Goal: Communication & Community: Answer question/provide support

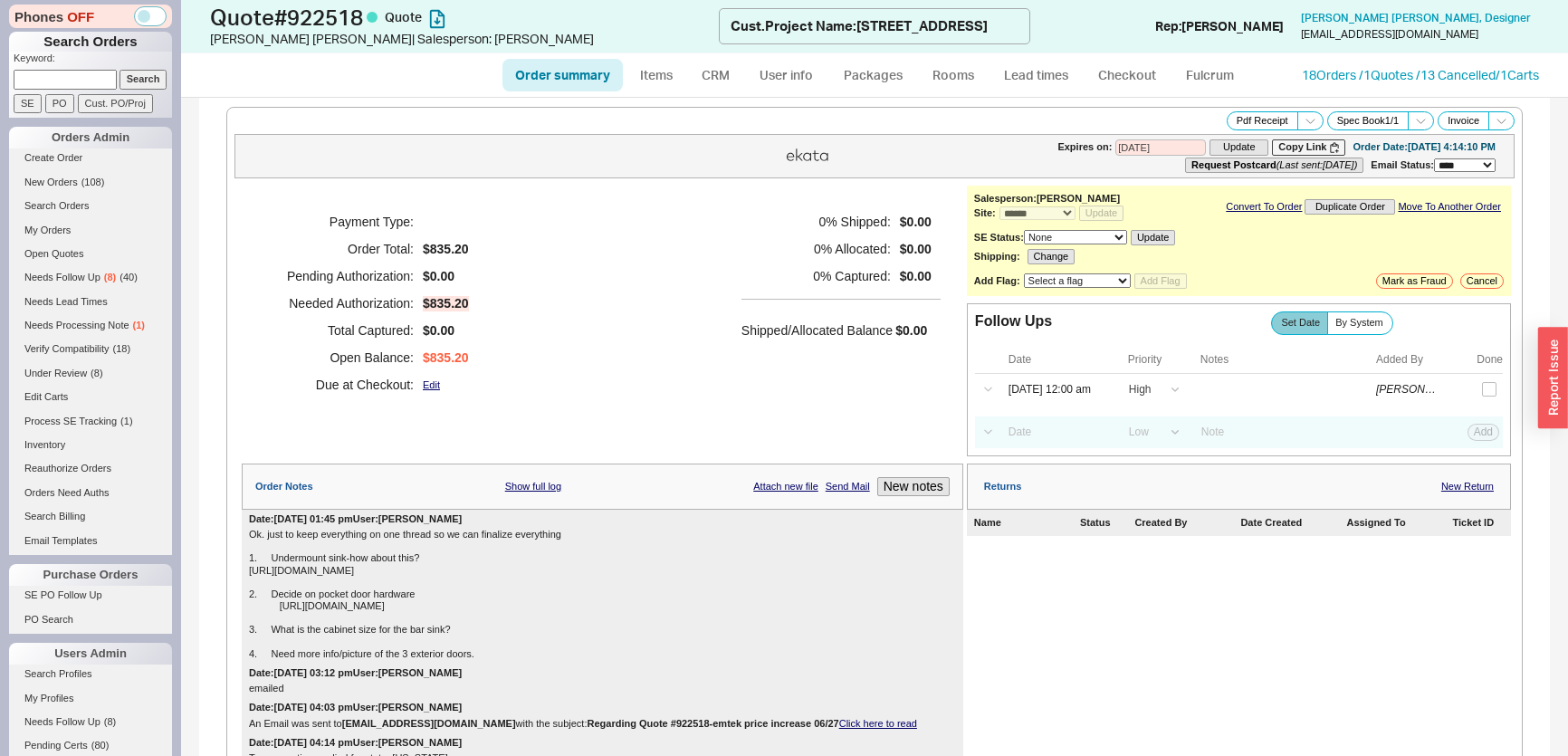
select select "*"
select select "LOW"
select select "3"
click at [109, 273] on span "( 8 )" at bounding box center [110, 277] width 11 height 10
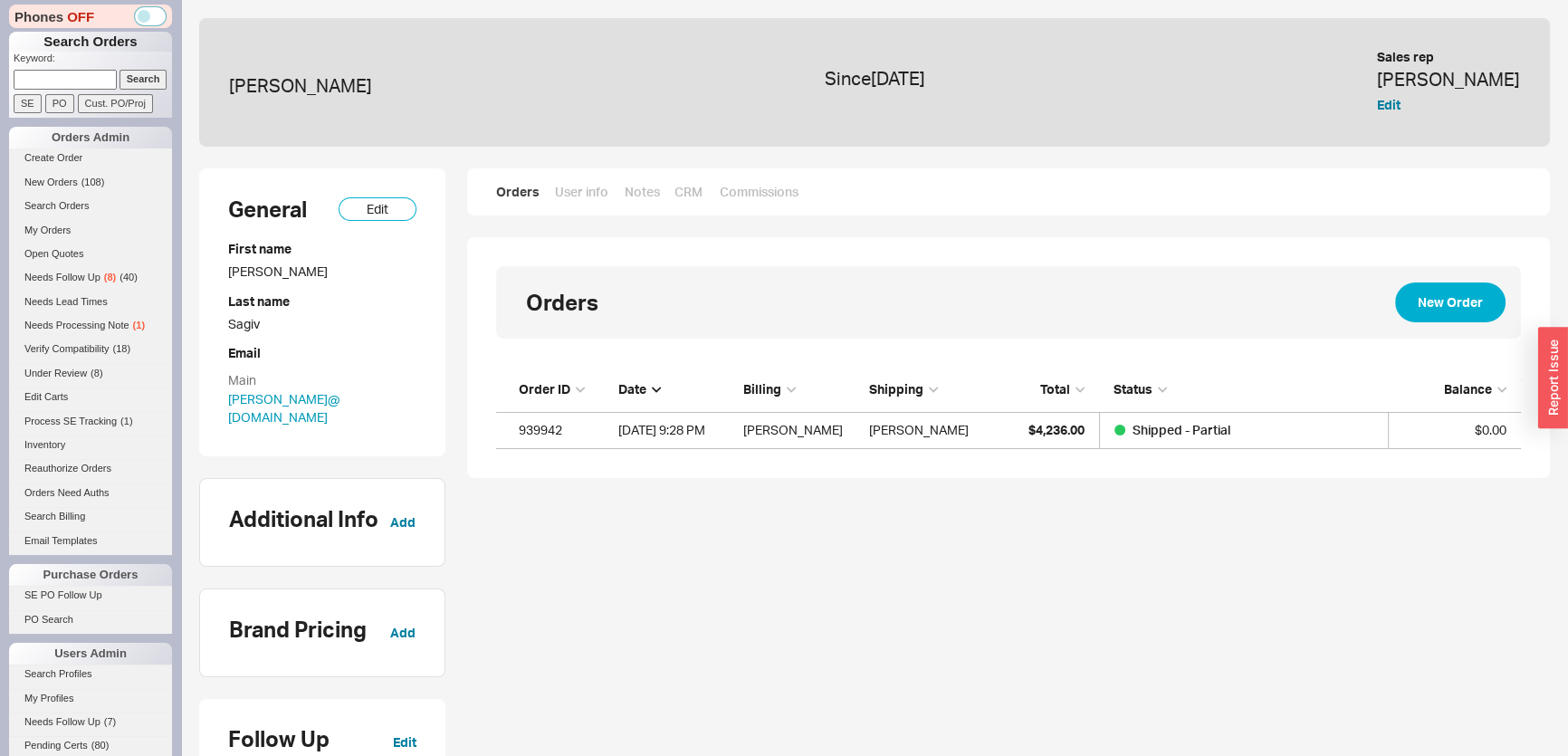
scroll to position [69, 1012]
click at [1458, 103] on div "Daniel Sagiv Since September 2025 Sales rep Mimi Edit" at bounding box center [874, 82] width 1350 height 129
click at [1463, 103] on div "Daniel Sagiv Since September 2025 Sales rep Mimi Edit" at bounding box center [874, 82] width 1350 height 129
click at [1400, 103] on button "Edit" at bounding box center [1389, 105] width 24 height 18
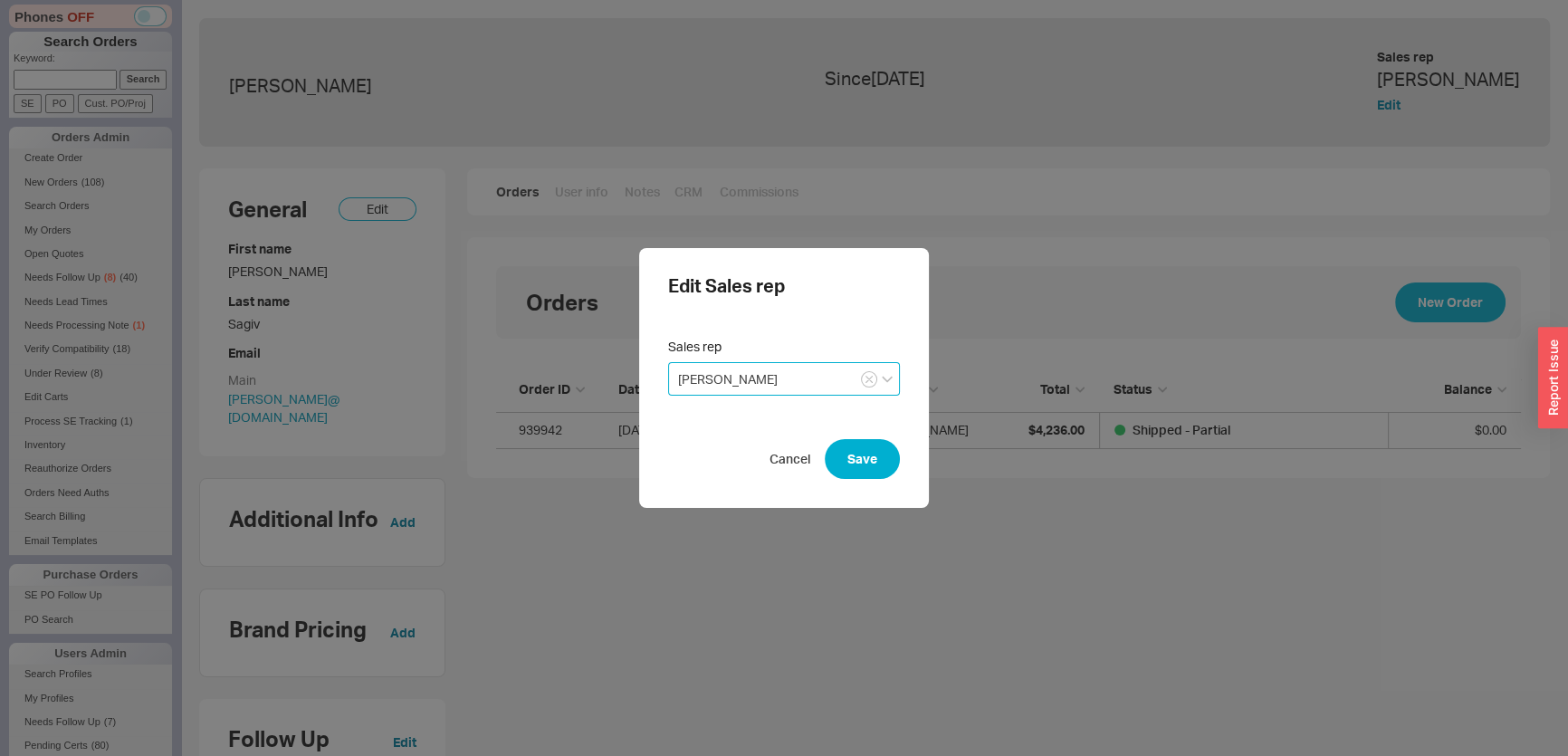
click at [850, 375] on input "[PERSON_NAME]" at bounding box center [784, 378] width 232 height 33
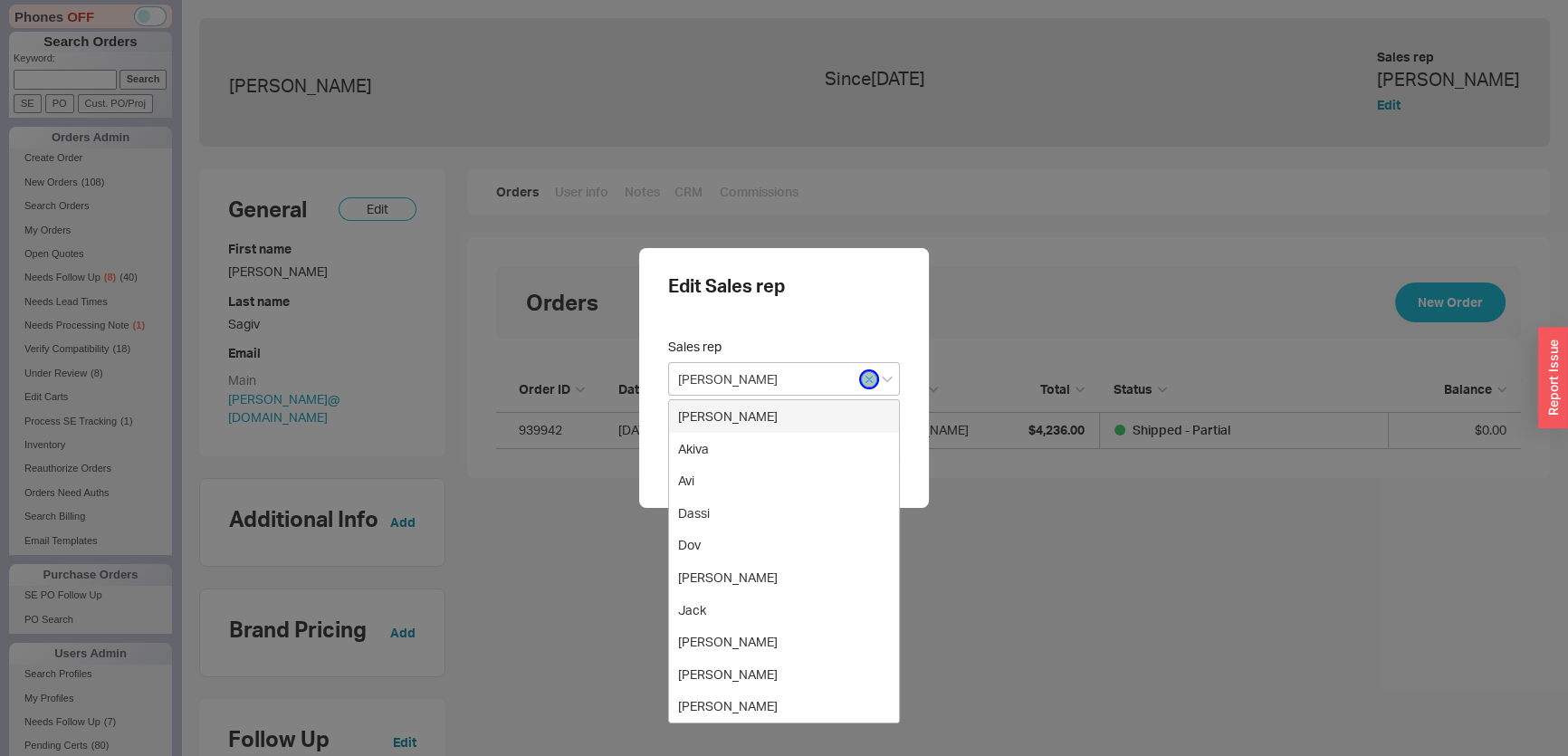
click at [868, 378] on button "button" at bounding box center [868, 379] width 16 height 16
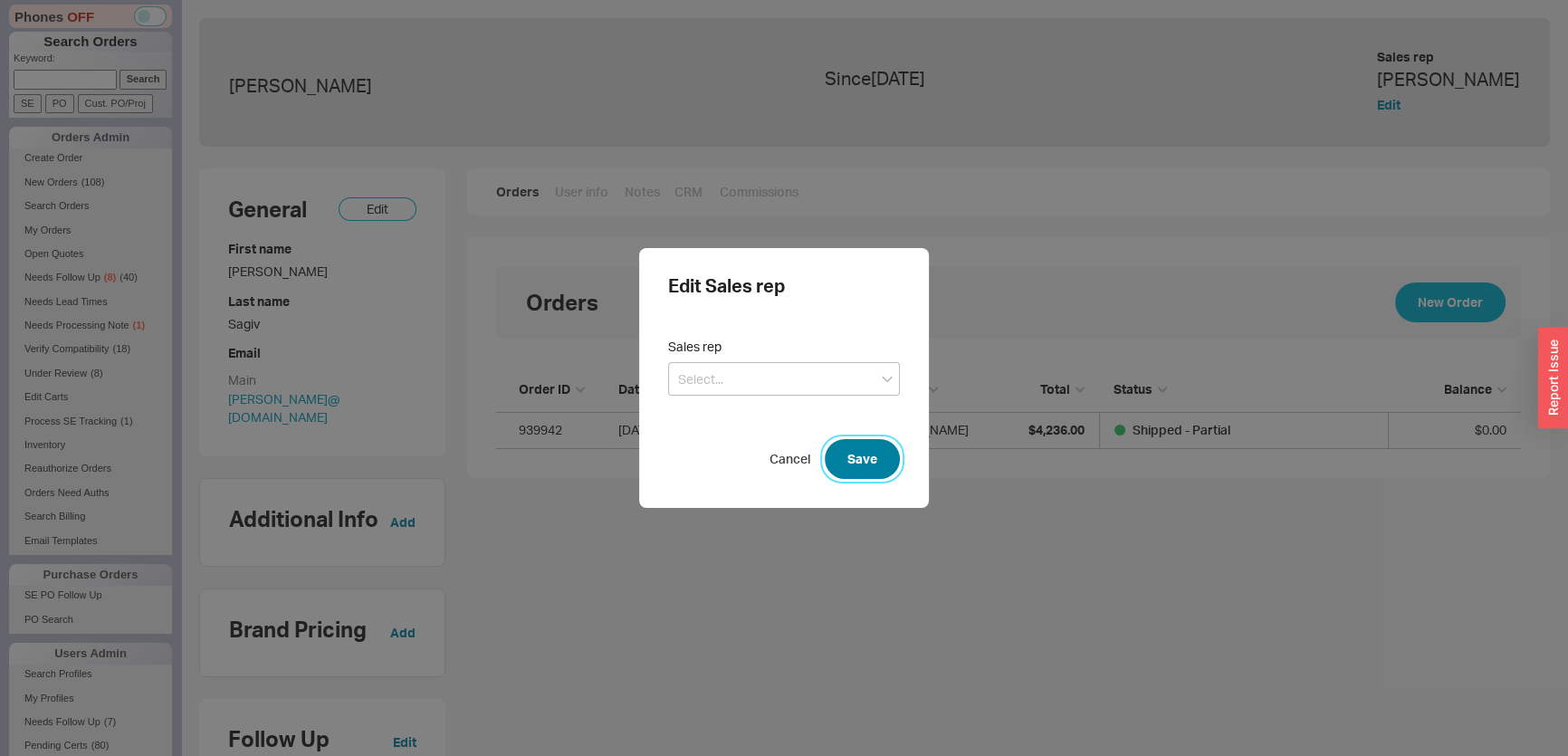
click at [855, 457] on button "Save" at bounding box center [862, 459] width 75 height 40
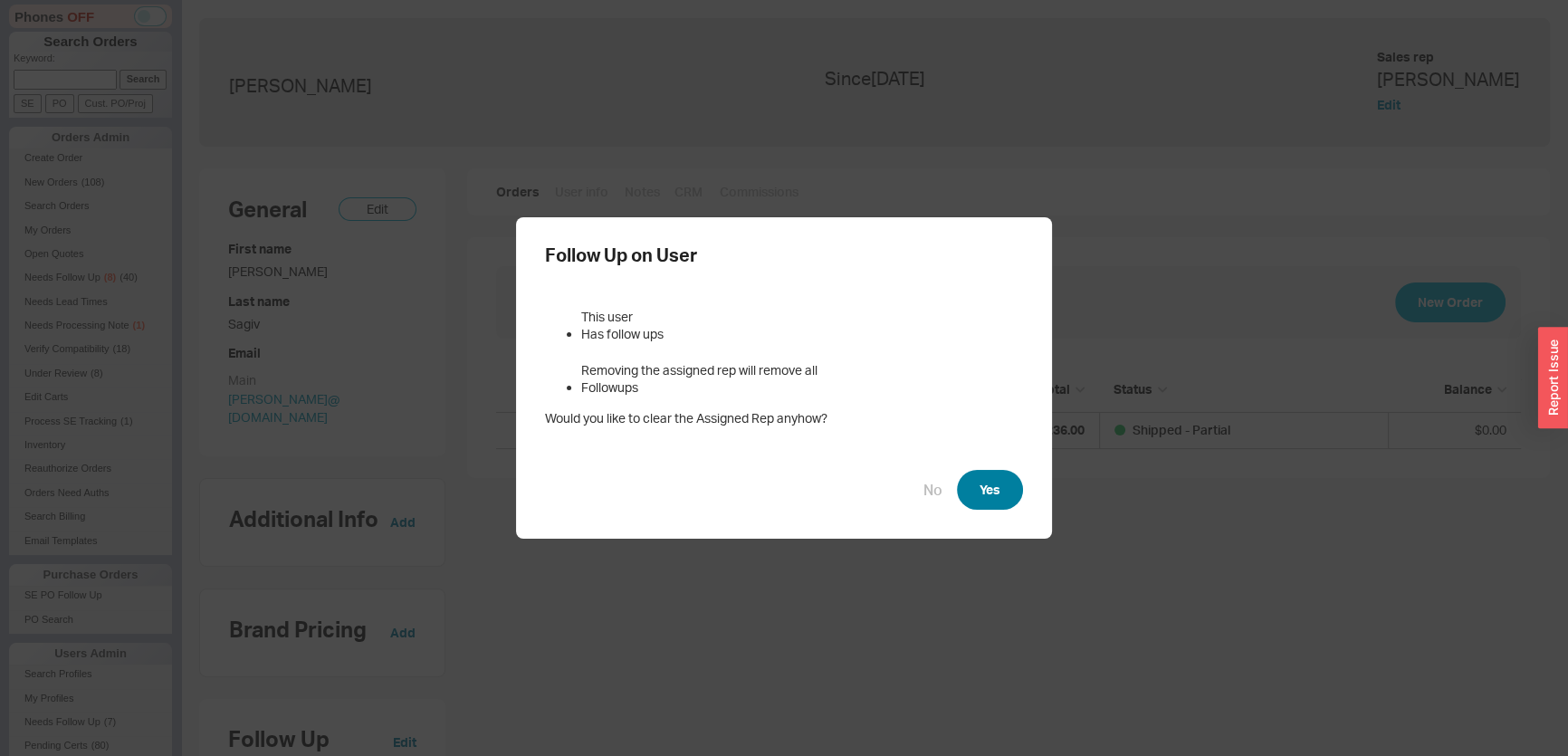
click at [970, 476] on button "Yes" at bounding box center [990, 490] width 66 height 40
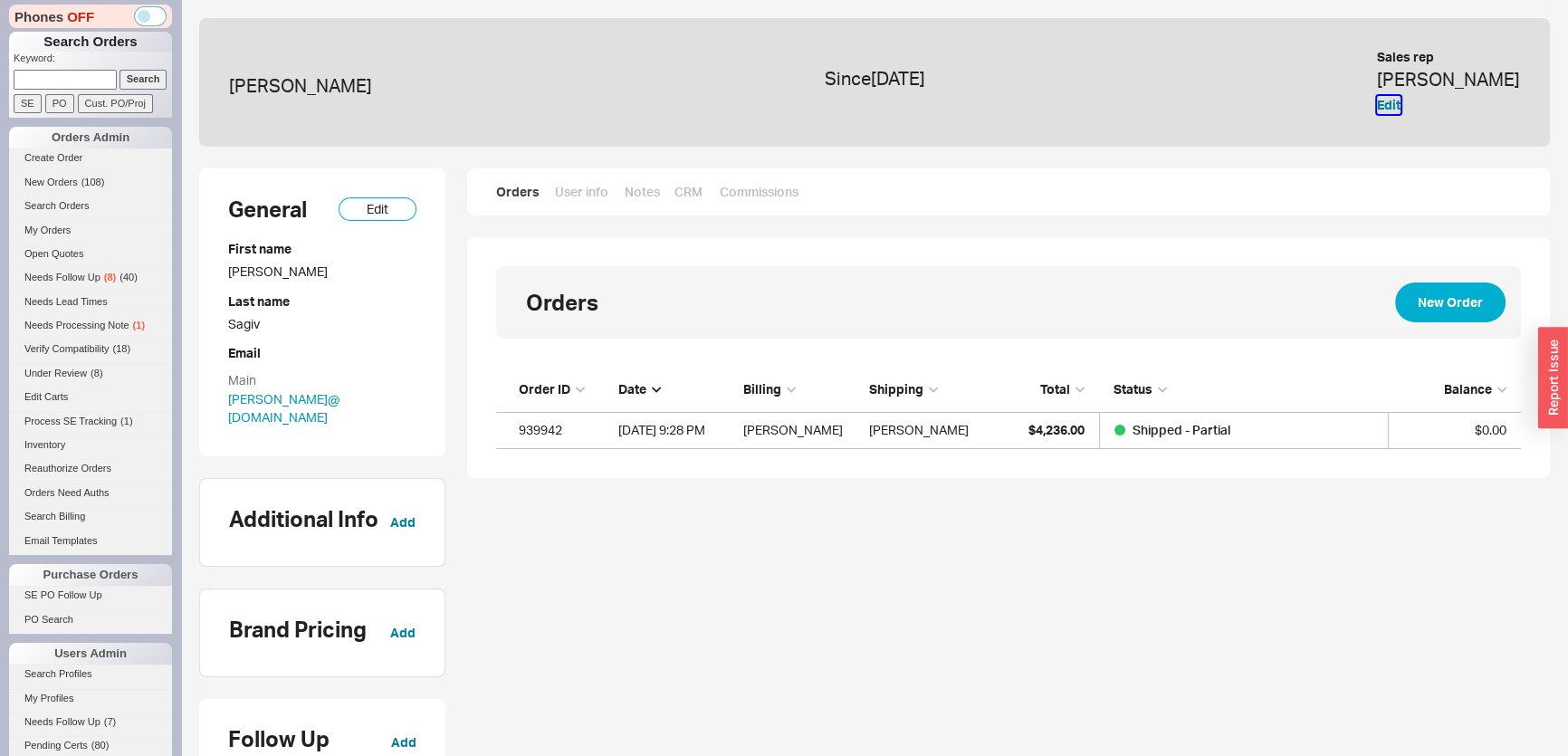
click at [1400, 101] on button "Edit" at bounding box center [1389, 105] width 24 height 18
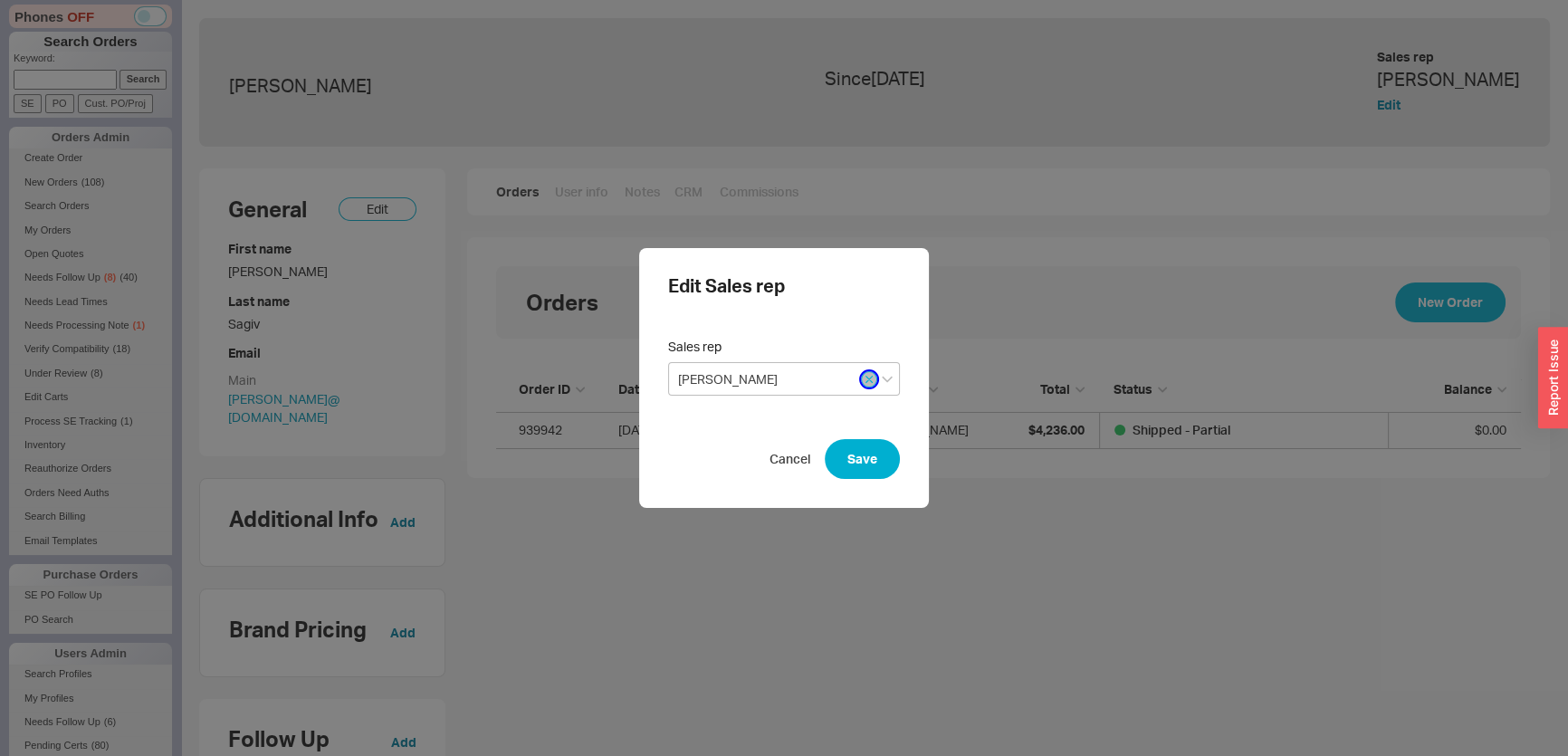
click at [866, 380] on icon "button" at bounding box center [869, 379] width 8 height 10
click at [850, 468] on button "Save" at bounding box center [862, 459] width 75 height 40
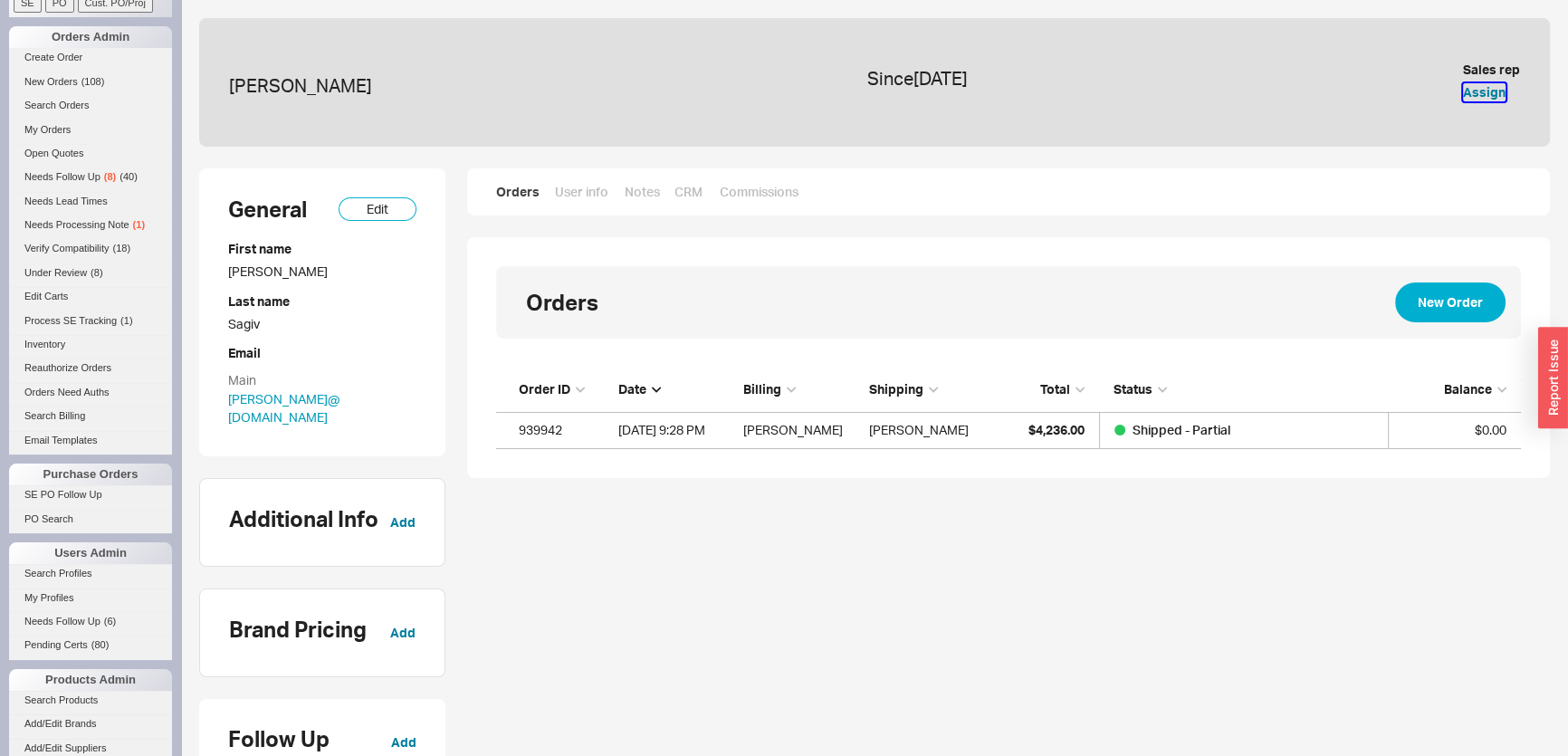
scroll to position [328, 0]
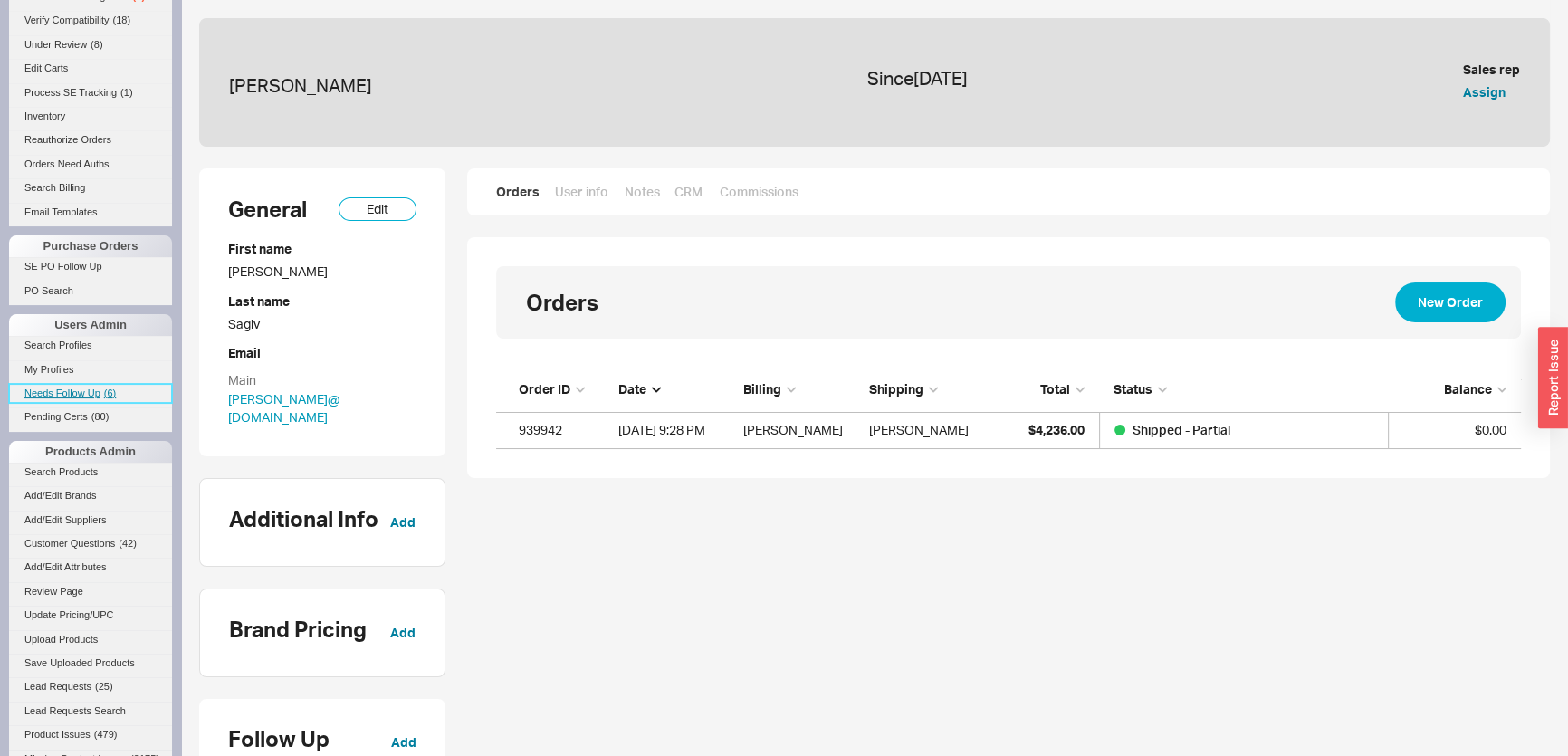
click at [101, 393] on link "Needs Follow Up ( 6 )" at bounding box center [90, 393] width 163 height 19
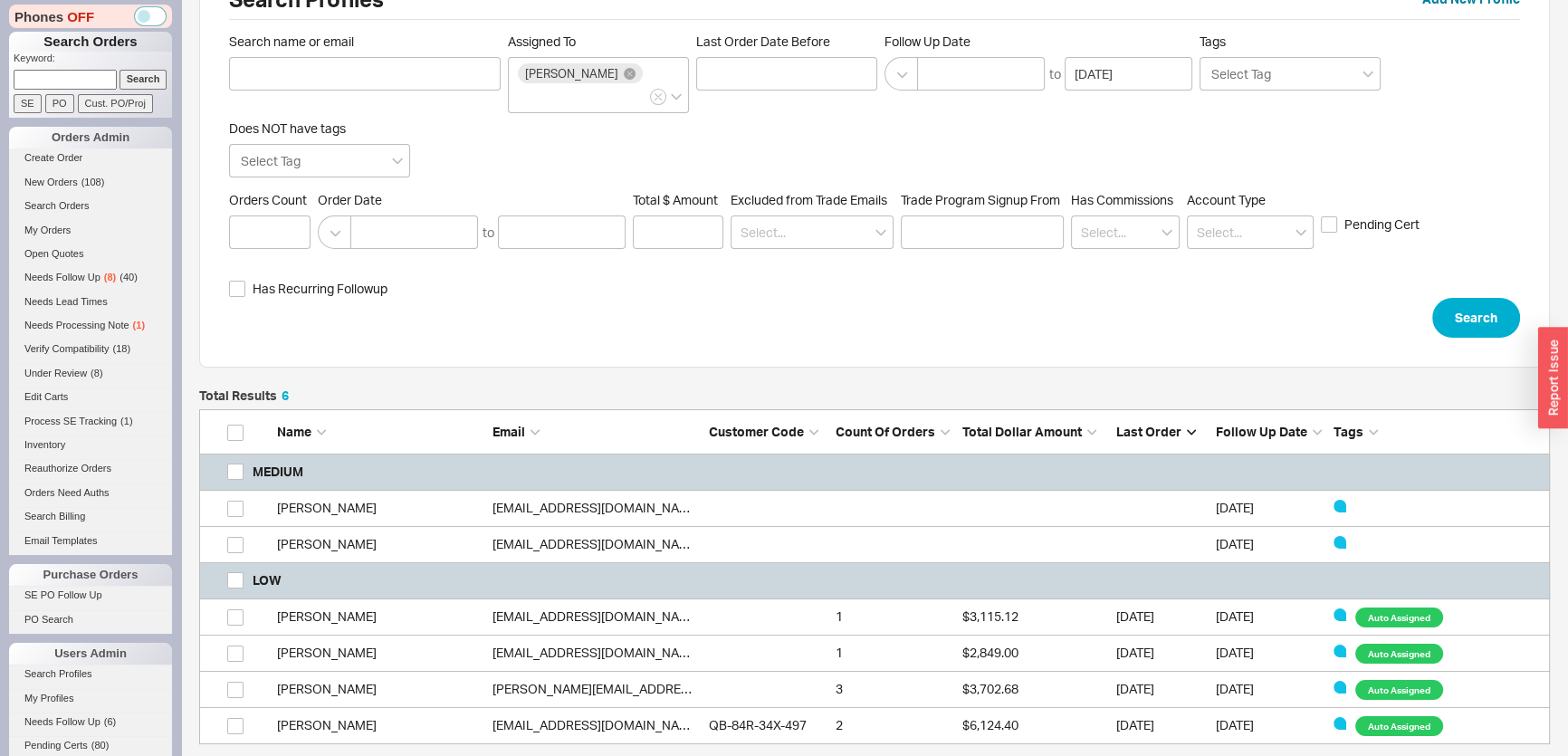
scroll to position [343, 1338]
click at [539, 607] on link "dhubbard@williamandrewhomes.com" at bounding box center [596, 615] width 208 height 15
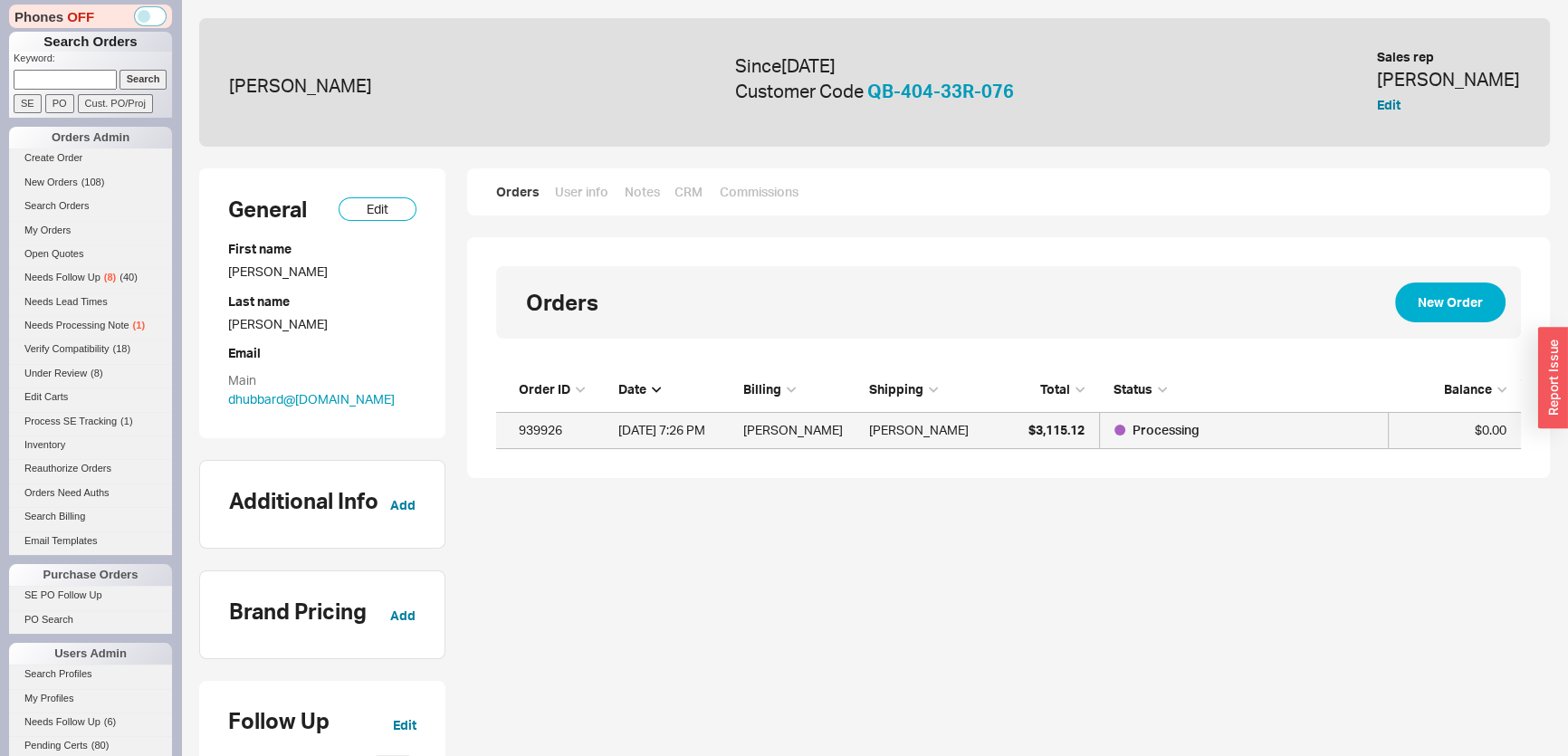
scroll to position [69, 1012]
click at [903, 426] on div "Drew Hubbard" at bounding box center [919, 430] width 99 height 36
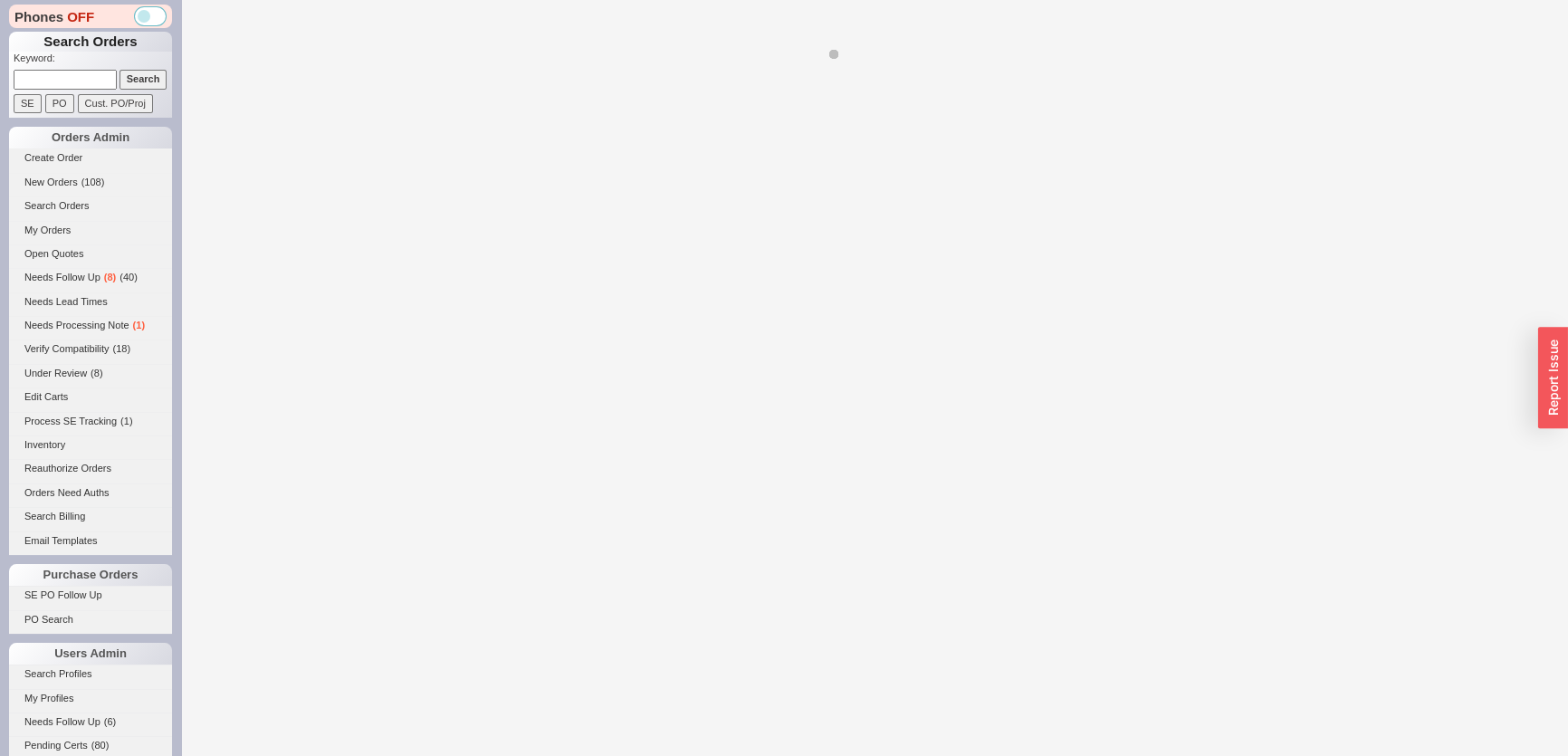
select select "LOW"
select select "3"
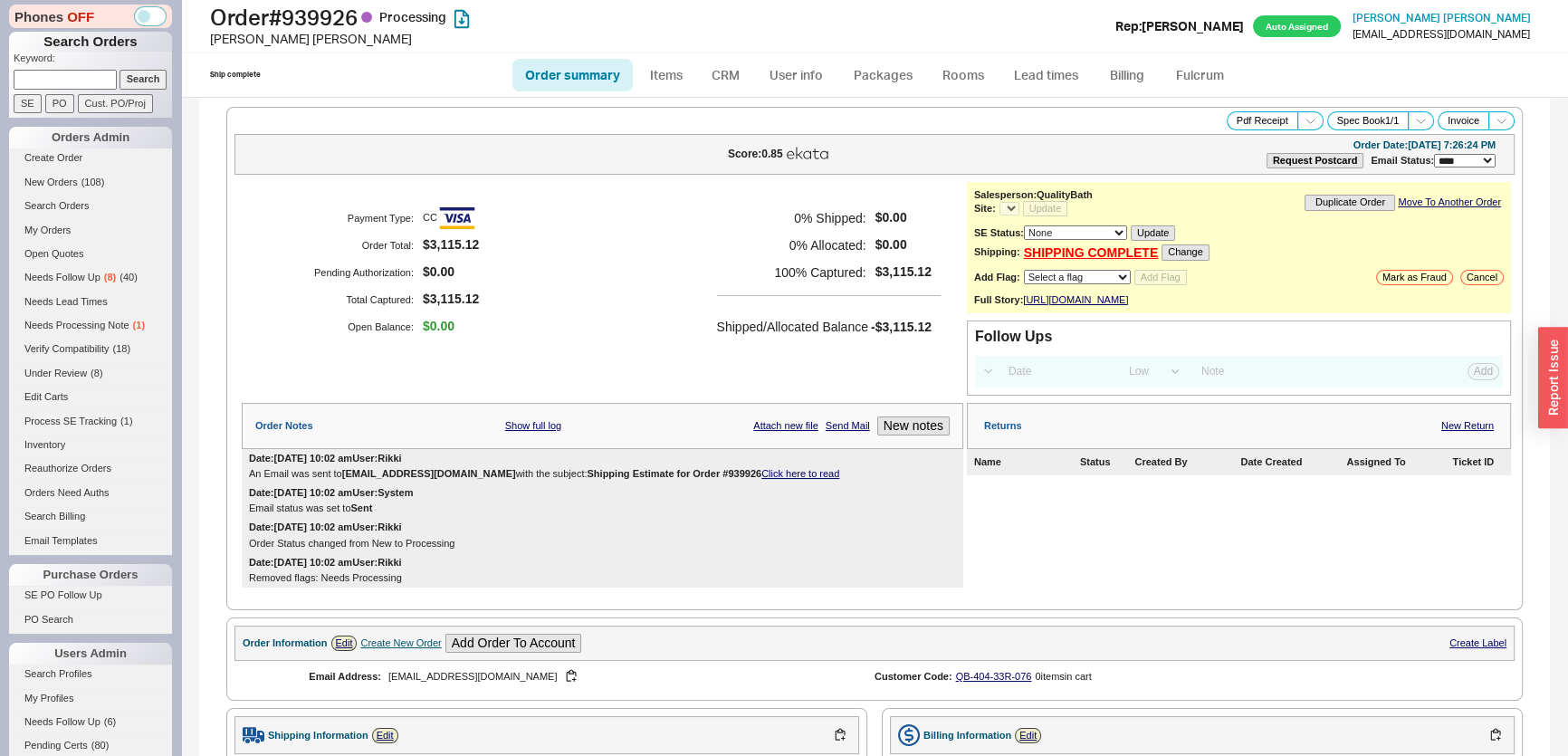
select select "*"
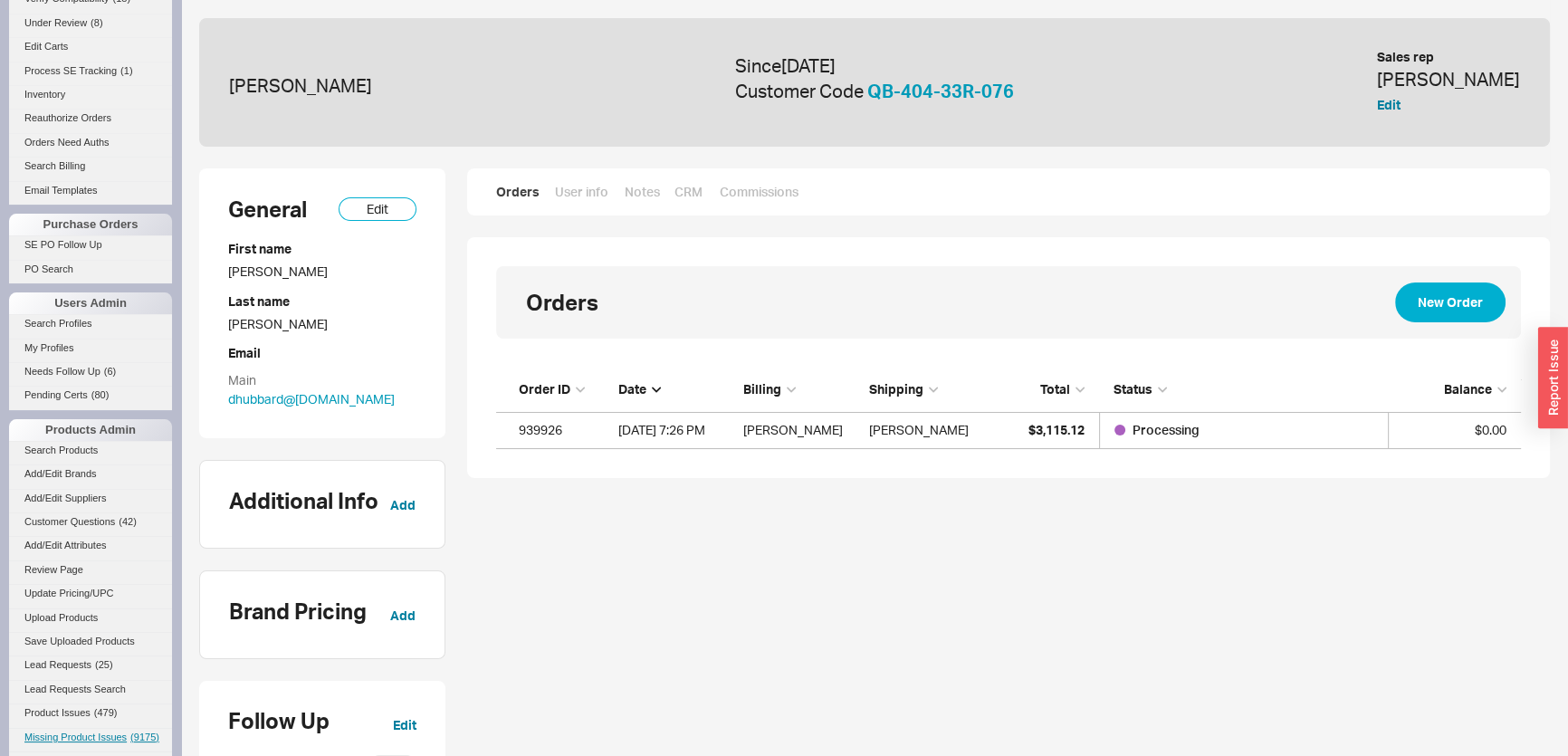
scroll to position [494, 0]
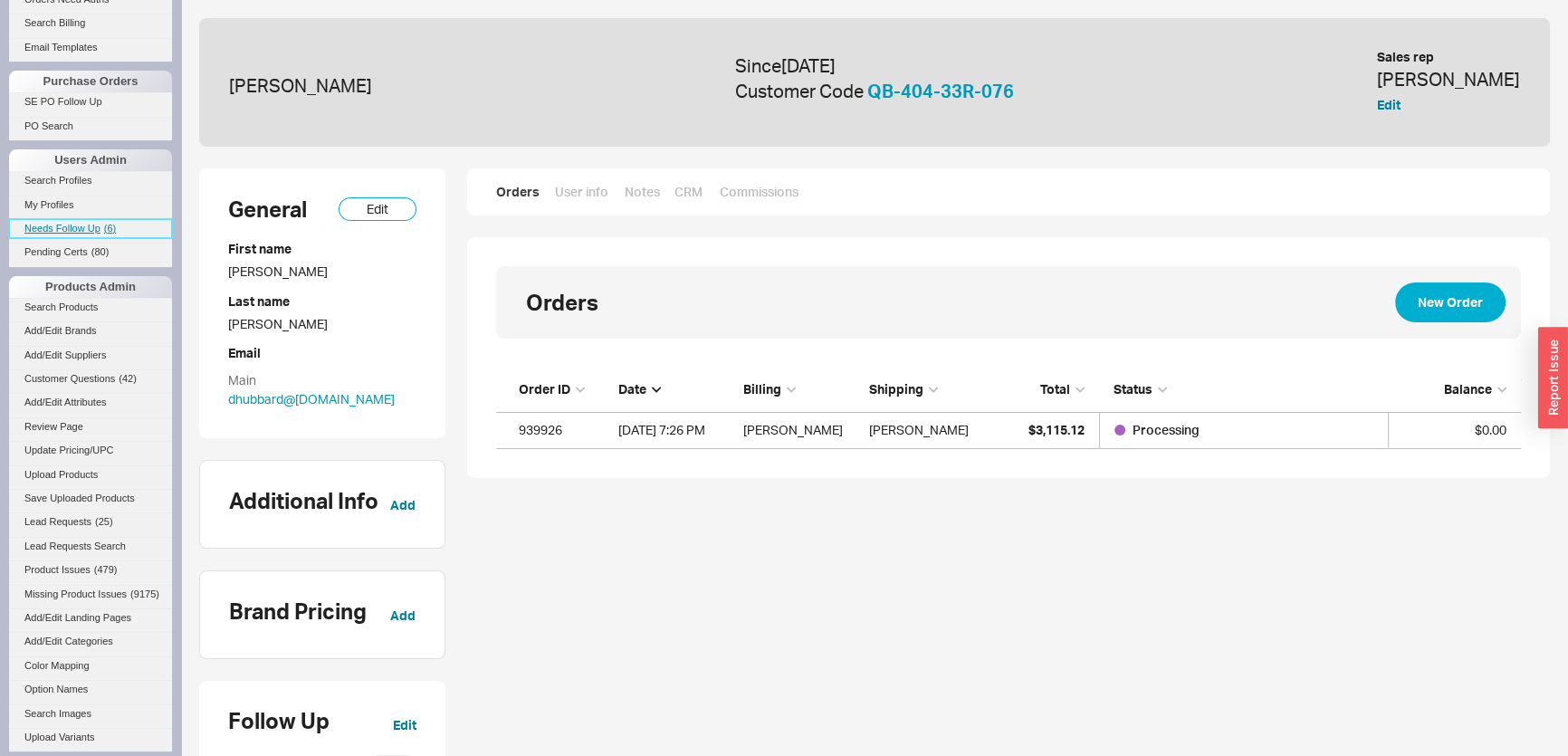
click at [89, 236] on link "Needs Follow Up ( 6 )" at bounding box center [90, 229] width 163 height 19
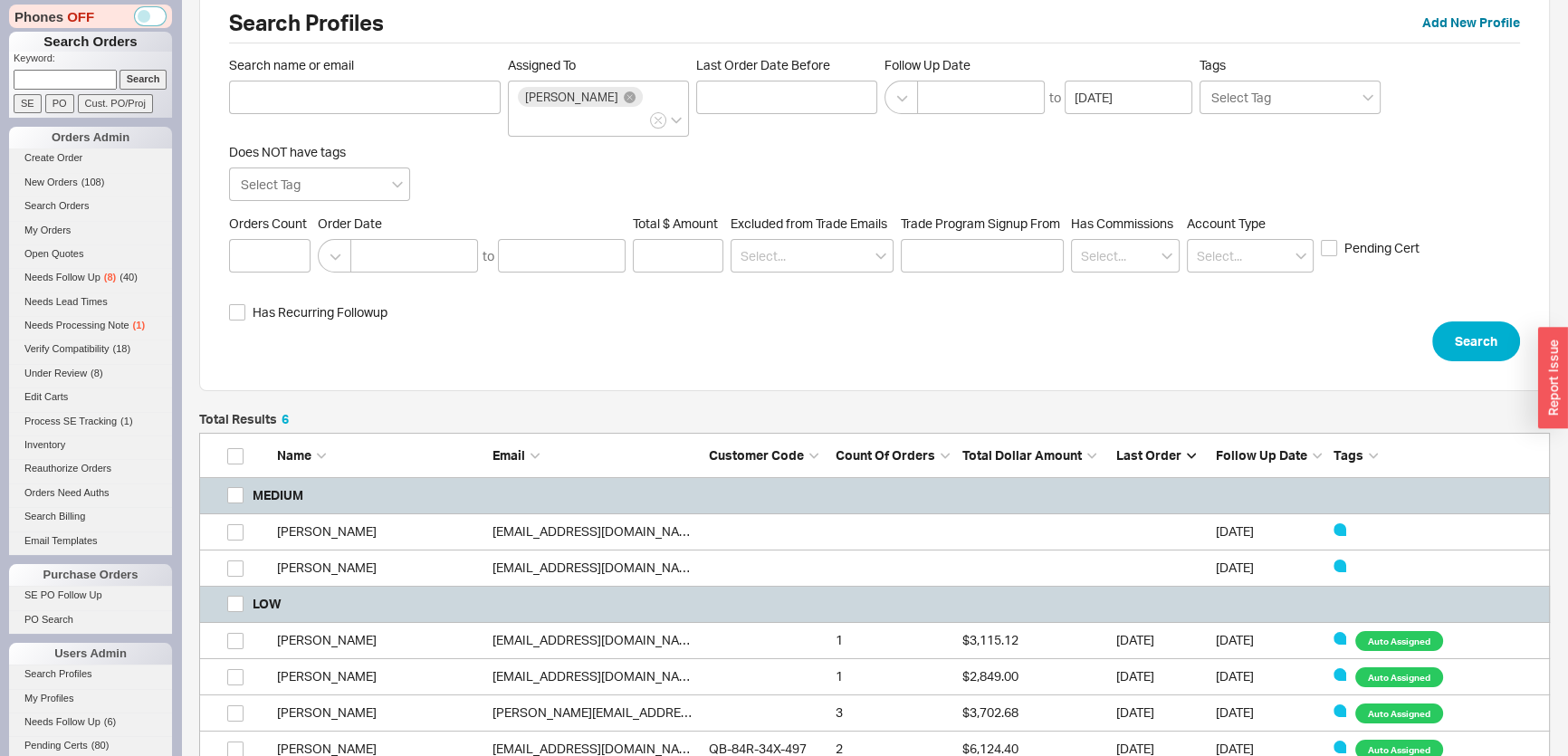
scroll to position [70, 0]
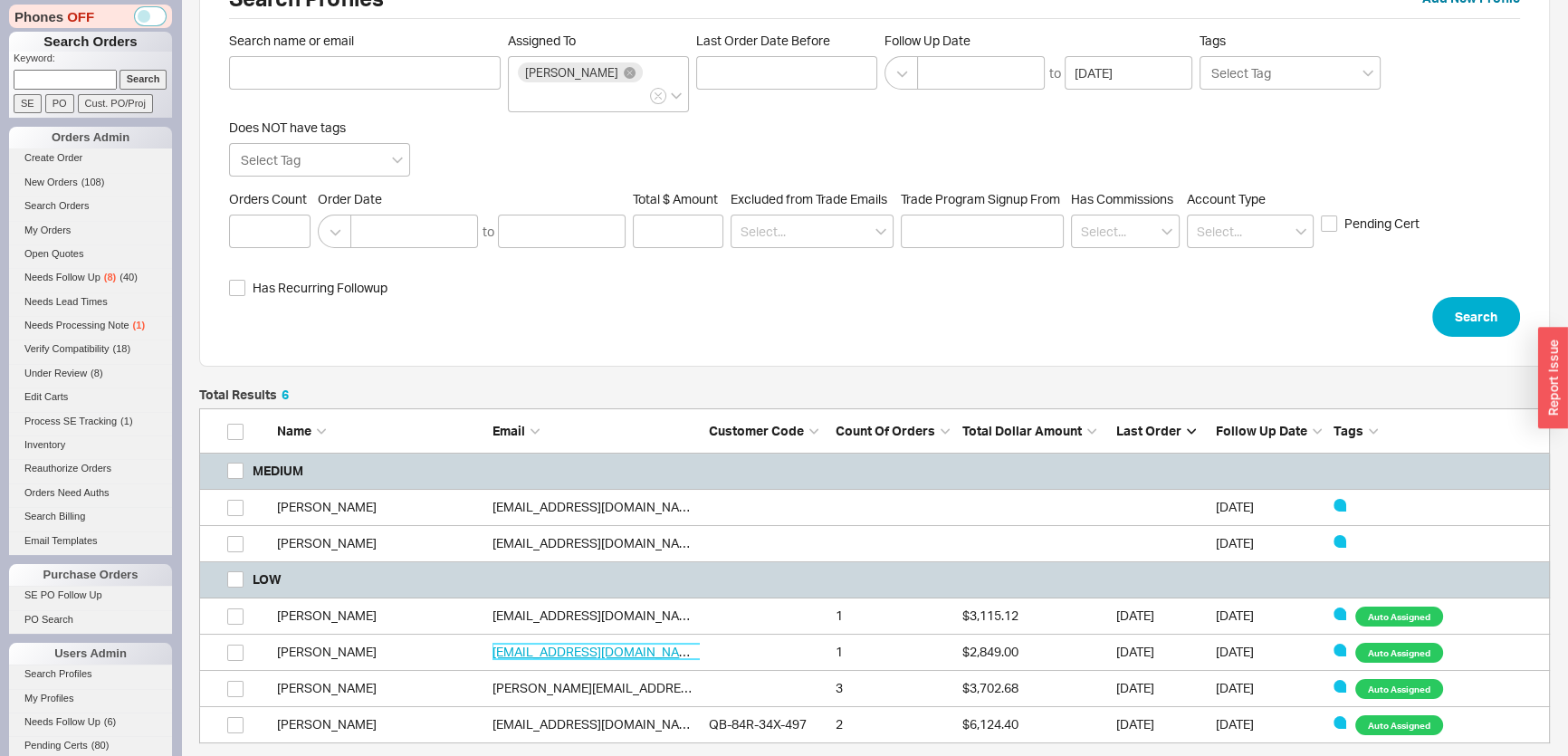
click at [561, 643] on link "alla@mtlworld.com" at bounding box center [596, 651] width 208 height 15
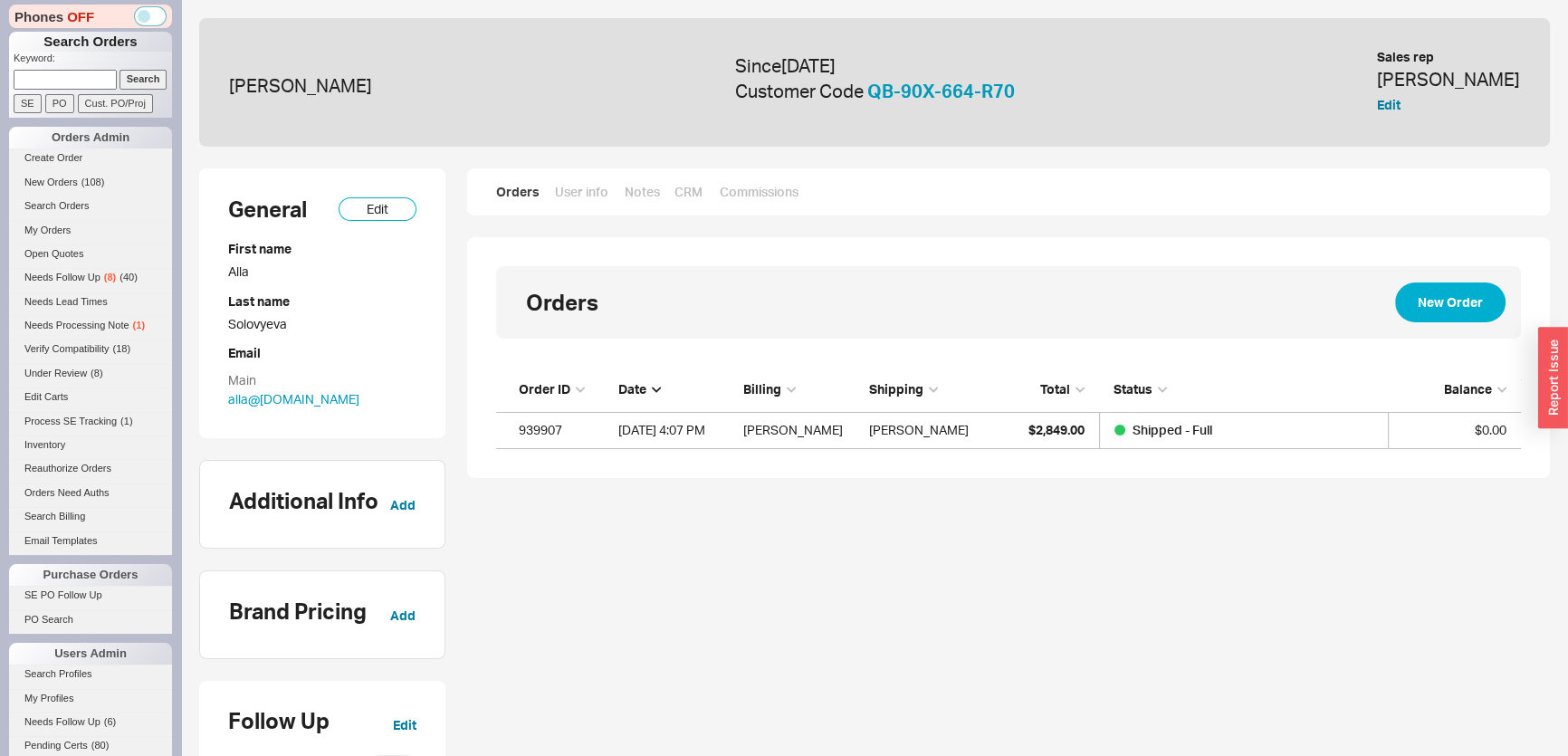
scroll to position [69, 1012]
click at [927, 445] on div "Alla Solovyeva" at bounding box center [919, 430] width 99 height 36
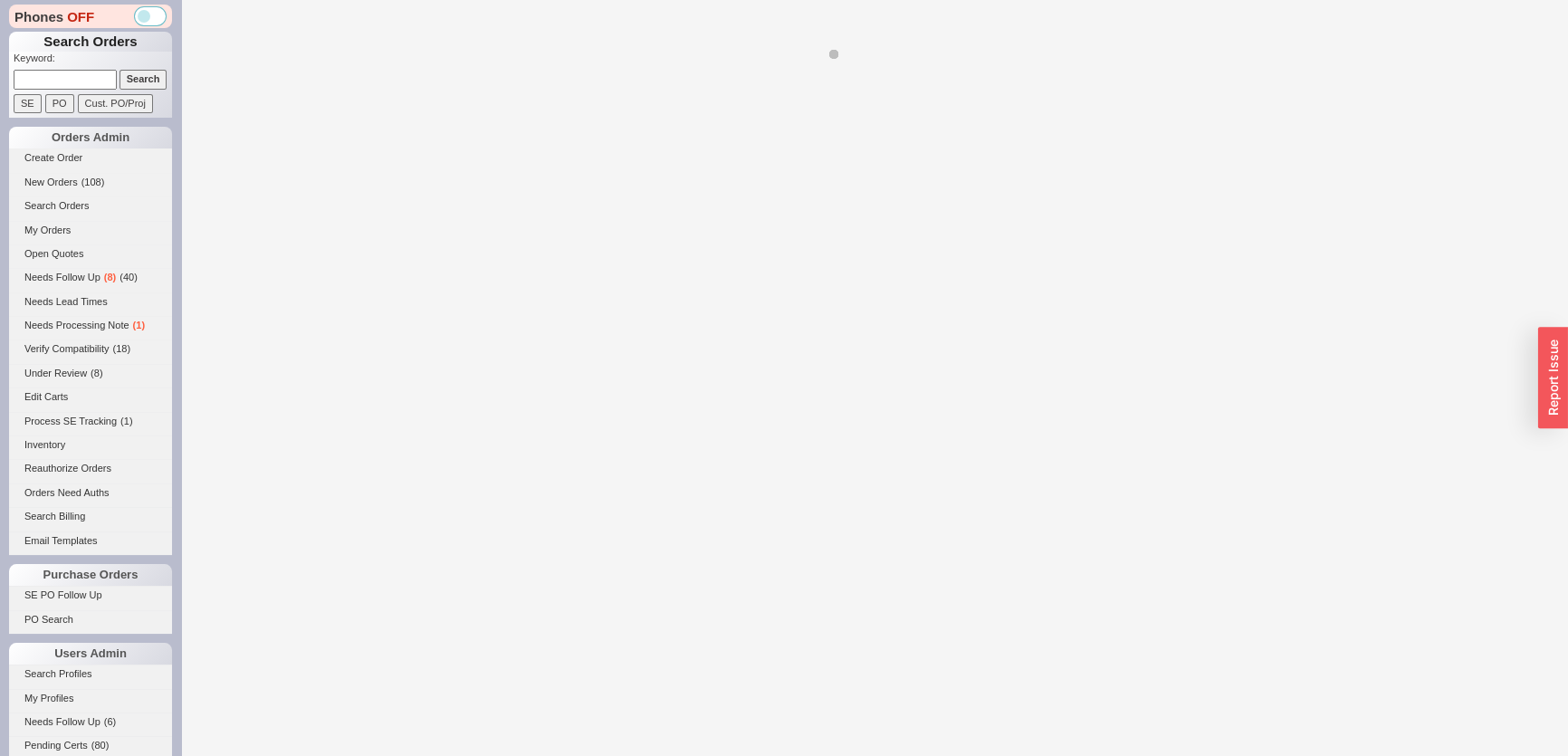
select select "*"
select select "LOW"
select select "3"
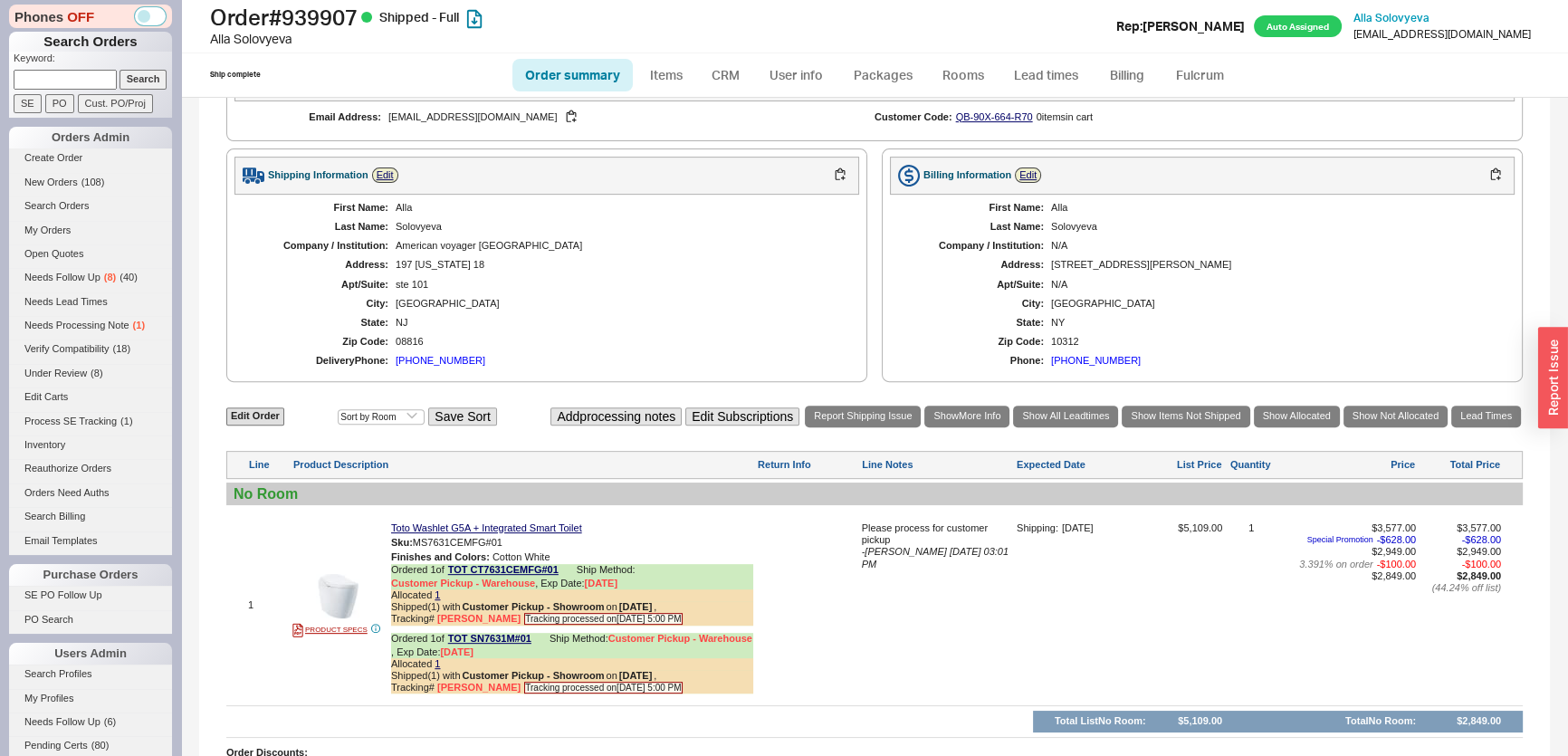
scroll to position [1134, 0]
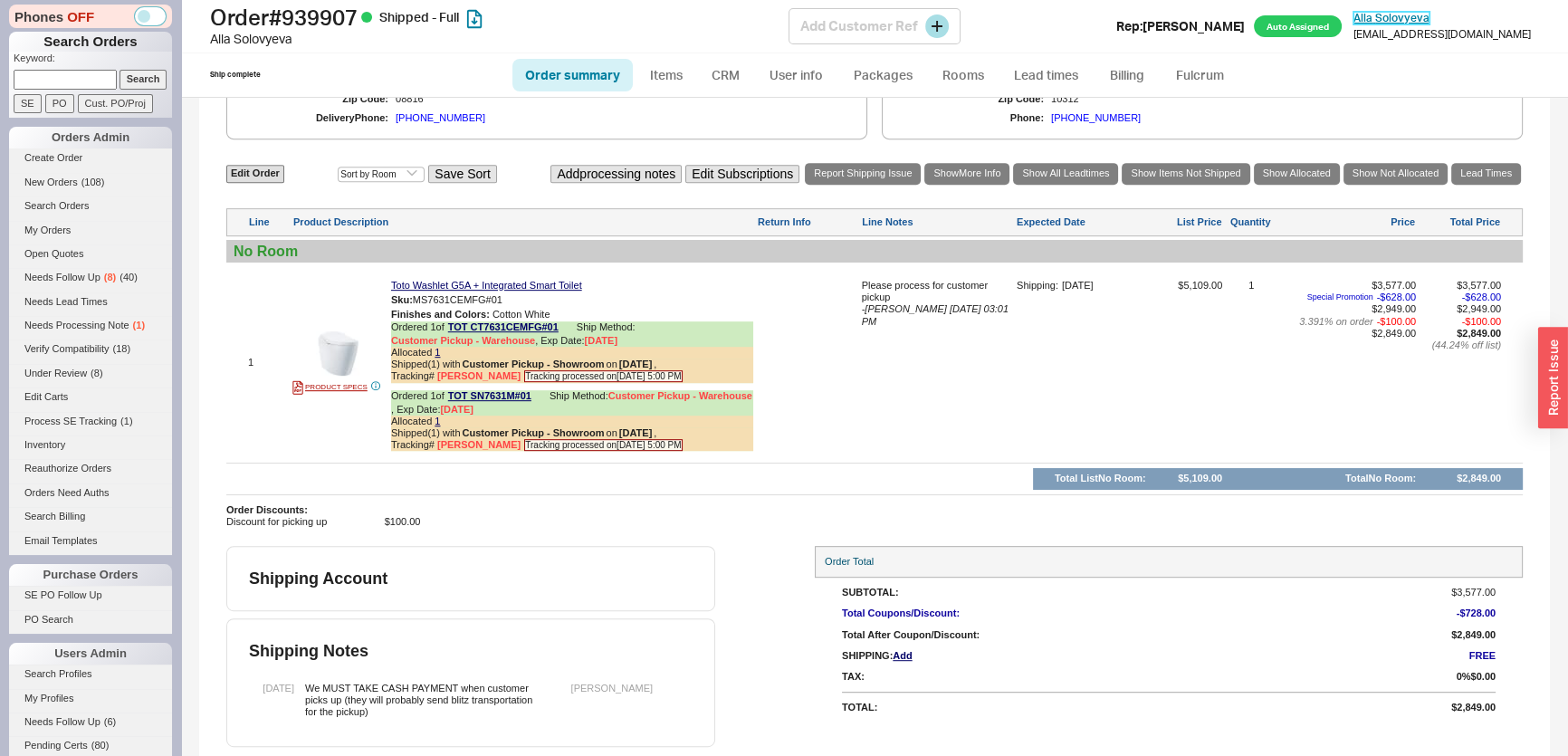
click at [1430, 14] on span "Alla Solovyeva" at bounding box center [1391, 17] width 76 height 13
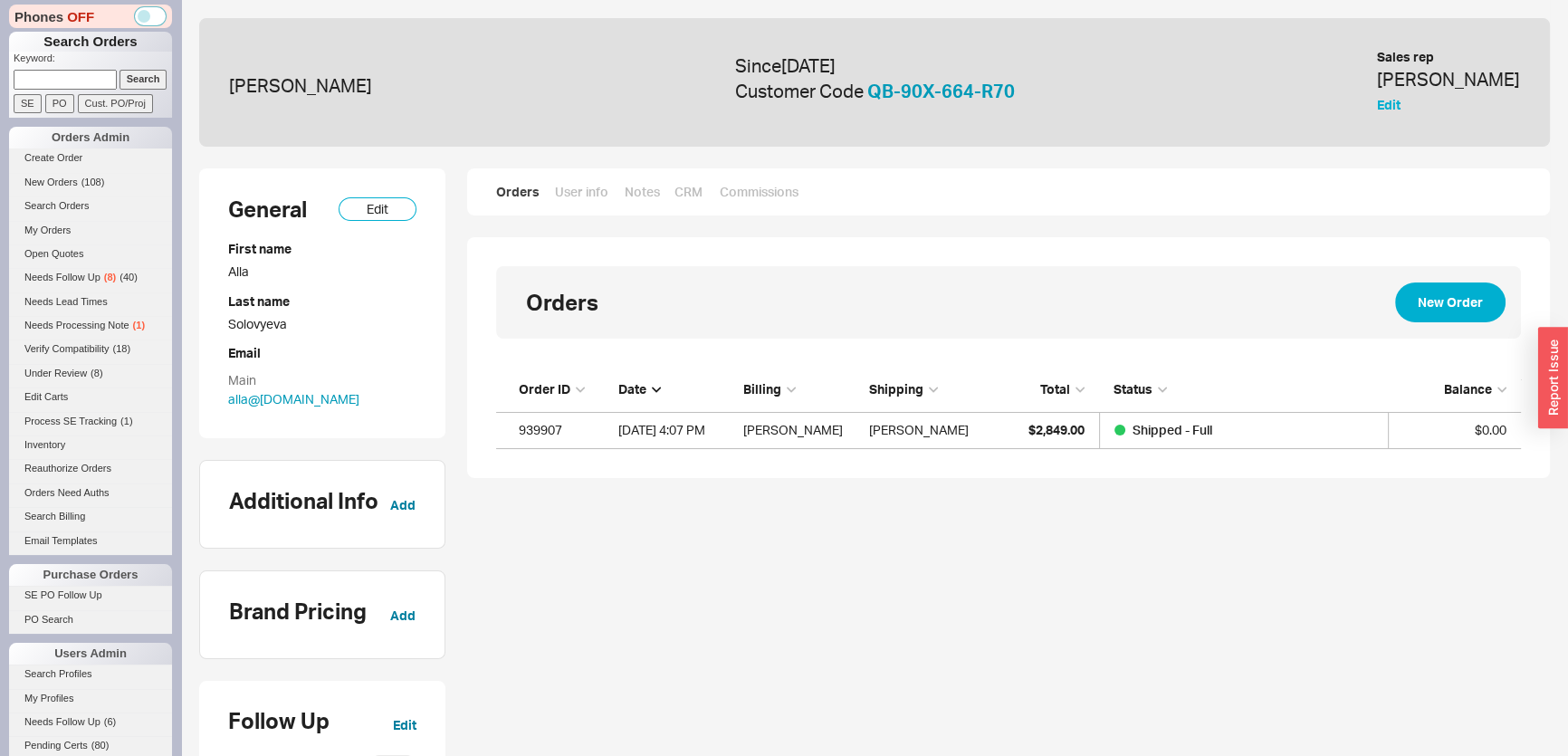
scroll to position [69, 1012]
click at [1400, 103] on button "Edit" at bounding box center [1389, 105] width 24 height 18
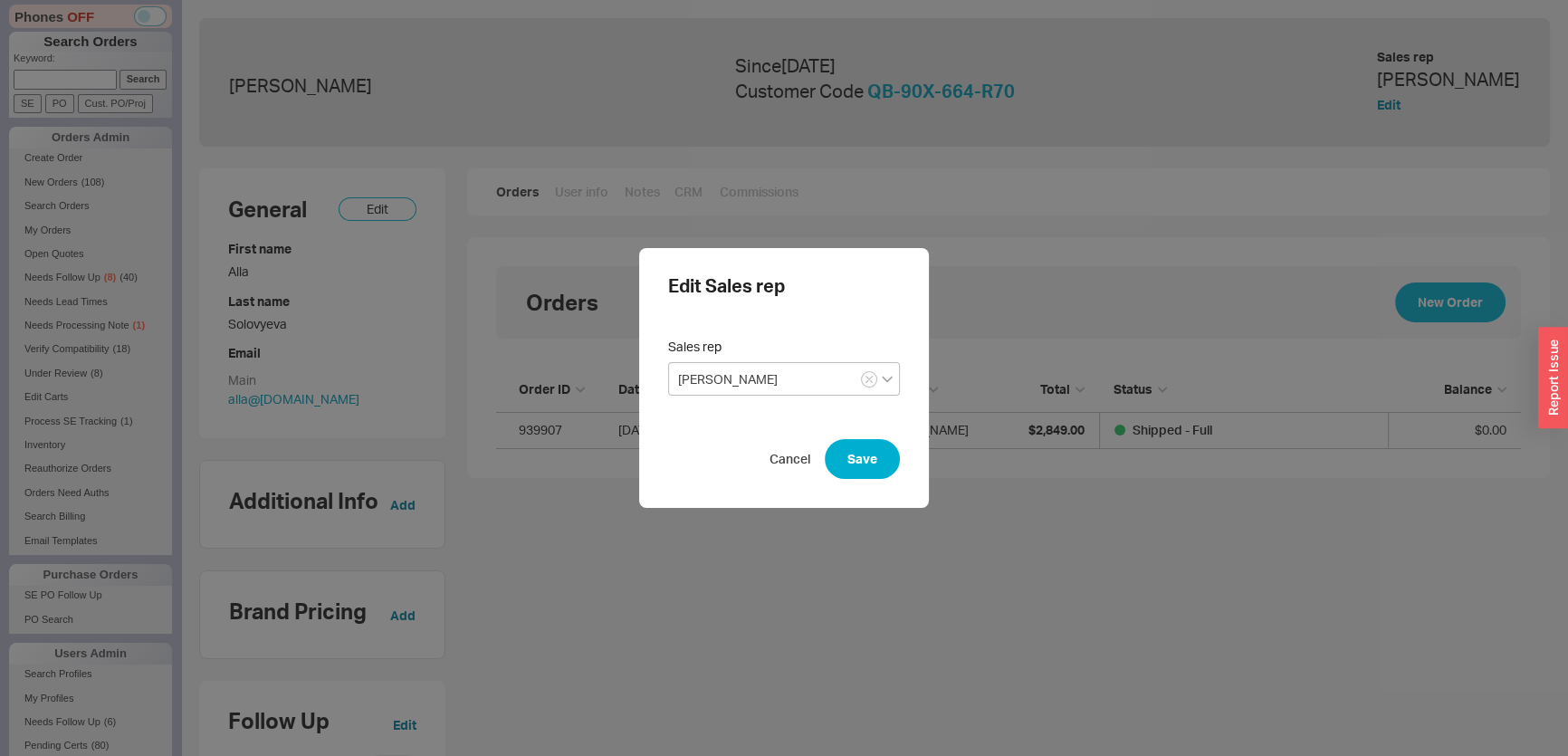
click at [882, 379] on icon "open menu" at bounding box center [887, 380] width 10 height 8
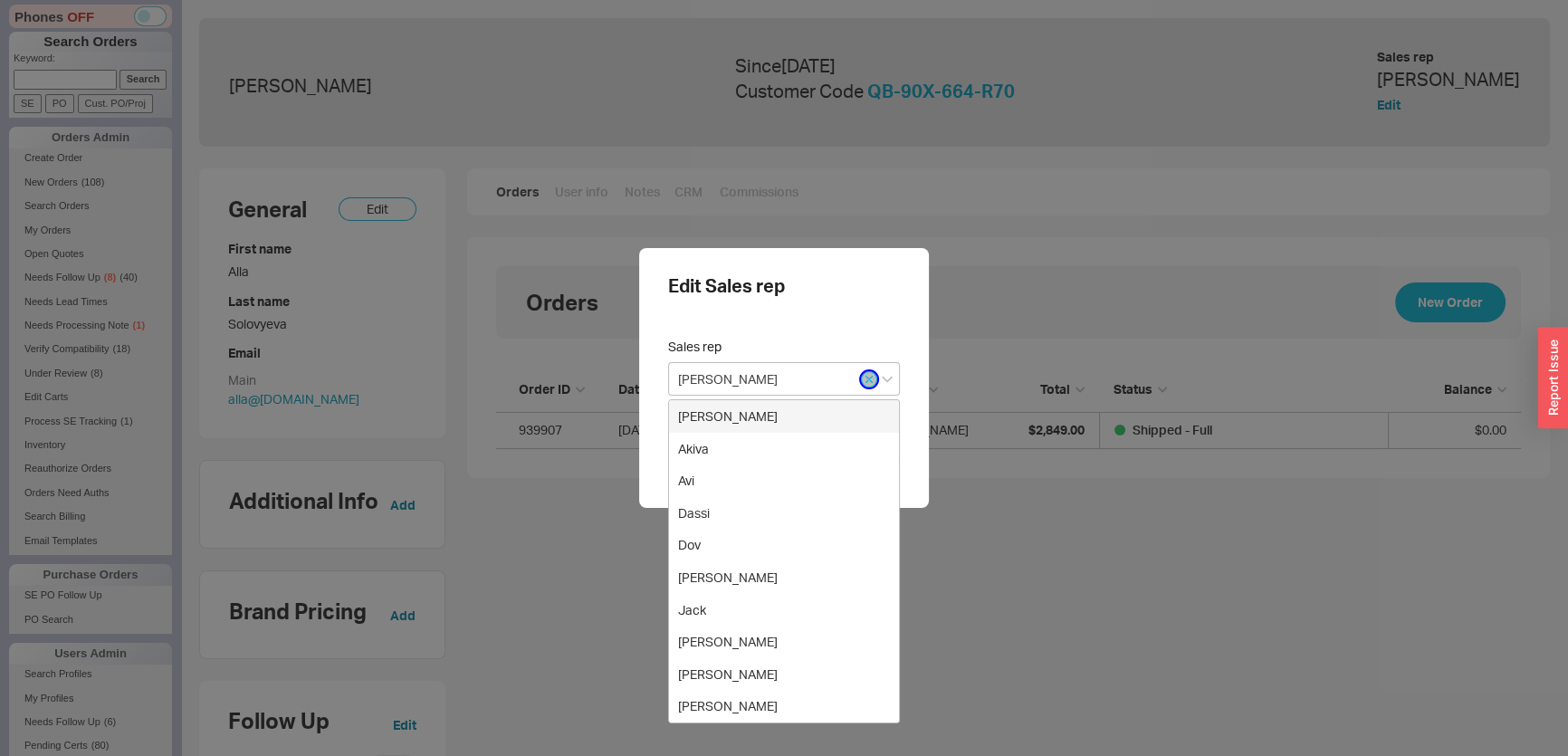
click at [867, 381] on icon "button" at bounding box center [869, 380] width 7 height 7
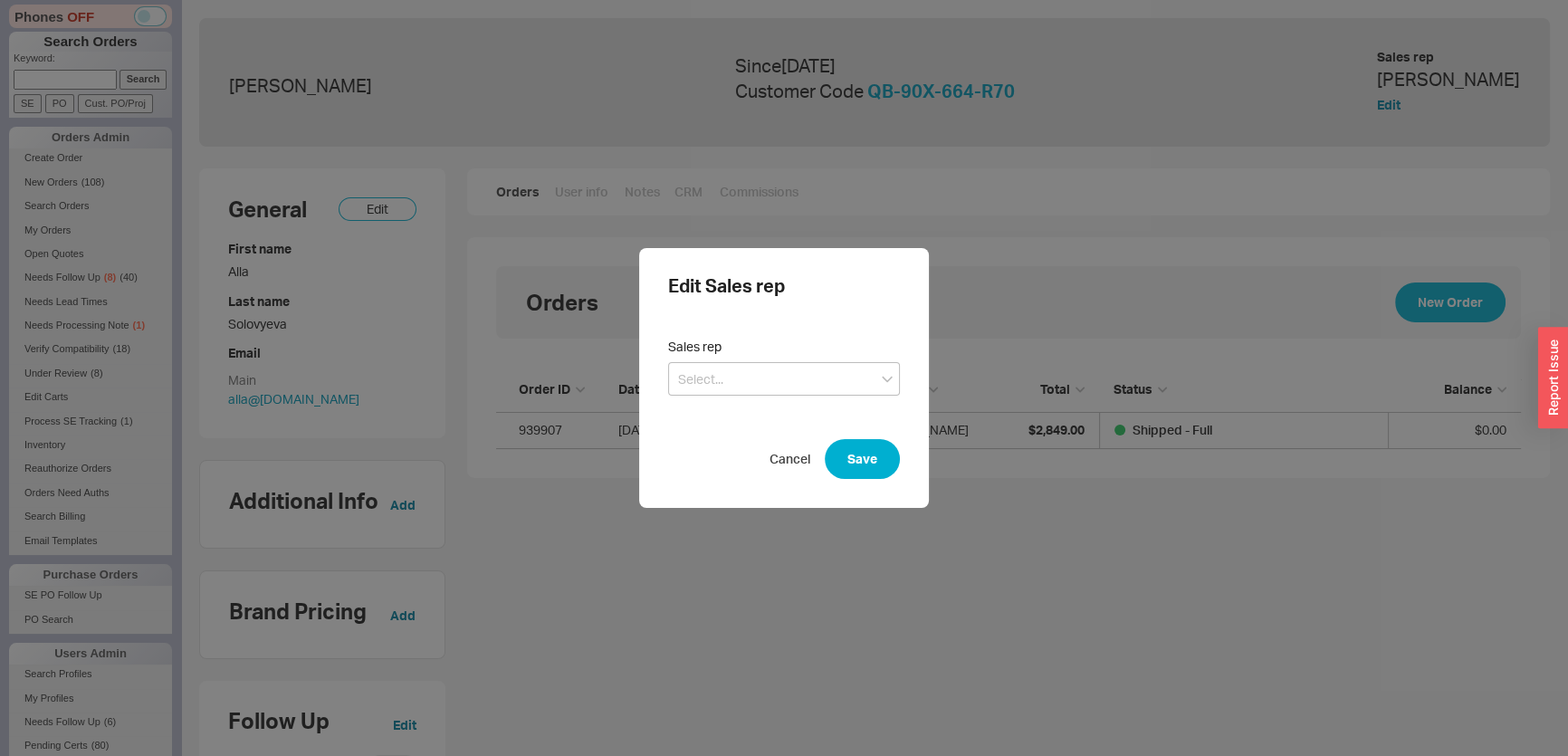
click at [865, 427] on div "Edit Sales rep Sales rep Cancel Save" at bounding box center [784, 378] width 290 height 260
click at [868, 443] on button "Save" at bounding box center [862, 459] width 75 height 40
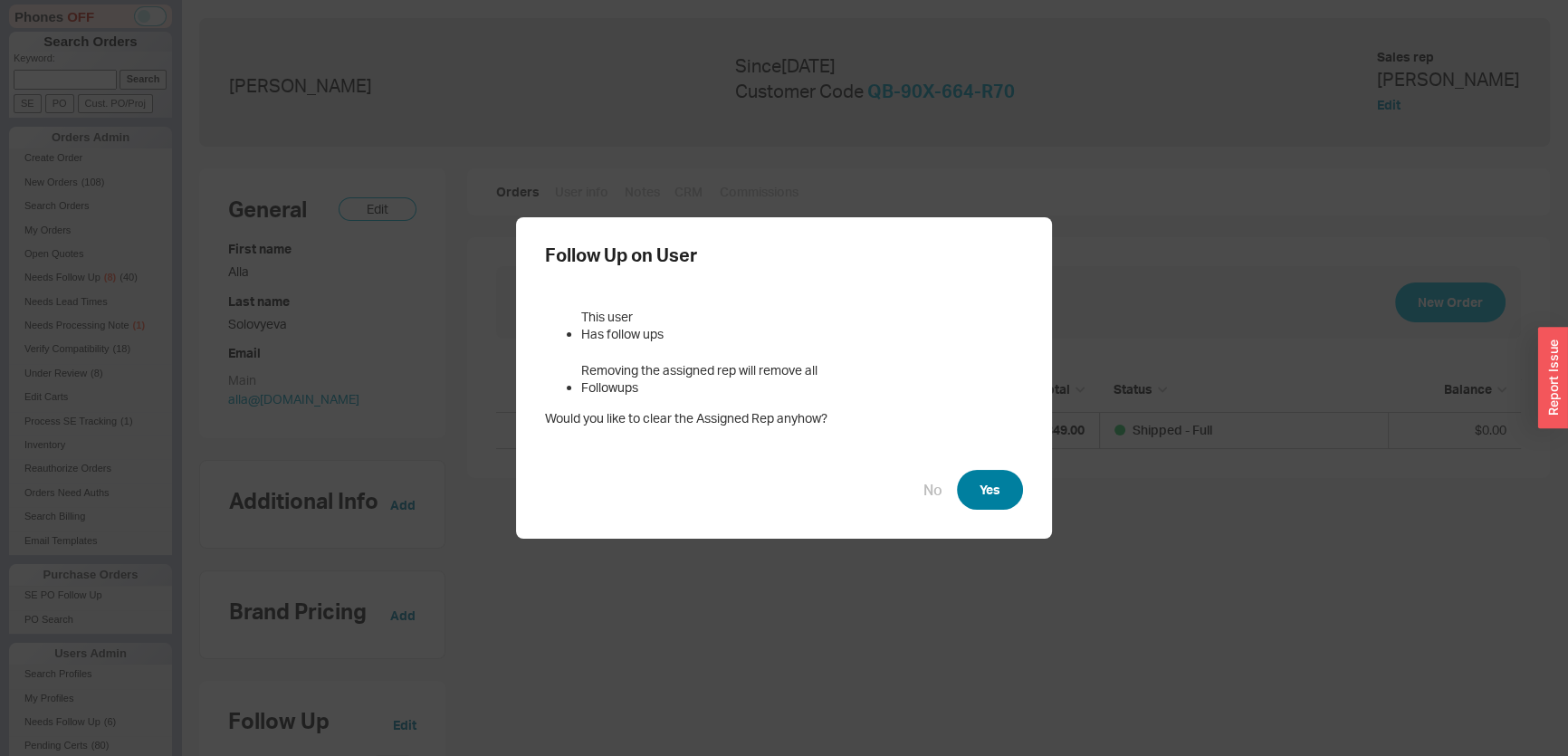
click at [995, 494] on button "Yes" at bounding box center [990, 490] width 66 height 40
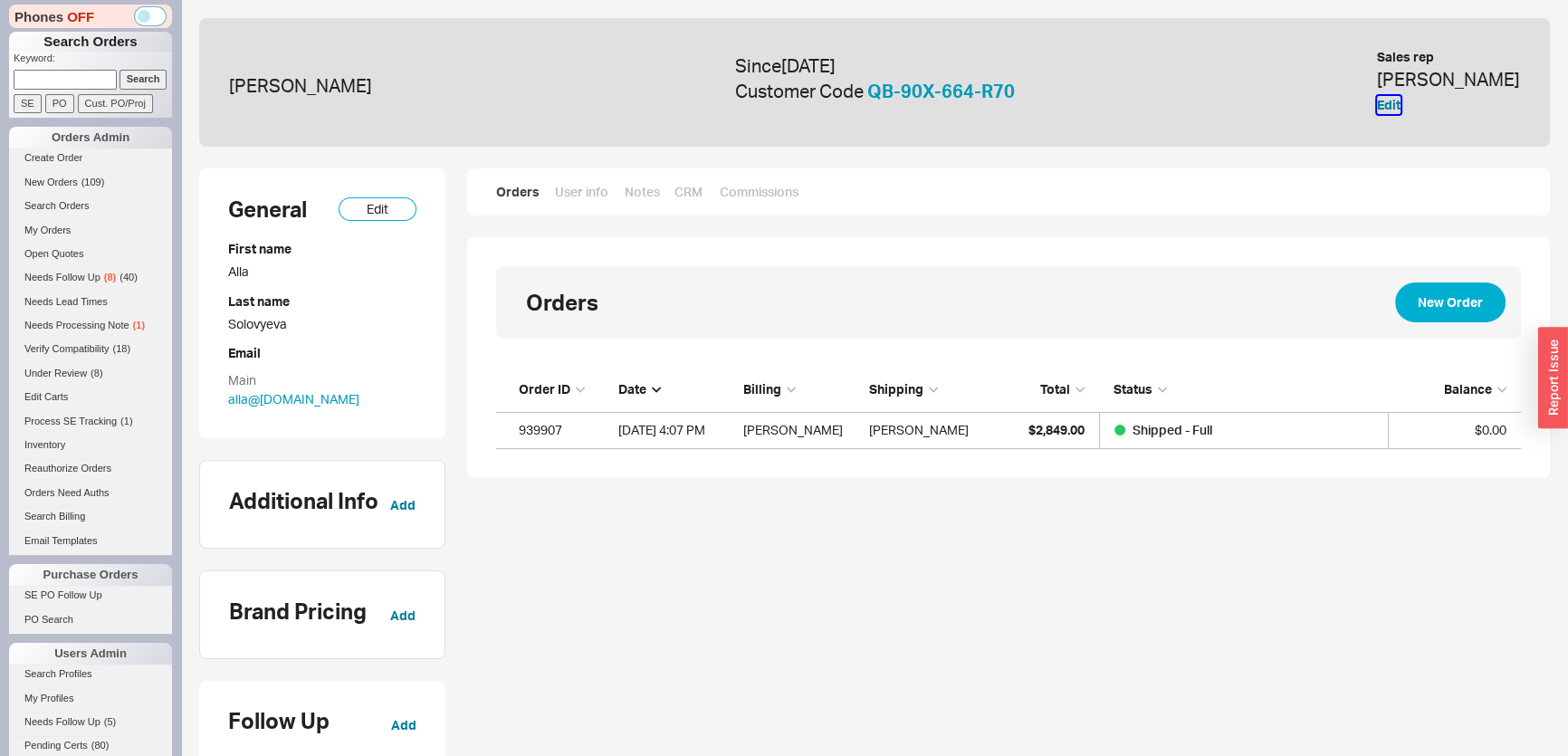
click at [1400, 105] on button "Edit" at bounding box center [1389, 105] width 24 height 18
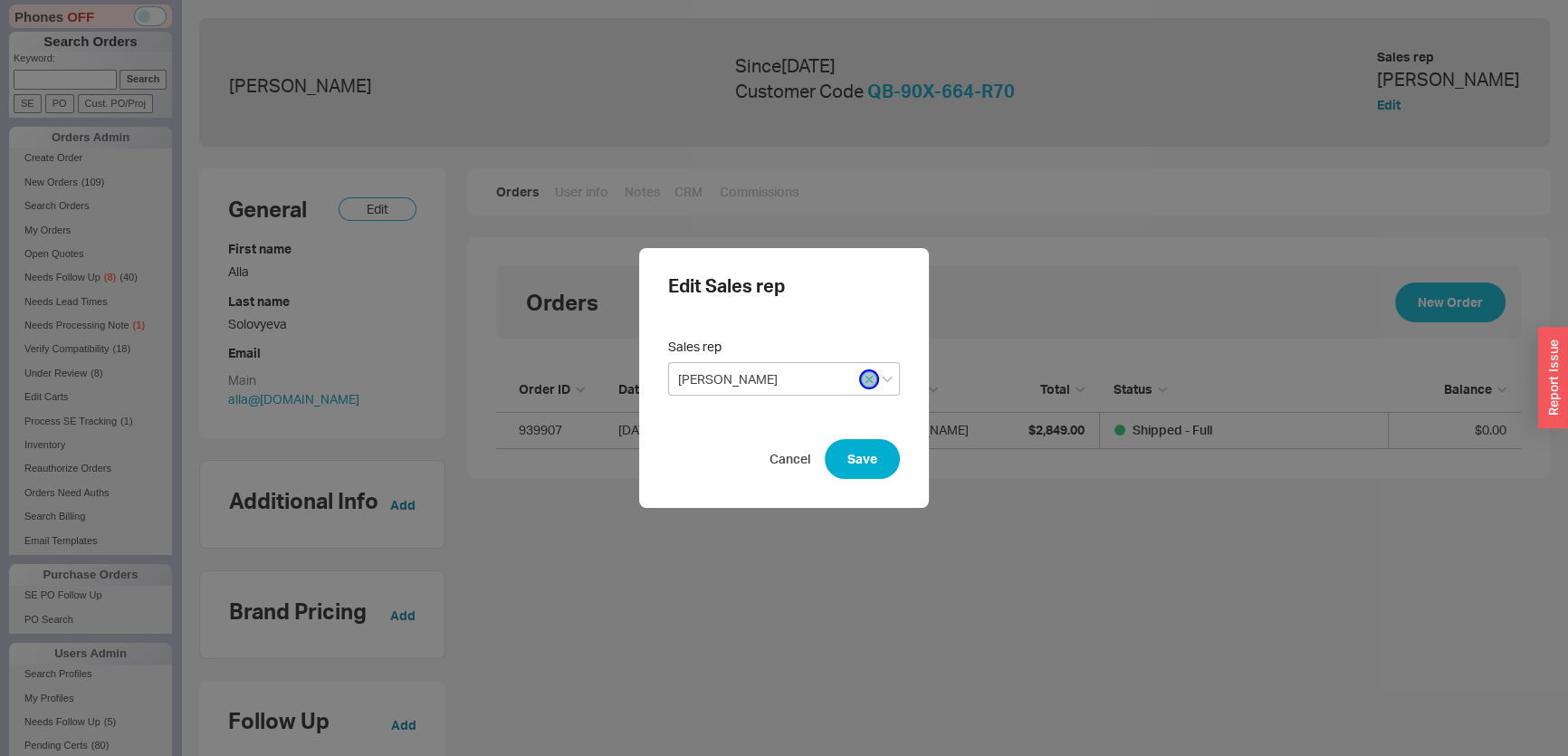
click at [867, 378] on icon "button" at bounding box center [869, 380] width 7 height 7
click at [861, 452] on button "Save" at bounding box center [862, 459] width 75 height 40
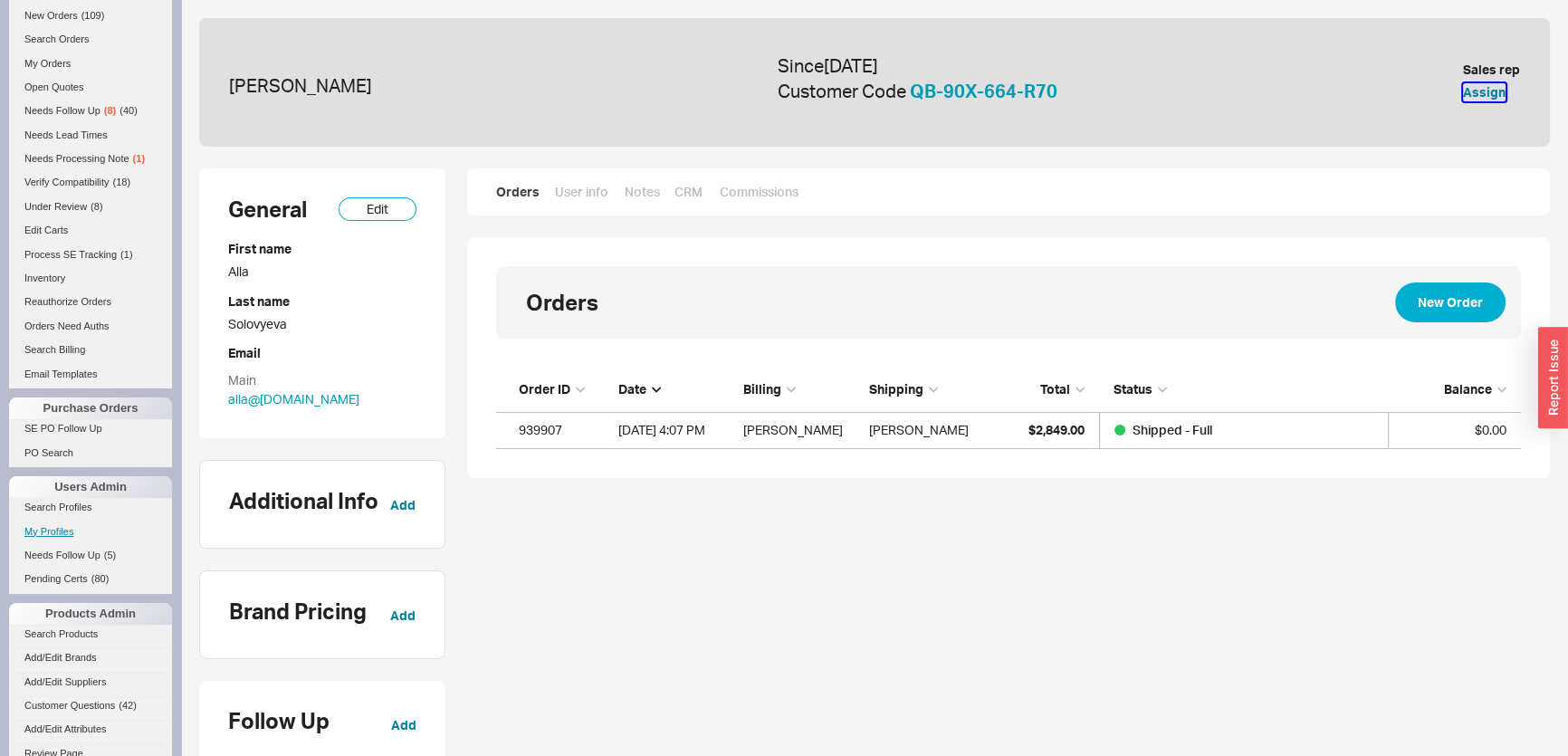
scroll to position [328, 0]
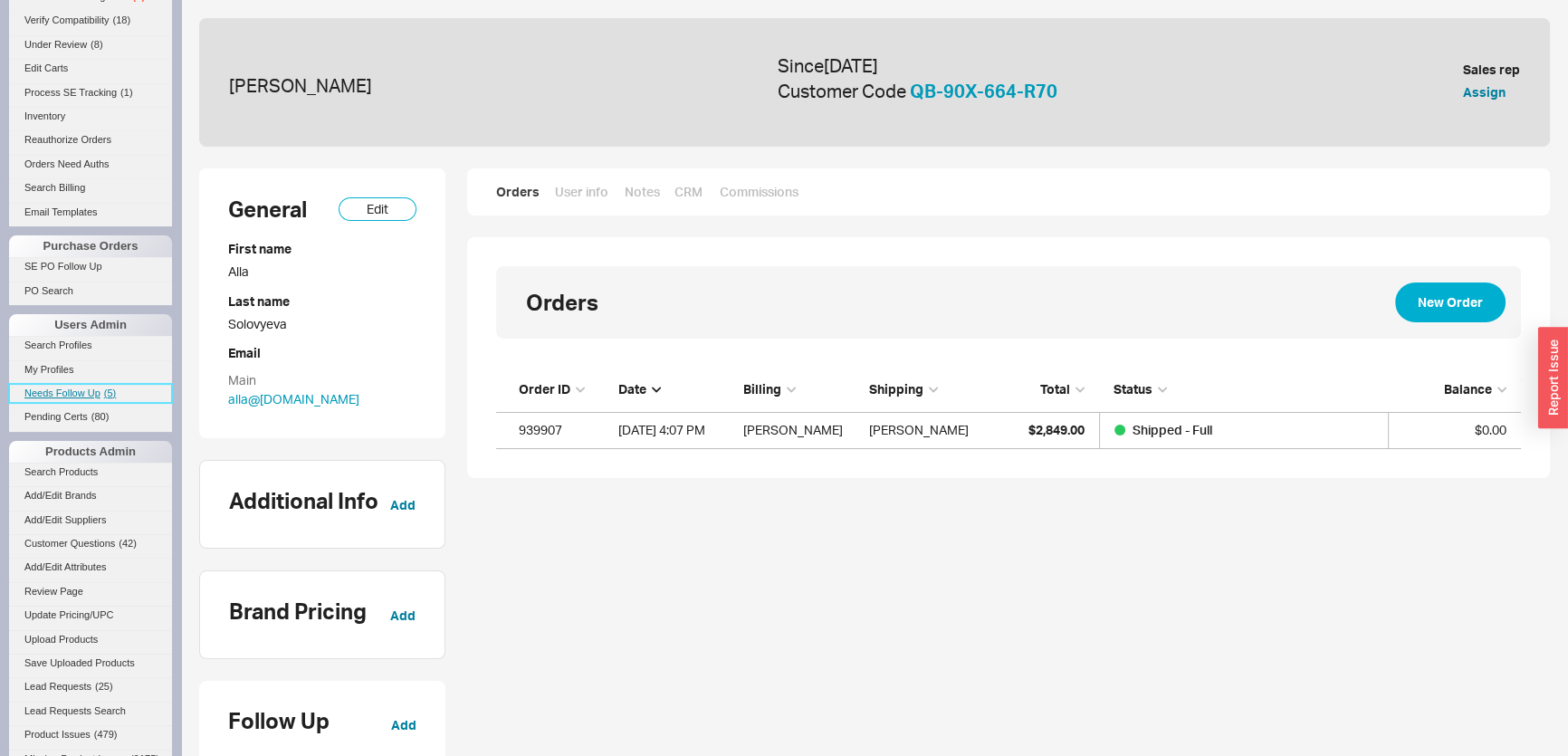
click at [109, 388] on span "( 5 )" at bounding box center [110, 392] width 11 height 10
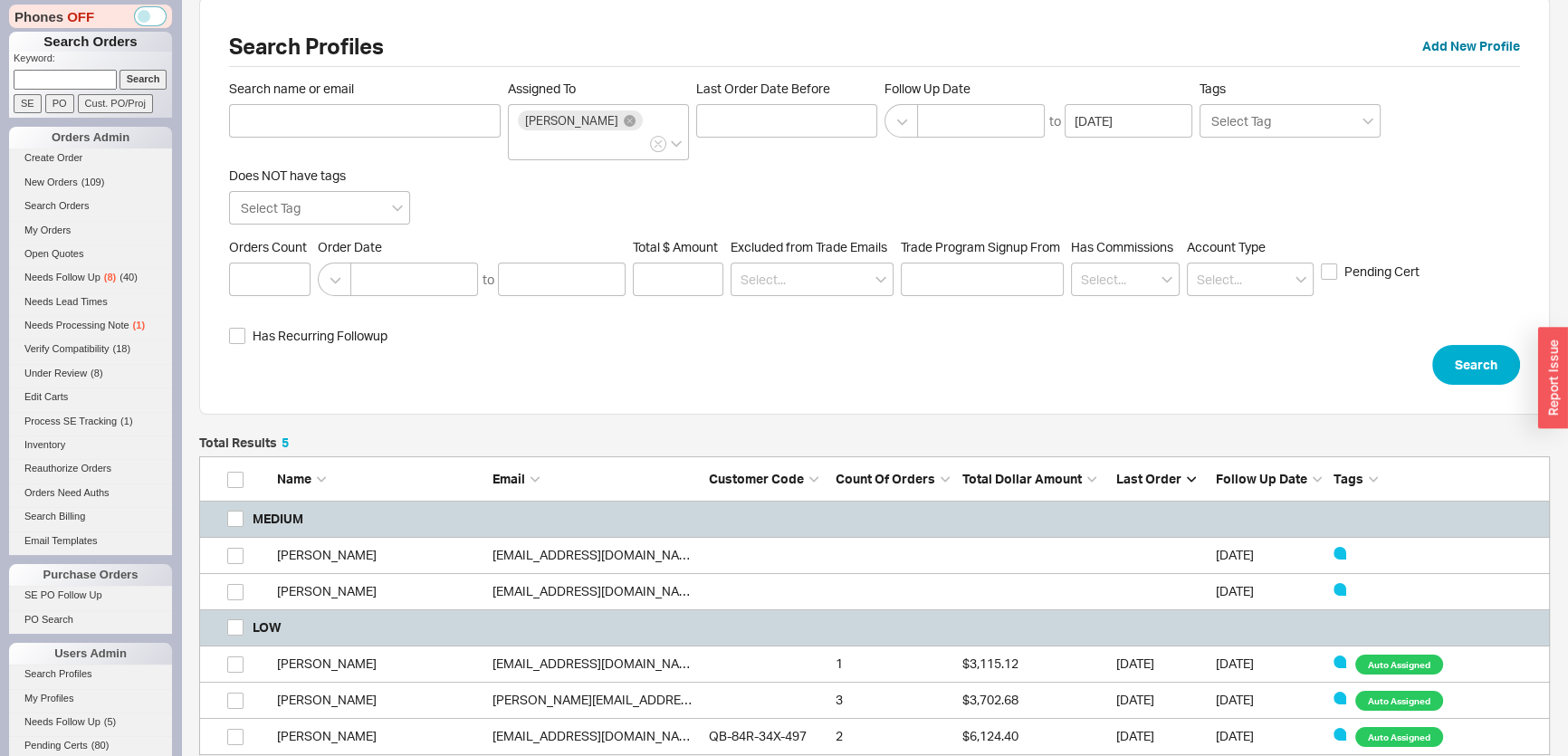
scroll to position [33, 0]
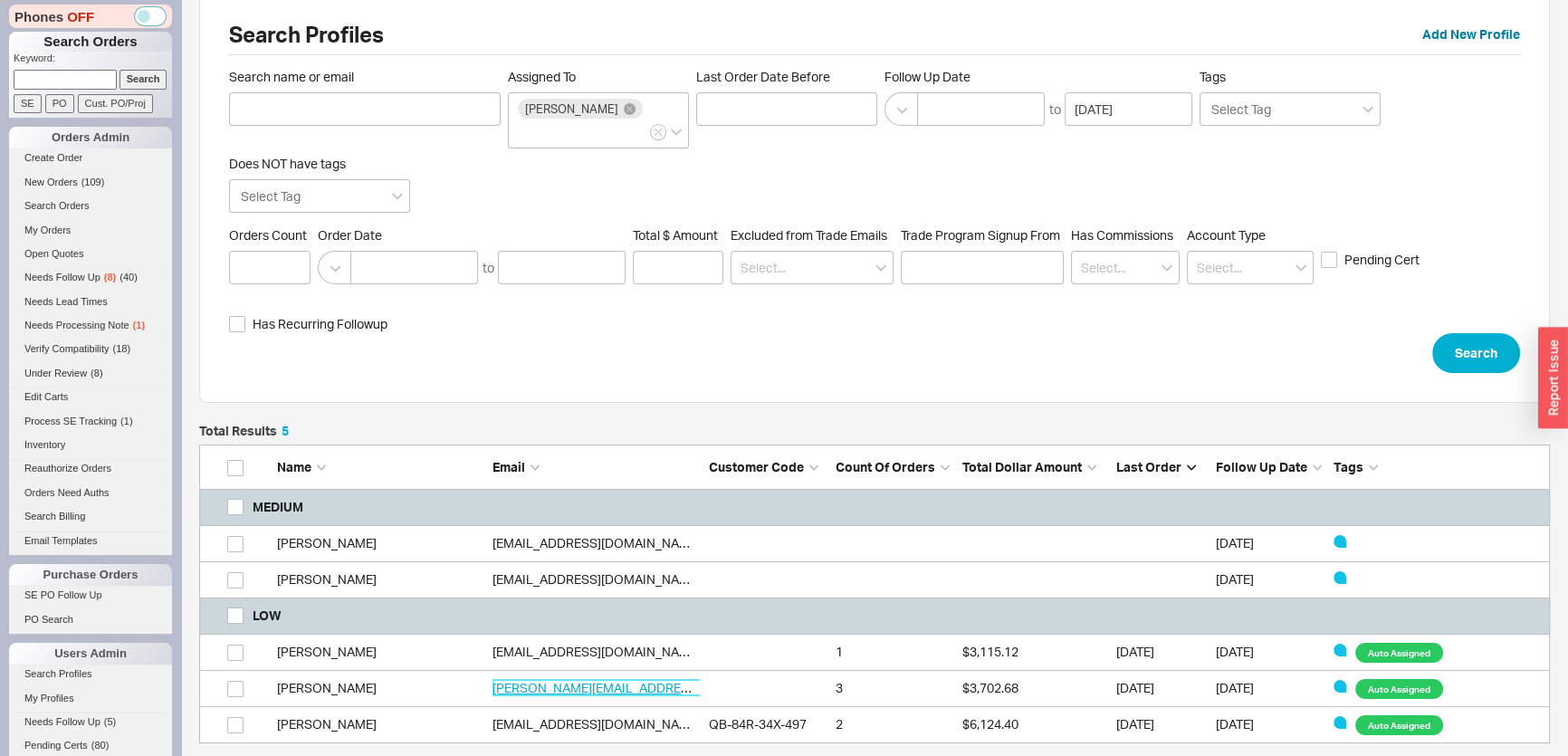
click at [608, 680] on link "mildred@twinmarine.com" at bounding box center [646, 687] width 307 height 15
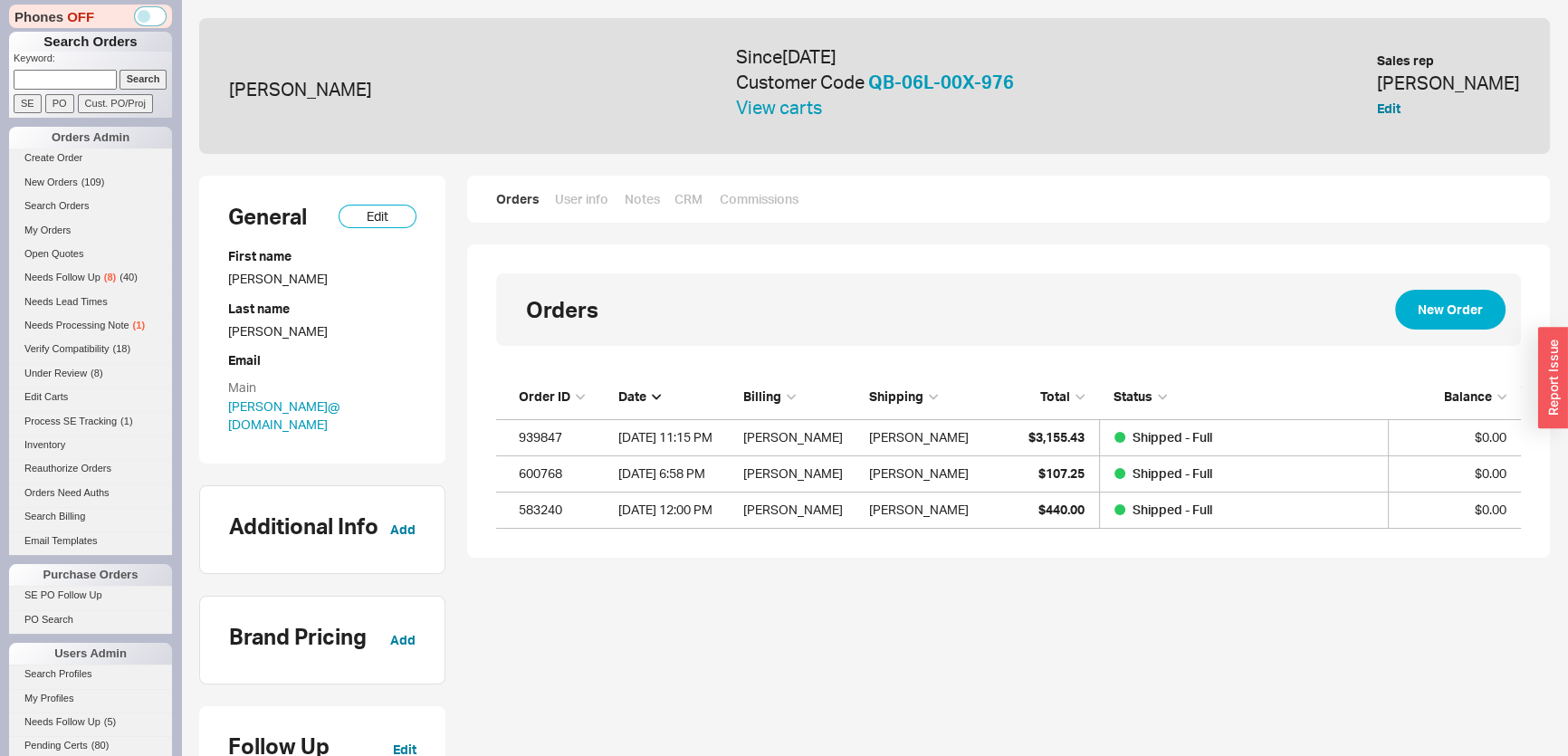
scroll to position [141, 1012]
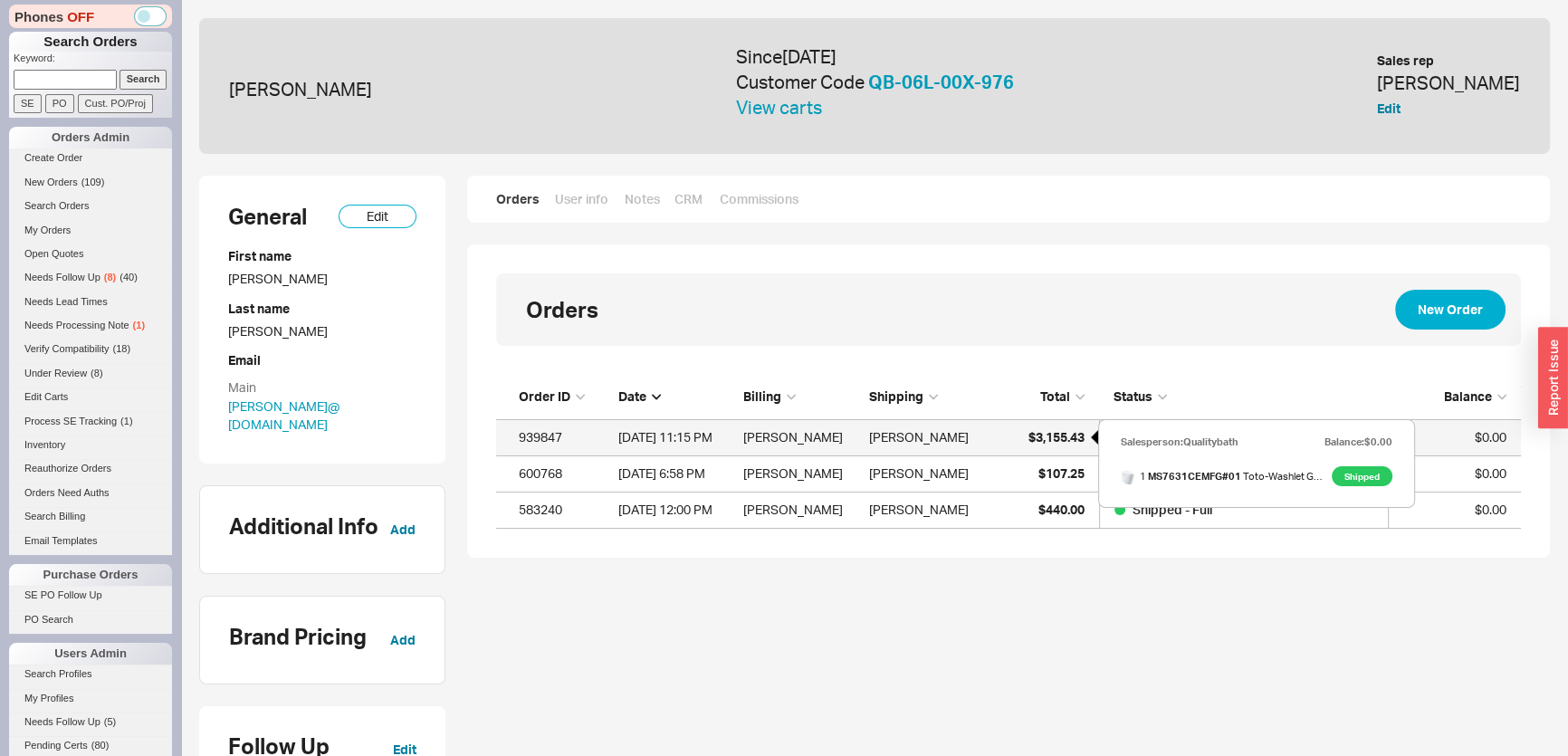
click at [1059, 439] on span "$3,155.43" at bounding box center [1056, 437] width 56 height 15
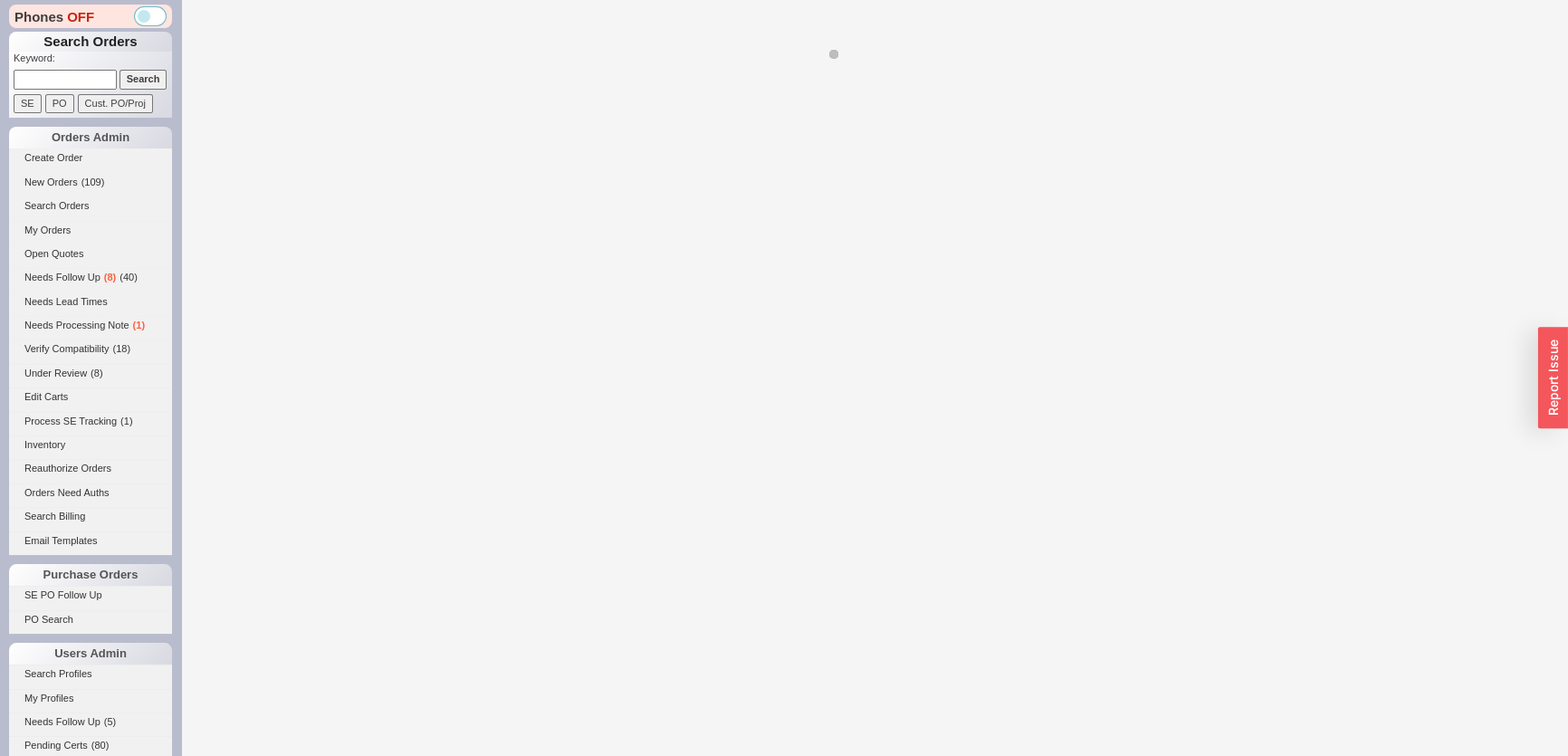
select select "LOW"
select select "3"
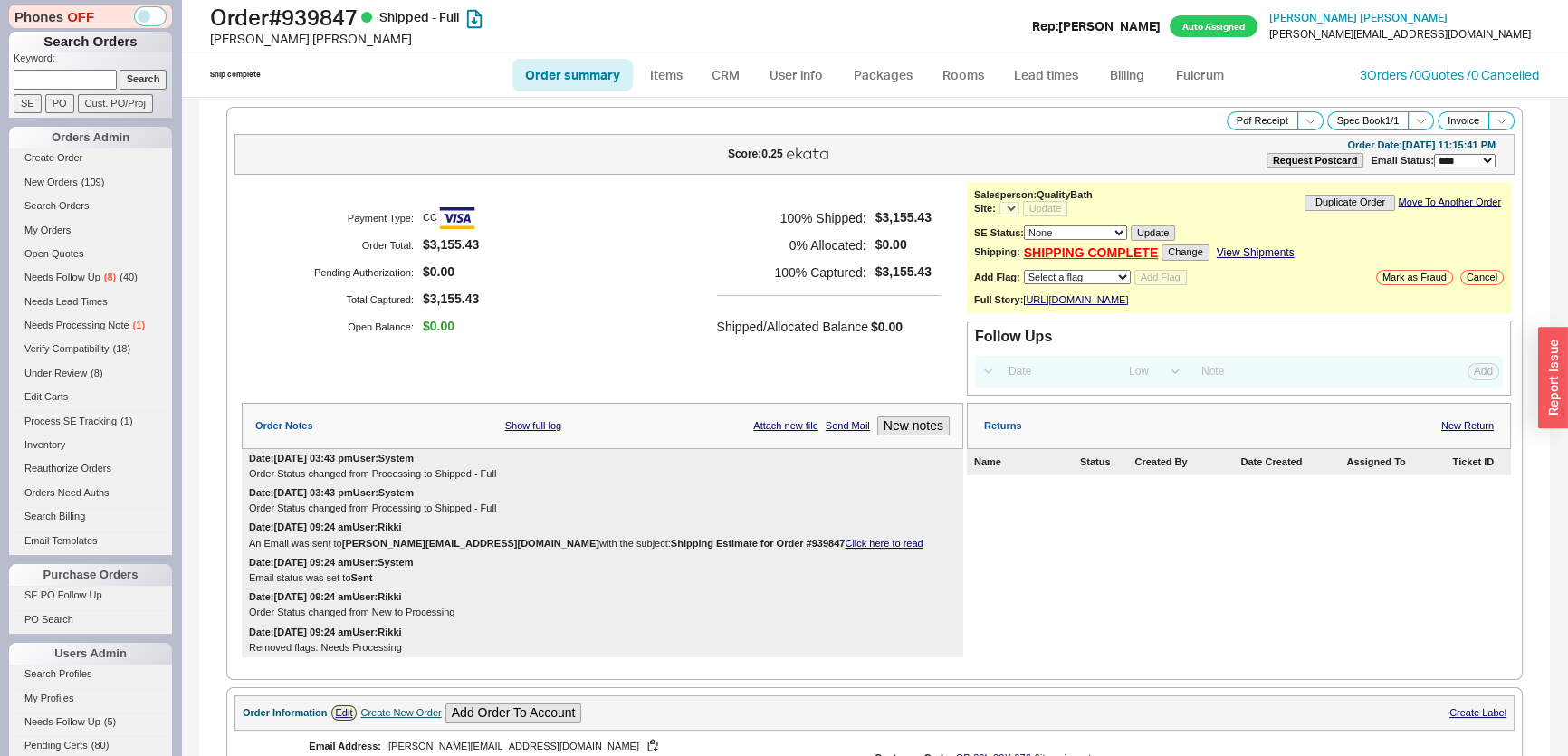
select select "*"
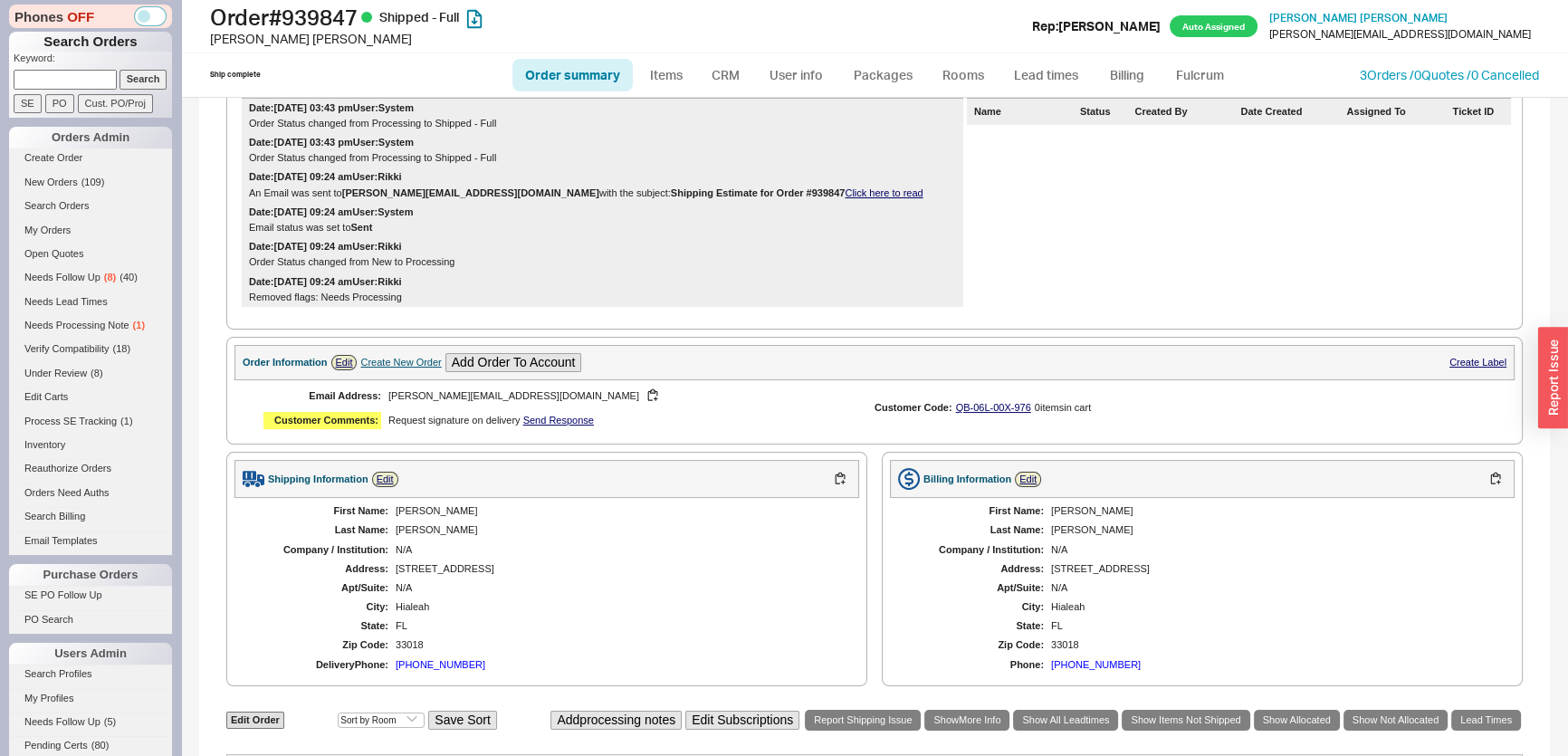
scroll to position [576, 0]
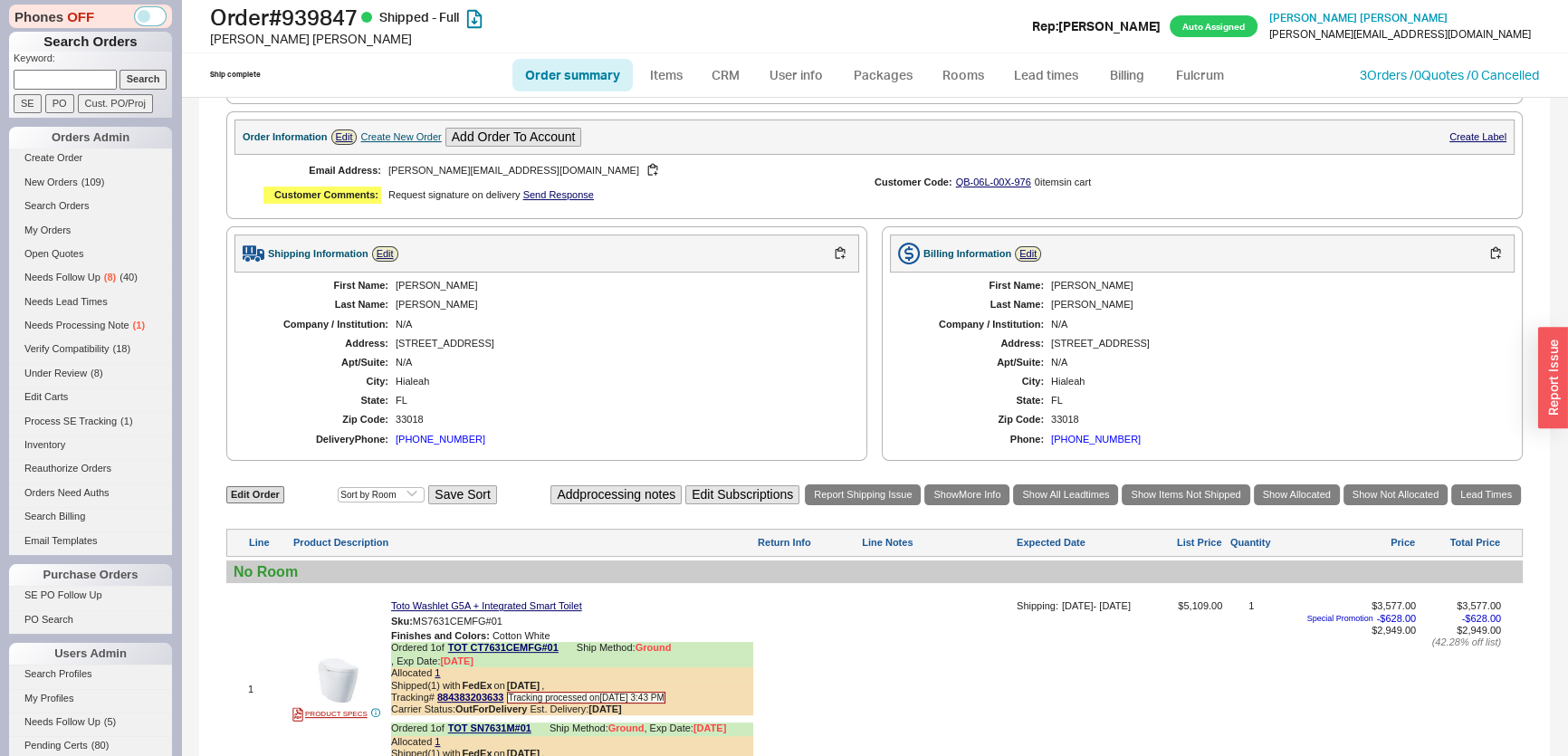
click at [1415, 83] on div "Ship complete Order summary Items CRM User info Packages Rooms Lead times Billi…" at bounding box center [874, 75] width 1387 height 44
click at [1415, 77] on link "3 Orders / 0 Quotes / 0 Cancelled" at bounding box center [1450, 74] width 179 height 15
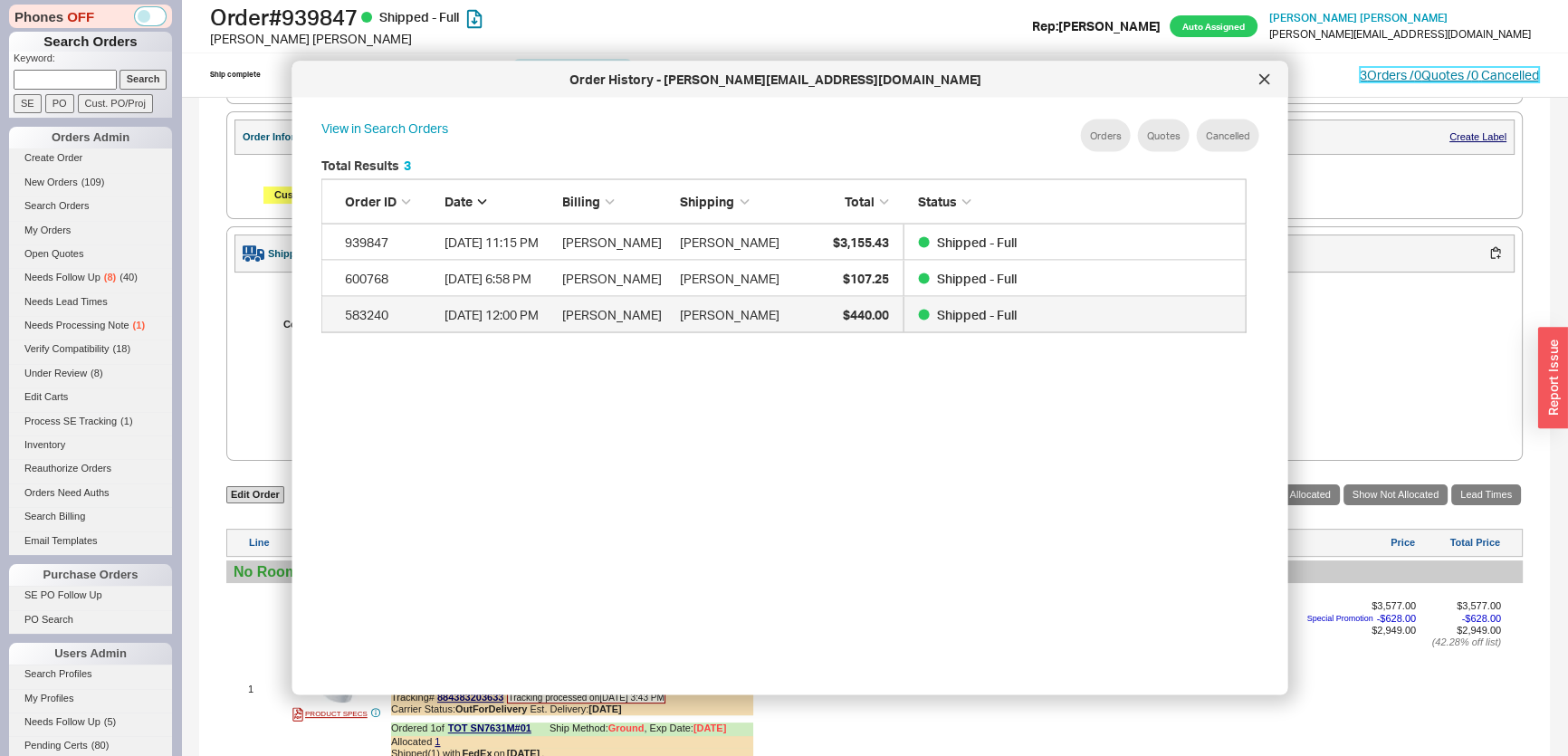
scroll to position [541, 941]
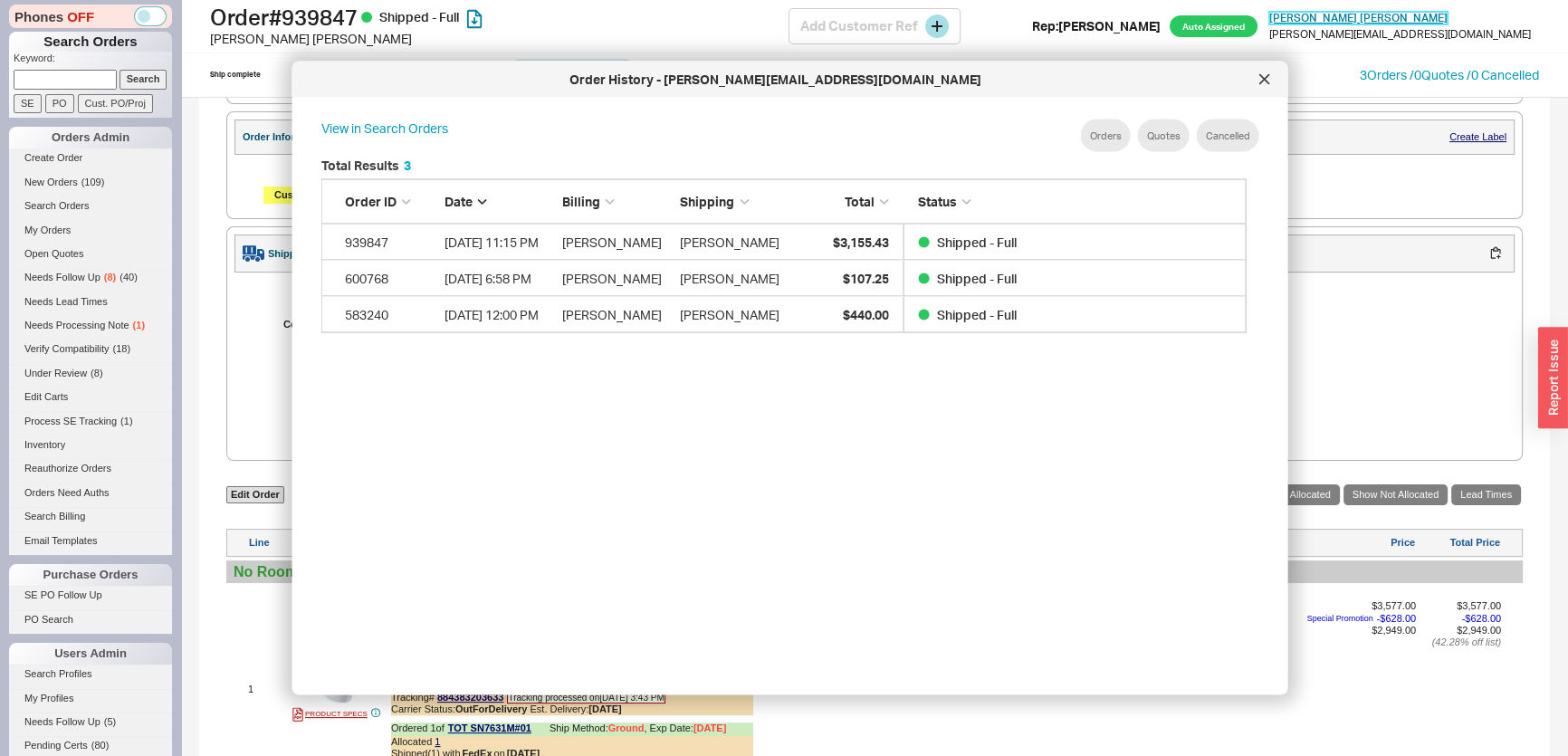
click at [1422, 13] on span "Mildred Garcia" at bounding box center [1358, 17] width 178 height 13
click at [1269, 76] on div at bounding box center [1265, 79] width 29 height 29
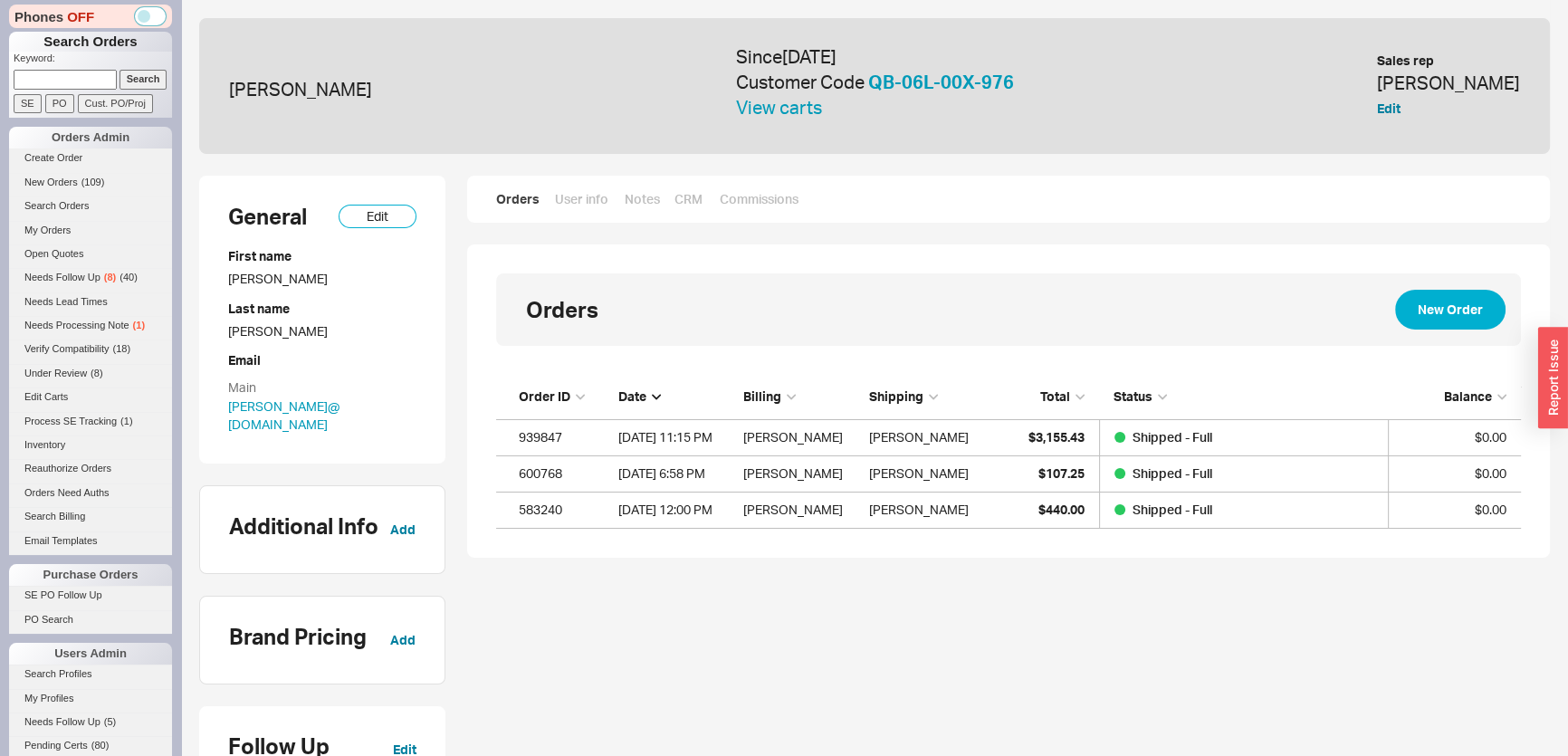
scroll to position [141, 1012]
click at [1400, 102] on button "Edit" at bounding box center [1389, 108] width 24 height 18
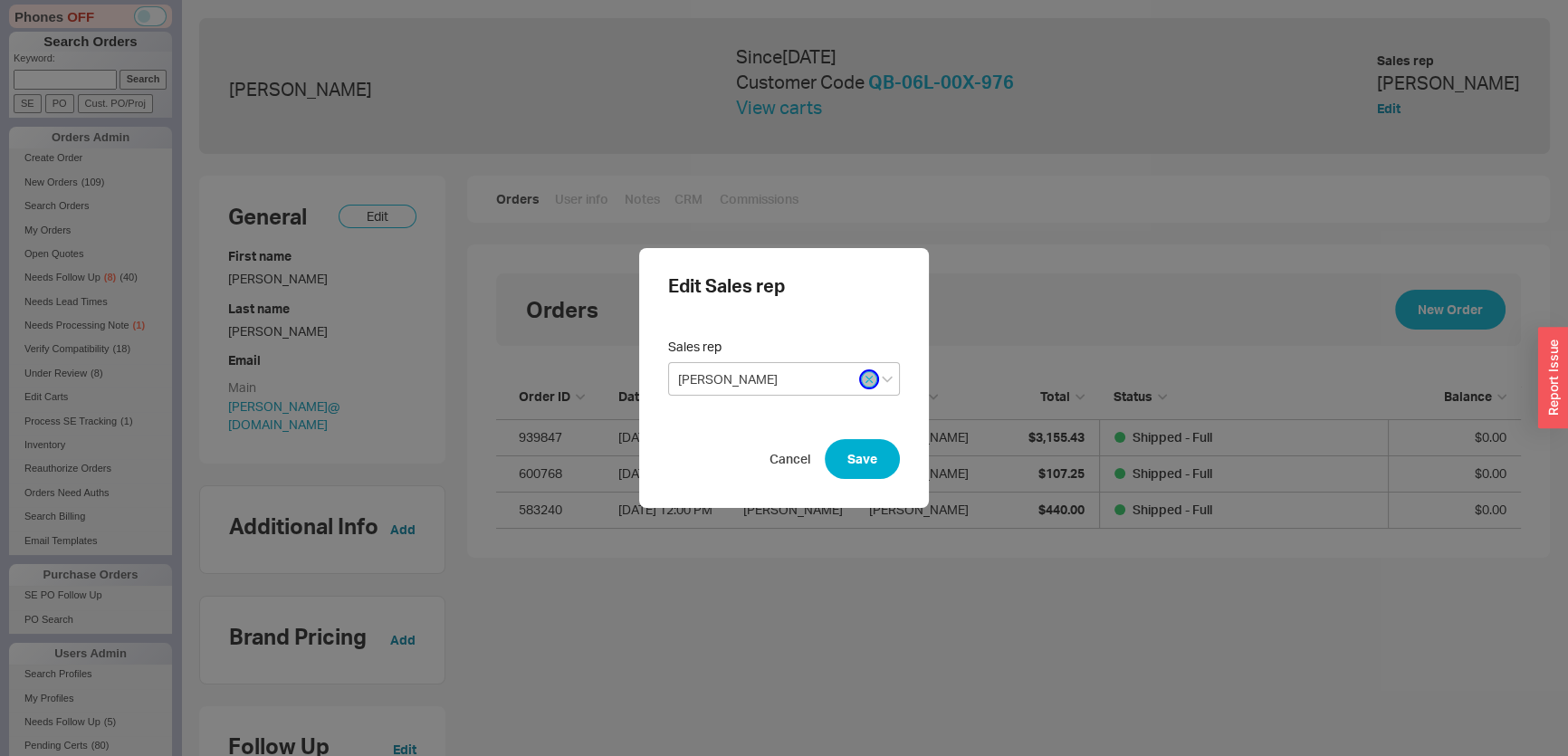
click at [866, 384] on icon "button" at bounding box center [869, 379] width 8 height 10
click at [868, 444] on button "Save" at bounding box center [862, 459] width 75 height 40
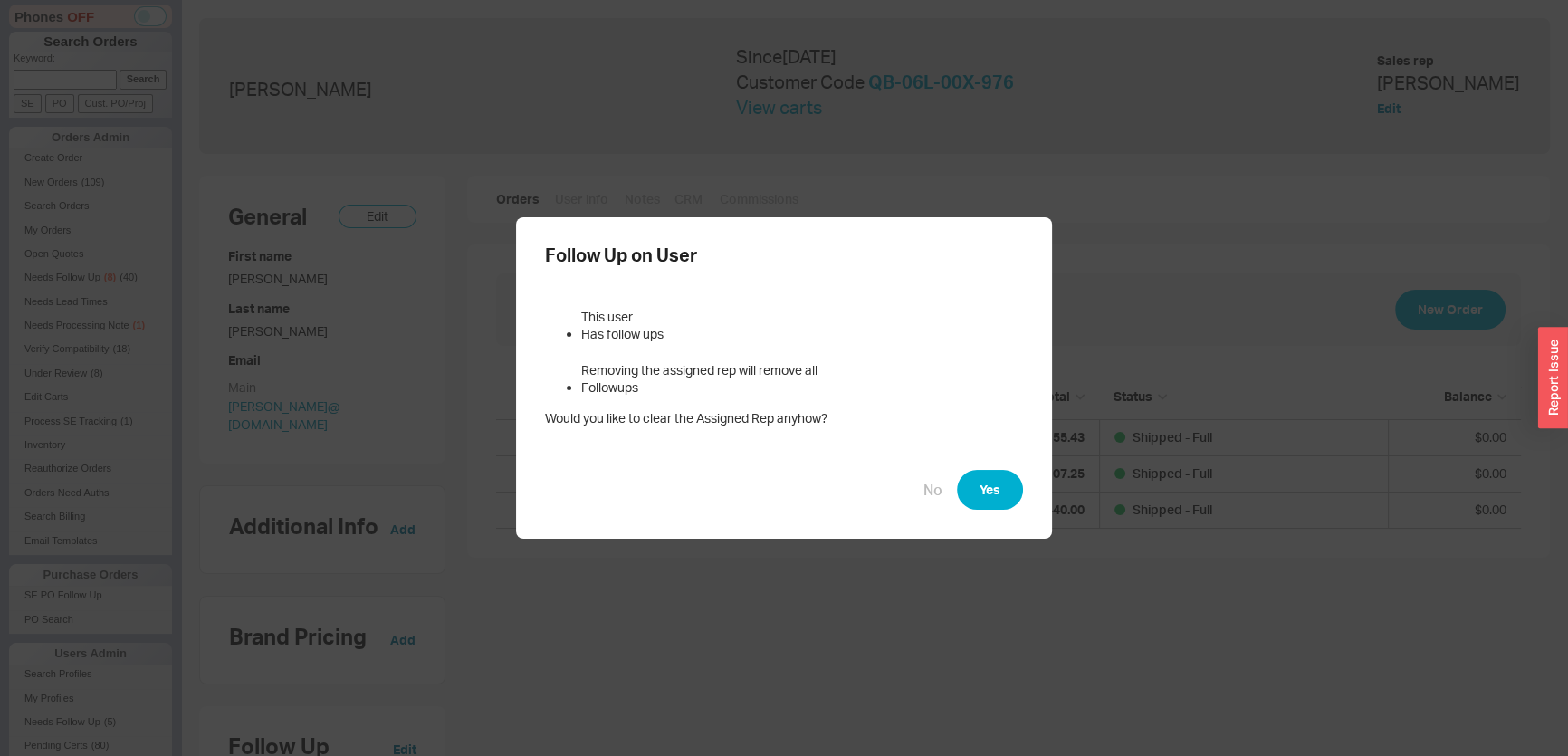
click at [935, 462] on div "Follow Up on User This user Has follow ups Removing the assigned rep will remov…" at bounding box center [784, 379] width 536 height 323
click at [1002, 483] on button "Yes" at bounding box center [990, 490] width 66 height 40
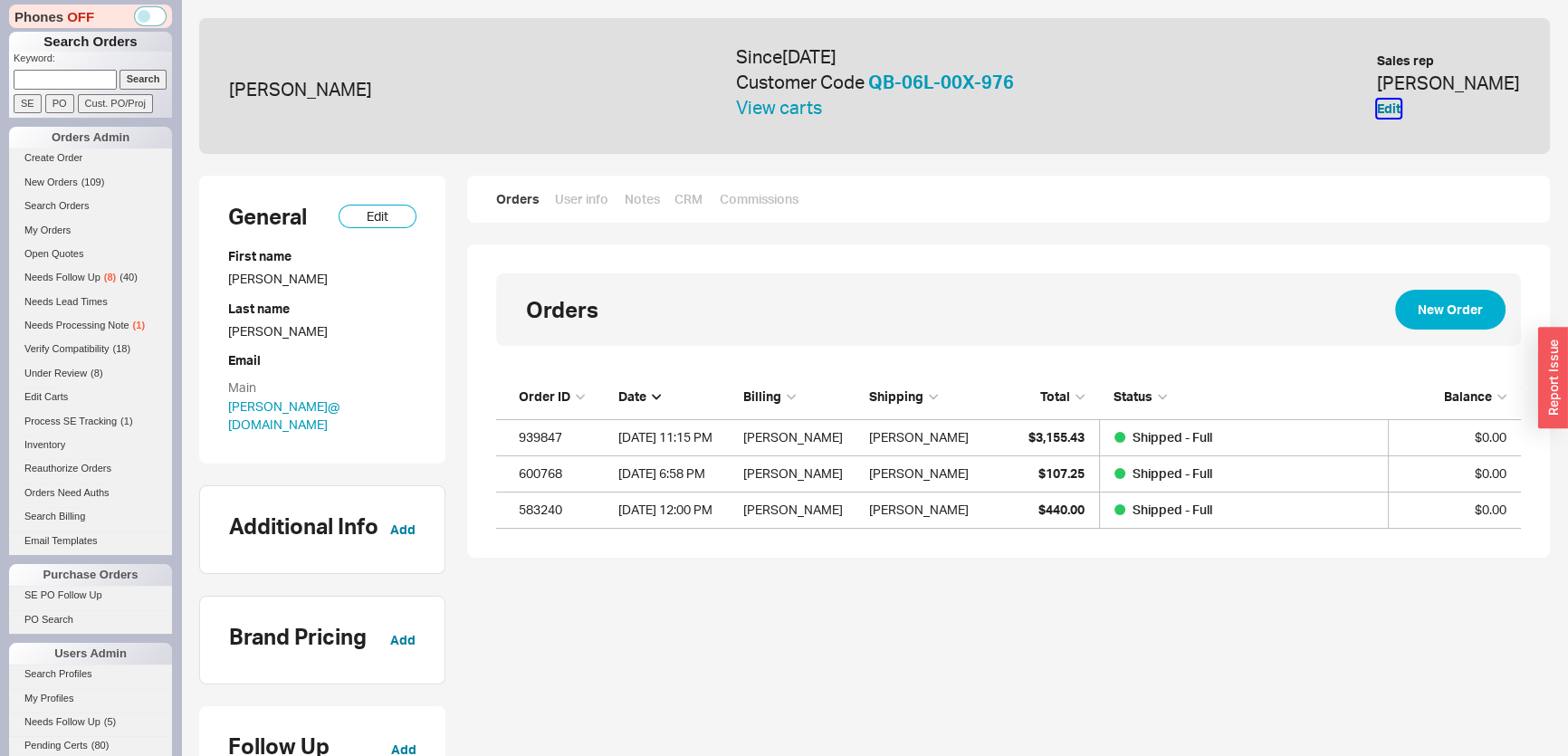
click at [1400, 110] on button "Edit" at bounding box center [1389, 108] width 24 height 18
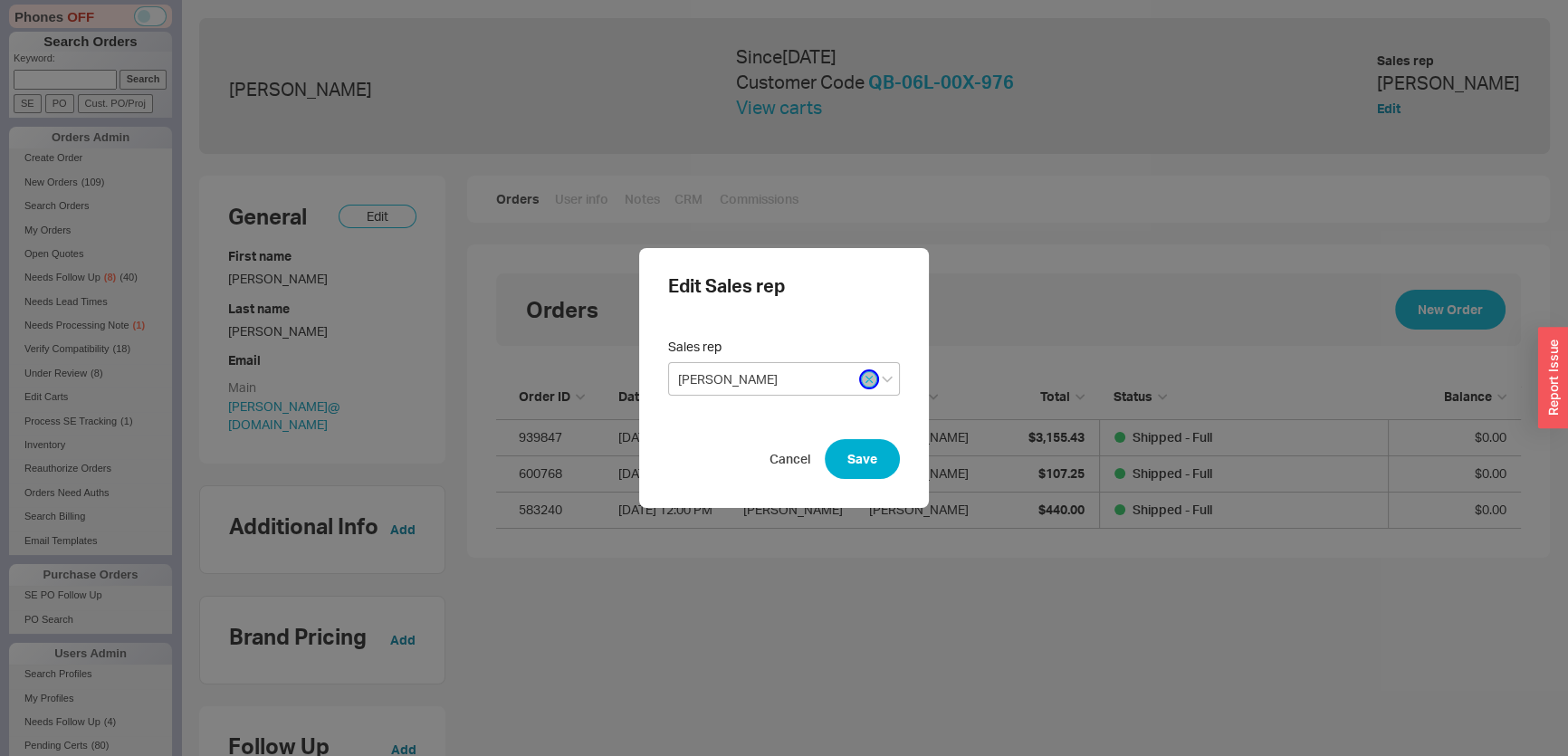
click at [866, 380] on icon "button" at bounding box center [869, 379] width 8 height 10
click at [851, 462] on button "Save" at bounding box center [862, 459] width 75 height 40
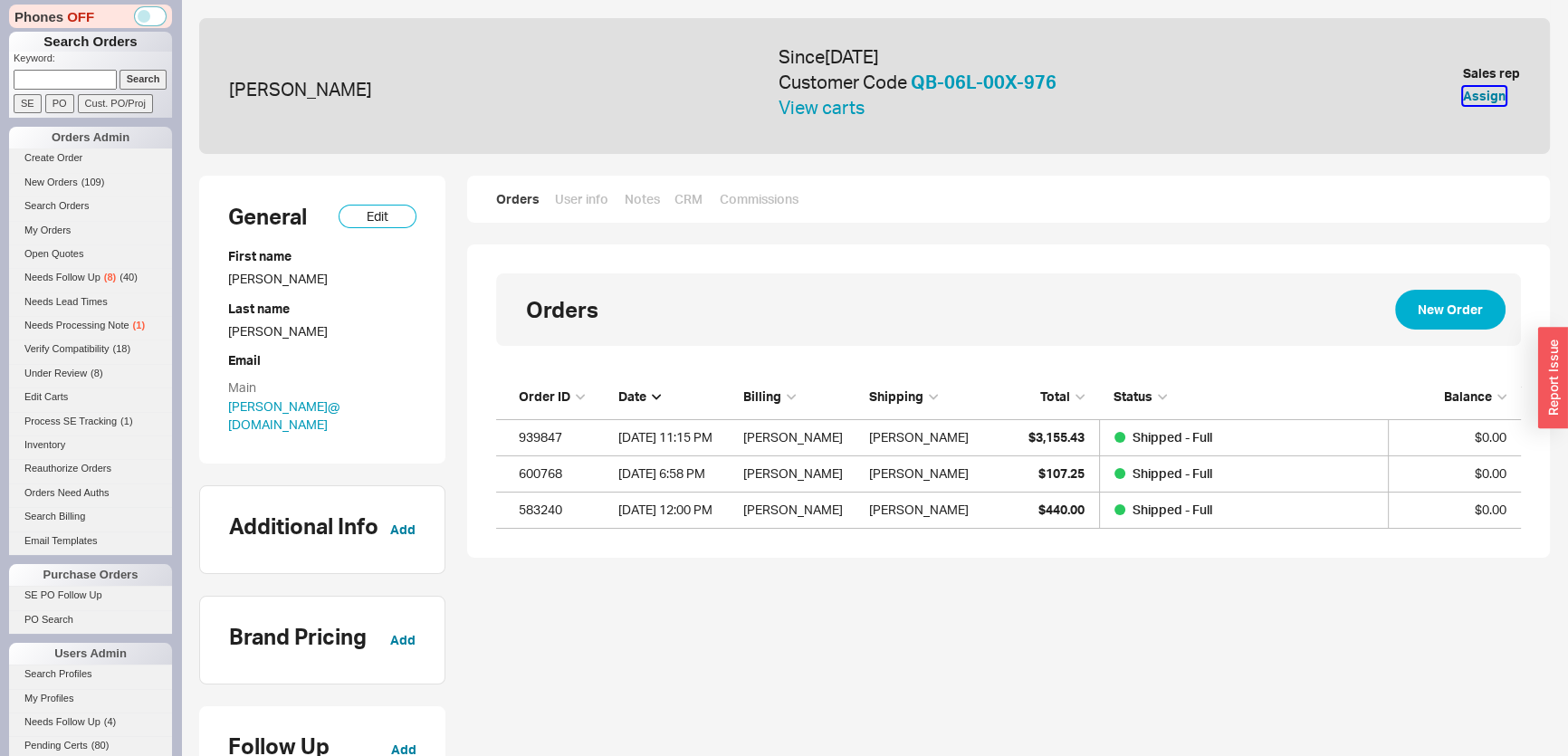
scroll to position [164, 0]
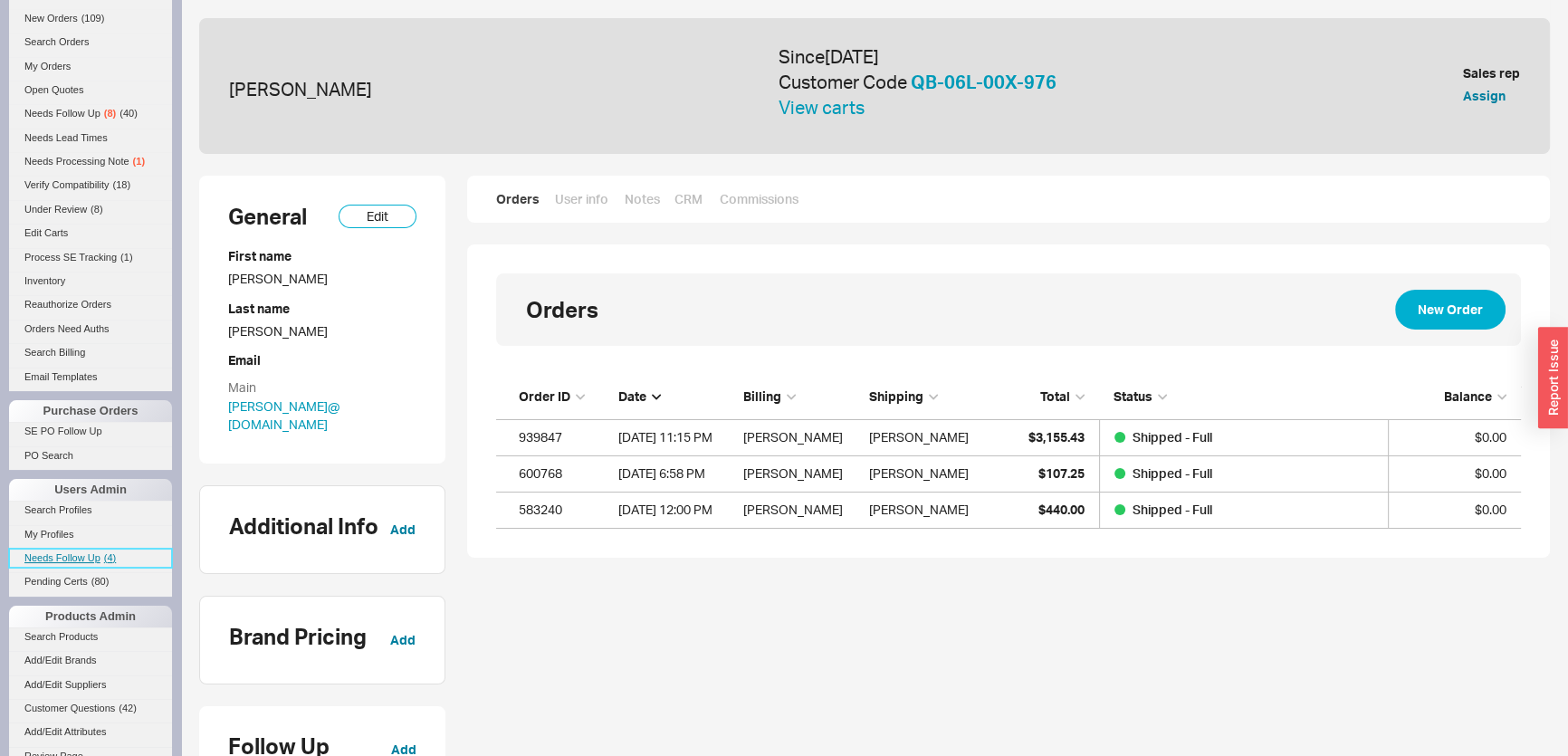
click at [100, 551] on link "Needs Follow Up ( 4 )" at bounding box center [90, 558] width 163 height 19
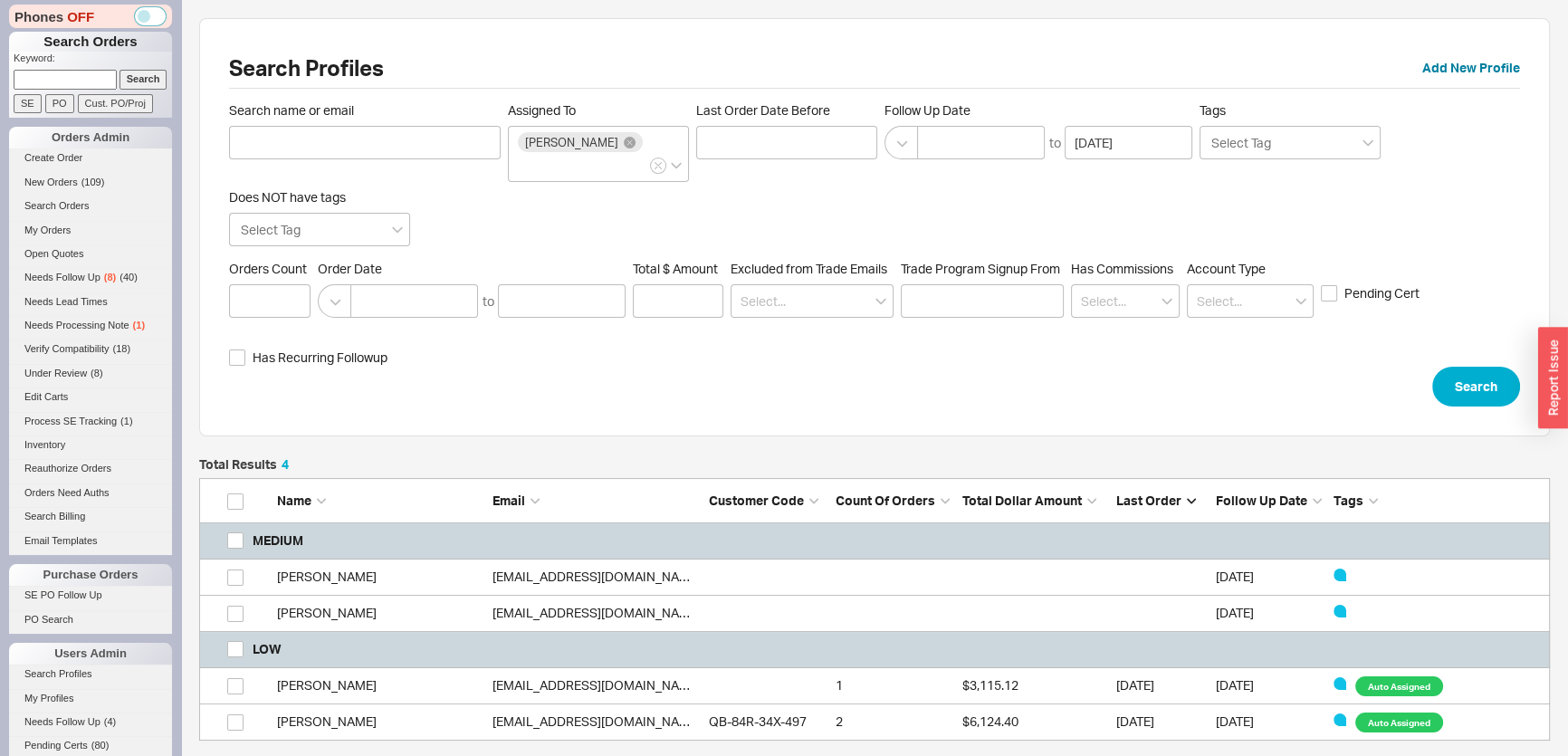
scroll to position [270, 1338]
click at [606, 713] on link "office@tamiroseinteriors.com" at bounding box center [596, 721] width 208 height 15
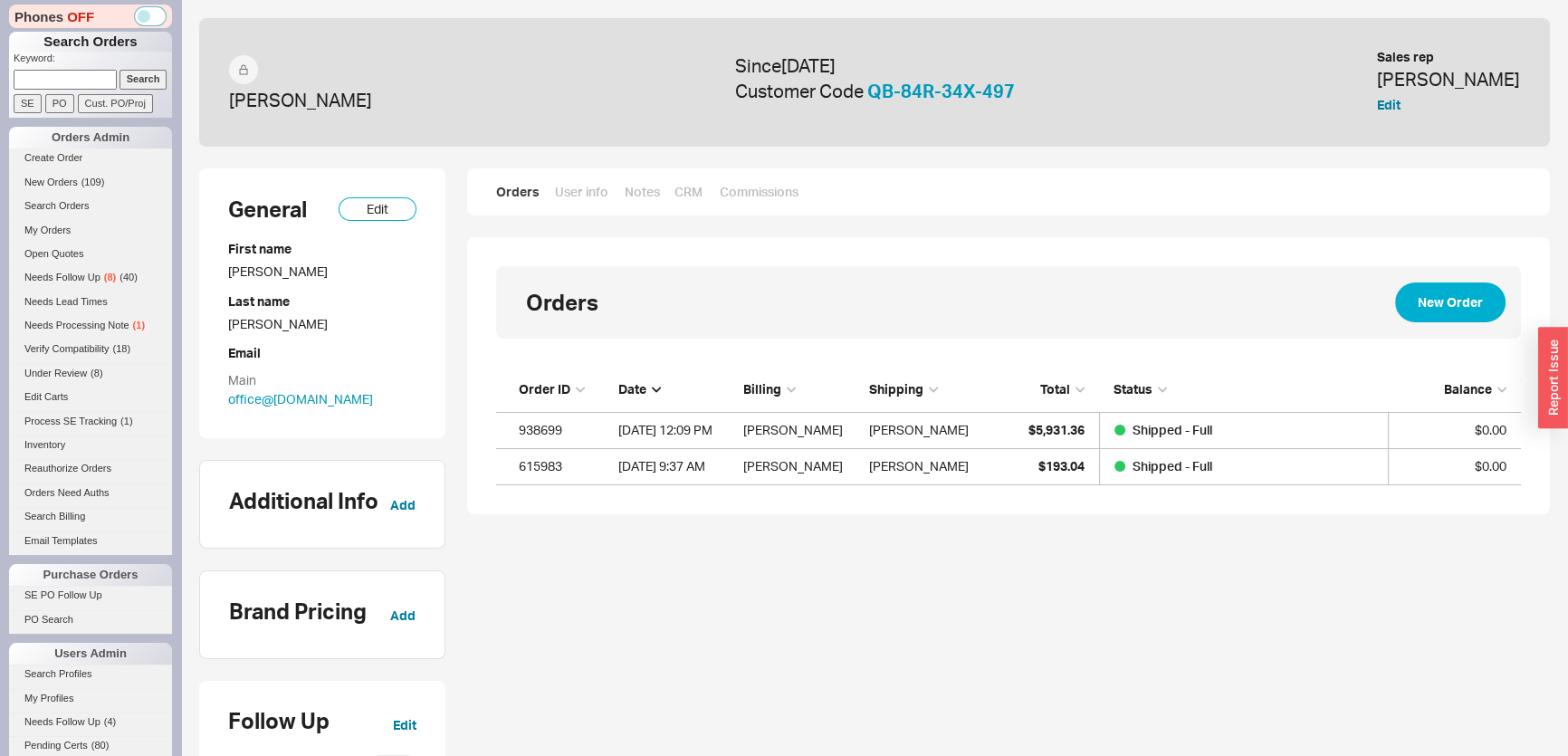
scroll to position [105, 1012]
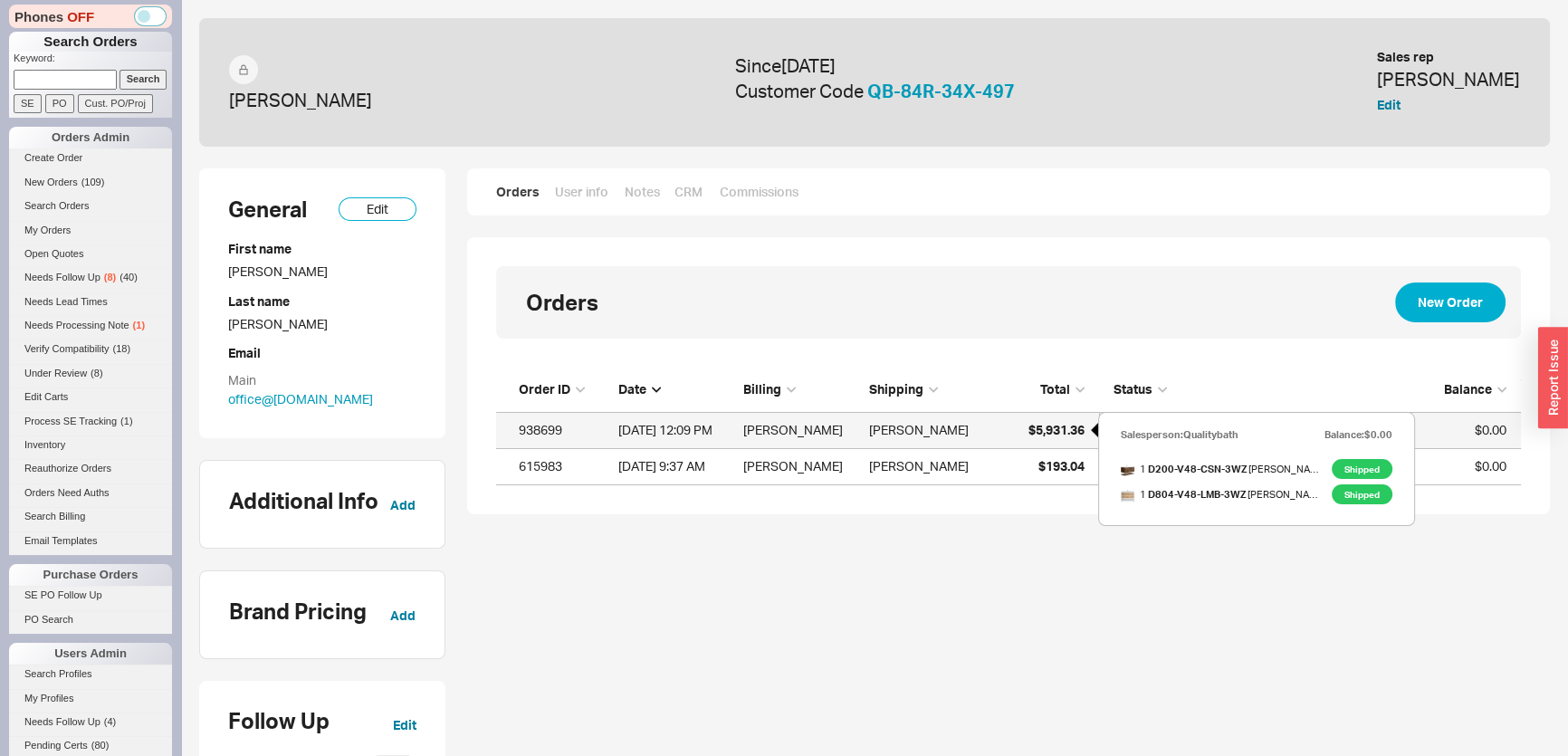
click at [1070, 434] on span "$5,931.36" at bounding box center [1056, 430] width 56 height 15
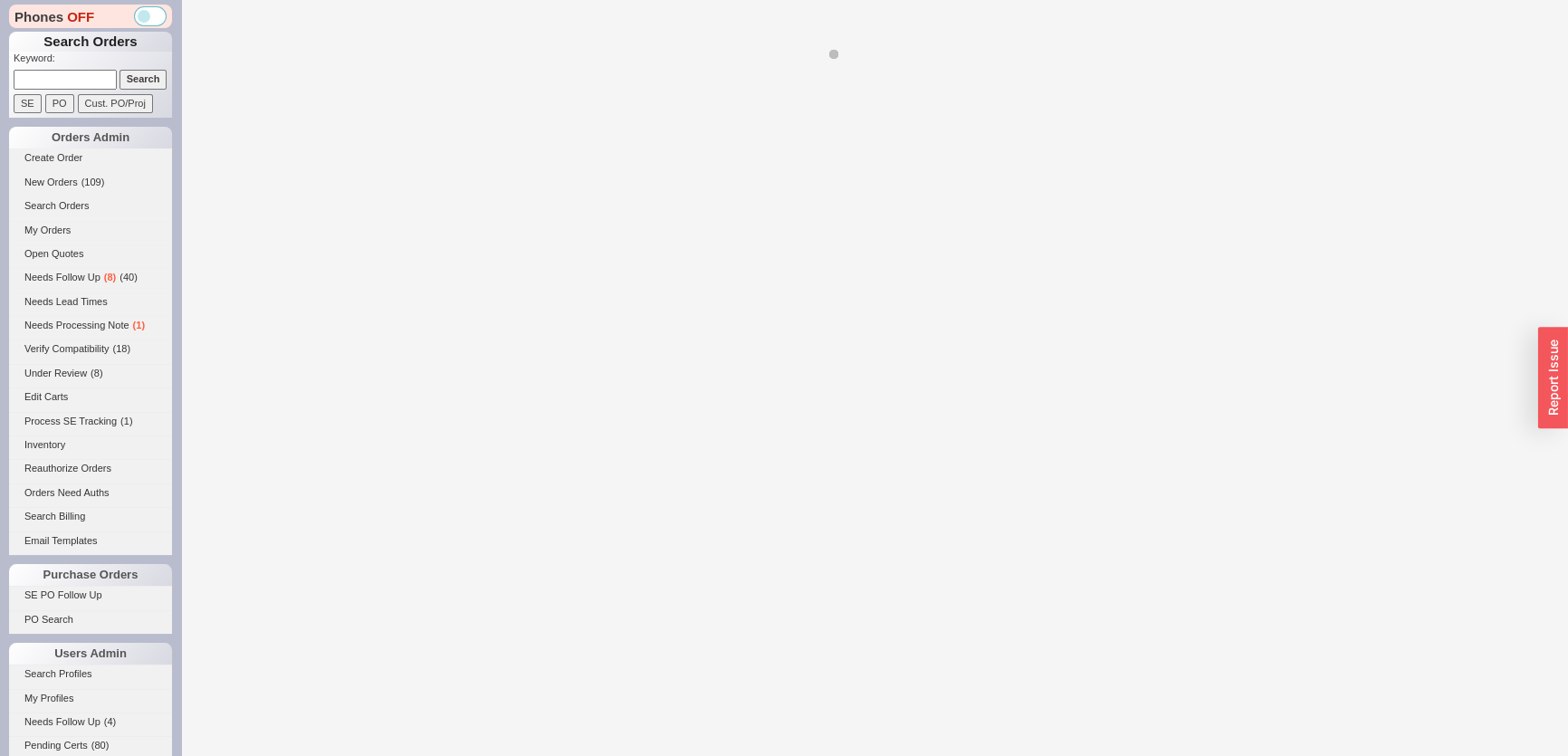
select select "LOW"
select select "3"
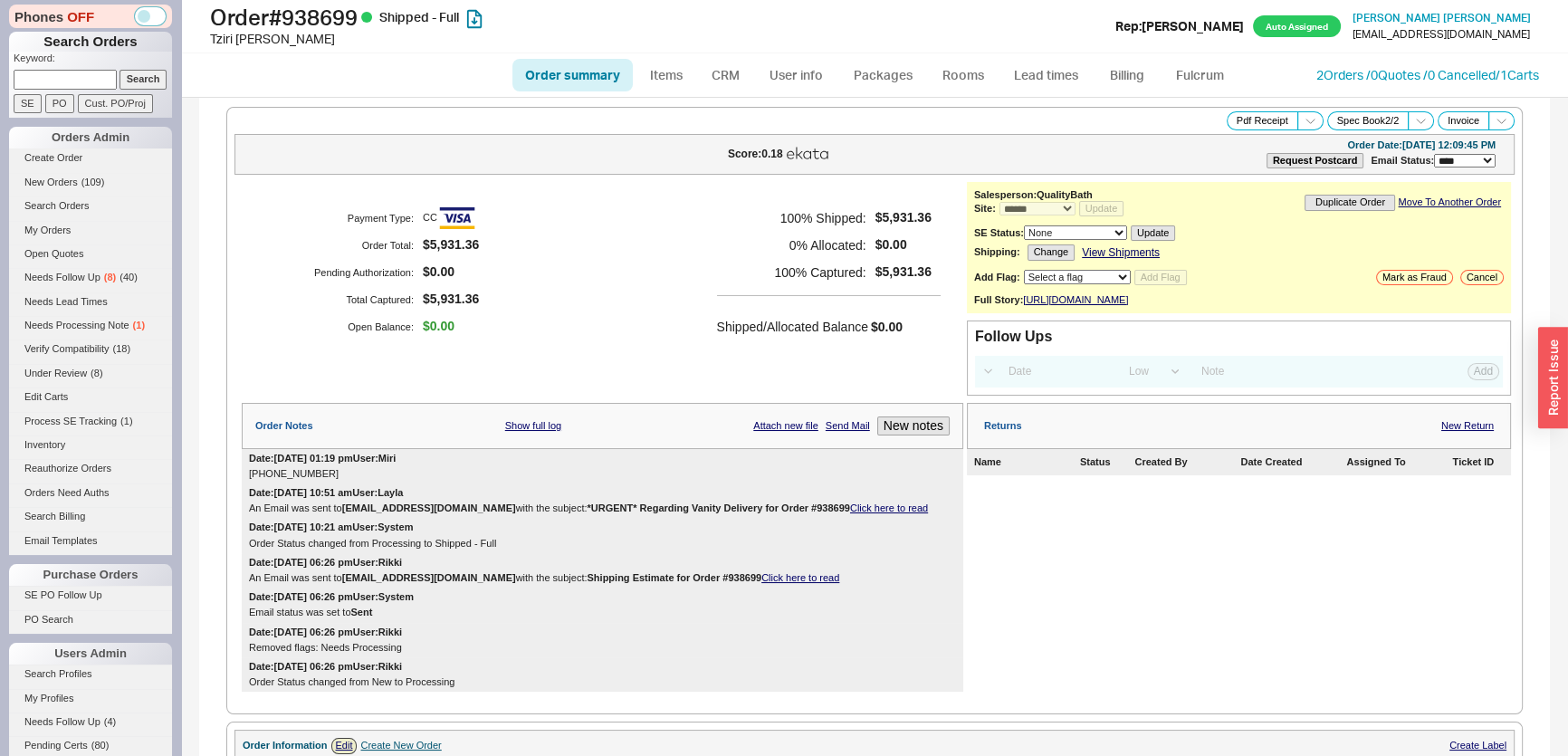
select select "*"
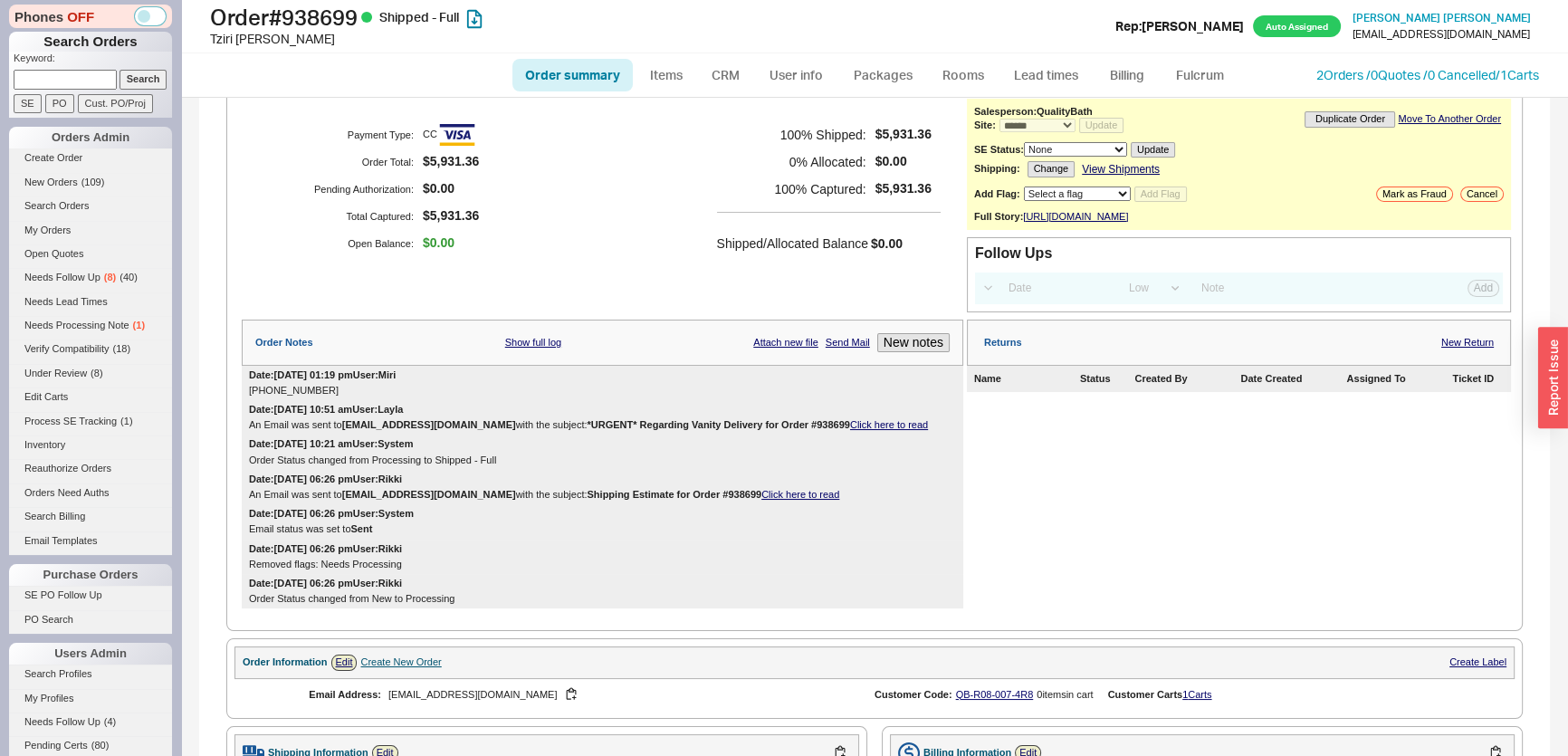
scroll to position [81, 0]
click at [1369, 83] on div "Order summary Items CRM User info Packages Rooms Lead times Billing Fulcrum 2 O…" at bounding box center [874, 75] width 1387 height 44
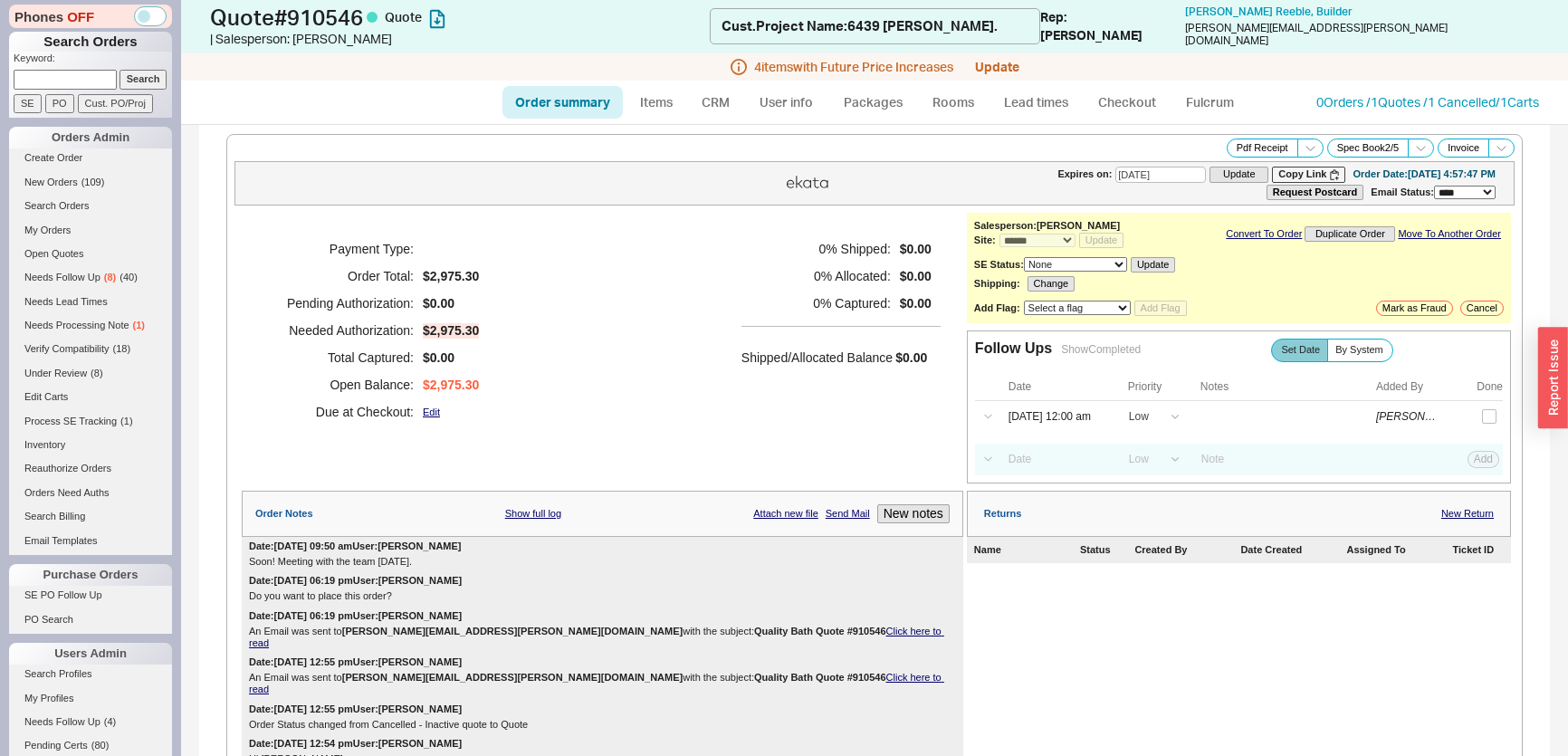
select select "*"
select select "LOW"
select select "3"
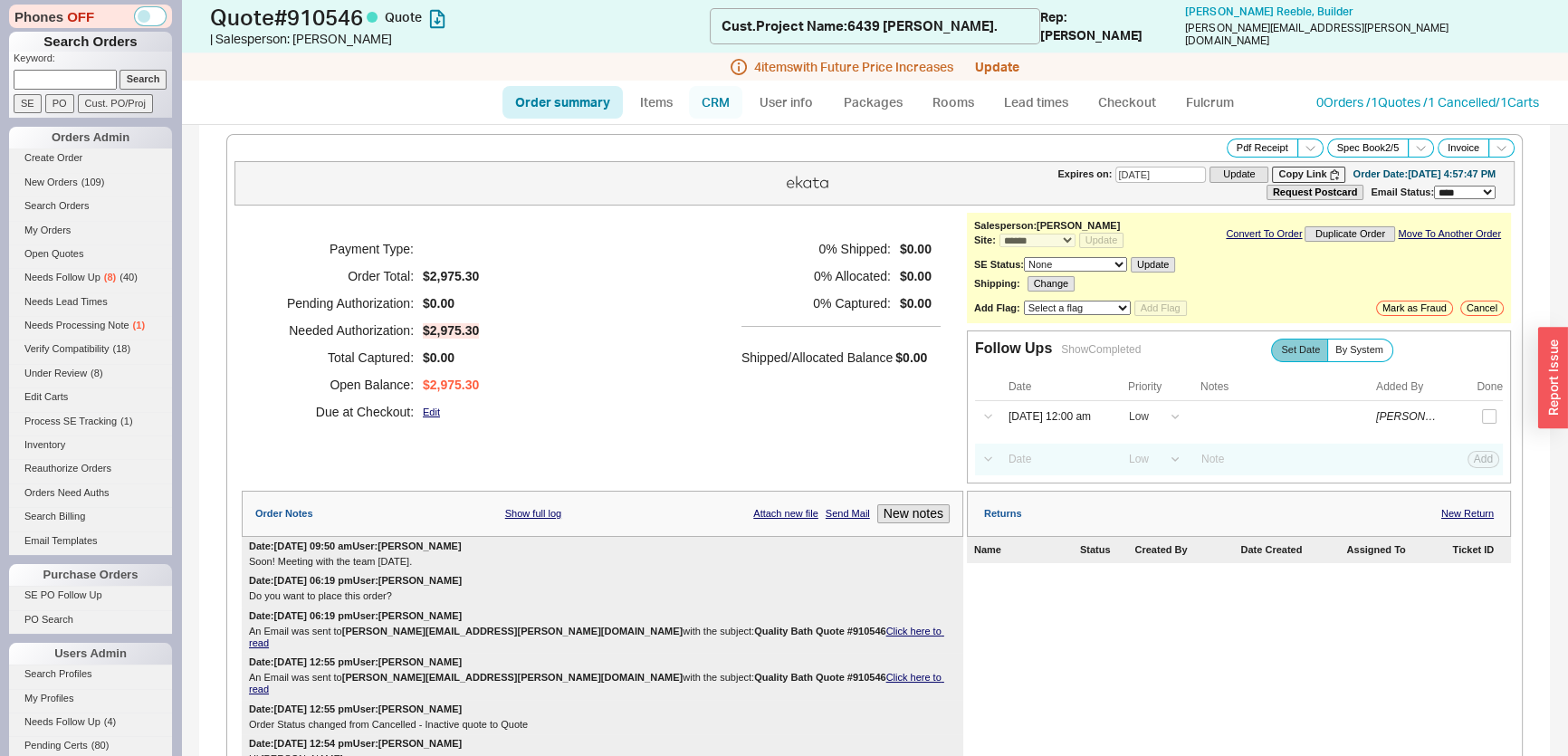
click at [721, 106] on link "CRM" at bounding box center [716, 102] width 53 height 32
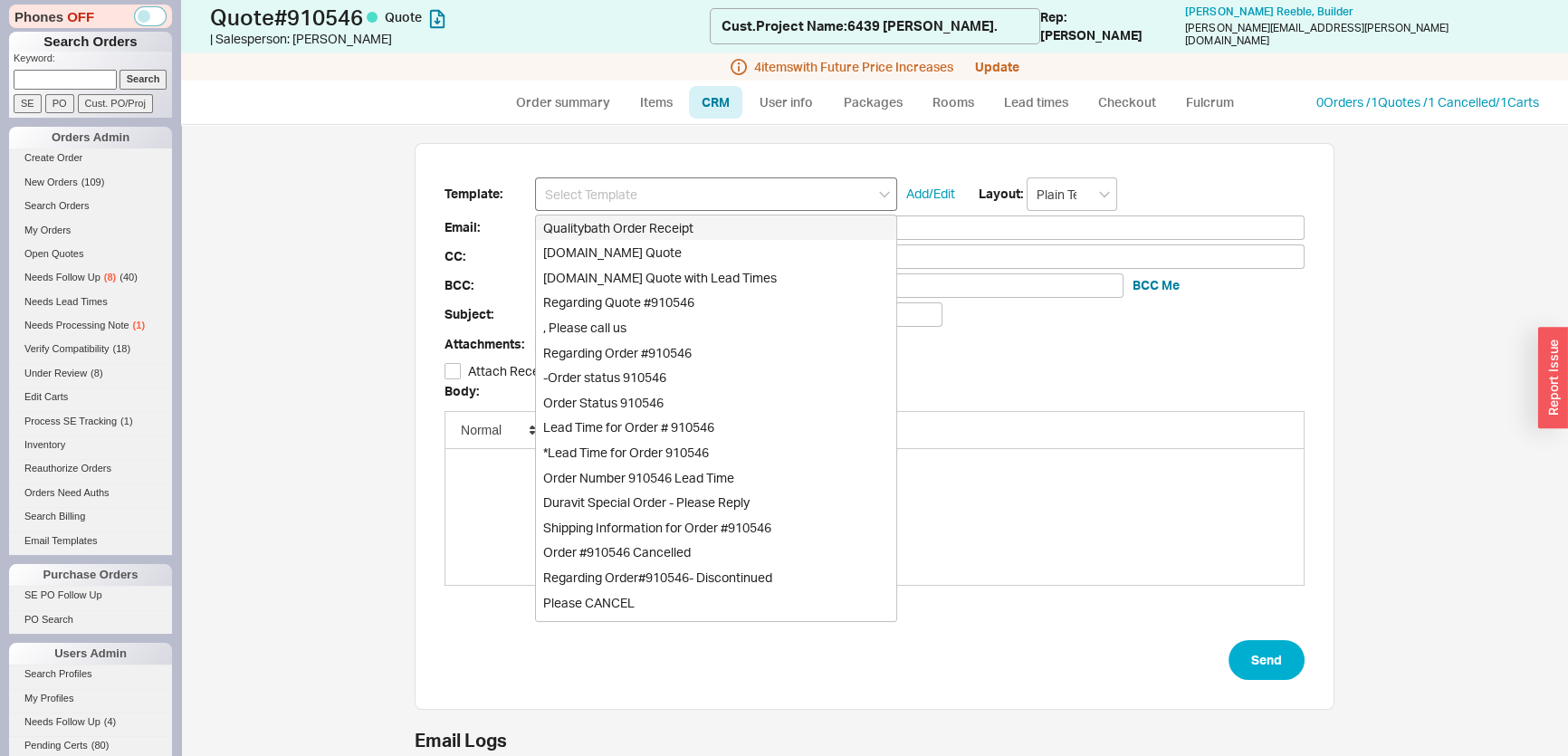
scroll to position [523, 907]
click at [664, 248] on div "[DOMAIN_NAME] Quote" at bounding box center [717, 252] width 361 height 26
type input "Receipt"
type input "[PERSON_NAME][EMAIL_ADDRESS][PERSON_NAME][DOMAIN_NAME]"
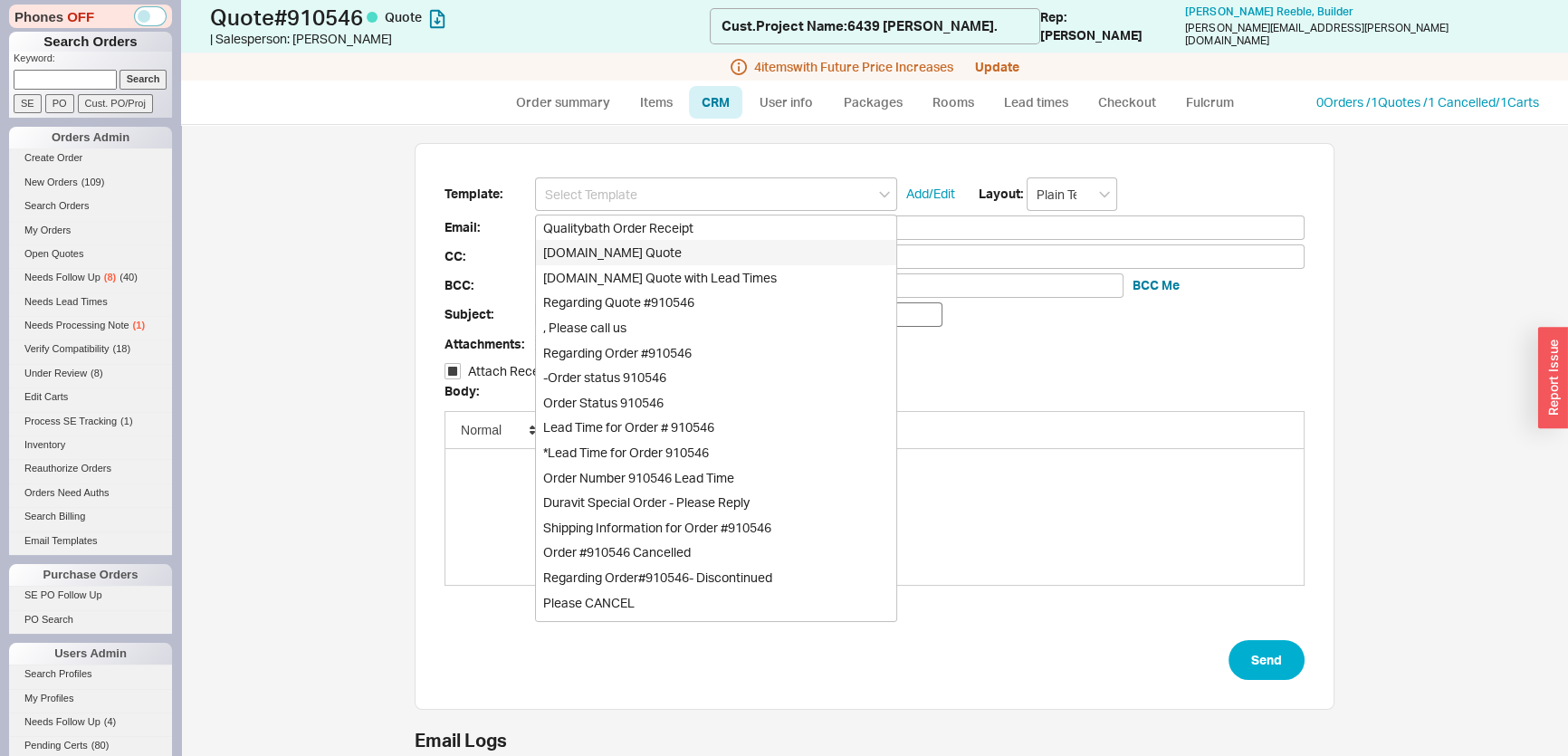
type input "Quality Bath Quote #910546"
checkbox input "true"
type input "Qualitybath.com Quote"
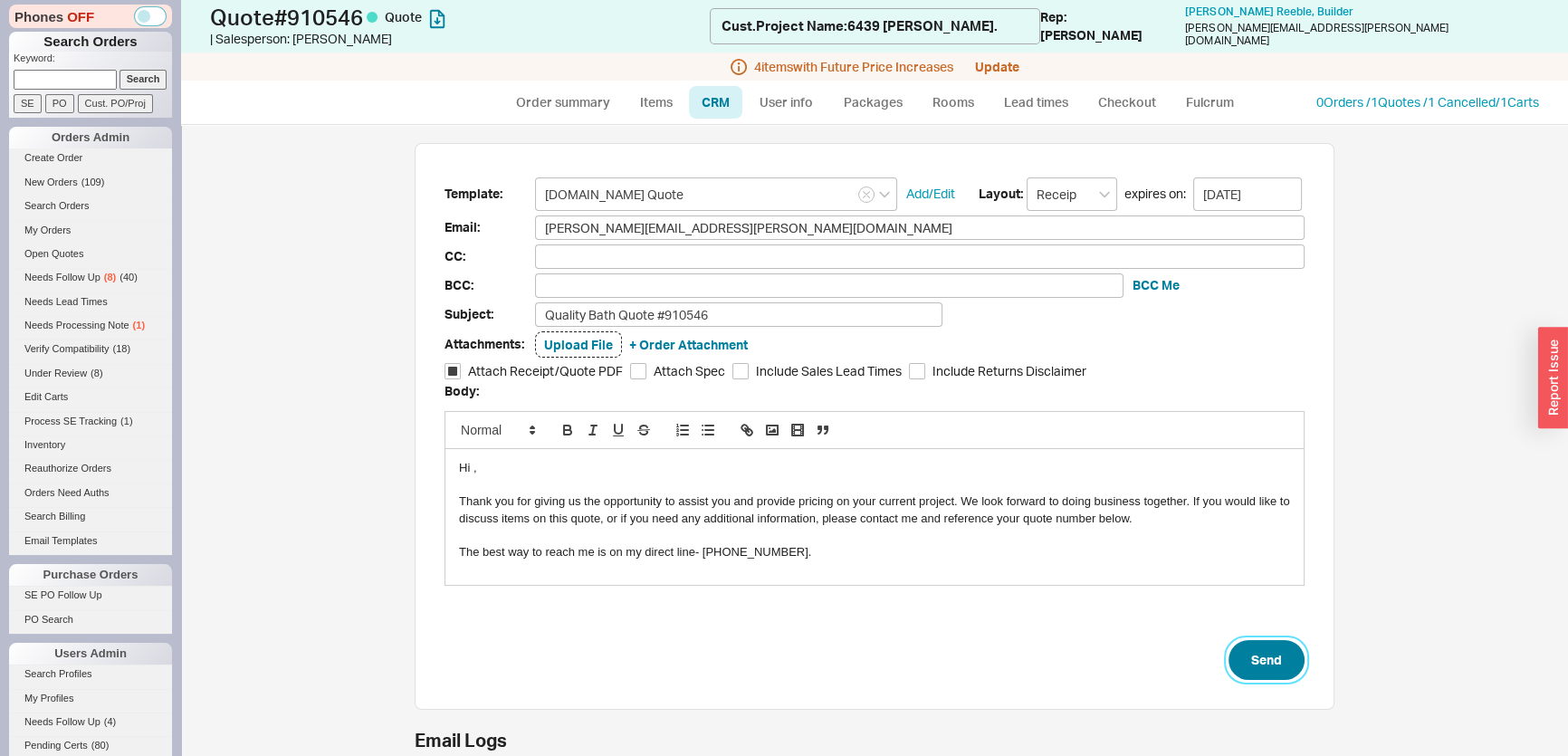
click at [1250, 656] on button "Send" at bounding box center [1266, 661] width 76 height 40
select select "*"
select select "LOW"
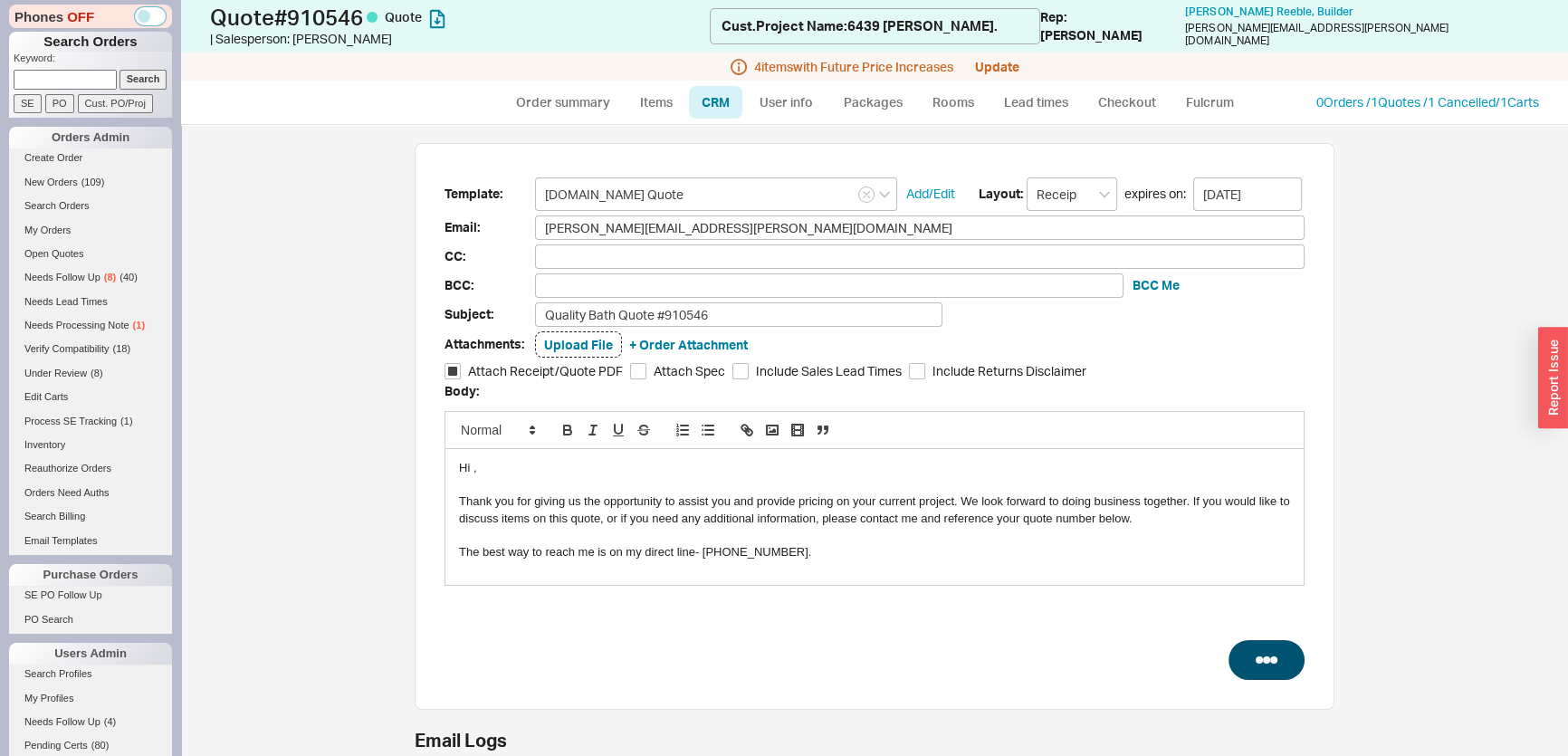
select select "3"
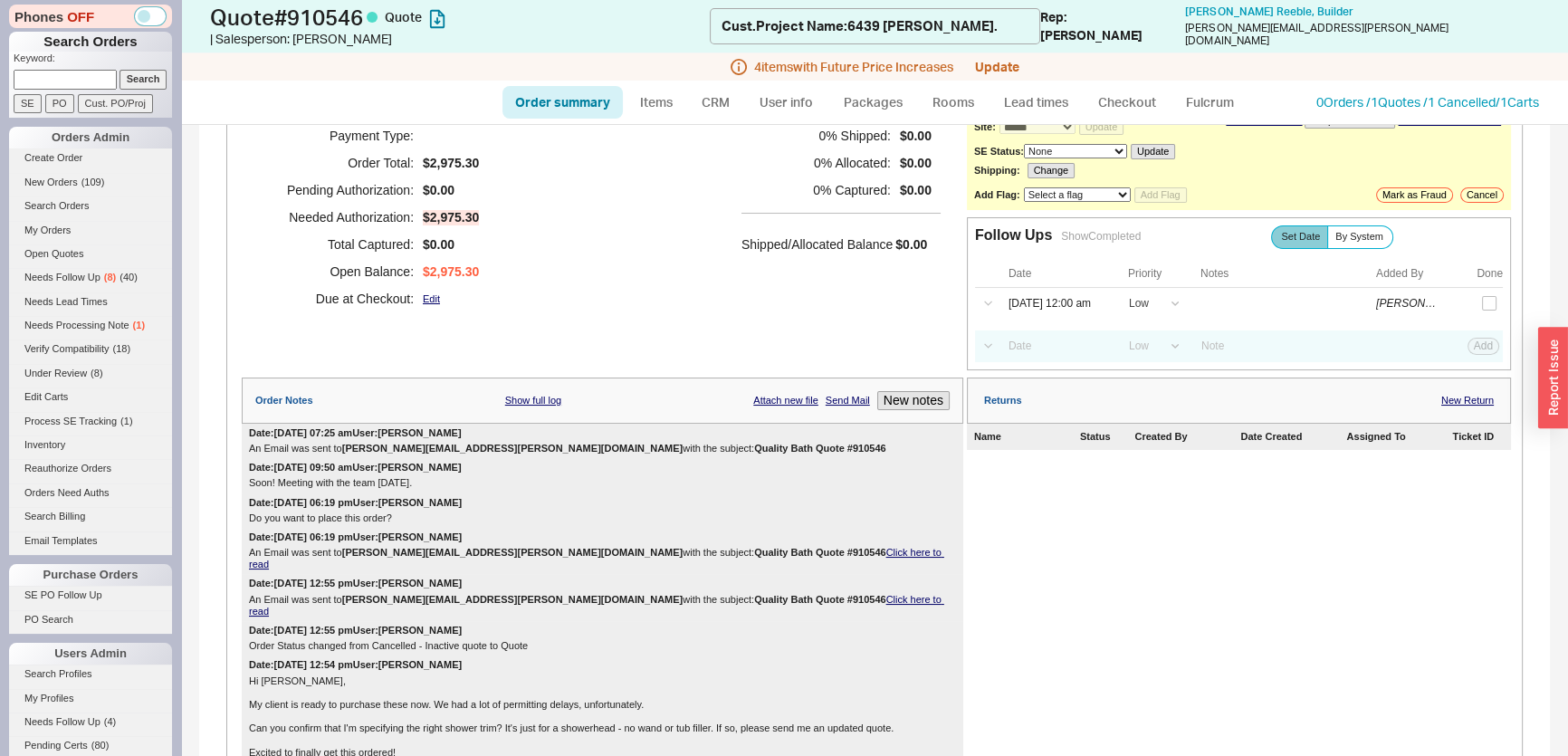
scroll to position [81, 0]
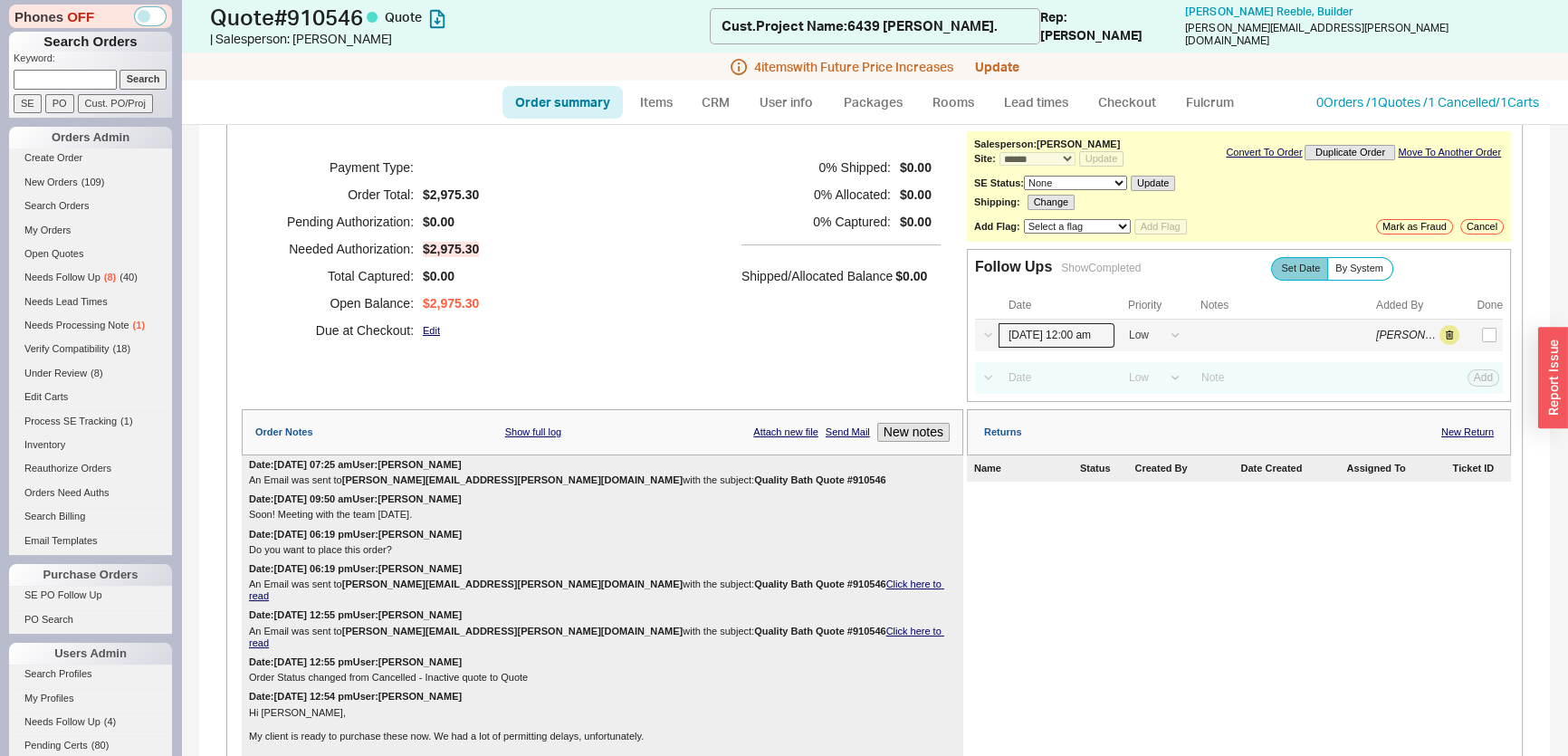
click at [1032, 339] on input "[DATE] 12:00 am" at bounding box center [1056, 336] width 115 height 25
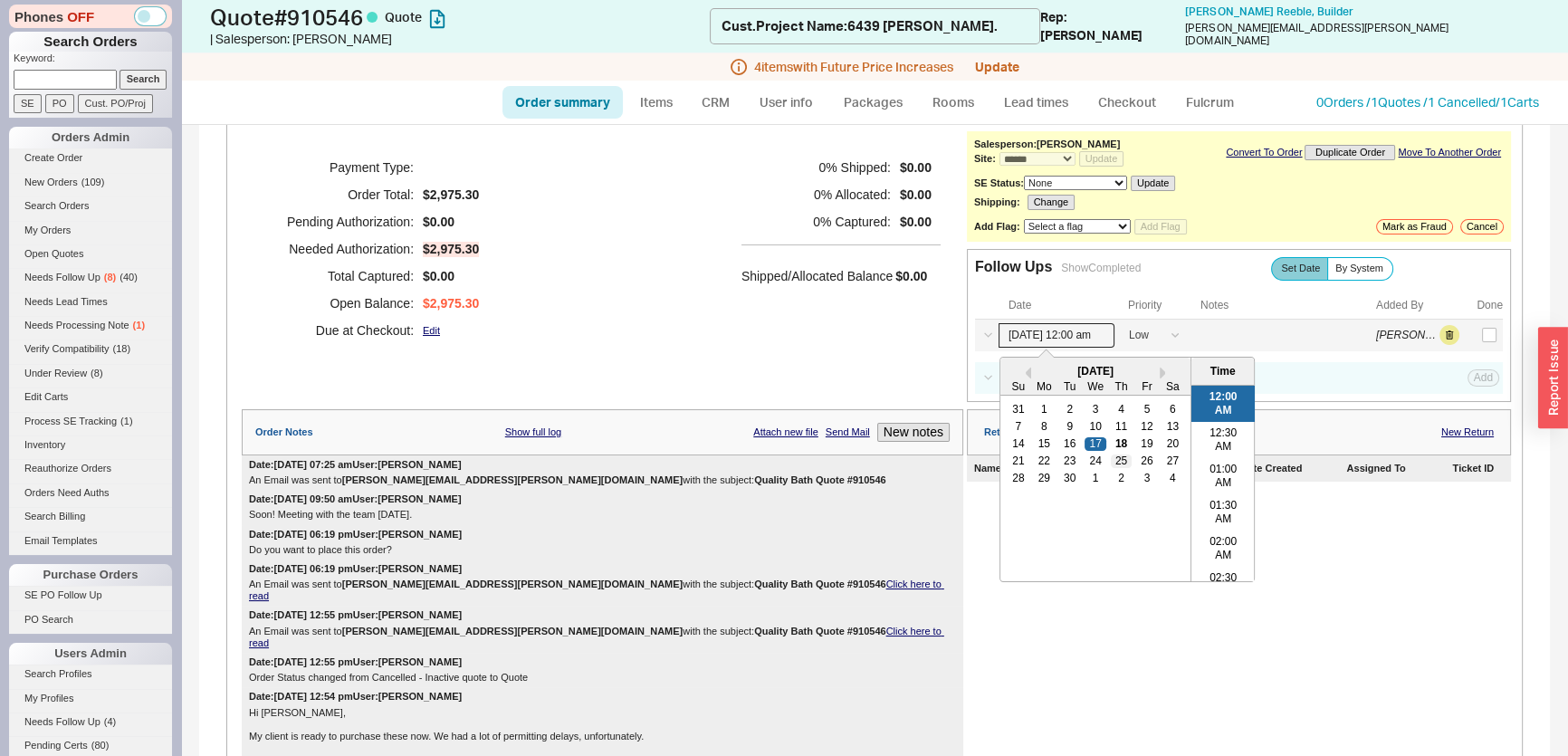
click at [1113, 458] on div "25" at bounding box center [1120, 460] width 22 height 12
type input "09/25/25 12:00 am"
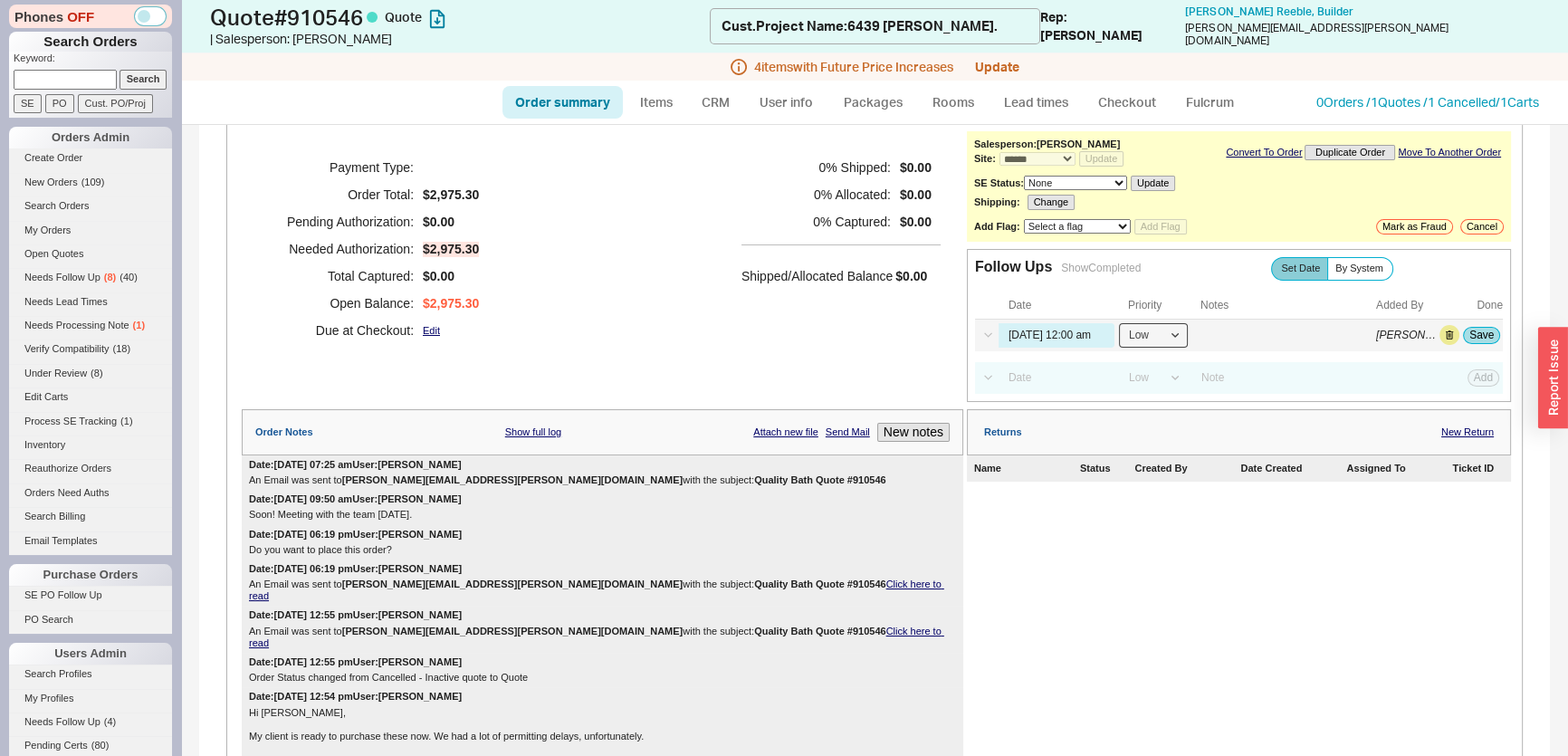
click at [1140, 334] on select "High Medium Low" at bounding box center [1153, 336] width 69 height 25
select select "HIGH"
click at [1119, 324] on select "High Medium Low" at bounding box center [1153, 336] width 69 height 25
click at [1240, 327] on input at bounding box center [1282, 336] width 181 height 25
type input "price increase"
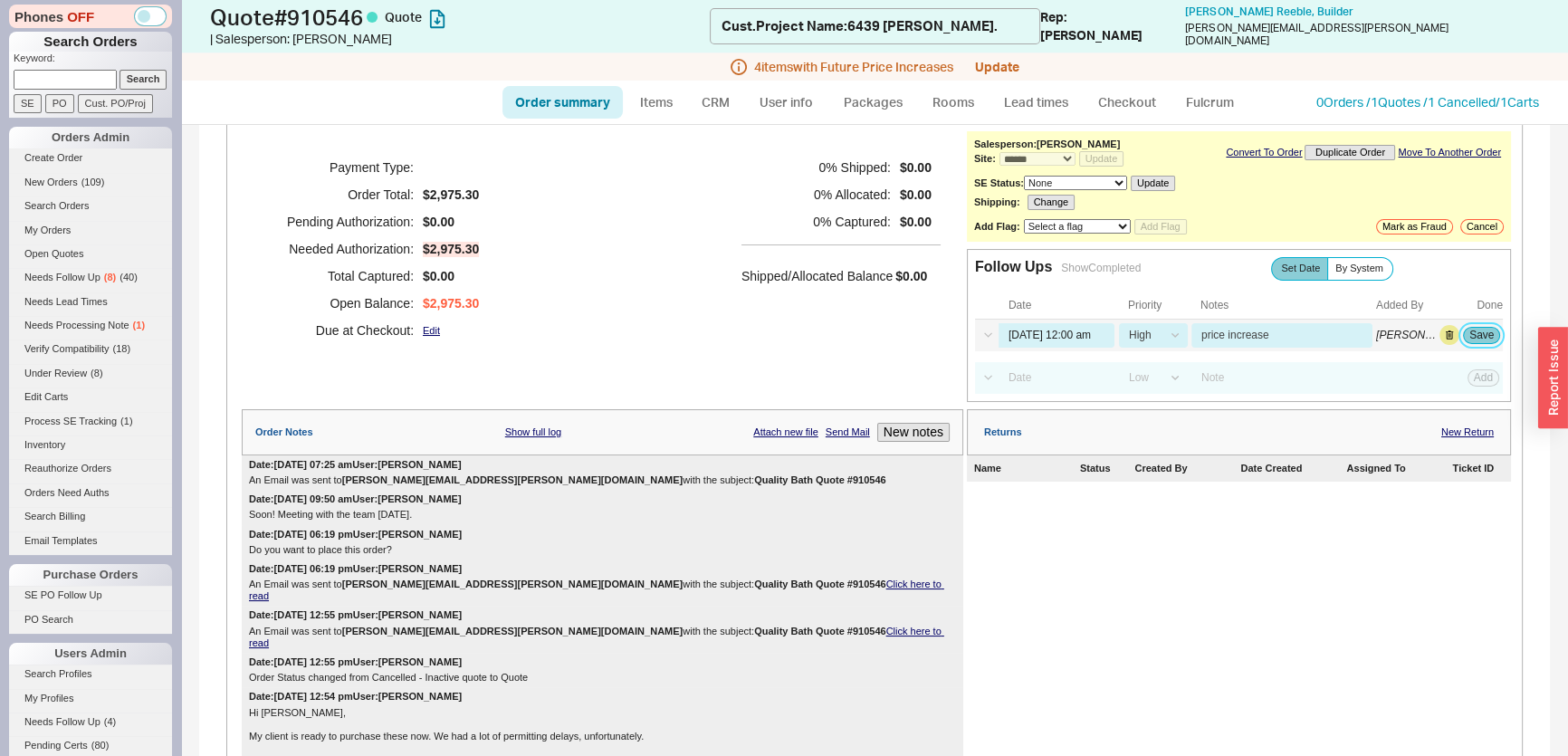
click at [1463, 326] on button "Save" at bounding box center [1481, 334] width 37 height 16
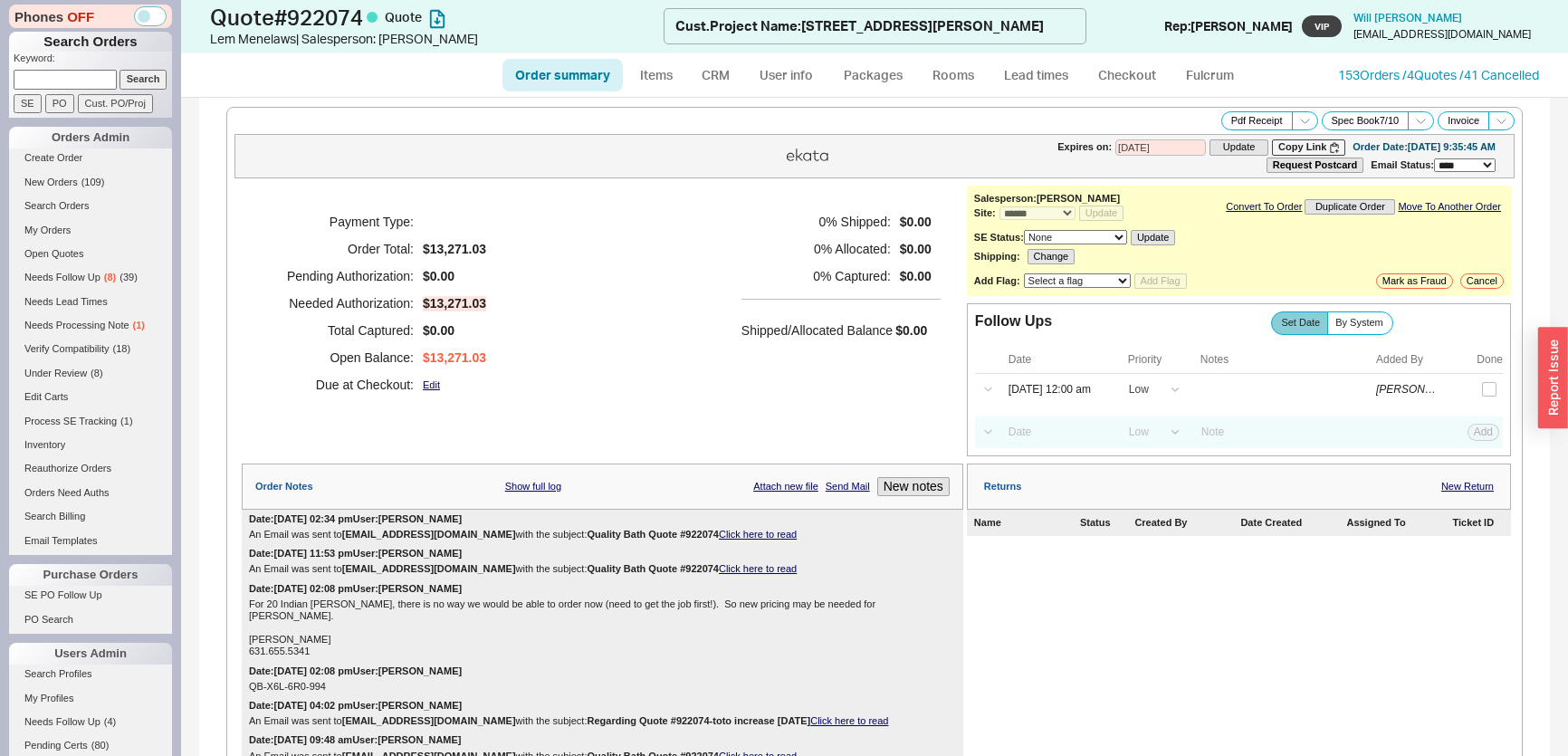
select select "*"
select select "LOW"
select select "3"
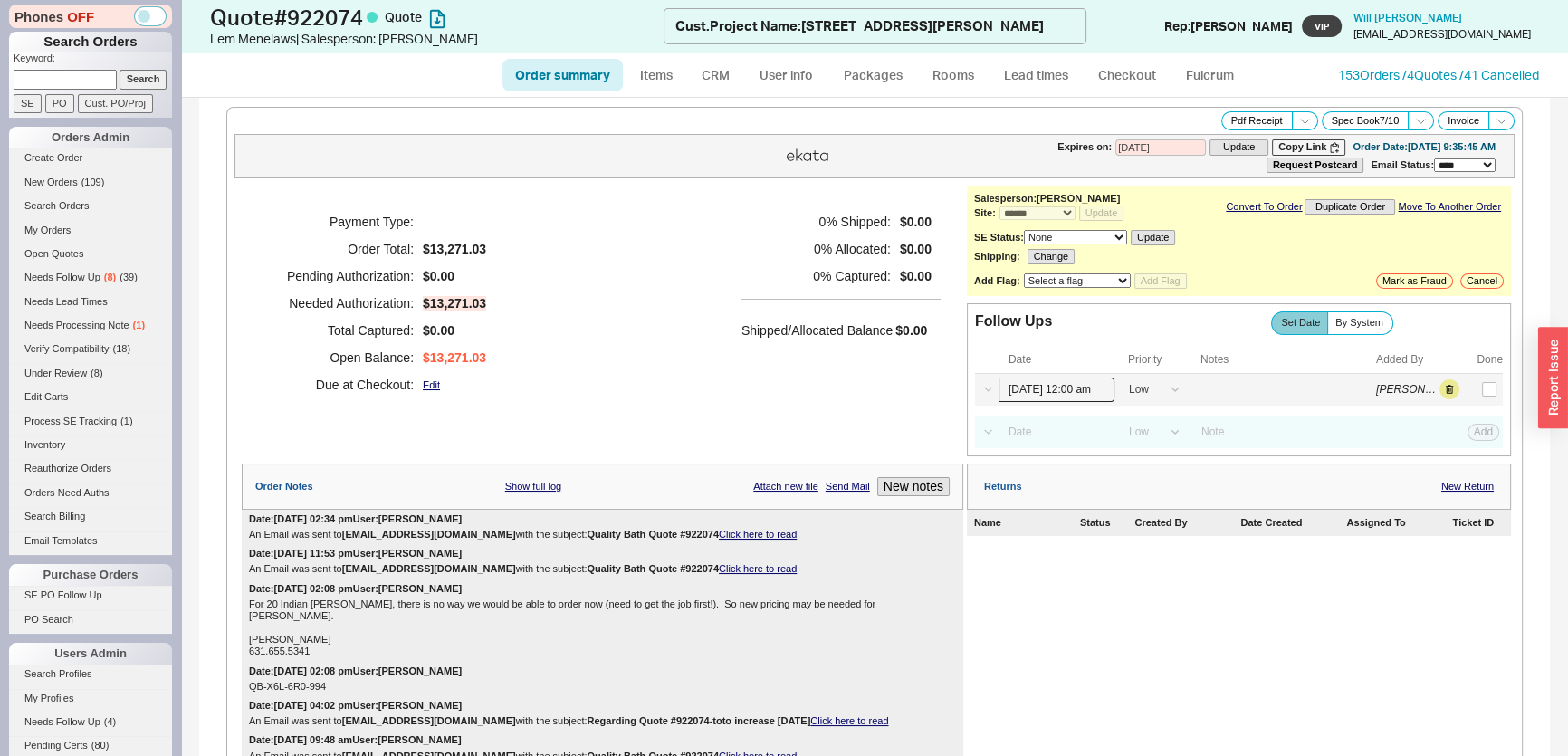
click at [1057, 389] on input "[DATE] 12:00 am" at bounding box center [1056, 390] width 115 height 25
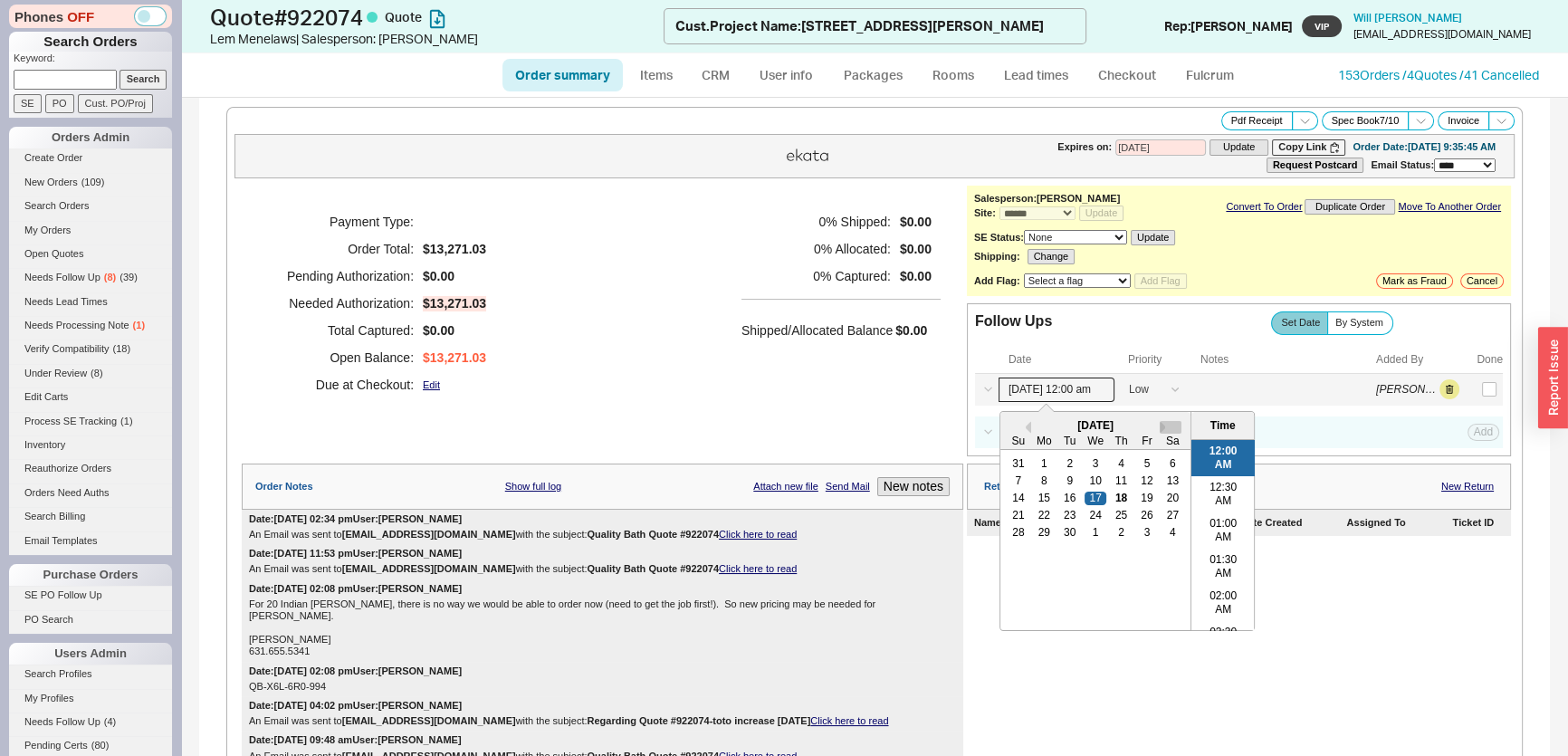
click at [1160, 422] on button "Next month" at bounding box center [1170, 427] width 22 height 12
click at [1160, 421] on button "Next month" at bounding box center [1170, 427] width 22 height 12
click at [1060, 482] on div "4" at bounding box center [1070, 480] width 22 height 12
type input "[DATE] 12:00 am"
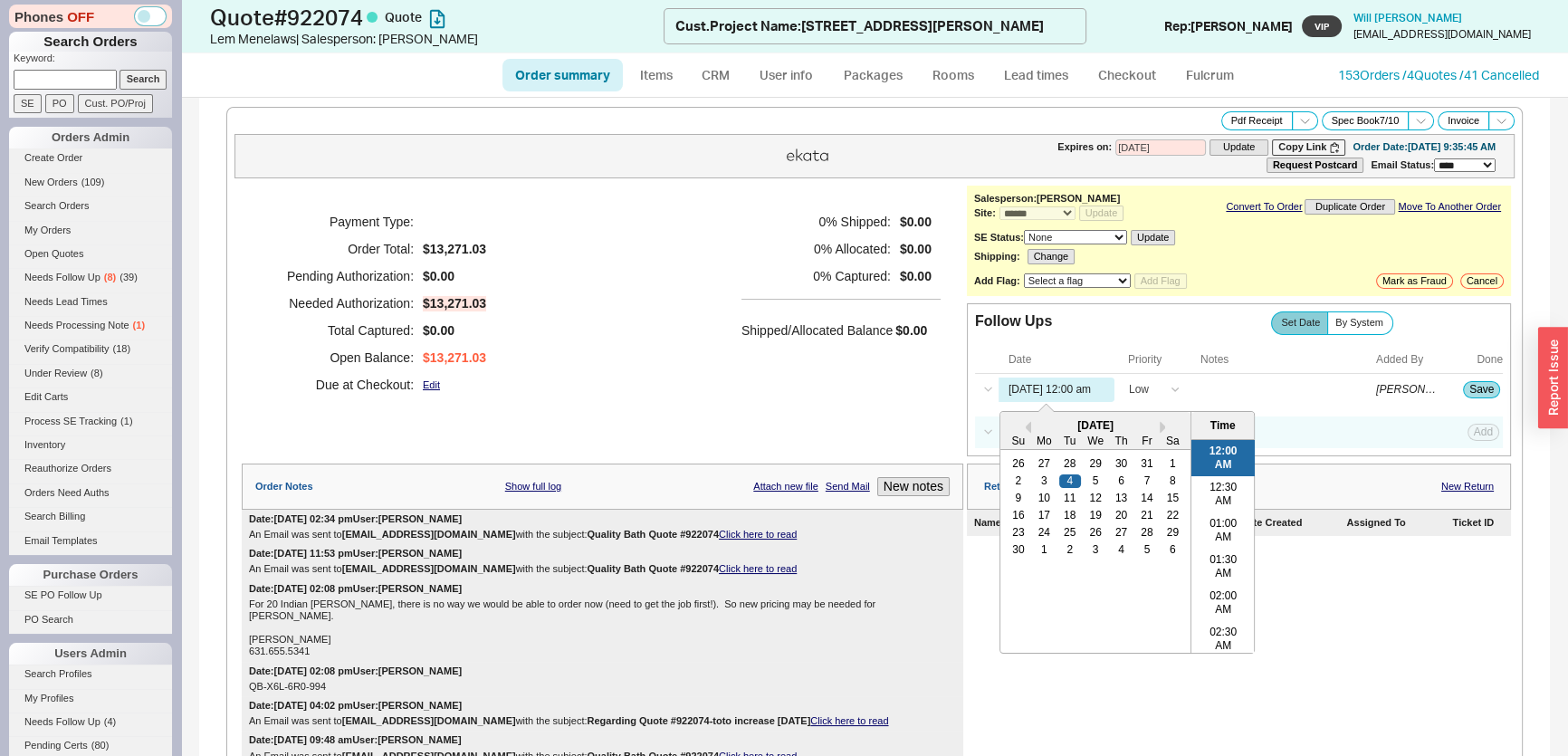
click at [796, 392] on div "0 % Shipped: $0.00 0 % Allocated: $0.00 0 % Captured: $0.00 Shipped/Allocated B…" at bounding box center [841, 303] width 199 height 190
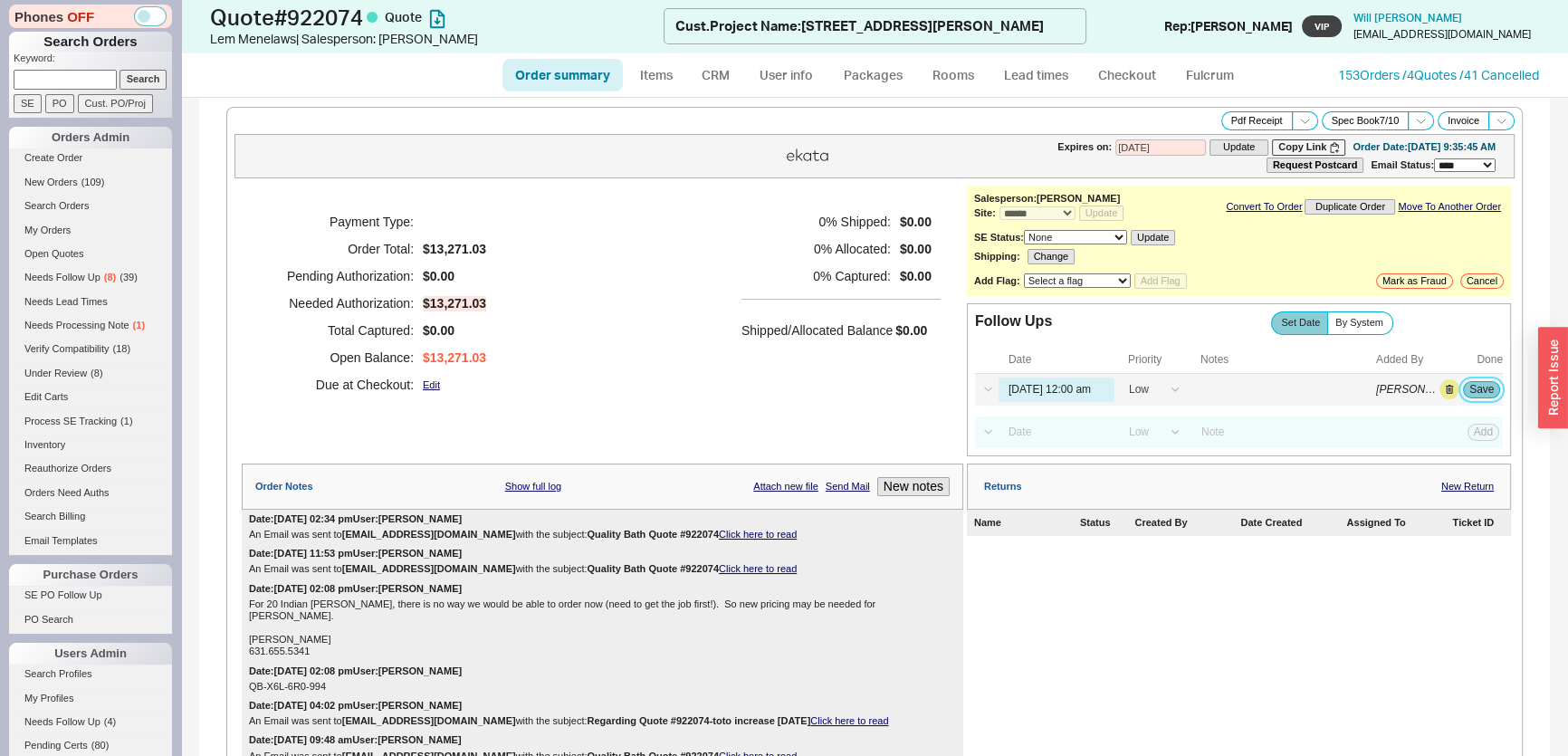
click at [1469, 387] on button "Save" at bounding box center [1481, 388] width 37 height 16
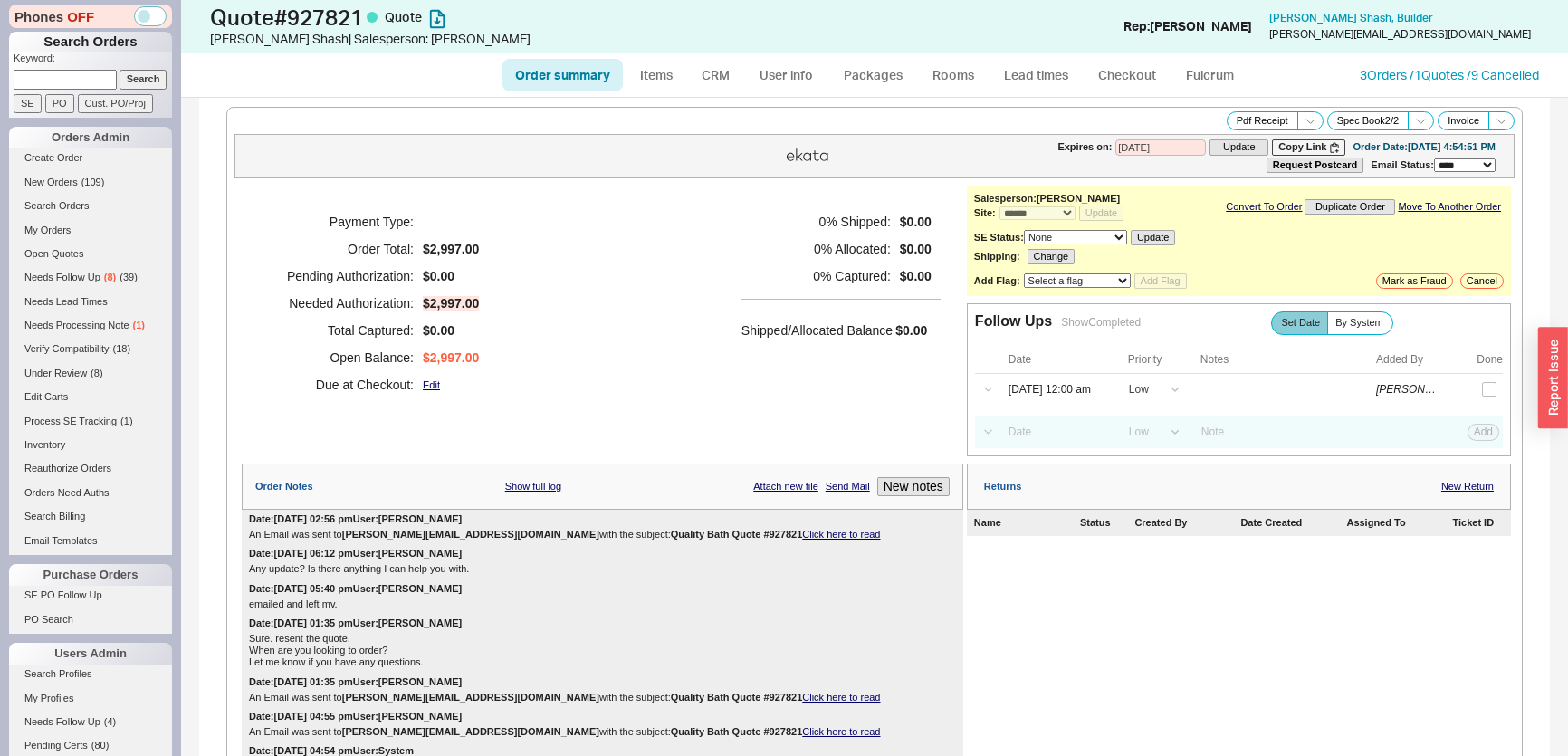
select select "*"
select select "LOW"
select select "3"
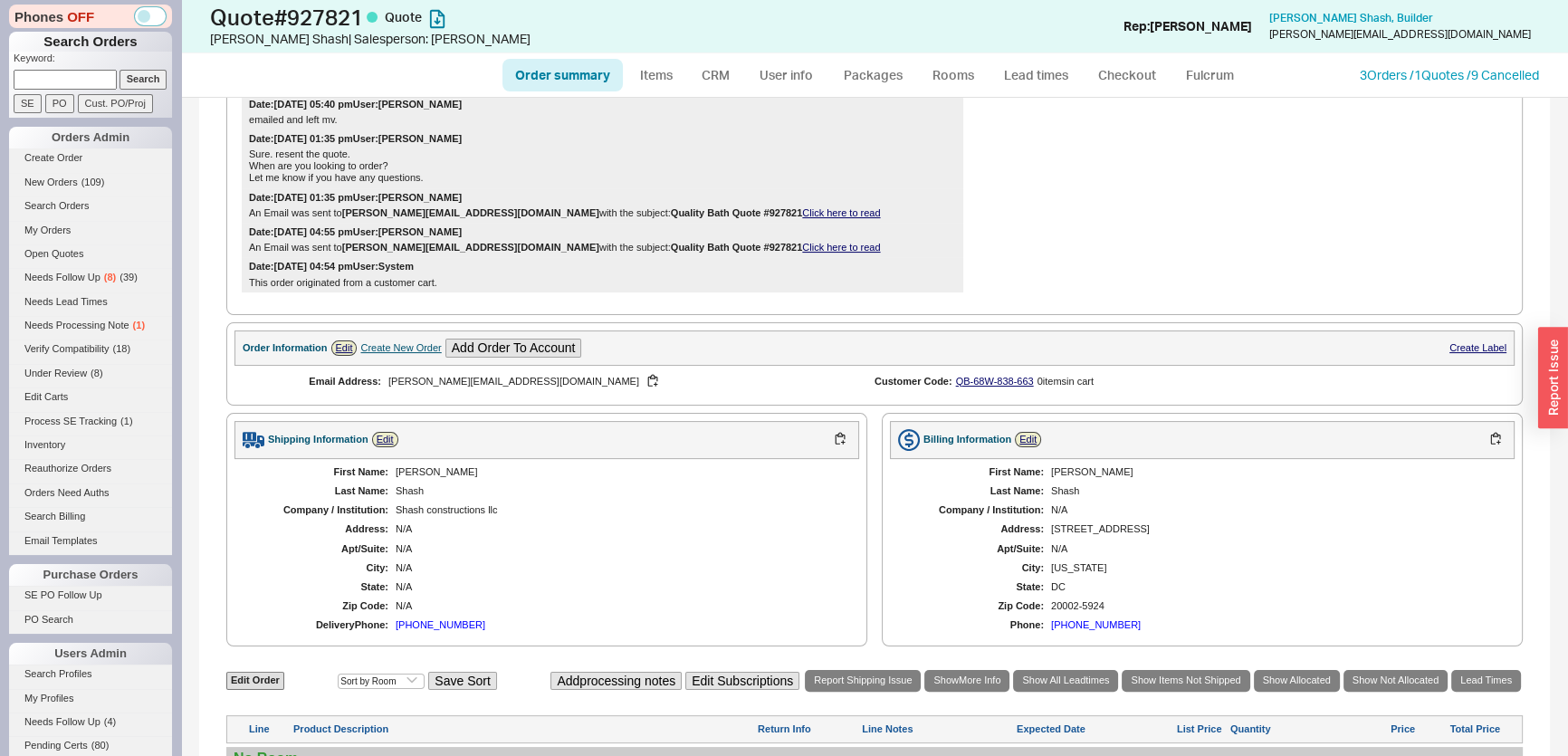
scroll to position [73, 0]
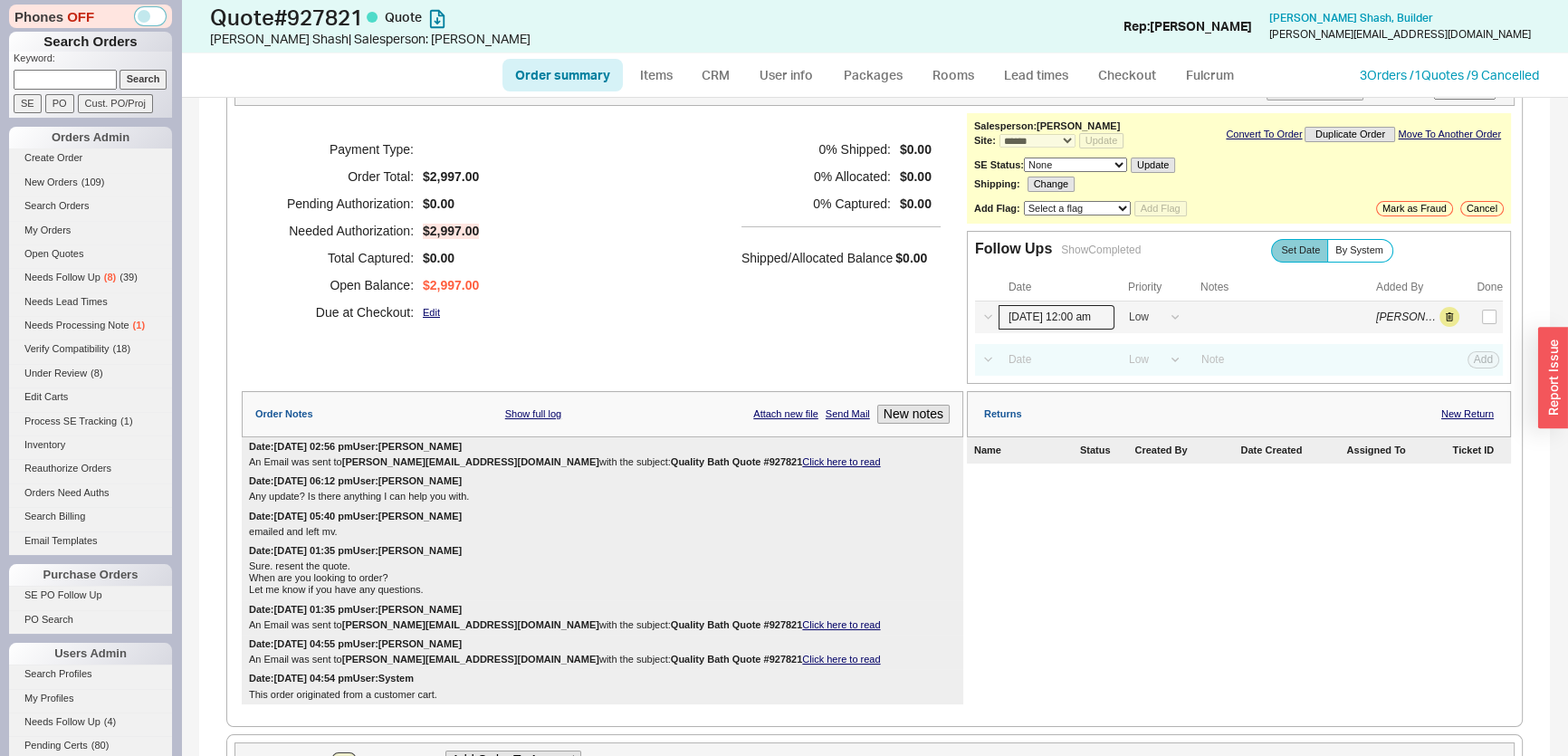
click at [1068, 316] on input "[DATE] 12:00 am" at bounding box center [1056, 318] width 115 height 25
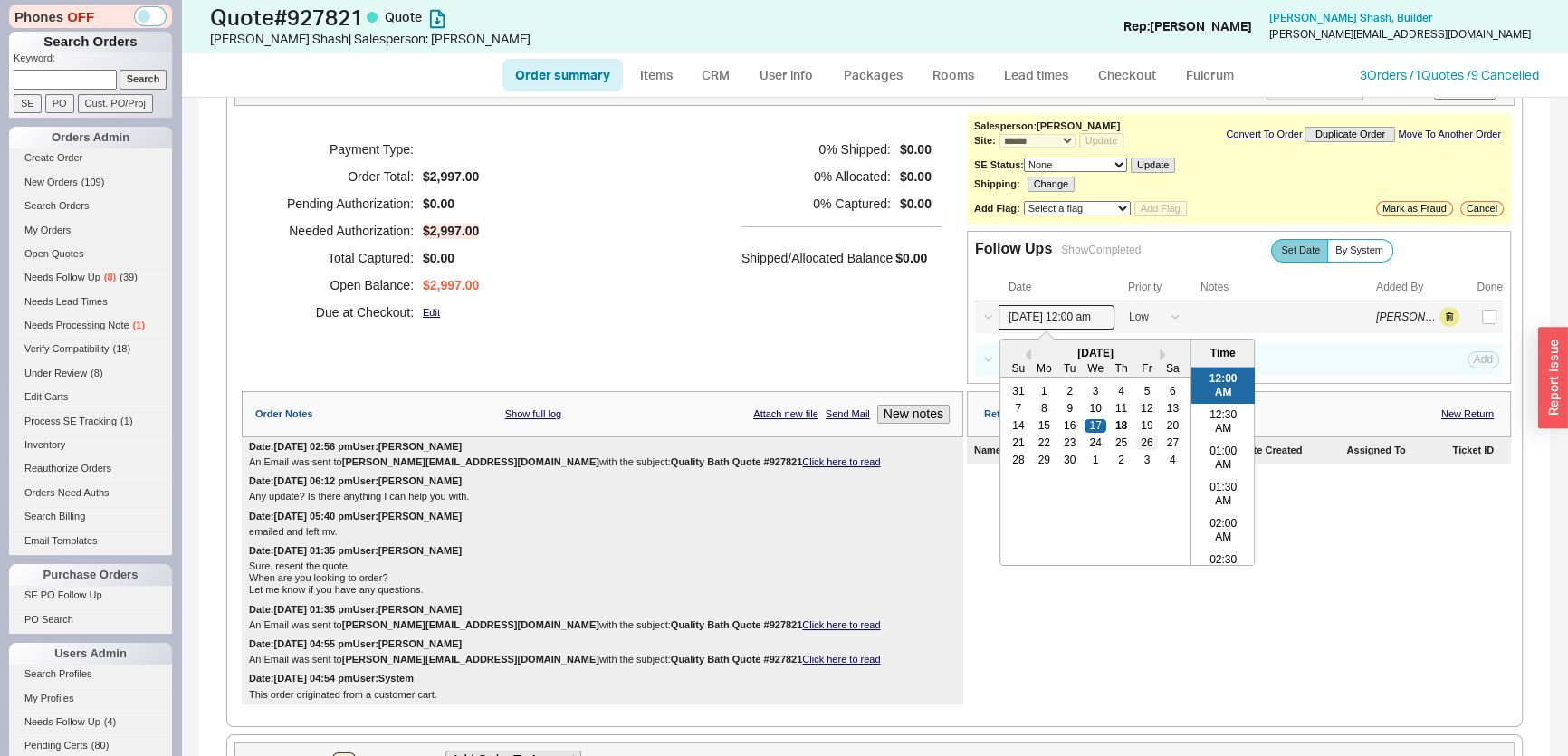
click at [1136, 439] on div "26" at bounding box center [1146, 442] width 22 height 12
type input "[DATE] 12:00 am"
click at [832, 343] on div "Payment Type: Order Total: $2,997.00 Pending Authorization: $0.00 Needed Author…" at bounding box center [602, 231] width 721 height 236
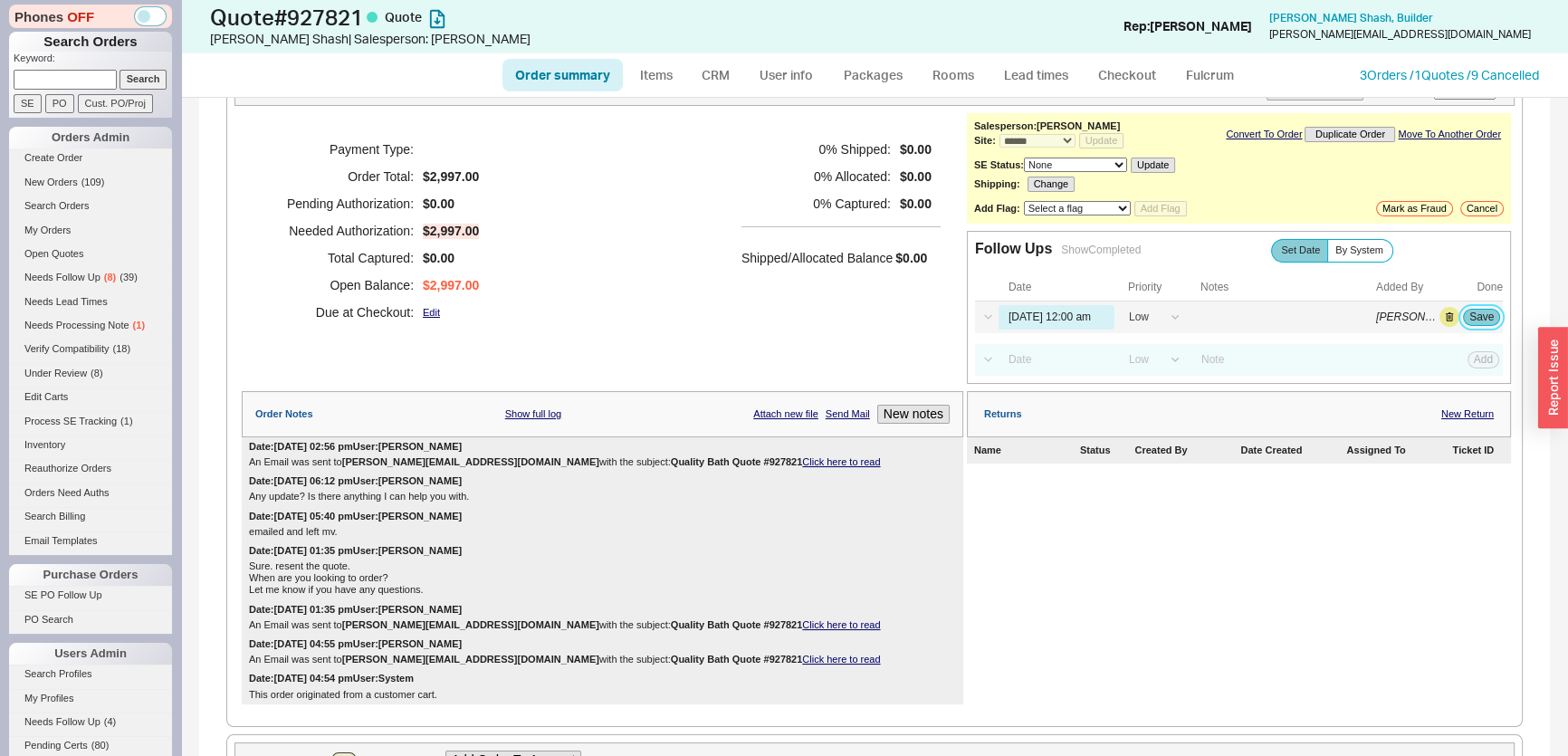
click at [1473, 313] on button "Save" at bounding box center [1481, 316] width 37 height 16
click at [728, 56] on ul "Order summary Items CRM User info Packages Rooms Lead times Checkout Fulcrum" at bounding box center [874, 75] width 759 height 44
click at [728, 59] on link "CRM" at bounding box center [716, 75] width 53 height 32
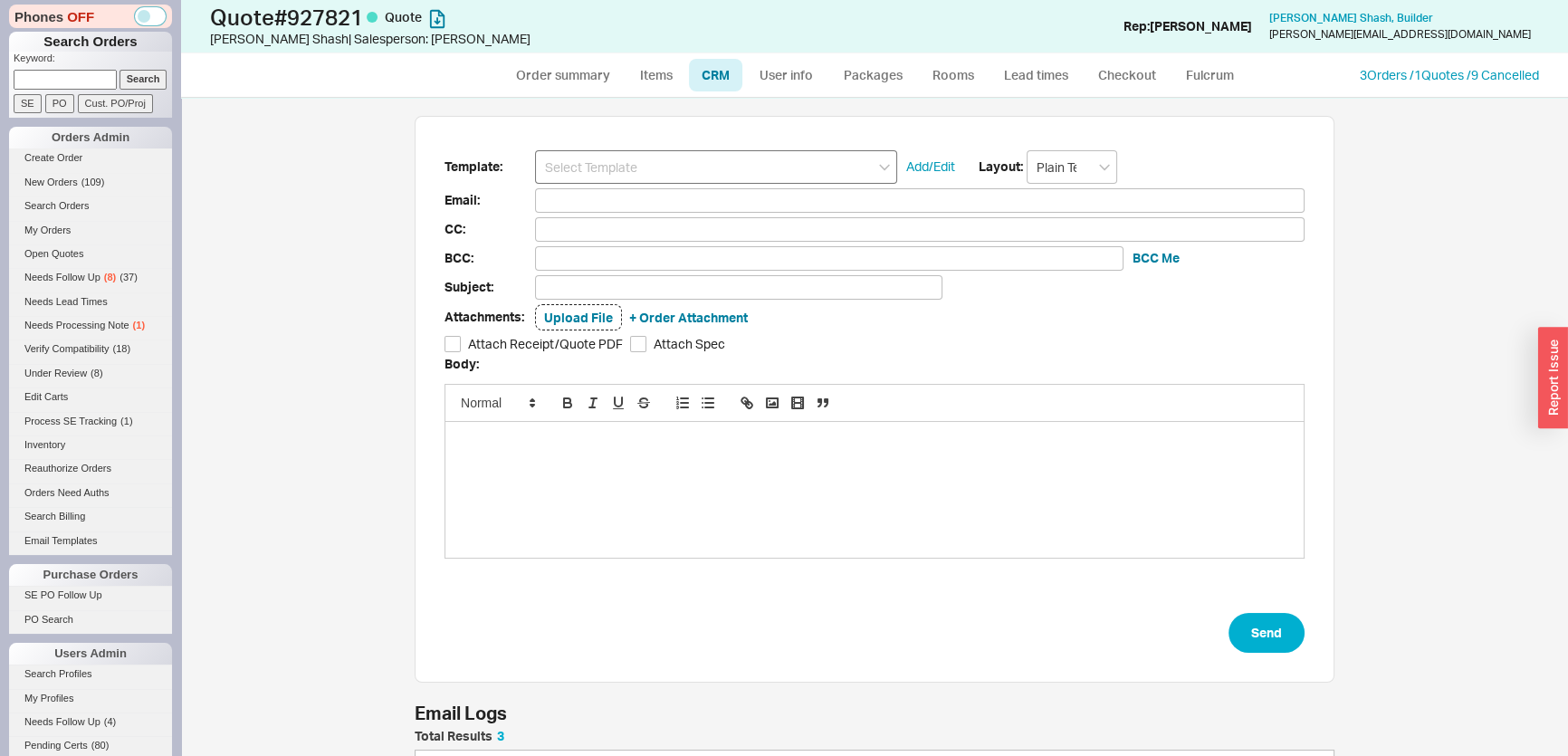
scroll to position [161, 907]
click at [676, 174] on input at bounding box center [716, 166] width 362 height 33
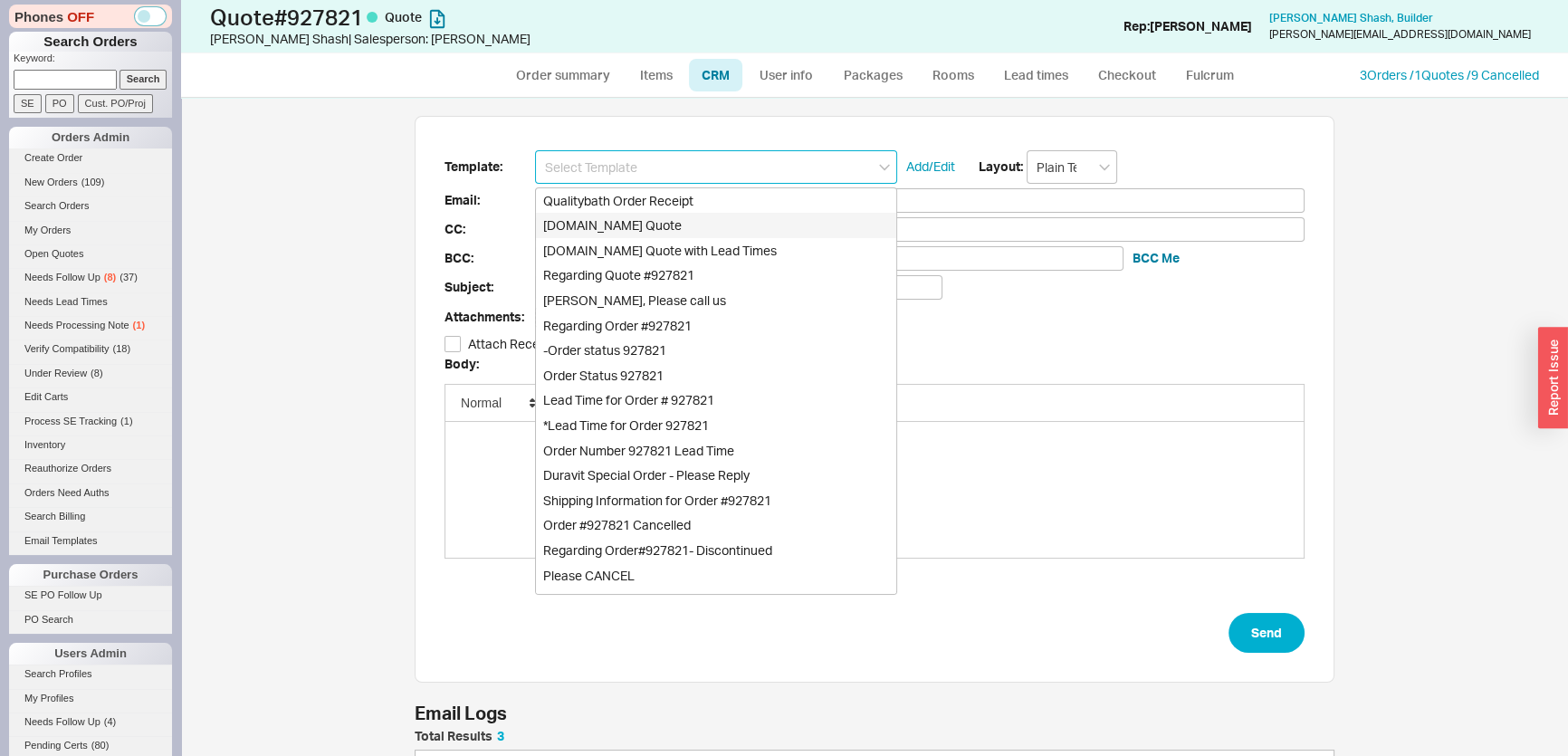
click at [676, 216] on div "Qualitybath Order Receipt Qualitybath.com Quote Qualitybath.com Quote with Lead…" at bounding box center [716, 390] width 362 height 408
click at [676, 217] on div "[DOMAIN_NAME] Quote" at bounding box center [717, 225] width 361 height 26
type input "Receipt"
type input "nadia.shash@polyconsolutions.com"
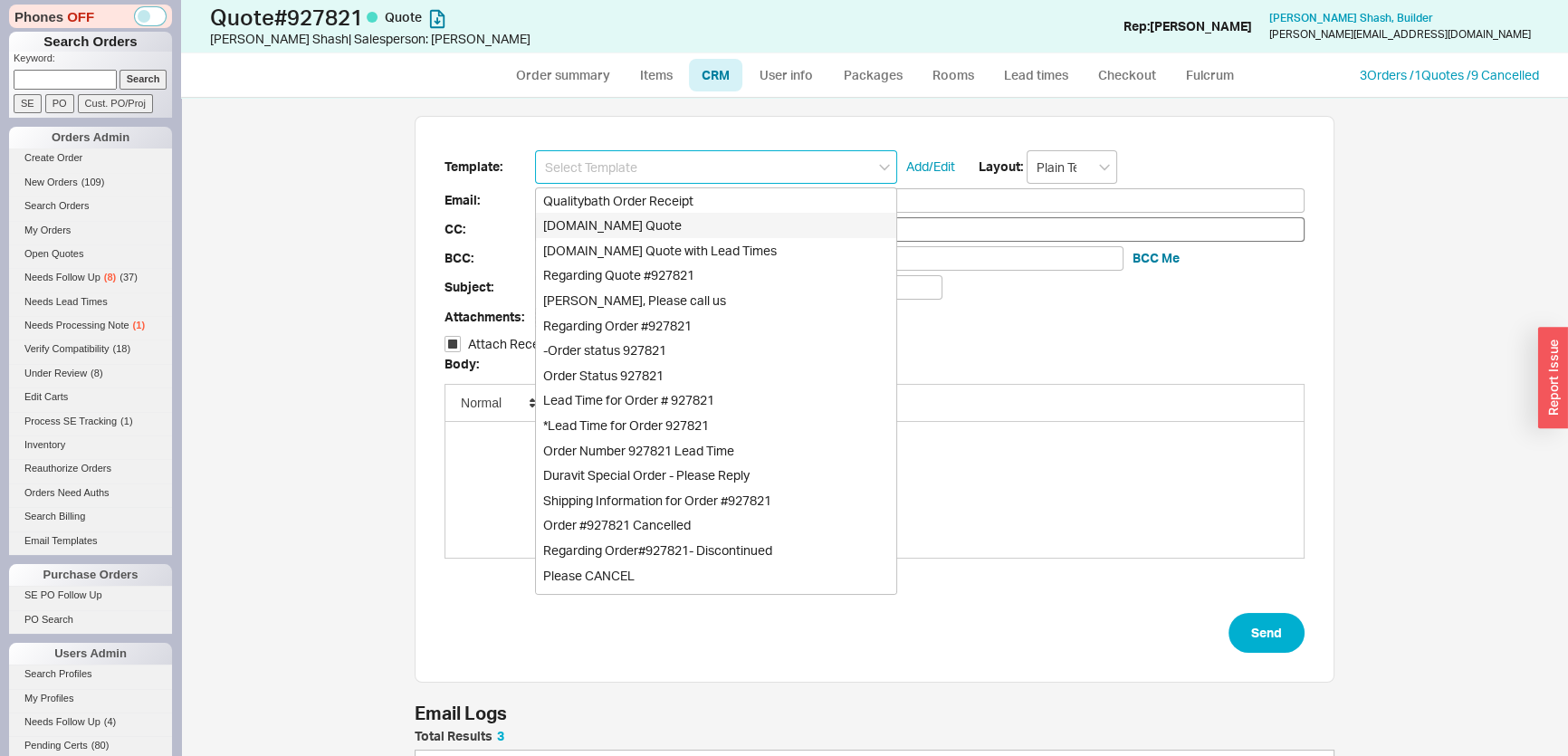
type input "Quality Bath Quote #927821"
checkbox input "true"
type input "[DOMAIN_NAME] Quote"
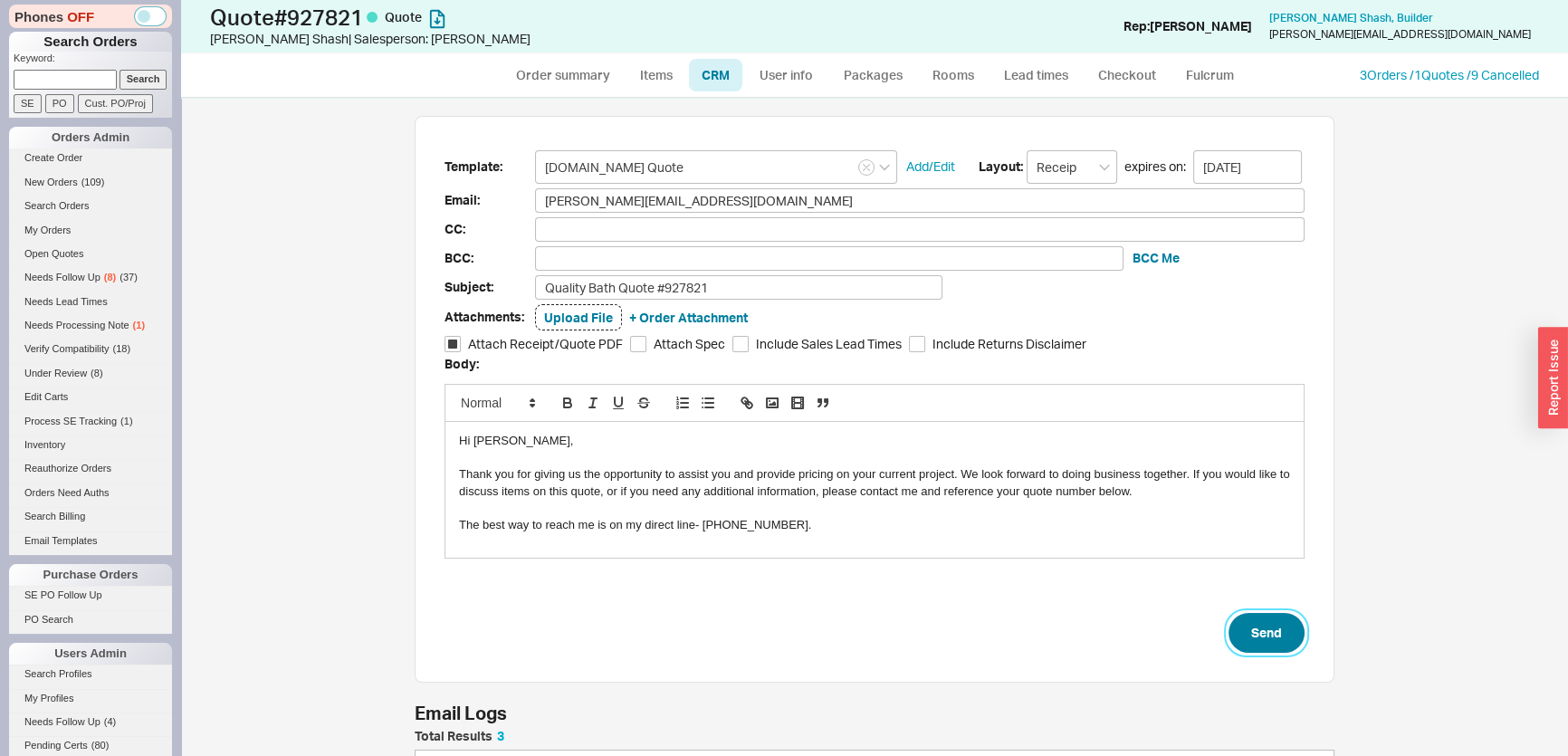
click at [1263, 628] on button "Send" at bounding box center [1266, 633] width 76 height 40
select select "*"
select select "LOW"
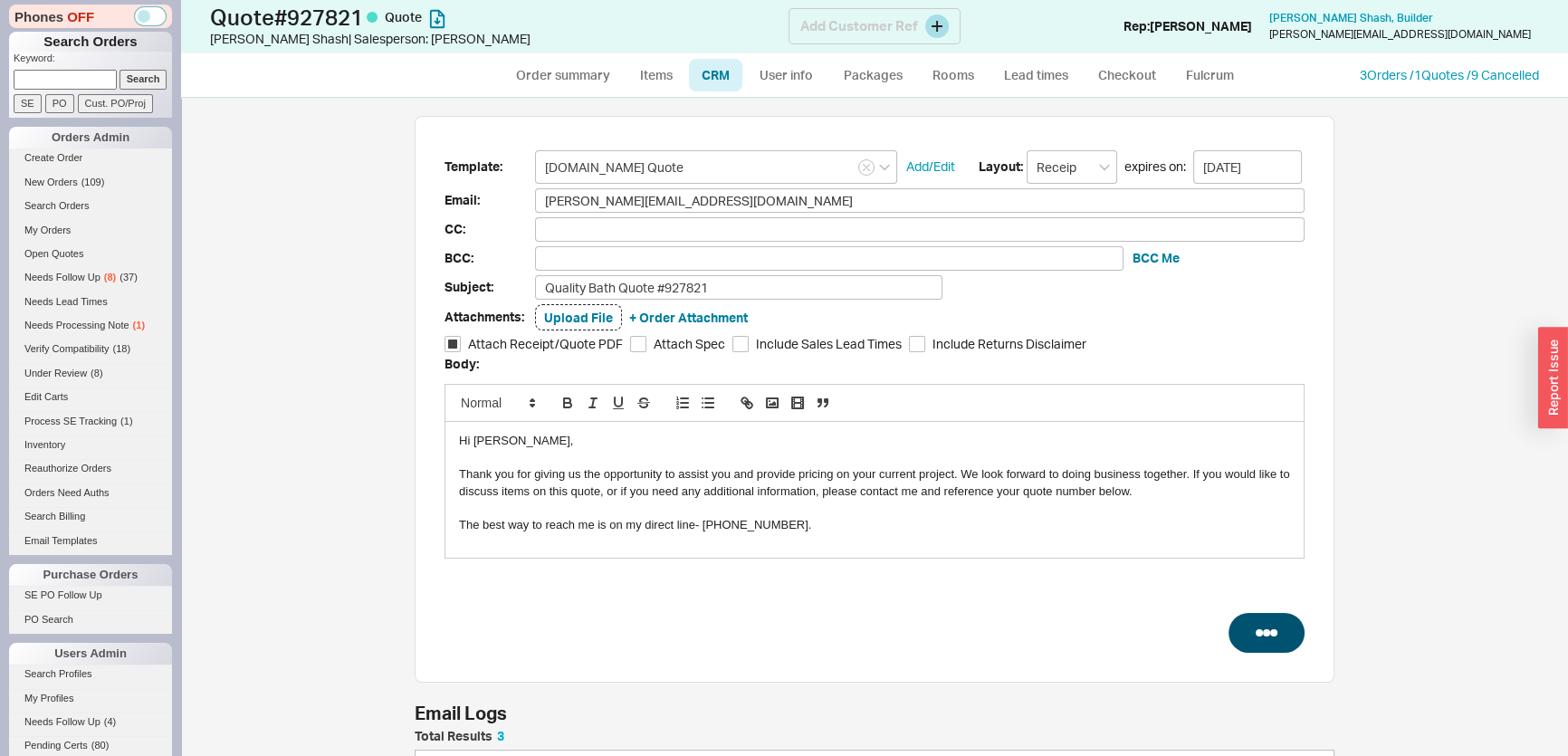
select select "3"
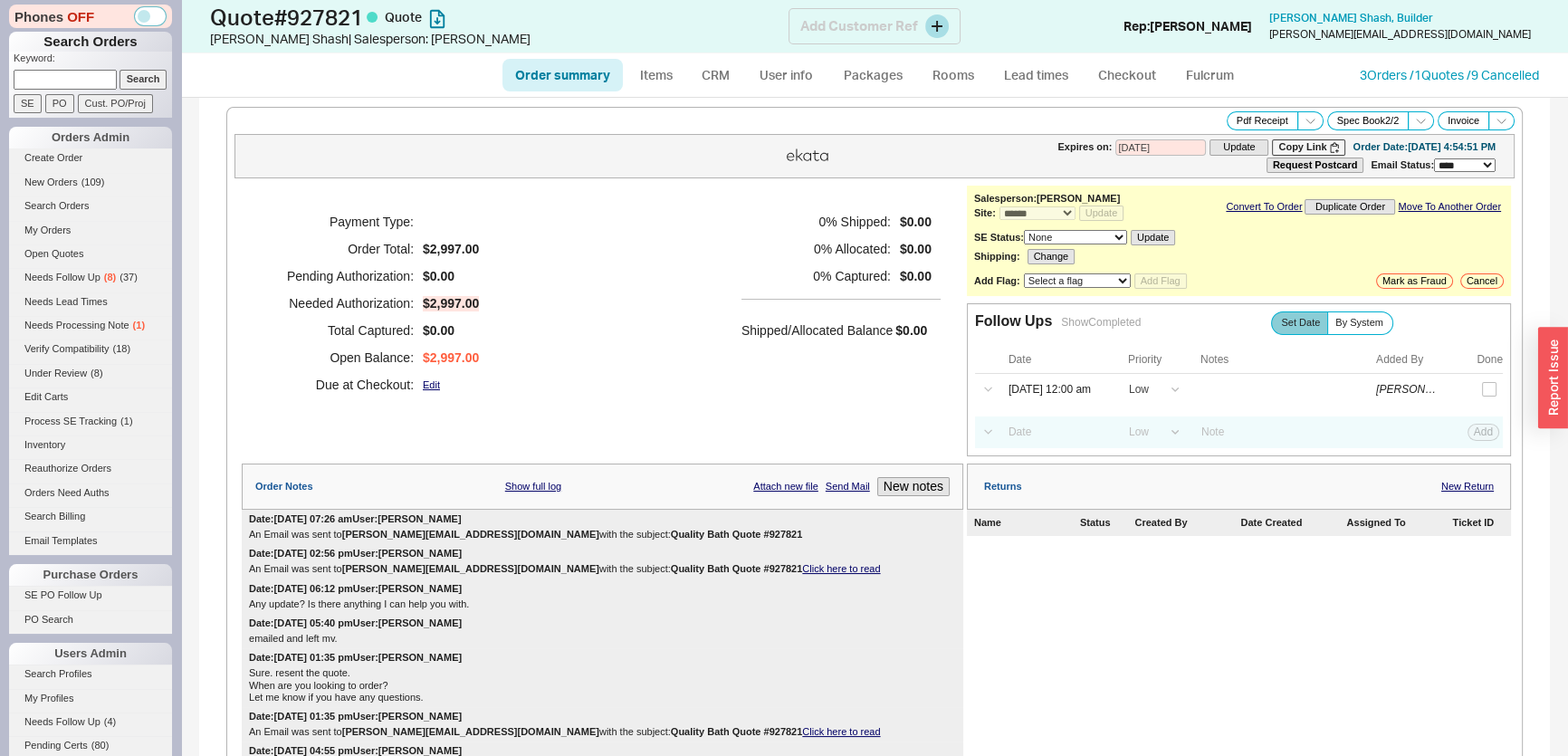
type input "10/02/2025"
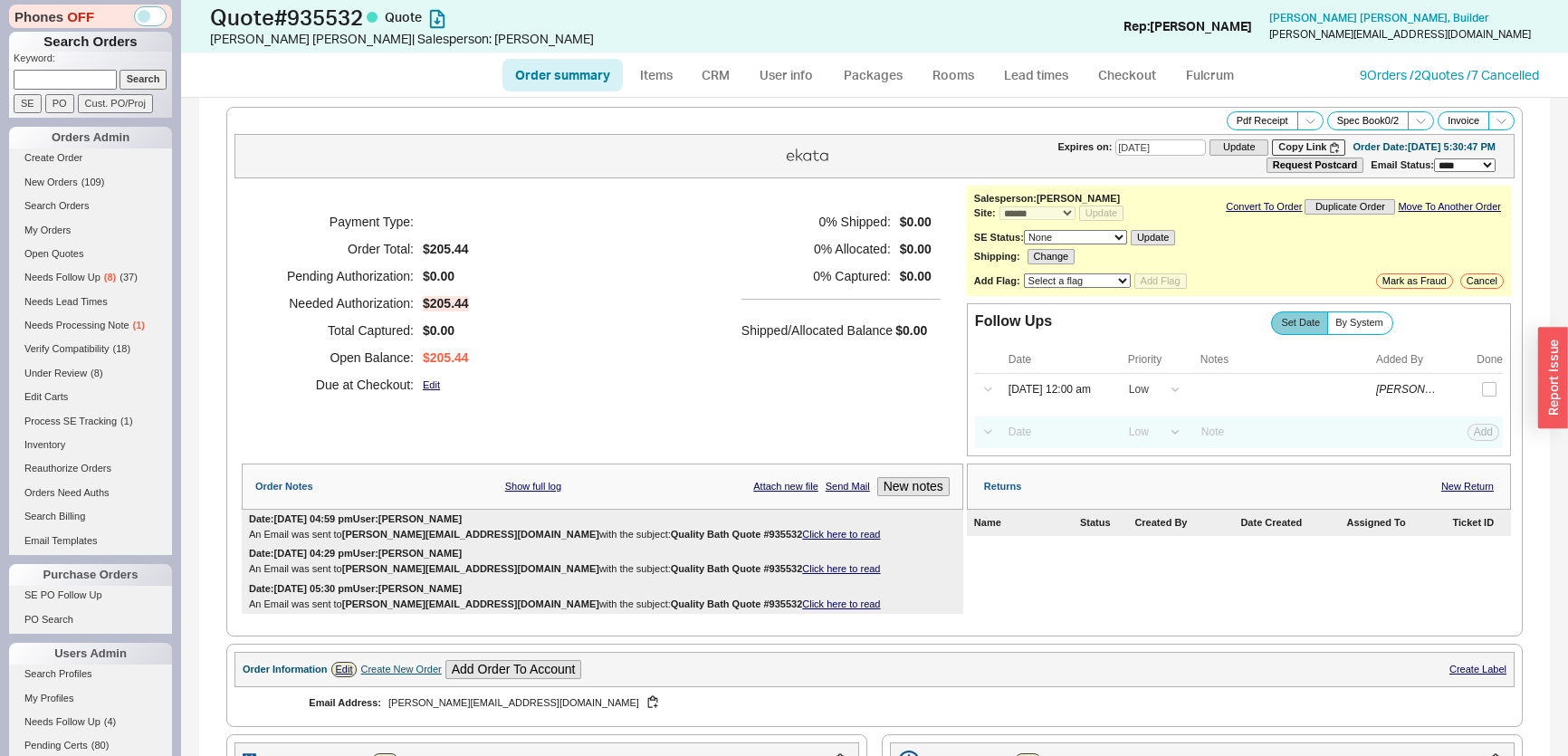
select select "*"
select select "LOW"
select select "3"
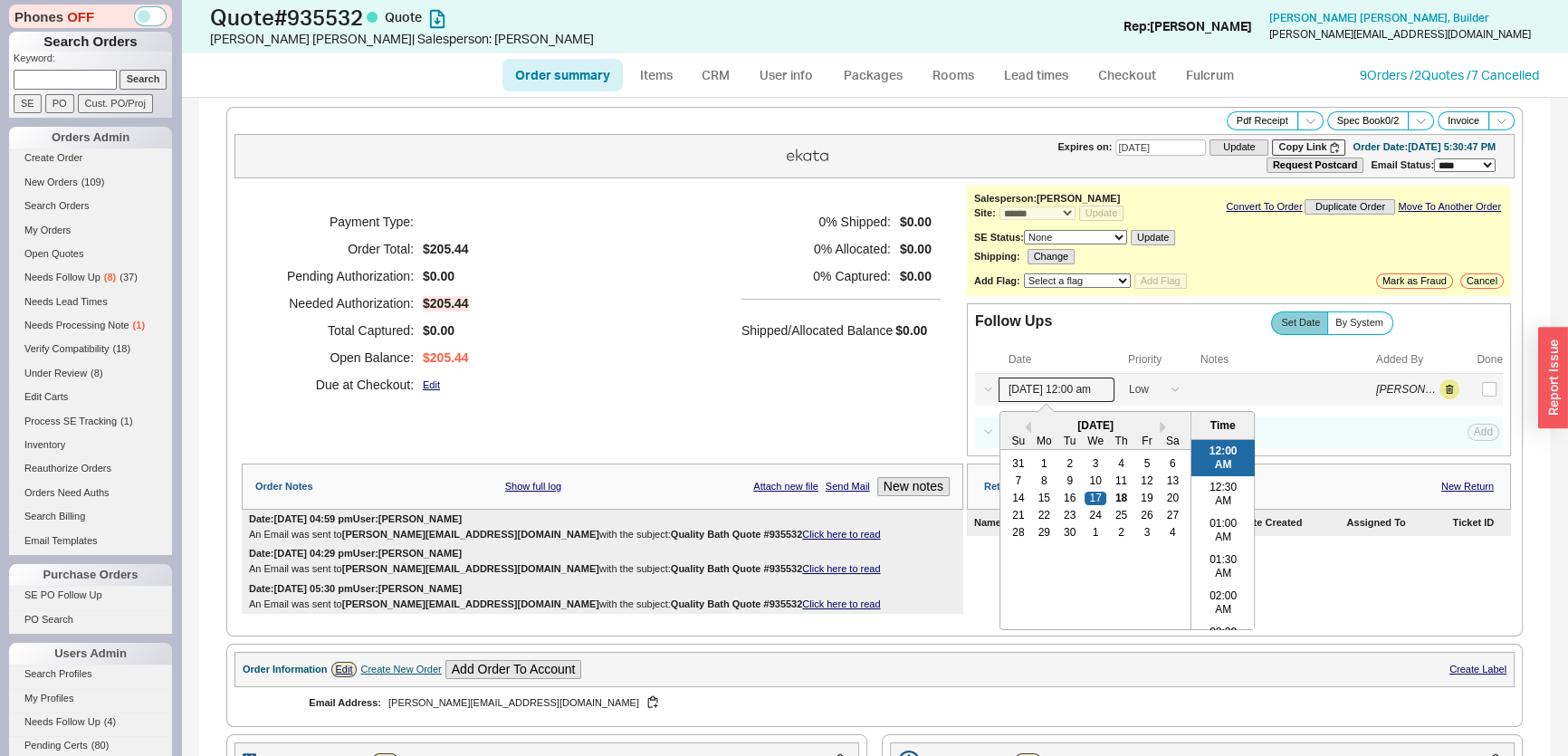
click at [1019, 390] on input "[DATE] 12:00 am" at bounding box center [1056, 390] width 115 height 25
click at [1137, 493] on div "19" at bounding box center [1146, 497] width 22 height 12
type input "[DATE] 12:00 am"
drag, startPoint x: 807, startPoint y: 326, endPoint x: 817, endPoint y: 327, distance: 10.0
click at [808, 326] on h5 "Shipped/Allocated Balance" at bounding box center [817, 330] width 151 height 26
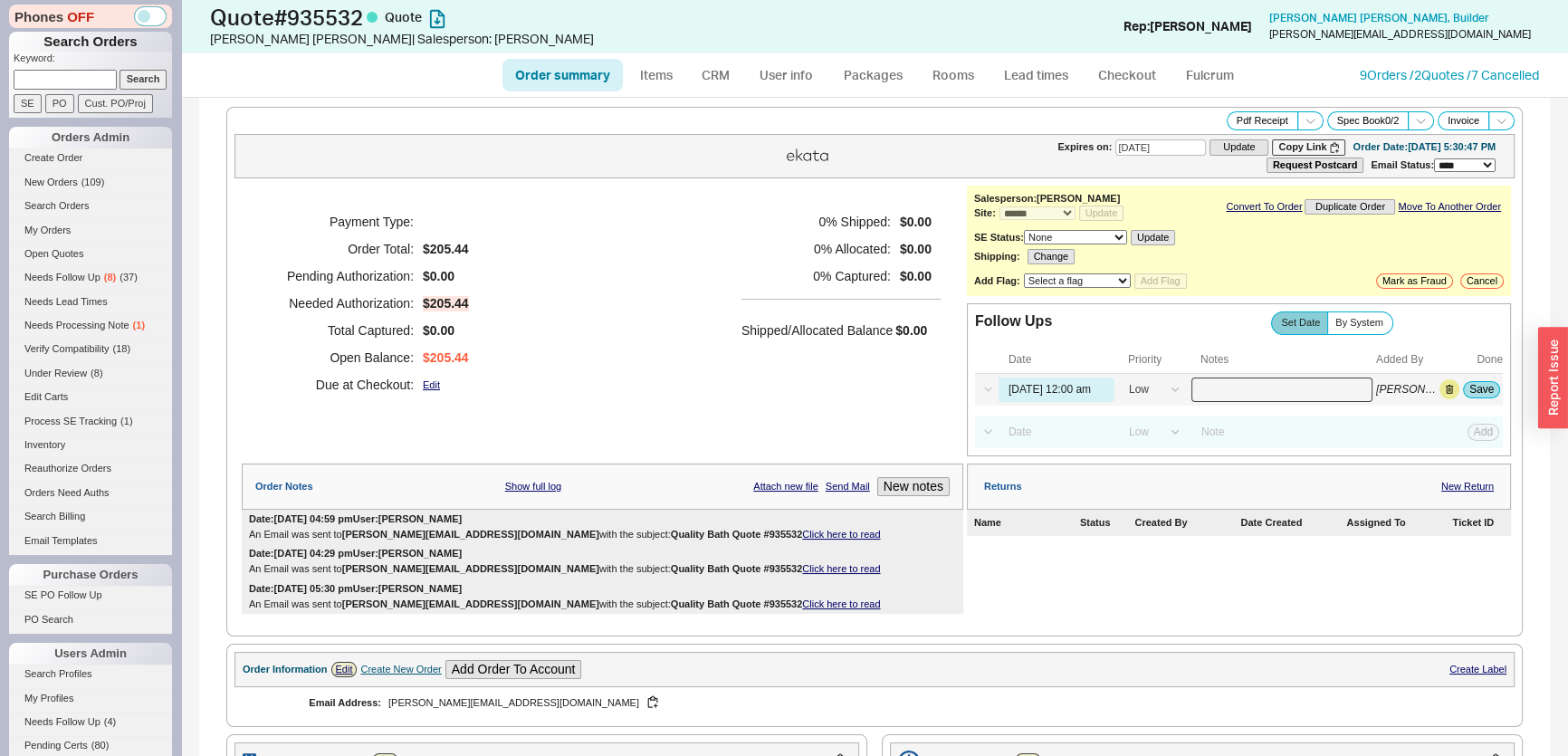
click at [1243, 390] on input at bounding box center [1282, 390] width 181 height 25
type input "v"
type input "call"
click at [1492, 389] on div "Follow Ups Show Completed Set Date By System Date Priority Notes Added By Done …" at bounding box center [1239, 380] width 544 height 153
click at [1472, 384] on button "Save" at bounding box center [1481, 388] width 37 height 16
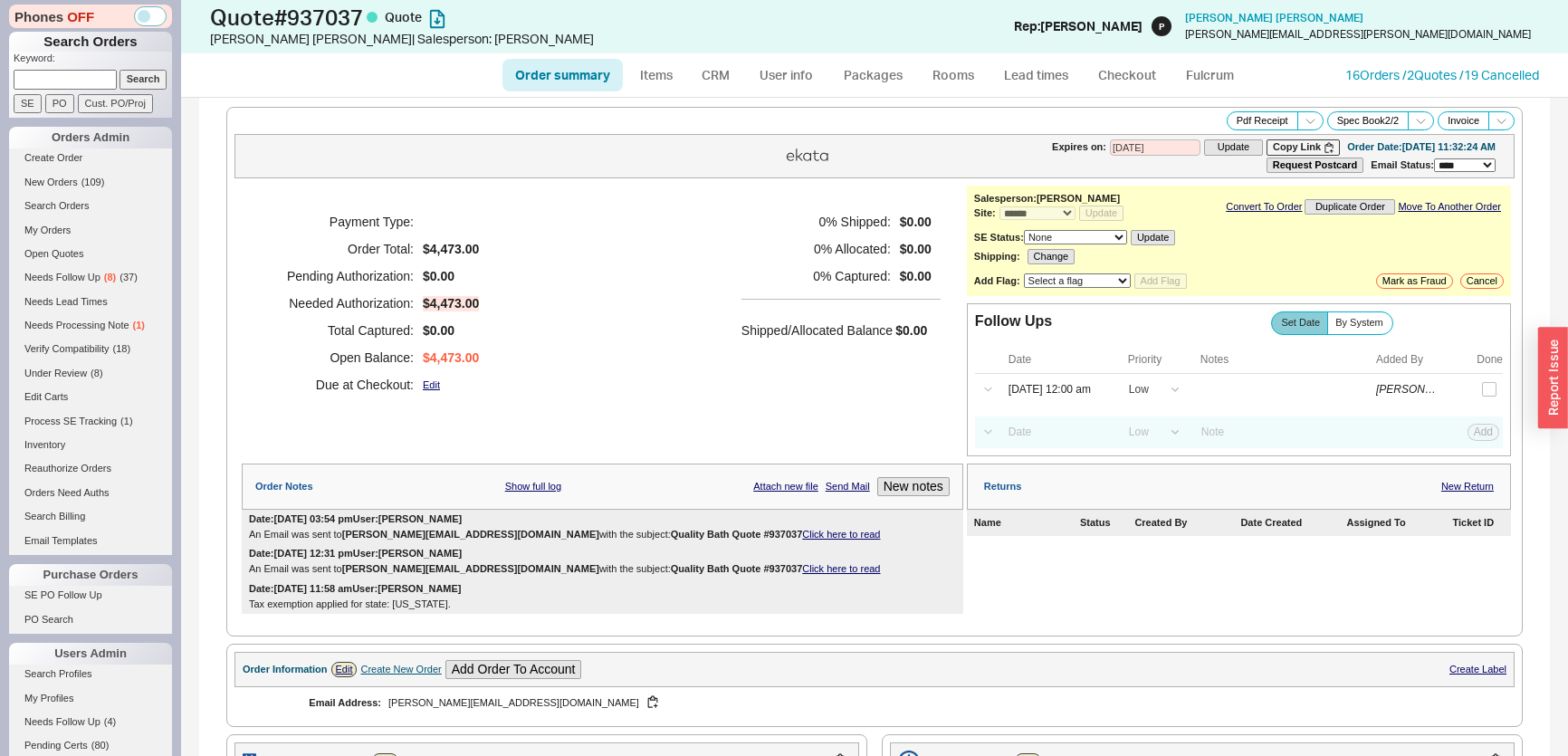
select select "*"
select select "LOW"
select select "3"
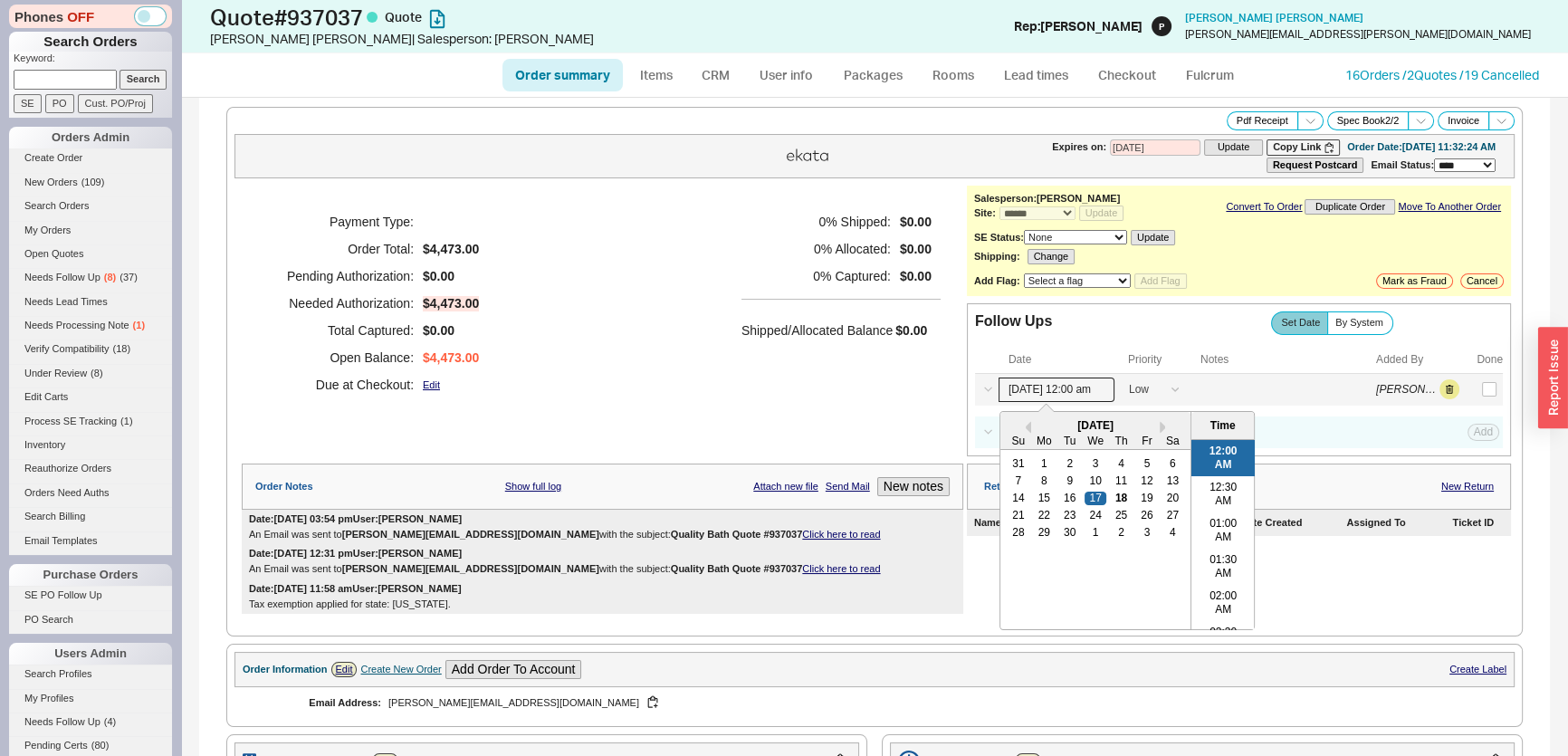
click at [1060, 390] on input "[DATE] 12:00 am" at bounding box center [1056, 390] width 115 height 25
click at [742, 362] on div "0 % Shipped: $0.00 0 % Allocated: $0.00 0 % Captured: $0.00 Shipped/Allocated B…" at bounding box center [841, 303] width 199 height 190
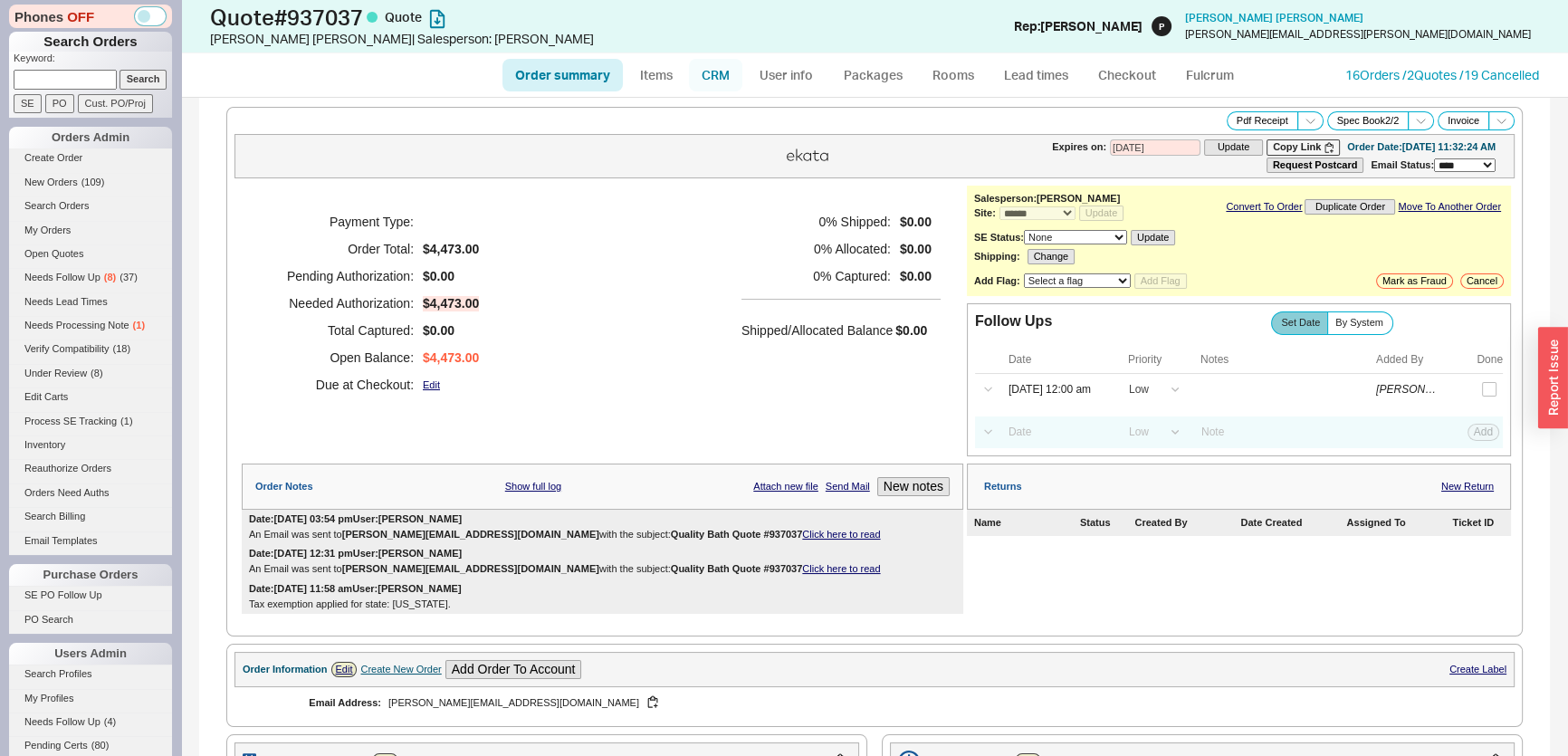
click at [719, 78] on link "CRM" at bounding box center [716, 75] width 53 height 32
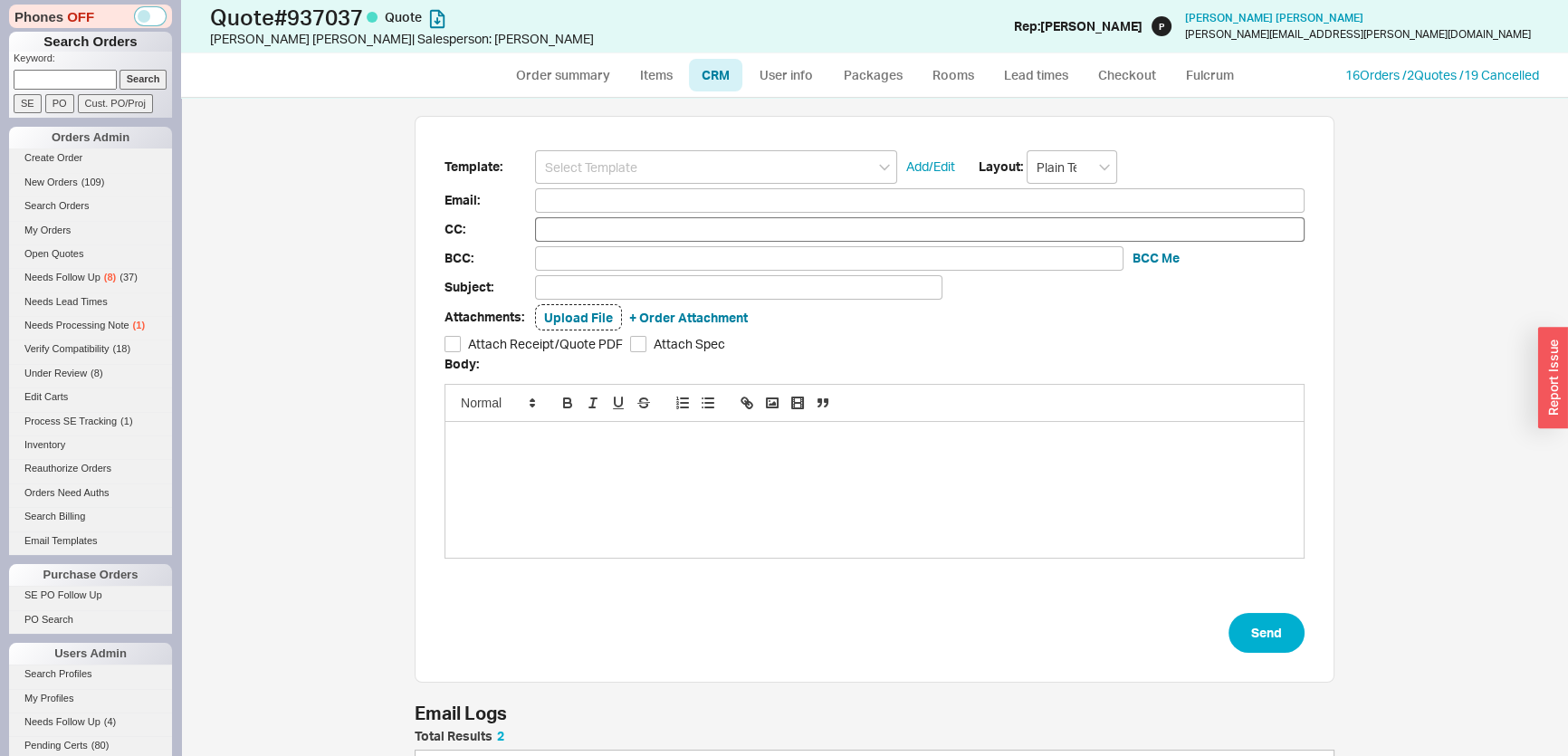
scroll to position [125, 907]
click at [638, 184] on form "Template: Add/Edit Layout: Plain Text Email: CC: BCC: BCC Me Subject: Attachmen…" at bounding box center [874, 401] width 860 height 503
click at [639, 178] on input at bounding box center [716, 166] width 362 height 33
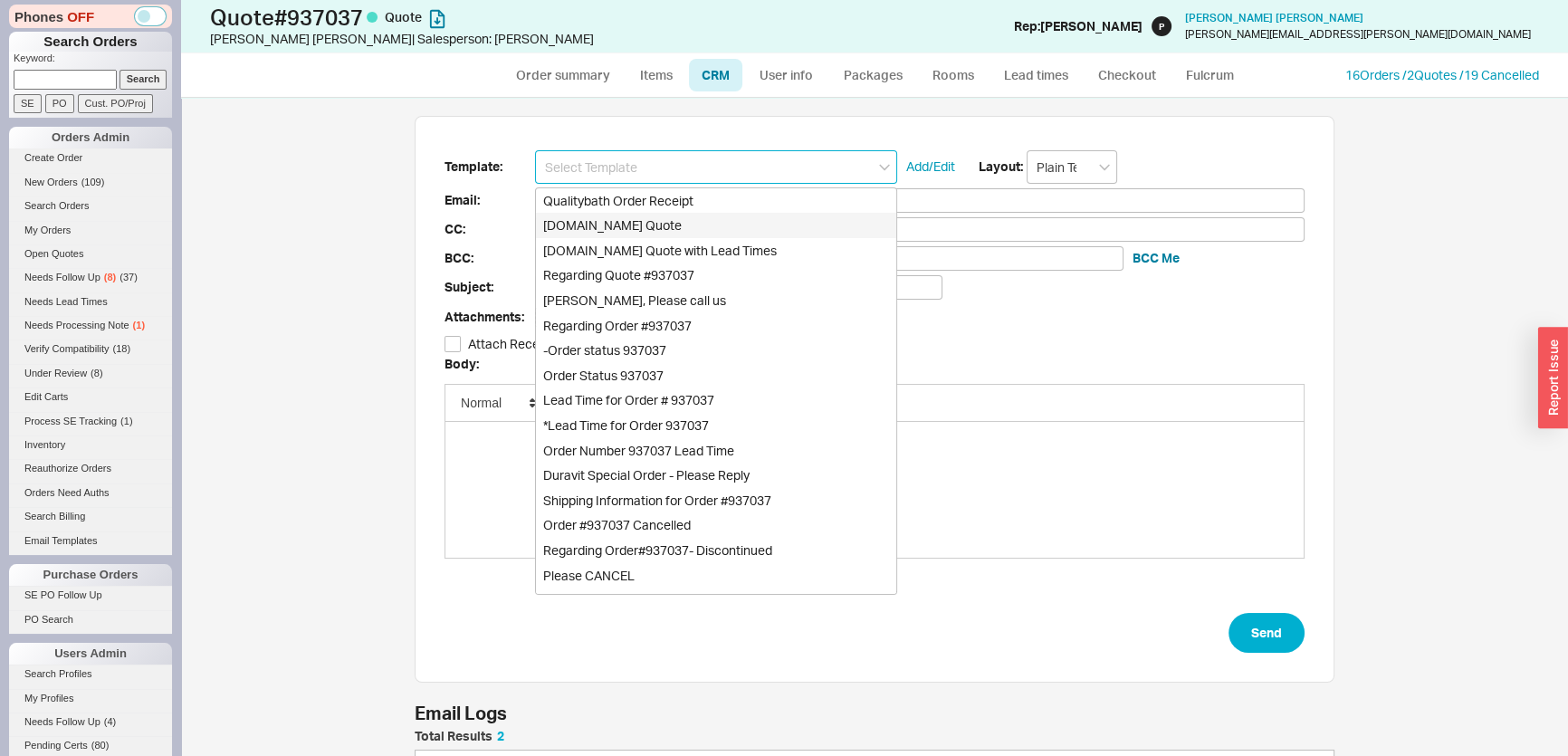
click at [636, 220] on div "[DOMAIN_NAME] Quote" at bounding box center [717, 225] width 361 height 26
type input "Receipt"
type input "[PERSON_NAME][EMAIL_ADDRESS][DOMAIN_NAME]"
type input "Quality Bath Quote #937037"
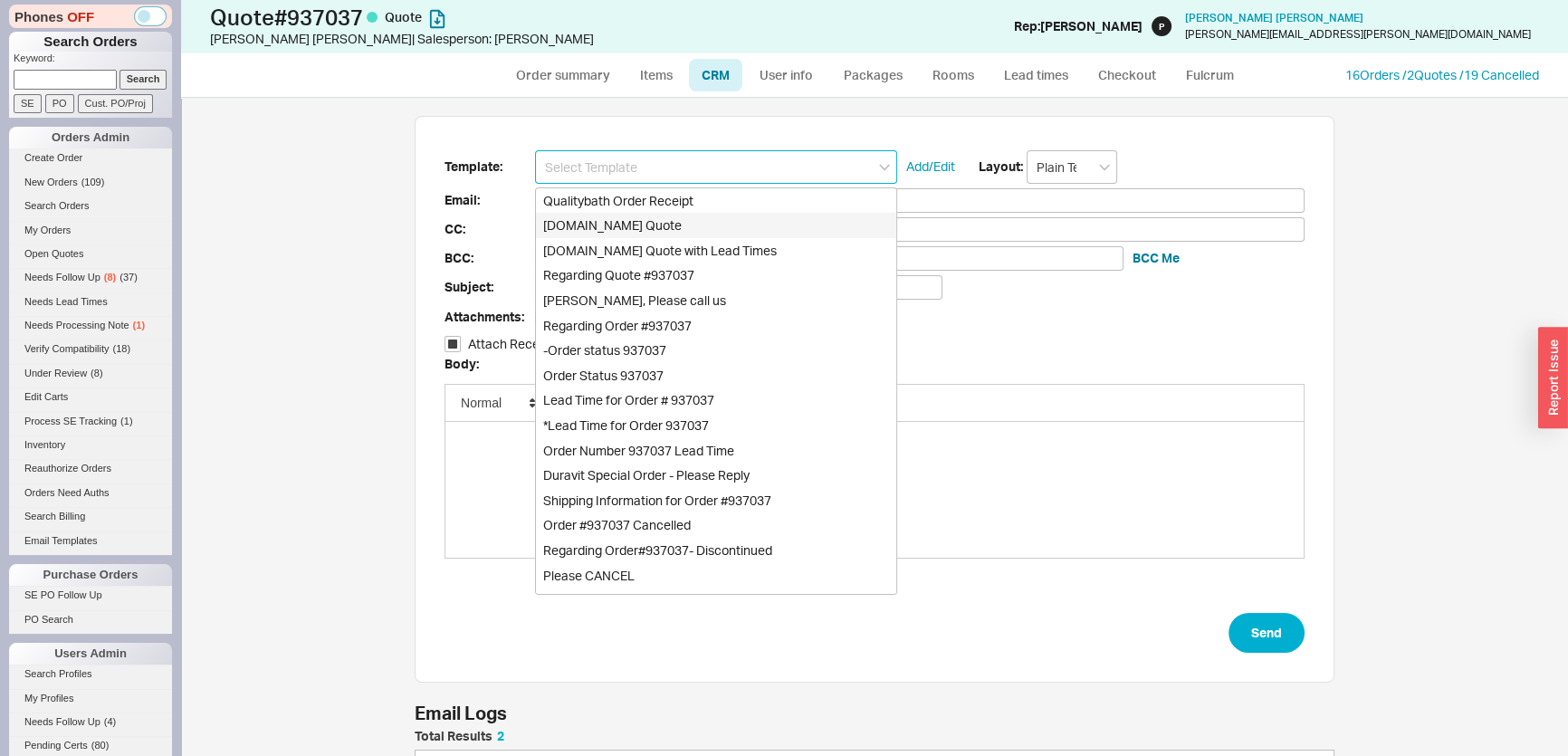
checkbox input "true"
type input "[DOMAIN_NAME] Quote"
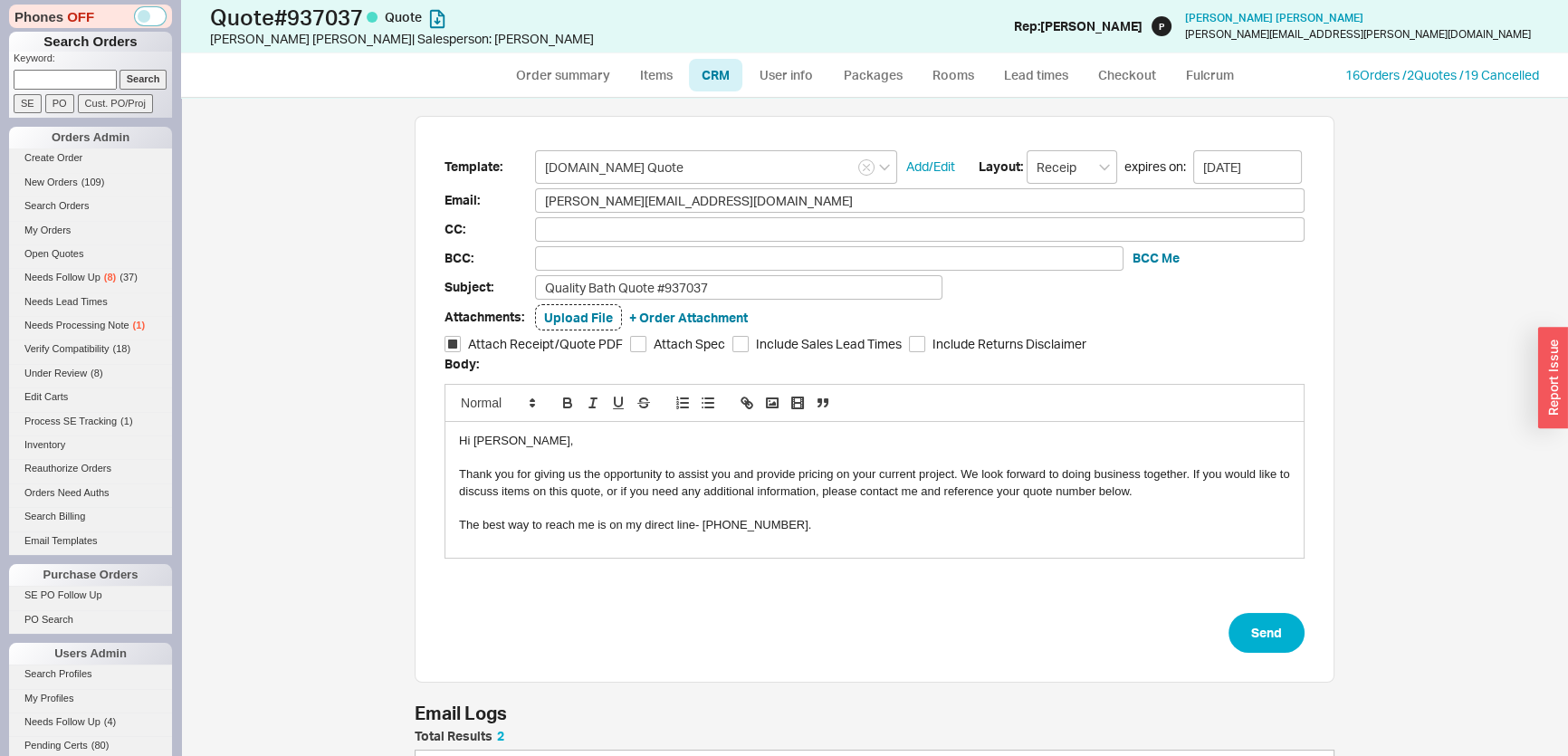
click at [1233, 608] on form "Template: [DOMAIN_NAME] Quote Add/Edit Layout: Receipt expires on: [DATE] Email…" at bounding box center [874, 401] width 860 height 503
click at [1254, 628] on button "Send" at bounding box center [1266, 633] width 76 height 40
select select "*"
select select "LOW"
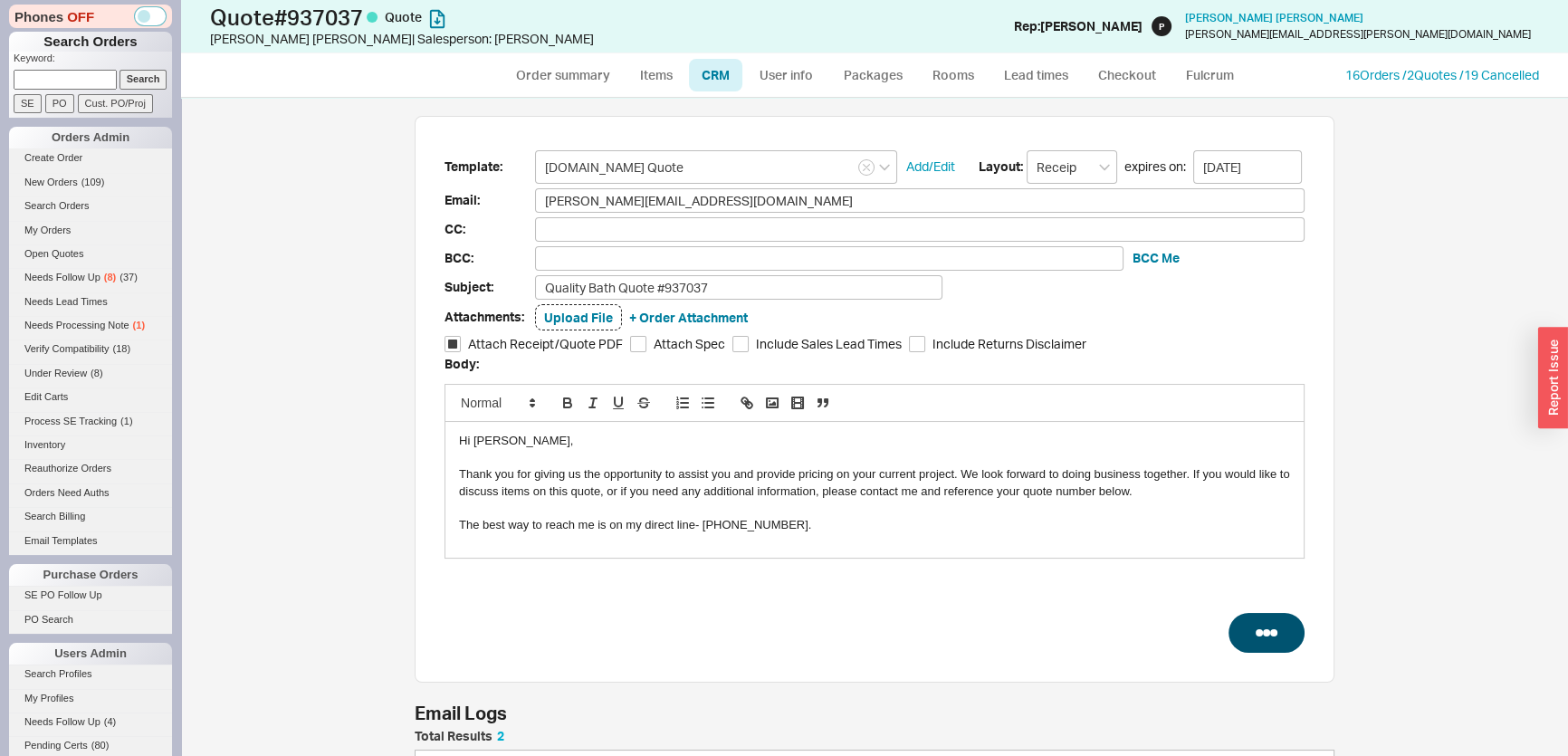
select select "LOW"
select select "3"
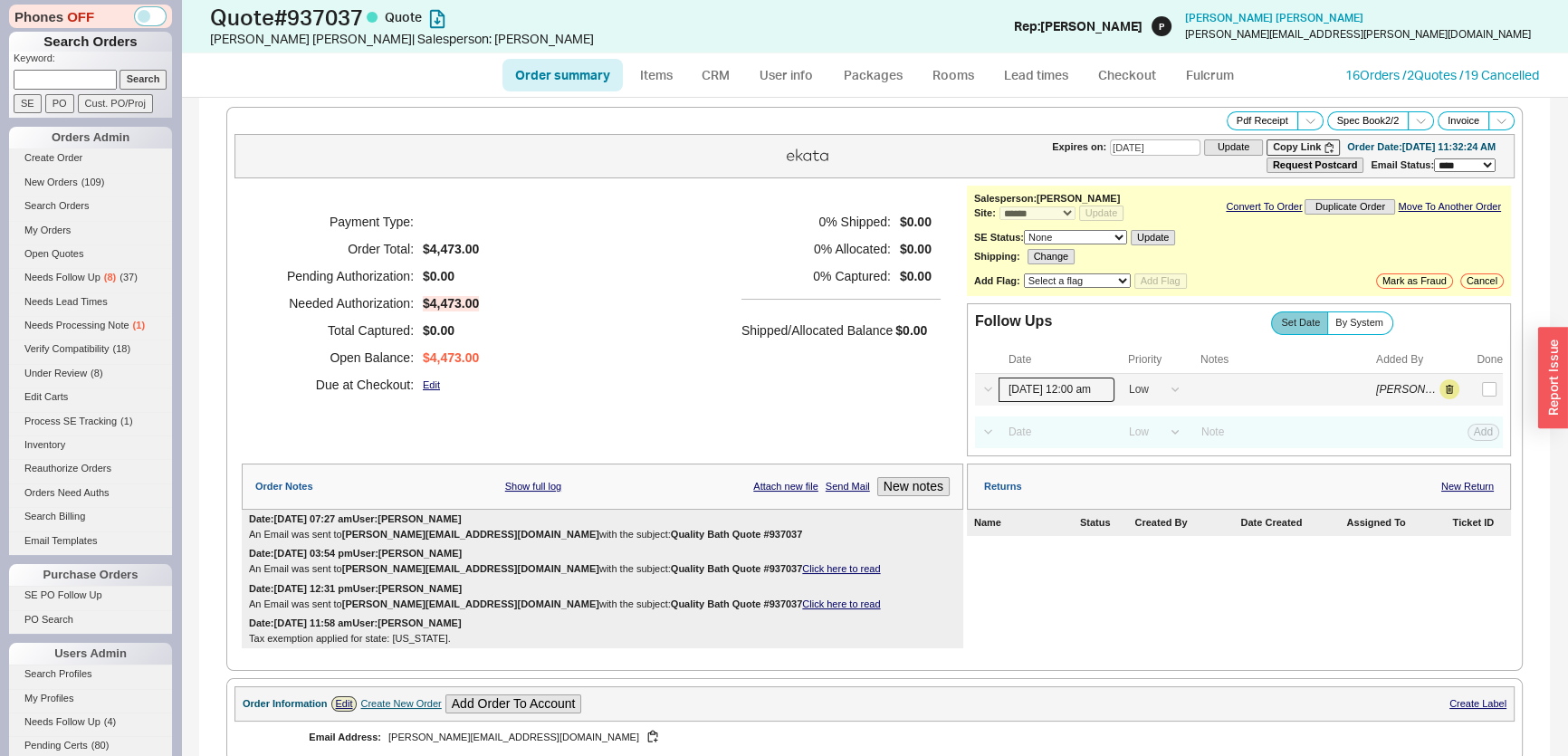
click at [1070, 397] on input "[DATE] 12:00 am" at bounding box center [1056, 390] width 115 height 25
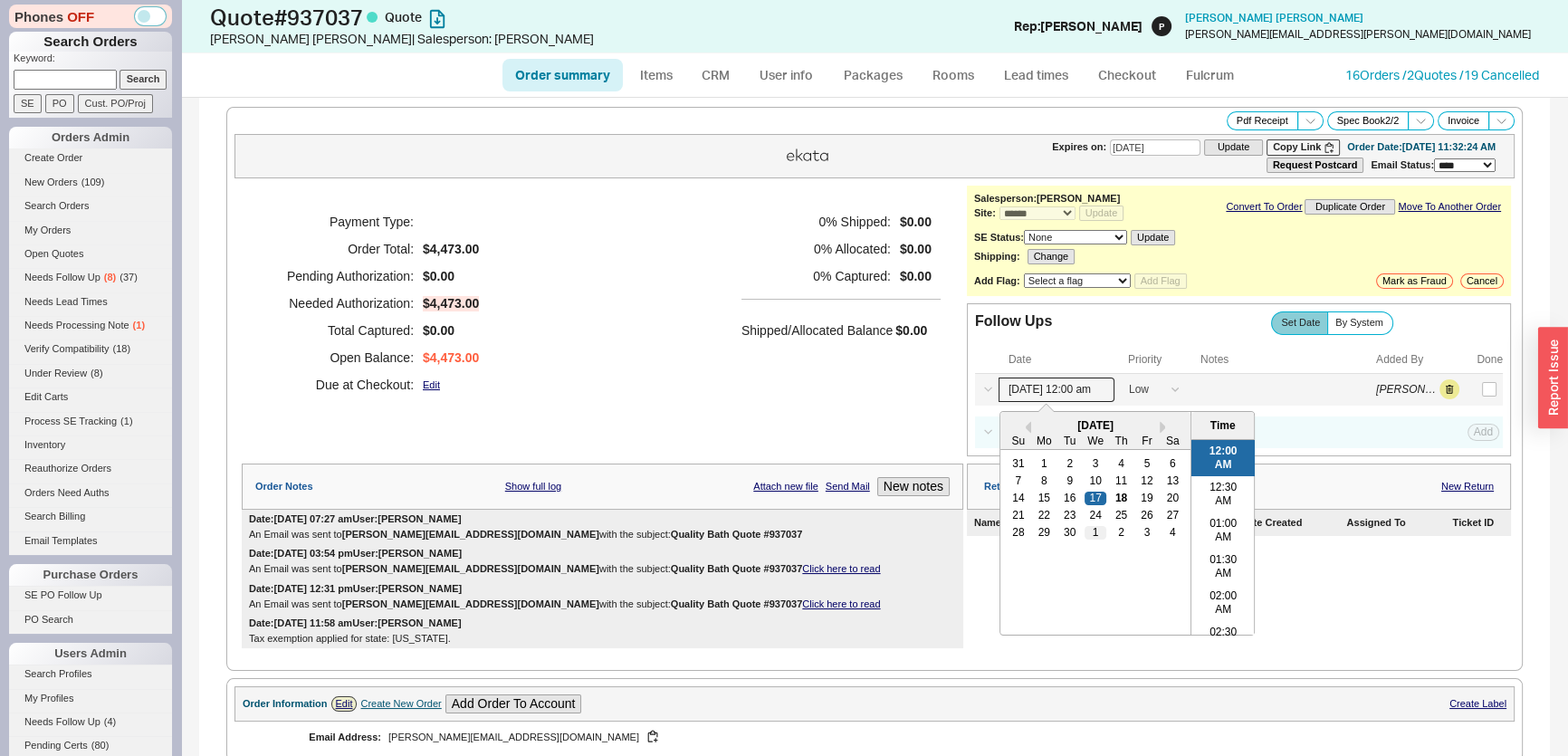
click at [1084, 531] on div "1" at bounding box center [1095, 532] width 22 height 12
type input "[DATE] 12:00 am"
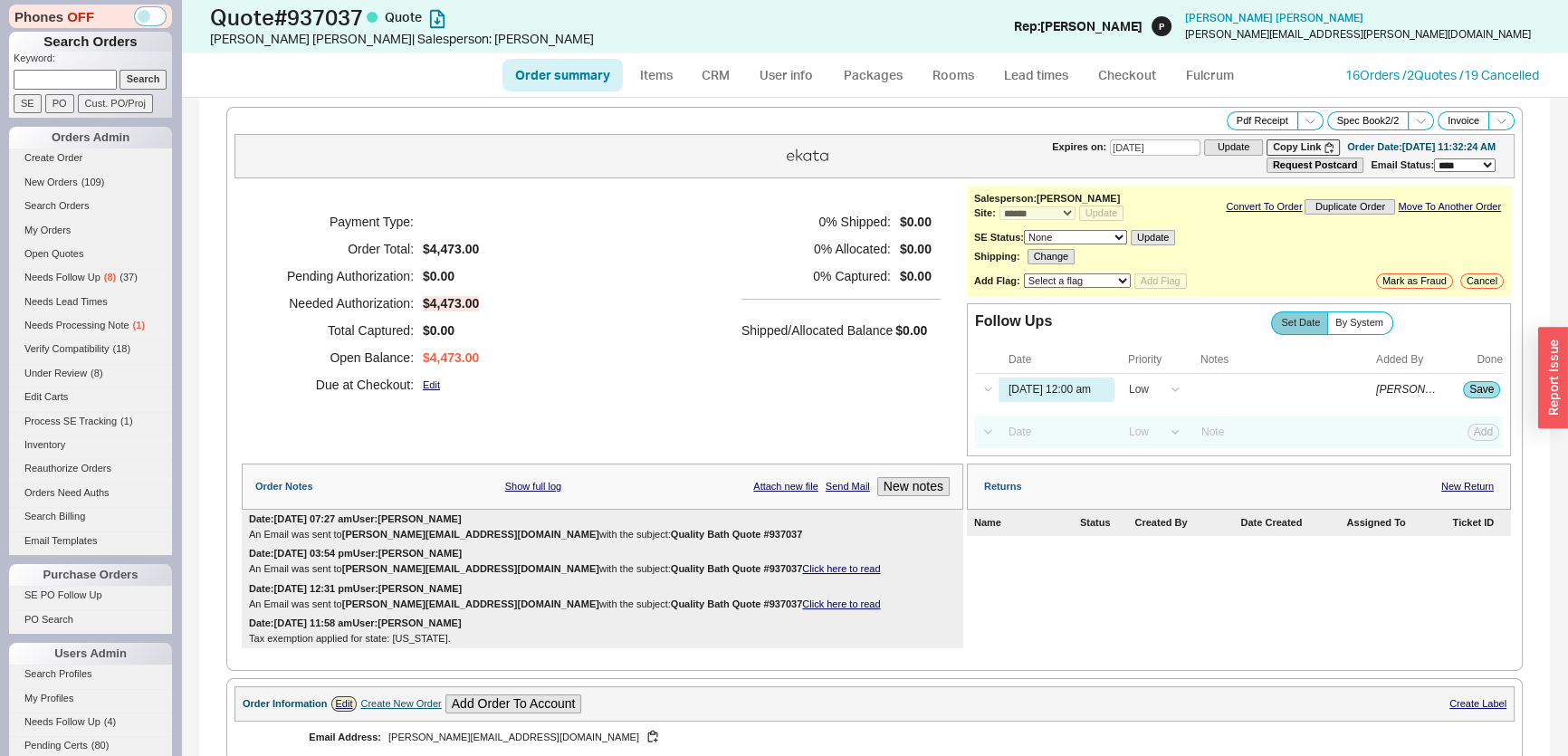
click at [778, 368] on div "0 % Shipped: $0.00 0 % Allocated: $0.00 0 % Captured: $0.00 Shipped/Allocated B…" at bounding box center [841, 303] width 199 height 190
click at [1472, 388] on button "Save" at bounding box center [1481, 388] width 37 height 16
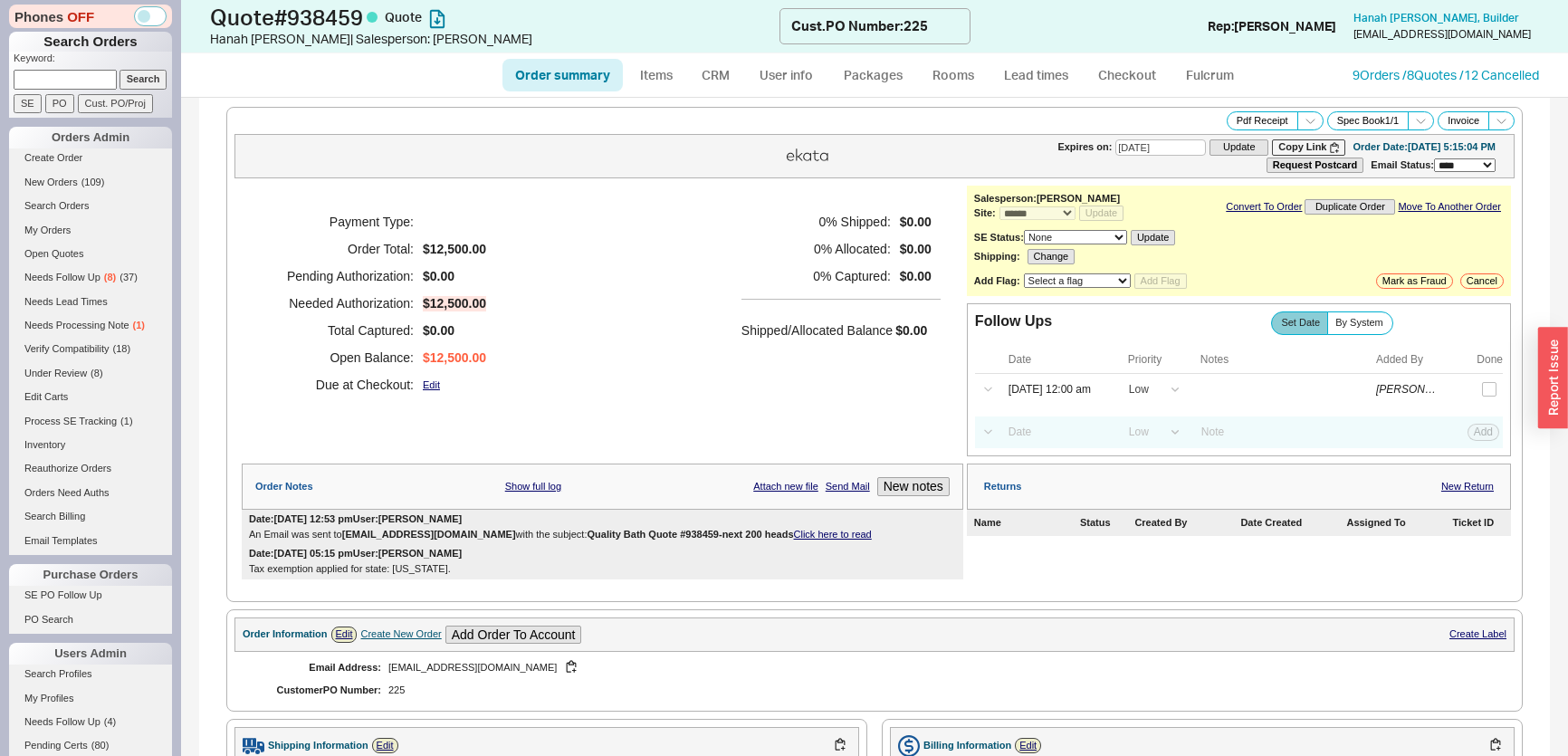
select select "*"
select select "LOW"
select select "3"
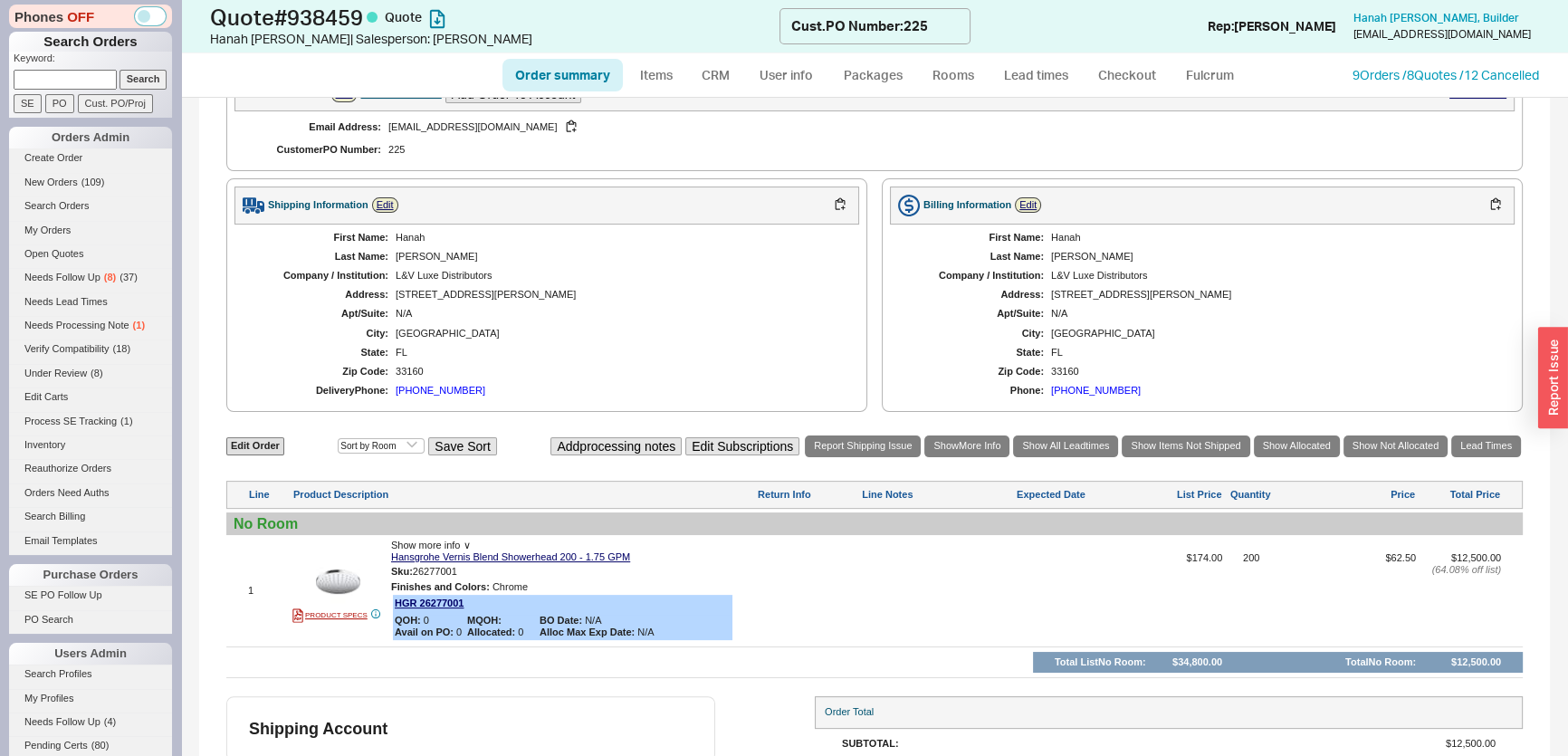
scroll to position [46, 0]
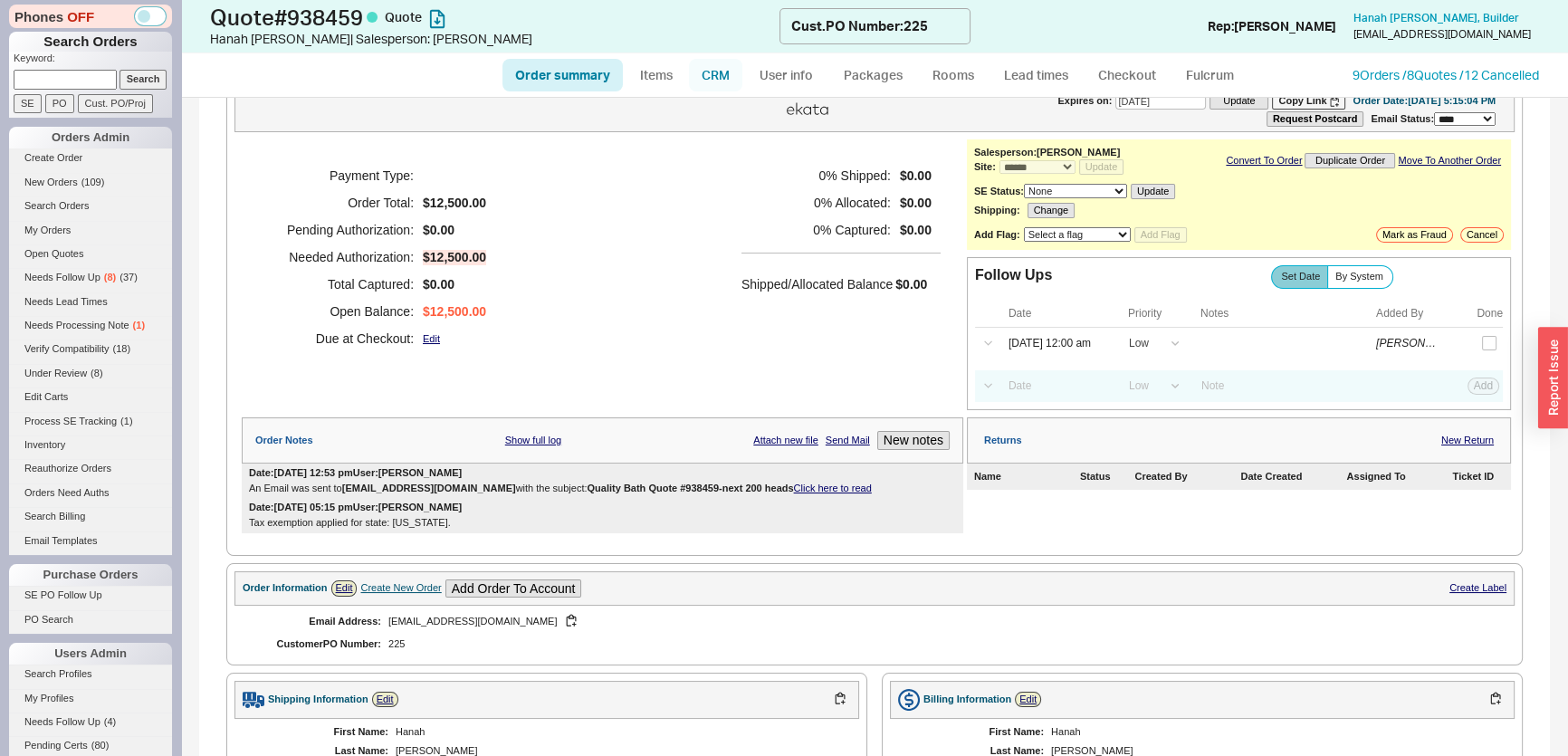
click at [717, 72] on link "CRM" at bounding box center [716, 75] width 53 height 32
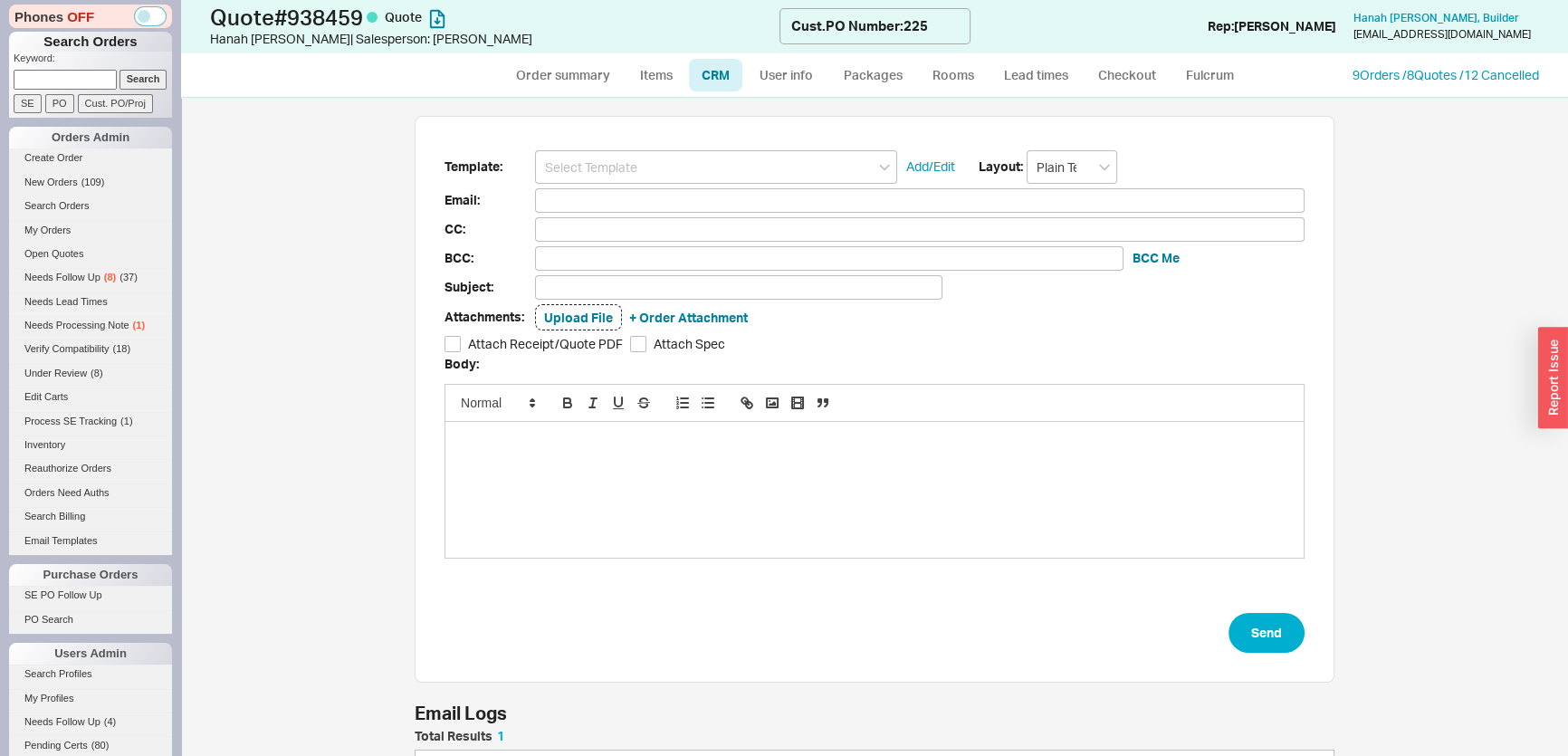
click at [702, 148] on div "Template: Add/Edit Layout: Plain Text Email: CC: BCC: BCC Me Subject: Attachmen…" at bounding box center [874, 399] width 920 height 568
click at [702, 168] on input at bounding box center [716, 166] width 362 height 33
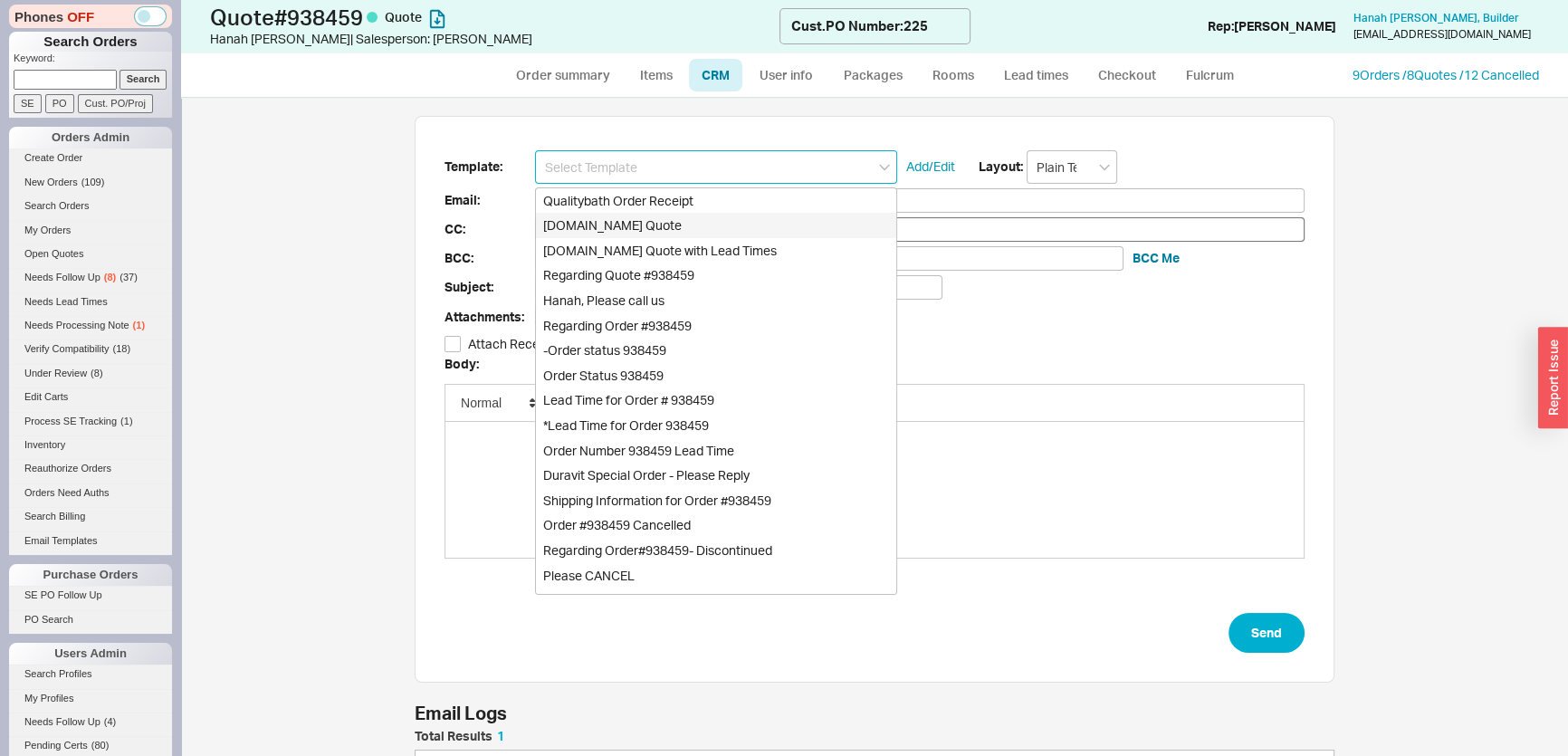
drag, startPoint x: 693, startPoint y: 217, endPoint x: 698, endPoint y: 224, distance: 8.6
click at [695, 220] on div "[DOMAIN_NAME] Quote" at bounding box center [717, 225] width 361 height 26
type input "Receipt"
type input "hanah@lvluxegroup.com"
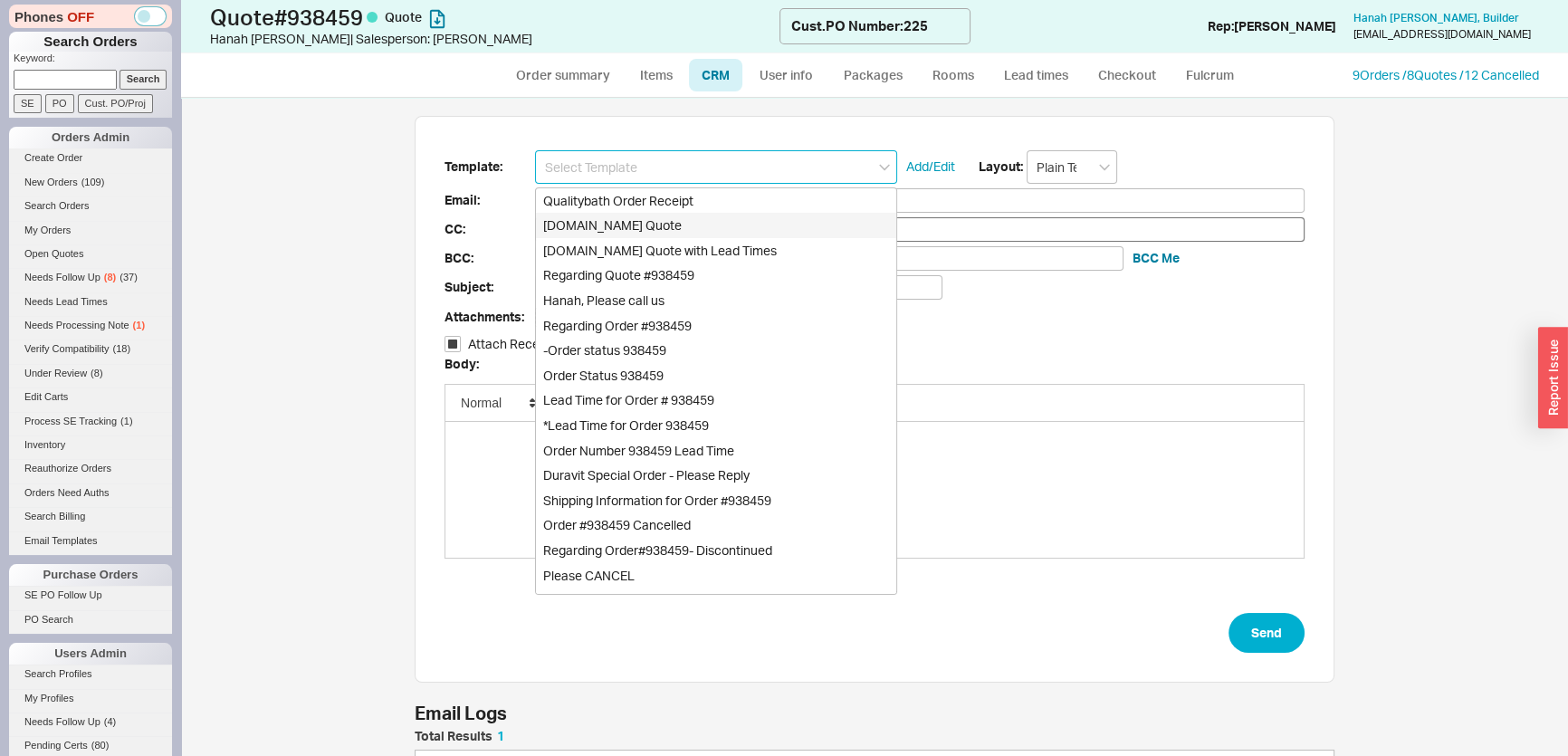
type input "Quality Bath Quote #938459"
checkbox input "true"
type input "Qualitybath.com Quote"
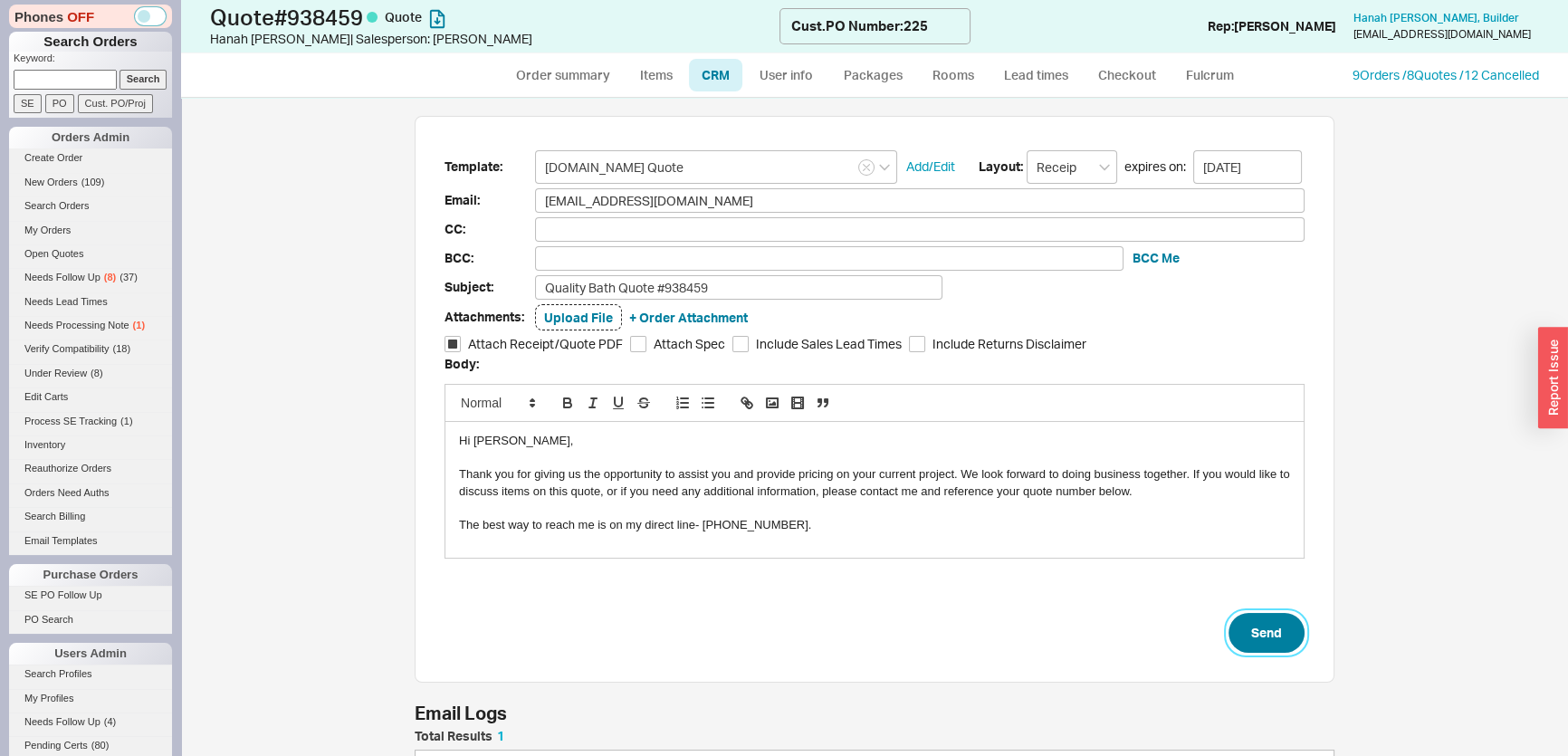
click at [1239, 616] on button "Send" at bounding box center [1266, 633] width 76 height 40
select select "*"
select select "LOW"
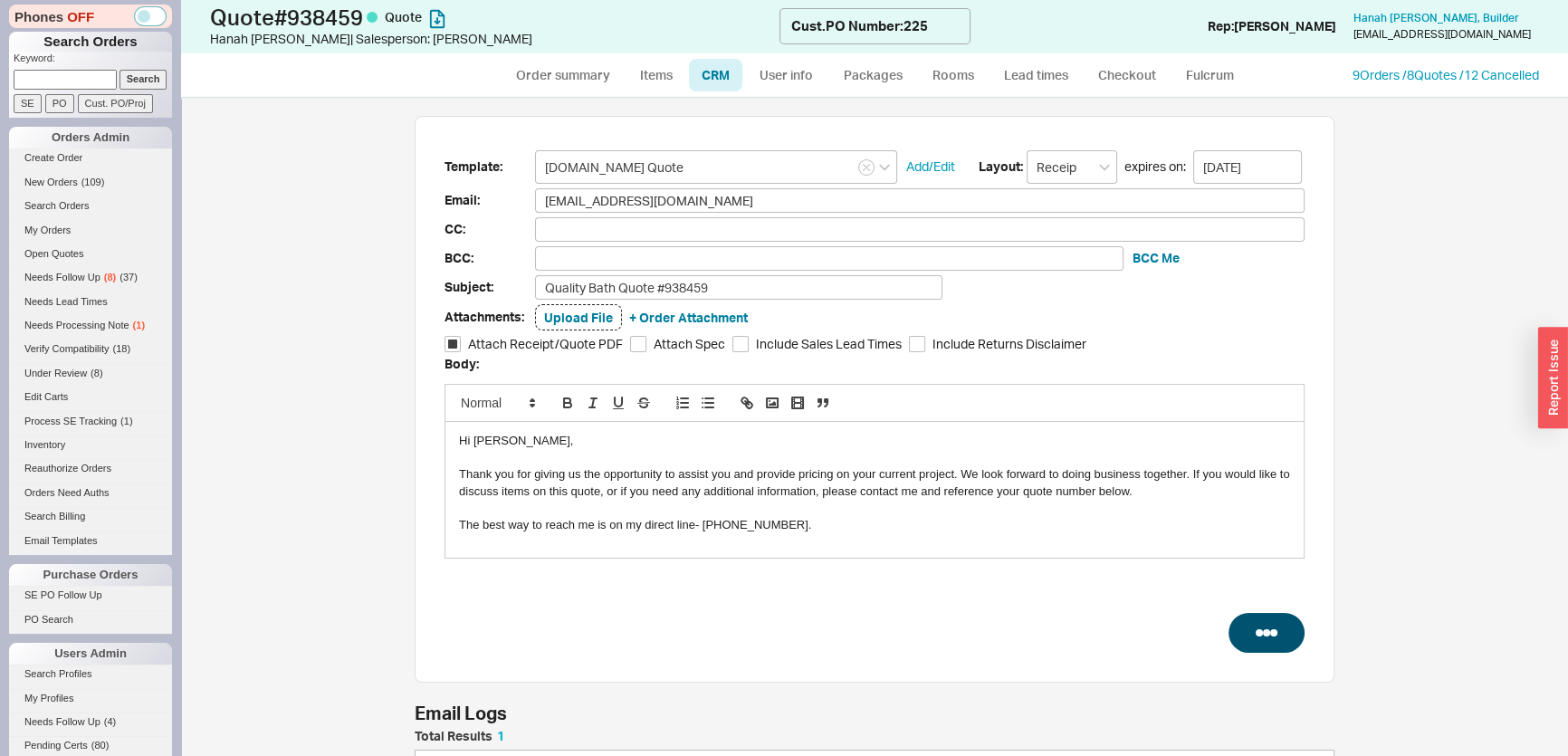
select select "3"
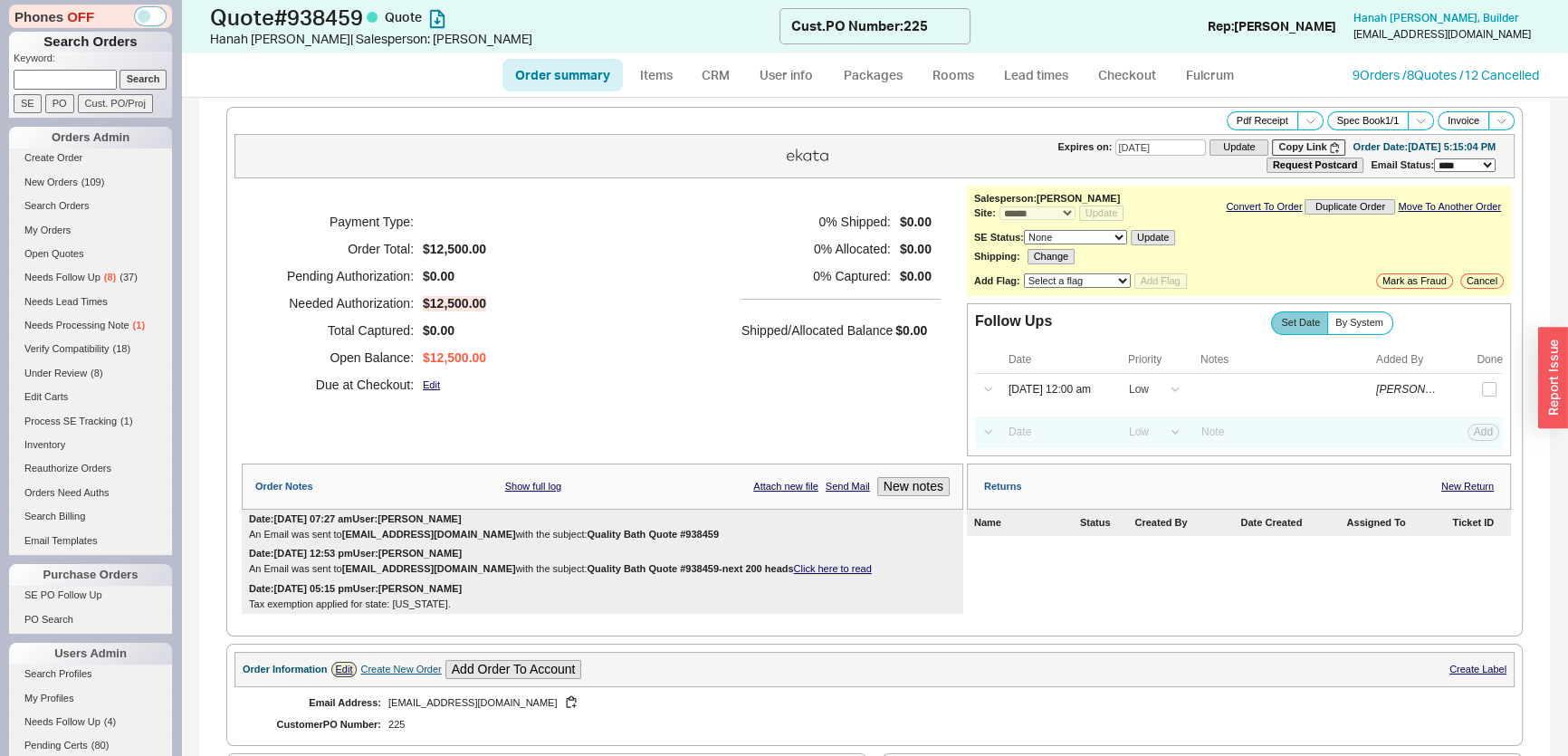
type input "10/02/2025"
click at [1482, 388] on input "checkbox" at bounding box center [1489, 388] width 14 height 14
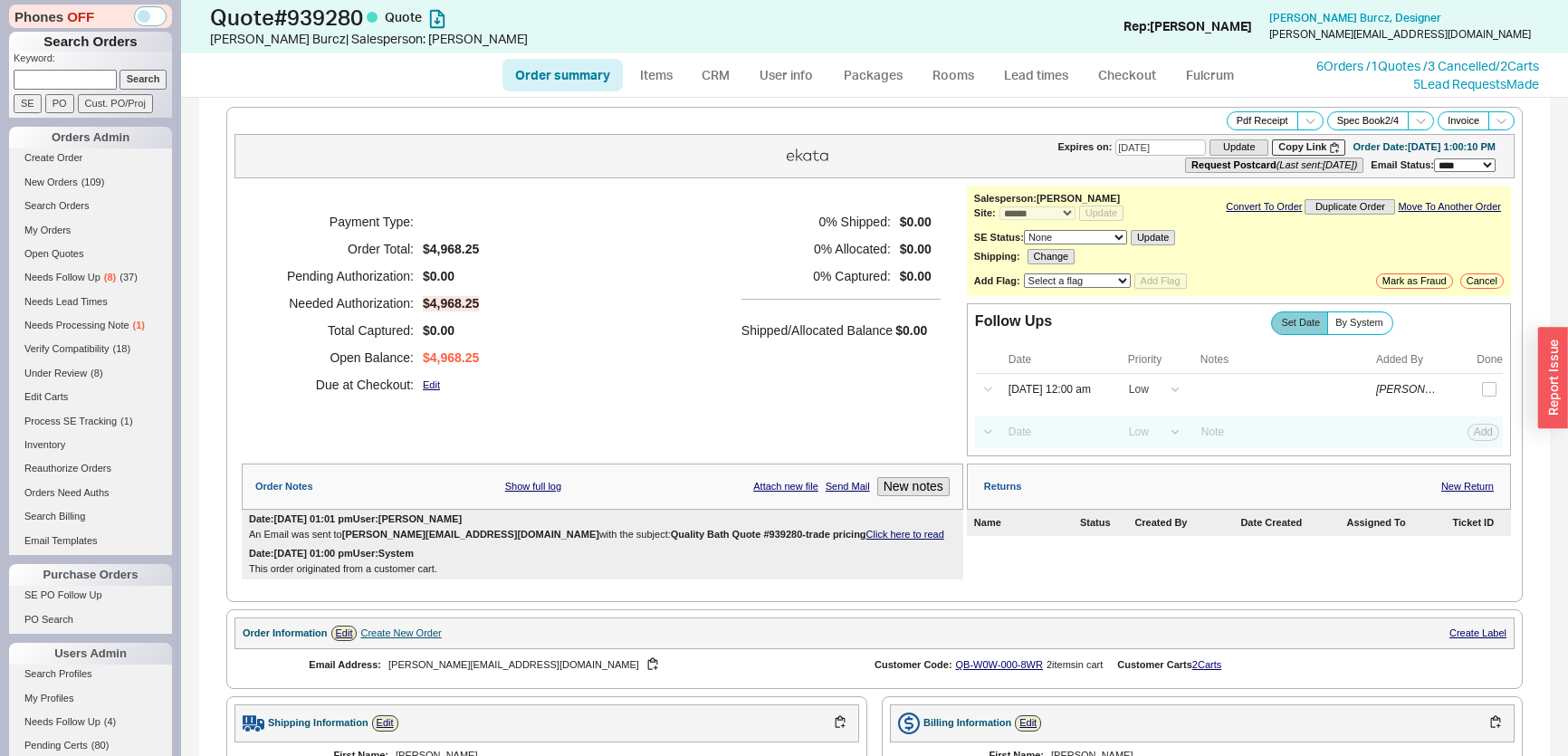
select select "*"
select select "LOW"
select select "3"
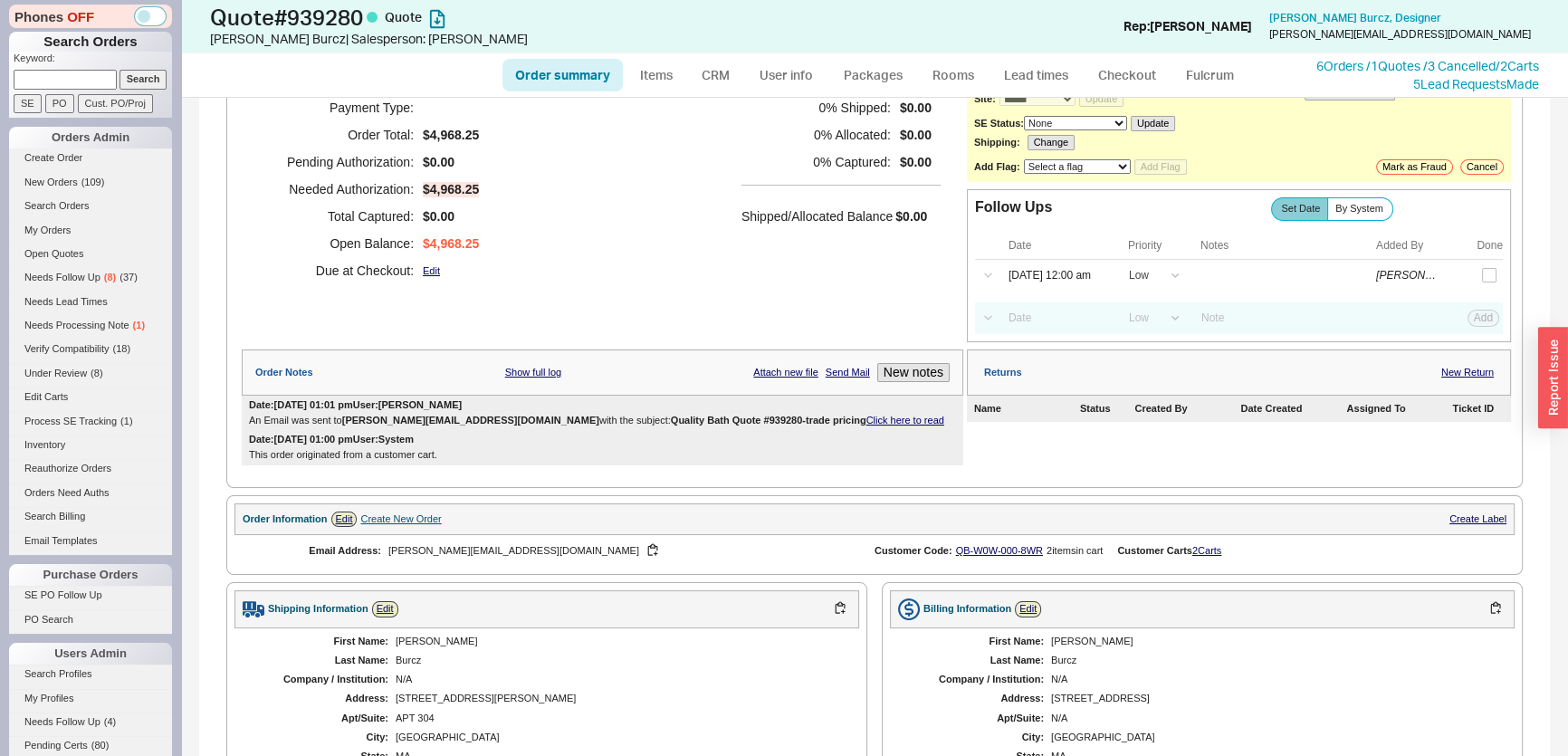
scroll to position [45, 0]
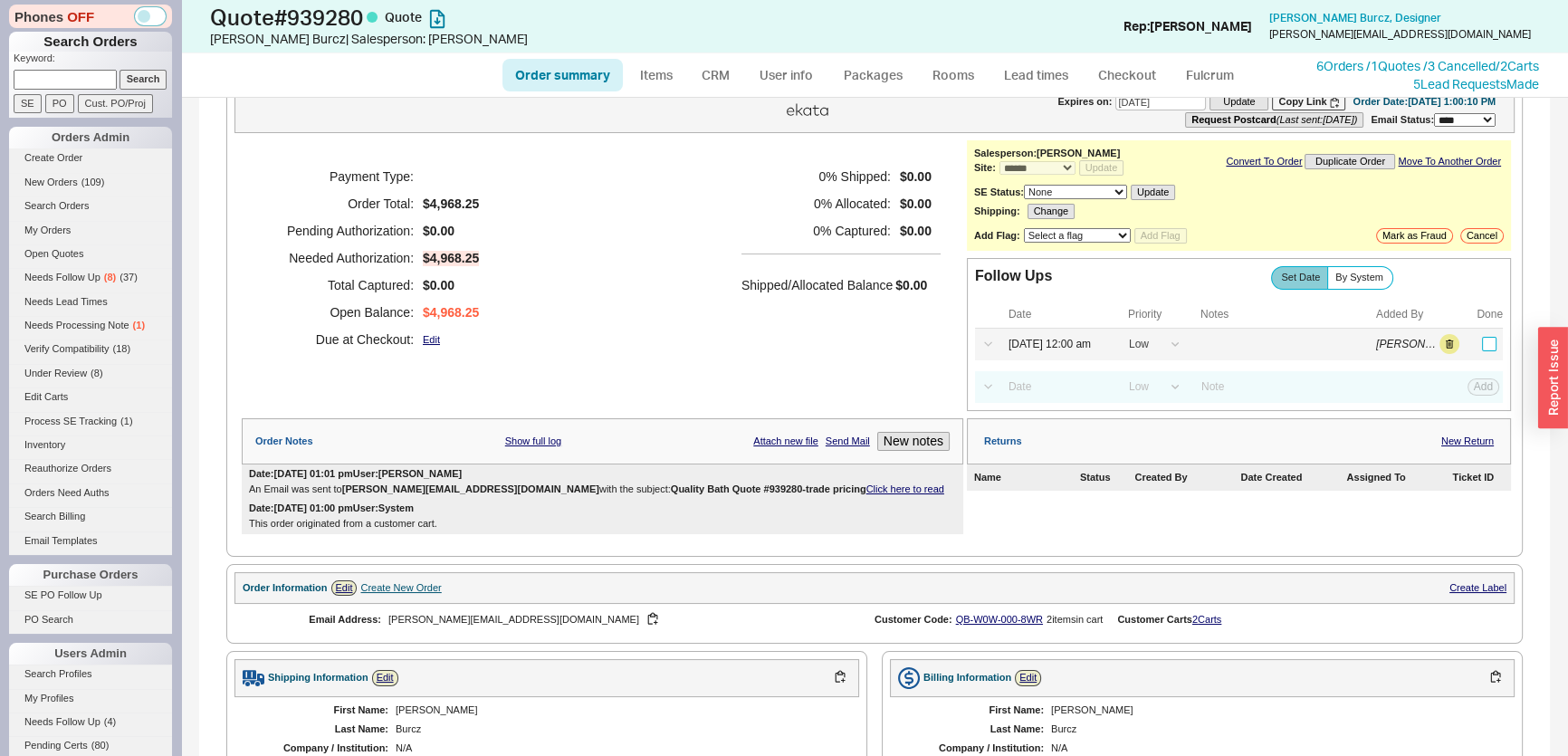
click at [1482, 344] on input "checkbox" at bounding box center [1489, 344] width 14 height 14
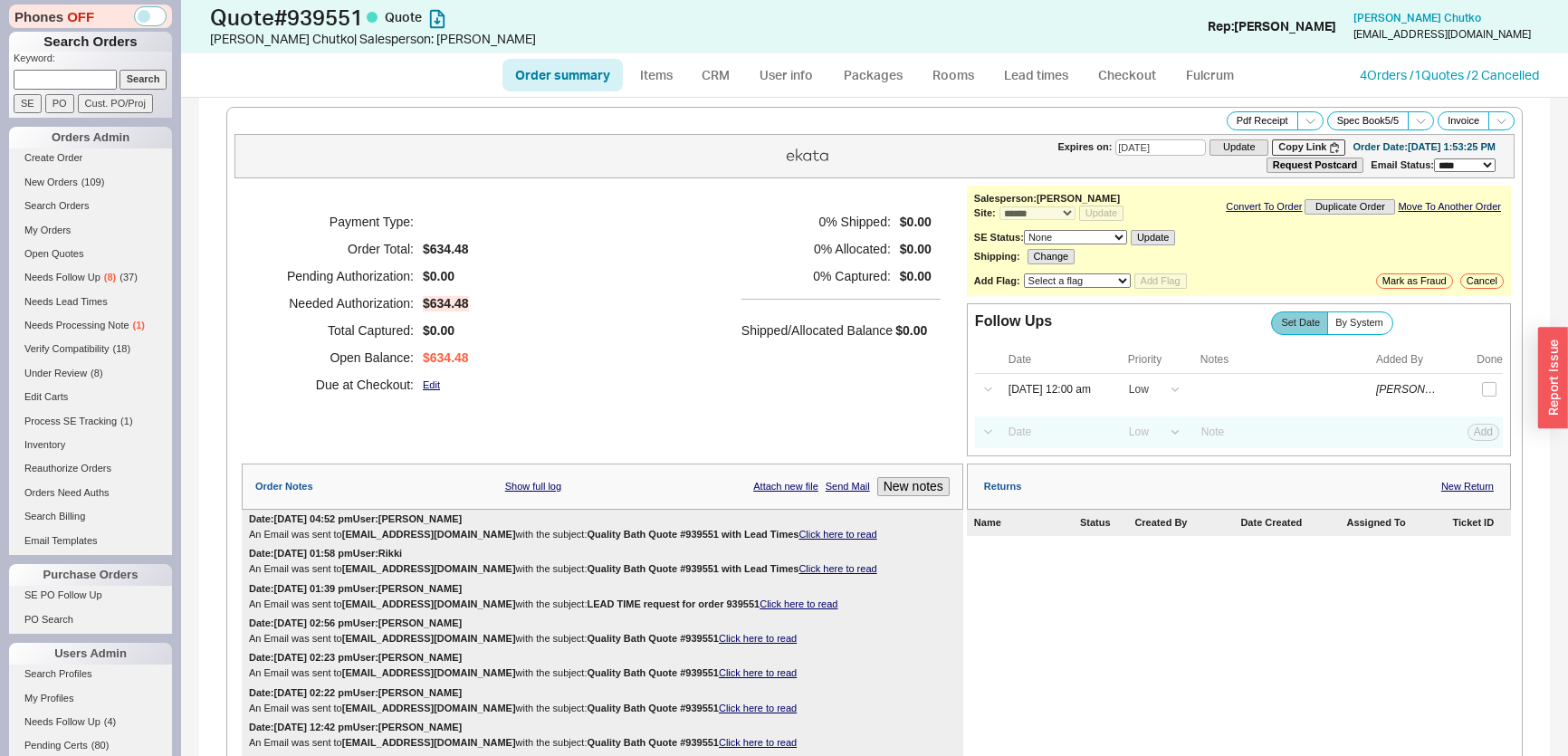
select select "*"
select select "LOW"
select select "3"
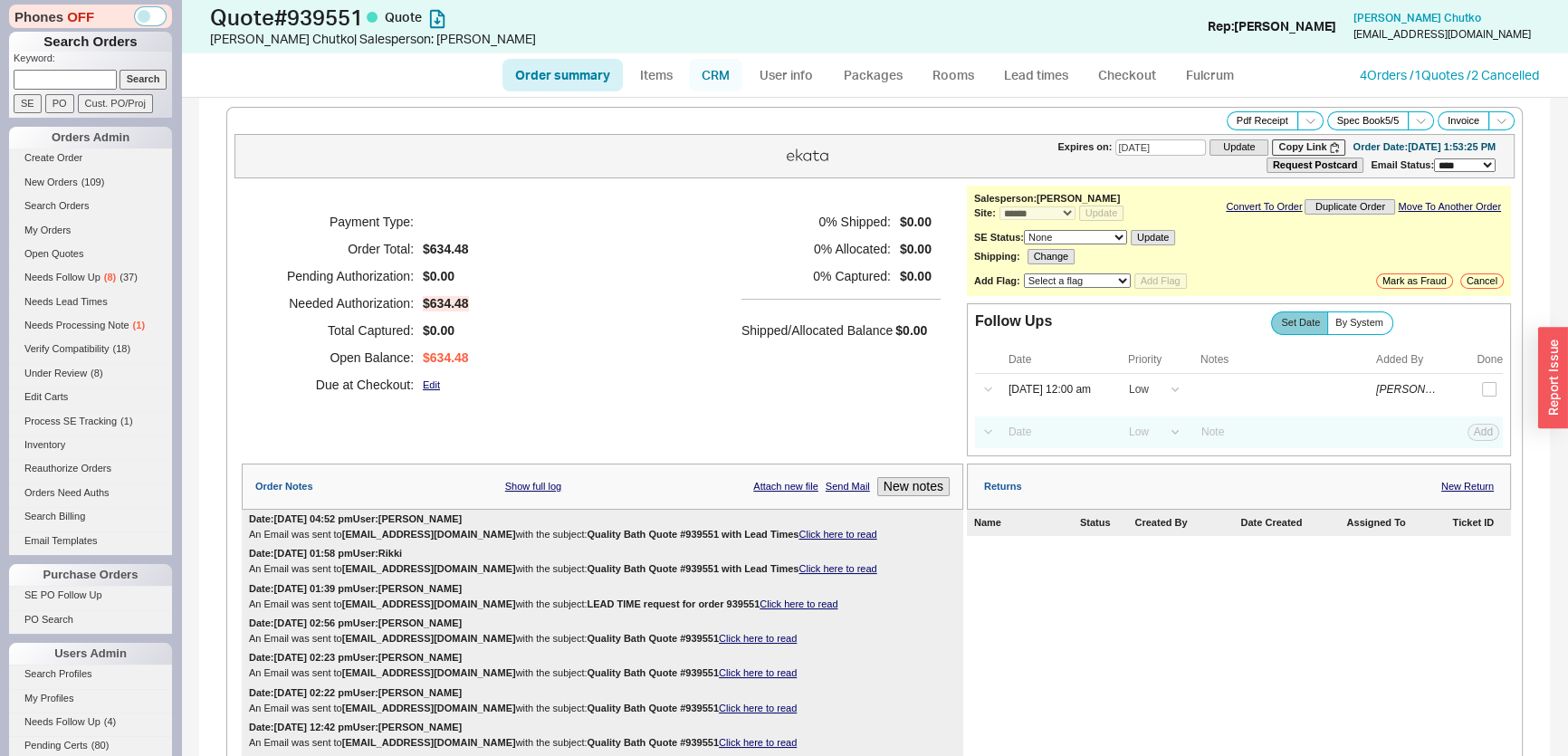
click at [740, 73] on link "CRM" at bounding box center [716, 75] width 53 height 32
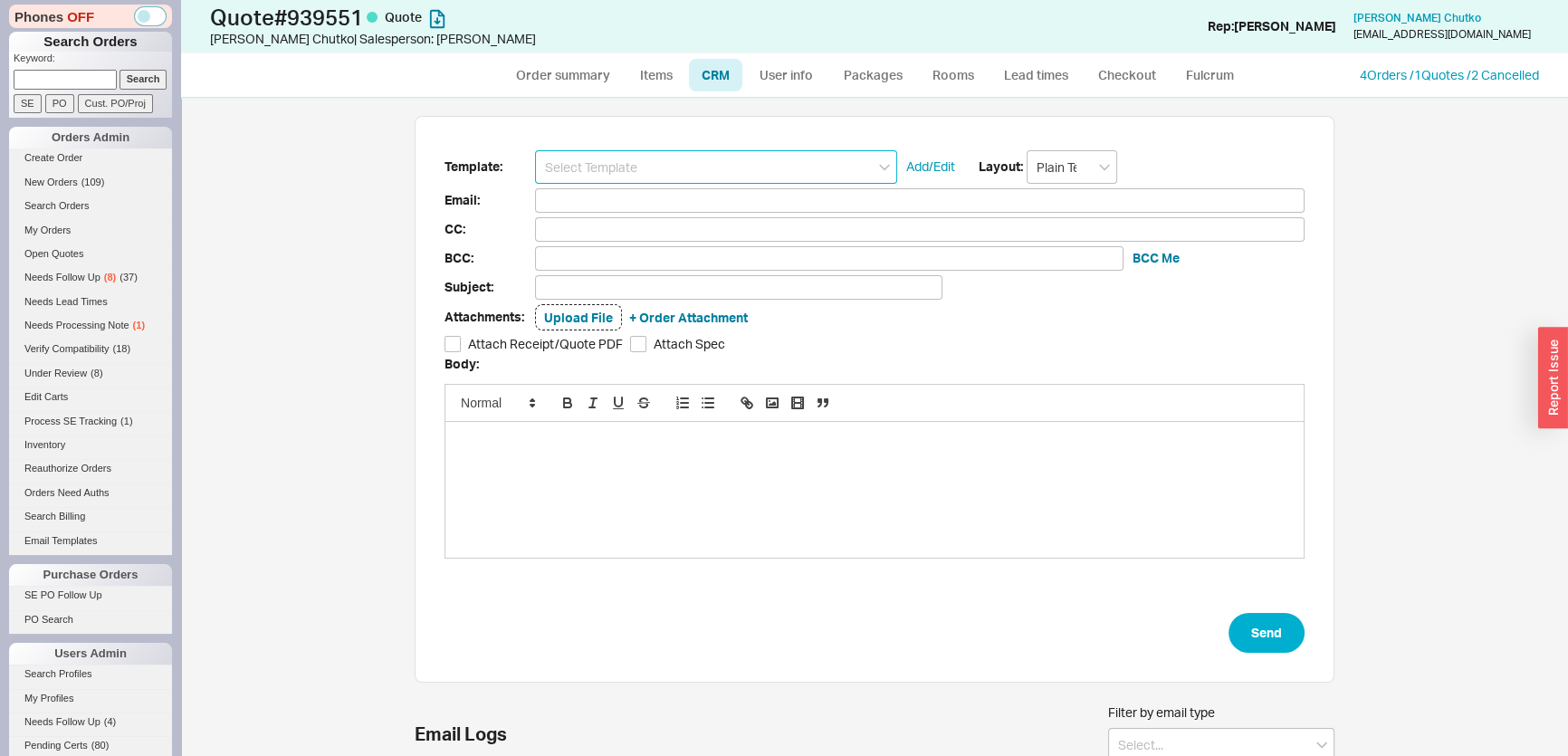
scroll to position [378, 907]
click at [690, 167] on input at bounding box center [716, 166] width 362 height 33
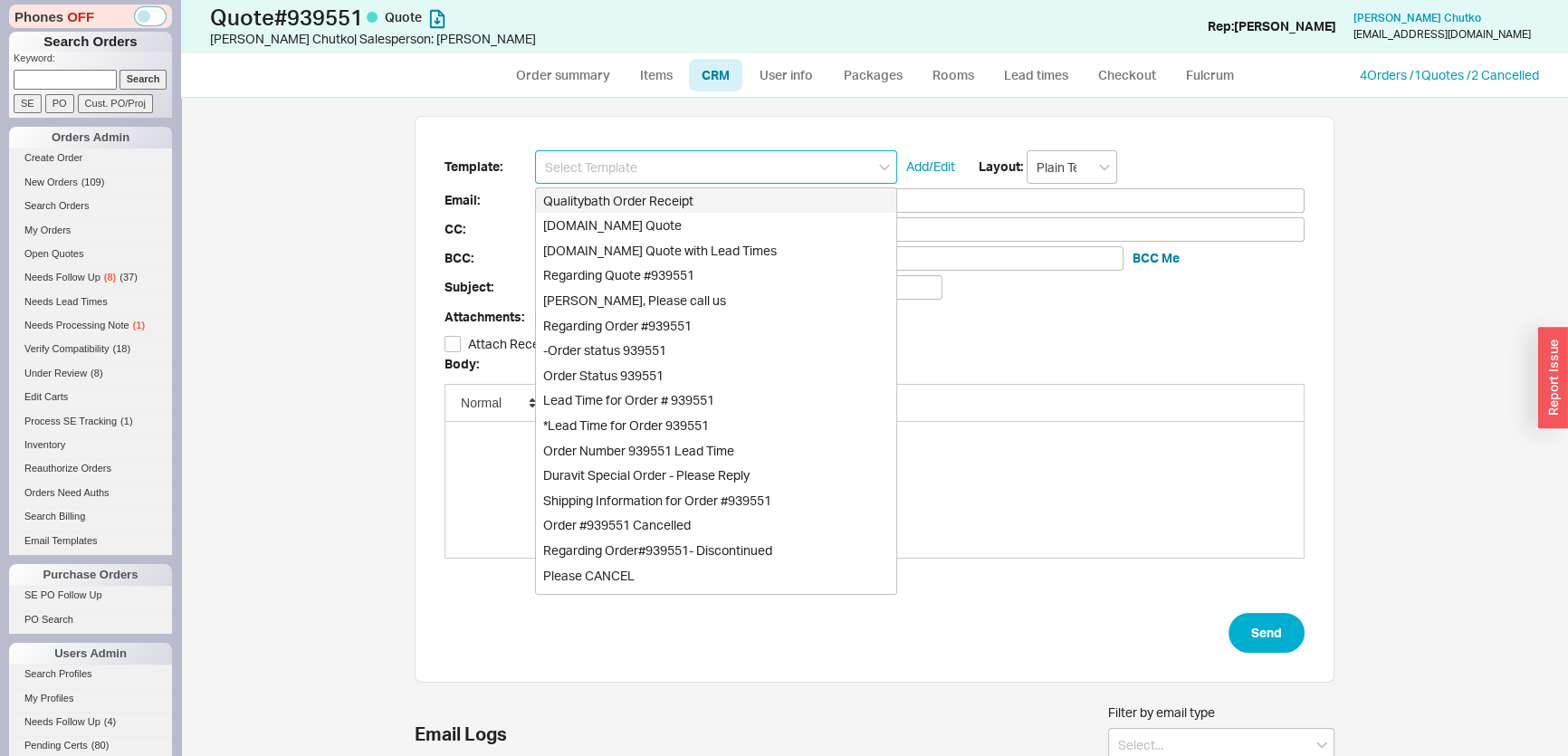
click at [690, 220] on div "Qualitybath.com Quote" at bounding box center [717, 225] width 361 height 26
type input "Receipt"
type input "mtchutko@gmail.com"
type input "Quality Bath Quote #939551"
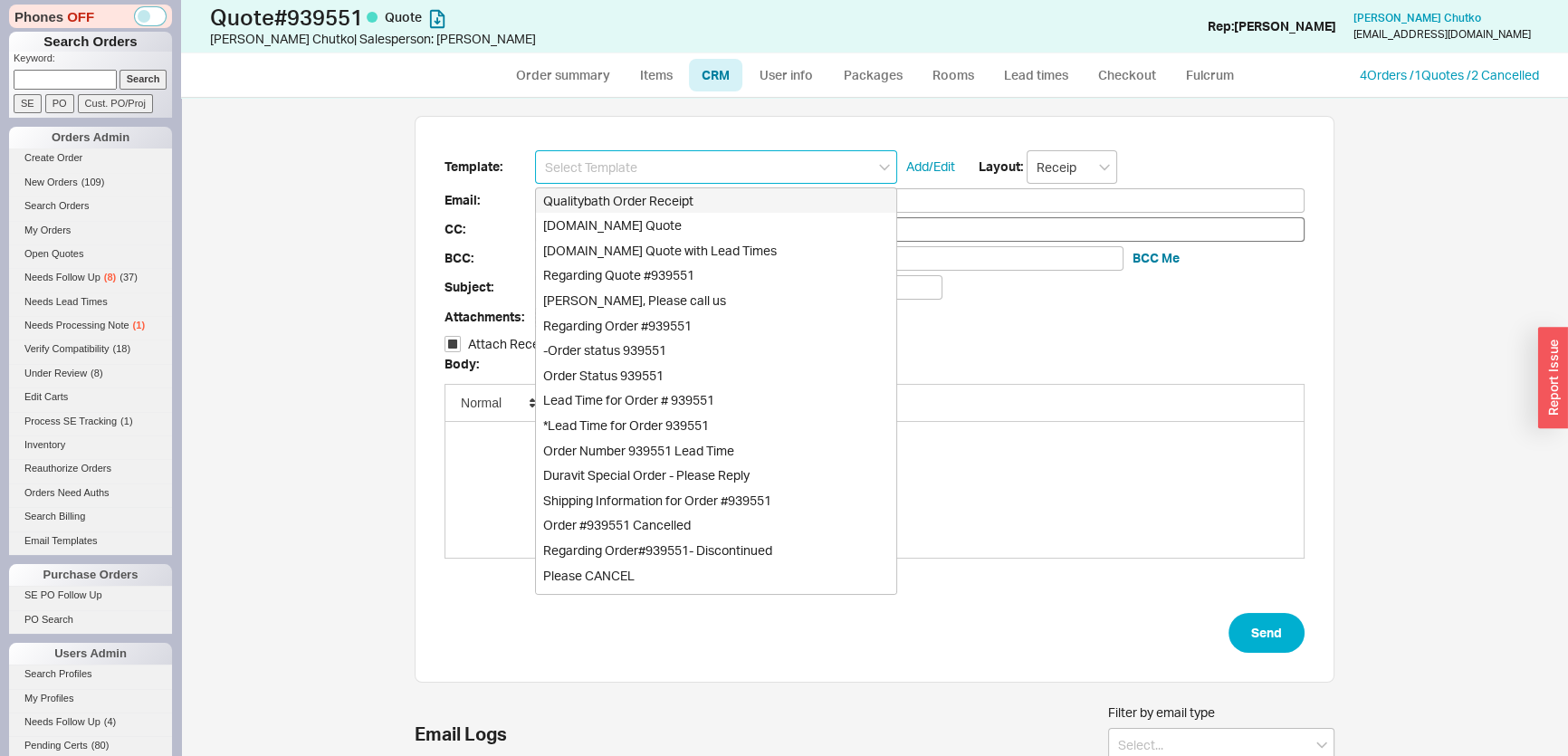
checkbox input "true"
type input "Qualitybath.com Quote"
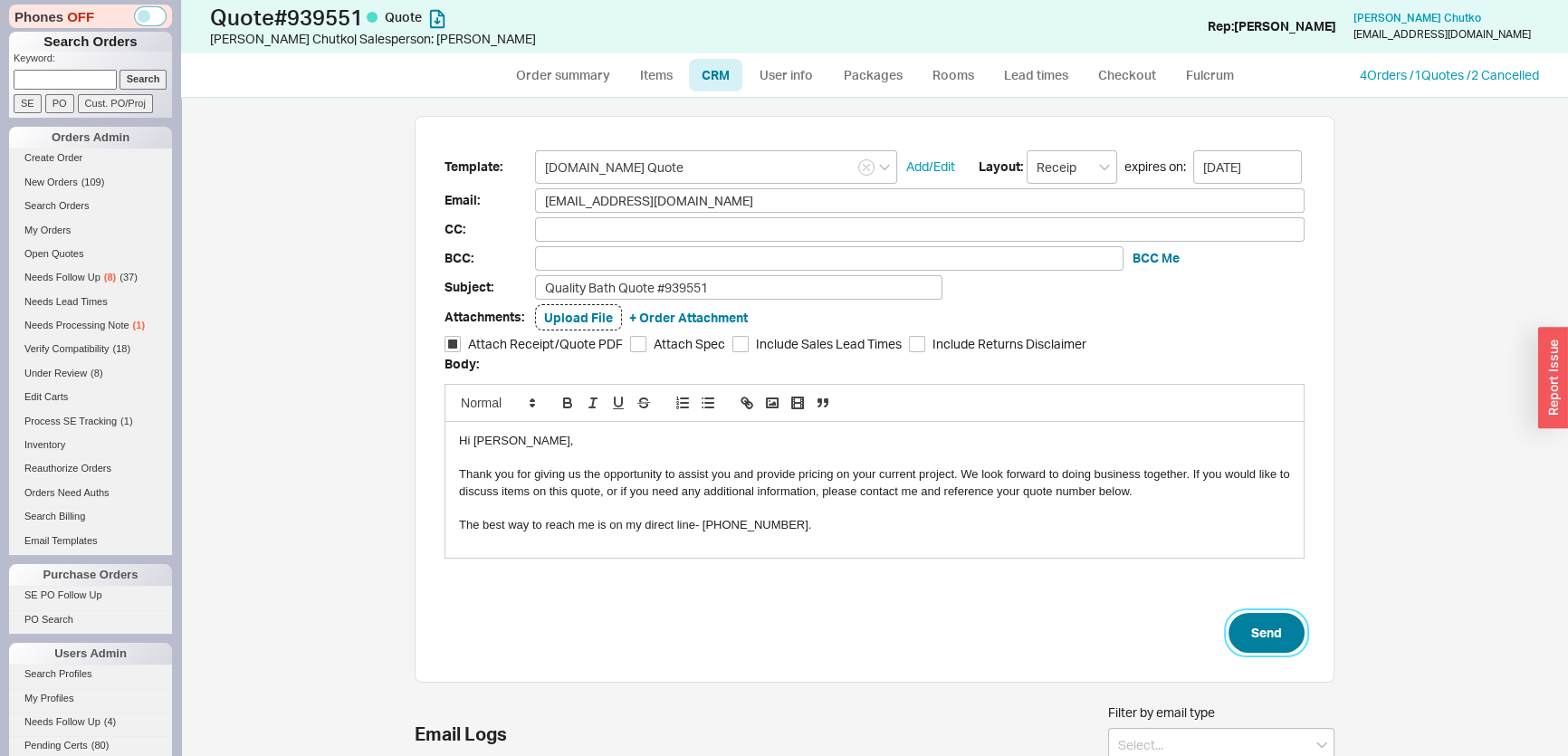
click at [1267, 617] on button "Send" at bounding box center [1266, 633] width 76 height 40
select select "*"
select select "LOW"
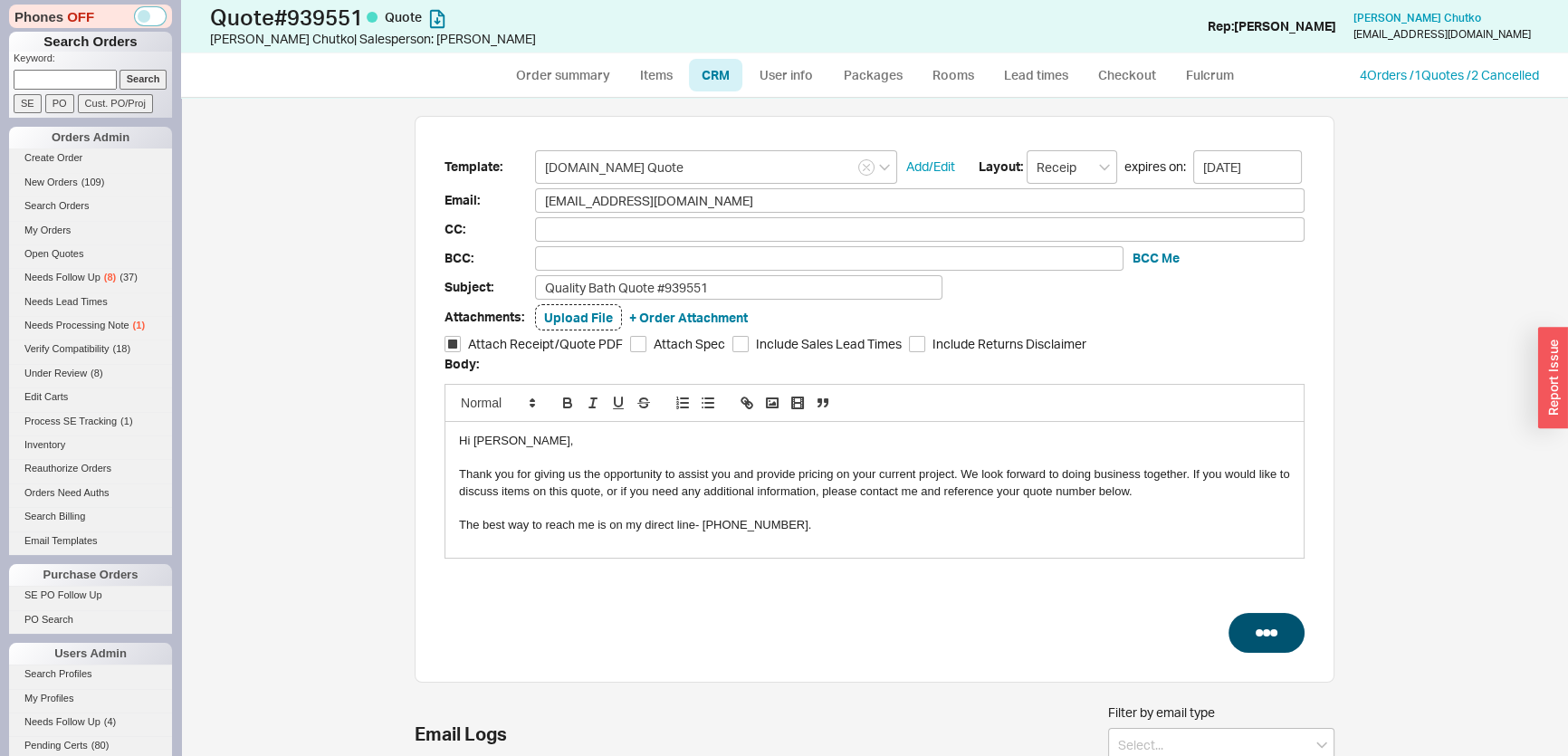
select select "3"
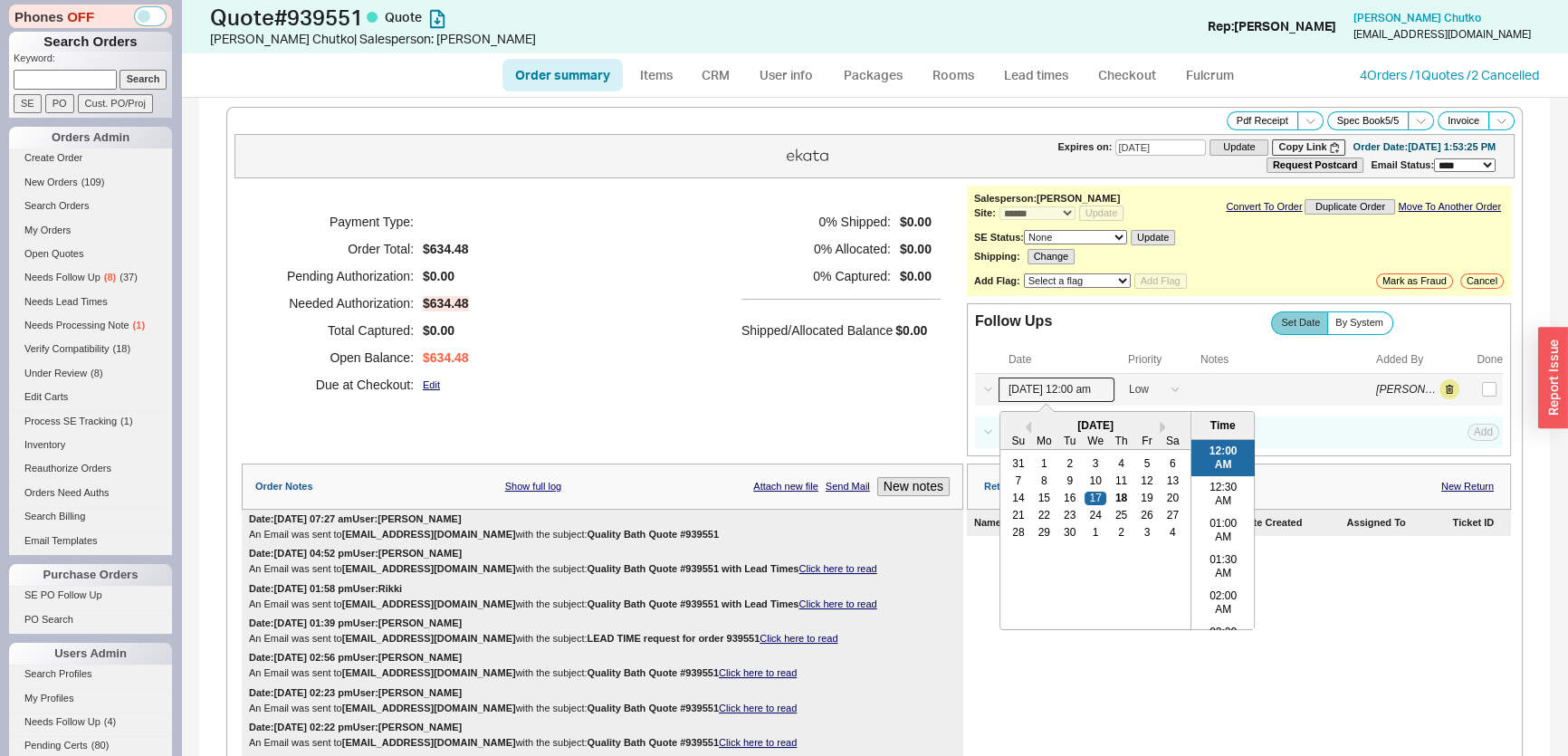
click at [1074, 387] on input "[DATE] 12:00 am" at bounding box center [1056, 390] width 115 height 25
click at [1110, 509] on div "25" at bounding box center [1120, 514] width 22 height 12
type input "09/25/25 12:00 am"
click at [822, 428] on div "Payment Type: Order Total: $634.48 Pending Authorization: $0.00 Needed Authoriz…" at bounding box center [602, 321] width 721 height 271
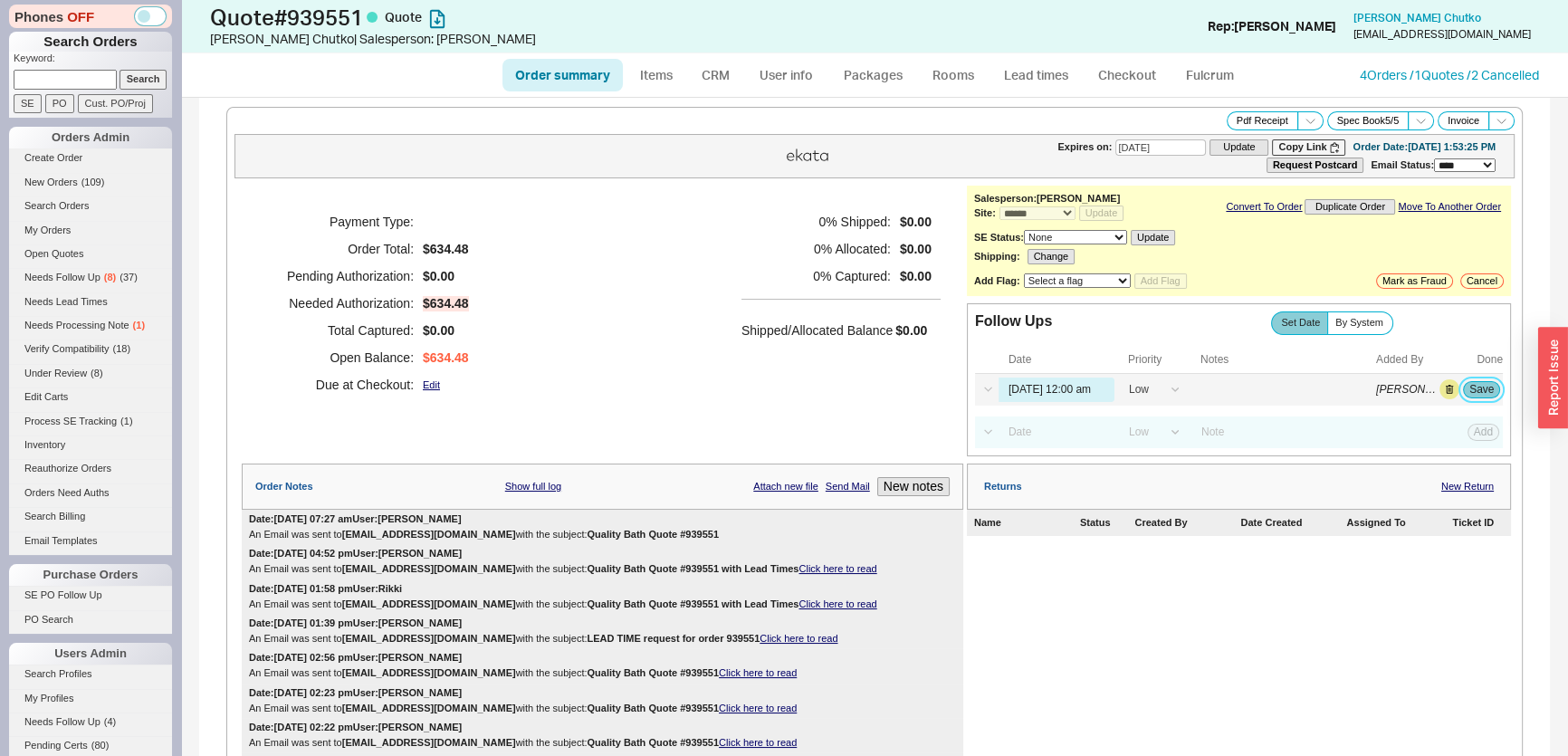
click at [1468, 390] on button "Save" at bounding box center [1481, 388] width 37 height 16
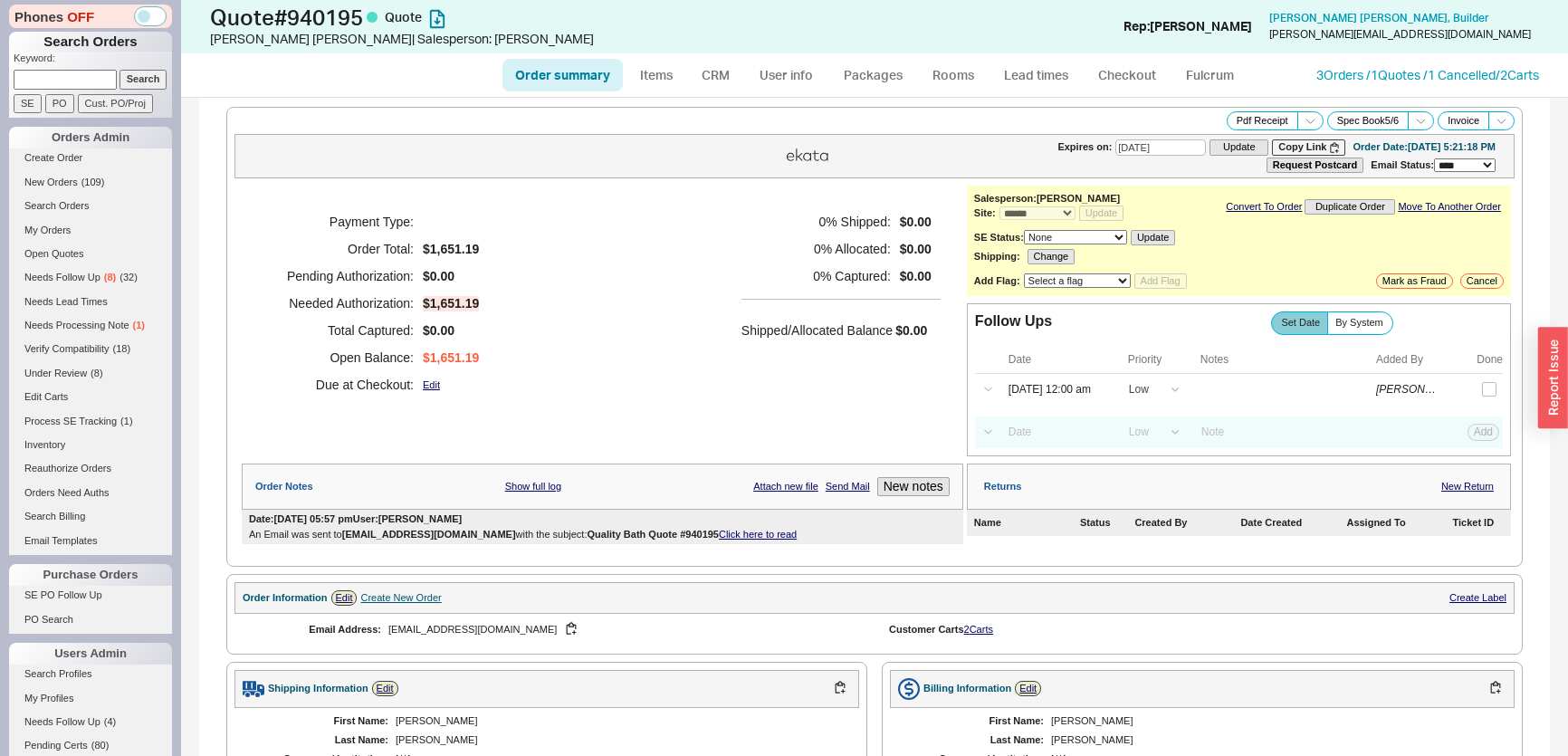
select select "*"
select select "LOW"
select select "3"
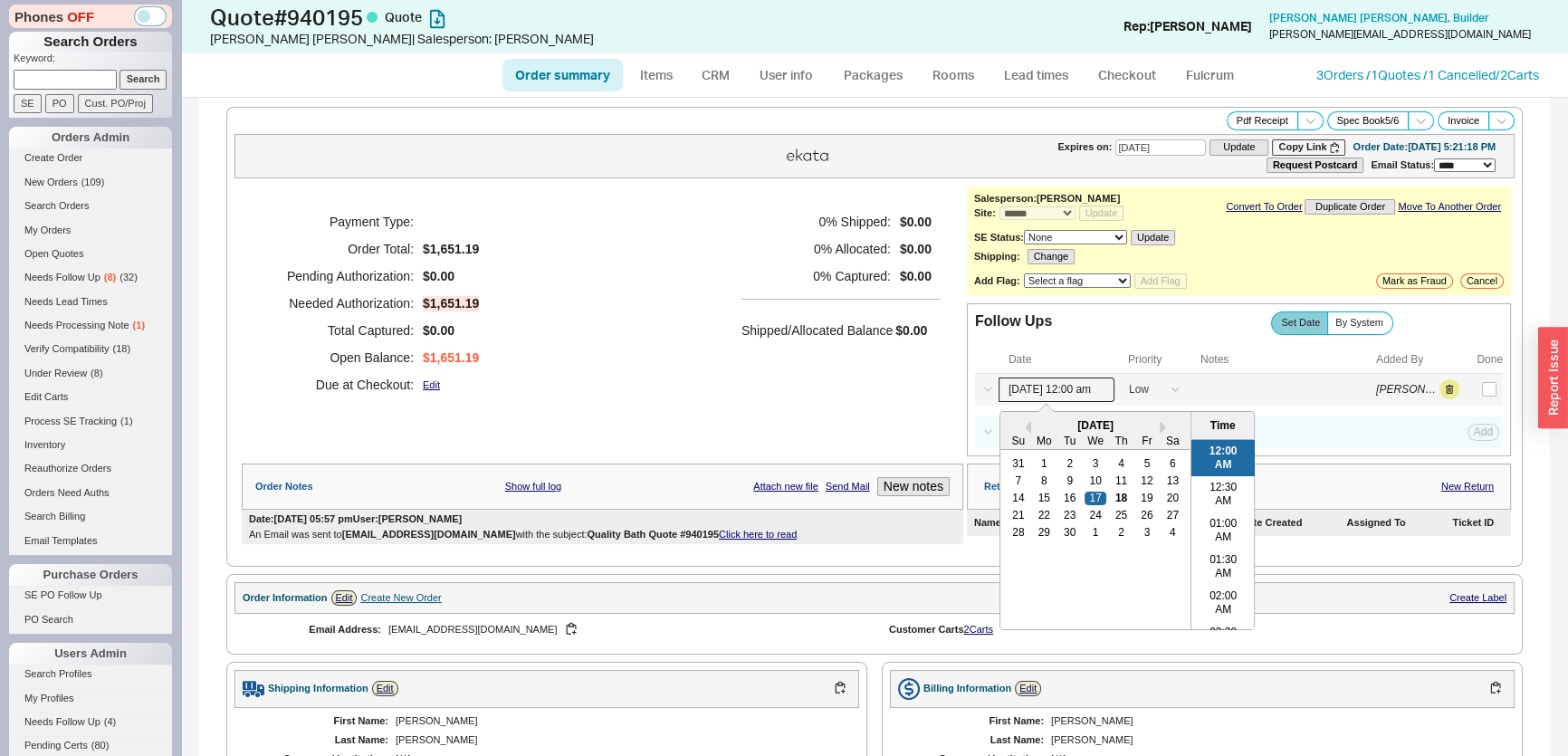
click at [1095, 388] on input "[DATE] 12:00 am" at bounding box center [1056, 390] width 115 height 25
click at [1039, 511] on div "22" at bounding box center [1043, 514] width 22 height 12
type input "[DATE] 12:00 am"
drag, startPoint x: 623, startPoint y: 366, endPoint x: 1074, endPoint y: 365, distance: 451.0
click at [624, 366] on div "Payment Type: Order Total: $1,651.19 Pending Authorization: $0.00 Needed Author…" at bounding box center [602, 303] width 721 height 236
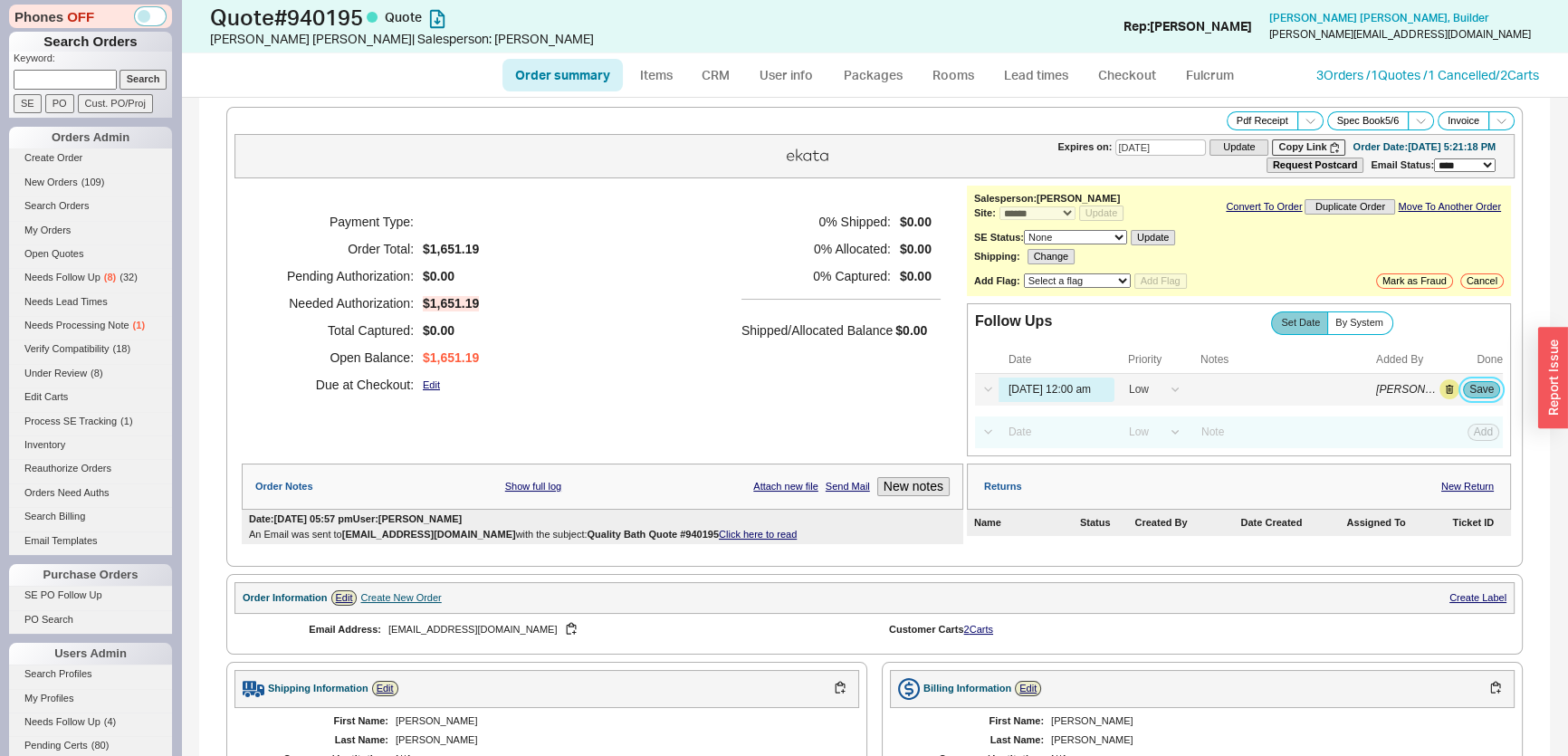
click at [1469, 388] on button "Save" at bounding box center [1481, 388] width 37 height 16
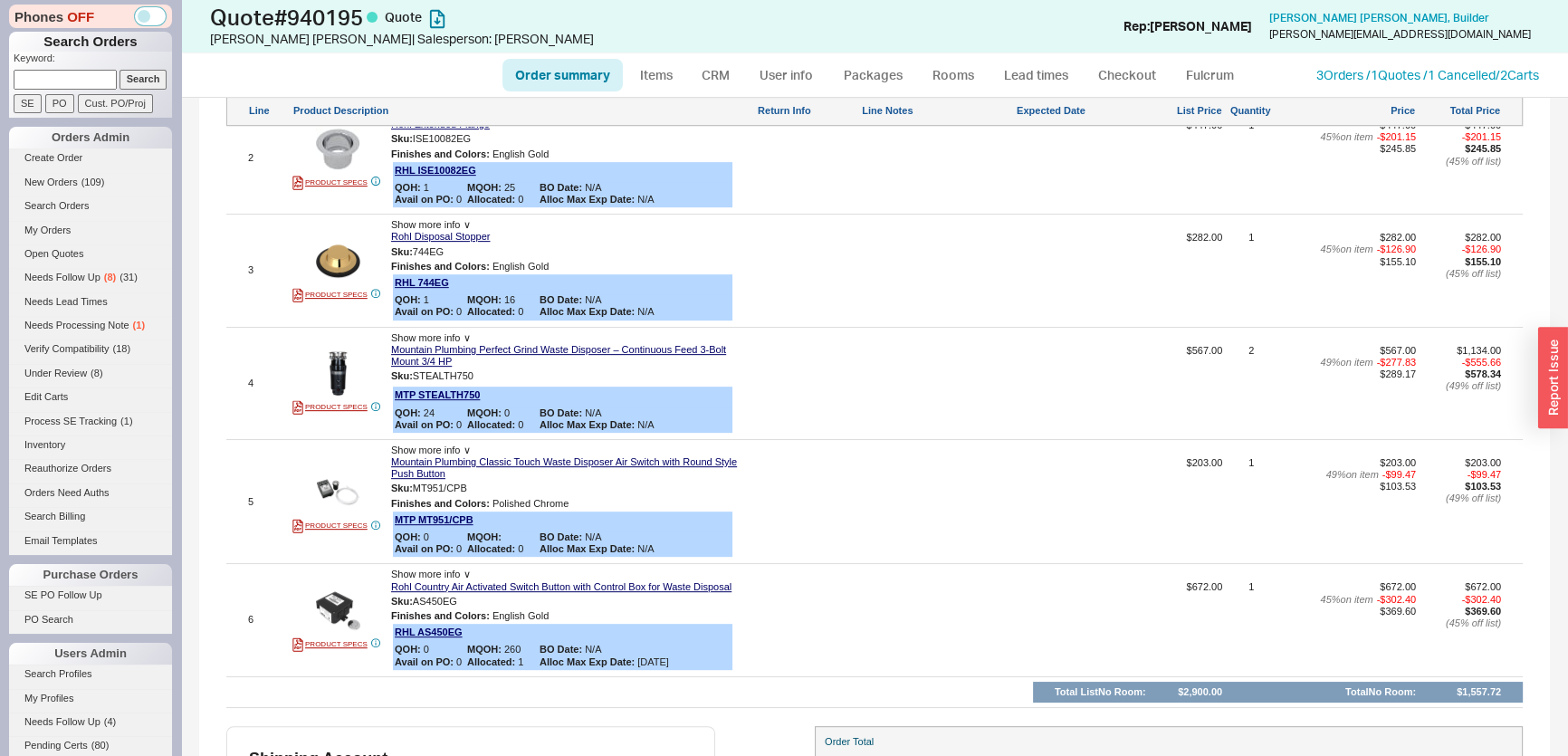
scroll to position [494, 0]
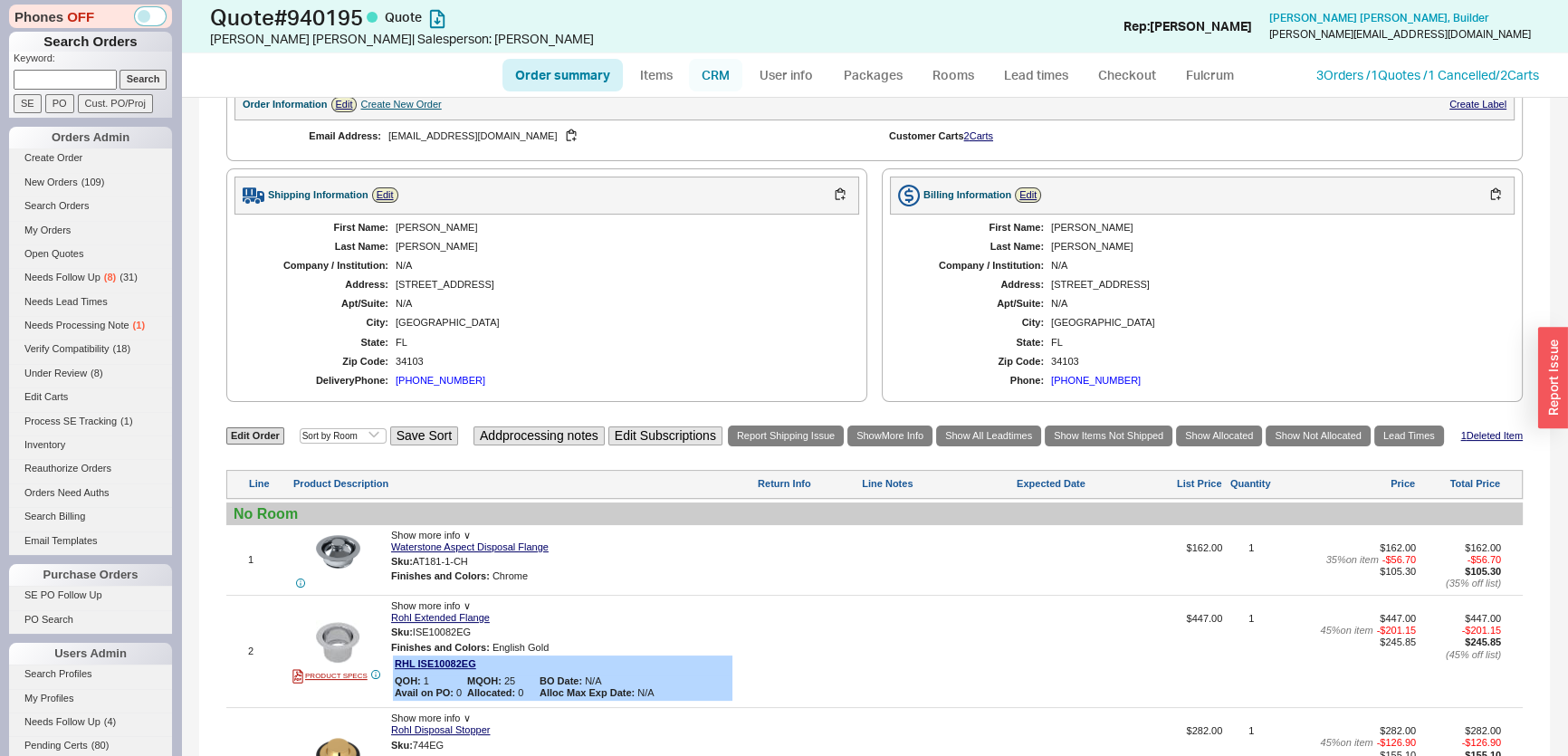
click at [727, 69] on link "CRM" at bounding box center [716, 75] width 53 height 32
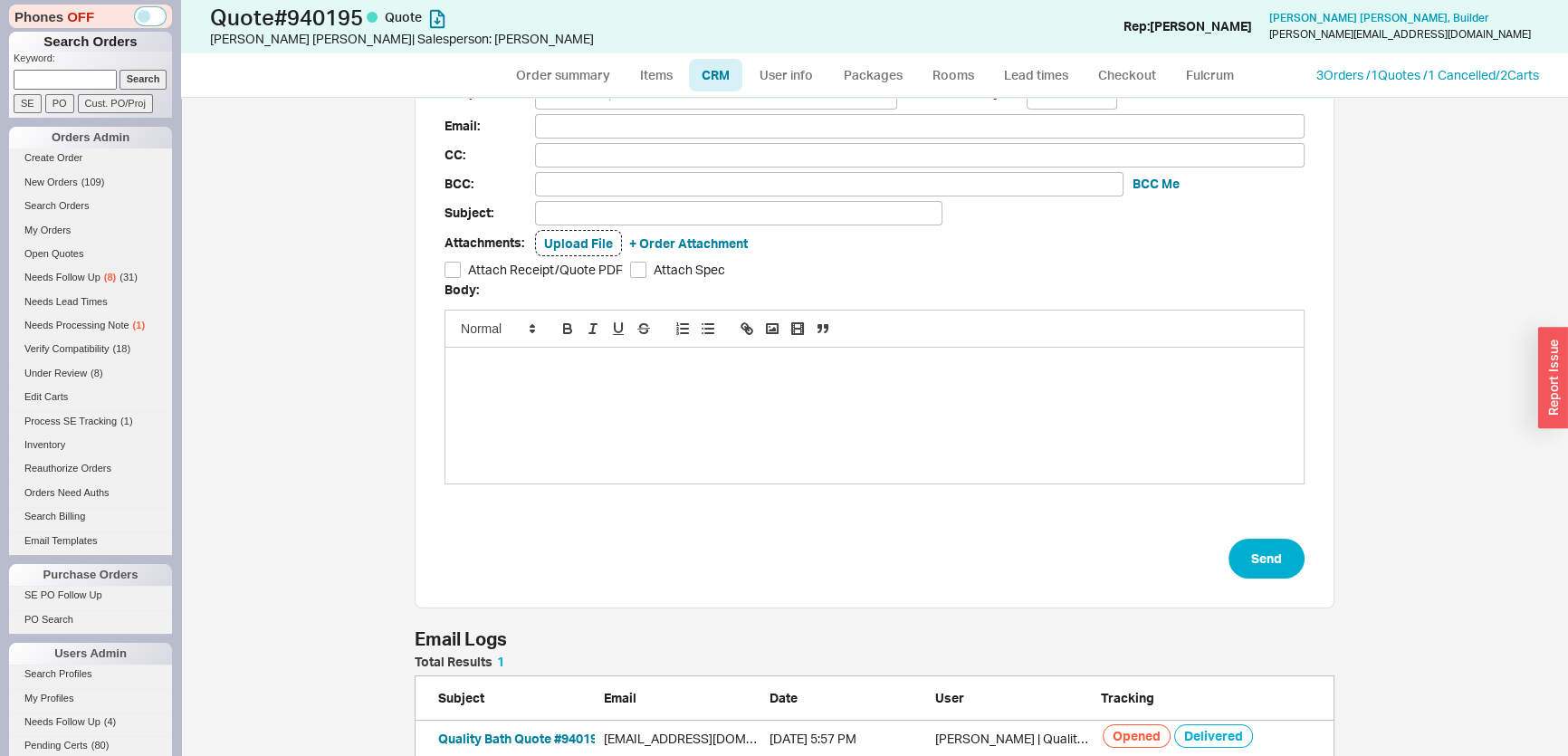
scroll to position [91, 0]
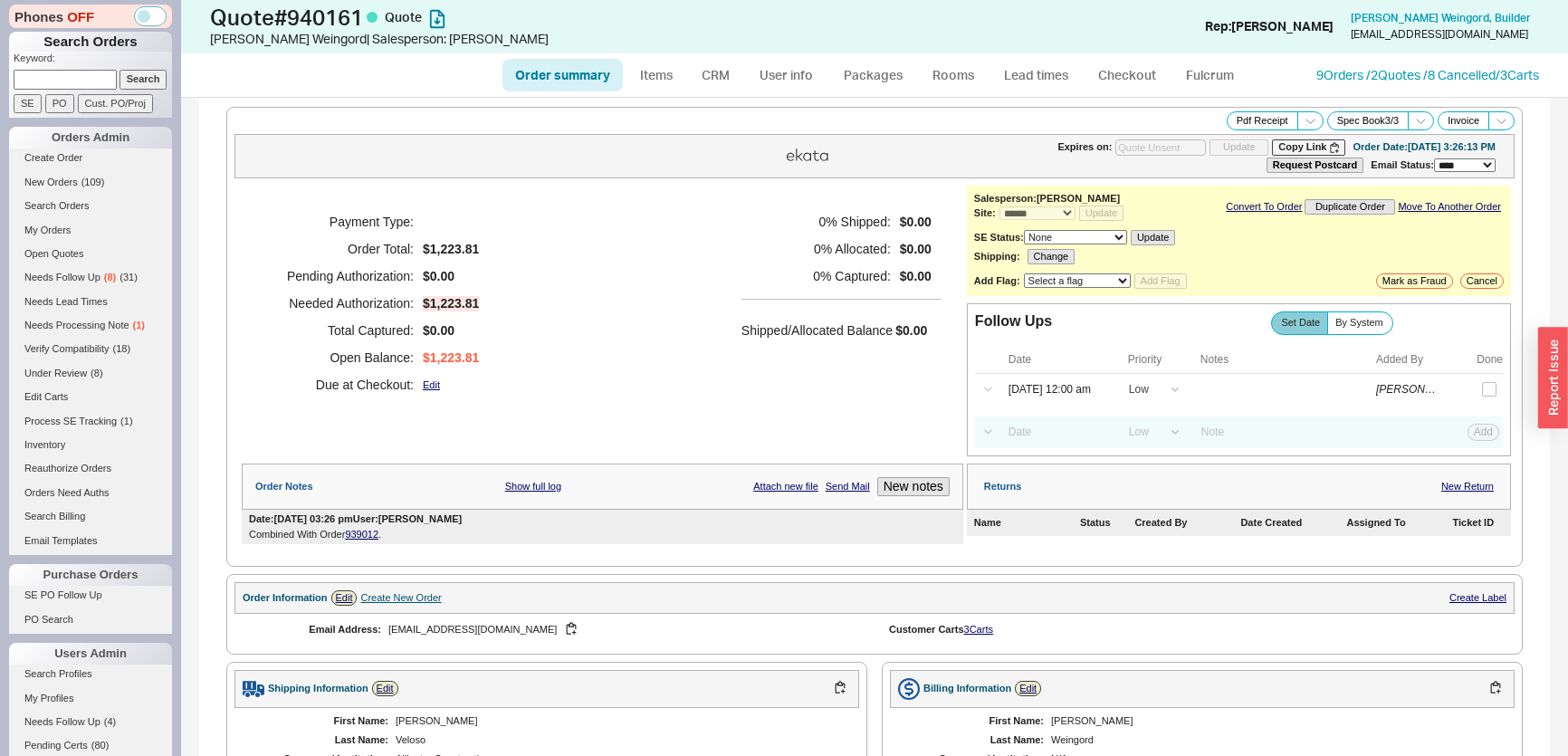
select select "*"
select select "LOW"
select select "3"
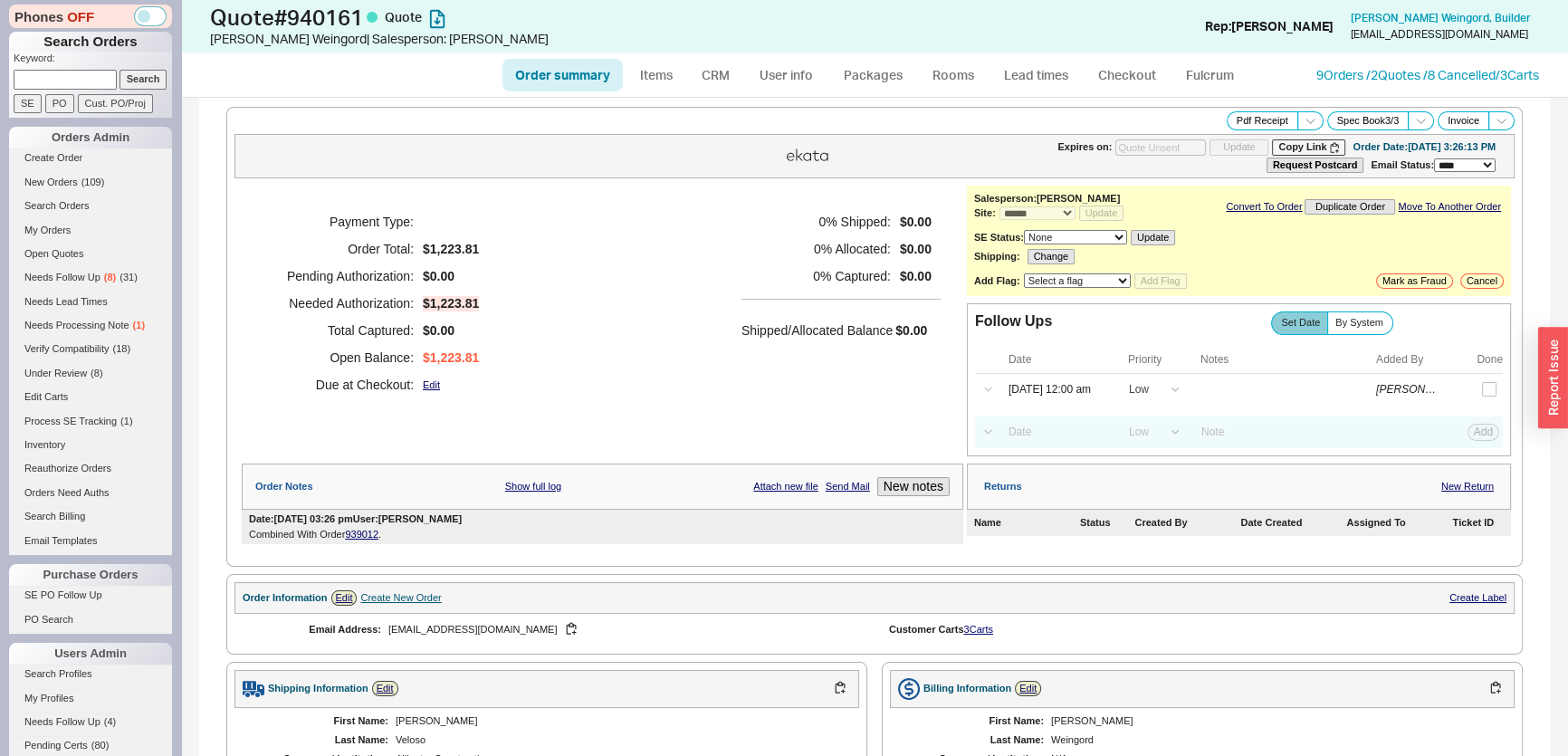
scroll to position [494, 0]
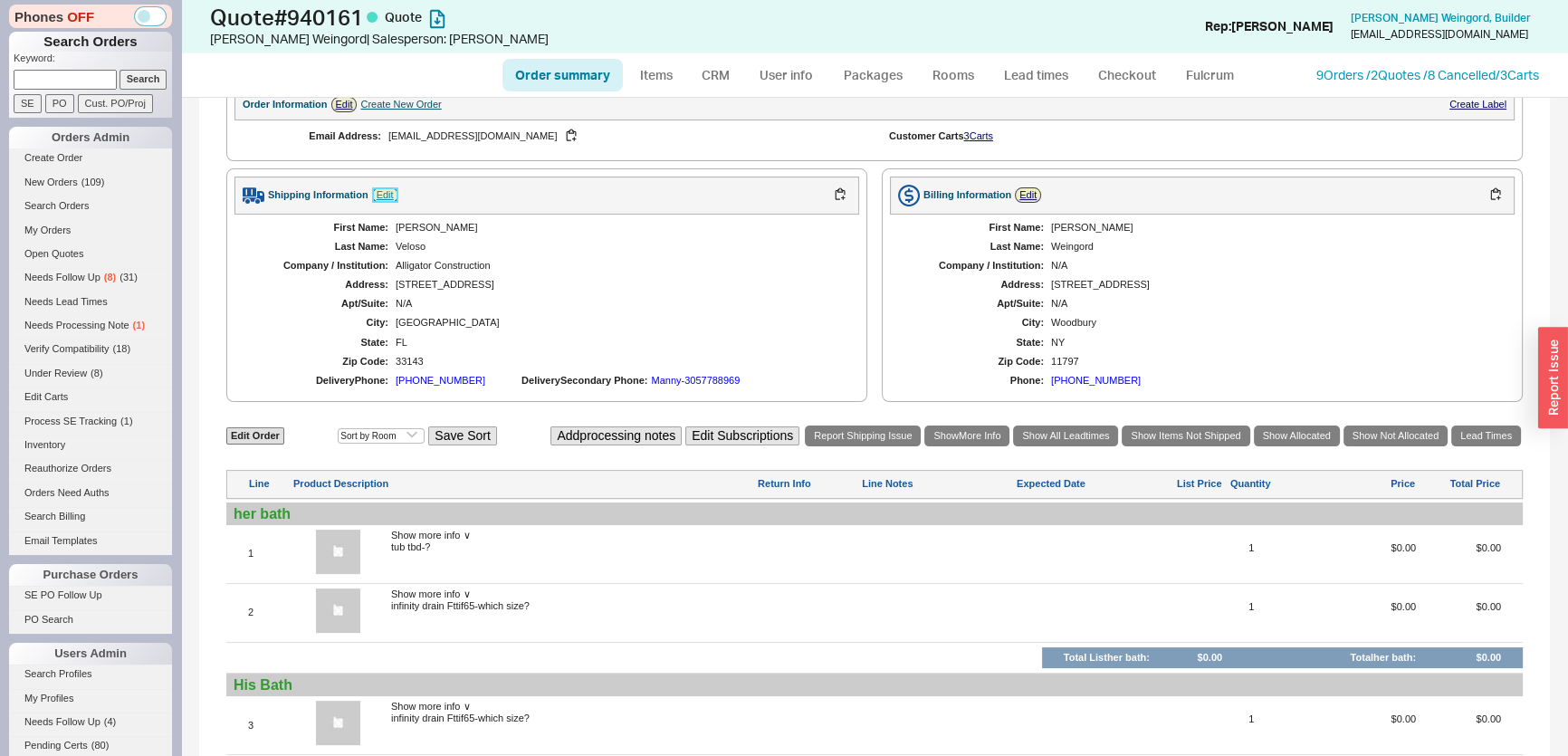
click at [395, 195] on link "Edit" at bounding box center [386, 195] width 27 height 15
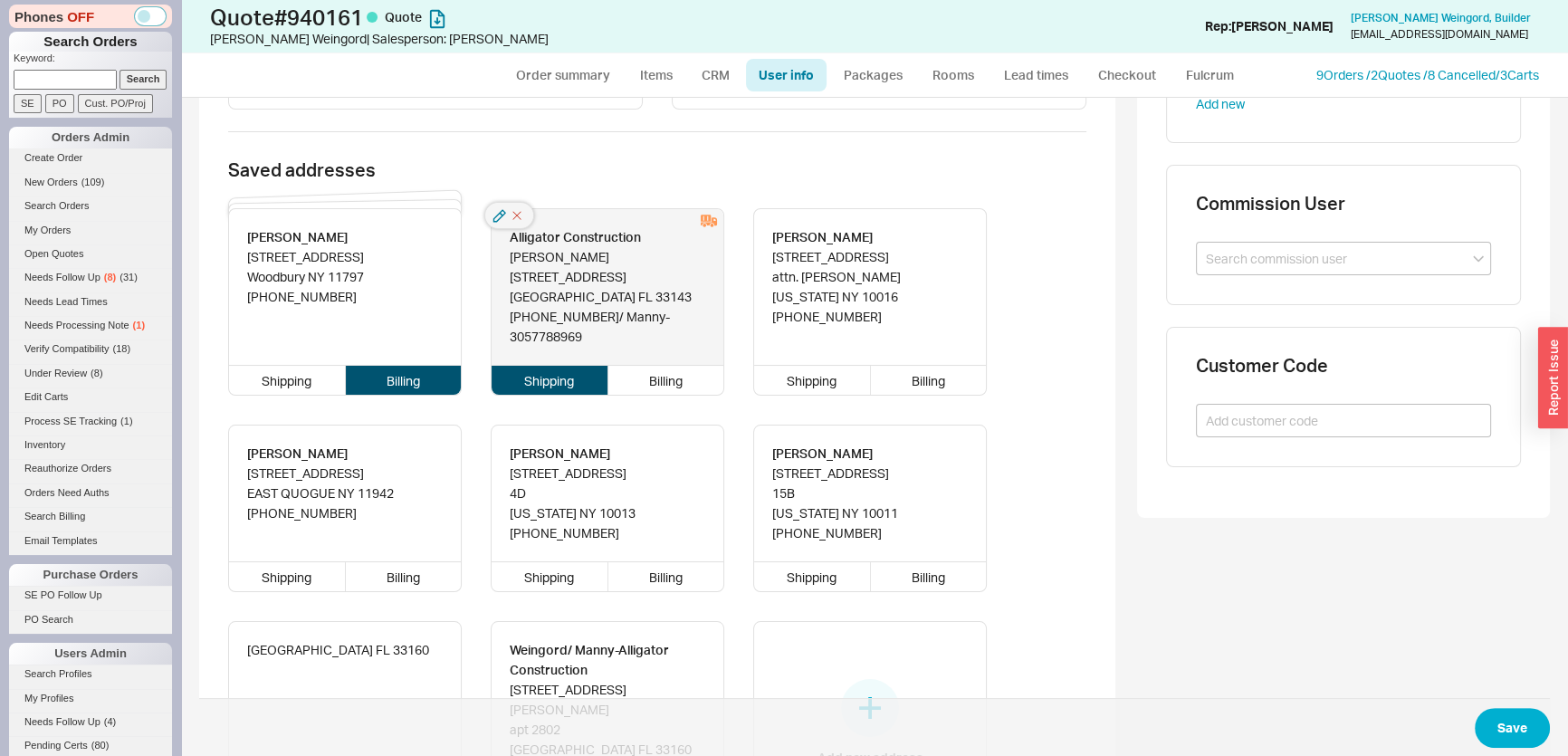
scroll to position [741, 0]
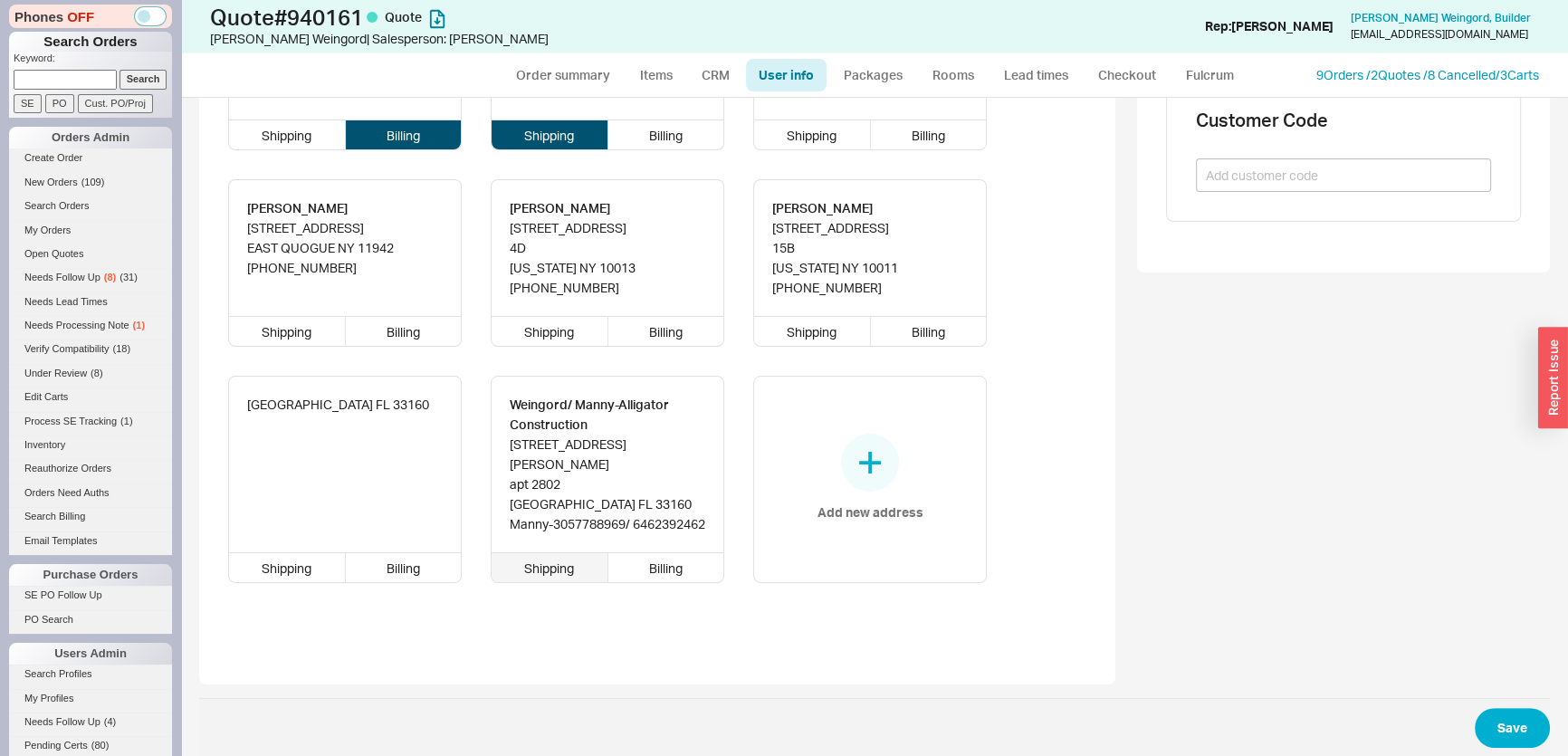
click at [561, 572] on div "Shipping" at bounding box center [550, 568] width 116 height 29
type input "Weingord/"
type input "Manny-Alligator Construction"
type input "16049 Collins Avenue"
type input "apt 2802"
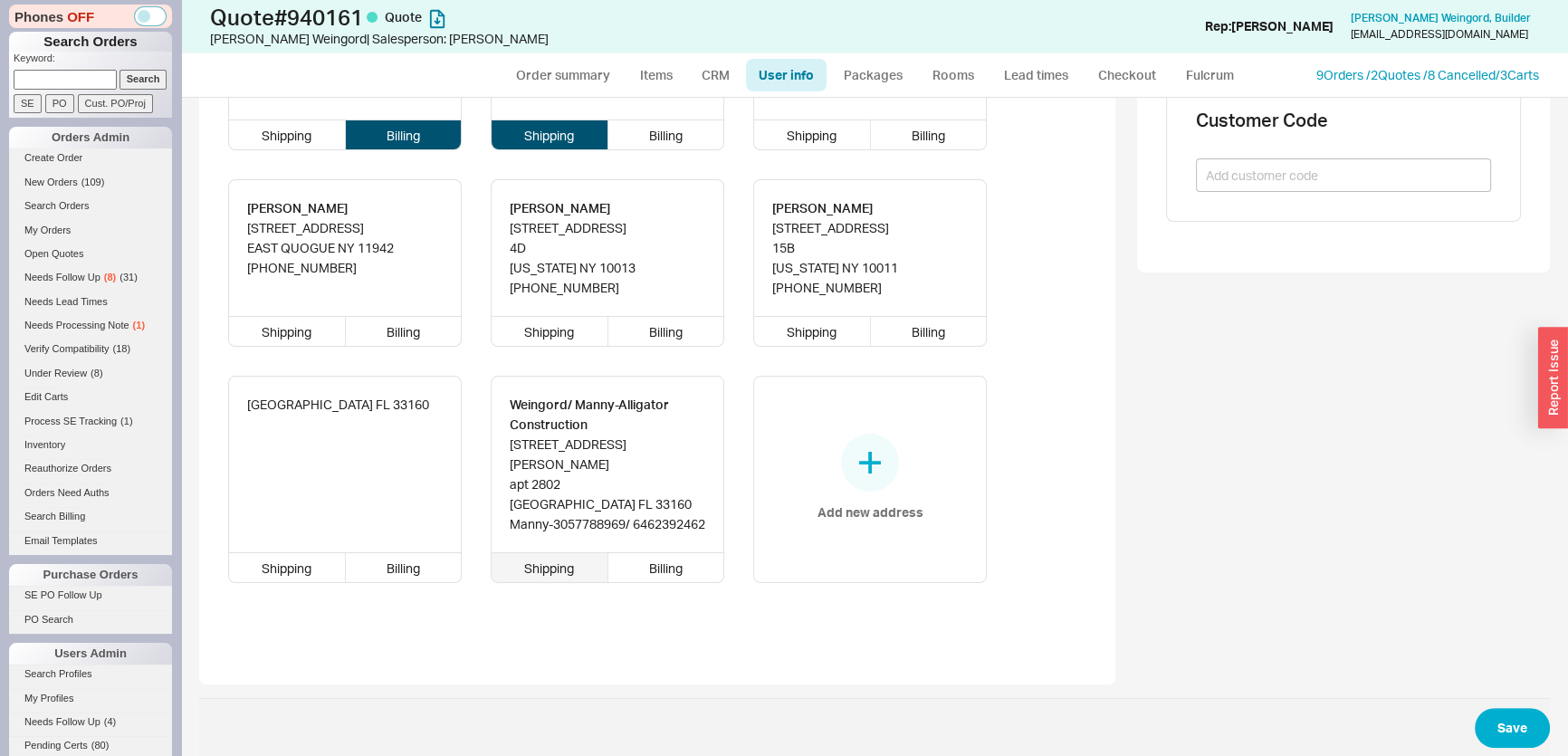
type input "33160"
type input "Sunny Isles Beach"
type input "Manny-3057788969"
type input "6462392462"
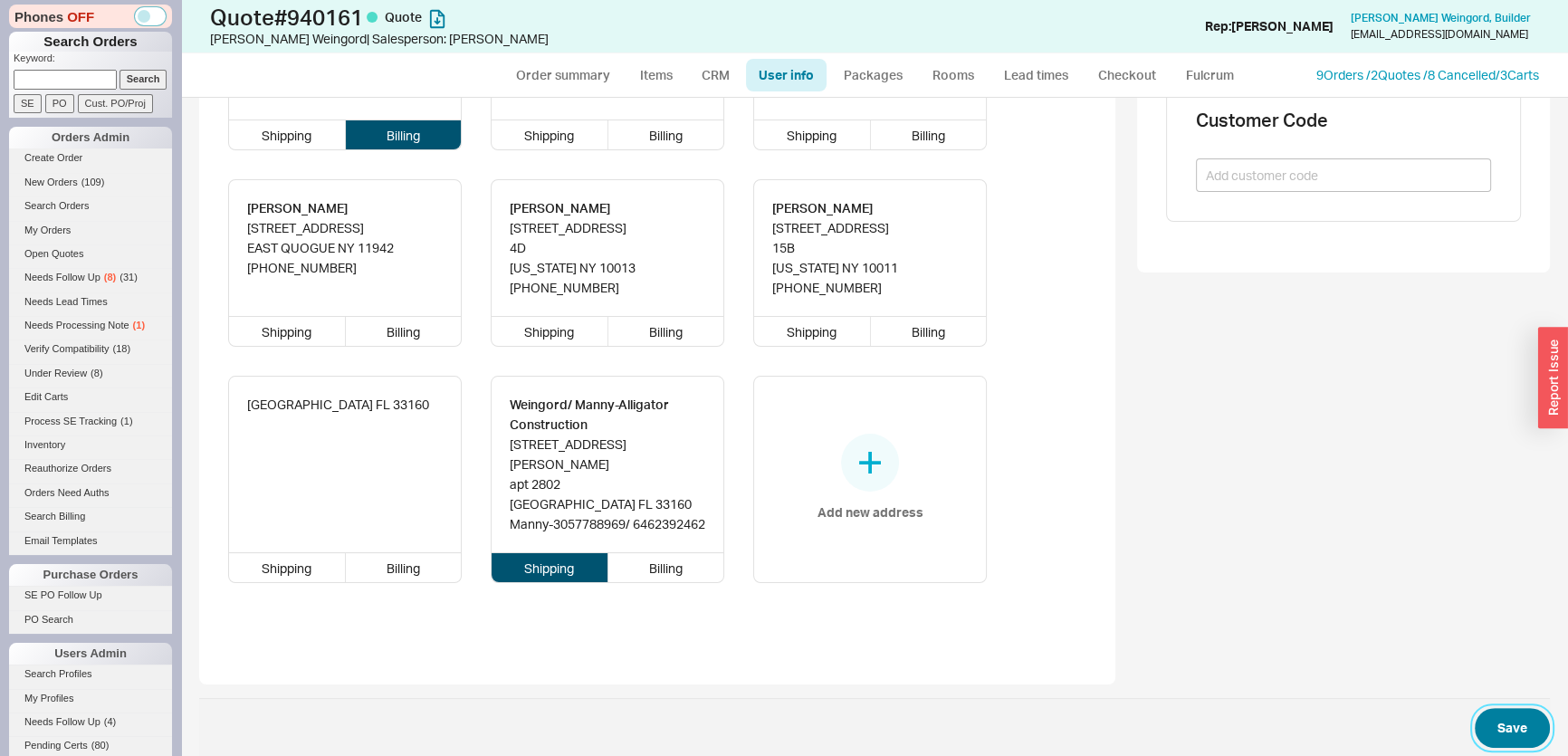
click at [1474, 715] on button "Save" at bounding box center [1512, 728] width 75 height 40
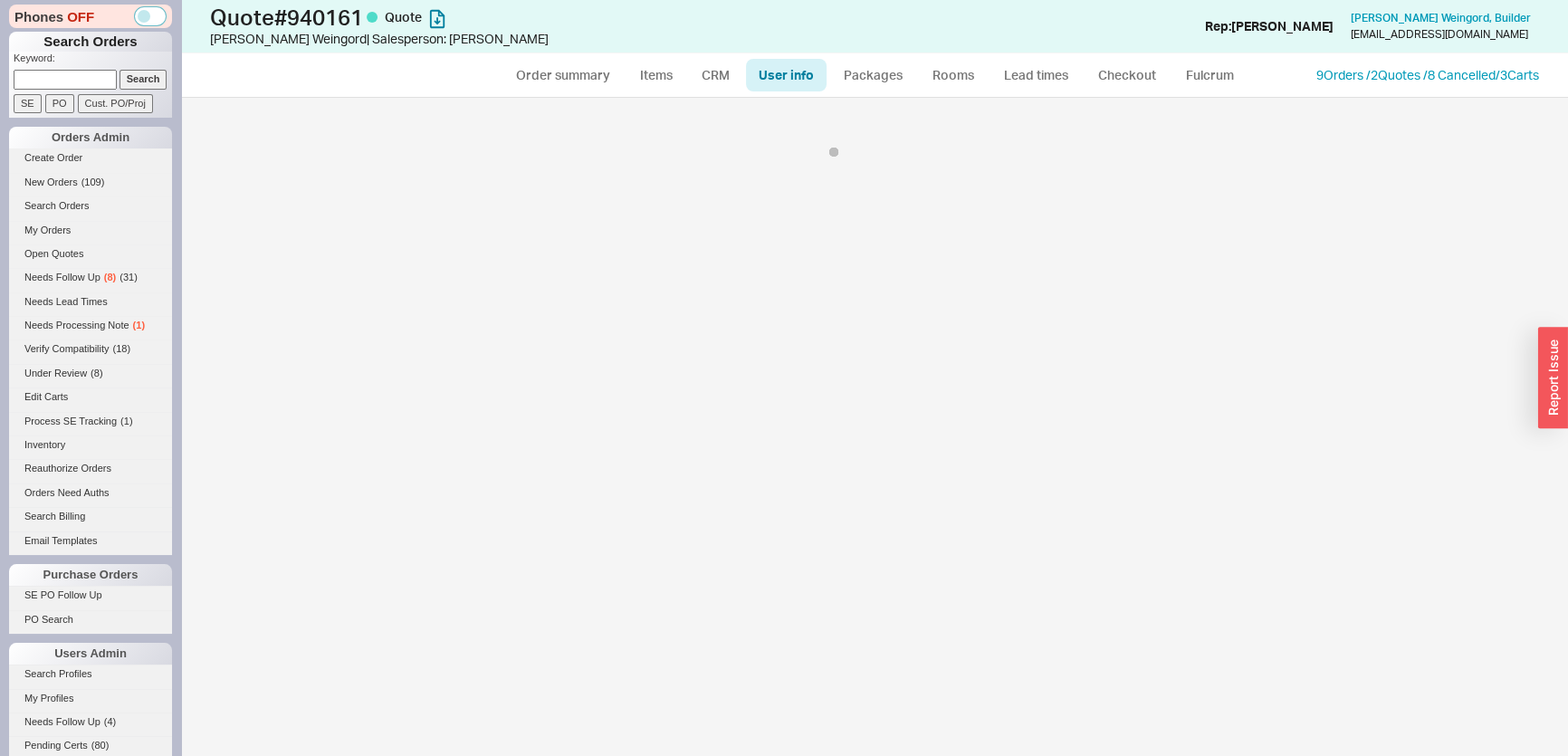
scroll to position [0, 0]
select select "*"
select select "LOW"
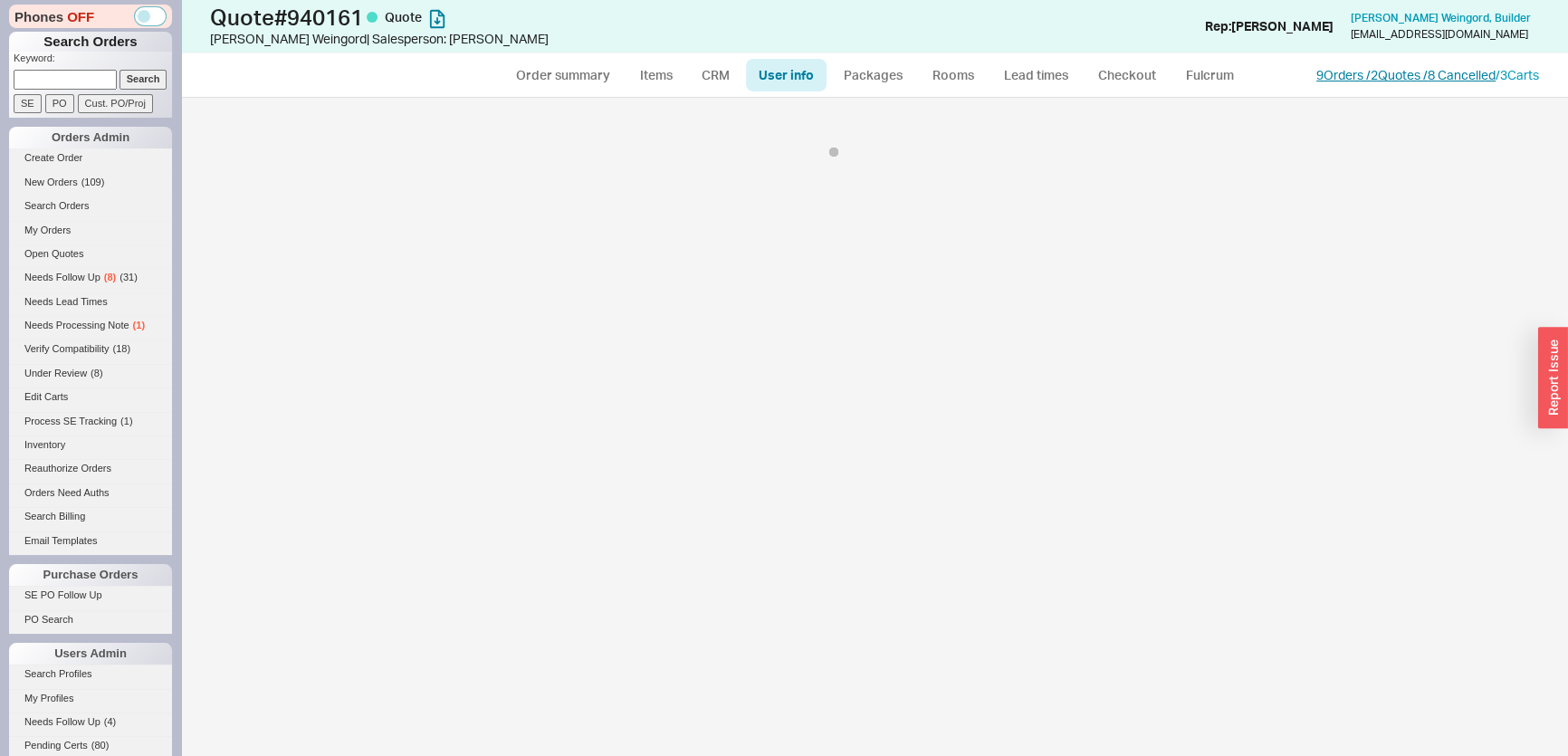
select select "3"
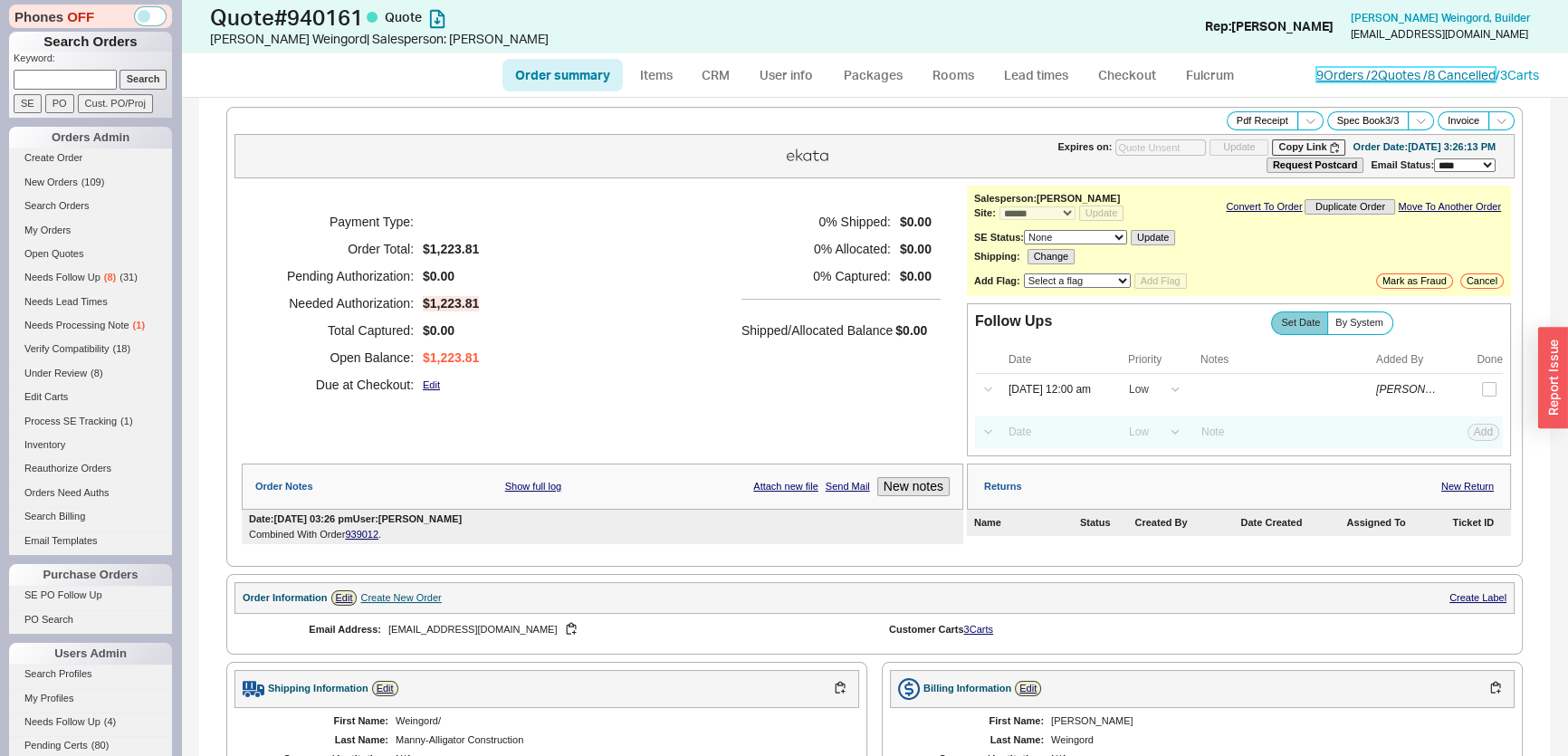
click at [1394, 68] on link "9 Orders / 2 Quotes / 8 Cancelled" at bounding box center [1406, 74] width 179 height 15
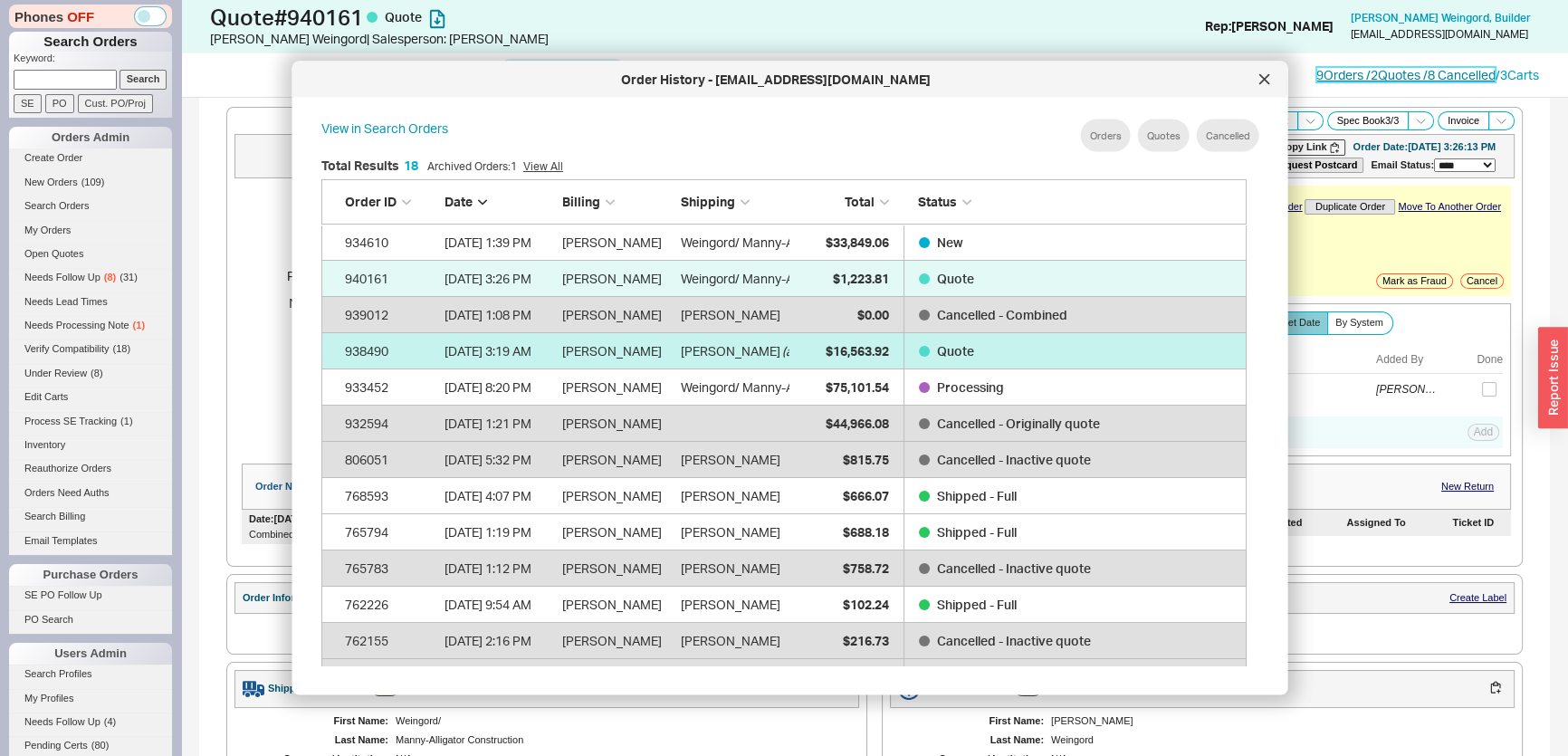
scroll to position [541, 941]
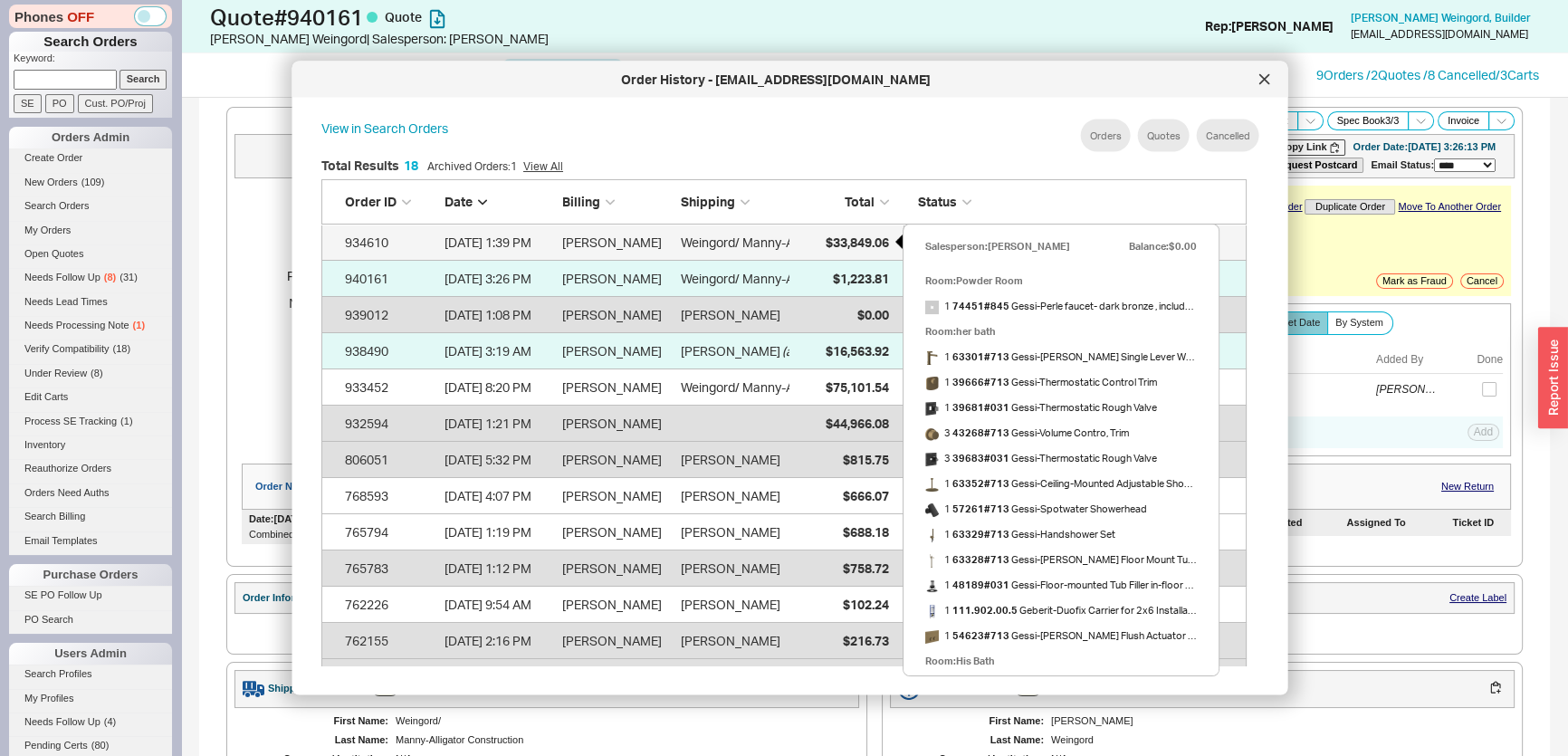
click at [842, 246] on span "$33,849.06" at bounding box center [856, 242] width 63 height 15
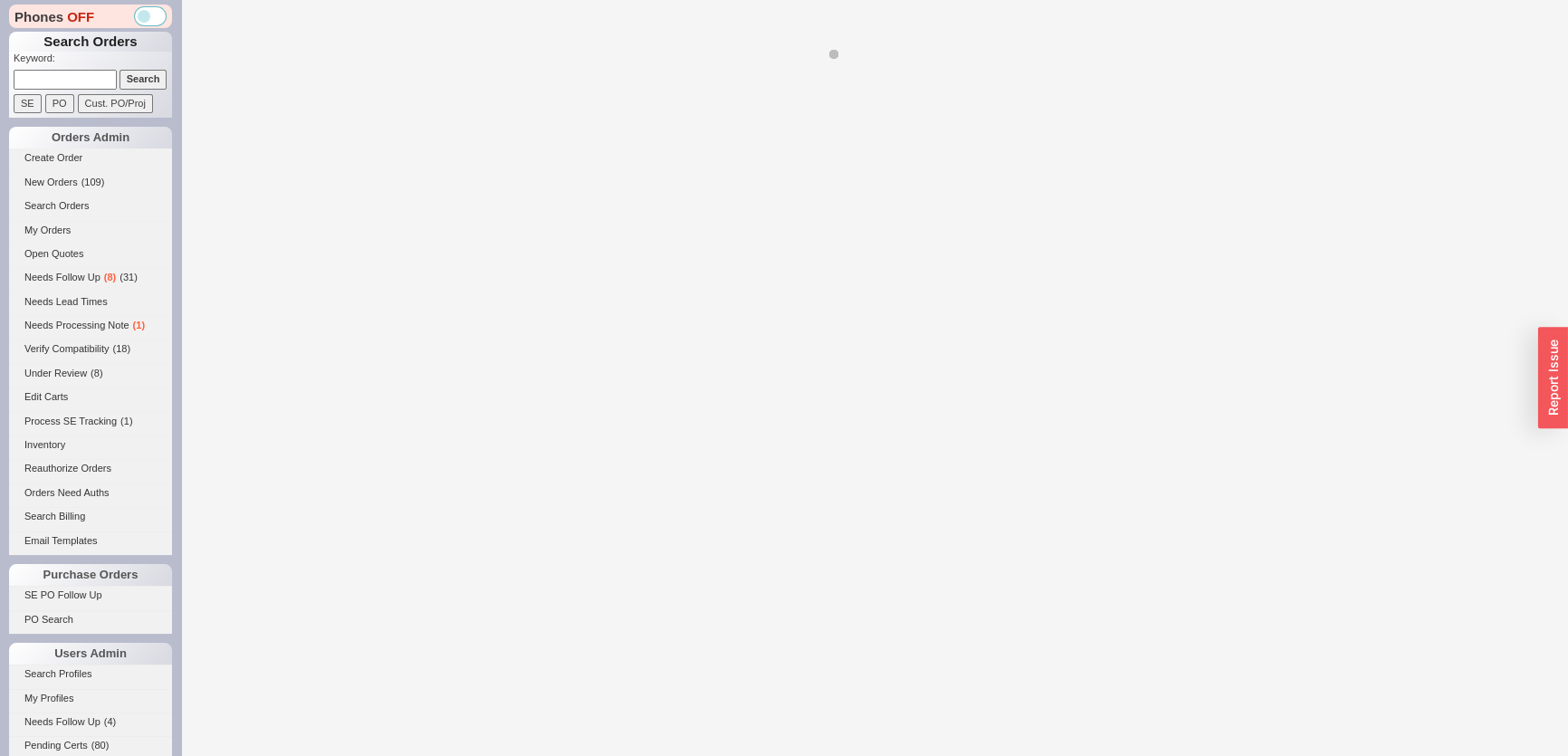
select select "*"
select select "MEDIUM"
select select "LOW"
select select "3"
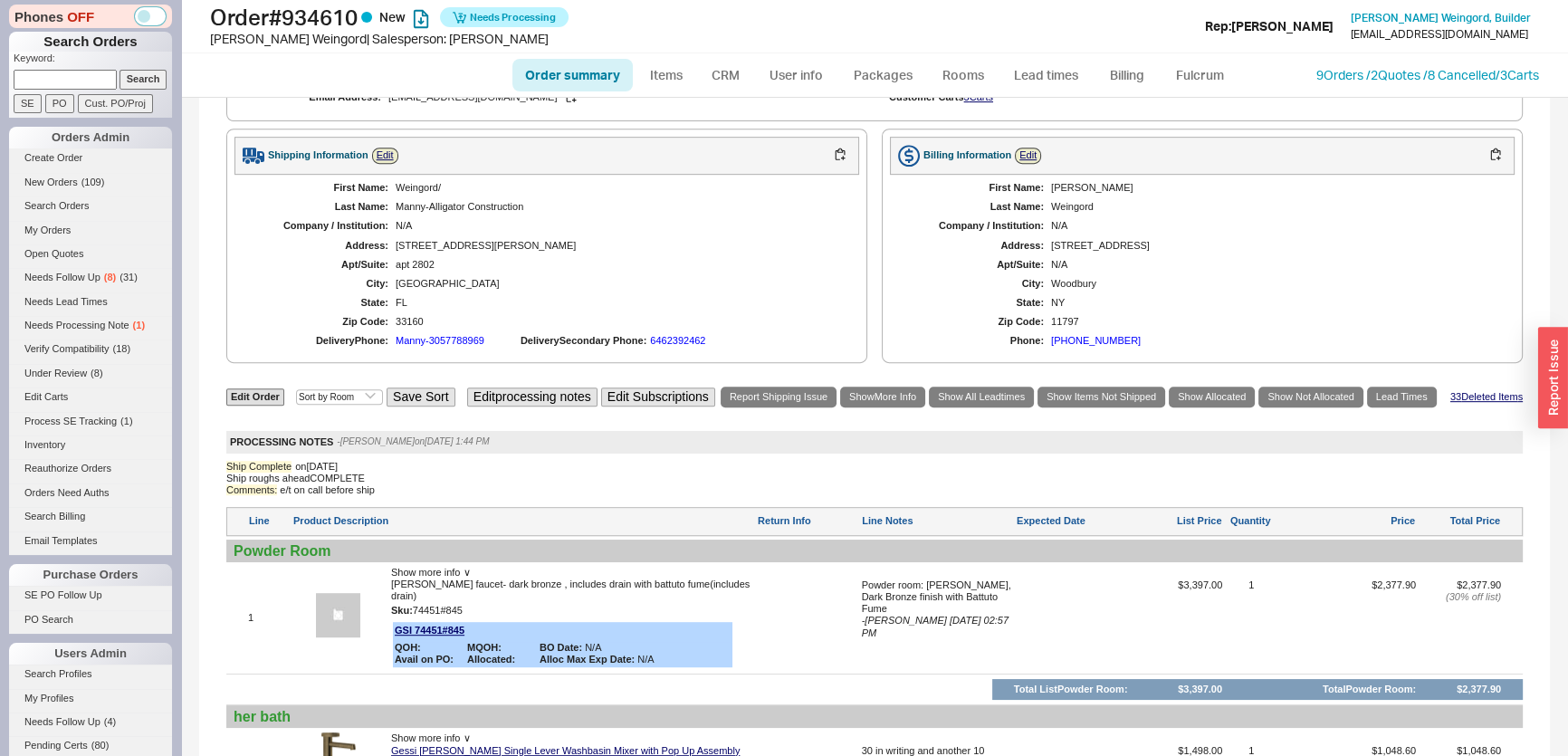
scroll to position [1069, 0]
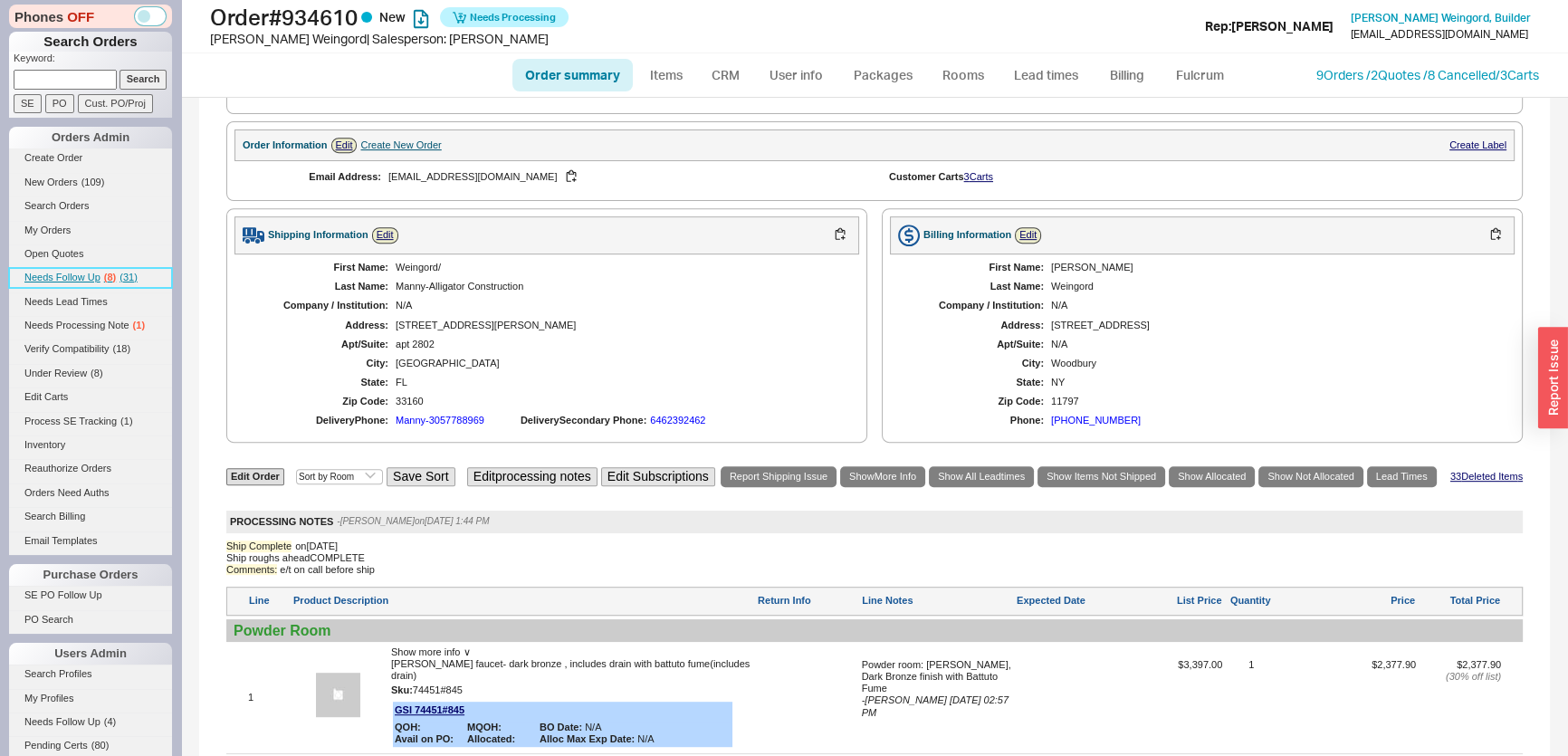
click at [92, 282] on link "Needs Follow Up ( 8 ) ( 31 )" at bounding box center [90, 278] width 163 height 19
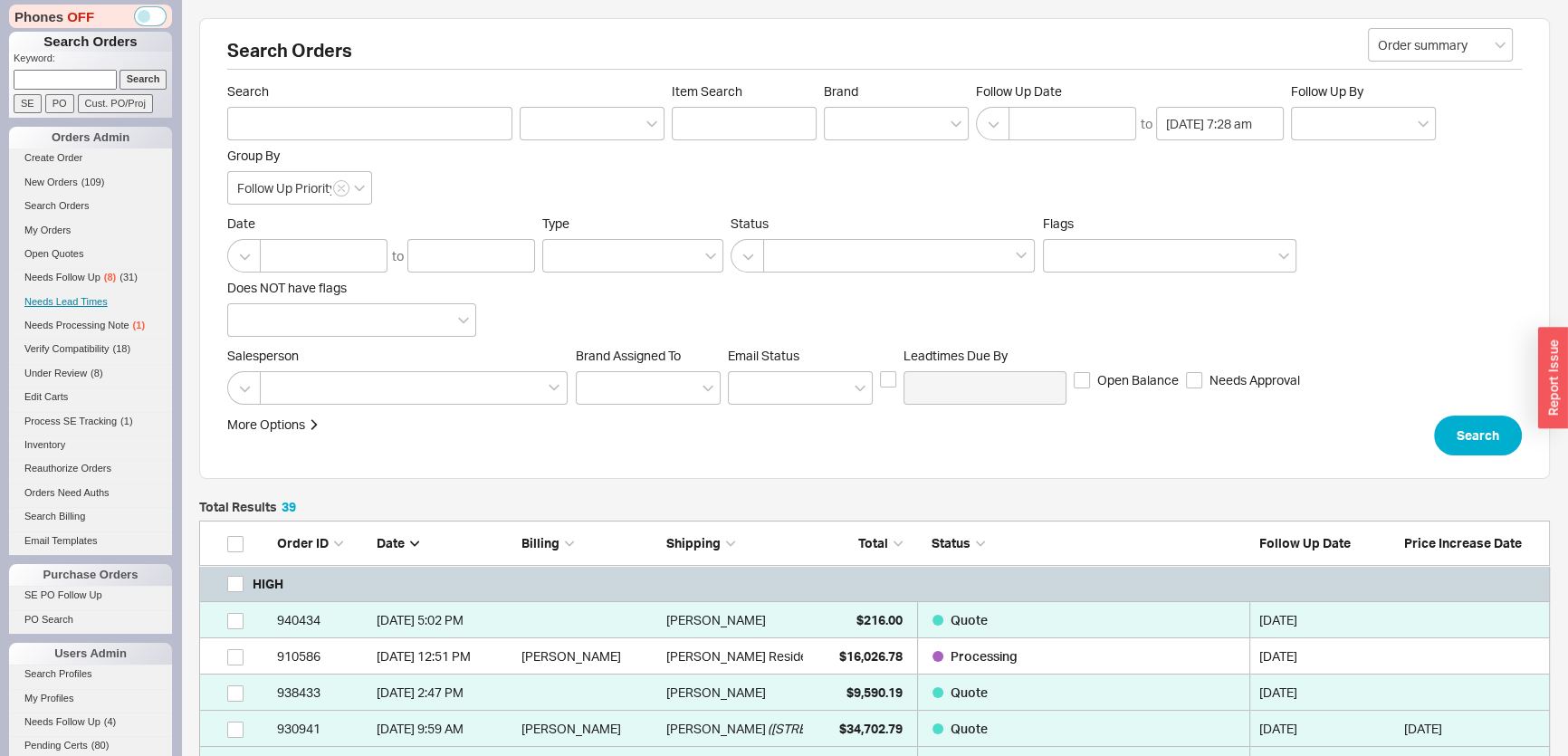
scroll to position [1554, 1338]
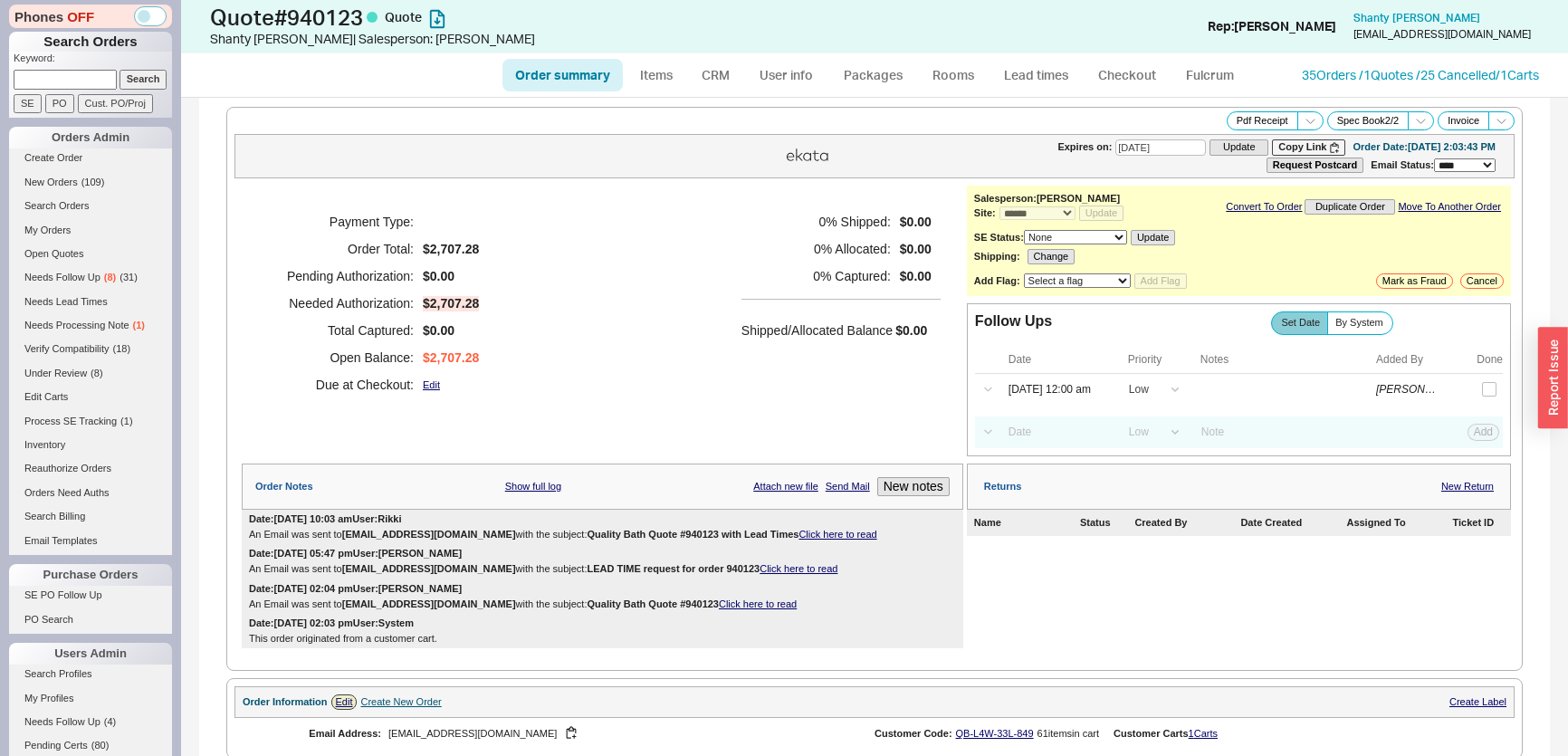
select select "*"
select select "LOW"
select select "3"
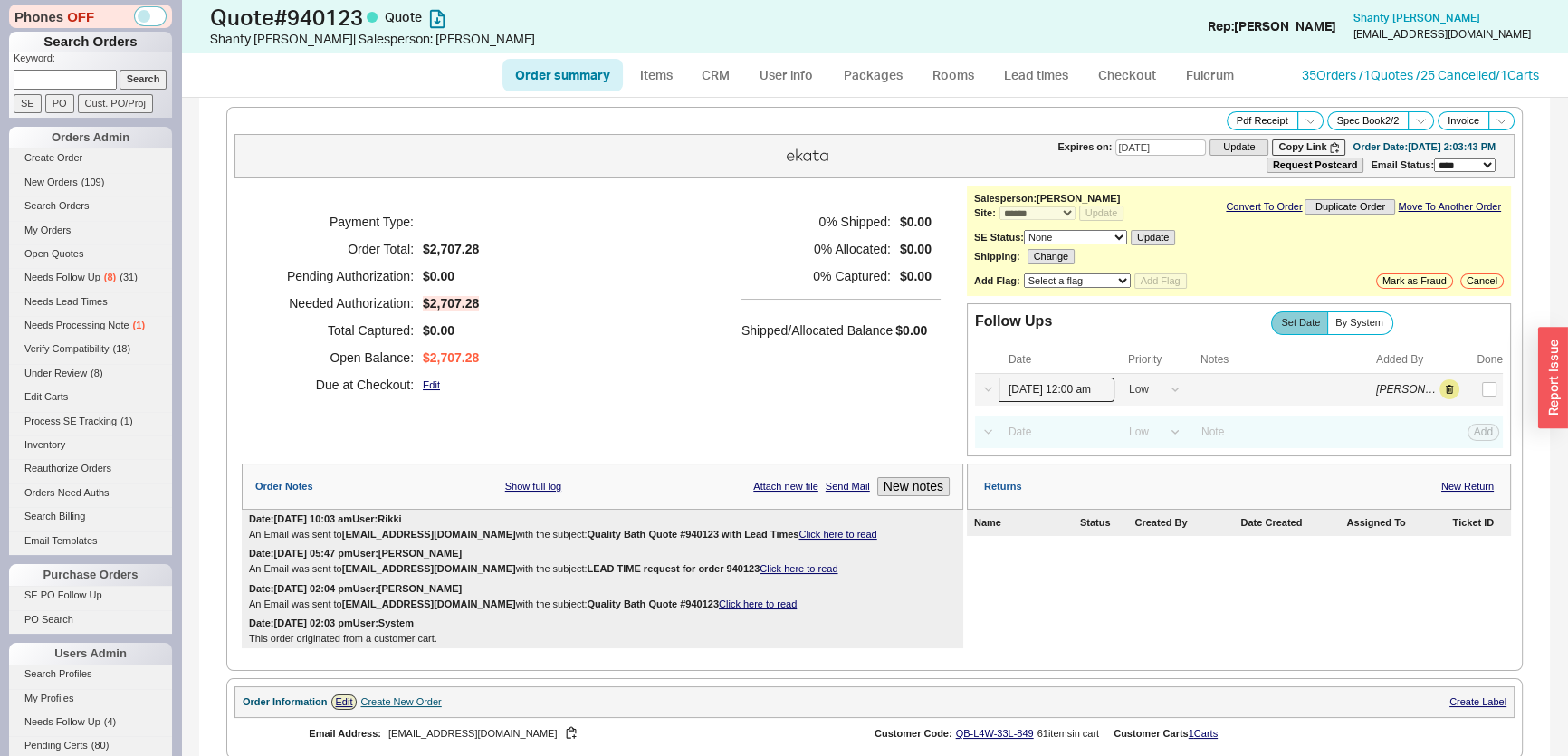
click at [1050, 385] on input "[DATE] 12:00 am" at bounding box center [1056, 390] width 115 height 25
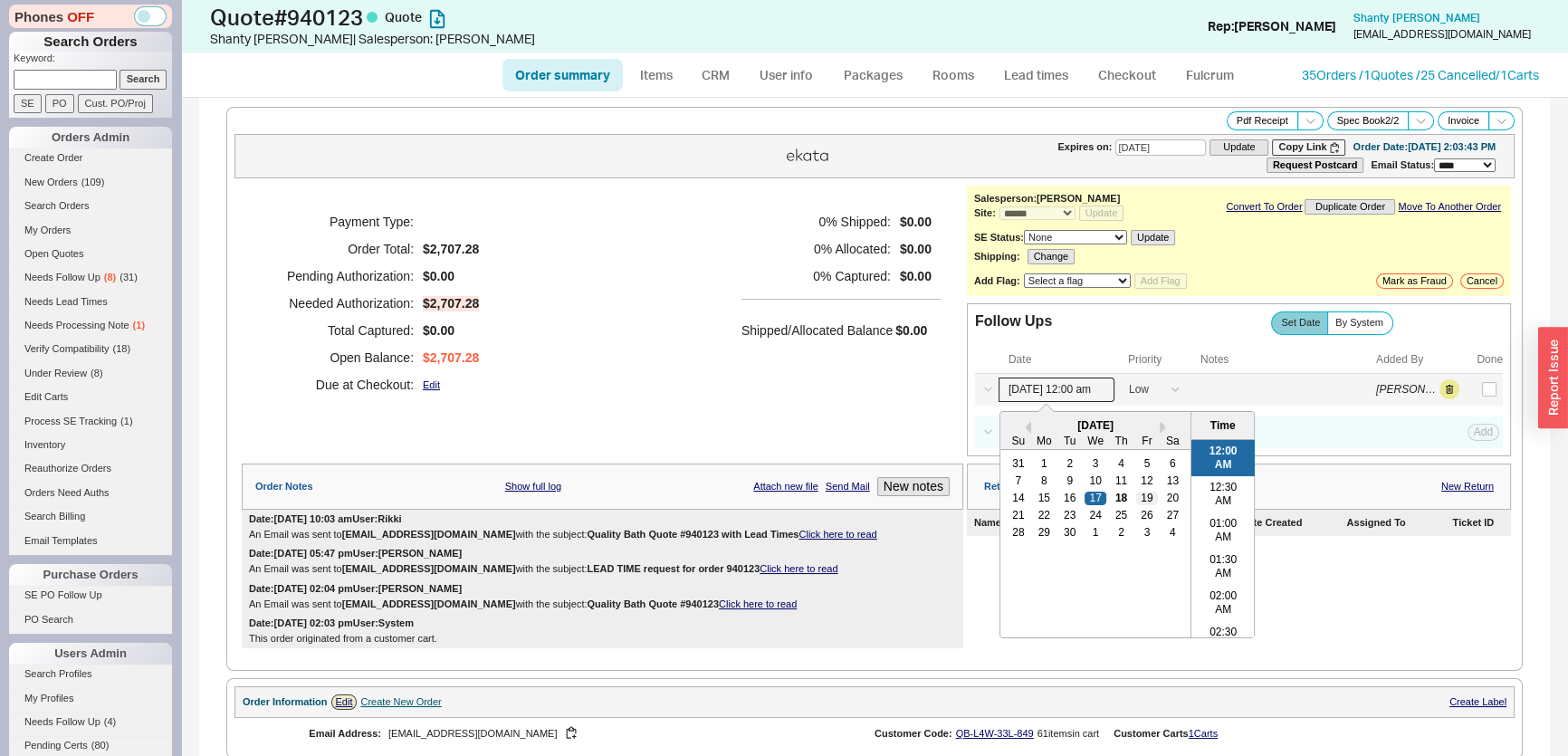
click at [1136, 498] on div "19" at bounding box center [1146, 497] width 22 height 12
type input "09/19/25 12:00 am"
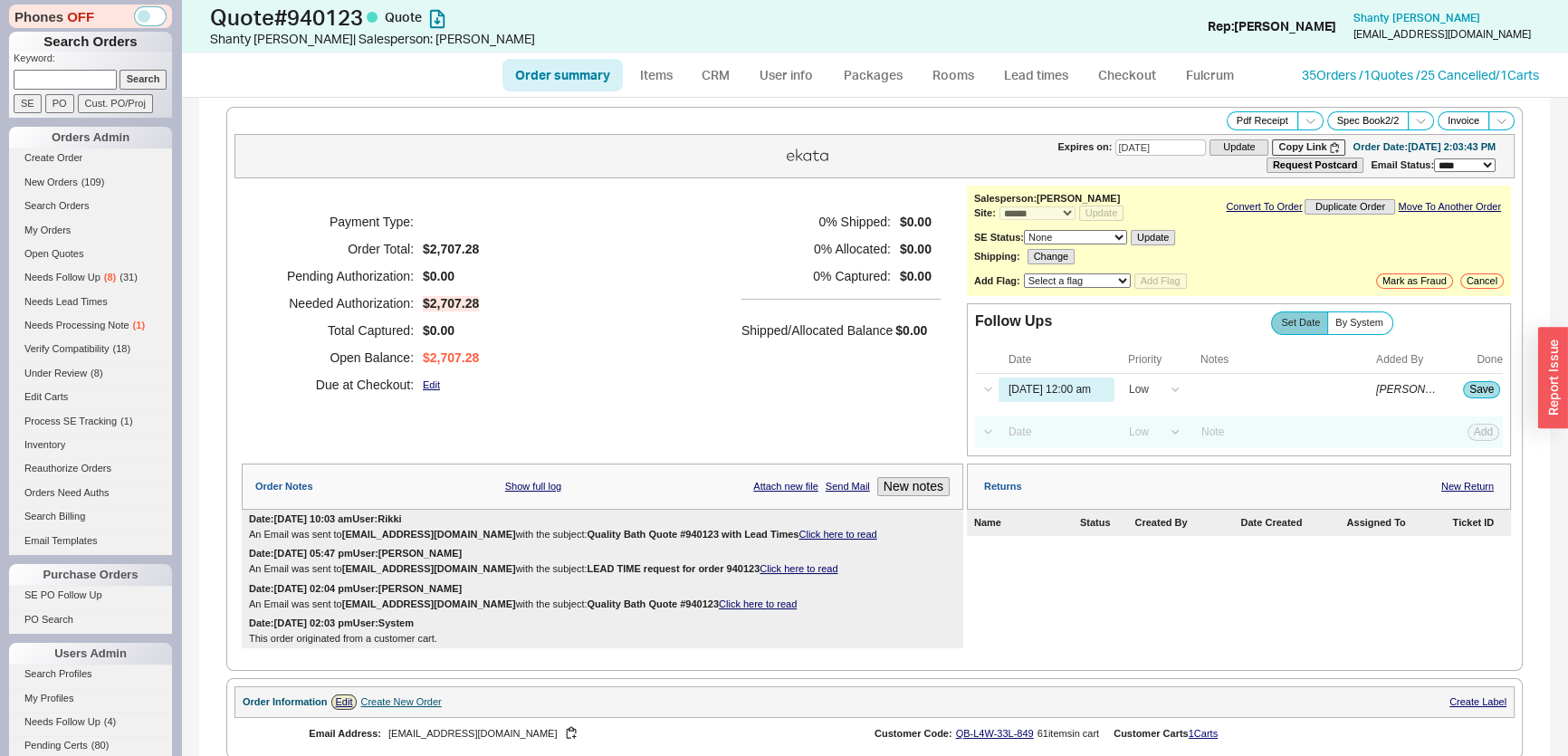
click at [721, 368] on div "Payment Type: Order Total: $2,707.28 Pending Authorization: $0.00 Needed Author…" at bounding box center [602, 303] width 721 height 236
click at [1468, 389] on button "Save" at bounding box center [1481, 388] width 37 height 16
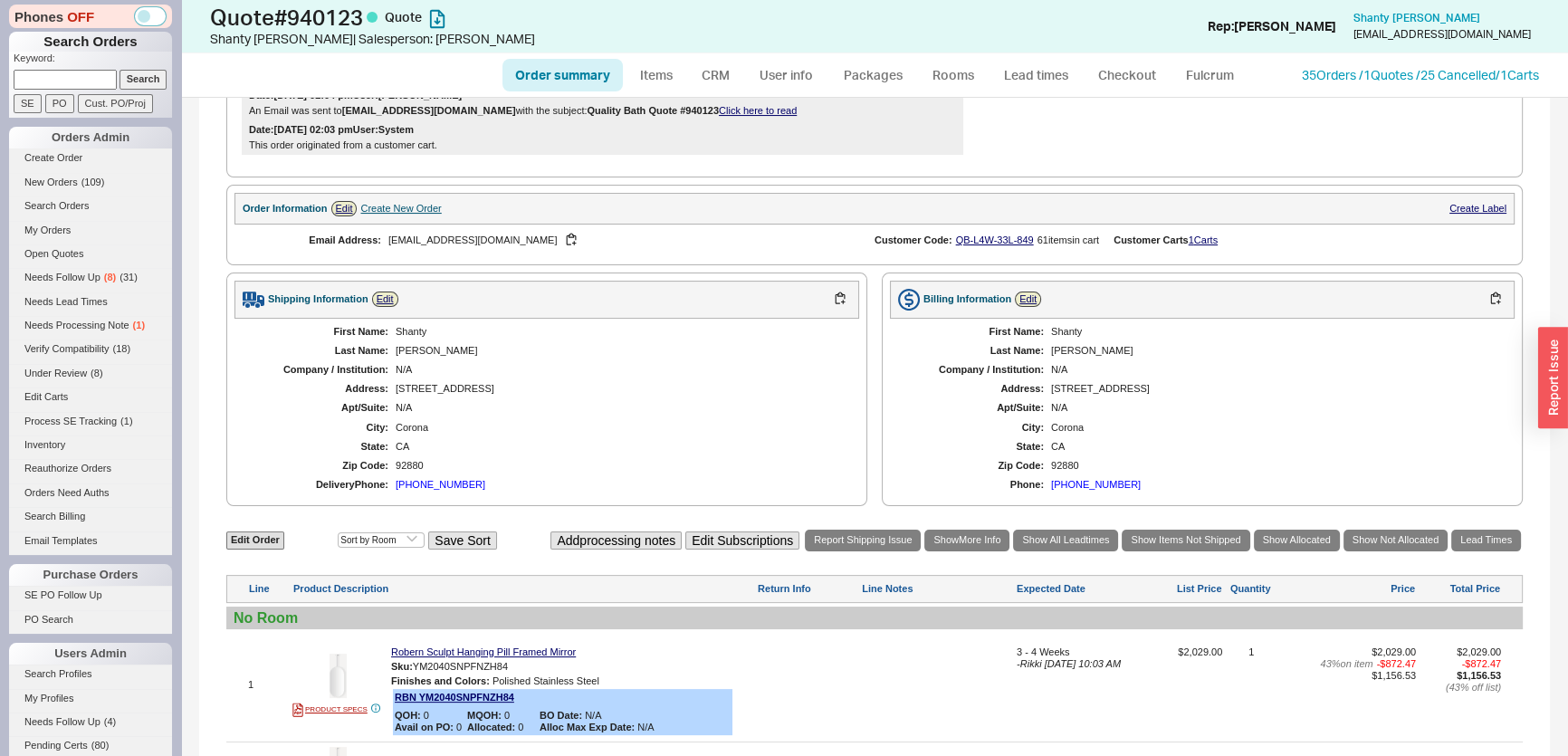
scroll to position [783, 0]
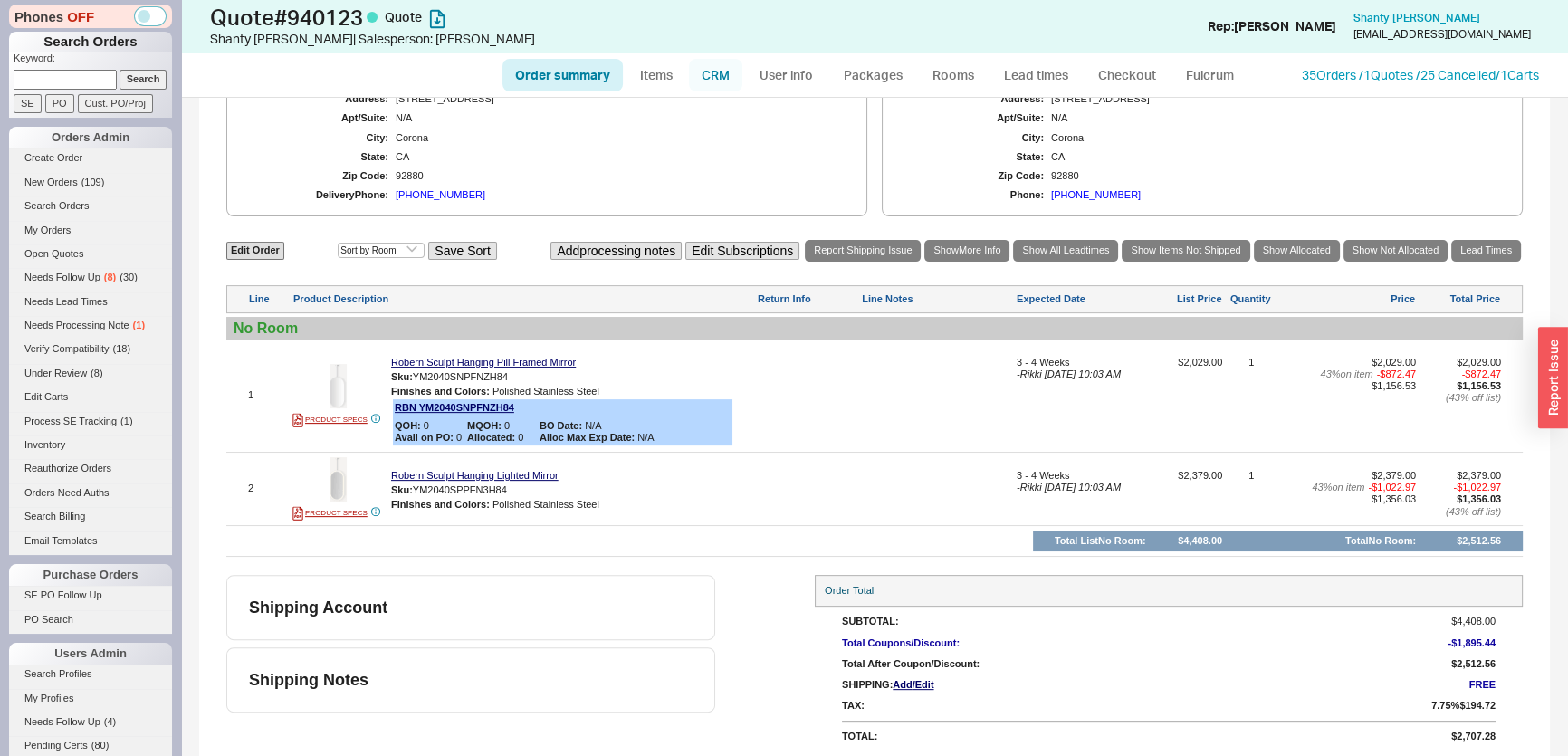
click at [722, 71] on link "CRM" at bounding box center [716, 75] width 53 height 32
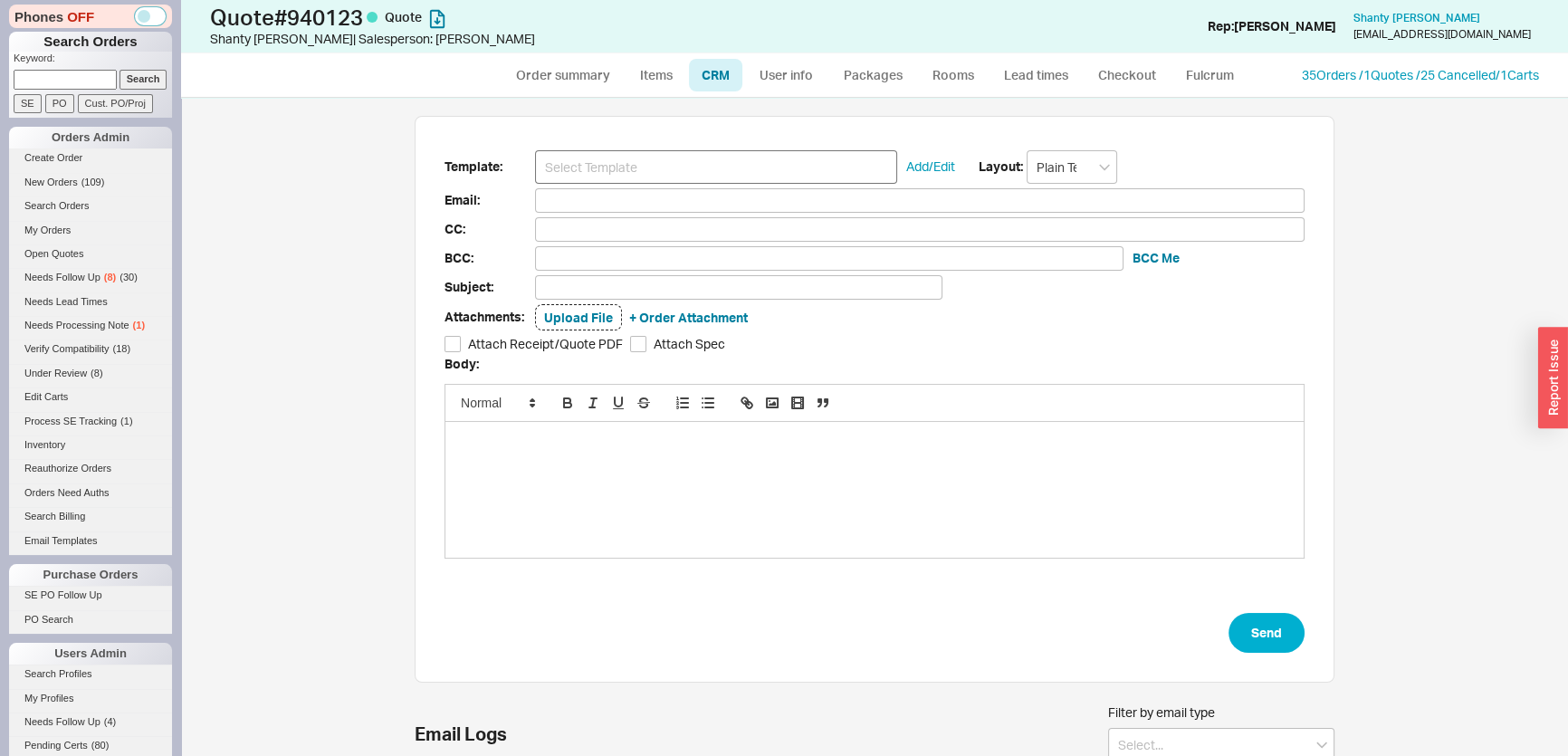
scroll to position [161, 907]
click at [707, 165] on input at bounding box center [716, 166] width 362 height 33
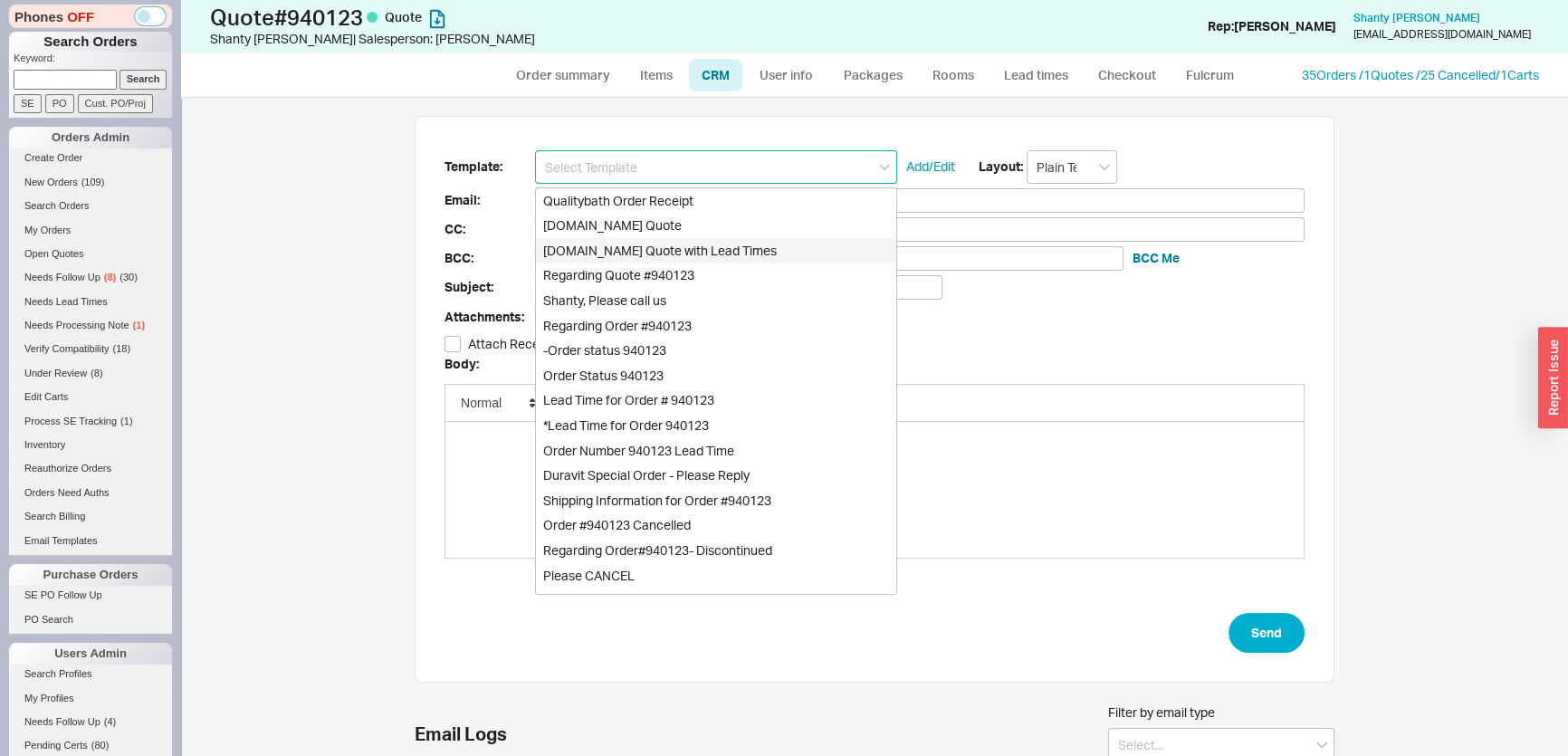
click at [724, 253] on div "[DOMAIN_NAME] Quote with Lead Times" at bounding box center [717, 250] width 361 height 26
type input "Receipt"
type input "shanty.allprace@gmail.com"
type input "Quality Bath Quote #940123 with Lead Times"
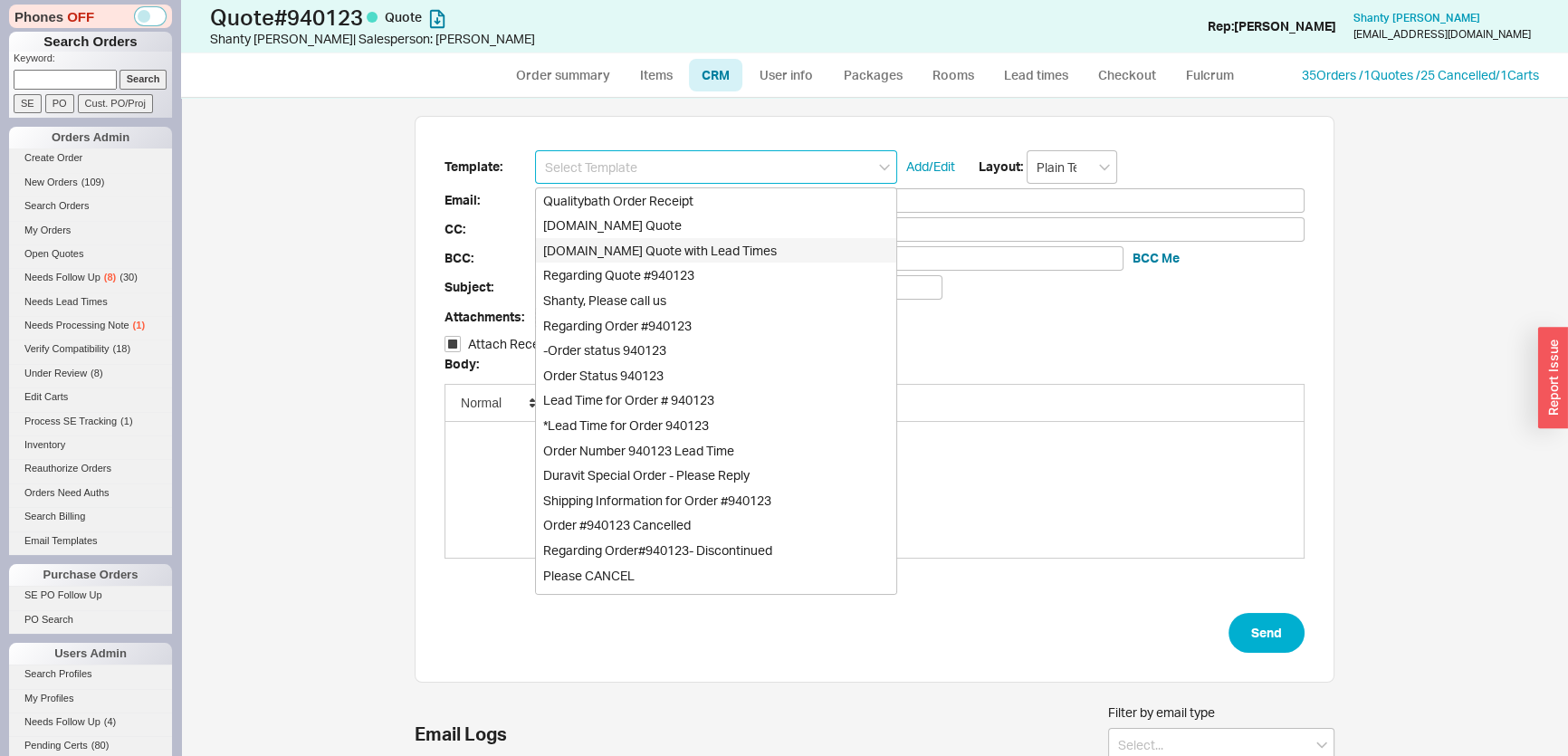
checkbox input "true"
type input "[DOMAIN_NAME] Quote with Lead Times"
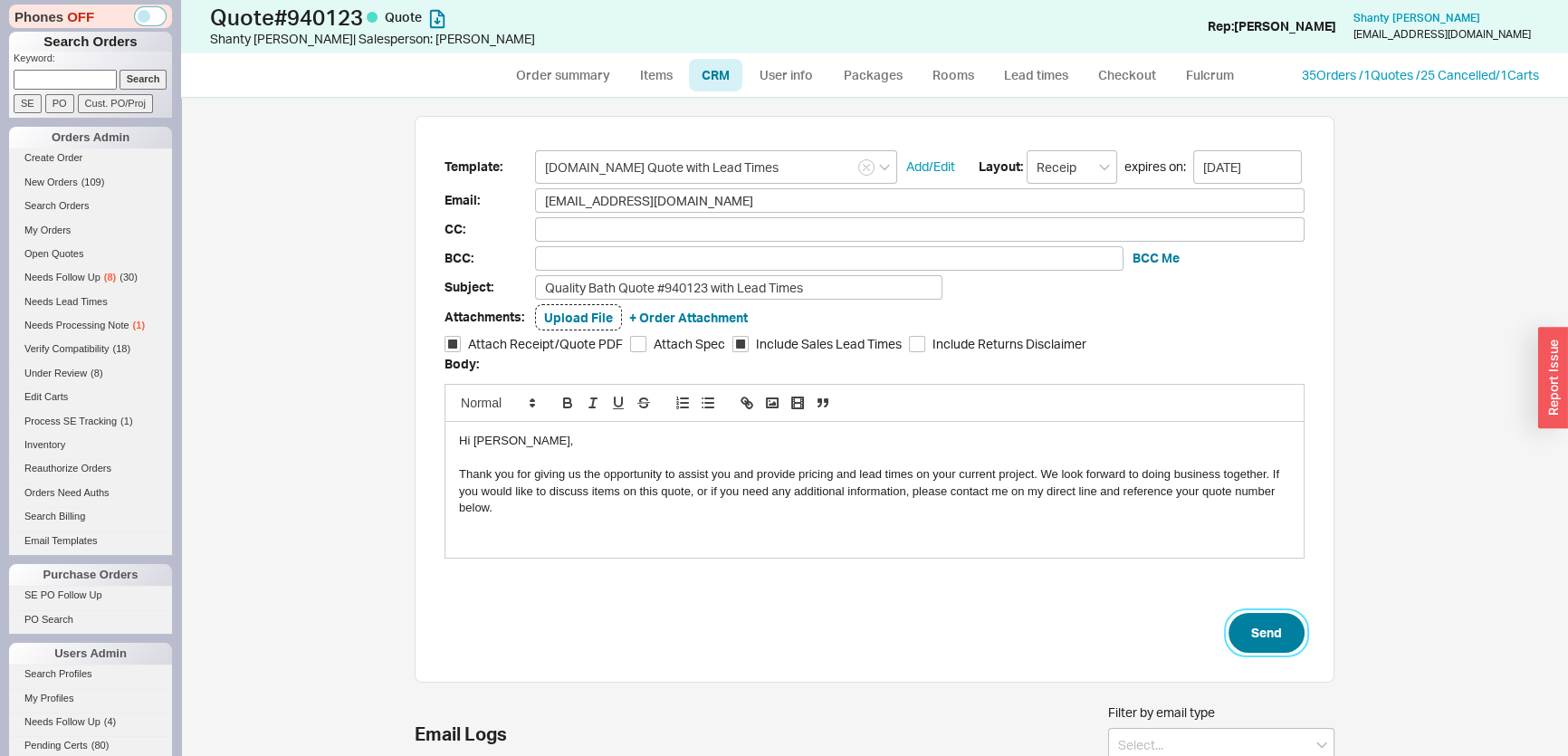
click at [1292, 625] on button "Send" at bounding box center [1266, 633] width 76 height 40
select select "*"
select select "LOW"
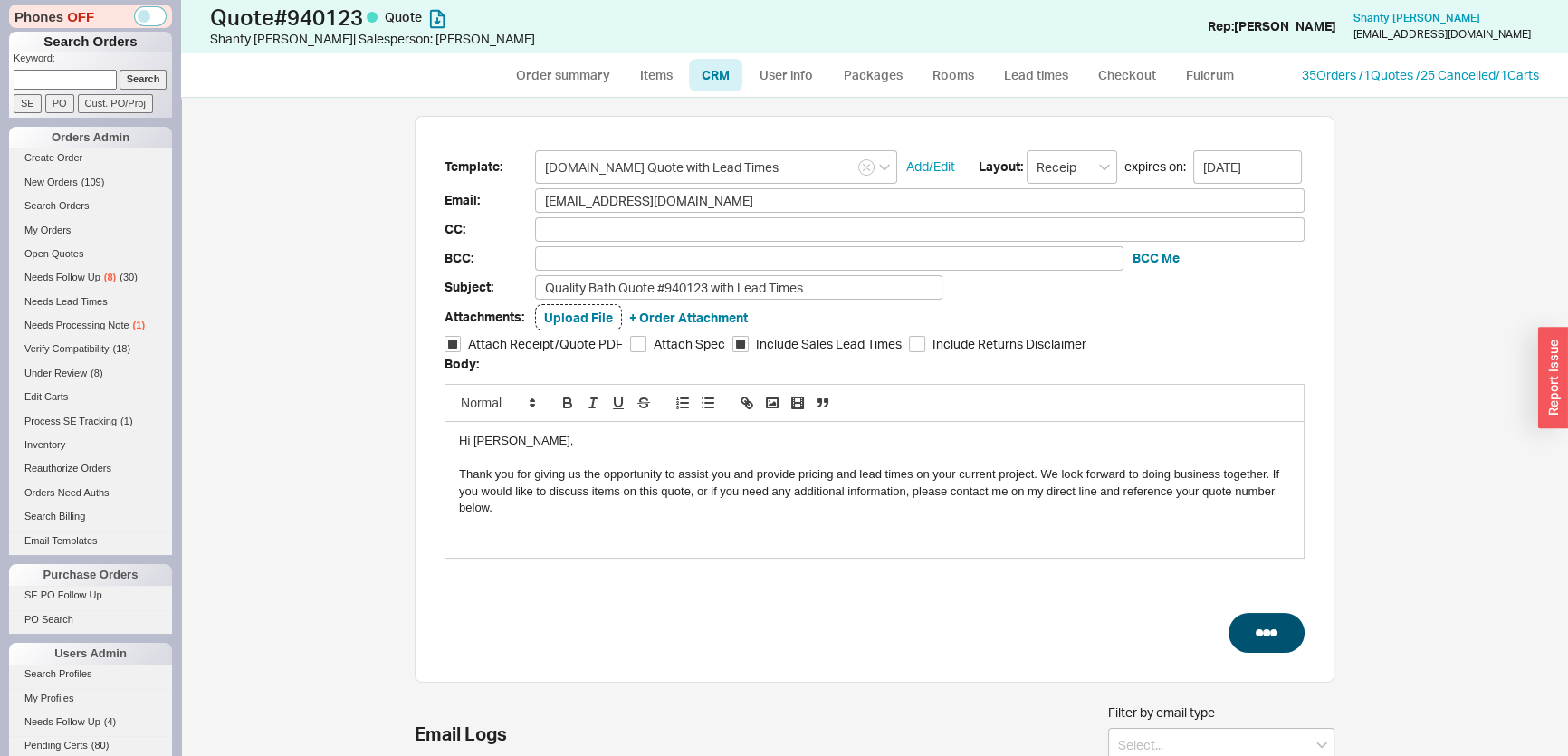
select select "3"
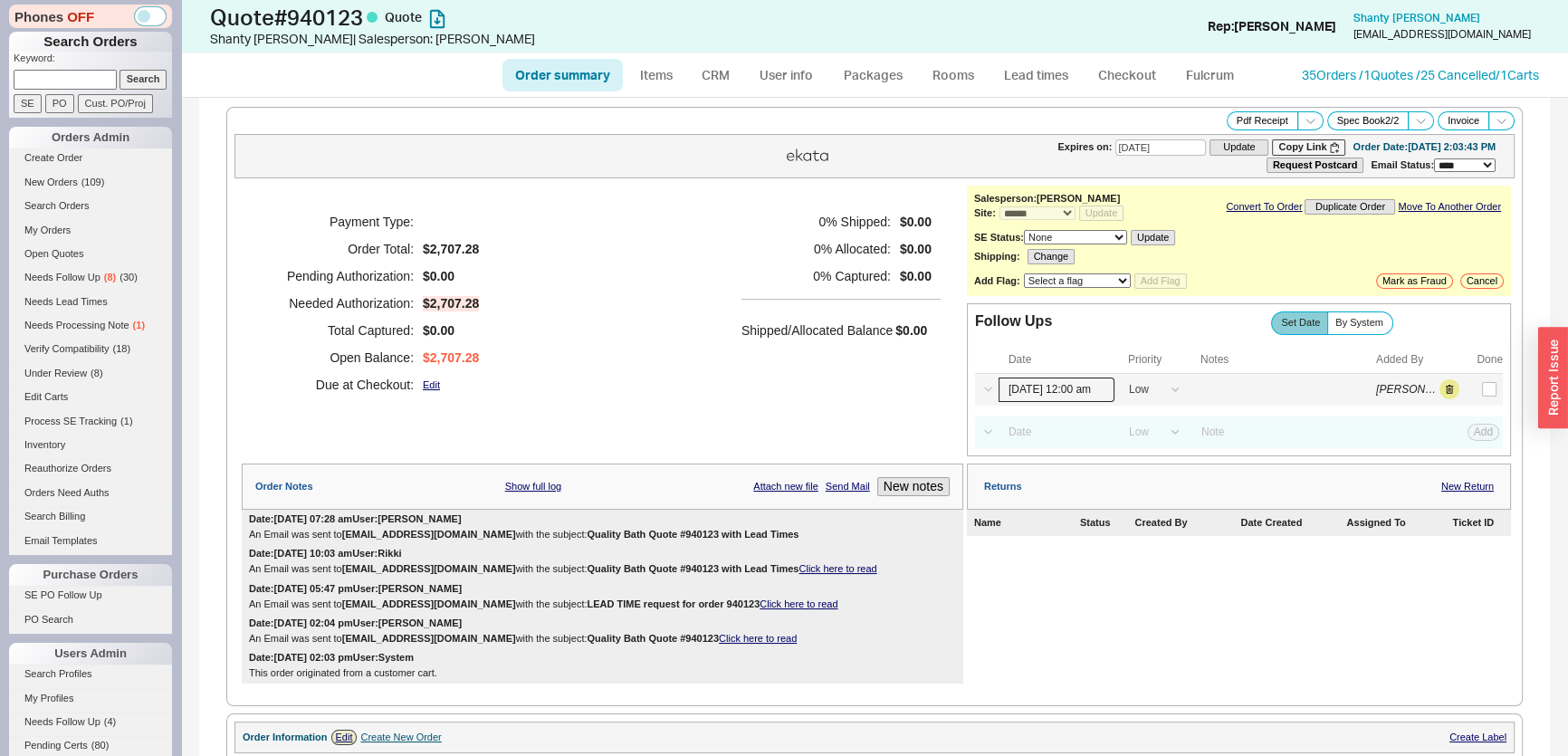
click at [1081, 387] on input "[DATE] 12:00 am" at bounding box center [1056, 390] width 115 height 25
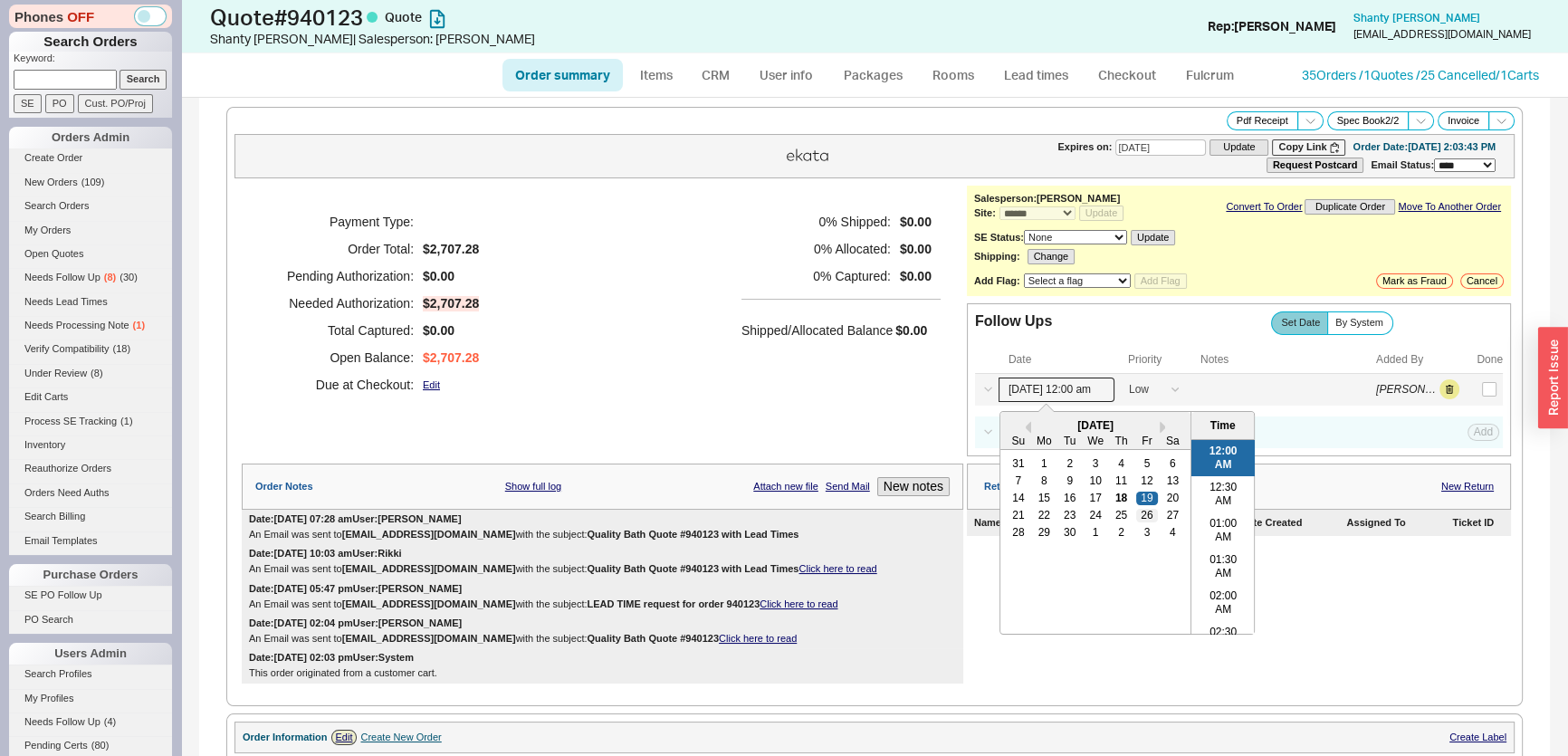
click at [1136, 509] on div "26" at bounding box center [1146, 514] width 22 height 12
type input "09/26/25 12:00 am"
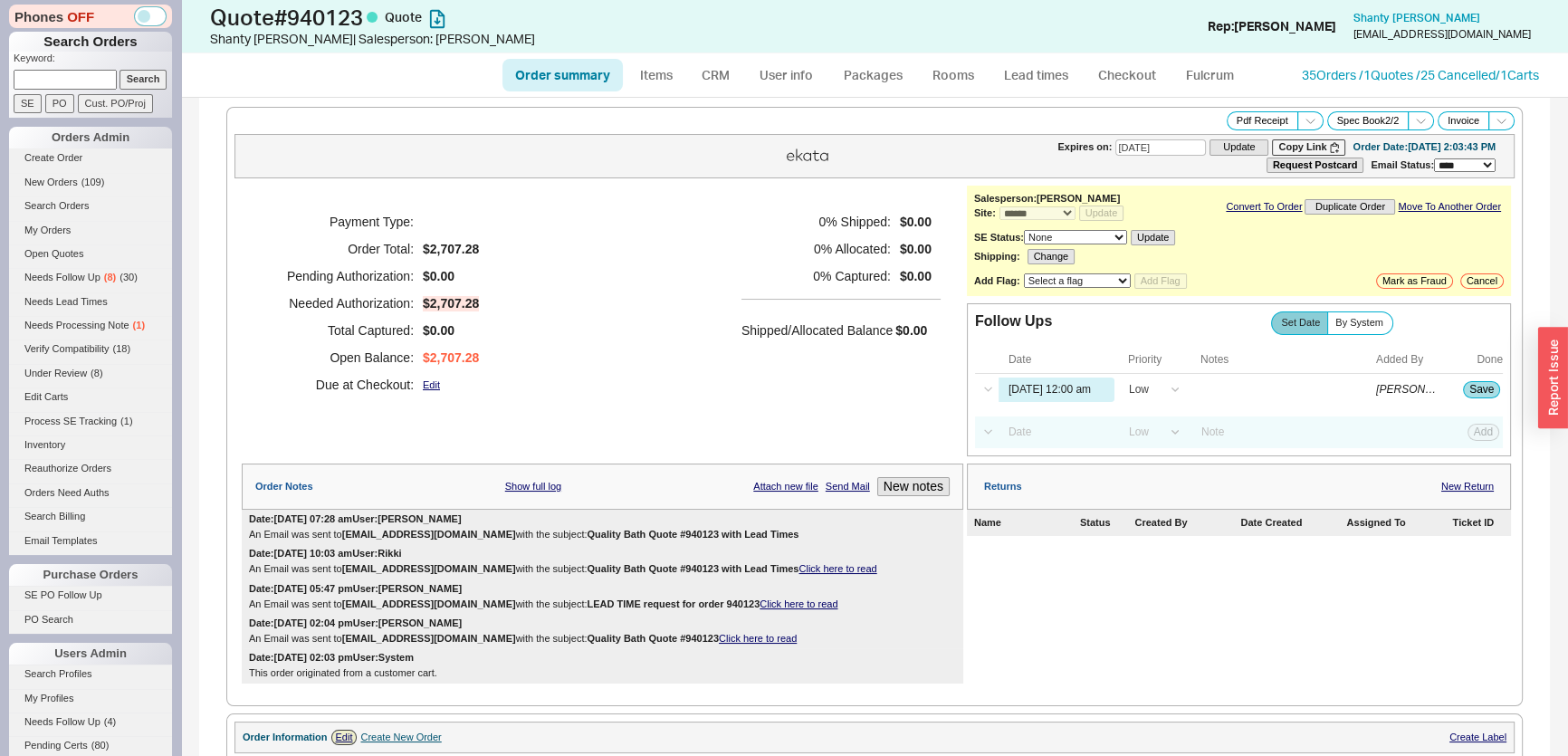
click at [888, 408] on div "Payment Type: Order Total: $2,707.28 Pending Authorization: $0.00 Needed Author…" at bounding box center [602, 303] width 721 height 236
click at [1475, 381] on button "Save" at bounding box center [1481, 388] width 37 height 16
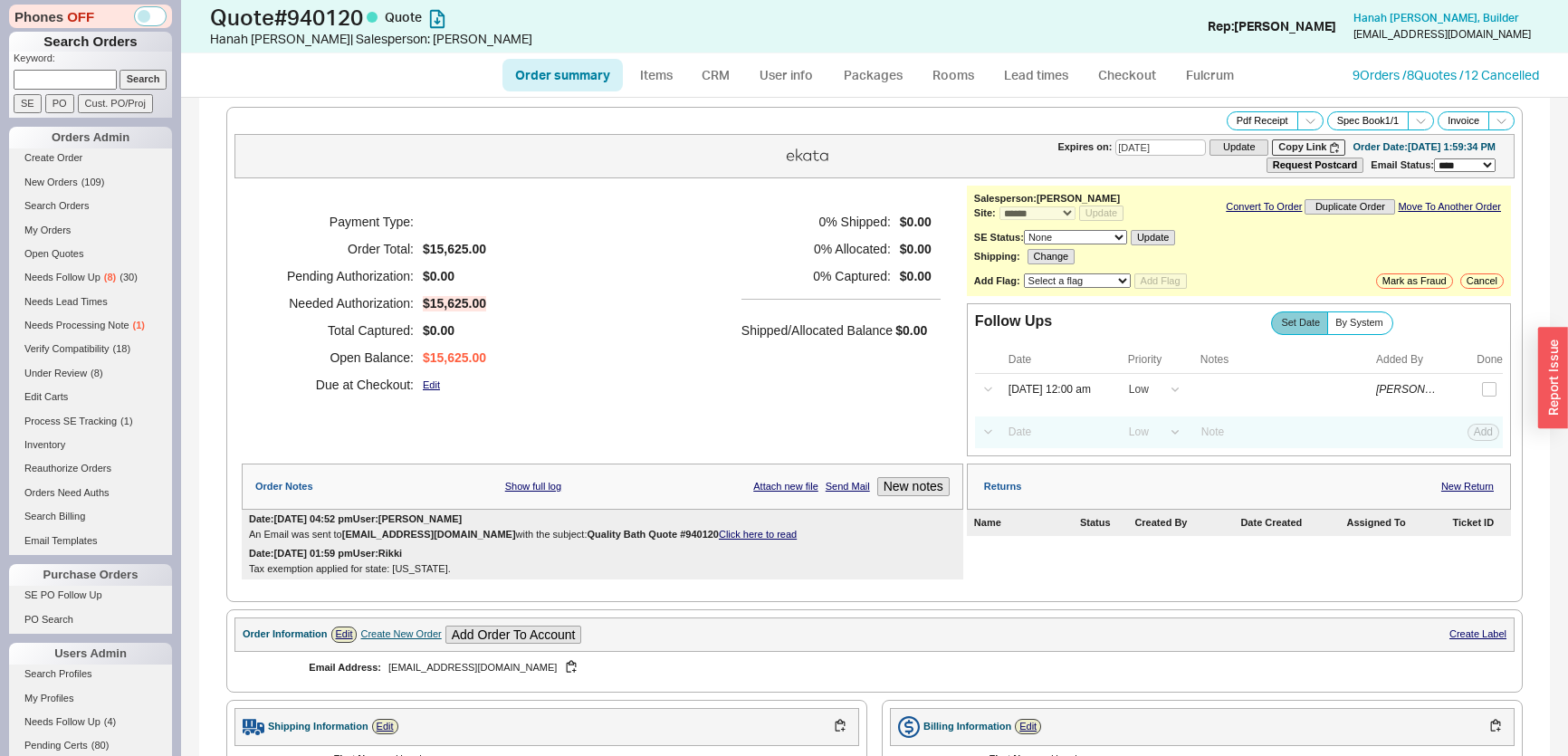
select select "*"
select select "LOW"
select select "3"
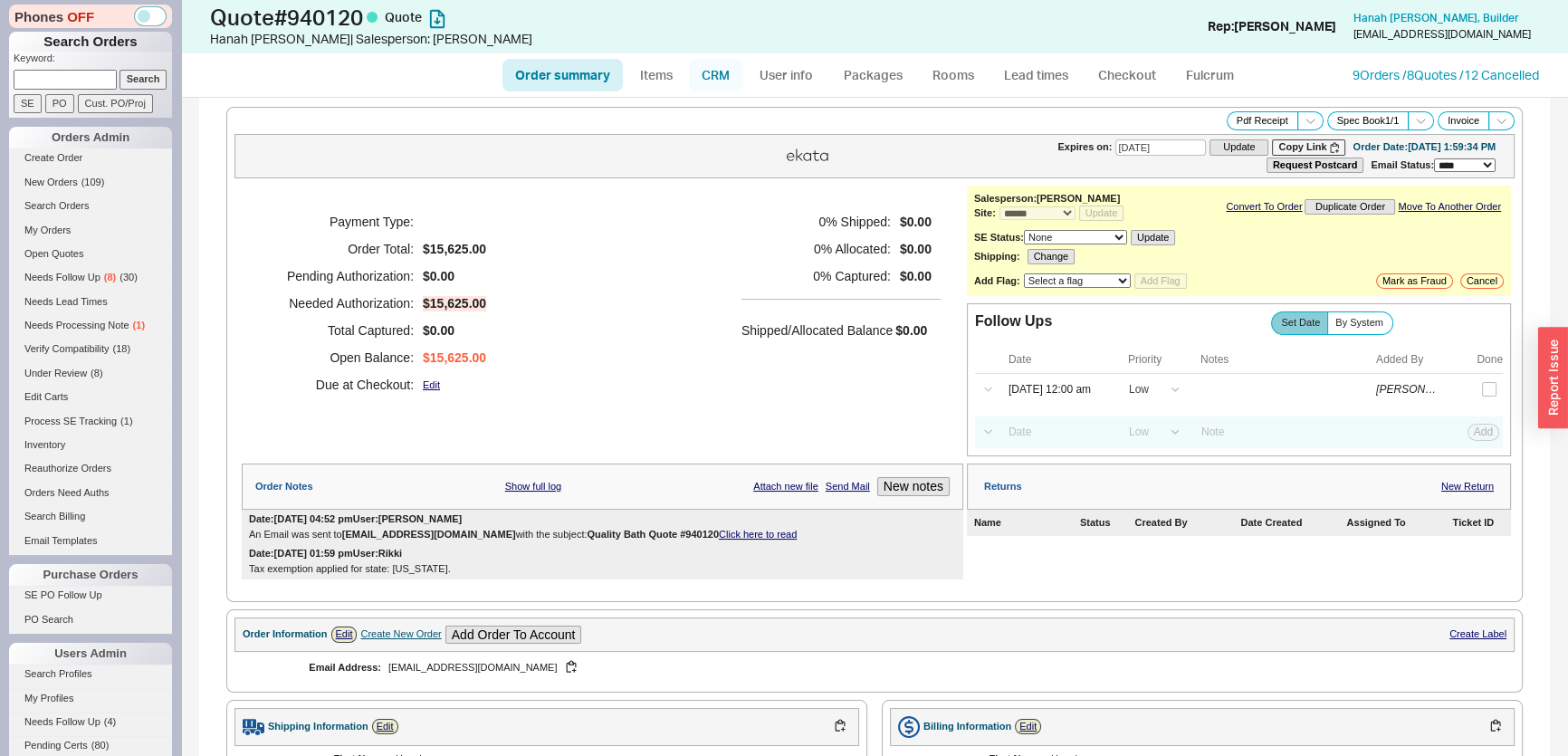
click at [715, 83] on link "CRM" at bounding box center [716, 75] width 53 height 32
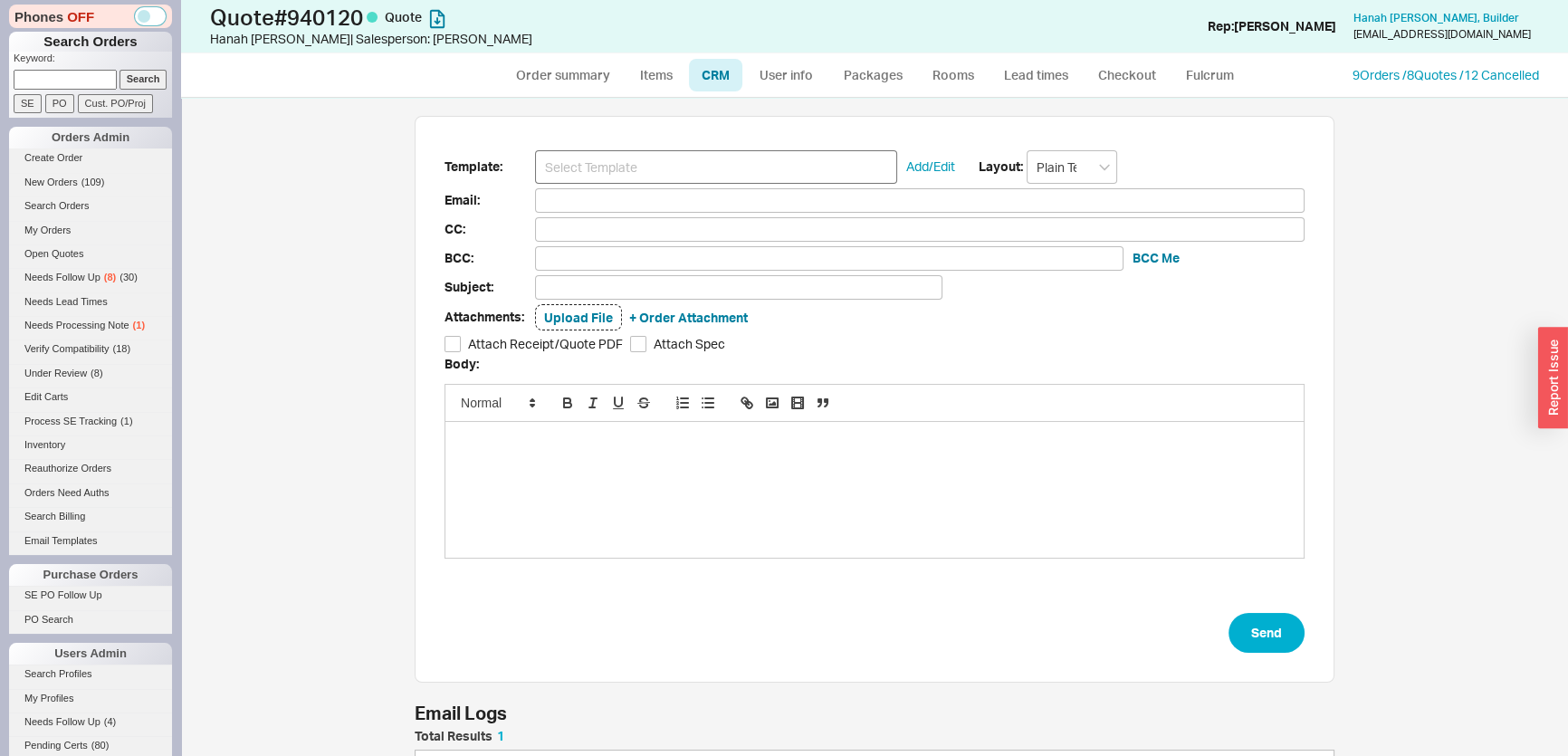
scroll to position [89, 907]
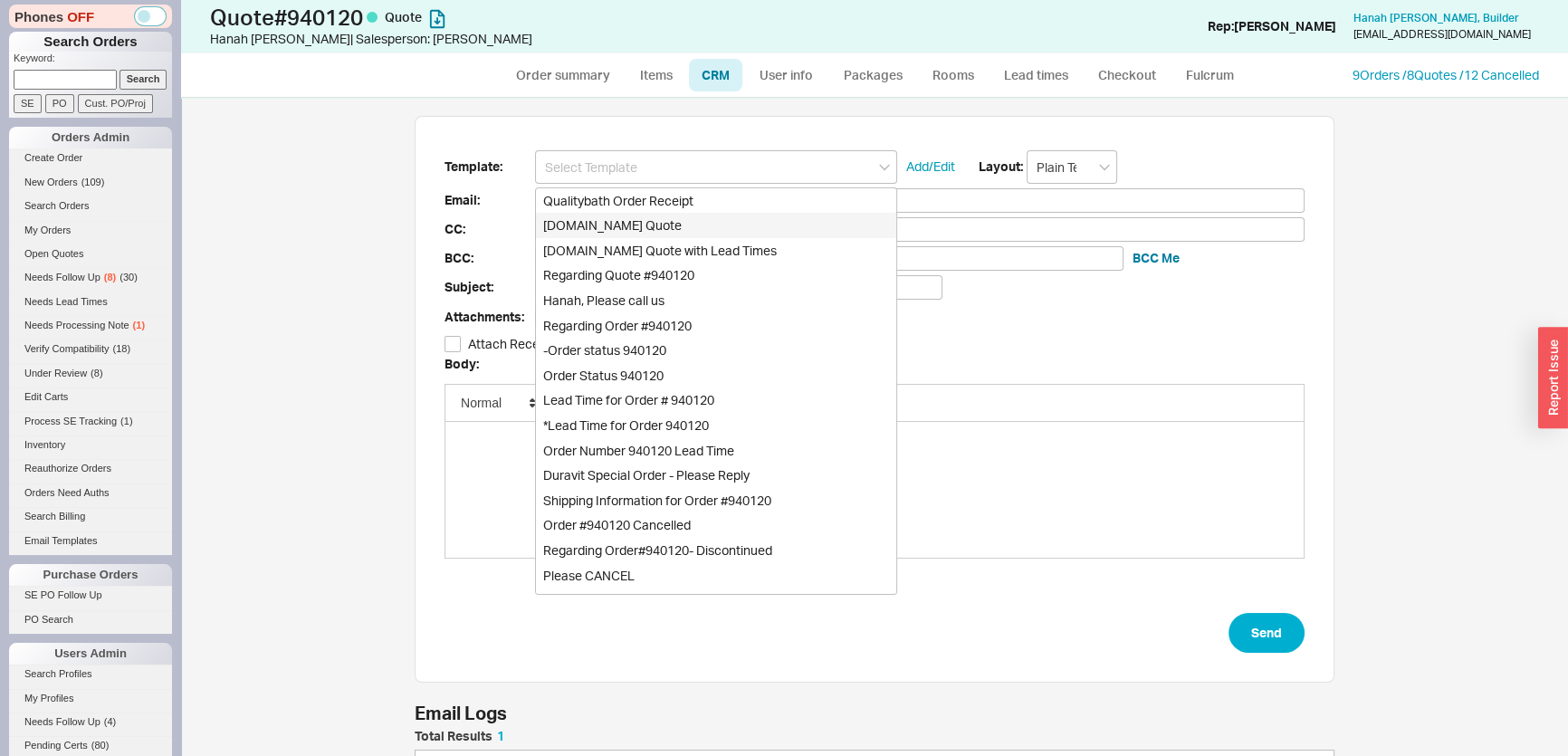
click at [659, 219] on div "[DOMAIN_NAME] Quote" at bounding box center [717, 225] width 361 height 26
type input "Receipt"
type input "[EMAIL_ADDRESS][DOMAIN_NAME]"
type input "Quality Bath Quote #940120"
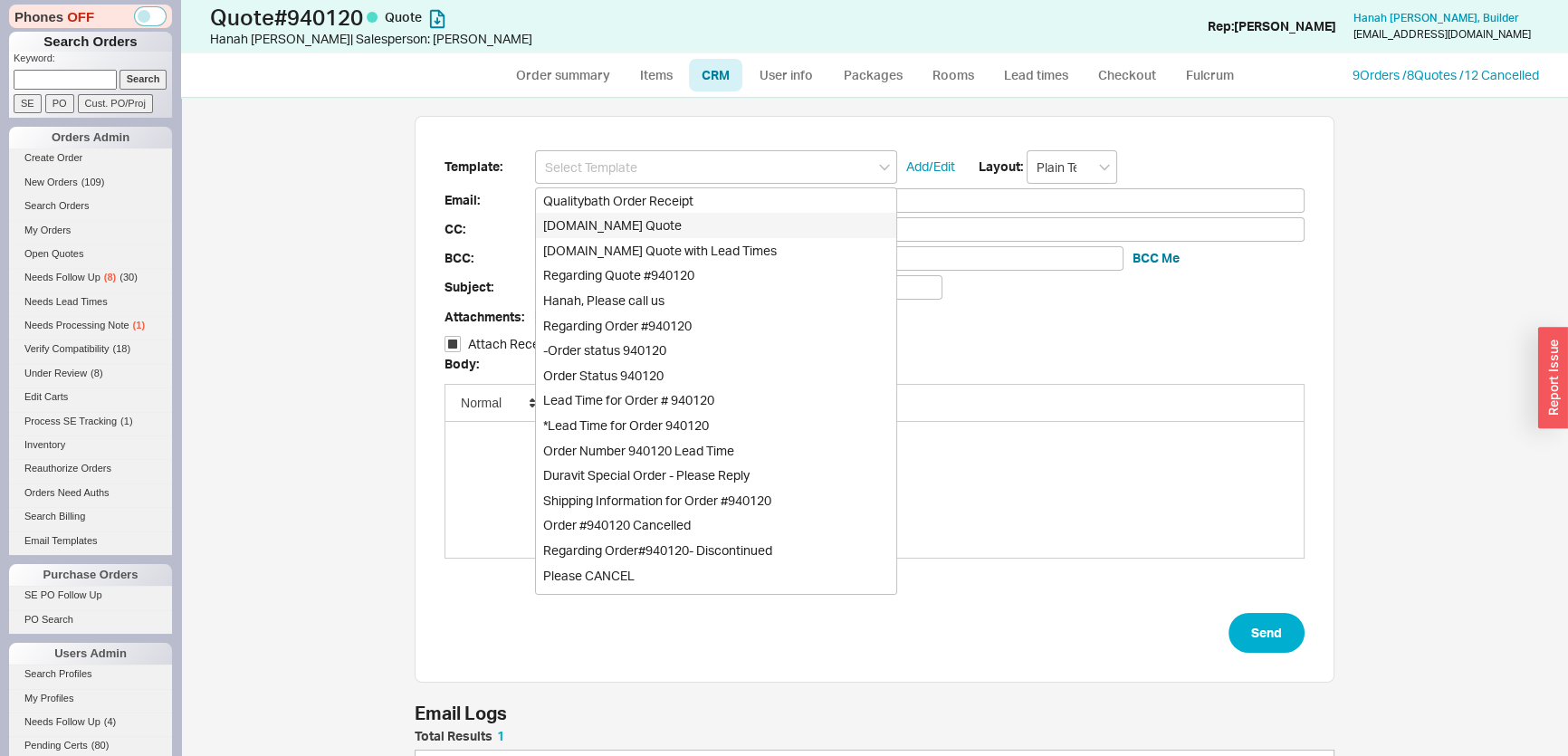
checkbox input "true"
type input "[DOMAIN_NAME] Quote"
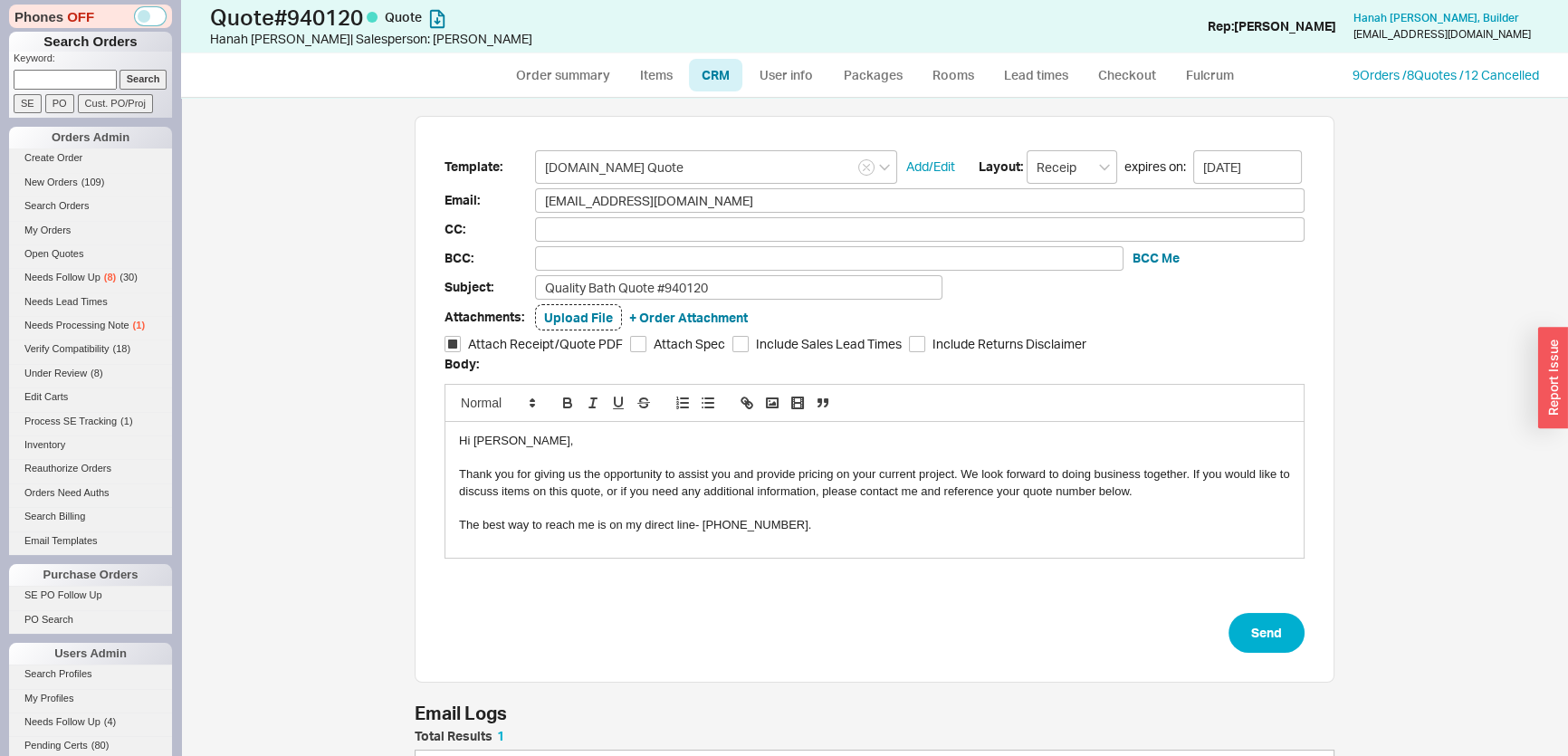
click at [1271, 606] on form "Template: [DOMAIN_NAME] Quote Add/Edit Layout: Receipt expires on: [DATE] Email…" at bounding box center [874, 401] width 860 height 503
click at [1282, 619] on button "Send" at bounding box center [1266, 633] width 76 height 40
select select "*"
select select "LOW"
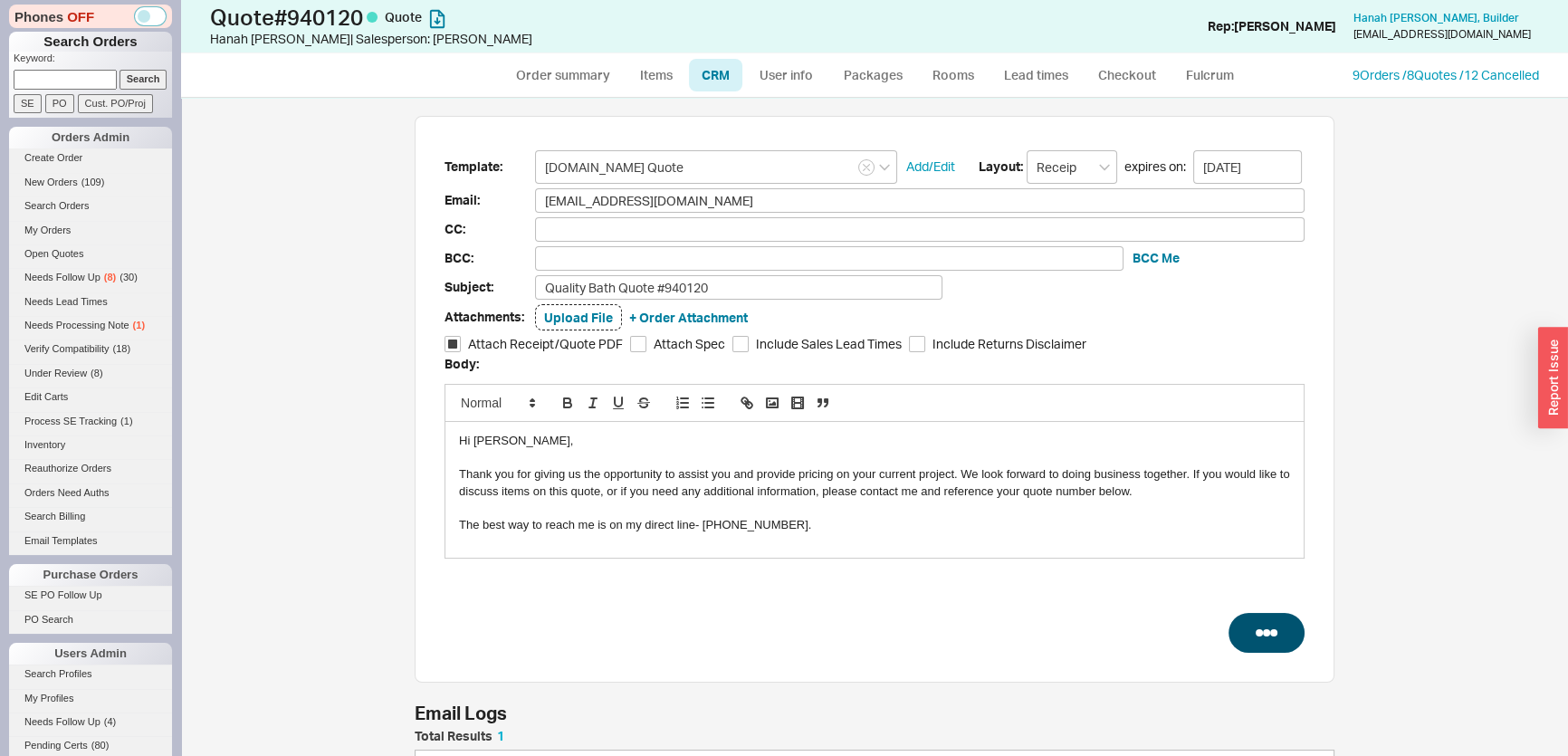
select select "LOW"
select select "3"
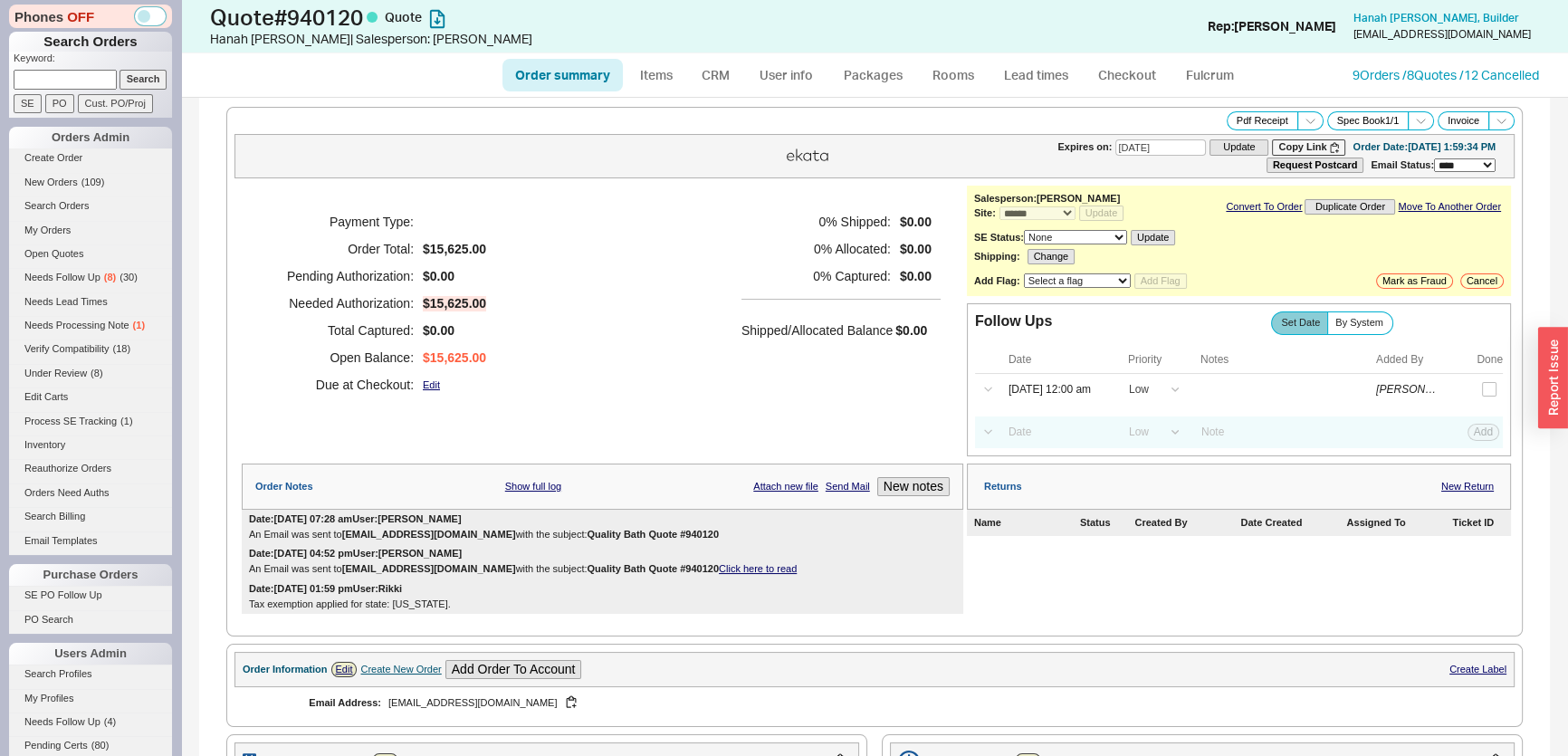
type input "[DATE]"
click at [1482, 391] on input "checkbox" at bounding box center [1489, 388] width 14 height 14
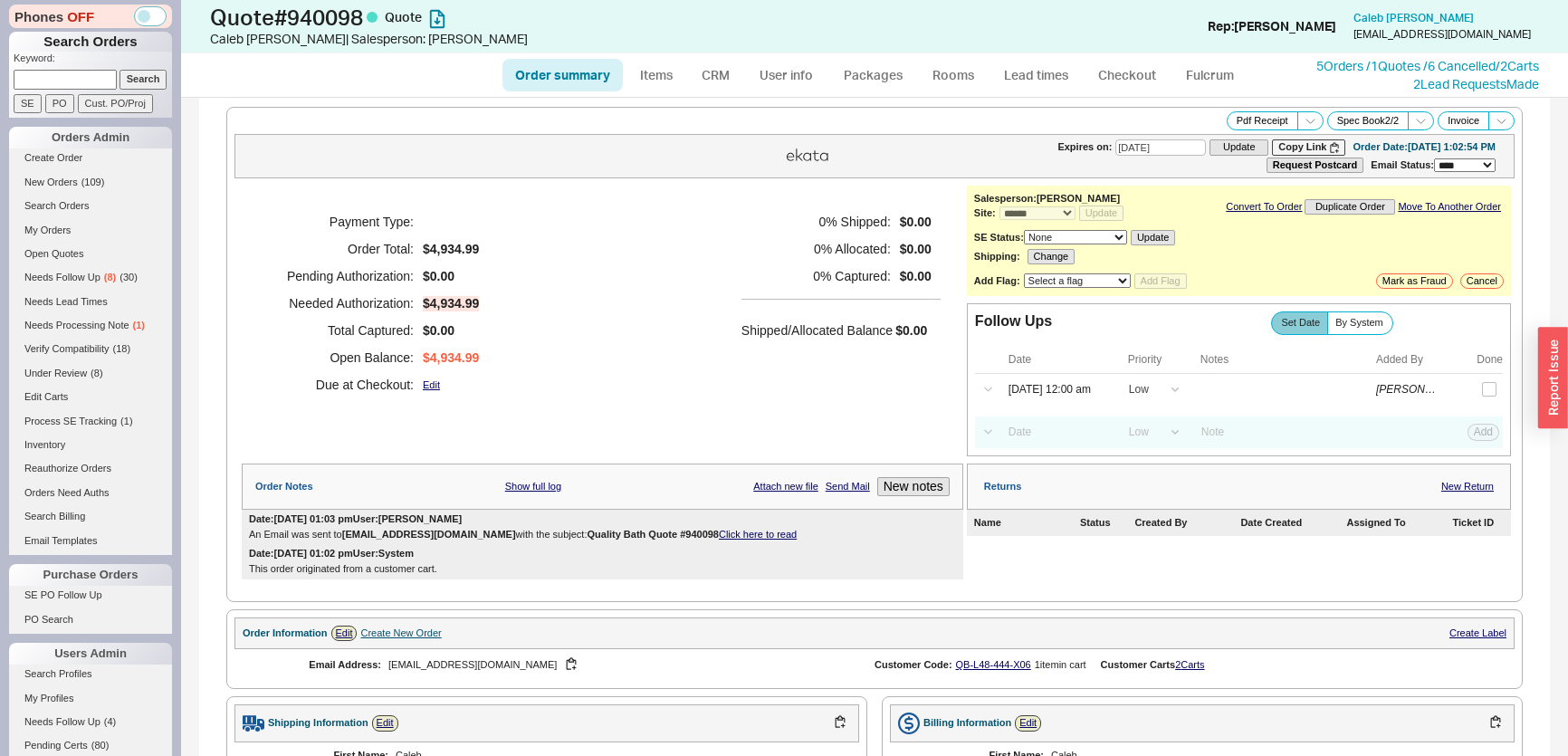
select select "*"
select select "LOW"
select select "3"
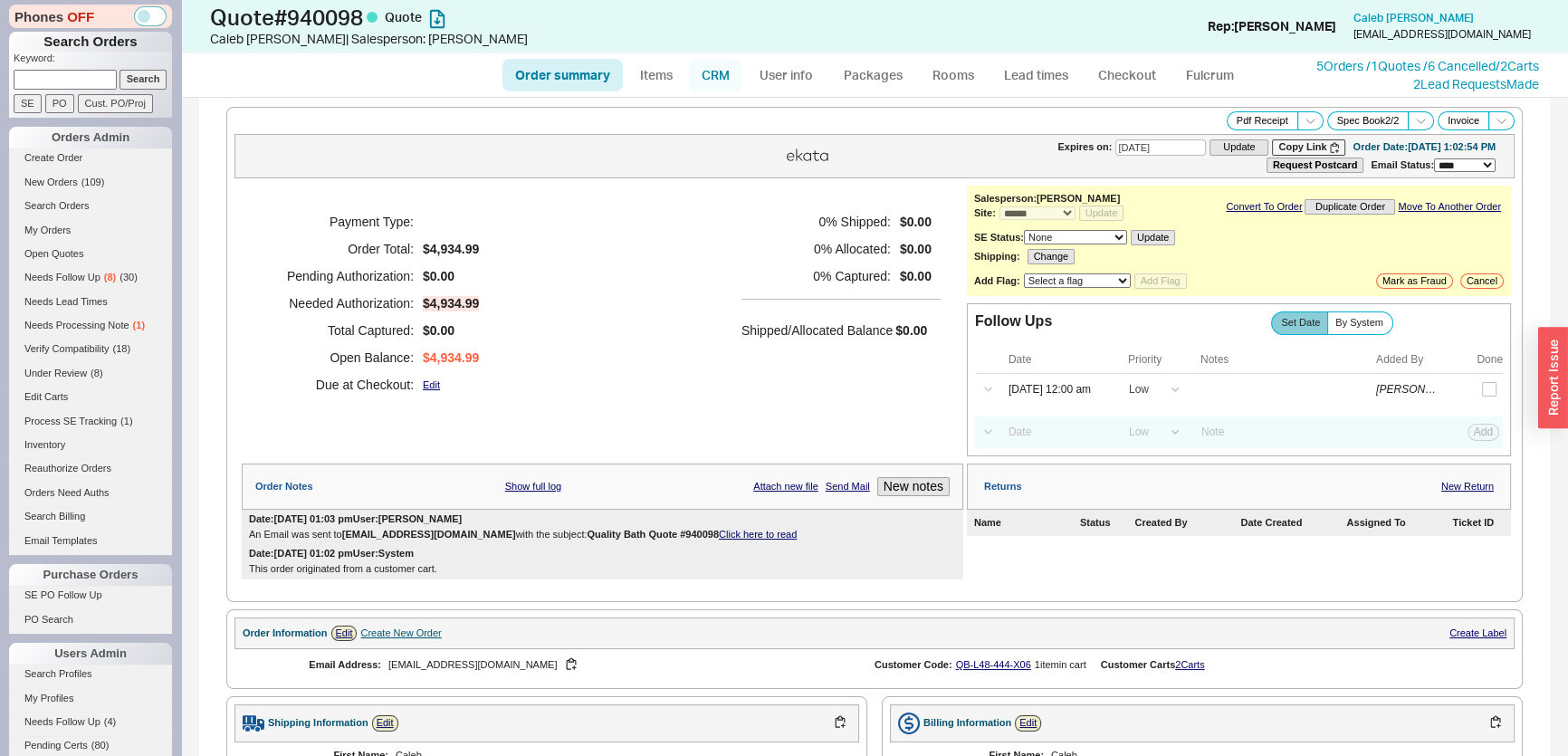
click at [715, 90] on link "CRM" at bounding box center [716, 75] width 53 height 32
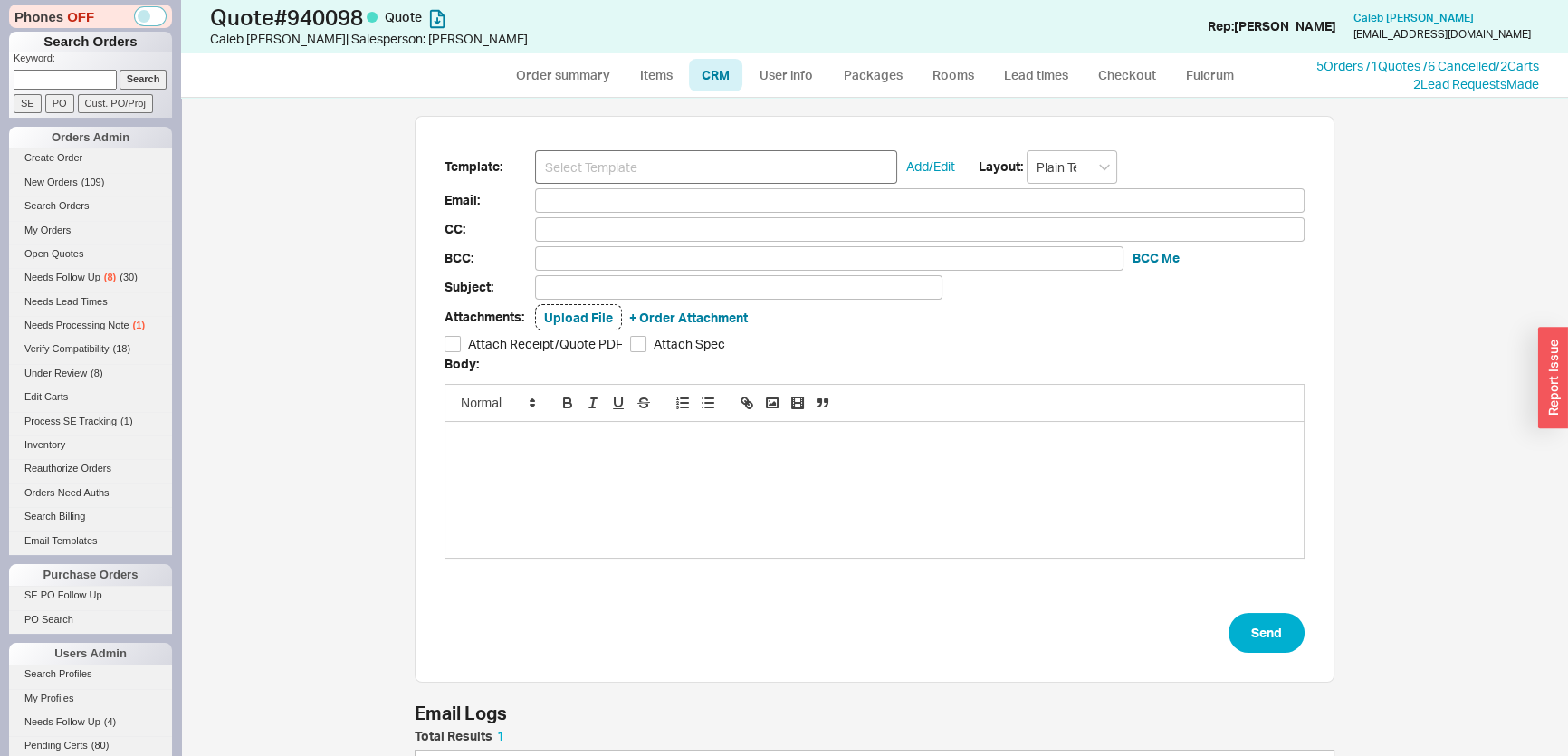
scroll to position [89, 907]
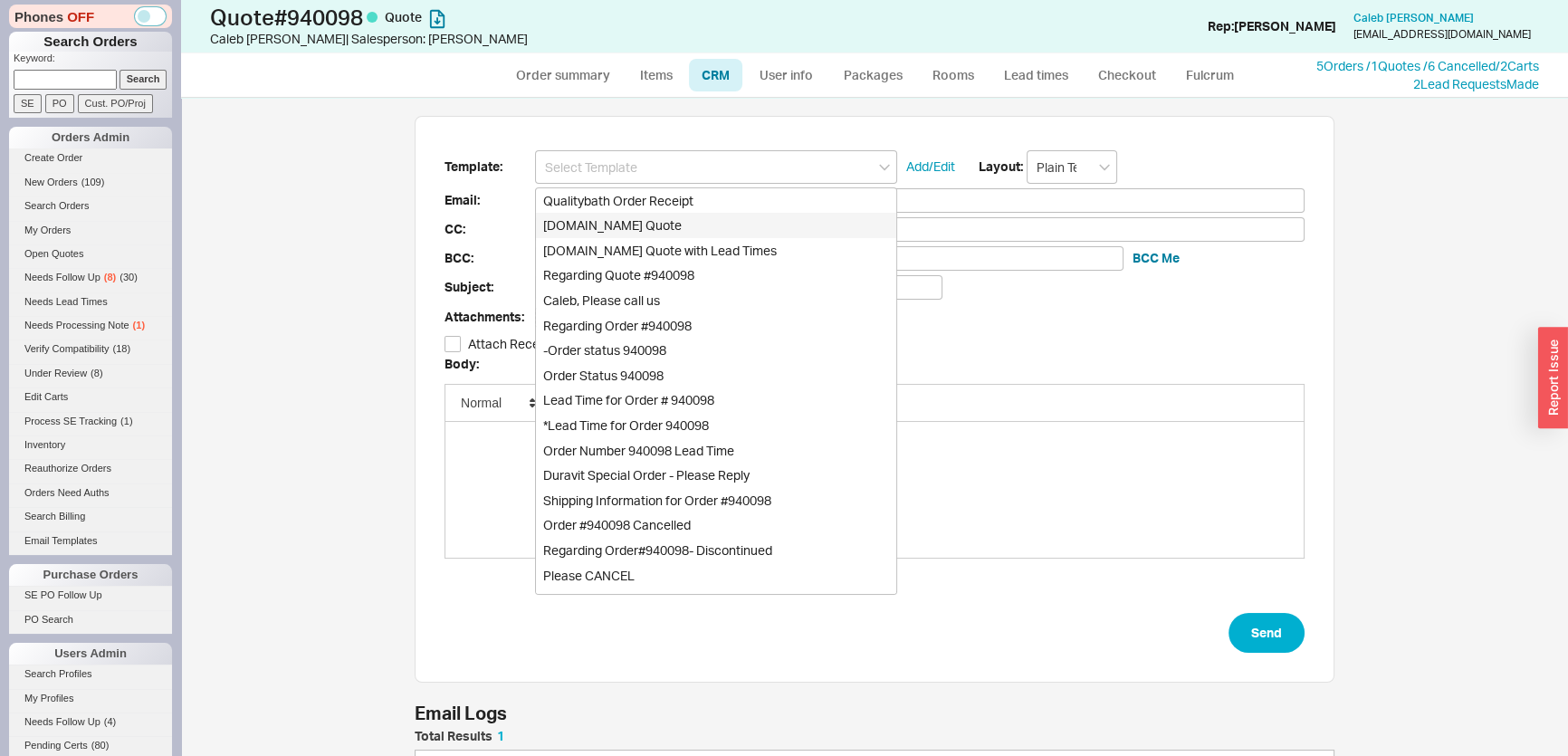
click at [663, 220] on div "[DOMAIN_NAME] Quote" at bounding box center [717, 225] width 361 height 26
type input "Receipt"
type input "maddy@ctx.bm"
type input "Quality Bath Quote #940098"
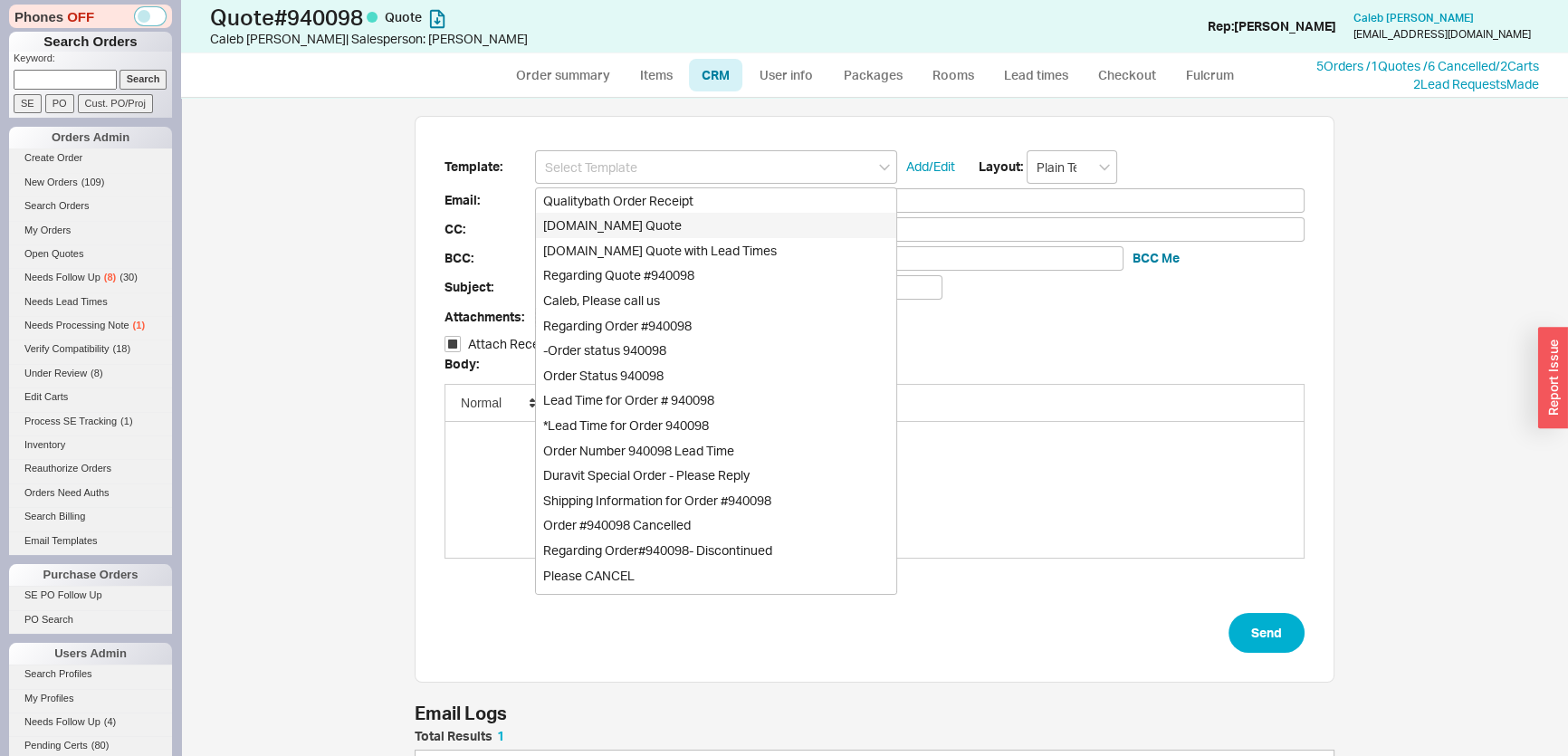
checkbox input "true"
type input "[DOMAIN_NAME] Quote"
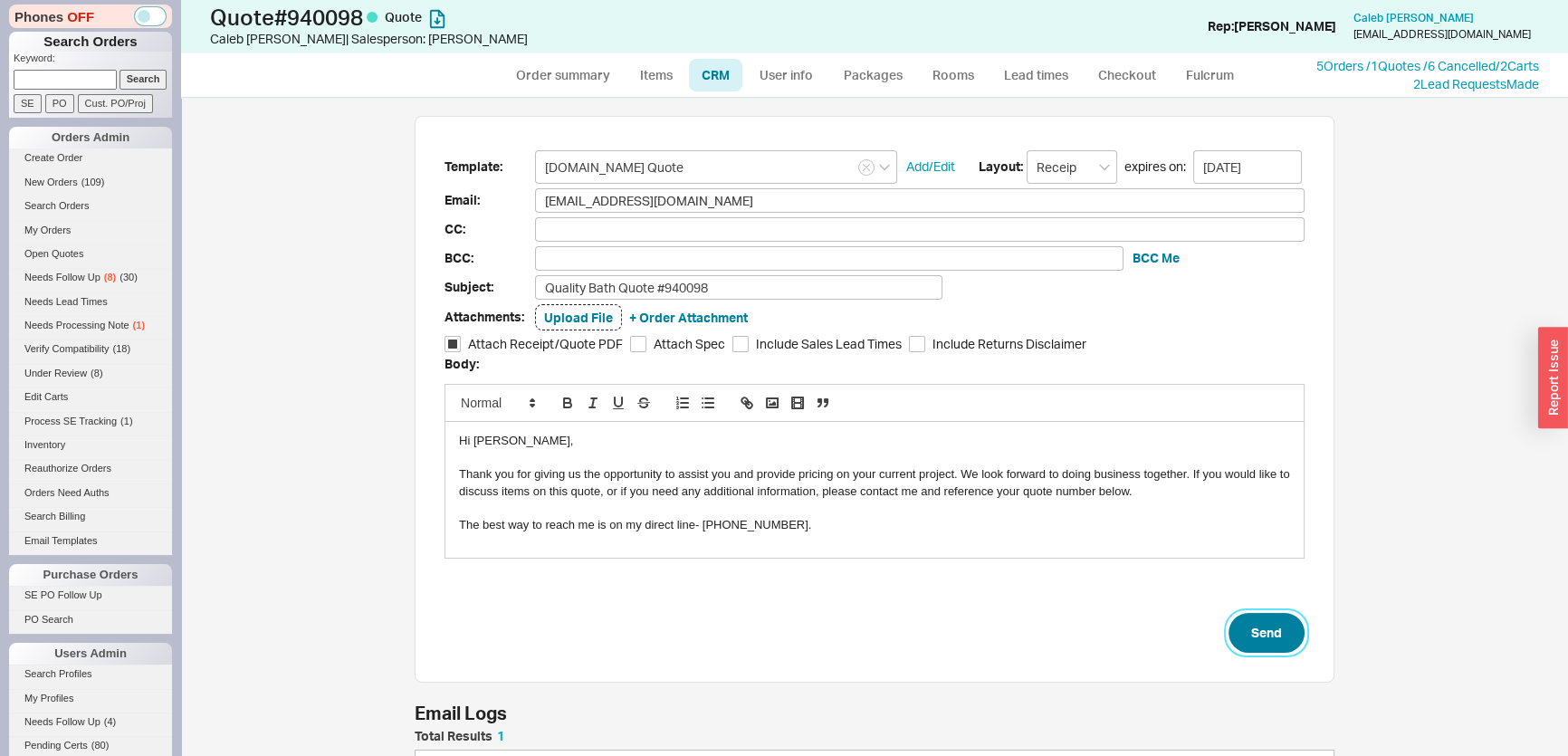
click at [1267, 622] on button "Send" at bounding box center [1266, 633] width 76 height 40
select select "*"
select select "LOW"
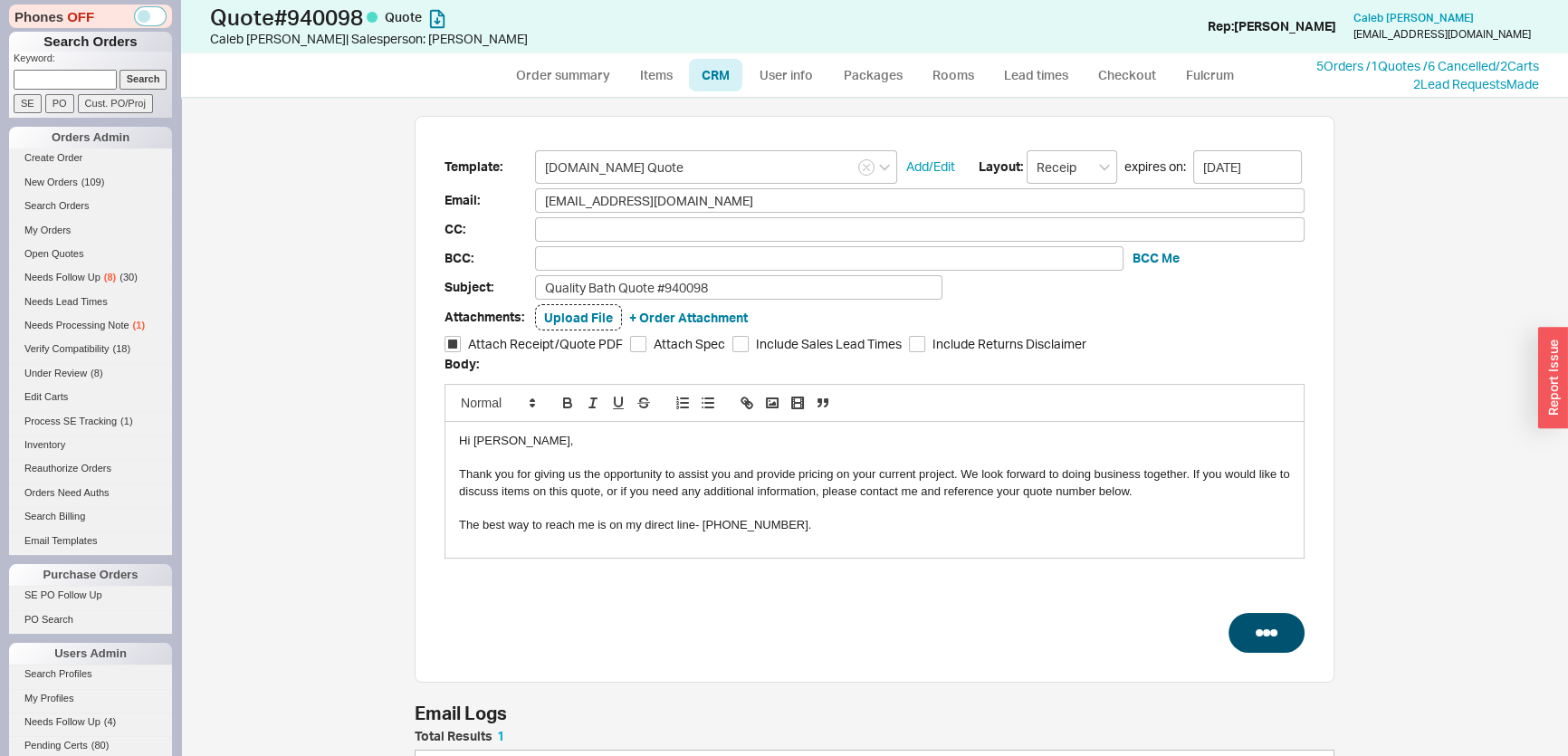
select select "3"
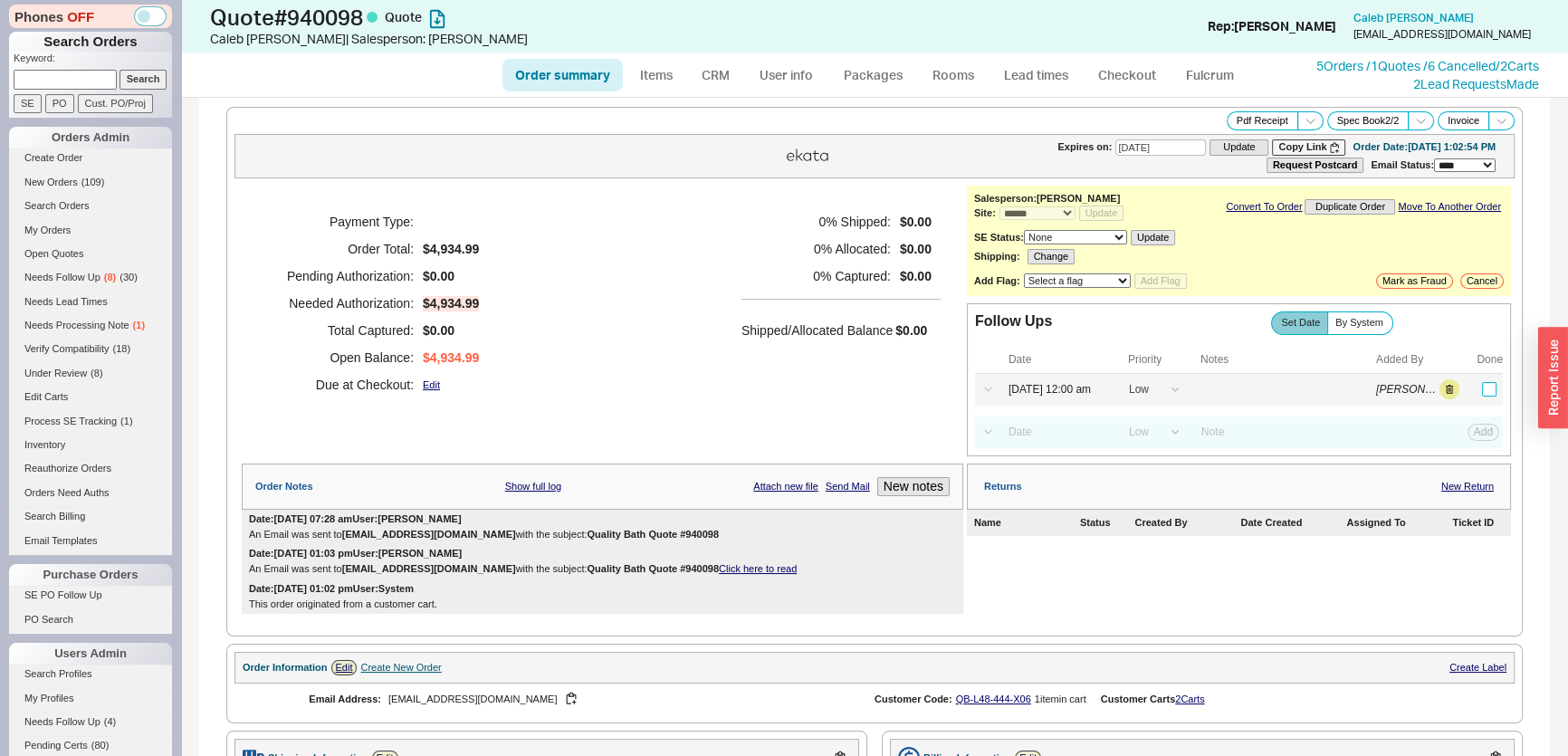
click at [1484, 389] on input "checkbox" at bounding box center [1489, 388] width 14 height 14
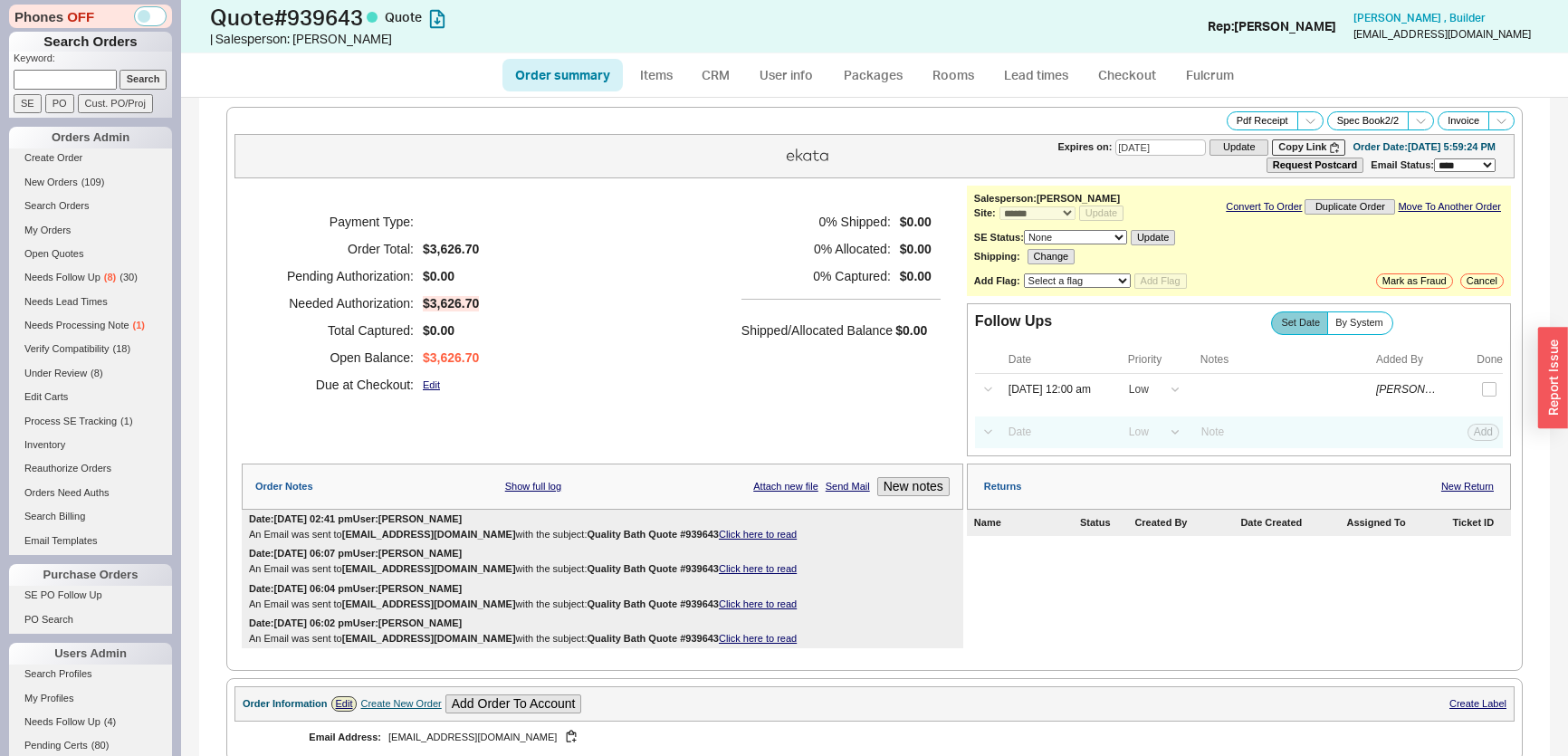
select select "*"
select select "LOW"
select select "3"
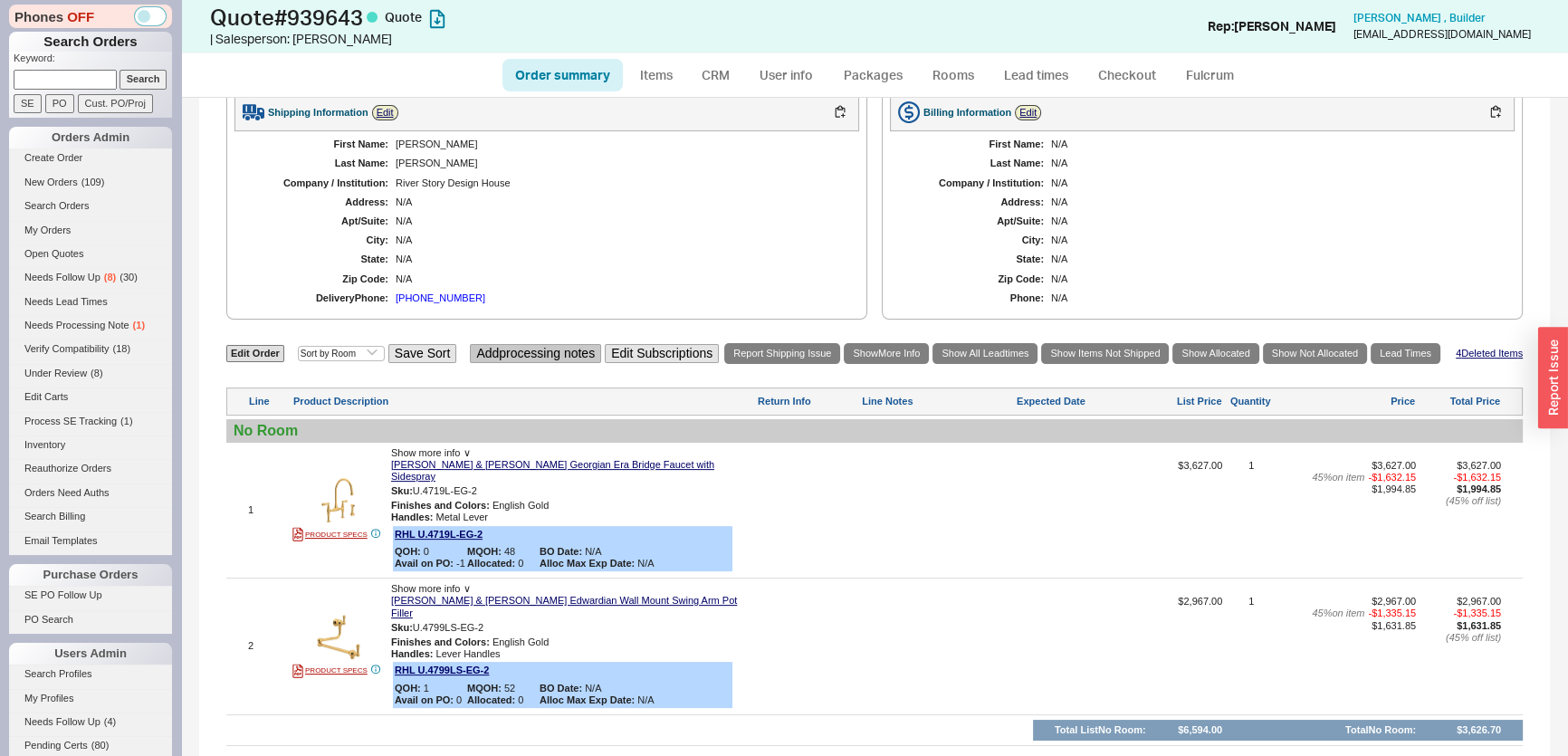
scroll to position [272, 0]
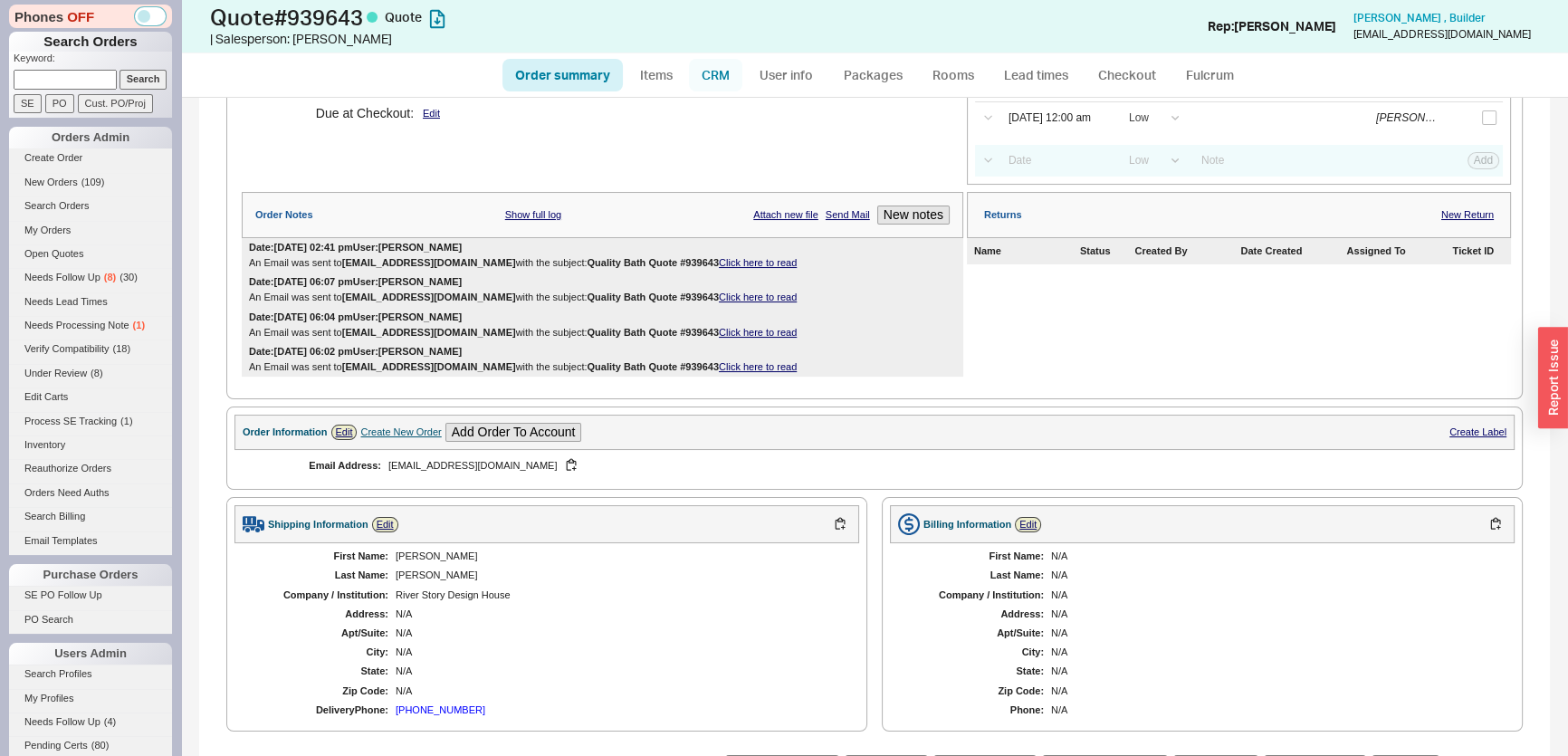
click at [728, 81] on link "CRM" at bounding box center [716, 75] width 53 height 32
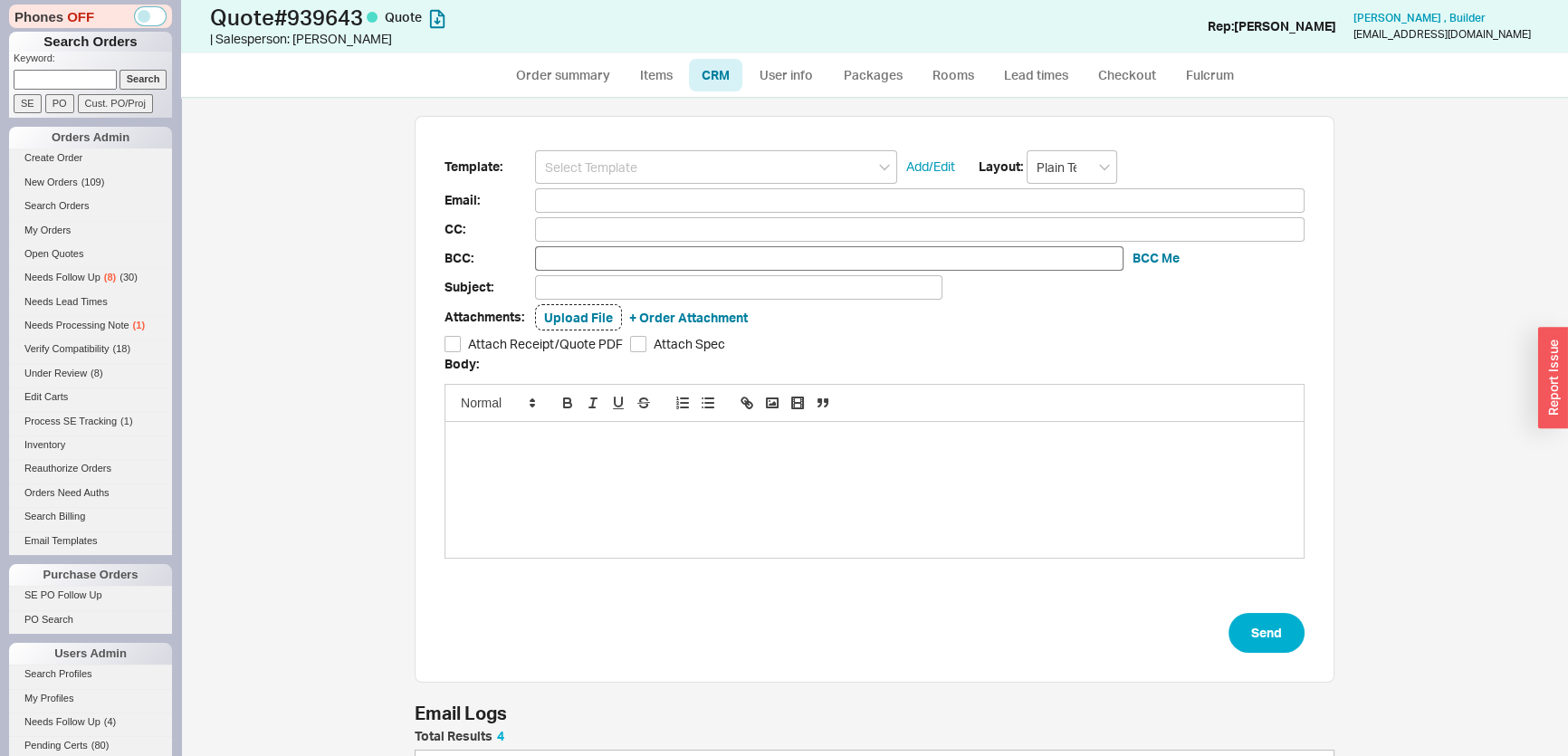
scroll to position [198, 907]
click at [666, 168] on input at bounding box center [716, 166] width 362 height 33
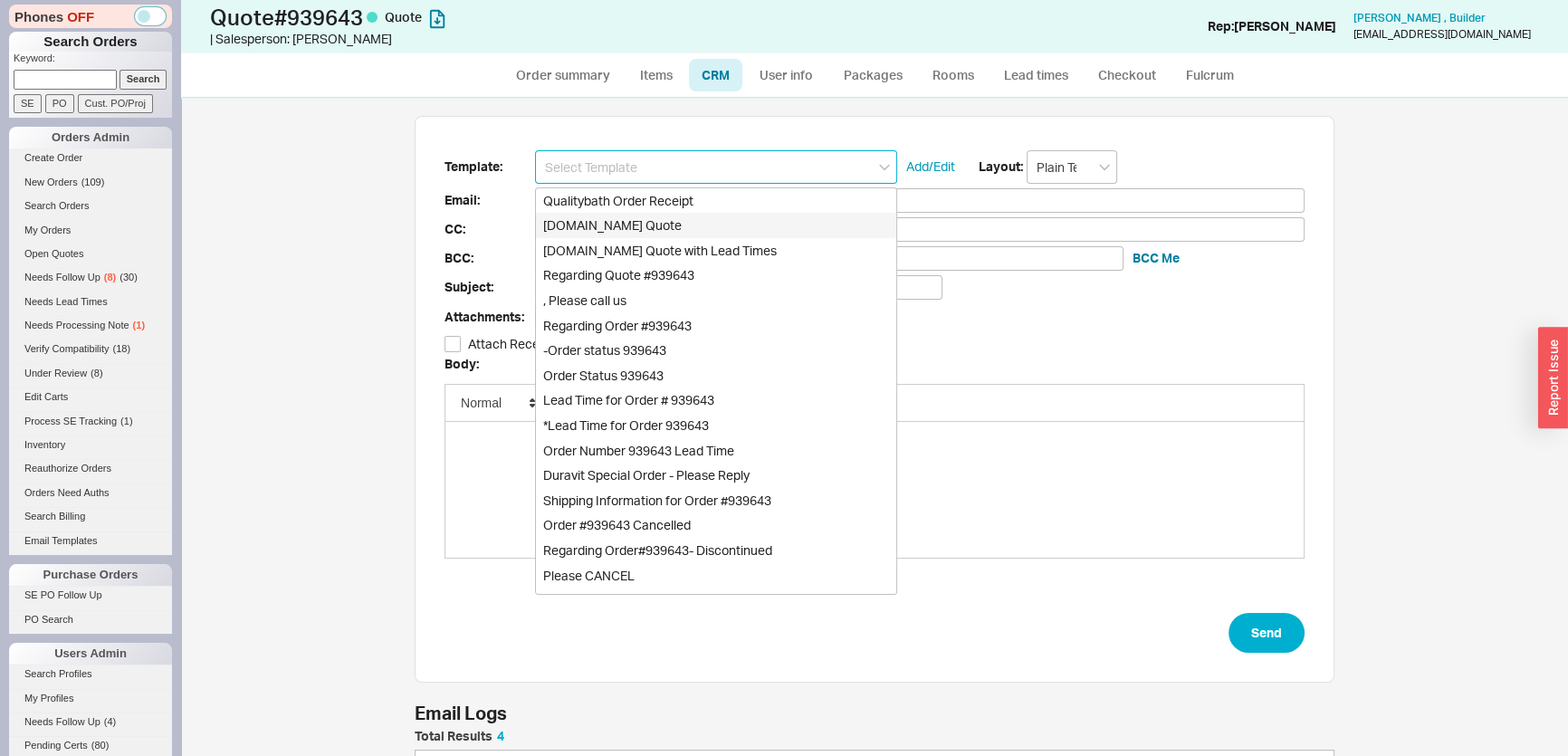
click at [659, 234] on div "[DOMAIN_NAME] Quote" at bounding box center [717, 225] width 361 height 26
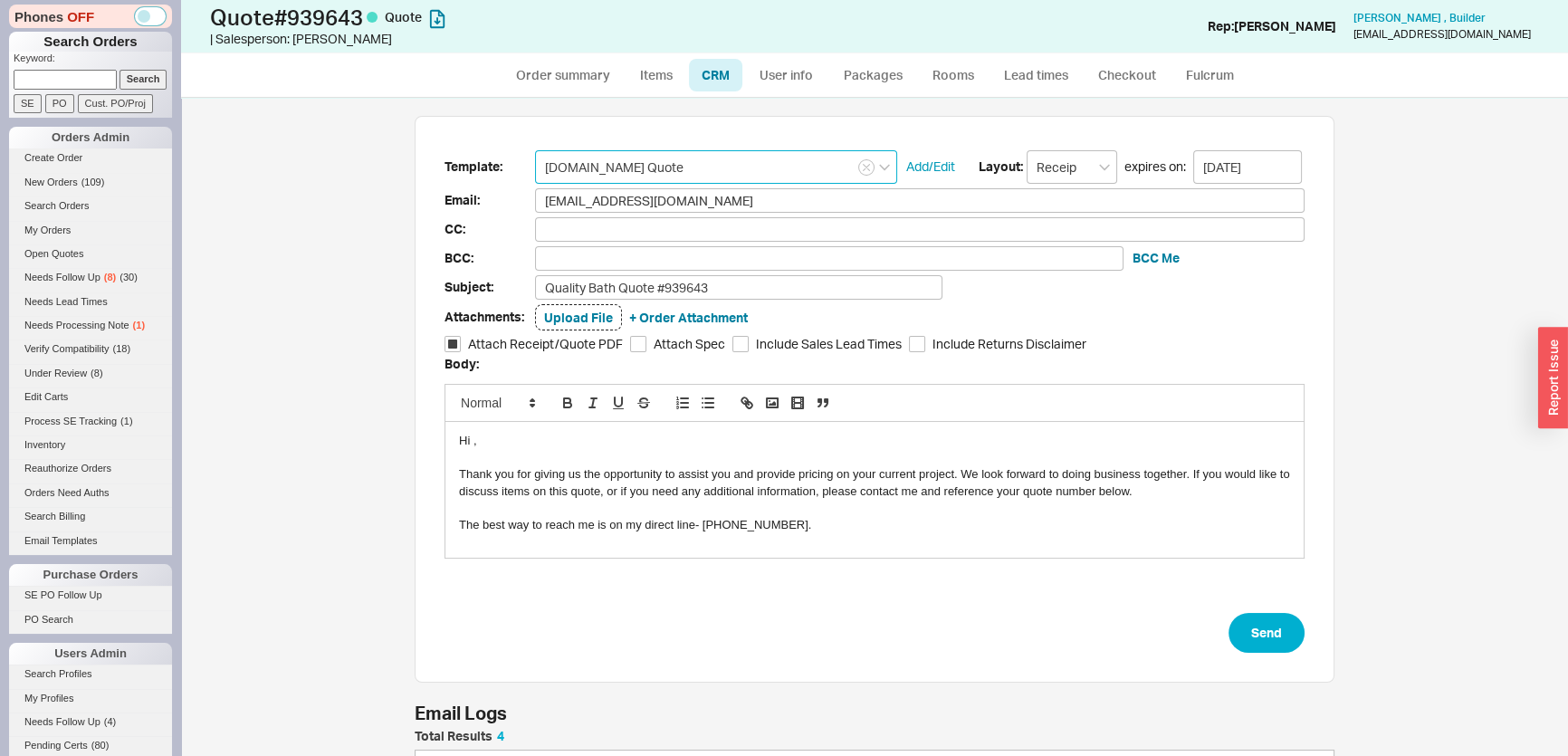
type input "Receipt"
type input "[EMAIL_ADDRESS][DOMAIN_NAME]"
type input "Quality Bath Quote #939643"
checkbox input "true"
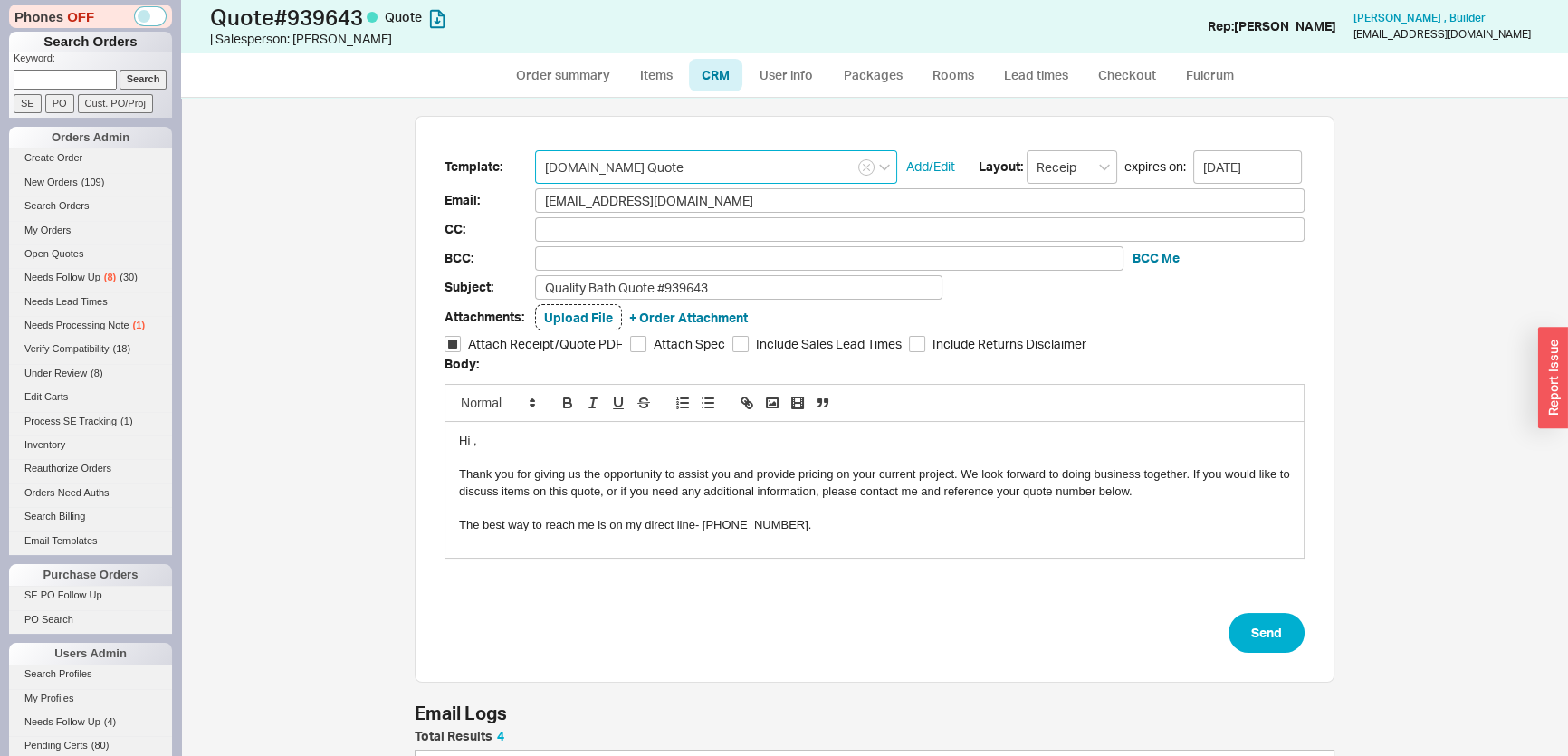
type input "[DOMAIN_NAME] Quote"
click at [729, 280] on input "Quality Bath Quote #939643" at bounding box center [739, 287] width 408 height 25
click at [770, 291] on input "Quality Bath Quote #939643-ready to [PERSON_NAME]?" at bounding box center [739, 287] width 408 height 25
type input "Quality Bath Quote #939643-ready to order?"
click at [1257, 622] on button "Send" at bounding box center [1266, 633] width 76 height 40
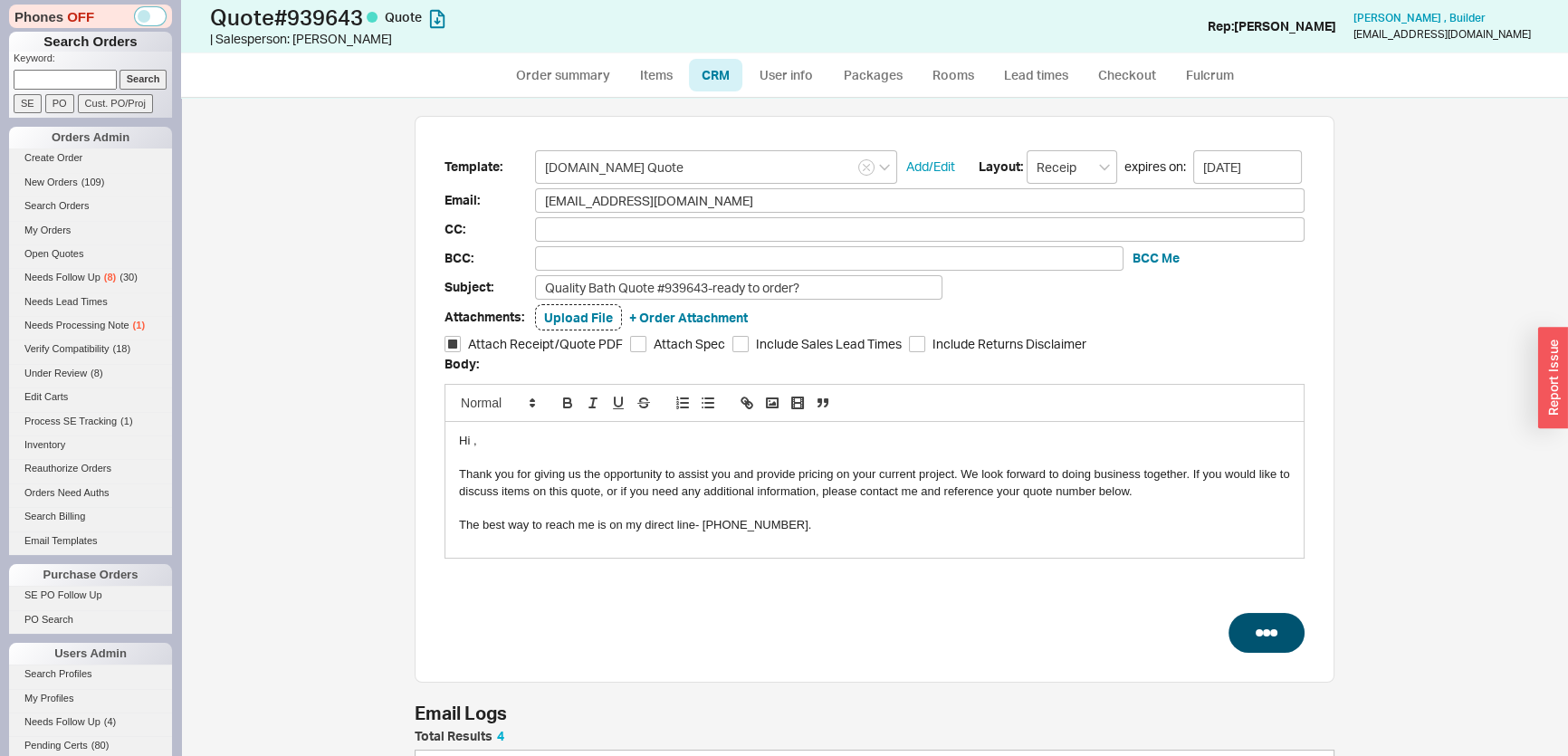
select select "*"
select select "LOW"
select select "3"
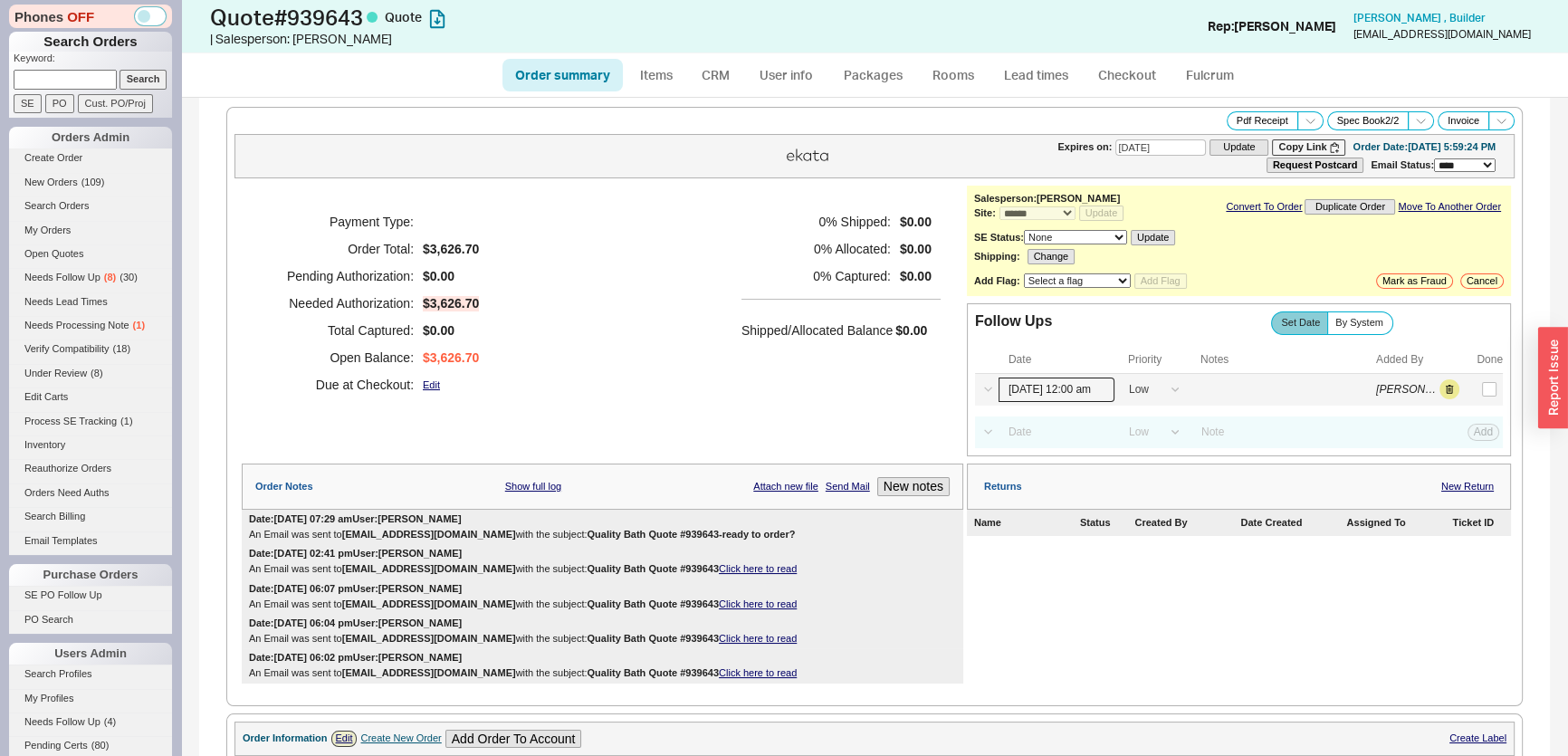
click at [1080, 390] on input "[DATE] 12:00 am" at bounding box center [1056, 390] width 115 height 25
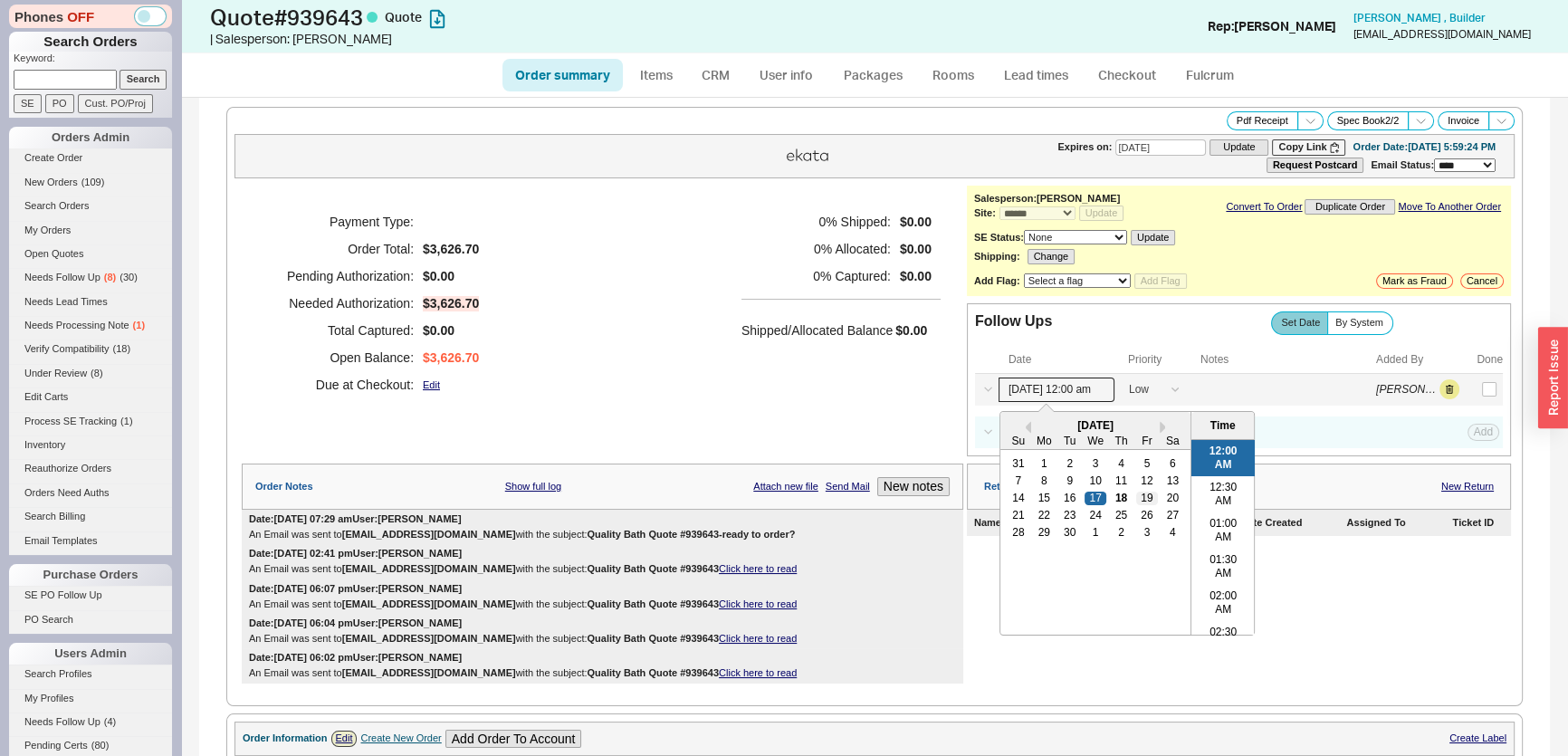
click at [1136, 494] on div "19" at bounding box center [1146, 497] width 22 height 12
type input "[DATE] 12:00 am"
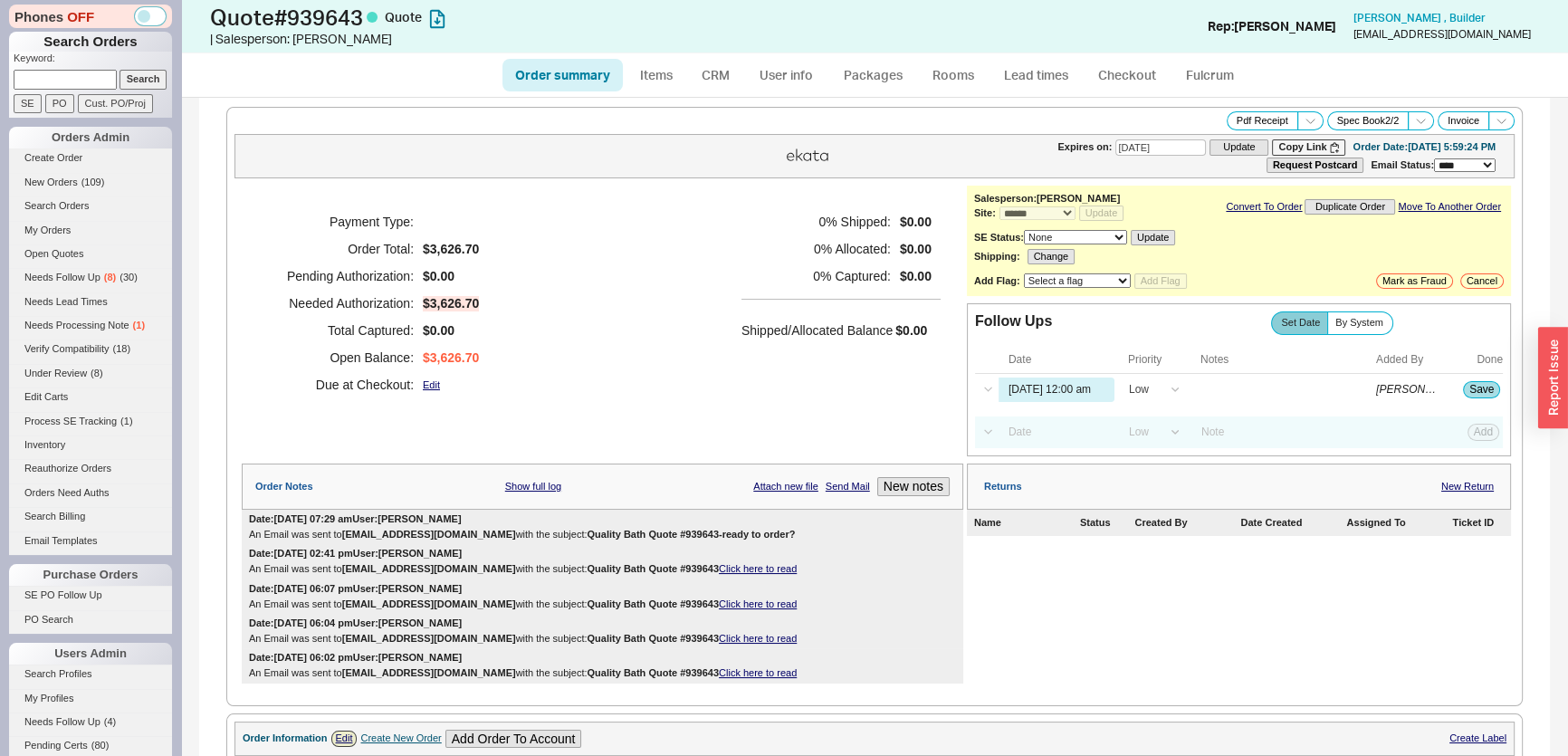
click at [900, 395] on div "0 % Shipped: $0.00 0 % Allocated: $0.00 0 % Captured: $0.00 Shipped/Allocated B…" at bounding box center [841, 303] width 199 height 190
click at [1216, 389] on input at bounding box center [1282, 390] width 181 height 25
type input "call"
click at [1469, 386] on button "Save" at bounding box center [1481, 388] width 37 height 16
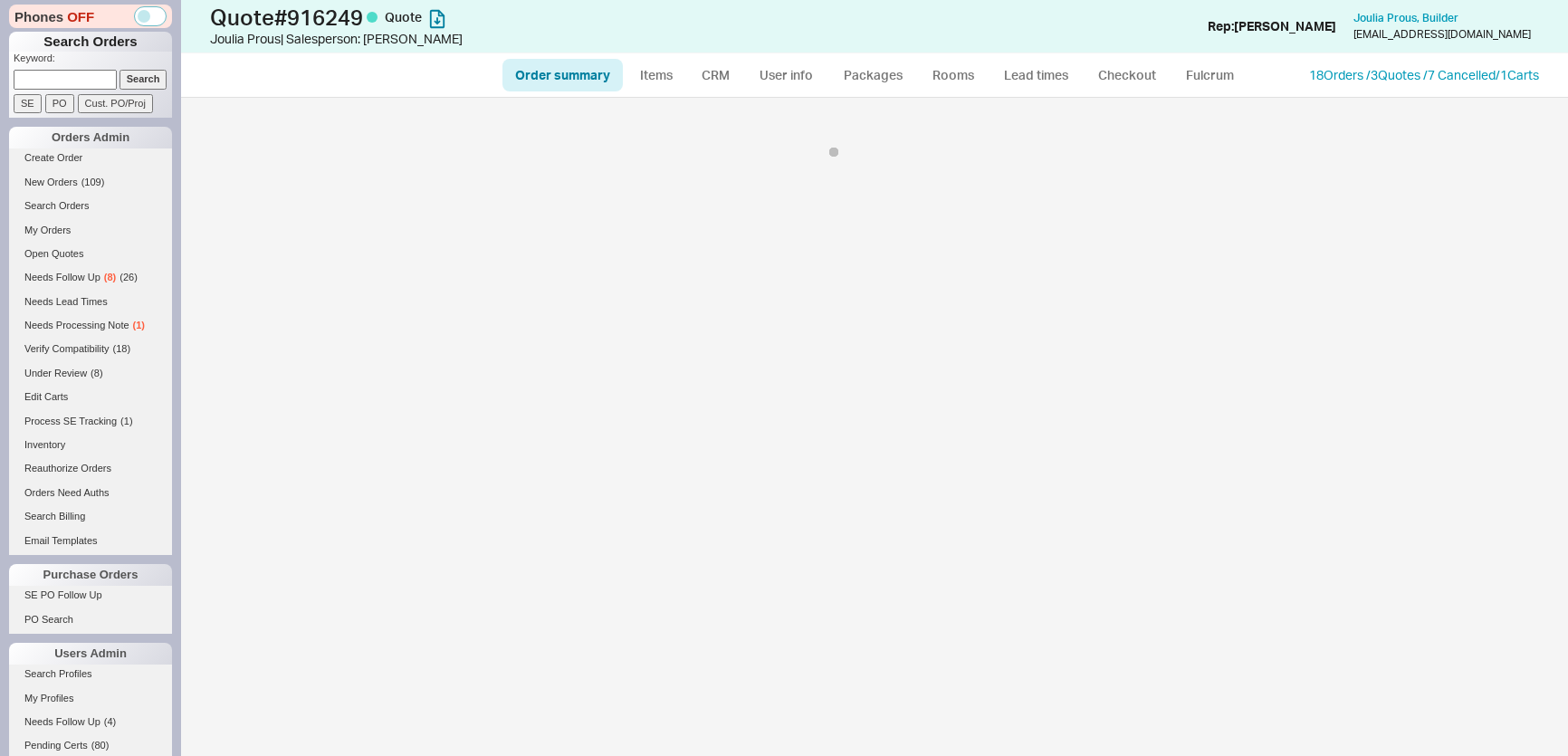
select select "*"
select select "MEDIUM"
select select "LOW"
select select "3"
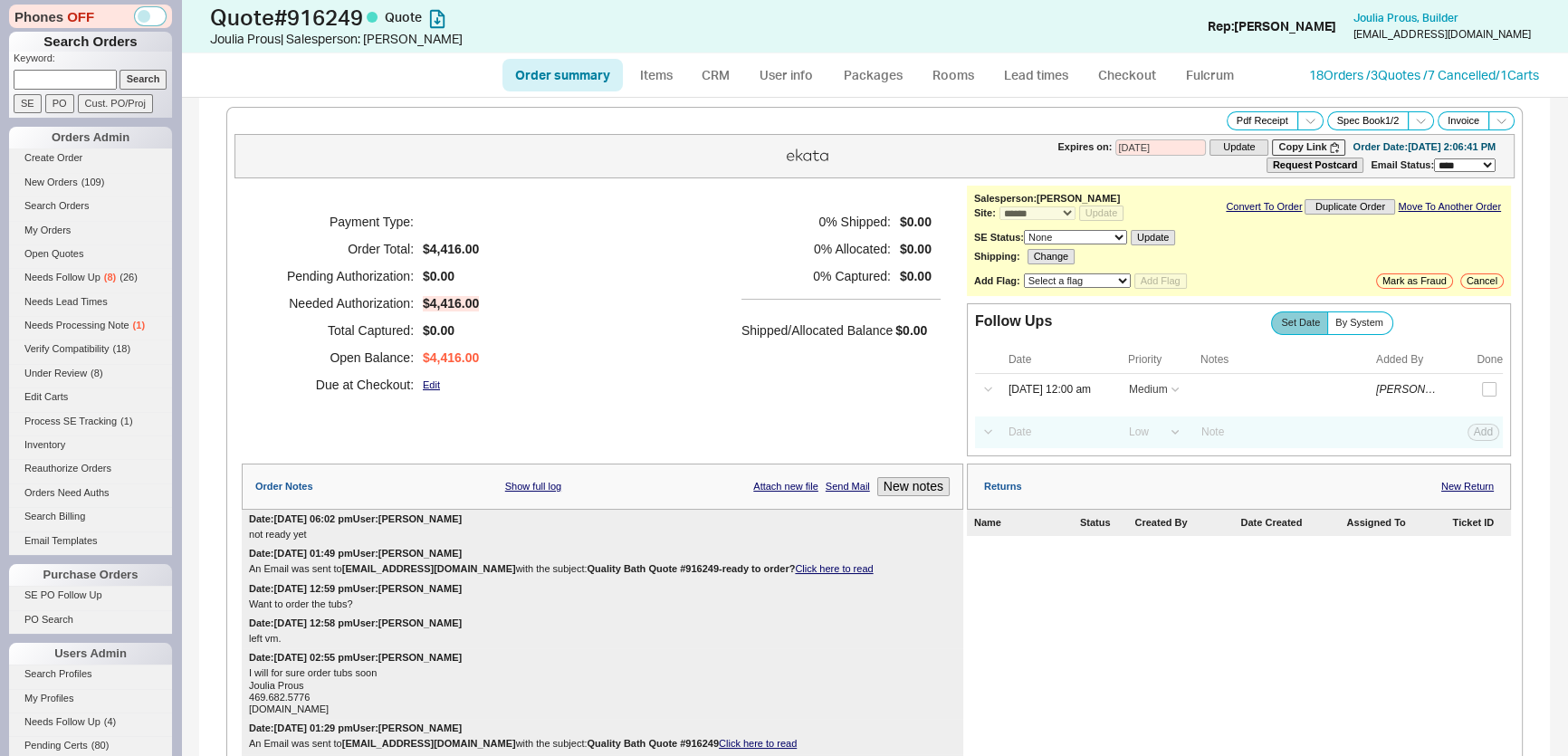
select select "*"
click at [716, 66] on link "CRM" at bounding box center [716, 75] width 53 height 32
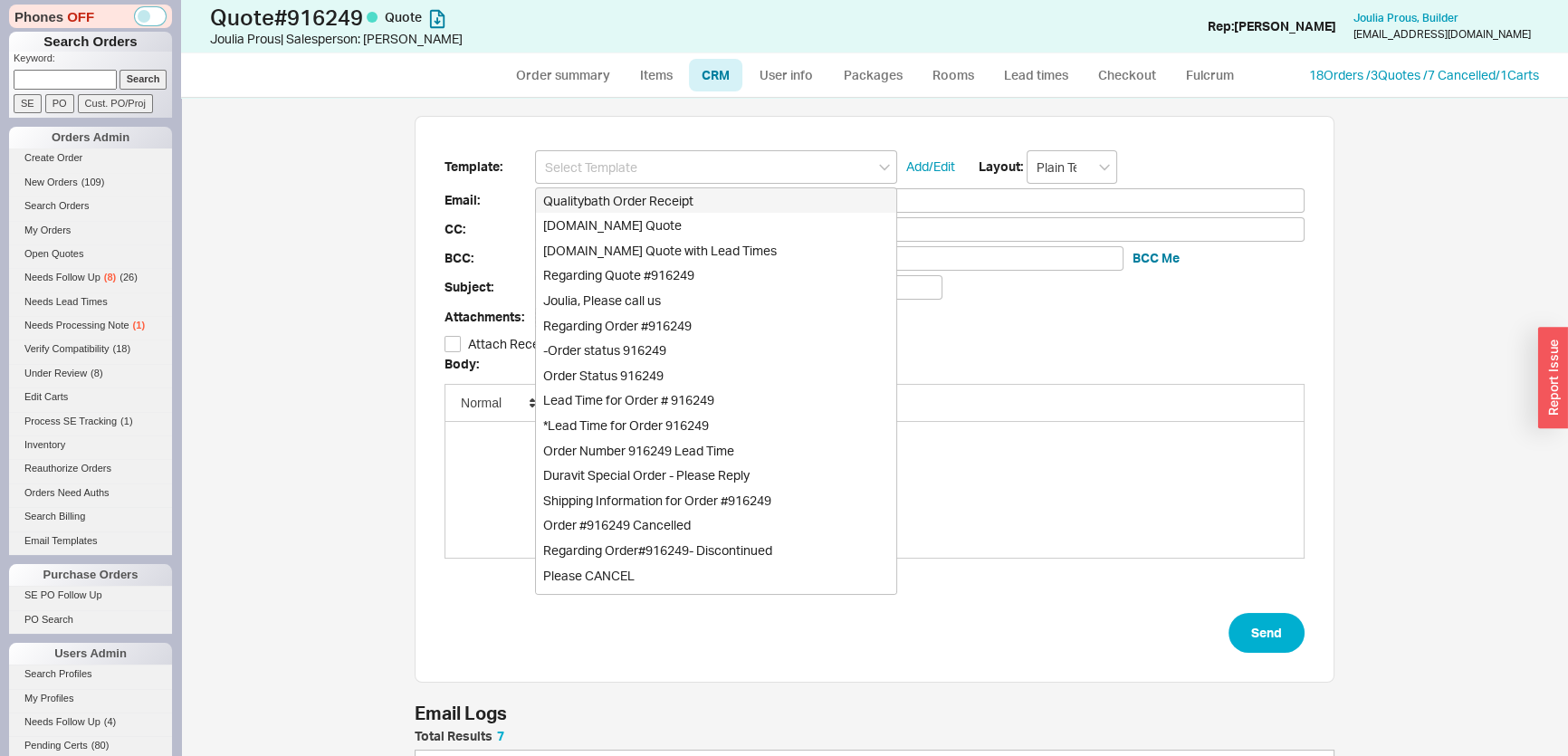
scroll to position [306, 907]
click at [687, 224] on div "[DOMAIN_NAME] Quote" at bounding box center [717, 225] width 361 height 26
type input "Receipt"
type input "[EMAIL_ADDRESS][DOMAIN_NAME]"
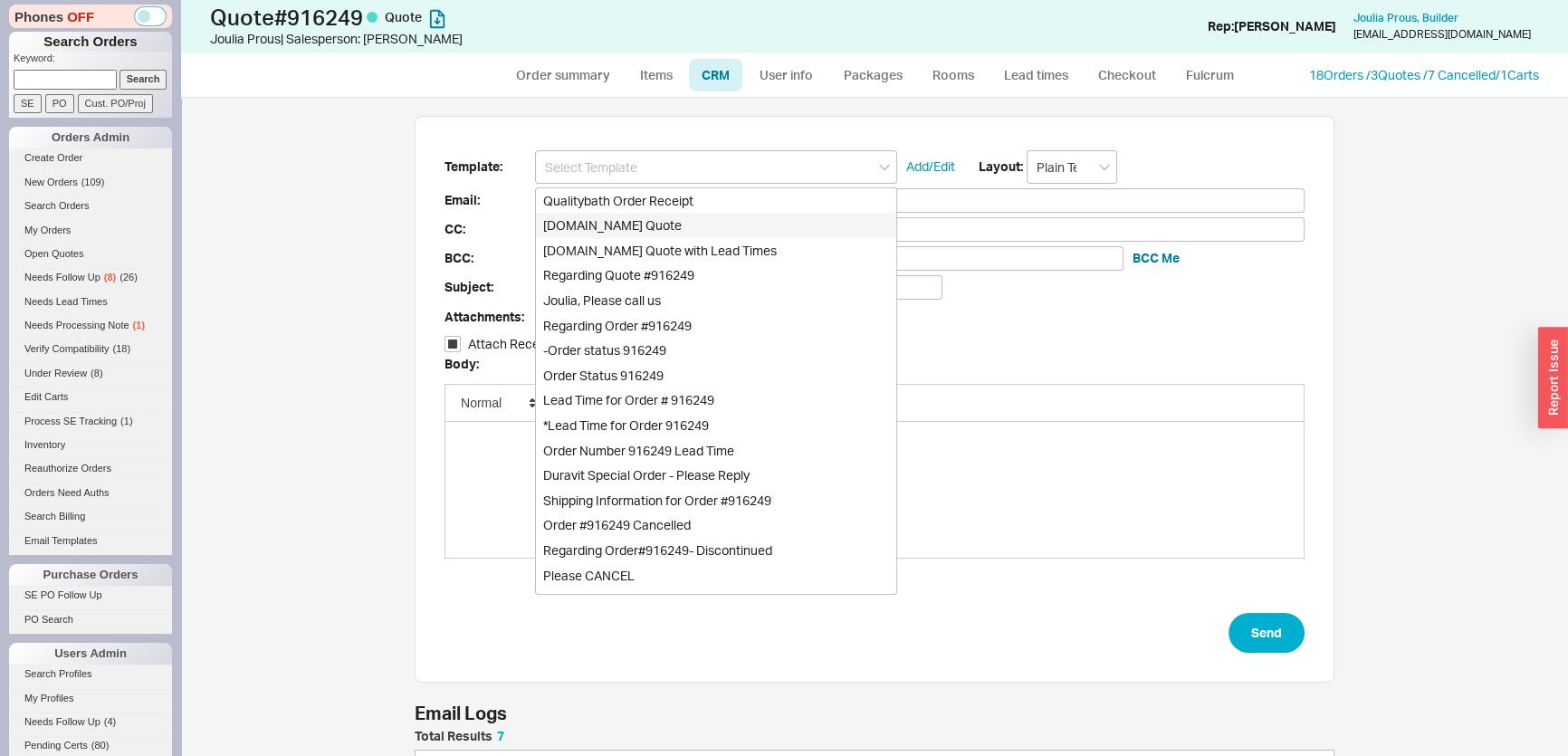
type input "Quality Bath Quote #916249"
checkbox input "true"
type input "[DOMAIN_NAME] Quote"
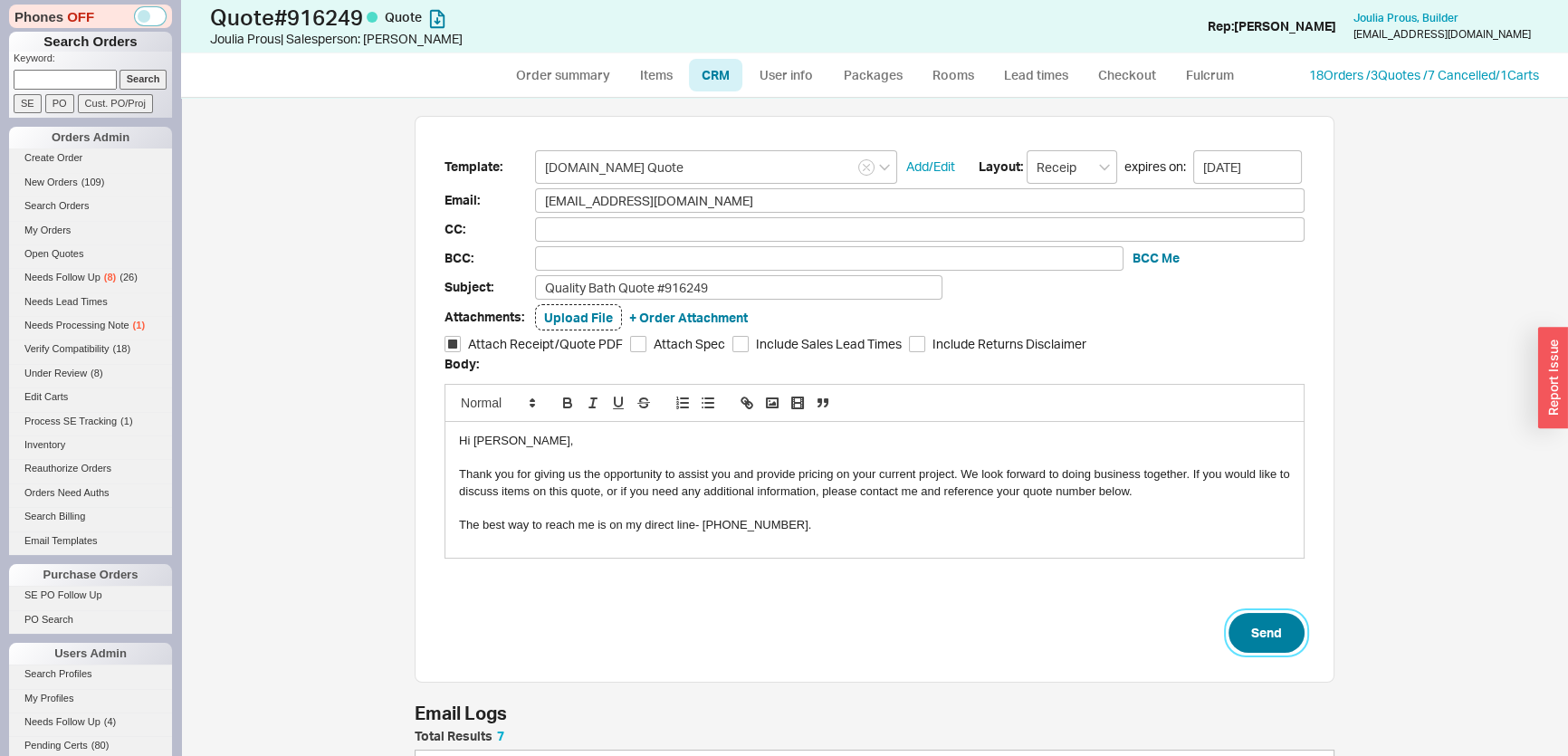
click at [1261, 631] on button "Send" at bounding box center [1266, 633] width 76 height 40
select select "*"
select select "MEDIUM"
select select "LOW"
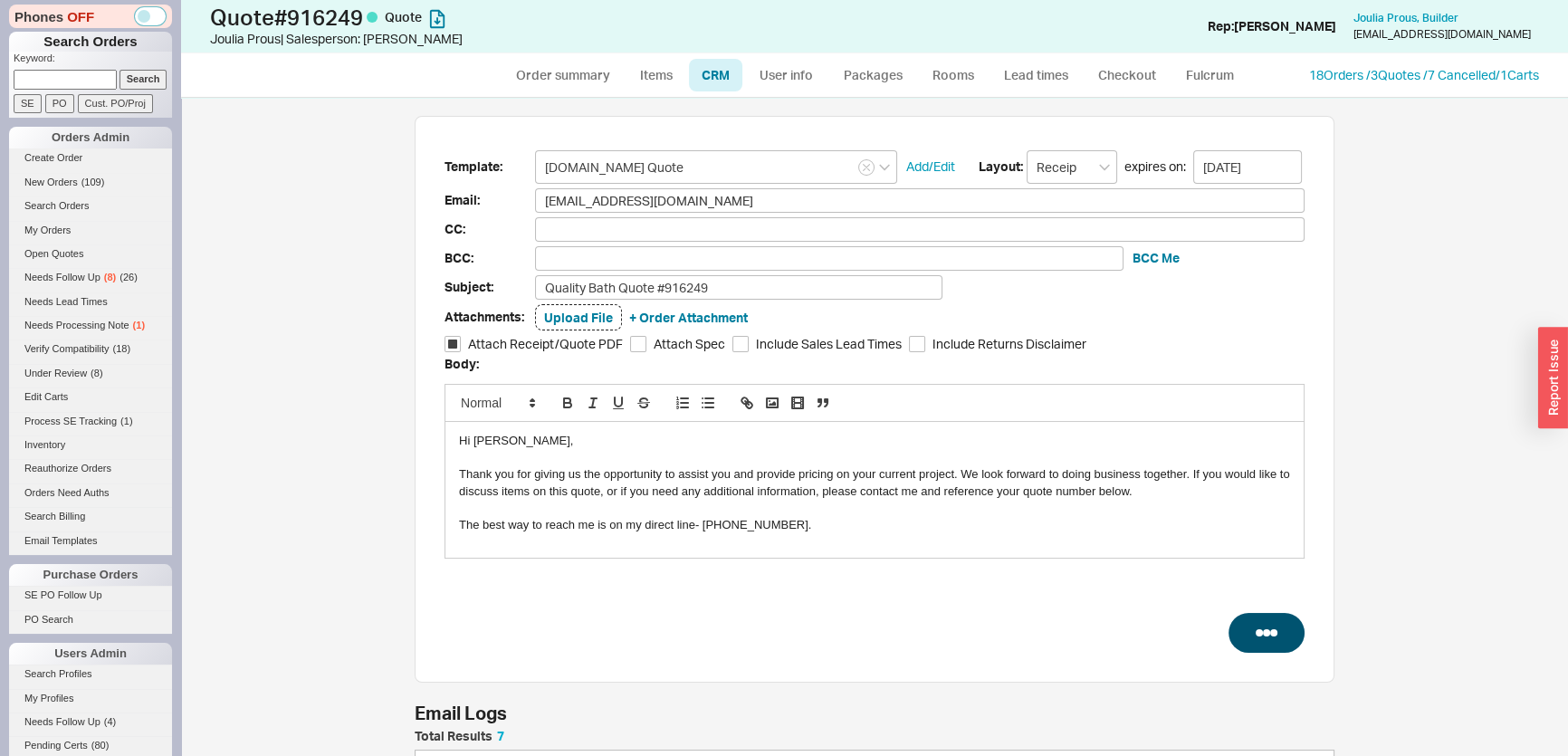
select select "3"
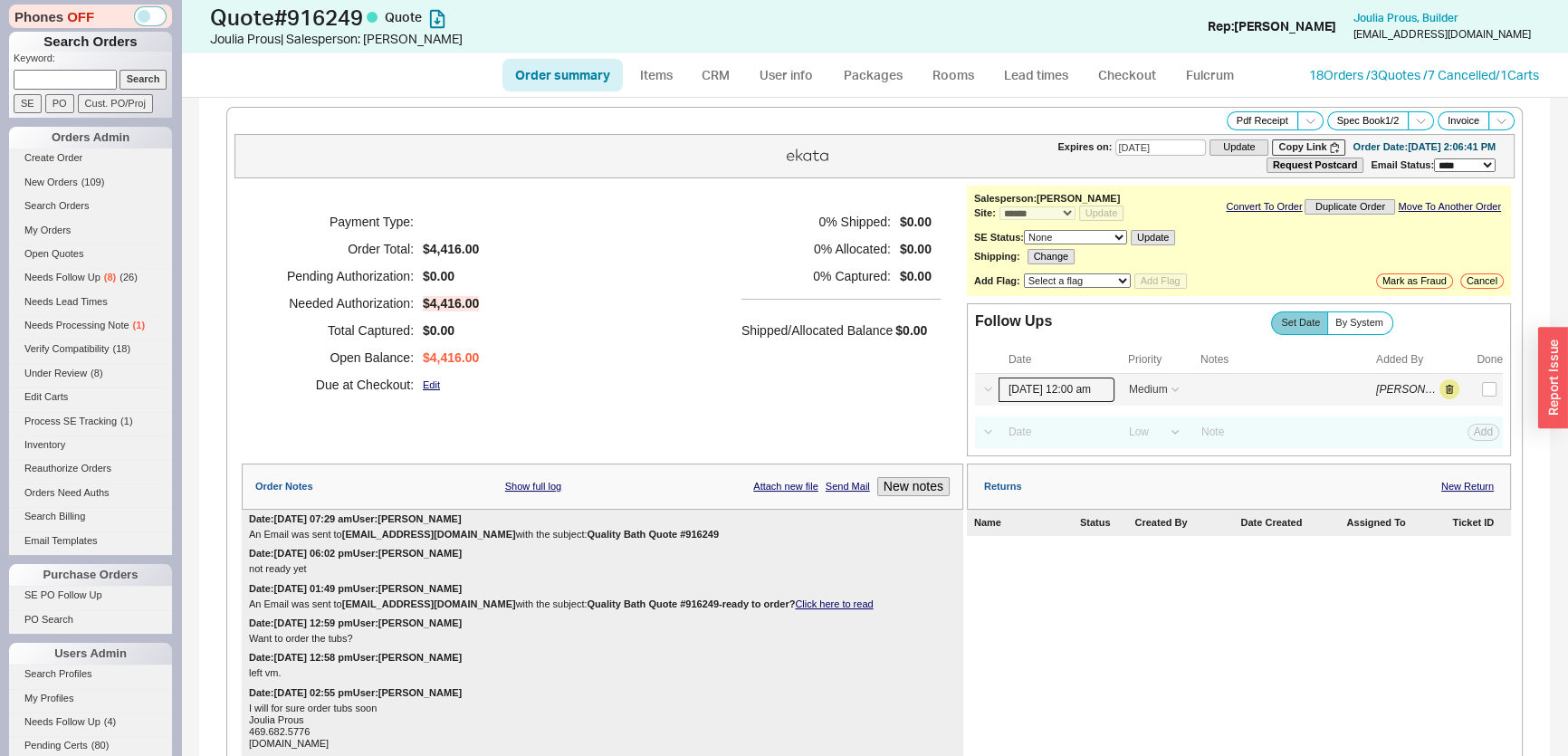
click at [1067, 395] on input "[DATE] 12:00 am" at bounding box center [1056, 390] width 115 height 25
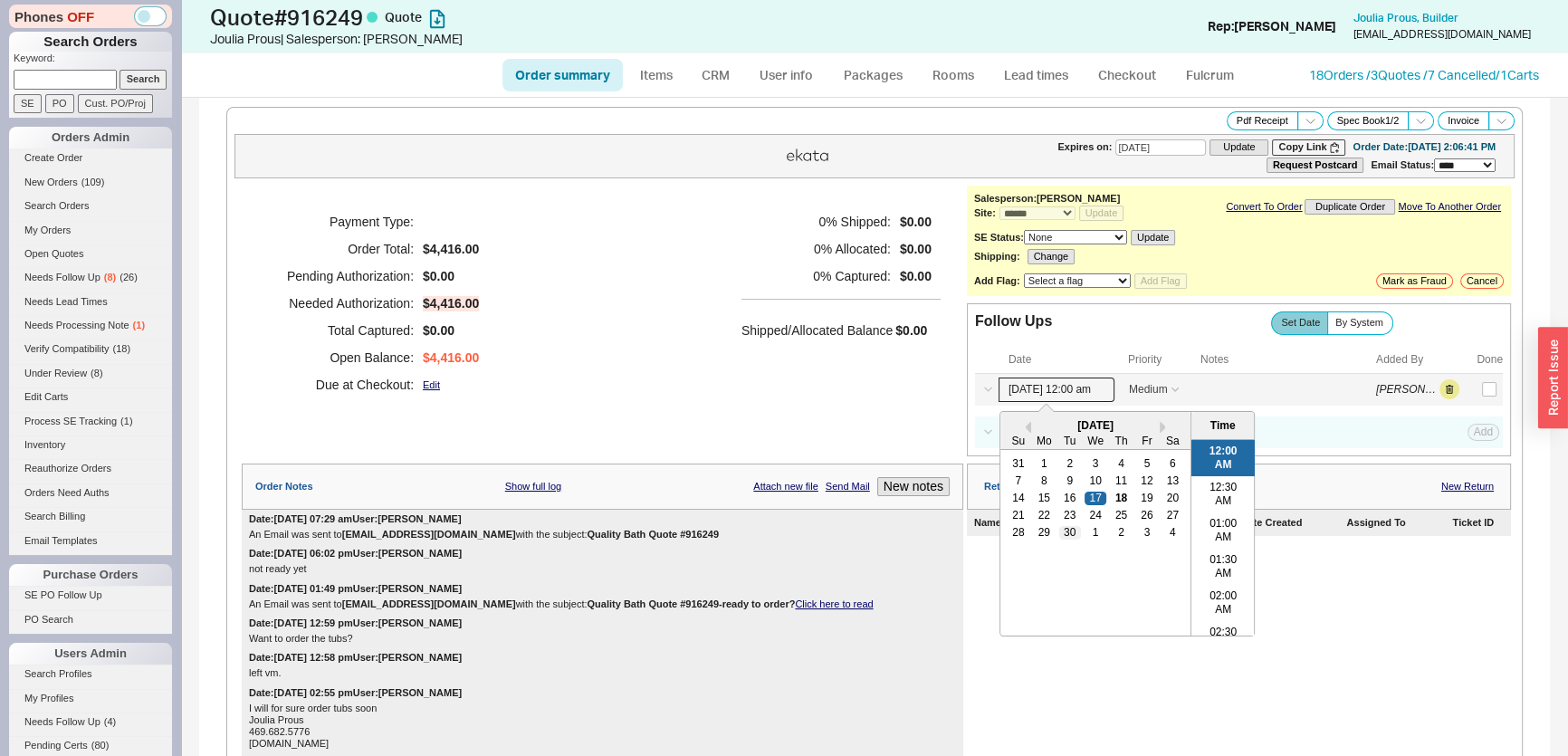
click at [1064, 533] on div "30" at bounding box center [1070, 532] width 22 height 12
type input "[DATE] 12:00 am"
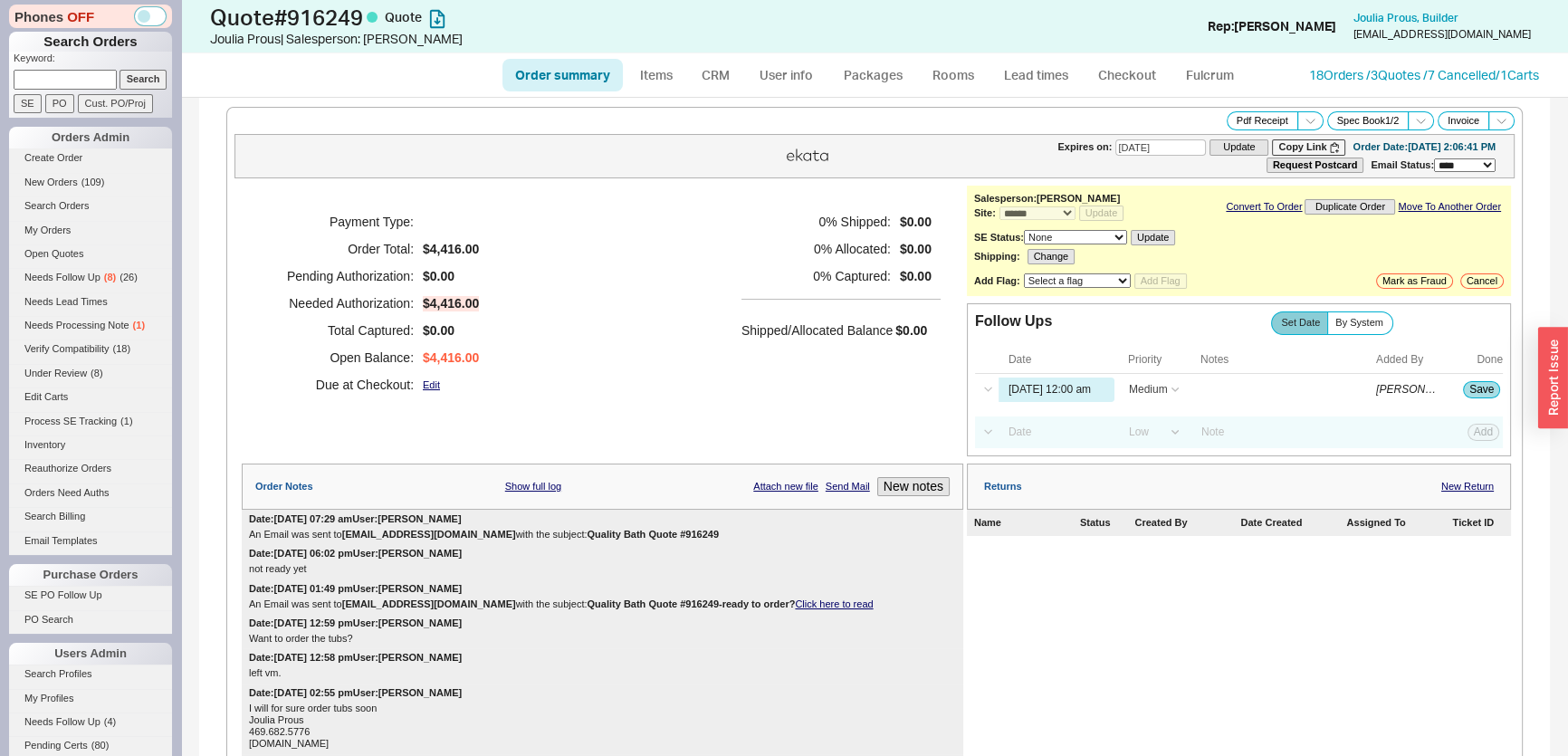
click at [856, 399] on div "Payment Type: Order Total: $4,416.00 Pending Authorization: $0.00 Needed Author…" at bounding box center [602, 303] width 721 height 236
click at [1476, 392] on button "Save" at bounding box center [1481, 388] width 37 height 16
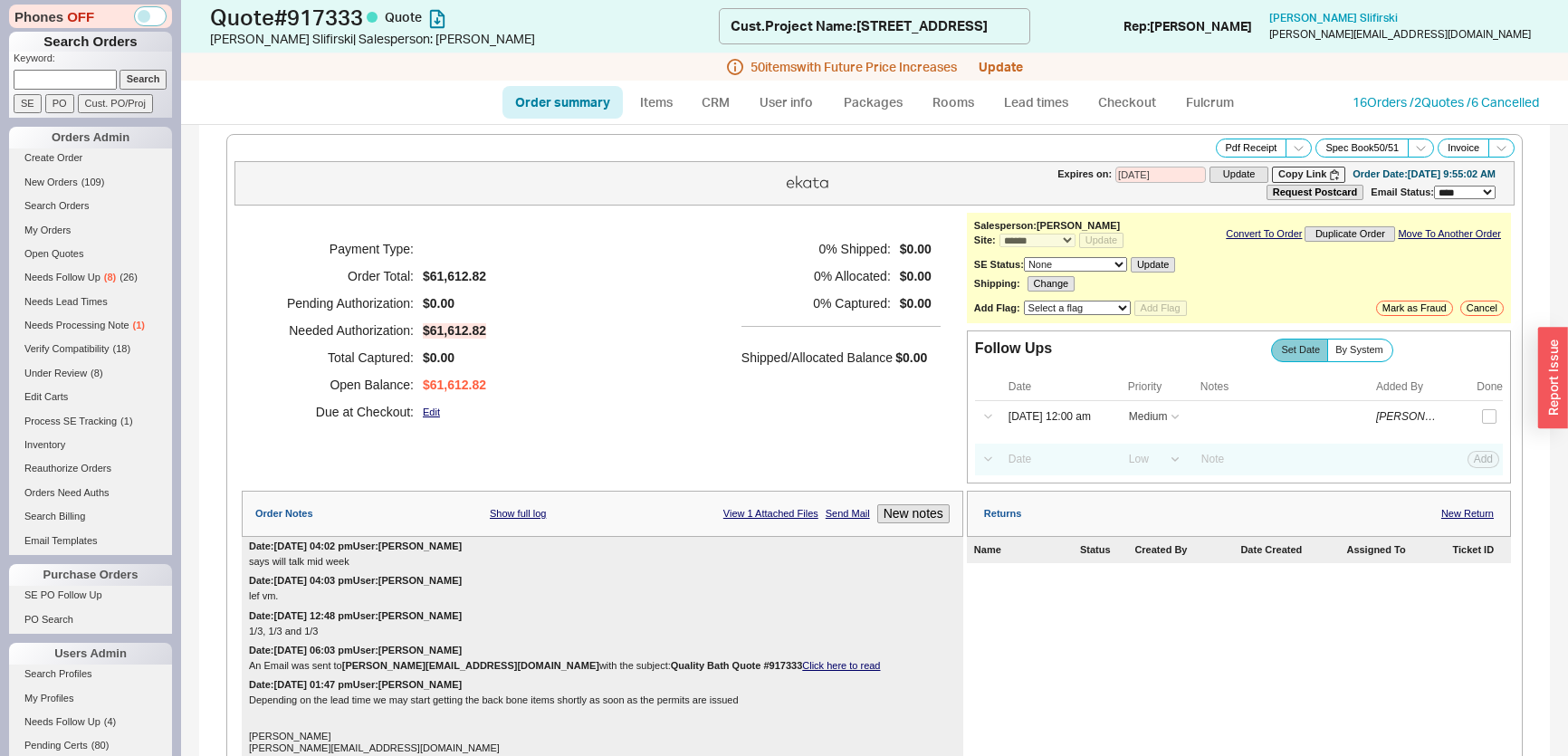
select select "*"
select select "MEDIUM"
select select "LOW"
select select "3"
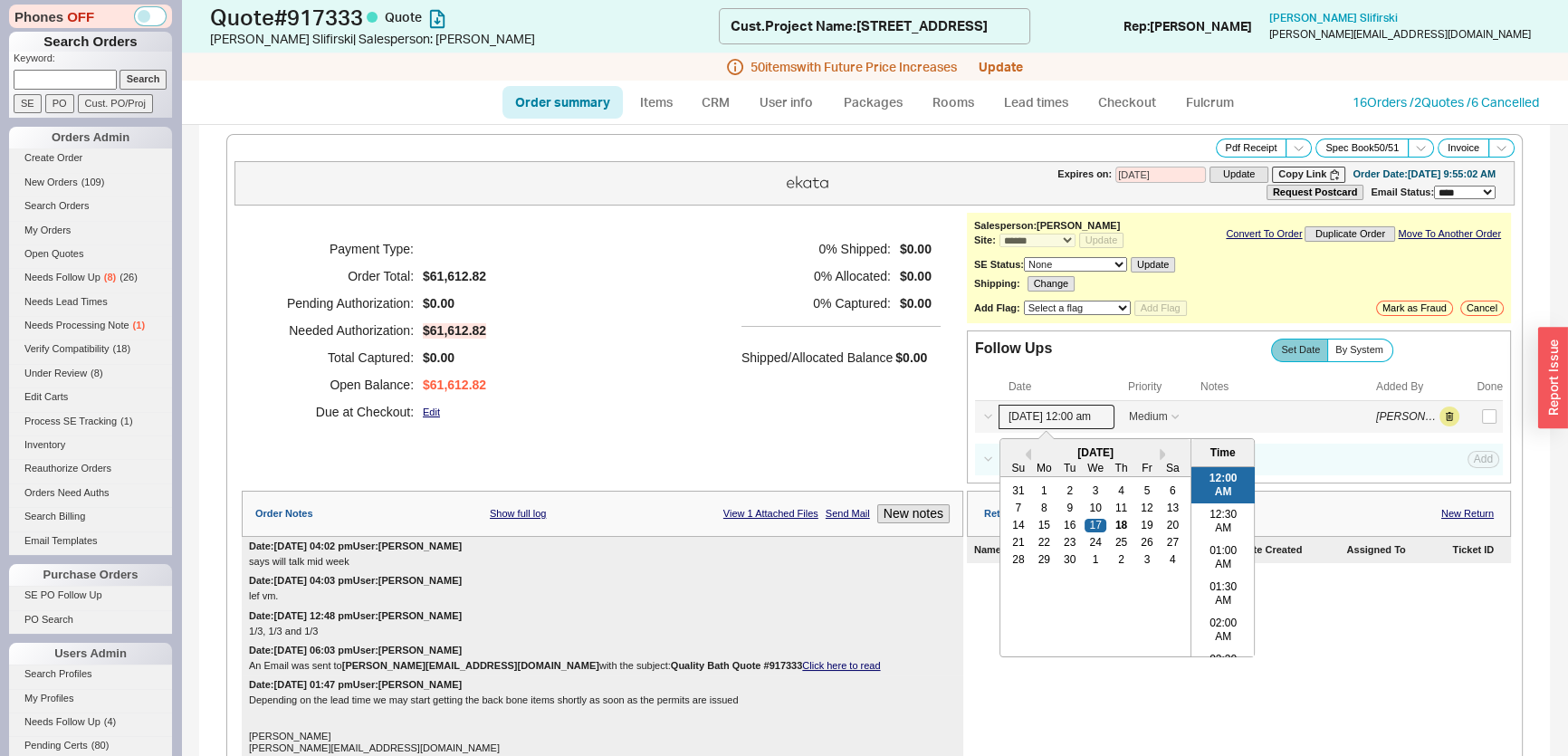
click at [1072, 406] on input "09/17/25 12:00 am" at bounding box center [1056, 417] width 115 height 25
click at [1137, 517] on div "14 15 16 17 18 19 20" at bounding box center [1095, 526] width 180 height 17
click at [1137, 519] on div "19" at bounding box center [1146, 524] width 22 height 12
type input "09/19/25 12:00 am"
click at [881, 444] on div "Payment Type: Order Total: $61,612.82 Pending Authorization: $0.00 Needed Autho…" at bounding box center [602, 330] width 721 height 236
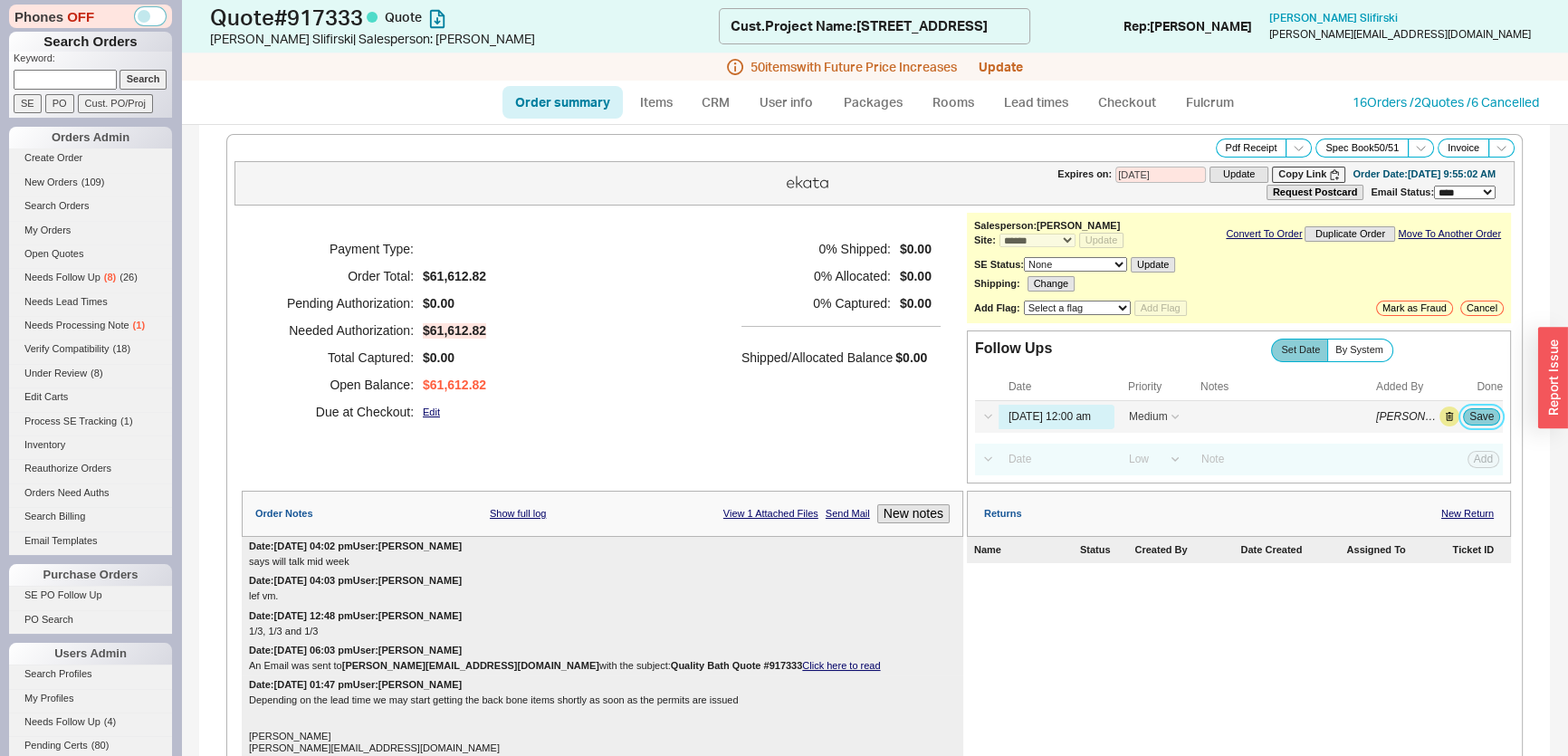
click at [1474, 414] on button "Save" at bounding box center [1481, 416] width 37 height 16
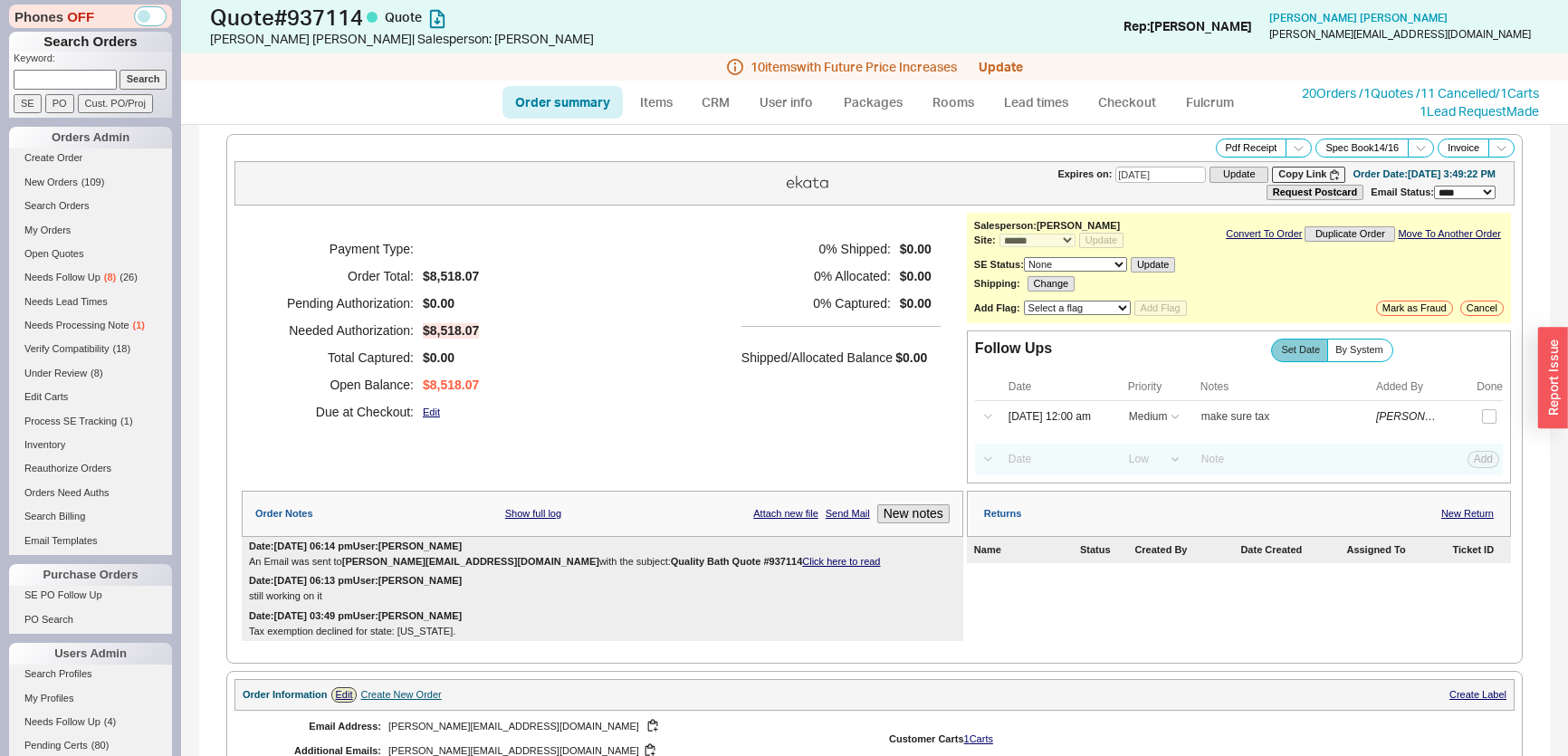
select select "*"
select select "MEDIUM"
select select "LOW"
select select "3"
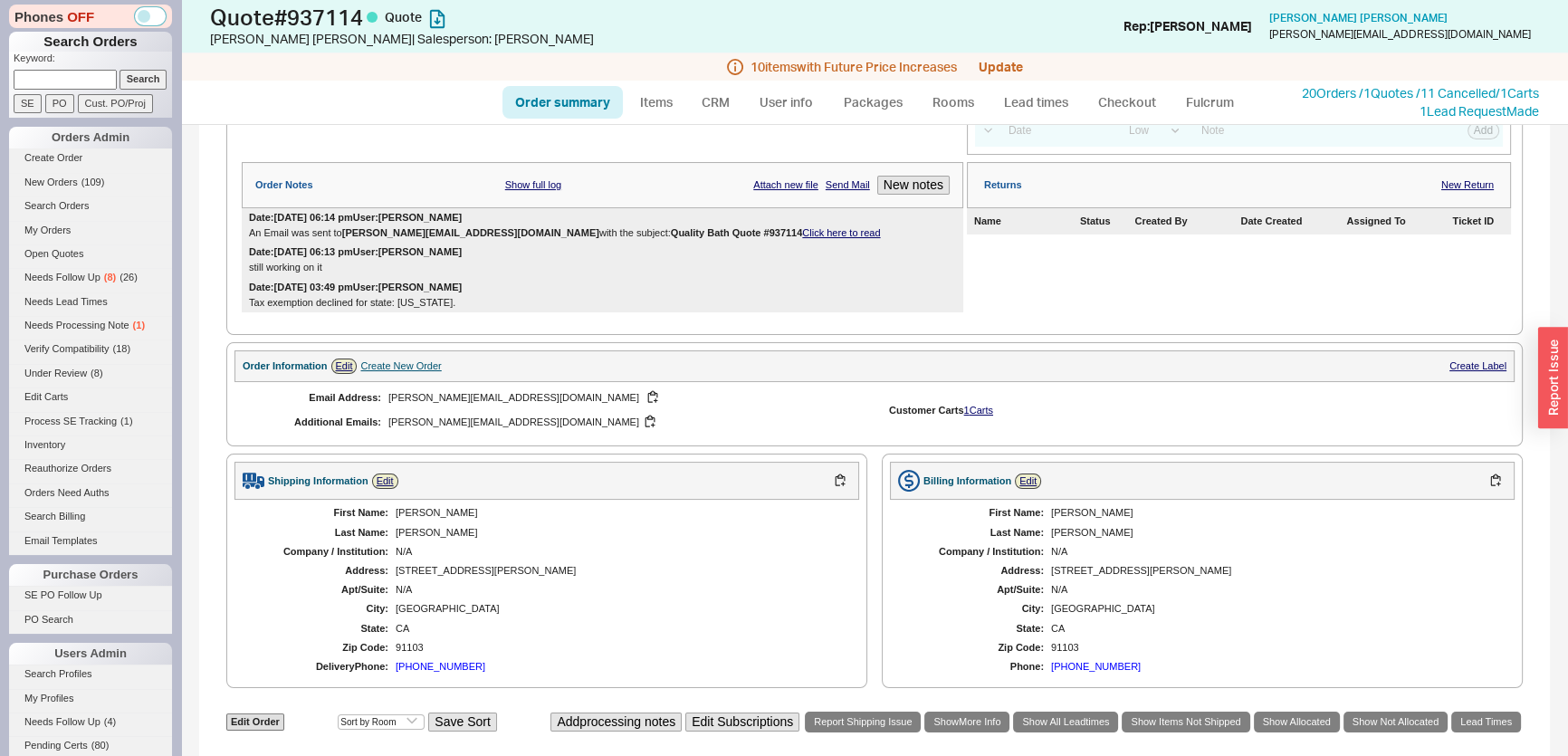
scroll to position [81, 0]
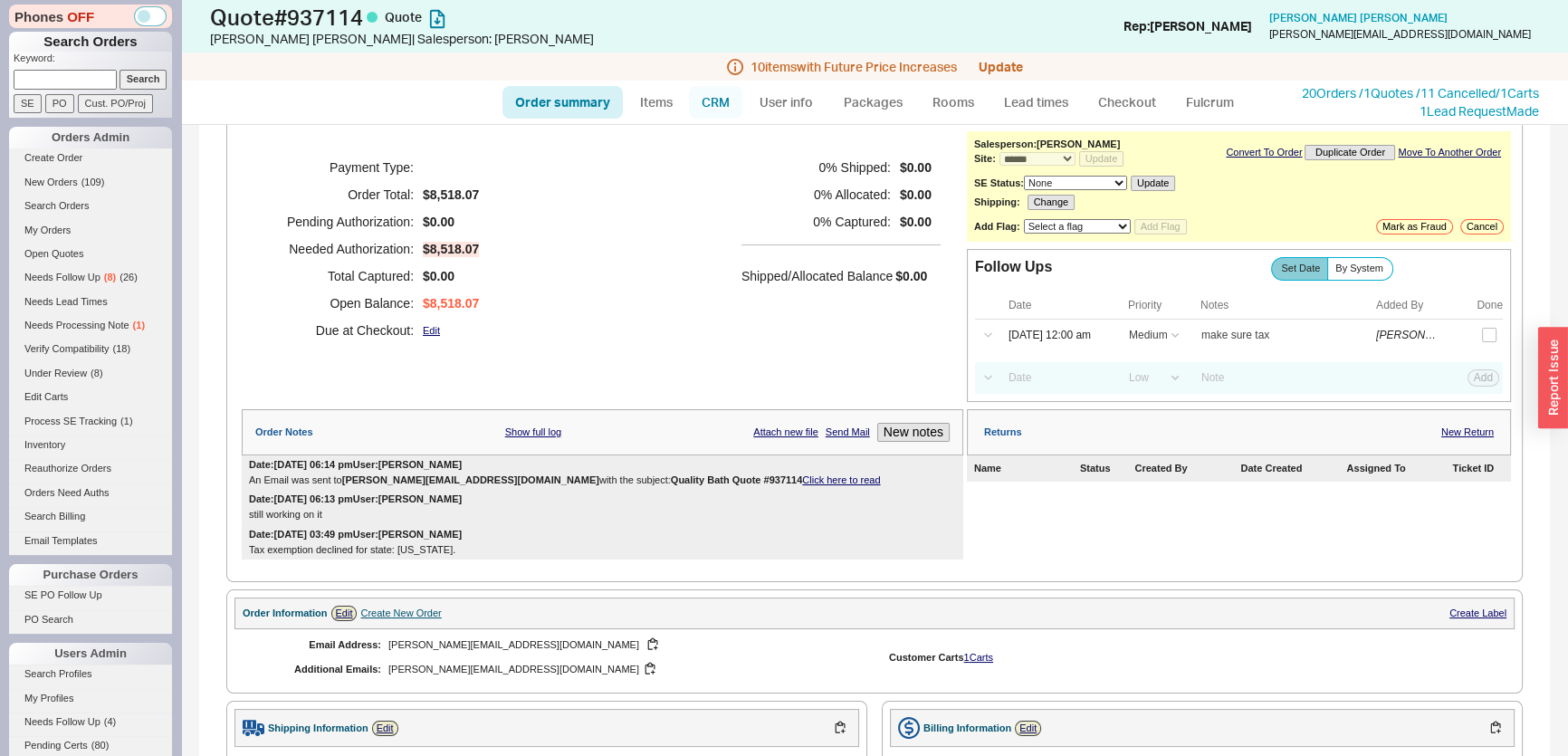
click at [731, 108] on link "CRM" at bounding box center [716, 102] width 53 height 32
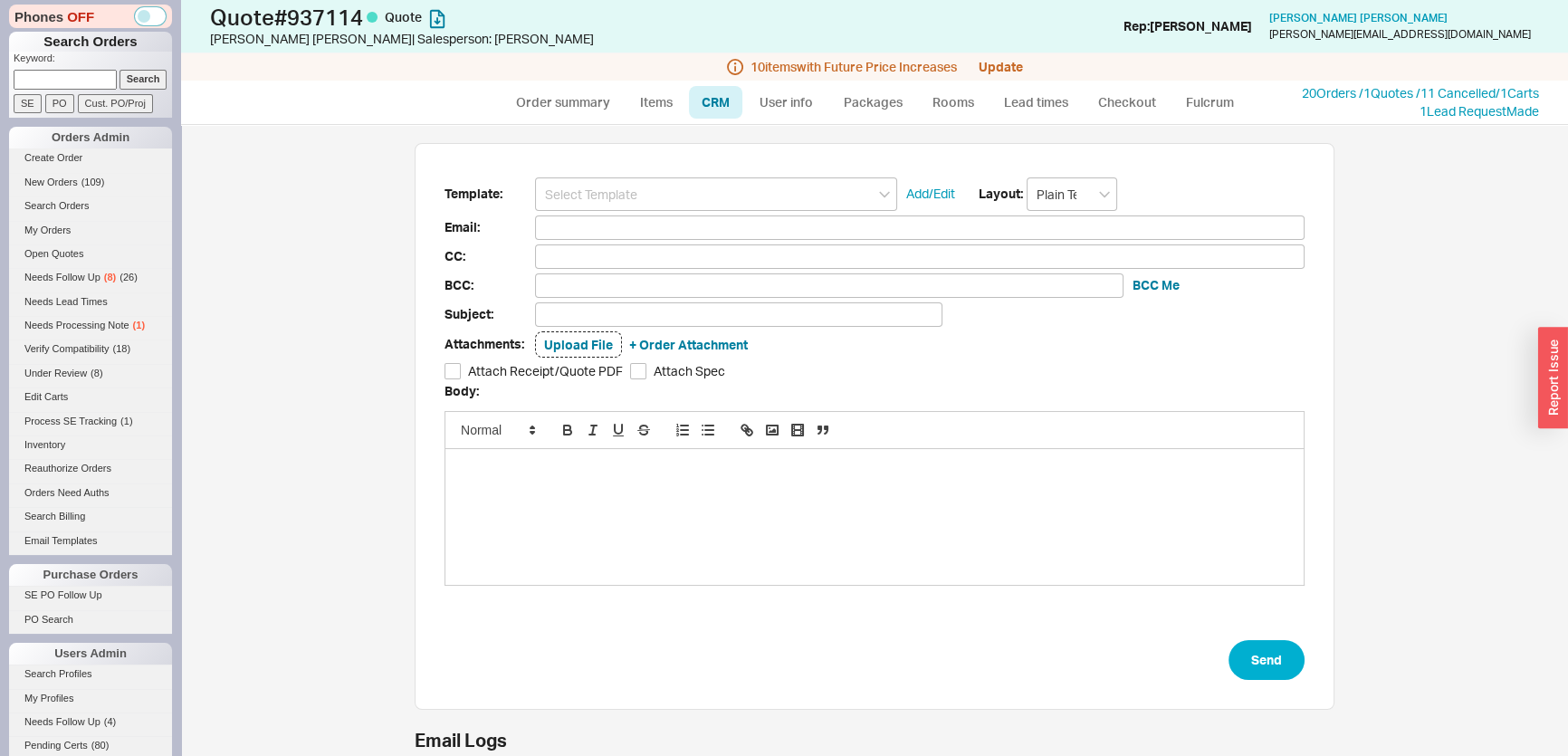
scroll to position [89, 907]
drag, startPoint x: 668, startPoint y: 185, endPoint x: 680, endPoint y: 212, distance: 29.5
click at [668, 185] on input at bounding box center [716, 194] width 362 height 33
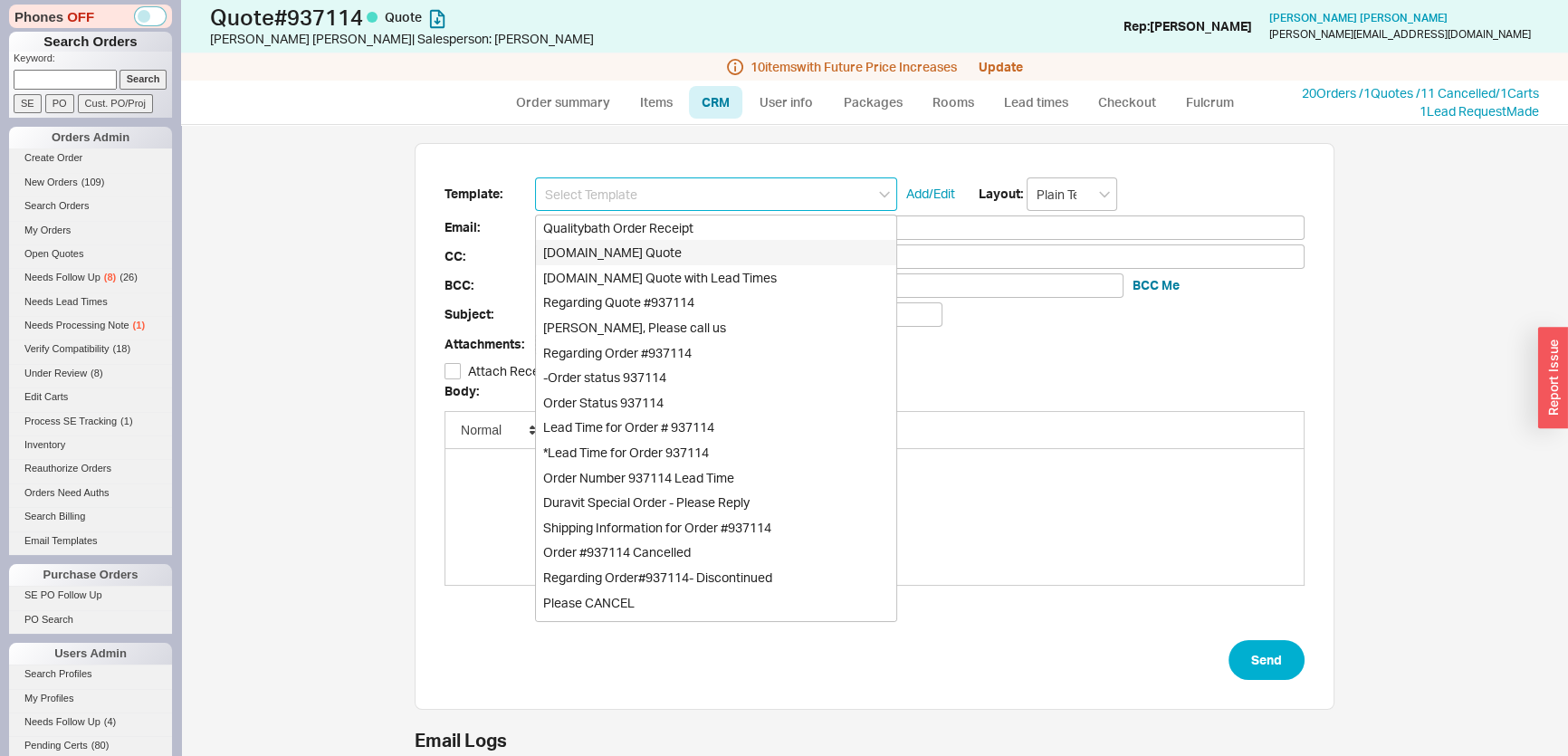
click at [680, 246] on div "Qualitybath.com Quote" at bounding box center [717, 252] width 361 height 26
type input "Receipt"
type input "tamara@bownelawyer.com"
type input "diane.prinssheldahl@gmail.com"
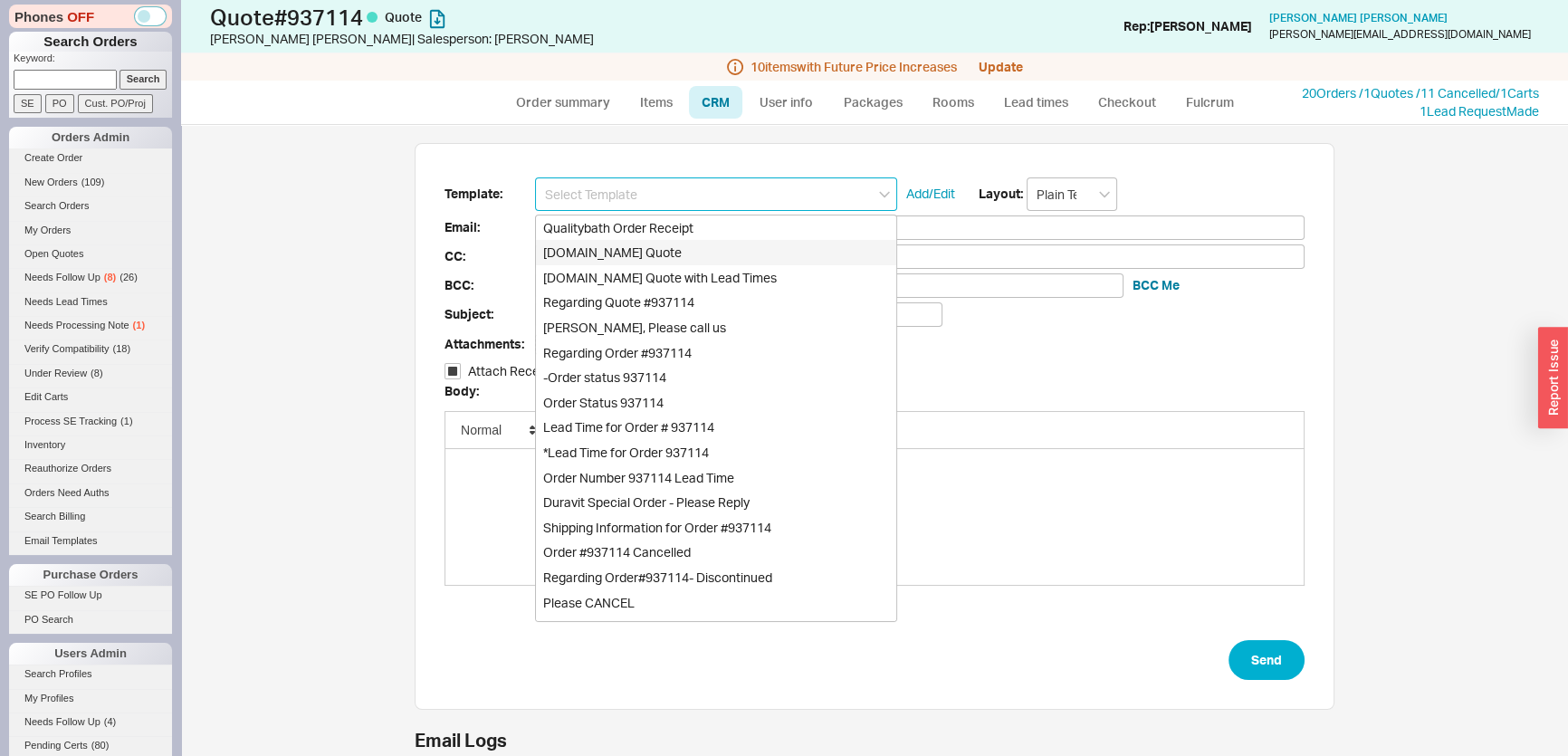
type input "diane.prinssheldahl@gmail.com"
type input "Quality Bath Quote #937114"
checkbox input "true"
type input "[DOMAIN_NAME] Quote"
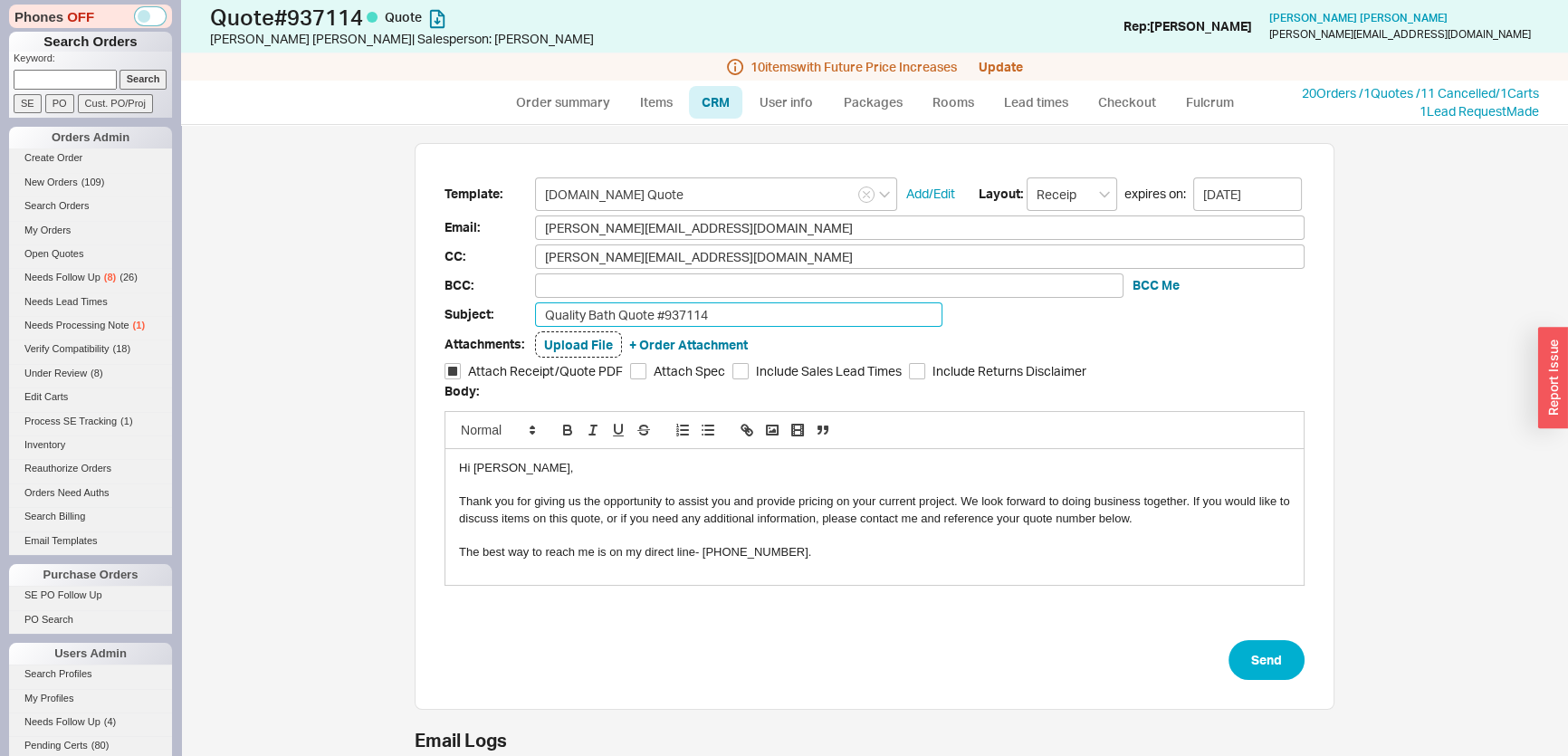
click at [729, 307] on input "Quality Bath Quote #937114" at bounding box center [739, 315] width 408 height 25
type input "Quality Bath Quote #937114-any decision?"
click at [1276, 666] on button "Send" at bounding box center [1266, 661] width 76 height 40
select select "*"
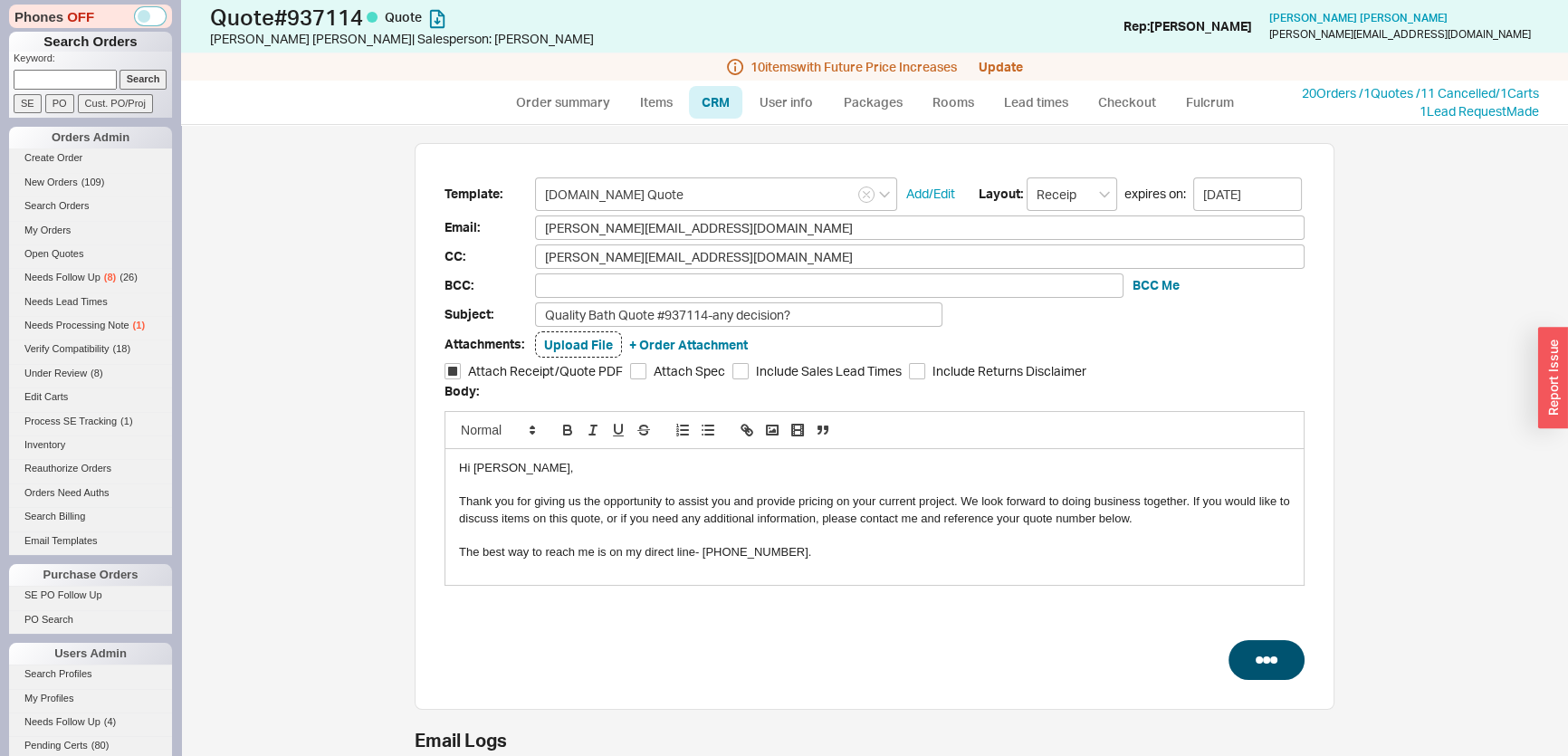
select select "MEDIUM"
select select "LOW"
select select "3"
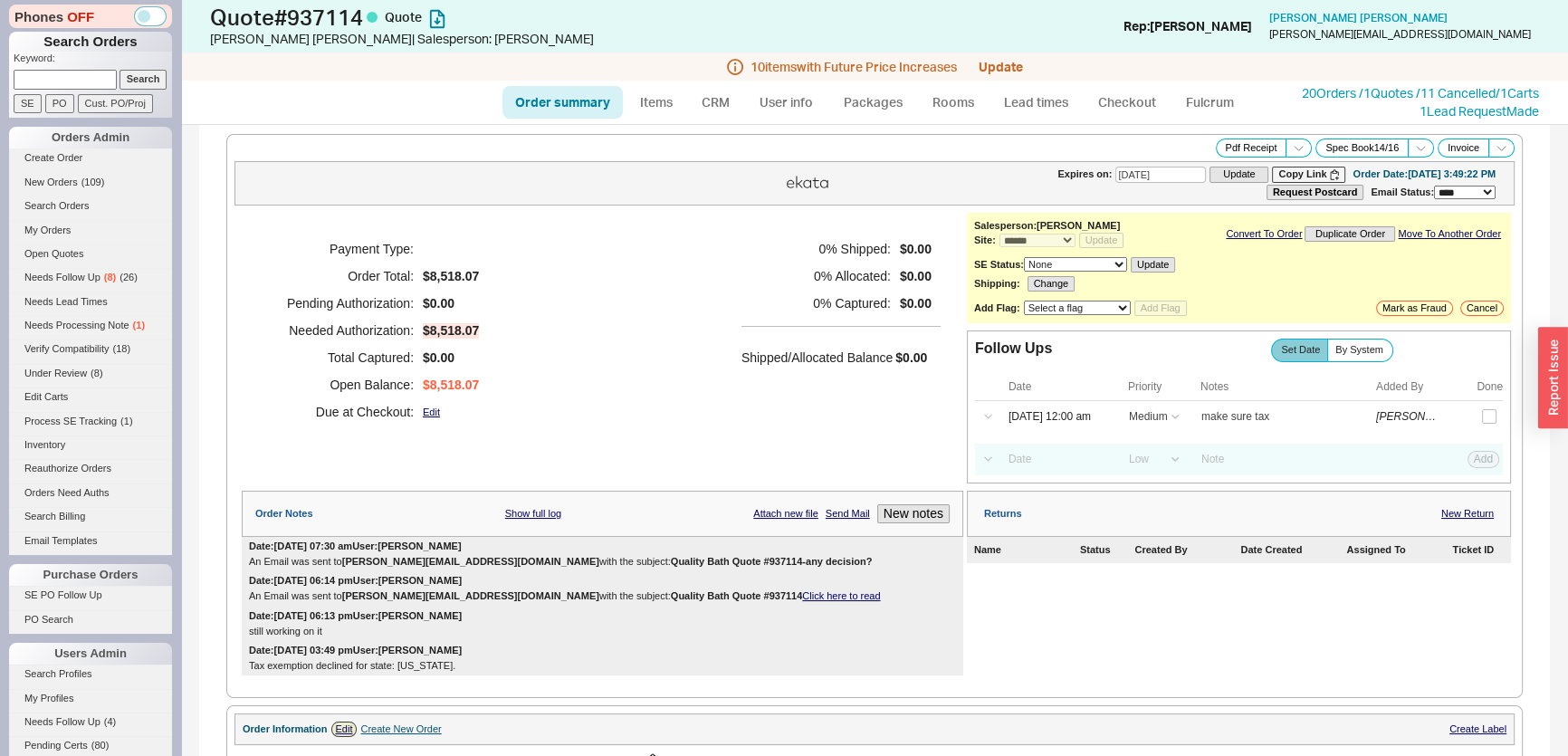
type input "09/28/2025"
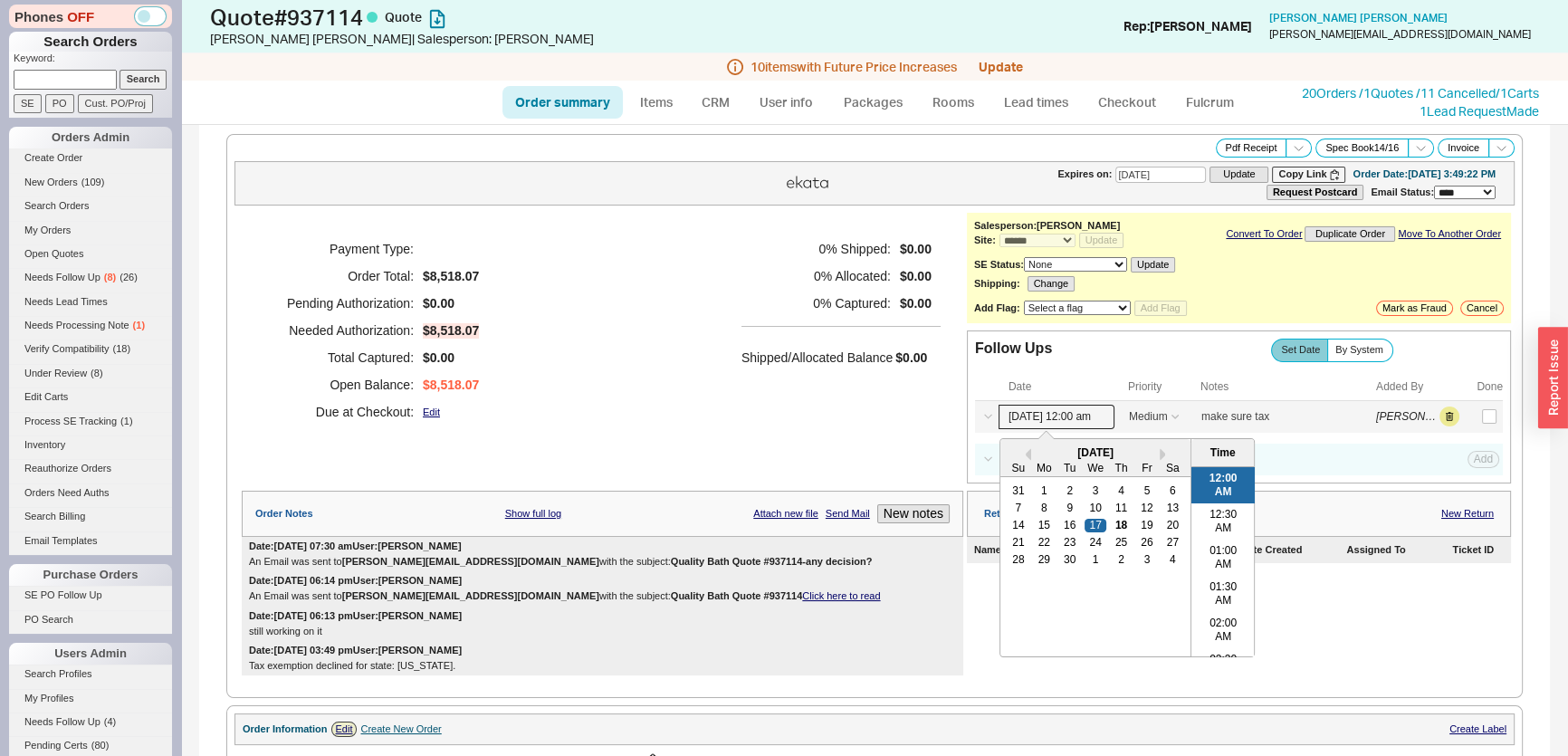
click at [1077, 415] on input "[DATE] 12:00 am" at bounding box center [1056, 417] width 115 height 25
click at [1110, 541] on div "25" at bounding box center [1120, 542] width 22 height 12
type input "09/25/25 12:00 am"
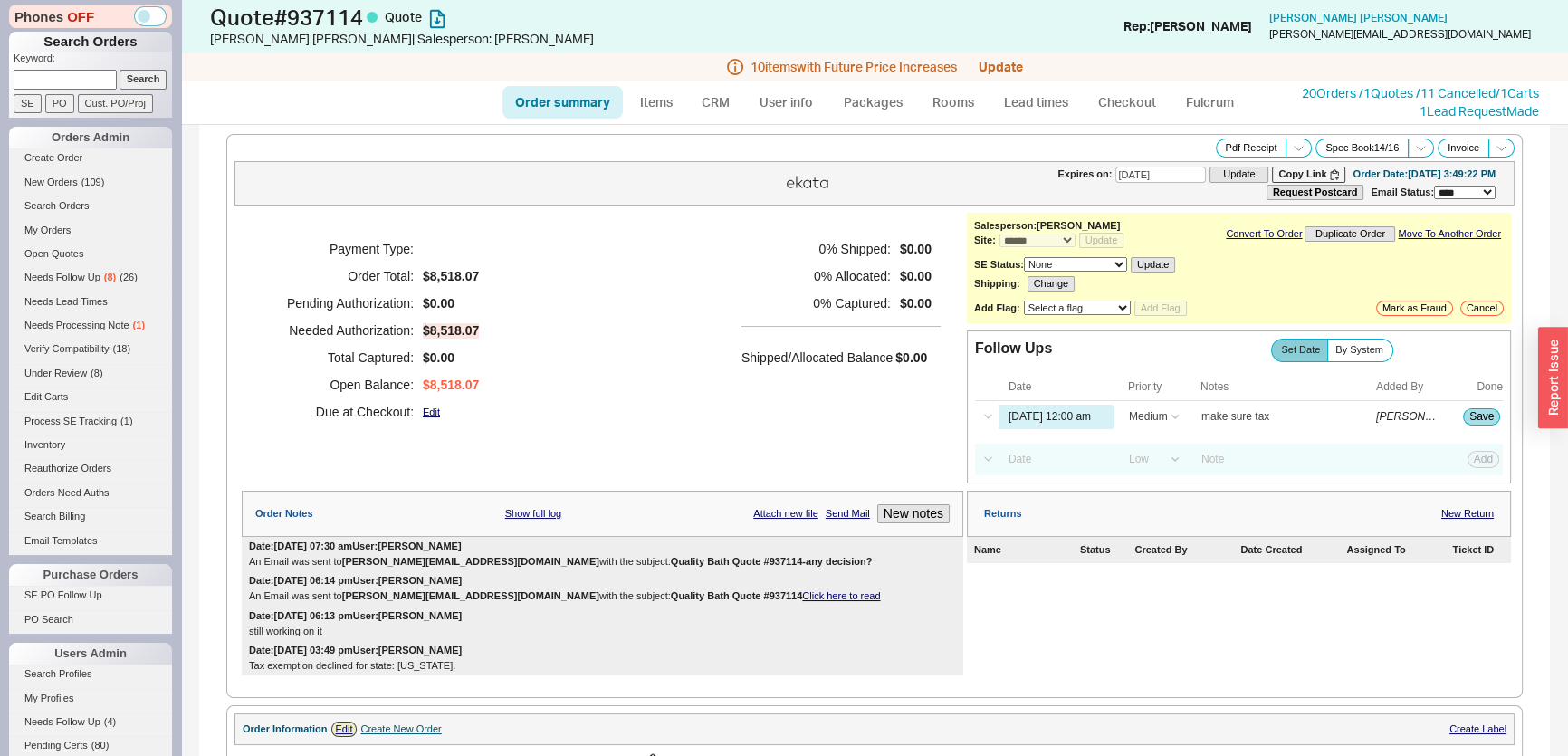
drag, startPoint x: 698, startPoint y: 353, endPoint x: 1146, endPoint y: 380, distance: 448.8
click at [699, 354] on div "Payment Type: Order Total: $8,518.07 Pending Authorization: $0.00 Needed Author…" at bounding box center [602, 330] width 721 height 236
click at [1273, 407] on input "make sure tax" at bounding box center [1282, 417] width 181 height 25
click at [1273, 413] on input "make sure tax" at bounding box center [1282, 417] width 181 height 25
type input "make sure tax-price increase"
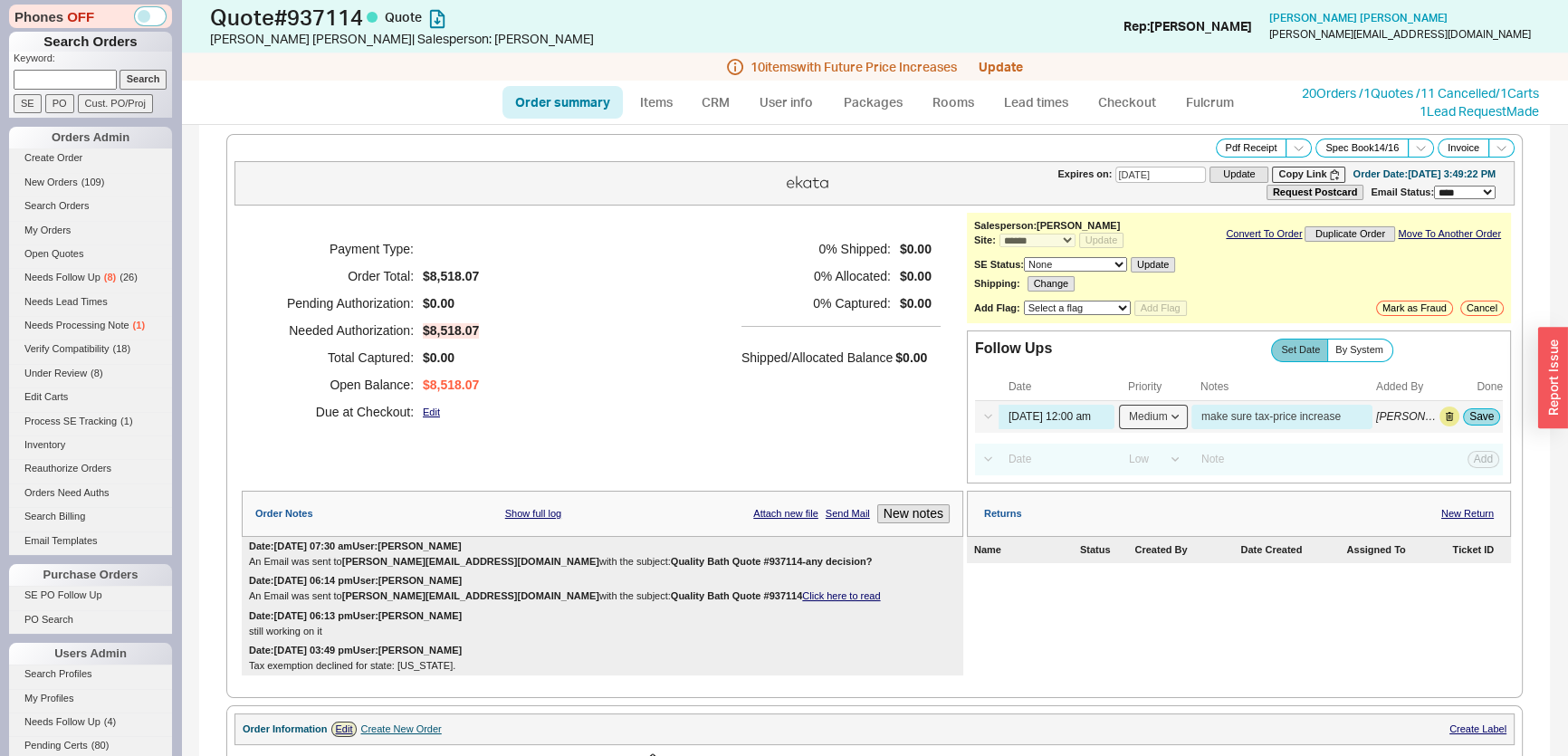
click at [1149, 412] on select "High Medium Low" at bounding box center [1153, 417] width 69 height 25
select select "HIGH"
click at [1119, 405] on select "High Medium Low" at bounding box center [1153, 417] width 69 height 25
click at [1485, 421] on button "Save" at bounding box center [1481, 416] width 37 height 16
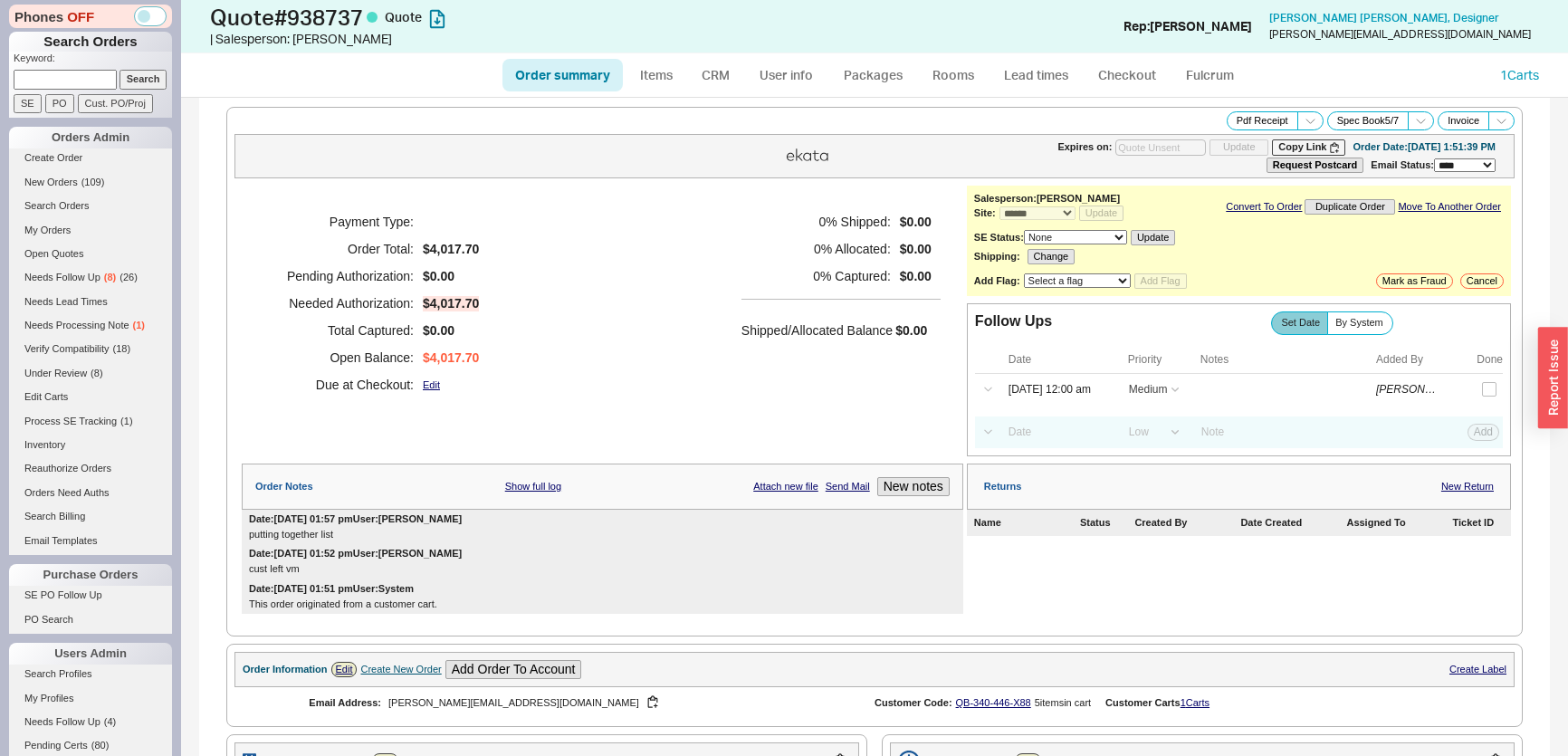
select select "*"
select select "MEDIUM"
select select "LOW"
select select "3"
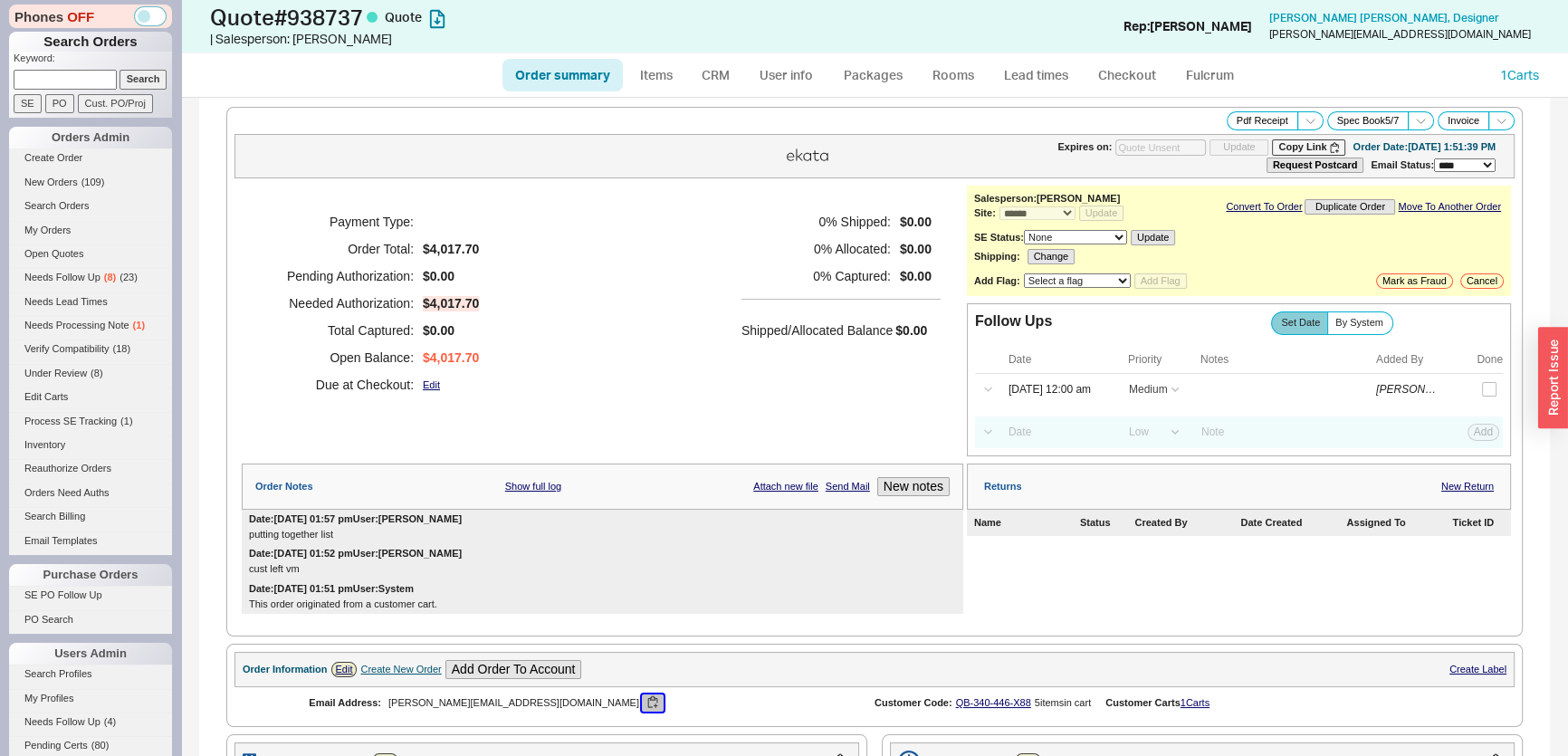
click at [641, 698] on button "button" at bounding box center [652, 704] width 22 height 17
click at [915, 484] on button "New notes" at bounding box center [913, 487] width 73 height 19
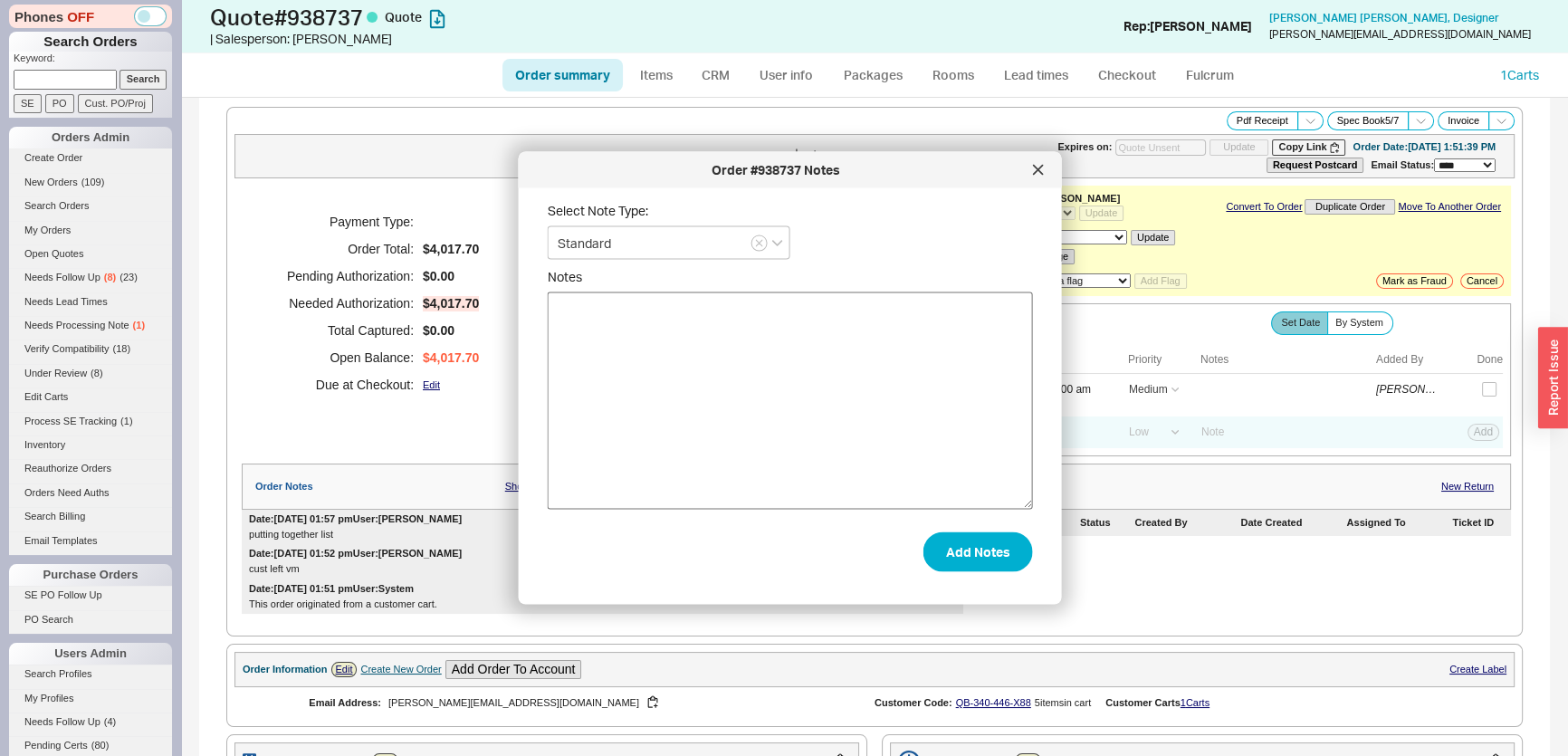
click at [900, 480] on textarea "Notes" at bounding box center [790, 401] width 485 height 218
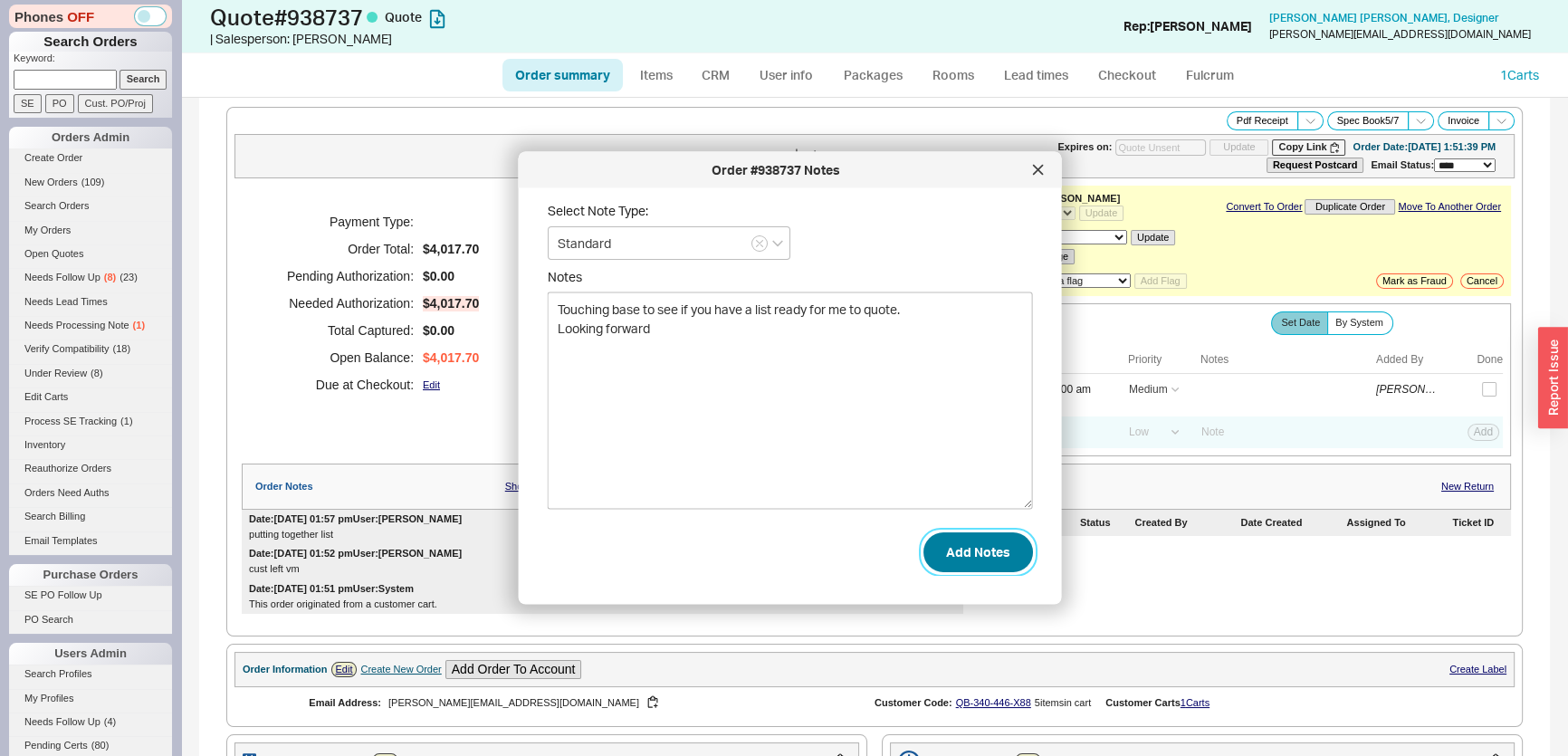
type textarea "Touching base to see if you have a list ready for me to quote. Looking forward"
click at [983, 539] on button "Add Notes" at bounding box center [977, 552] width 110 height 40
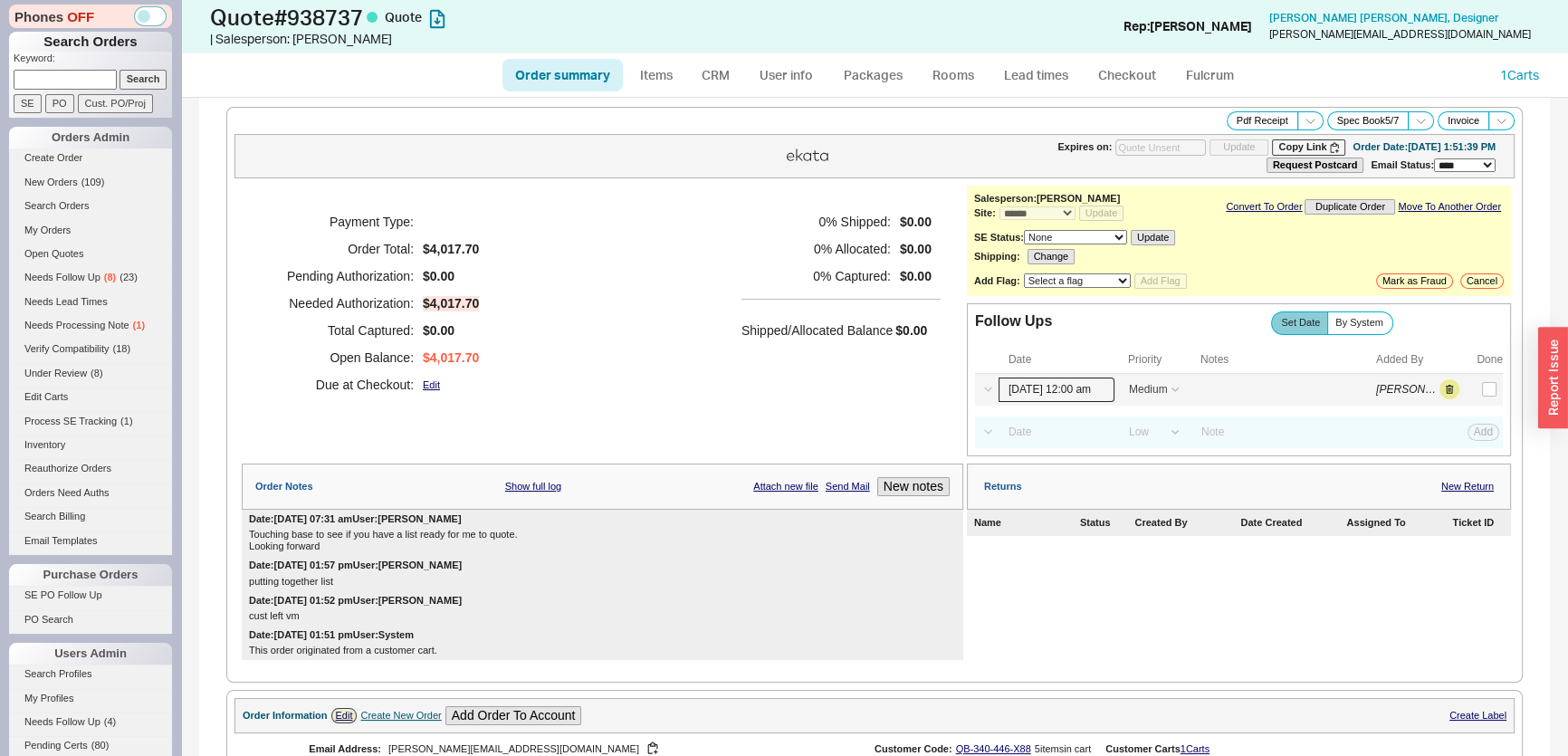
click at [1075, 381] on input "[DATE] 12:00 am" at bounding box center [1056, 390] width 115 height 25
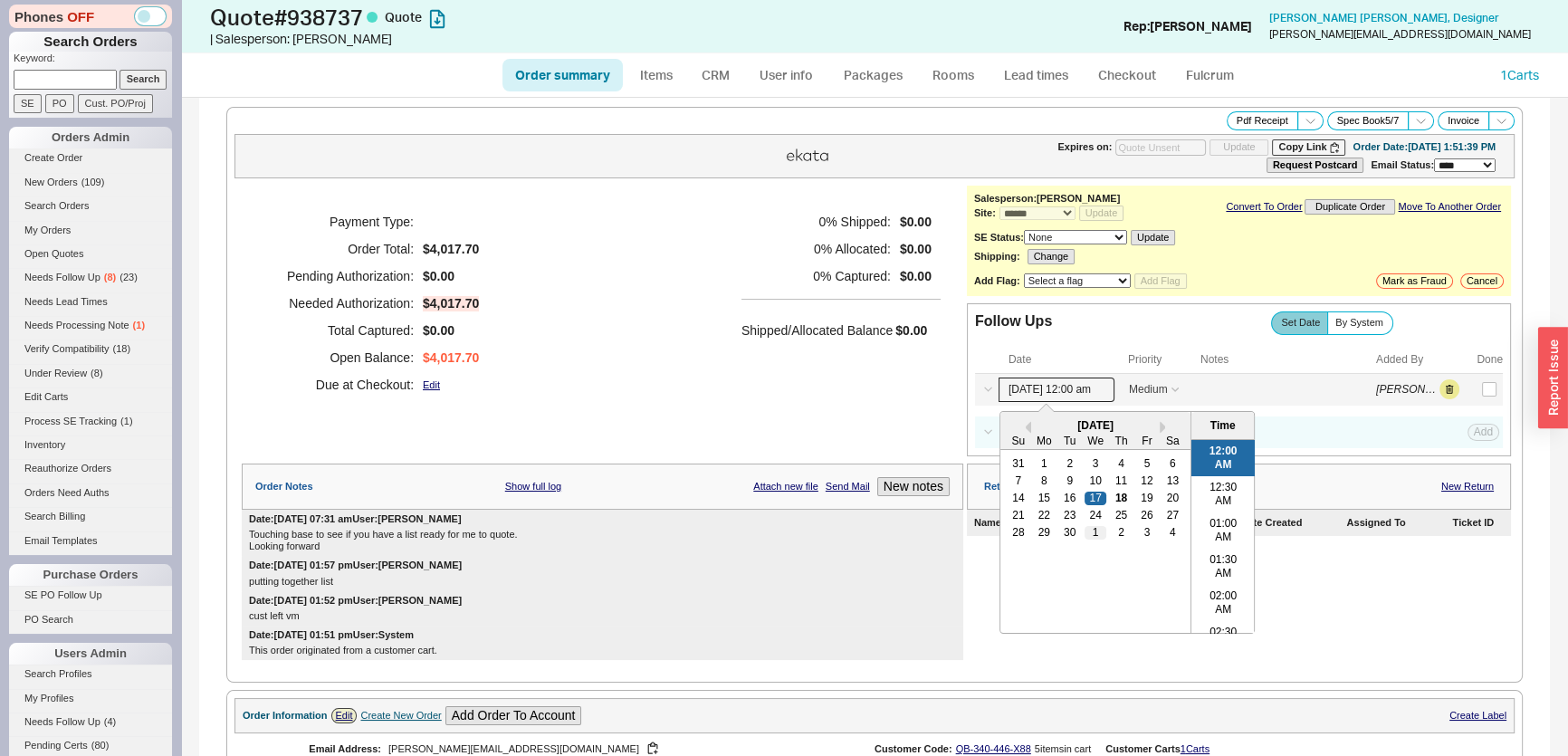
click at [1088, 532] on div "1" at bounding box center [1095, 532] width 22 height 12
type input "10/01/25 12:00 am"
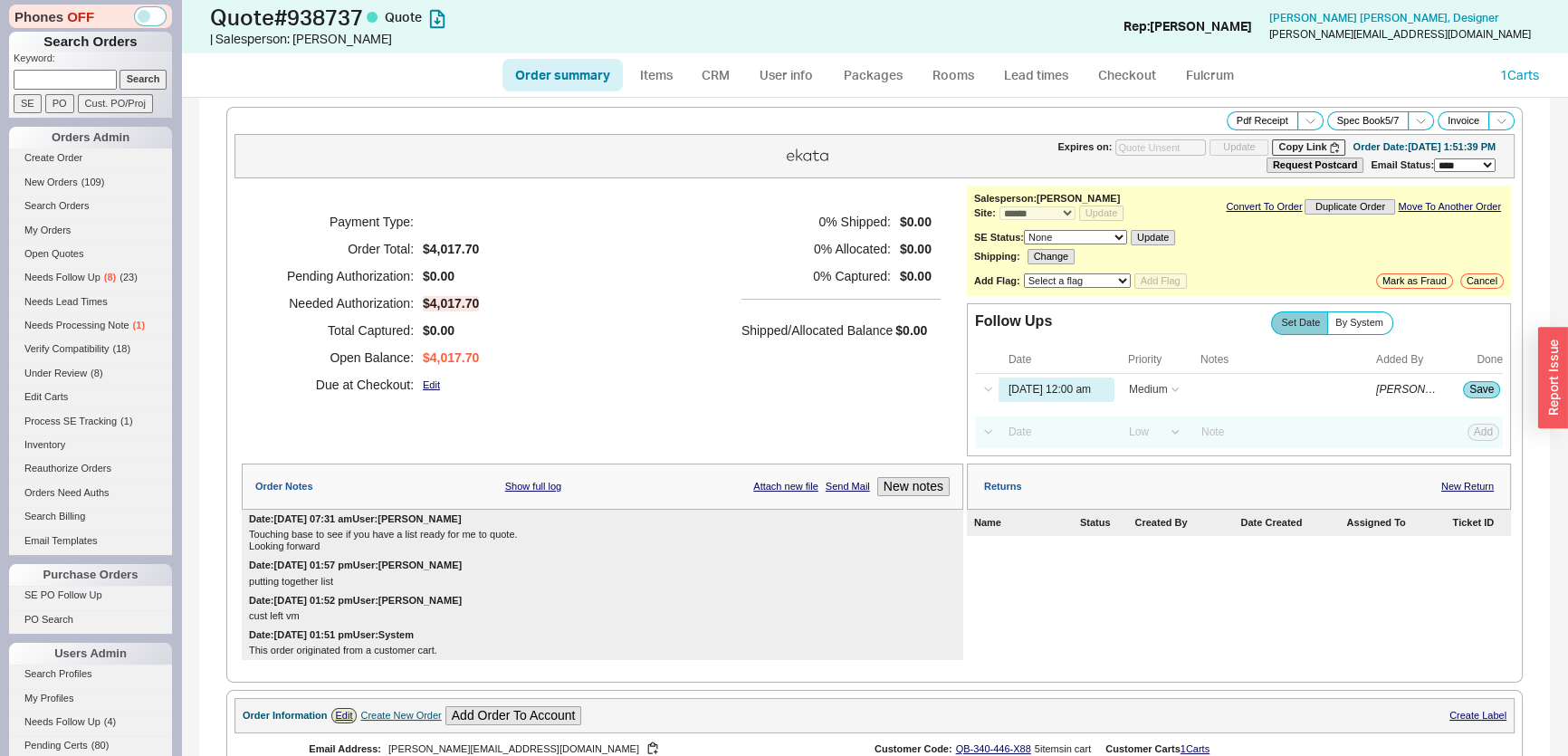
drag, startPoint x: 755, startPoint y: 396, endPoint x: 1523, endPoint y: 372, distance: 768.4
click at [756, 397] on div "0 % Shipped: $0.00 0 % Allocated: $0.00 0 % Captured: $0.00 Shipped/Allocated B…" at bounding box center [841, 303] width 199 height 190
drag, startPoint x: 1478, startPoint y: 380, endPoint x: 1457, endPoint y: 345, distance: 40.8
click at [1478, 381] on button "Save" at bounding box center [1481, 388] width 37 height 16
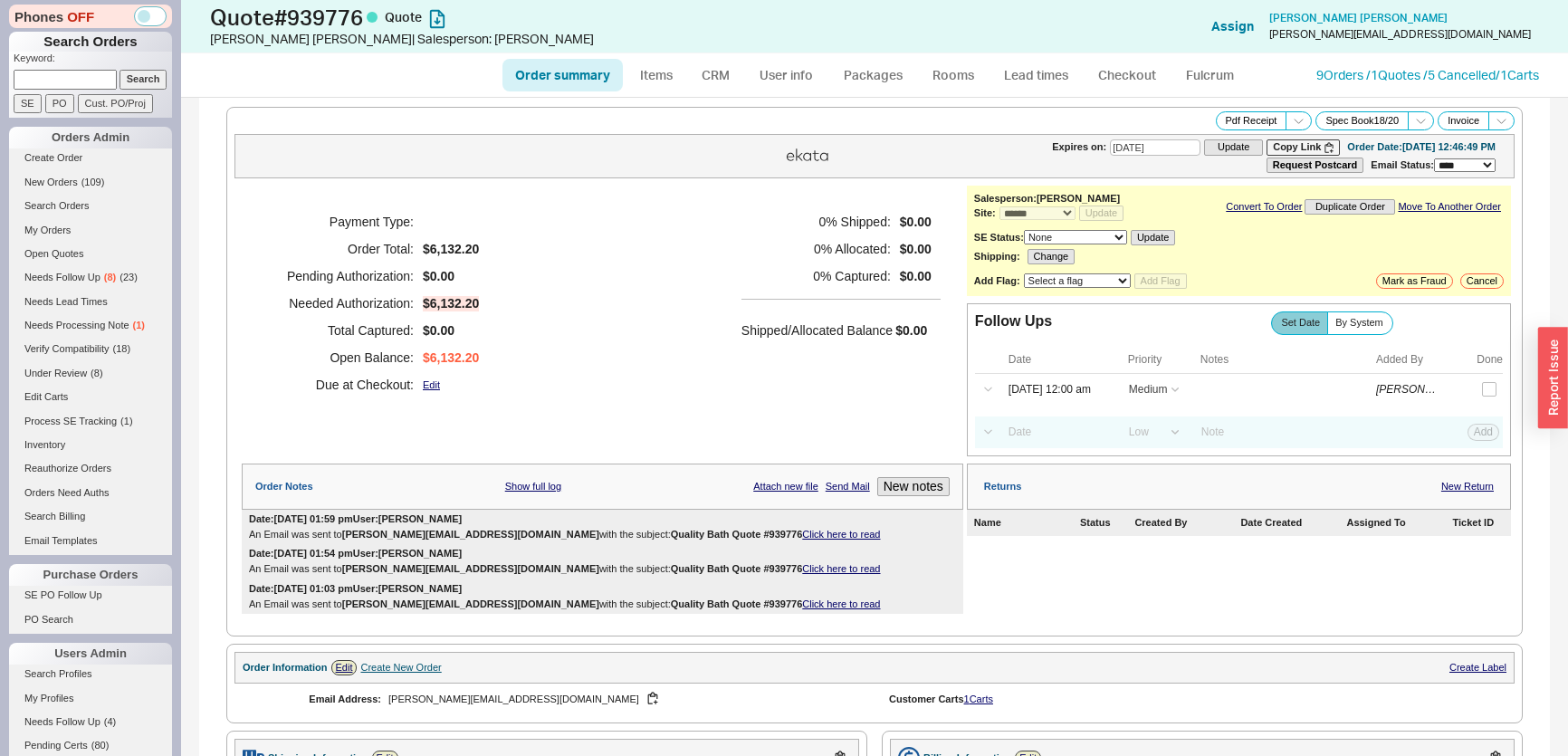
select select "*"
select select "MEDIUM"
select select "LOW"
select select "3"
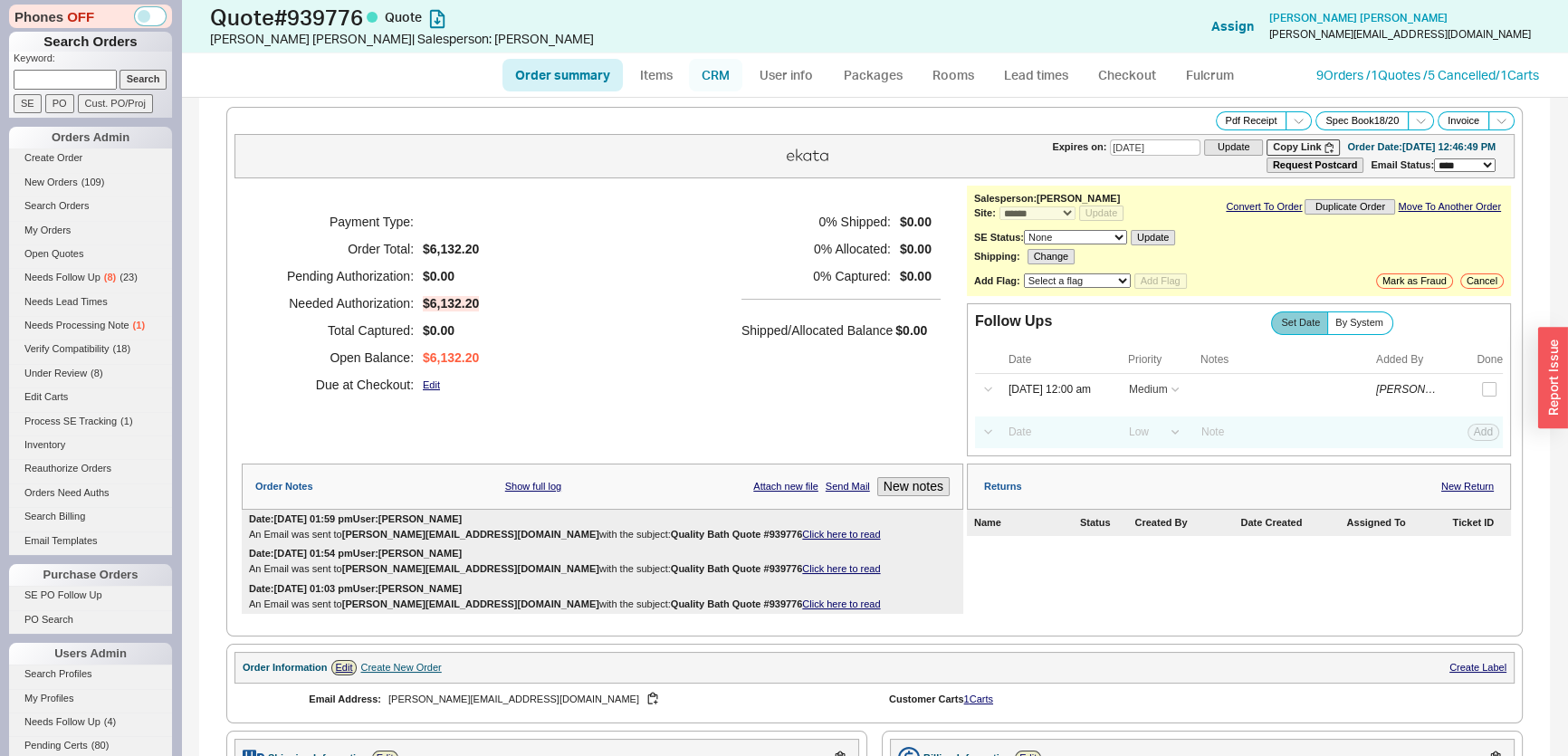
click at [720, 81] on link "CRM" at bounding box center [716, 75] width 53 height 32
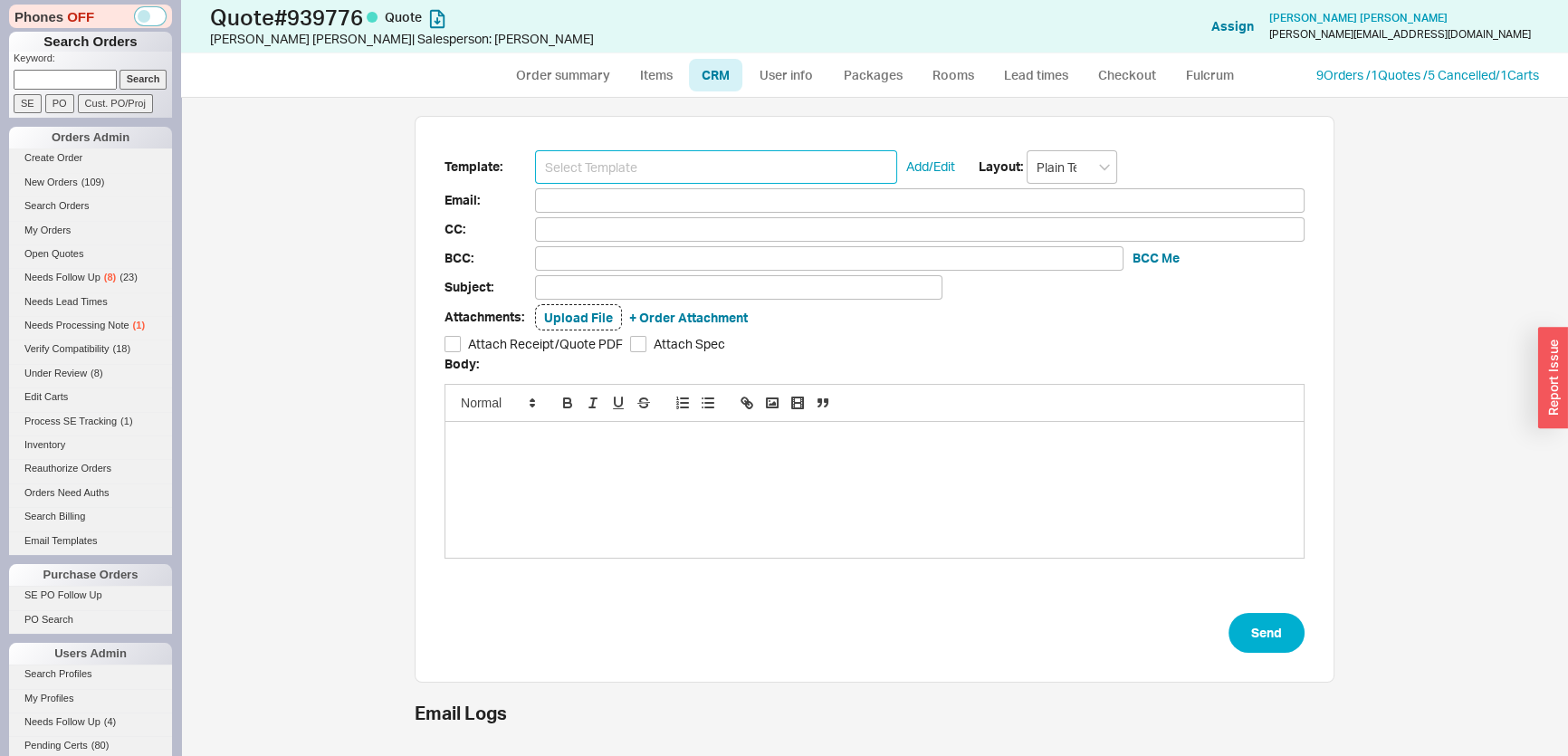
click at [695, 160] on input at bounding box center [716, 166] width 362 height 33
click at [656, 191] on input at bounding box center [920, 200] width 769 height 25
click at [656, 174] on input at bounding box center [716, 166] width 362 height 33
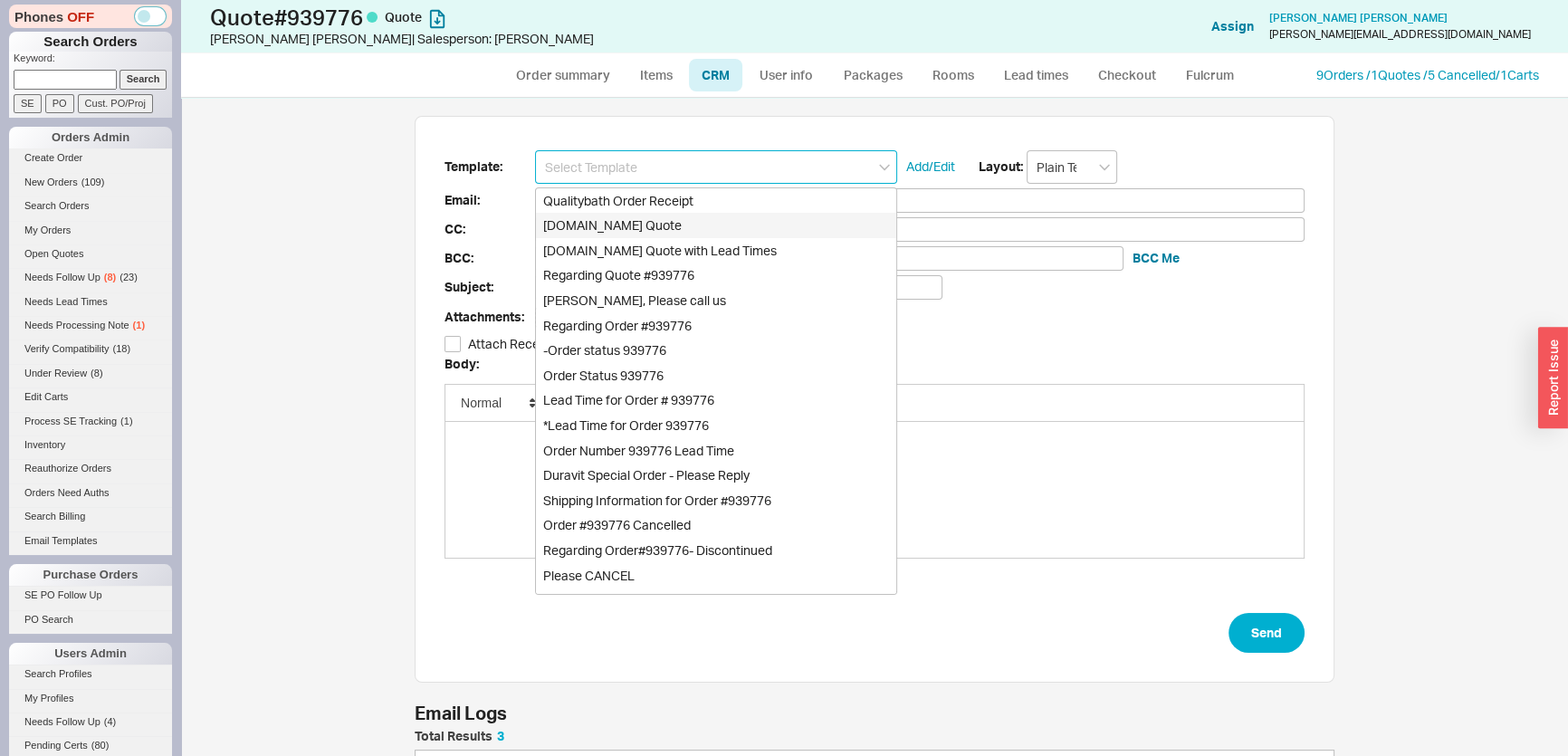
click at [648, 225] on div "[DOMAIN_NAME] Quote" at bounding box center [717, 225] width 361 height 26
type input "Receipt"
type input "[PERSON_NAME][EMAIL_ADDRESS][DOMAIN_NAME]"
type input "Quality Bath Quote #939776"
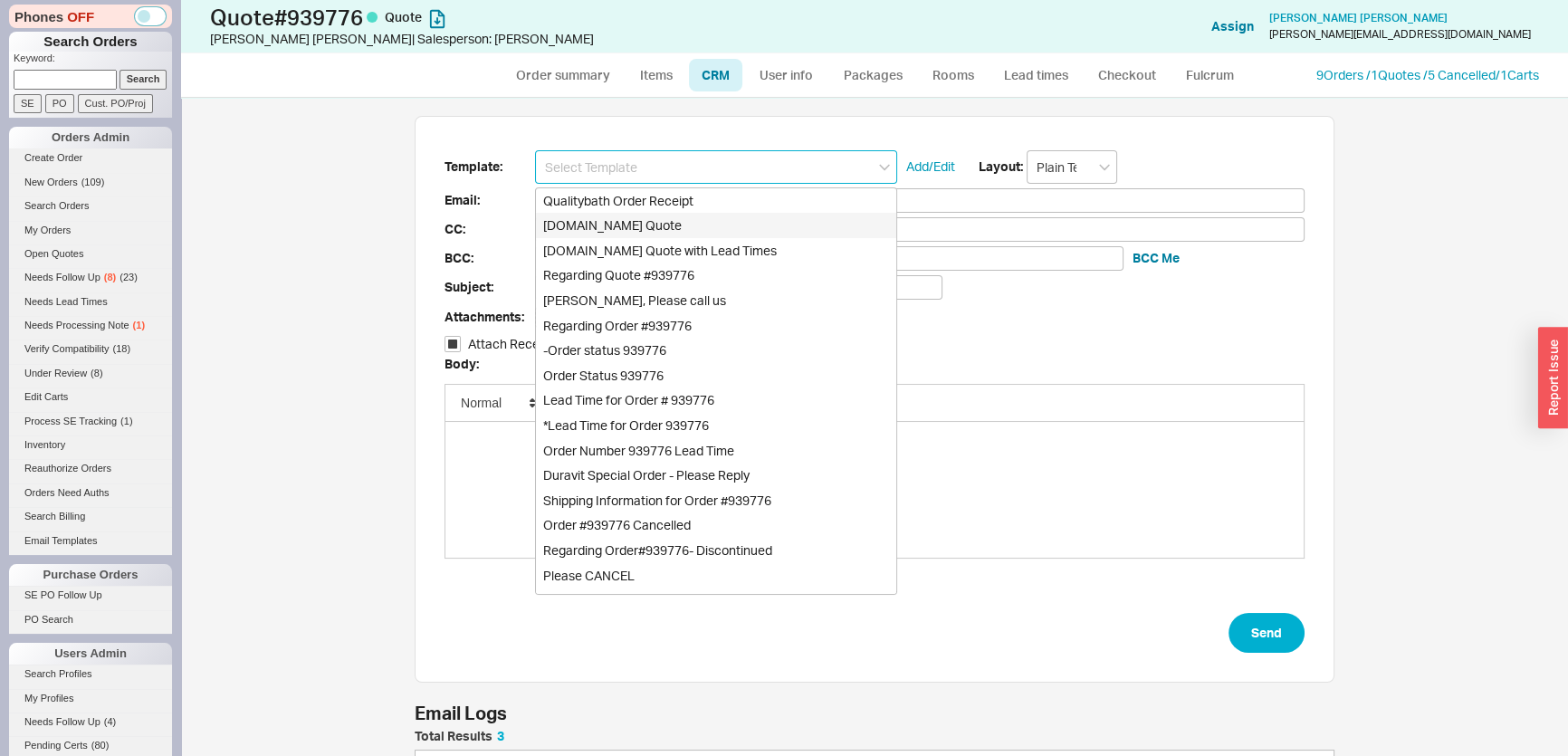
checkbox input "true"
type input "[DOMAIN_NAME] Quote"
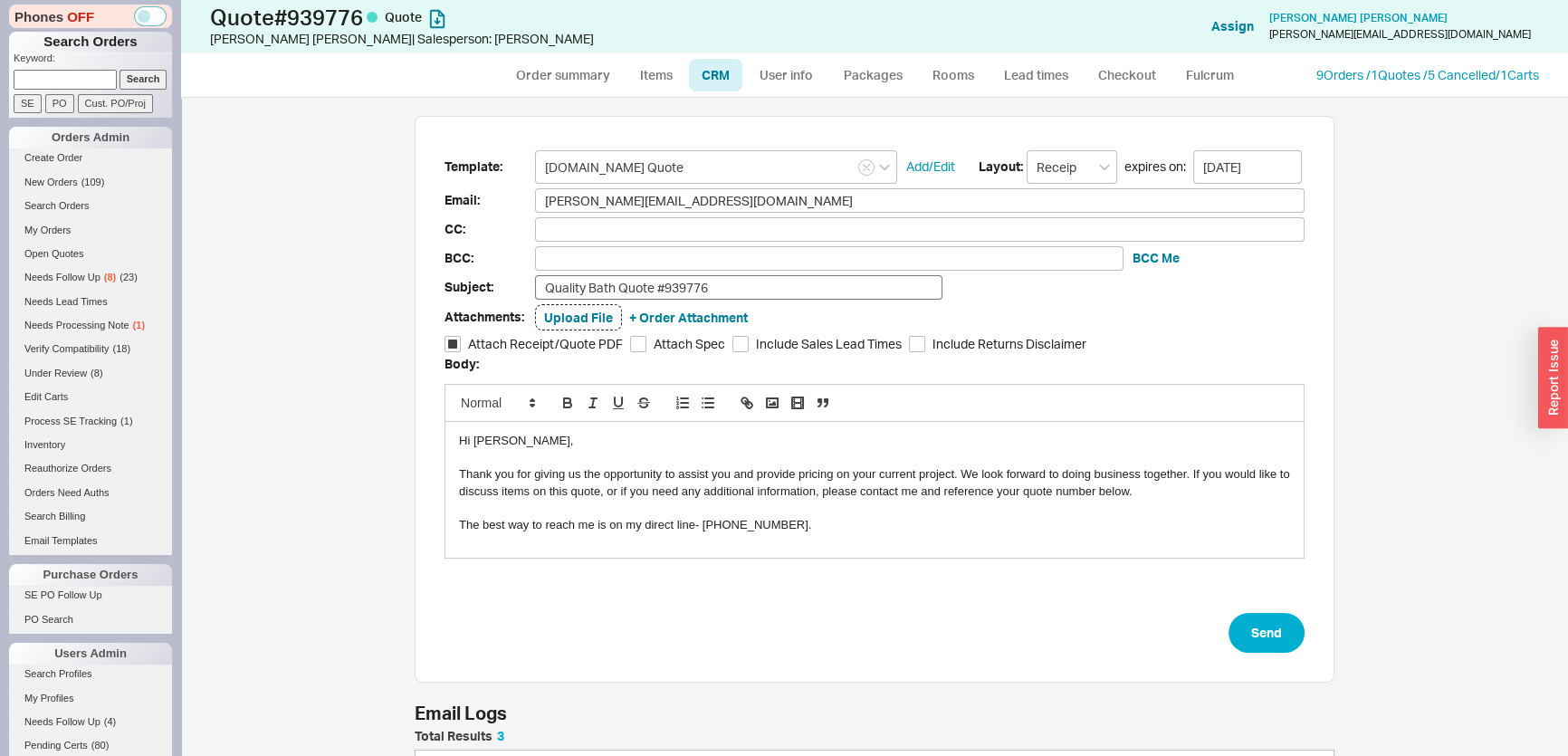
click at [728, 272] on form "Template: [DOMAIN_NAME] Quote Add/Edit Layout: Receipt expires on: [DATE] Email…" at bounding box center [874, 401] width 860 height 503
drag, startPoint x: 730, startPoint y: 277, endPoint x: 736, endPoint y: 294, distance: 18.0
click at [733, 286] on input "Quality Bath Quote #939776" at bounding box center [739, 287] width 408 height 25
type input "Quality Bath Quote #939776-ready to order?"
drag, startPoint x: 1253, startPoint y: 611, endPoint x: 1264, endPoint y: 626, distance: 18.6
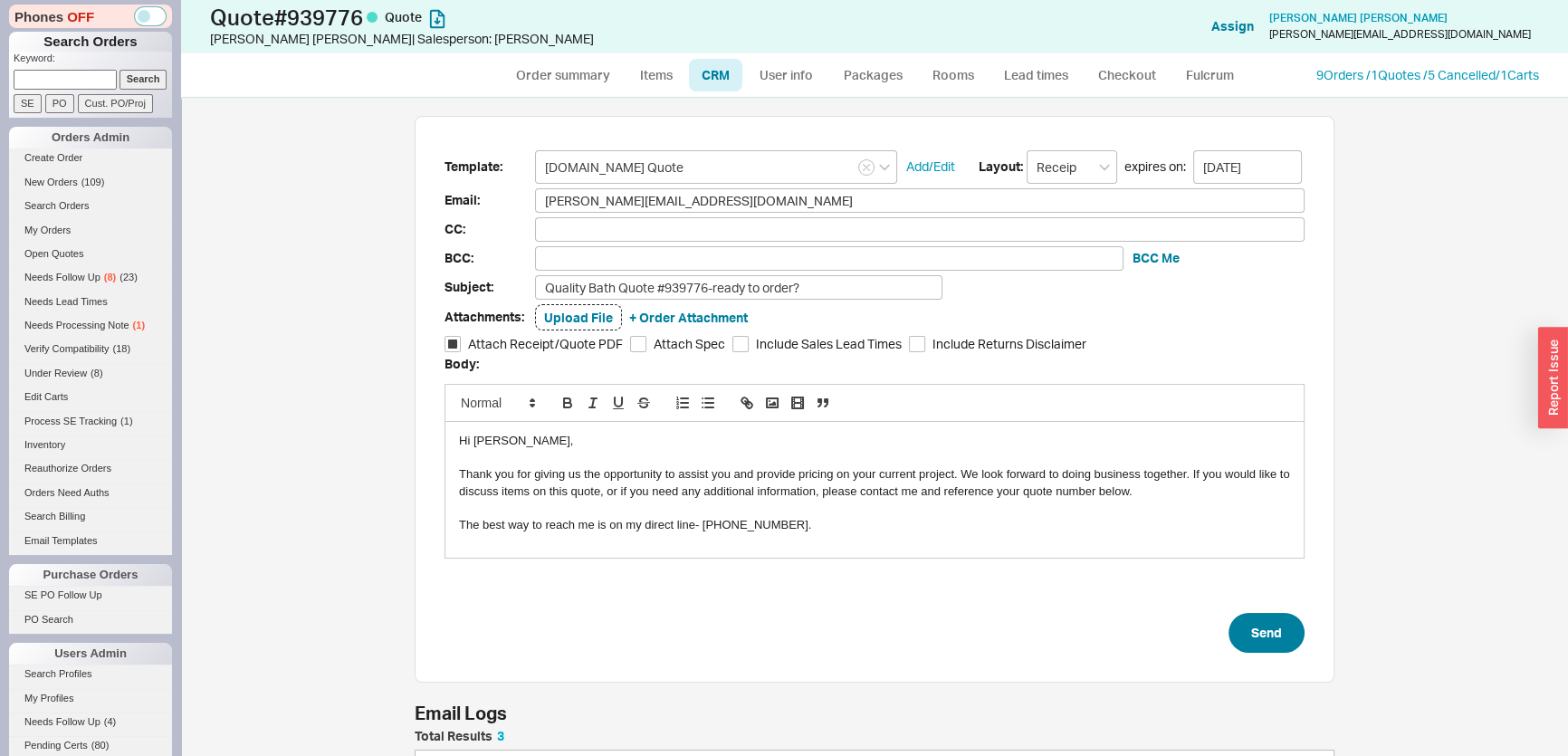
click at [1254, 616] on form "Template: [DOMAIN_NAME] Quote Add/Edit Layout: Receipt expires on: [DATE] Email…" at bounding box center [874, 401] width 860 height 503
click at [1265, 629] on button "Send" at bounding box center [1266, 633] width 76 height 40
select select "*"
select select "MEDIUM"
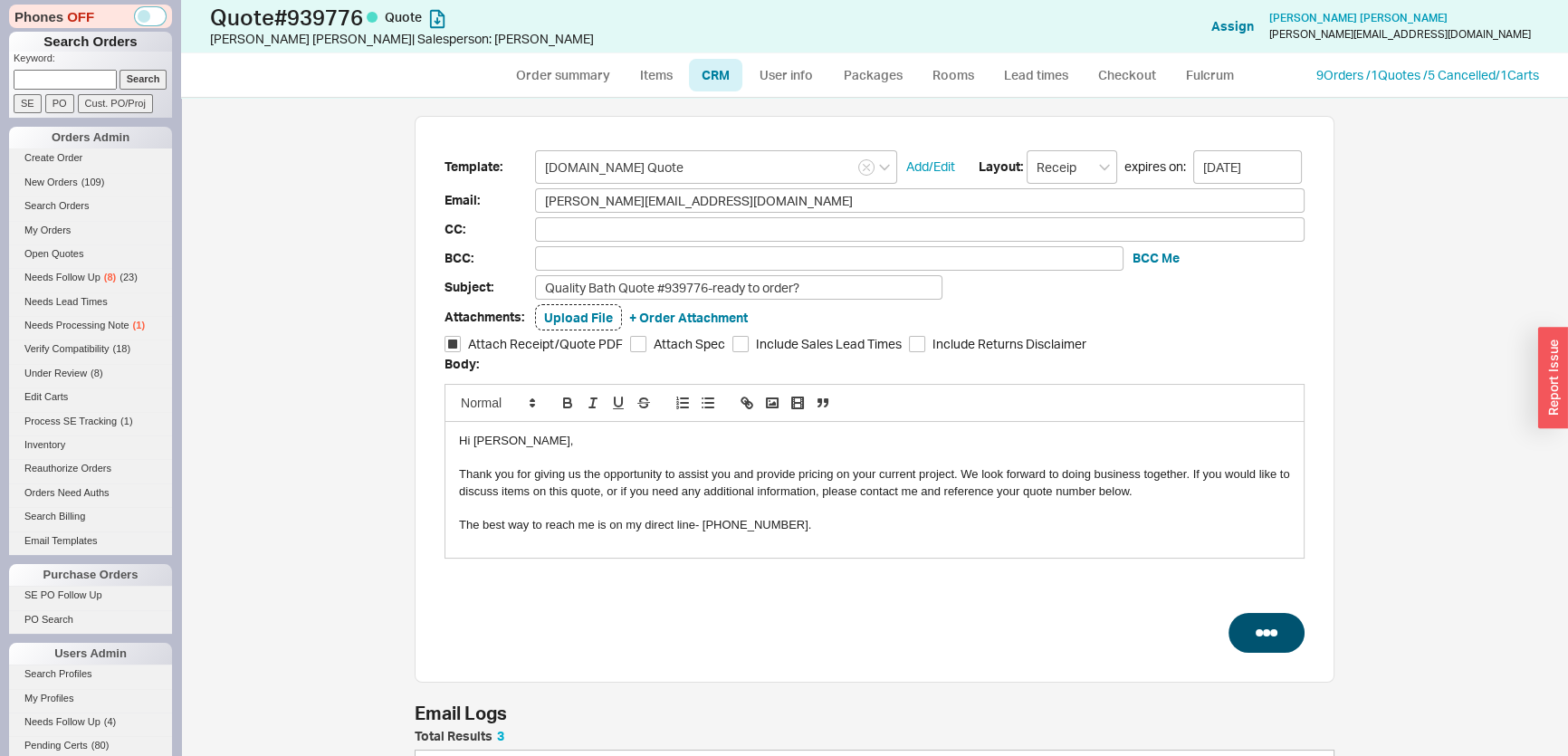
select select "LOW"
select select "3"
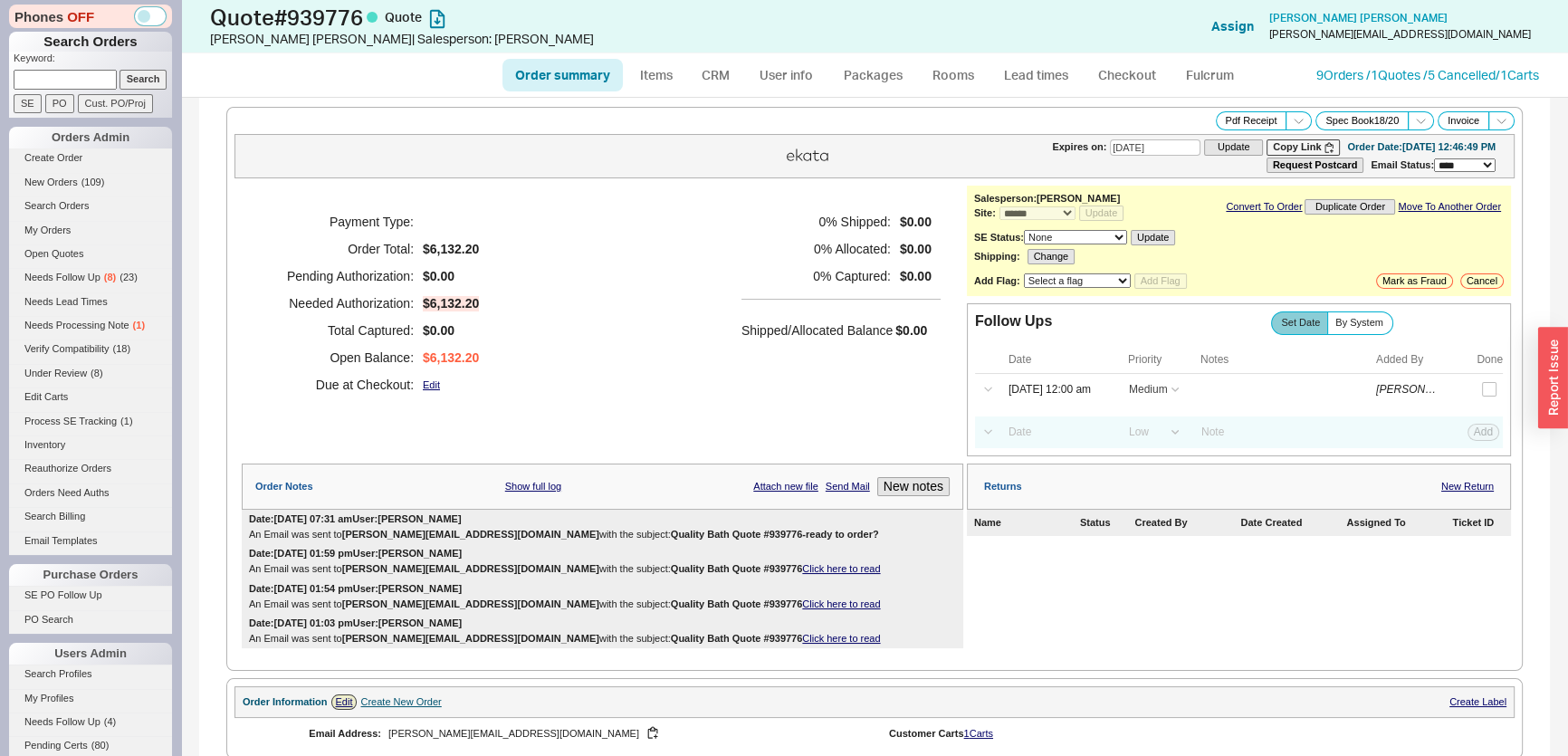
type input "[DATE]"
click at [1076, 386] on input "[DATE] 12:00 am" at bounding box center [1056, 390] width 115 height 25
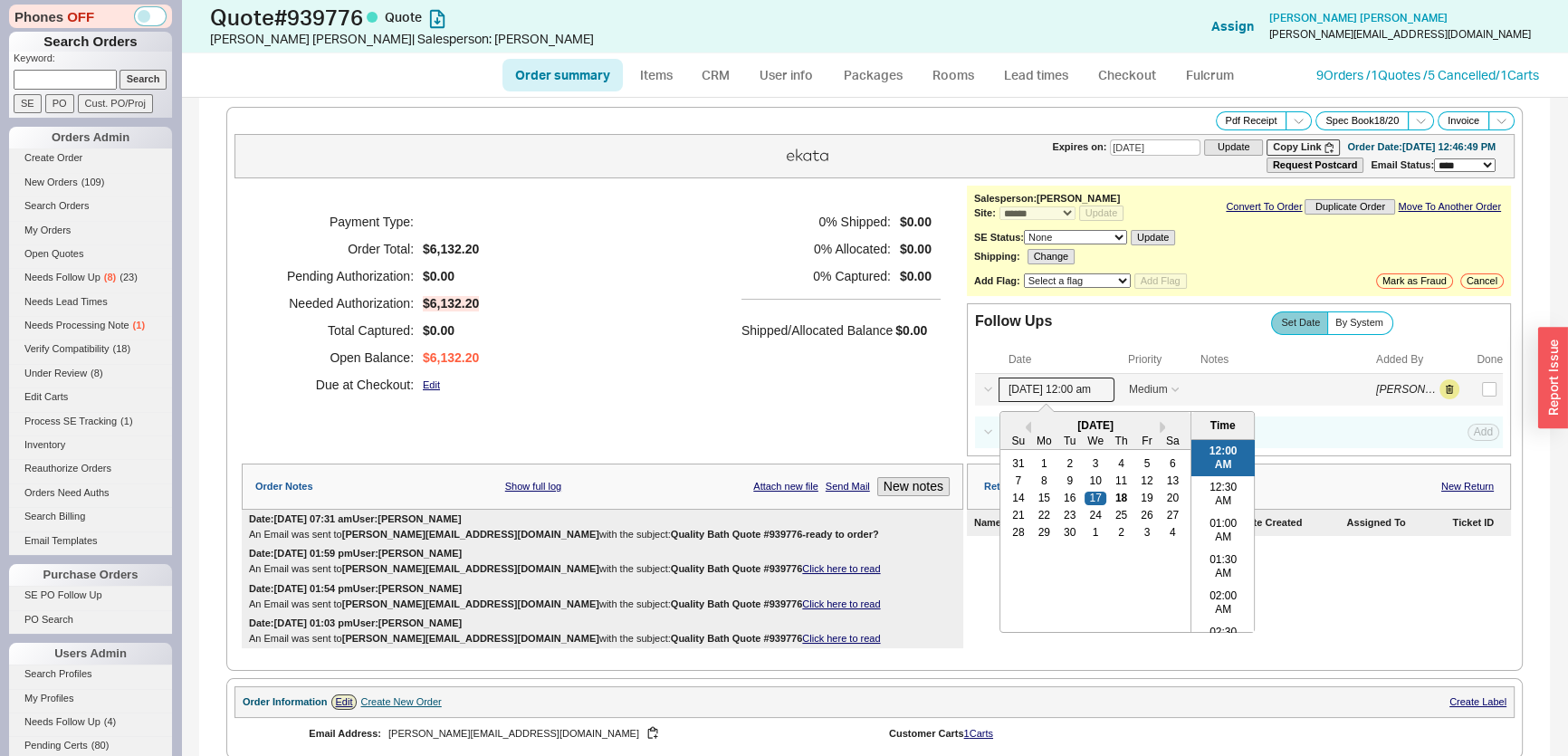
click at [1139, 490] on div "14 15 16 17 18 19 20" at bounding box center [1095, 498] width 180 height 17
click at [868, 389] on div "0 % Shipped: $0.00 0 % Allocated: $0.00 0 % Captured: $0.00 Shipped/Allocated B…" at bounding box center [841, 303] width 199 height 190
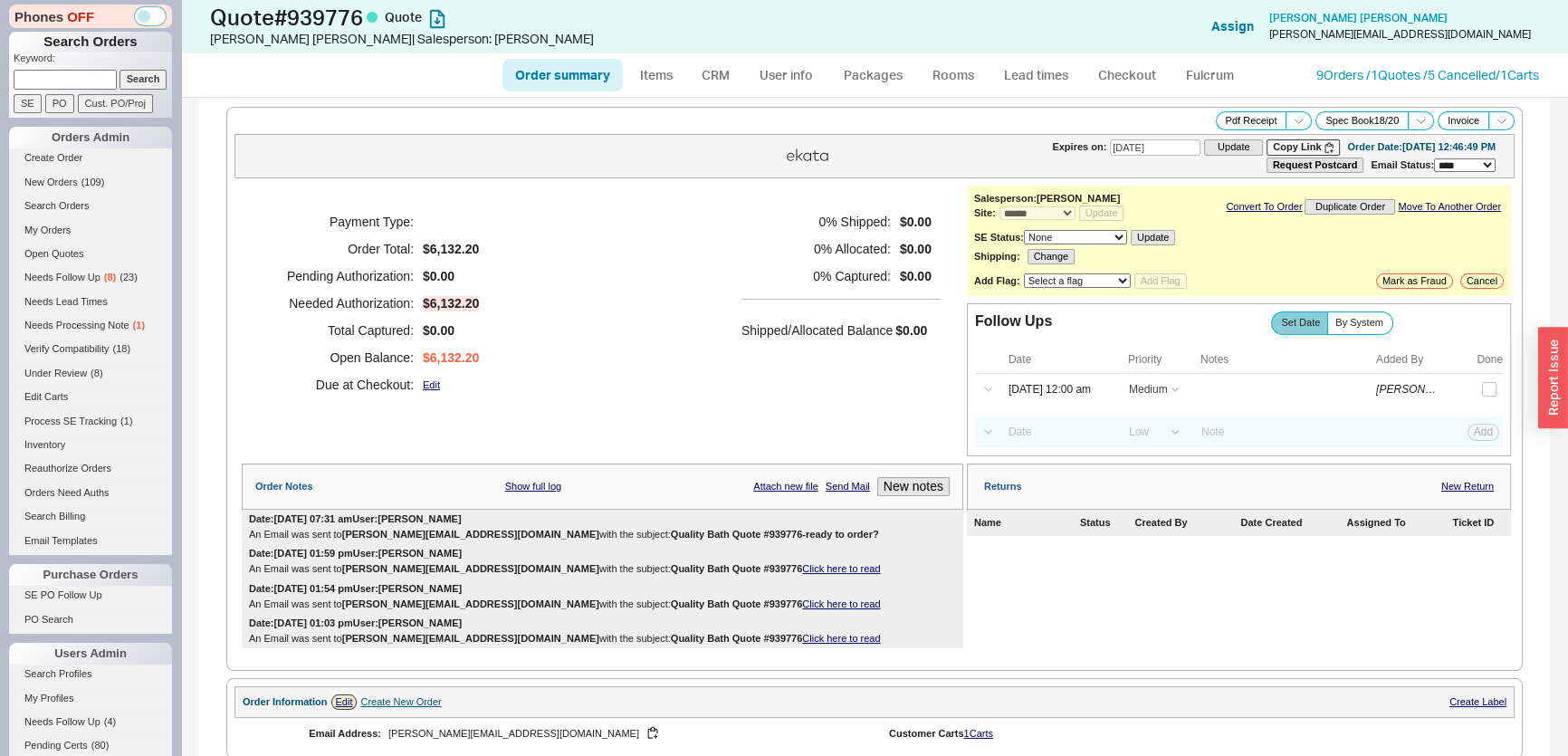
click at [896, 328] on span "$0.00" at bounding box center [910, 330] width 31 height 14
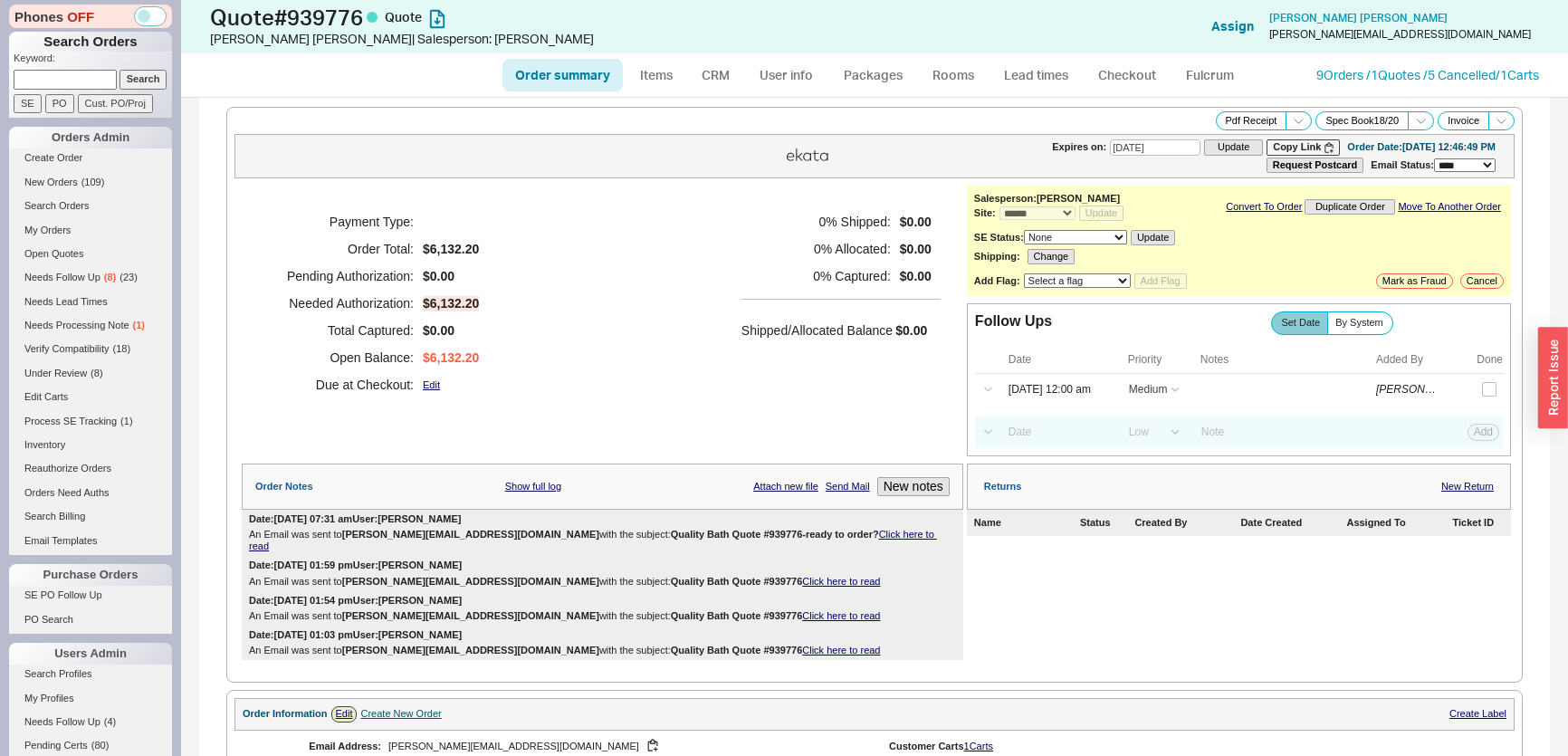
select select "*"
select select "MEDIUM"
select select "LOW"
select select "3"
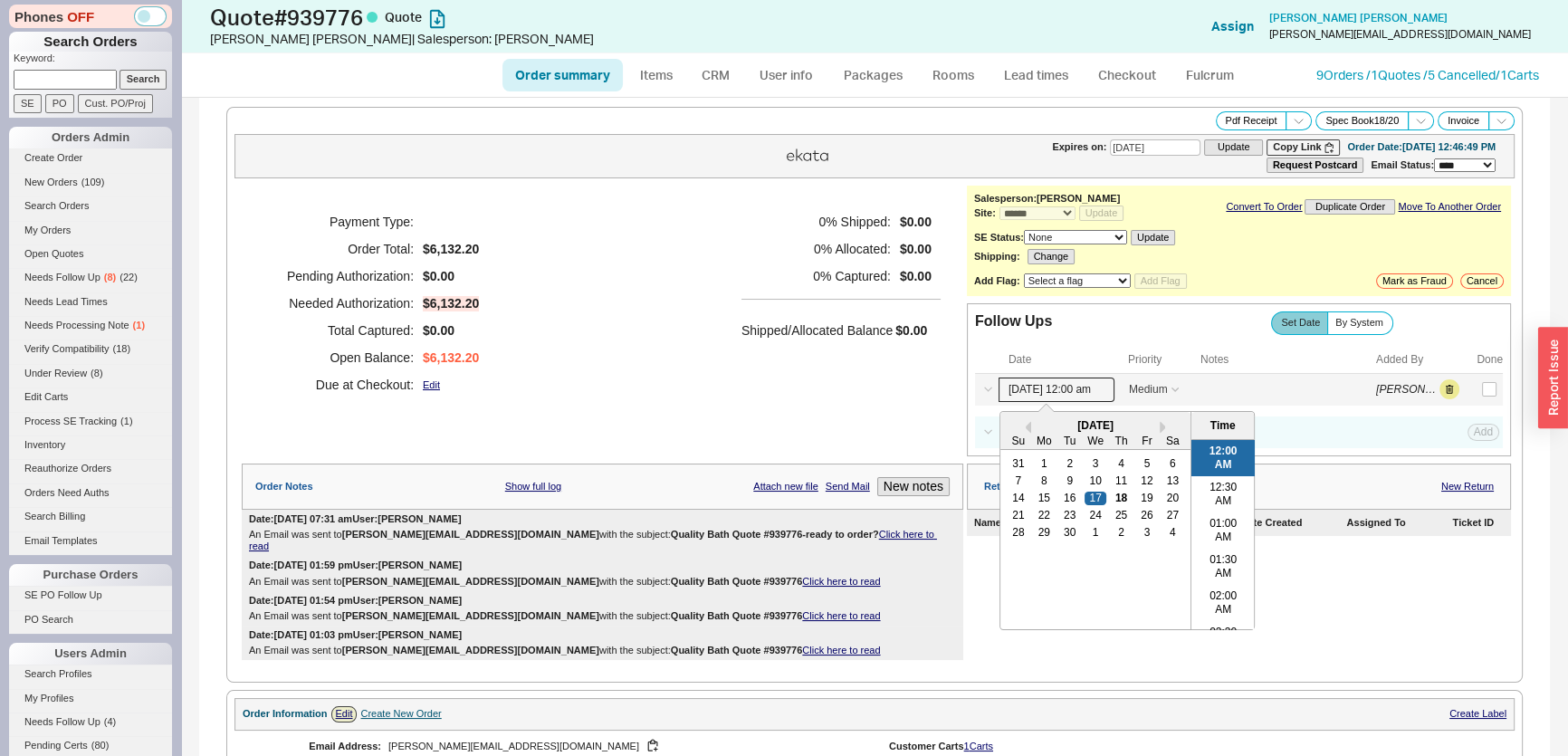
click at [1060, 394] on input "[DATE] 12:00 am" at bounding box center [1056, 390] width 115 height 25
click at [1139, 493] on div "19" at bounding box center [1146, 497] width 22 height 12
type input "[DATE] 12:00 am"
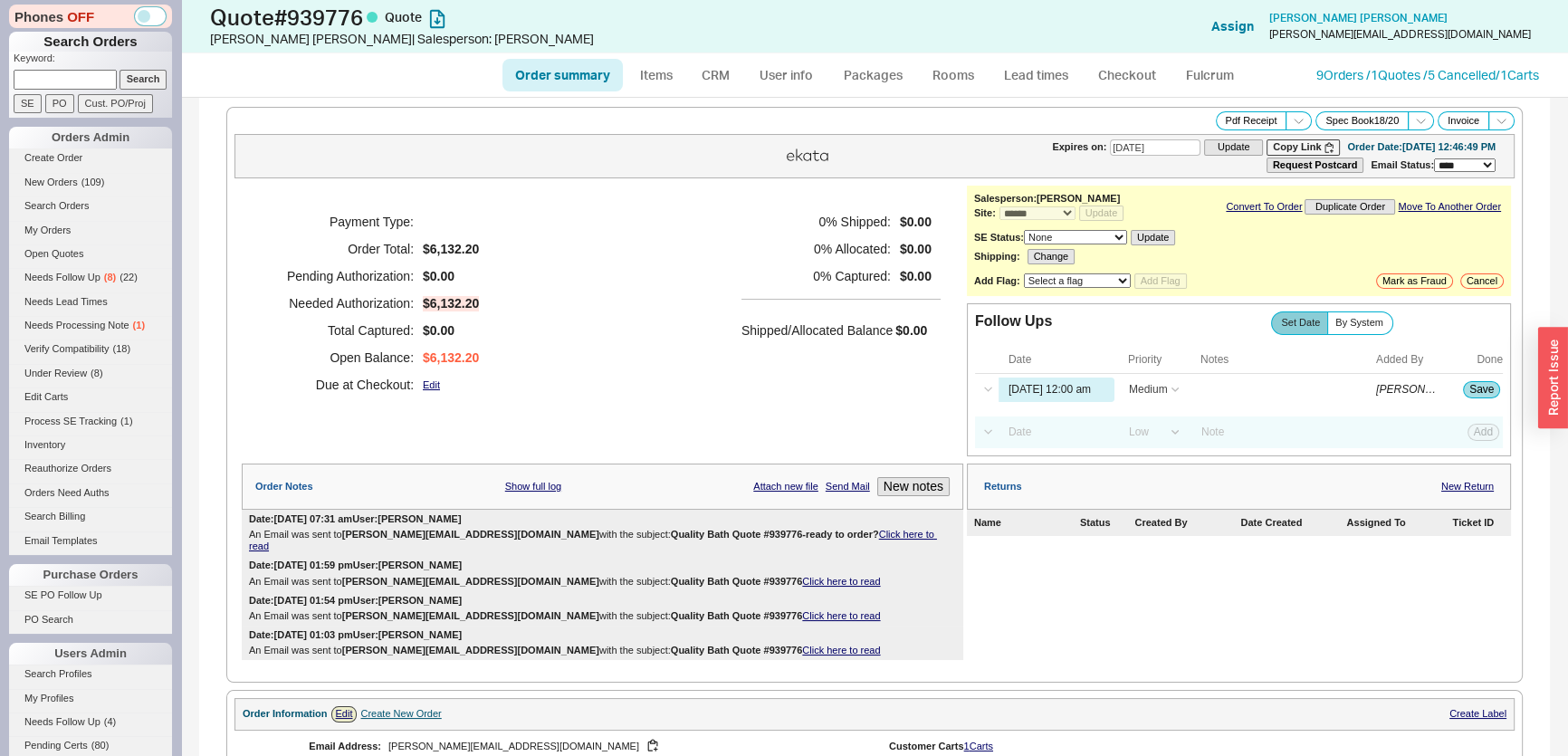
click at [784, 406] on div "Payment Type: Order Total: $6,132.20 Pending Authorization: $0.00 Needed Author…" at bounding box center [602, 303] width 721 height 236
click at [1465, 390] on button "Save" at bounding box center [1481, 388] width 37 height 16
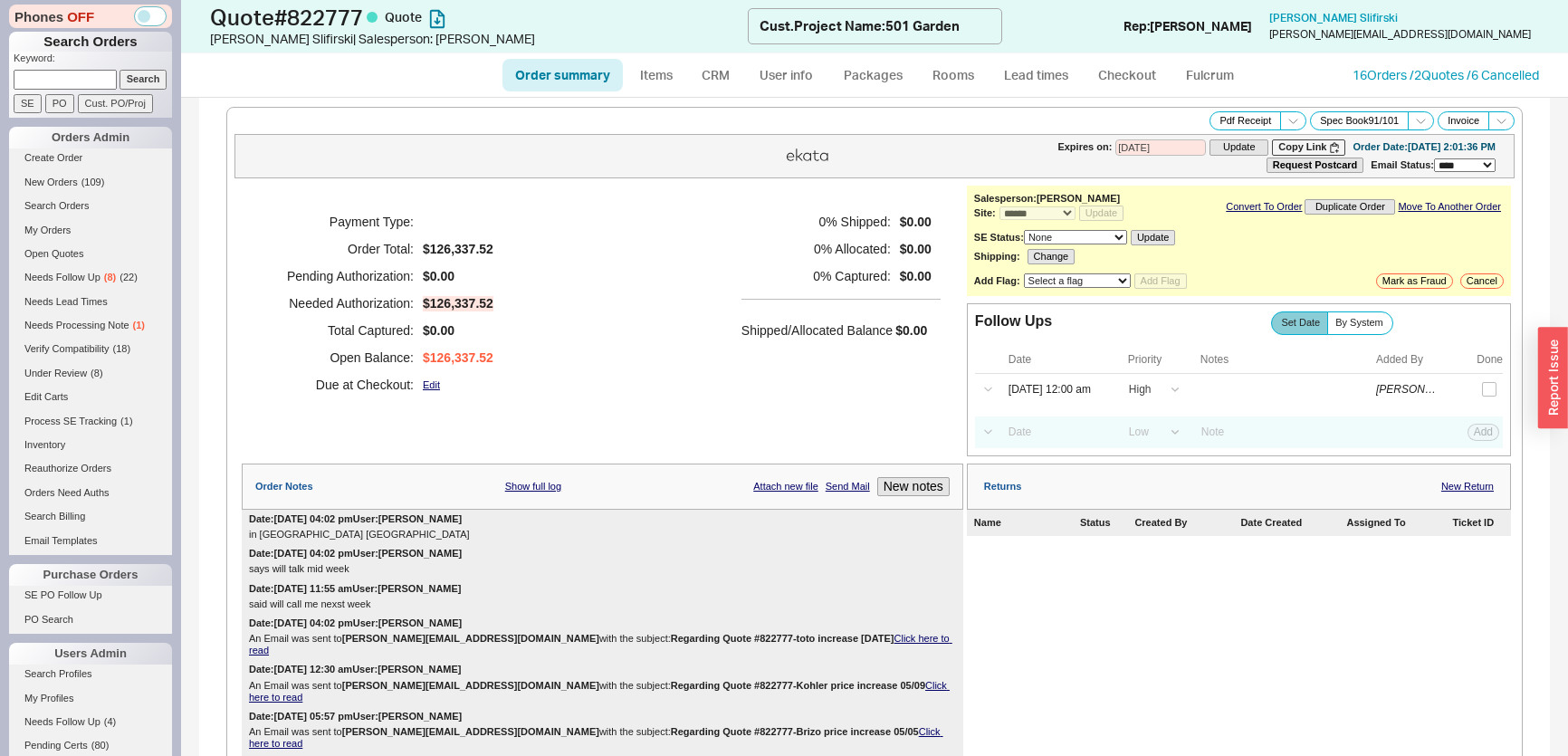
select select "*"
select select "LOW"
select select "3"
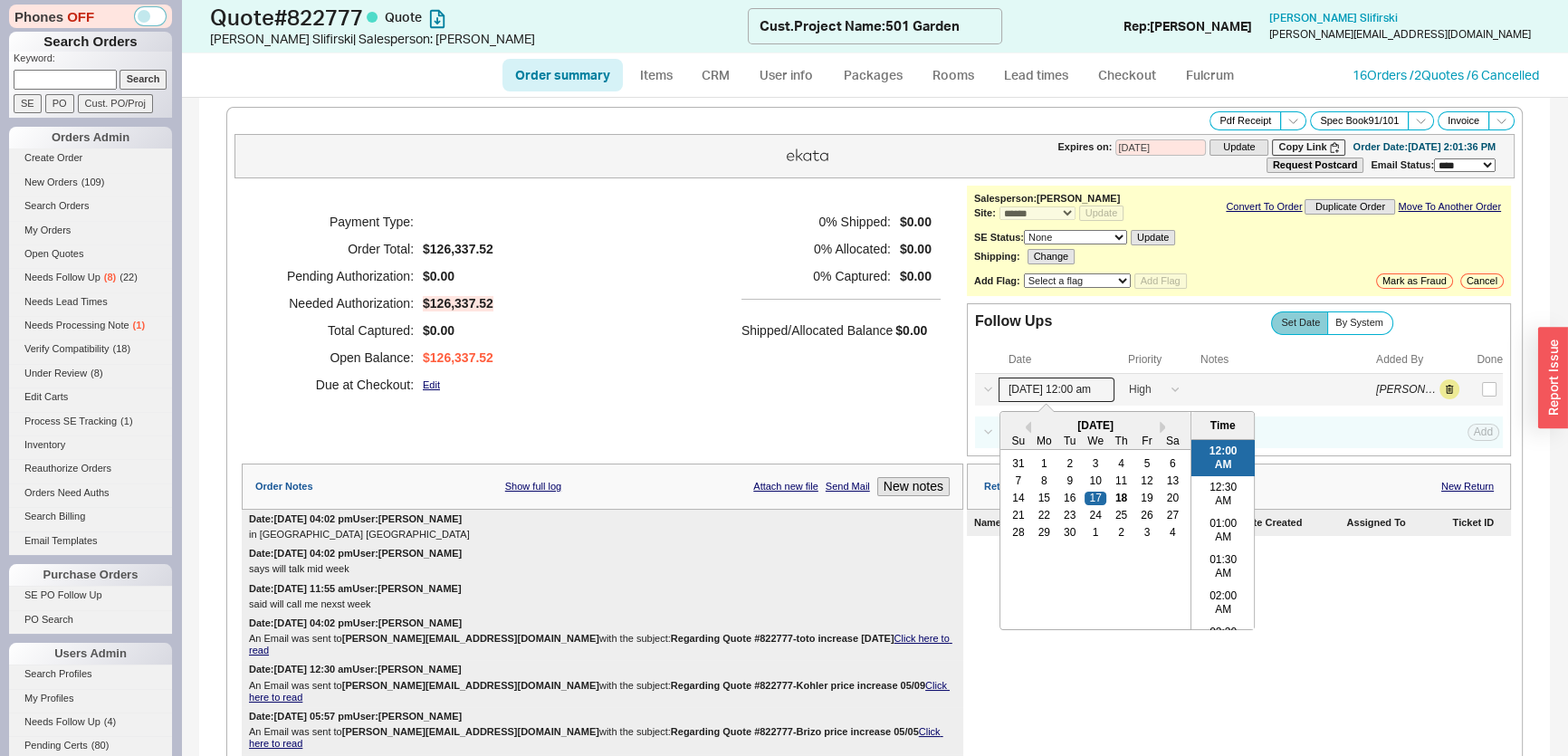
click at [1068, 394] on input "[DATE] 12:00 am" at bounding box center [1056, 390] width 115 height 25
click at [1139, 498] on div "19" at bounding box center [1146, 497] width 22 height 12
type input "09/19/25 12:00 am"
click at [762, 393] on div "0 % Shipped: $0.00 0 % Allocated: $0.00 0 % Captured: $0.00 Shipped/Allocated B…" at bounding box center [841, 303] width 199 height 190
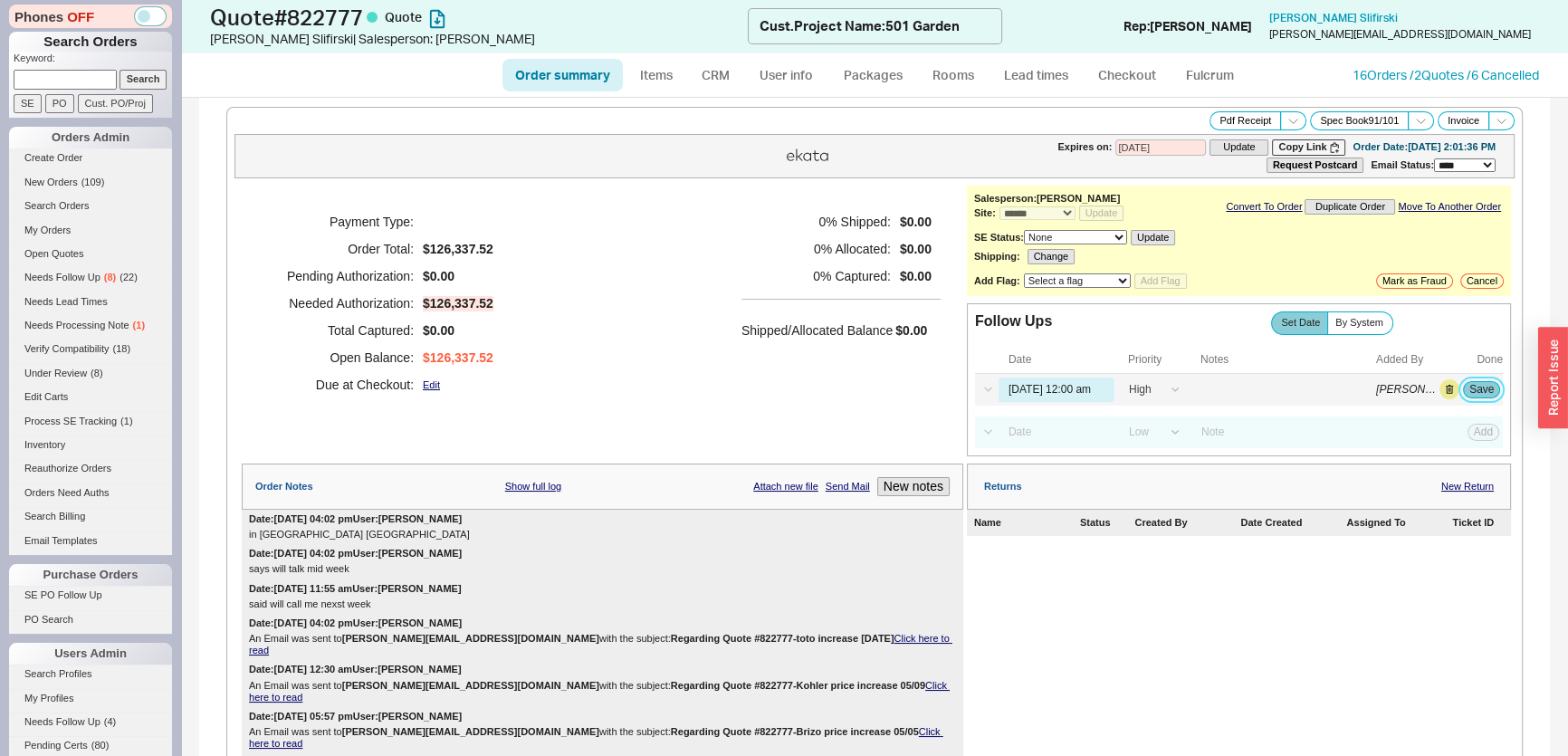
click at [1463, 385] on button "Save" at bounding box center [1481, 388] width 37 height 16
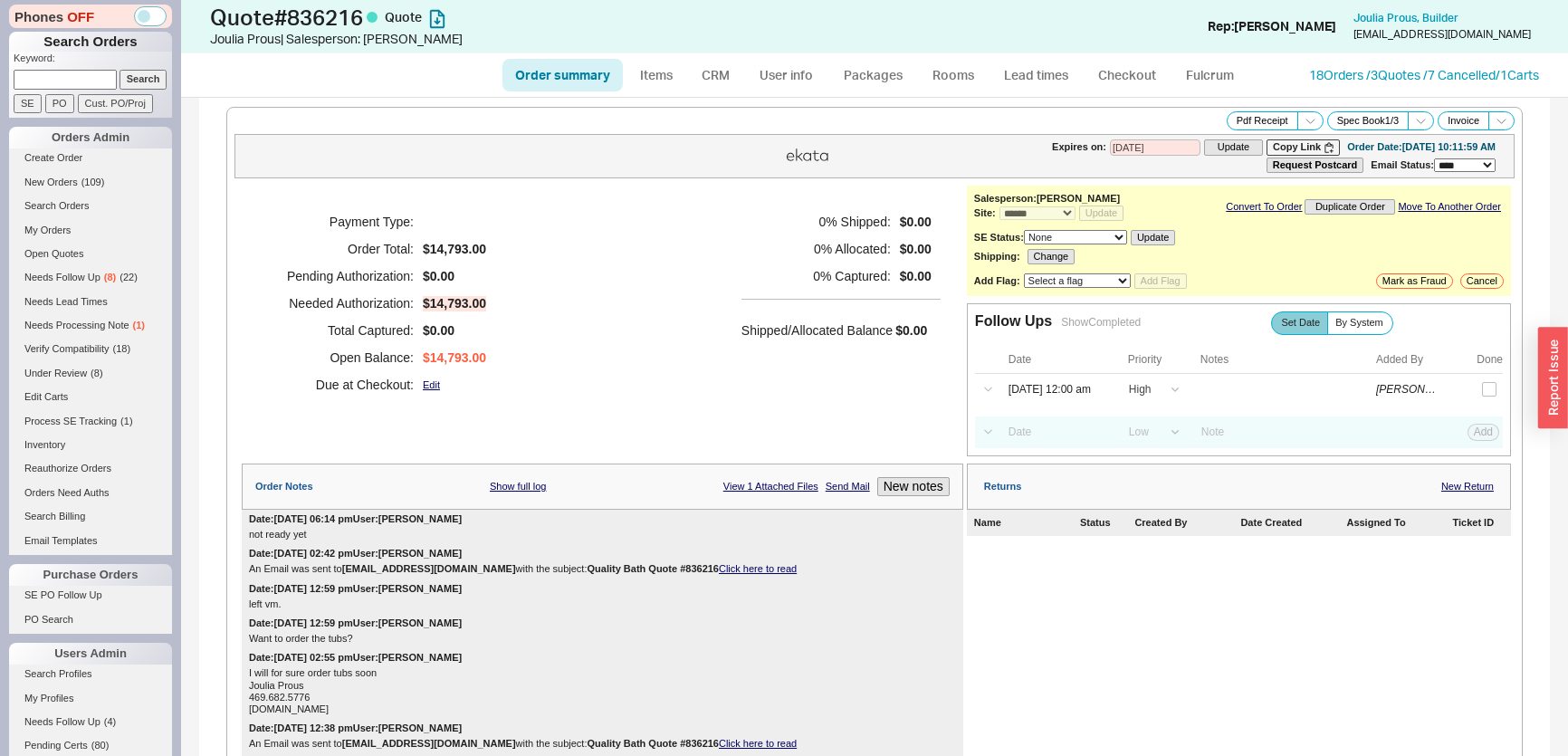
select select "*"
select select "LOW"
select select "3"
click at [715, 75] on link "CRM" at bounding box center [716, 75] width 53 height 32
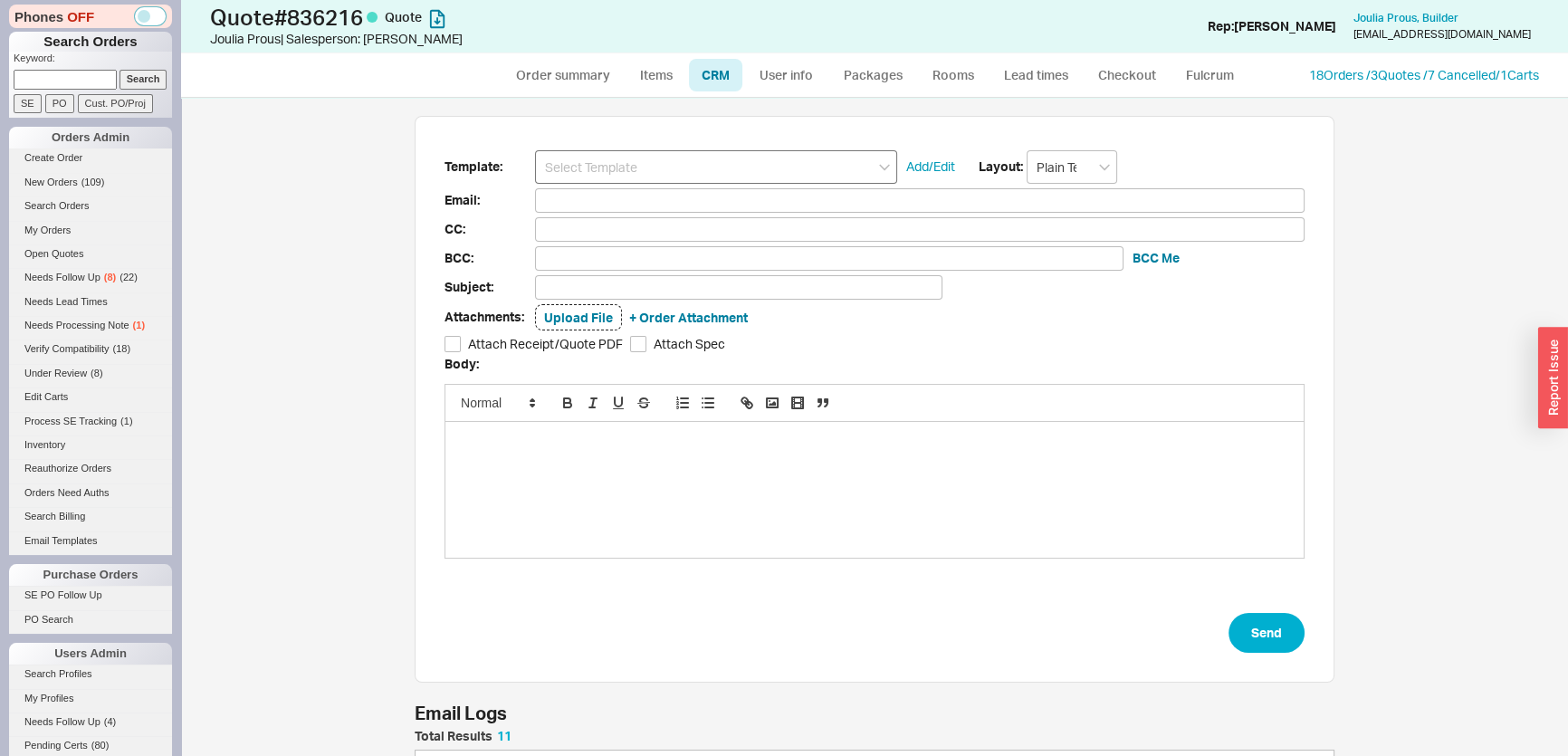
scroll to position [451, 907]
drag, startPoint x: 655, startPoint y: 162, endPoint x: 652, endPoint y: 183, distance: 21.2
click at [652, 163] on input at bounding box center [716, 166] width 362 height 33
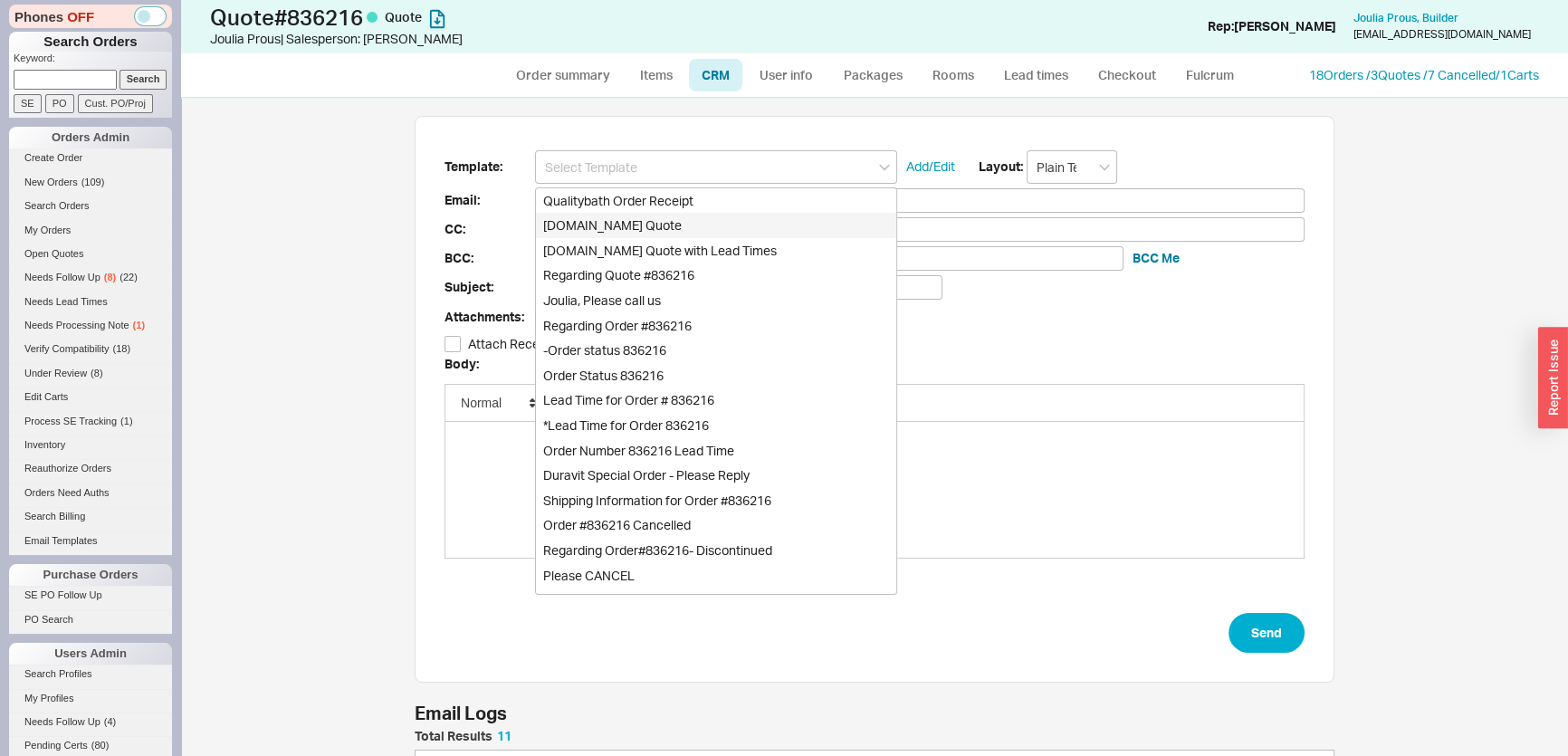
click at [652, 220] on div "[DOMAIN_NAME] Quote" at bounding box center [717, 225] width 361 height 26
type input "Receipt"
type input "[EMAIL_ADDRESS][DOMAIN_NAME]"
type input "Quality Bath Quote #836216"
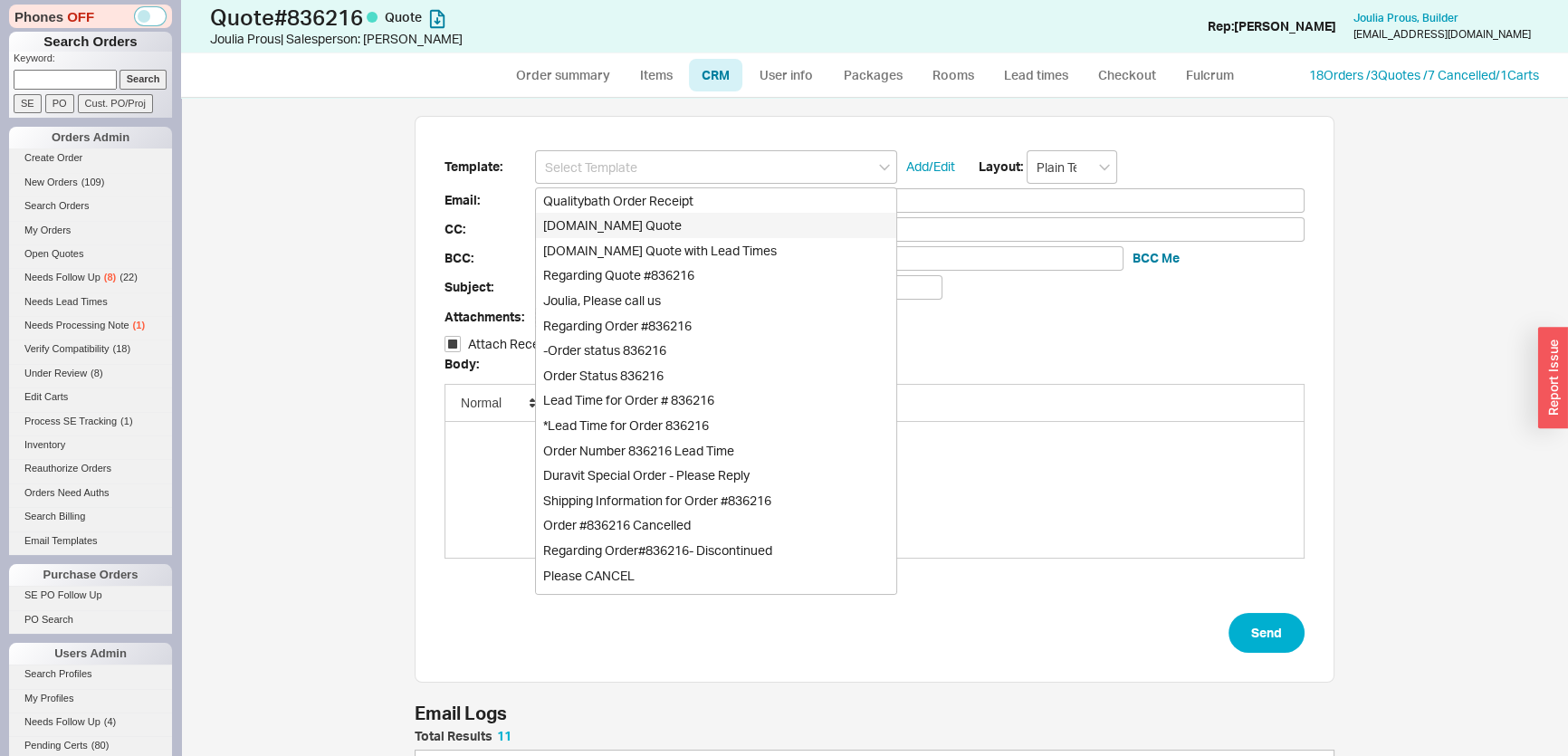
checkbox input "true"
type input "[DOMAIN_NAME] Quote"
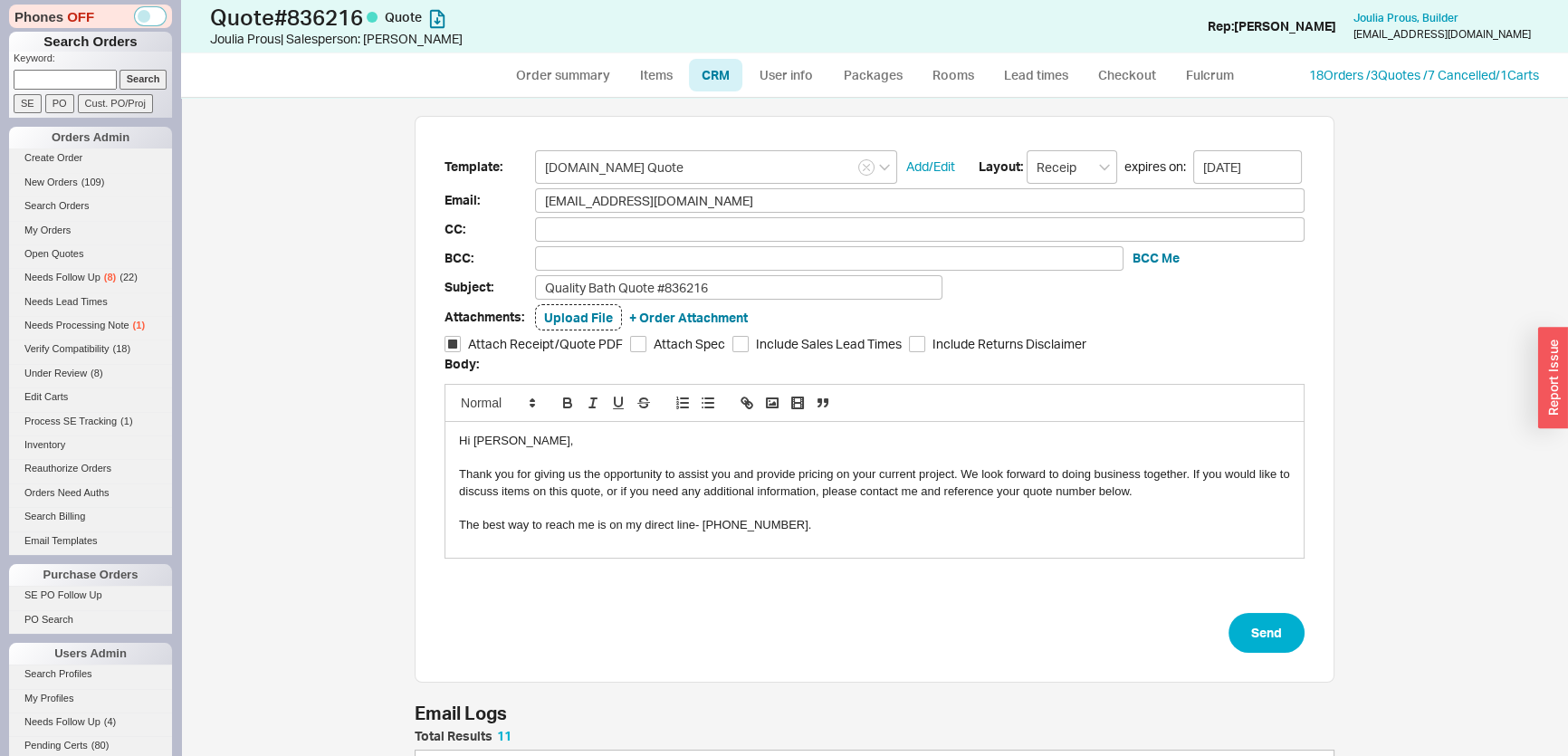
click at [1222, 625] on form "Template: [DOMAIN_NAME] Quote Add/Edit Layout: Receipt expires on: [DATE] Email…" at bounding box center [874, 401] width 860 height 503
click at [1245, 629] on button "Send" at bounding box center [1266, 633] width 76 height 40
select select "*"
select select "LOW"
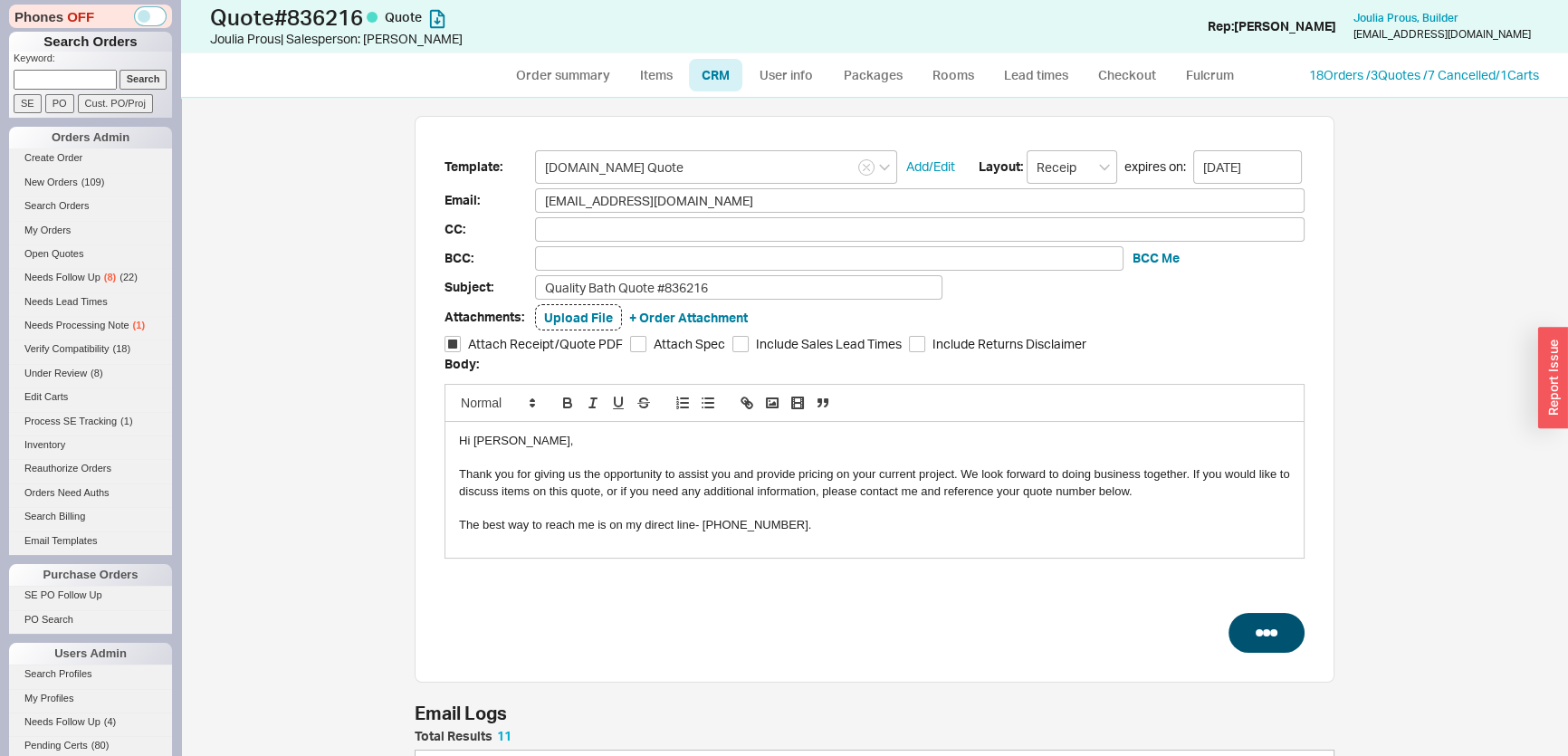
select select "3"
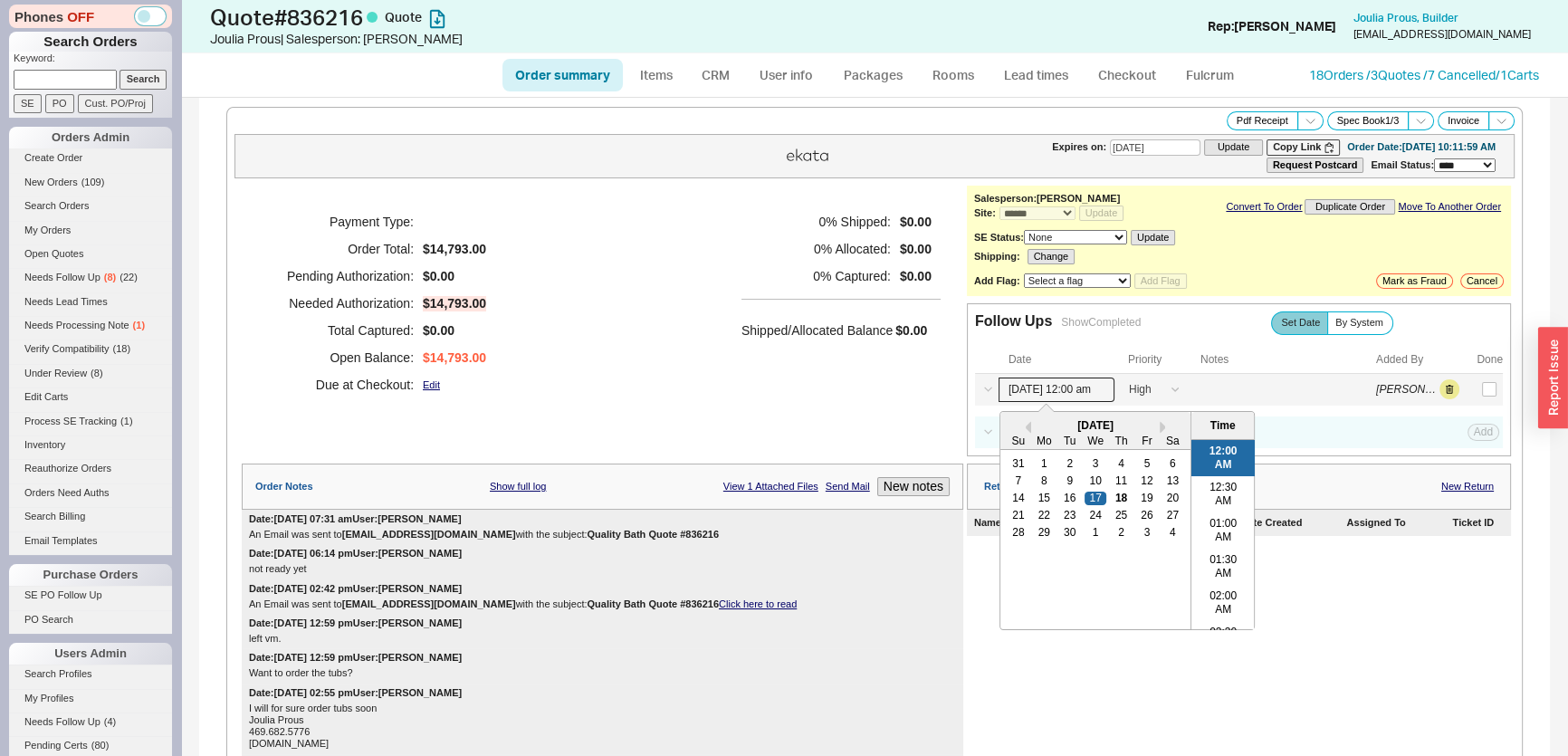
click at [1071, 397] on input "[DATE] 12:00 am" at bounding box center [1056, 390] width 115 height 25
click at [1061, 526] on div "30" at bounding box center [1070, 532] width 22 height 12
type input "[DATE] 12:00 am"
click at [800, 437] on div "Payment Type: Order Total: $14,793.00 Pending Authorization: $0.00 Needed Autho…" at bounding box center [602, 321] width 721 height 271
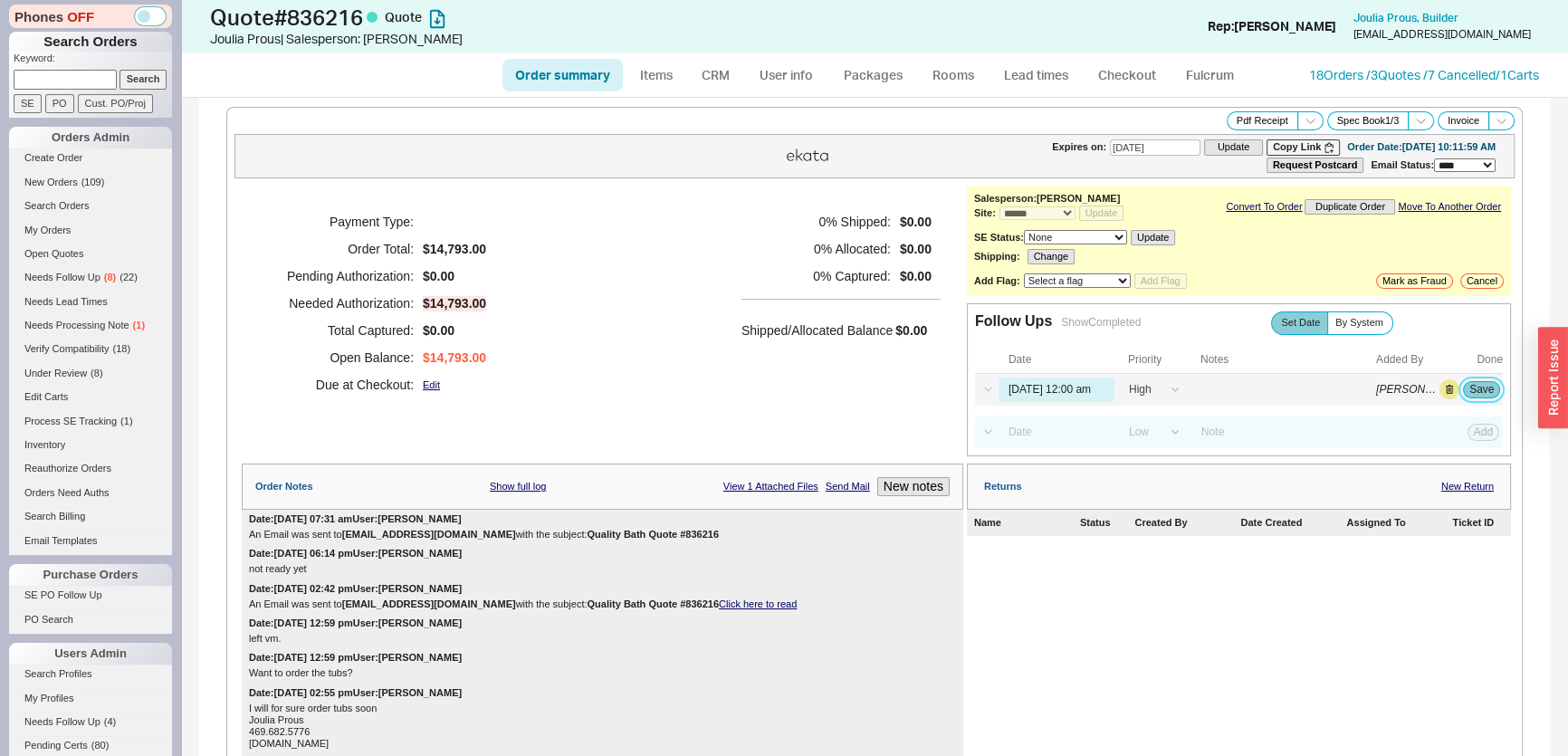
click at [1466, 385] on button "Save" at bounding box center [1481, 388] width 37 height 16
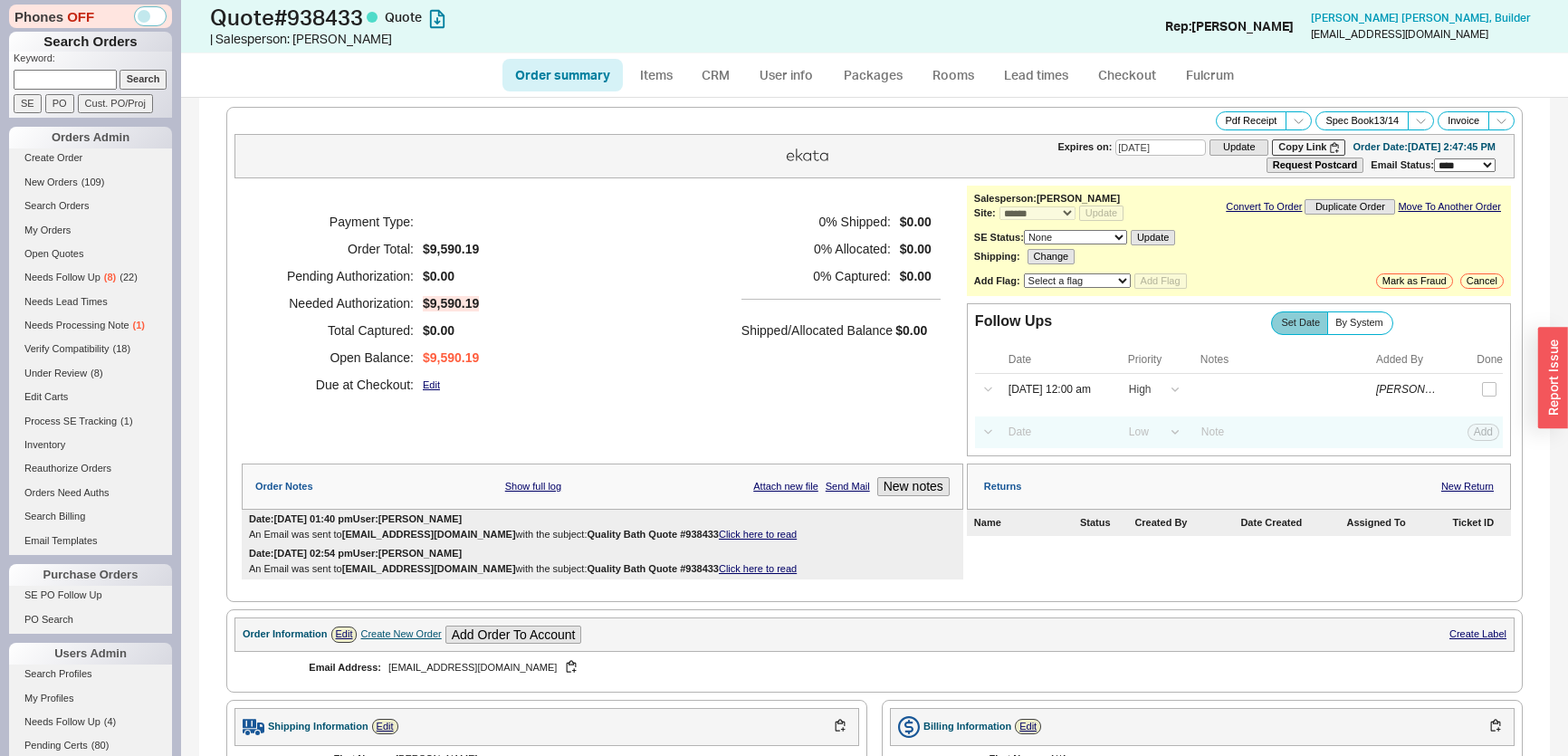
select select "*"
select select "LOW"
select select "3"
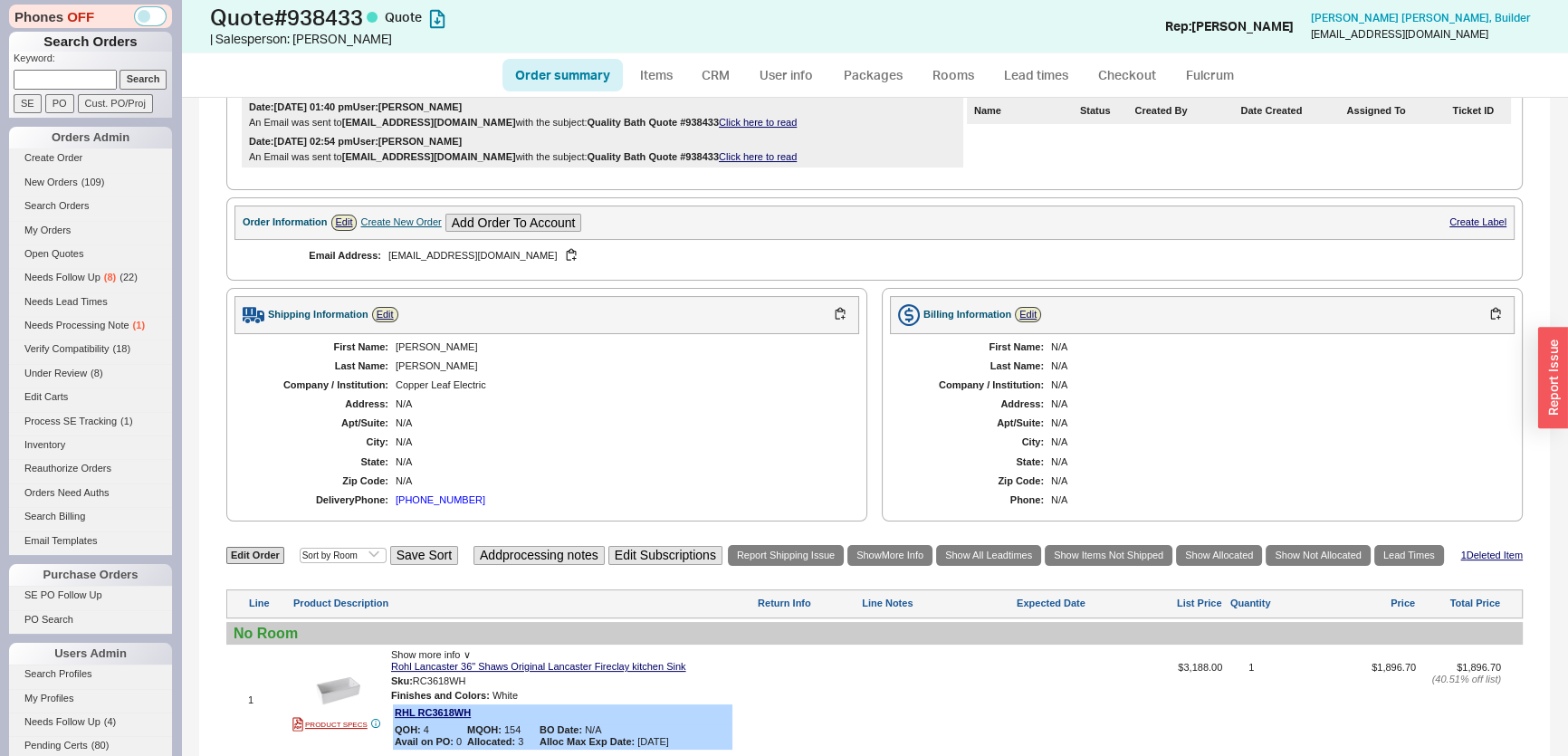
scroll to position [246, 0]
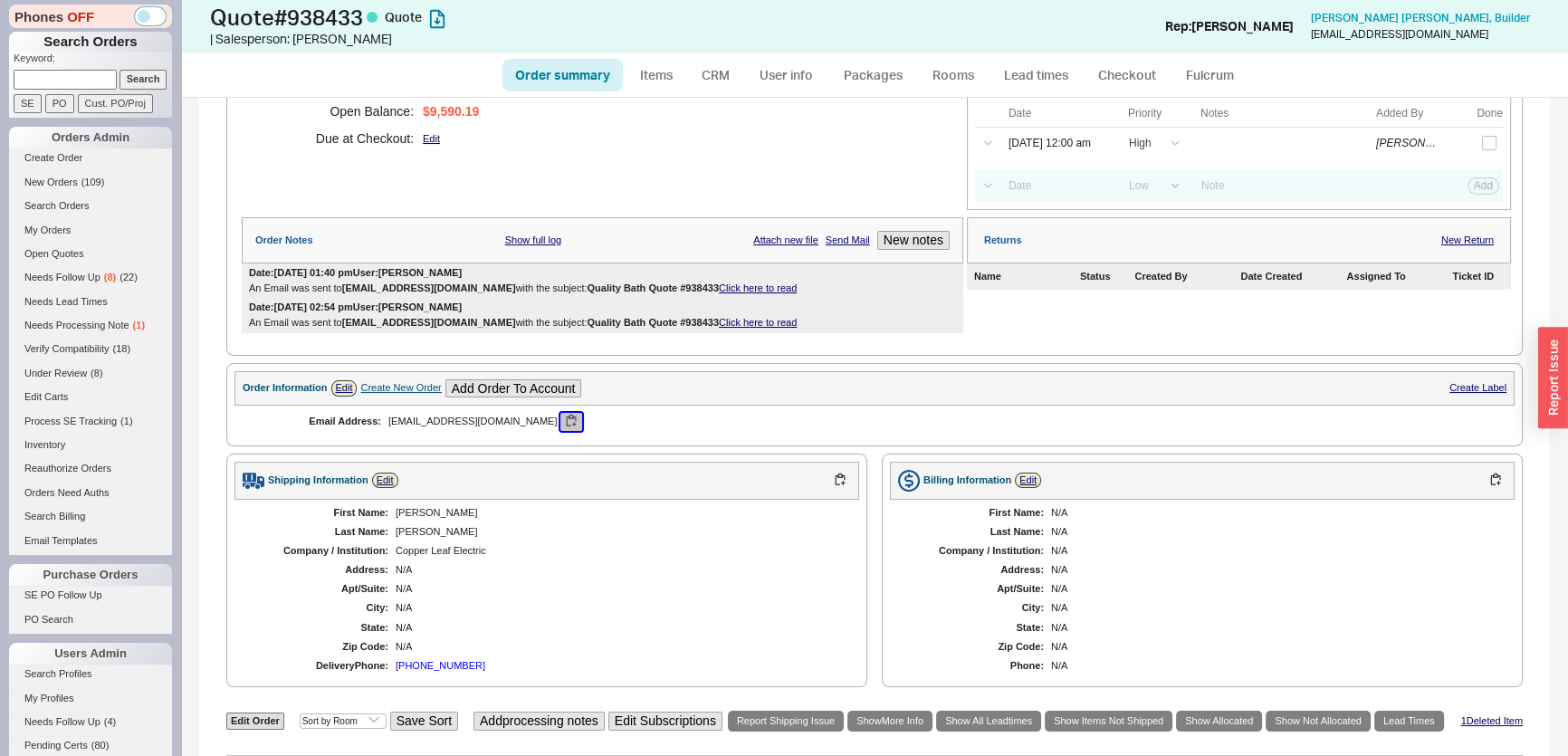
click at [560, 421] on button "button" at bounding box center [571, 422] width 22 height 17
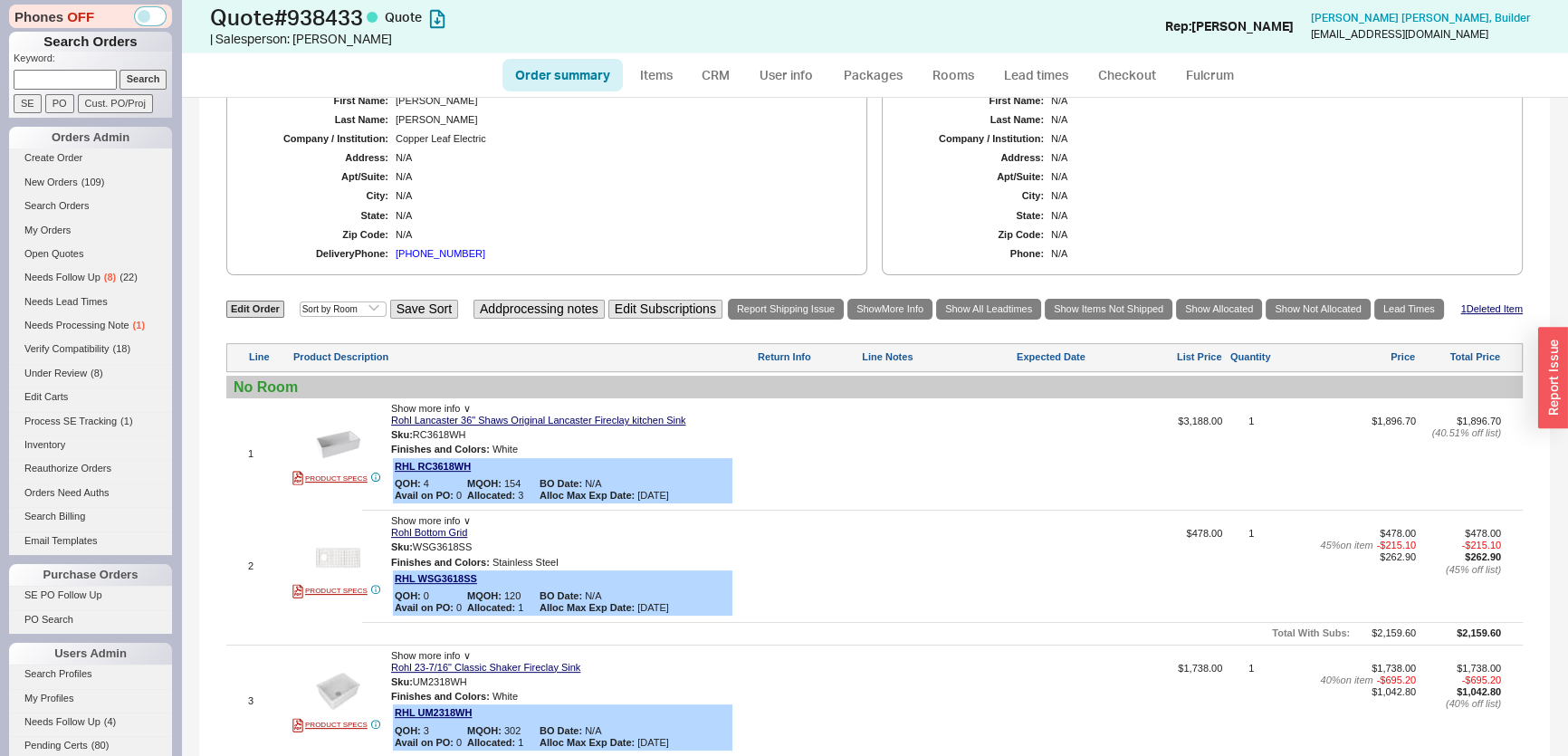
scroll to position [164, 0]
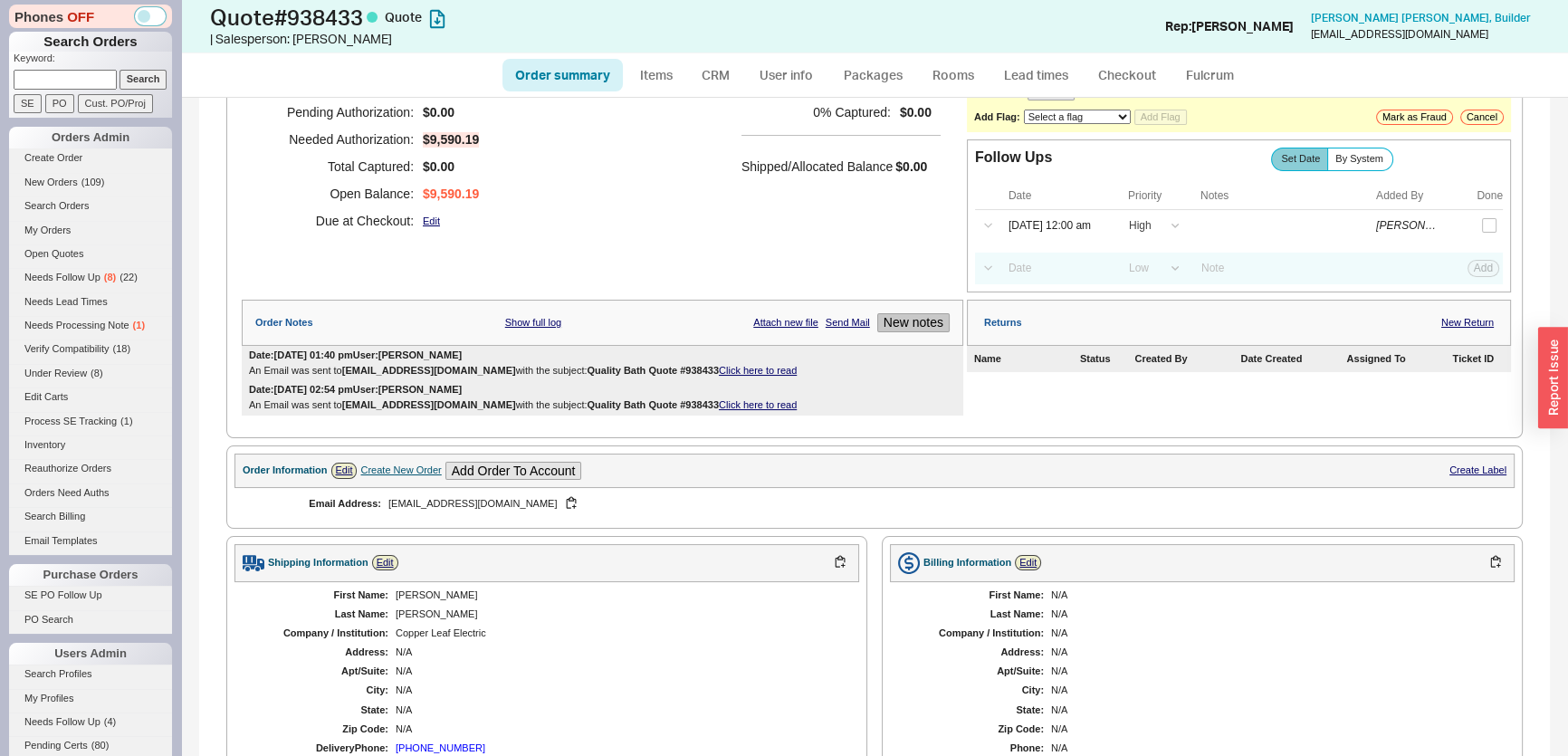
click at [903, 323] on button "New notes" at bounding box center [913, 323] width 73 height 19
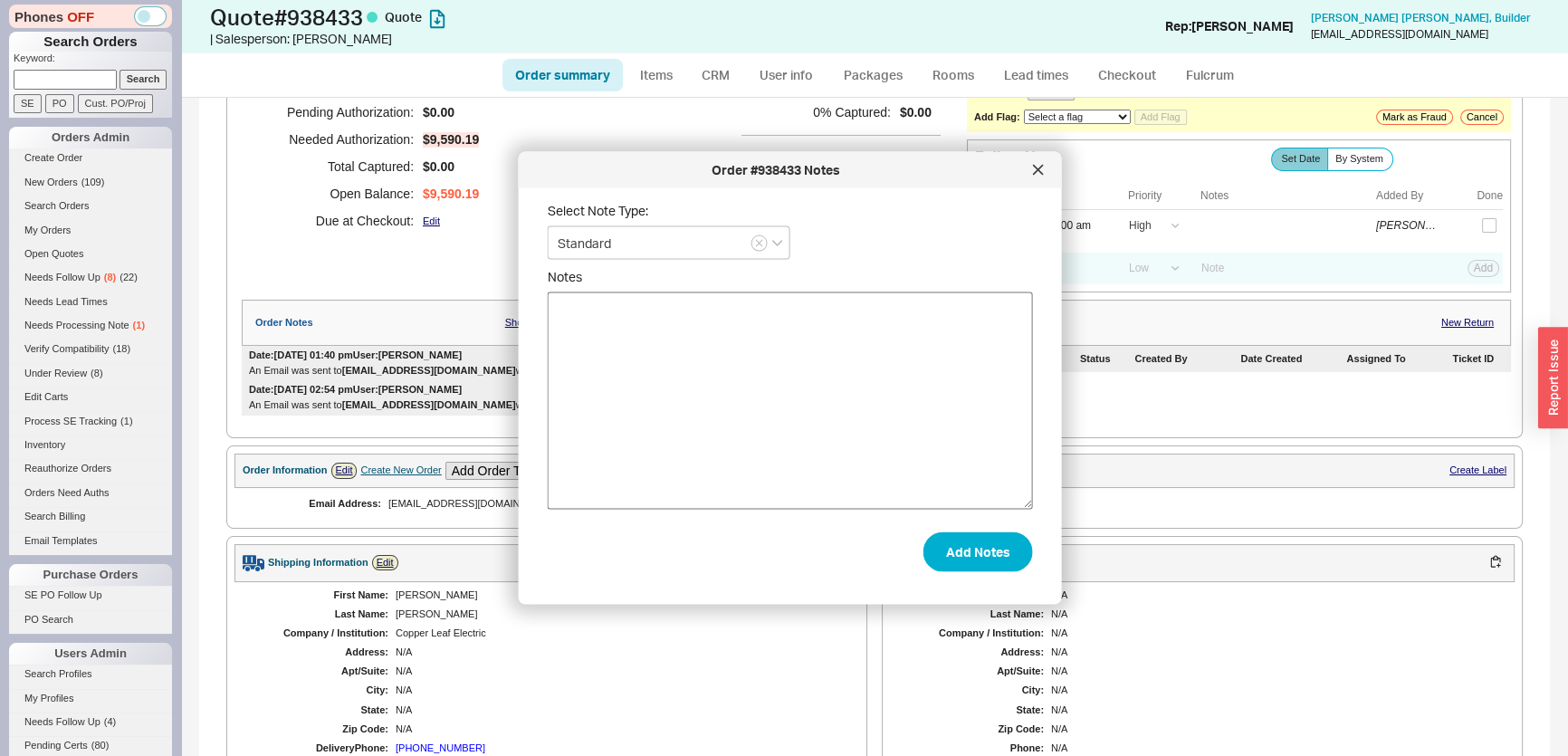
click at [850, 338] on textarea "Notes" at bounding box center [790, 401] width 485 height 218
type textarea "Ready to place this order?"
click at [952, 567] on button "Add Notes" at bounding box center [977, 552] width 110 height 40
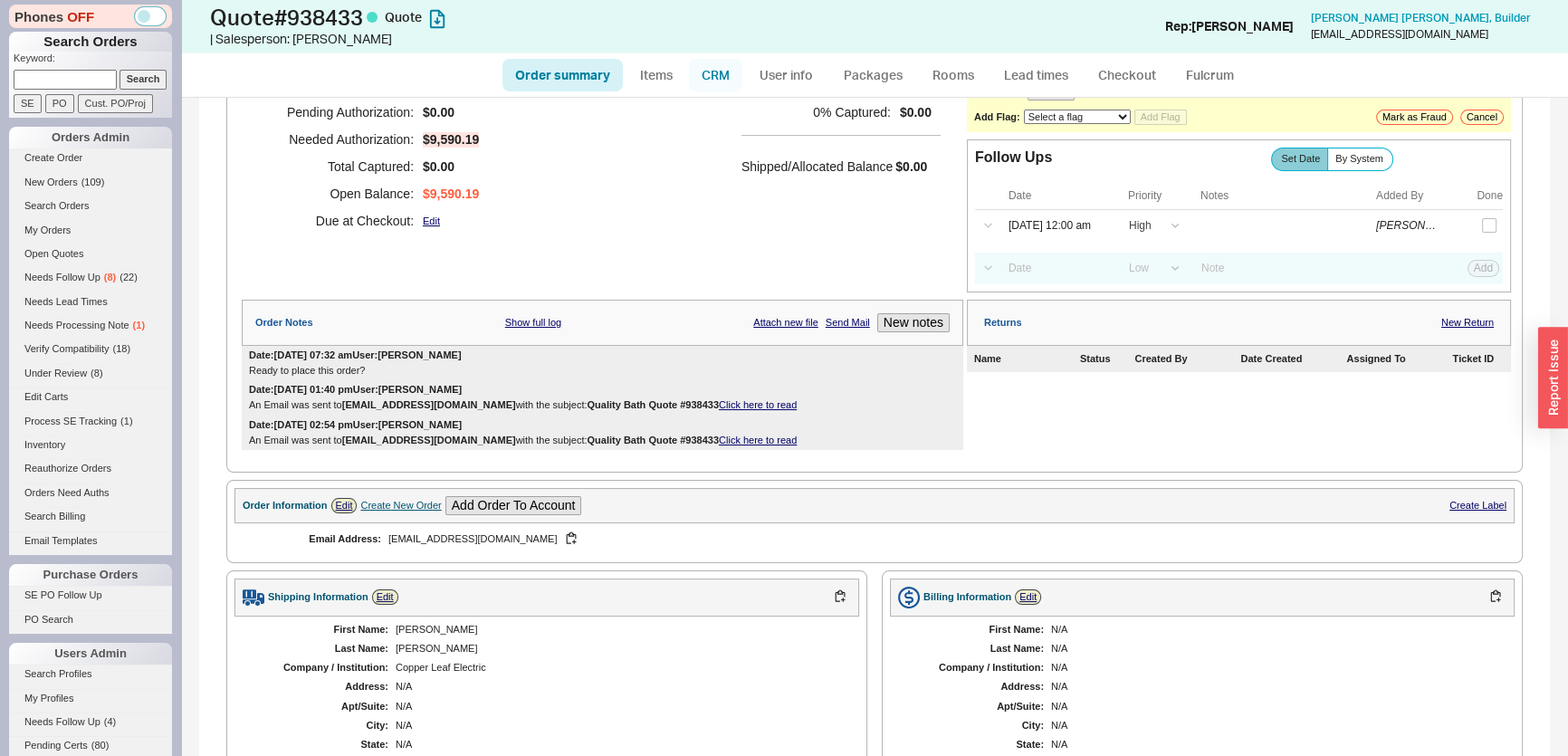
click at [730, 81] on link "CRM" at bounding box center [716, 75] width 53 height 32
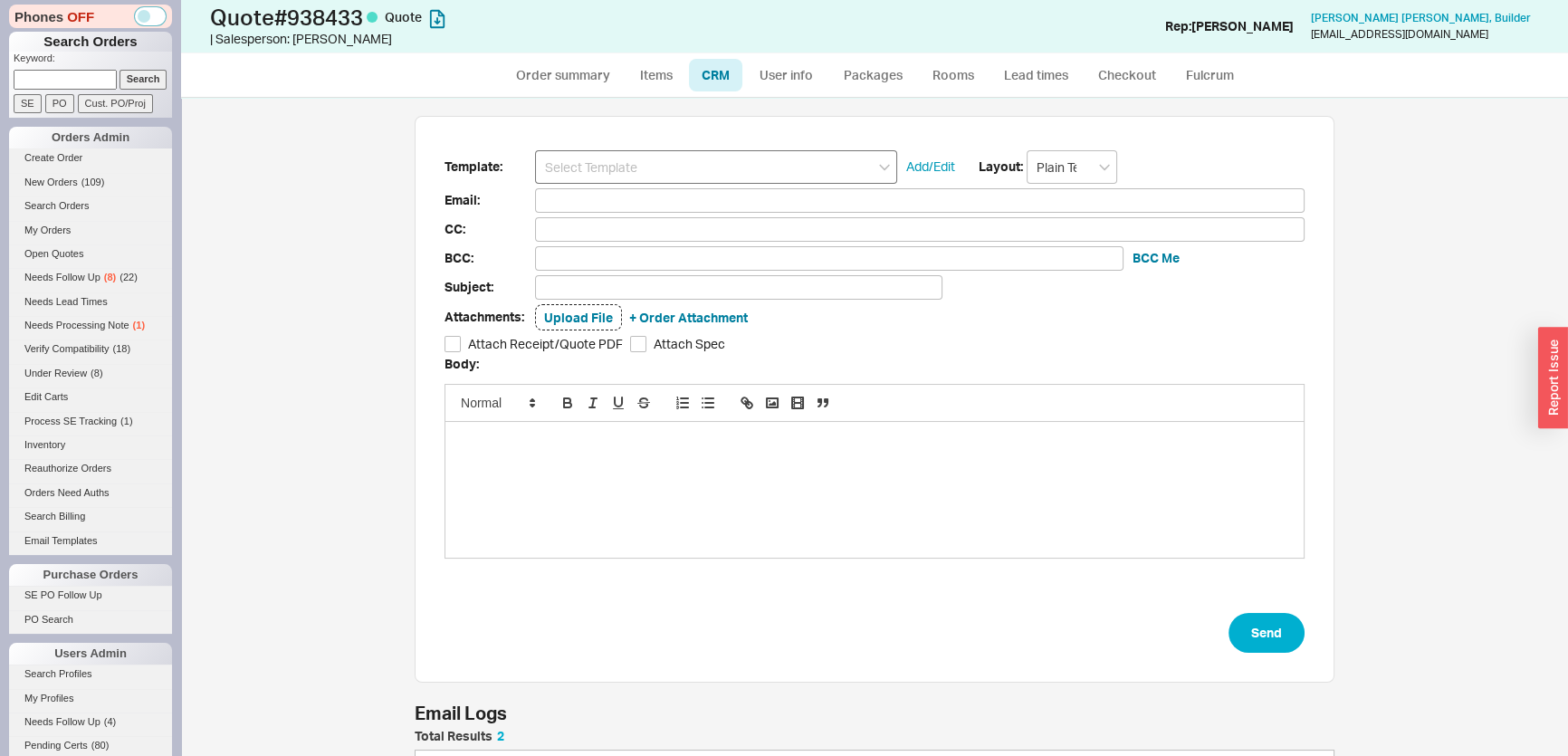
scroll to position [125, 907]
click at [697, 158] on input at bounding box center [716, 166] width 362 height 33
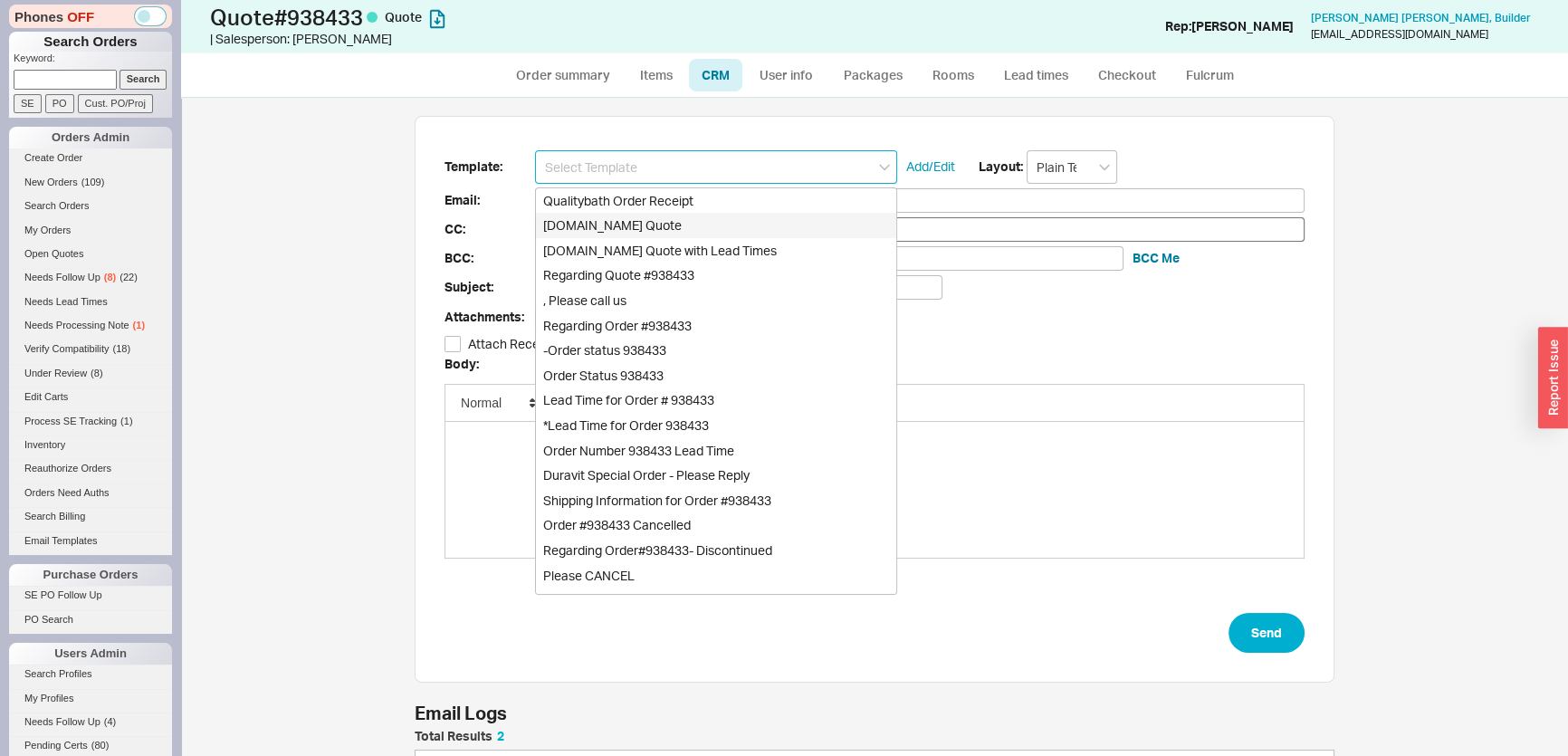
click at [680, 225] on div "[DOMAIN_NAME] Quote" at bounding box center [717, 225] width 361 height 26
type input "Receipt"
type input "[EMAIL_ADDRESS][DOMAIN_NAME]"
type input "Quality Bath Quote #938433"
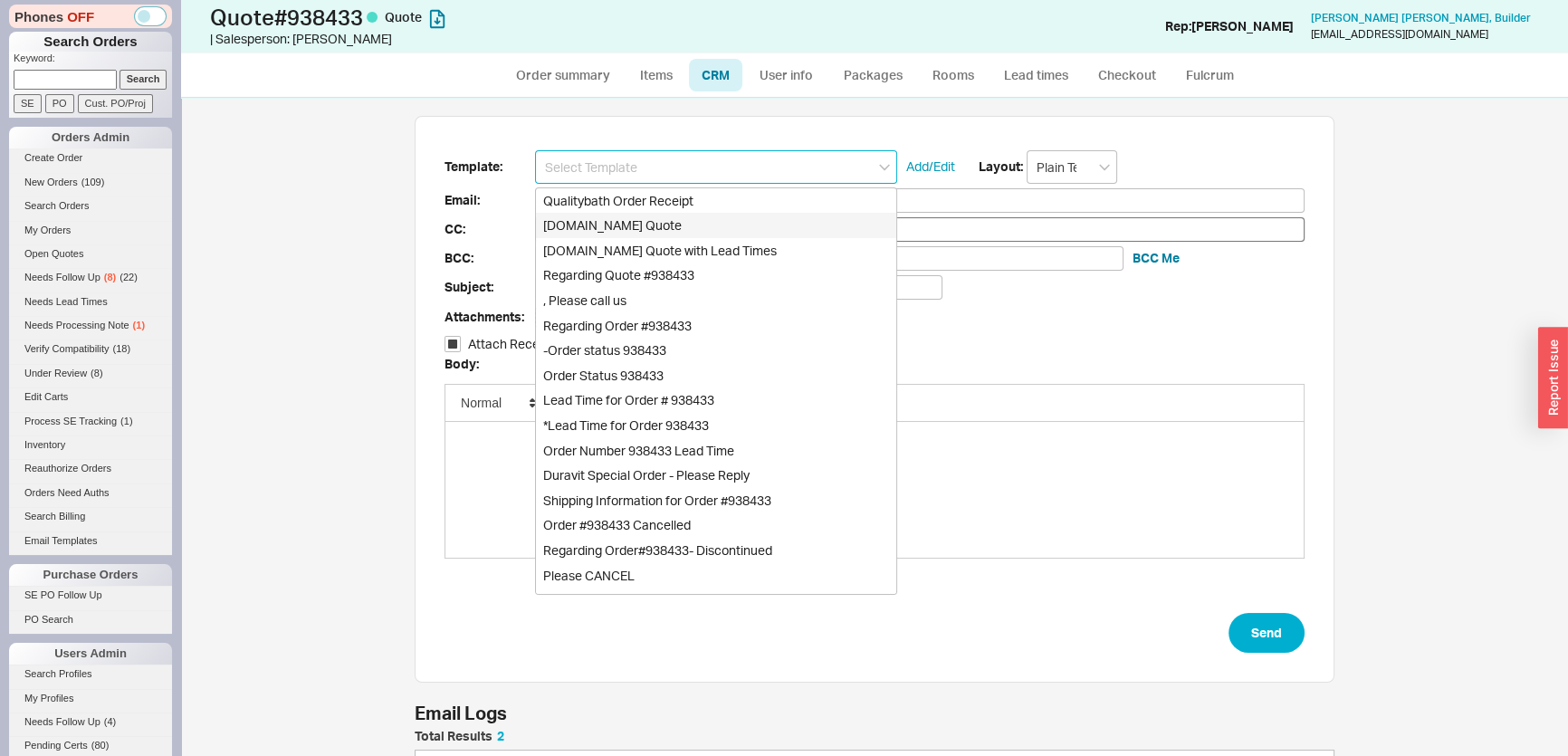
checkbox input "true"
type input "[DOMAIN_NAME] Quote"
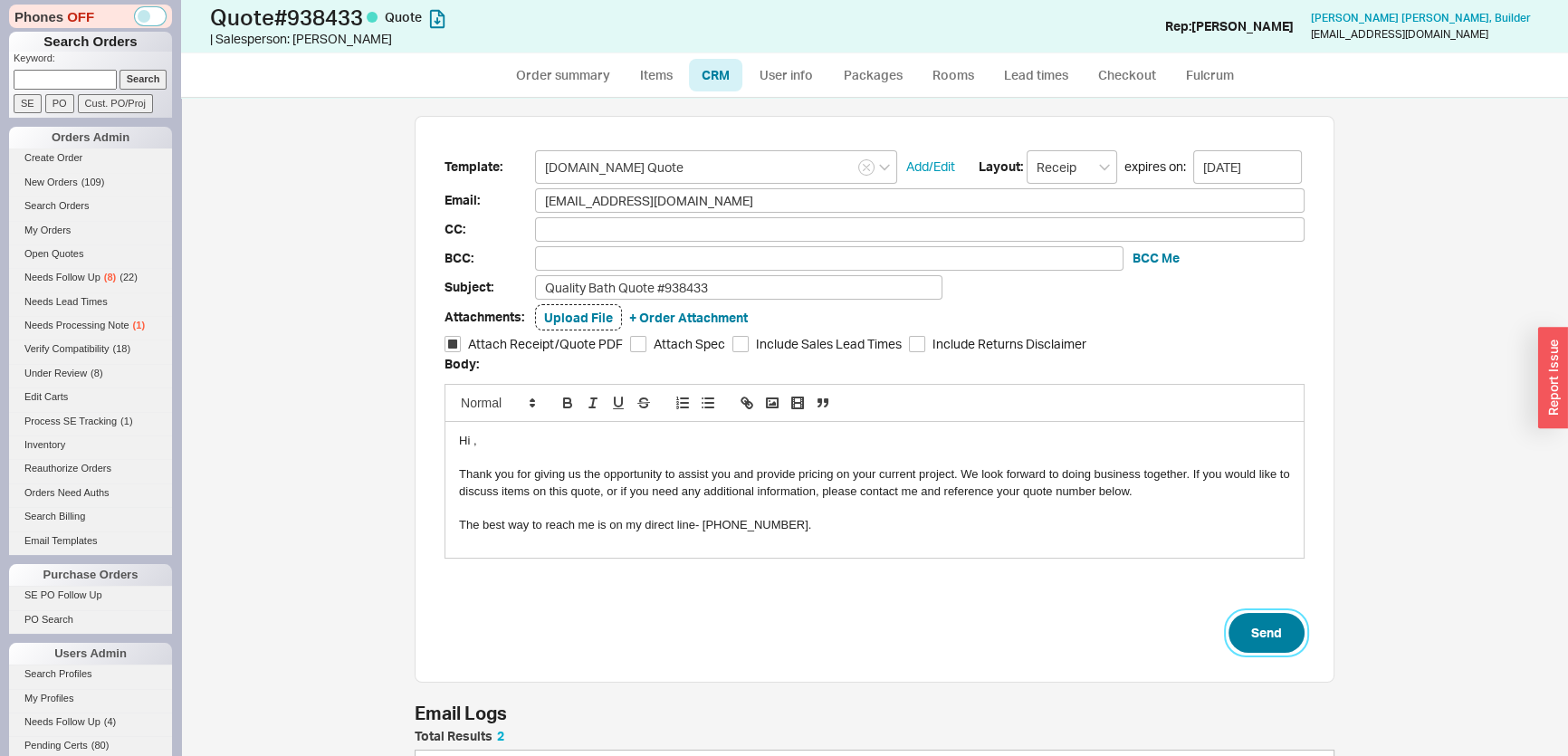
click at [1237, 613] on button "Send" at bounding box center [1266, 633] width 76 height 40
select select "*"
select select "LOW"
select select "3"
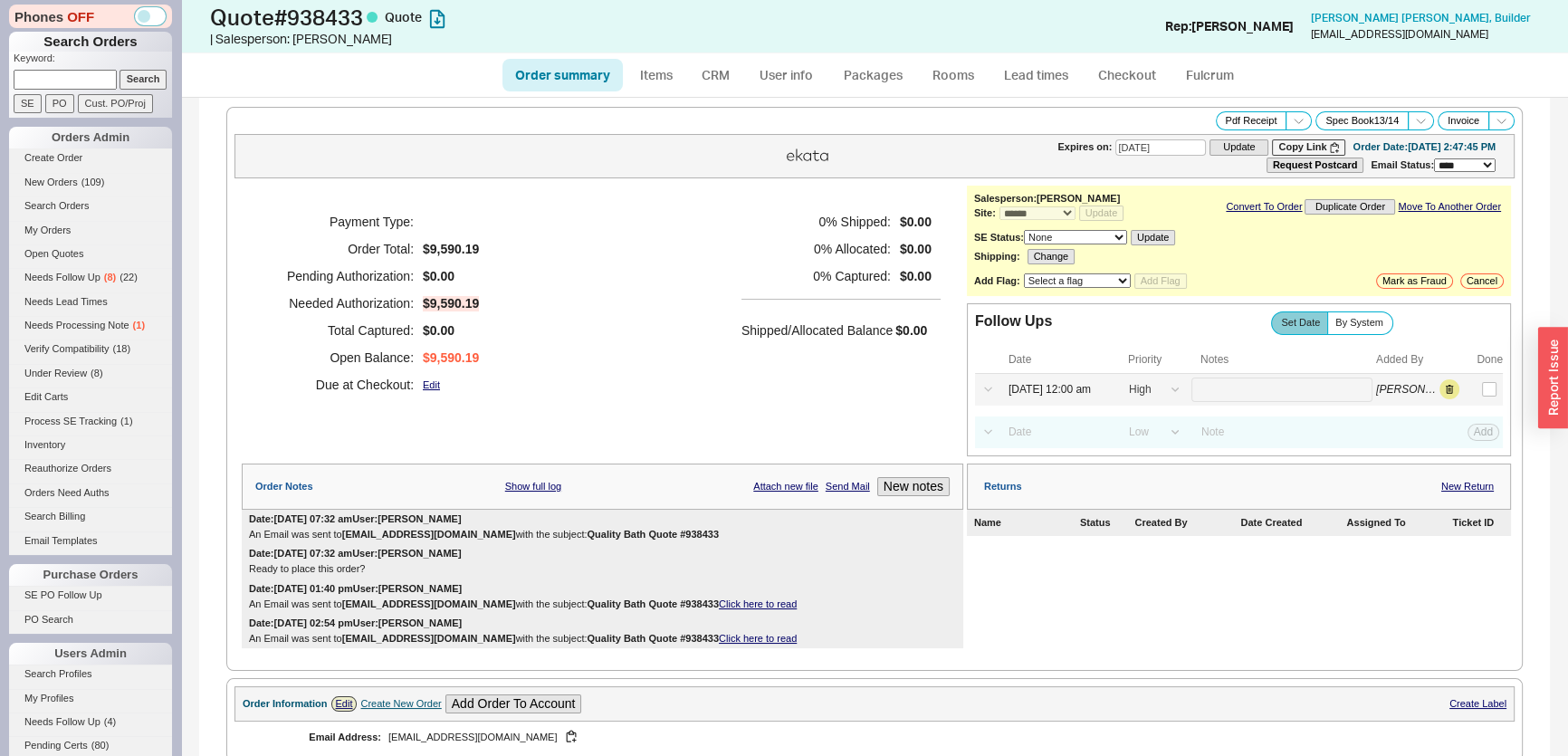
type input "[DATE]"
click at [1073, 379] on input "[DATE] 12:00 am" at bounding box center [1056, 390] width 115 height 25
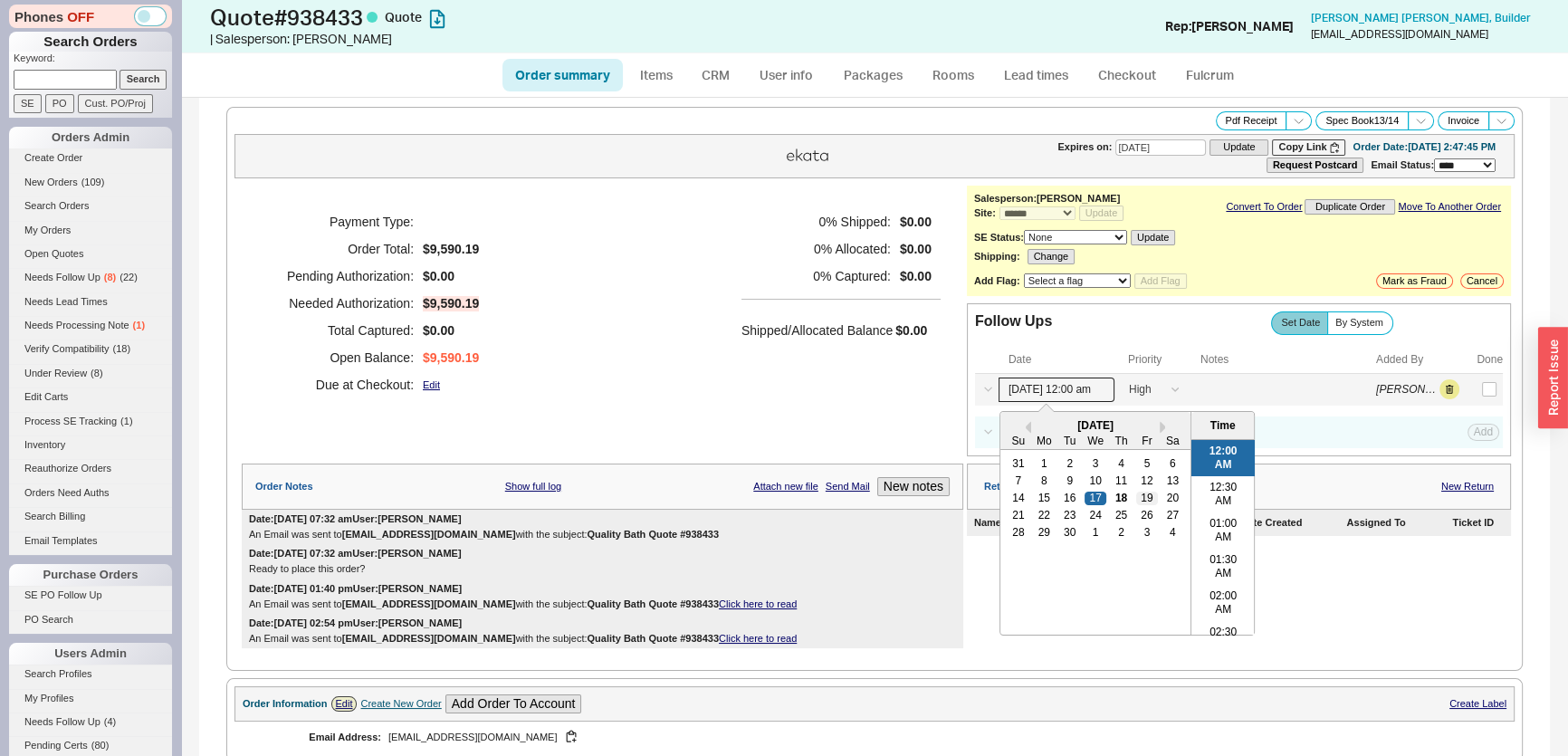
click at [1139, 500] on div "19" at bounding box center [1146, 497] width 22 height 12
type input "[DATE] 12:00 am"
click at [888, 432] on div "Payment Type: Order Total: $9,590.19 Pending Authorization: $0.00 Needed Author…" at bounding box center [602, 321] width 721 height 271
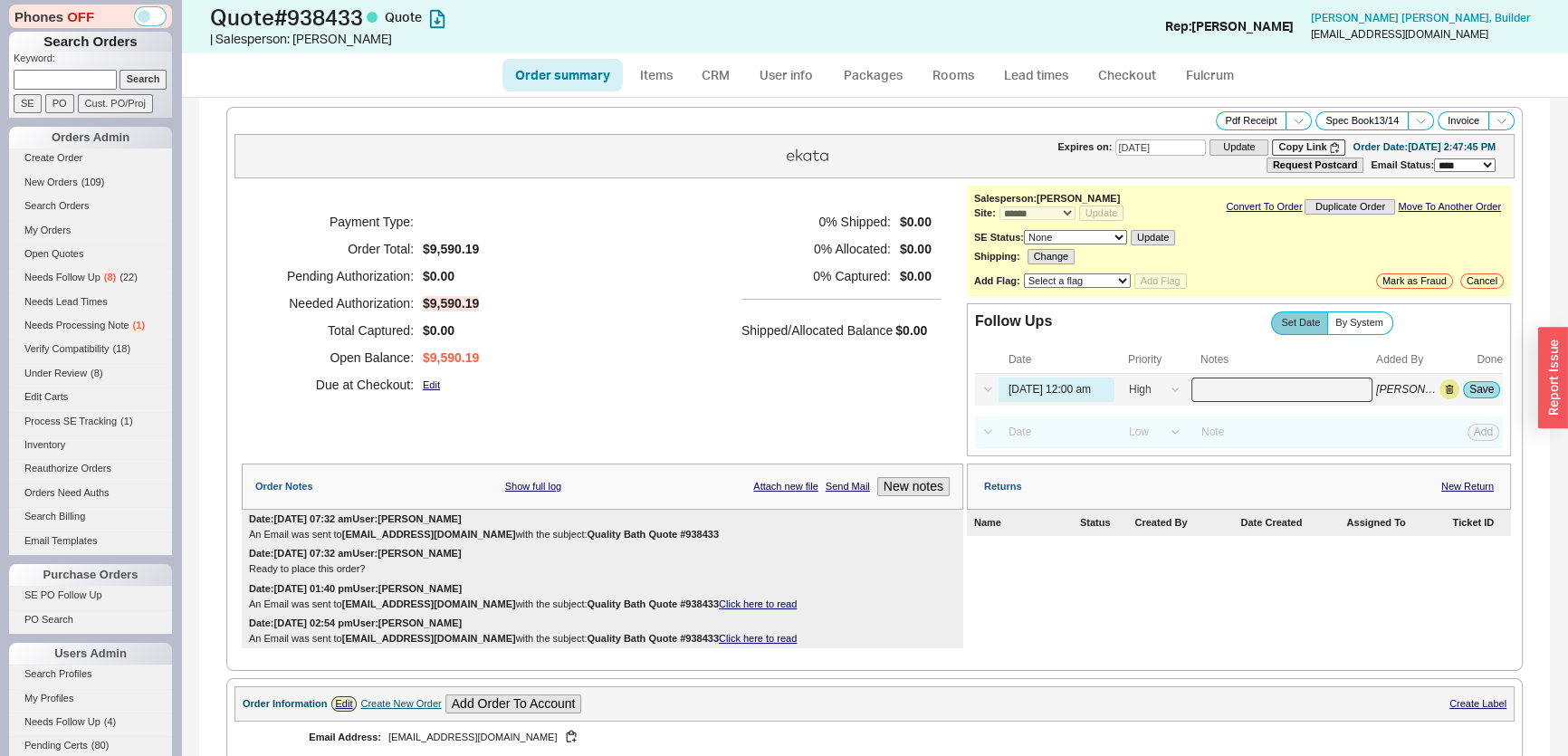
click at [1292, 397] on input at bounding box center [1282, 390] width 181 height 25
type input "call"
click at [1473, 388] on button "Save" at bounding box center [1481, 388] width 37 height 16
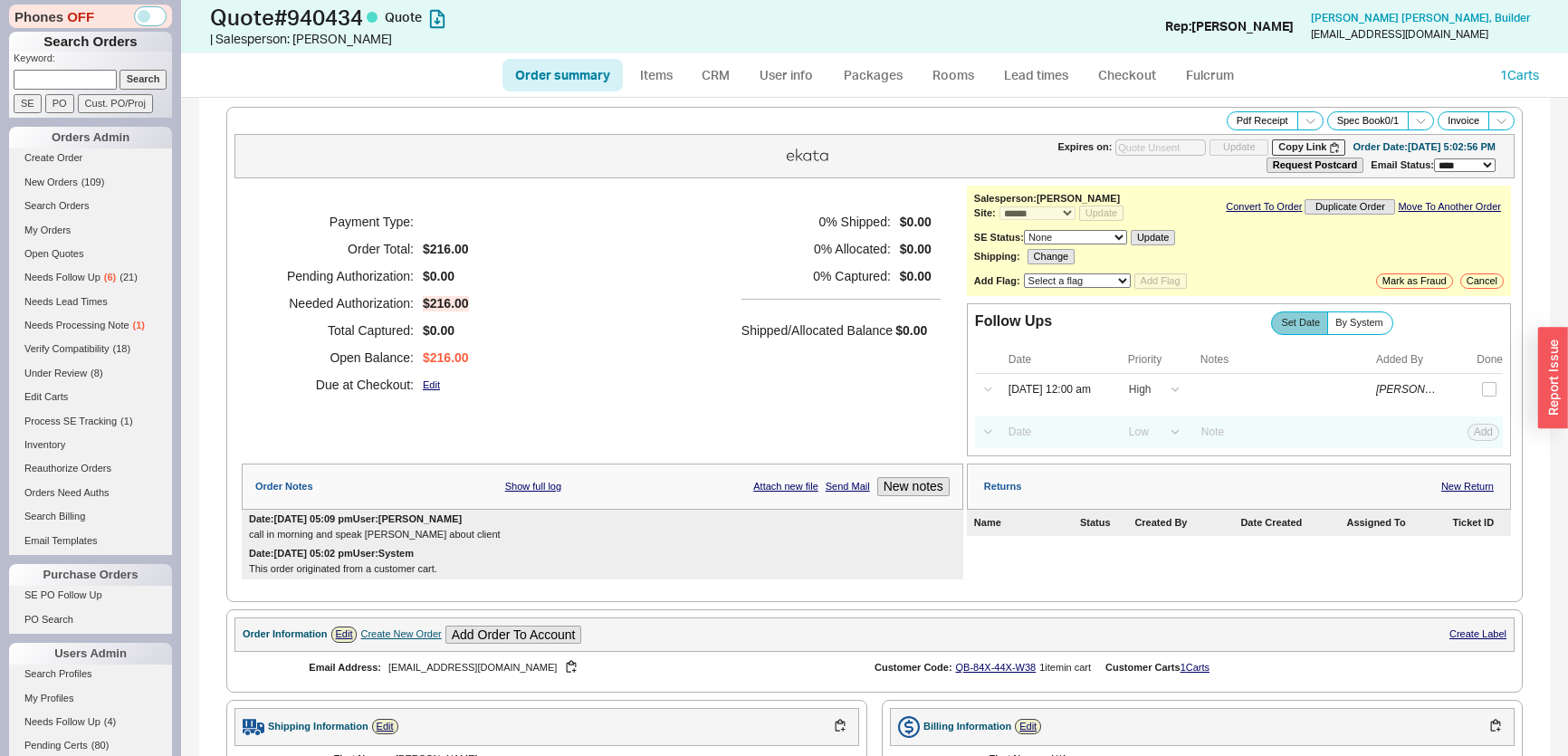
select select "*"
select select "LOW"
select select "3"
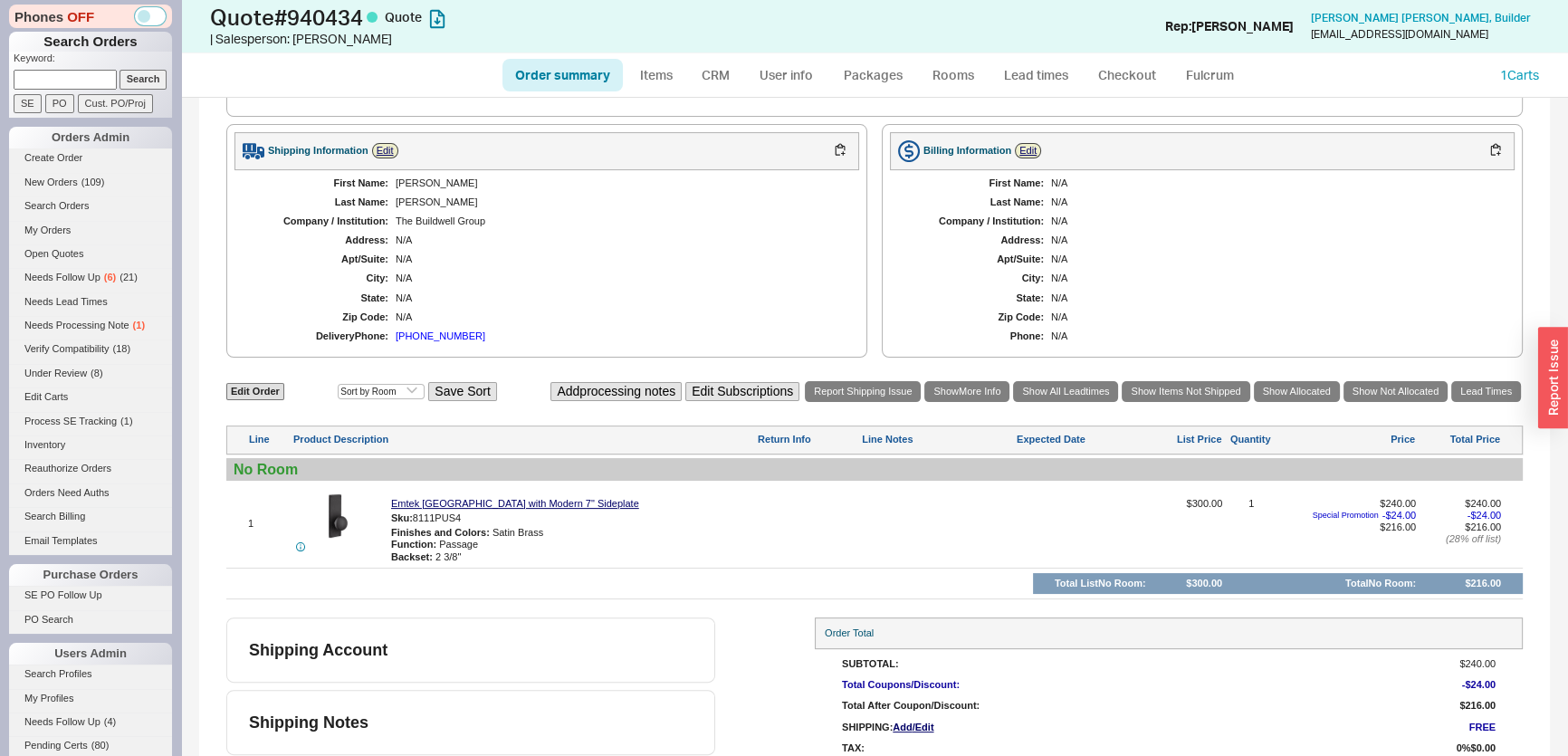
scroll to position [81, 0]
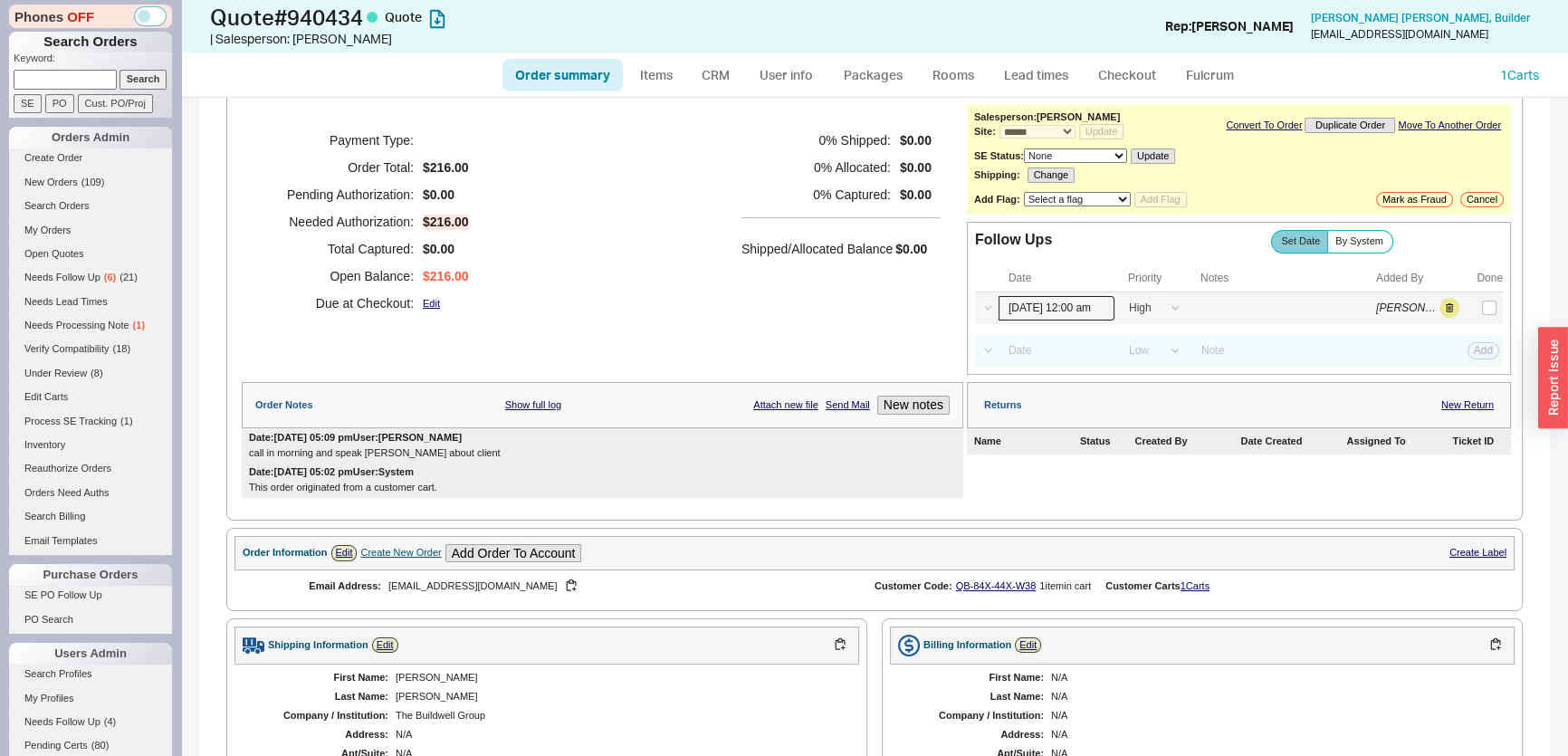
click at [1031, 309] on input "[DATE] 12:00 am" at bounding box center [1056, 308] width 115 height 25
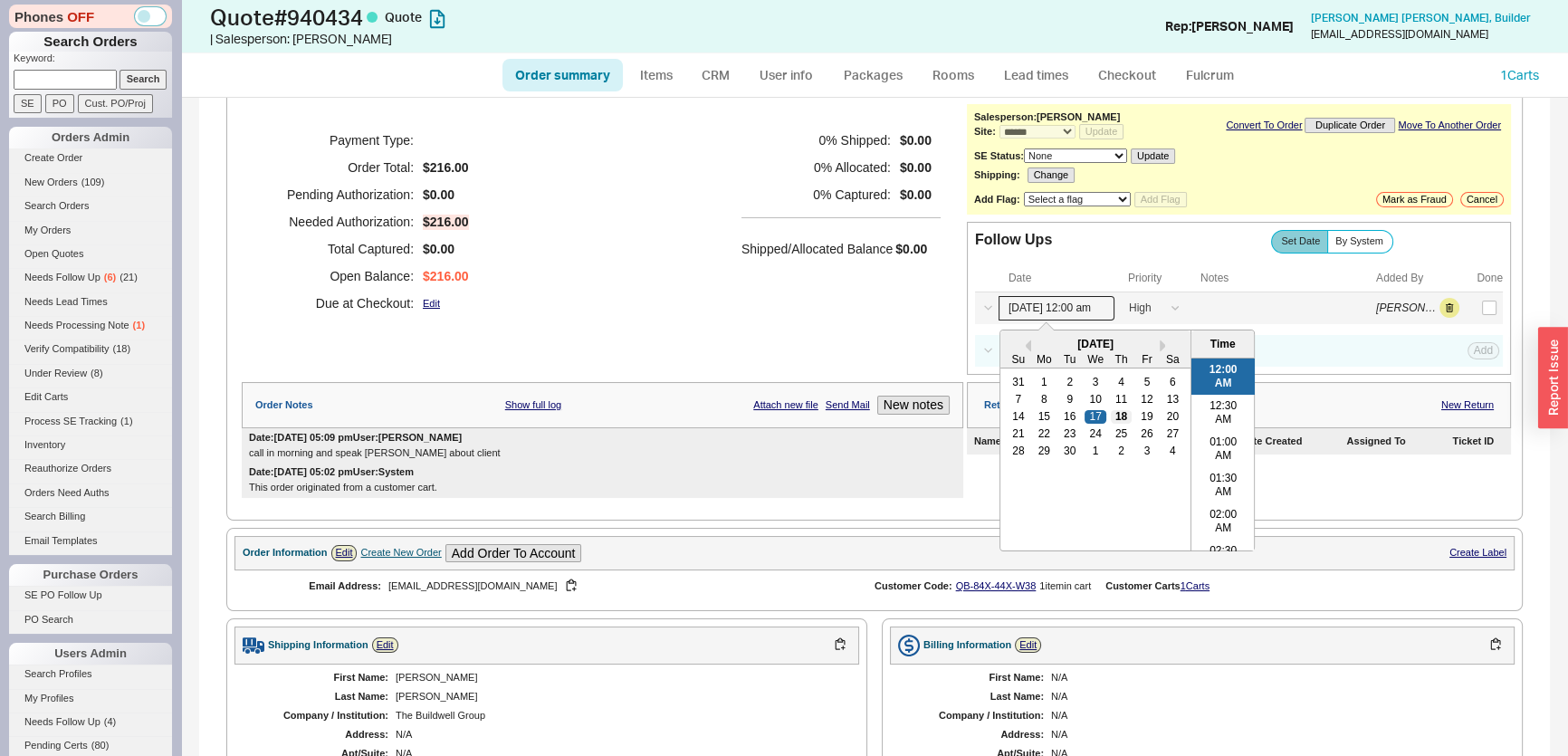
click at [1117, 413] on div "18" at bounding box center [1120, 416] width 22 height 12
type input "[DATE] 12:00 am"
click at [853, 317] on div "Payment Type: Order Total: $216.00 Pending Authorization: $0.00 Needed Authoriz…" at bounding box center [602, 221] width 721 height 236
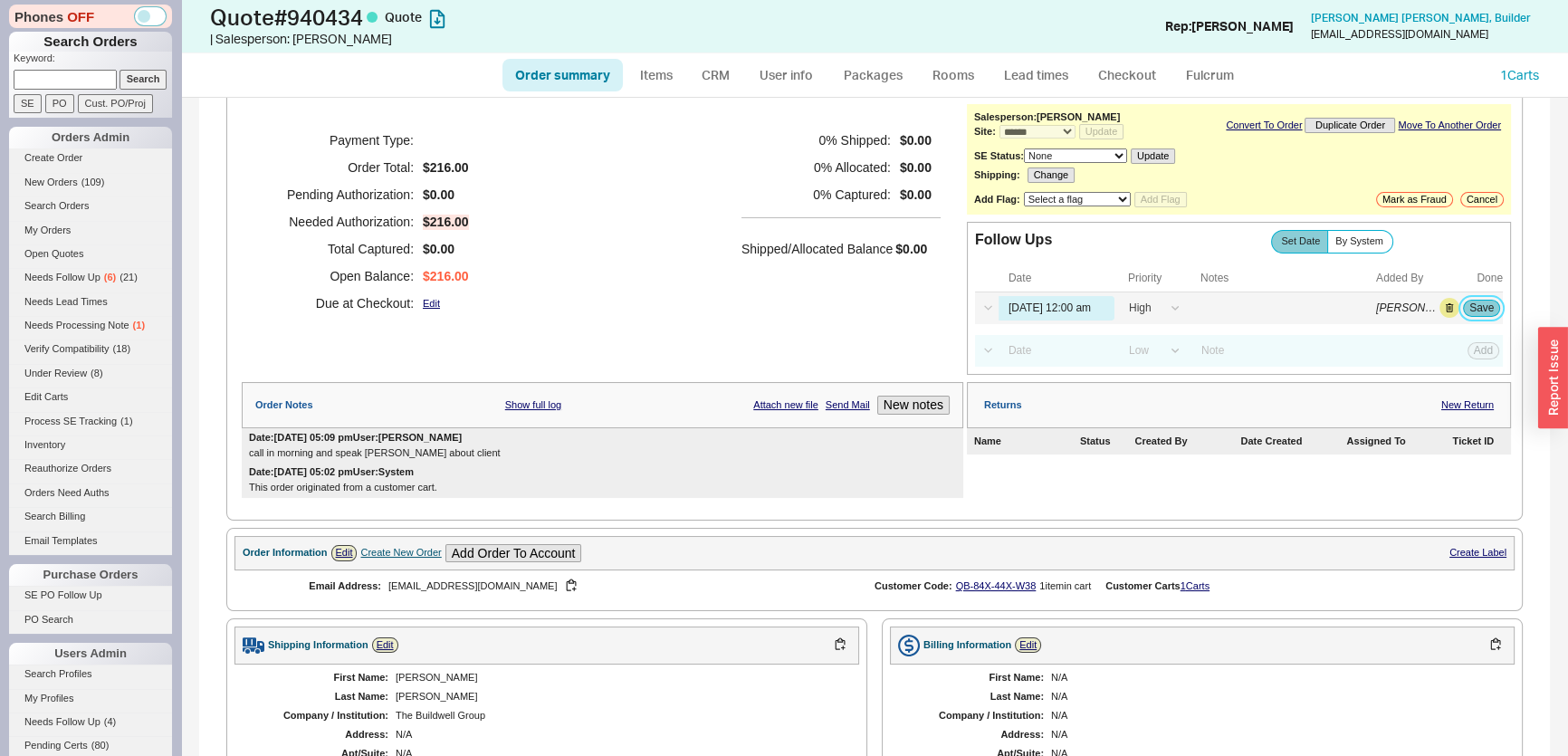
click at [1475, 304] on button "Save" at bounding box center [1481, 307] width 37 height 16
click at [97, 272] on span "Needs Follow Up" at bounding box center [63, 277] width 76 height 10
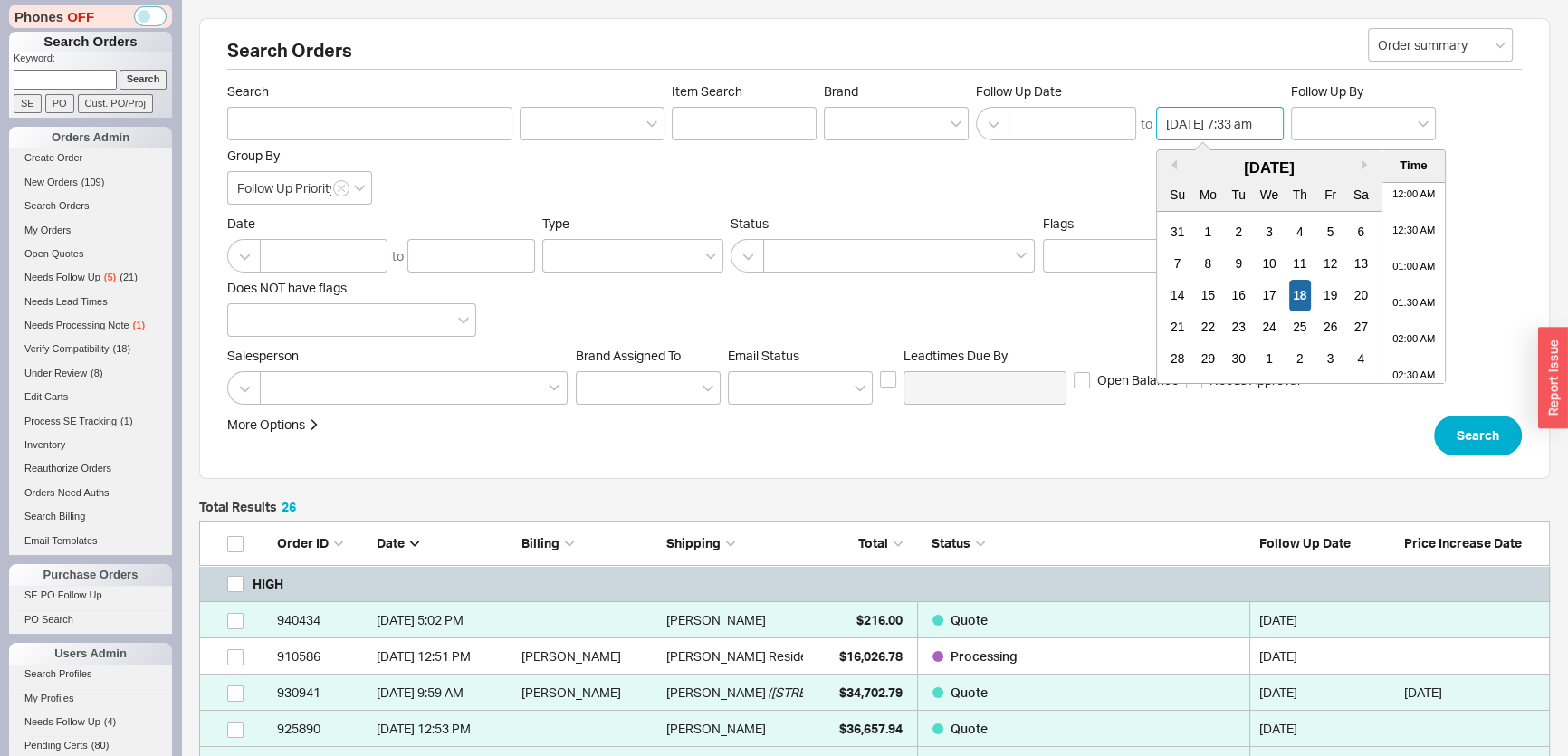
click at [1247, 127] on input "09/18/2025 7:33 am" at bounding box center [1220, 123] width 128 height 33
click at [1267, 295] on div "17" at bounding box center [1268, 295] width 22 height 32
type input "09/17/2025 7:33 am"
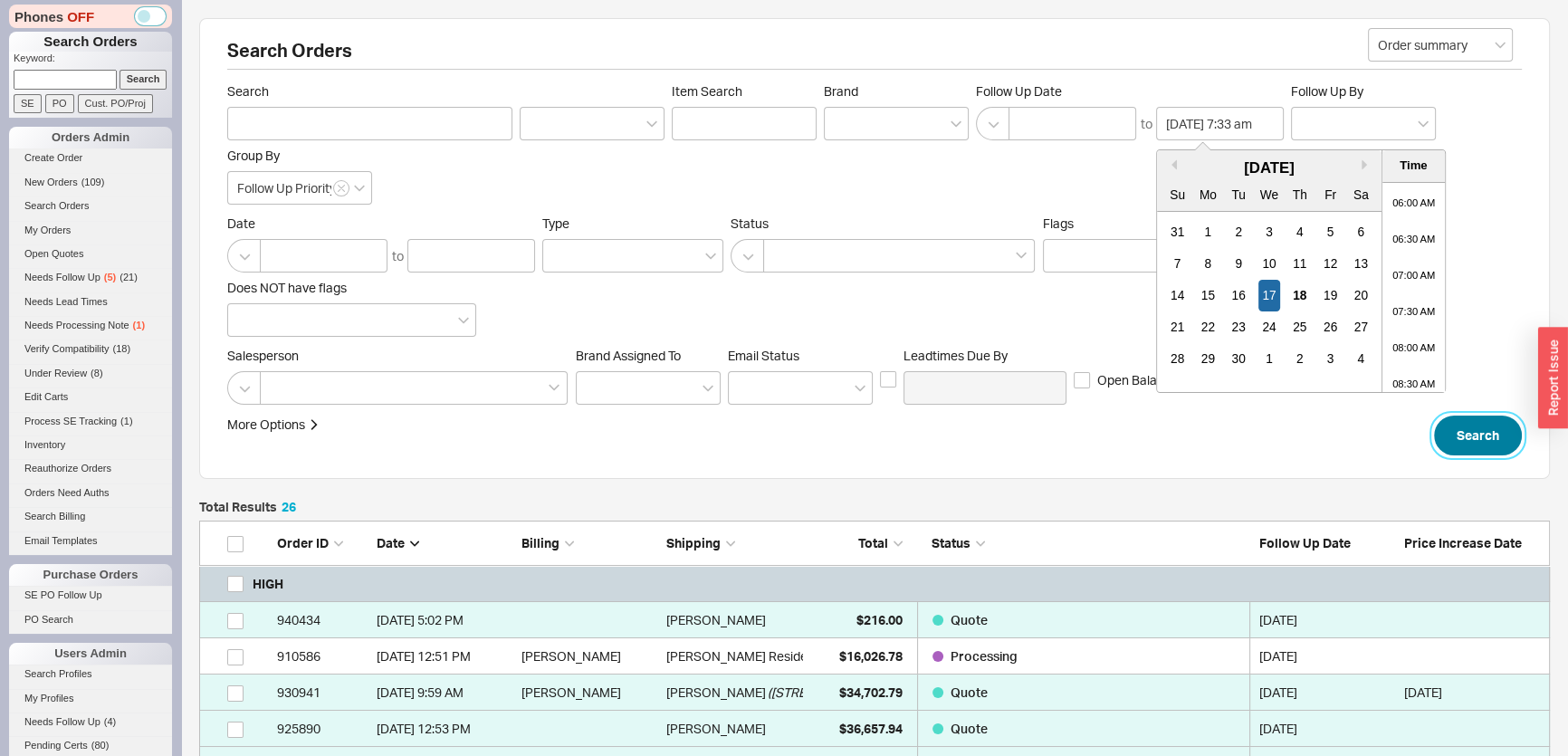
click at [1495, 433] on button "Search" at bounding box center [1477, 435] width 88 height 40
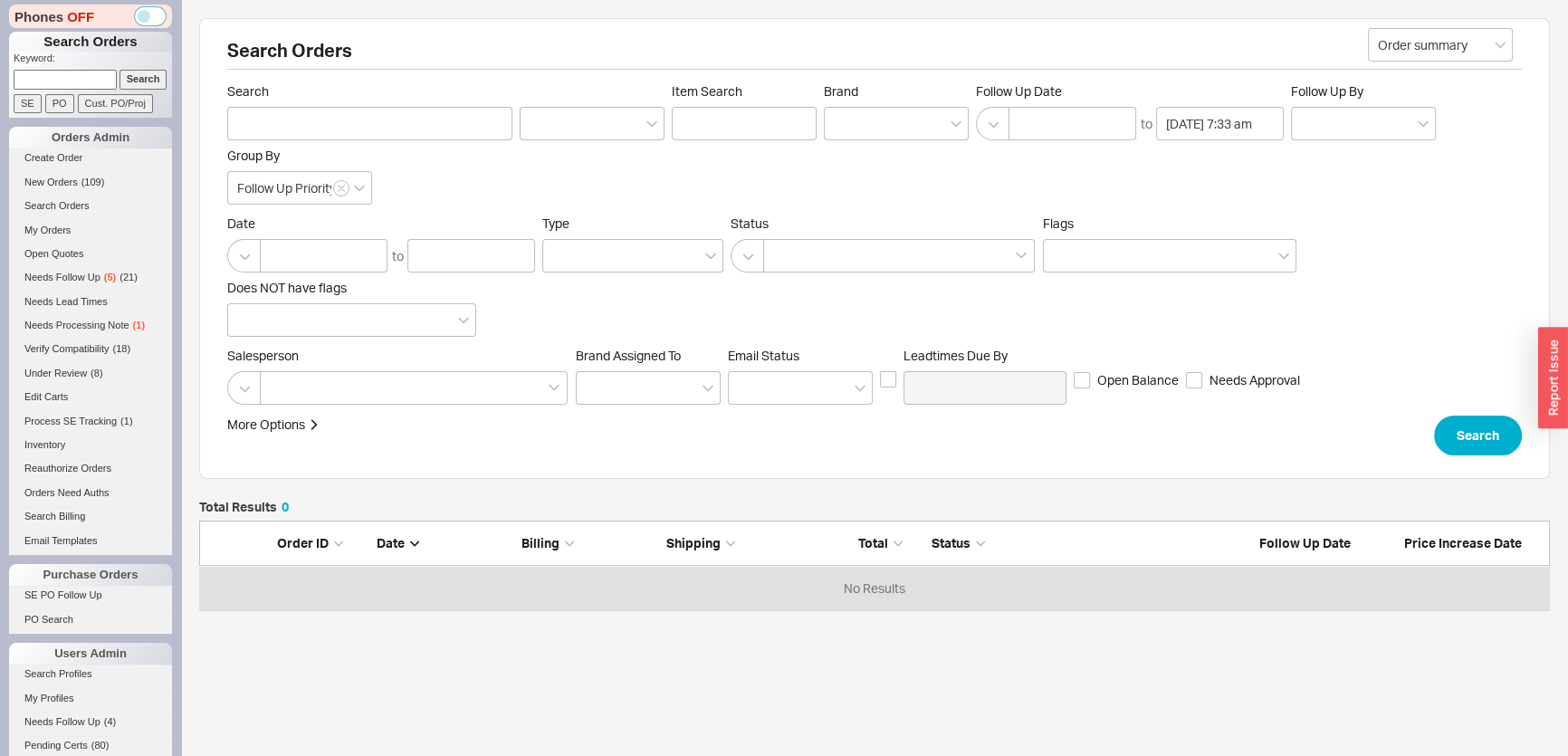
scroll to position [77, 1338]
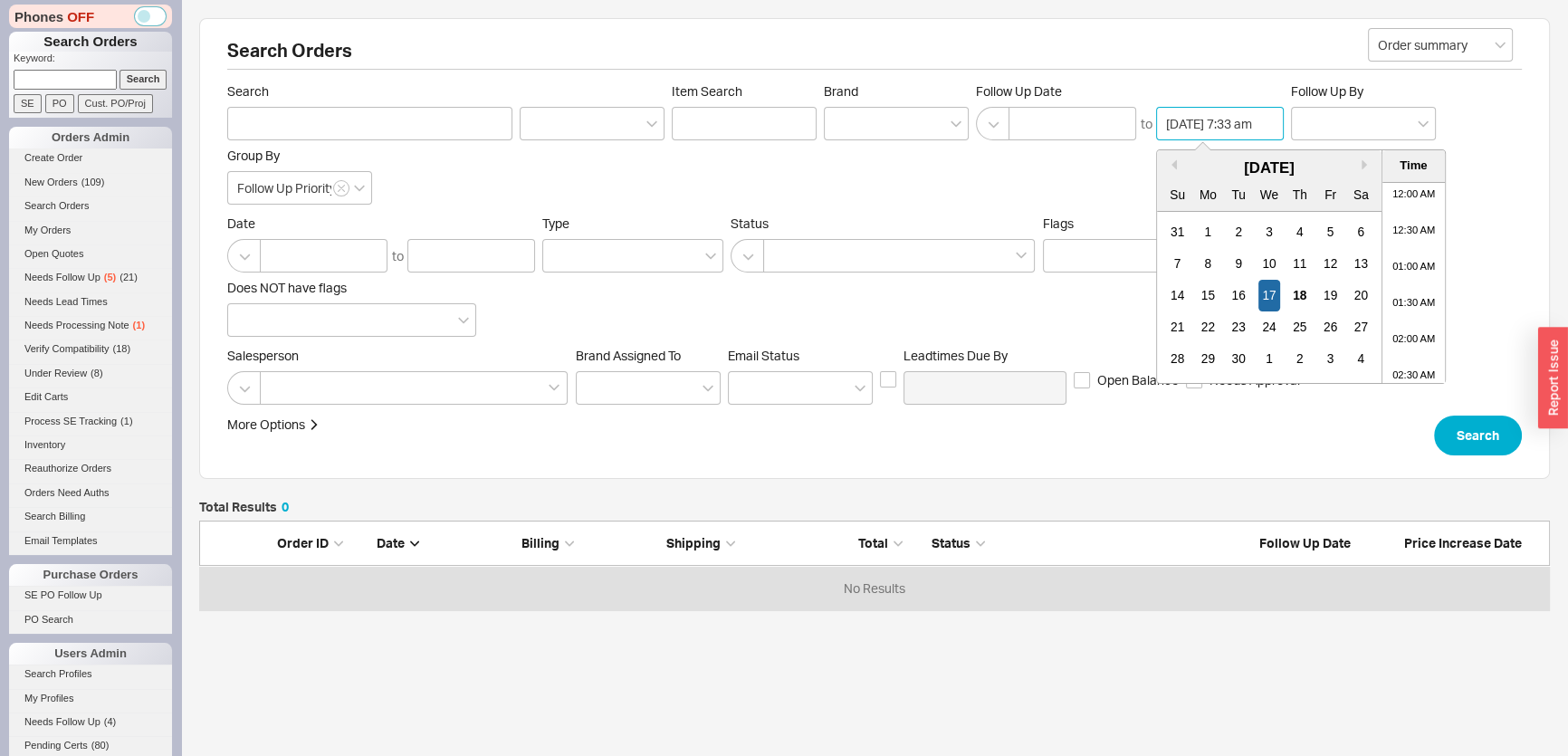
click at [1225, 127] on input "09/17/2025 7:33 am" at bounding box center [1220, 123] width 128 height 33
click at [1303, 299] on div "18" at bounding box center [1300, 295] width 22 height 32
type input "09/18/2025 7:33 am"
click at [1485, 466] on div "Search Orders Order summary Search Item Search Brand Follow Up Date to 09/18/20…" at bounding box center [874, 248] width 1350 height 461
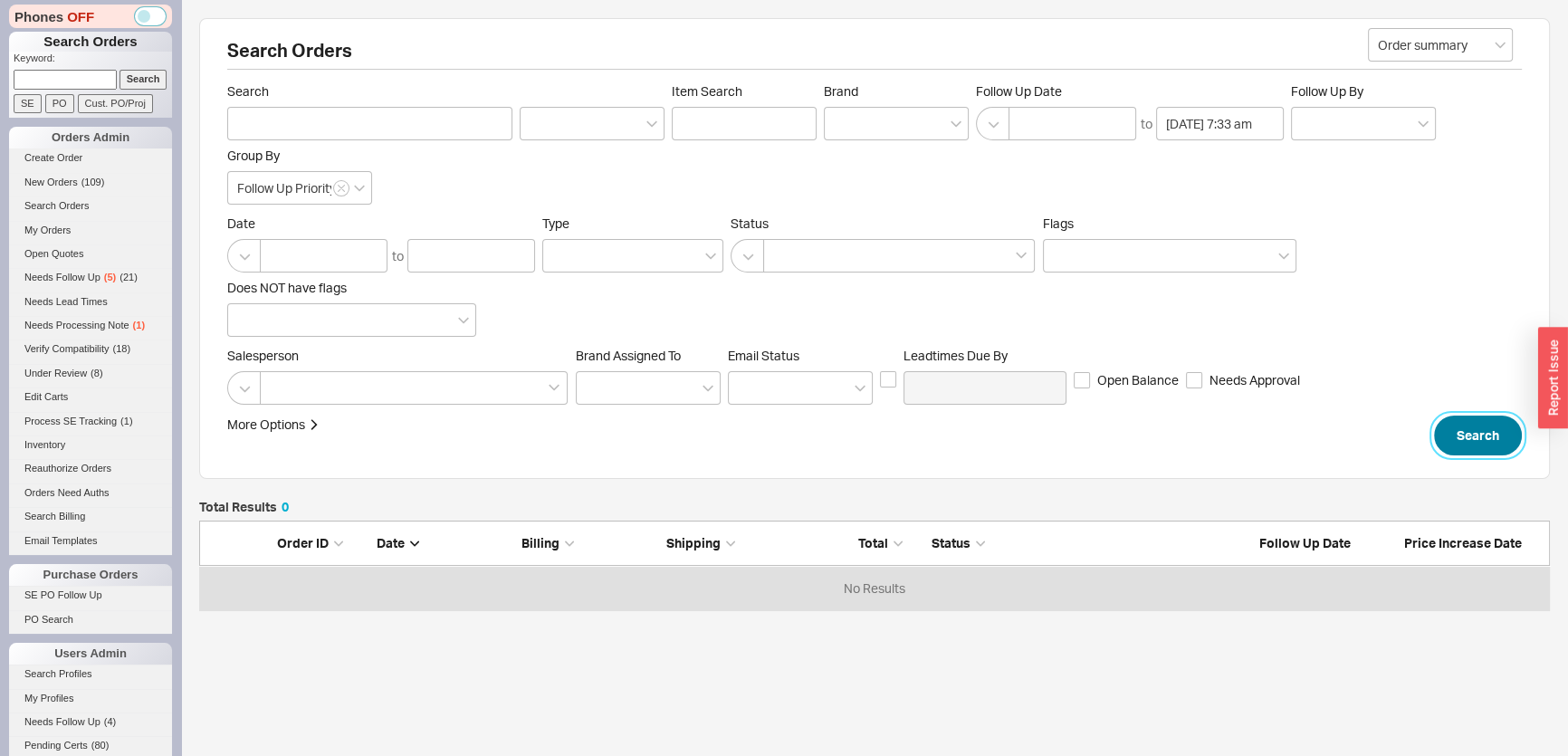
click at [1474, 440] on button "Search" at bounding box center [1477, 435] width 88 height 40
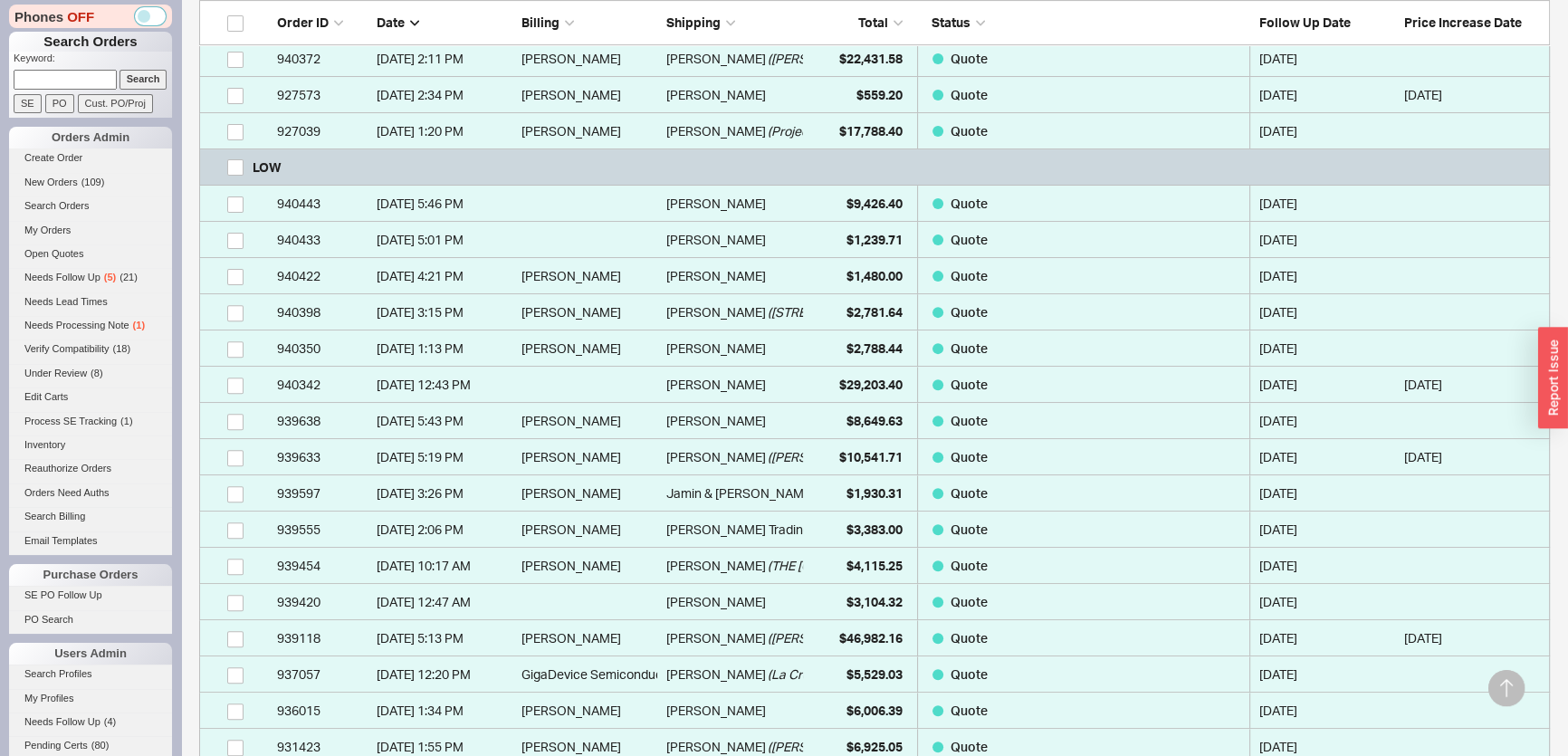
scroll to position [741, 0]
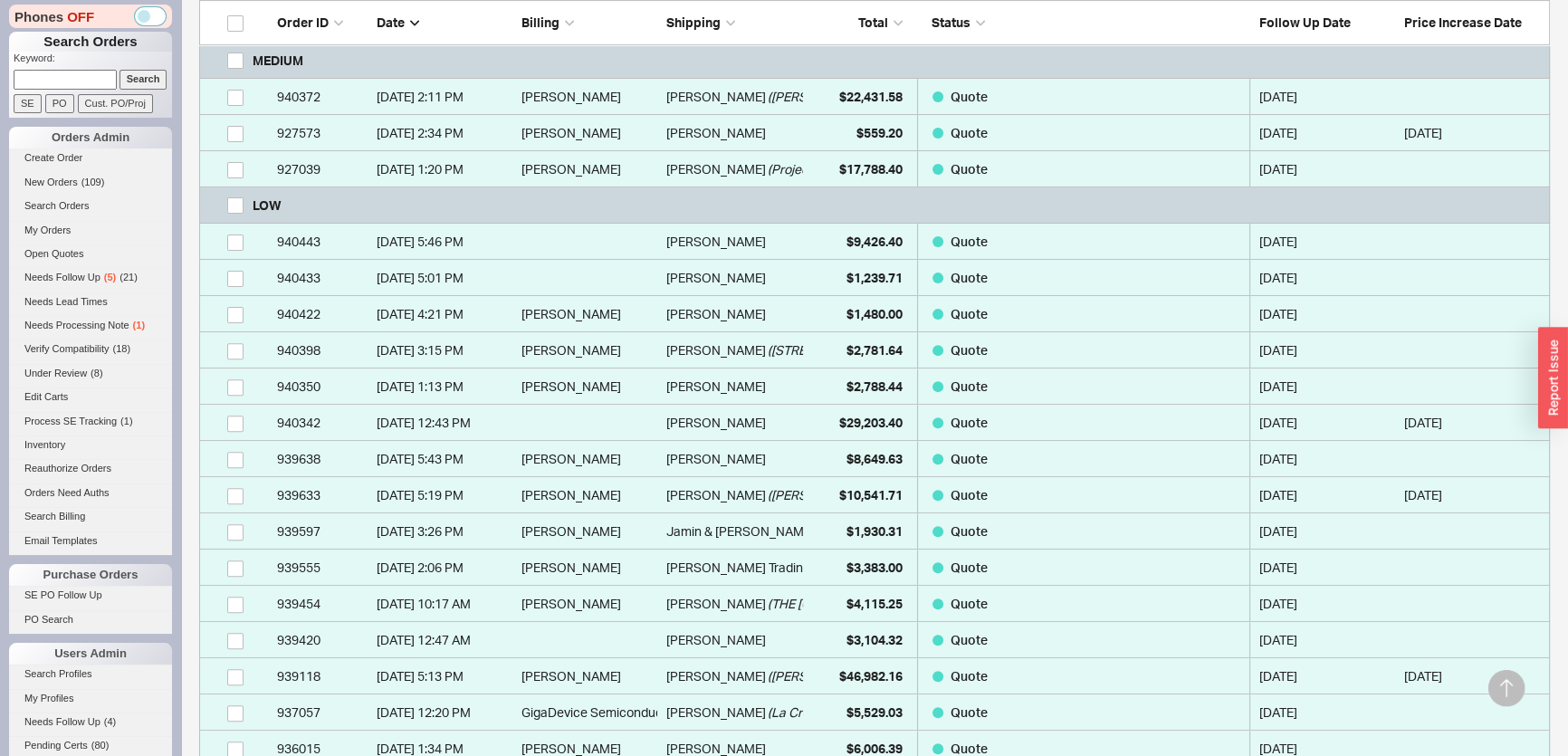
click at [225, 203] on div "LOW" at bounding box center [874, 205] width 1350 height 36
click at [238, 201] on input "grid" at bounding box center [235, 205] width 16 height 16
checkbox input "true"
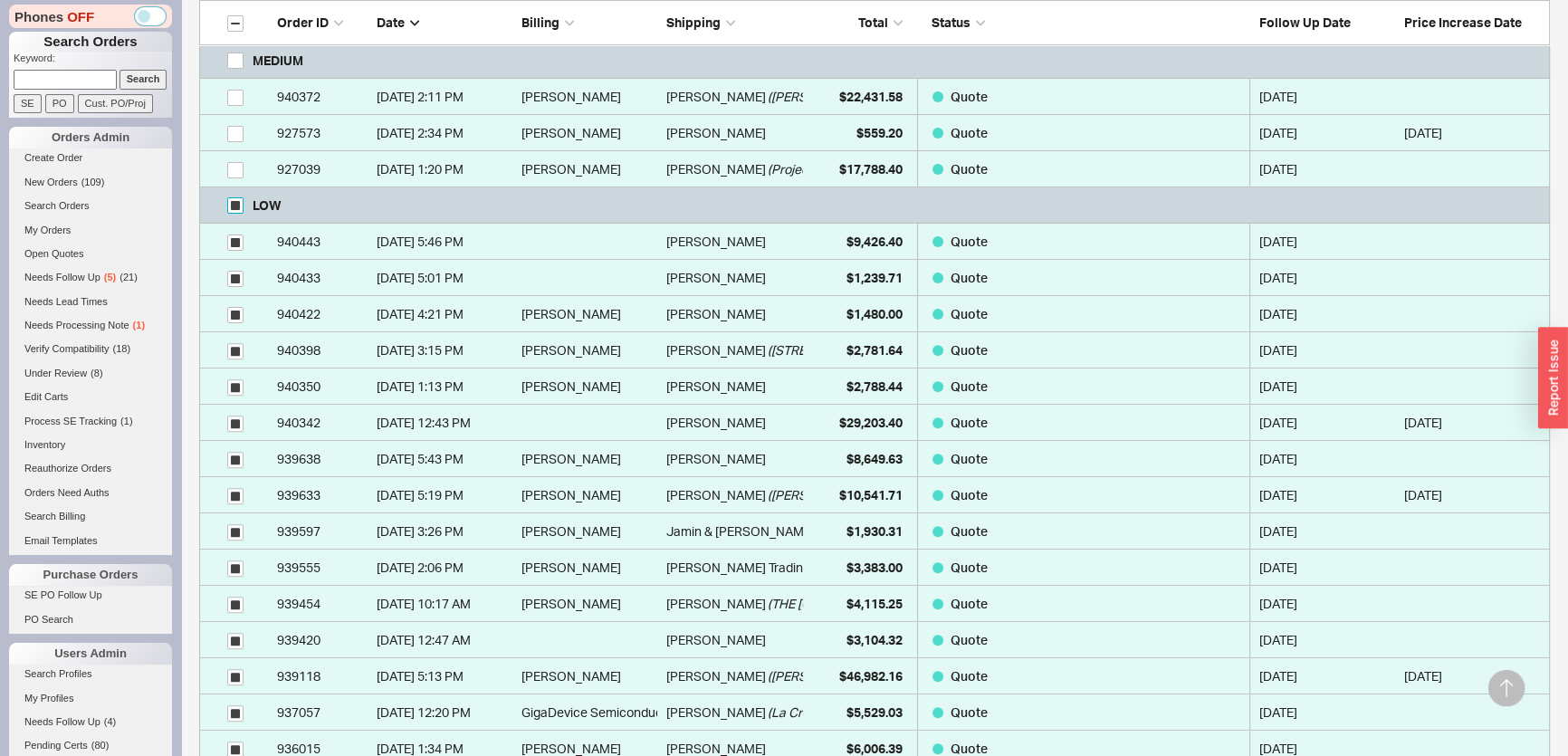
checkbox input "true"
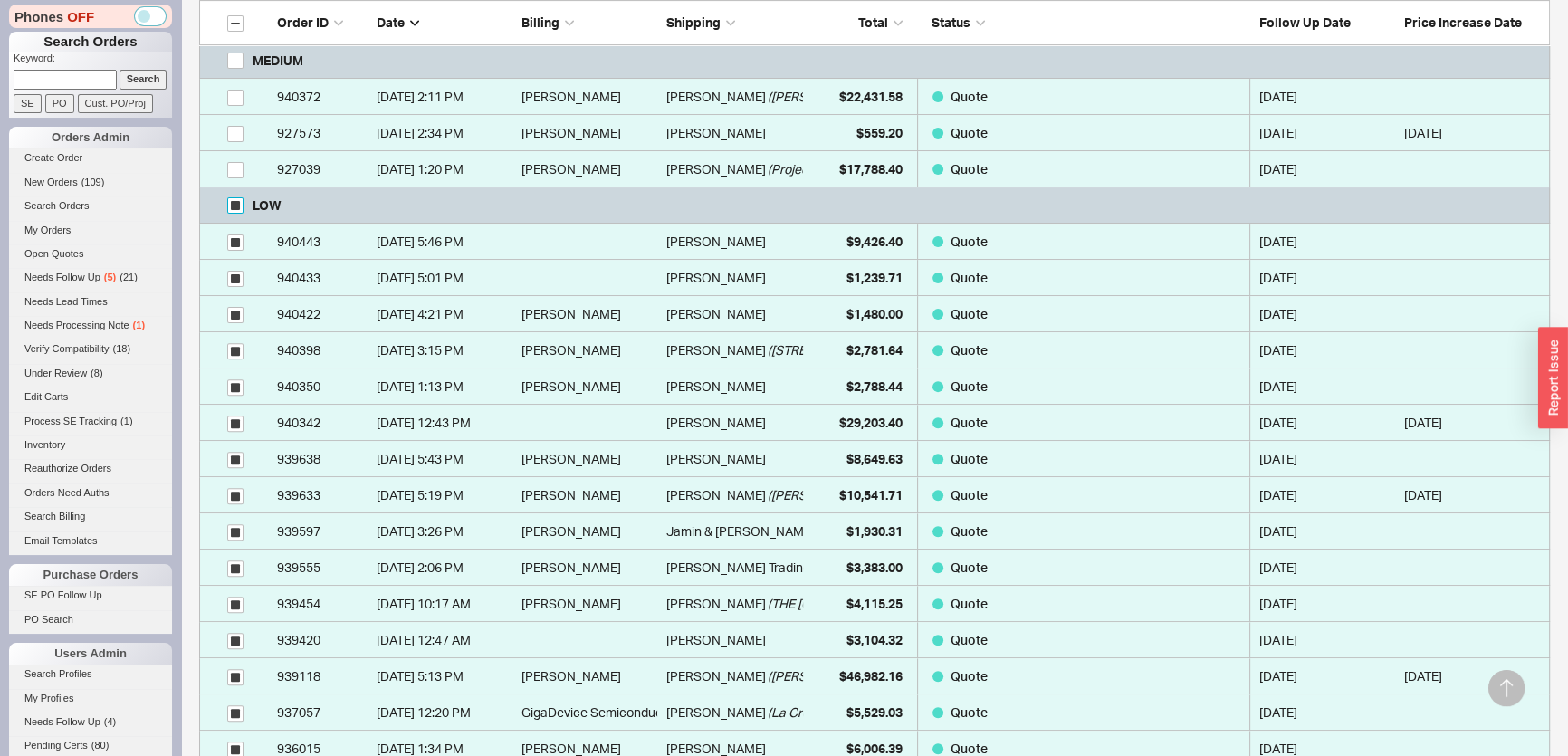
checkbox input "true"
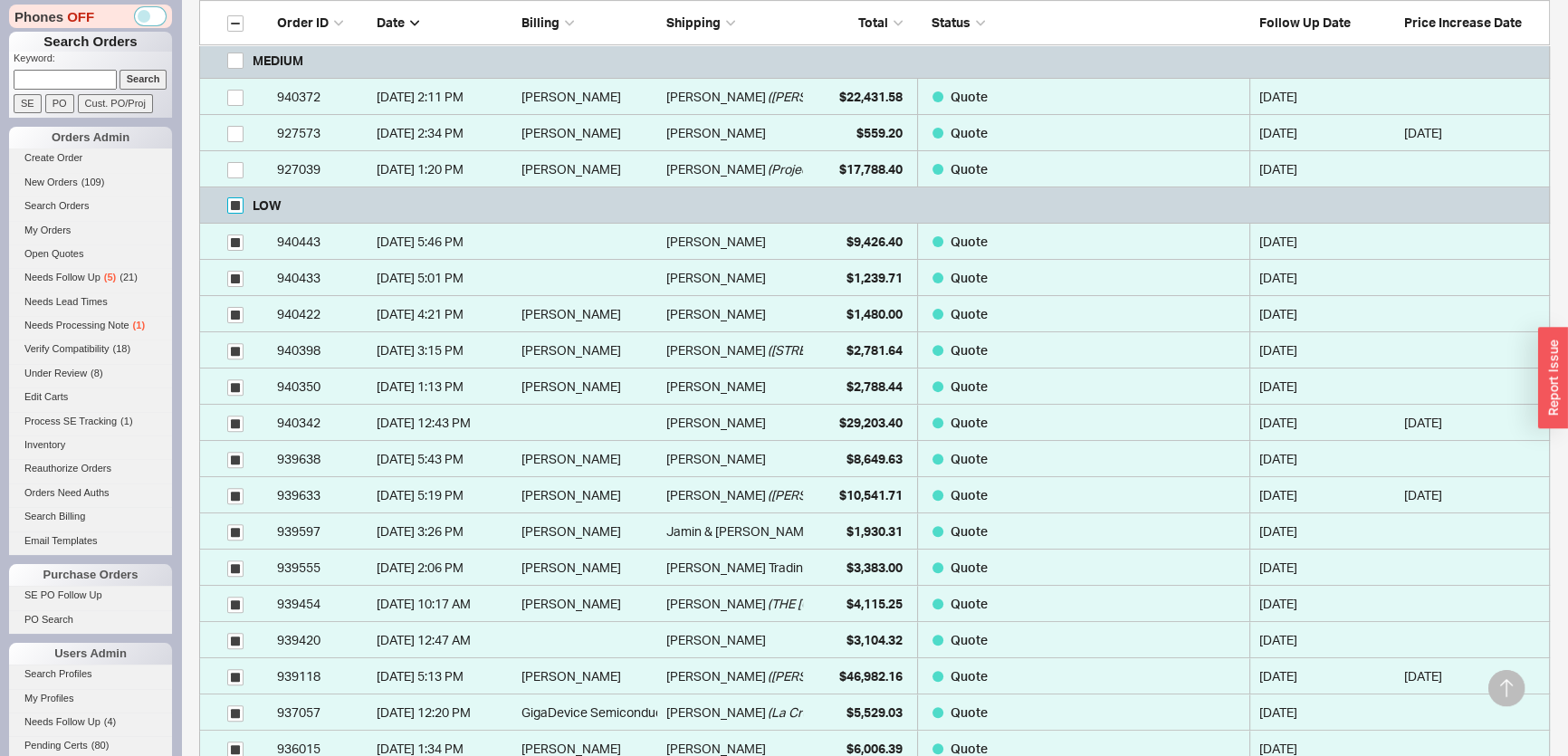
checkbox input "true"
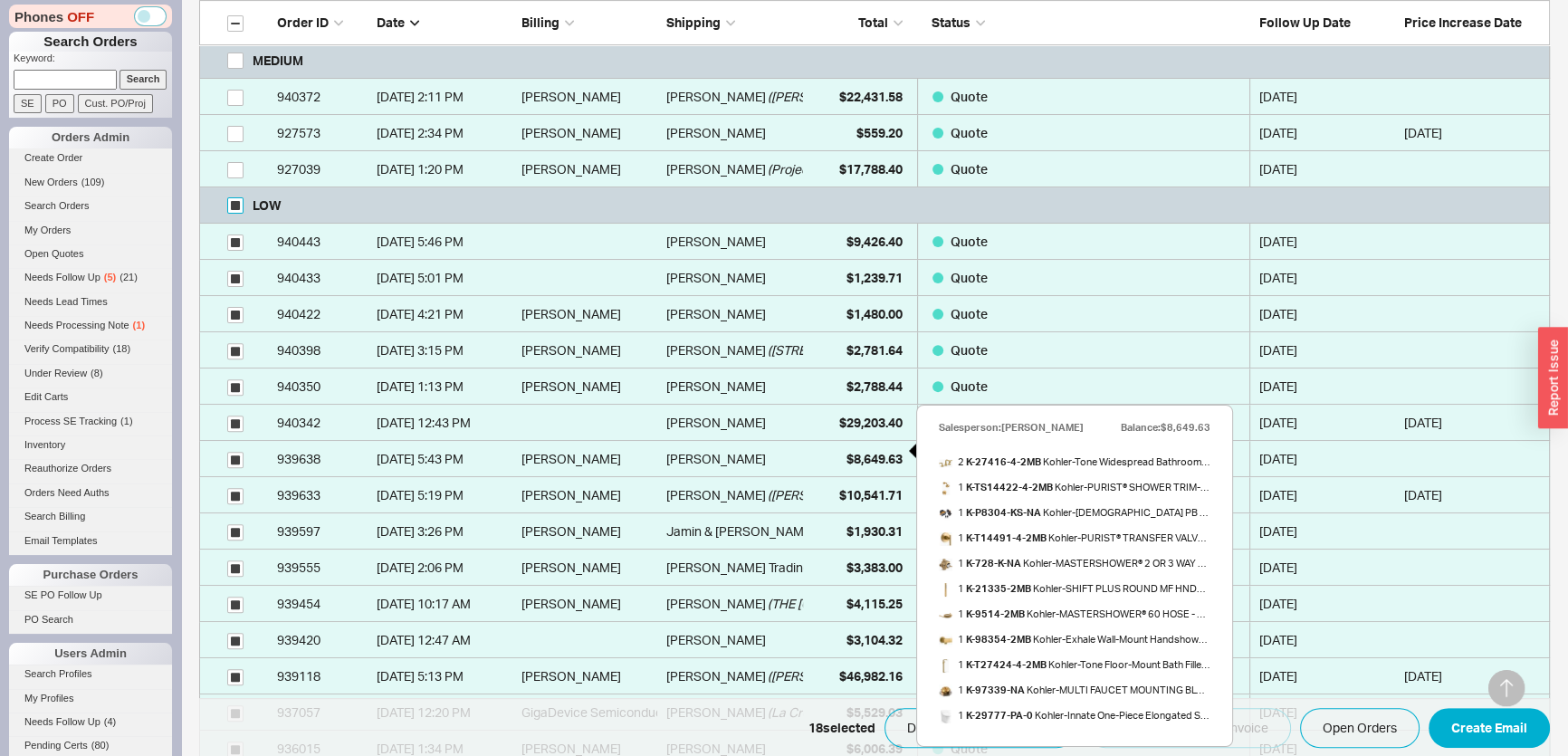
scroll to position [987, 0]
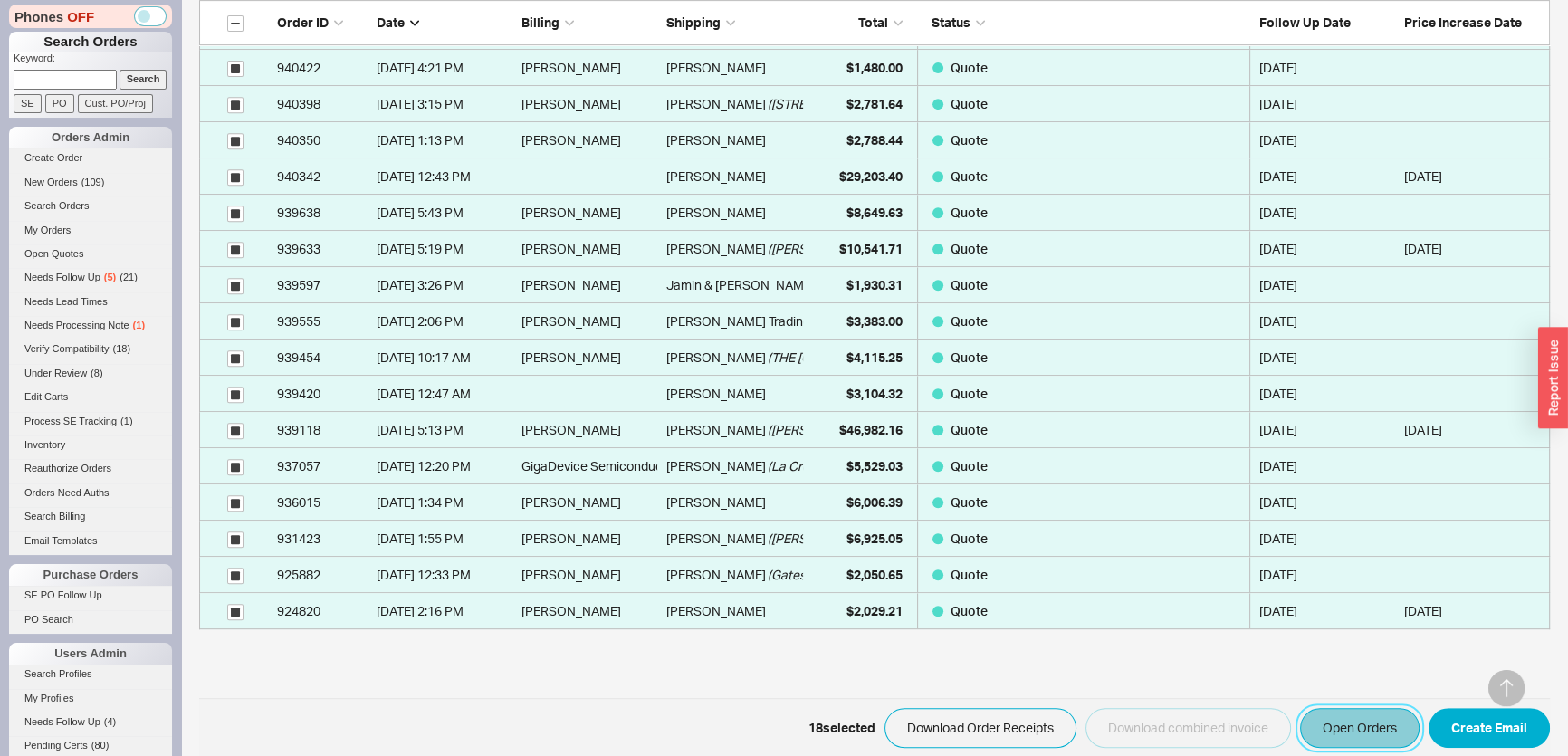
click at [1310, 733] on button "Open Orders" at bounding box center [1359, 728] width 119 height 40
click at [117, 279] on link "Needs Follow Up ( 5 ) ( 3 )" at bounding box center [90, 278] width 163 height 19
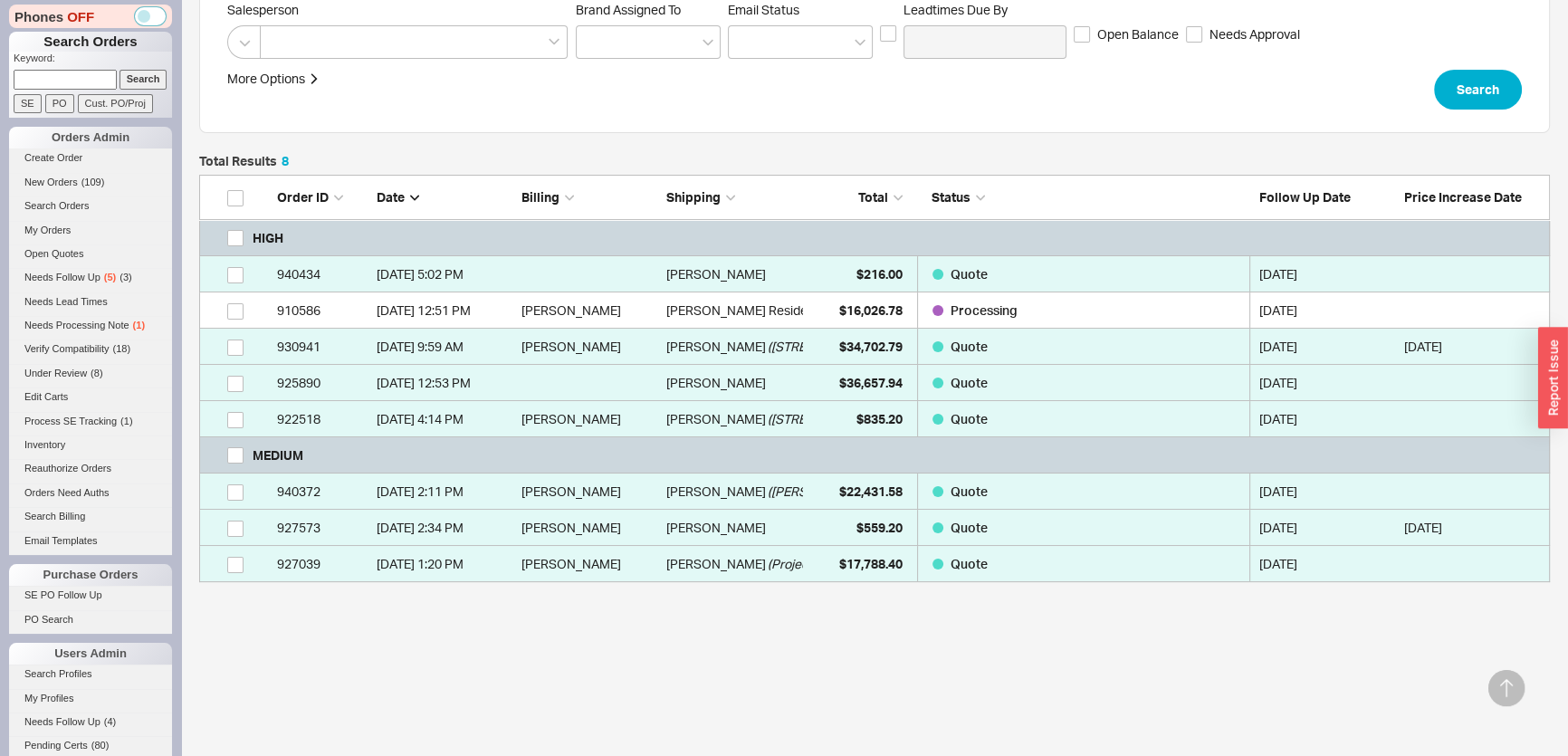
scroll to position [380, 0]
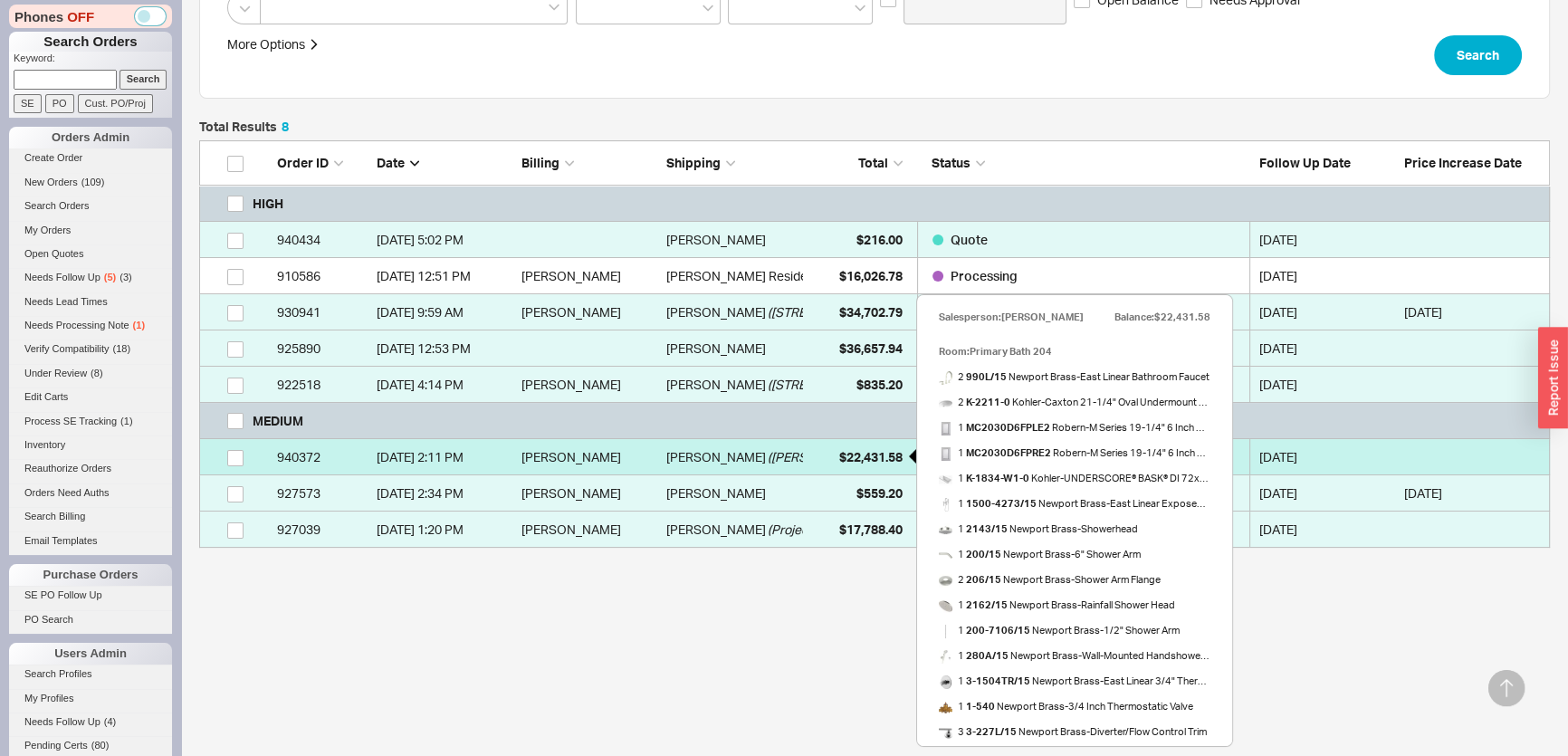
click at [839, 452] on span "$22,431.58" at bounding box center [870, 456] width 63 height 15
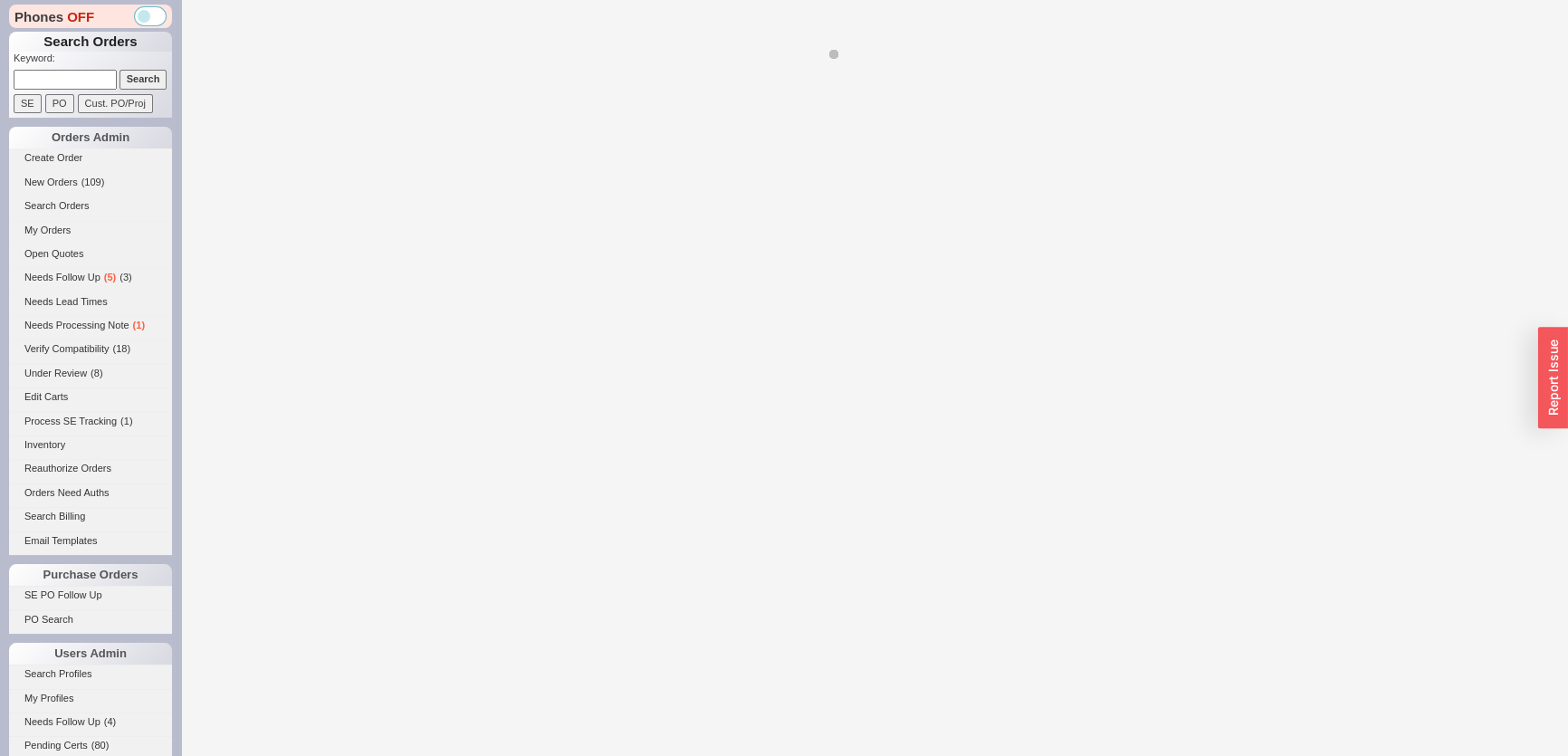
select select "*"
select select "MEDIUM"
select select "LOW"
select select "3"
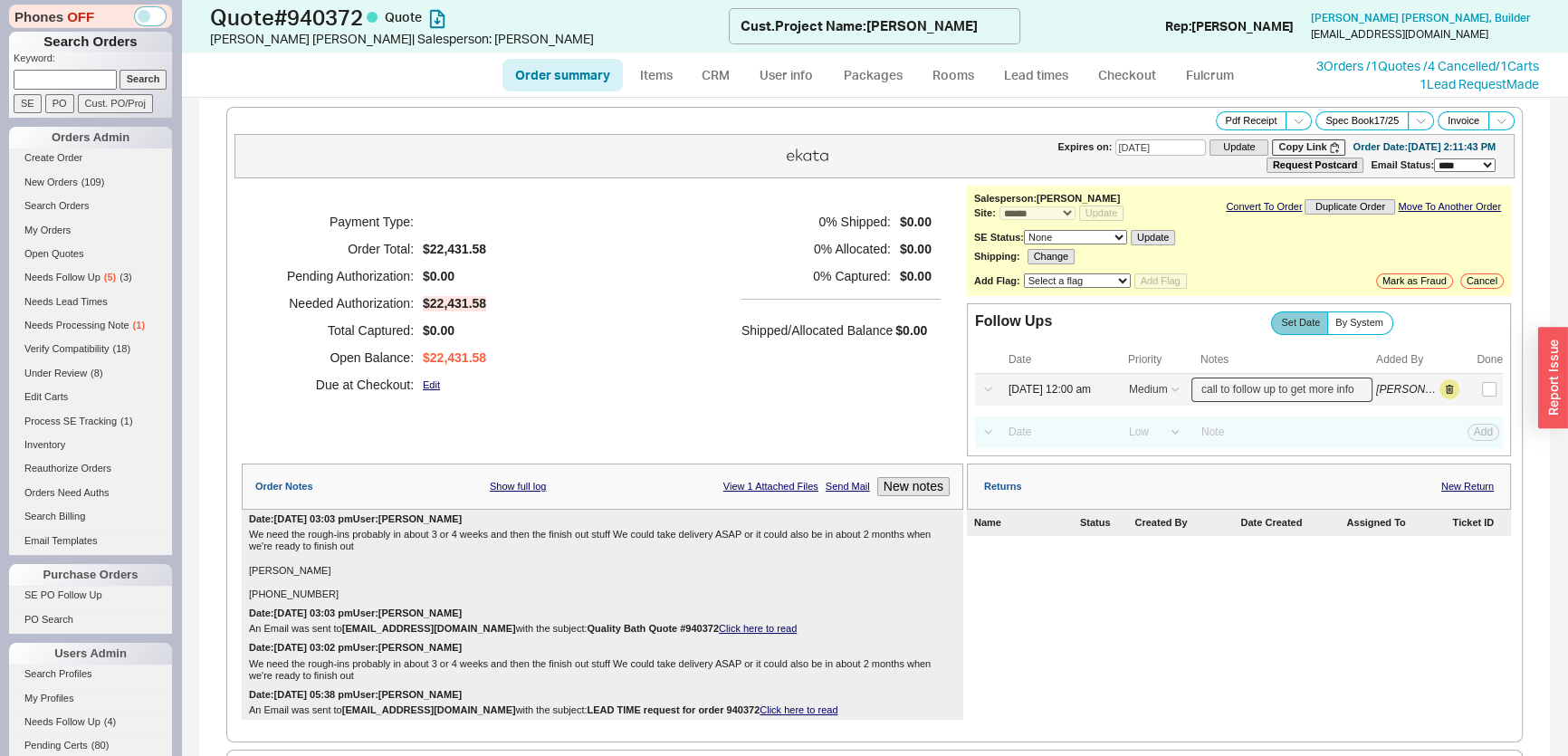
click at [1249, 392] on input "call to follow up to get more info" at bounding box center [1282, 390] width 181 height 25
drag, startPoint x: 1195, startPoint y: 388, endPoint x: 1439, endPoint y: 406, distance: 244.7
click at [1439, 406] on div "Follow Ups Show Completed Set Date By System Date Priority Notes Added By Done …" at bounding box center [1239, 380] width 544 height 153
type input "t"
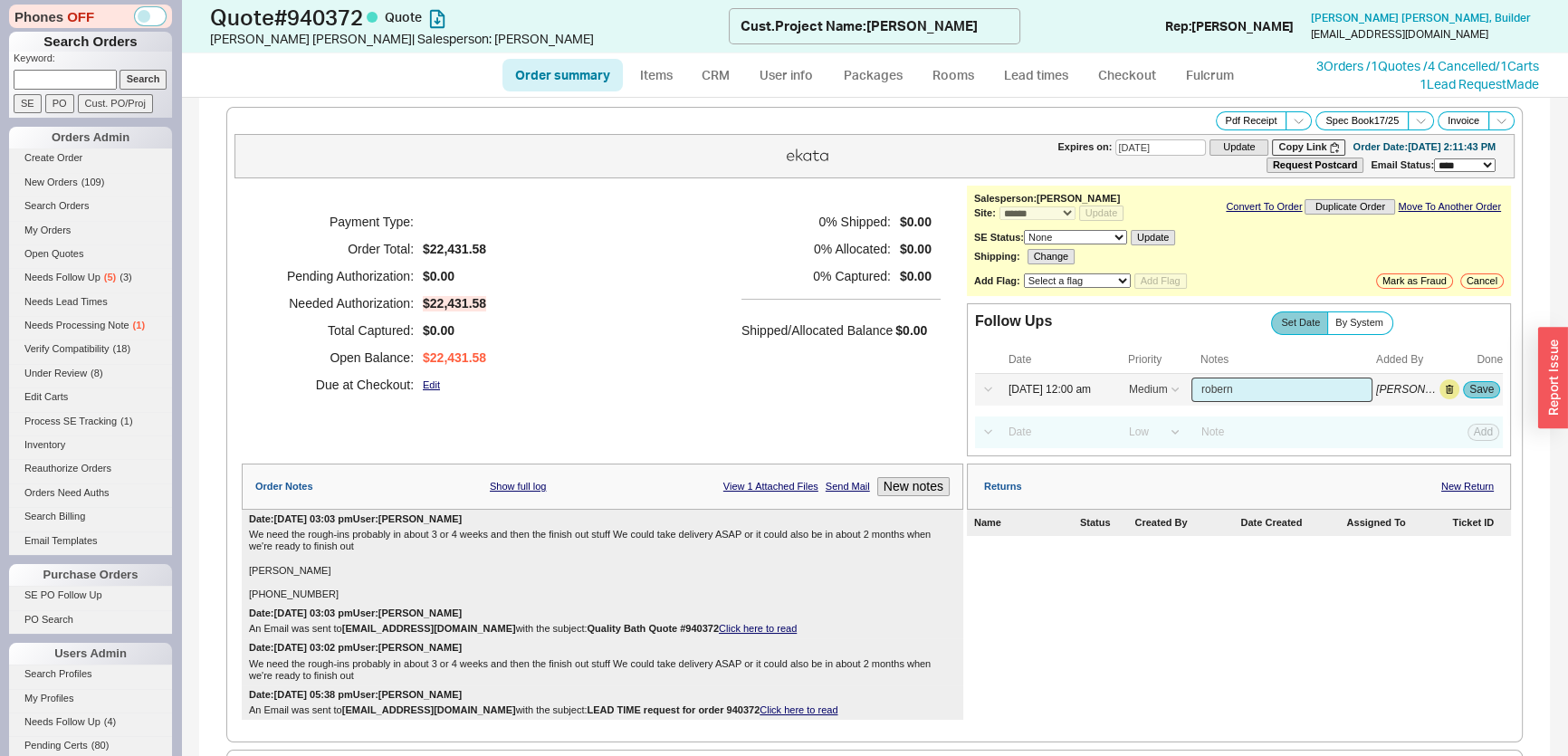
type input "robern"
click at [1476, 389] on button "Save" at bounding box center [1481, 388] width 37 height 16
click at [1028, 388] on input "[DATE] 12:00 am" at bounding box center [1056, 390] width 115 height 25
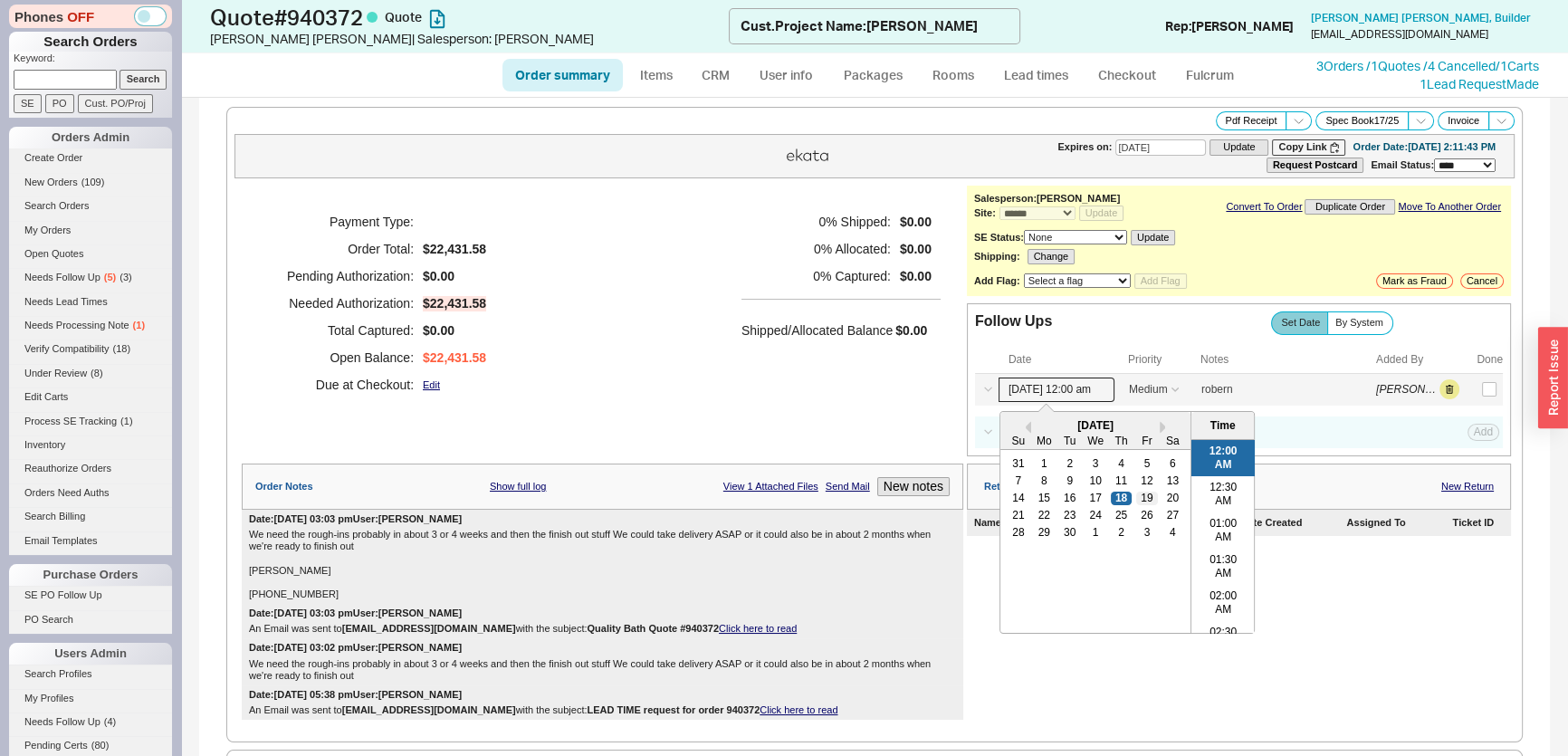
click at [1136, 494] on div "19" at bounding box center [1146, 497] width 22 height 12
type input "09/19/25 12:00 am"
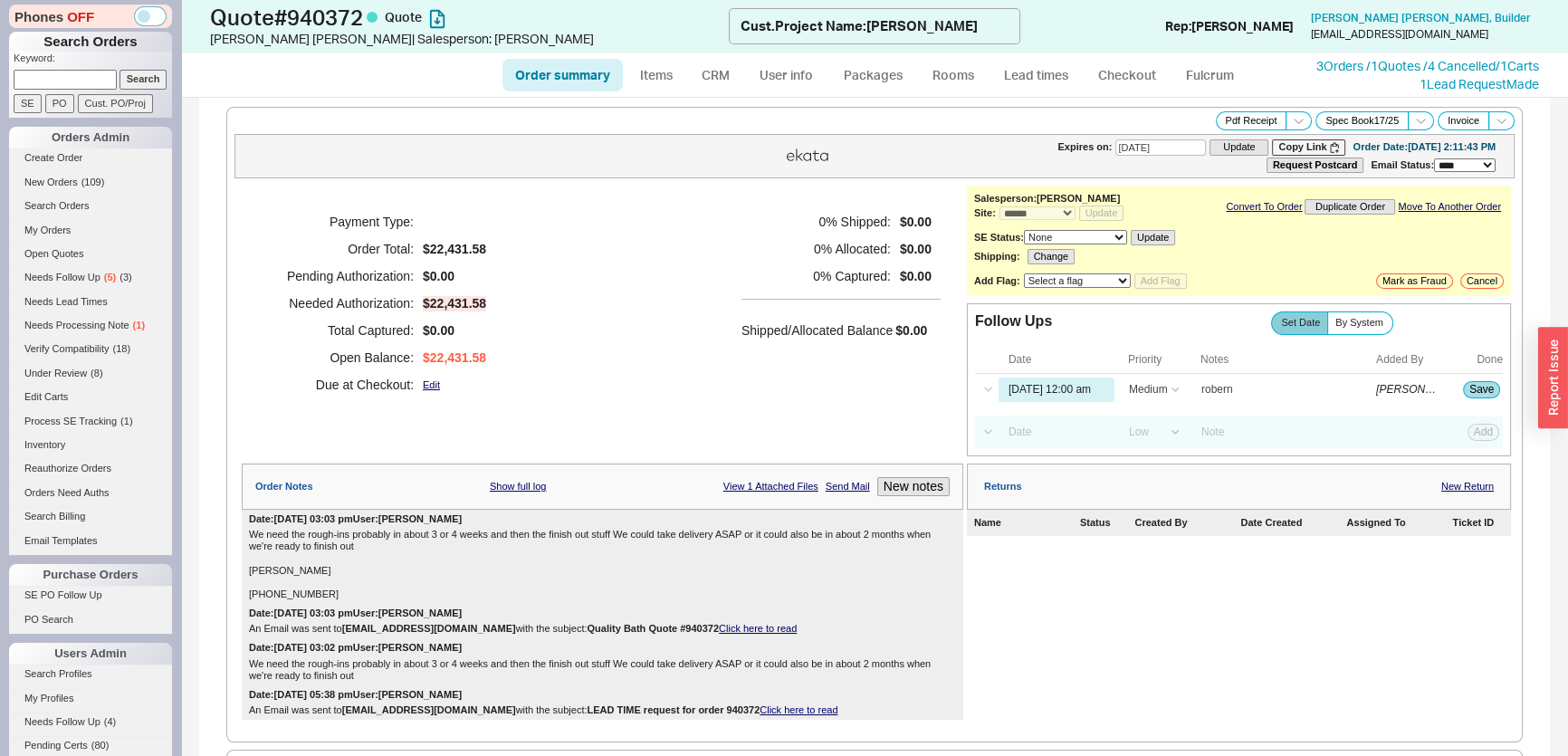
drag, startPoint x: 645, startPoint y: 366, endPoint x: 1428, endPoint y: 407, distance: 784.1
click at [644, 366] on div "Payment Type: Order Total: $22,431.58 Pending Authorization: $0.00 Needed Autho…" at bounding box center [602, 303] width 721 height 236
click at [1457, 395] on div "Select a Date Now One hour One day Two Days One Month 09/19/25 12:00 am High Me…" at bounding box center [1239, 389] width 528 height 32
click at [1463, 388] on button "Save" at bounding box center [1481, 388] width 37 height 16
click at [119, 268] on link "Needs Follow Up ( 5 ) ( 3 )" at bounding box center [90, 278] width 163 height 19
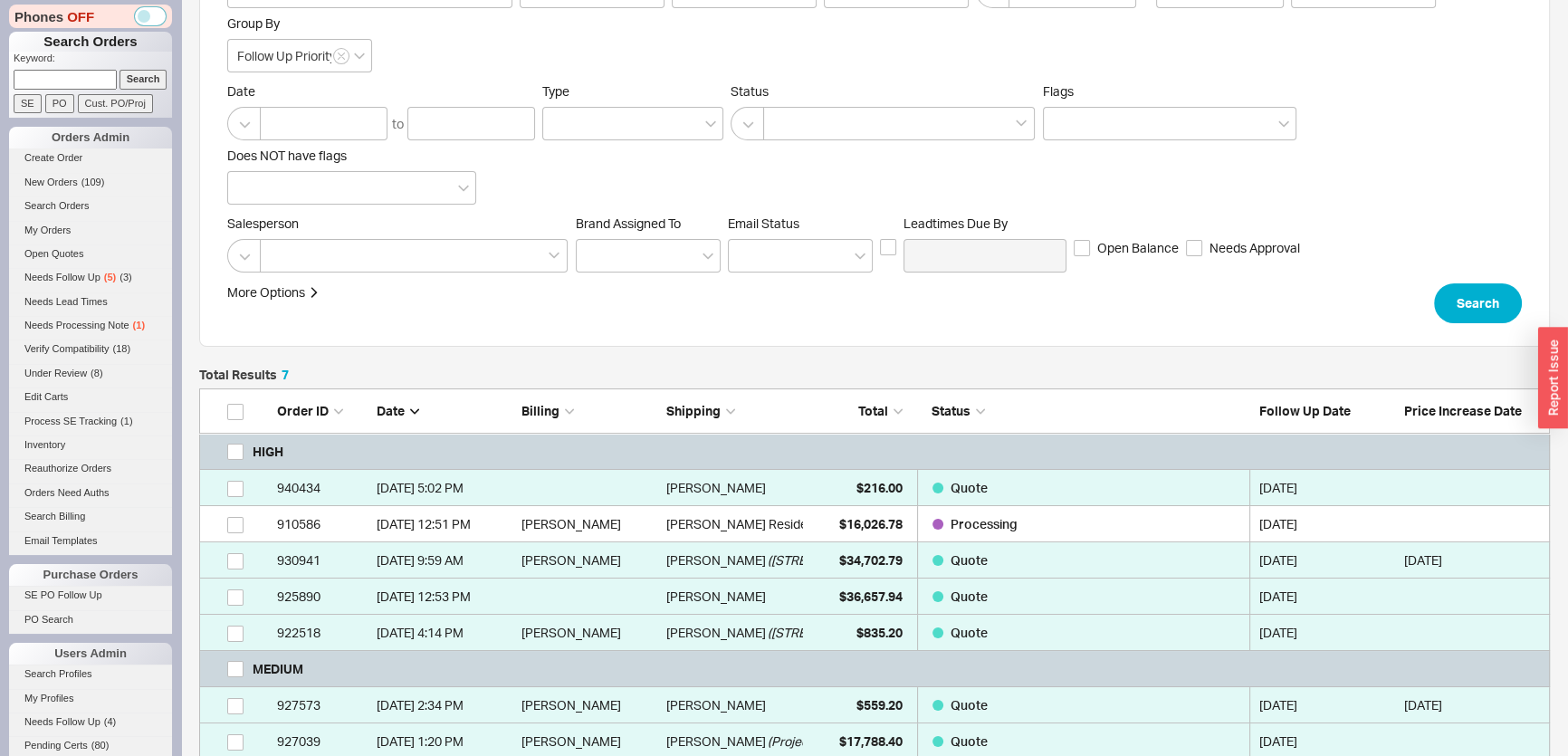
scroll to position [344, 0]
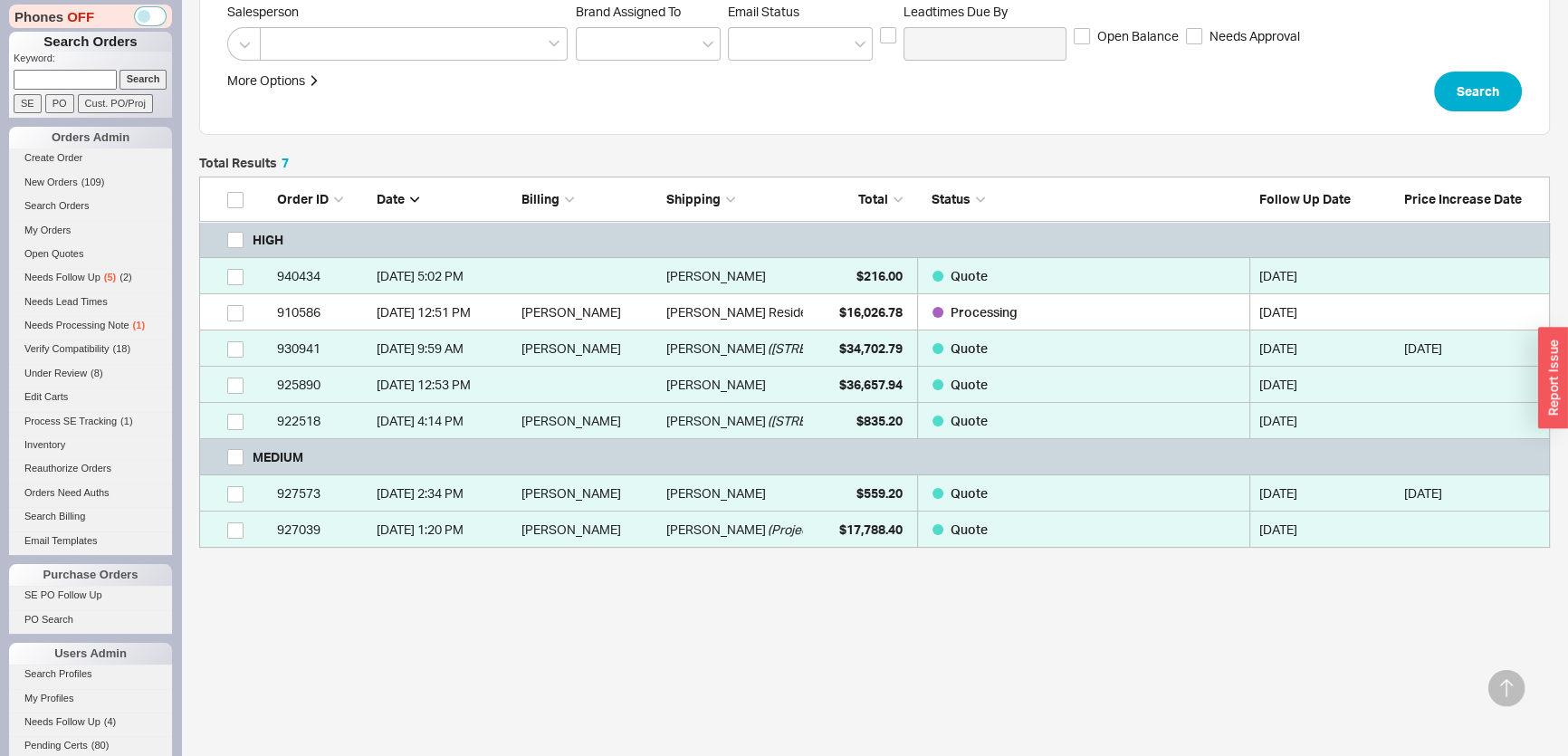
click at [225, 202] on div at bounding box center [244, 199] width 45 height 18
click at [244, 199] on div at bounding box center [244, 199] width 45 height 18
click at [236, 192] on input "checkbox" at bounding box center [235, 200] width 16 height 16
checkbox input "true"
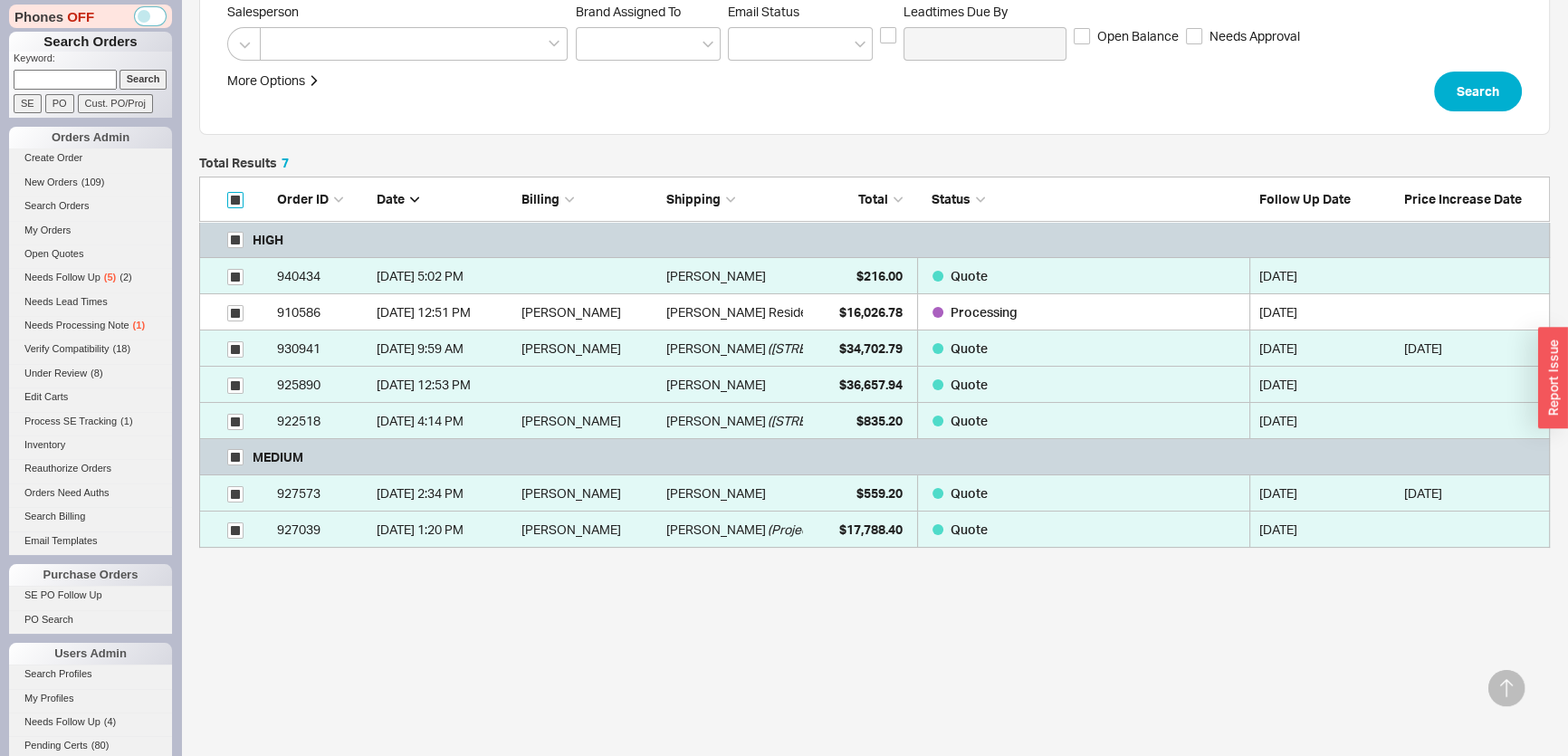
checkbox input "true"
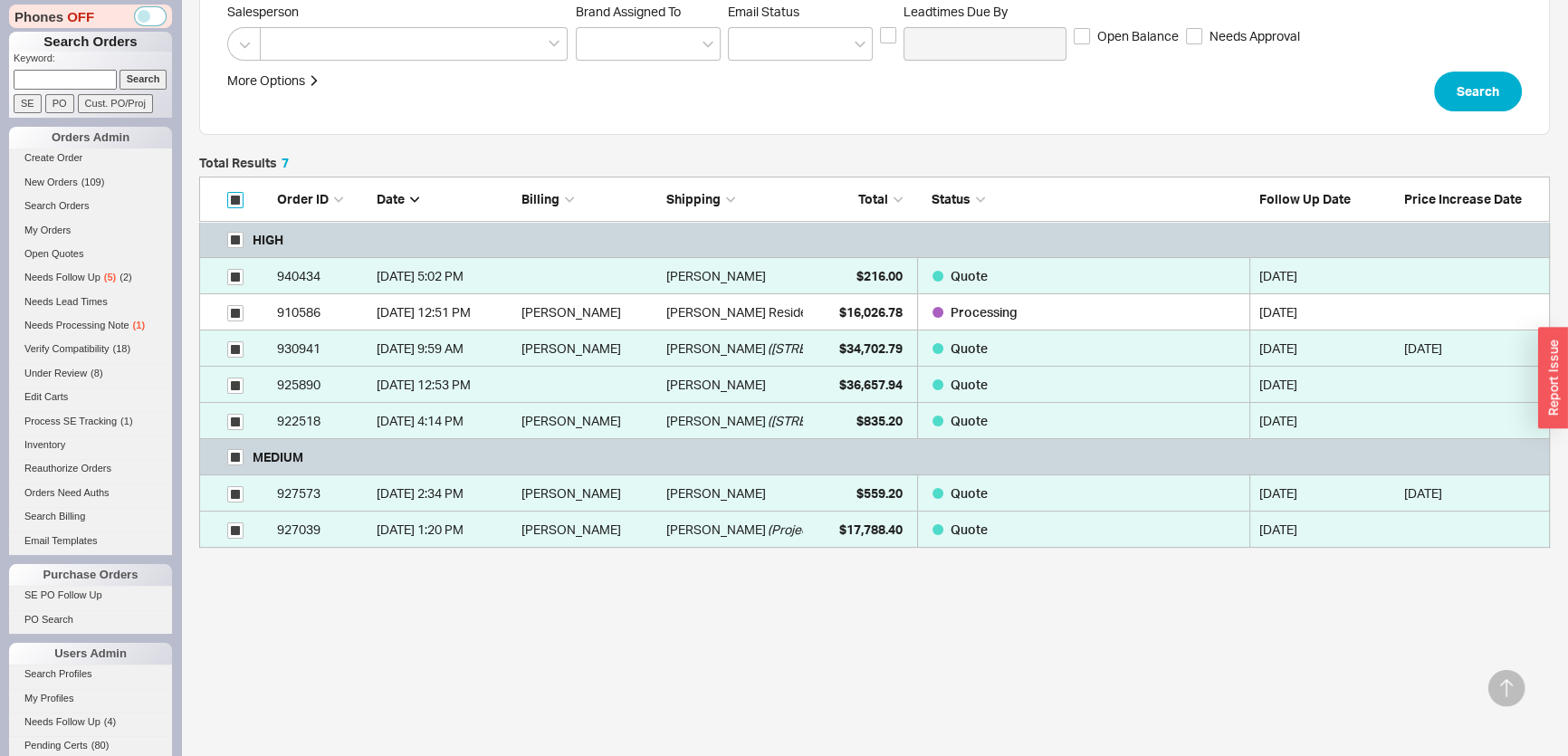
checkbox input "true"
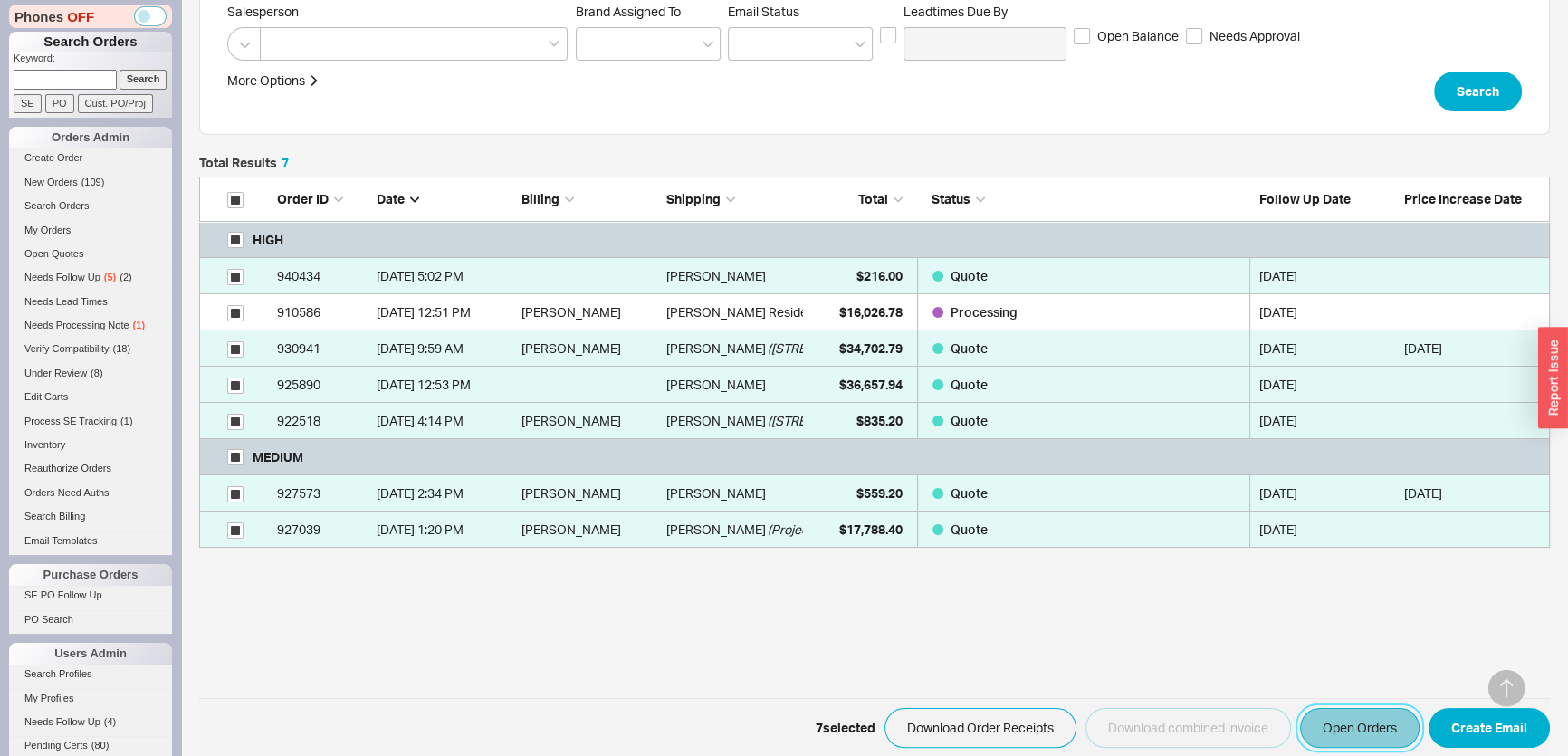
click at [1343, 720] on button "Open Orders" at bounding box center [1359, 728] width 119 height 40
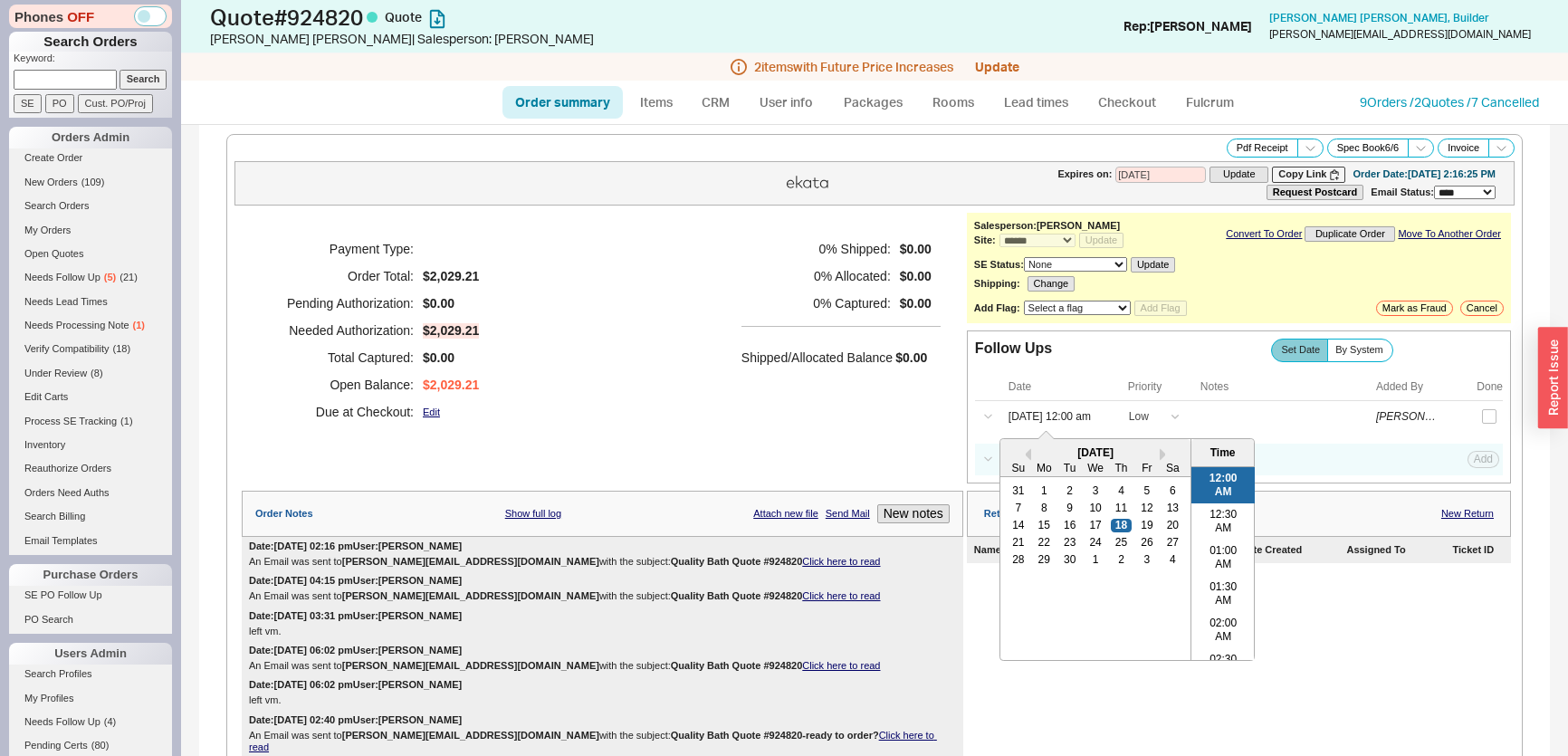
select select "*"
select select "LOW"
select select "3"
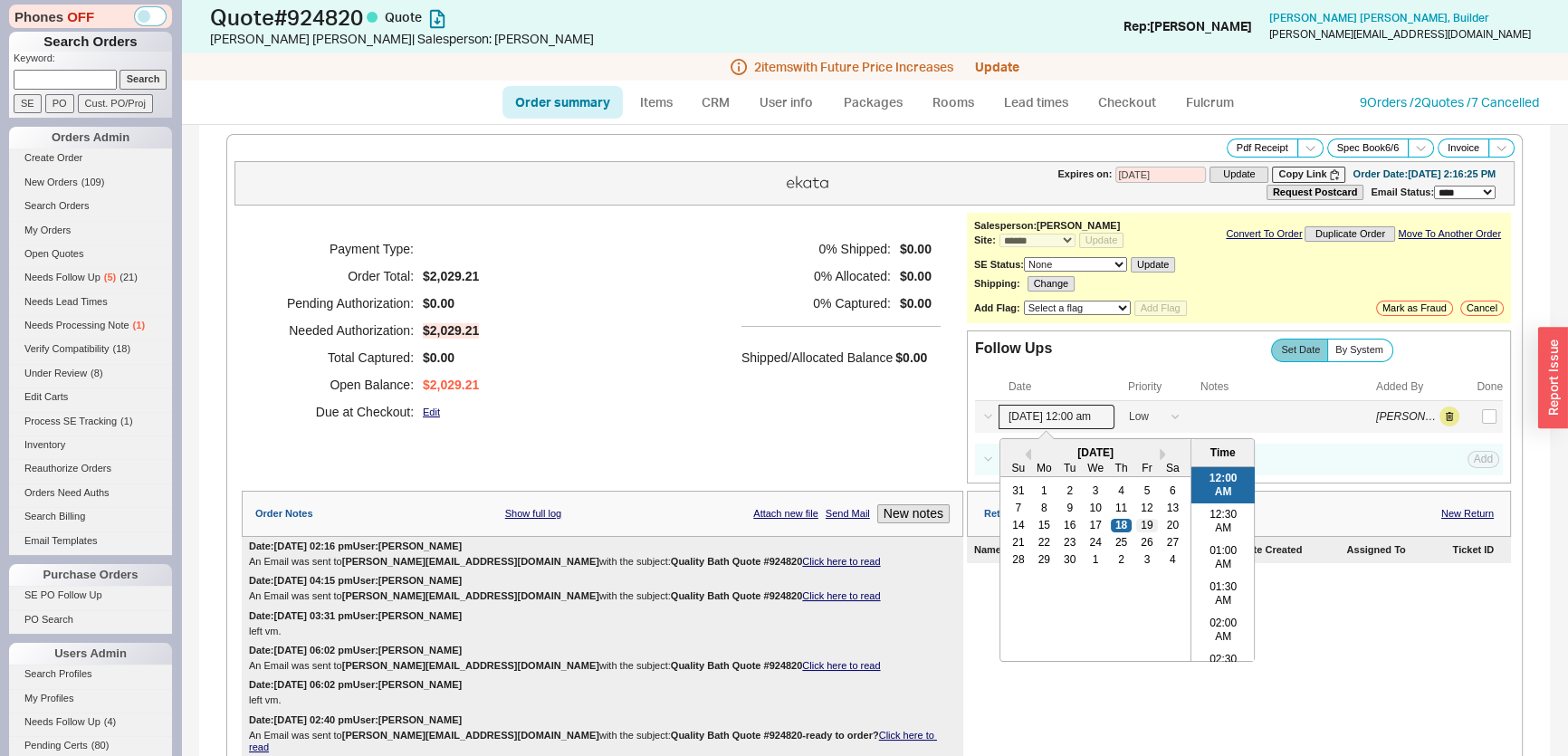
click at [1136, 518] on div "19" at bounding box center [1146, 524] width 22 height 12
type input "[DATE] 12:00 am"
click at [853, 449] on div "Payment Type: Order Total: $2,029.21 Pending Authorization: $0.00 Needed Author…" at bounding box center [602, 348] width 721 height 271
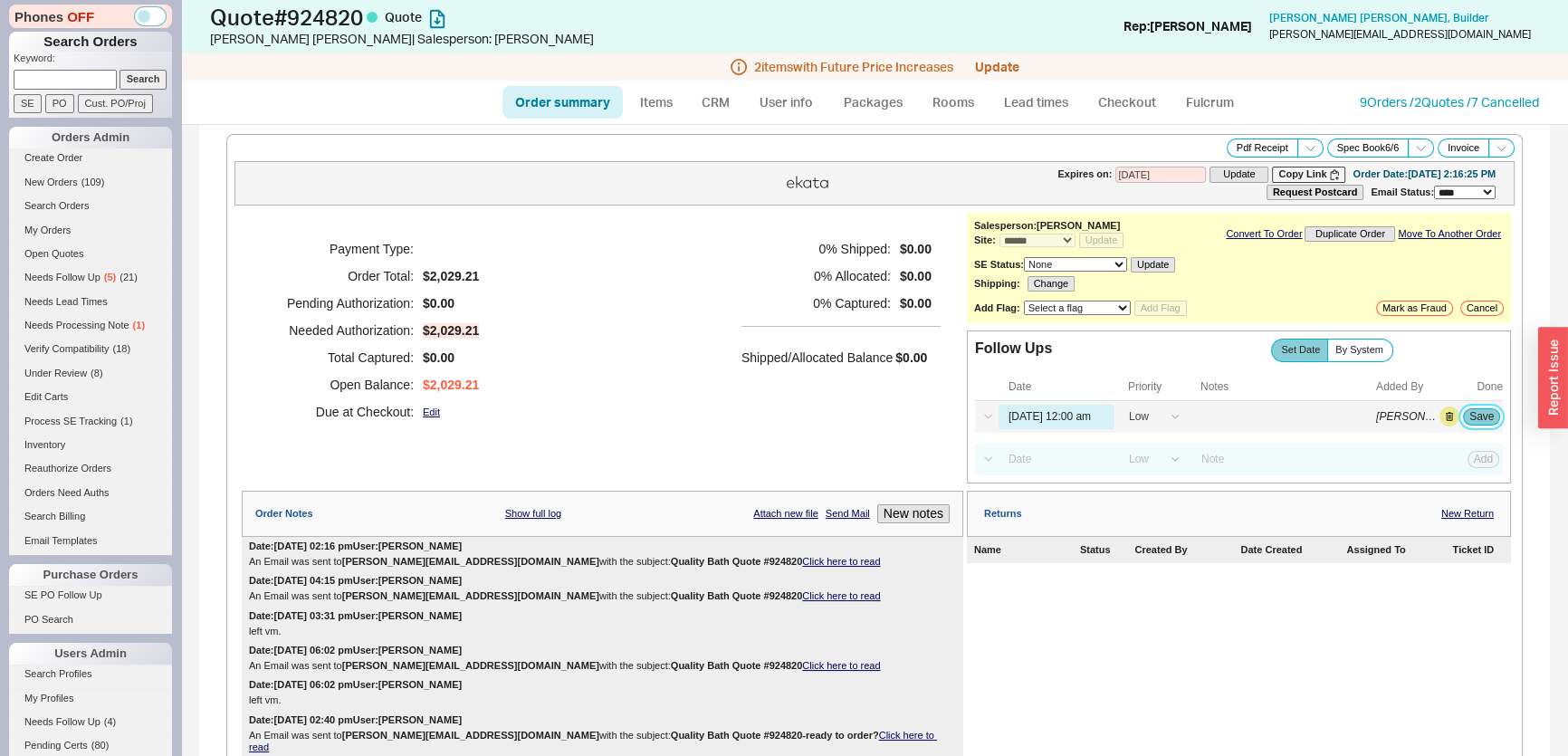
click at [1472, 414] on button "Save" at bounding box center [1481, 416] width 37 height 16
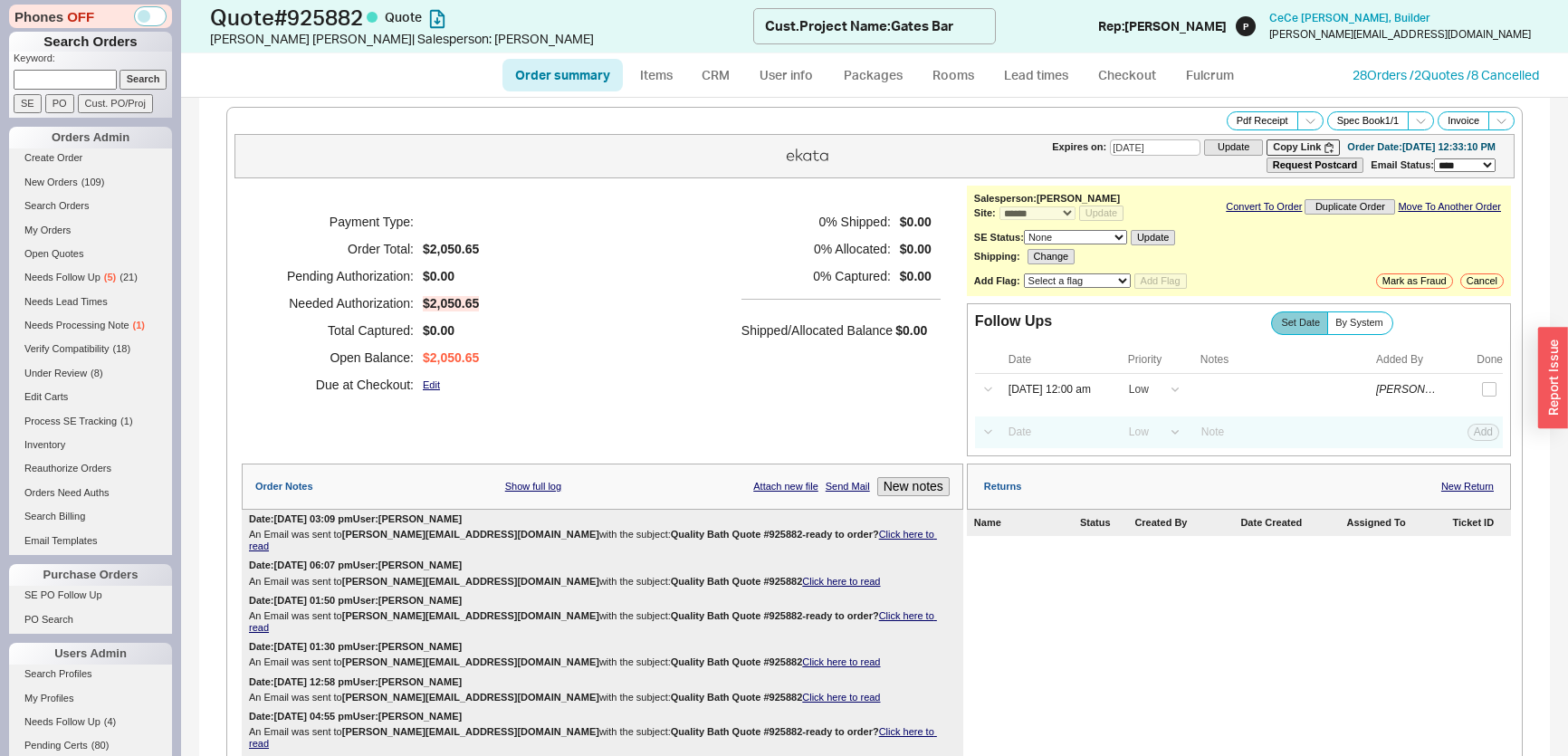
select select "*"
select select "LOW"
select select "3"
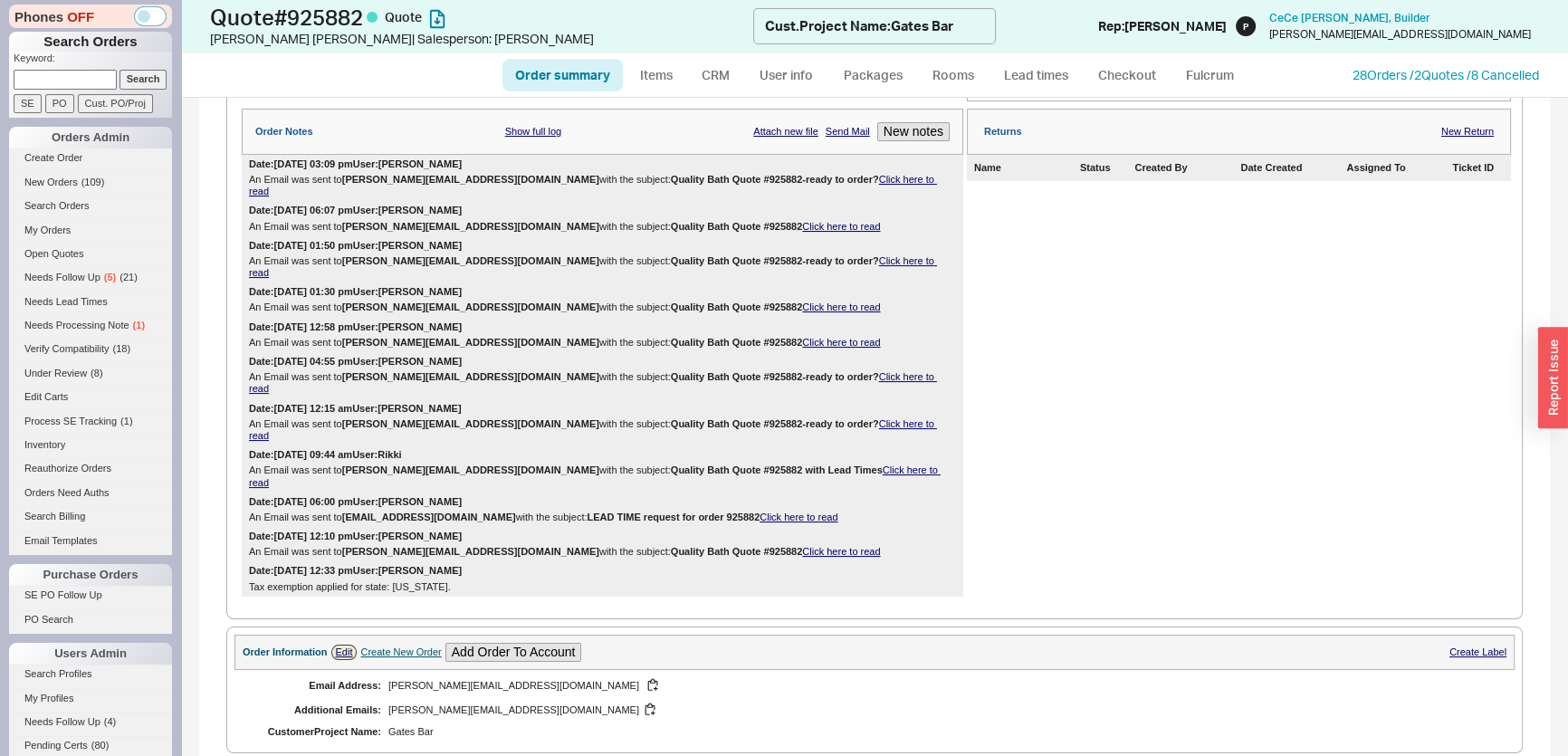
scroll to position [136, 0]
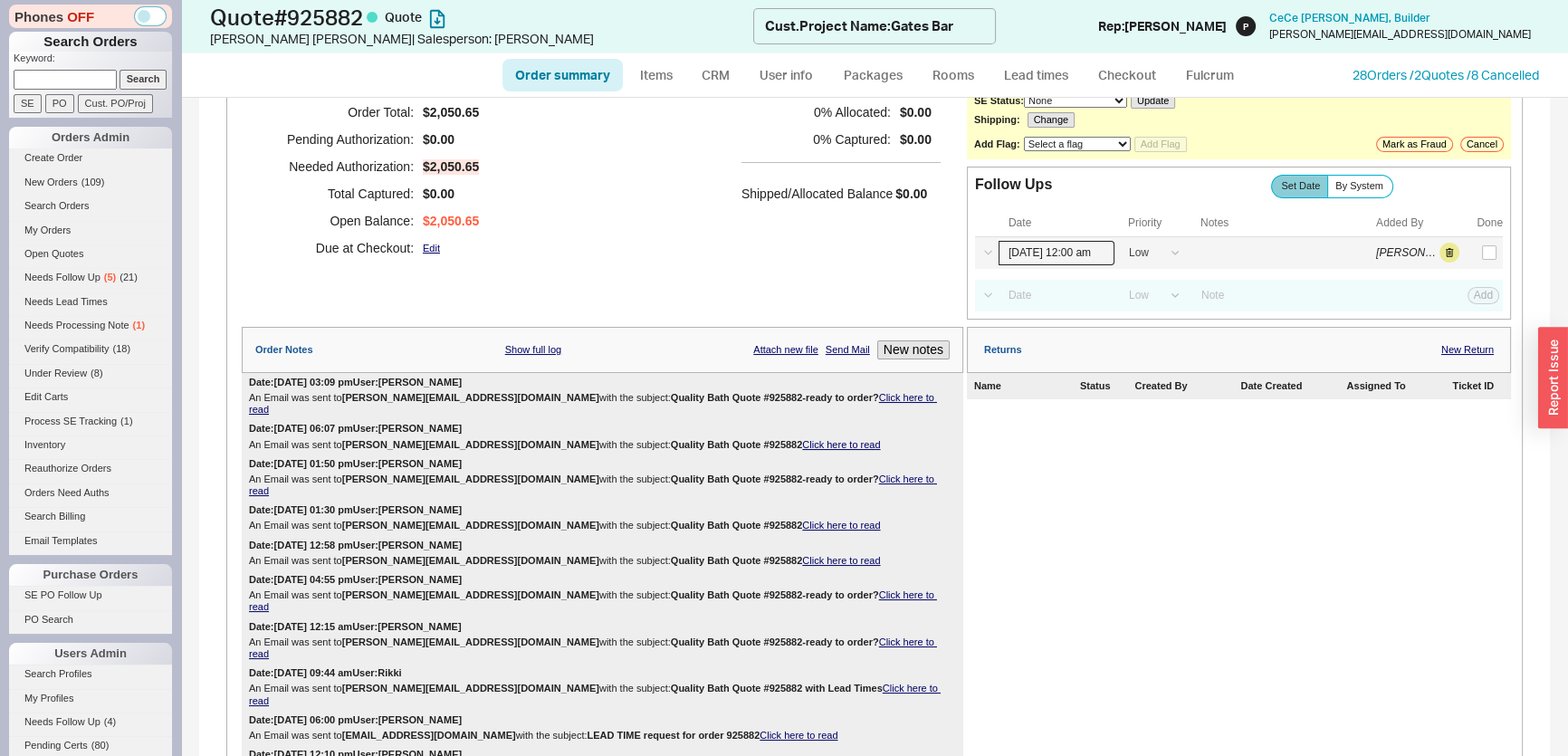
click at [1048, 260] on input "[DATE] 12:00 am" at bounding box center [1056, 253] width 115 height 25
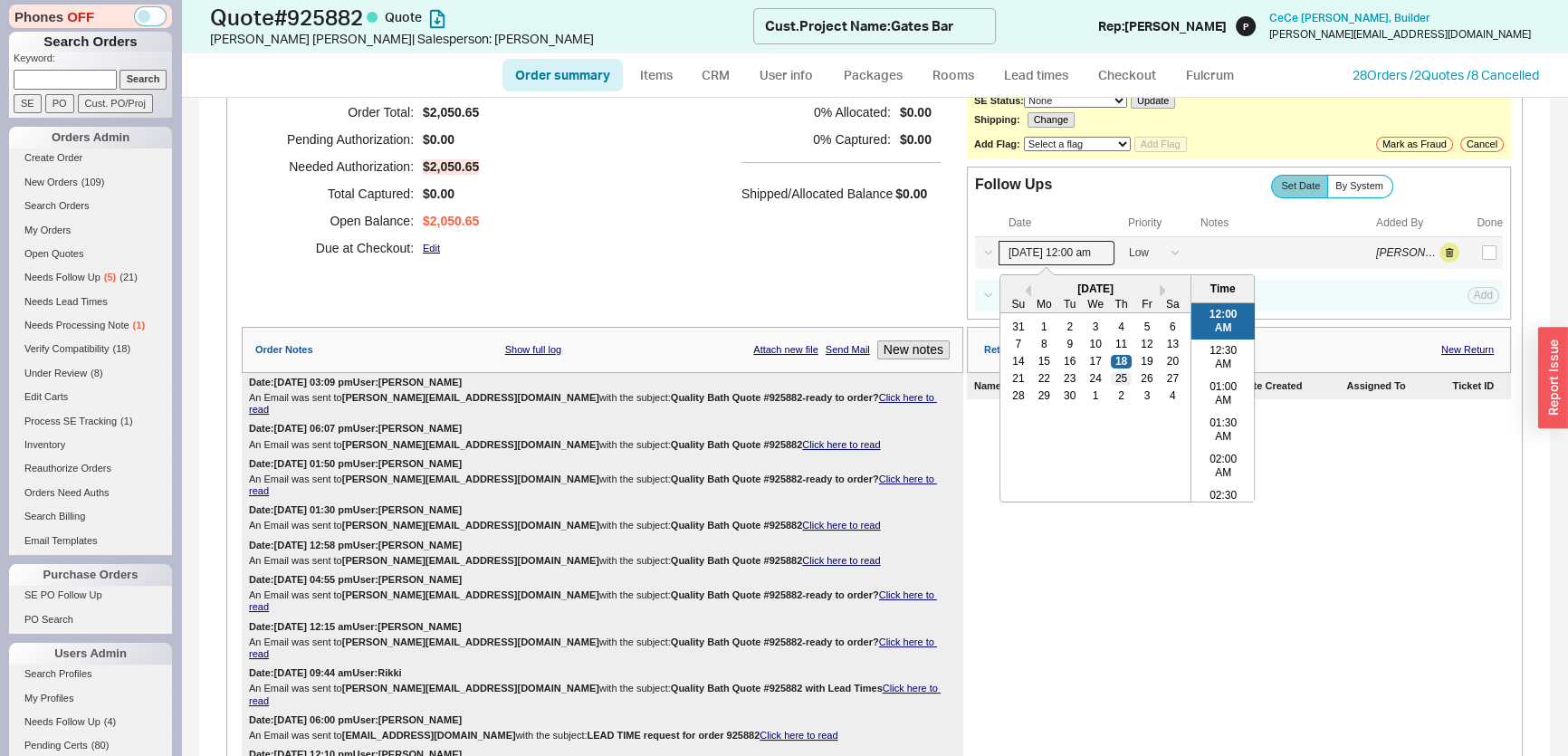
click at [1117, 372] on div "25" at bounding box center [1120, 378] width 22 height 12
type input "[DATE] 12:00 am"
drag, startPoint x: 812, startPoint y: 296, endPoint x: 1333, endPoint y: 283, distance: 521.2
click at [815, 296] on div "Payment Type: Order Total: $2,050.65 Pending Authorization: $0.00 Needed Author…" at bounding box center [602, 184] width 721 height 271
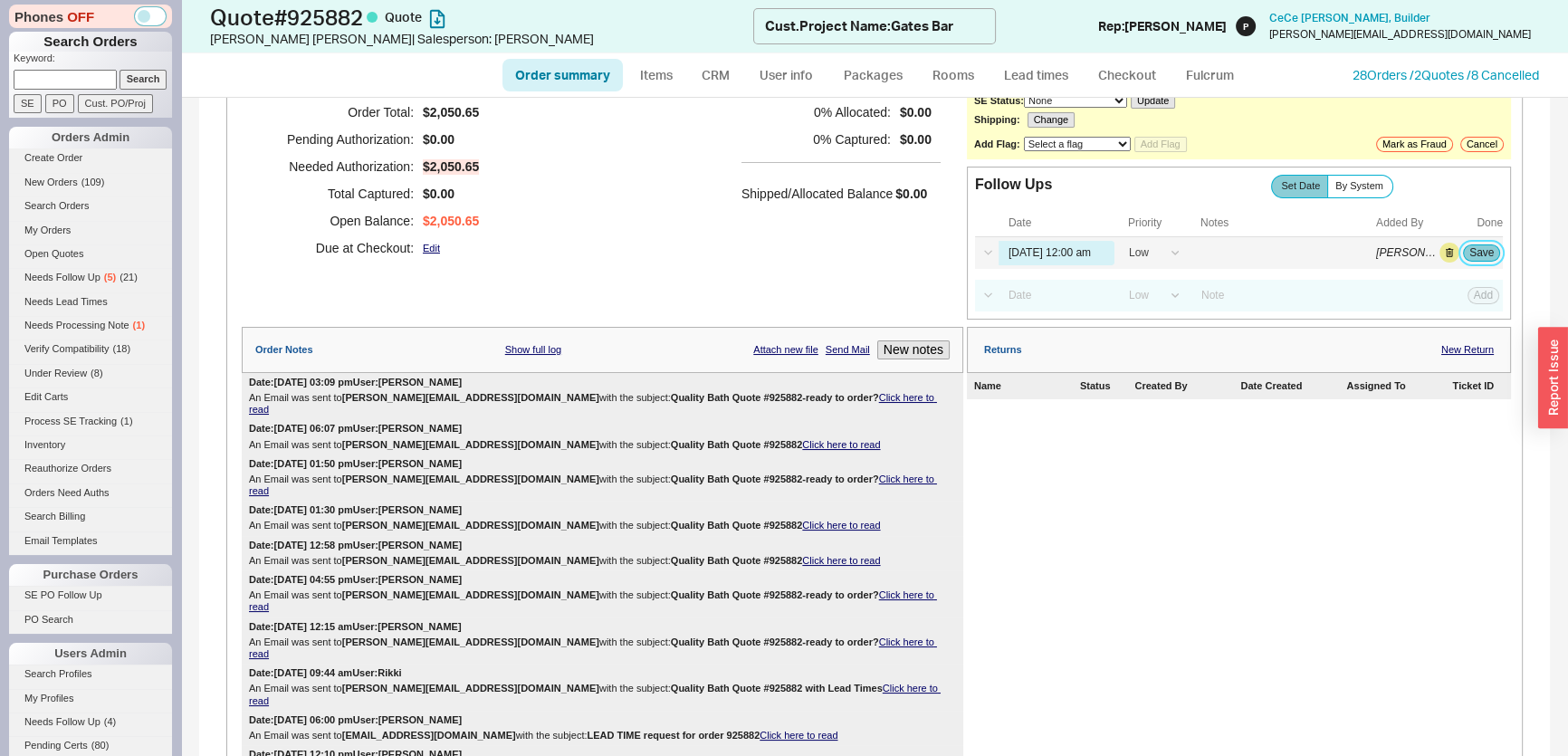
click at [1483, 248] on button "Save" at bounding box center [1481, 252] width 37 height 16
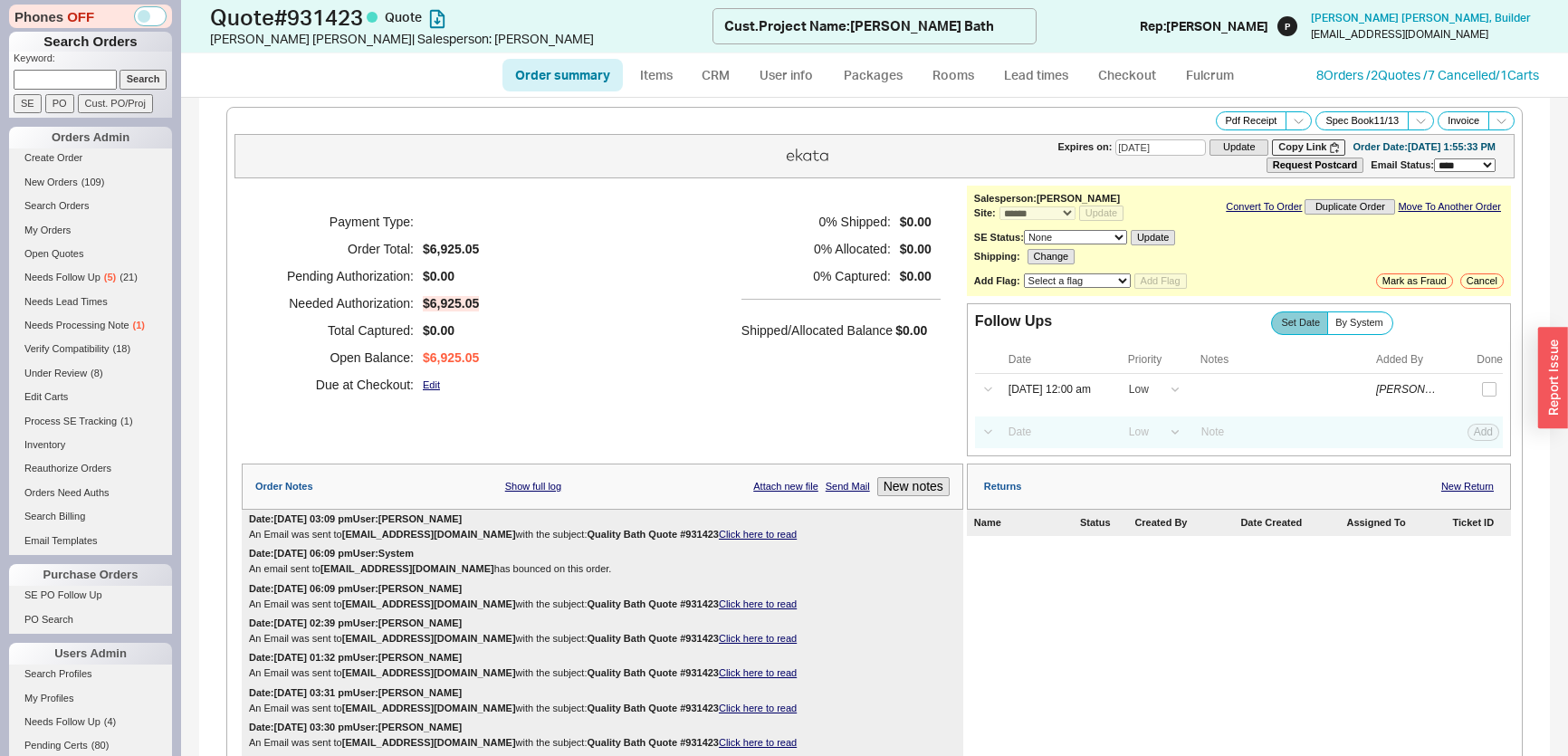
select select "*"
select select "LOW"
select select "3"
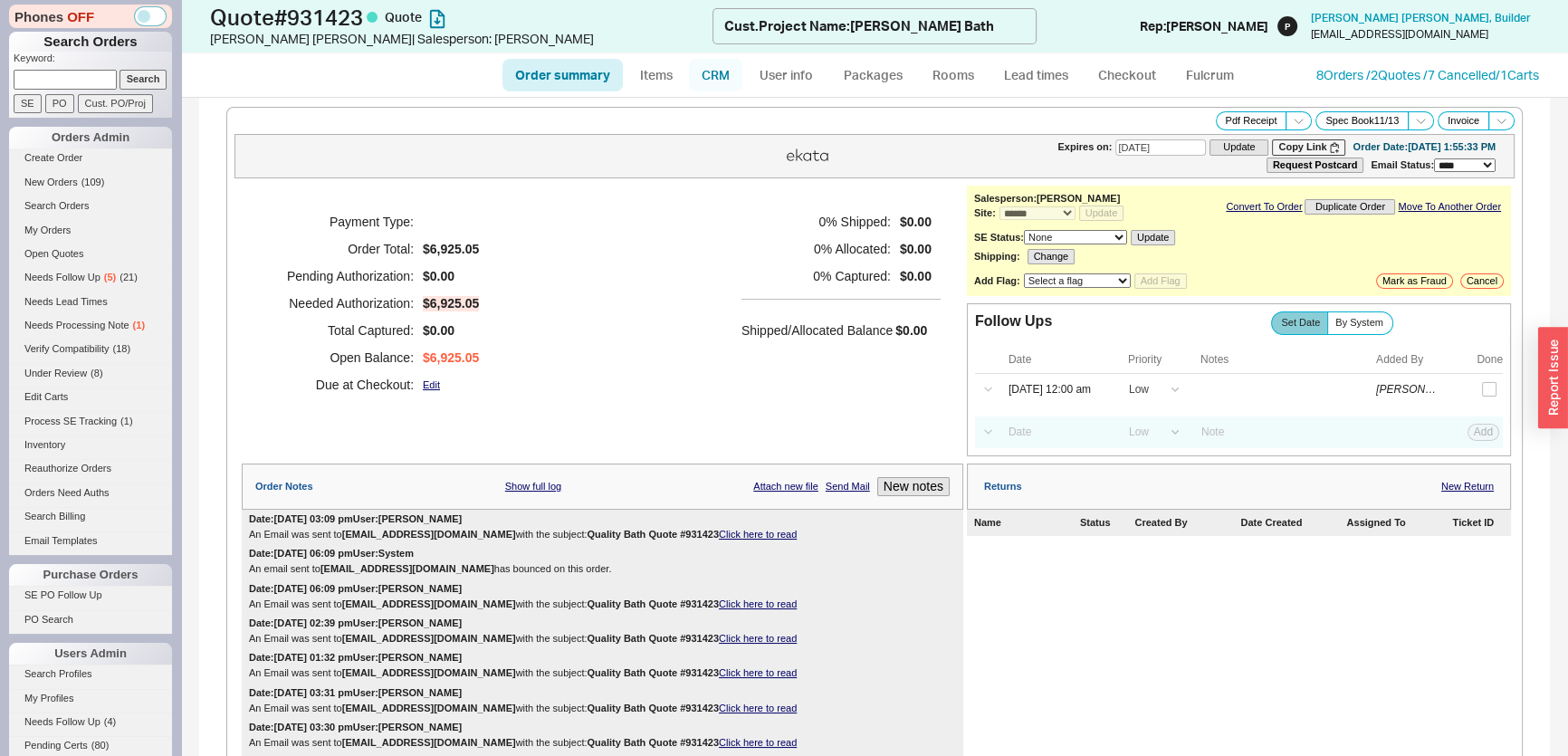
click at [710, 74] on link "CRM" at bounding box center [716, 75] width 53 height 32
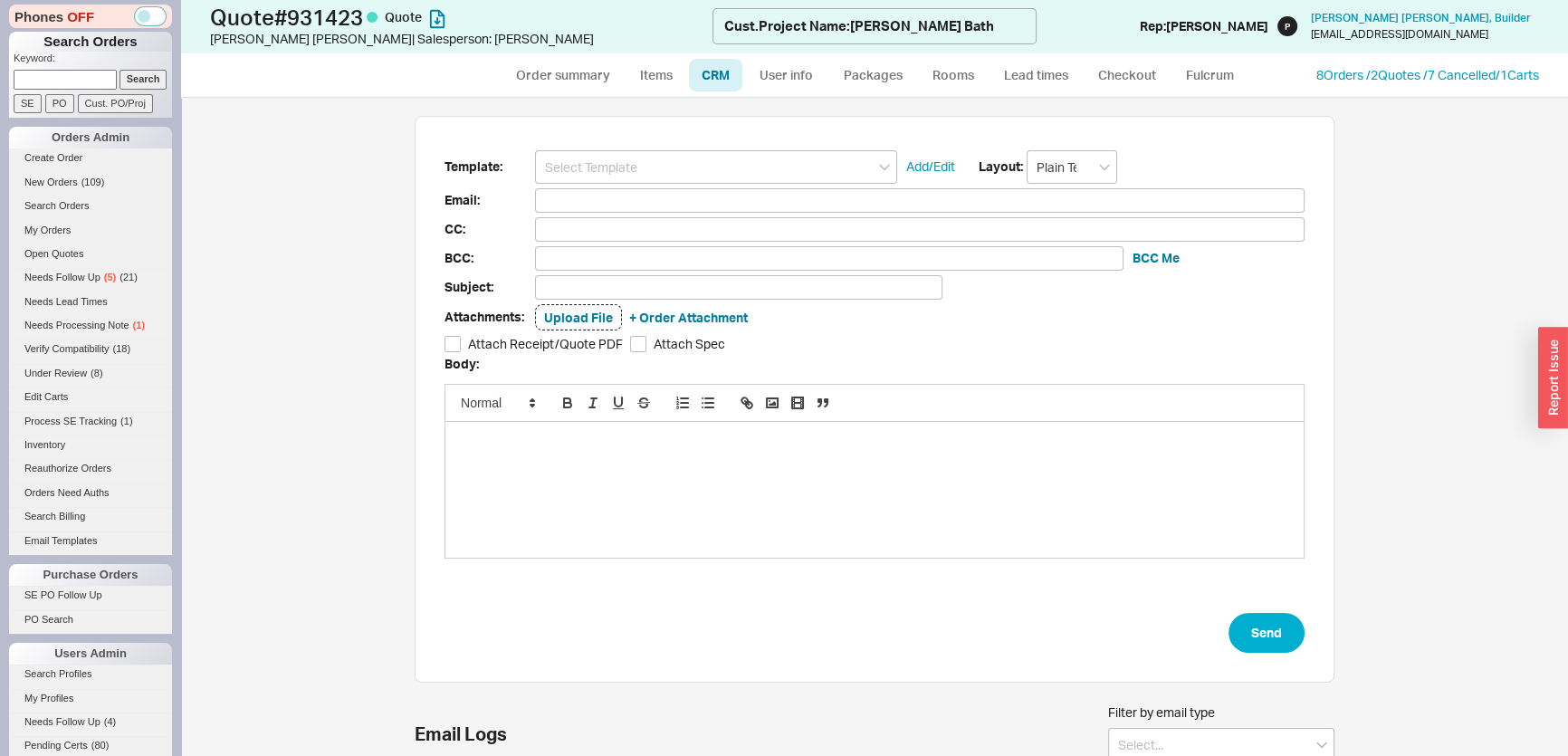
scroll to position [306, 907]
click at [652, 183] on form "Template: Add/Edit Layout: Plain Text Email: CC: BCC: BCC Me Subject: Attachmen…" at bounding box center [874, 401] width 860 height 503
click at [643, 180] on input at bounding box center [716, 166] width 362 height 33
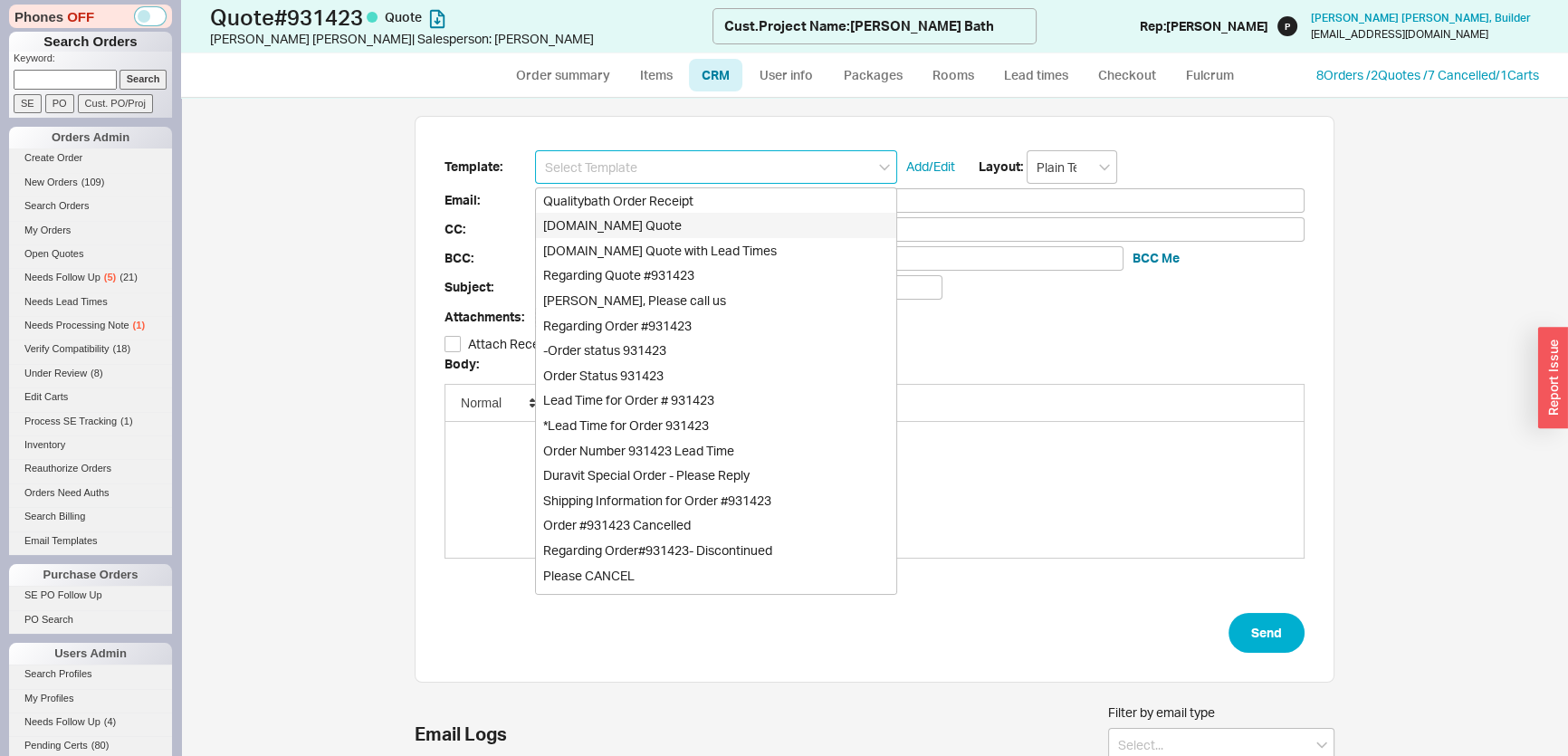
click at [638, 218] on div "[DOMAIN_NAME] Quote" at bounding box center [717, 225] width 361 height 26
type input "Receipt"
type input "[EMAIL_ADDRESS][DOMAIN_NAME]"
type input "Quality Bath Quote #931423"
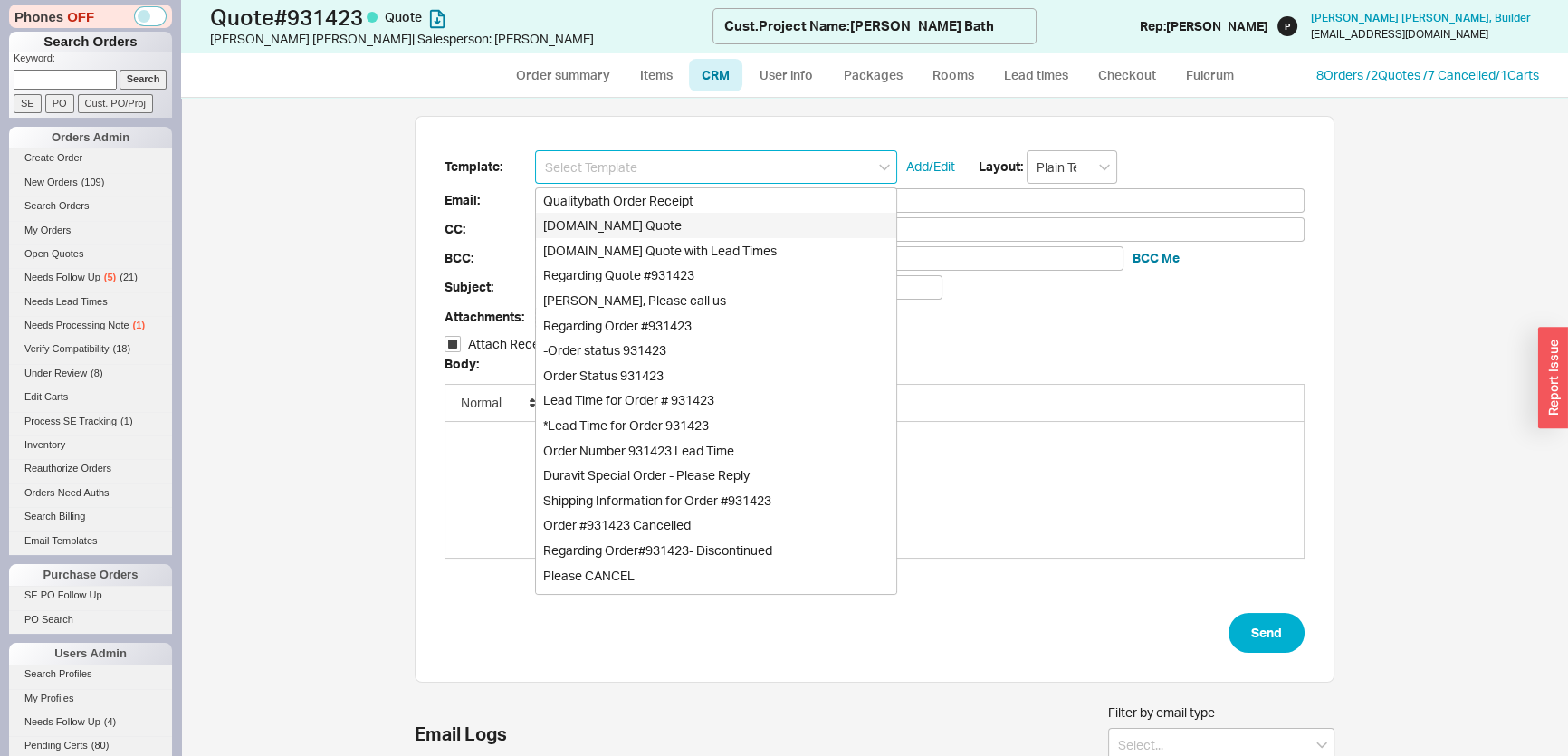
checkbox input "true"
type input "[DOMAIN_NAME] Quote"
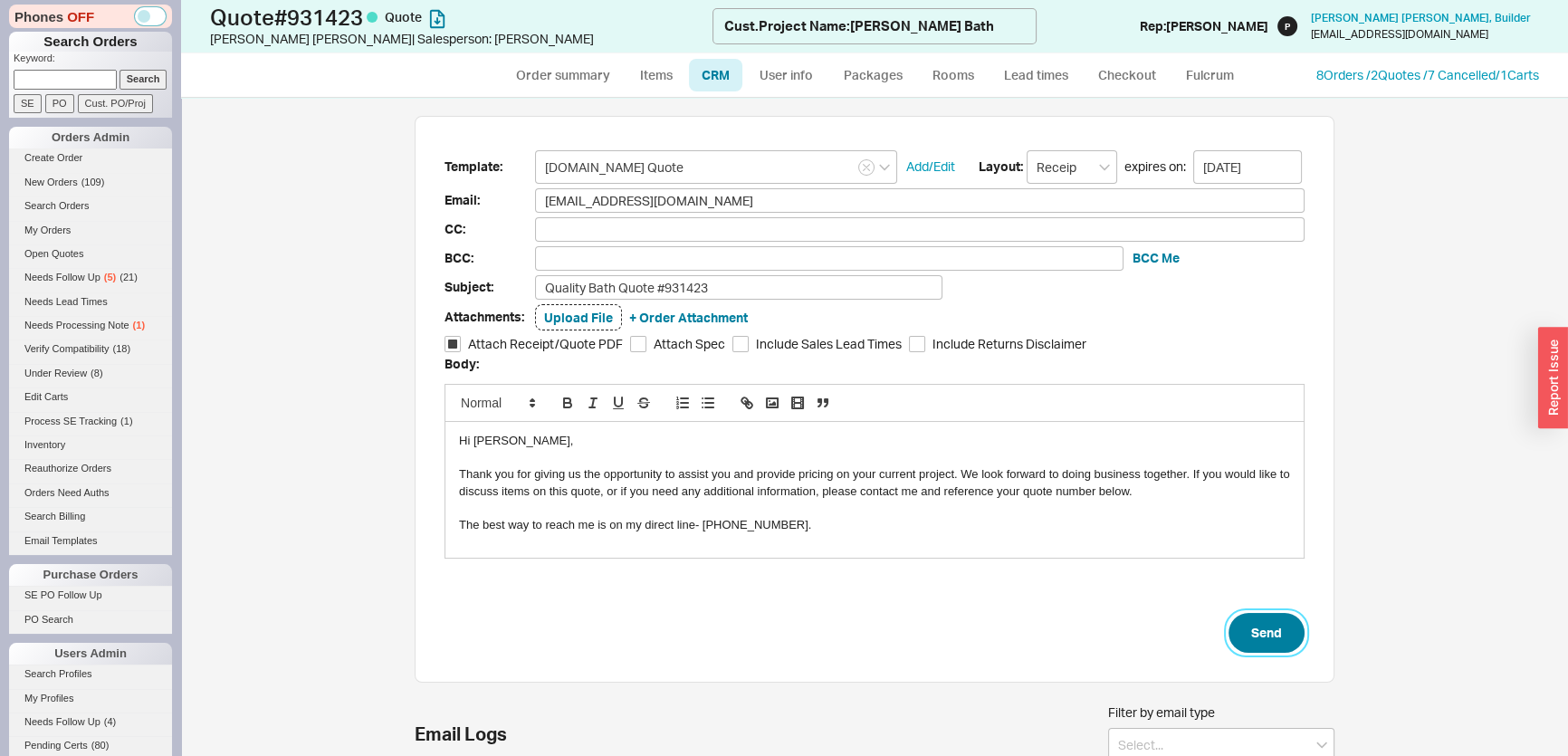
click at [1246, 615] on button "Send" at bounding box center [1266, 633] width 76 height 40
select select "*"
select select "LOW"
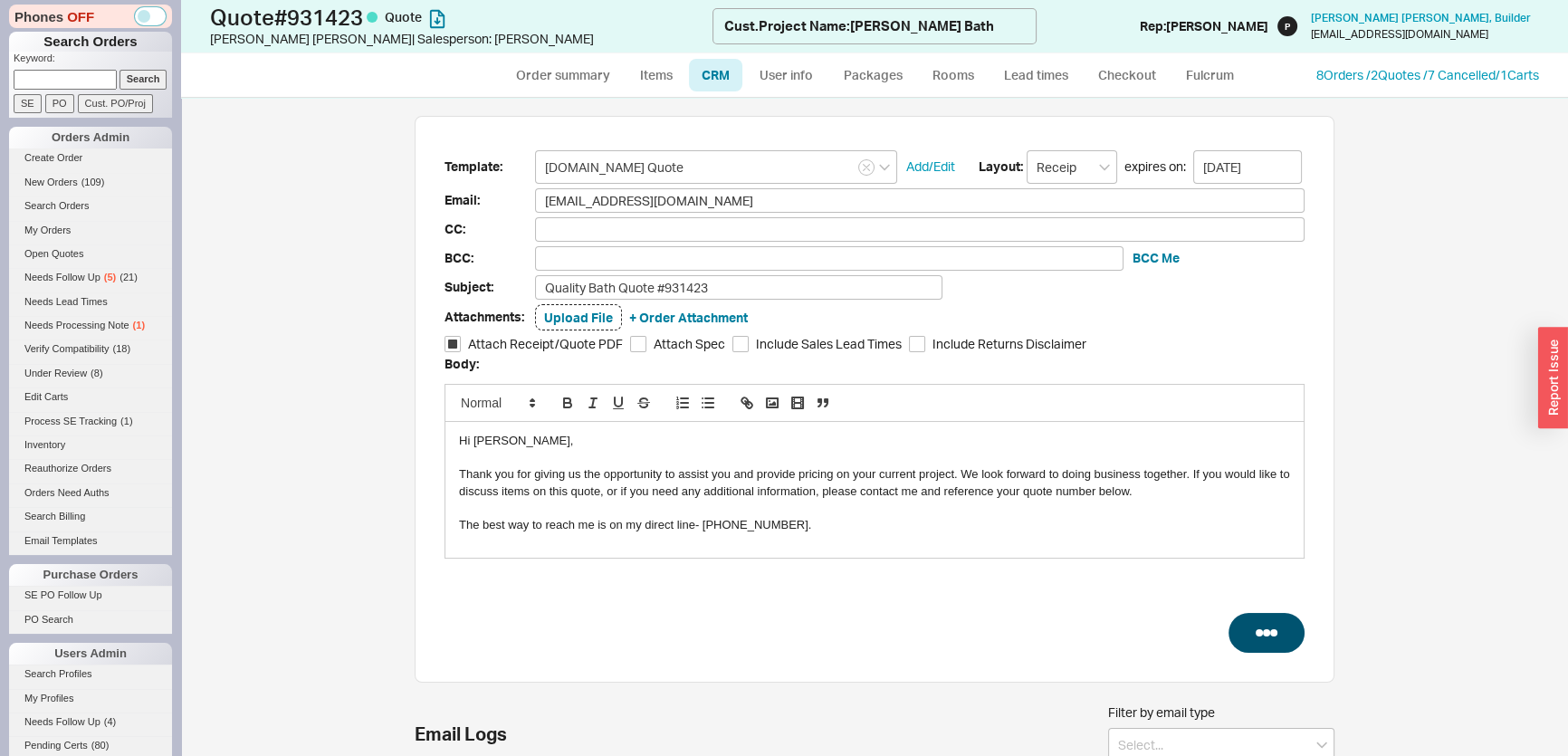
select select "3"
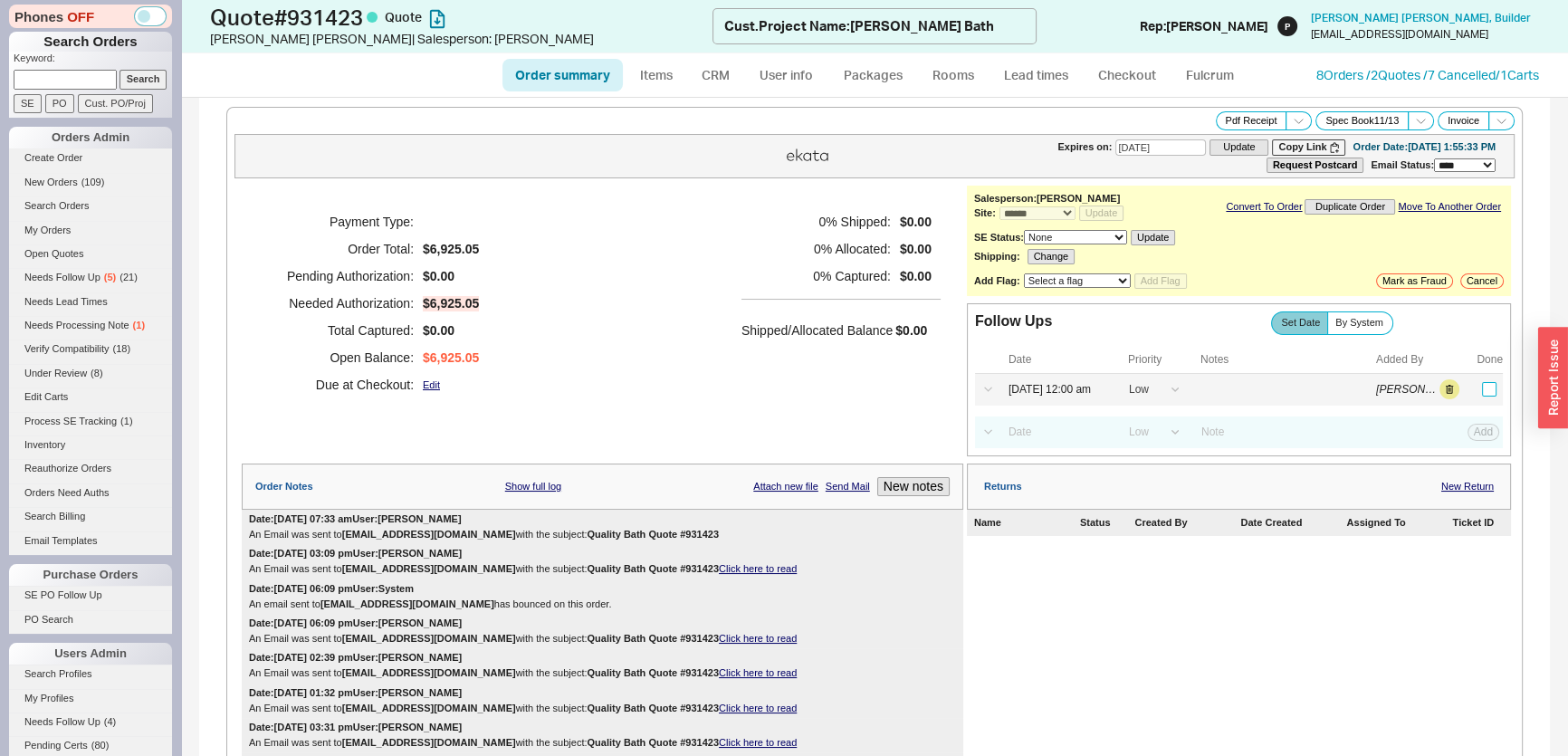
click at [1482, 390] on input "checkbox" at bounding box center [1489, 388] width 14 height 14
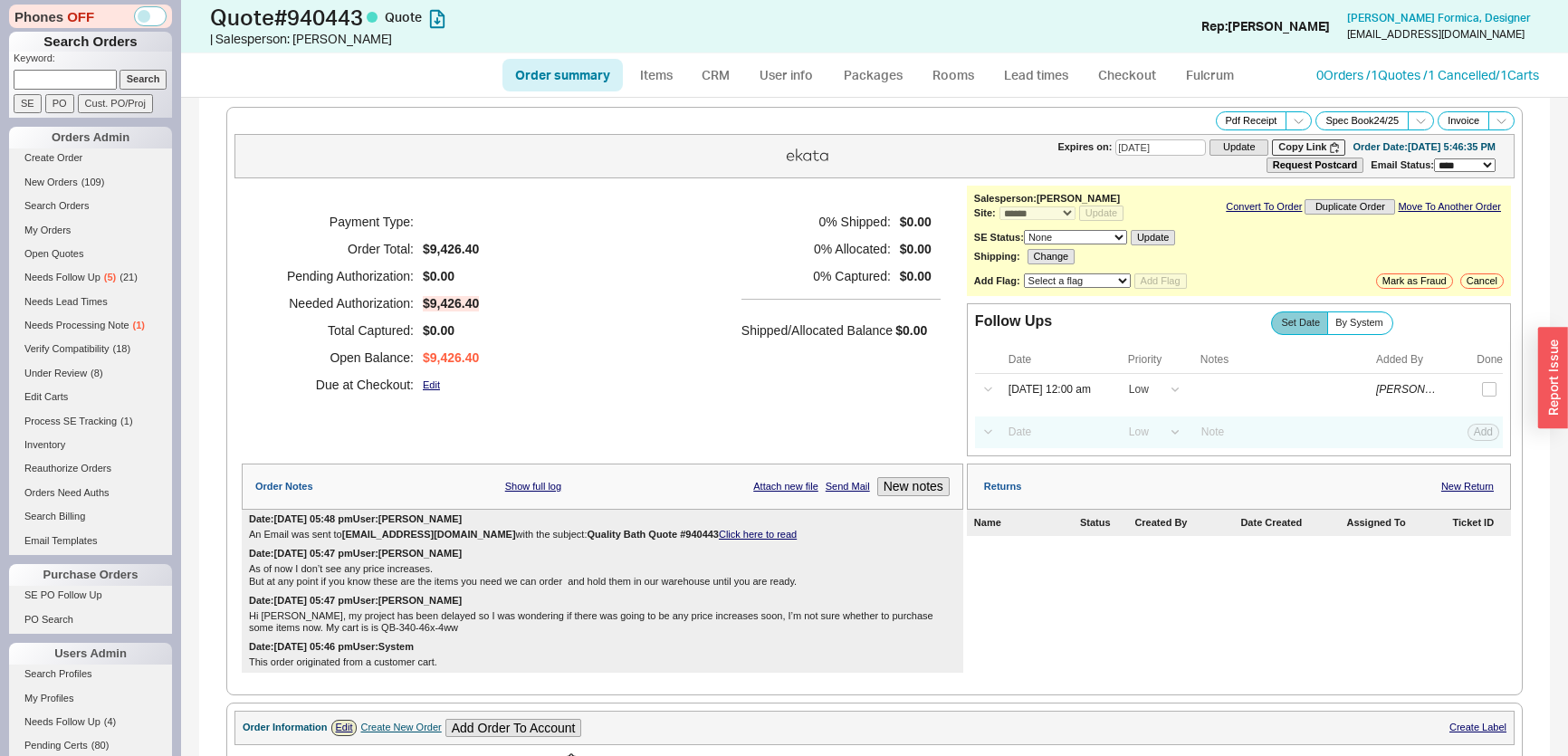
select select "*"
select select "LOW"
select select "3"
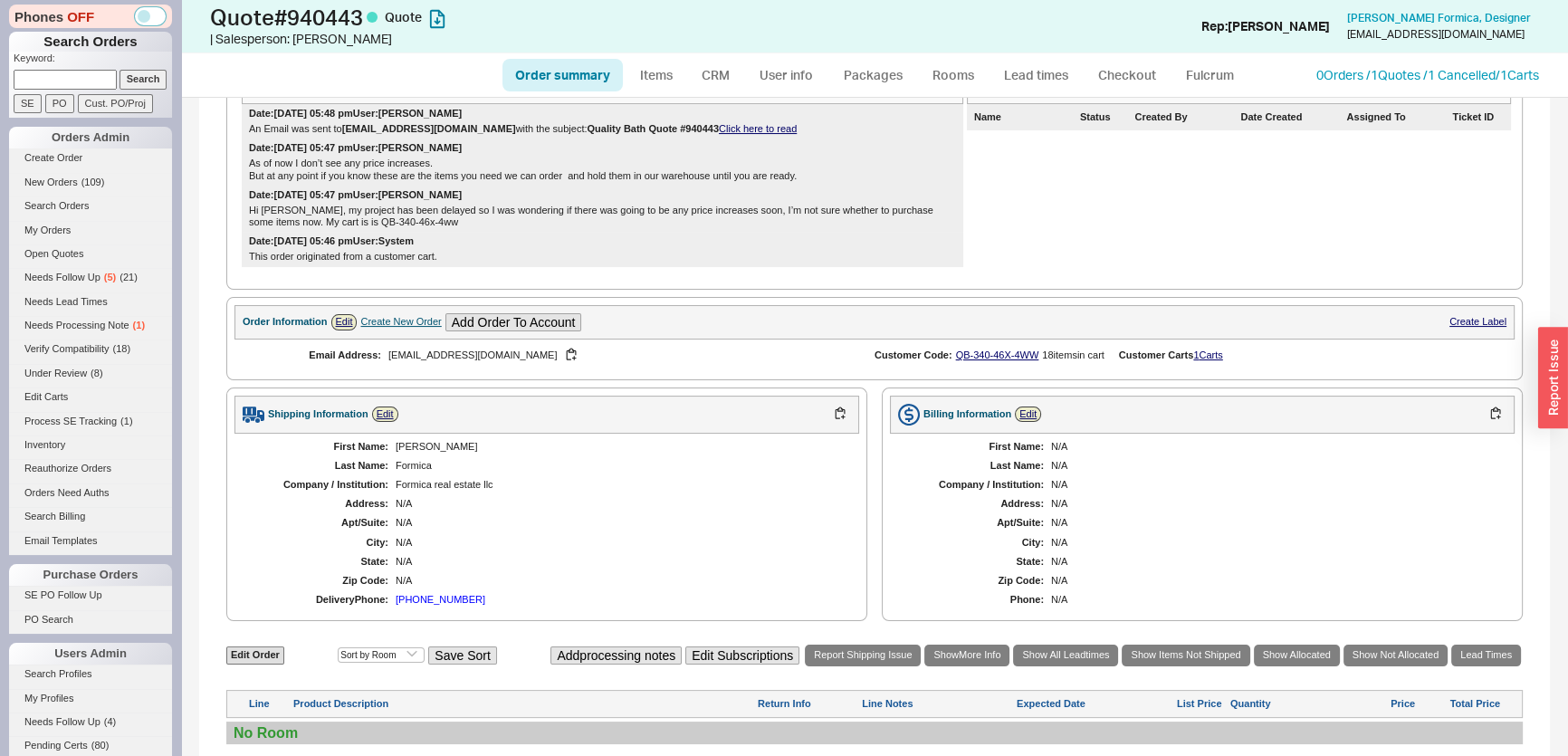
scroll to position [24, 0]
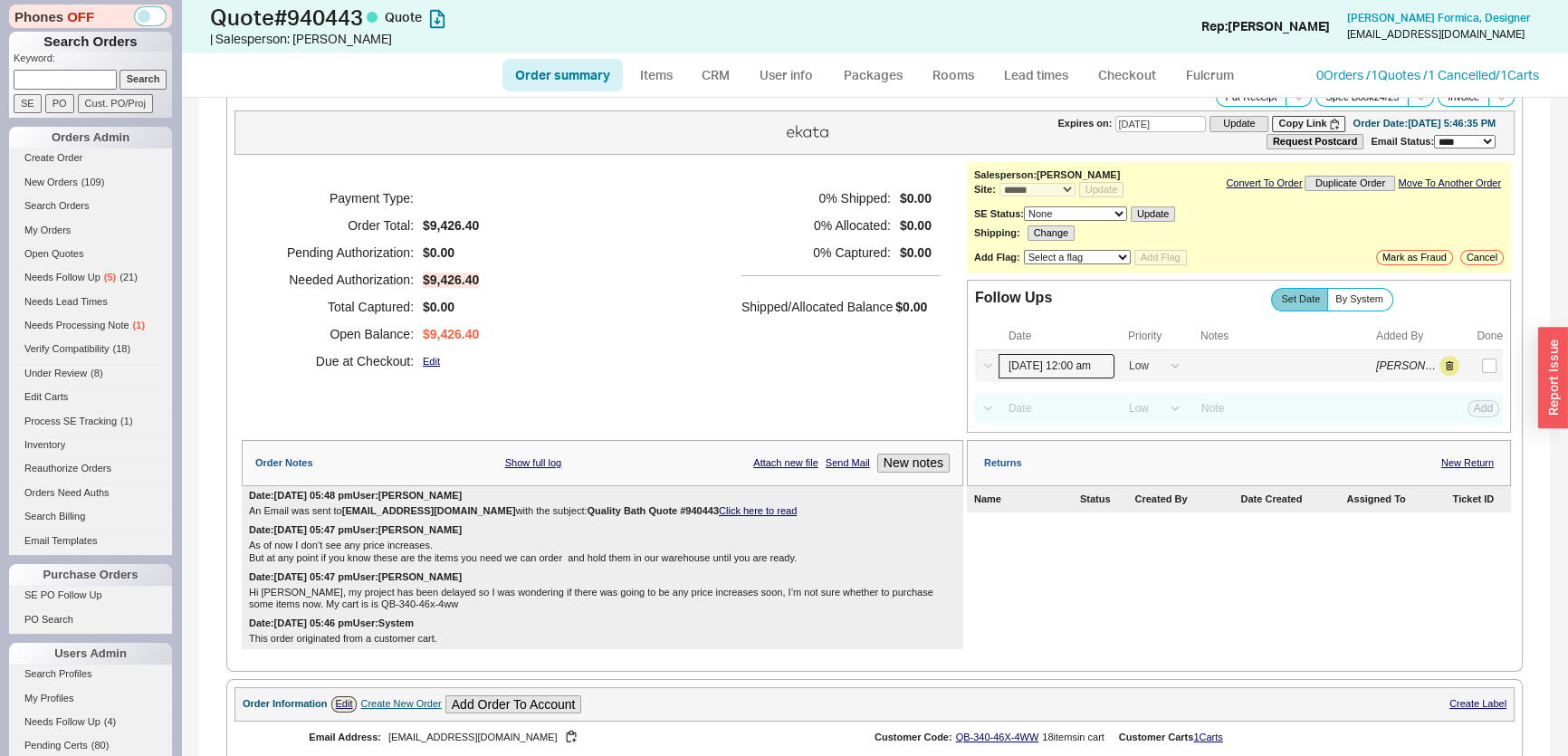
click at [1080, 368] on input "[DATE] 12:00 am" at bounding box center [1056, 367] width 115 height 25
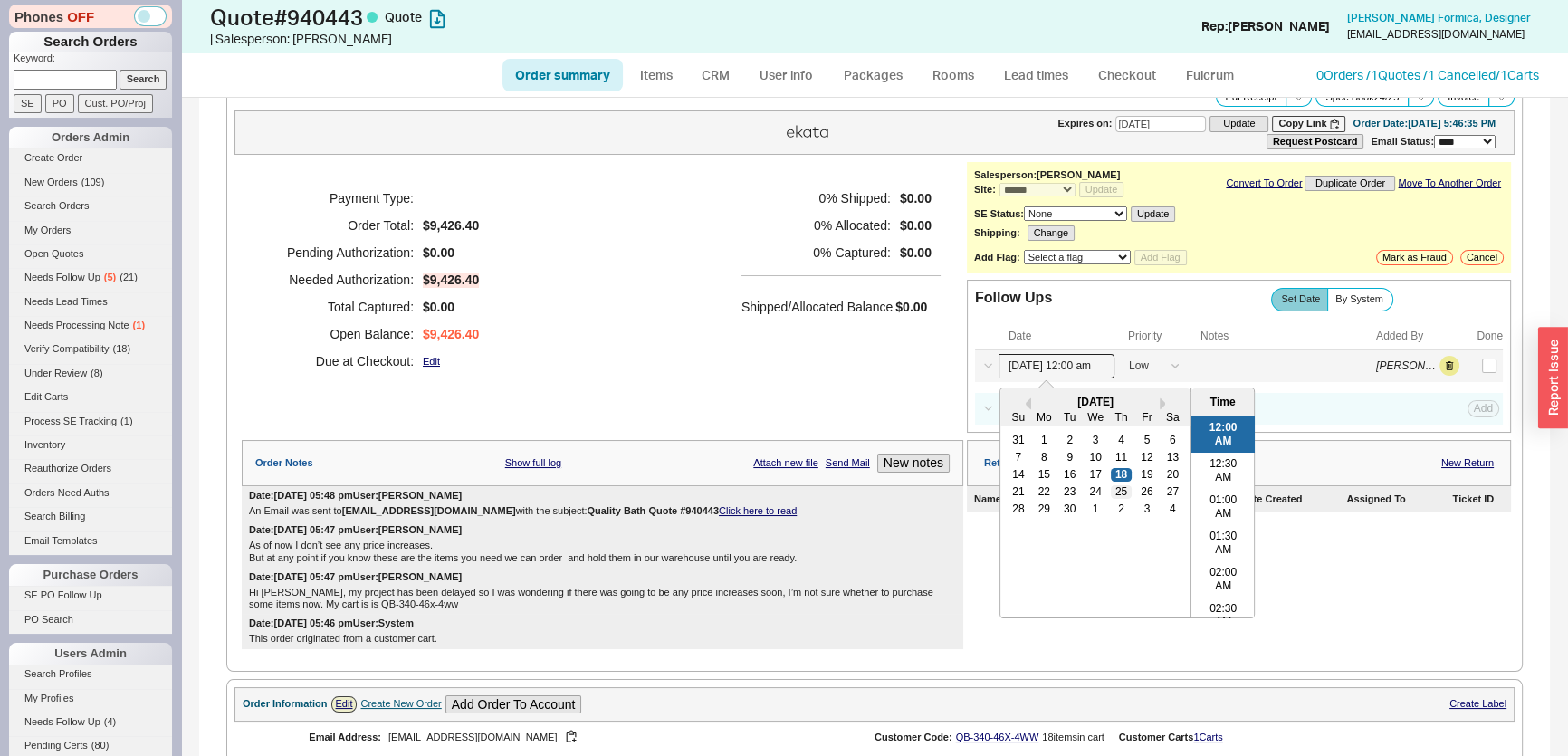
click at [1110, 491] on div "25" at bounding box center [1120, 491] width 22 height 12
type input "[DATE] 12:00 am"
click at [742, 344] on div "0 % Shipped: $0.00 0 % Allocated: $0.00 0 % Captured: $0.00 Shipped/Allocated B…" at bounding box center [841, 279] width 199 height 190
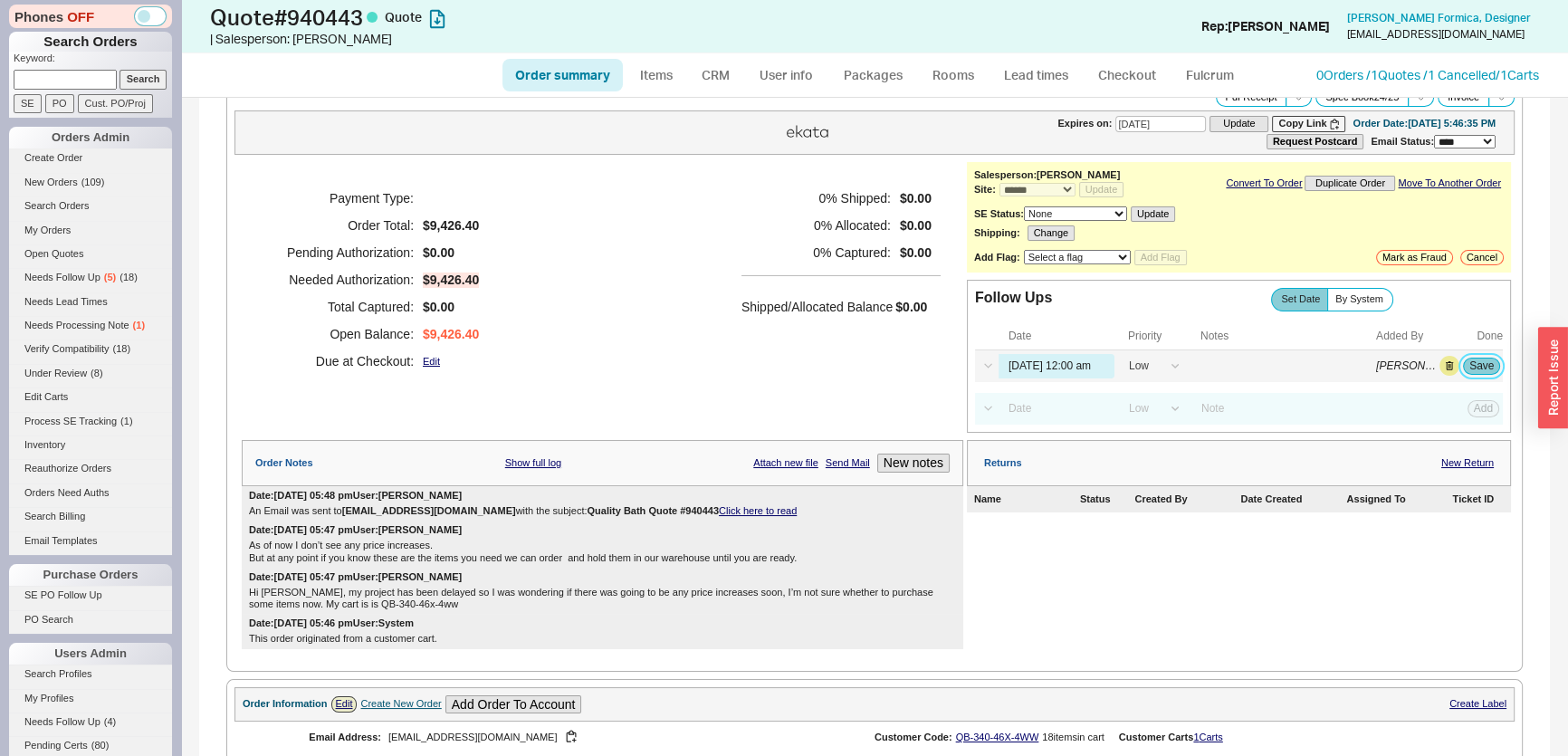
click at [1463, 358] on button "Save" at bounding box center [1481, 366] width 37 height 16
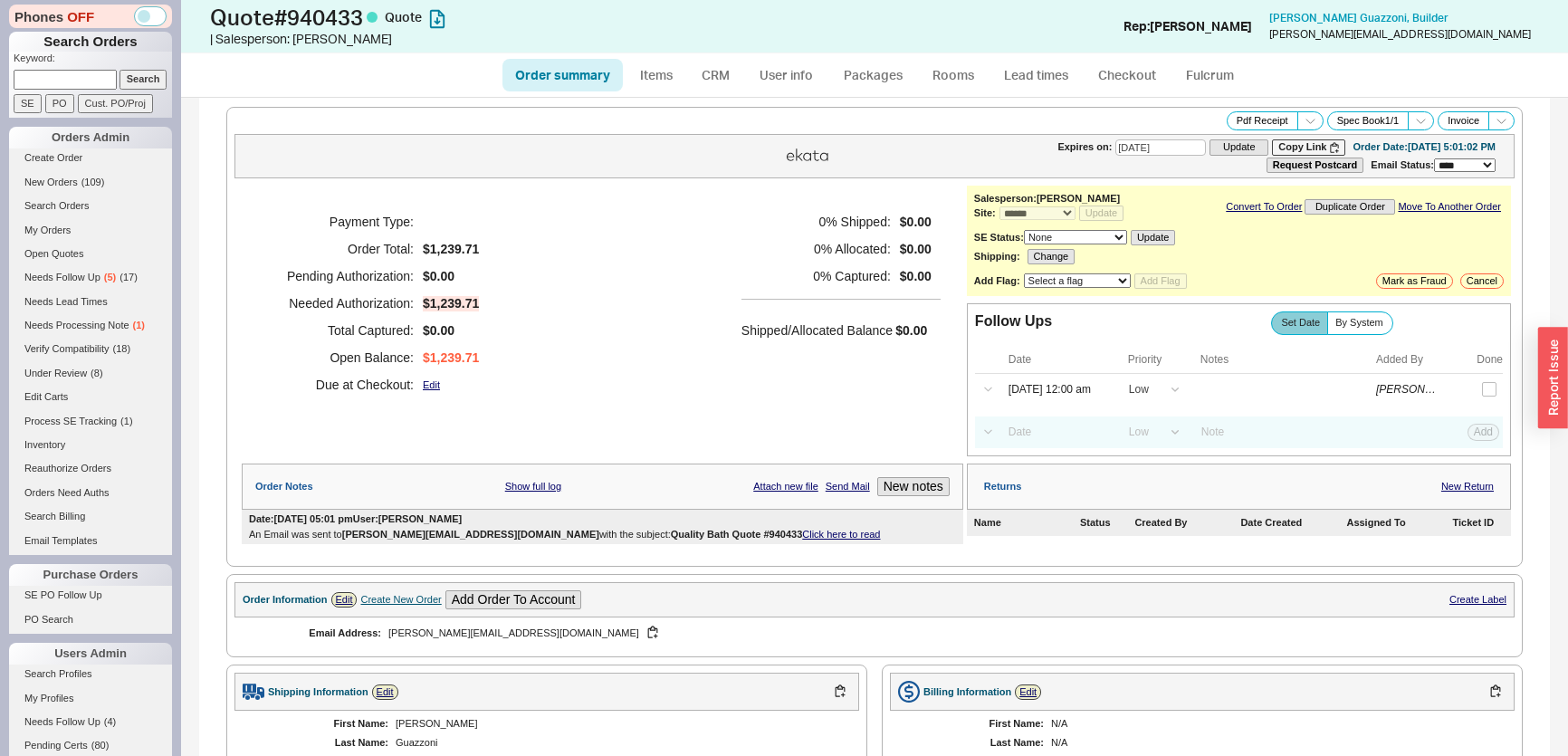
select select "*"
select select "LOW"
select select "3"
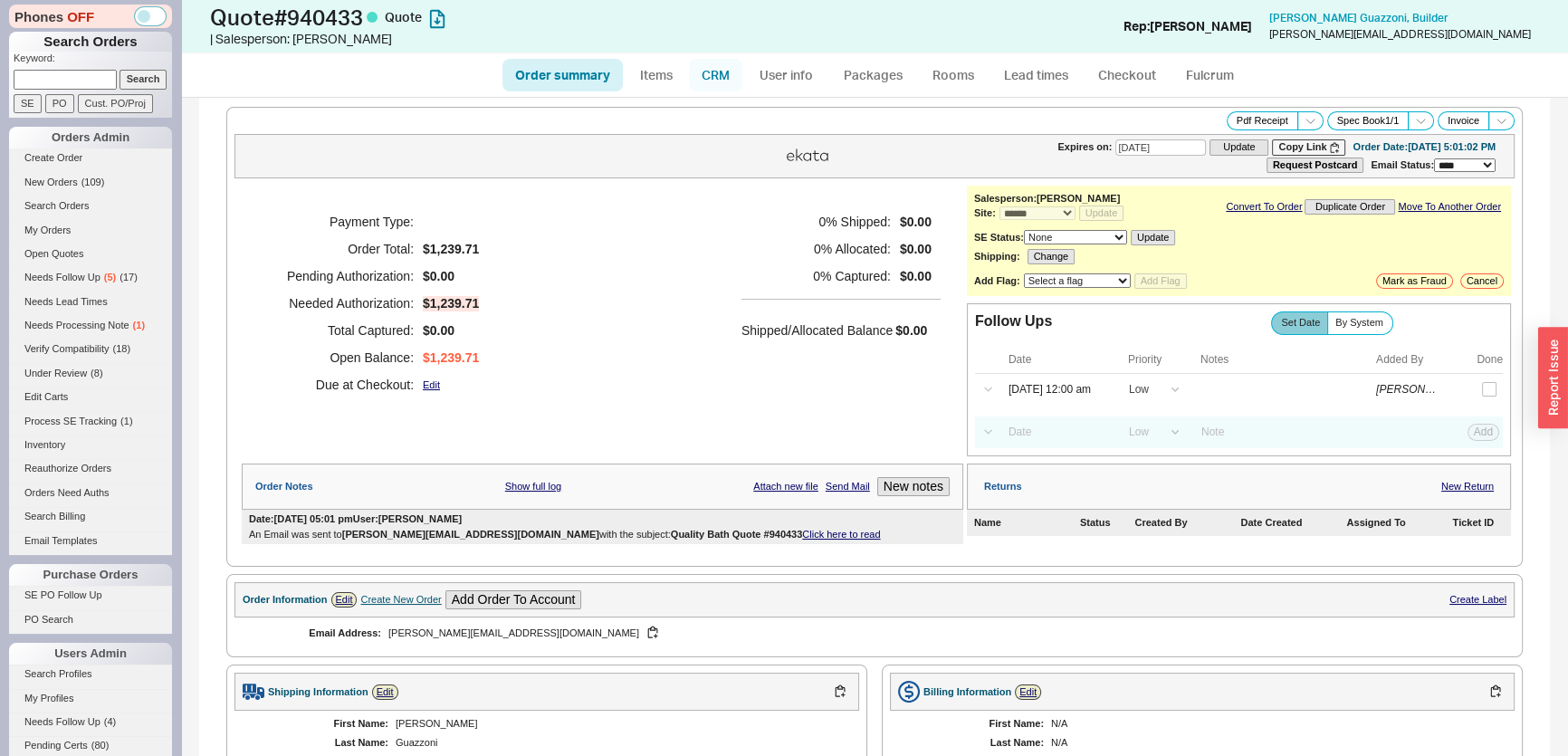
click at [719, 67] on link "CRM" at bounding box center [716, 75] width 53 height 32
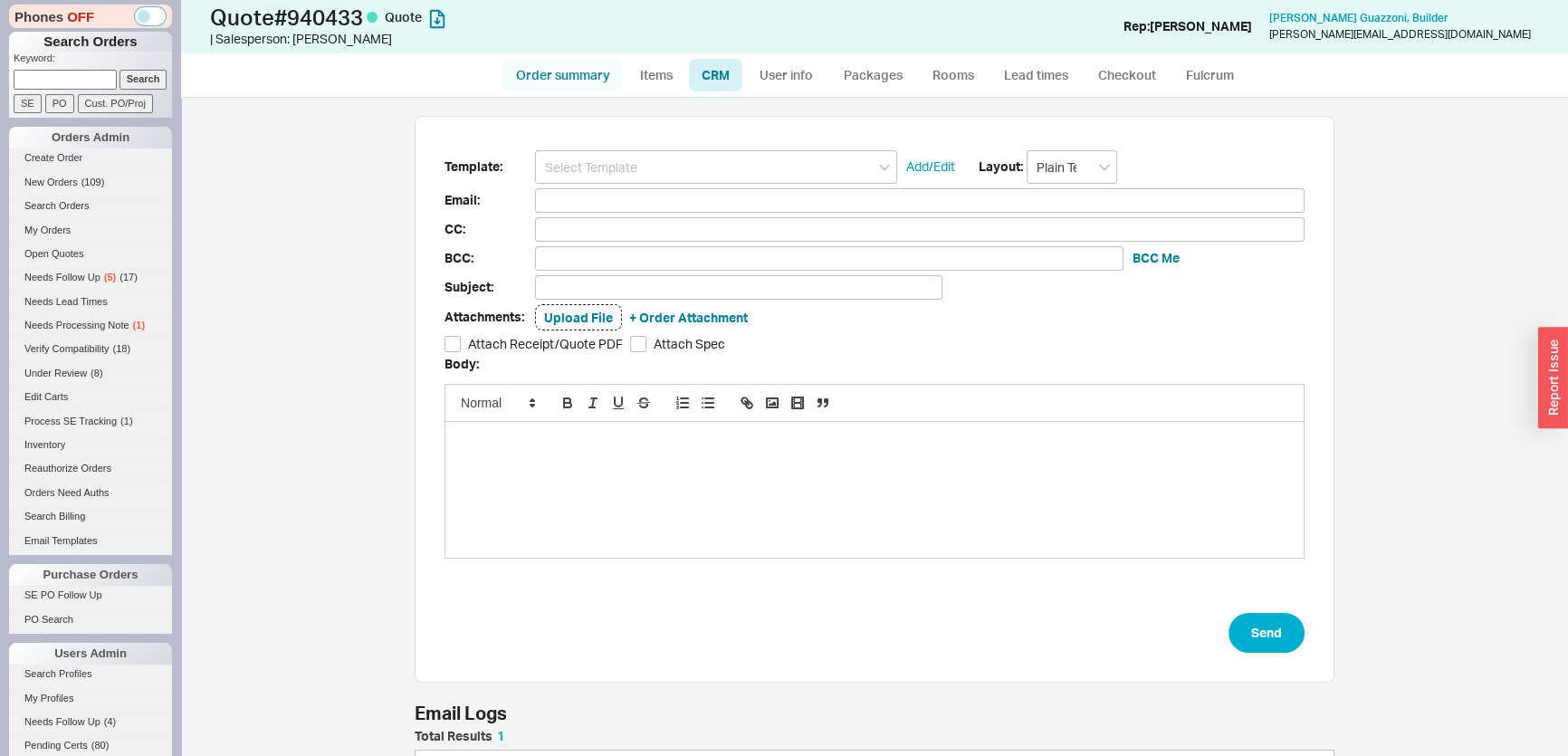
click at [587, 82] on link "Order summary" at bounding box center [562, 75] width 120 height 32
select select "*"
select select "LOW"
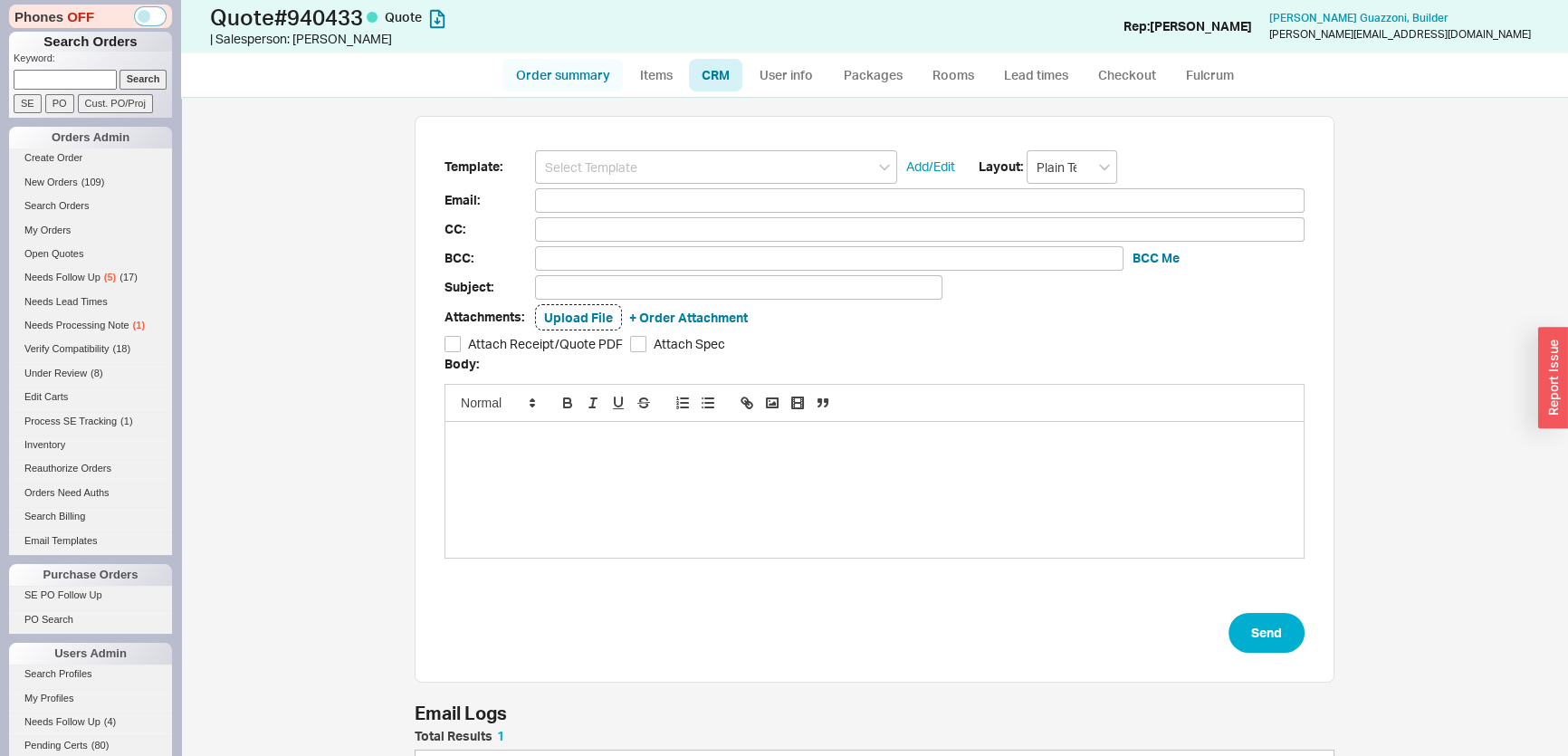
select select "3"
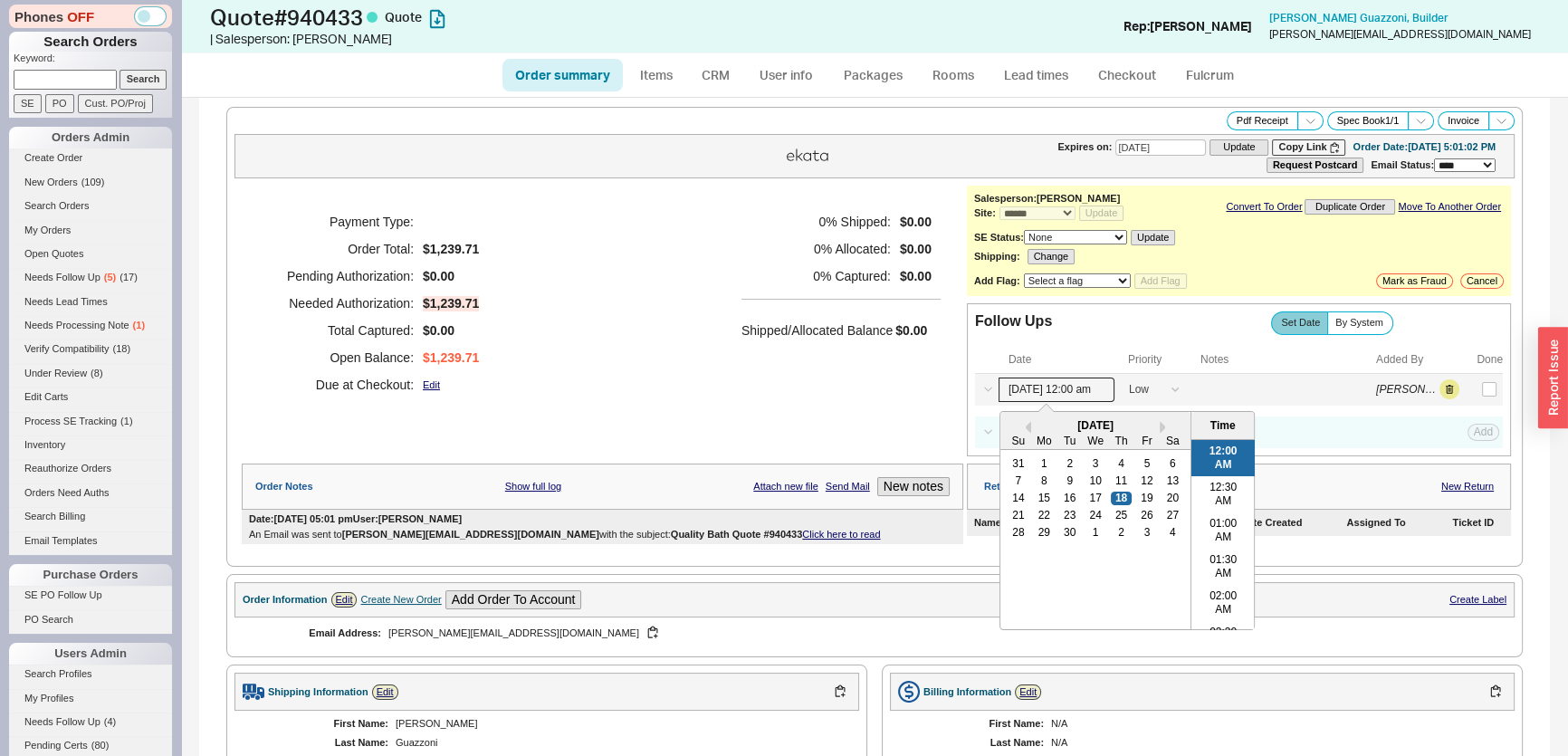
click at [1075, 384] on input "[DATE] 12:00 am" at bounding box center [1056, 390] width 115 height 25
click at [1145, 501] on div "19" at bounding box center [1146, 497] width 22 height 12
click at [760, 352] on div "0 % Shipped: $0.00 0 % Allocated: $0.00 0 % Captured: $0.00 Shipped/Allocated B…" at bounding box center [841, 303] width 199 height 190
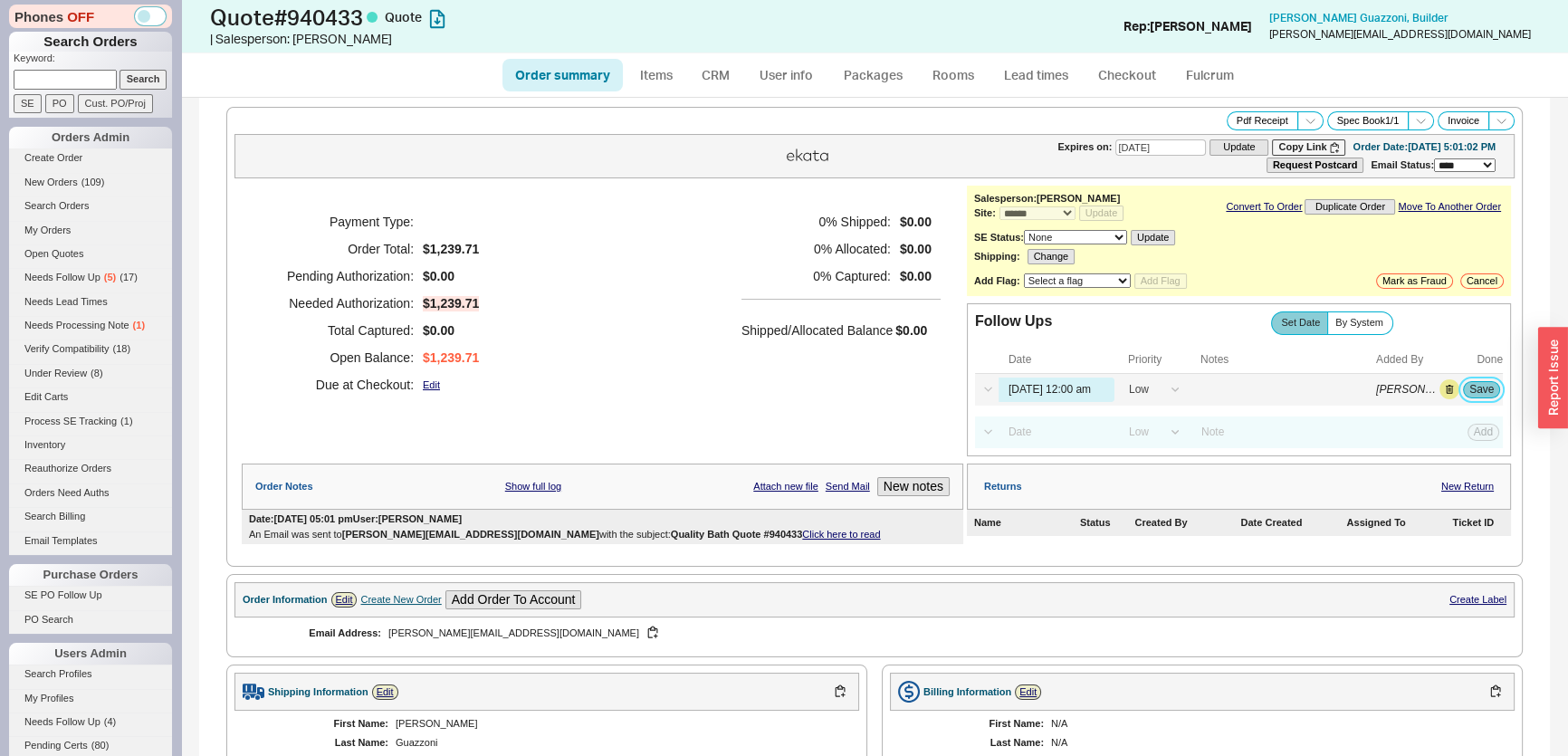
click at [1463, 392] on button "Save" at bounding box center [1481, 388] width 37 height 16
click at [1076, 387] on input "09/19/25 12:00 am" at bounding box center [1056, 390] width 115 height 25
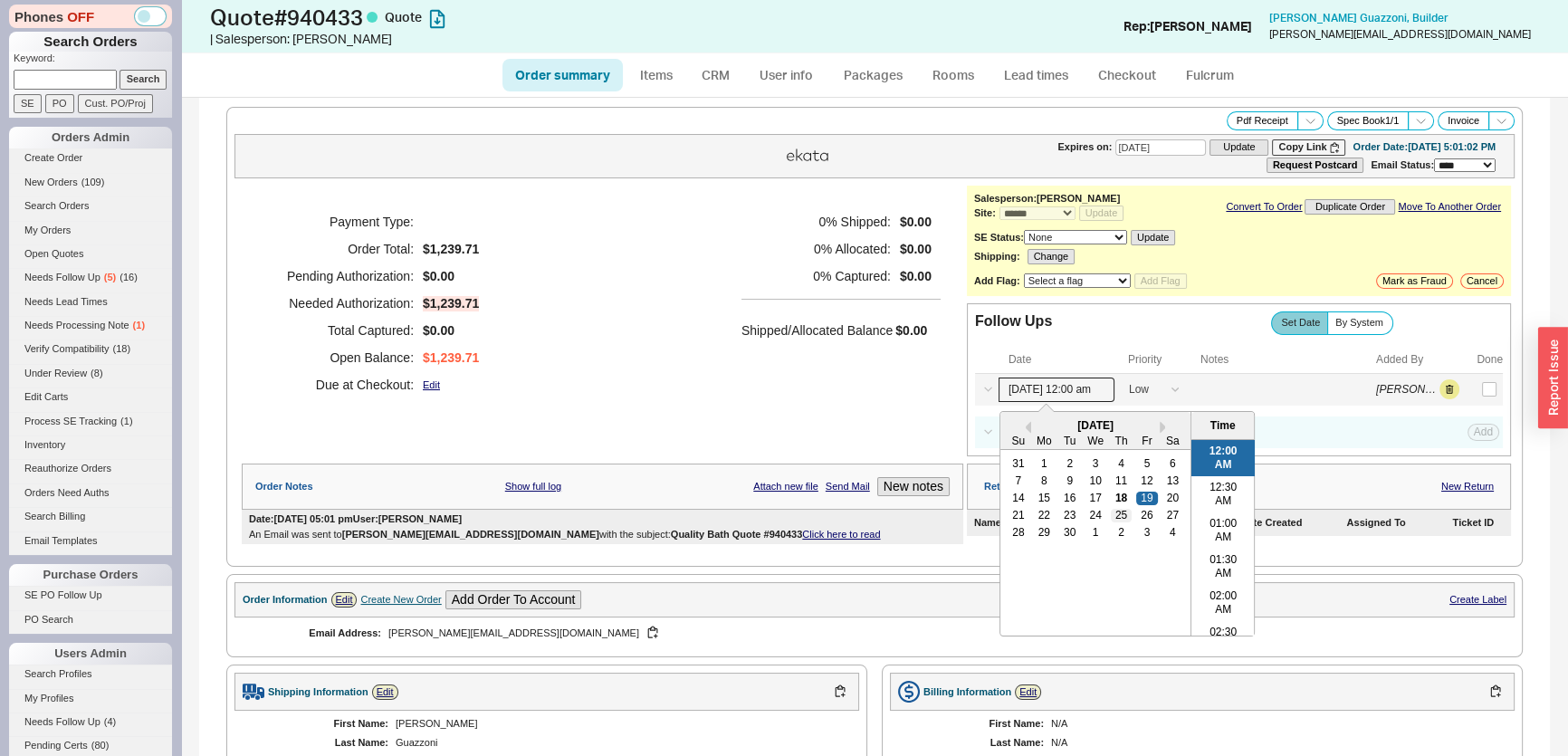
click at [1112, 510] on div "25" at bounding box center [1120, 514] width 22 height 12
type input "09/25/25 12:00 am"
click at [732, 312] on div "Payment Type: Order Total: $1,239.71 Pending Authorization: $0.00 Needed Author…" at bounding box center [602, 303] width 721 height 236
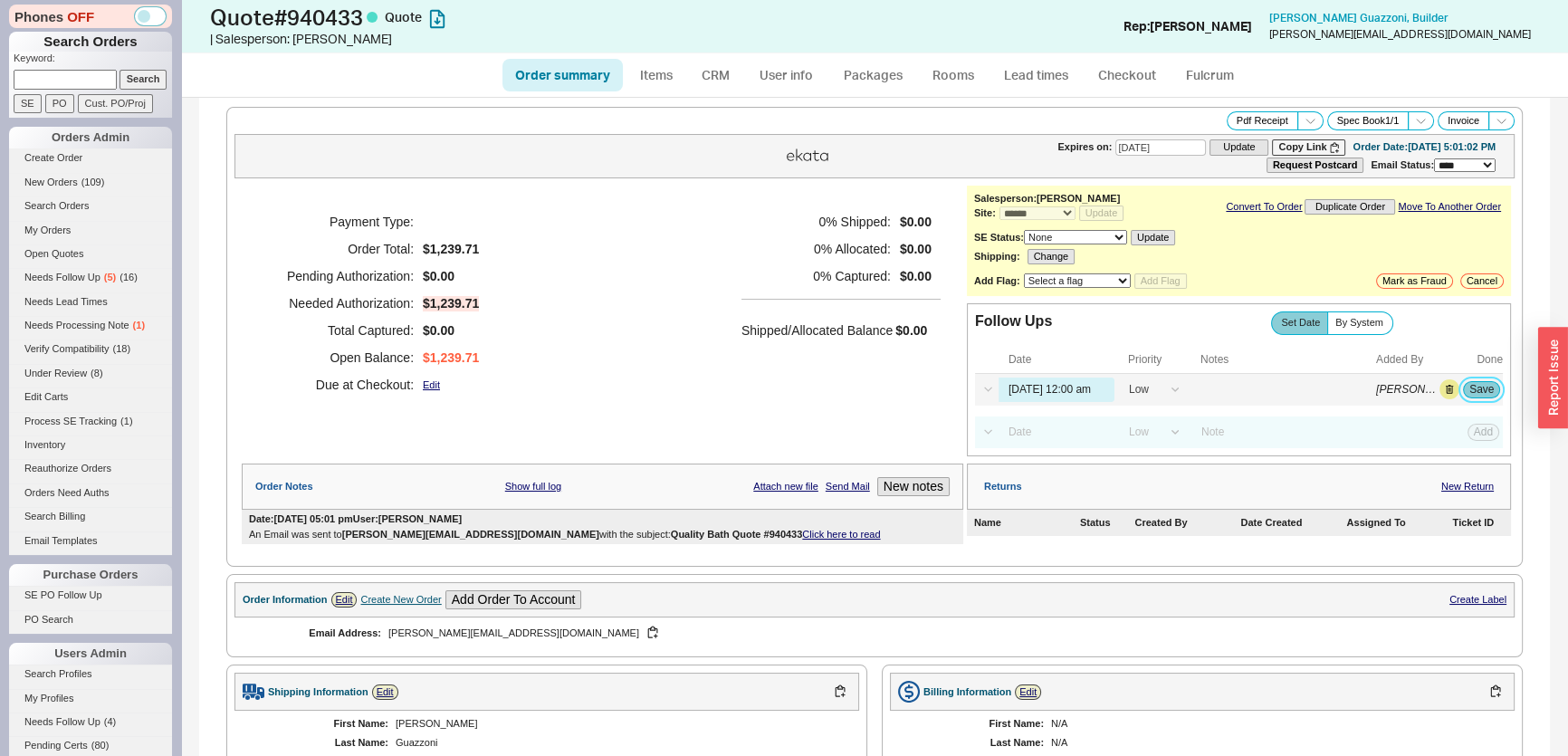
click at [1463, 384] on button "Save" at bounding box center [1481, 388] width 37 height 16
click at [713, 74] on link "CRM" at bounding box center [716, 75] width 53 height 32
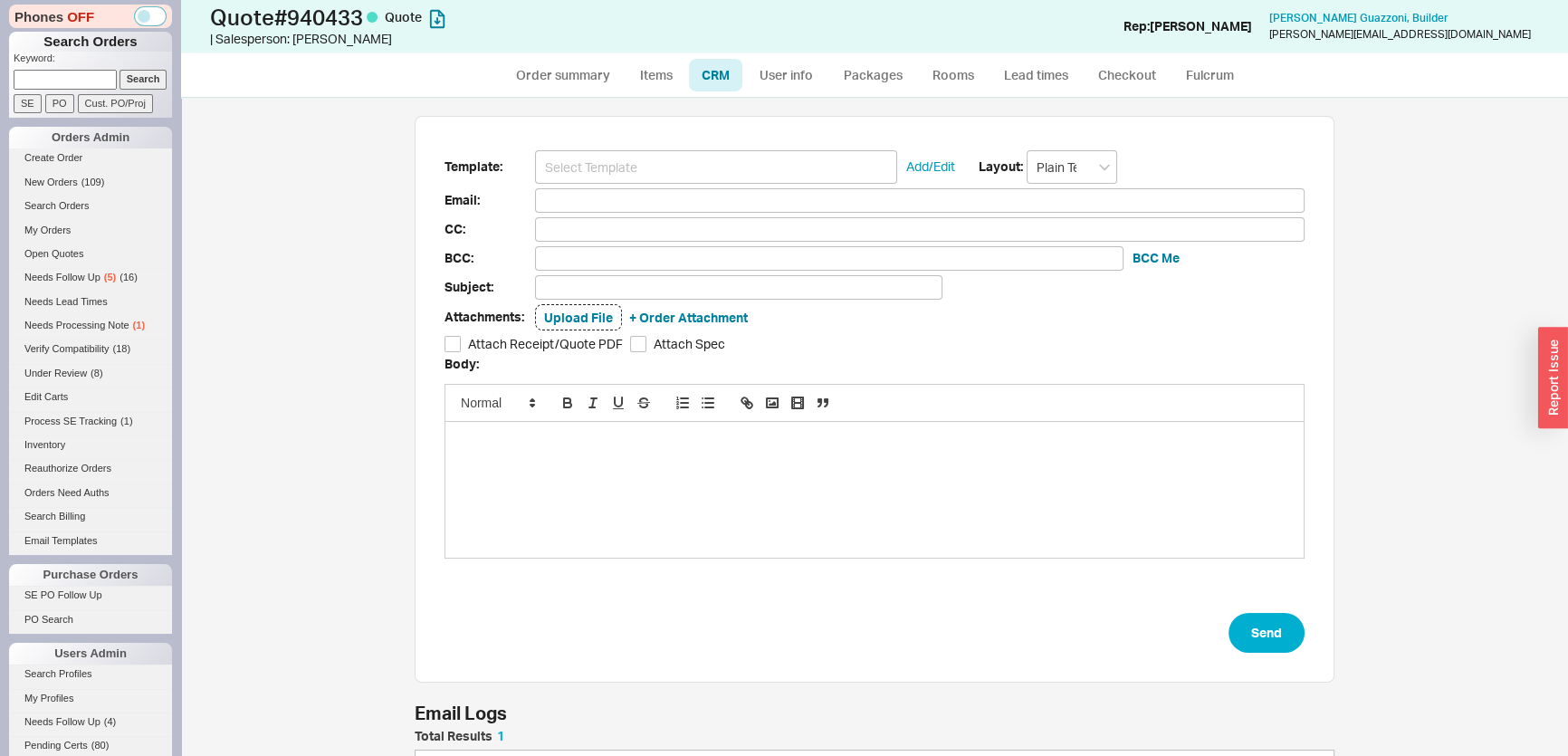
scroll to position [89, 907]
click at [708, 163] on input at bounding box center [716, 166] width 362 height 33
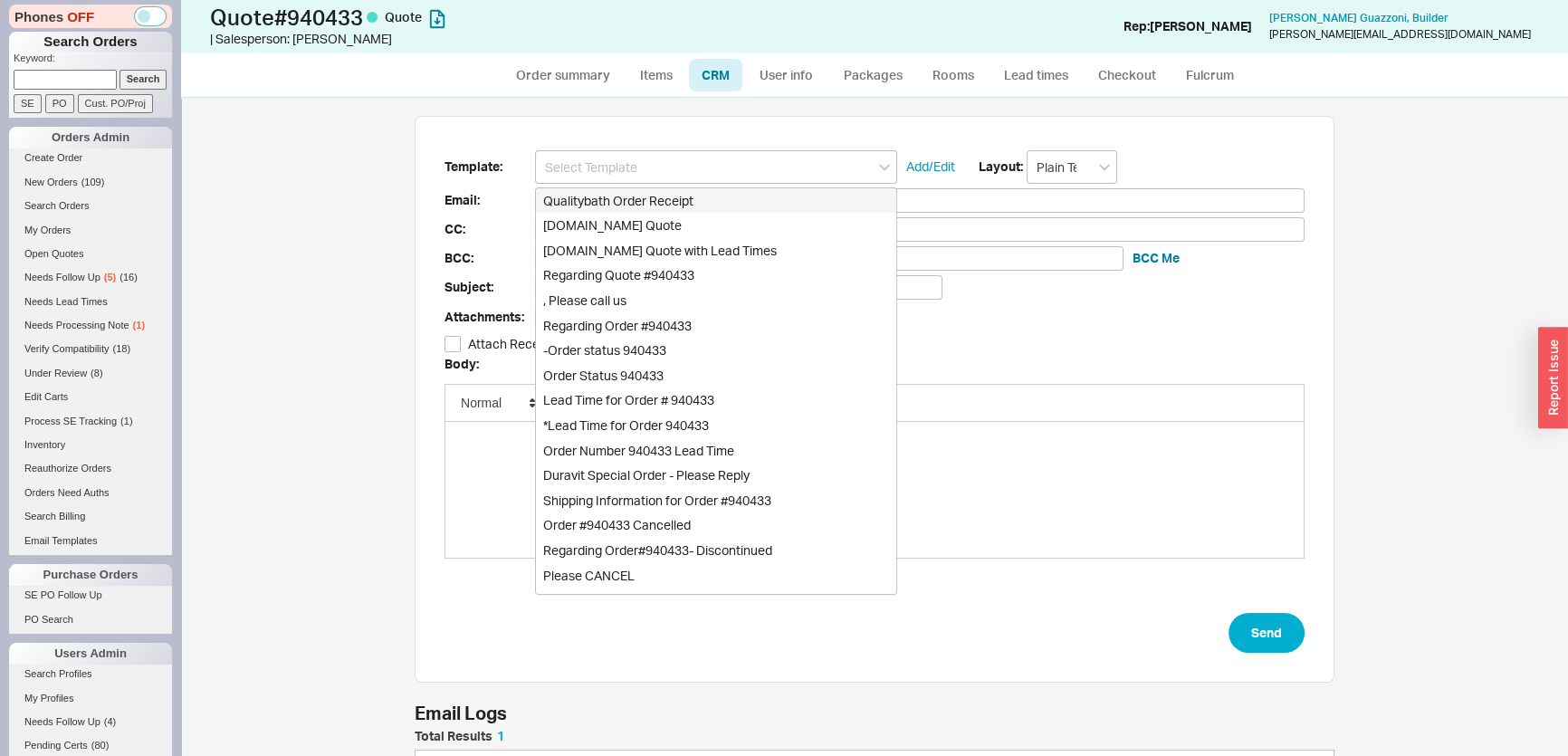
click at [715, 229] on div "Qualitybath.com Quote" at bounding box center [717, 225] width 361 height 26
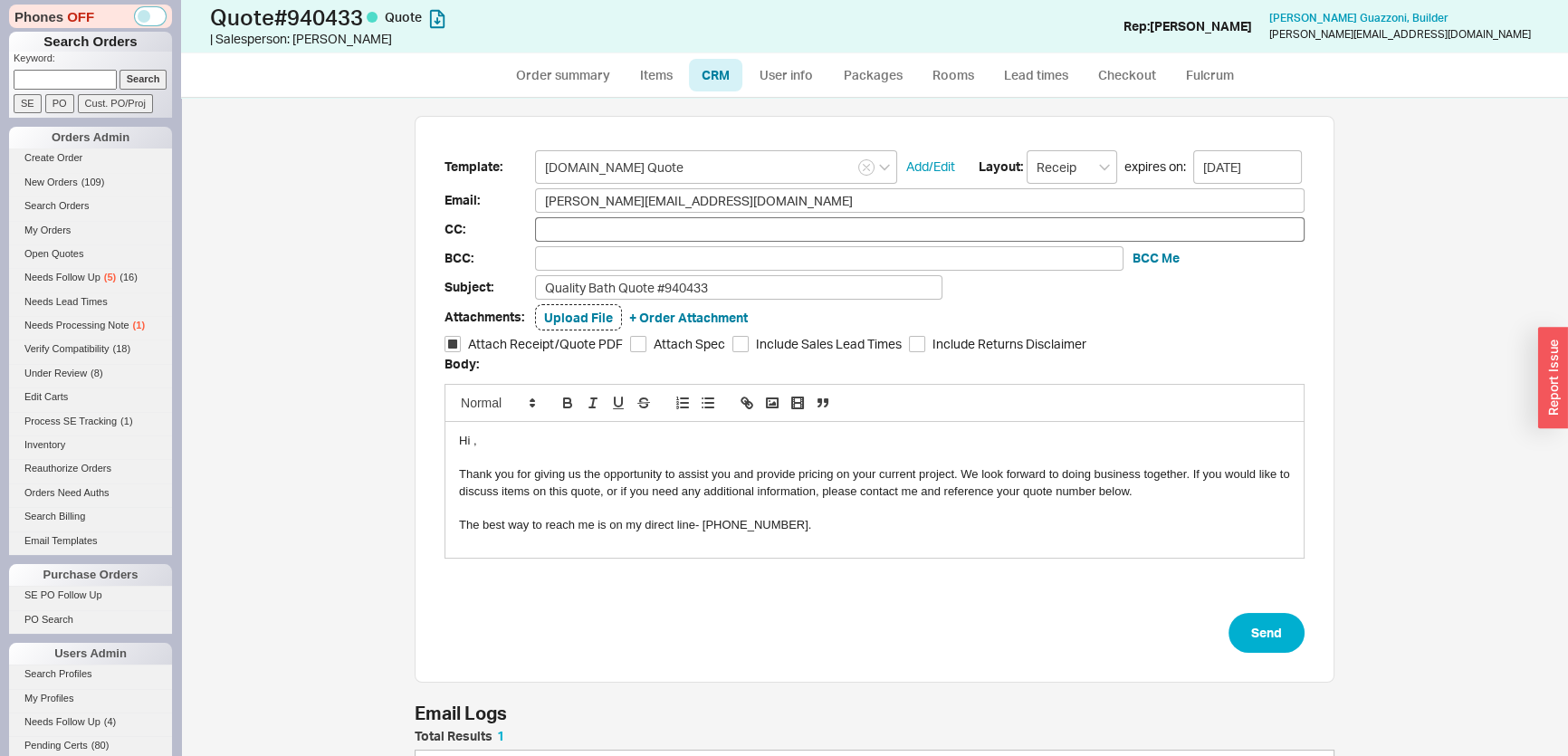
type input "Receipt"
type input "valentina@beckmanstudionyc.com"
type input "Quality Bath Quote #940433"
checkbox input "true"
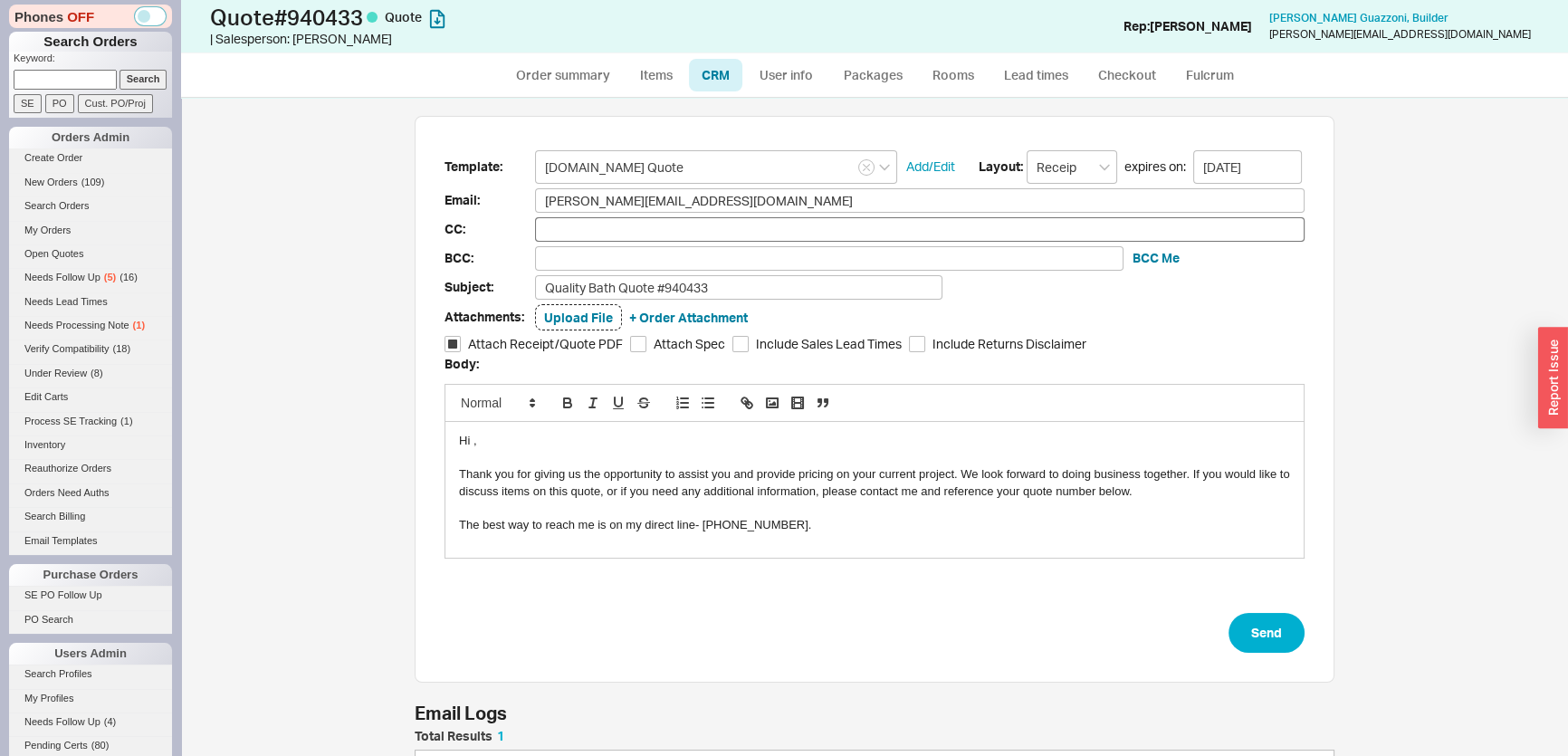
type input "Qualitybath.com Quote"
click at [763, 289] on input "Quality Bath Quote #940433" at bounding box center [739, 287] width 408 height 25
click at [732, 271] on form "Template: Qualitybath.com Quote Add/Edit Layout: Receipt expires on: 10/02/2025…" at bounding box center [874, 401] width 860 height 503
click at [710, 293] on input "Quality Bath Quote #940433-rady to order?" at bounding box center [739, 287] width 408 height 25
type input "Quality Bath Quote #940433-ready to order?"
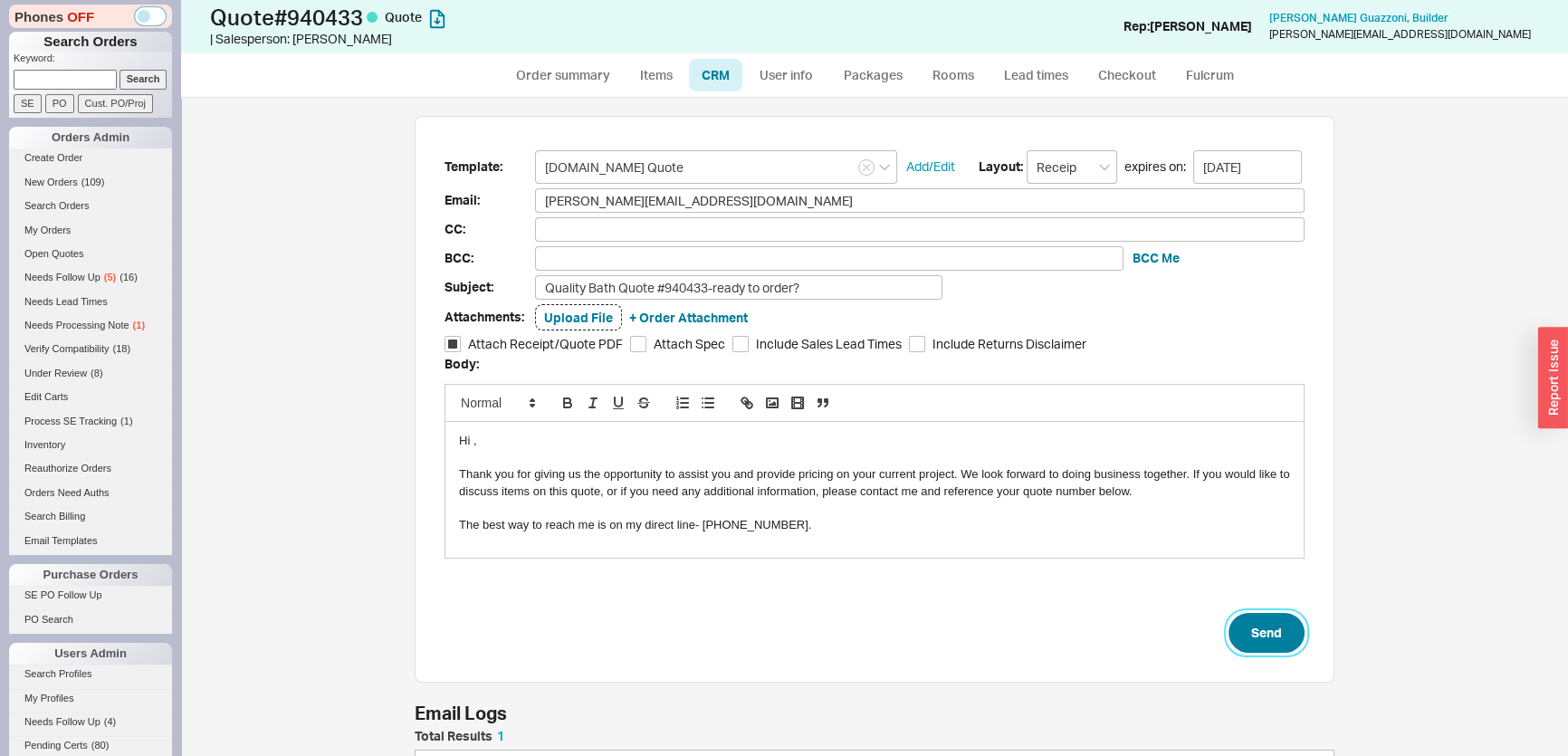
click at [1281, 622] on button "Send" at bounding box center [1266, 633] width 76 height 40
select select "*"
select select "LOW"
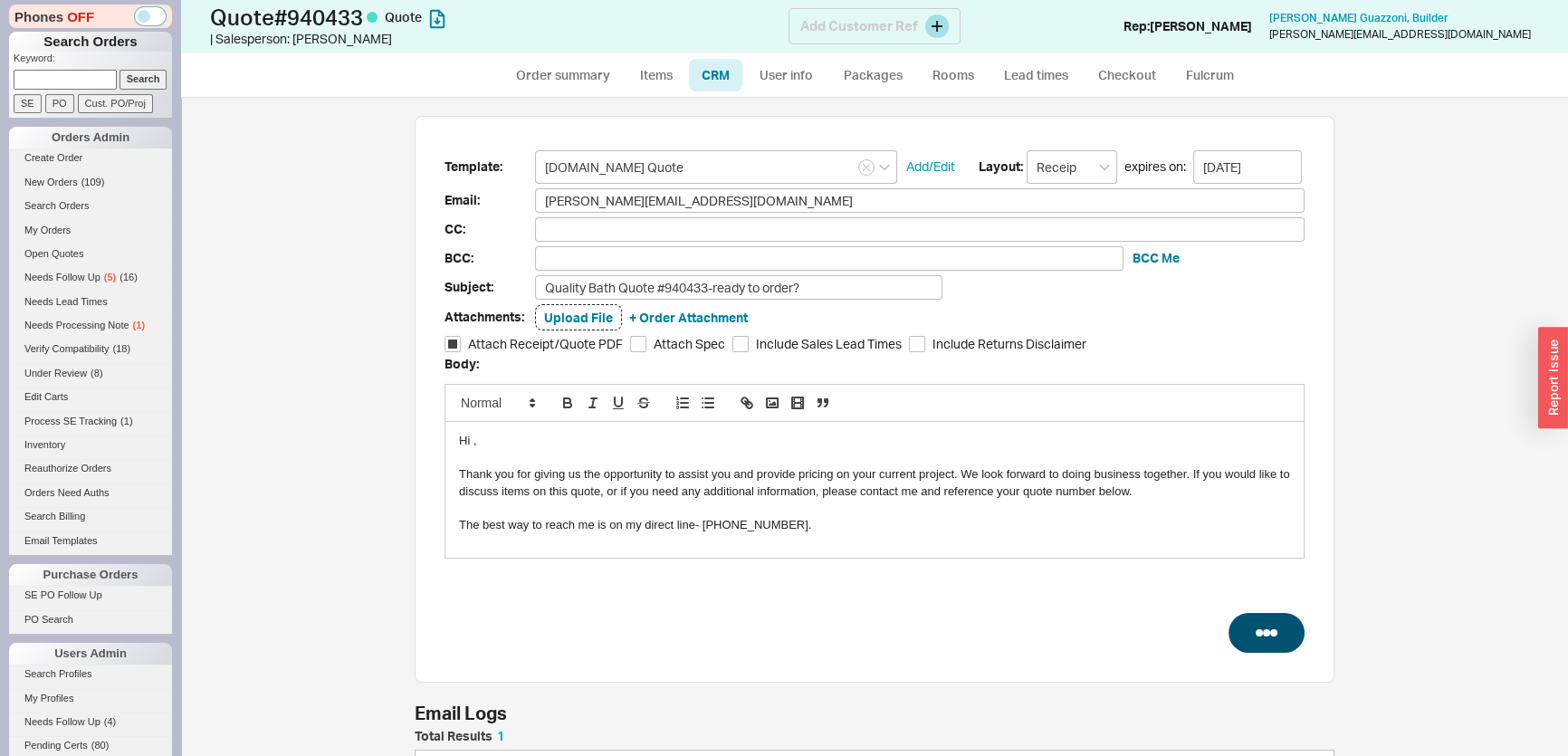
select select "3"
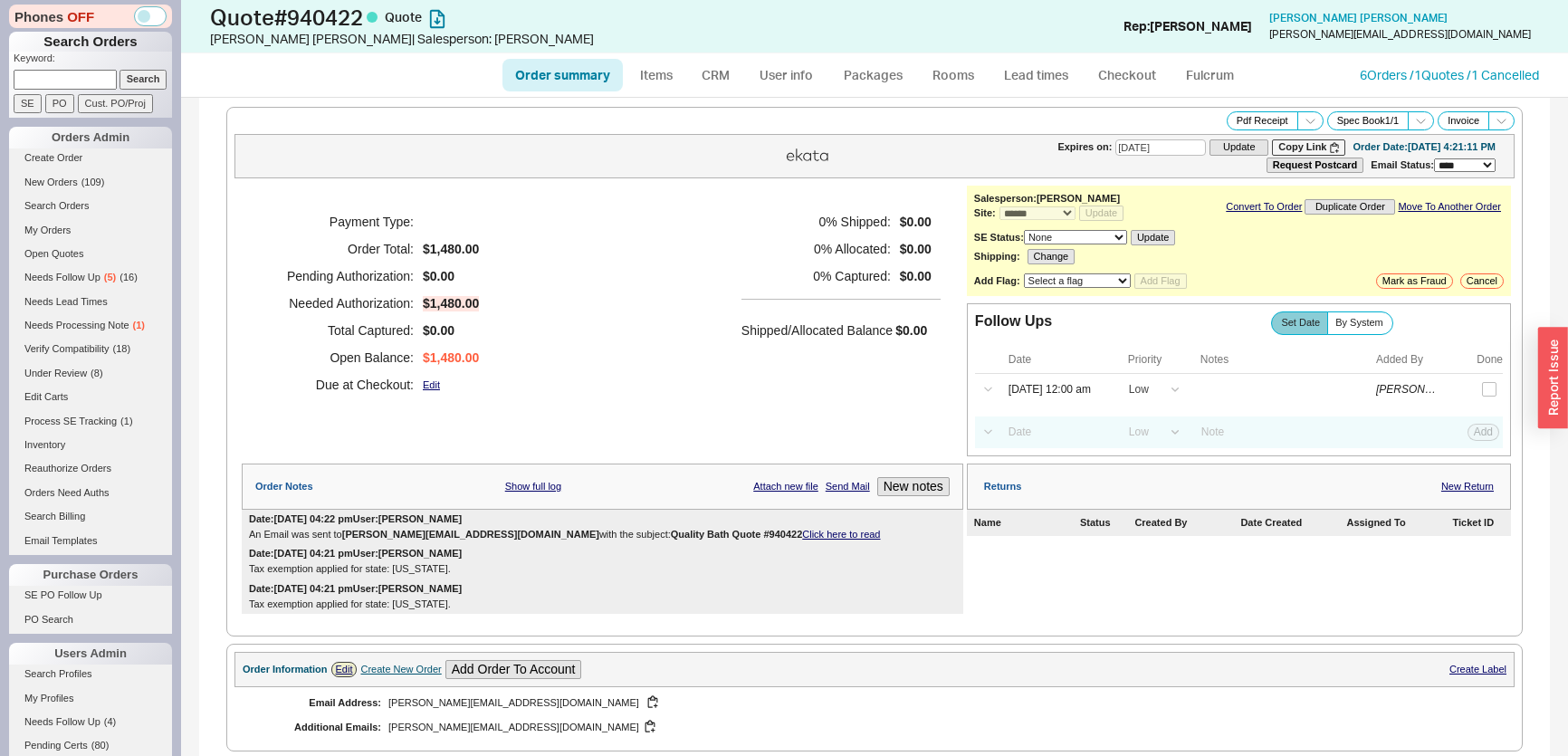
select select "*"
select select "LOW"
select select "3"
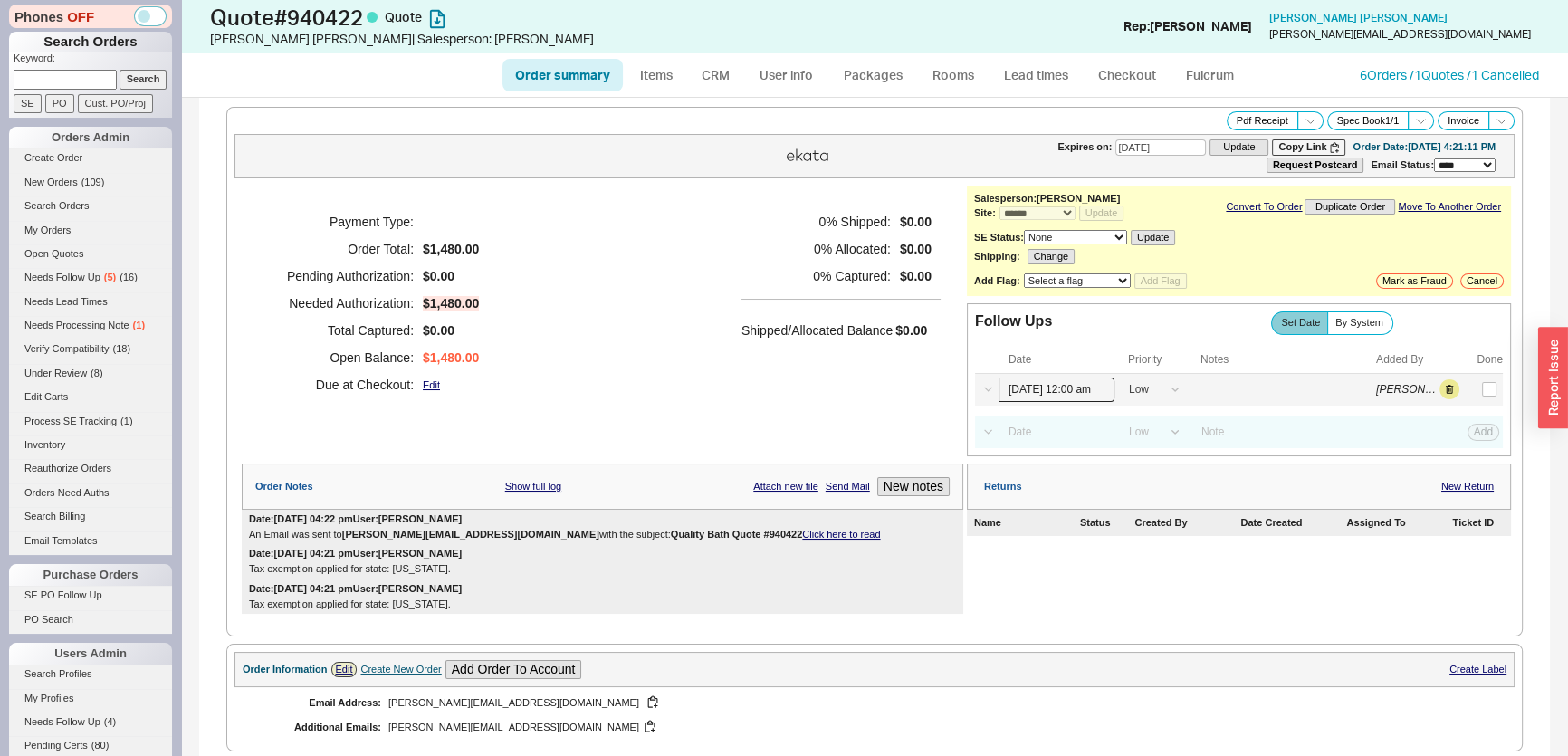
click at [1059, 380] on input "[DATE] 12:00 am" at bounding box center [1056, 390] width 115 height 25
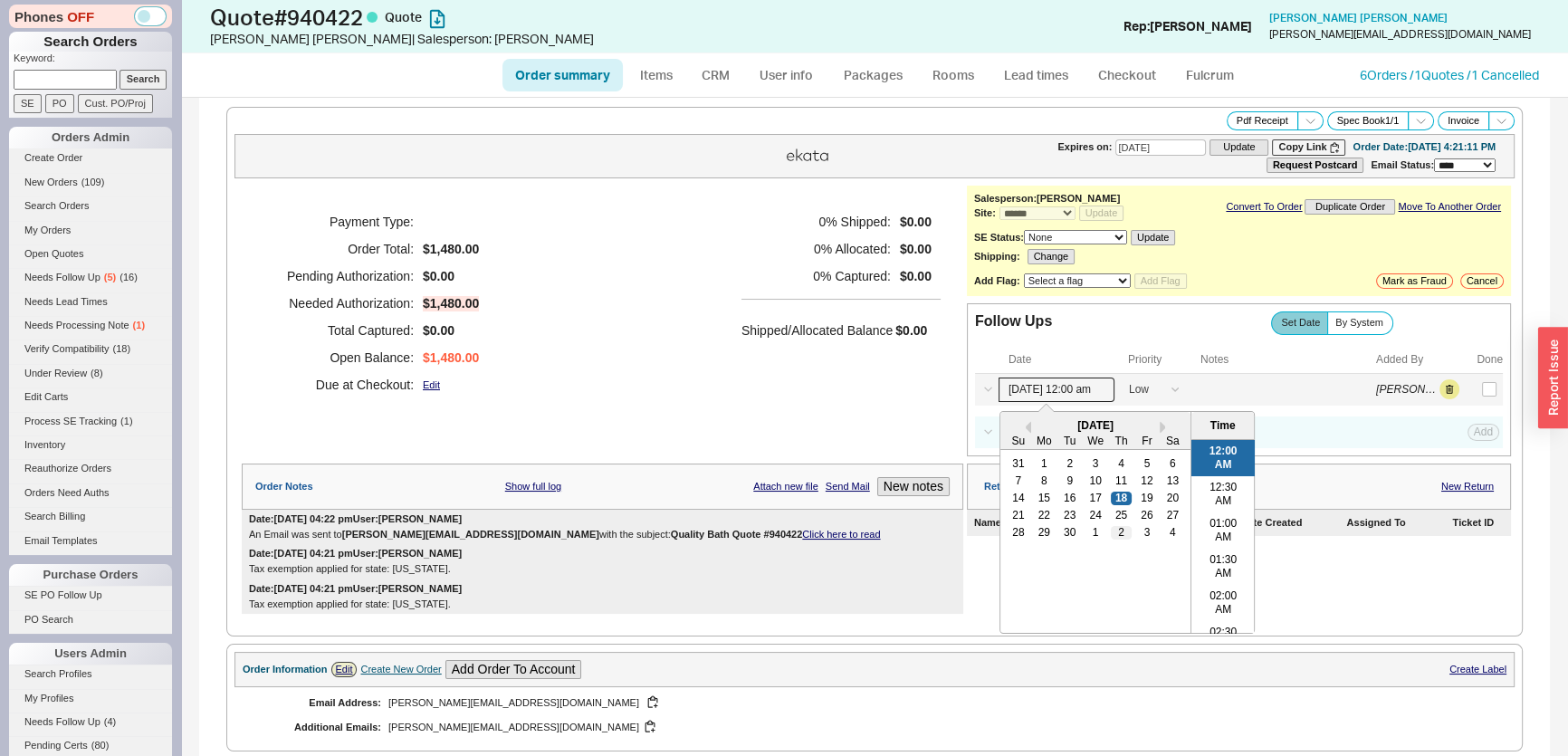
click at [1113, 530] on div "2" at bounding box center [1120, 532] width 22 height 12
type input "[DATE] 12:00 am"
click at [742, 361] on div "0 % Shipped: $0.00 0 % Allocated: $0.00 0 % Captured: $0.00 Shipped/Allocated B…" at bounding box center [841, 303] width 199 height 190
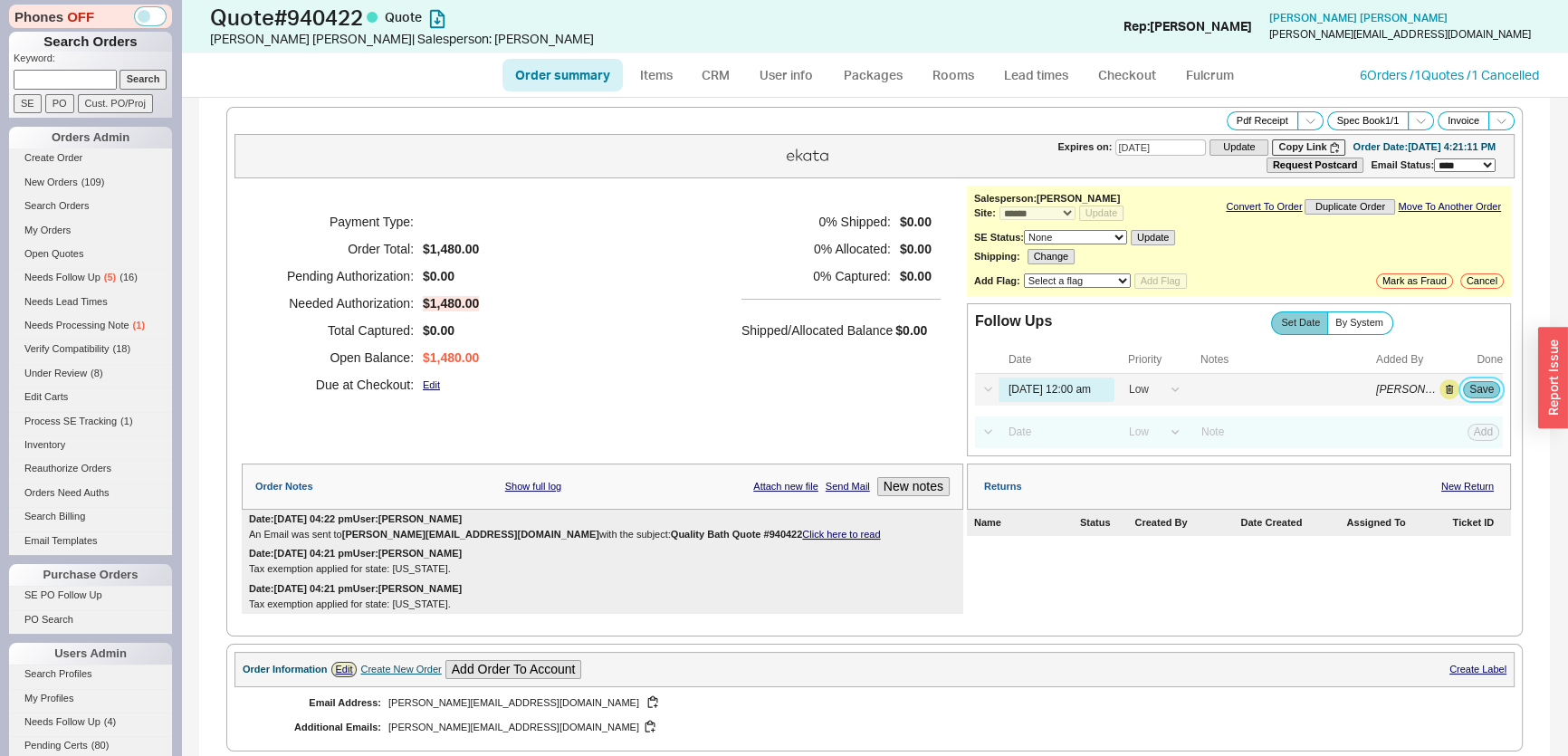
click at [1464, 394] on button "Save" at bounding box center [1481, 388] width 37 height 16
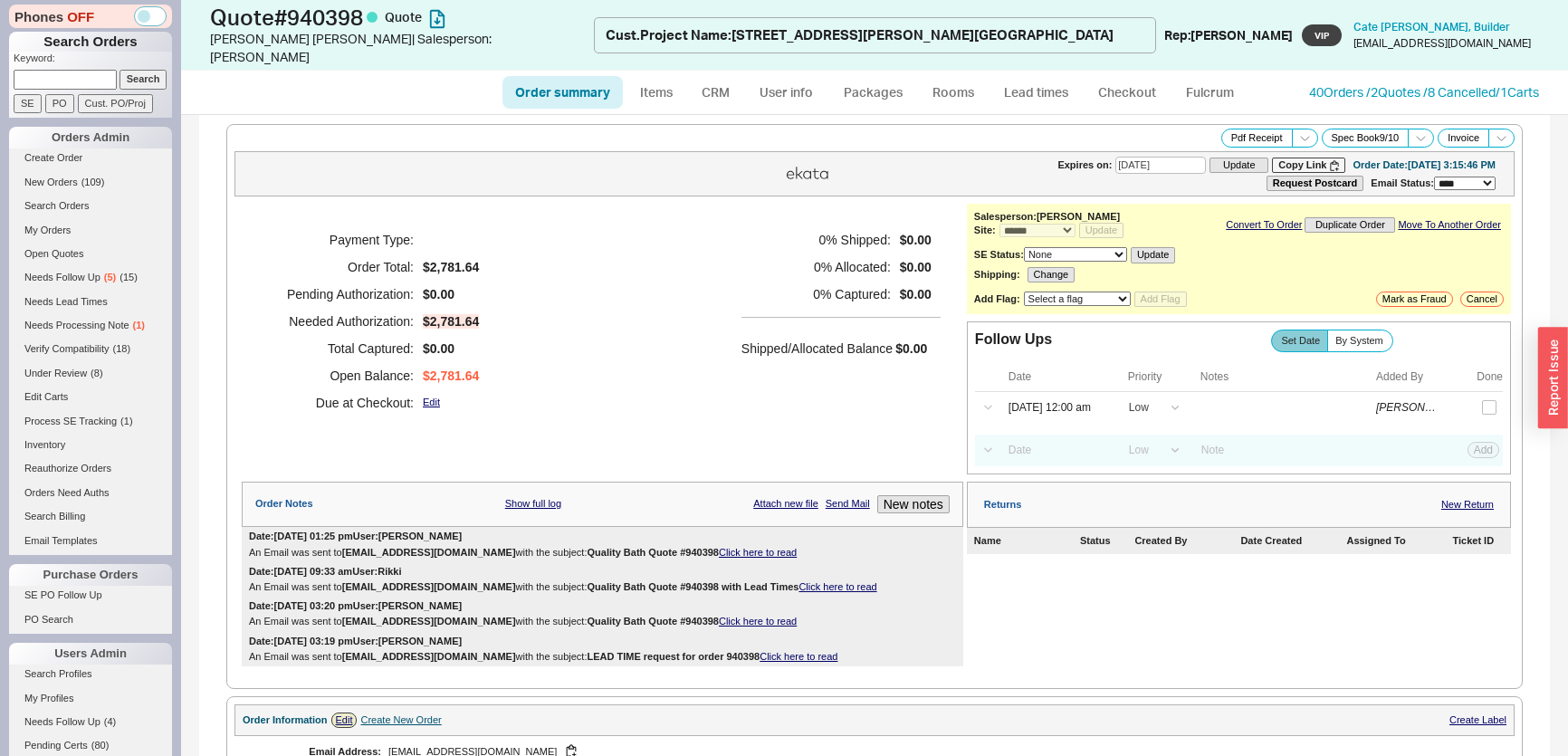
select select "*"
select select "LOW"
select select "3"
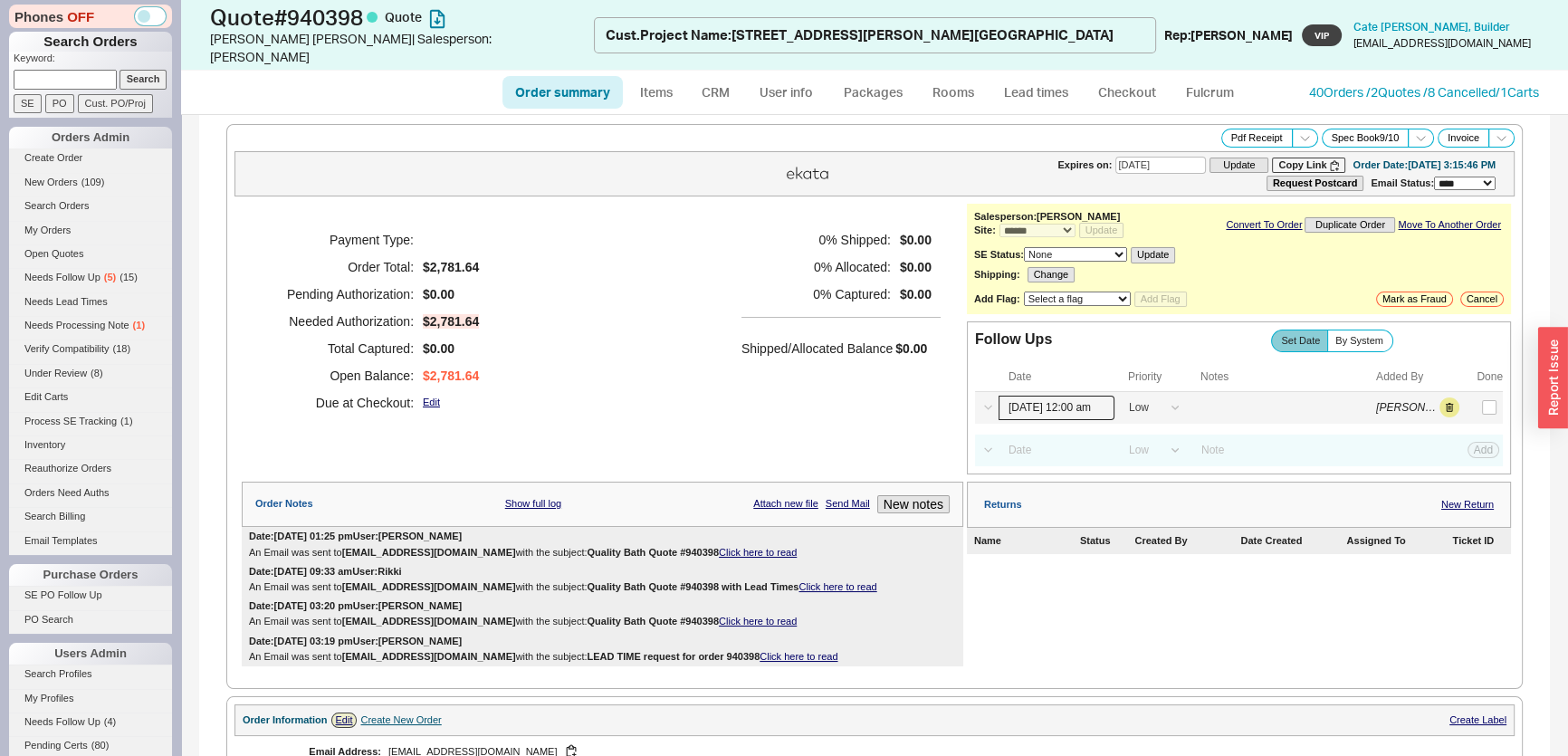
click at [1100, 395] on input "[DATE] 12:00 am" at bounding box center [1056, 408] width 115 height 25
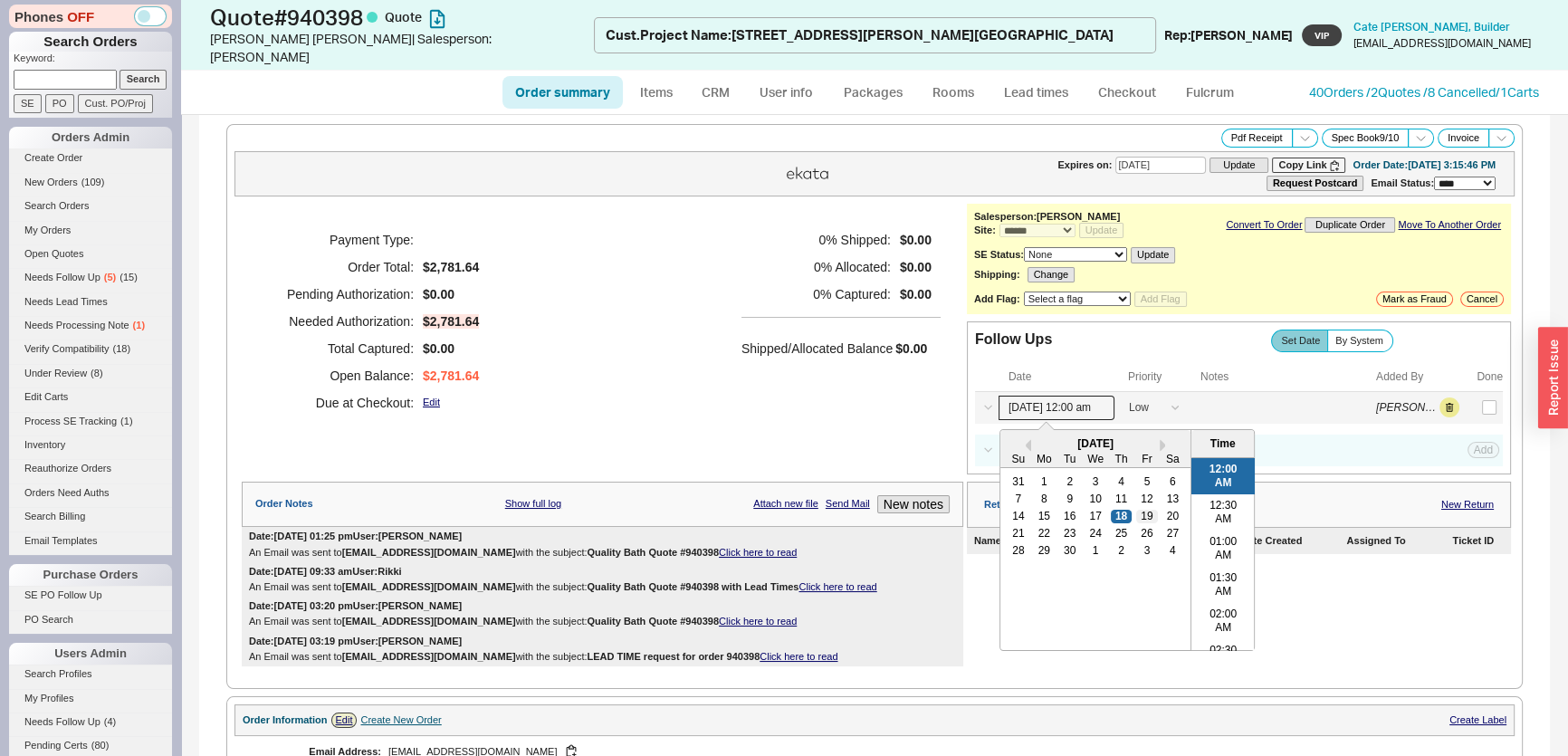
click at [1139, 510] on div "19" at bounding box center [1146, 515] width 22 height 12
type input "[DATE] 12:00 am"
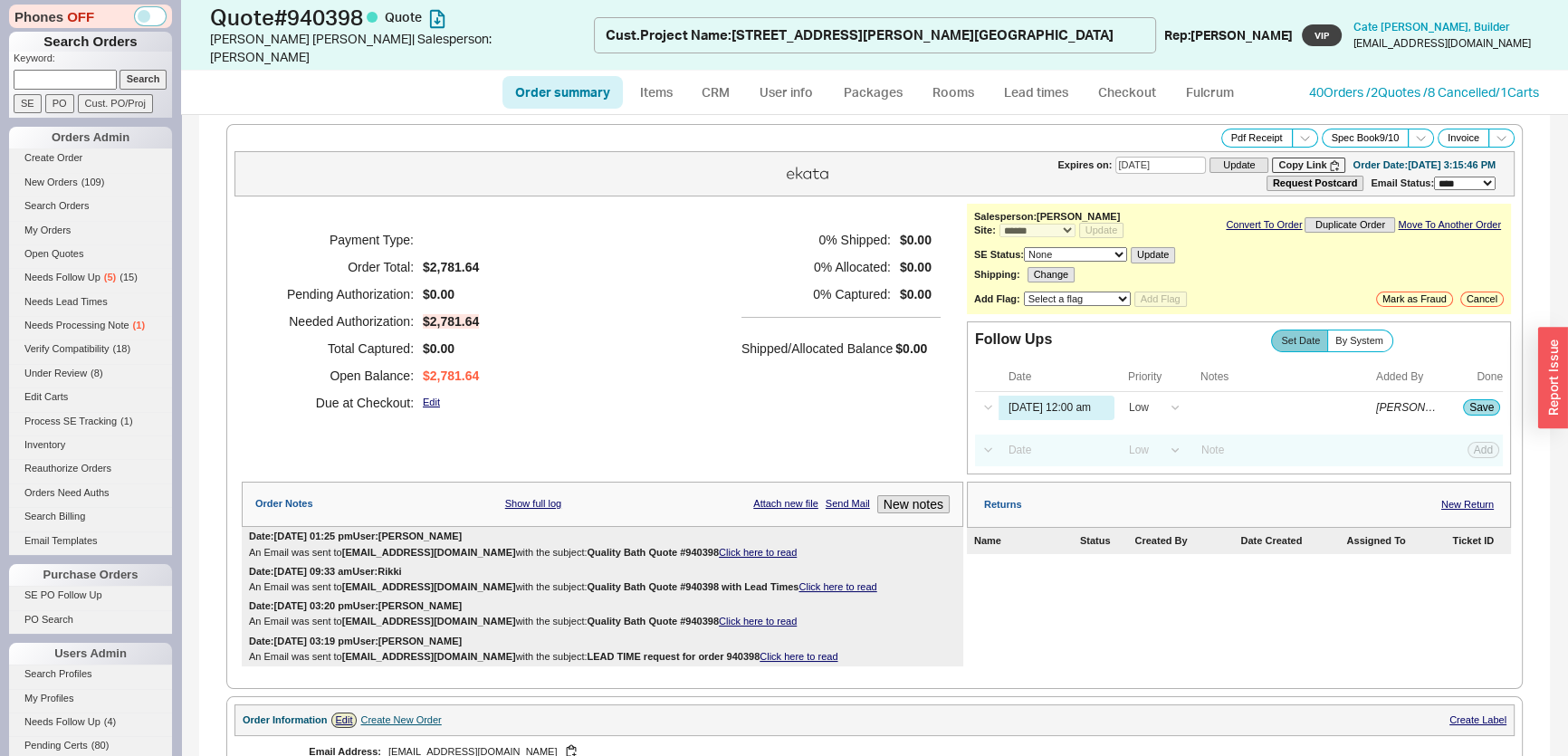
click at [719, 386] on div "Payment Type: Order Total: $2,781.64 Pending Authorization: $0.00 Needed Author…" at bounding box center [602, 321] width 721 height 236
click at [1471, 399] on button "Save" at bounding box center [1481, 407] width 37 height 16
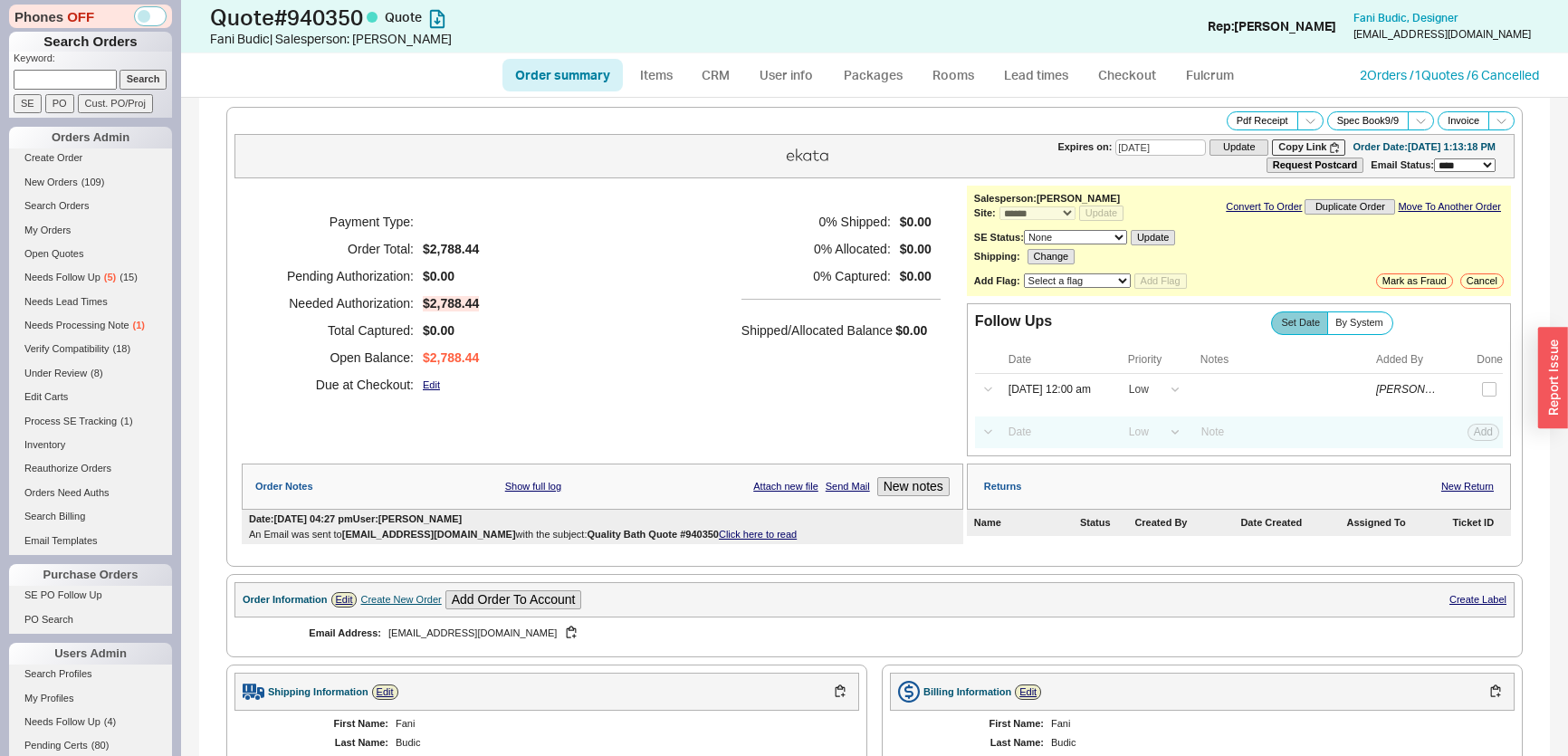
select select "*"
select select "LOW"
select select "3"
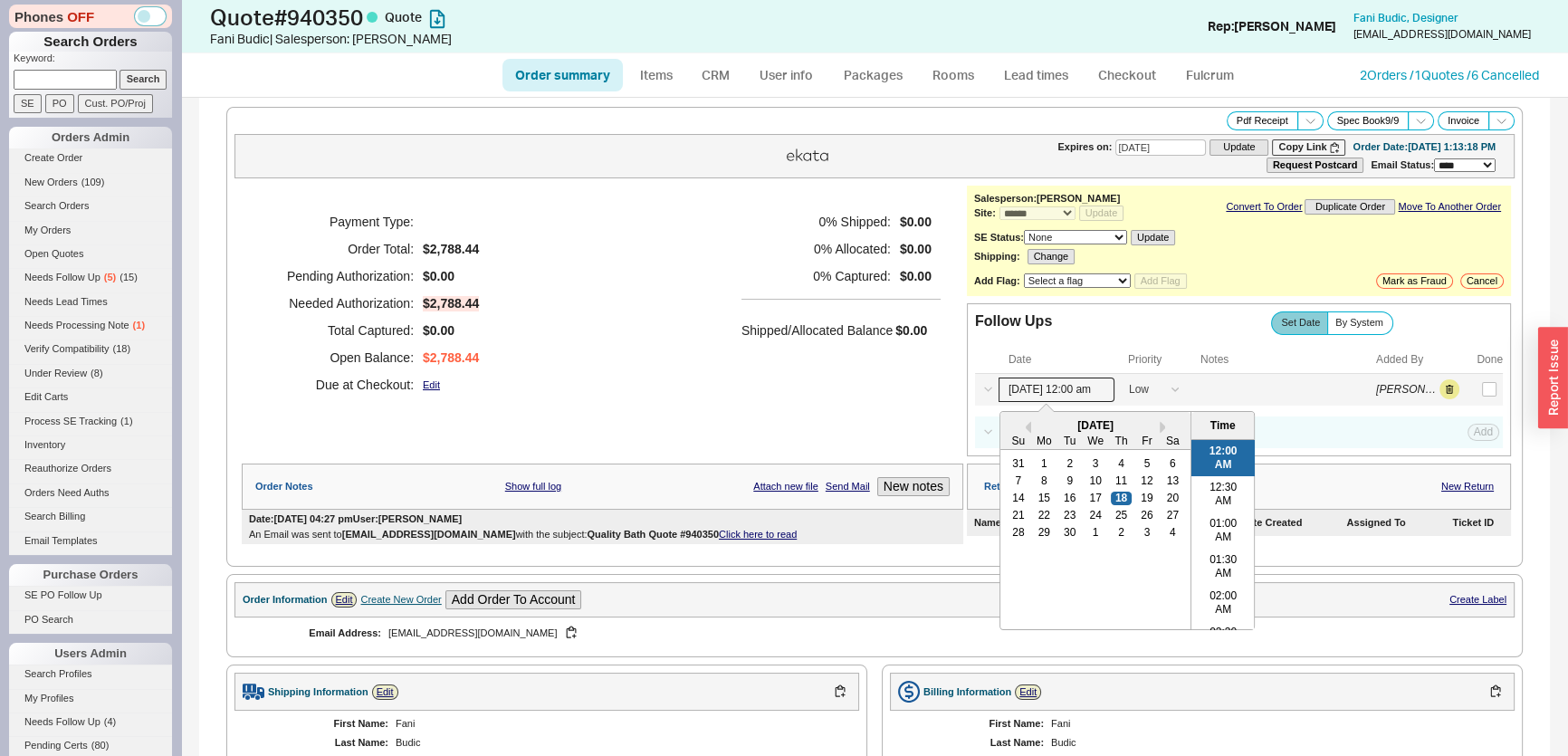
click at [1067, 394] on input "[DATE] 12:00 am" at bounding box center [1056, 390] width 115 height 25
click at [1117, 514] on div "25" at bounding box center [1120, 514] width 22 height 12
type input "09/25/25 12:00 am"
click at [742, 381] on div "0 % Shipped: $0.00 0 % Allocated: $0.00 0 % Captured: $0.00 Shipped/Allocated B…" at bounding box center [841, 303] width 199 height 190
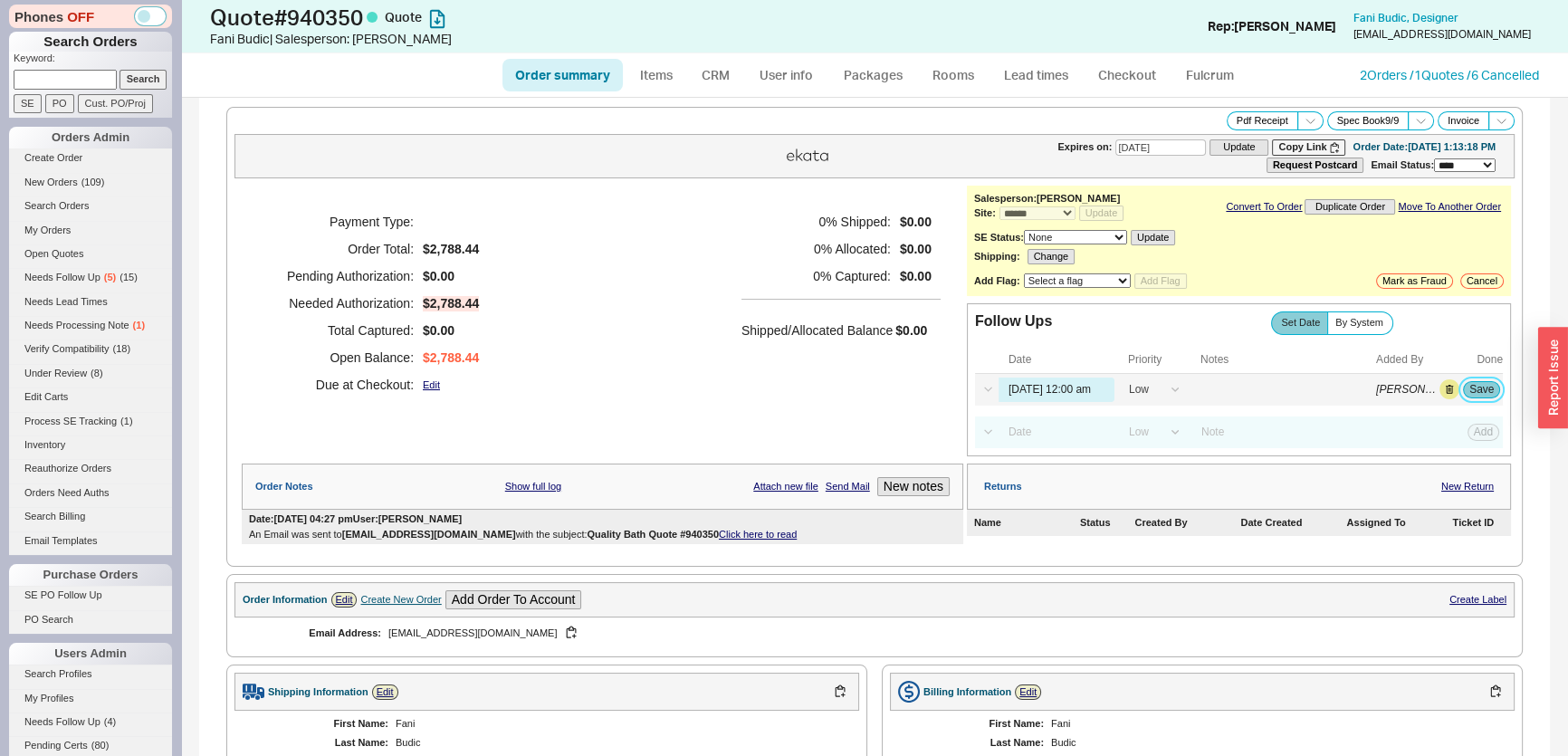
click at [1463, 388] on button "Save" at bounding box center [1481, 388] width 37 height 16
click at [725, 74] on link "CRM" at bounding box center [716, 75] width 53 height 32
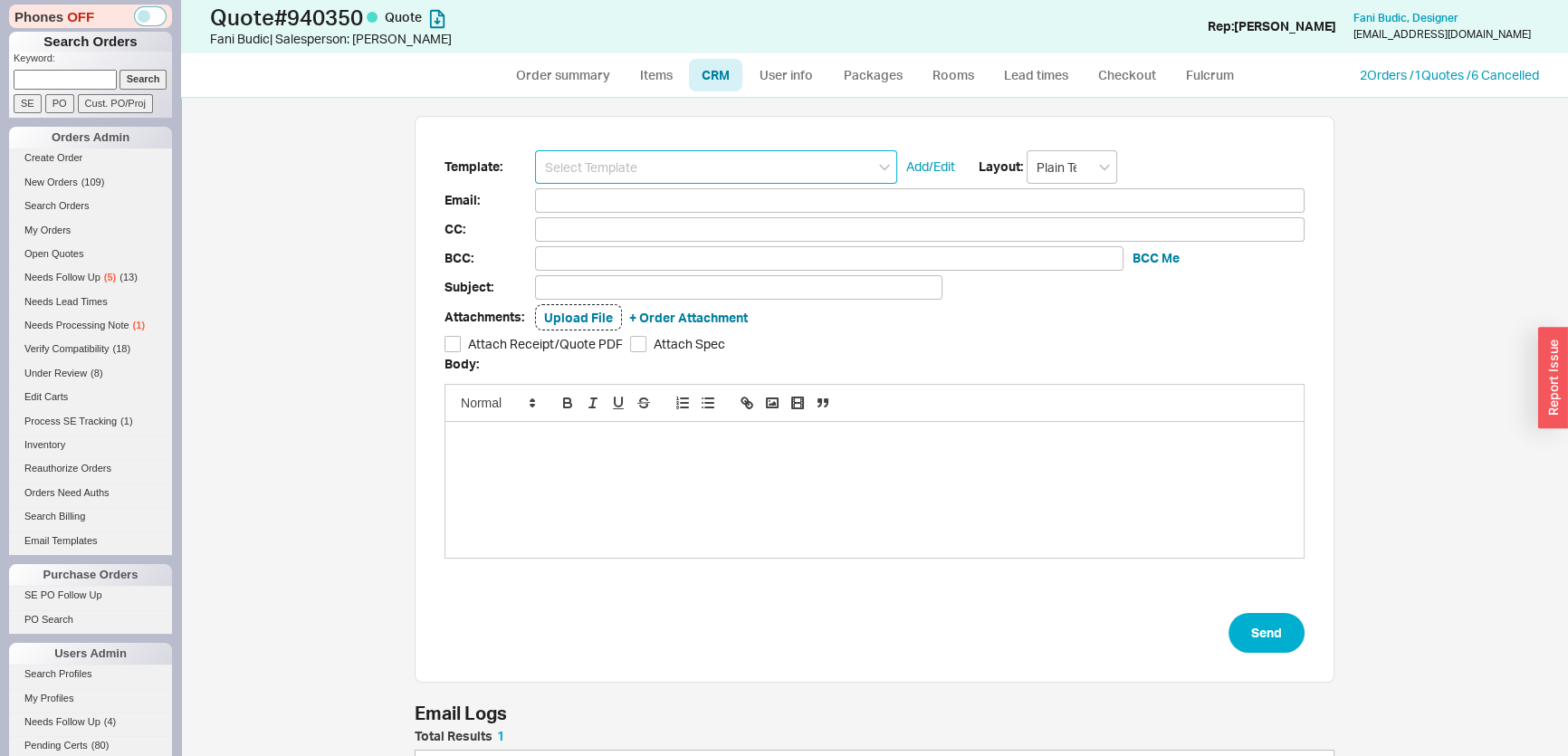
click at [702, 155] on input at bounding box center [716, 166] width 362 height 33
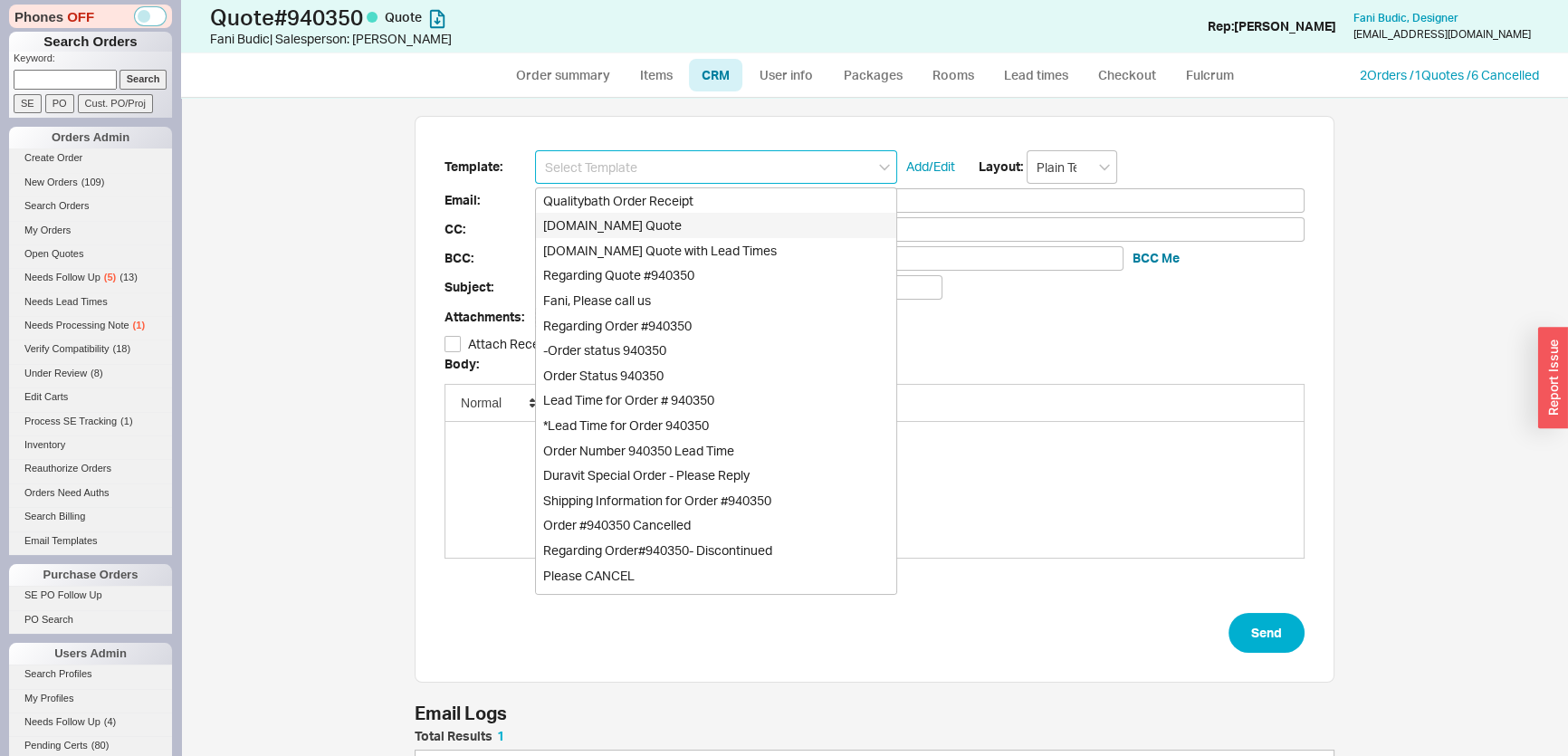
click at [696, 228] on div "Qualitybath.com Quote" at bounding box center [717, 225] width 361 height 26
type input "Receipt"
type input "fani@metredesign.com"
type input "Quality Bath Quote #940350"
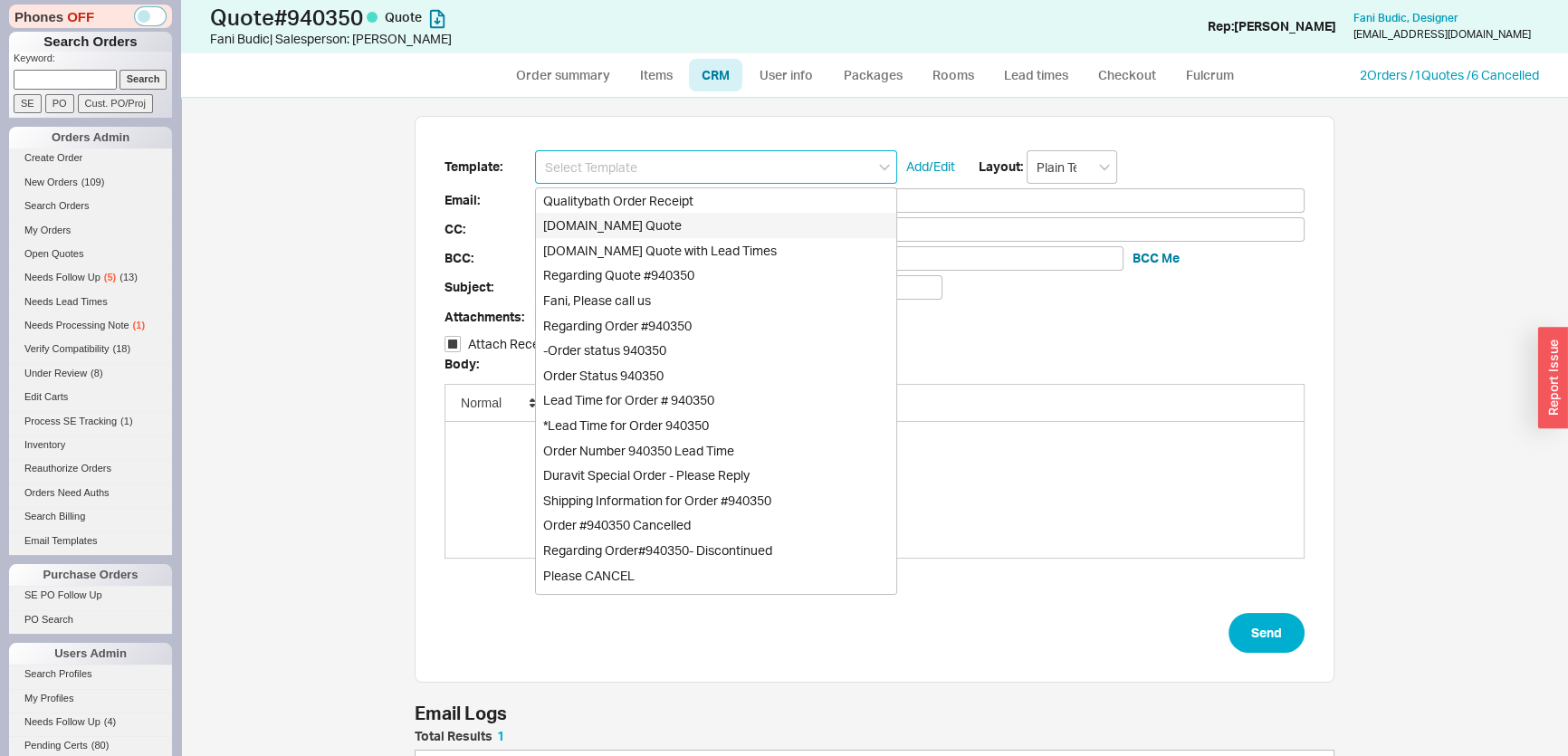
checkbox input "true"
type input "Qualitybath.com Quote"
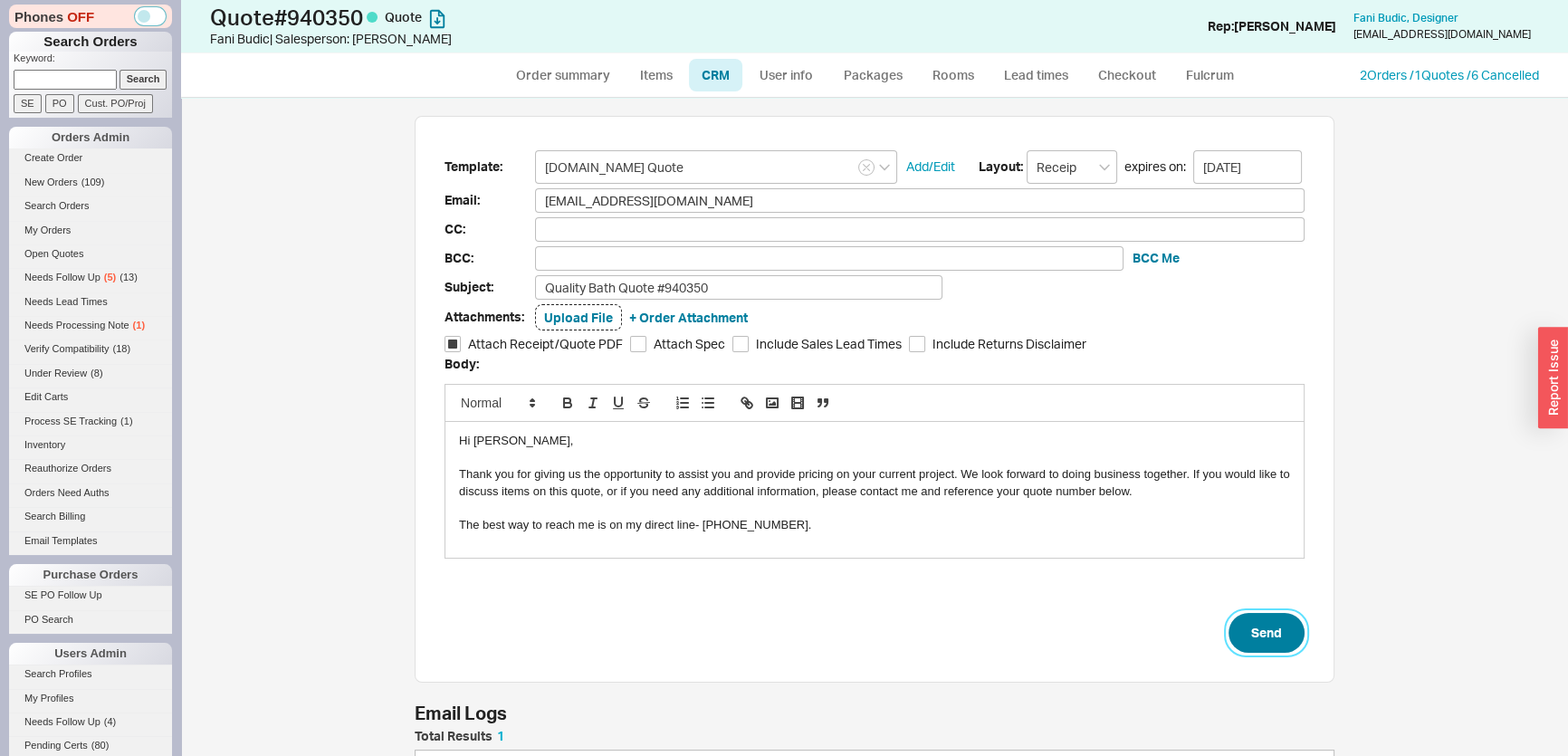
click at [1239, 619] on button "Send" at bounding box center [1266, 633] width 76 height 40
select select "*"
select select "LOW"
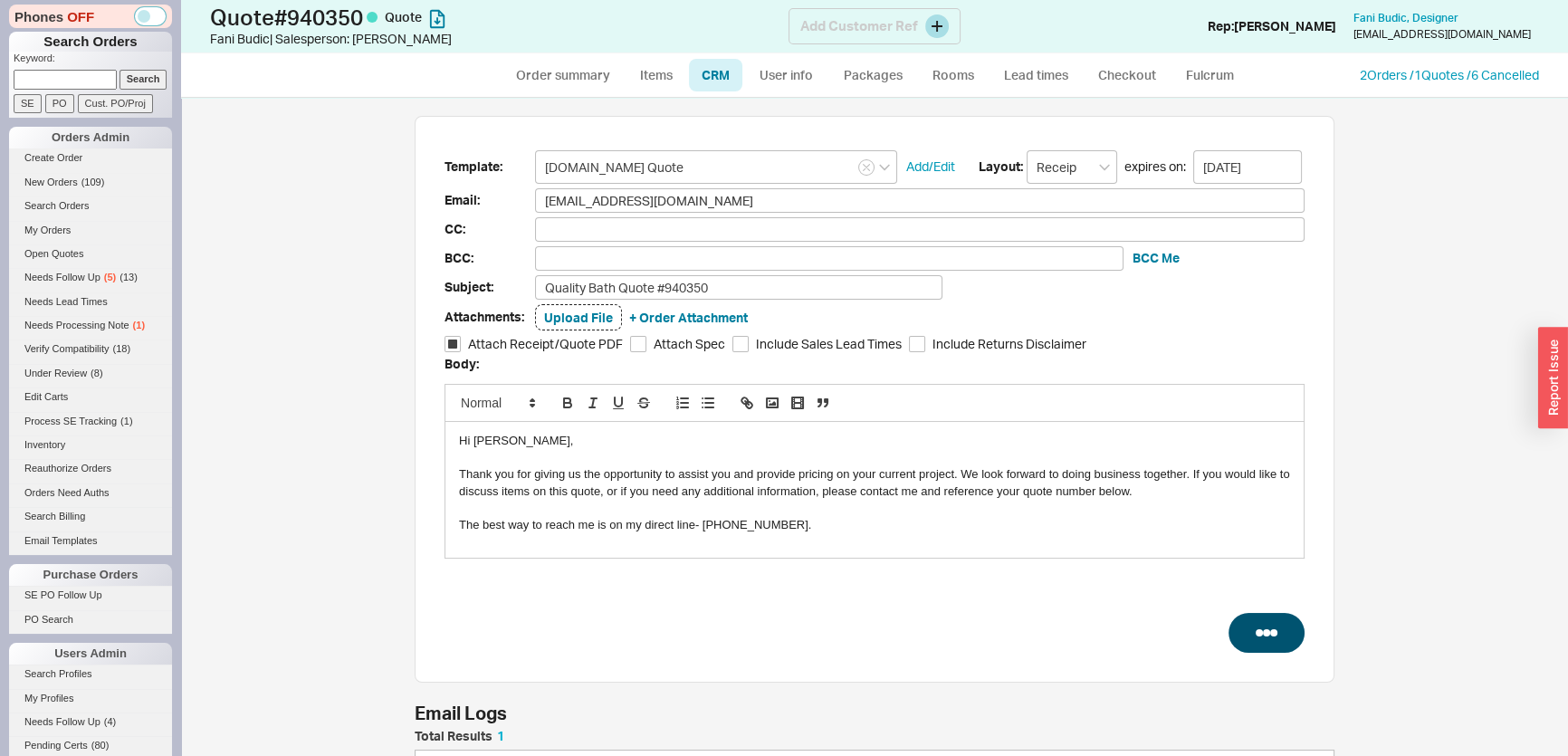
select select "3"
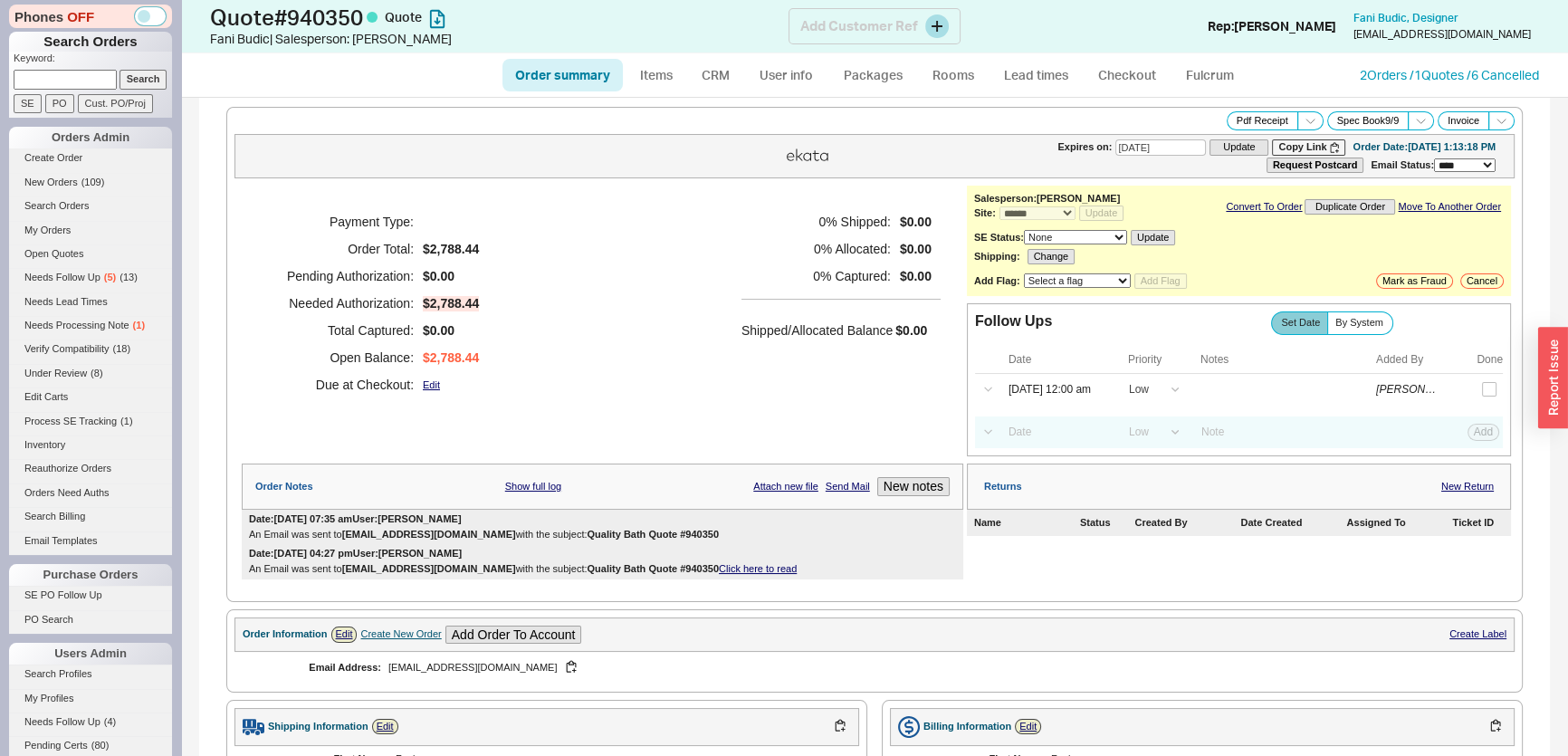
type input "[DATE]"
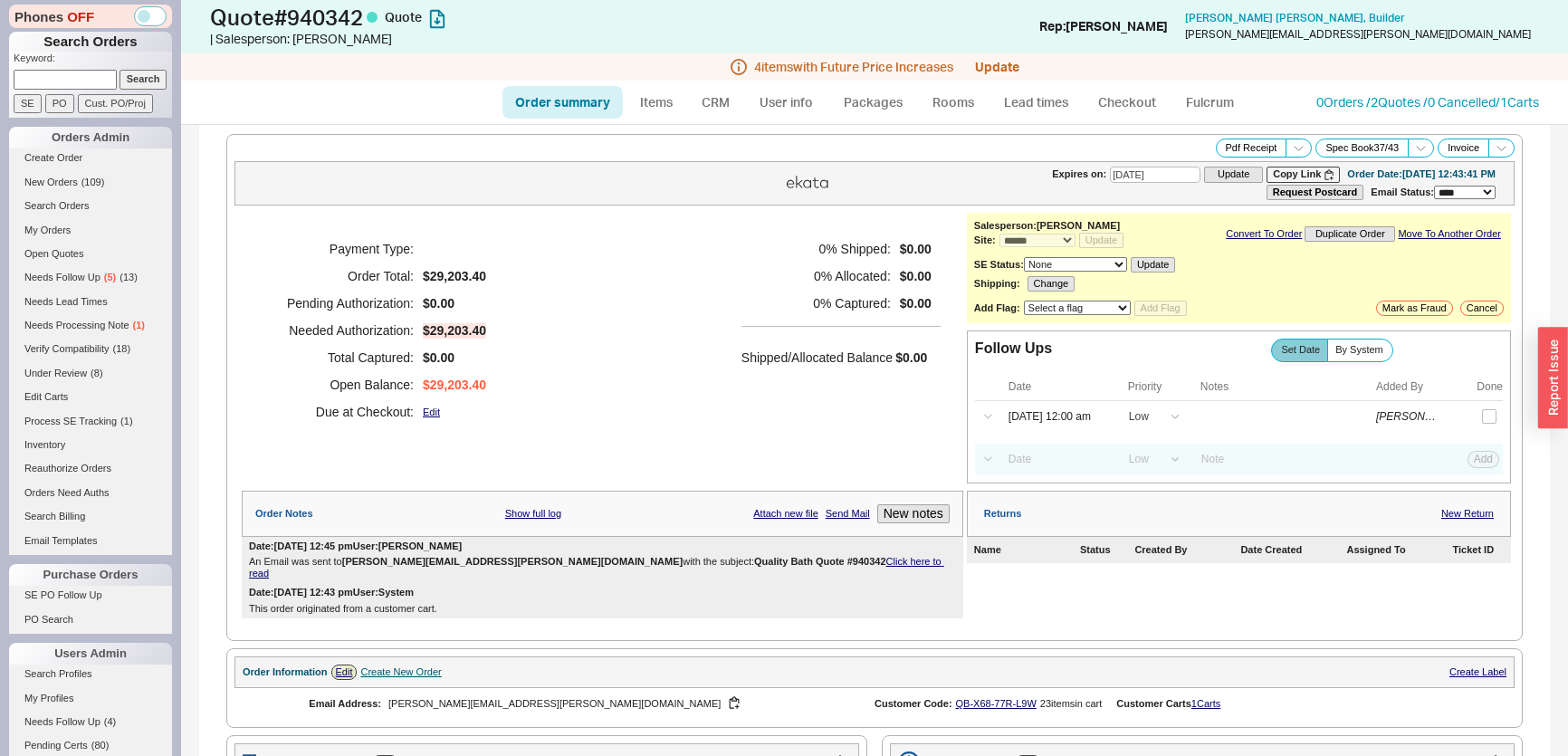
select select "*"
select select "LOW"
select select "3"
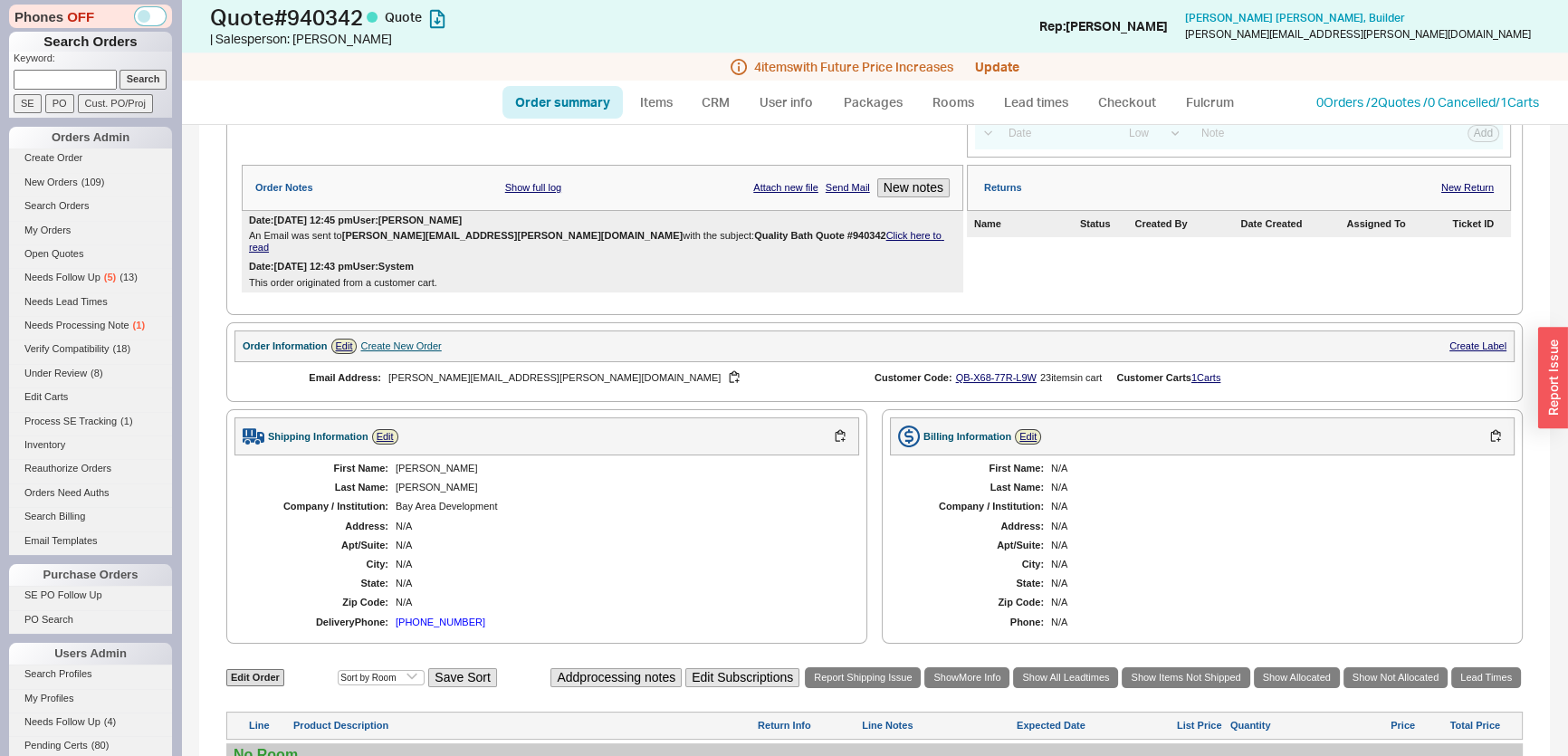
scroll to position [164, 0]
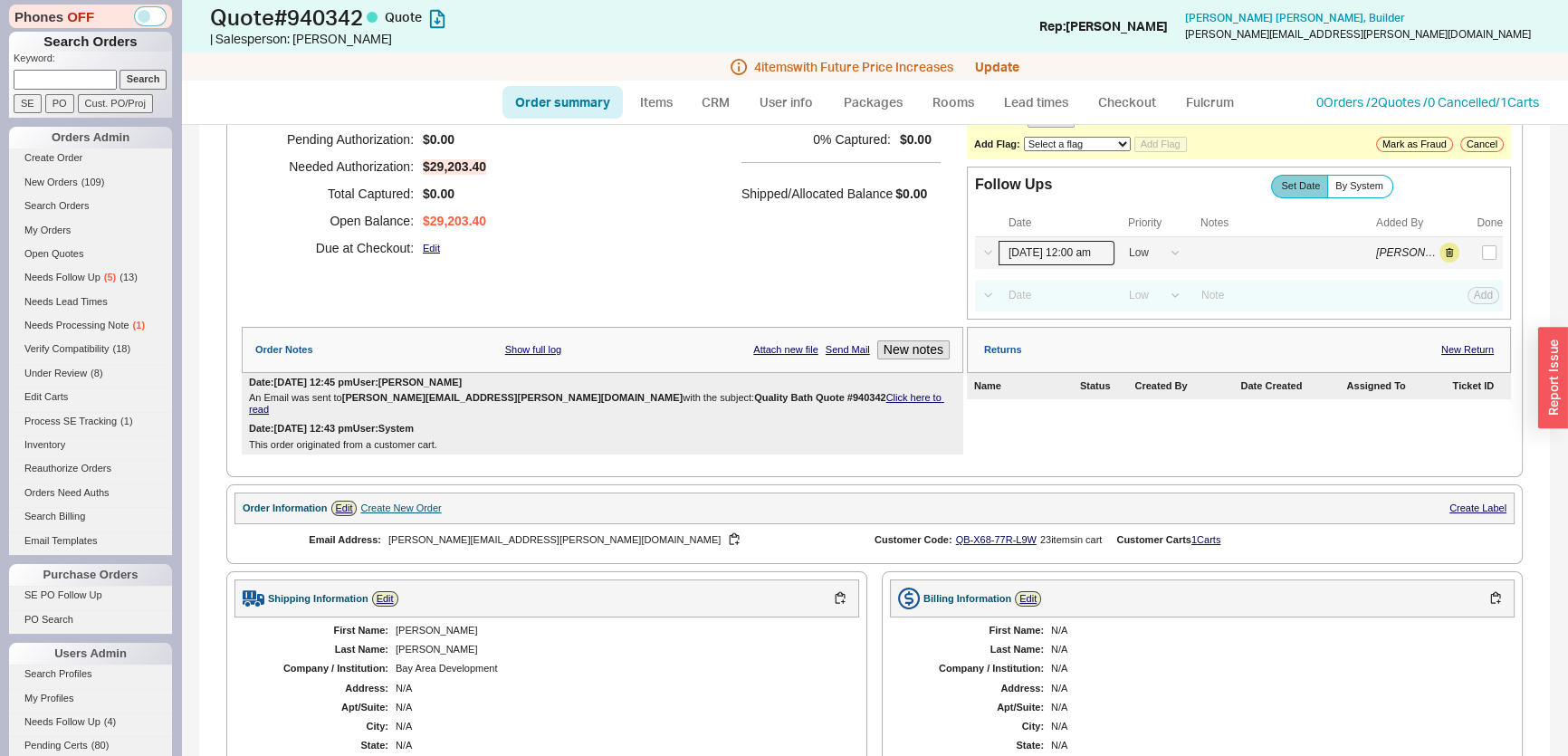
click at [1060, 254] on input "[DATE] 12:00 am" at bounding box center [1056, 253] width 115 height 25
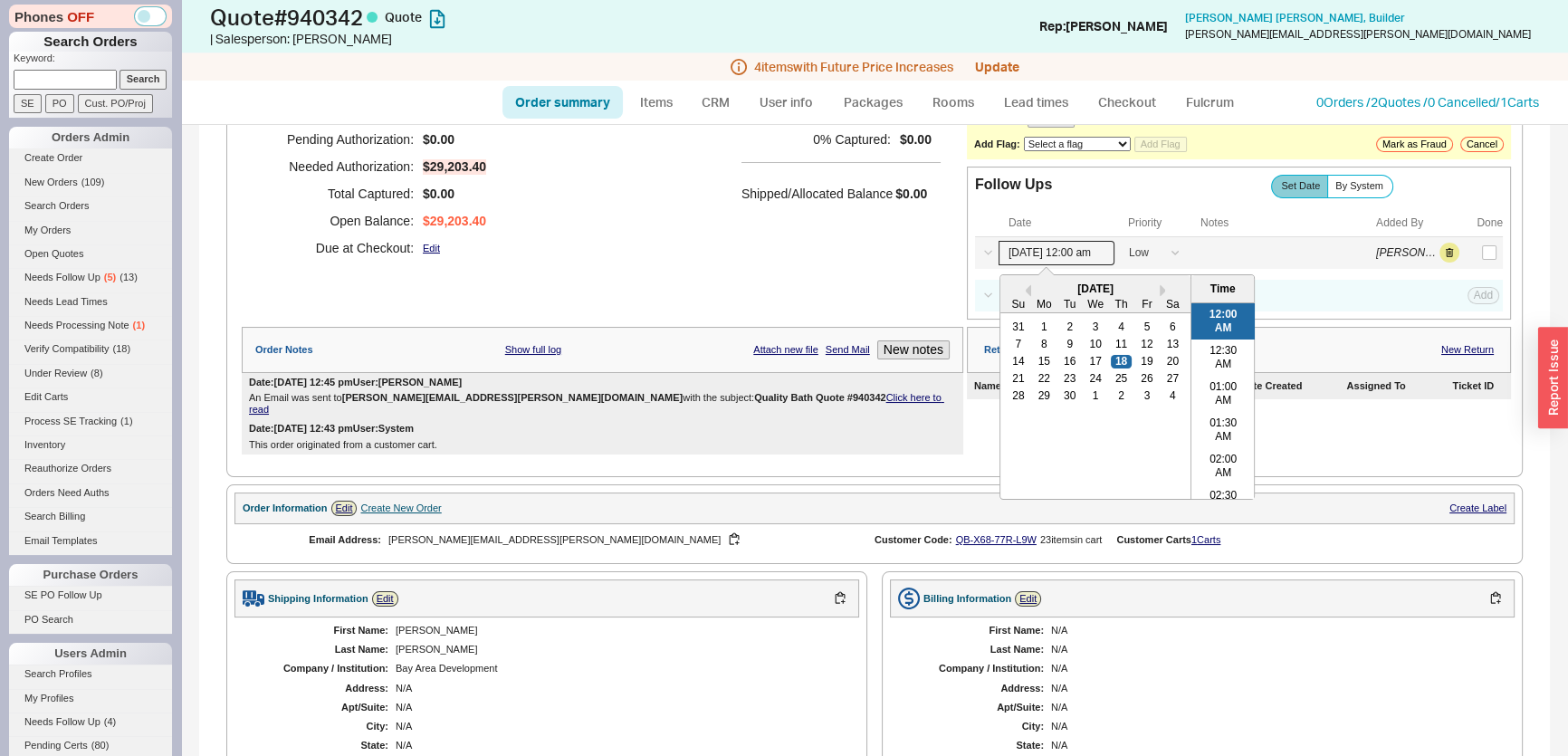
click at [1112, 383] on div "21 22 23 24 25 26 27" at bounding box center [1095, 379] width 180 height 17
click at [1110, 389] on div "2" at bounding box center [1120, 395] width 22 height 12
type input "[DATE] 12:00 am"
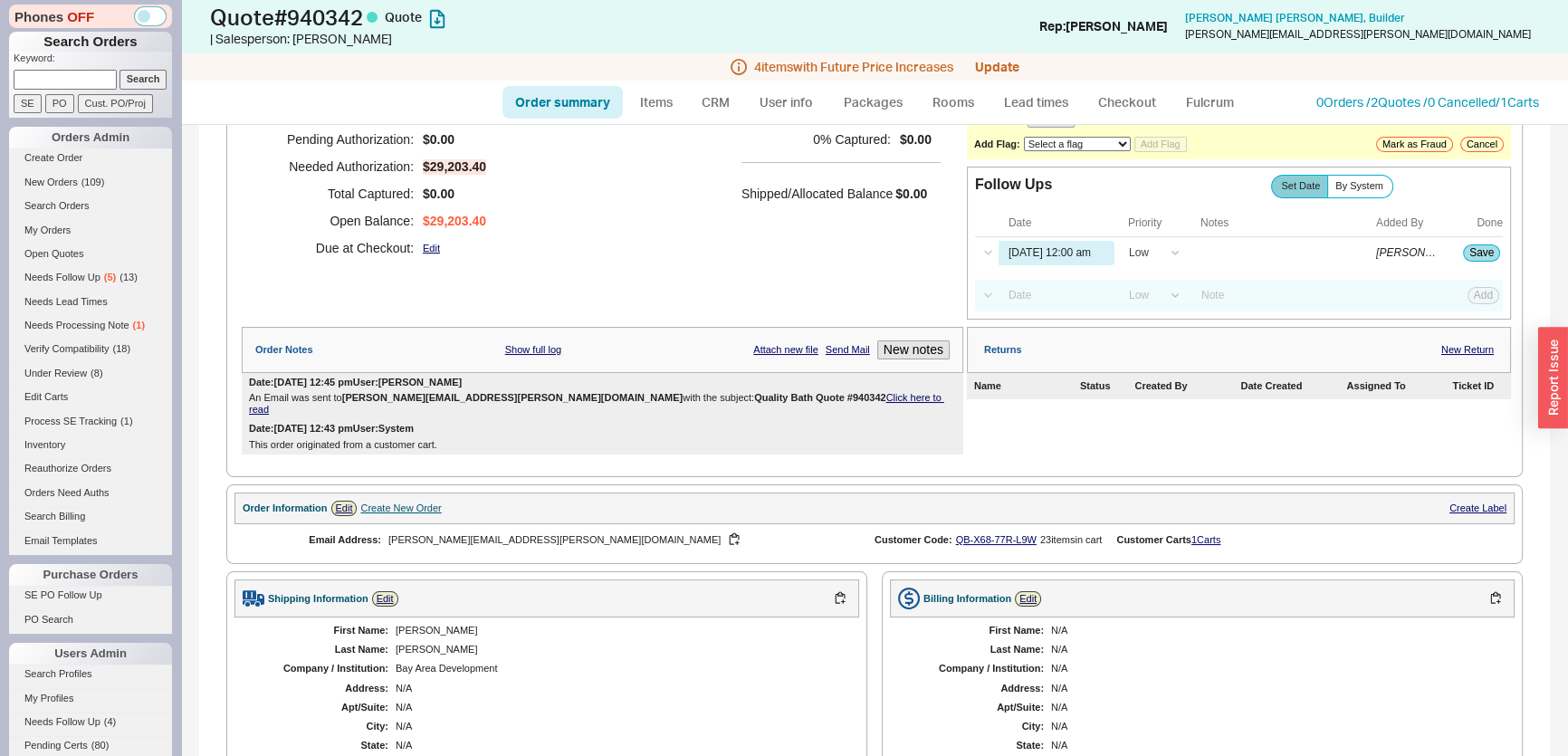
click at [889, 282] on div "Payment Type: Order Total: $29,203.40 Pending Authorization: $0.00 Needed Autho…" at bounding box center [602, 166] width 721 height 236
click at [1463, 251] on button "Save" at bounding box center [1481, 252] width 37 height 16
click at [912, 353] on button "New notes" at bounding box center [913, 350] width 73 height 19
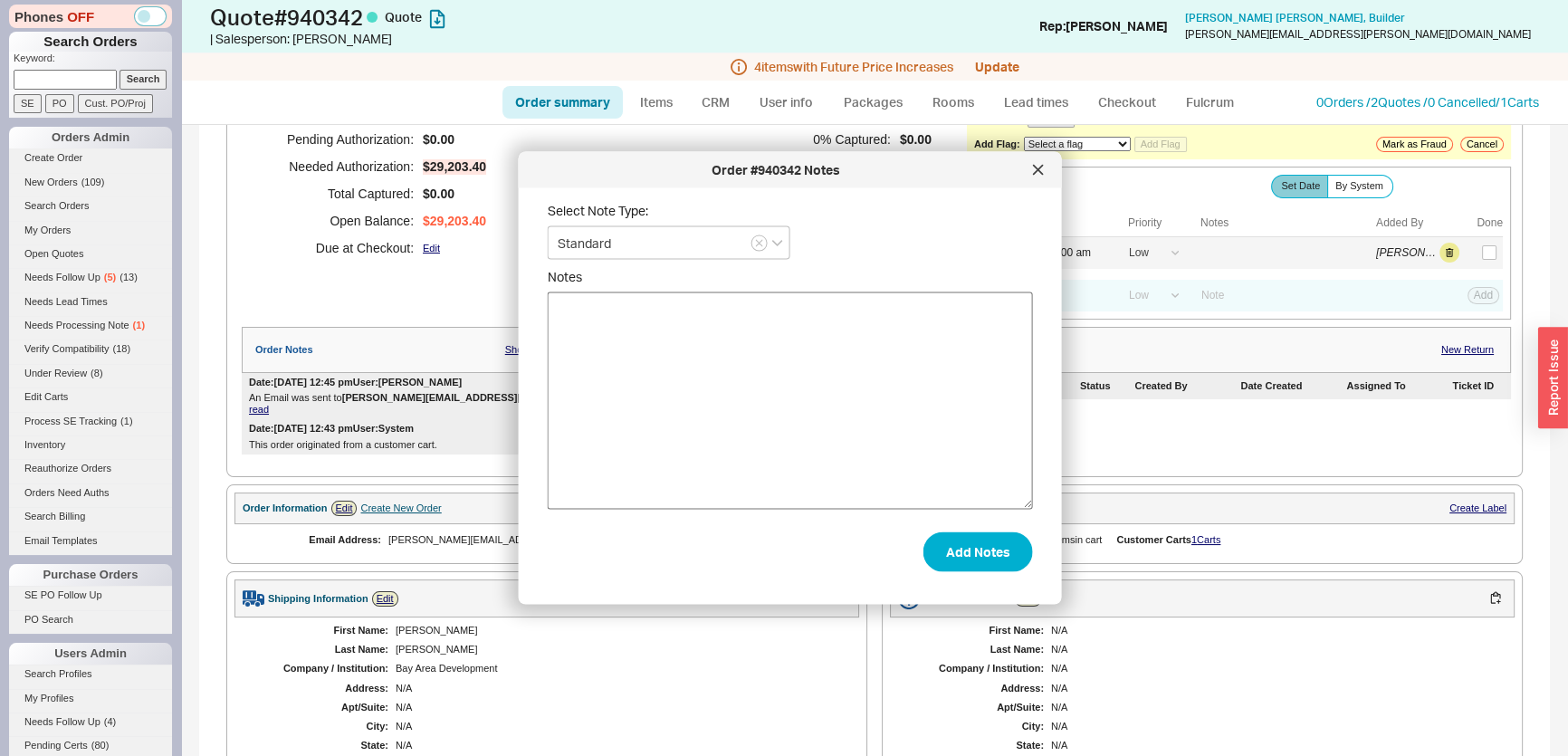
click at [896, 383] on textarea "Notes" at bounding box center [790, 401] width 485 height 218
type textarea "checking out prices on different brands"
click at [961, 556] on button "Add Notes" at bounding box center [977, 552] width 110 height 40
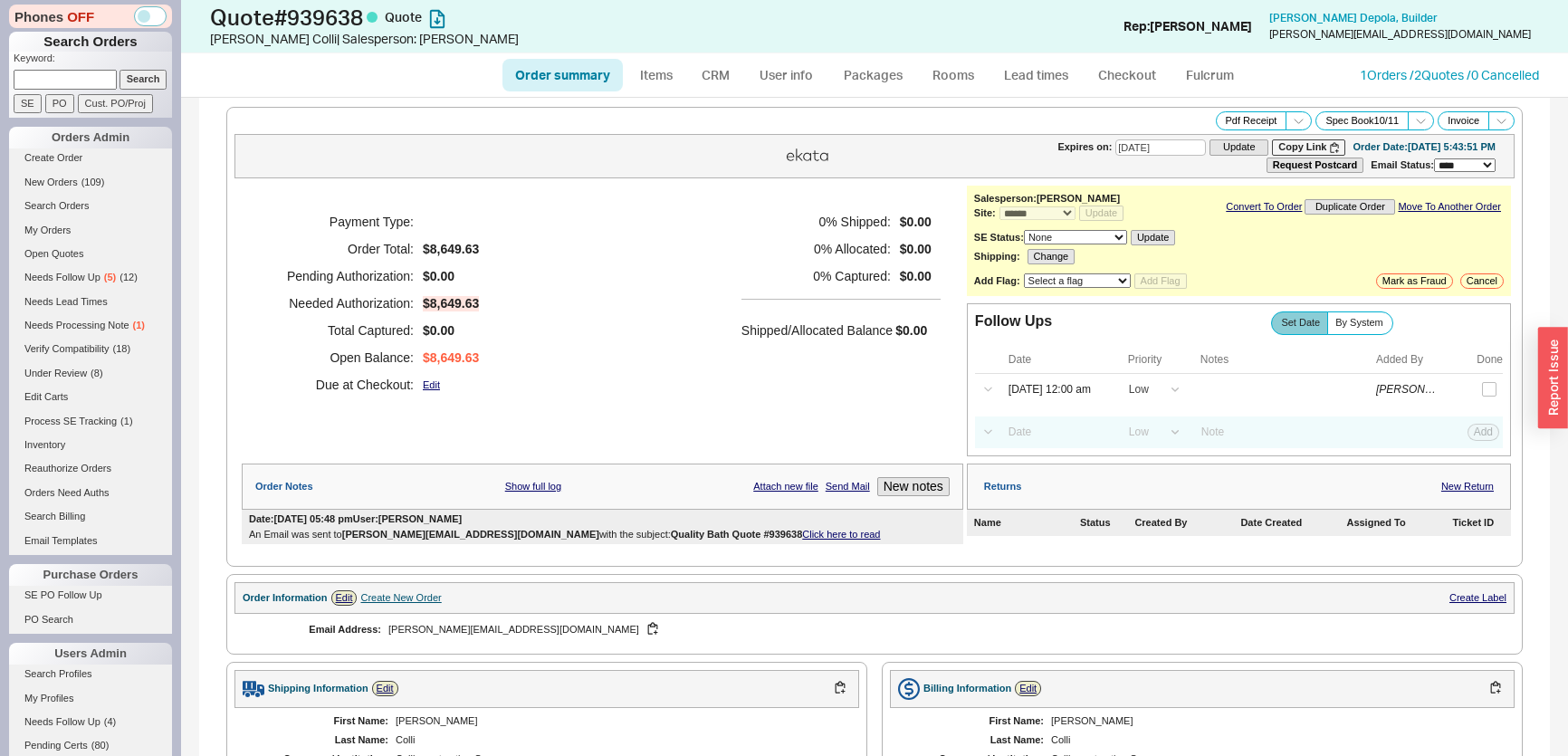
select select "*"
select select "LOW"
select select "3"
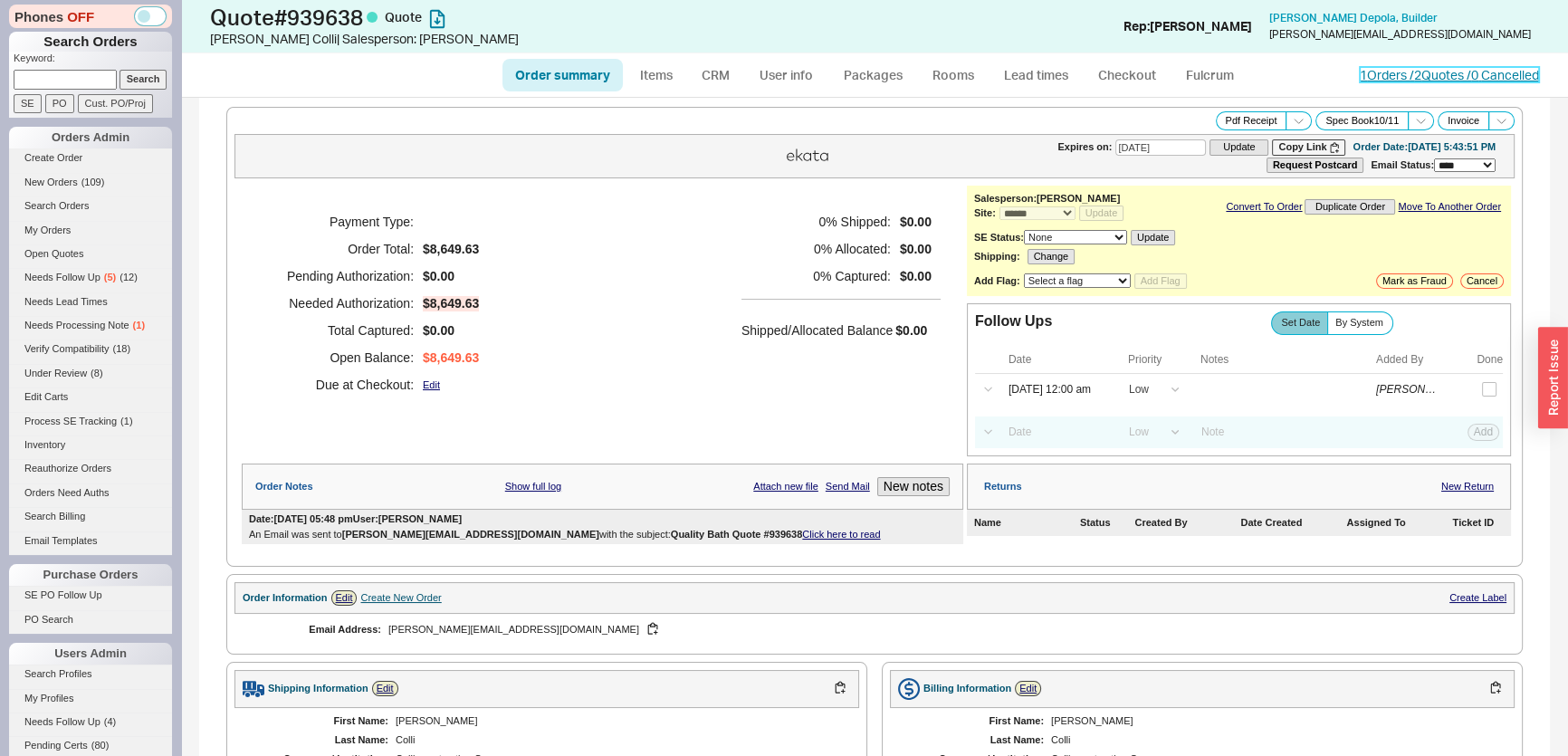
click at [1431, 75] on link "1 Orders / 2 Quotes / 0 Cancelled" at bounding box center [1450, 74] width 179 height 15
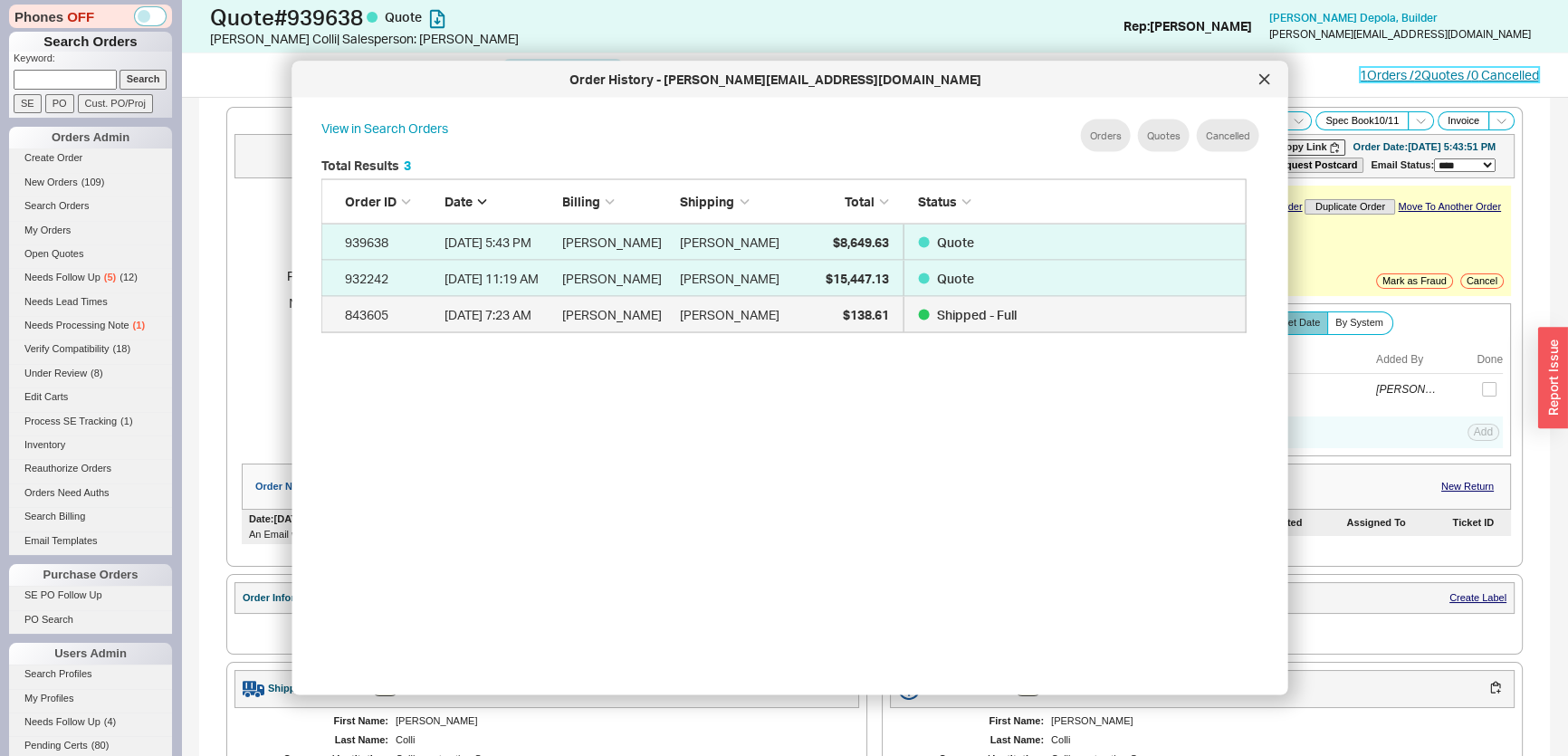
scroll to position [541, 941]
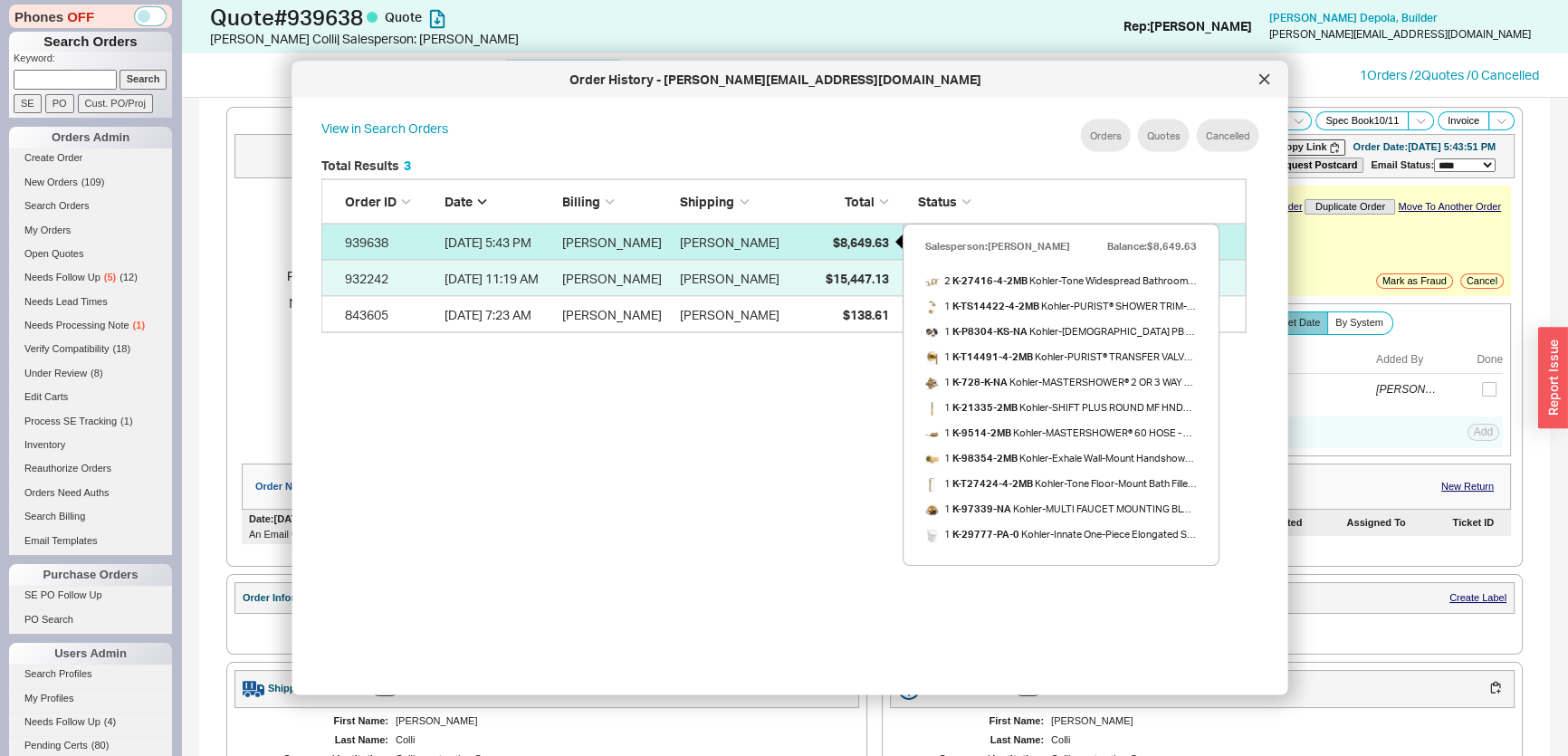
click at [858, 242] on span "$8,649.63" at bounding box center [860, 242] width 56 height 15
select select "*"
select select "LOW"
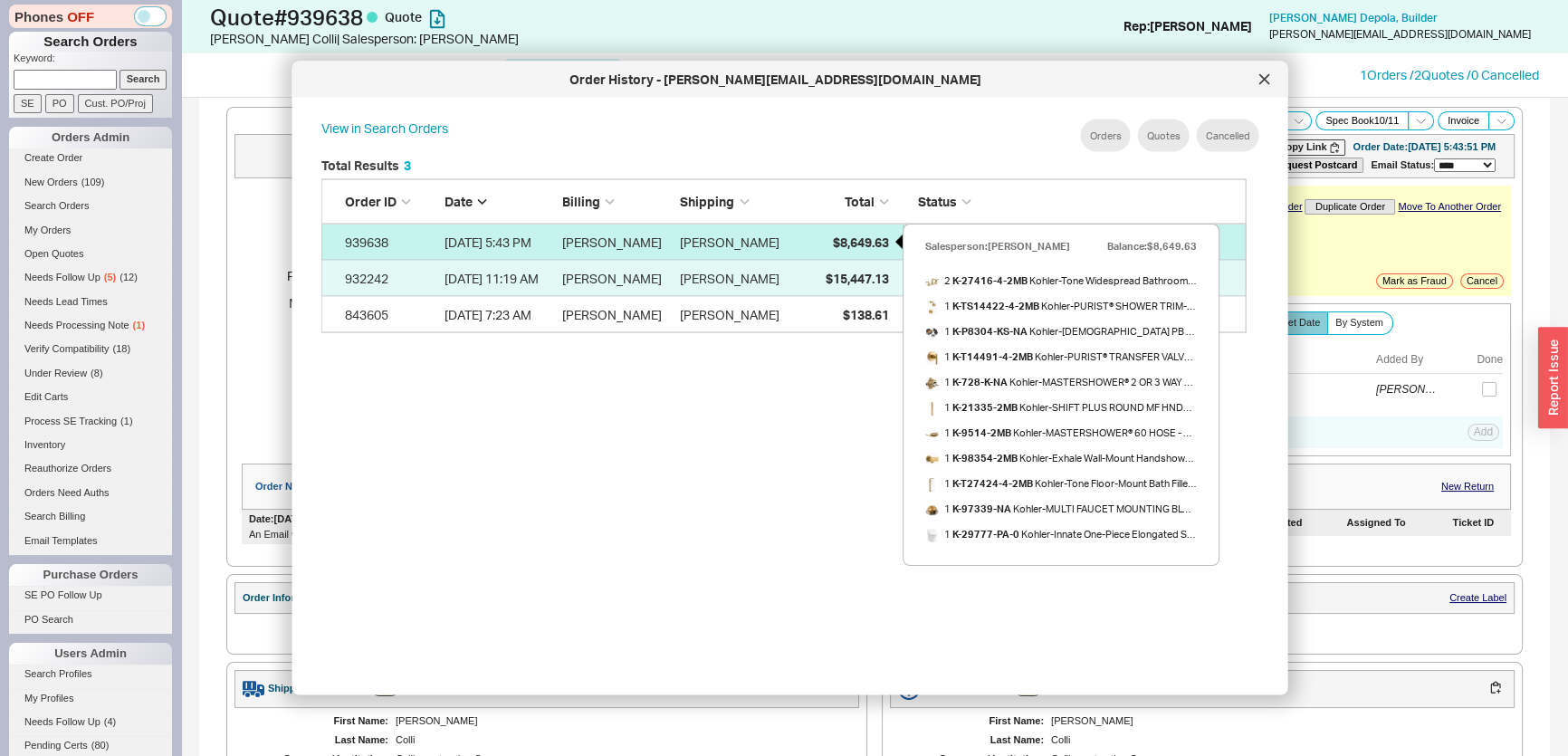
select select "3"
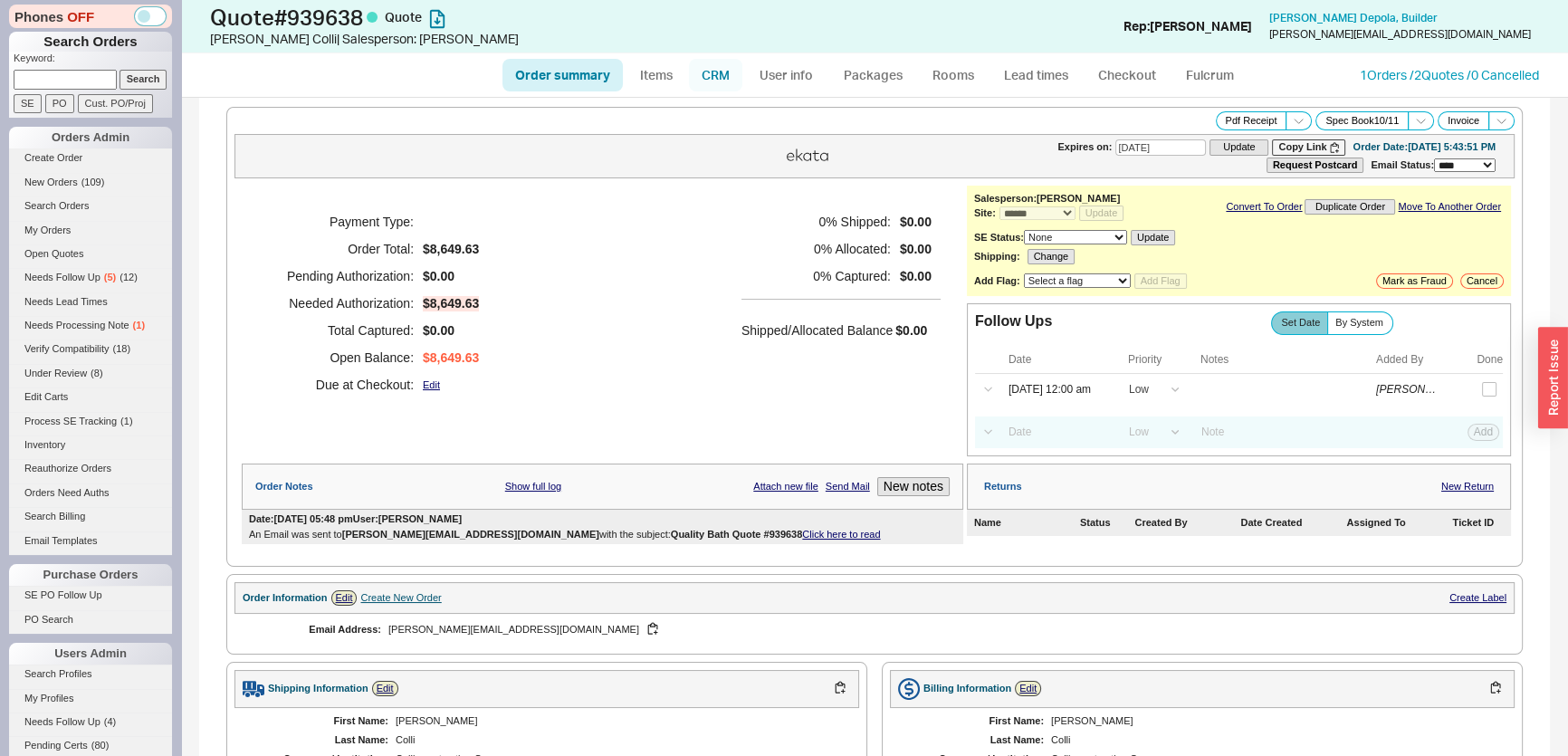
click at [697, 72] on link "CRM" at bounding box center [716, 75] width 53 height 32
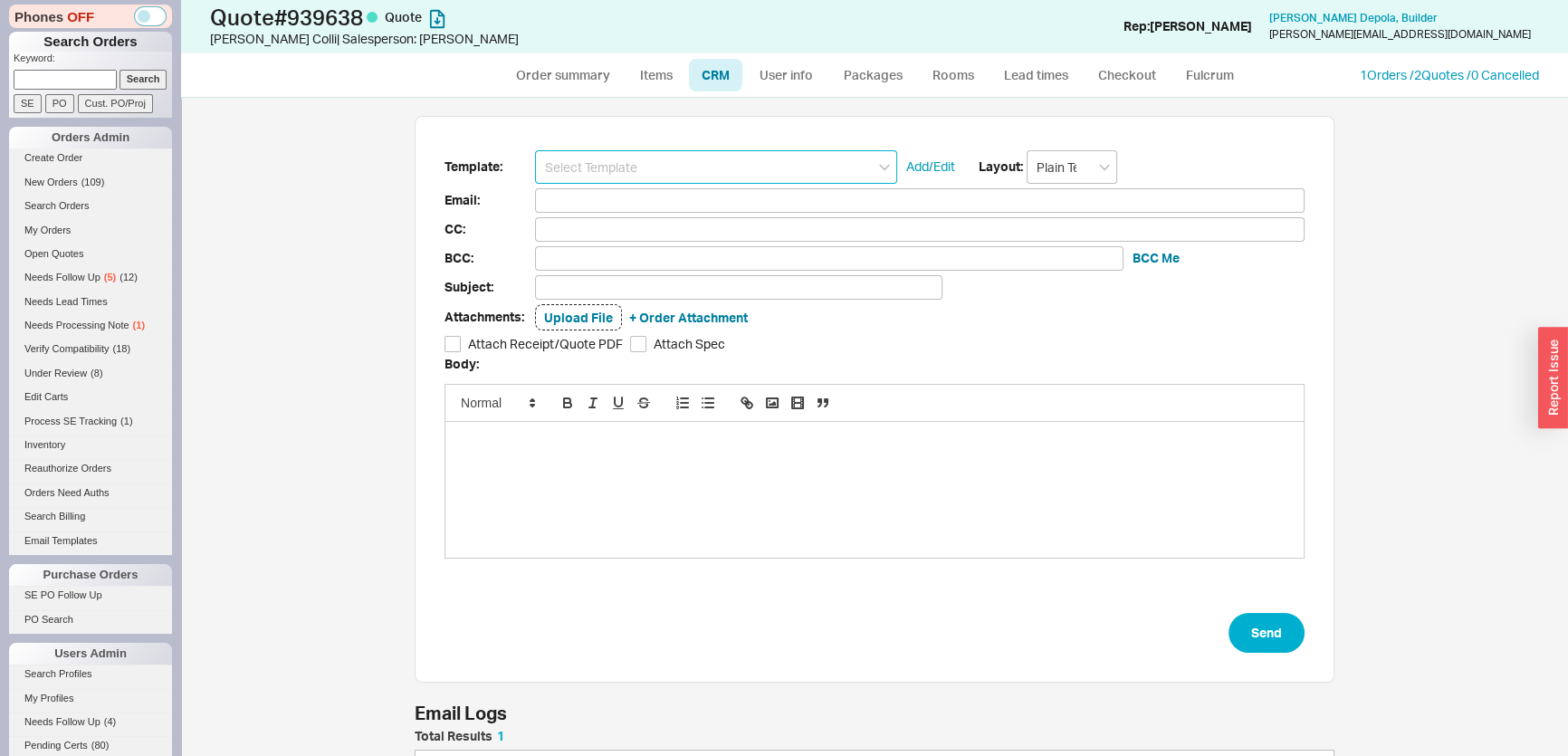
click at [686, 157] on input at bounding box center [716, 166] width 362 height 33
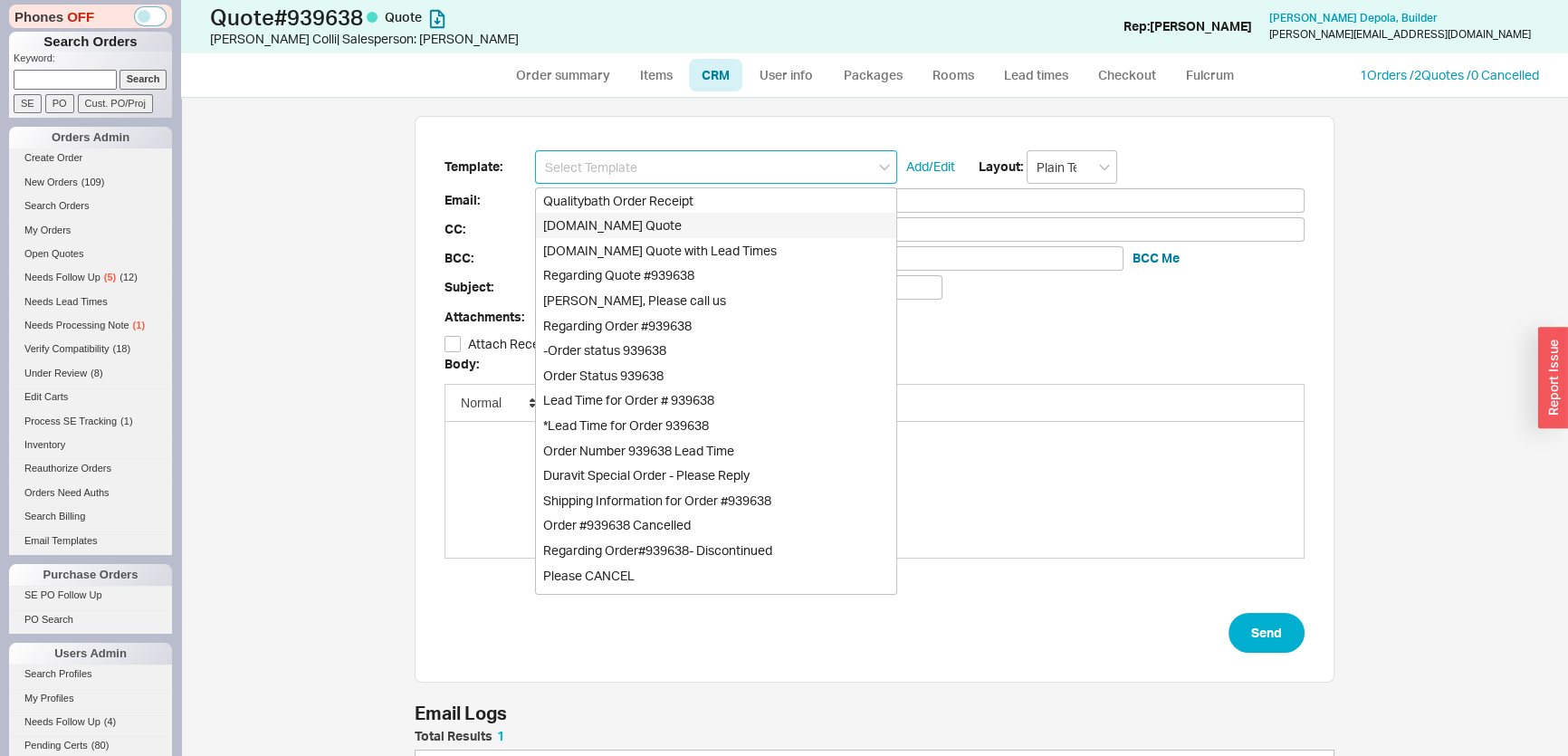
click at [665, 218] on div "[DOMAIN_NAME] Quote" at bounding box center [717, 225] width 361 height 26
type input "Receipt"
type input "[PERSON_NAME][EMAIL_ADDRESS][DOMAIN_NAME]"
type input "Quality Bath Quote #939638"
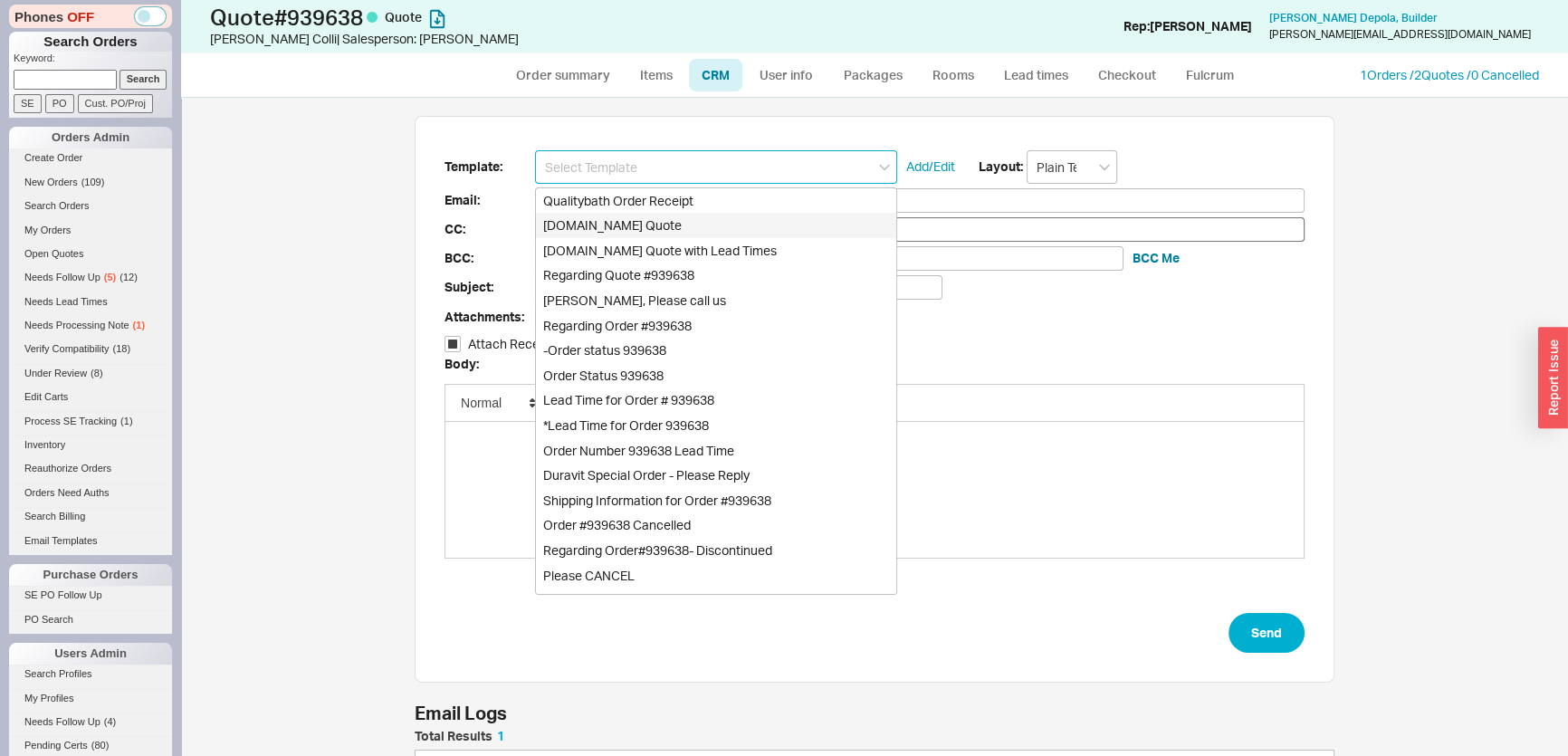
checkbox input "true"
type input "[DOMAIN_NAME] Quote"
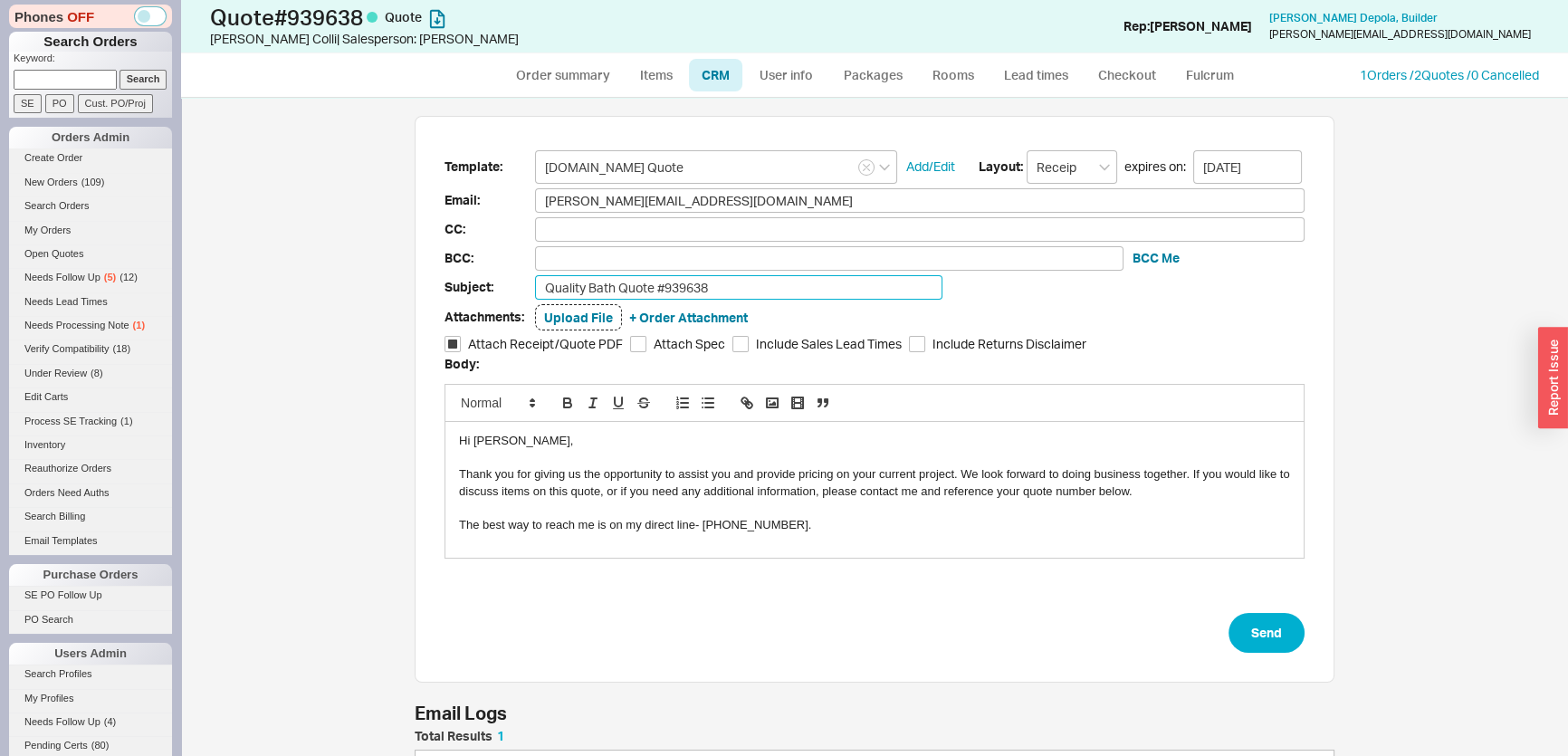
click at [763, 287] on input "Quality Bath Quote #939638" at bounding box center [739, 287] width 408 height 25
type input "Quality Bath Quote #939638-ready to order?"
click at [1255, 599] on form "Template: [DOMAIN_NAME] Quote Add/Edit Layout: Receipt expires on: [DATE] Email…" at bounding box center [874, 401] width 860 height 503
click at [1261, 616] on button "Send" at bounding box center [1266, 633] width 76 height 40
select select "*"
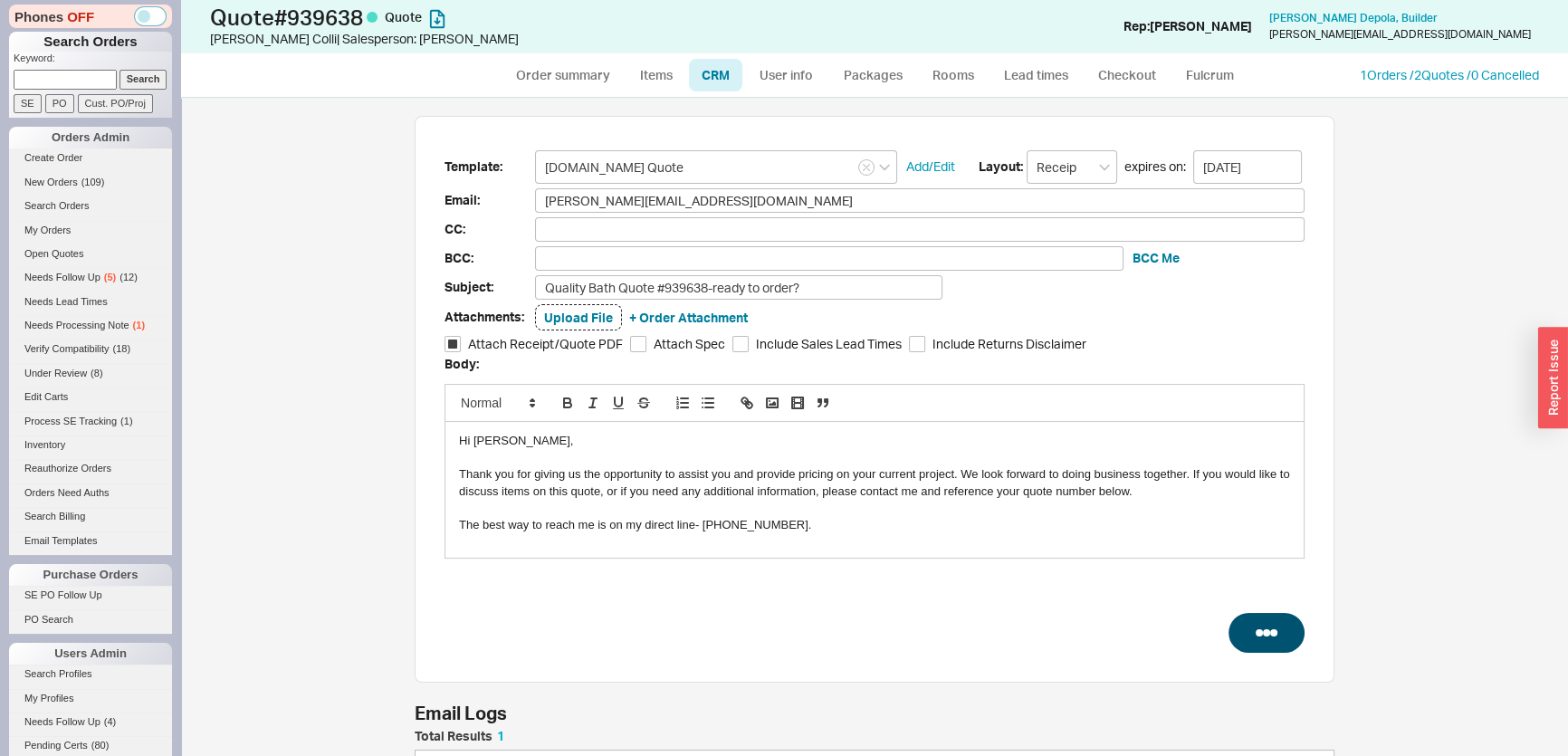
select select "*"
select select "LOW"
select select "3"
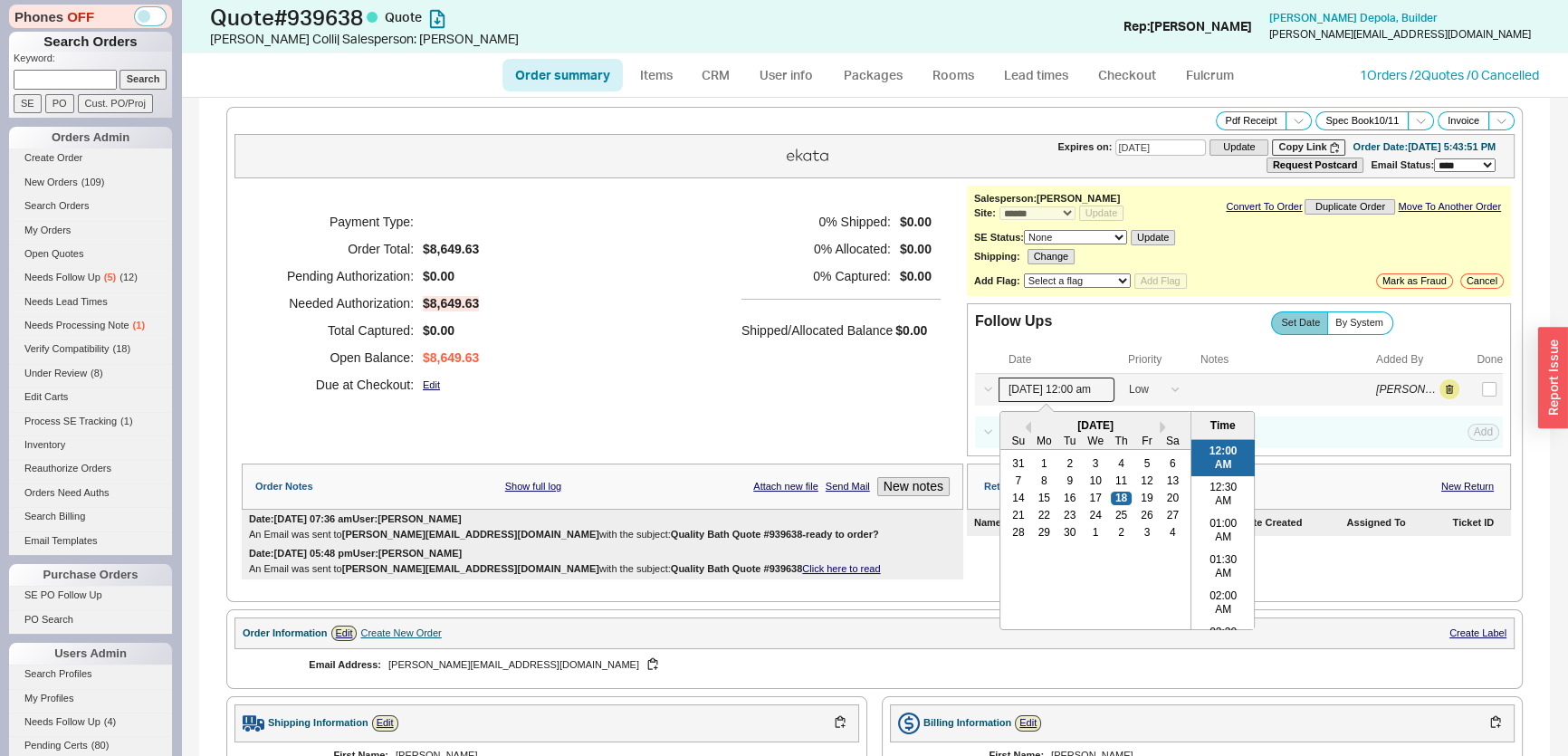
click at [1037, 378] on input "[DATE] 12:00 am" at bounding box center [1056, 390] width 115 height 25
click at [1113, 529] on div "2" at bounding box center [1120, 532] width 22 height 12
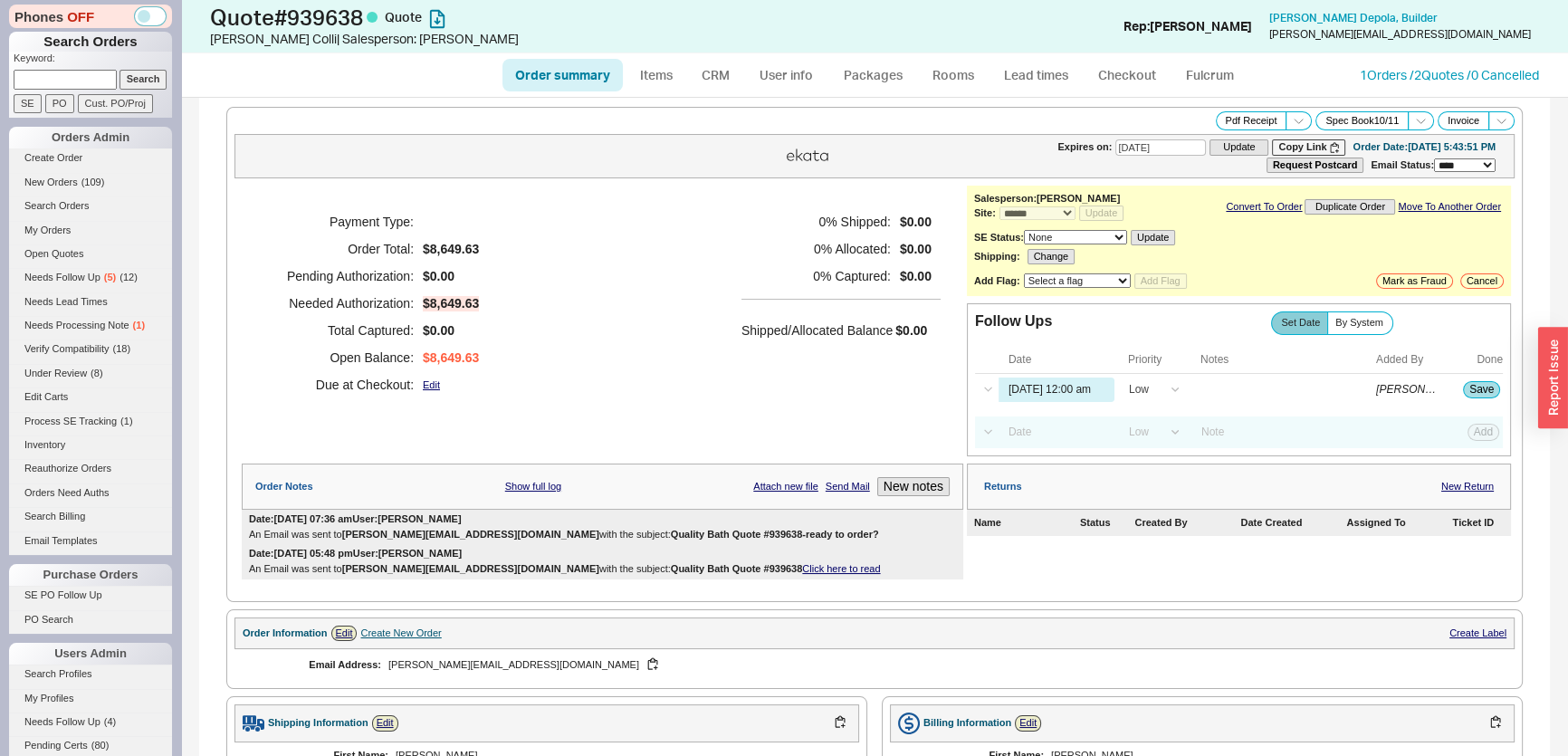
click at [869, 376] on div "0 % Shipped: $0.00 0 % Allocated: $0.00 0 % Captured: $0.00 Shipped/Allocated B…" at bounding box center [841, 303] width 199 height 190
click at [1041, 389] on input "[DATE] 12:00 am" at bounding box center [1056, 390] width 115 height 25
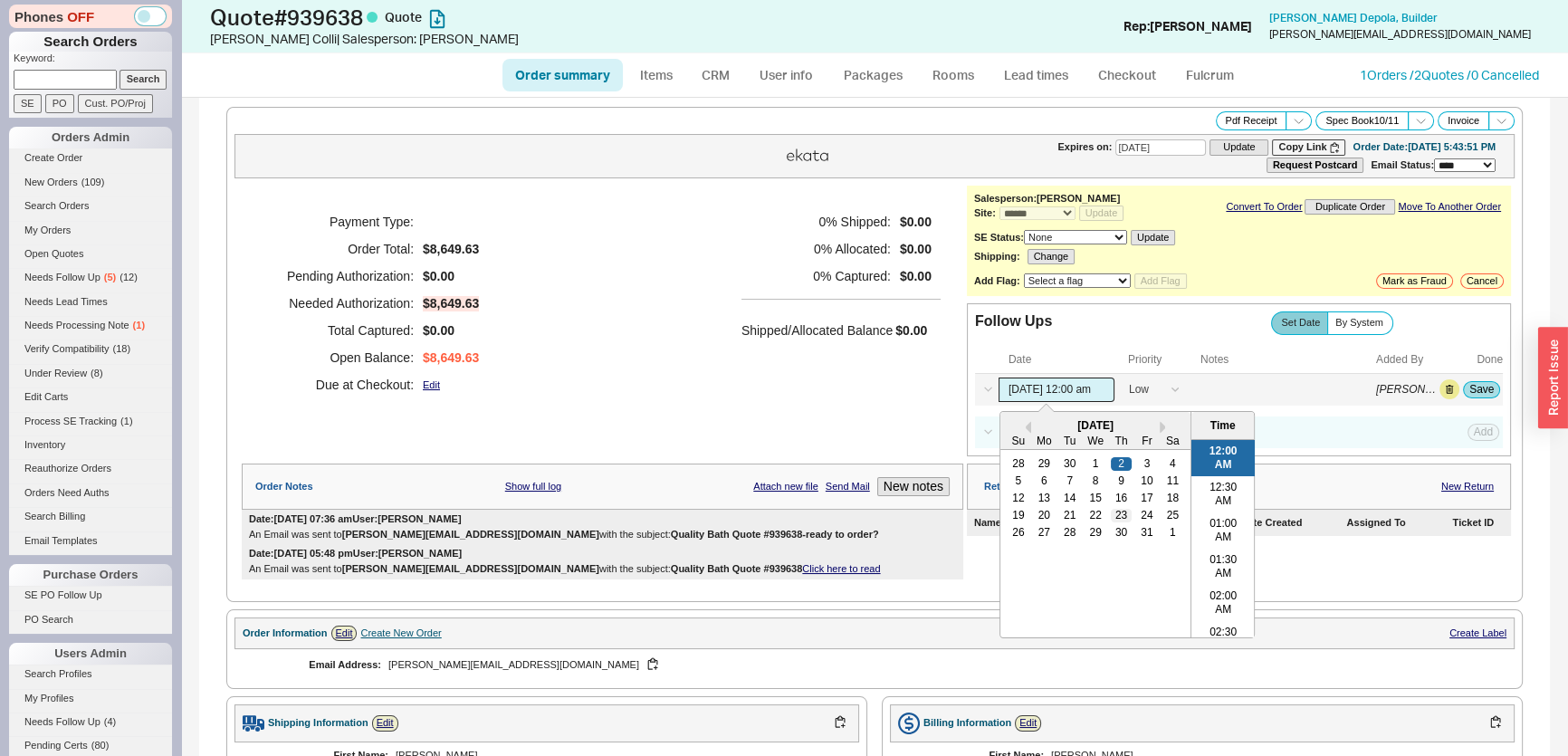
click at [1110, 509] on div "23" at bounding box center [1120, 514] width 22 height 12
click at [1014, 424] on button "Previous Month" at bounding box center [1020, 427] width 22 height 12
click at [1111, 514] on div "25" at bounding box center [1120, 514] width 22 height 12
type input "[DATE] 12:00 am"
click at [822, 400] on div "Payment Type: Order Total: $8,649.63 Pending Authorization: $0.00 Needed Author…" at bounding box center [602, 303] width 721 height 236
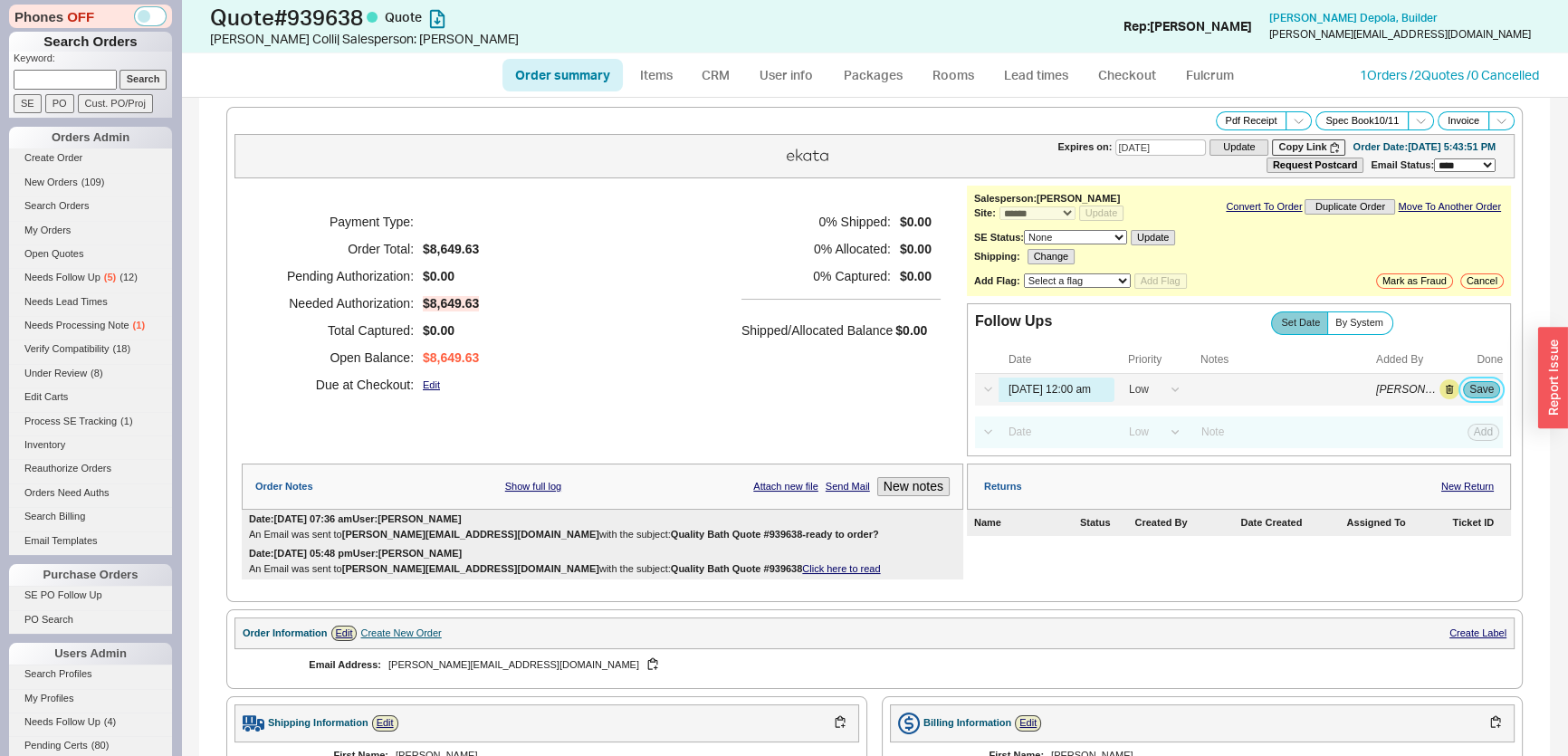
click at [1468, 391] on button "Save" at bounding box center [1481, 388] width 37 height 16
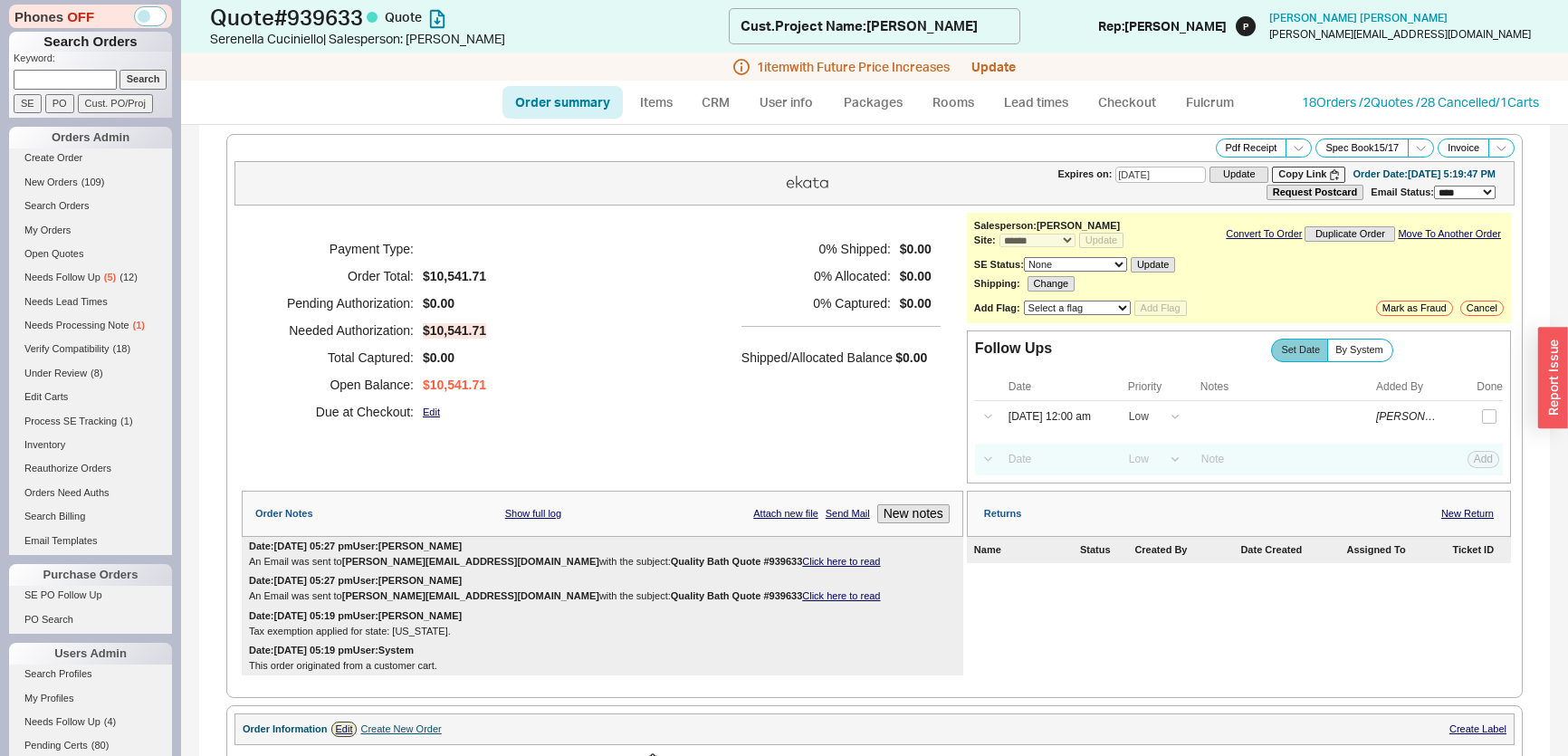
select select "*"
select select "LOW"
select select "3"
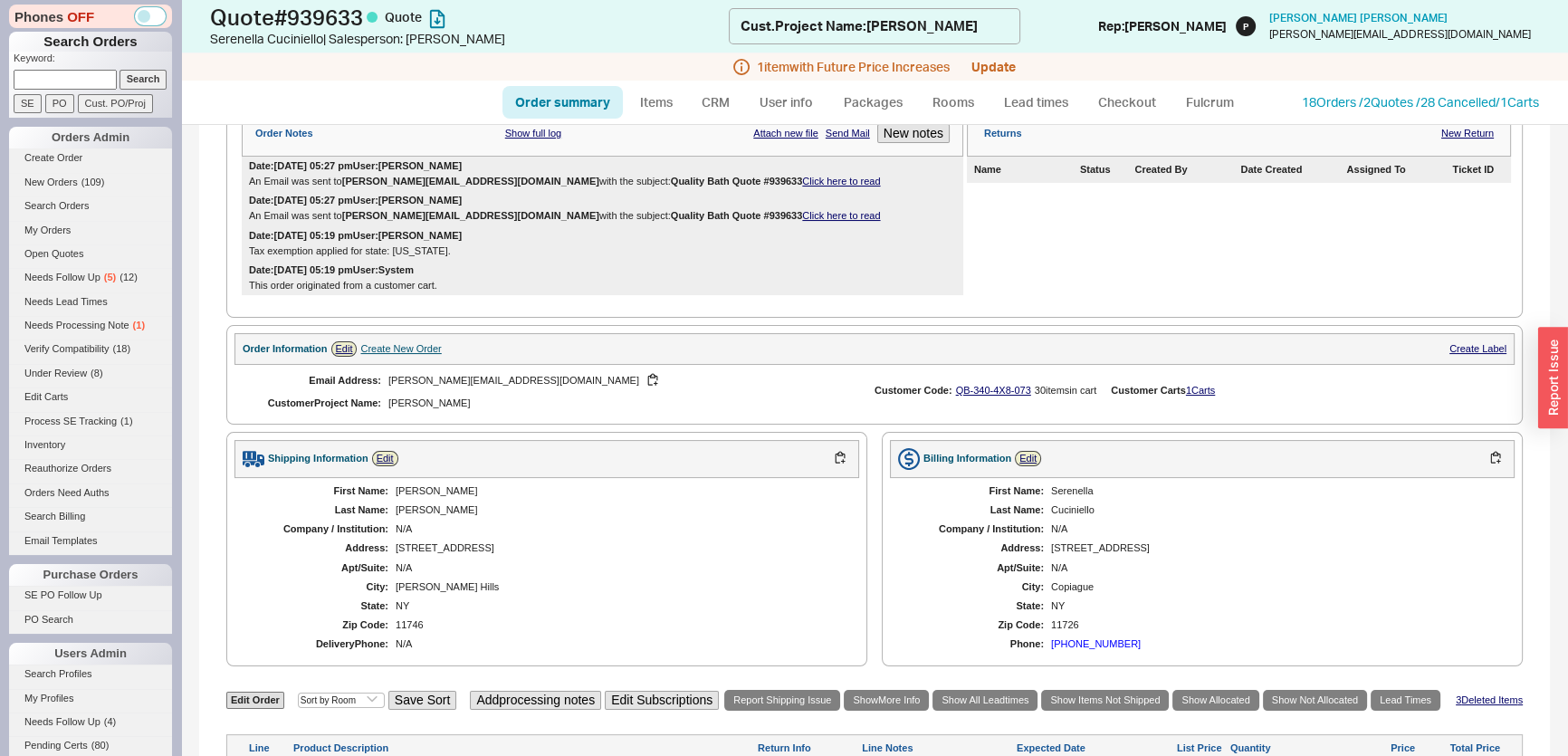
scroll to position [195, 0]
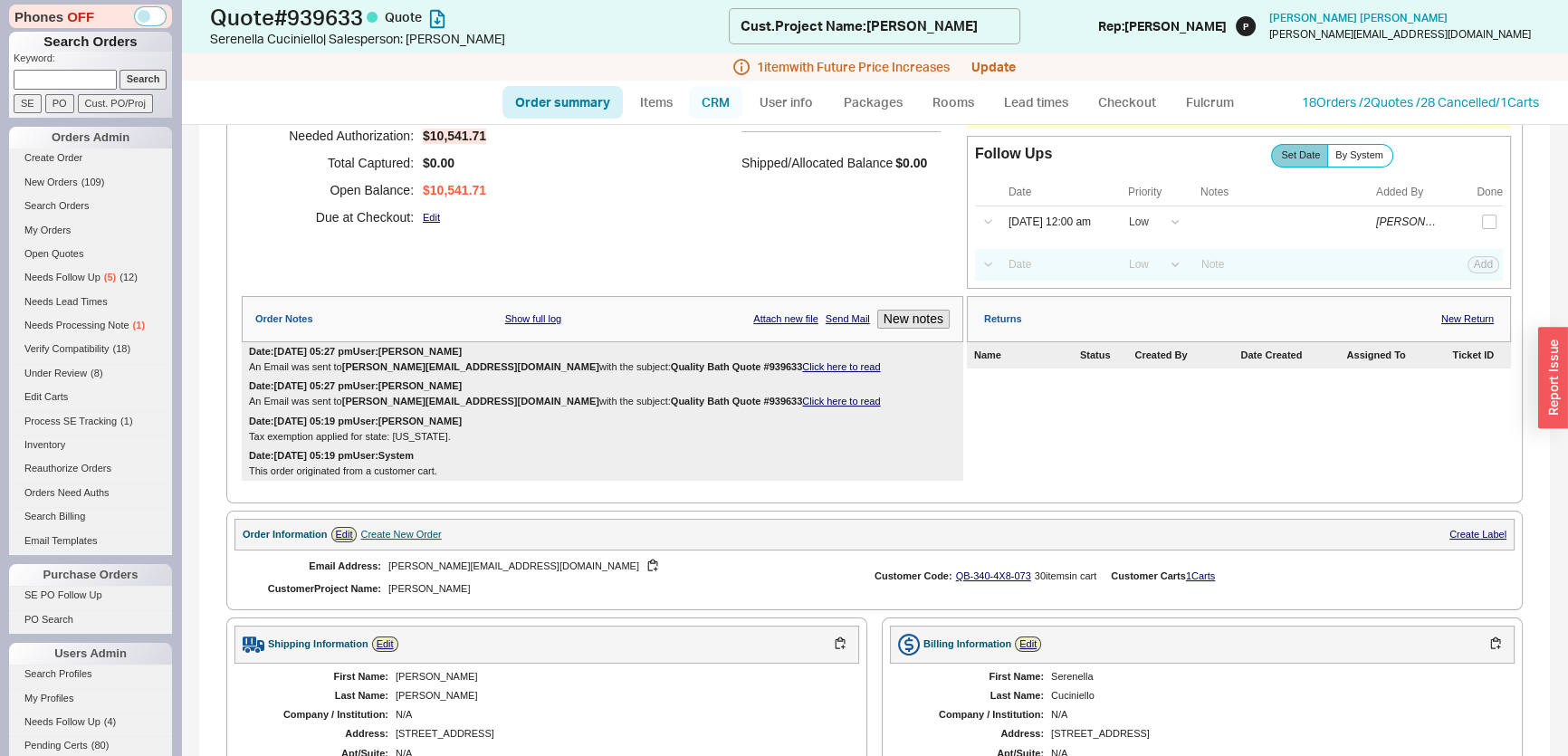
click at [732, 108] on link "CRM" at bounding box center [716, 102] width 53 height 32
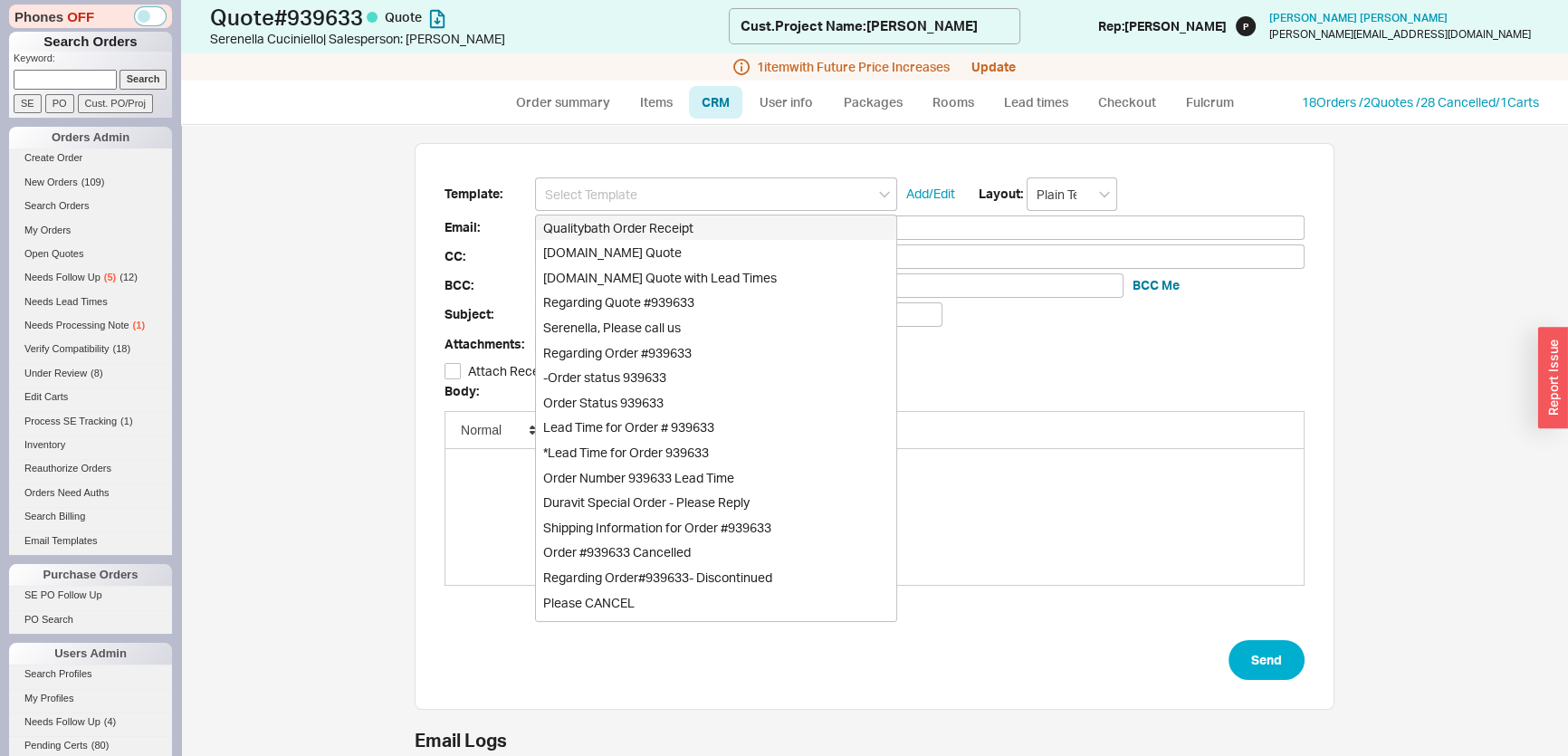
scroll to position [125, 907]
click at [672, 246] on div "[DOMAIN_NAME] Quote" at bounding box center [717, 252] width 361 height 26
type input "Receipt"
type input "luisa@ideazionedesign.com"
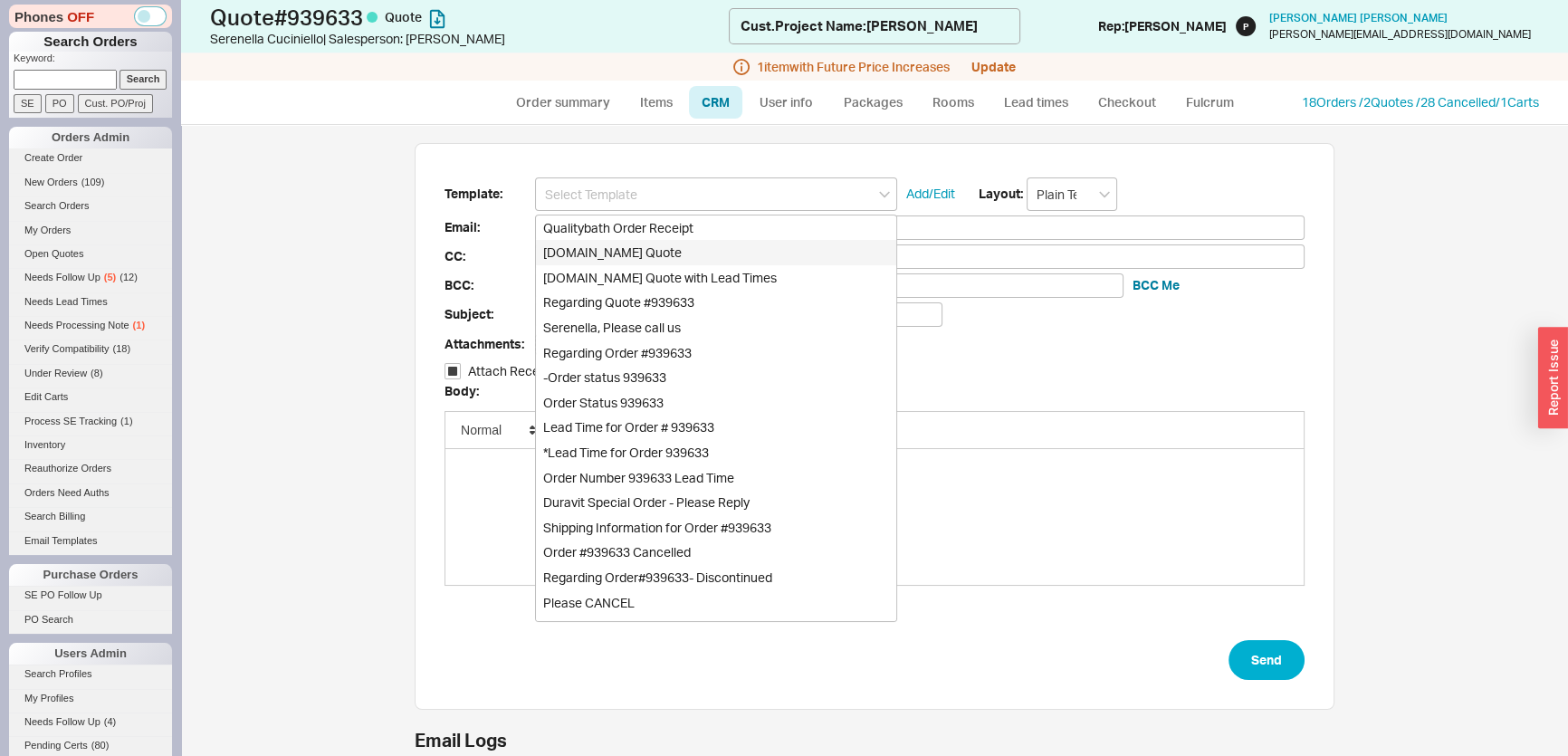
type input "Quality Bath Quote #939633"
checkbox input "true"
type input "Qualitybath.com Quote"
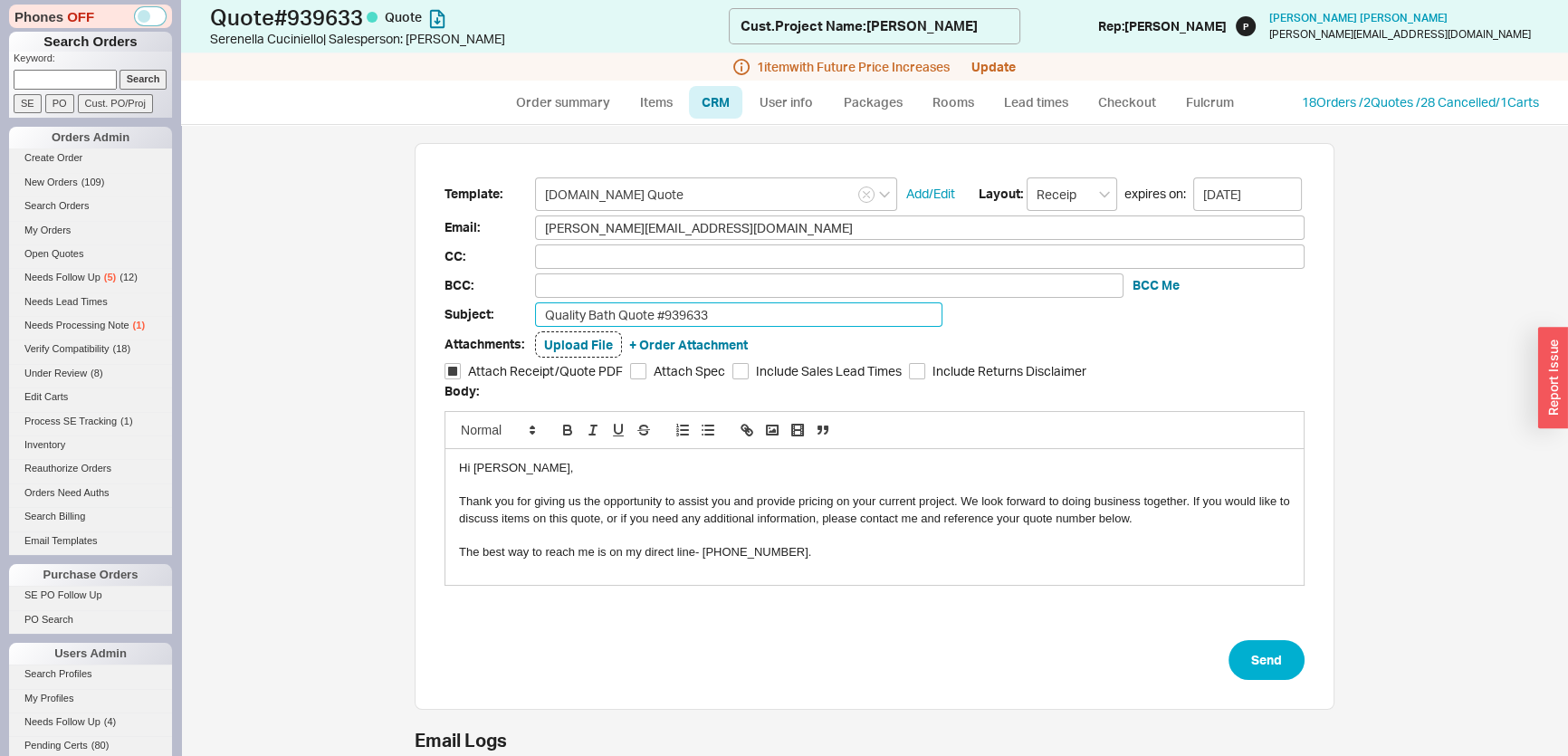
click at [751, 322] on input "Quality Bath Quote #939633" at bounding box center [739, 315] width 408 height 25
type input "Quality Bath Quote #939633-ready to order?"
click at [1236, 637] on form "Template: Qualitybath.com Quote Add/Edit Layout: Receipt expires on: 09/28/2025…" at bounding box center [874, 429] width 860 height 503
click at [1239, 644] on button "Send" at bounding box center [1266, 661] width 76 height 40
select select "*"
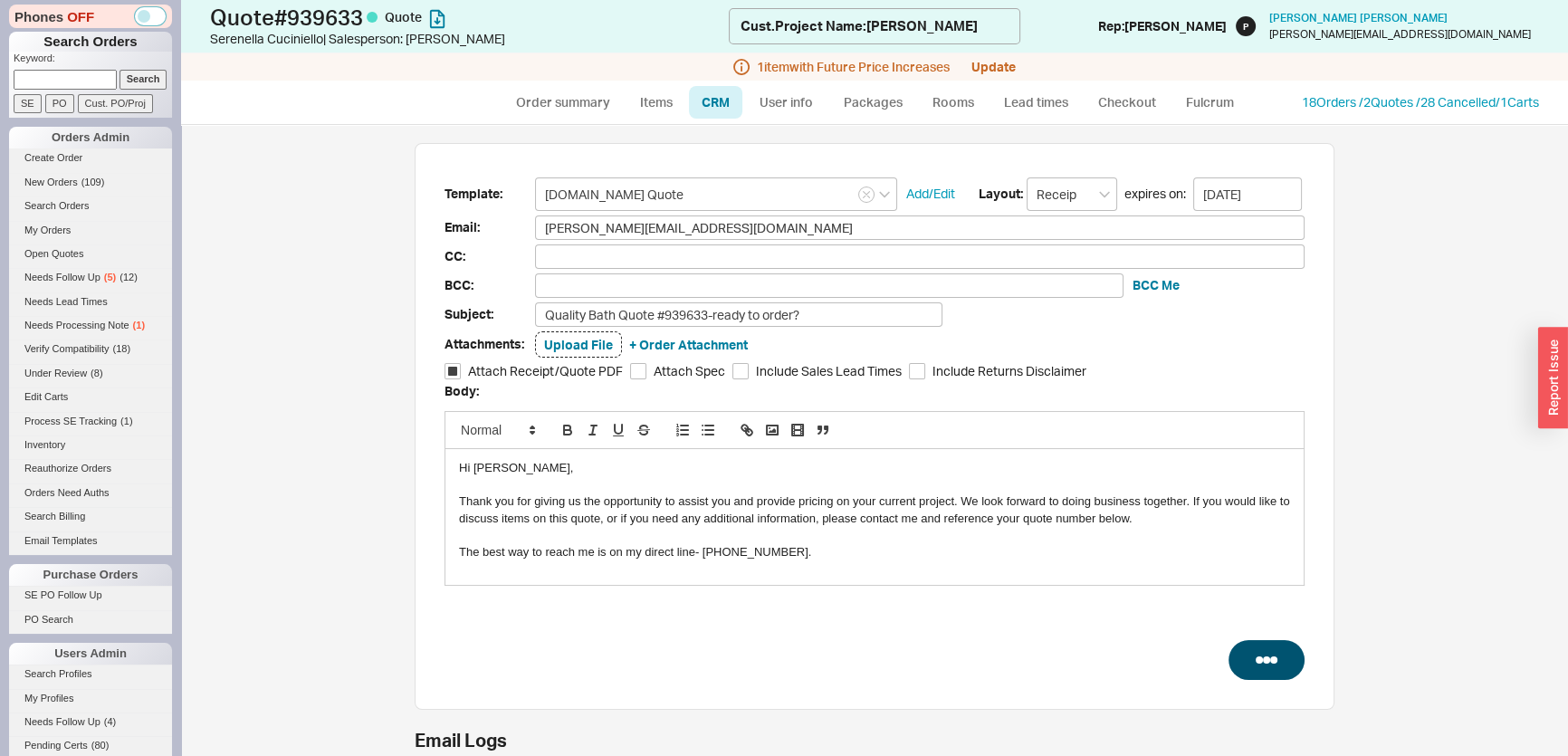
select select "*"
select select "LOW"
select select "3"
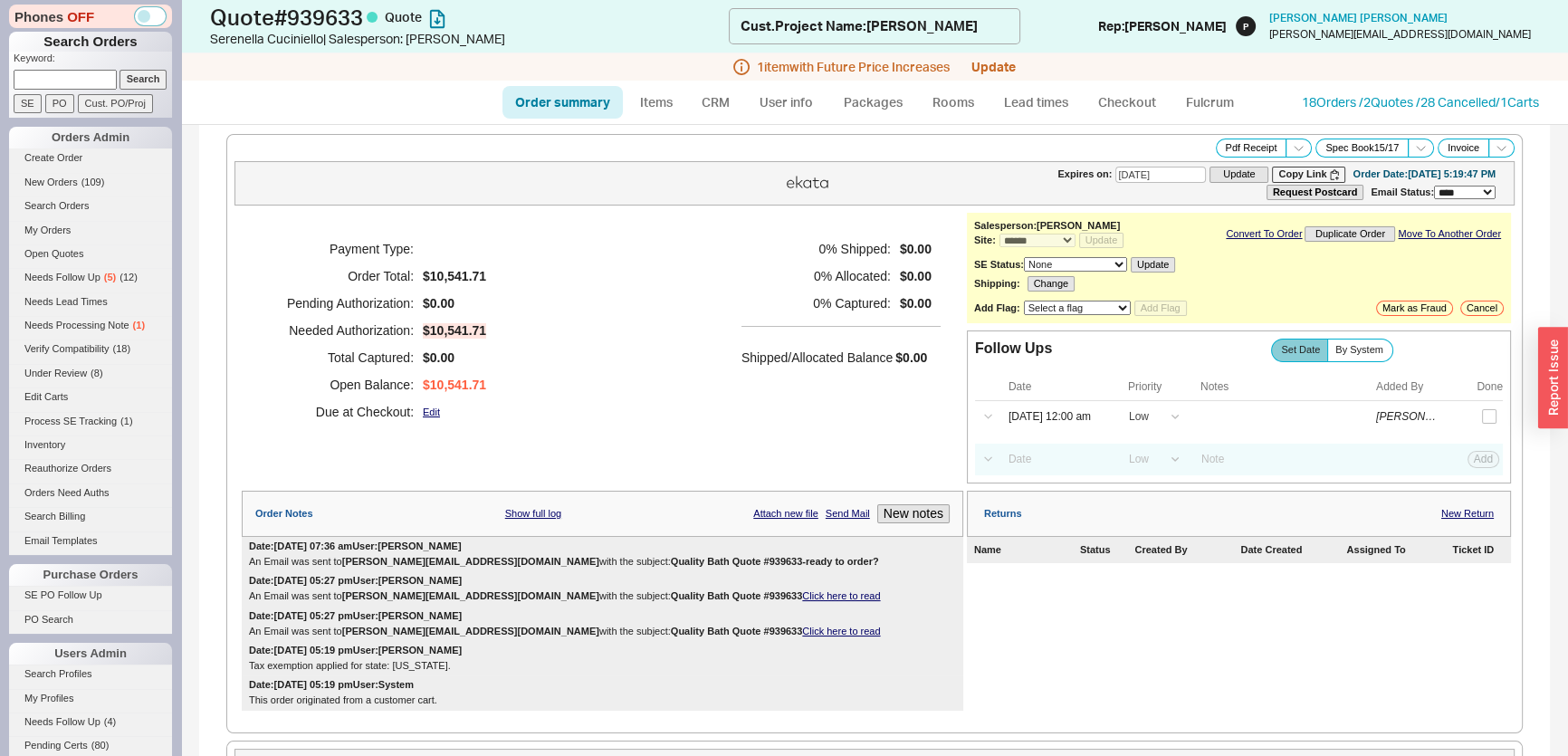
type input "[DATE]"
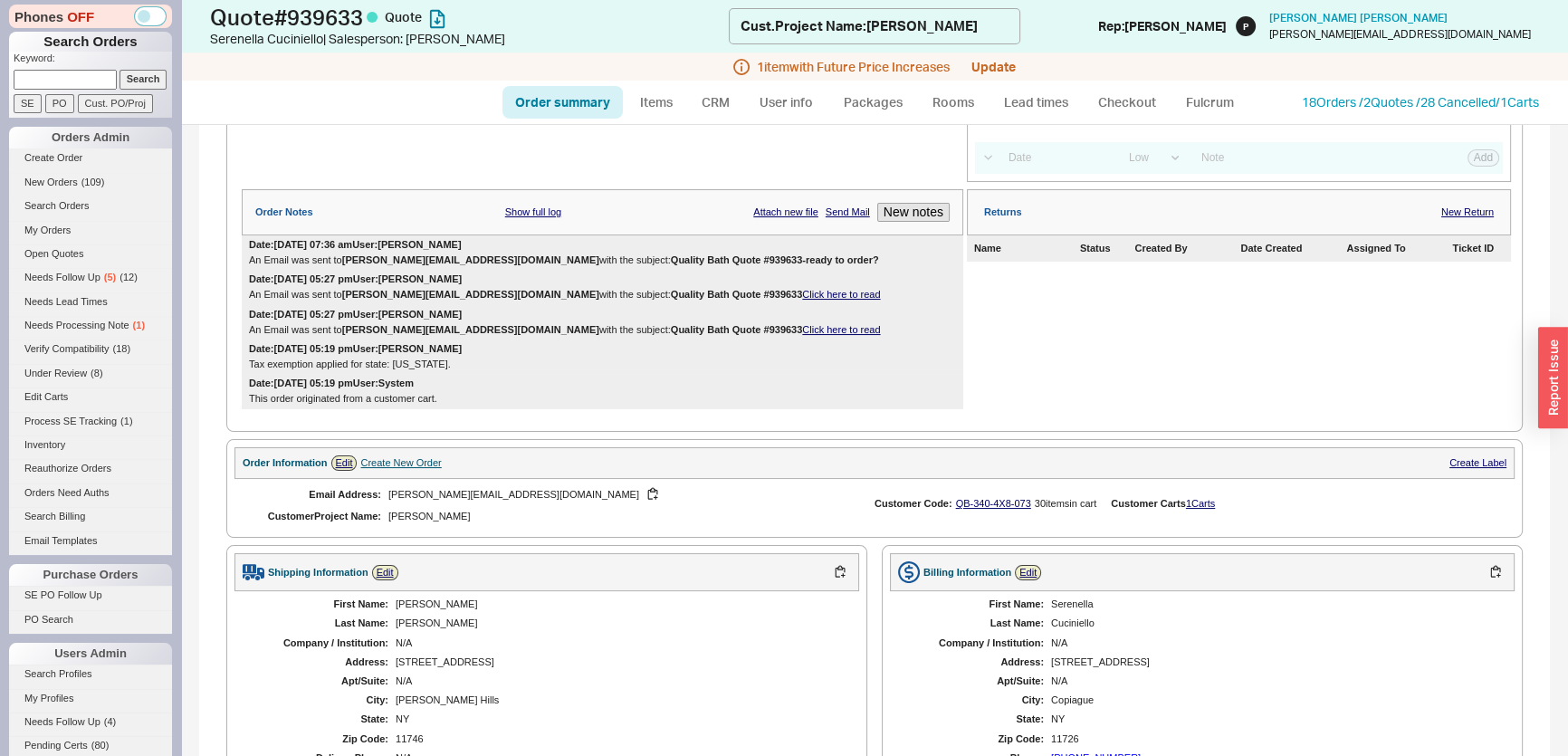
scroll to position [494, 0]
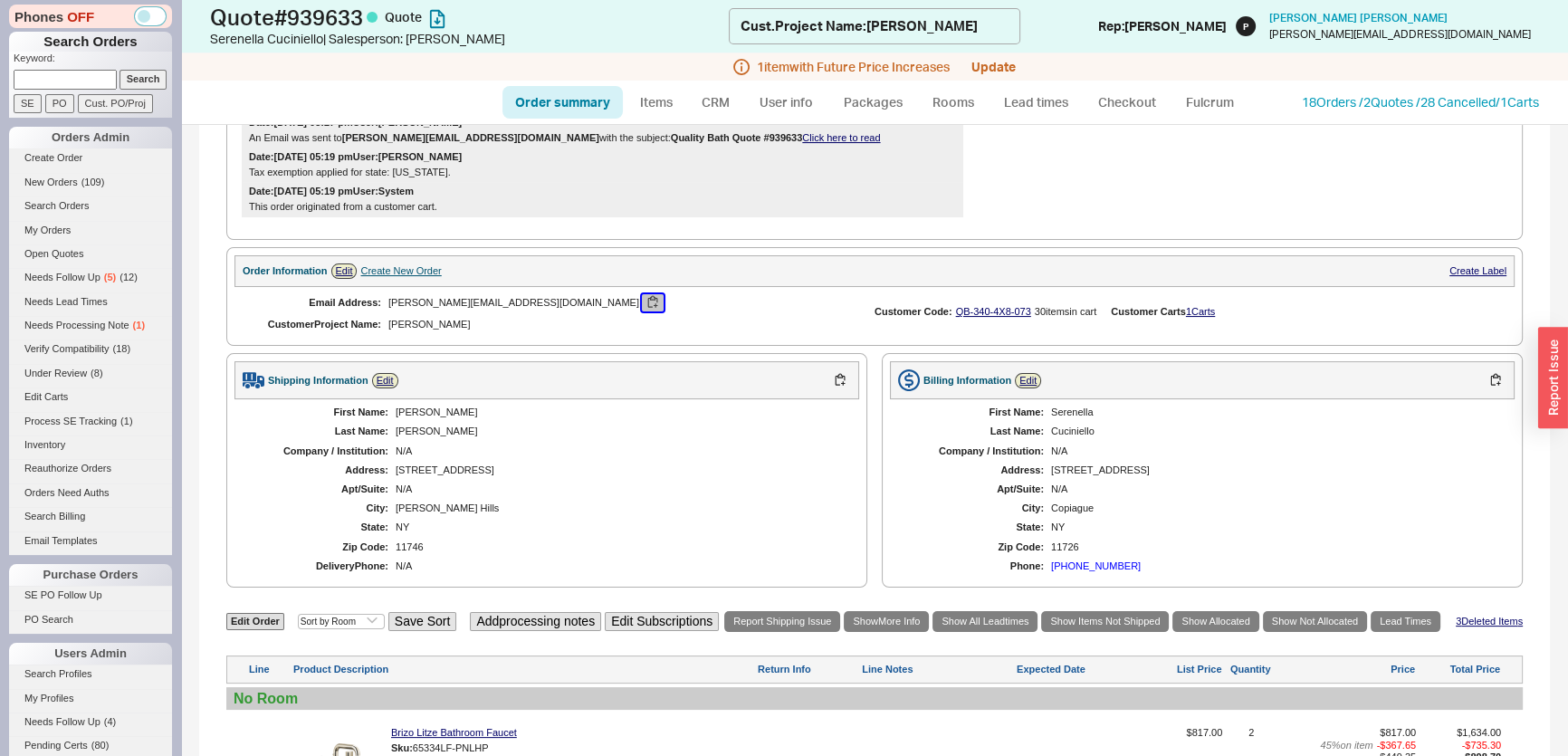
click at [641, 294] on button "button" at bounding box center [652, 303] width 22 height 17
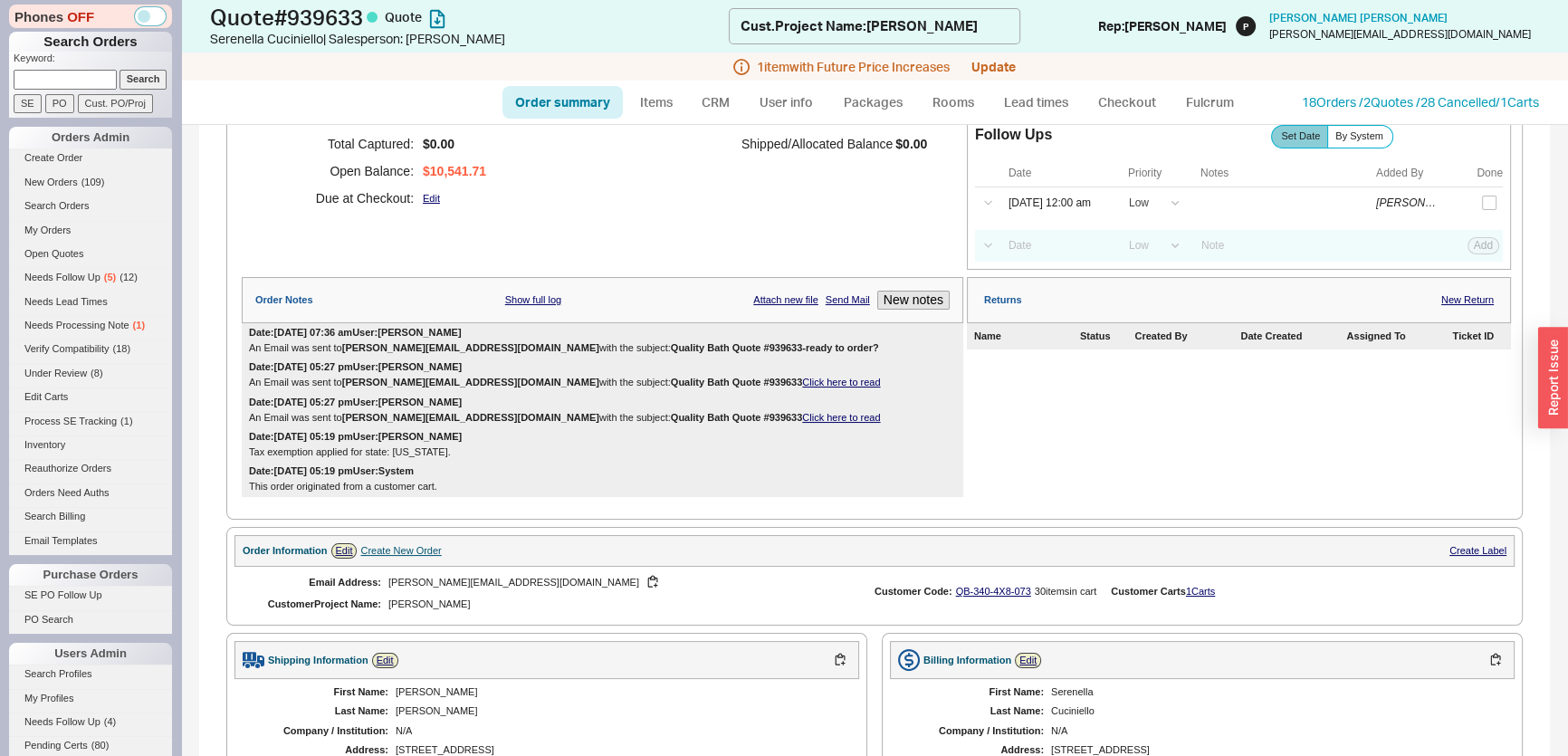
scroll to position [81, 0]
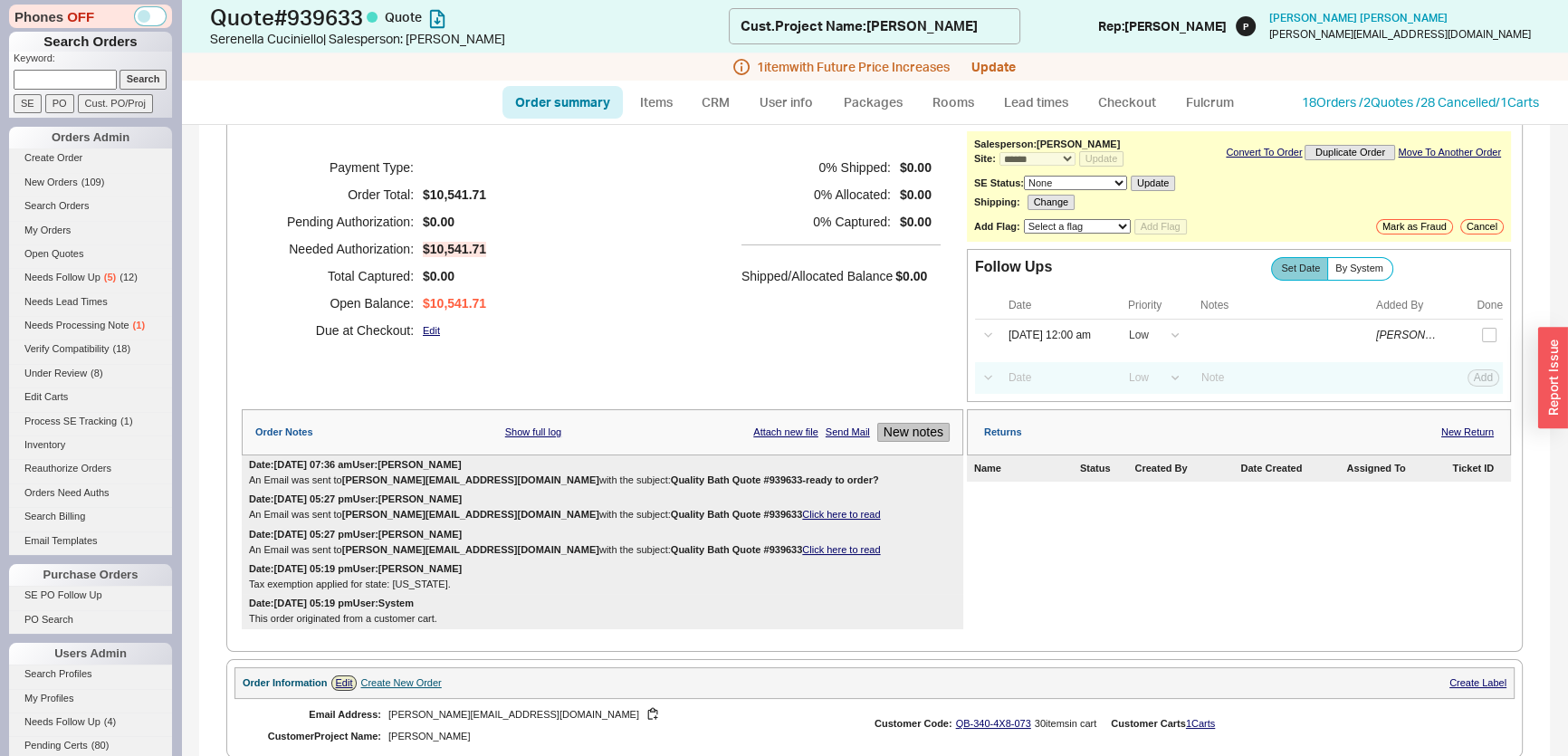
click at [922, 431] on button "New notes" at bounding box center [913, 432] width 73 height 19
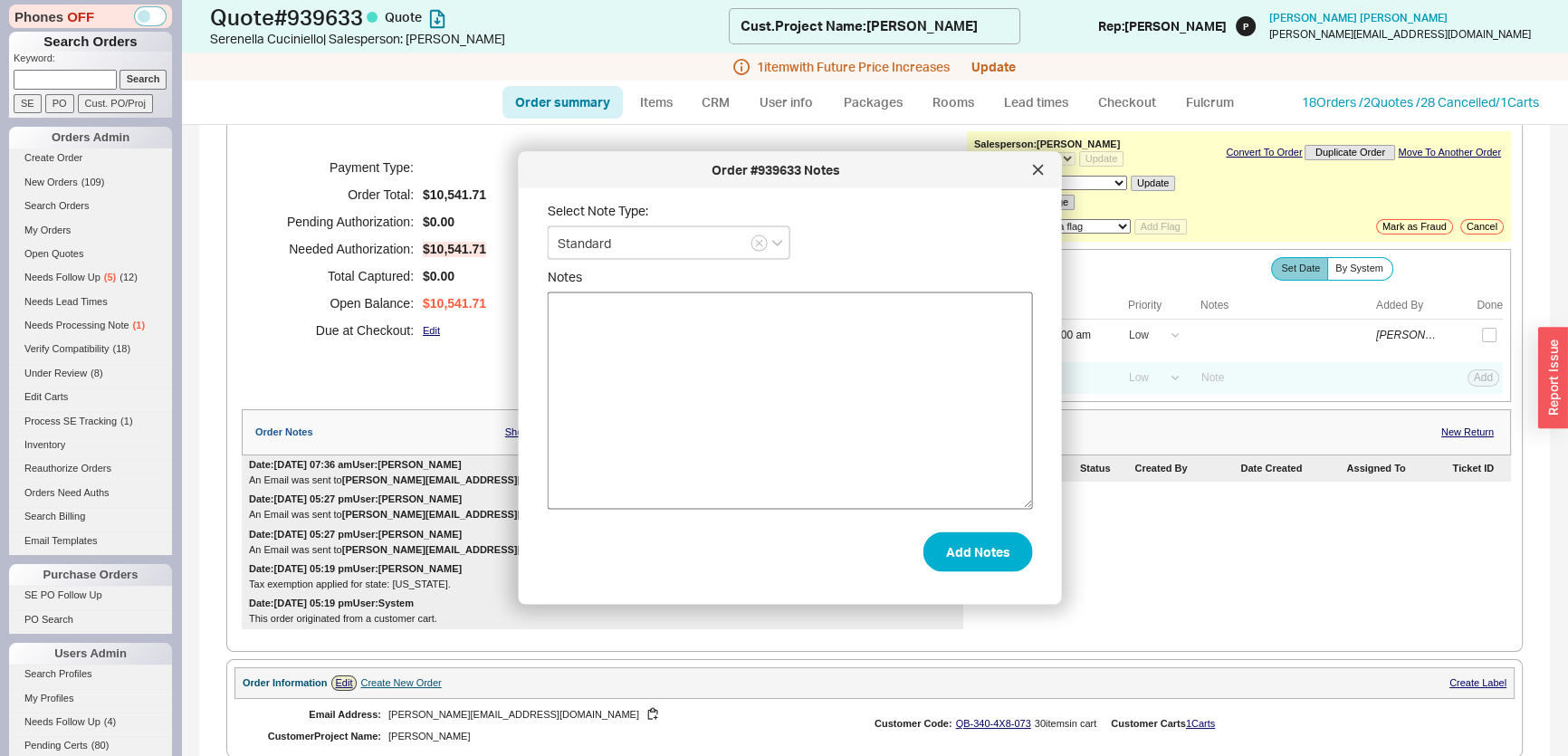
click at [818, 430] on textarea "Notes" at bounding box center [790, 401] width 485 height 218
type textarea "Ready to place this order?"
click at [971, 554] on button "Add Notes" at bounding box center [977, 552] width 110 height 40
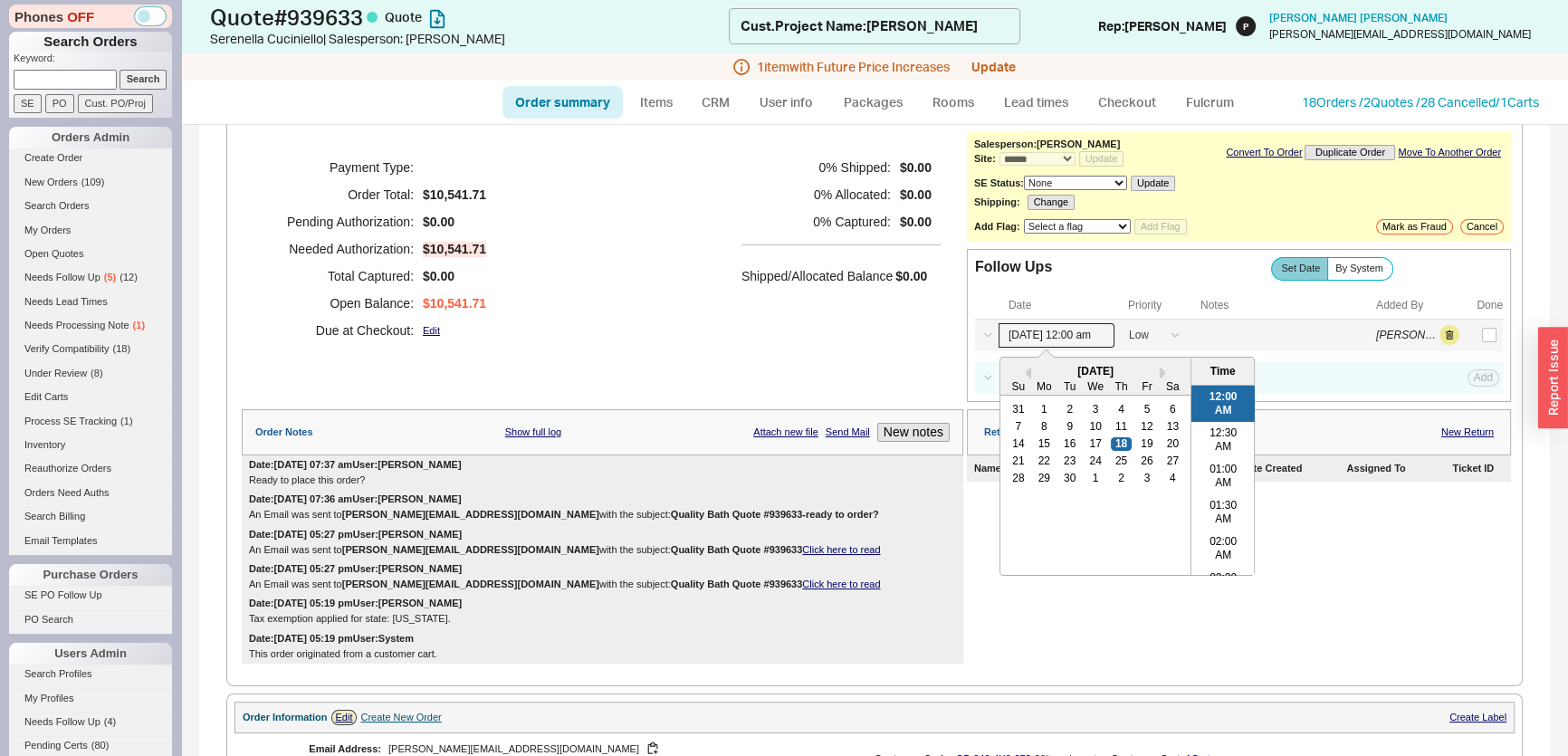
click at [1096, 340] on input "[DATE] 12:00 am" at bounding box center [1056, 336] width 115 height 25
click at [1110, 446] on div "18" at bounding box center [1120, 443] width 22 height 12
click at [1114, 457] on div "25" at bounding box center [1120, 460] width 22 height 12
type input "09/25/25 12:00 am"
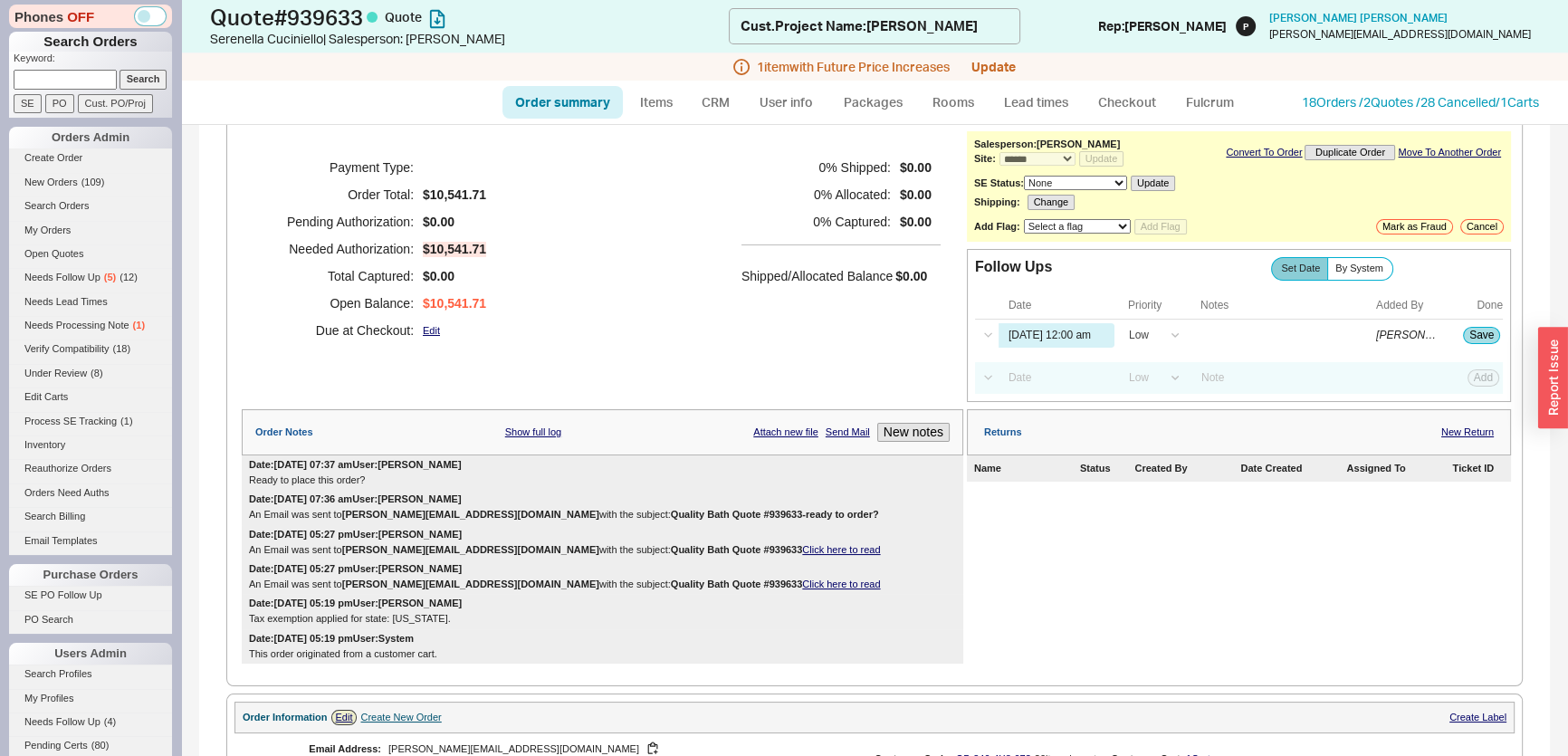
click at [782, 304] on div "0 % Shipped: $0.00 0 % Allocated: $0.00 0 % Captured: $0.00 Shipped/Allocated B…" at bounding box center [841, 248] width 199 height 190
click at [1463, 333] on button "Save" at bounding box center [1481, 334] width 37 height 16
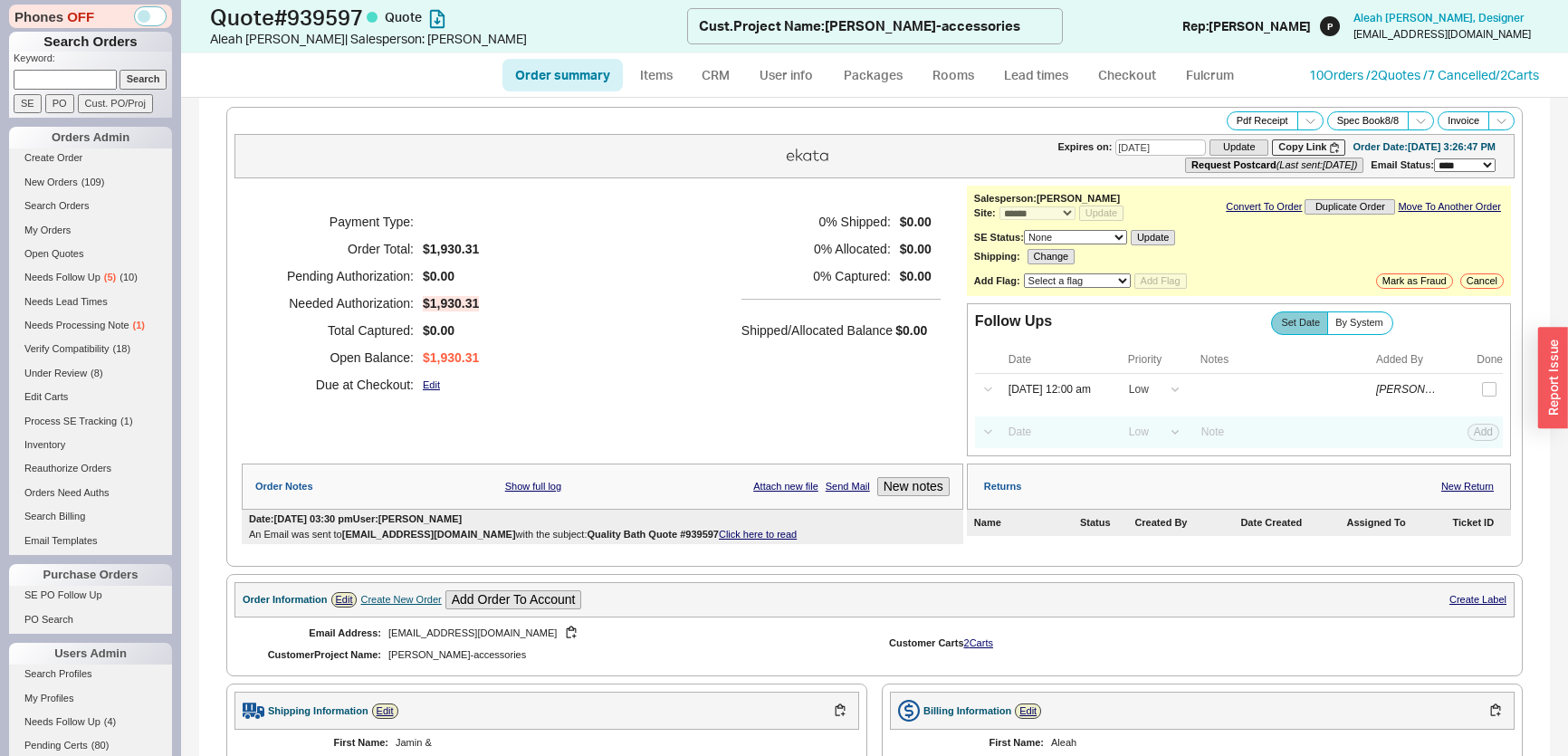
select select "*"
select select "LOW"
select select "3"
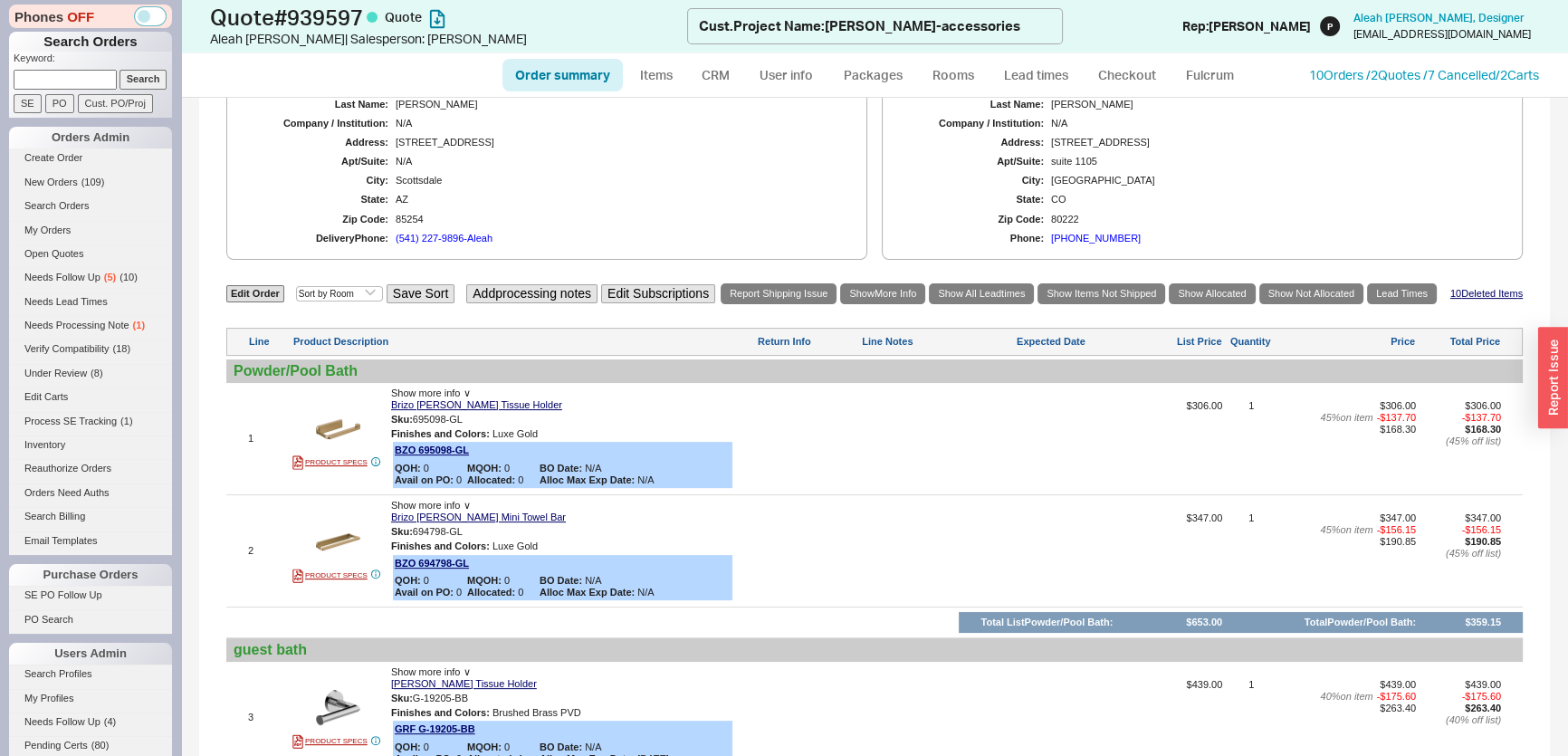
scroll to position [246, 0]
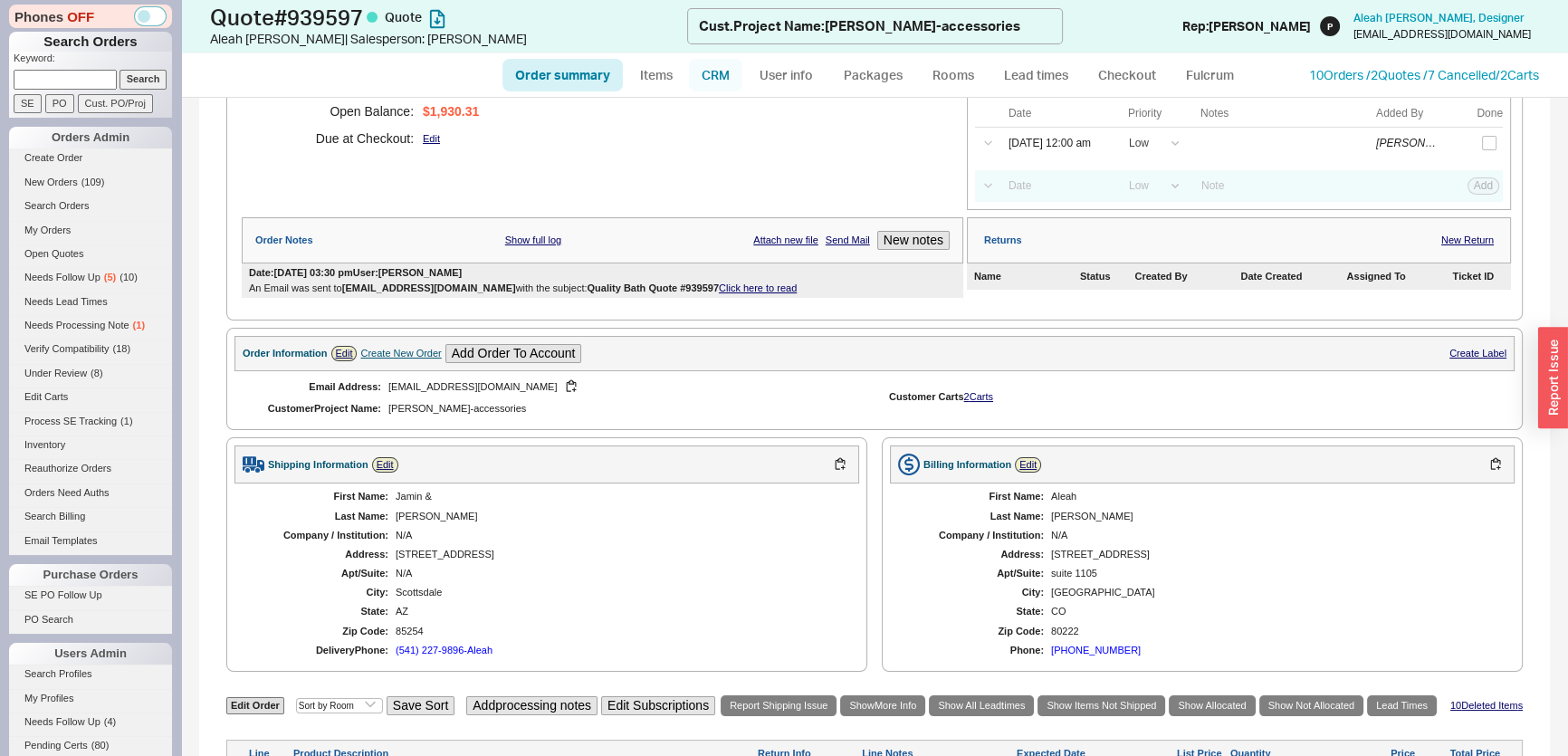
click at [731, 70] on link "CRM" at bounding box center [716, 75] width 53 height 32
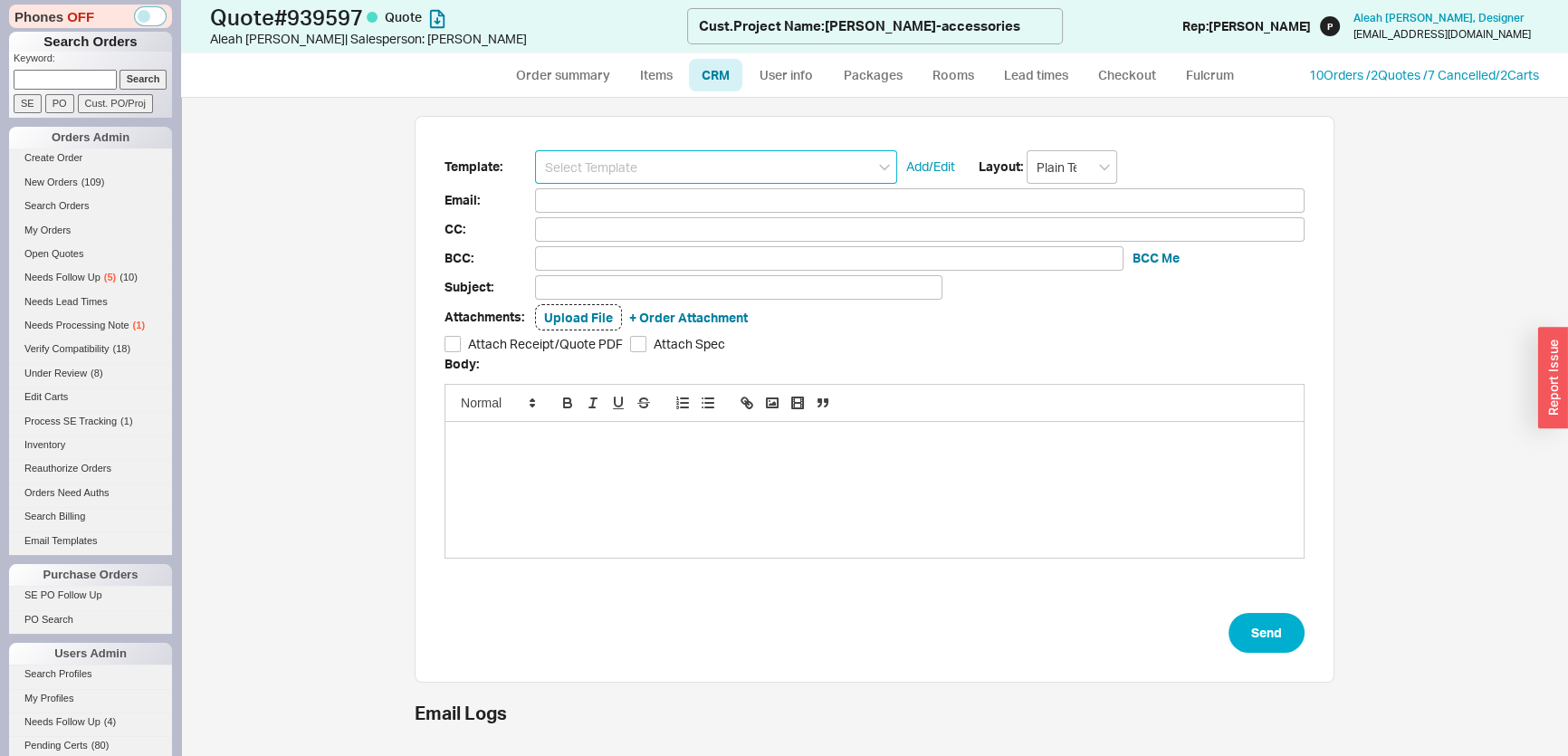
click at [678, 158] on input at bounding box center [716, 166] width 362 height 33
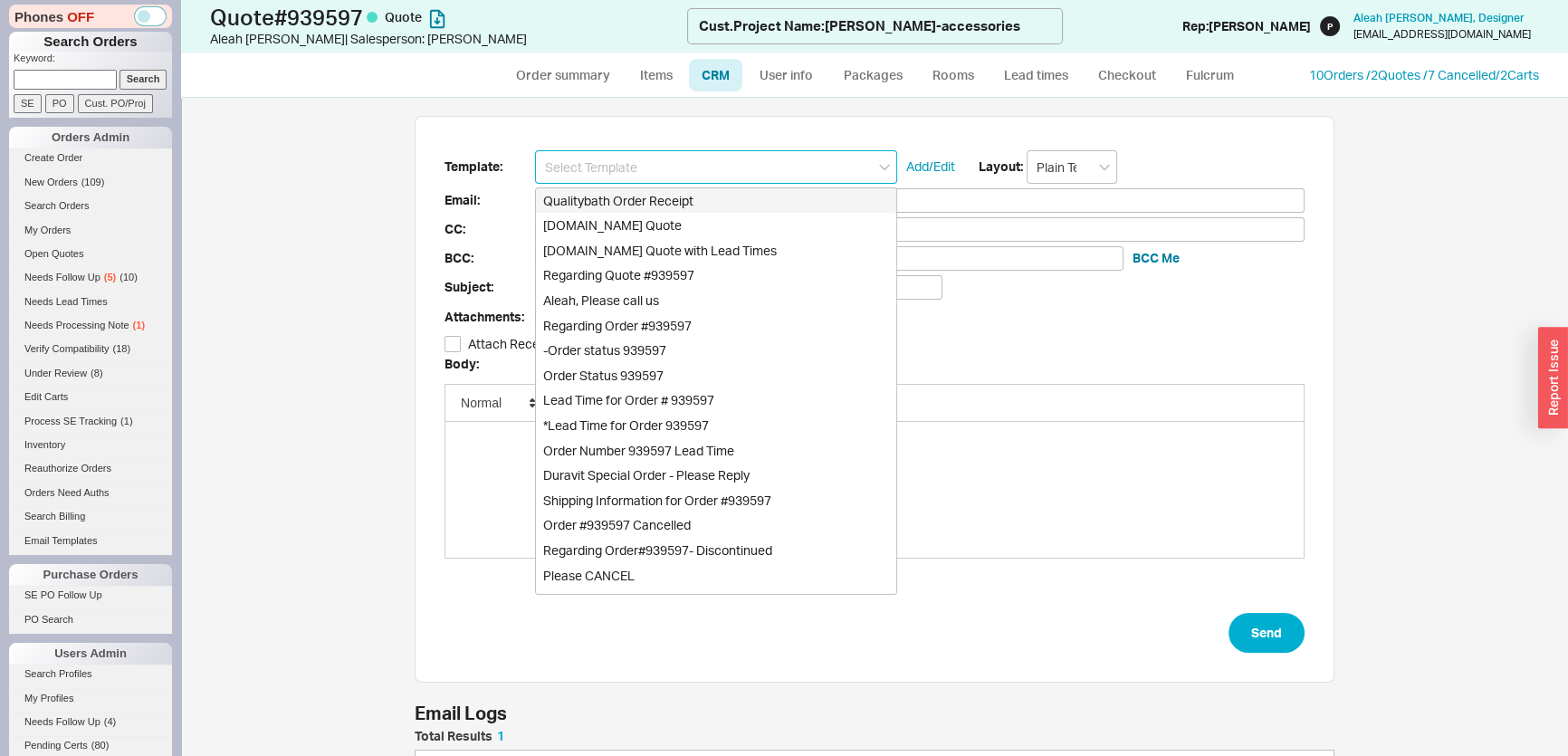
scroll to position [89, 907]
click at [663, 214] on div "[DOMAIN_NAME] Quote" at bounding box center [717, 225] width 361 height 26
type input "Receipt"
type input "[EMAIL_ADDRESS][DOMAIN_NAME]"
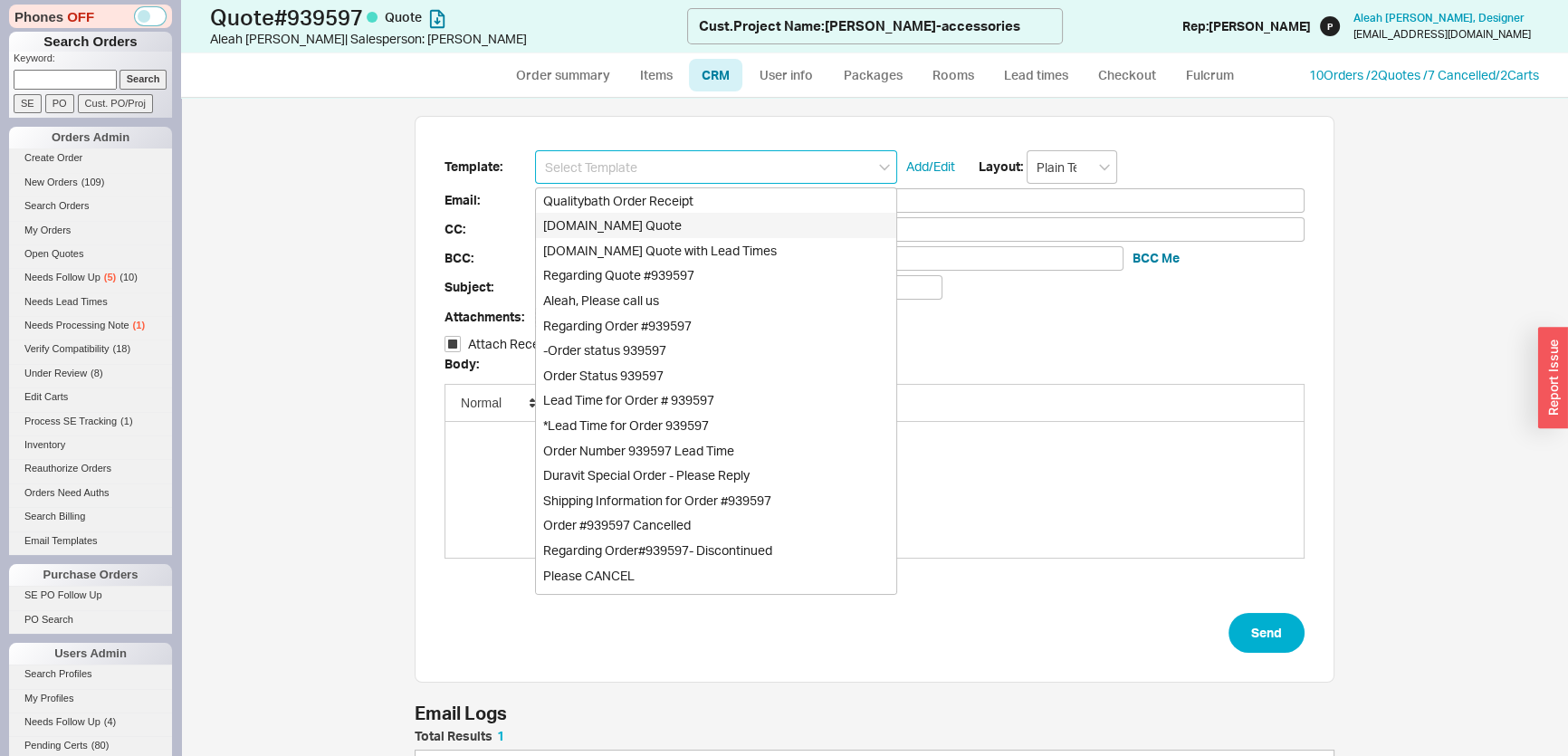
type input "Quality Bath Quote #939597"
checkbox input "true"
type input "[DOMAIN_NAME] Quote"
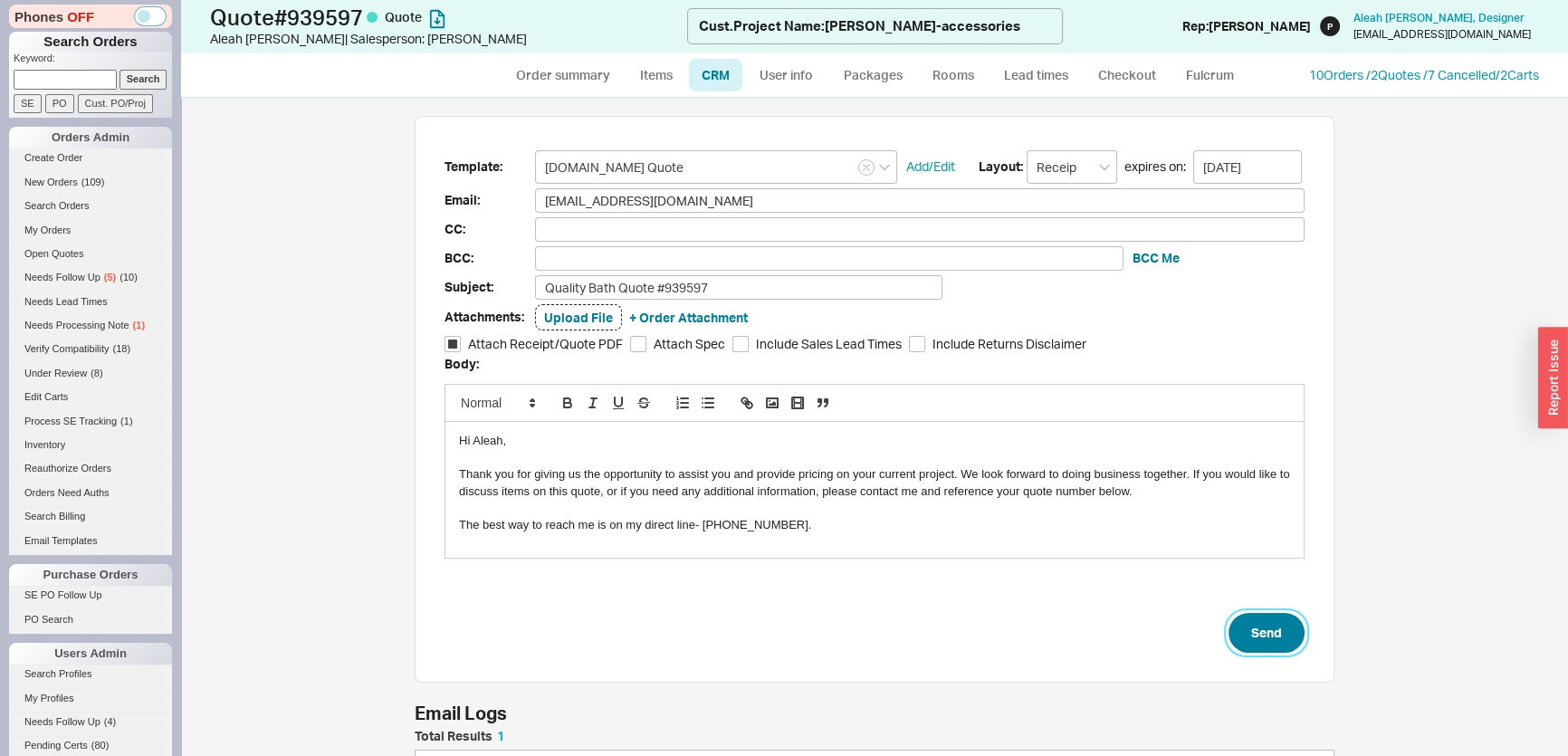
click at [1288, 626] on button "Send" at bounding box center [1266, 633] width 76 height 40
select select "*"
select select "LOW"
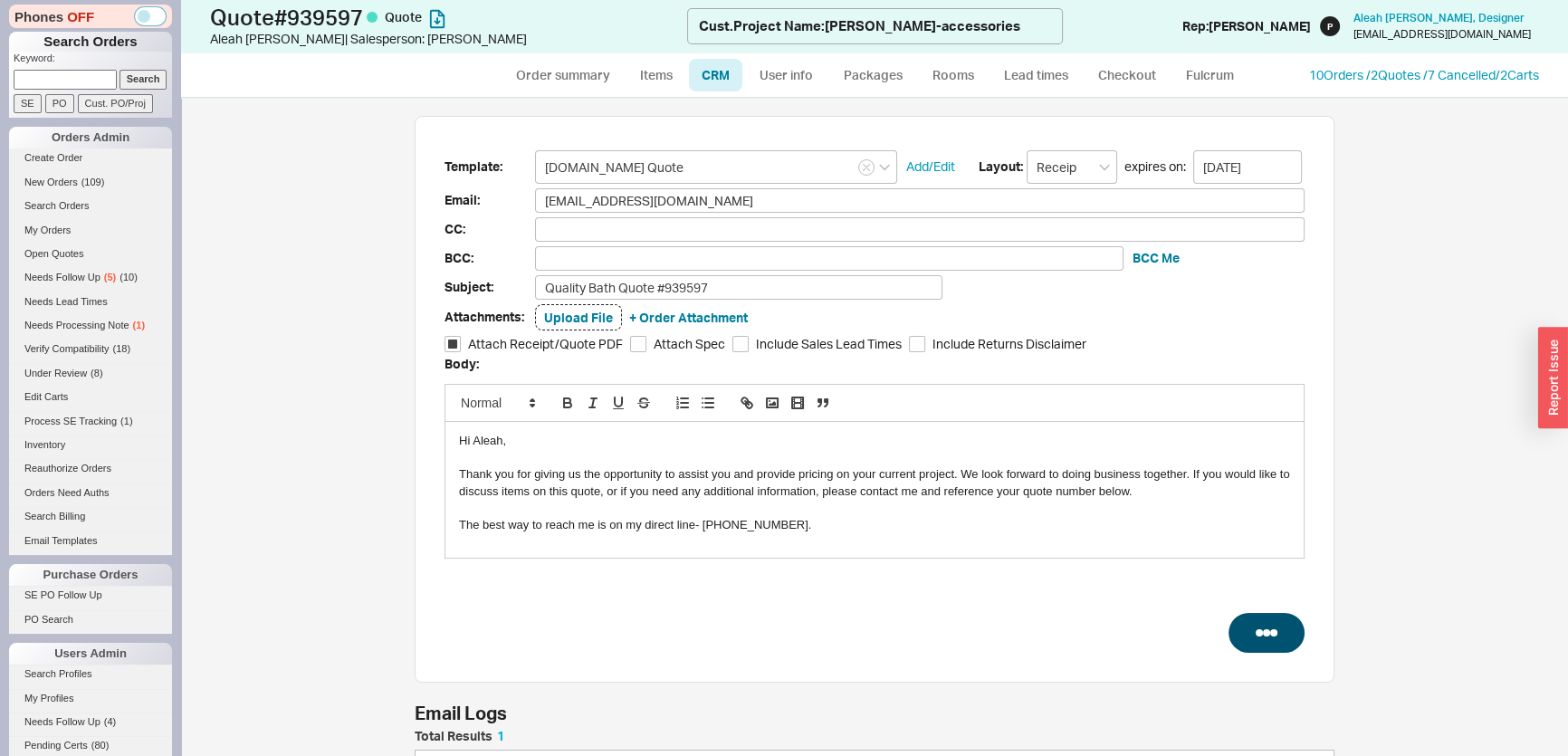
select select "3"
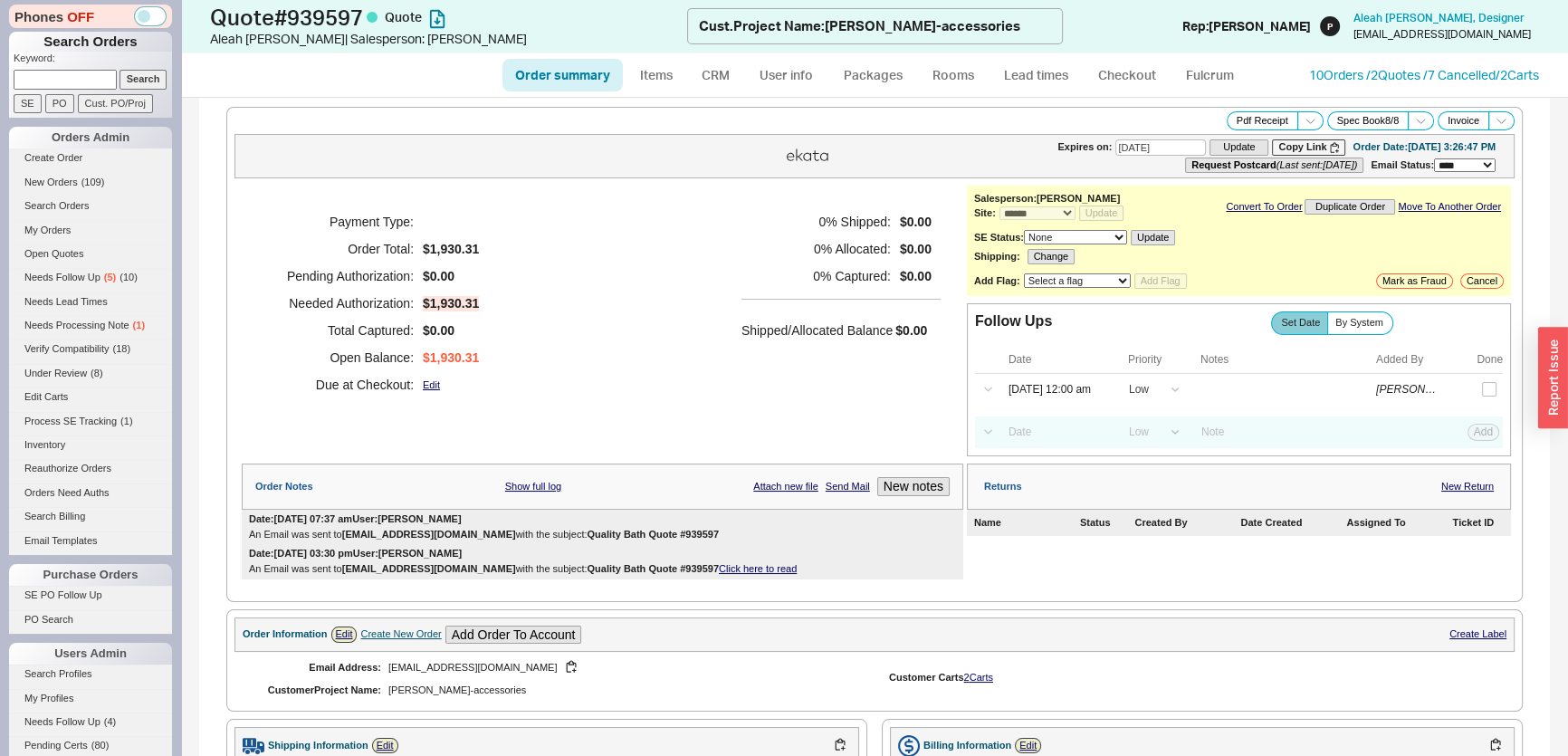
type input "[DATE]"
click at [1076, 393] on input "[DATE] 12:00 am" at bounding box center [1056, 390] width 115 height 25
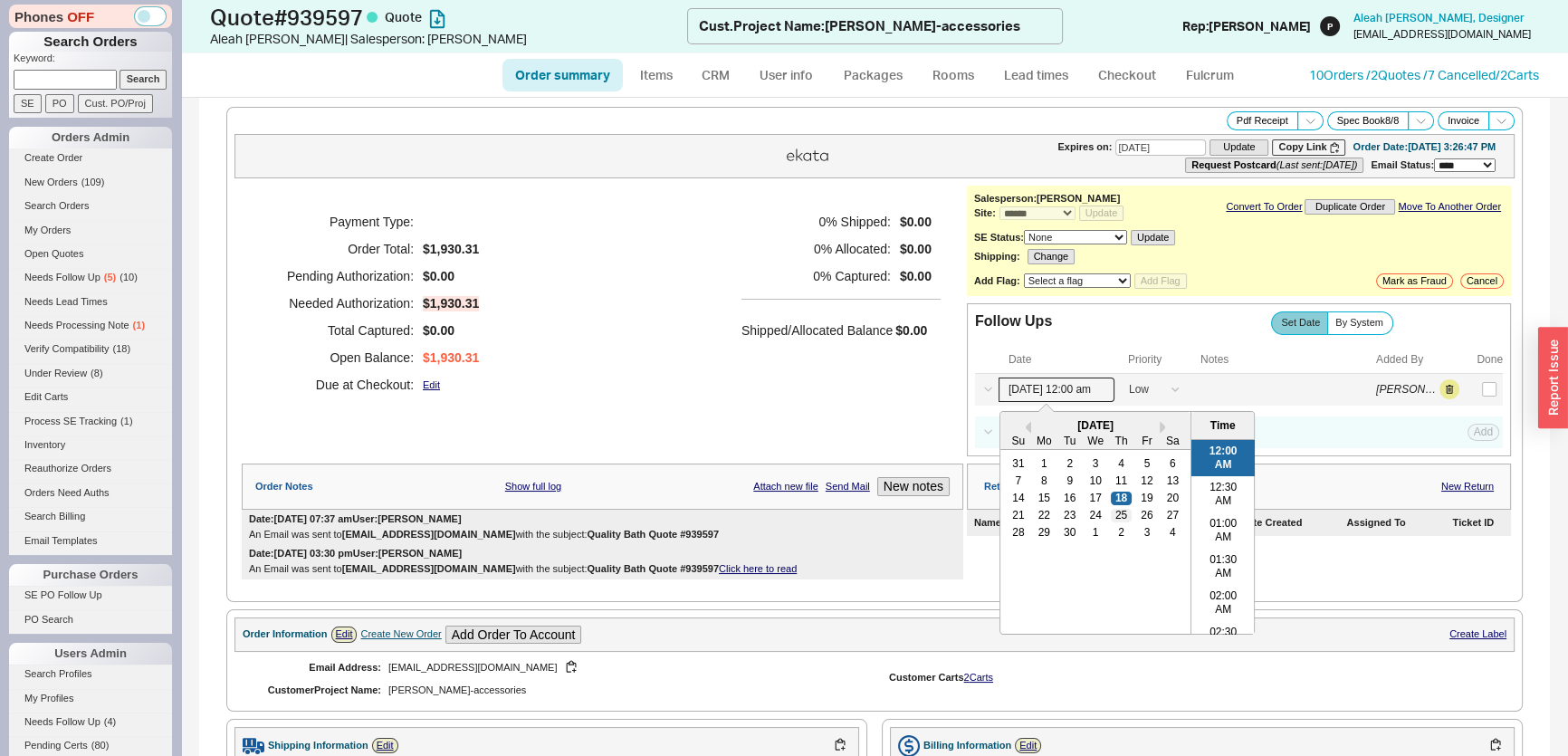
click at [1118, 513] on div "25" at bounding box center [1120, 514] width 22 height 12
type input "[DATE] 12:00 am"
click at [686, 313] on div "Payment Type: Order Total: $1,930.31 Pending Authorization: $0.00 Needed Author…" at bounding box center [602, 303] width 721 height 236
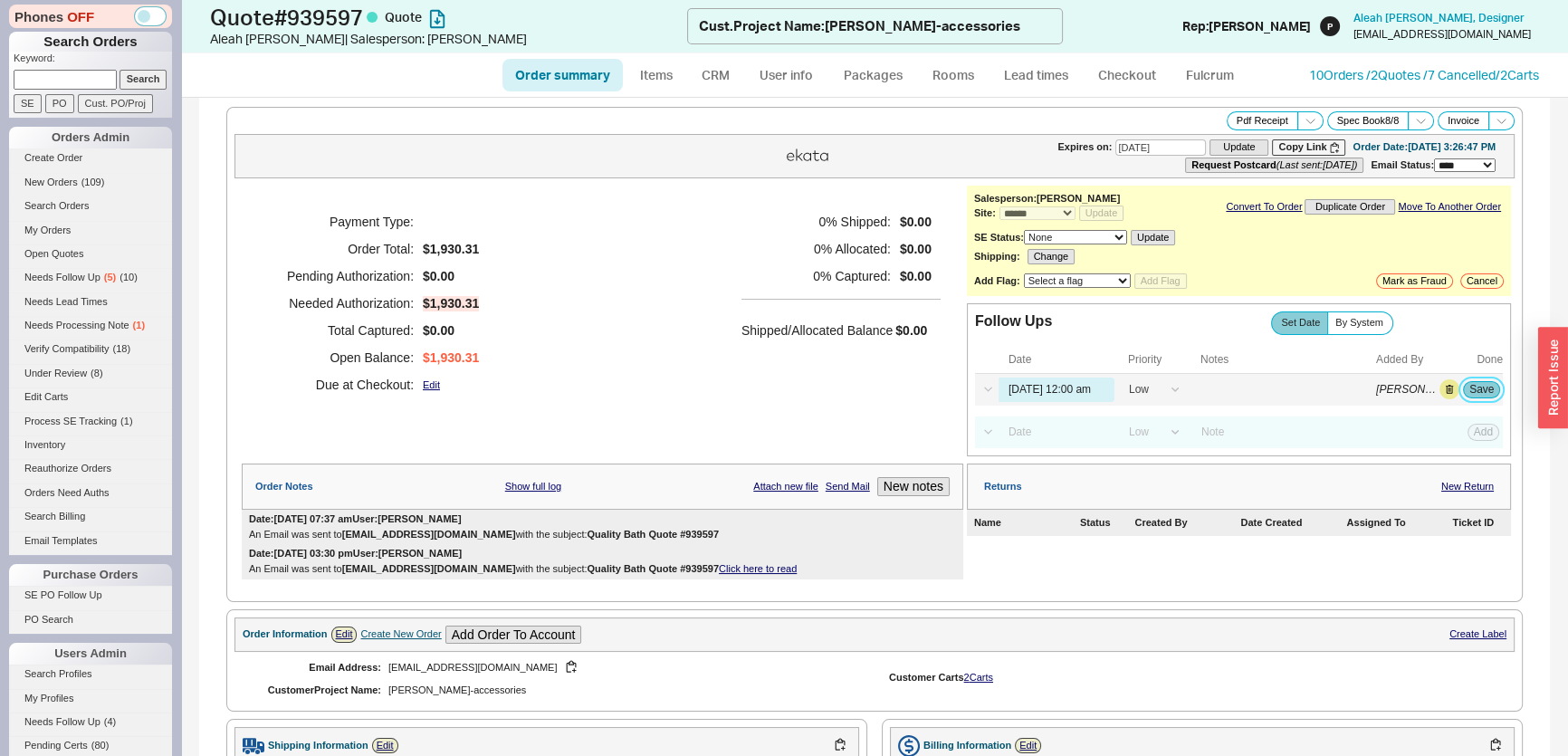
click at [1475, 395] on button "Save" at bounding box center [1481, 388] width 37 height 16
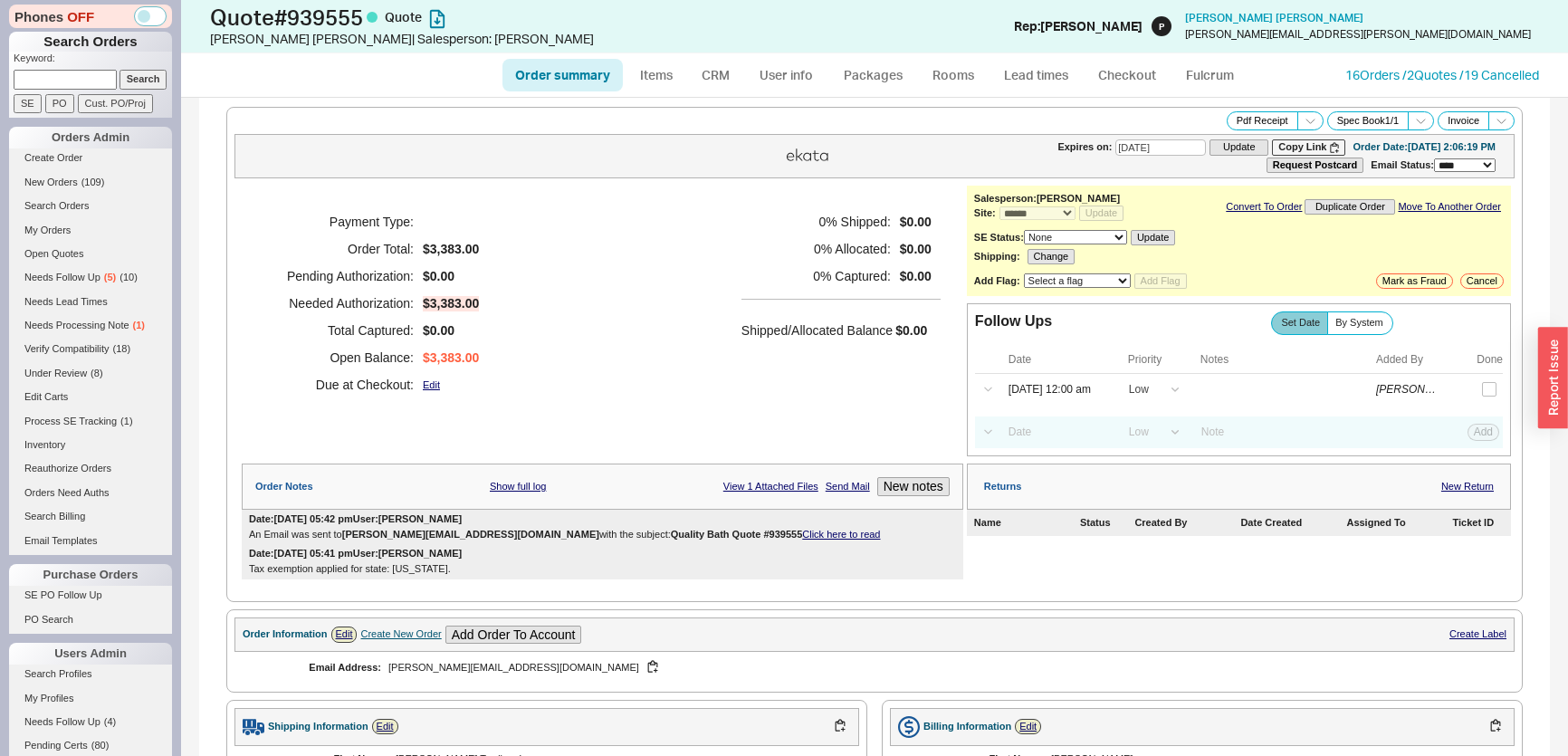
select select "*"
select select "LOW"
select select "3"
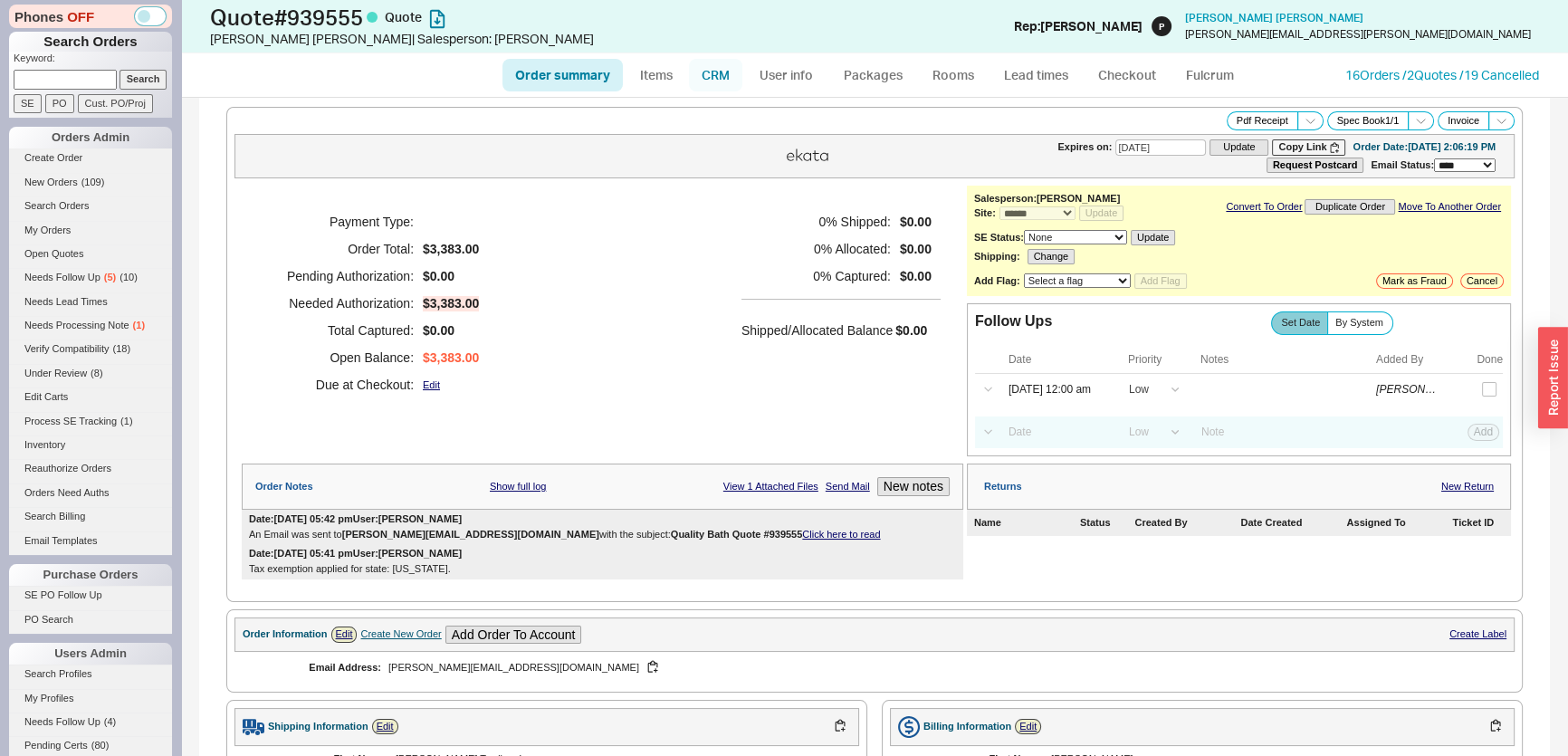
click at [704, 90] on link "CRM" at bounding box center [716, 75] width 53 height 32
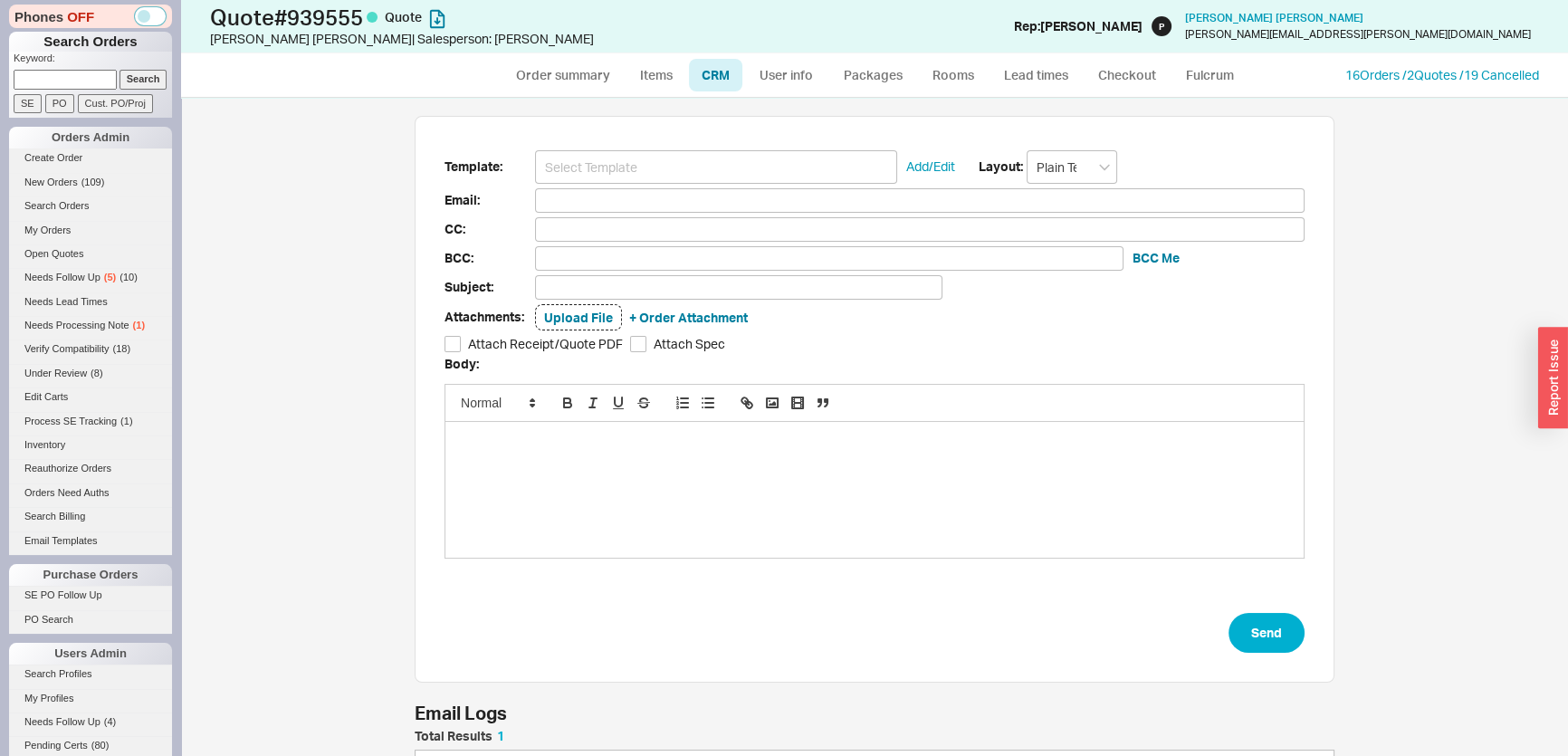
scroll to position [89, 907]
click at [630, 163] on input at bounding box center [716, 166] width 362 height 33
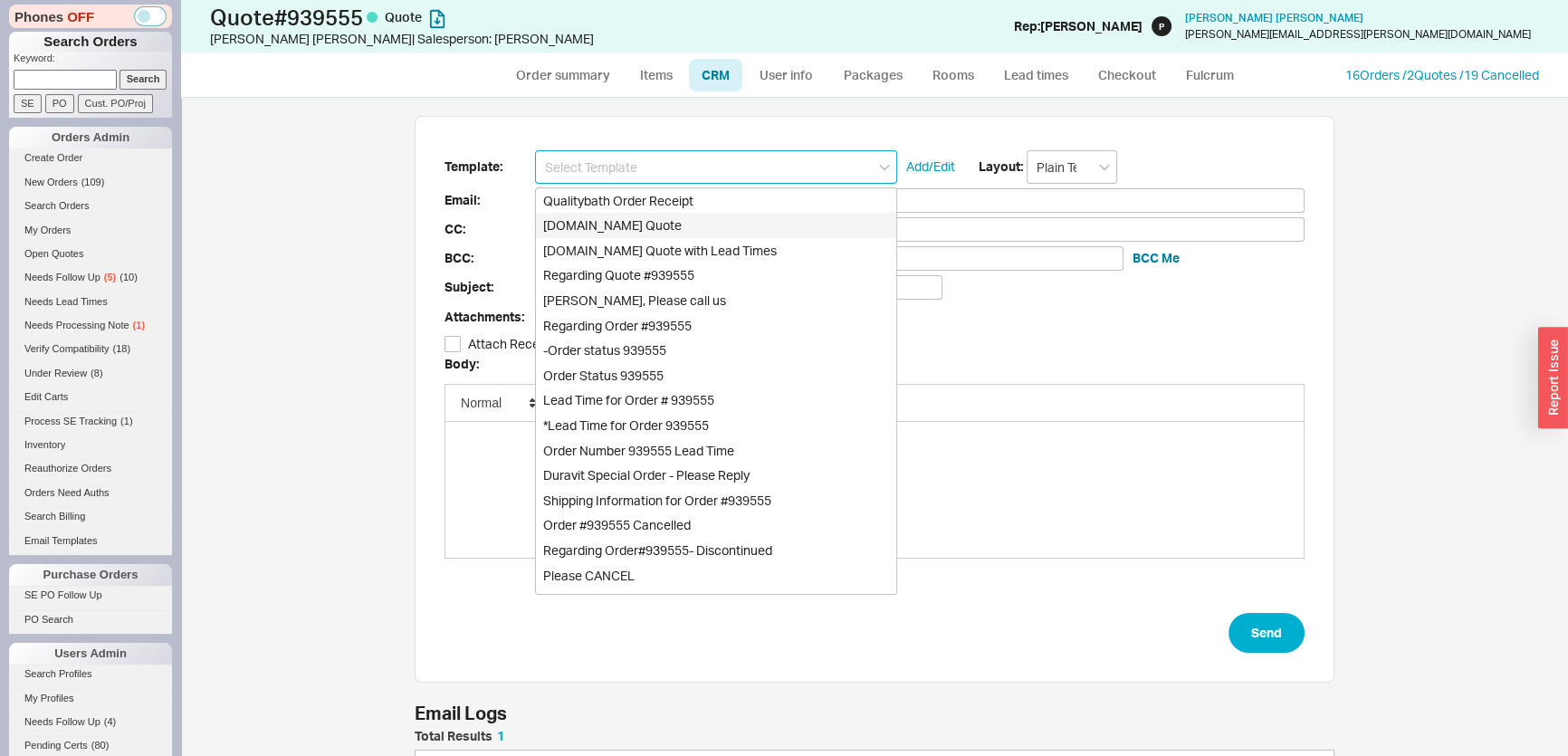
click at [635, 232] on div "[DOMAIN_NAME] Quote" at bounding box center [717, 225] width 361 height 26
type input "Receipt"
type input "[PERSON_NAME][EMAIL_ADDRESS][DOMAIN_NAME]"
type input "Quality Bath Quote #939555"
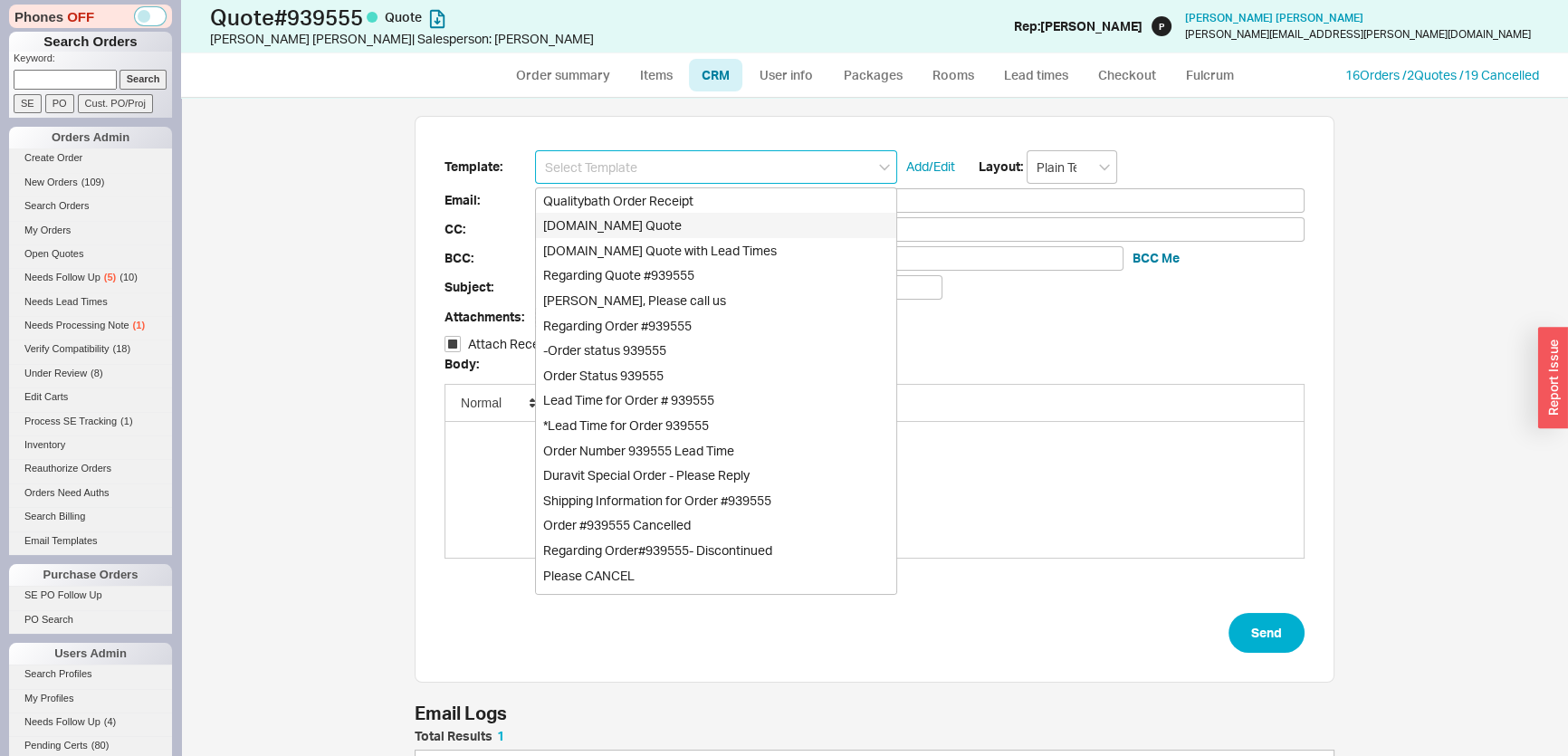
checkbox input "true"
type input "[DOMAIN_NAME] Quote"
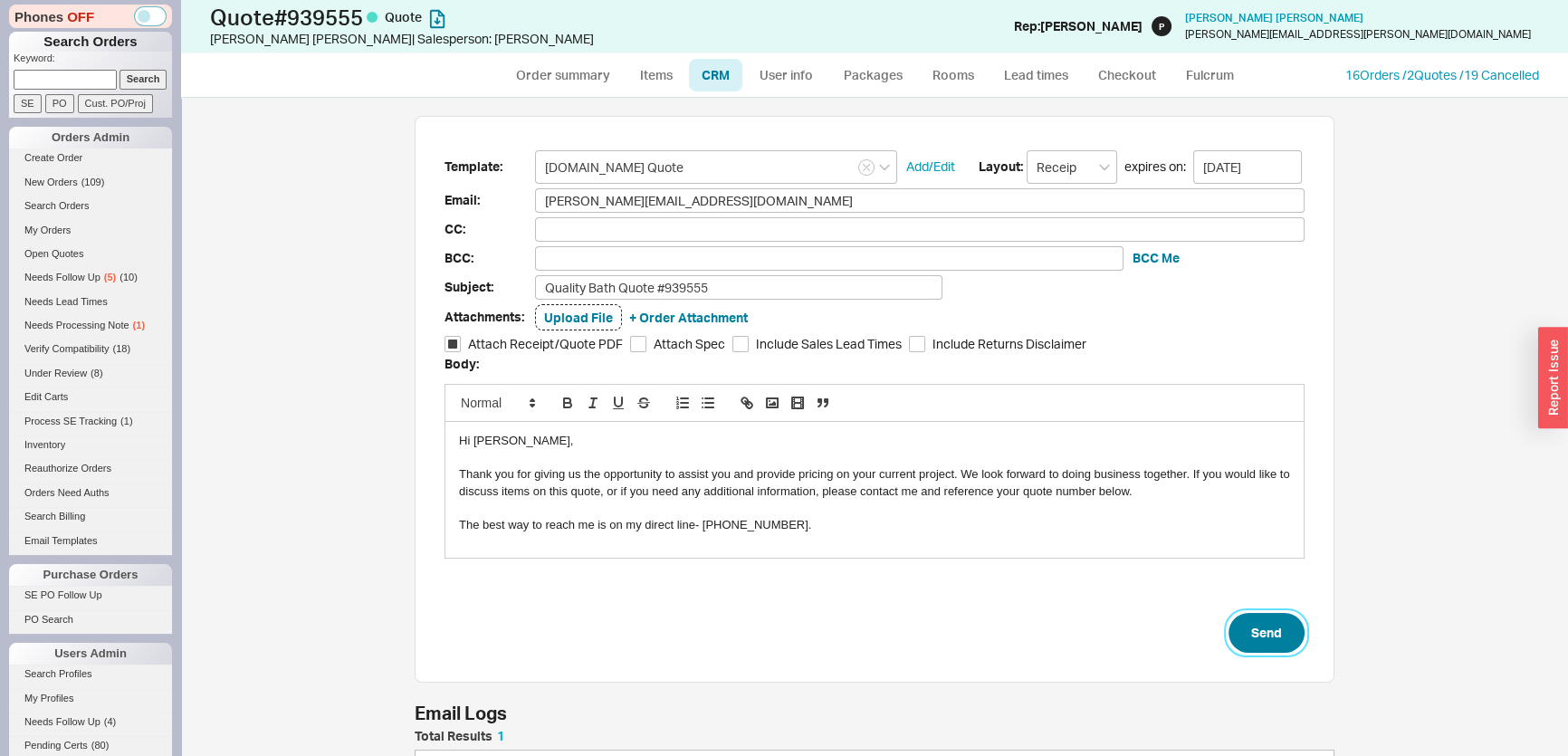
click at [1257, 624] on button "Send" at bounding box center [1266, 633] width 76 height 40
select select "*"
select select "LOW"
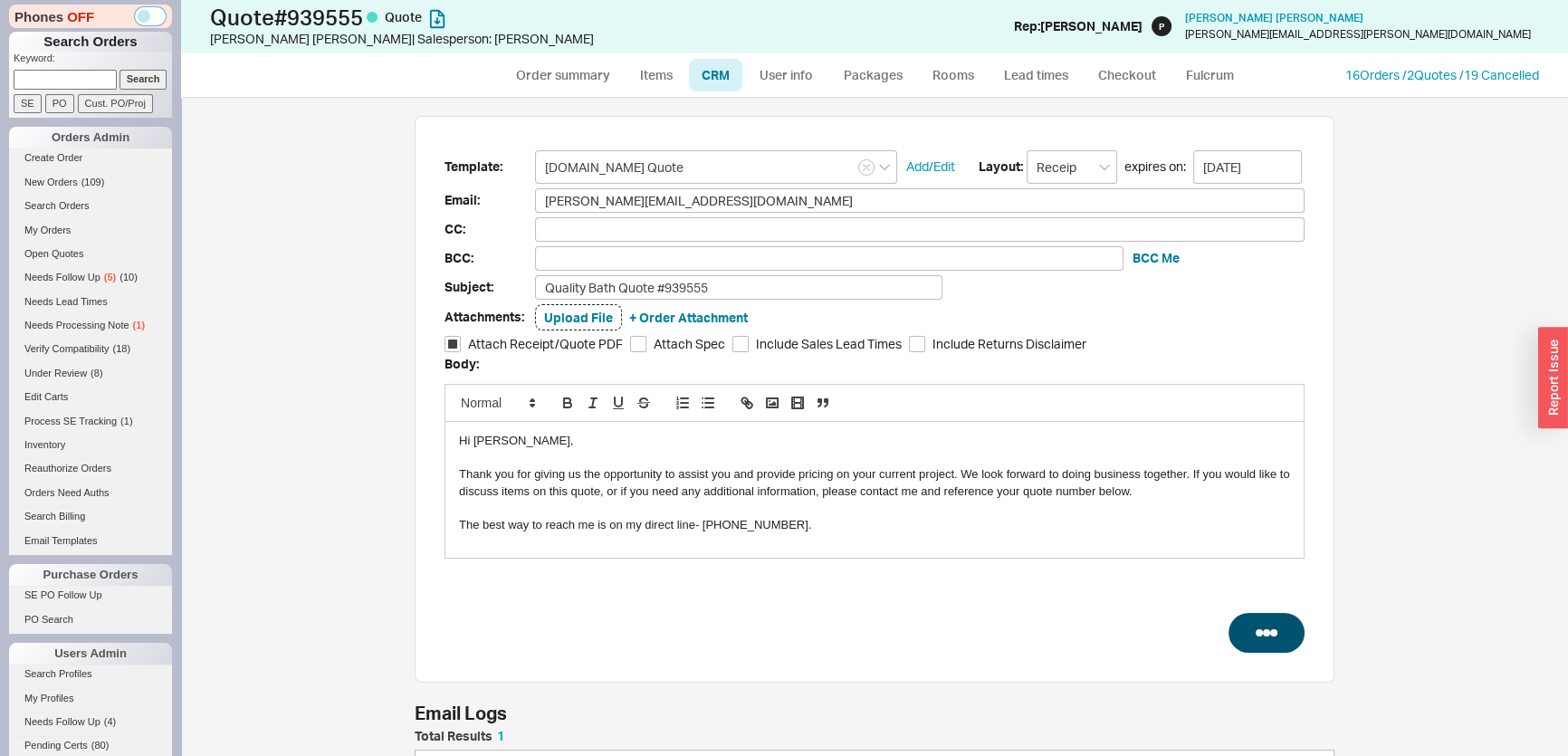
select select "3"
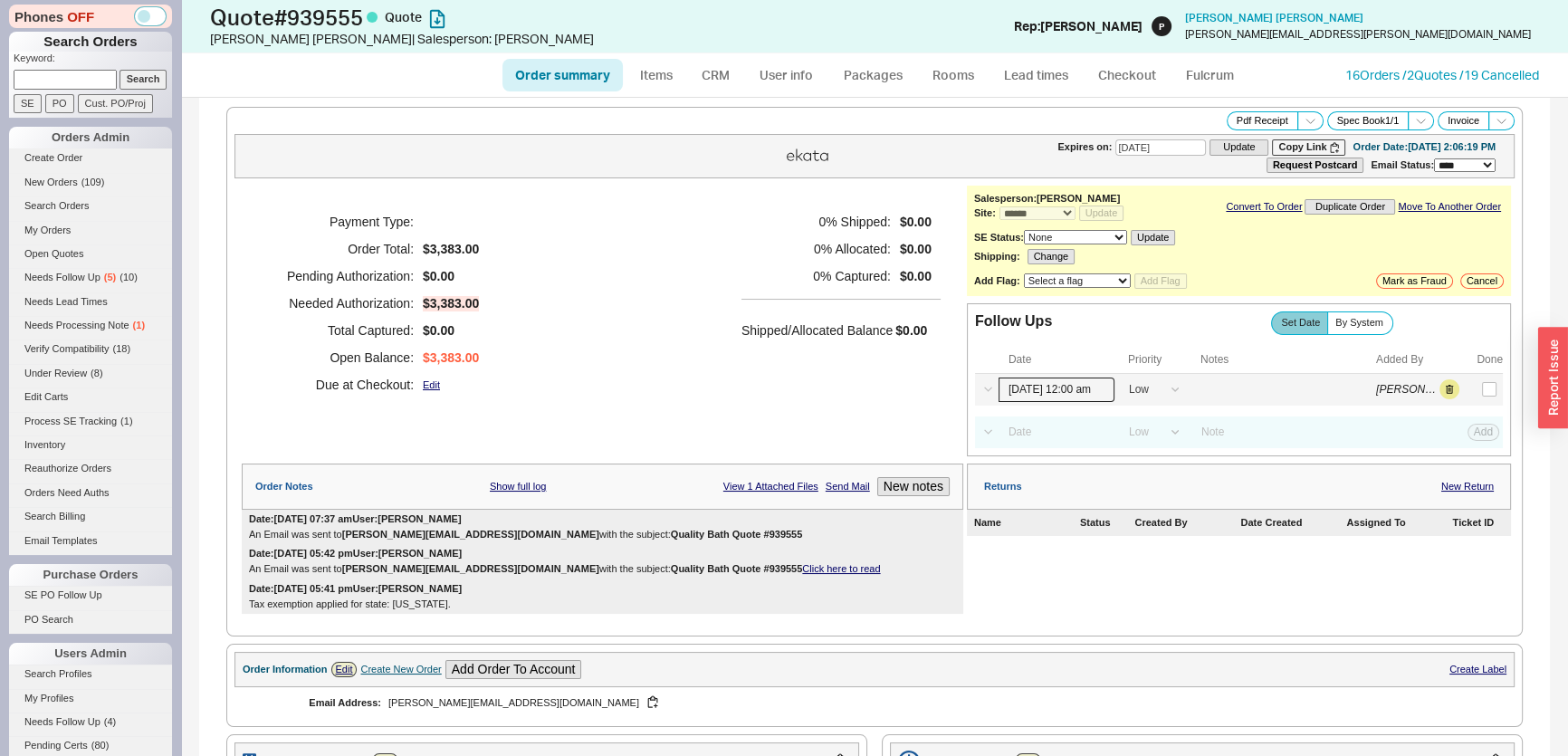
click at [1056, 395] on input "[DATE] 12:00 am" at bounding box center [1056, 390] width 115 height 25
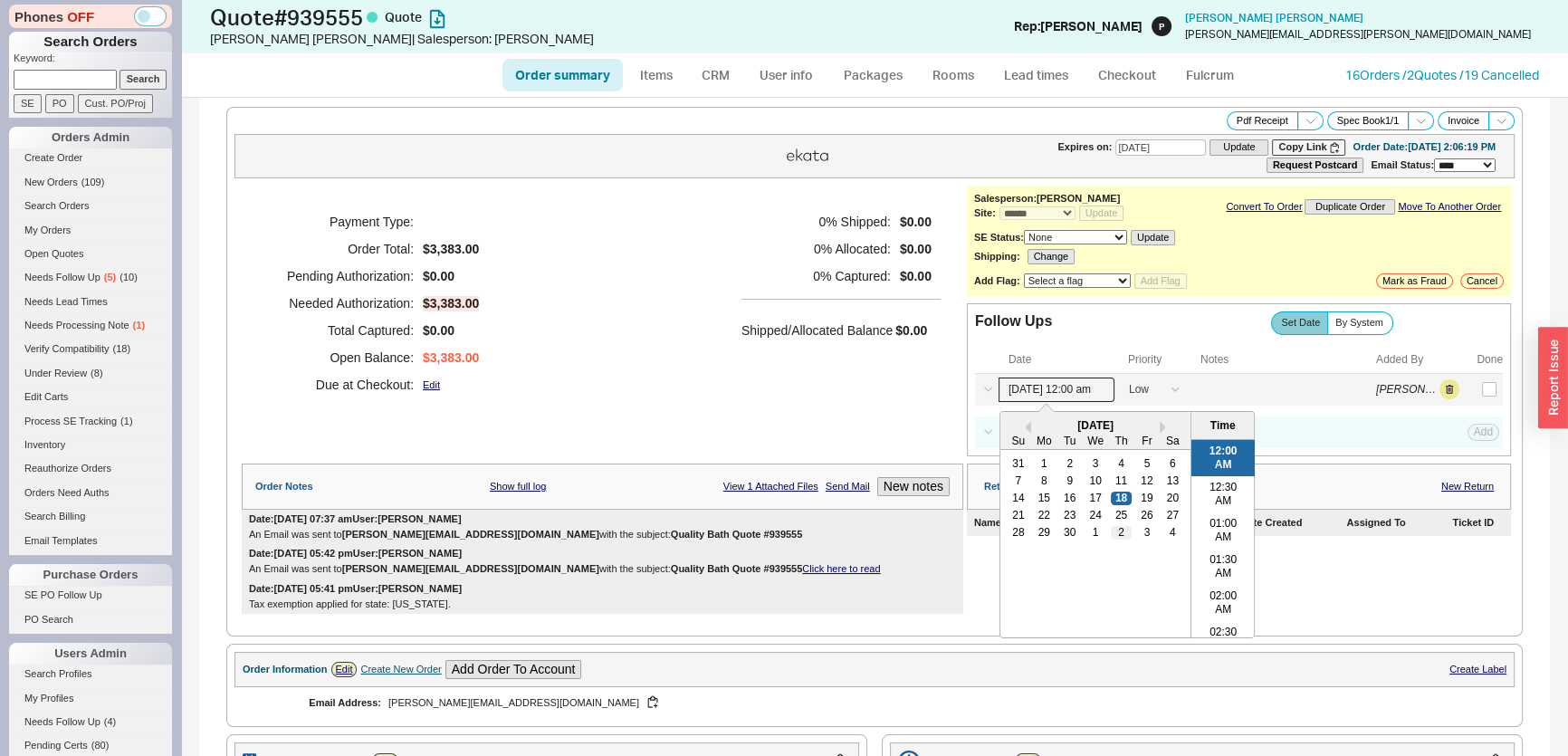
click at [1110, 536] on div "2" at bounding box center [1120, 532] width 22 height 12
type input "[DATE] 12:00 am"
click at [807, 384] on div "0 % Shipped: $0.00 0 % Allocated: $0.00 0 % Captured: $0.00 Shipped/Allocated B…" at bounding box center [841, 303] width 199 height 190
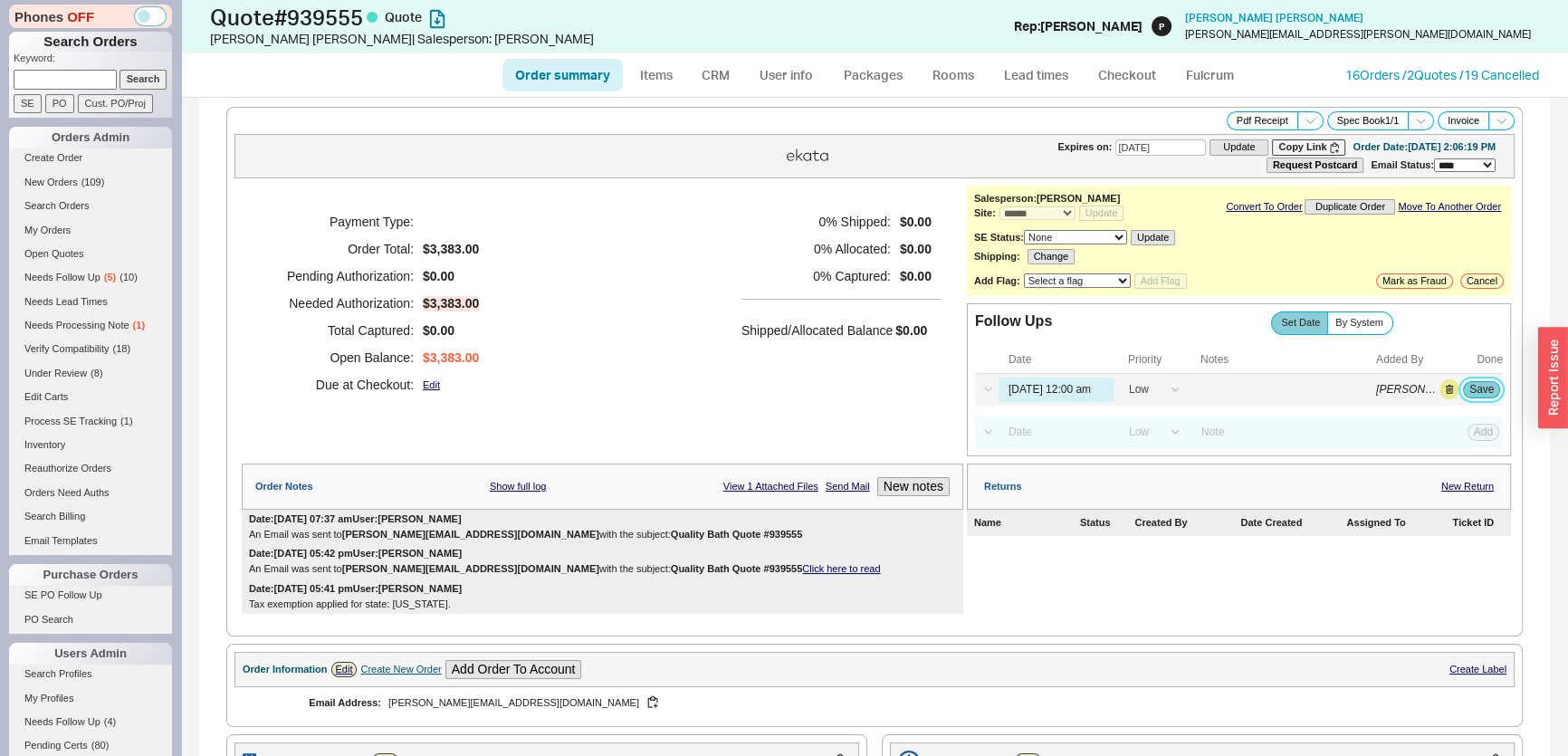
click at [1477, 384] on button "Save" at bounding box center [1481, 388] width 37 height 16
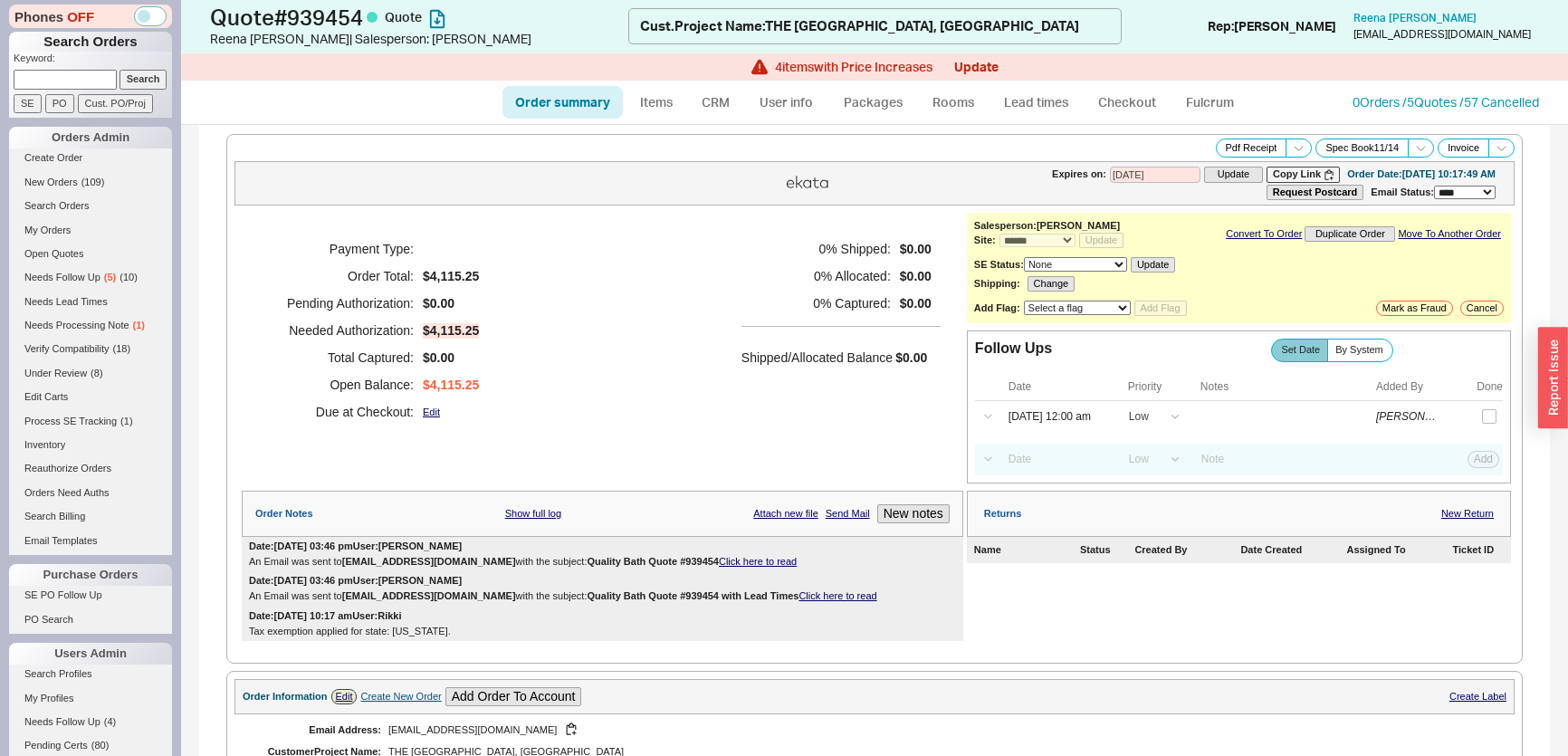
select select "*"
select select "LOW"
select select "3"
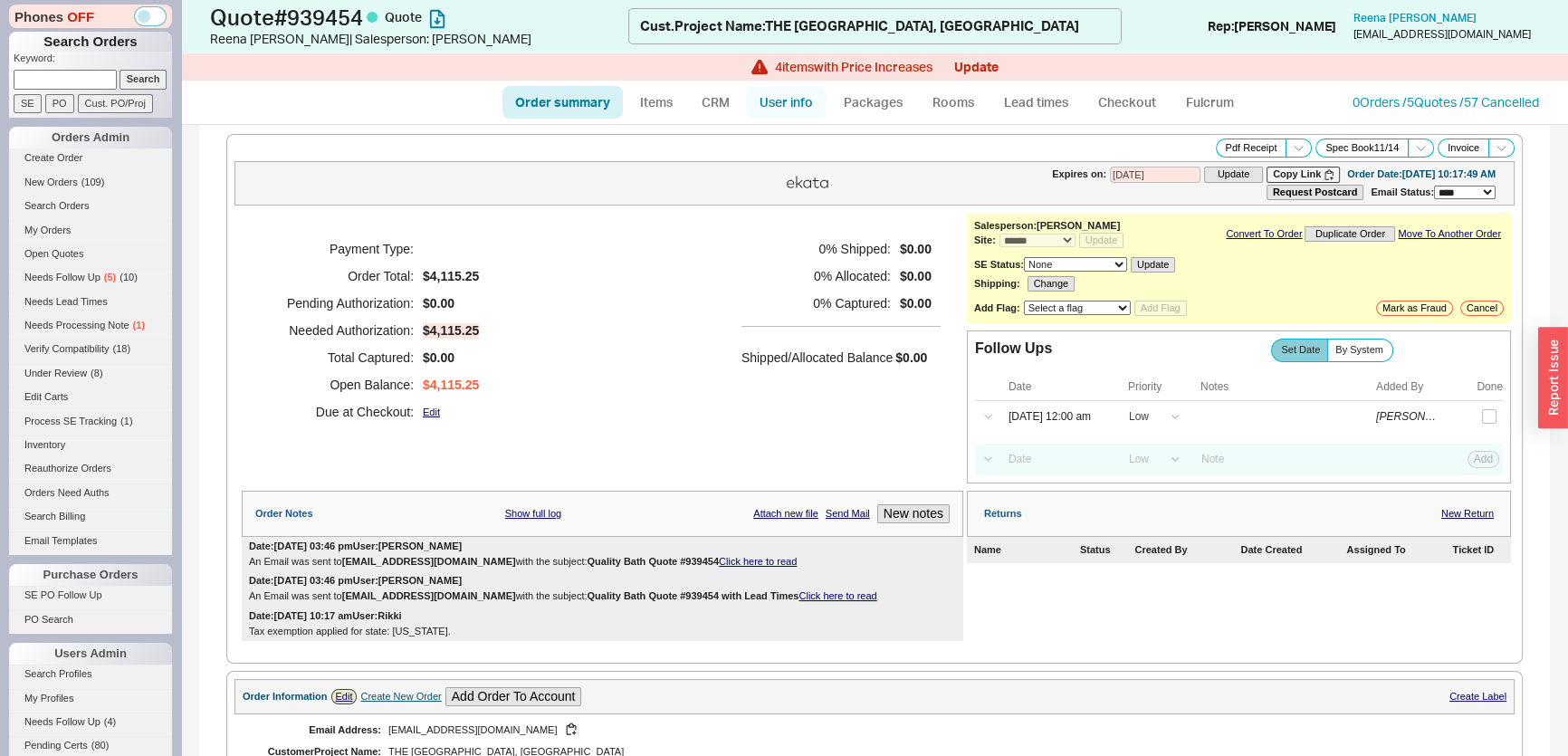
click at [764, 100] on link "User info" at bounding box center [786, 102] width 80 height 32
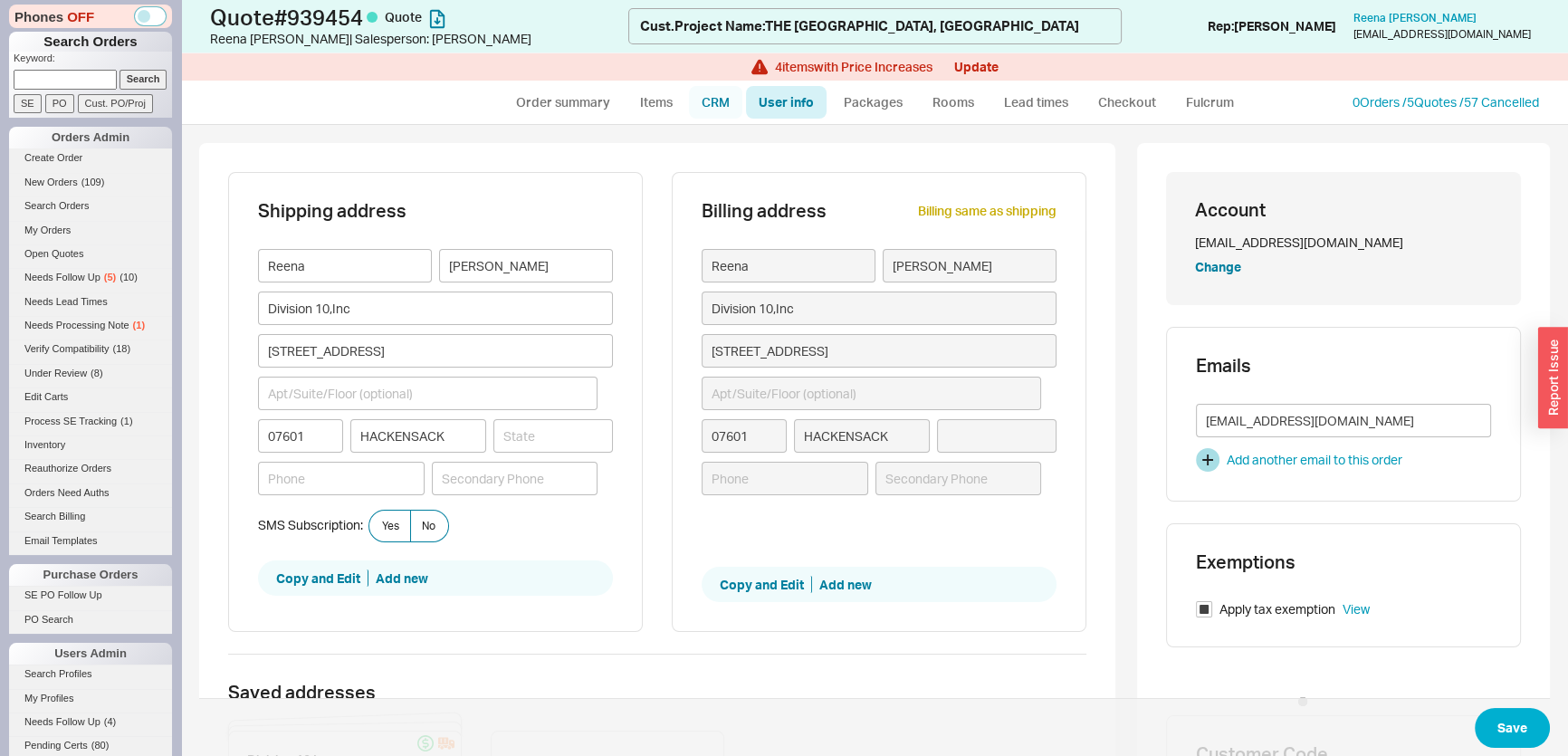
click at [734, 98] on link "CRM" at bounding box center [716, 102] width 53 height 32
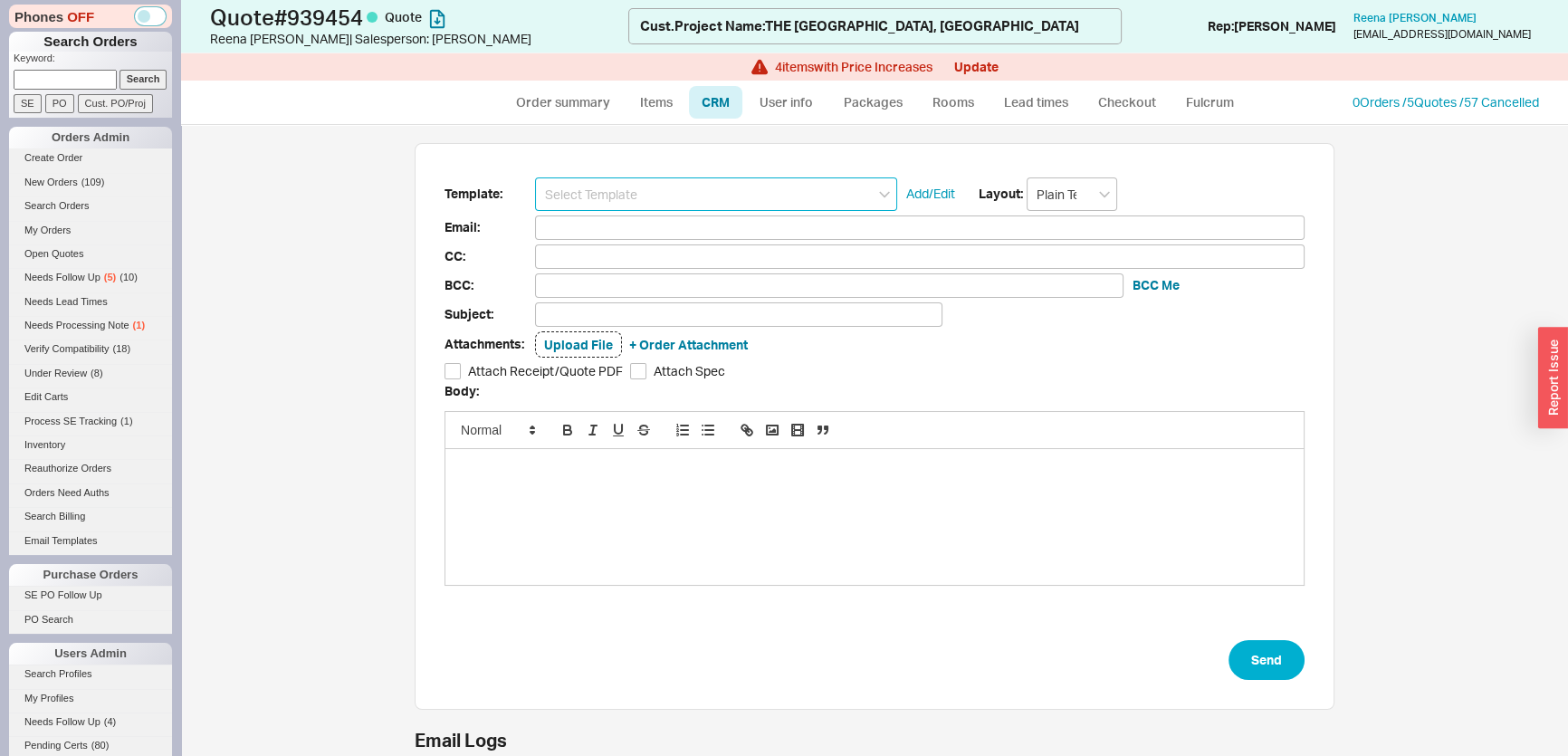
scroll to position [125, 907]
click at [716, 189] on input at bounding box center [716, 194] width 362 height 33
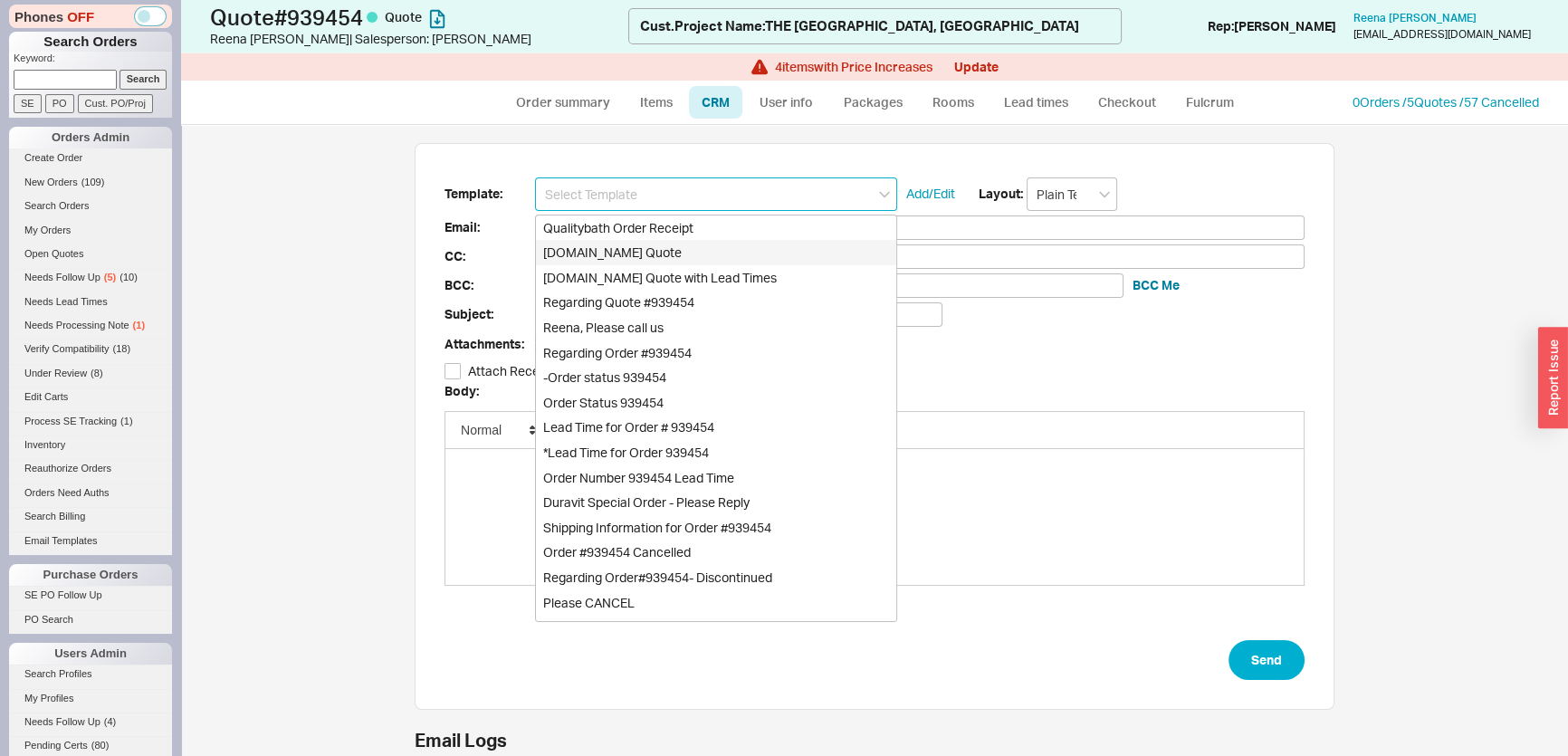
click at [698, 249] on div "Qualitybath.com Quote" at bounding box center [717, 252] width 361 height 26
type input "Receipt"
type input "reena@division10.com"
type input "Quality Bath Quote #939454"
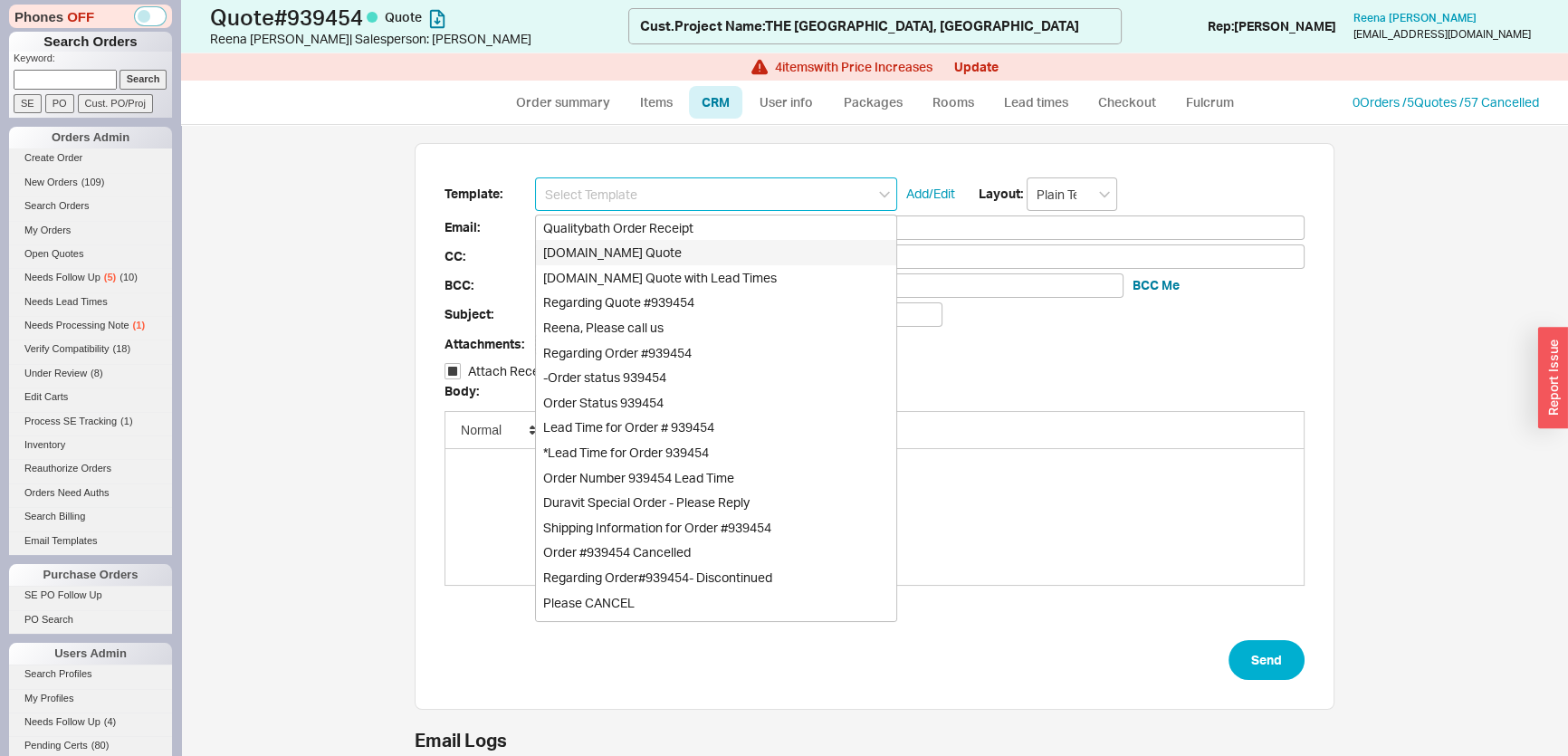
checkbox input "true"
type input "Qualitybath.com Quote"
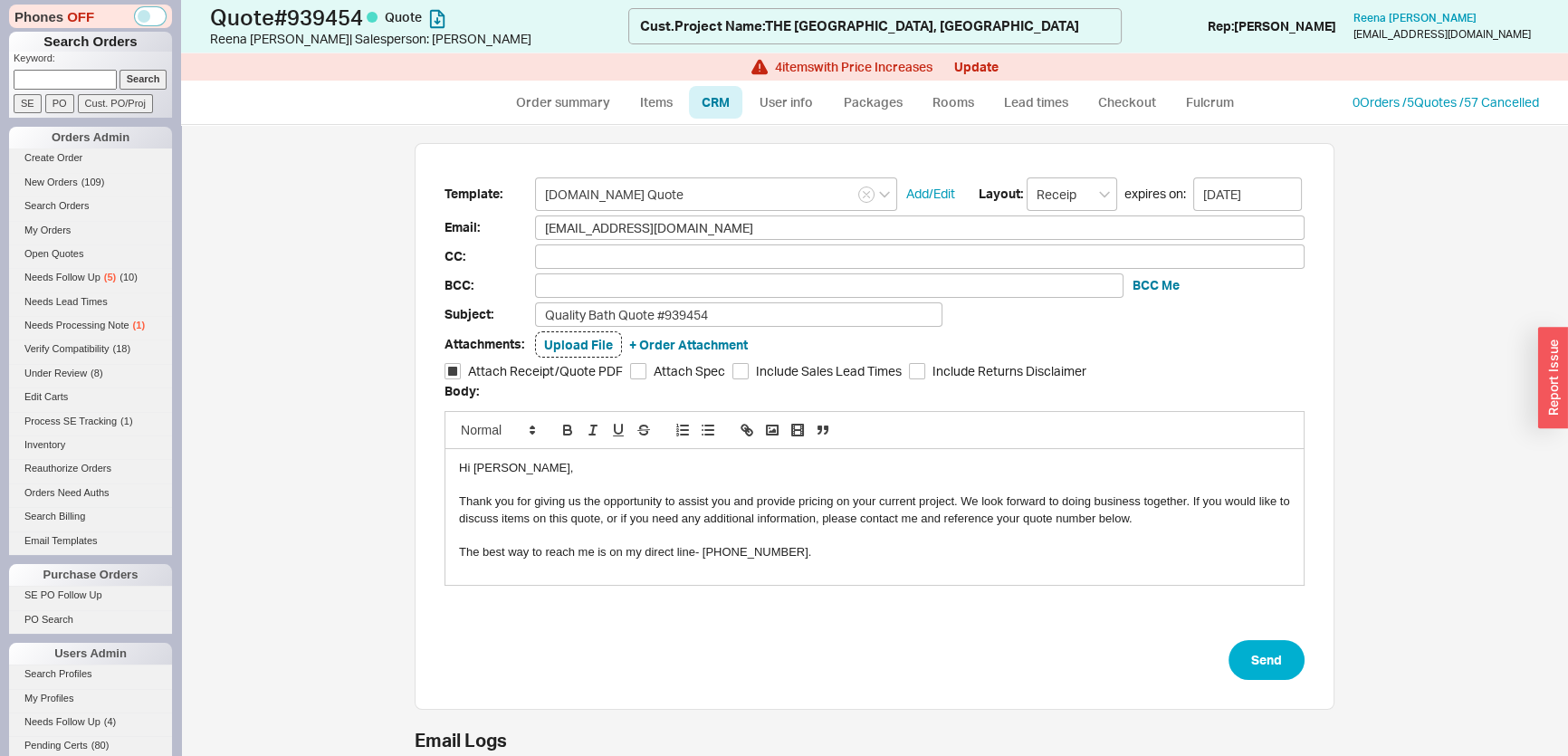
click at [729, 331] on div "Attachments: Upload File + Order Attachment" at bounding box center [874, 345] width 860 height 27
click at [729, 321] on input "Quality Bath Quote #939454" at bounding box center [739, 315] width 408 height 25
type input "Quality Bath Quote #939454-ready to order?"
click at [1264, 655] on button "Send" at bounding box center [1266, 661] width 76 height 40
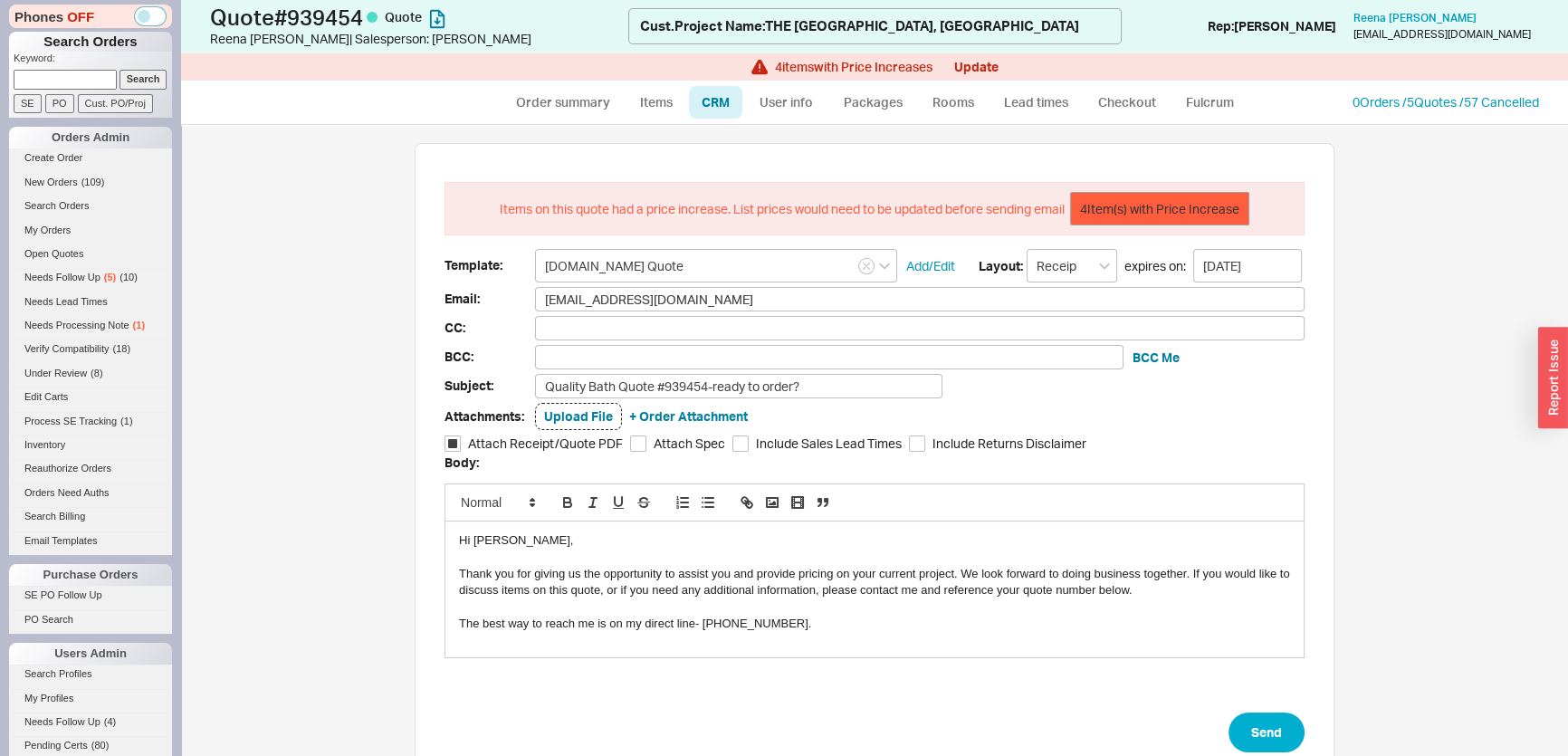
click at [1150, 202] on button "4 Item(s) with Price Increase" at bounding box center [1160, 209] width 179 height 34
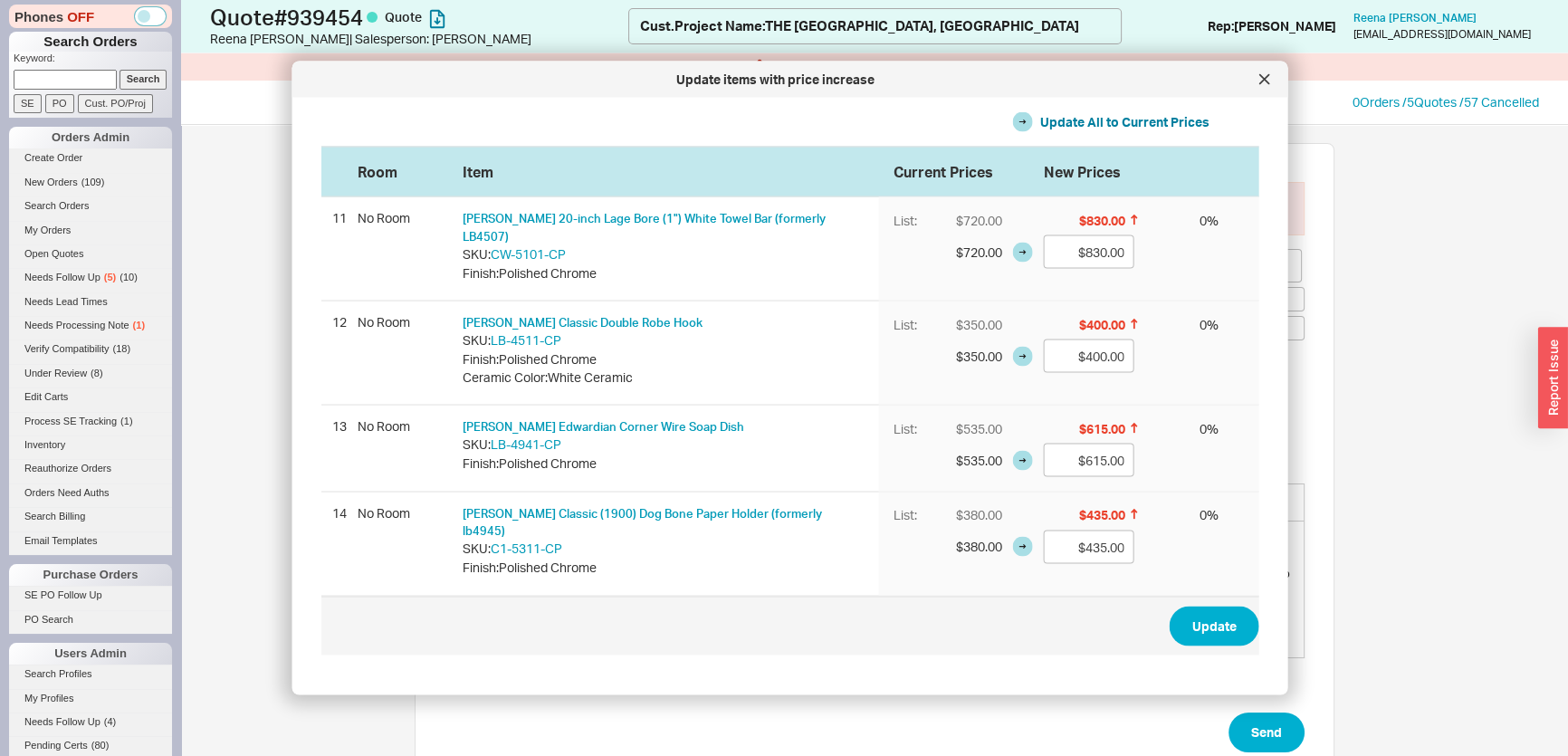
click at [1189, 570] on div "List: $380.00 $435.00 0 % $380.00 $435.00" at bounding box center [1069, 543] width 380 height 103
click at [1202, 606] on button "Update" at bounding box center [1214, 626] width 90 height 40
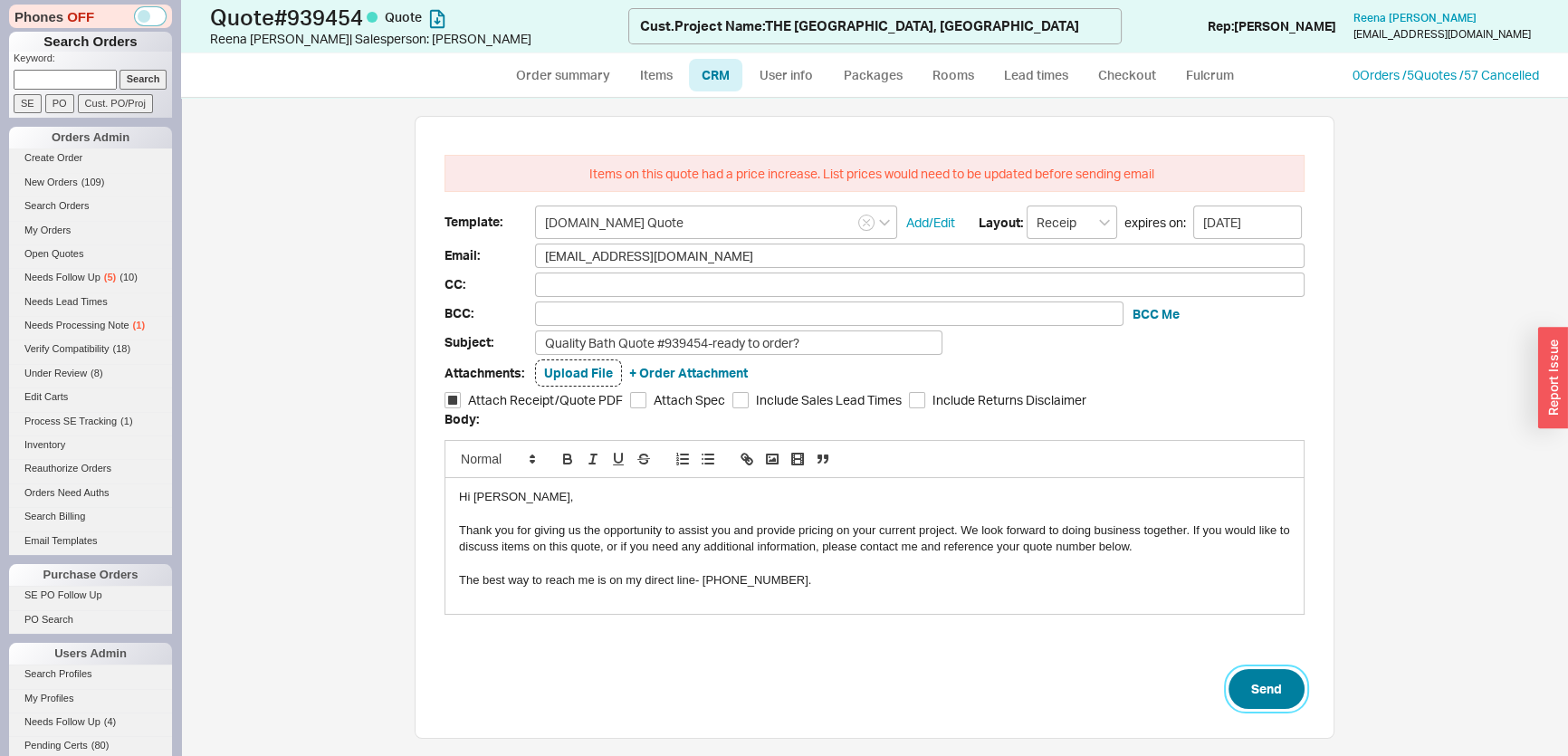
click at [1274, 688] on button "Send" at bounding box center [1266, 689] width 76 height 40
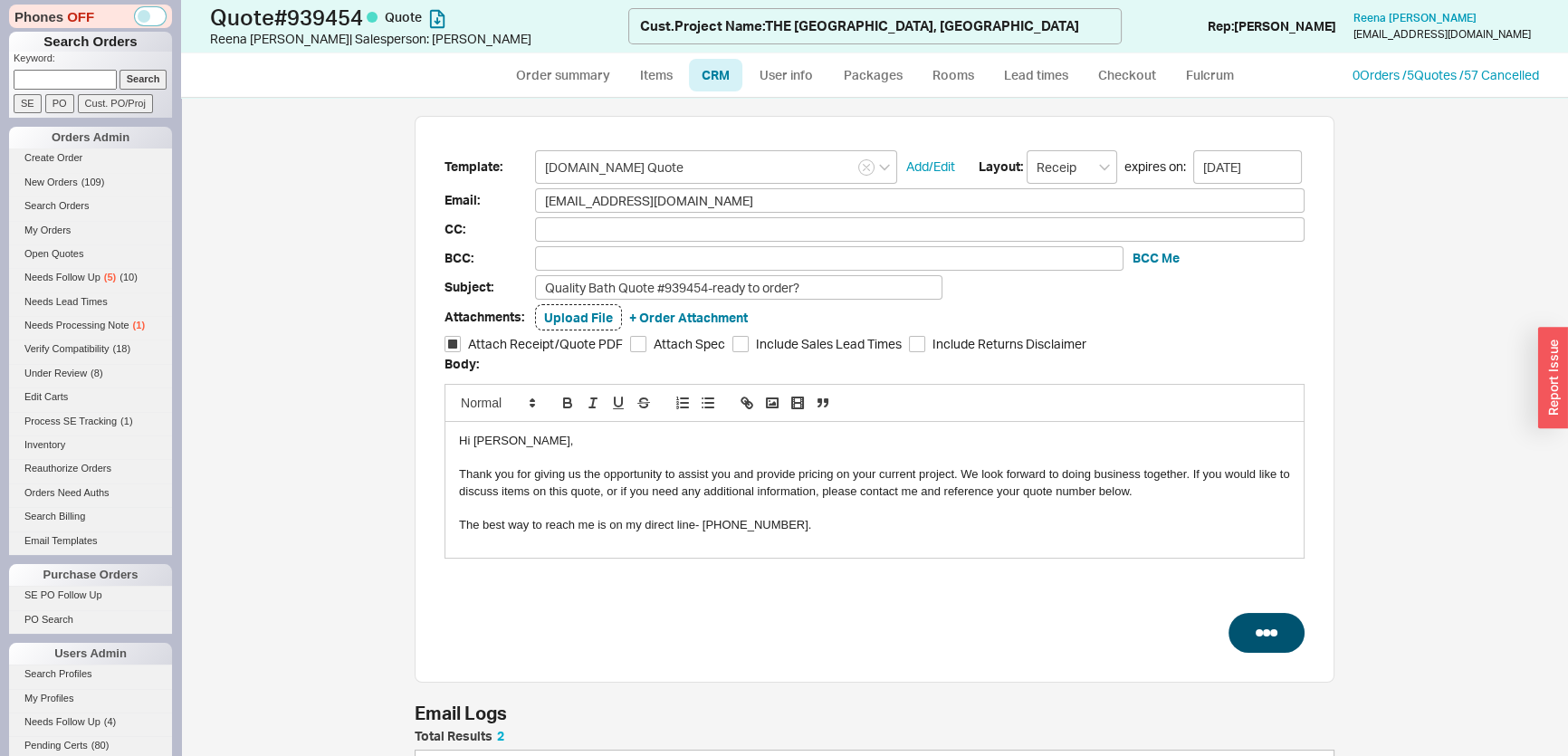
select select "*"
select select "LOW"
select select "3"
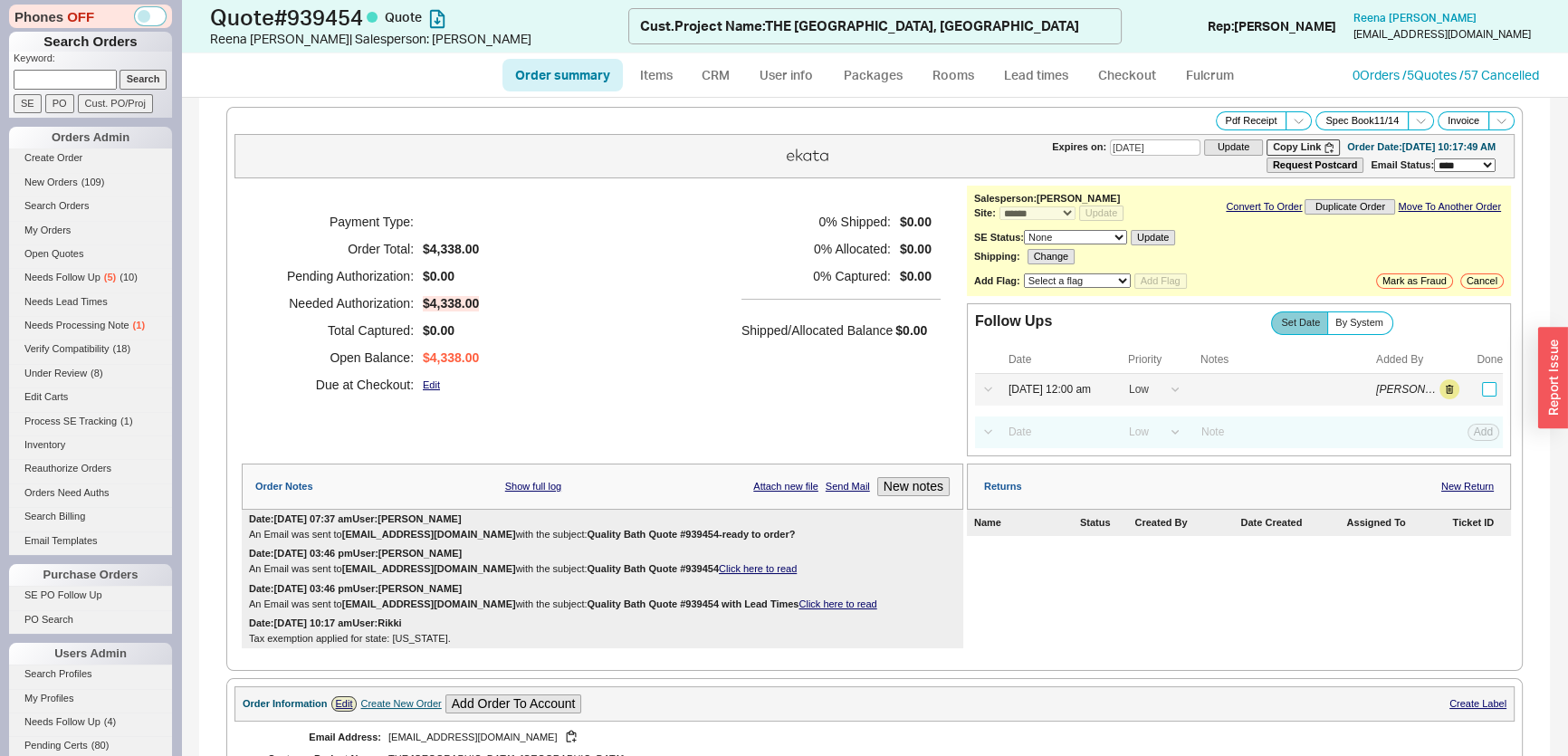
click at [1482, 382] on input "checkbox" at bounding box center [1489, 388] width 14 height 14
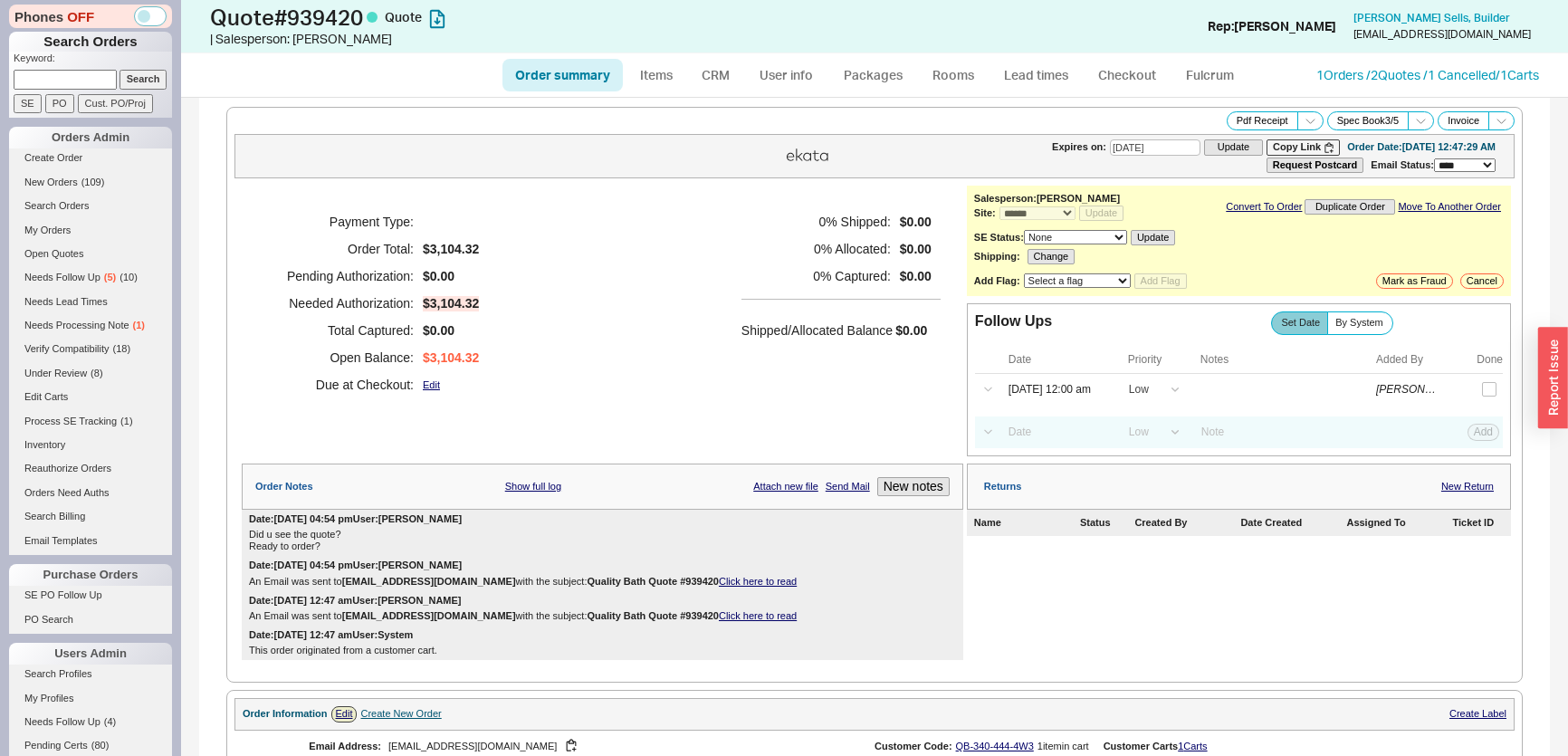
select select "*"
select select "LOW"
select select "3"
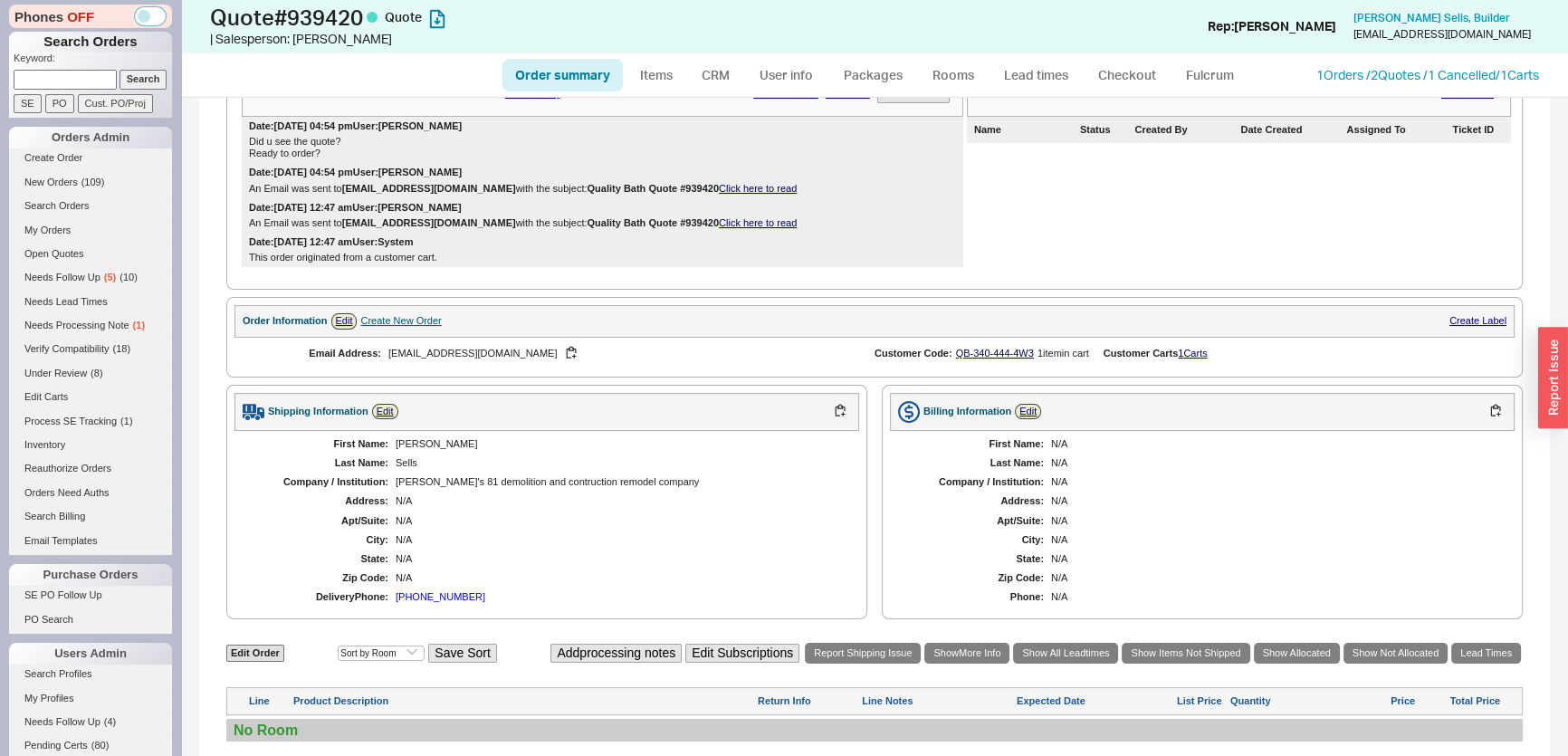
scroll to position [159, 0]
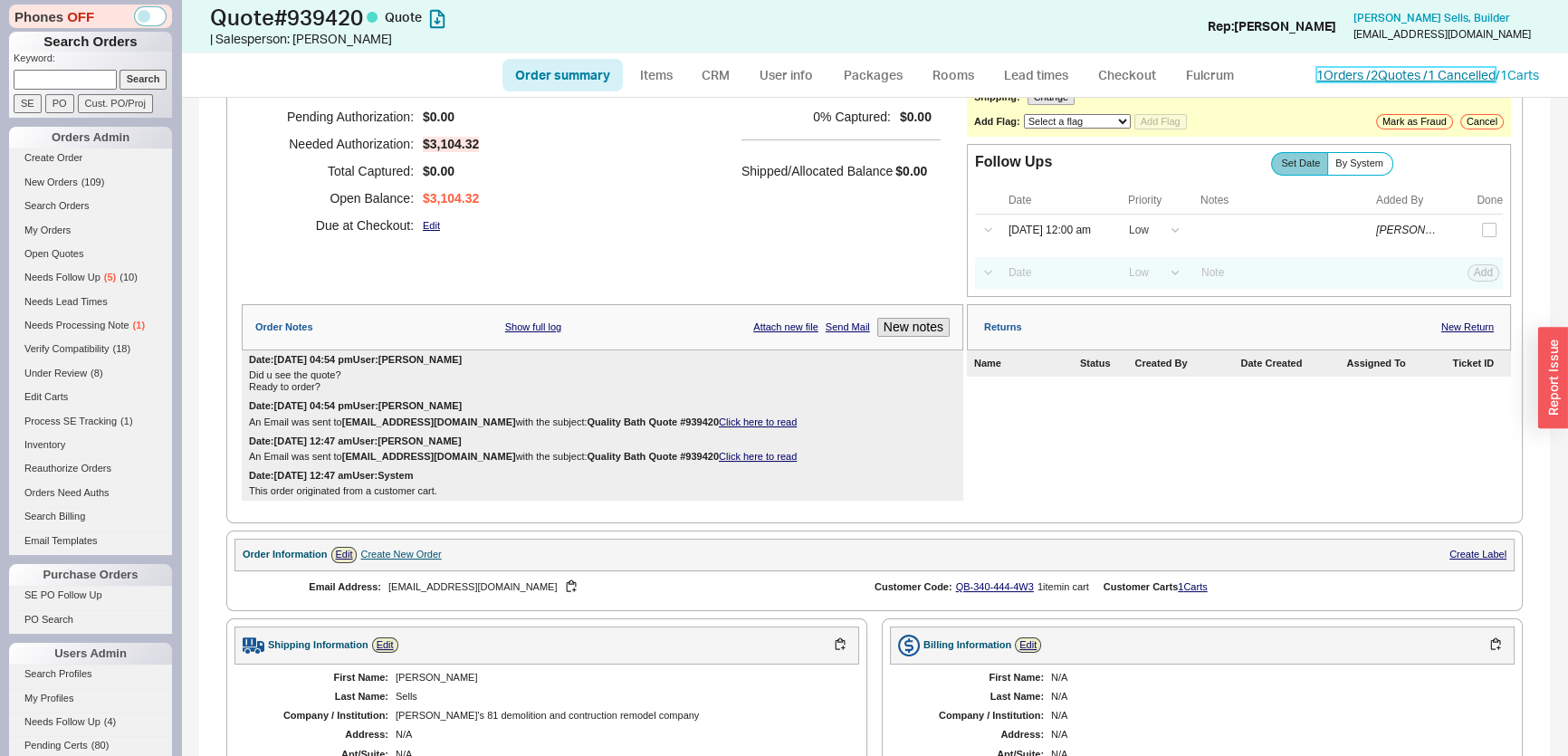
click at [1425, 71] on link "1 Orders / 2 Quotes / 1 Cancelled" at bounding box center [1406, 74] width 179 height 15
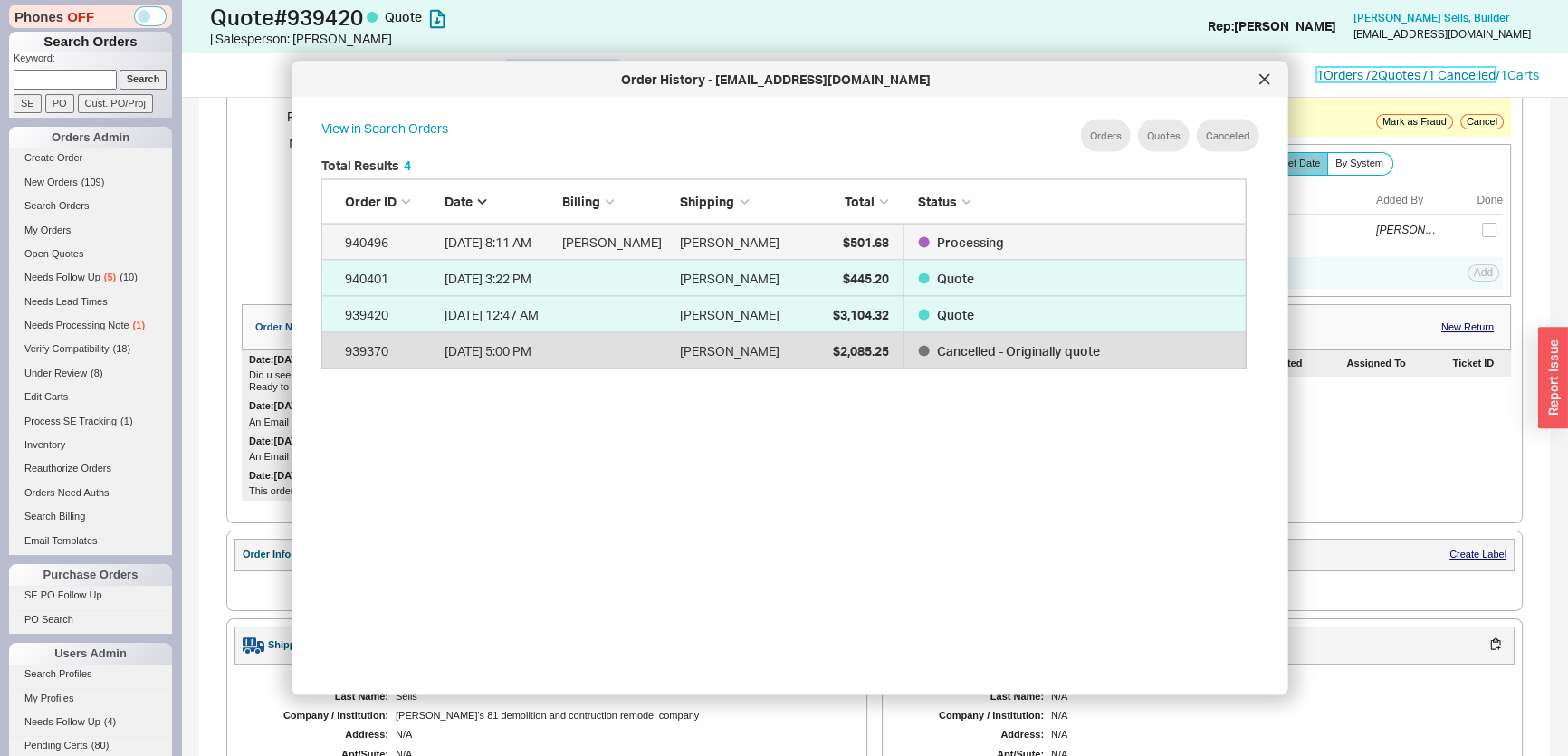
scroll to position [541, 941]
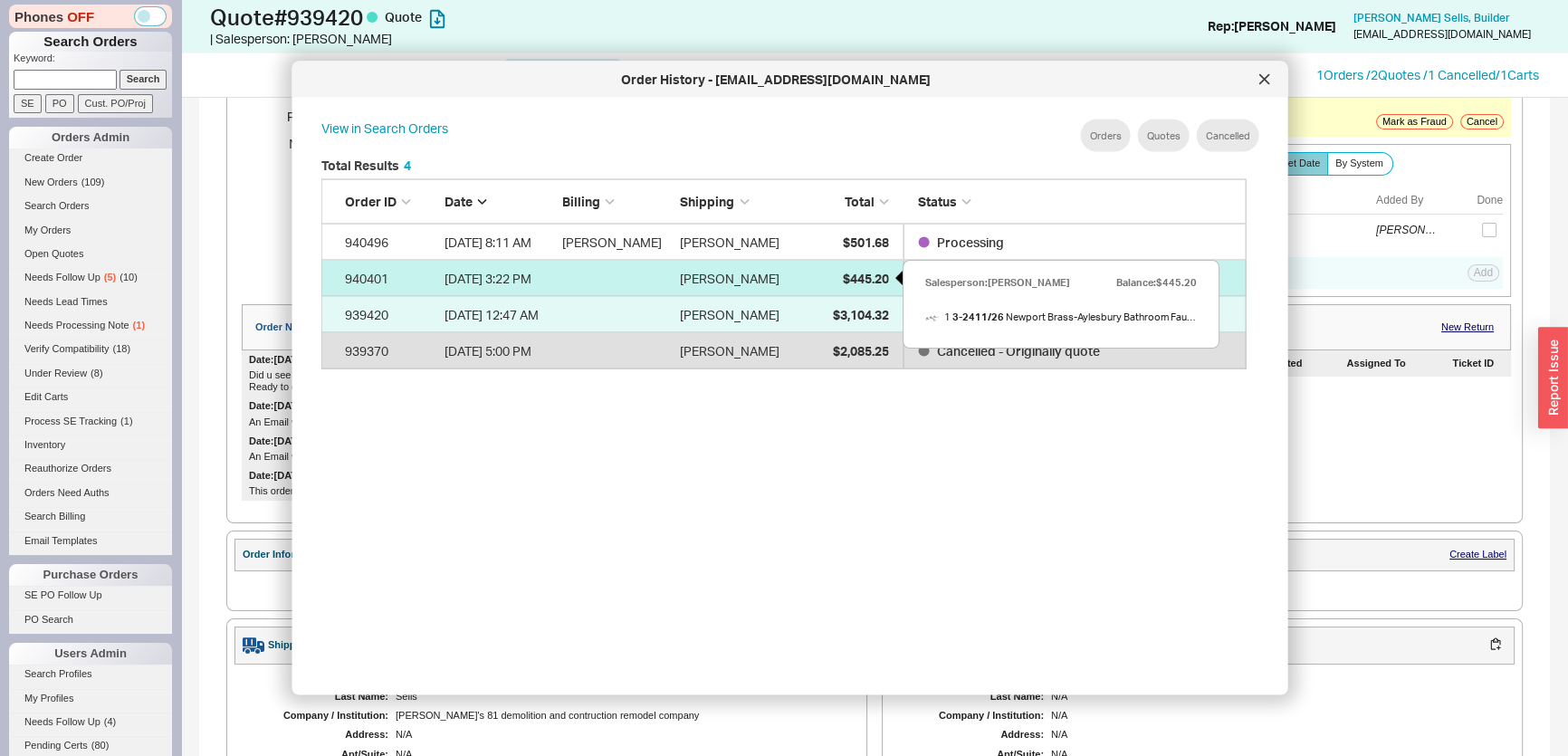
click at [835, 264] on div "$445.20" at bounding box center [843, 278] width 91 height 36
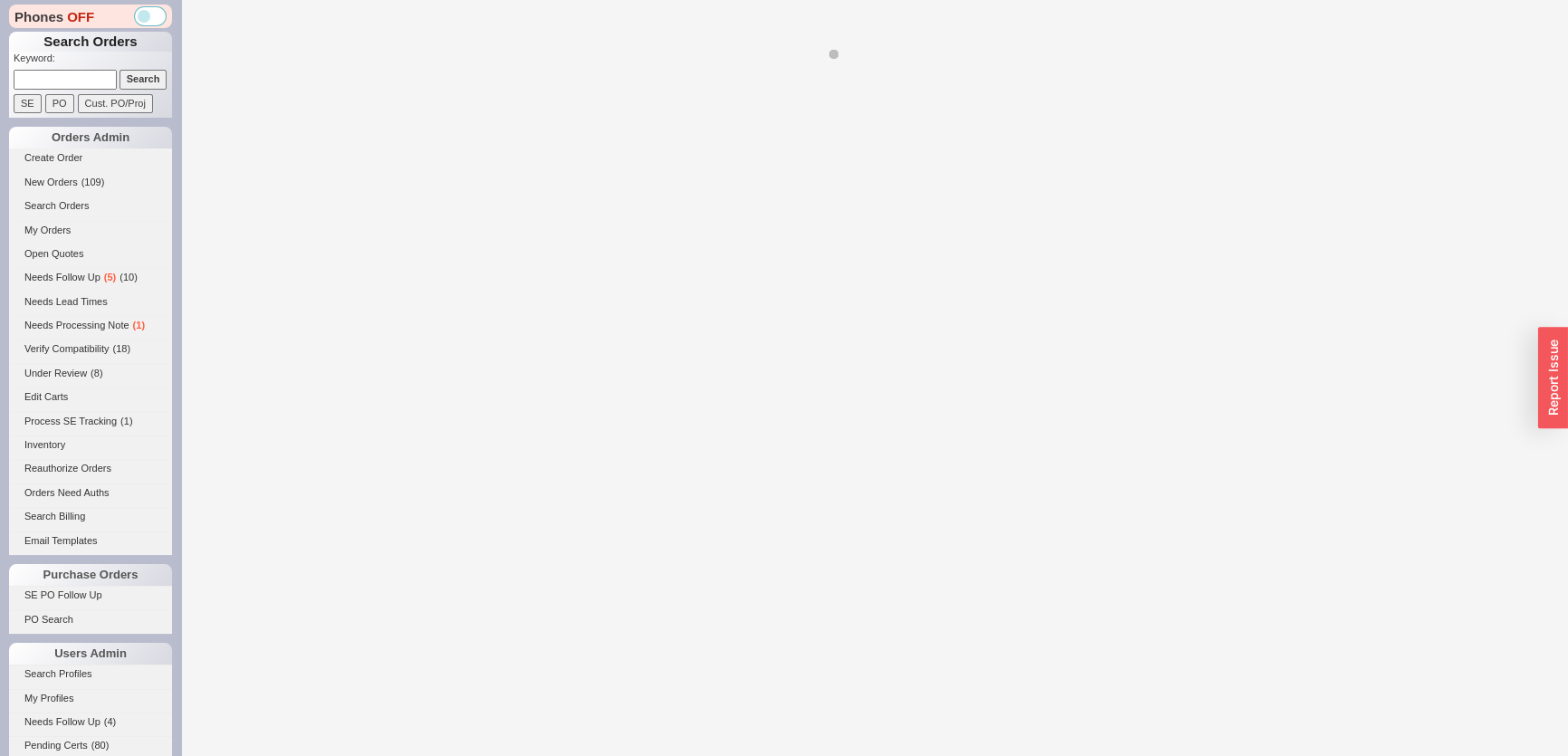
select select "*"
select select "3"
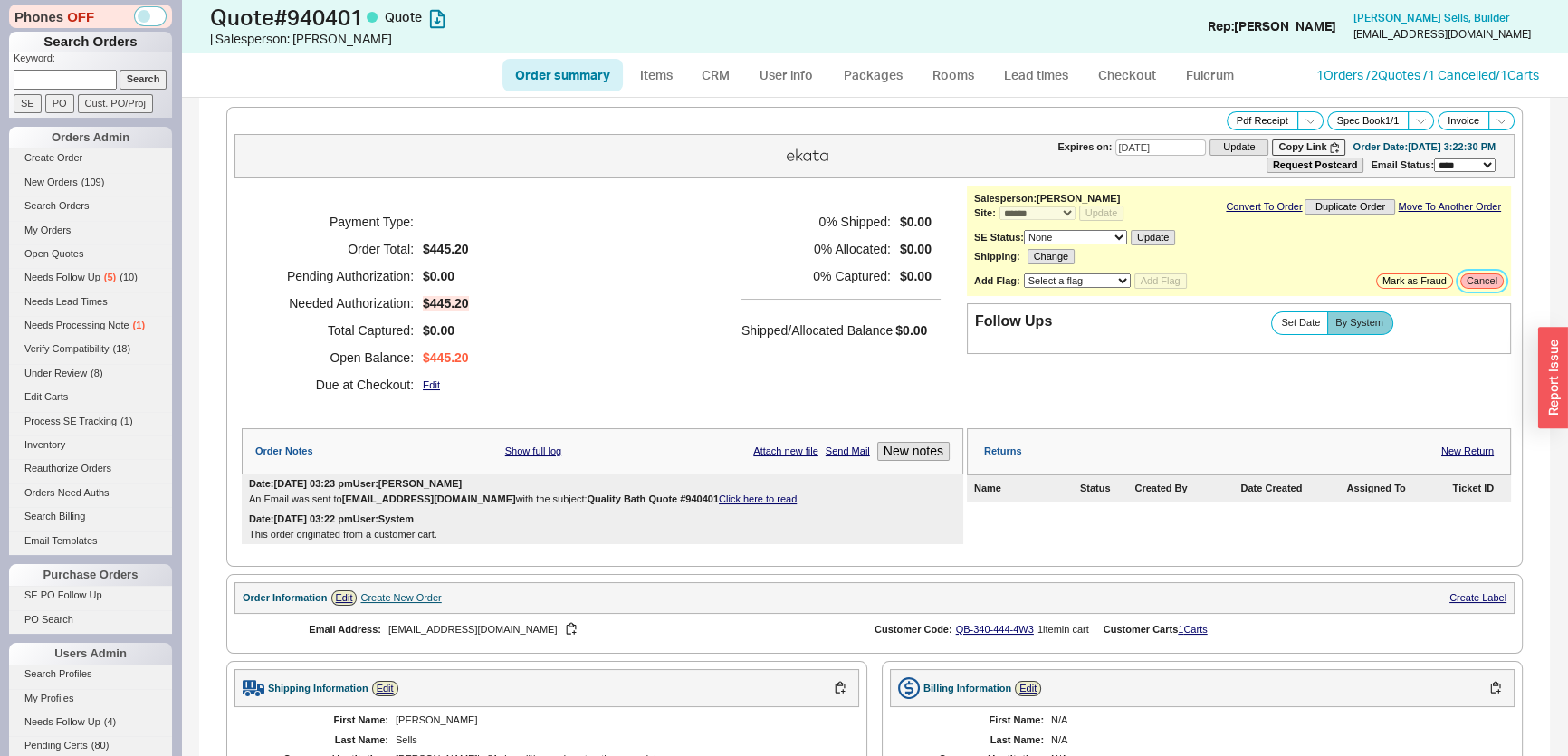
click at [1466, 284] on button "Cancel" at bounding box center [1482, 281] width 44 height 15
select select "LOW"
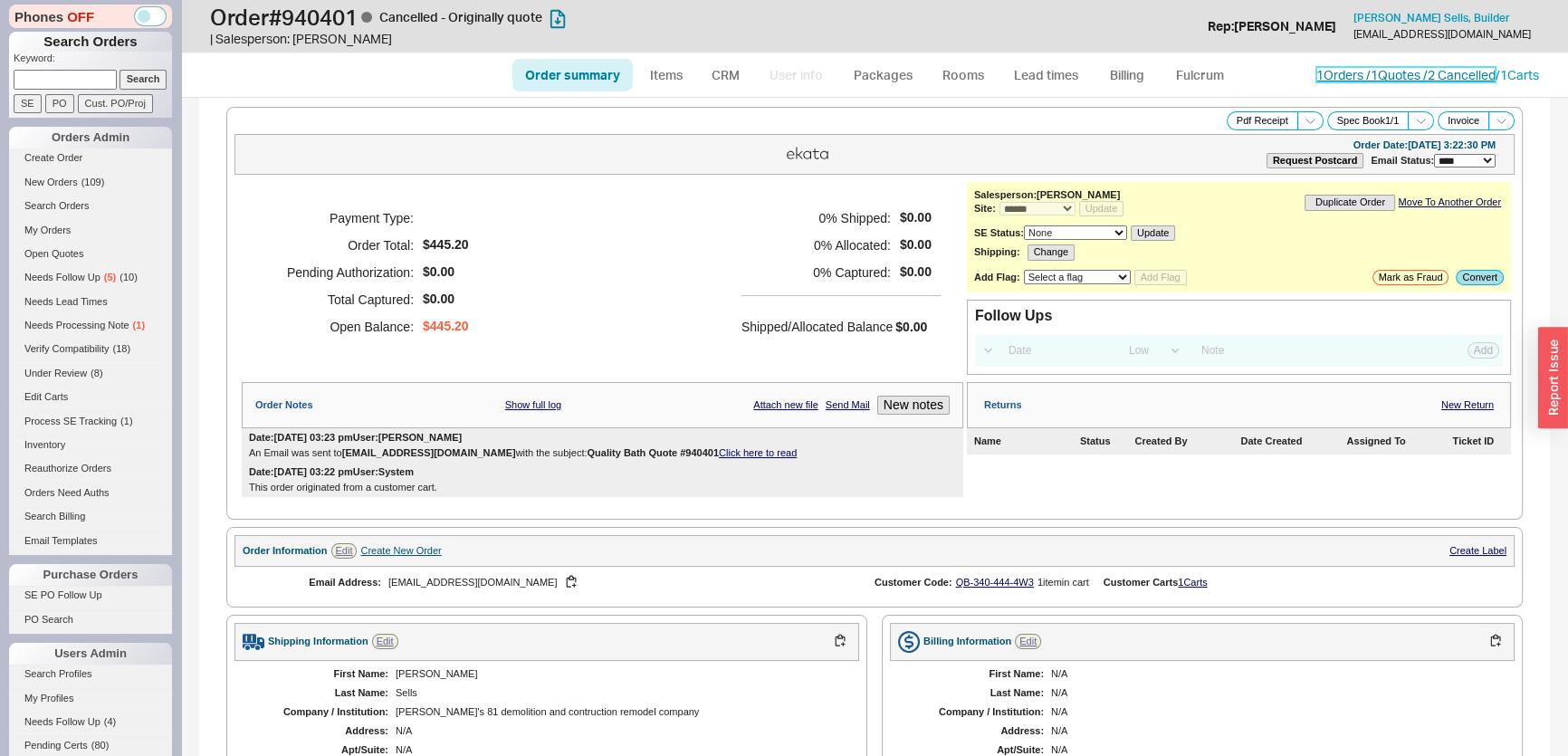
click at [1346, 79] on link "1 Orders / 1 Quotes / 2 Cancelled" at bounding box center [1406, 74] width 179 height 15
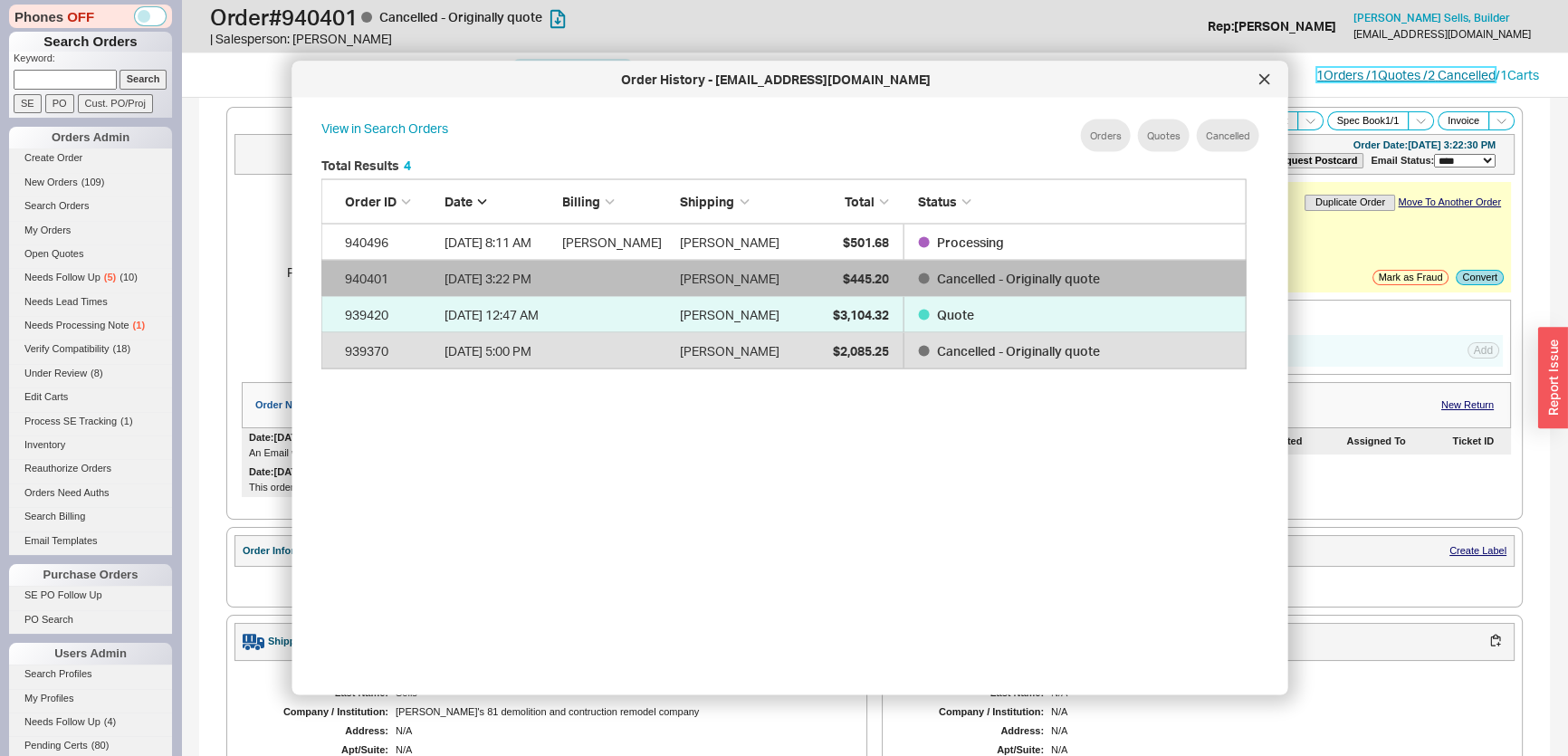
scroll to position [541, 941]
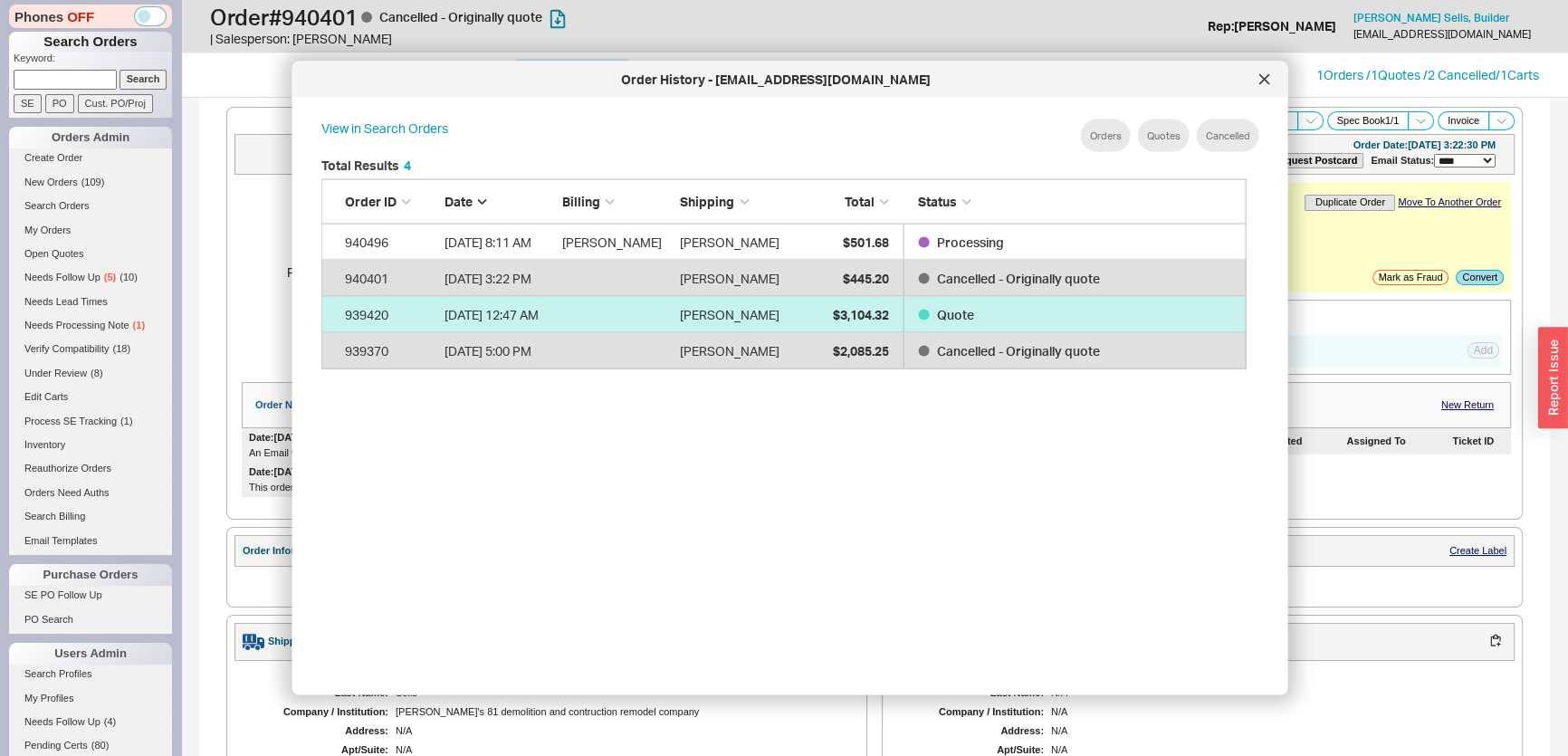
click at [907, 299] on div "Quote" at bounding box center [1069, 314] width 333 height 36
select select "*"
select select "LOW"
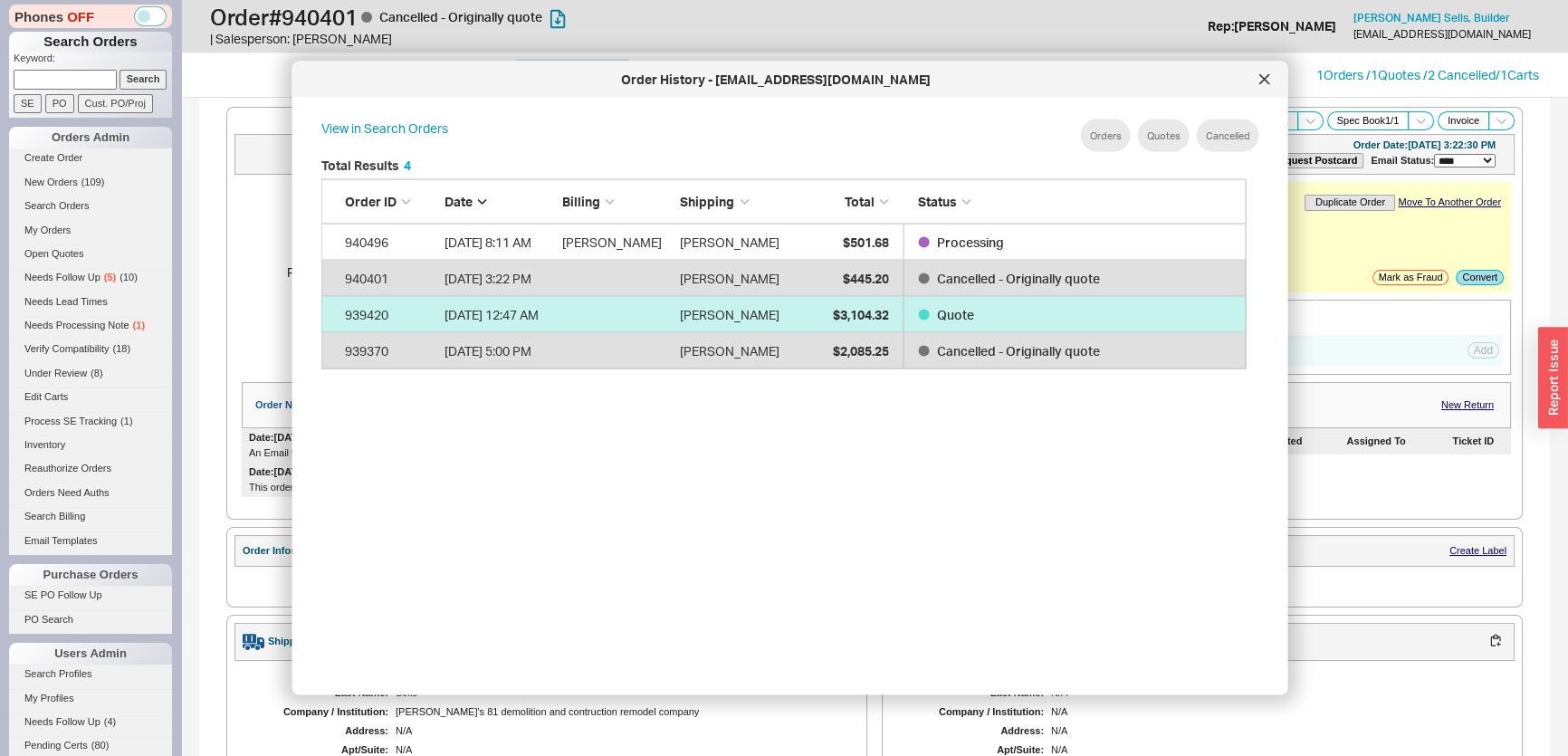
select select "3"
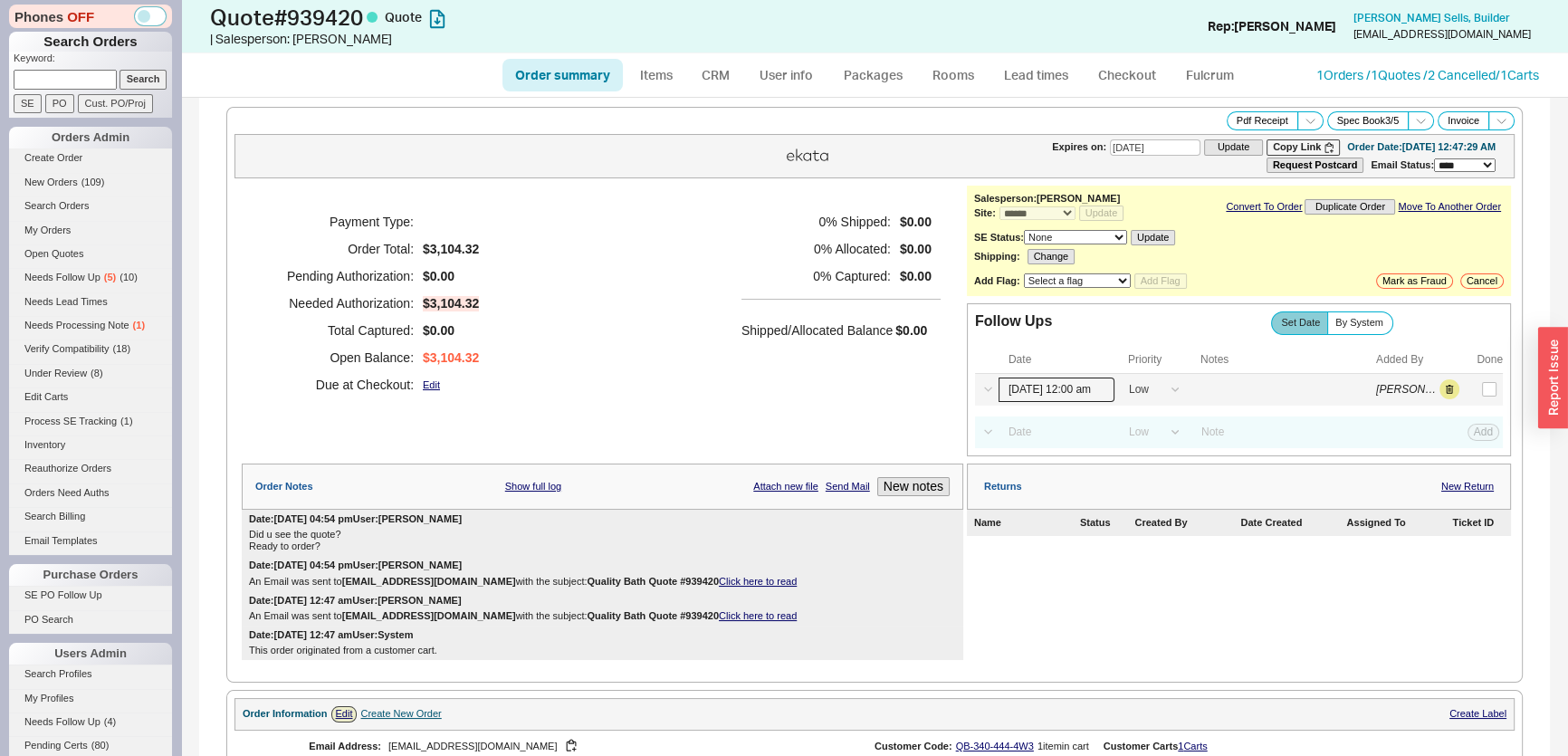
click at [1063, 385] on input "[DATE] 12:00 am" at bounding box center [1056, 390] width 115 height 25
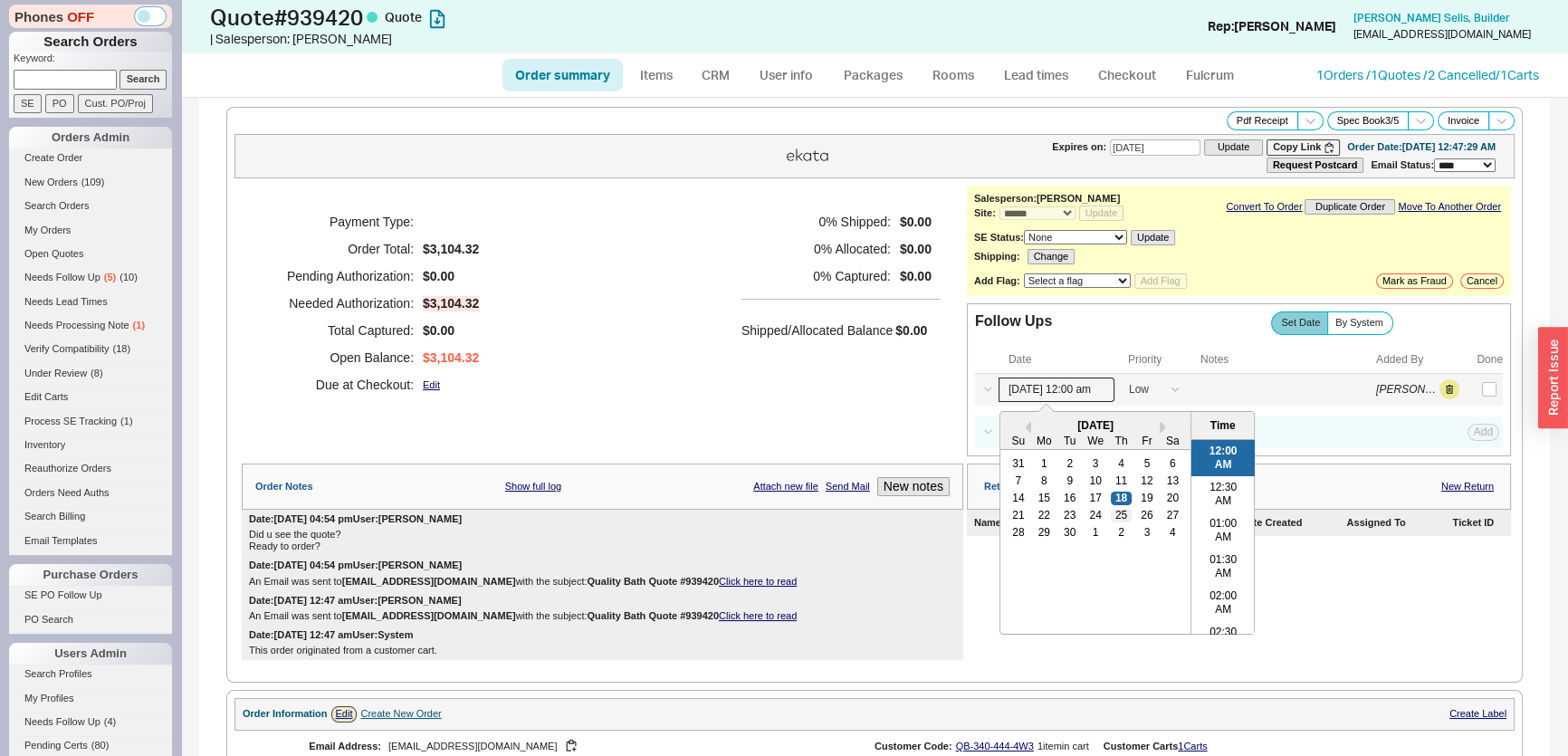
click at [1110, 513] on div "25" at bounding box center [1120, 514] width 22 height 12
type input "[DATE] 12:00 am"
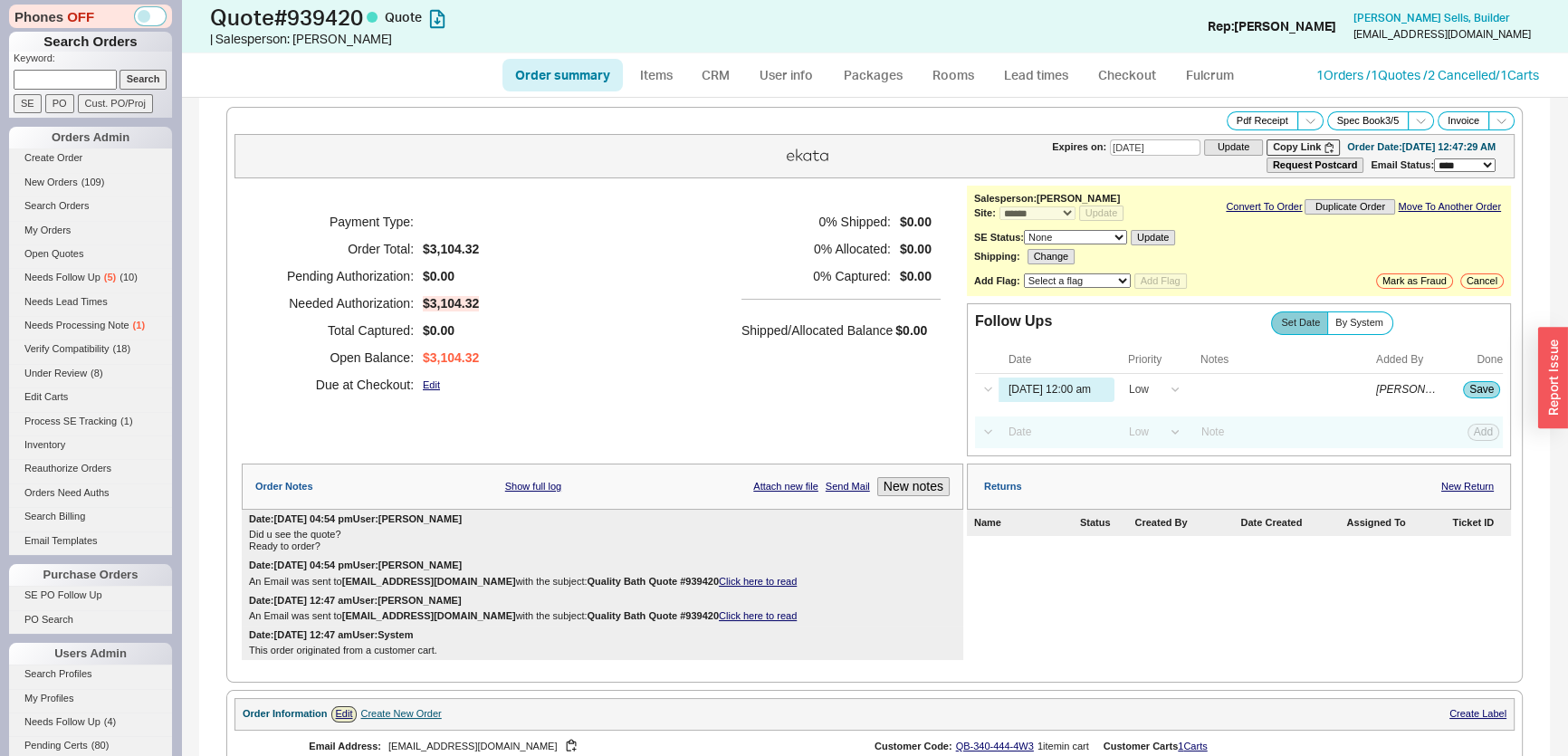
drag, startPoint x: 639, startPoint y: 352, endPoint x: 670, endPoint y: 353, distance: 31.0
click at [639, 353] on div "Payment Type: Order Total: $3,104.32 Pending Authorization: $0.00 Needed Author…" at bounding box center [602, 303] width 721 height 236
click at [1467, 382] on button "Save" at bounding box center [1481, 388] width 37 height 16
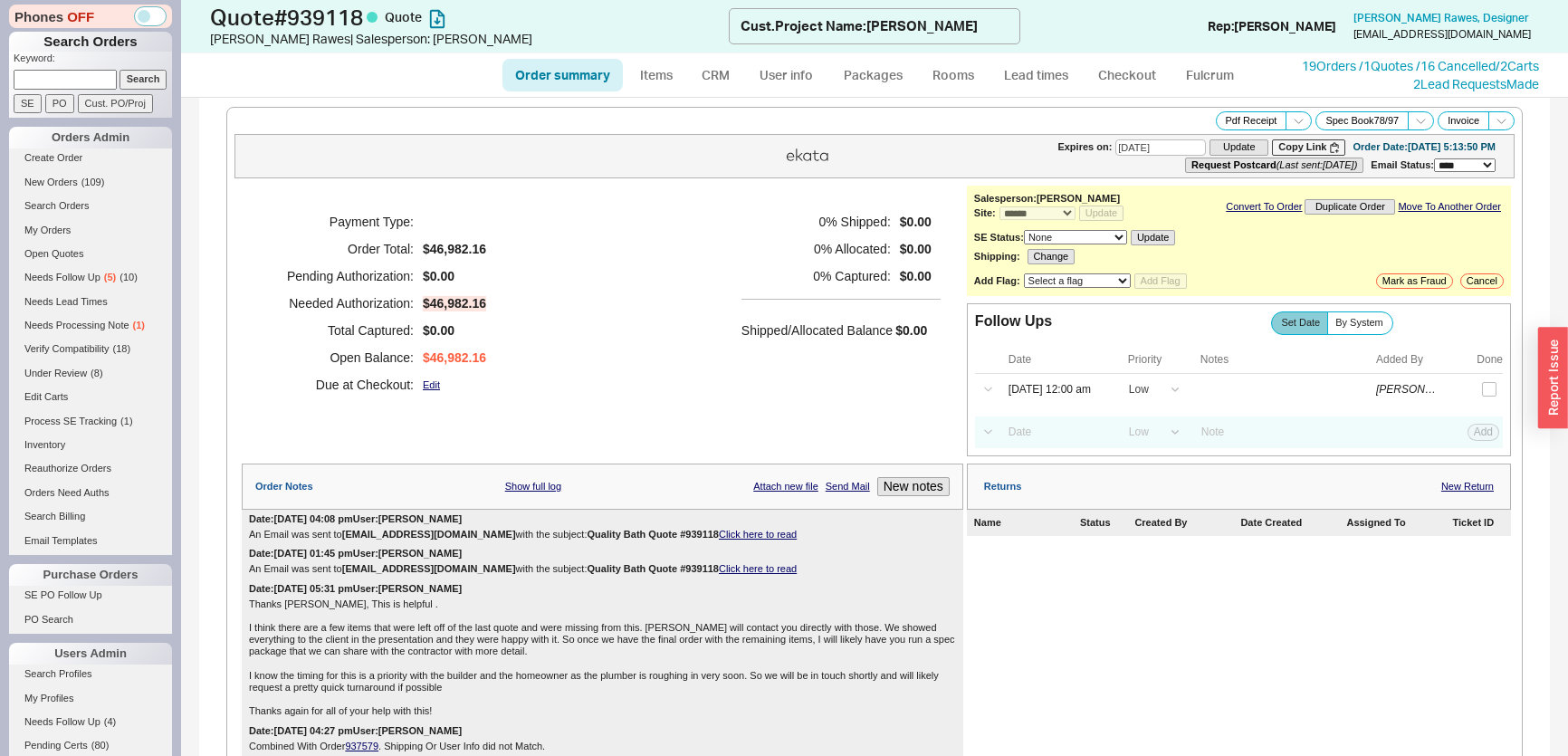
select select "*"
select select "LOW"
select select "3"
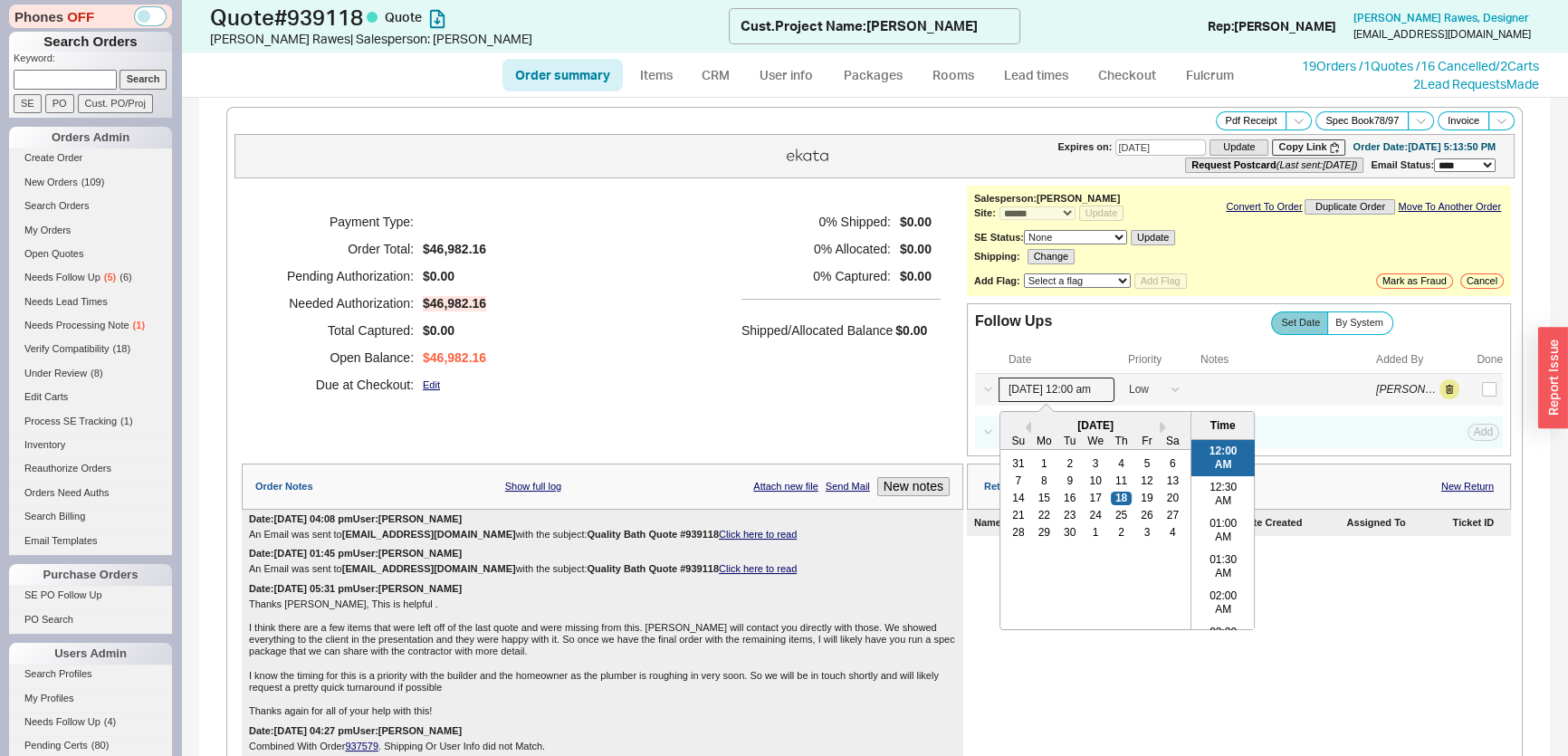
click at [1065, 385] on input "[DATE] 12:00 am" at bounding box center [1056, 390] width 115 height 25
click at [1112, 512] on div "25" at bounding box center [1120, 514] width 22 height 12
type input "[DATE] 12:00 am"
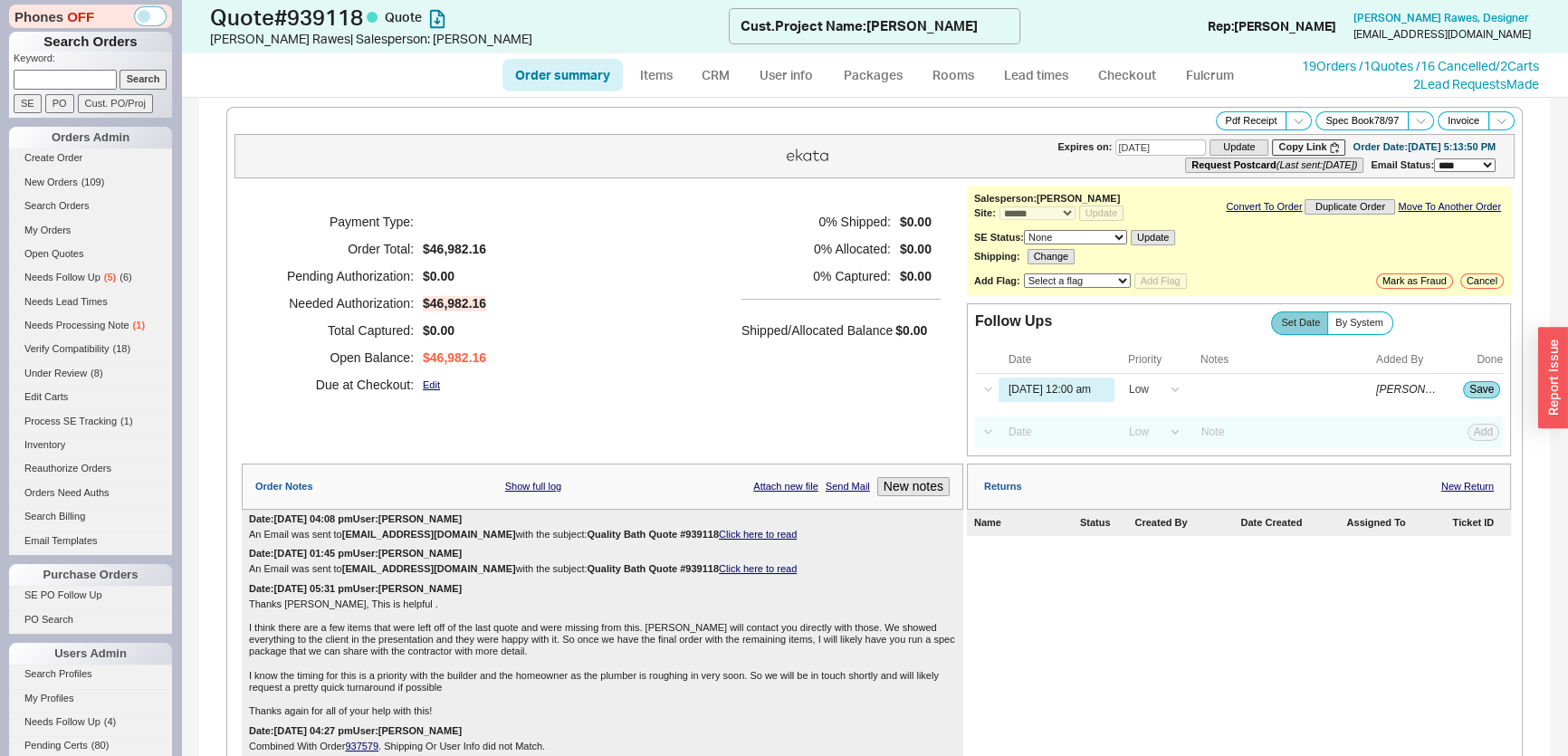
click at [742, 359] on div "0 % Shipped: $0.00 0 % Allocated: $0.00 0 % Captured: $0.00 Shipped/Allocated B…" at bounding box center [841, 303] width 199 height 190
click at [1465, 387] on button "Save" at bounding box center [1481, 388] width 37 height 16
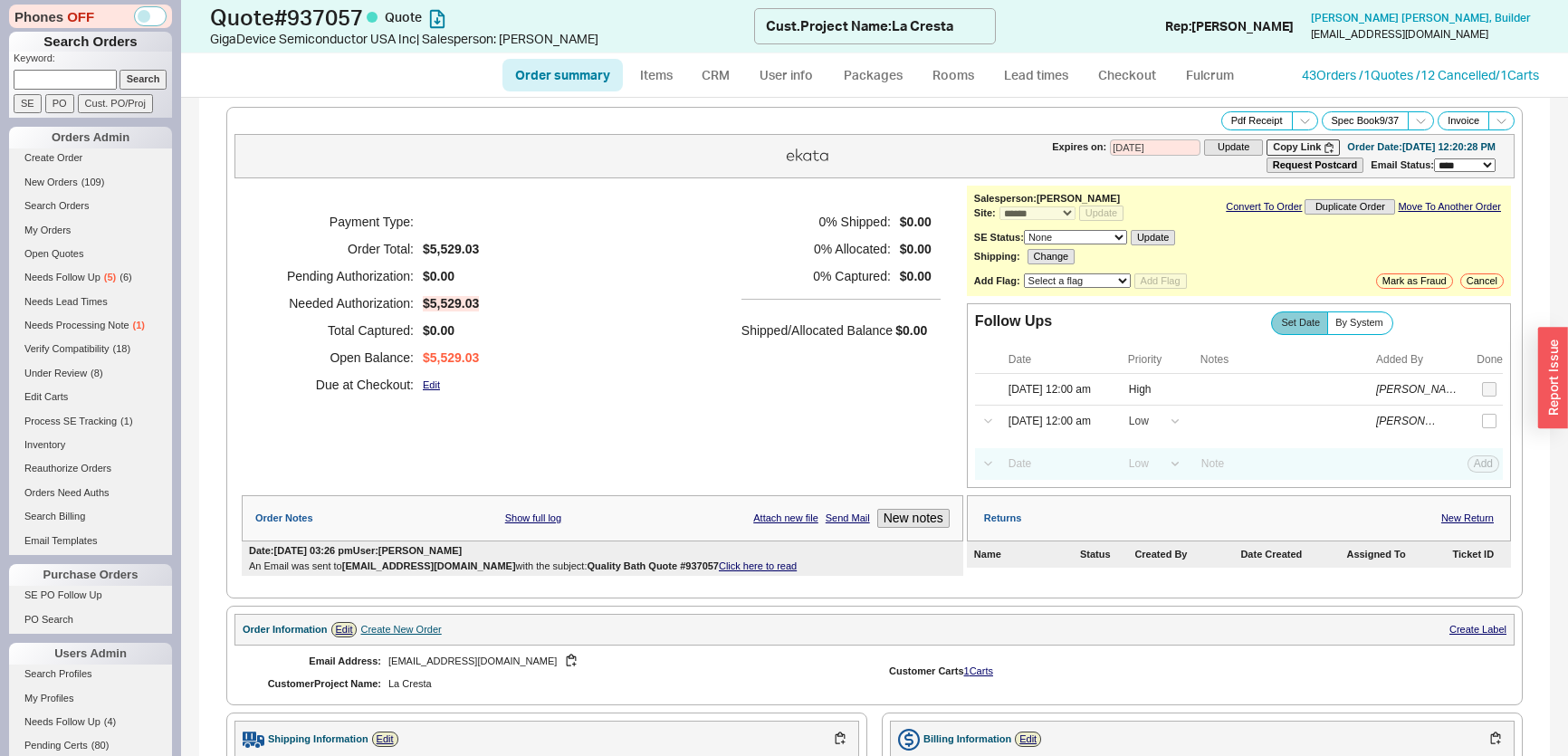
select select "*"
select select "LOW"
select select "3"
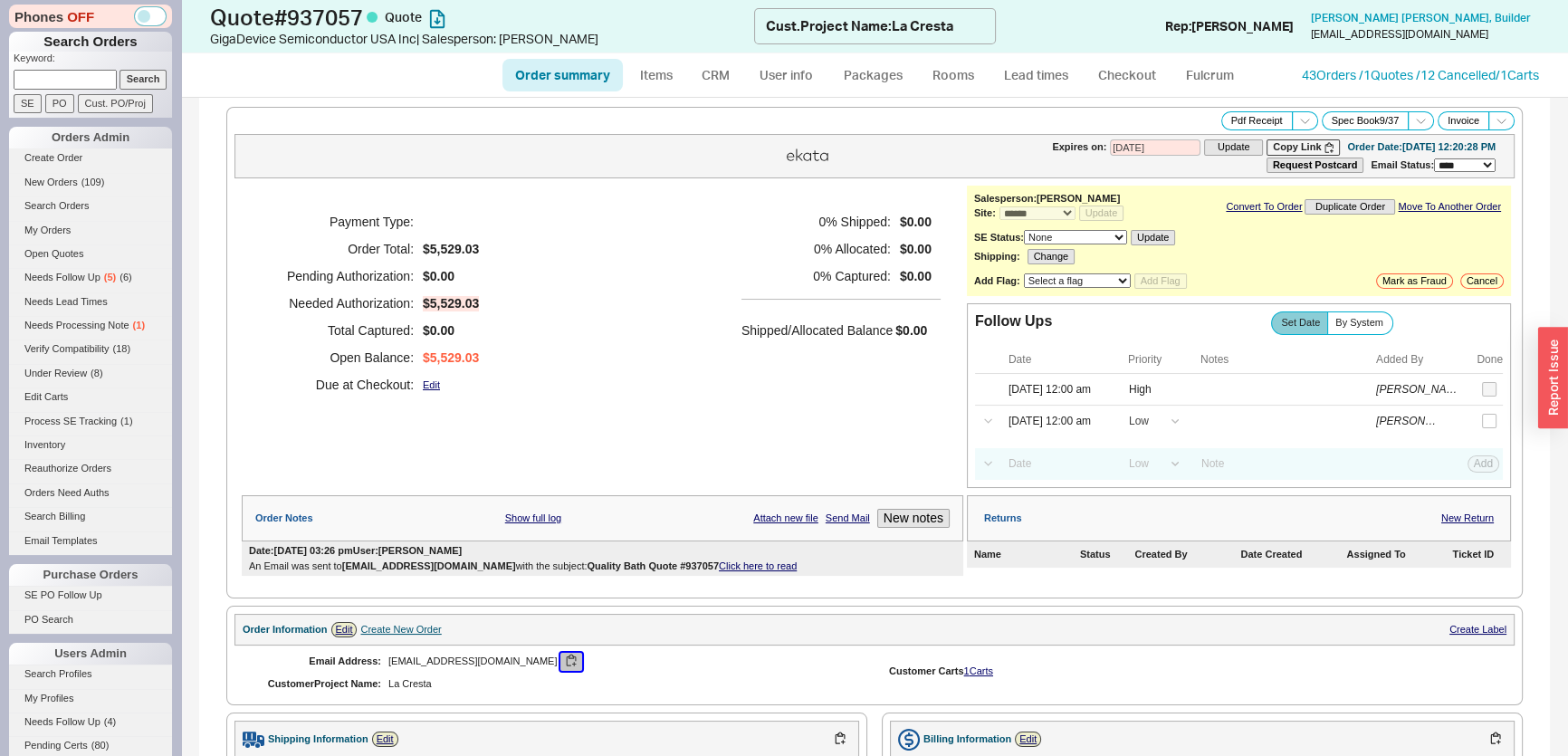
click at [560, 653] on button "button" at bounding box center [571, 662] width 22 height 17
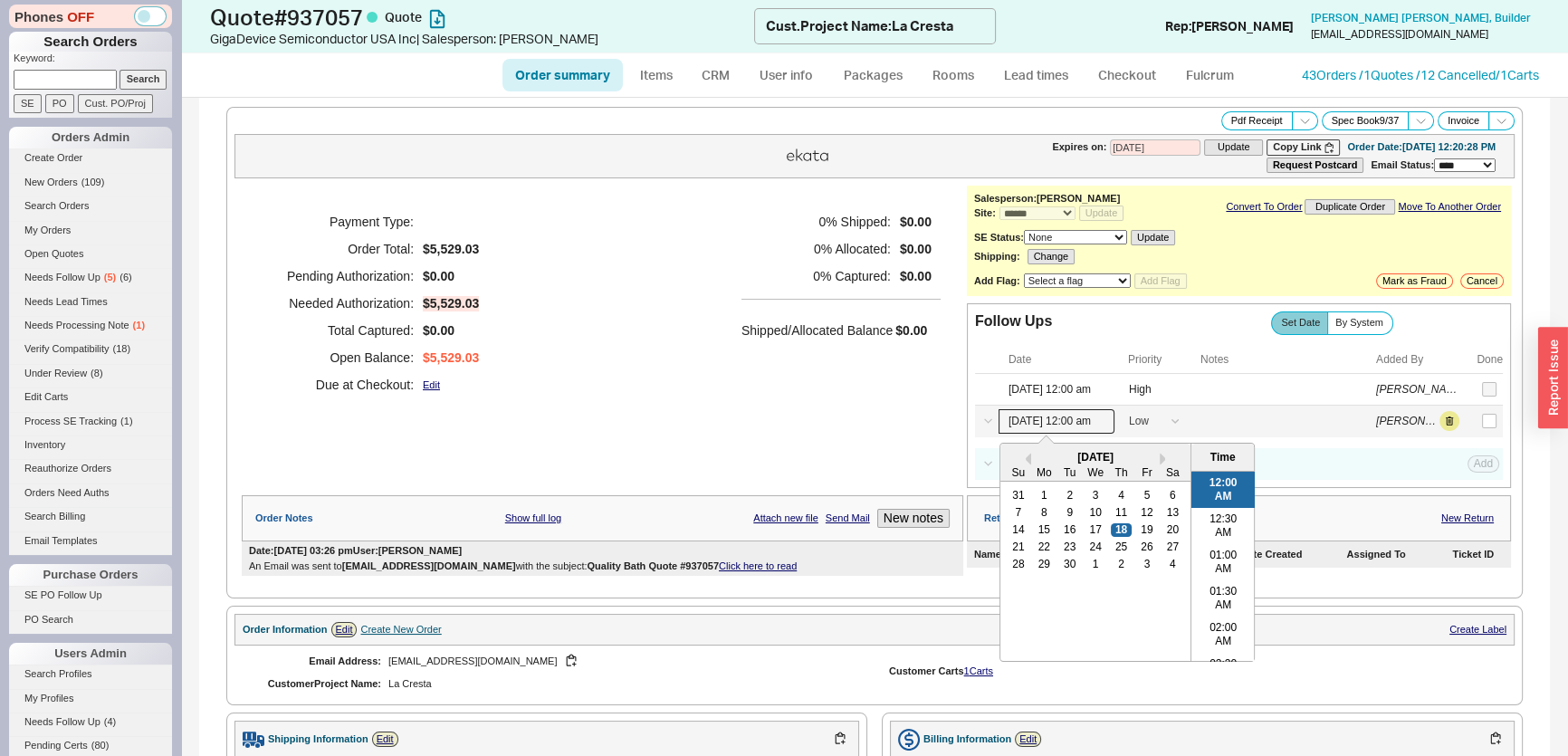
click at [1068, 419] on input "[DATE] 12:00 am" at bounding box center [1056, 422] width 115 height 25
click at [1113, 544] on div "25" at bounding box center [1120, 546] width 22 height 12
click at [1113, 559] on div "2" at bounding box center [1120, 563] width 22 height 12
type input "[DATE] 12:00 am"
click at [776, 417] on div "Payment Type: Order Total: $5,529.03 Pending Authorization: $0.00 Needed Author…" at bounding box center [602, 303] width 721 height 236
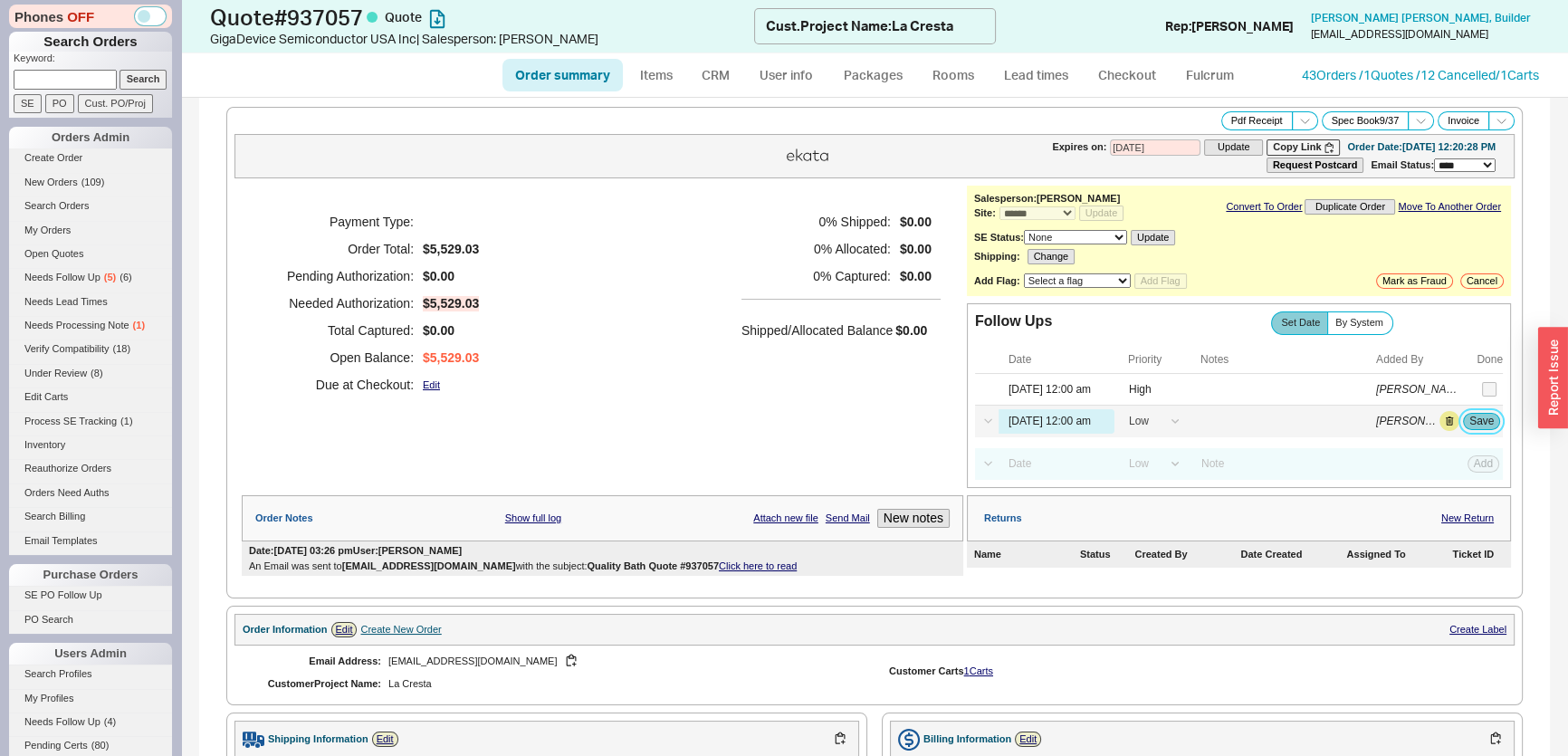
click at [1463, 415] on button "Save" at bounding box center [1481, 421] width 37 height 16
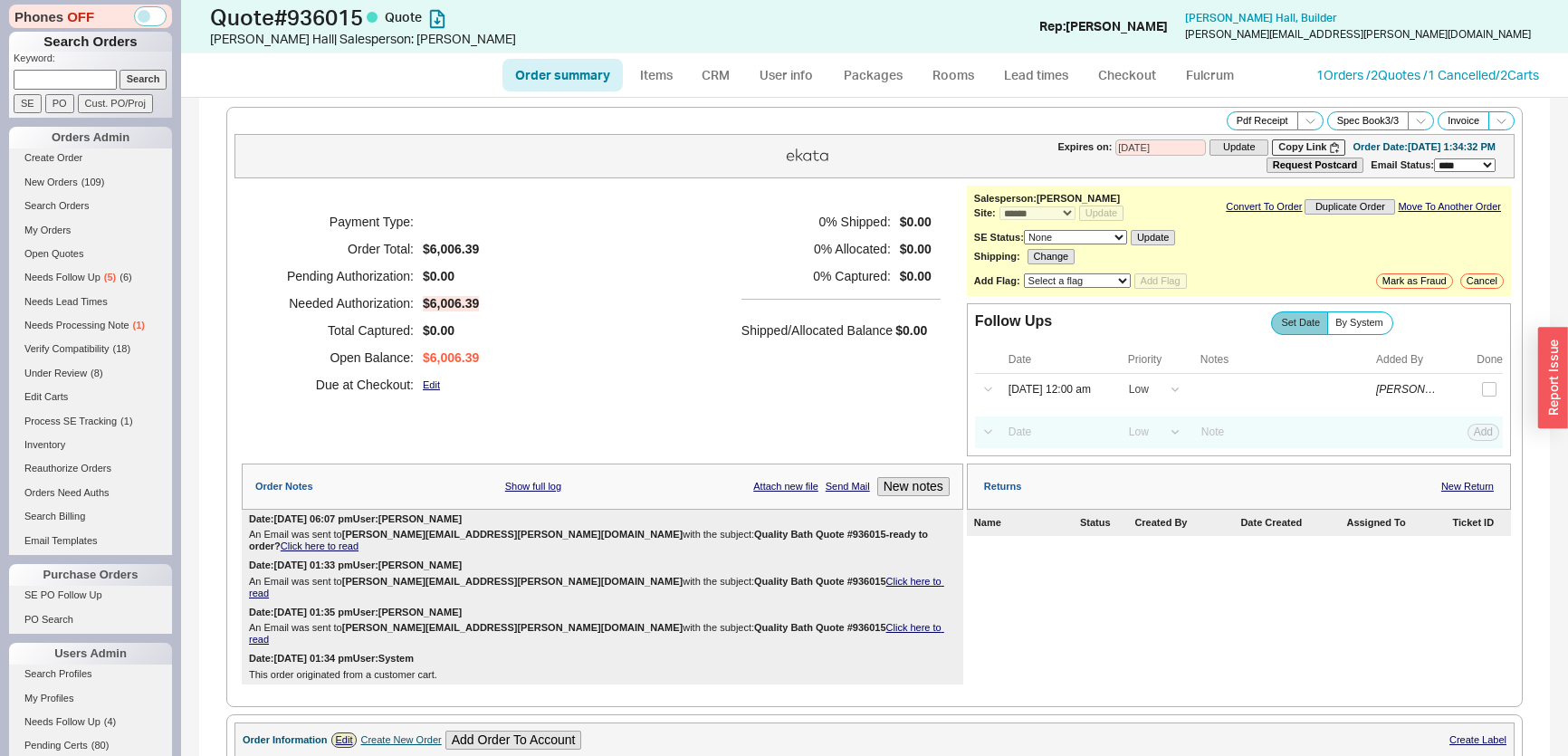
select select "*"
select select "LOW"
select select "3"
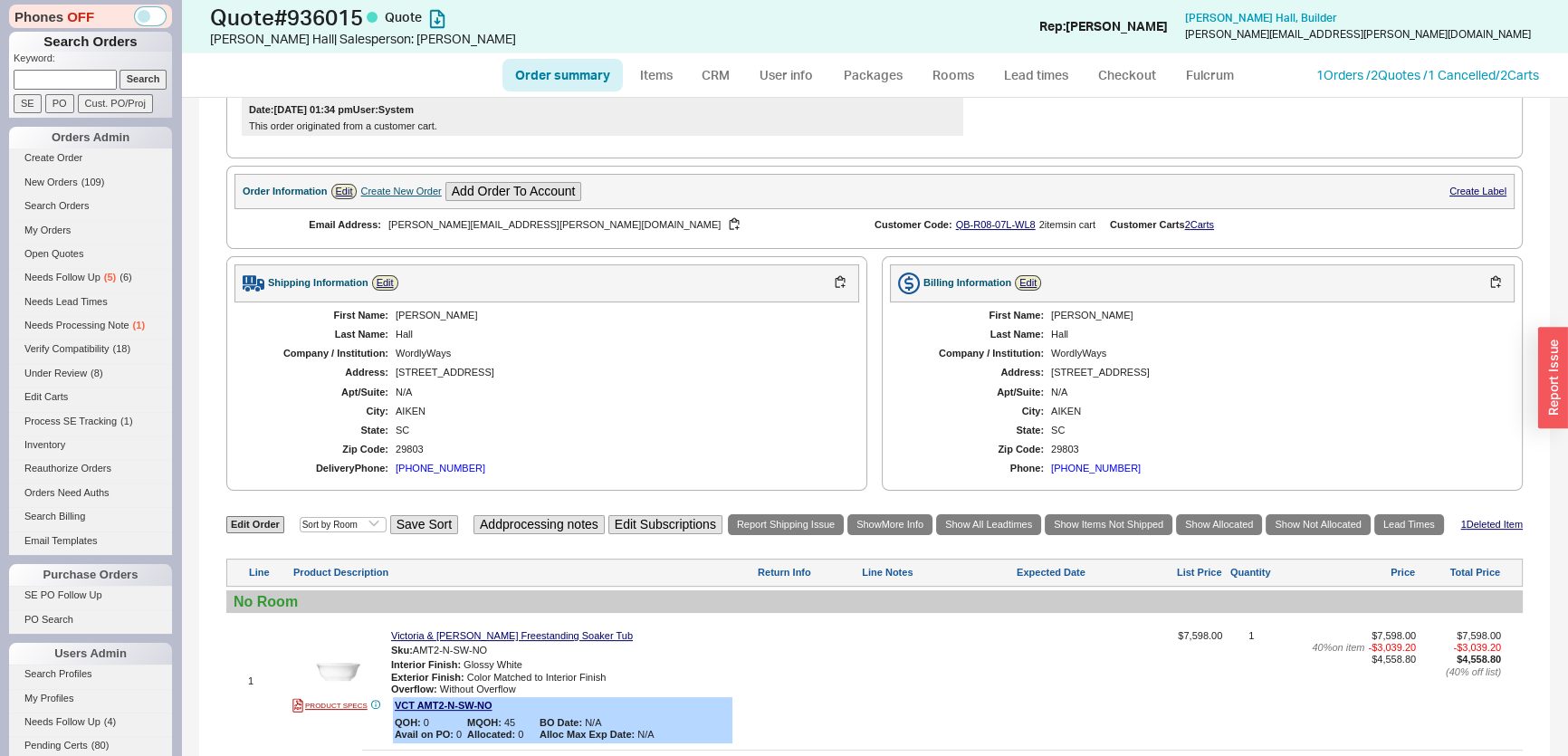
scroll to position [408, 0]
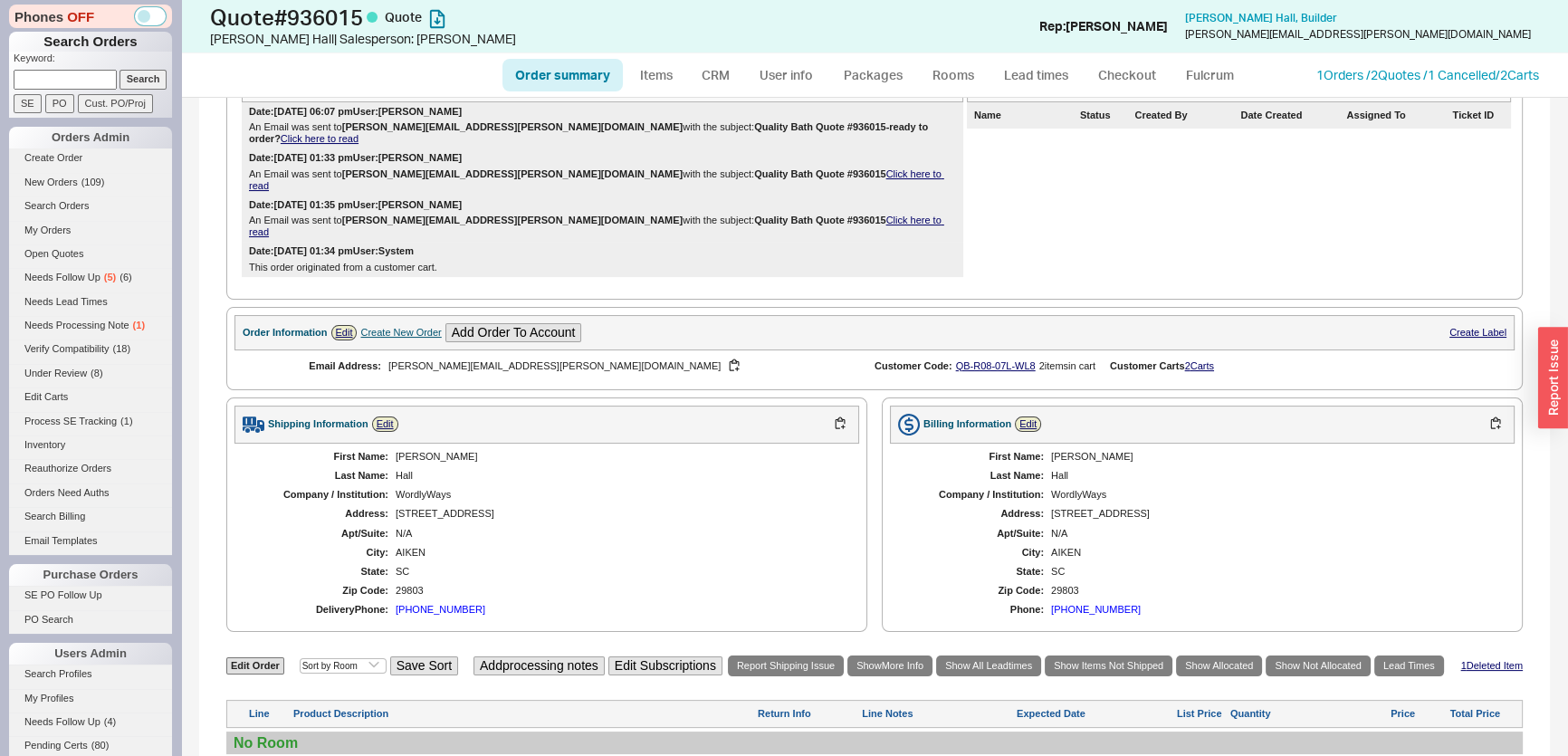
click at [1452, 81] on div "1 Orders / 2 Quotes / 1 Cancelled / 2 Carts" at bounding box center [1427, 74] width 222 height 18
click at [1377, 79] on link "1 Orders / 2 Quotes / 1 Cancelled" at bounding box center [1406, 74] width 179 height 15
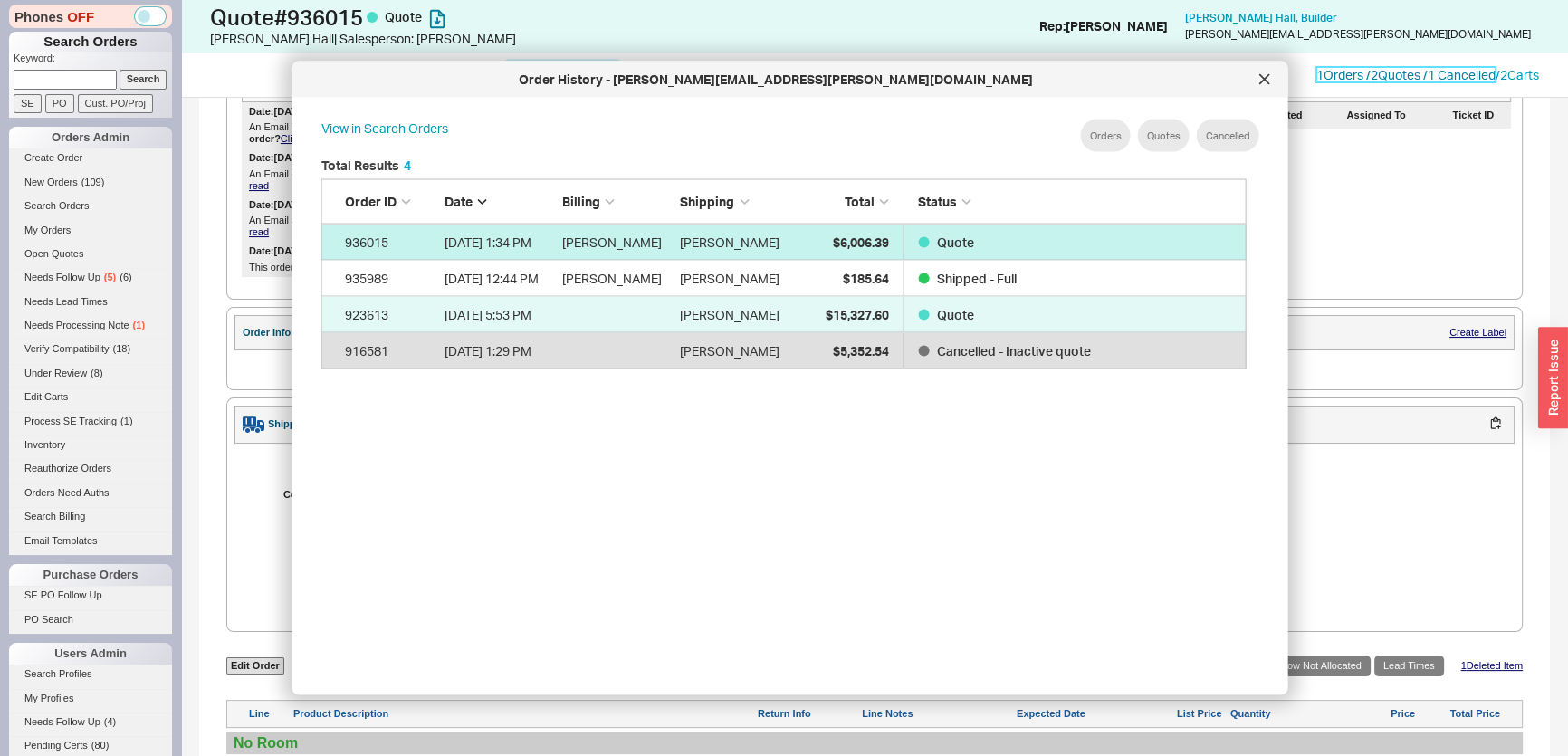
scroll to position [541, 941]
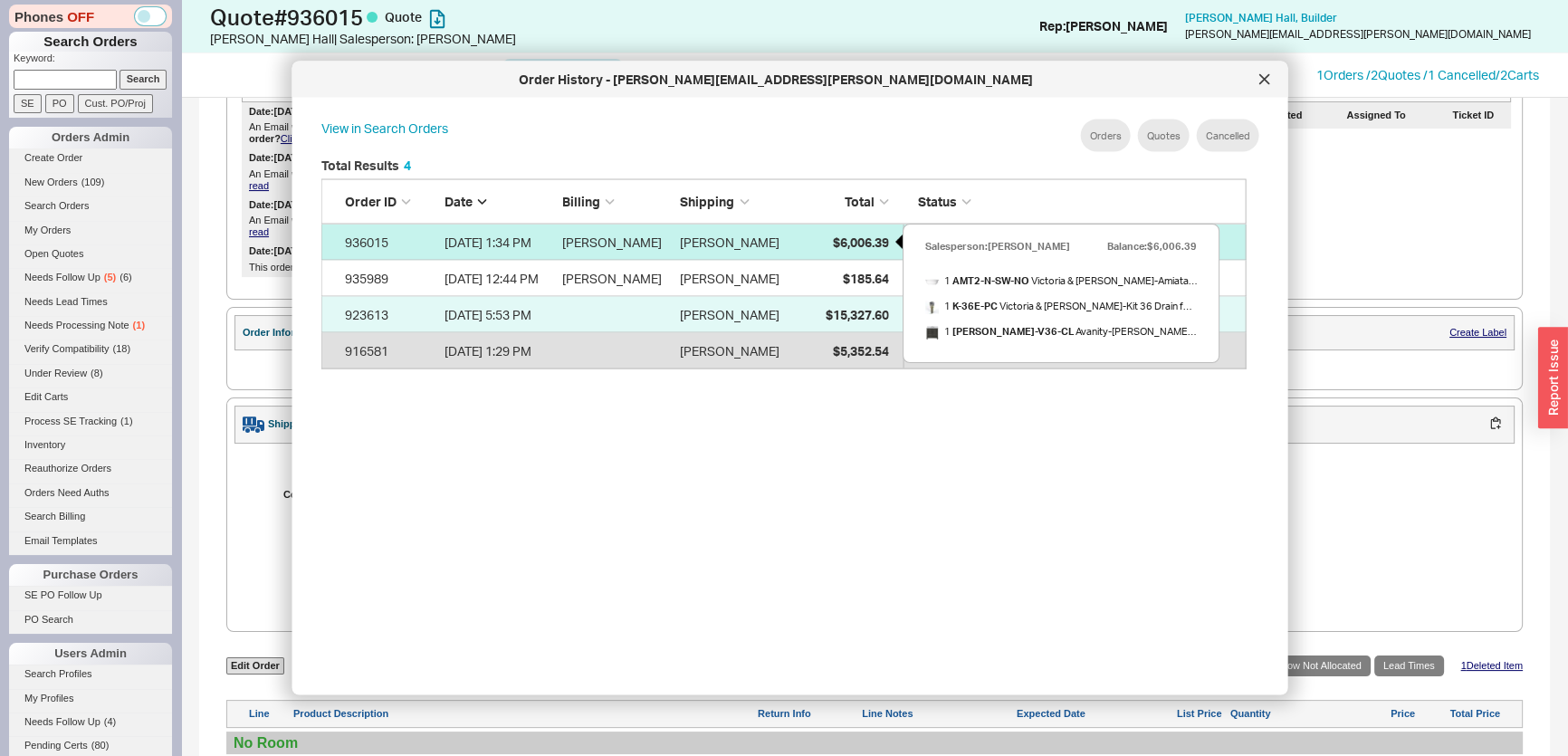
click at [825, 248] on div "$6,006.39" at bounding box center [843, 242] width 91 height 36
select select "*"
select select "LOW"
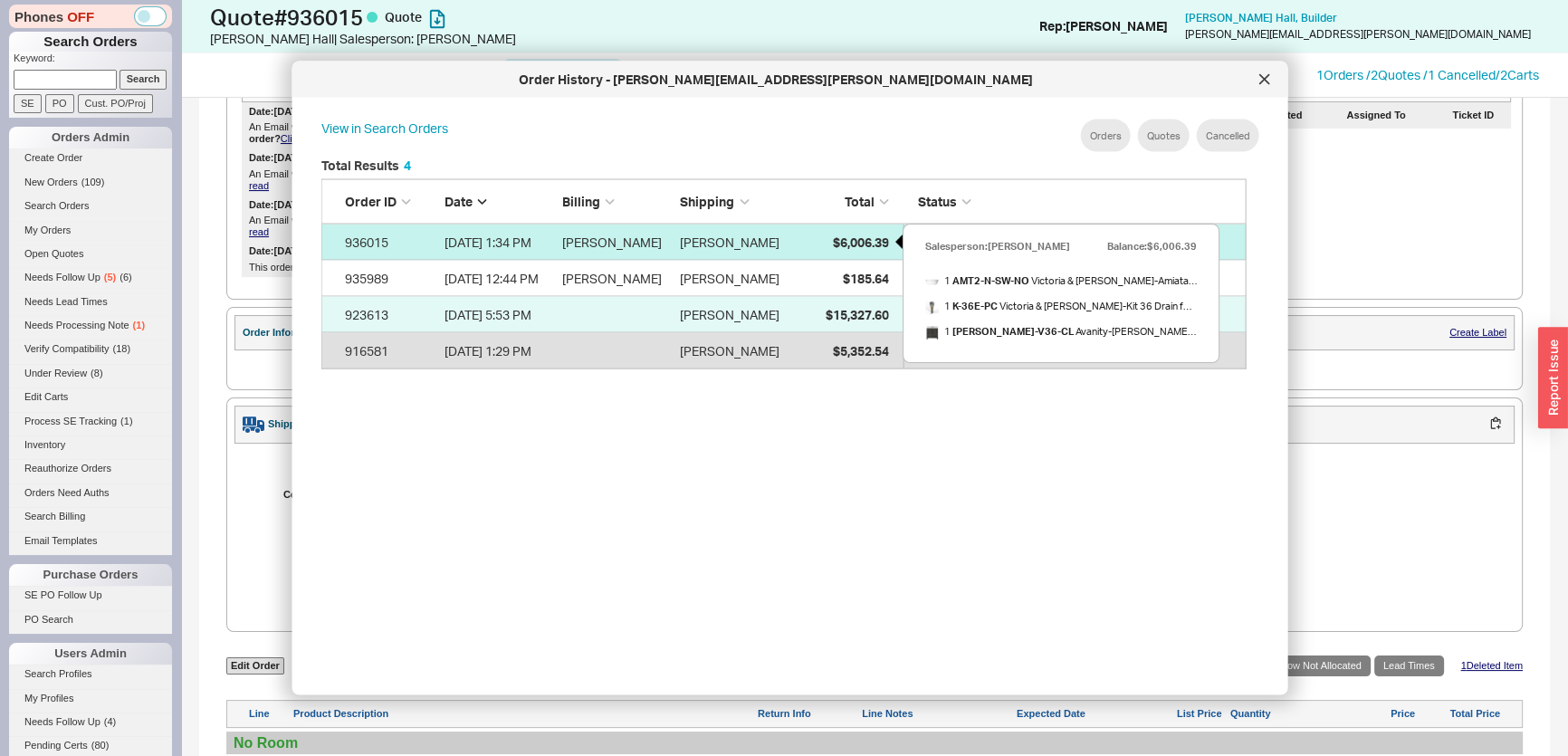
select select "3"
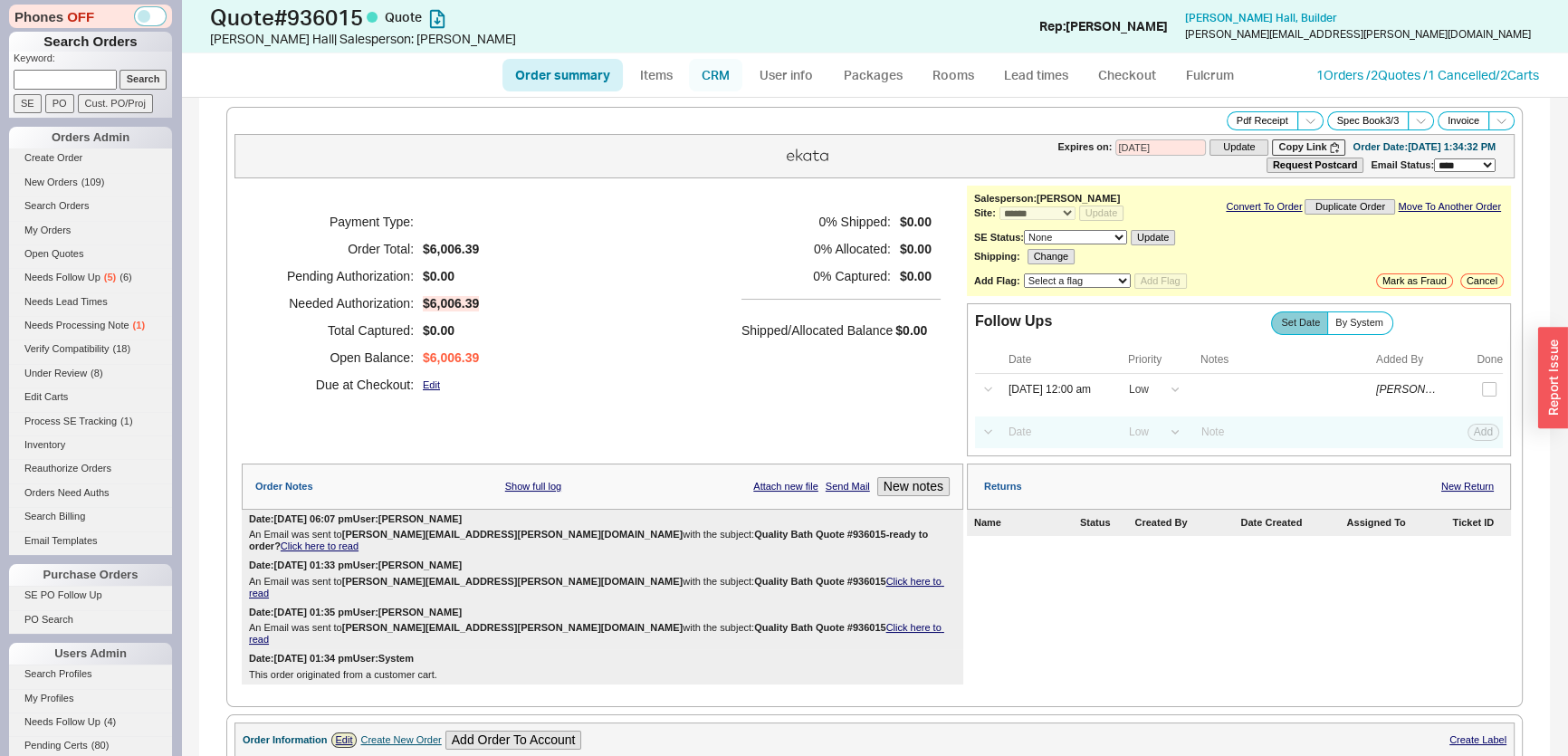
click at [701, 74] on link "CRM" at bounding box center [716, 75] width 53 height 32
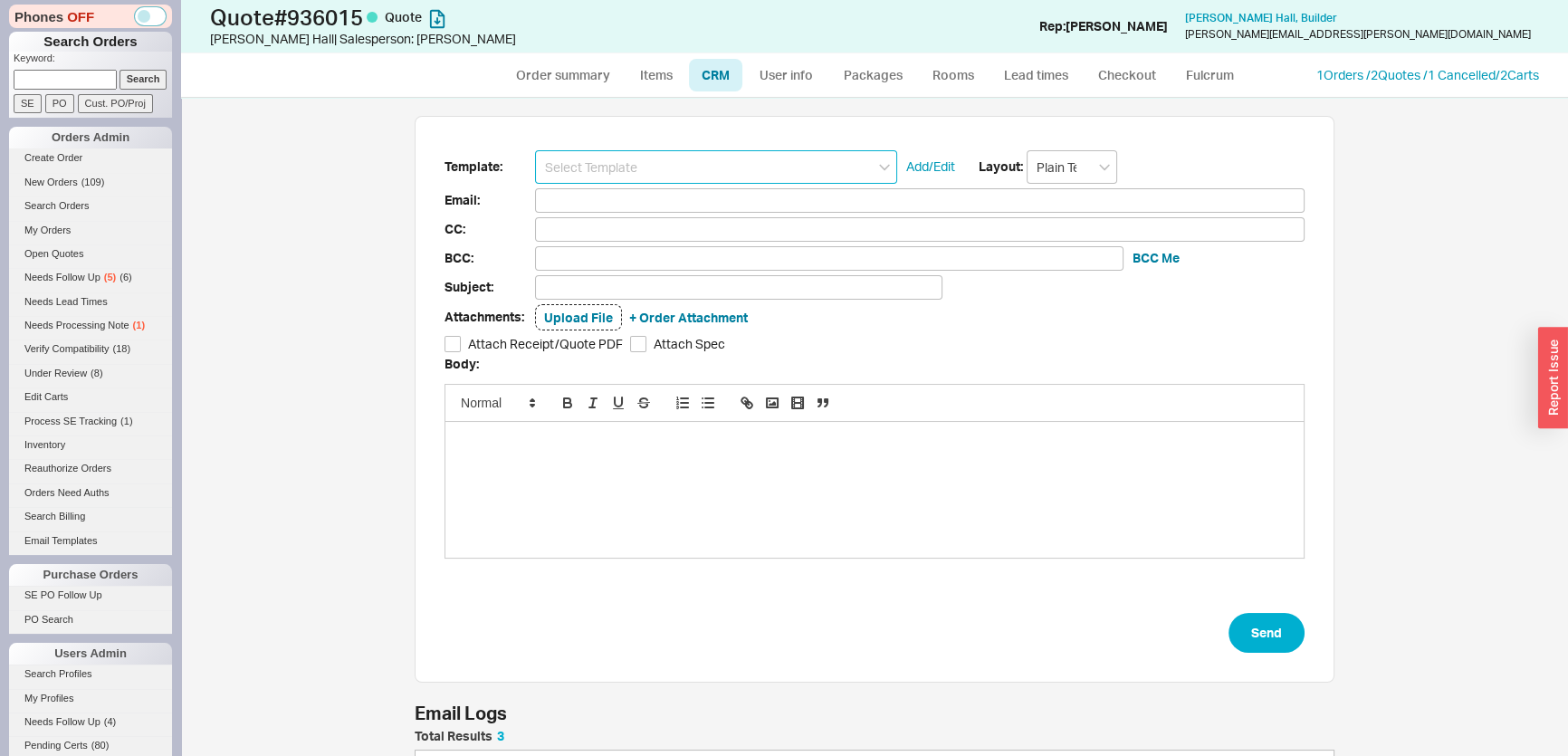
click at [665, 161] on input at bounding box center [716, 166] width 362 height 33
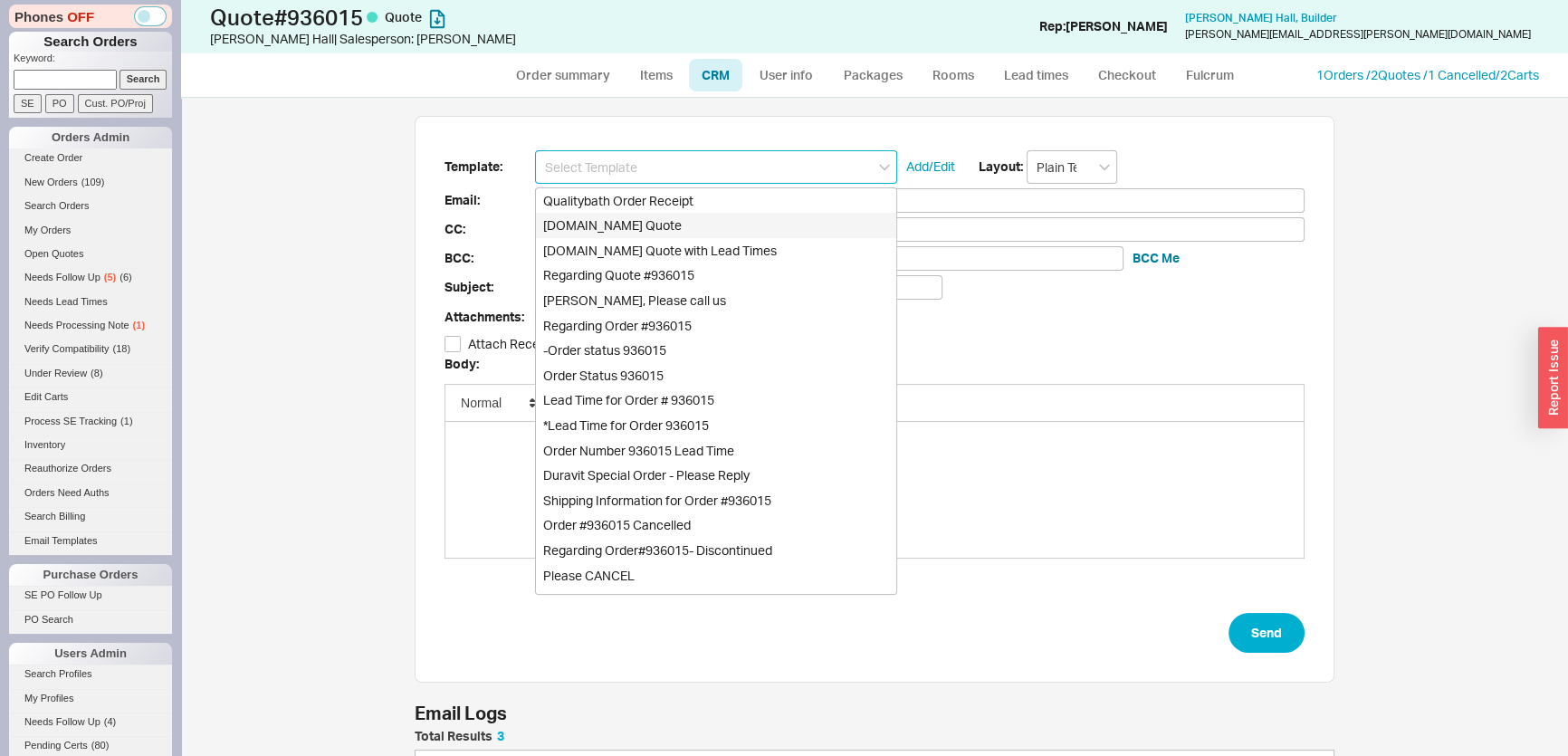
click at [654, 218] on div "[DOMAIN_NAME] Quote" at bounding box center [717, 225] width 361 height 26
type input "Receipt"
type input "tara.hall@wordlyways.com"
type input "Quality Bath Quote #936015"
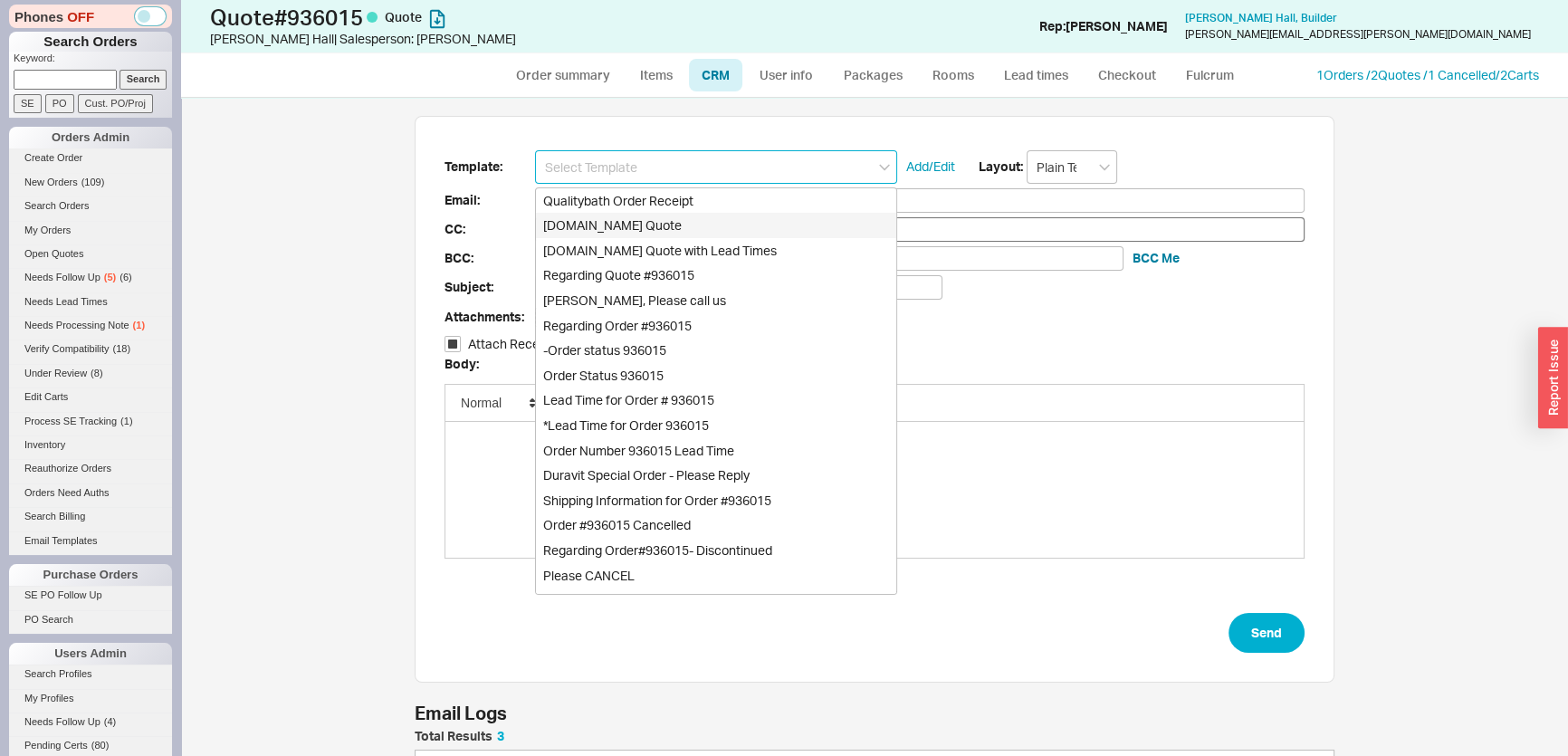
checkbox input "true"
type input "[DOMAIN_NAME] Quote"
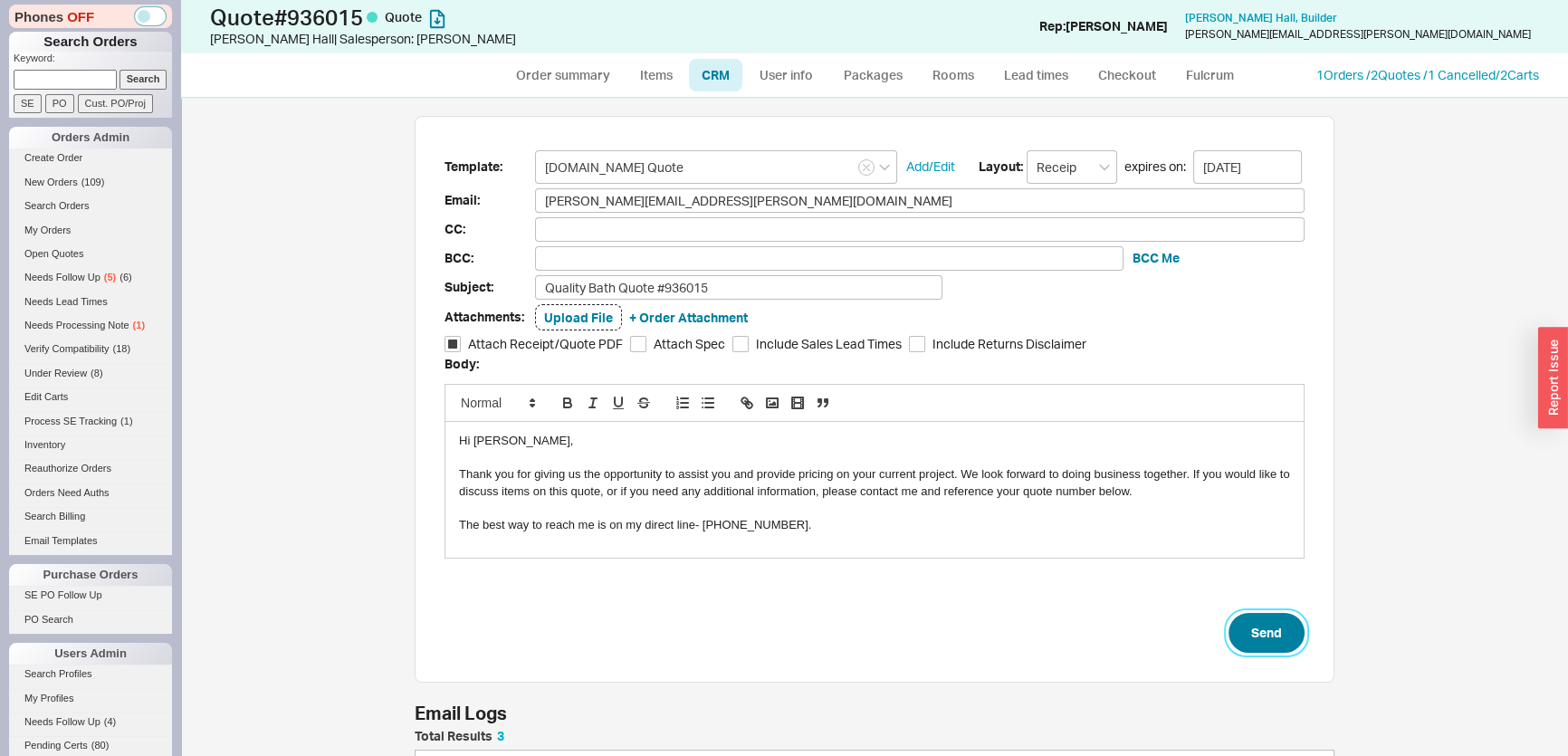
click at [1268, 622] on button "Send" at bounding box center [1266, 633] width 76 height 40
select select "*"
select select "LOW"
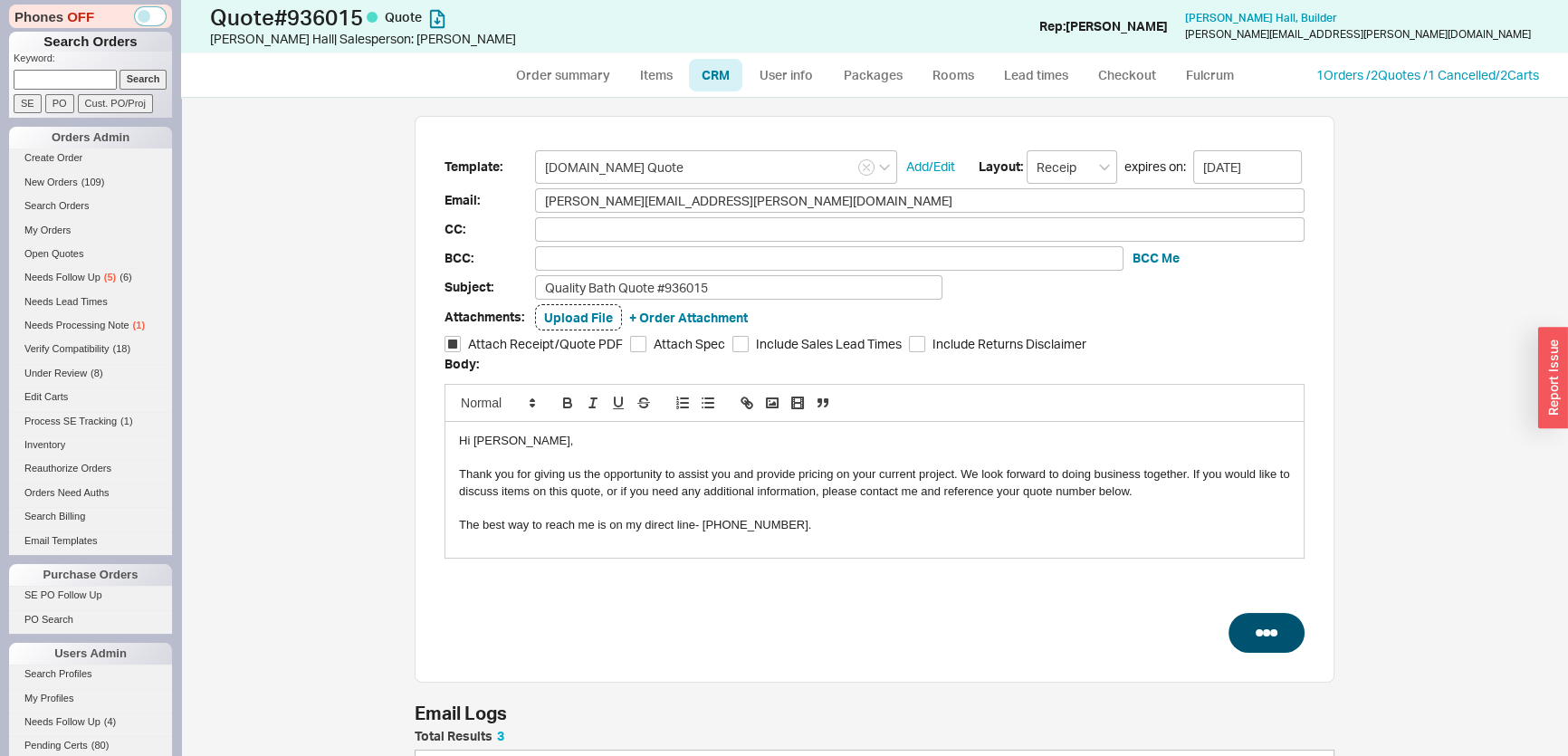
select select "3"
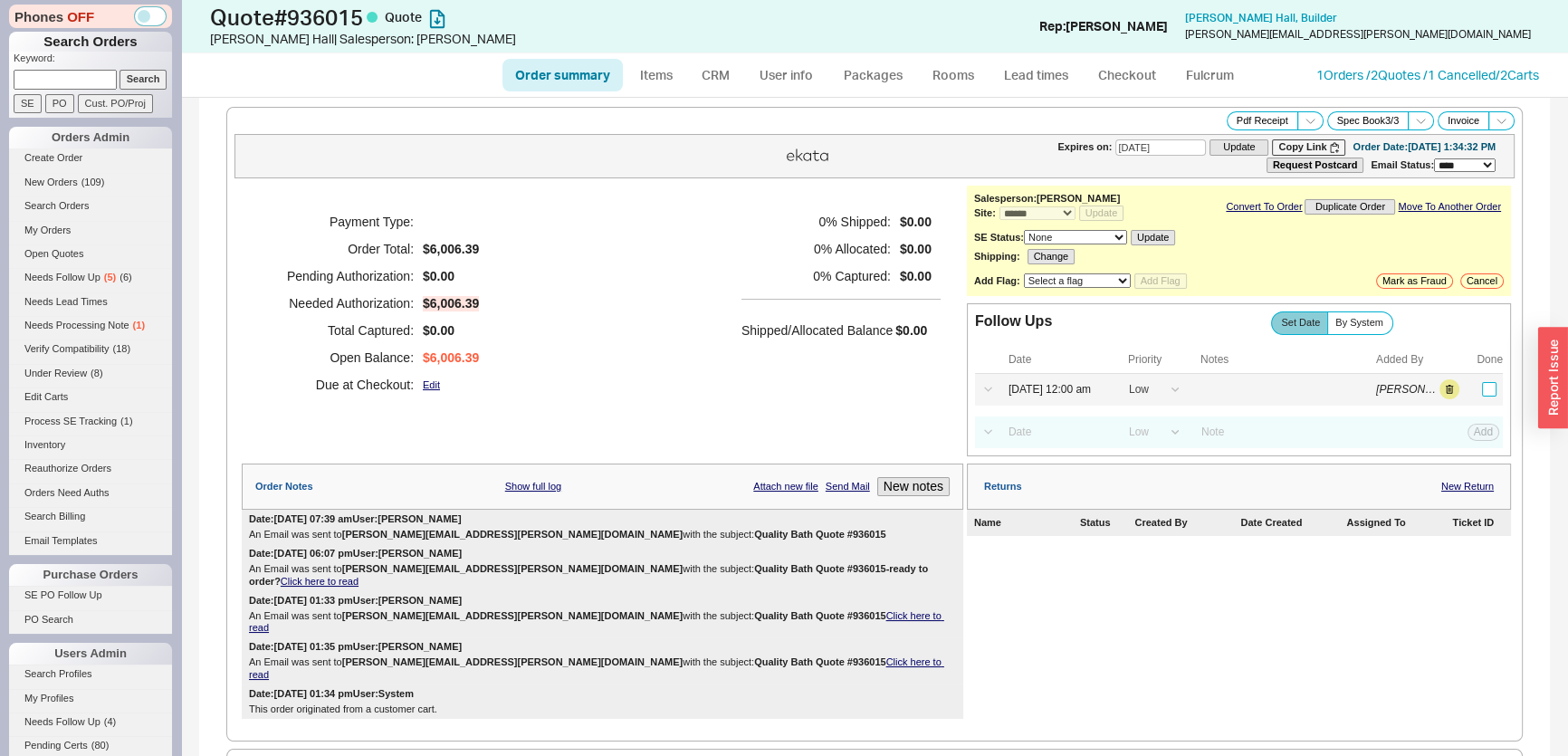
click at [1482, 383] on input "checkbox" at bounding box center [1489, 388] width 14 height 14
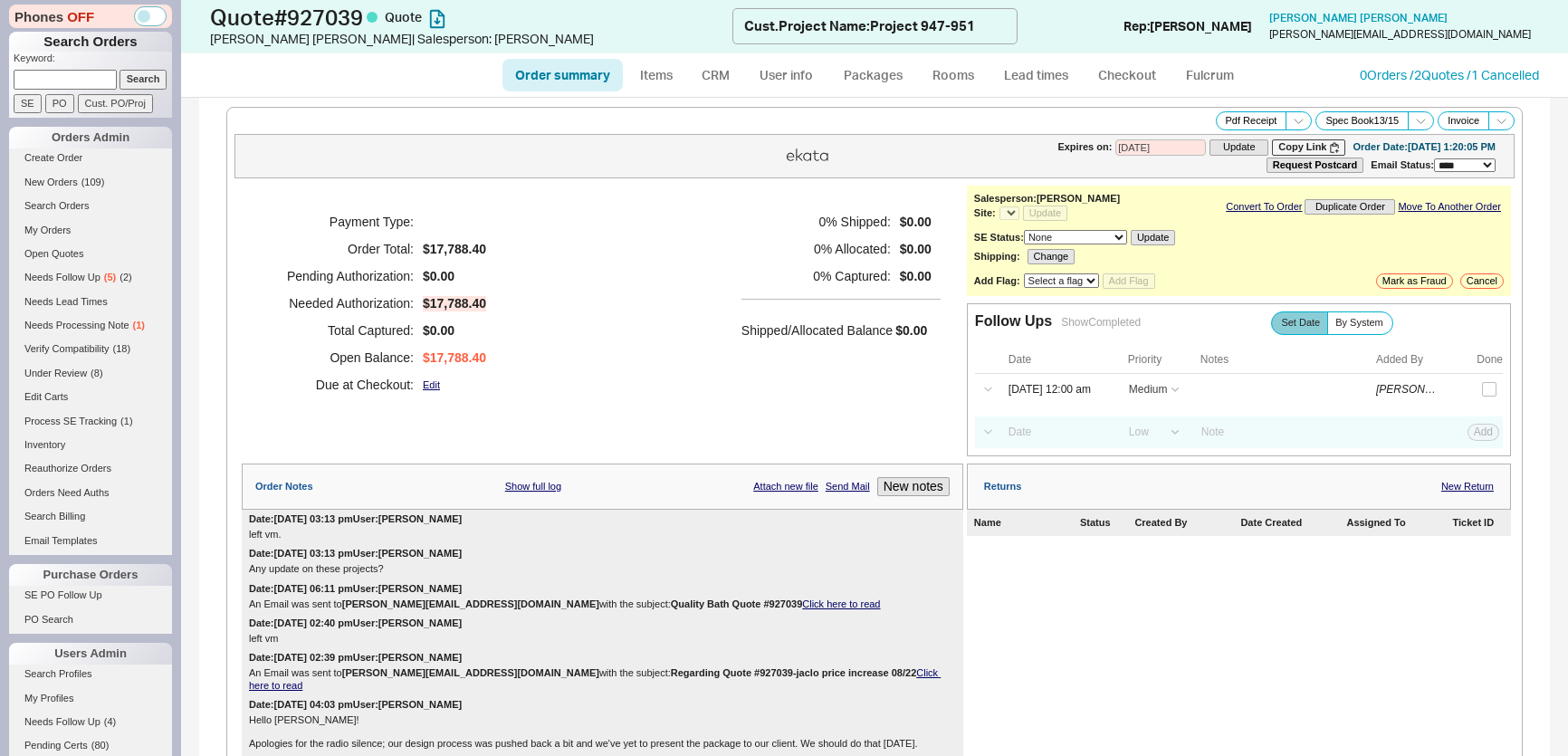
select select "*"
select select "MEDIUM"
select select "LOW"
select select "3"
select select "*"
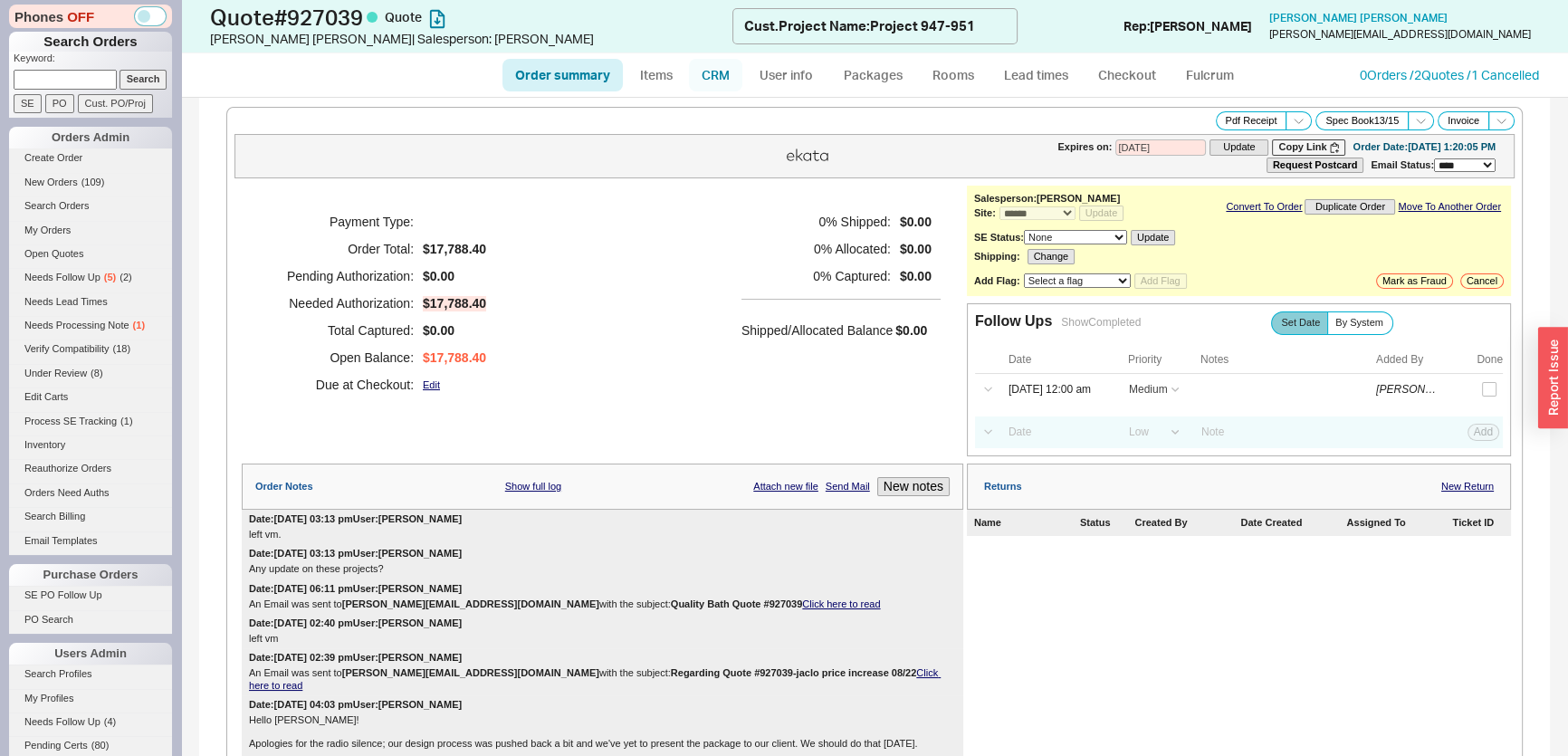
click at [705, 70] on link "CRM" at bounding box center [716, 75] width 53 height 32
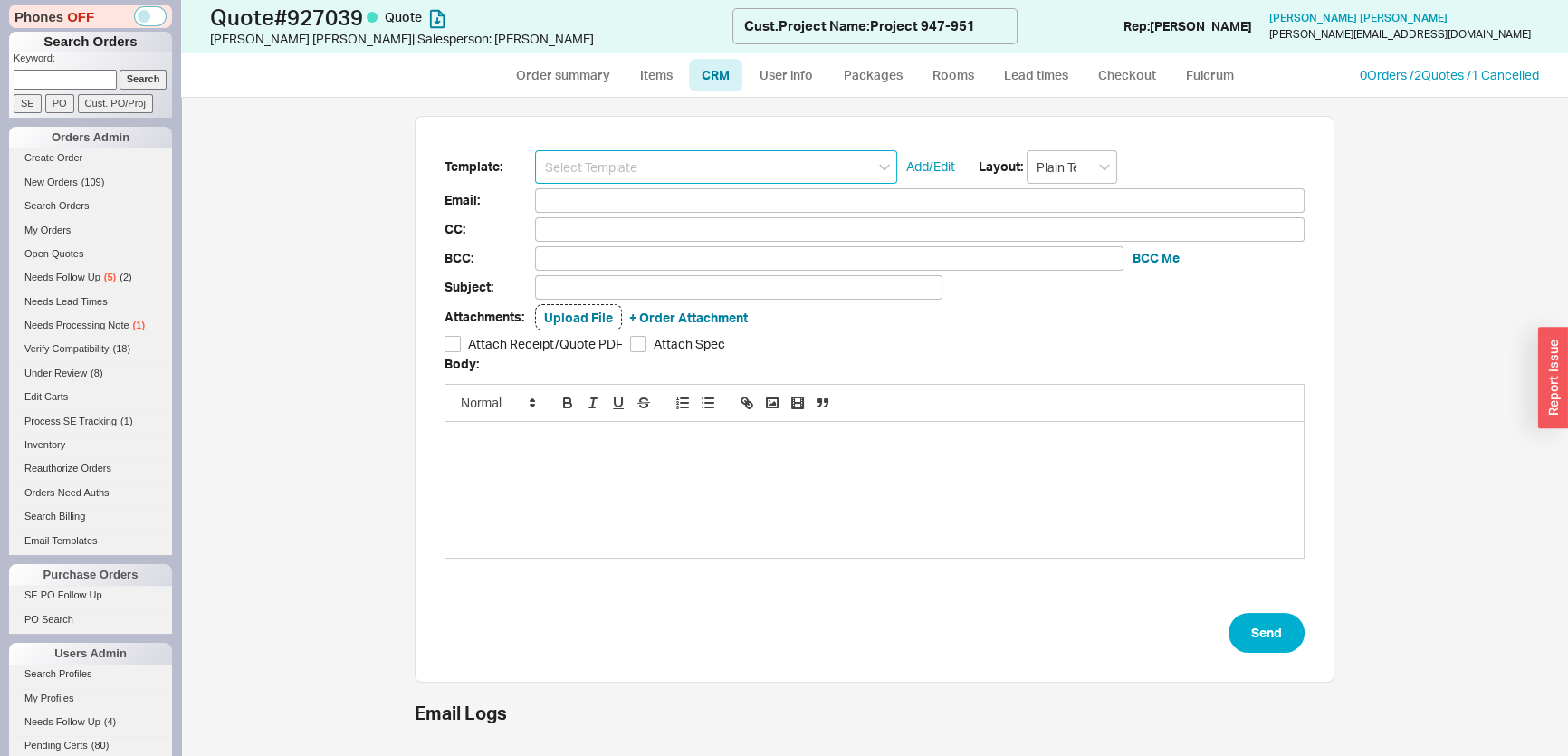
click at [682, 157] on input at bounding box center [716, 166] width 362 height 33
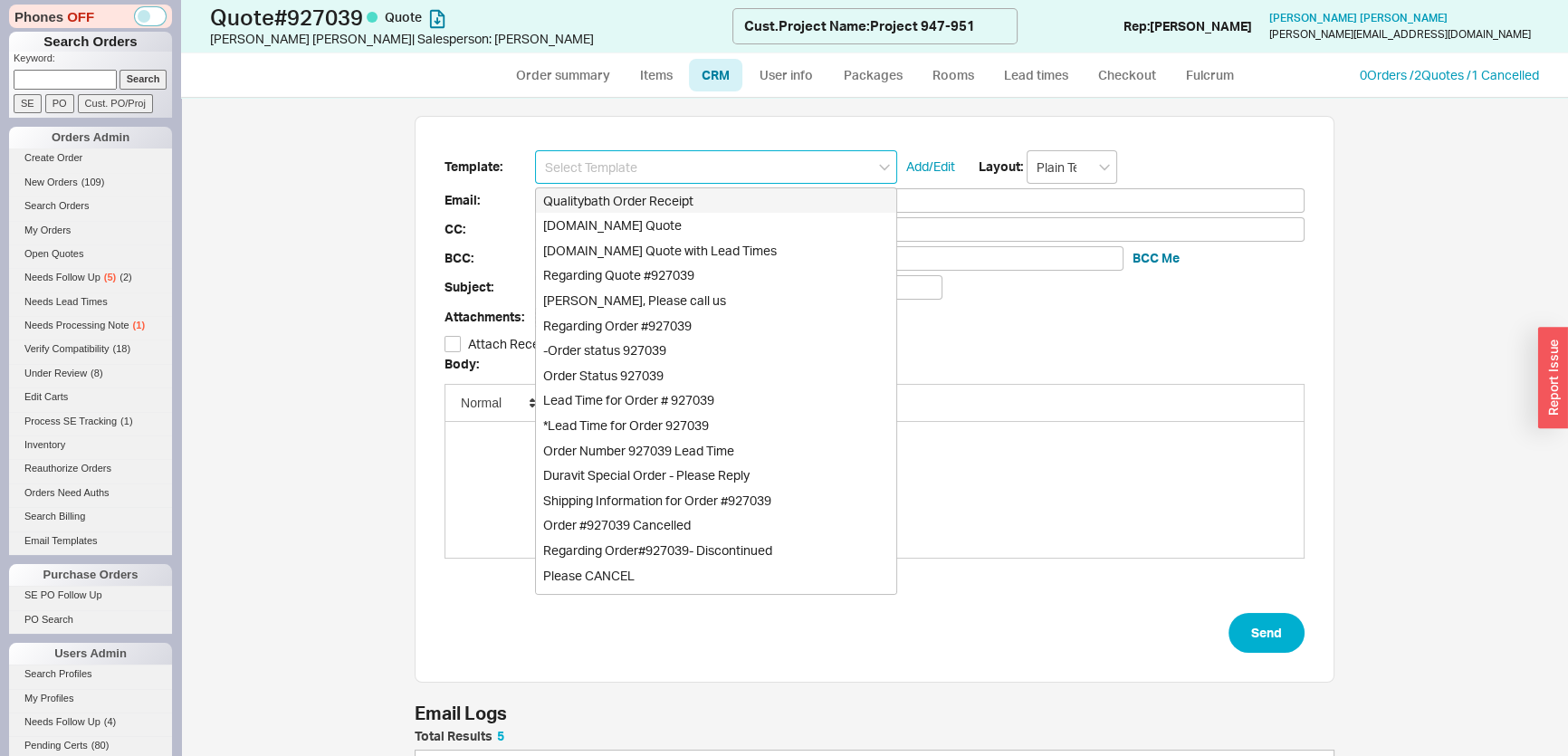
scroll to position [234, 907]
click at [657, 238] on div "[DOMAIN_NAME] Quote with Lead Times" at bounding box center [717, 250] width 361 height 26
type input "Receipt"
type input "[PERSON_NAME][EMAIL_ADDRESS][DOMAIN_NAME]"
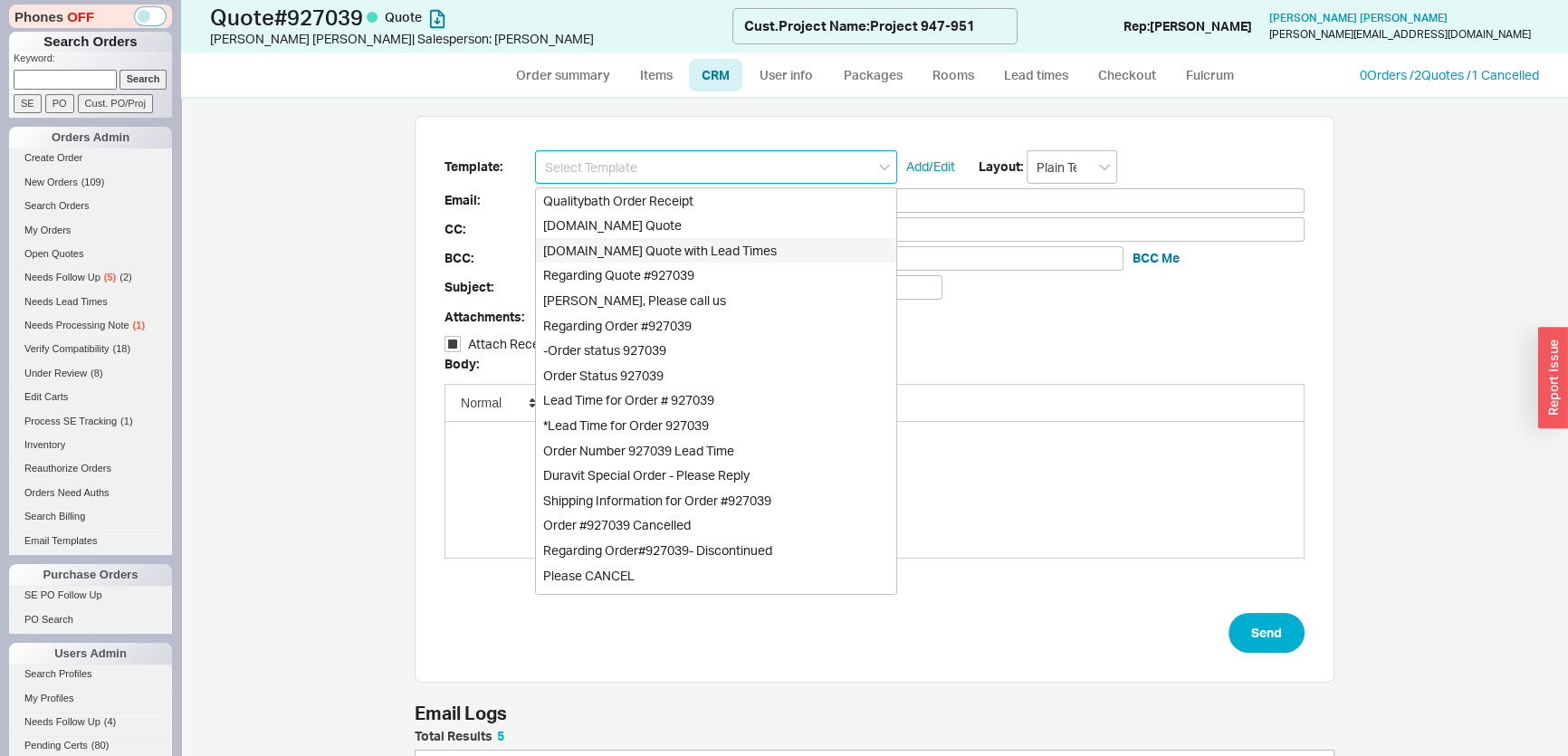
type input "[EMAIL_ADDRESS][DOMAIN_NAME]"
type input "Quality Bath Quote #927039 with Lead Times"
checkbox input "true"
type input "[DOMAIN_NAME] Quote with Lead Times"
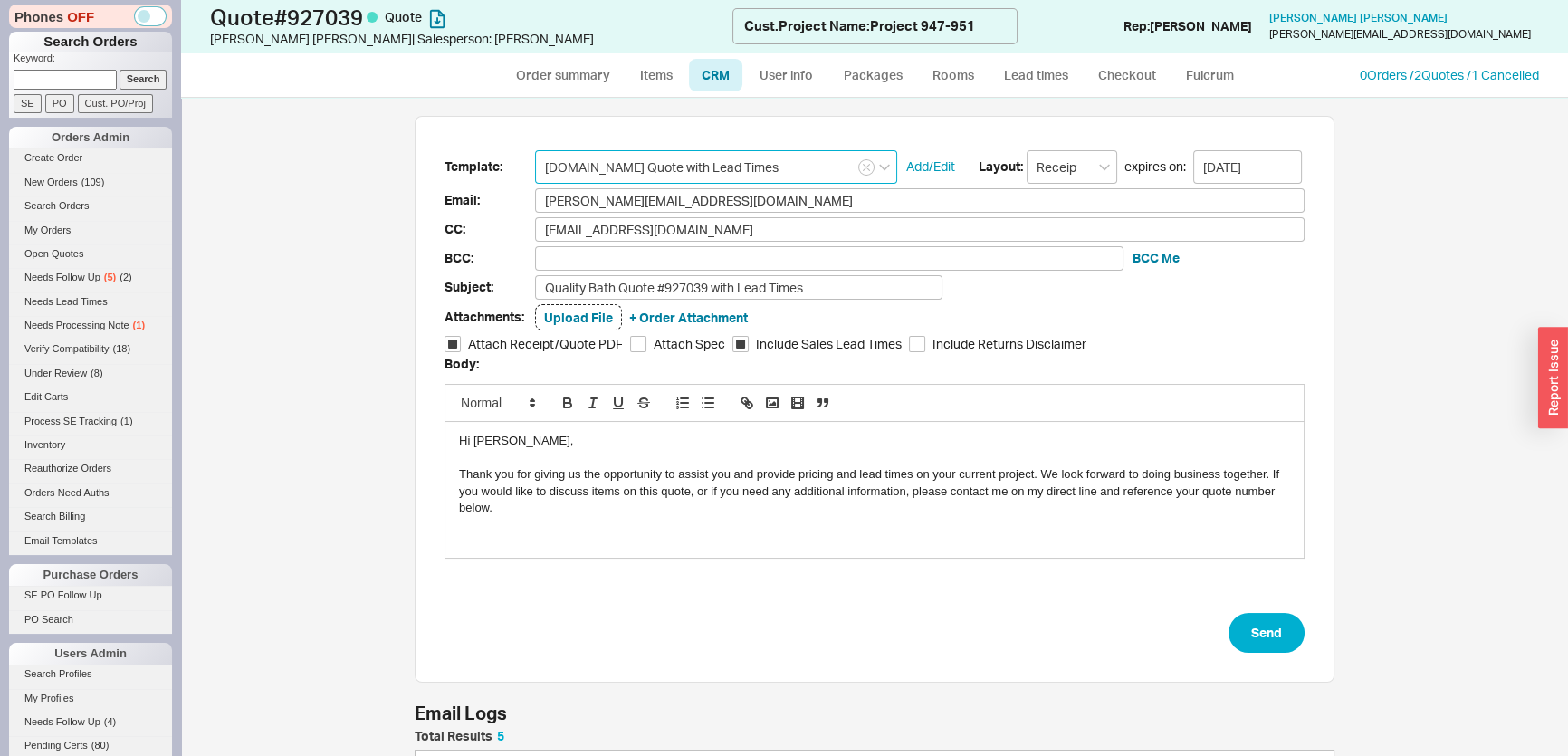
click at [666, 167] on input "[DOMAIN_NAME] Quote with Lead Times" at bounding box center [716, 166] width 362 height 33
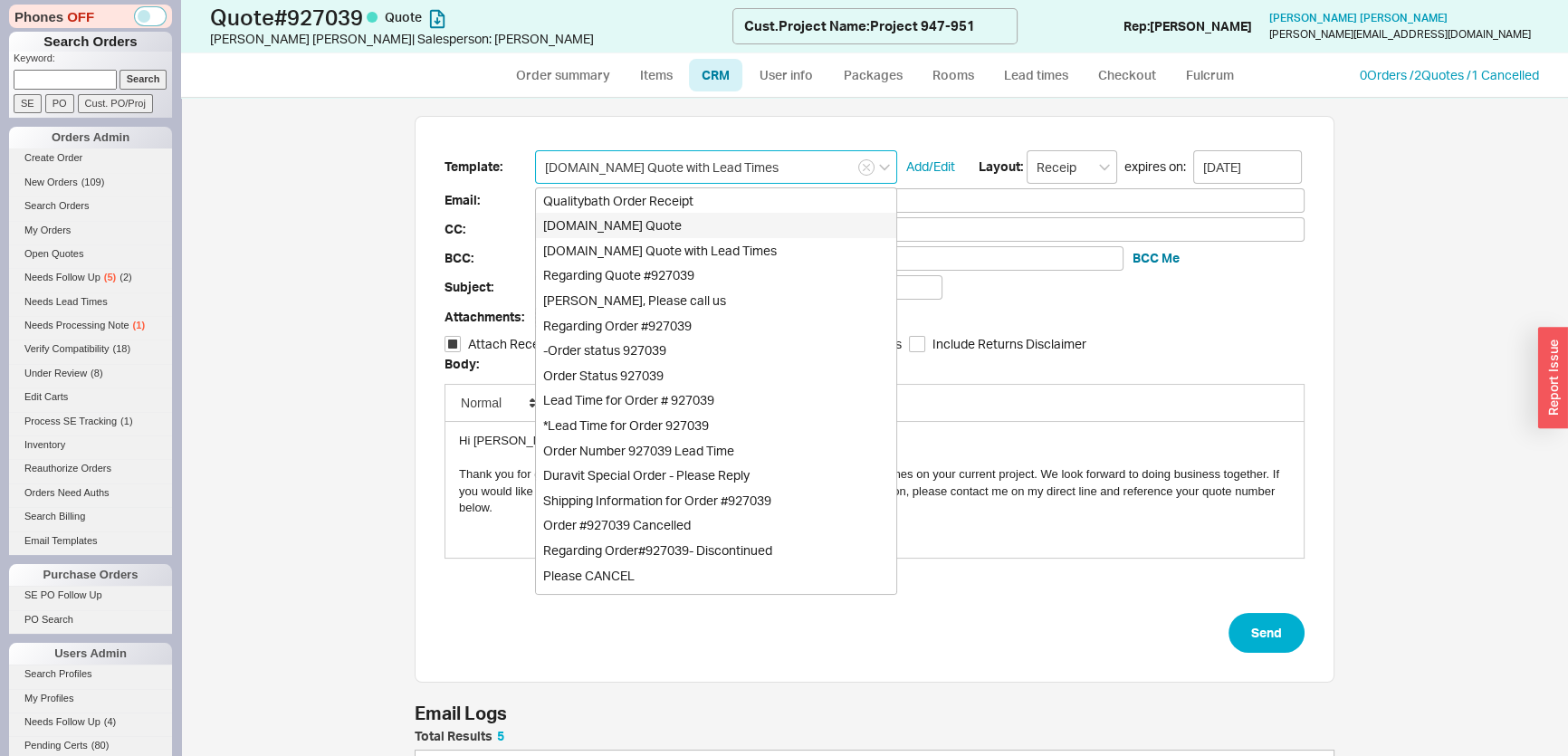
click at [664, 225] on div "[DOMAIN_NAME] Quote" at bounding box center [717, 225] width 361 height 26
type input "Quality Bath Quote #927039"
type input "[DOMAIN_NAME] Quote"
checkbox input "false"
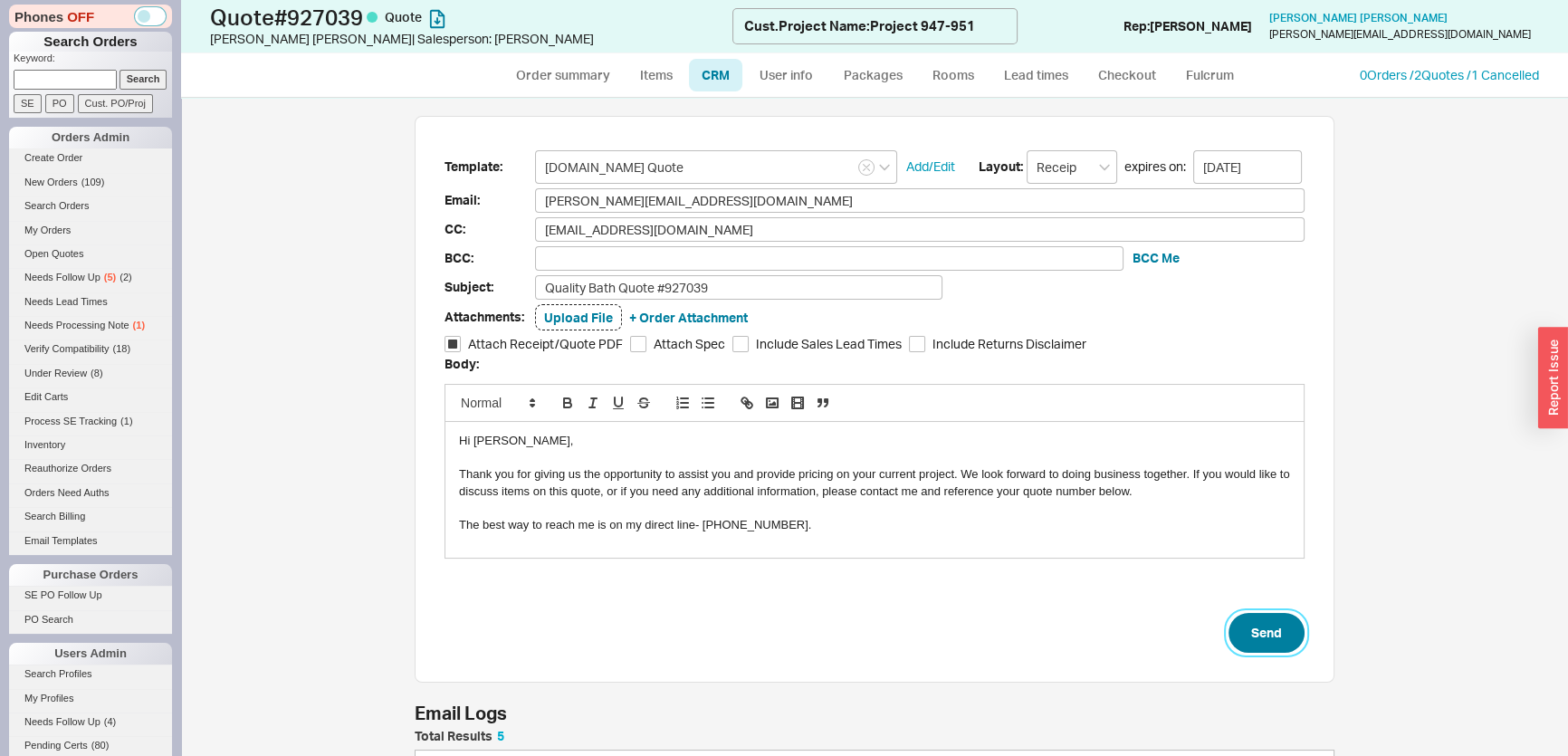
click at [1274, 627] on button "Send" at bounding box center [1266, 633] width 76 height 40
select select "*"
select select "MEDIUM"
select select "LOW"
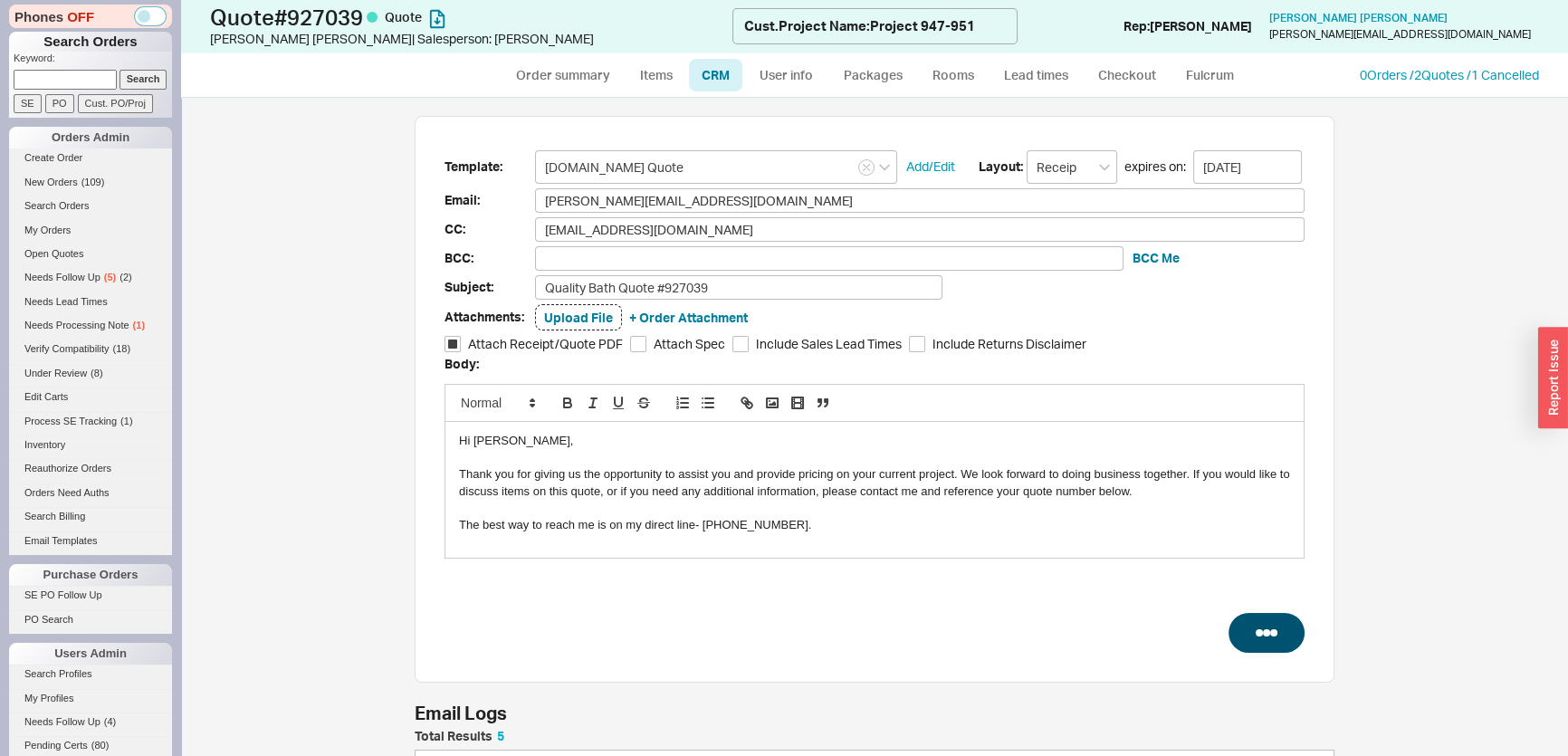
select select "3"
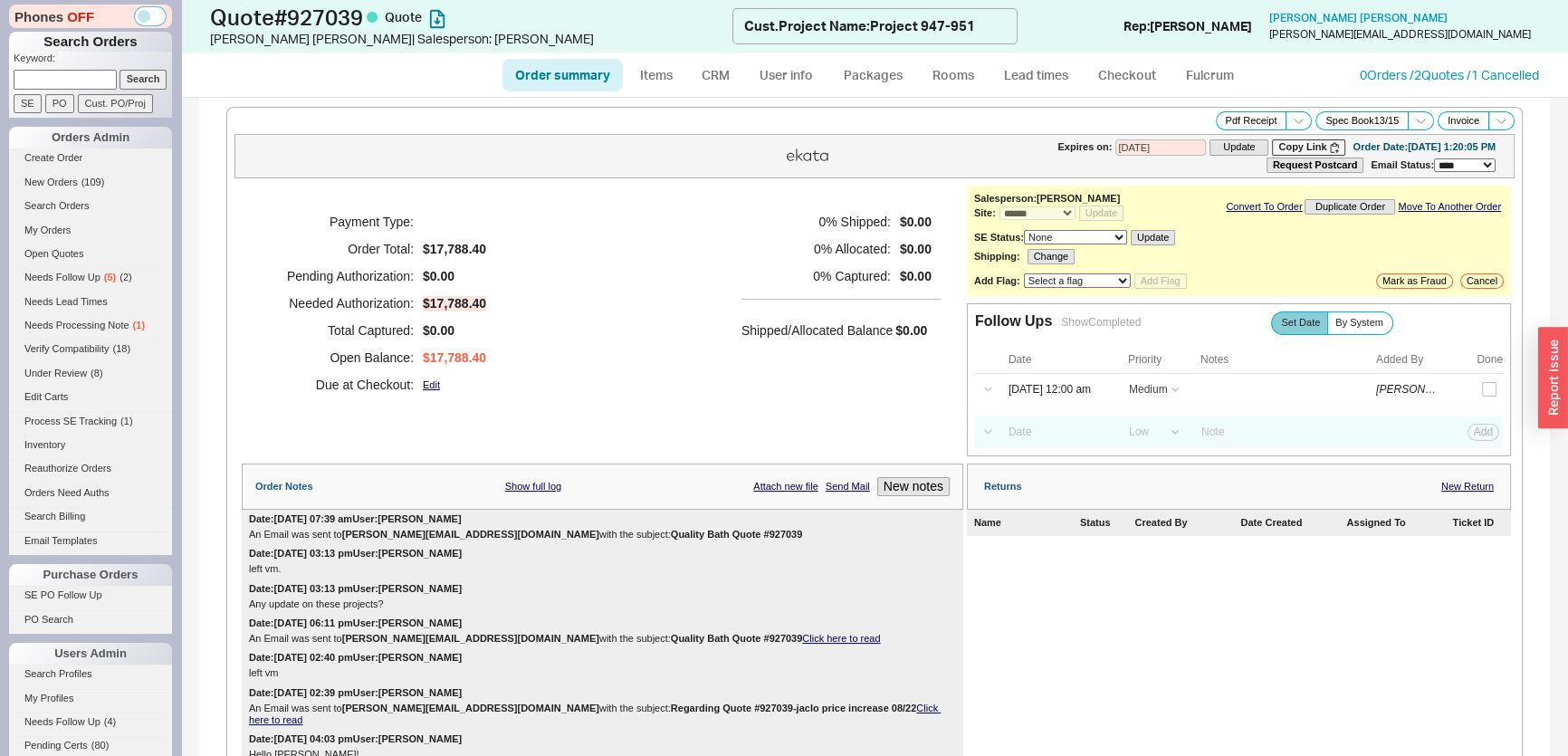
type input "[DATE]"
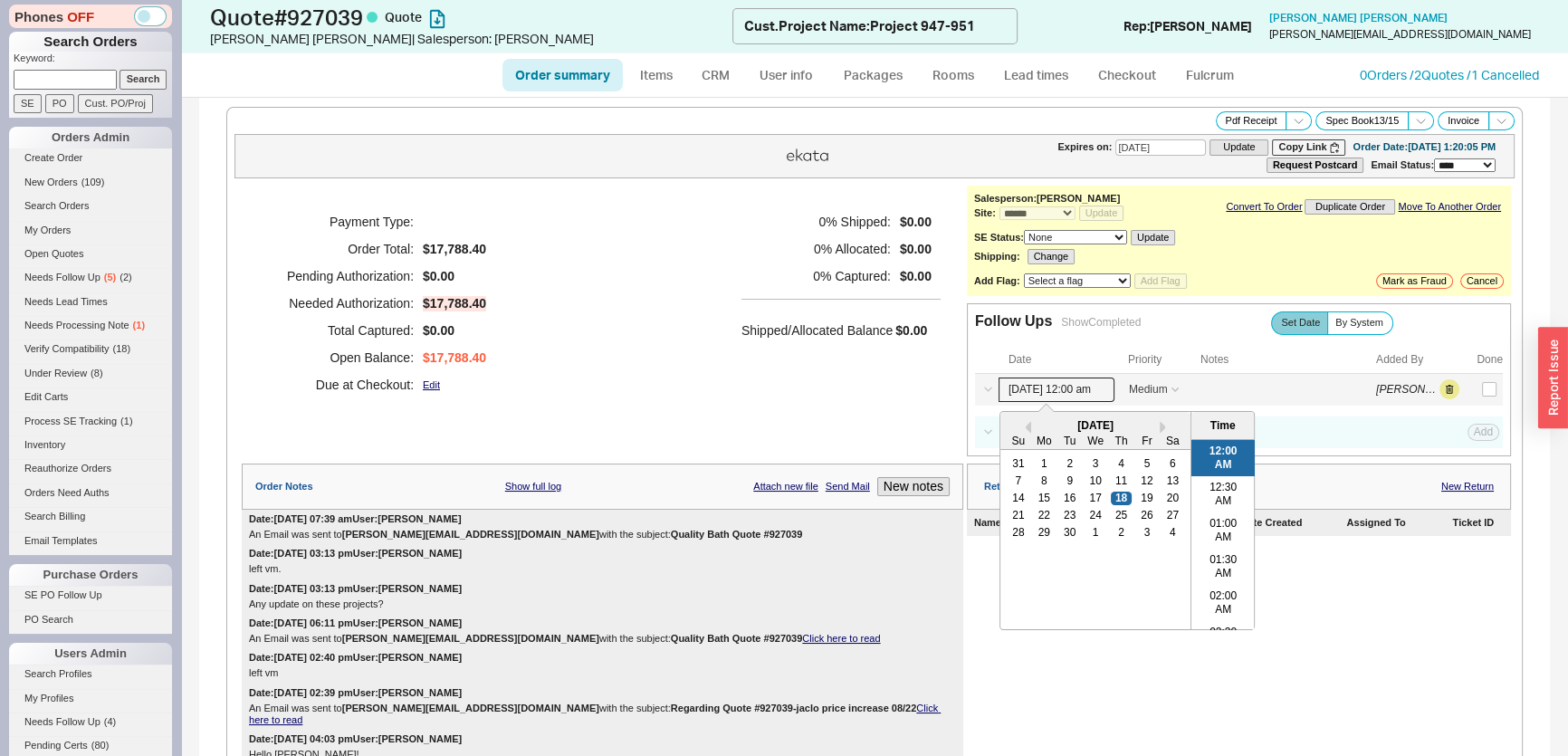
click at [1057, 389] on input "[DATE] 12:00 am" at bounding box center [1056, 390] width 115 height 25
click at [1100, 529] on div "28 29 30 1 2 3 4" at bounding box center [1095, 533] width 180 height 17
click at [1110, 526] on div "2" at bounding box center [1120, 532] width 22 height 12
type input "[DATE] 12:00 am"
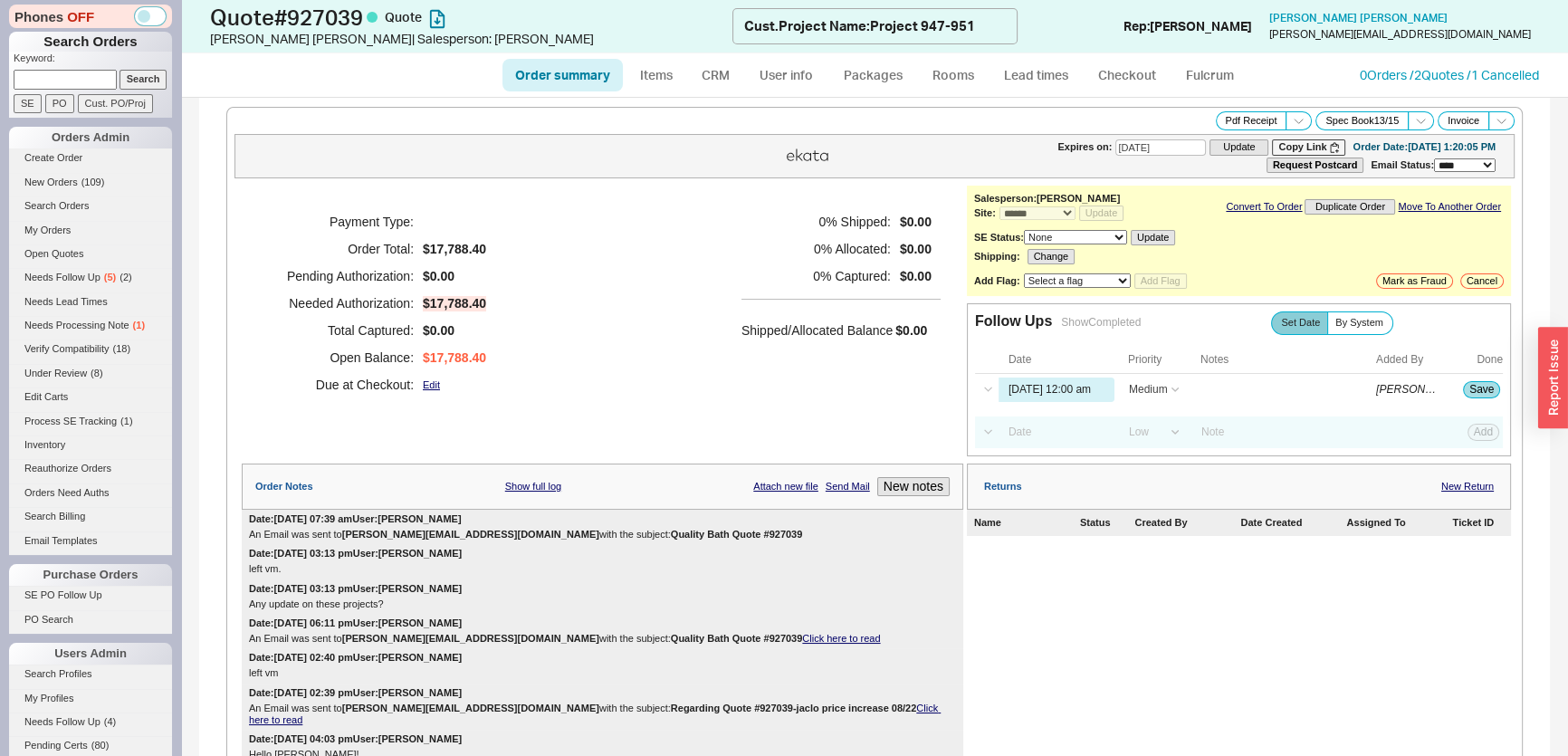
click at [721, 353] on div "Payment Type: Order Total: $17,788.40 Pending Authorization: $0.00 Needed Autho…" at bounding box center [602, 303] width 721 height 236
click at [1463, 391] on button "Save" at bounding box center [1481, 388] width 37 height 16
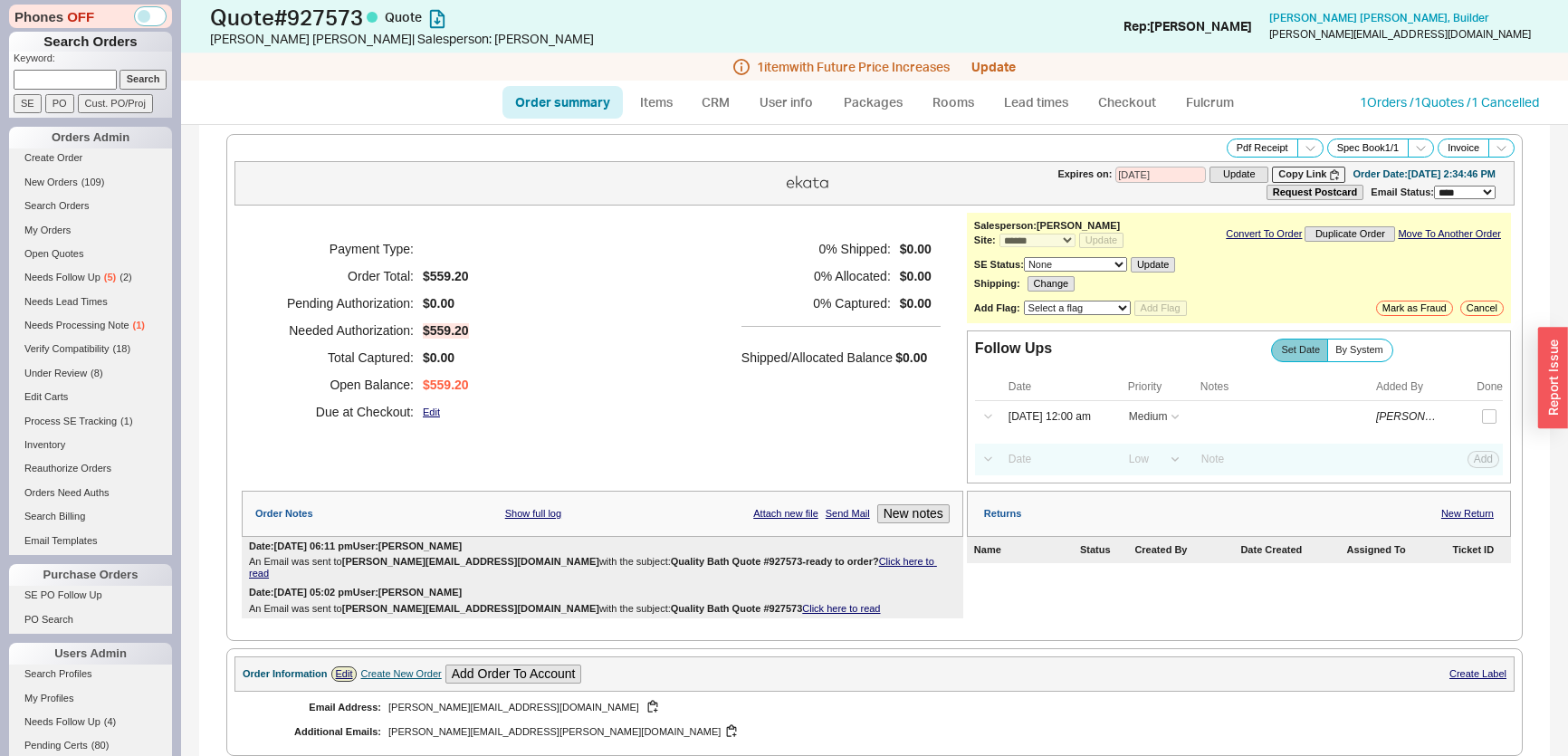
select select "*"
select select "MEDIUM"
select select "LOW"
select select "3"
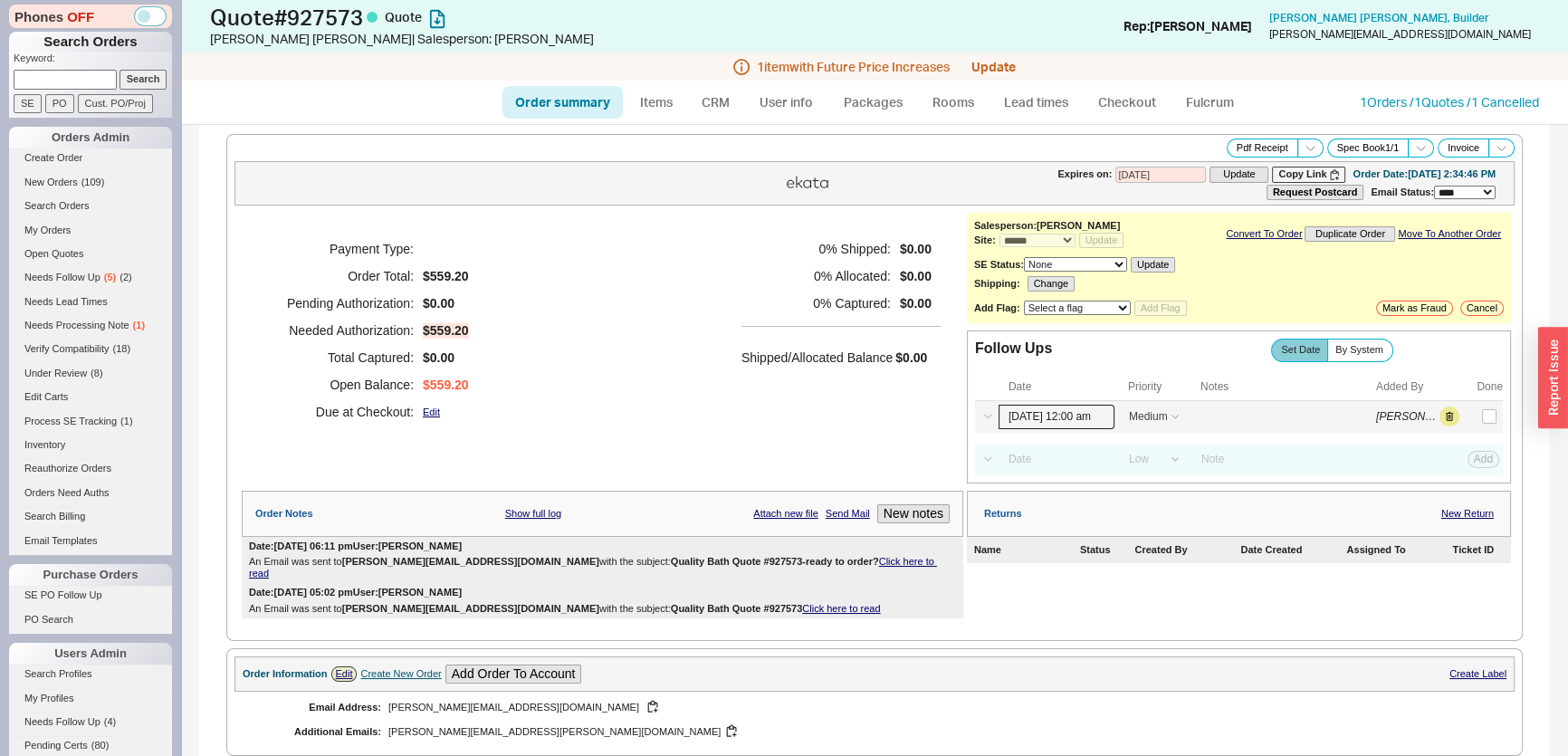
click at [1056, 421] on input "[DATE] 12:00 am" at bounding box center [1056, 417] width 115 height 25
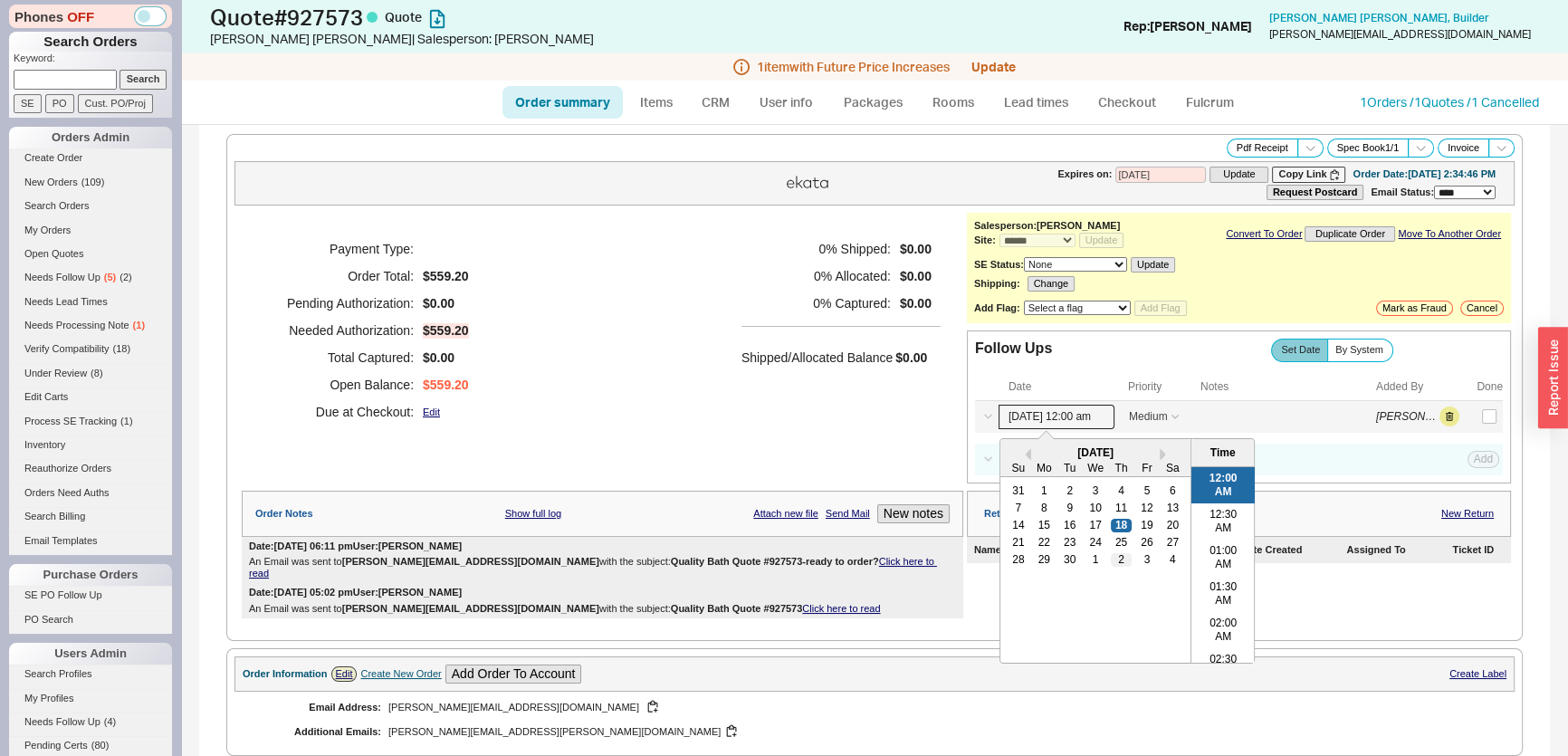
click at [1110, 558] on div "2" at bounding box center [1120, 559] width 22 height 12
type input "10/02/25 12:00 am"
click at [886, 422] on div "0 % Shipped: $0.00 0 % Allocated: $0.00 0 % Captured: $0.00 Shipped/Allocated B…" at bounding box center [841, 330] width 199 height 190
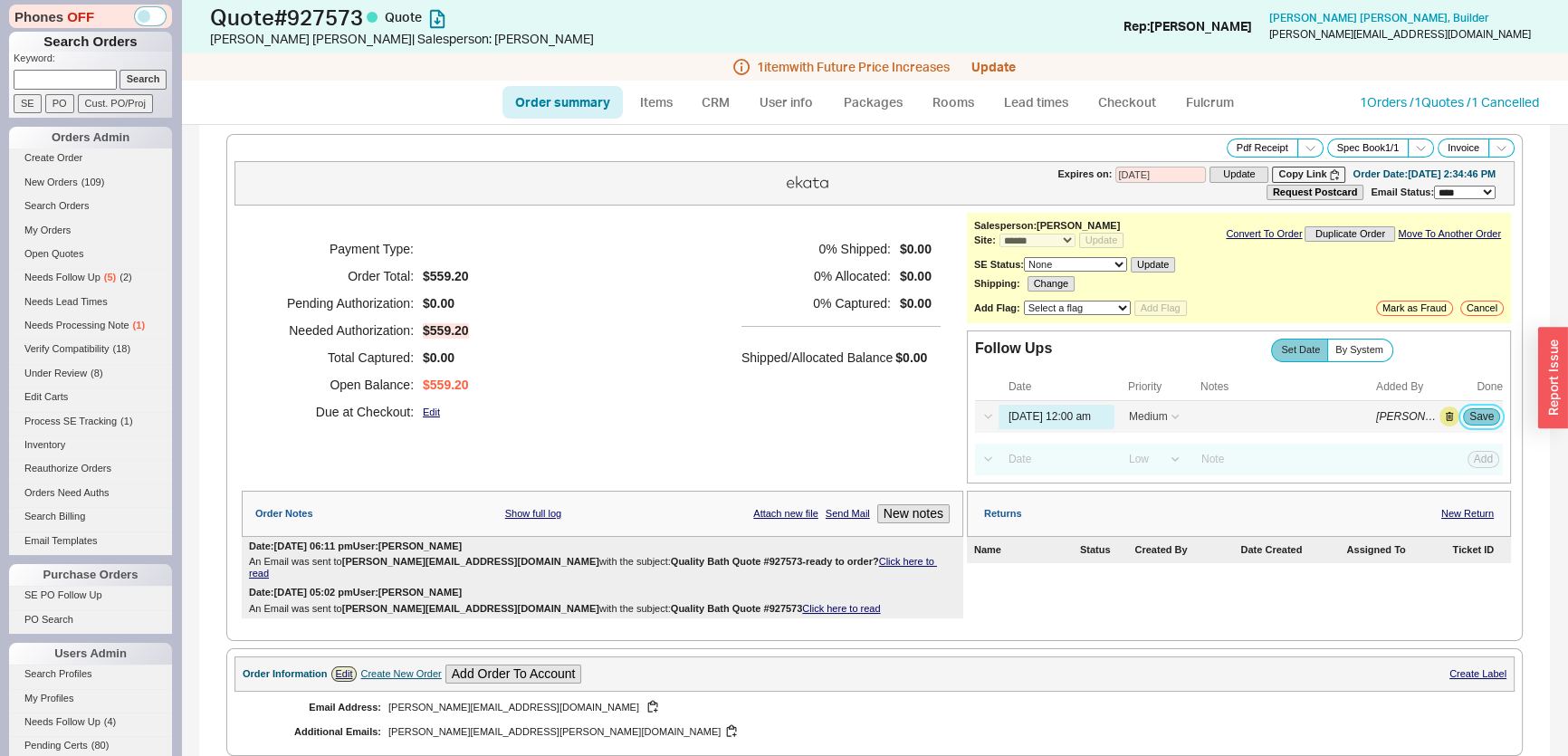
click at [1463, 415] on button "Save" at bounding box center [1481, 416] width 37 height 16
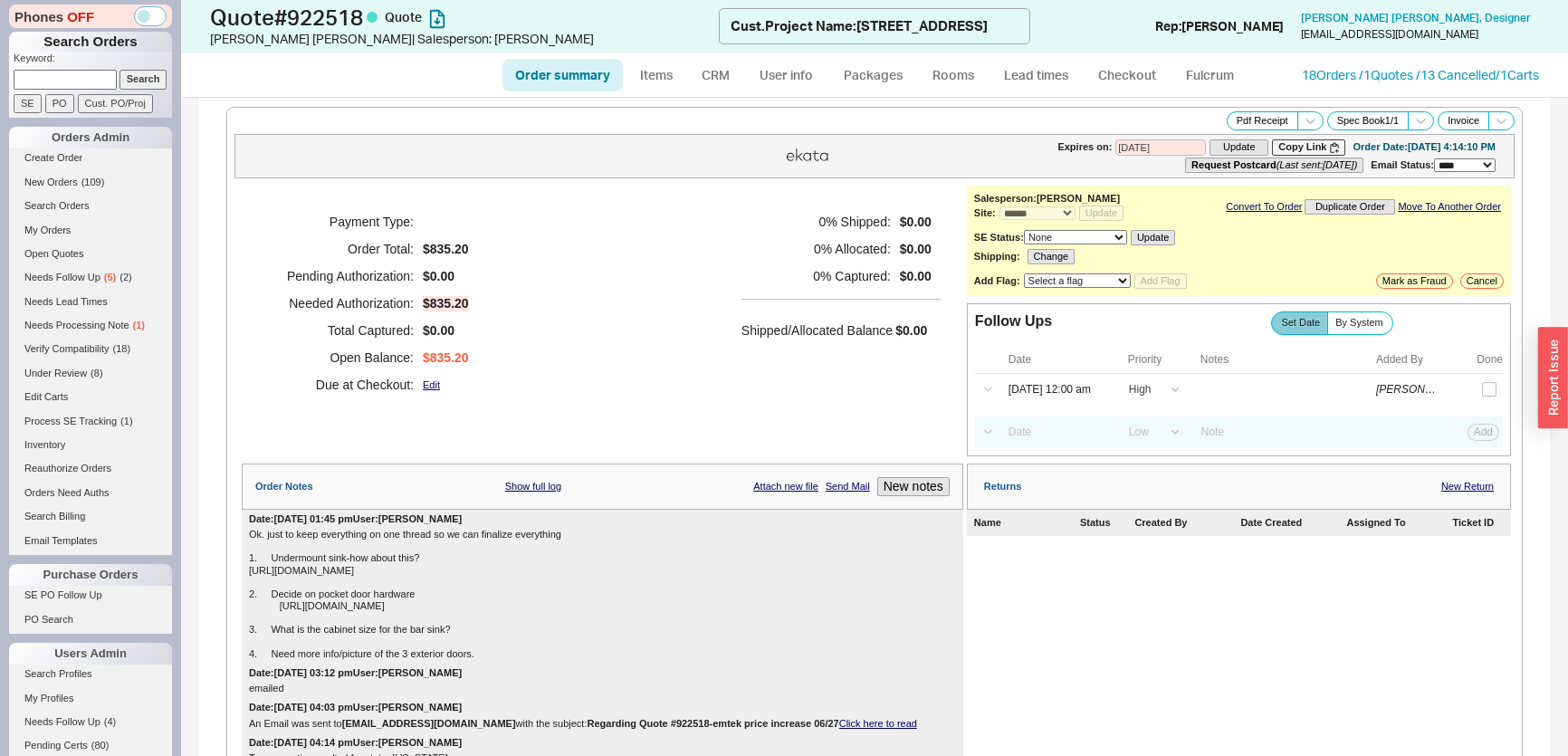
select select "*"
select select "LOW"
select select "3"
click at [1042, 397] on input "[DATE] 12:00 am" at bounding box center [1056, 390] width 115 height 25
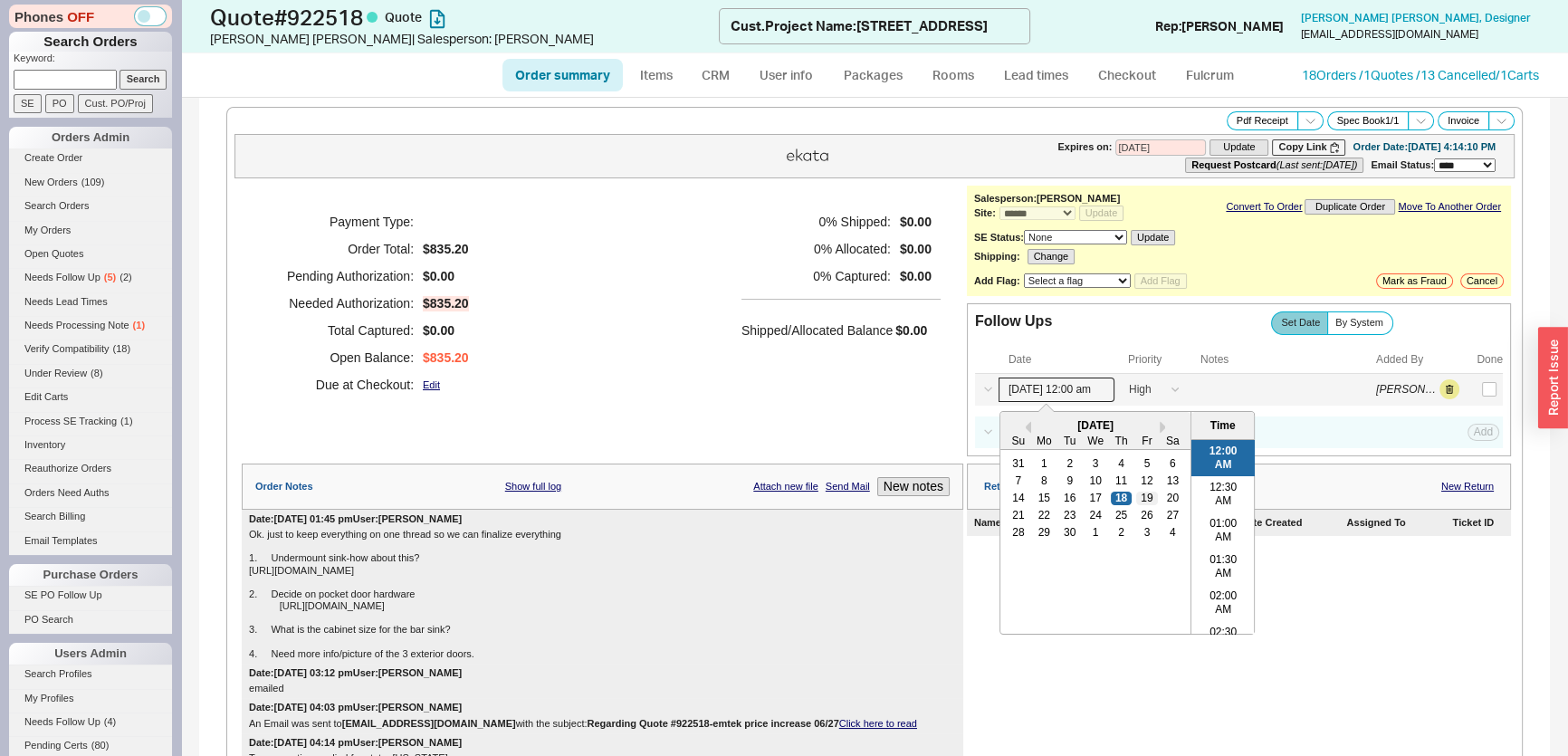
click at [1137, 494] on div "19" at bounding box center [1146, 497] width 22 height 12
type input "09/19/25 12:00 am"
click at [721, 353] on div "Payment Type: Order Total: $835.20 Pending Authorization: $0.00 Needed Authoriz…" at bounding box center [602, 303] width 721 height 236
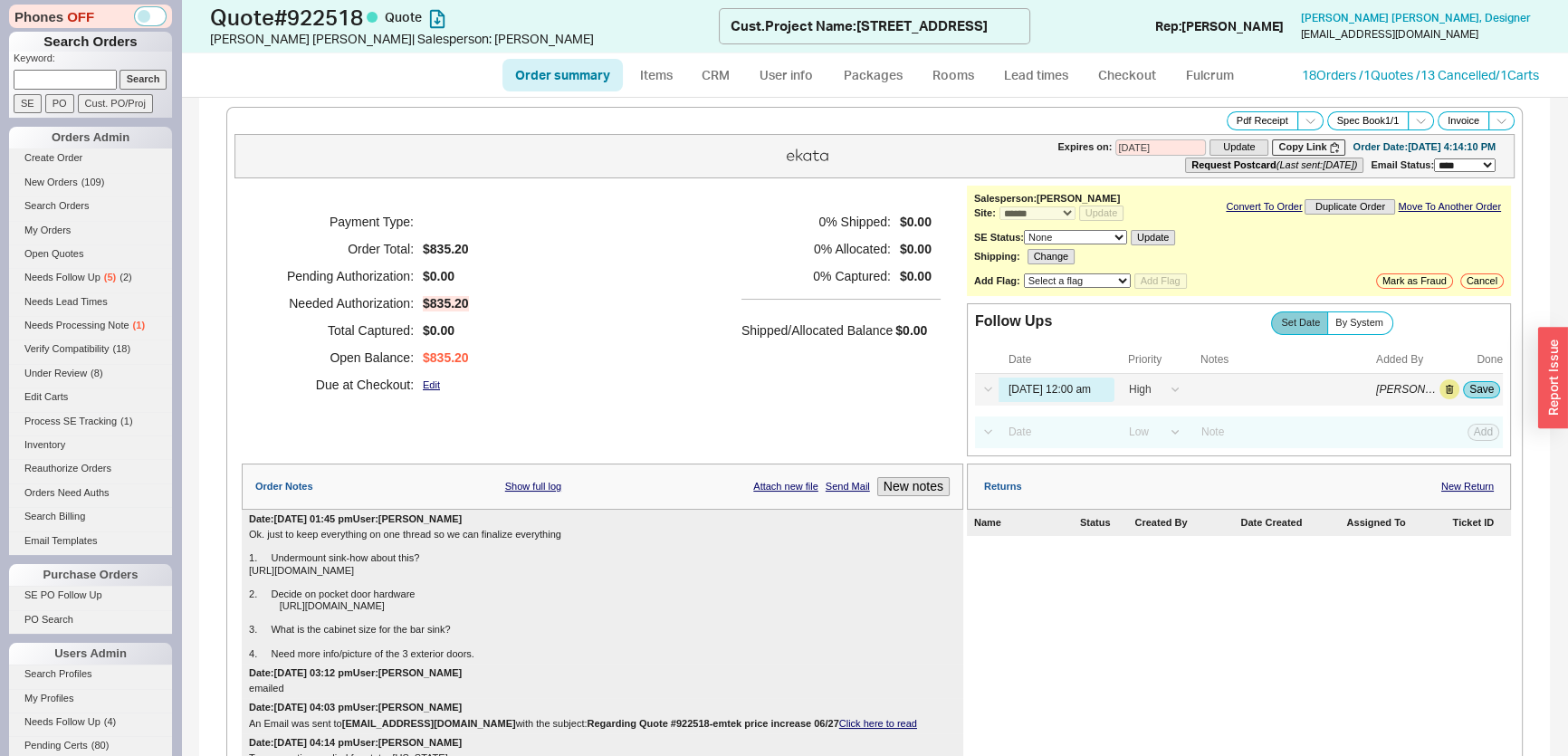
click at [1479, 397] on div "Select a Date Now One hour One day Two Days One Month 09/19/25 12:00 am High Me…" at bounding box center [1239, 389] width 528 height 32
click at [1467, 378] on div "Select a Date Now One hour One day Two Days One Month 09/19/25 12:00 am High Me…" at bounding box center [1239, 389] width 528 height 32
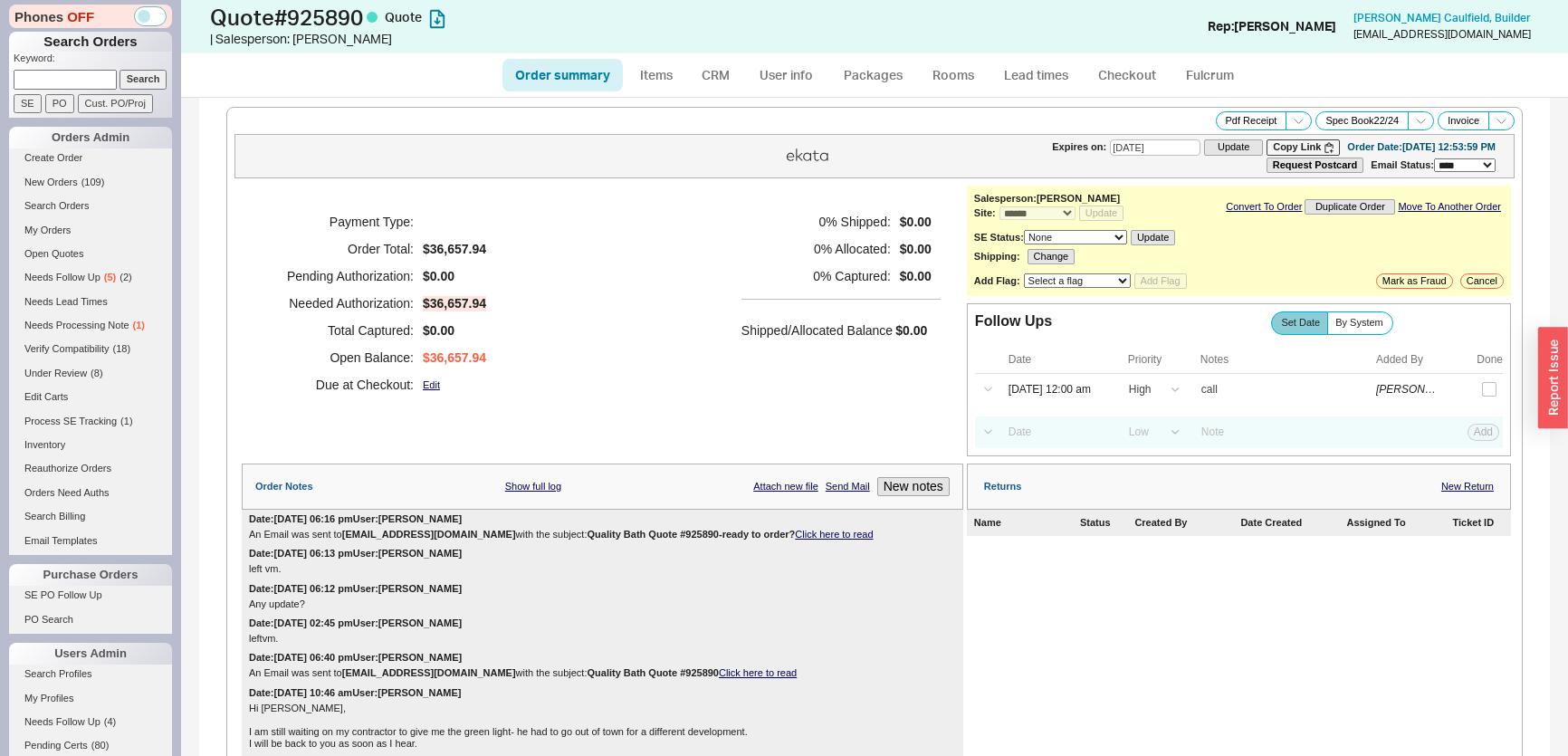
select select "*"
select select "LOW"
select select "3"
click at [689, 79] on link "CRM" at bounding box center [716, 75] width 53 height 32
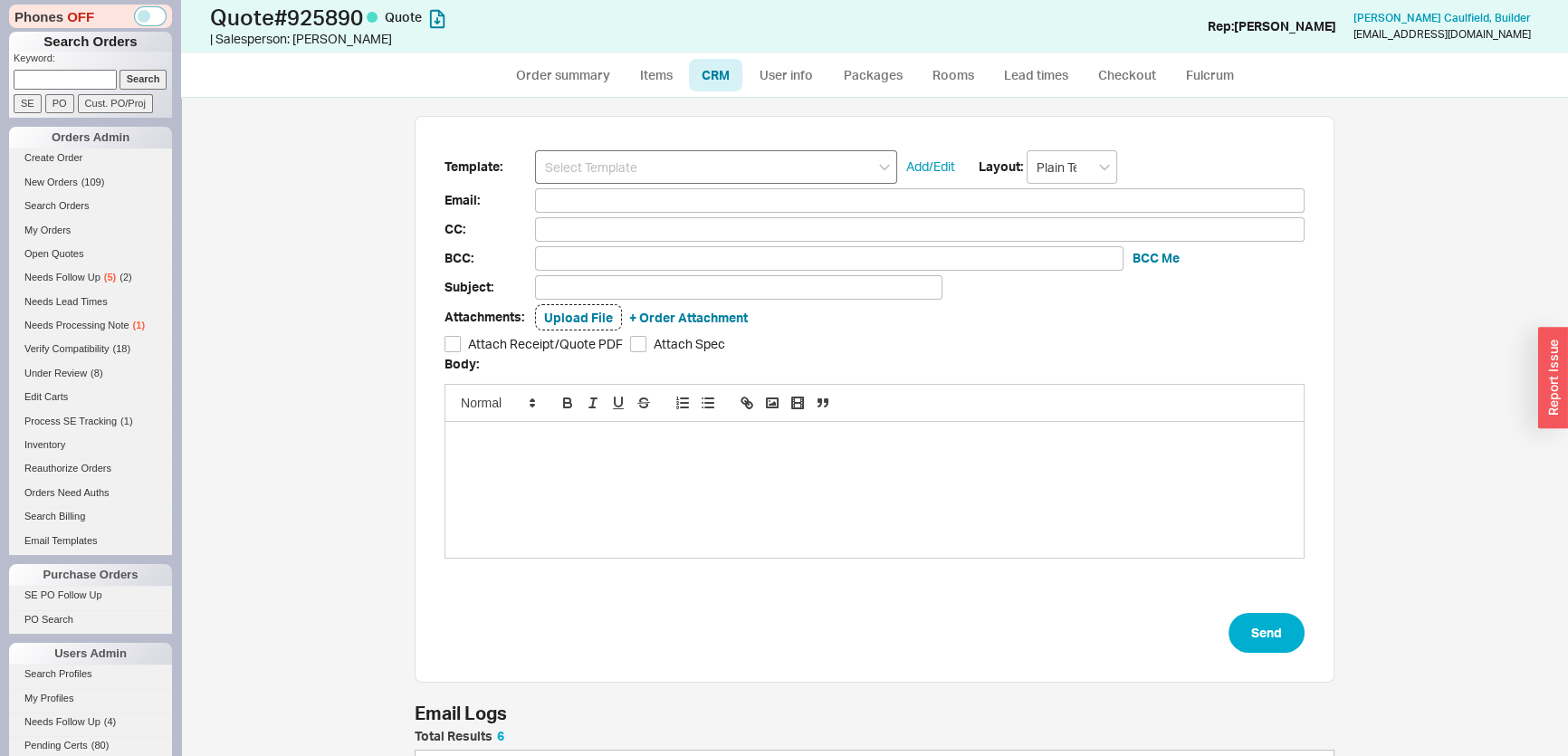
scroll to position [270, 907]
click at [647, 166] on input at bounding box center [716, 166] width 362 height 33
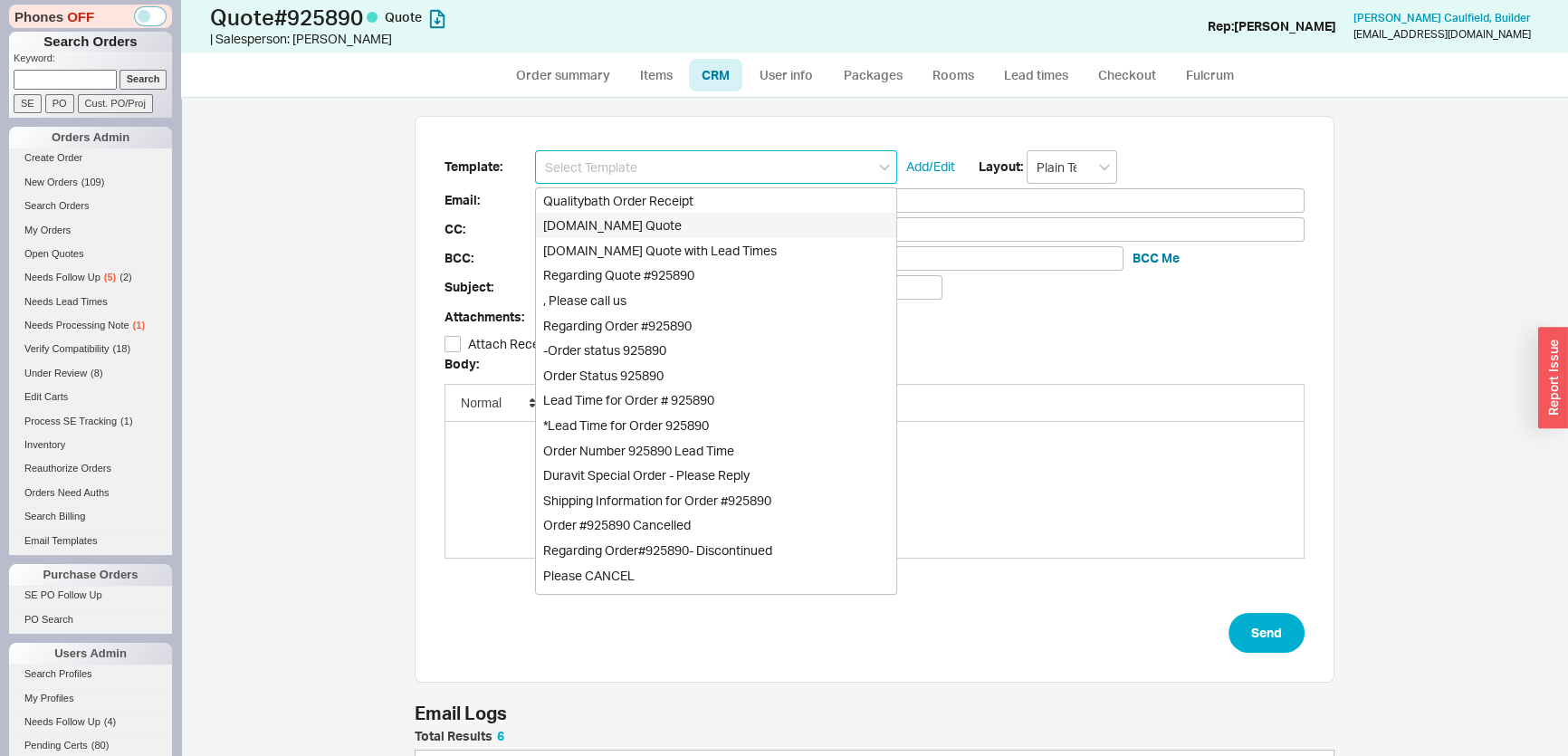
click at [649, 222] on div "[DOMAIN_NAME] Quote" at bounding box center [717, 225] width 361 height 26
type input "Receipt"
type input "[EMAIL_ADDRESS][DOMAIN_NAME]"
type input "Quality Bath Quote #925890"
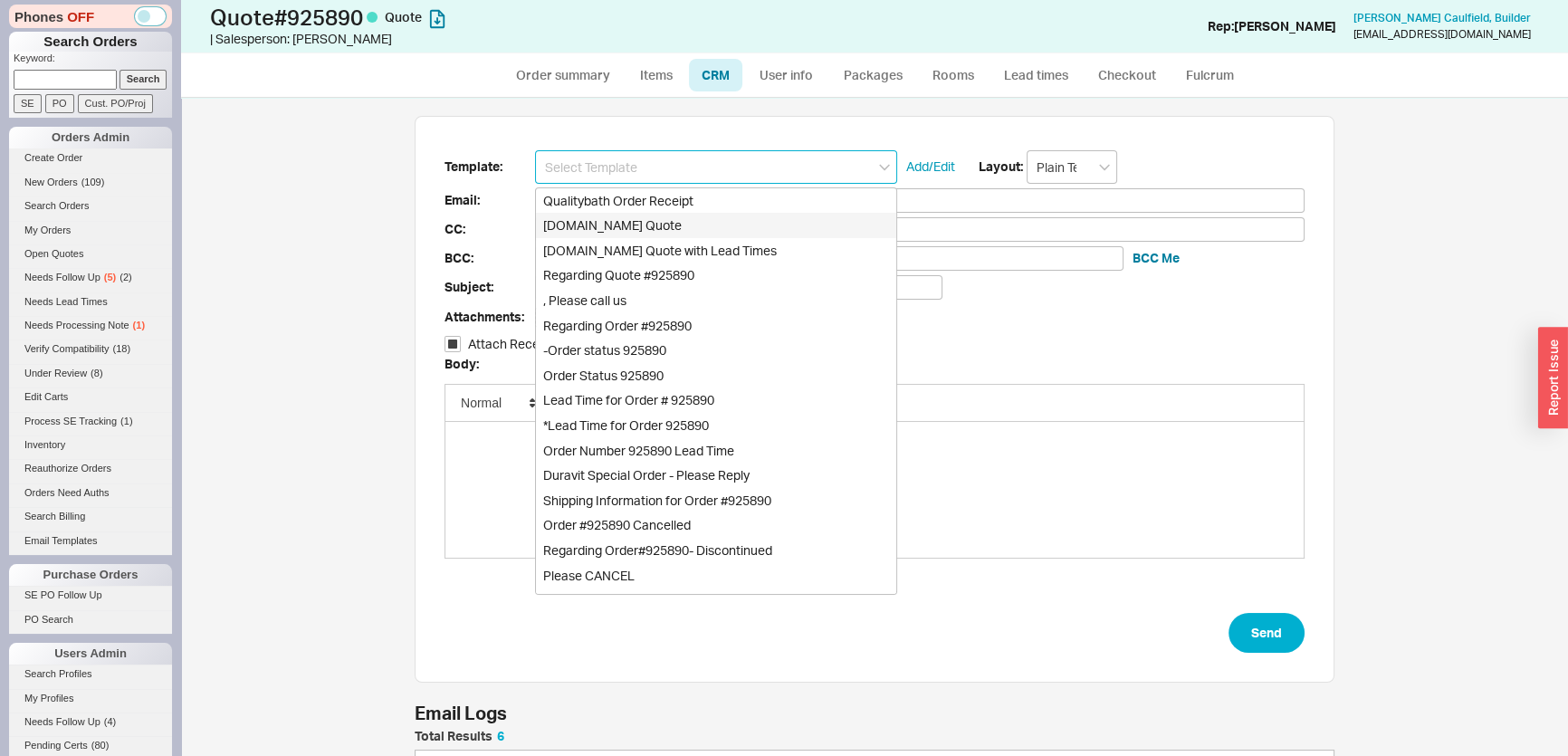
checkbox input "true"
type input "[DOMAIN_NAME] Quote"
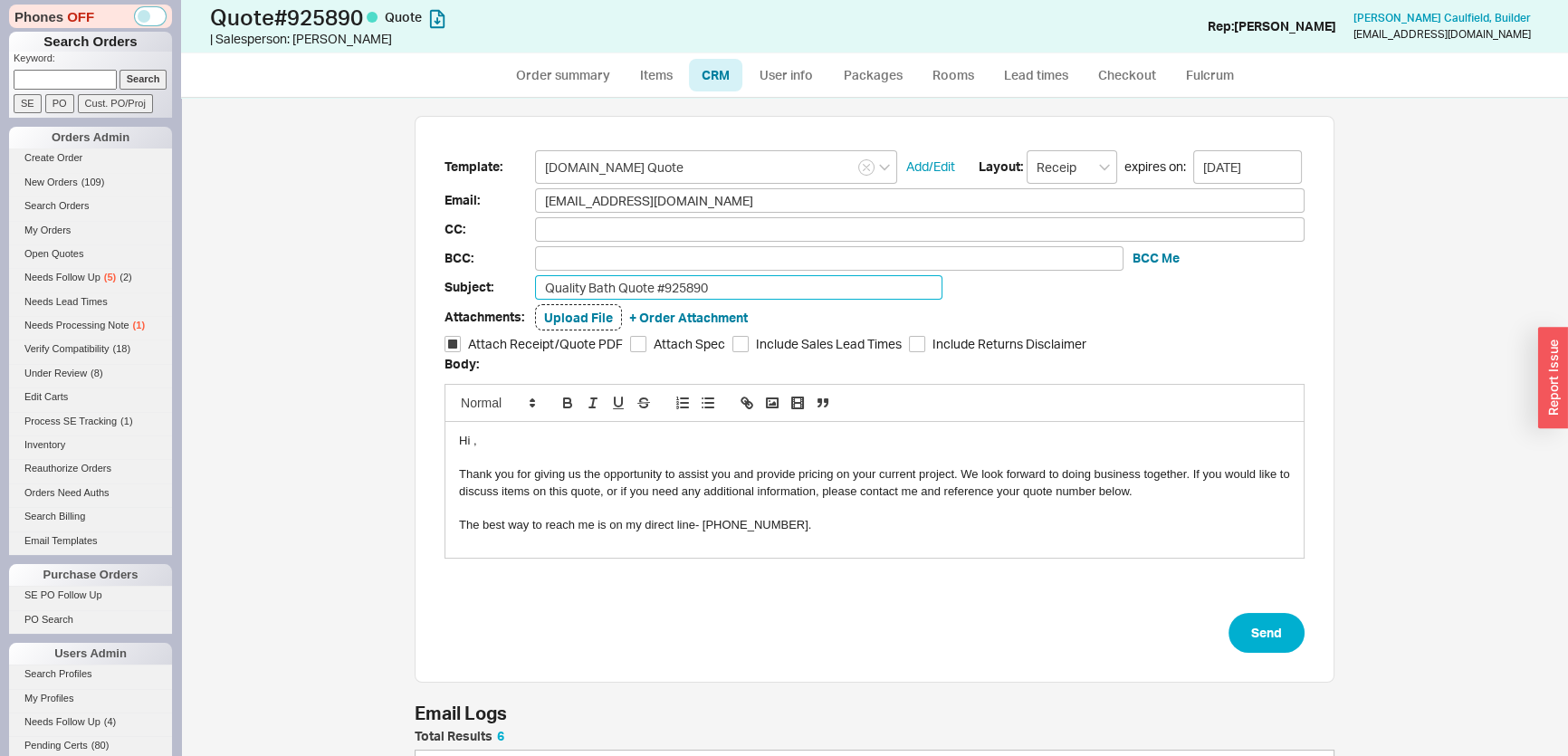
click at [769, 285] on input "Quality Bath Quote #925890" at bounding box center [739, 287] width 408 height 25
type input "Quality Bath Quote #925890-ready to order?"
click at [1257, 617] on button "Send" at bounding box center [1266, 633] width 76 height 40
click at [780, 76] on link "User info" at bounding box center [786, 75] width 80 height 32
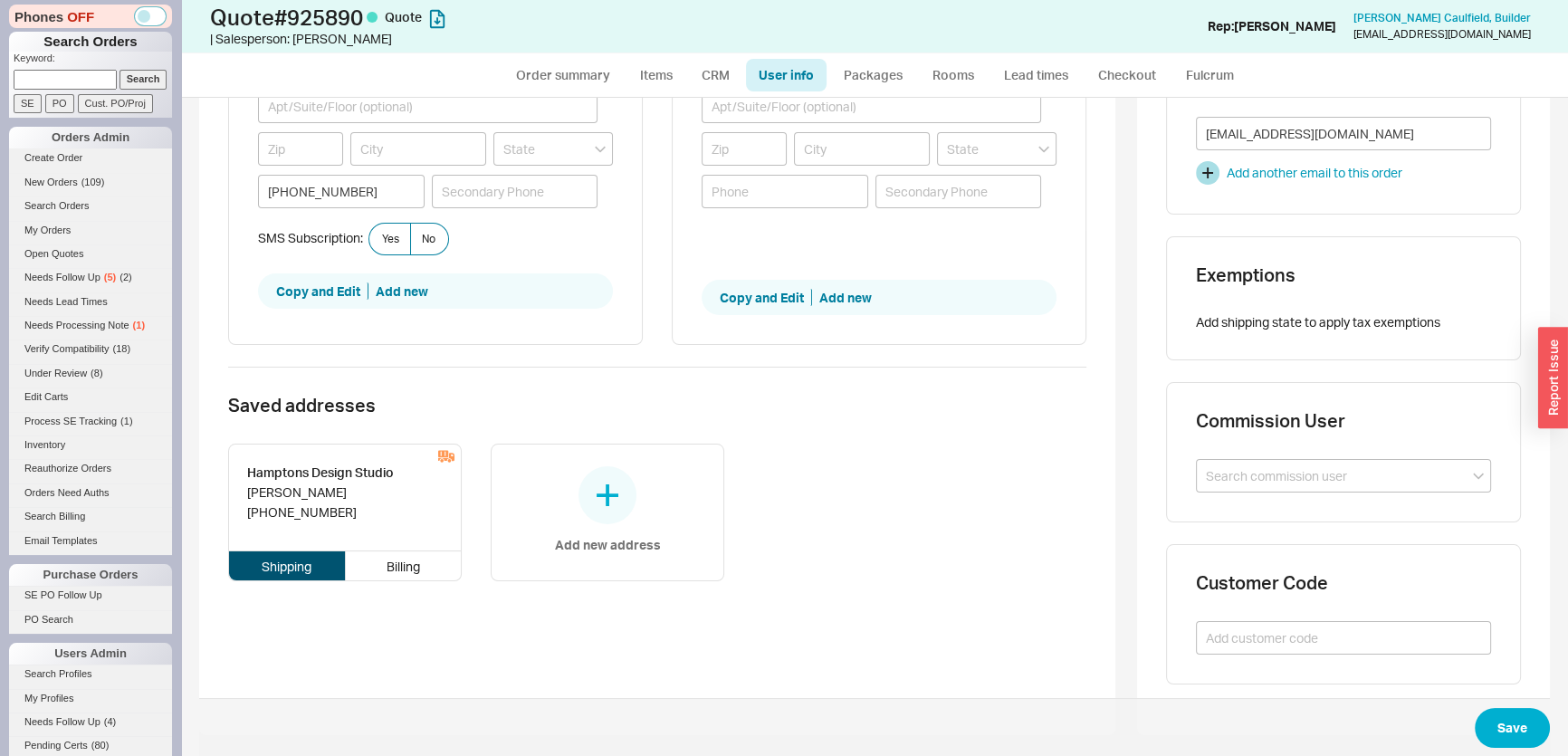
scroll to position [335, 0]
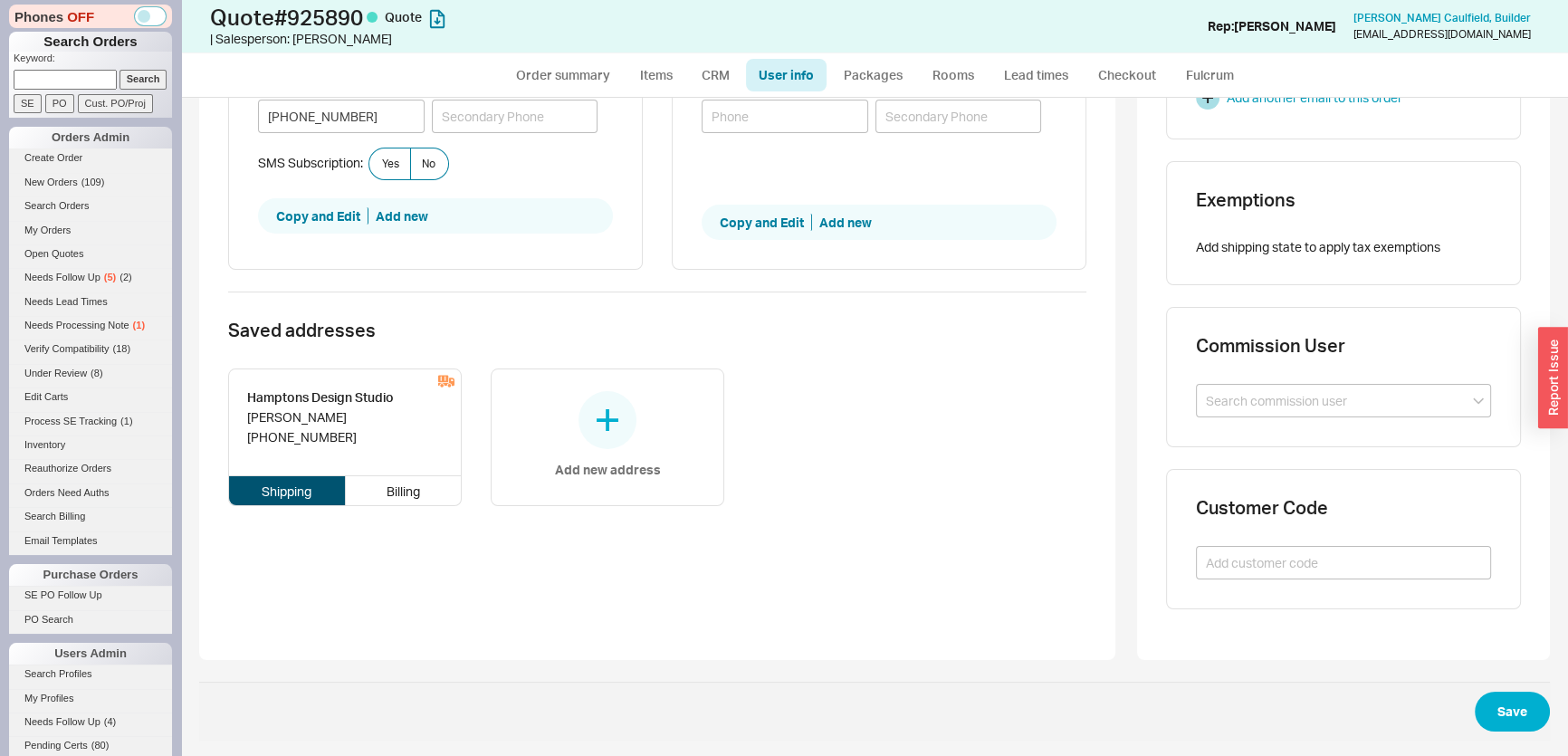
click at [717, 91] on ul "Order summary Items CRM User info Packages Rooms Lead times Checkout Fulcrum" at bounding box center [874, 75] width 759 height 44
click at [715, 78] on link "CRM" at bounding box center [716, 75] width 53 height 32
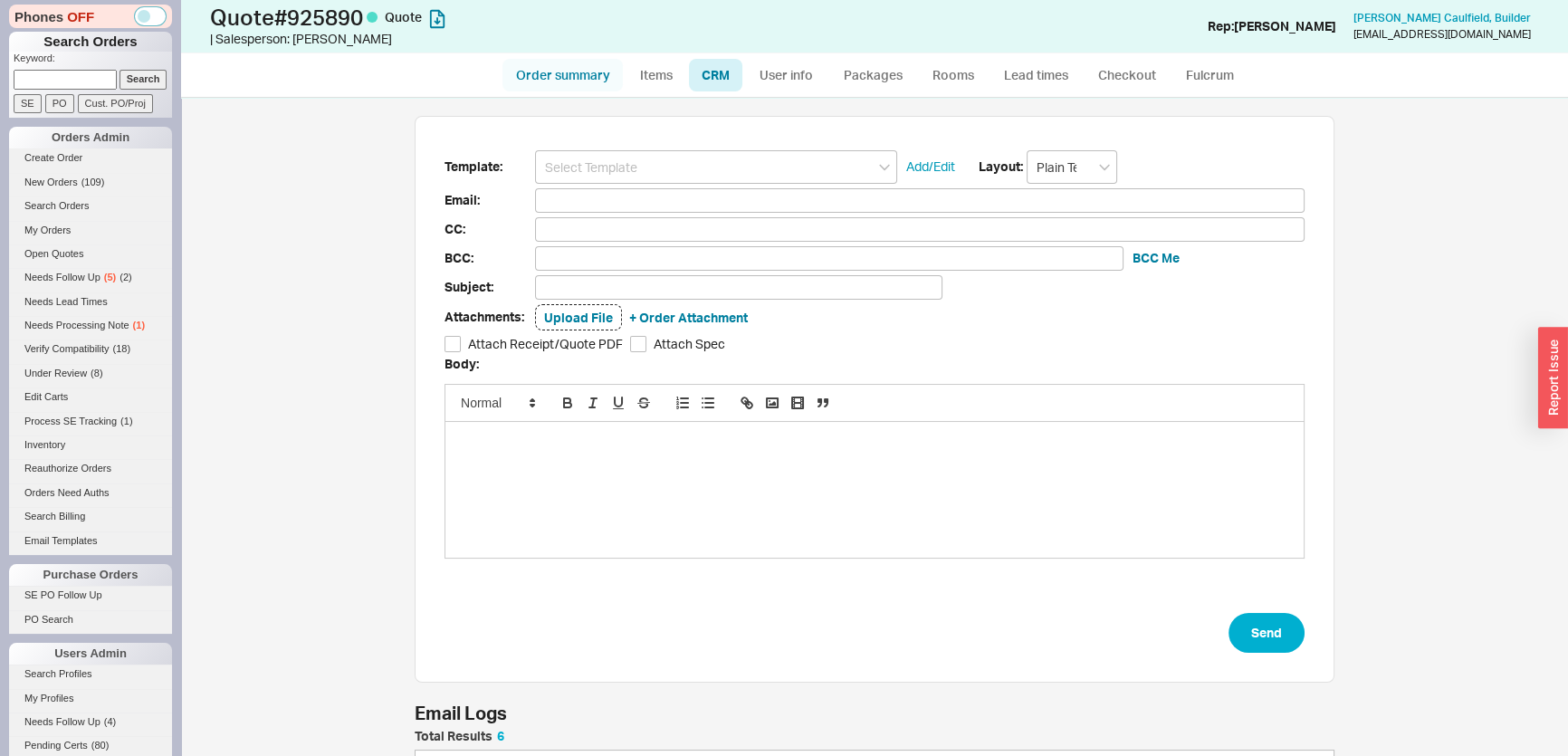
click at [608, 83] on link "Order summary" at bounding box center [562, 75] width 120 height 32
select select "*"
select select "LOW"
select select "3"
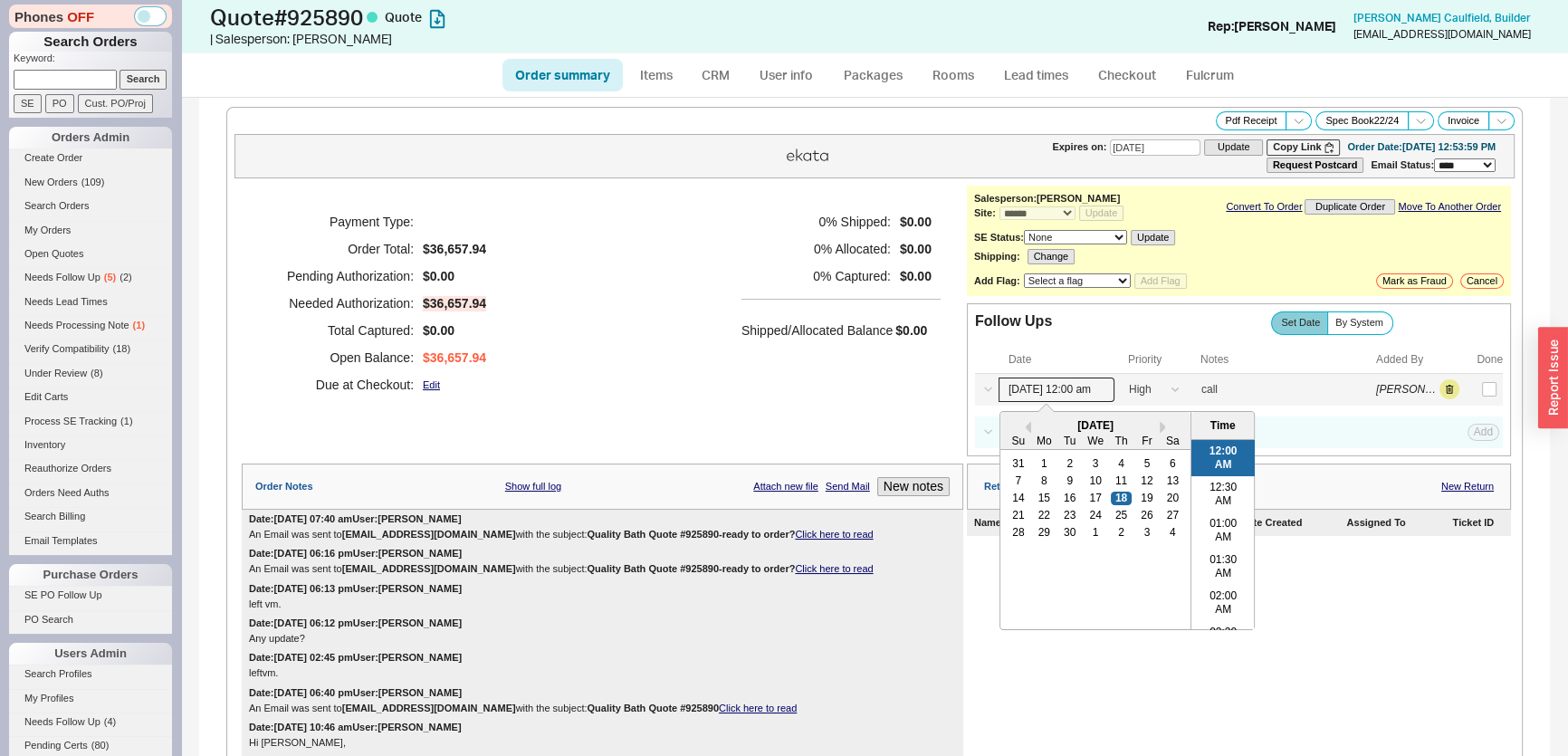
click at [1084, 391] on input "[DATE] 12:00 am" at bounding box center [1056, 390] width 115 height 25
click at [1143, 493] on div "19" at bounding box center [1146, 497] width 22 height 12
type input "[DATE] 12:00 am"
click at [716, 355] on div "Payment Type: Order Total: $36,657.94 Pending Authorization: $0.00 Needed Autho…" at bounding box center [602, 303] width 721 height 236
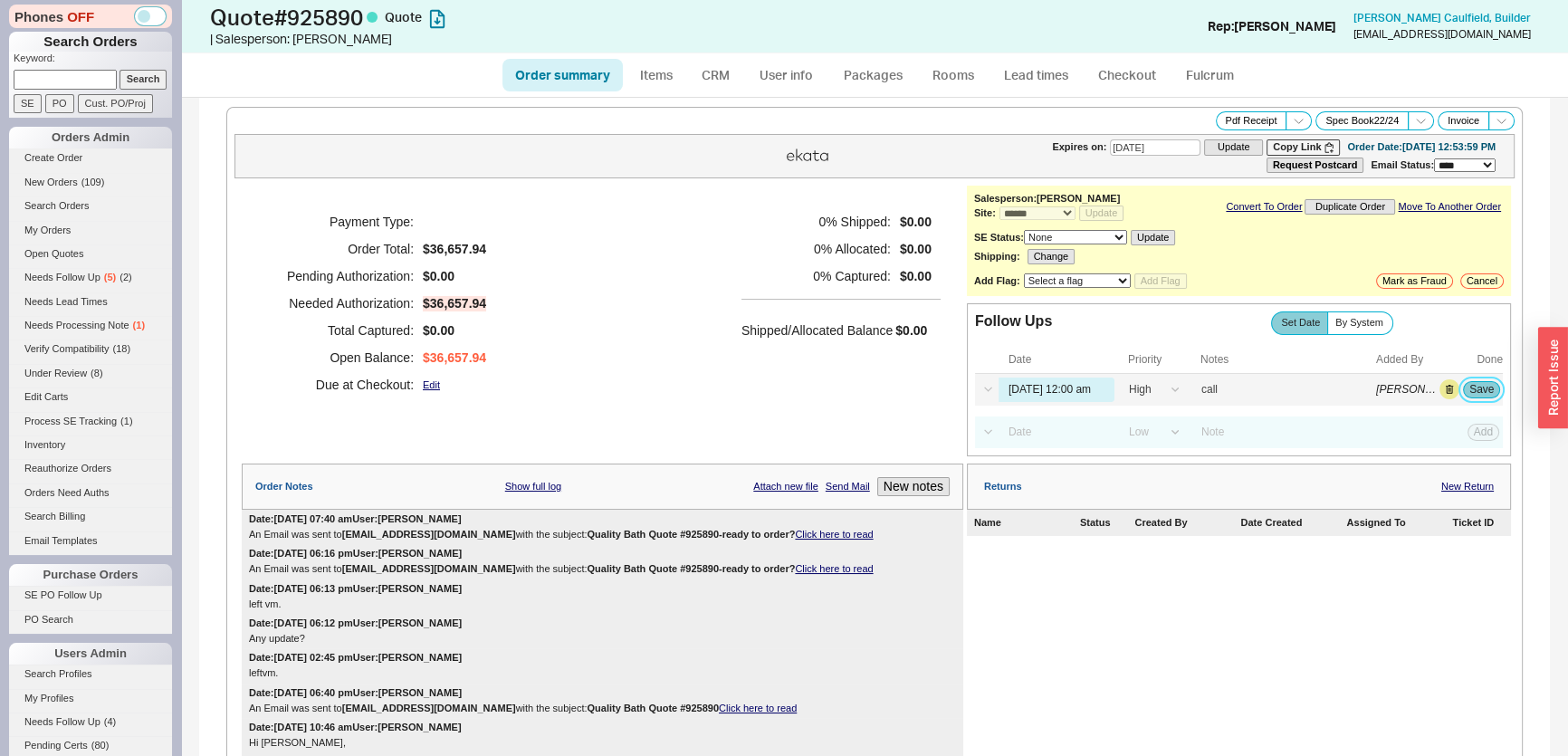
click at [1466, 386] on button "Save" at bounding box center [1481, 388] width 37 height 16
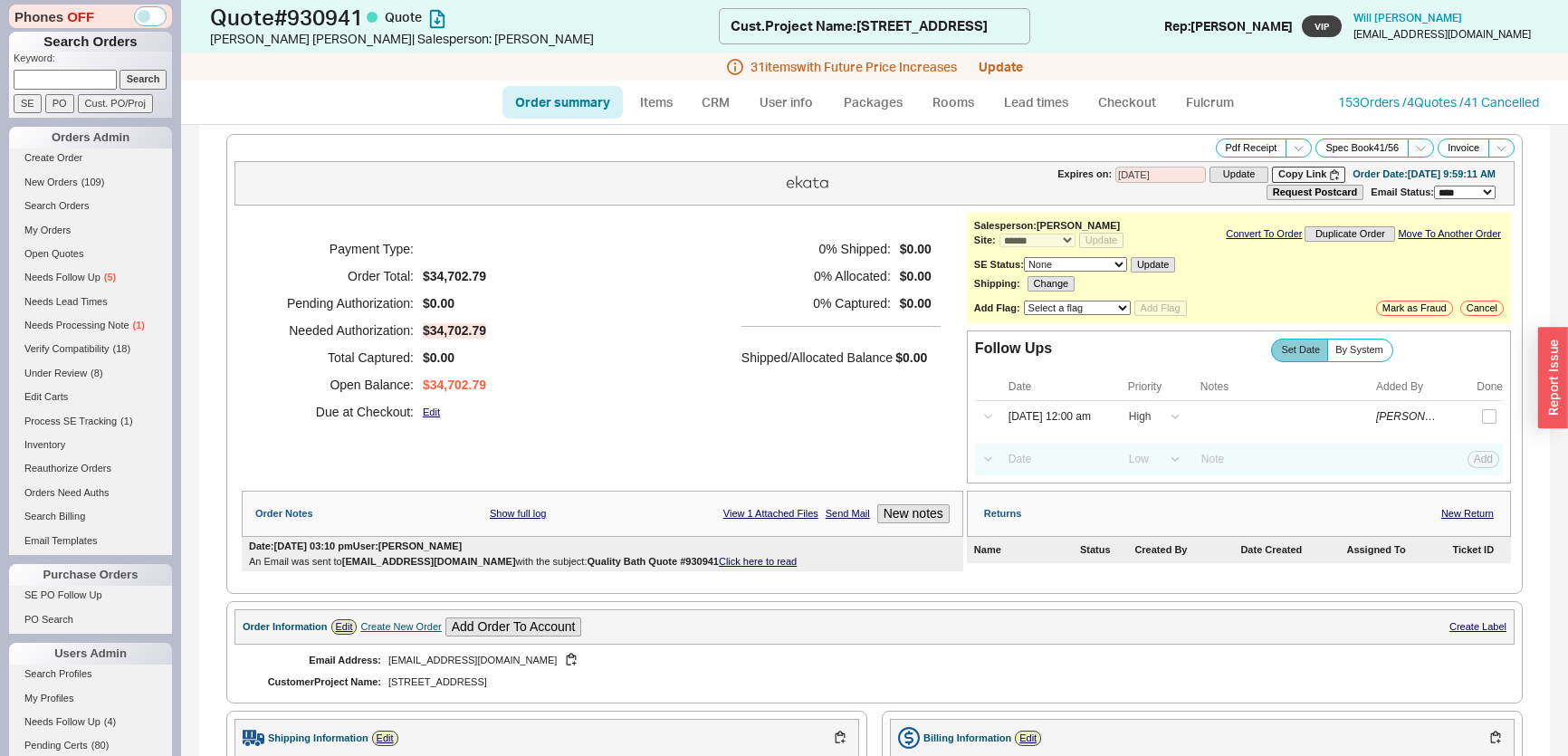
select select "*"
select select "LOW"
select select "3"
click at [1071, 410] on input "[DATE] 12:00 am" at bounding box center [1056, 417] width 115 height 25
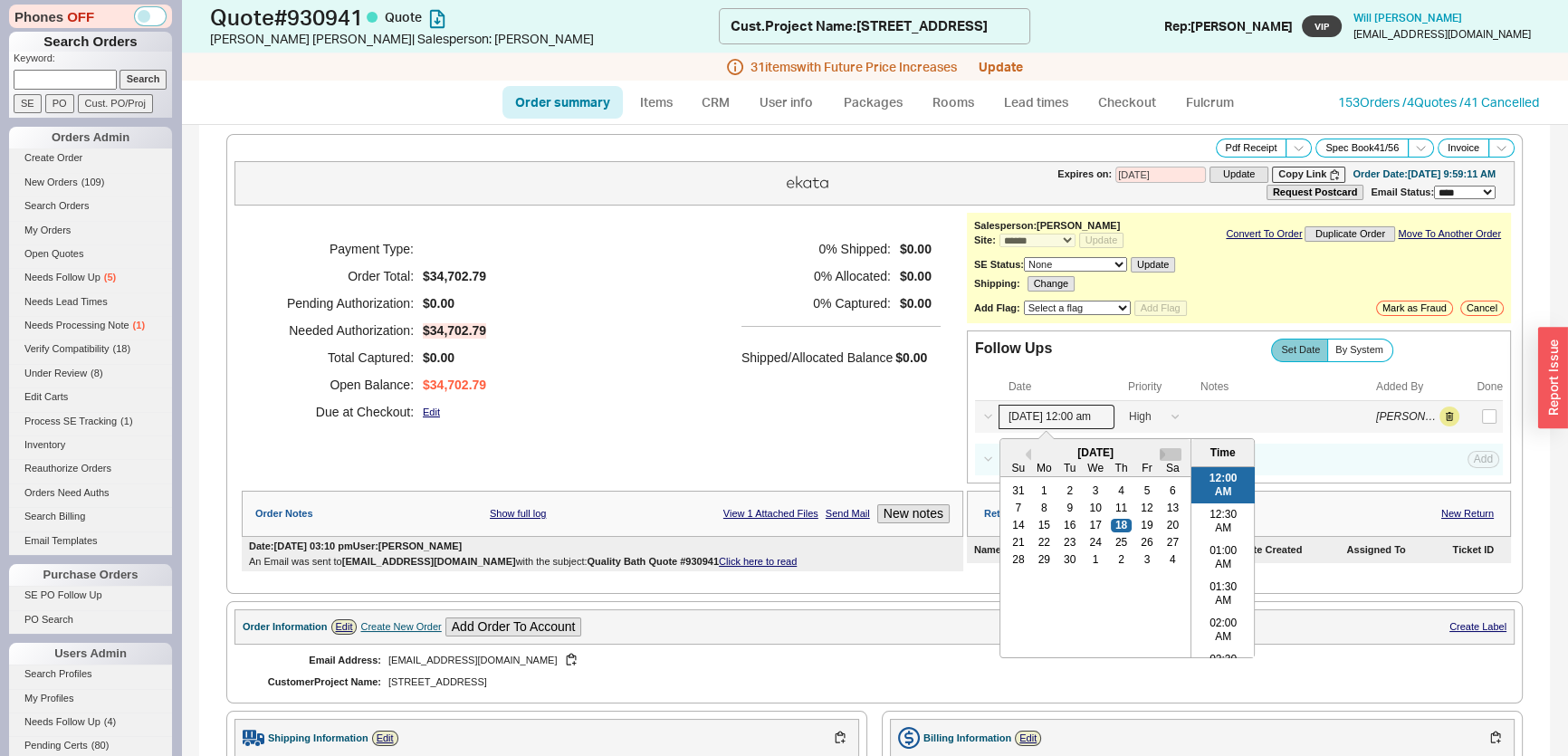
click at [1160, 449] on button "Next month" at bounding box center [1170, 454] width 22 height 12
click at [1110, 501] on div "6" at bounding box center [1120, 507] width 22 height 12
type input "11/06/25 12:00 am"
click at [1463, 419] on button "Save" at bounding box center [1481, 416] width 37 height 16
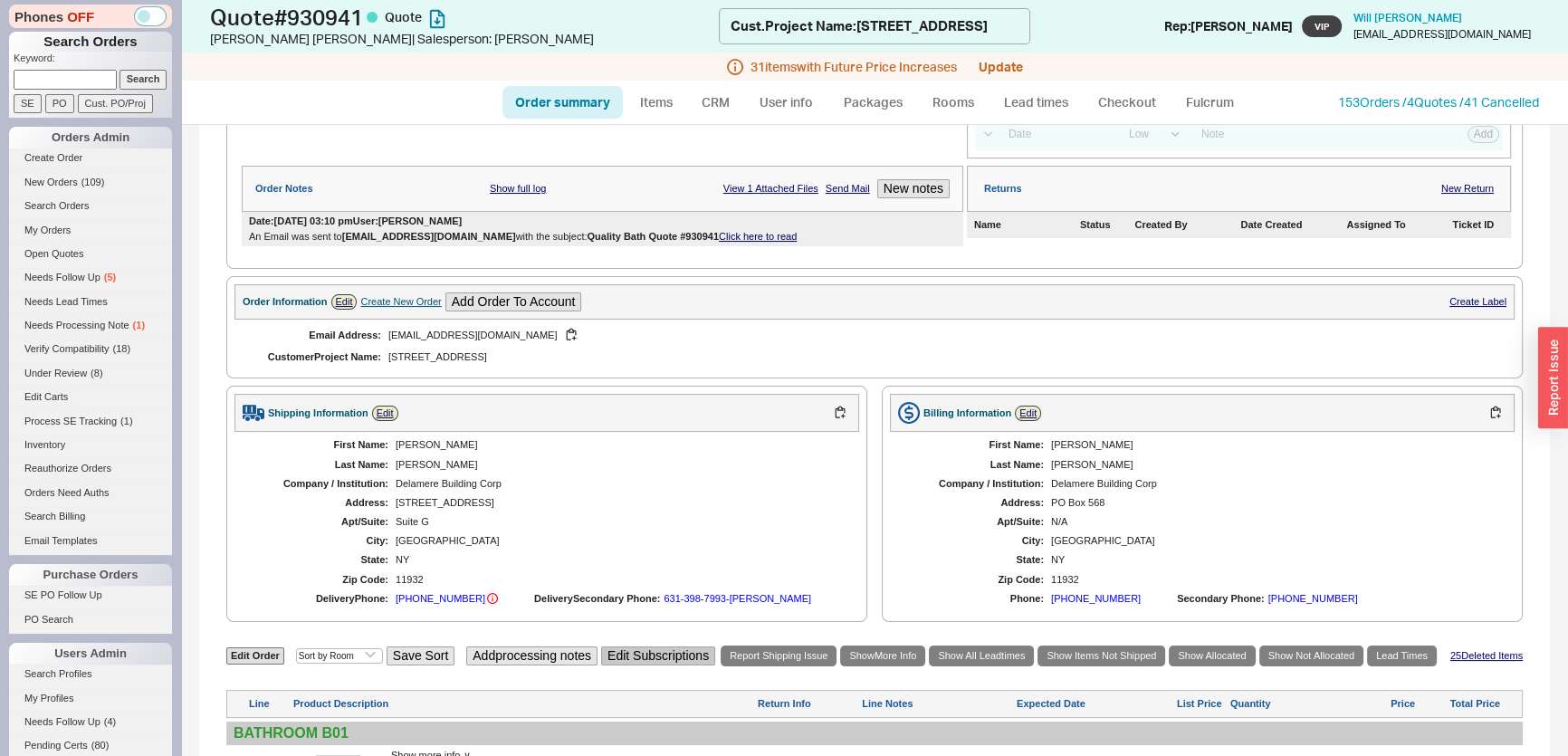
scroll to position [576, 0]
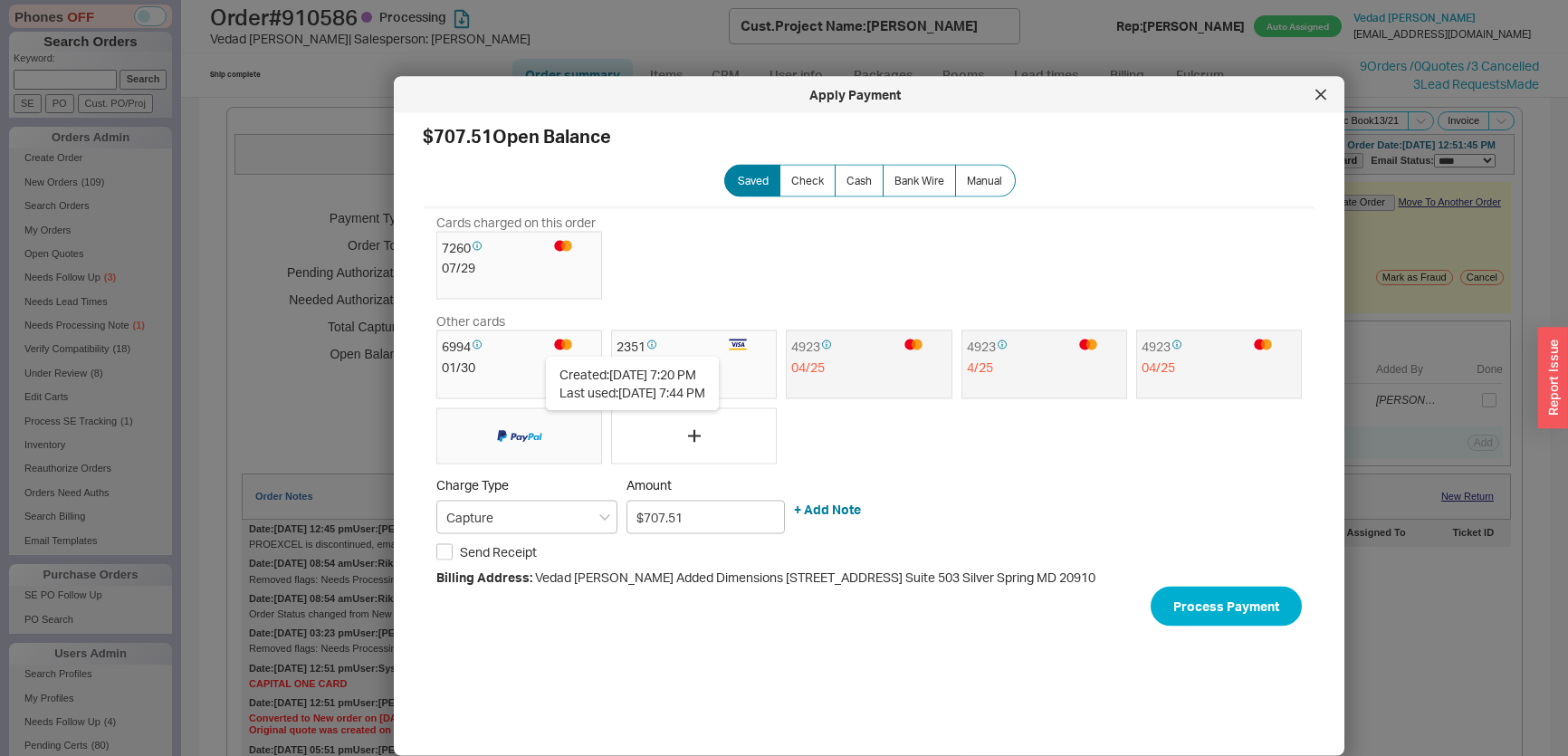
select select "*"
select select "LOW"
select select "3"
click at [1322, 103] on div at bounding box center [1321, 94] width 29 height 29
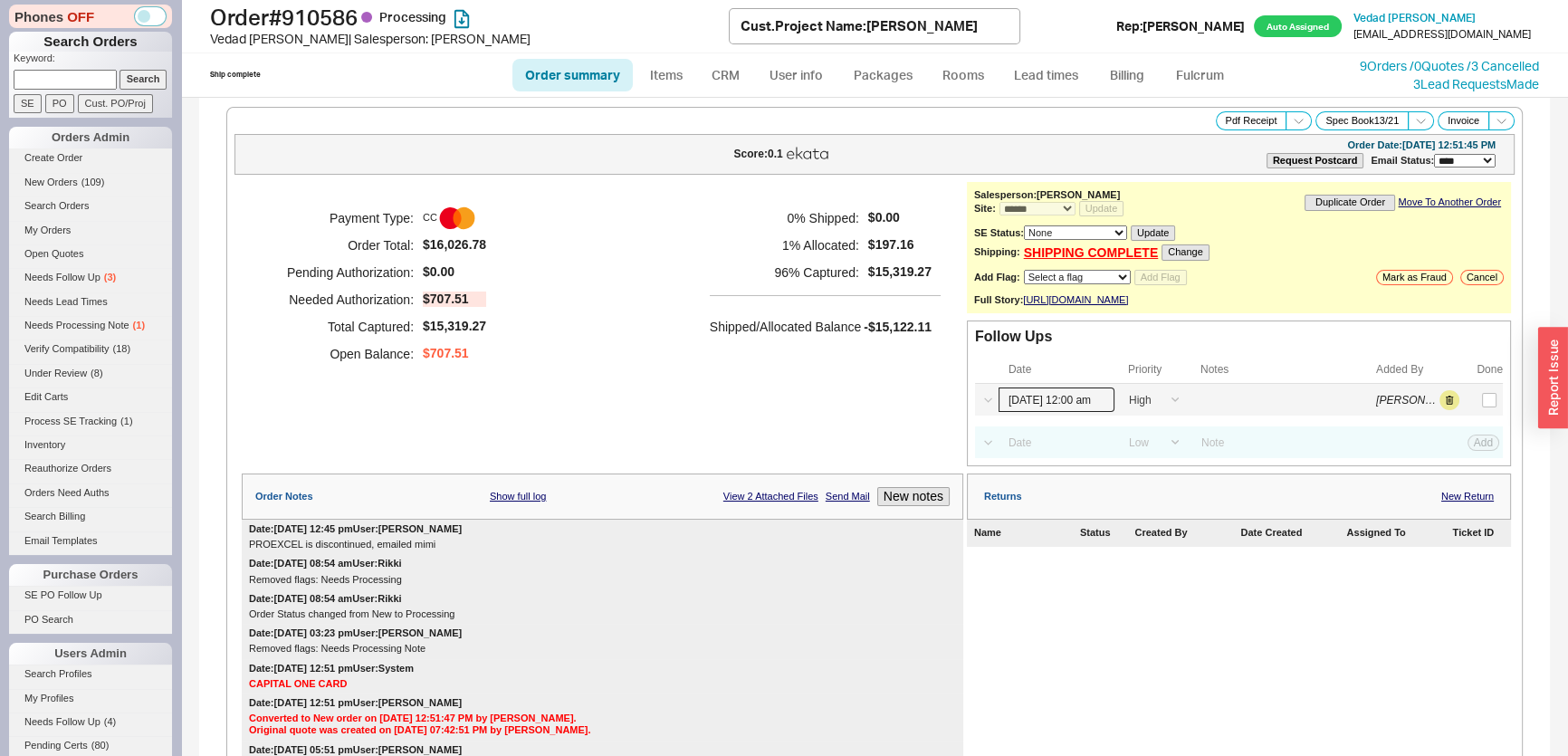
click at [1065, 403] on input "[DATE] 12:00 am" at bounding box center [1056, 400] width 115 height 25
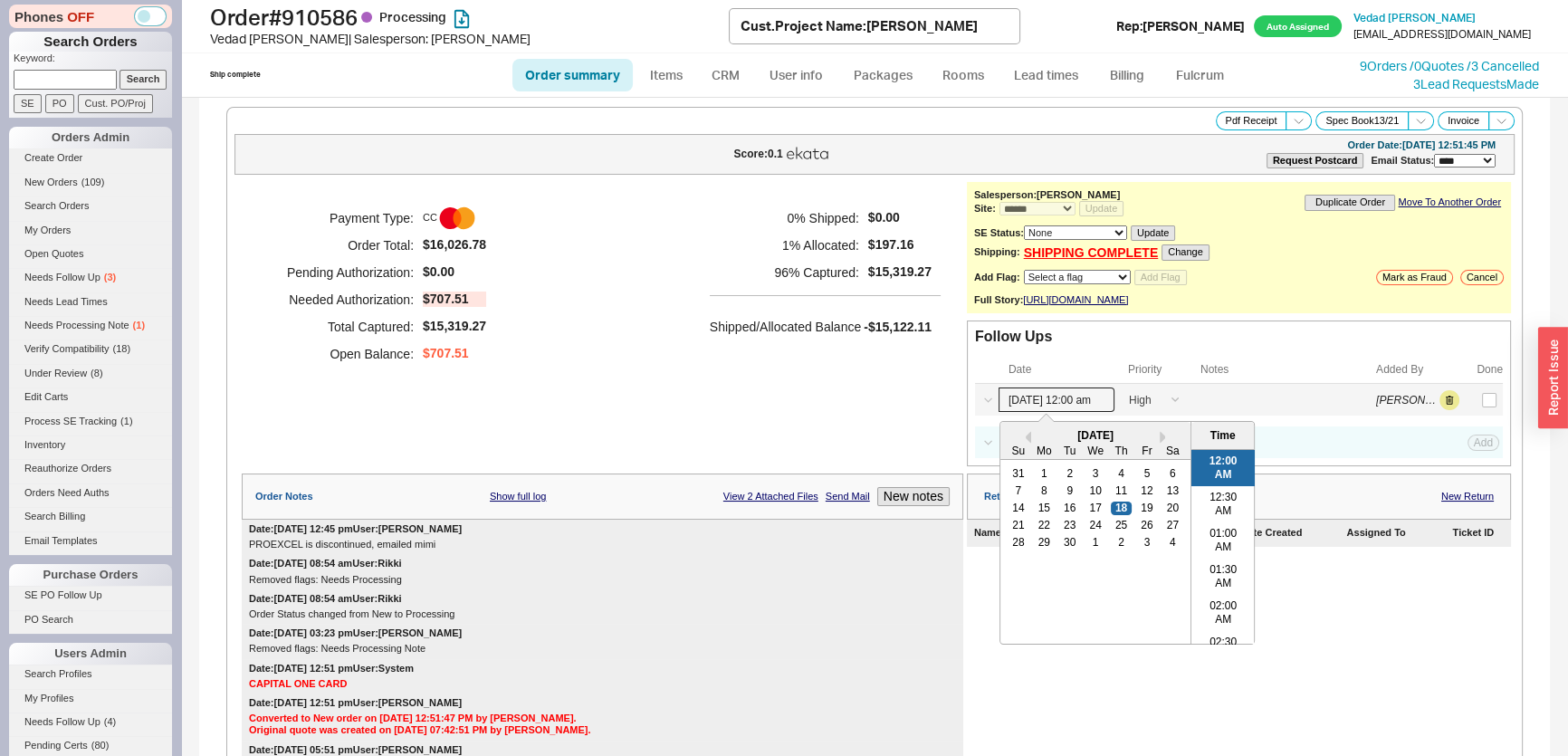
click at [1115, 511] on div "14 15 16 17 18 19 20" at bounding box center [1095, 509] width 180 height 17
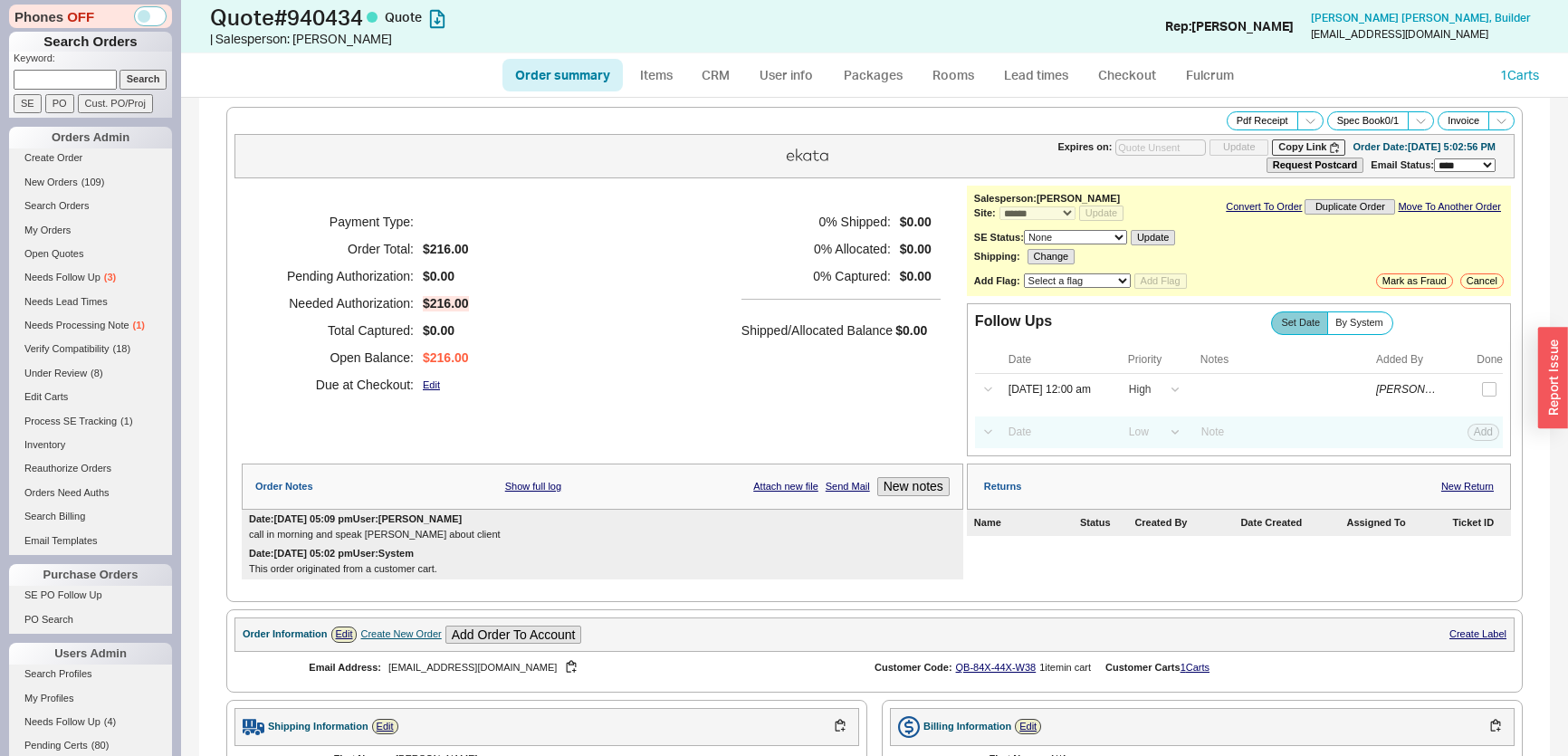
select select "*"
select select "LOW"
select select "3"
click at [95, 272] on span "Needs Follow Up" at bounding box center [63, 277] width 76 height 10
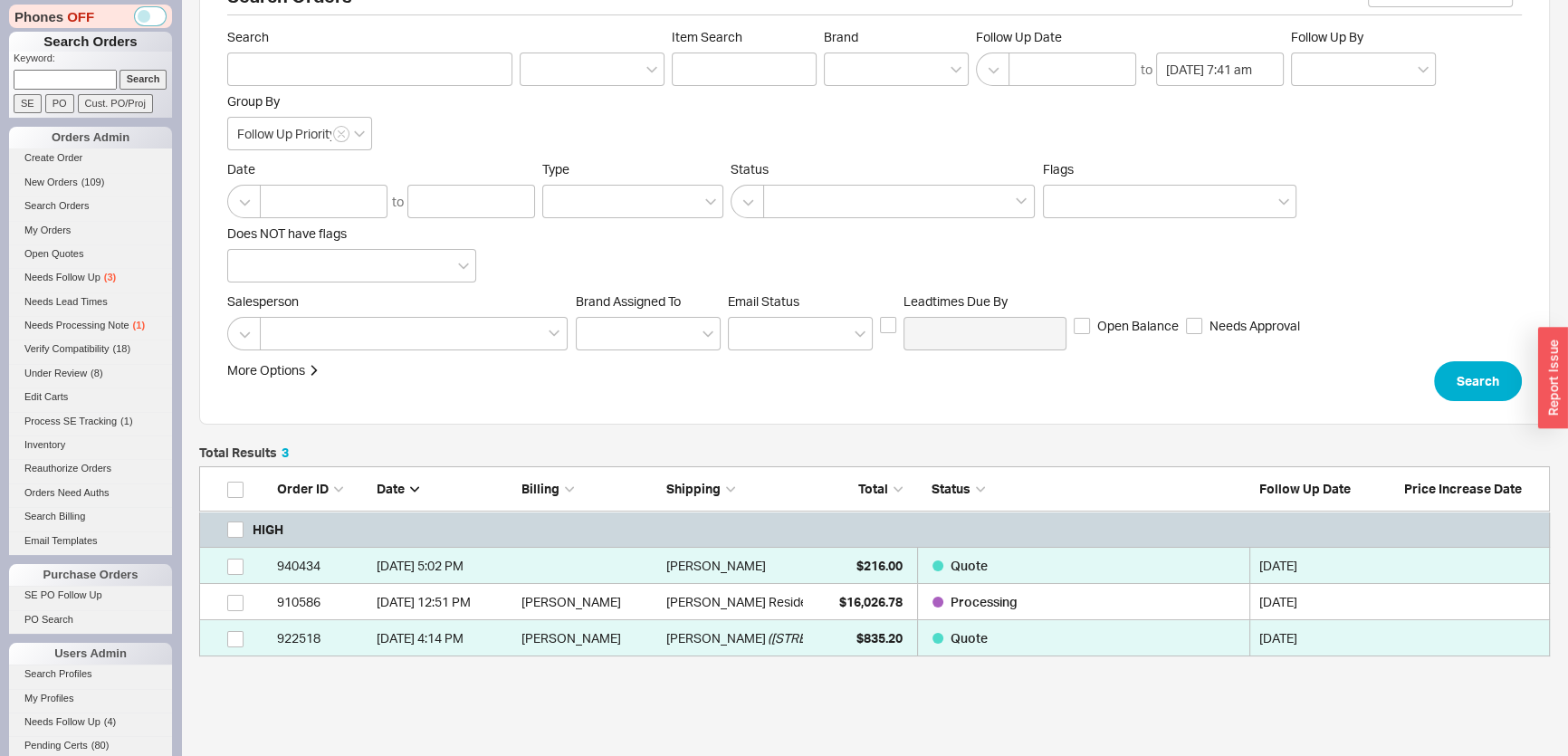
scroll to position [81, 0]
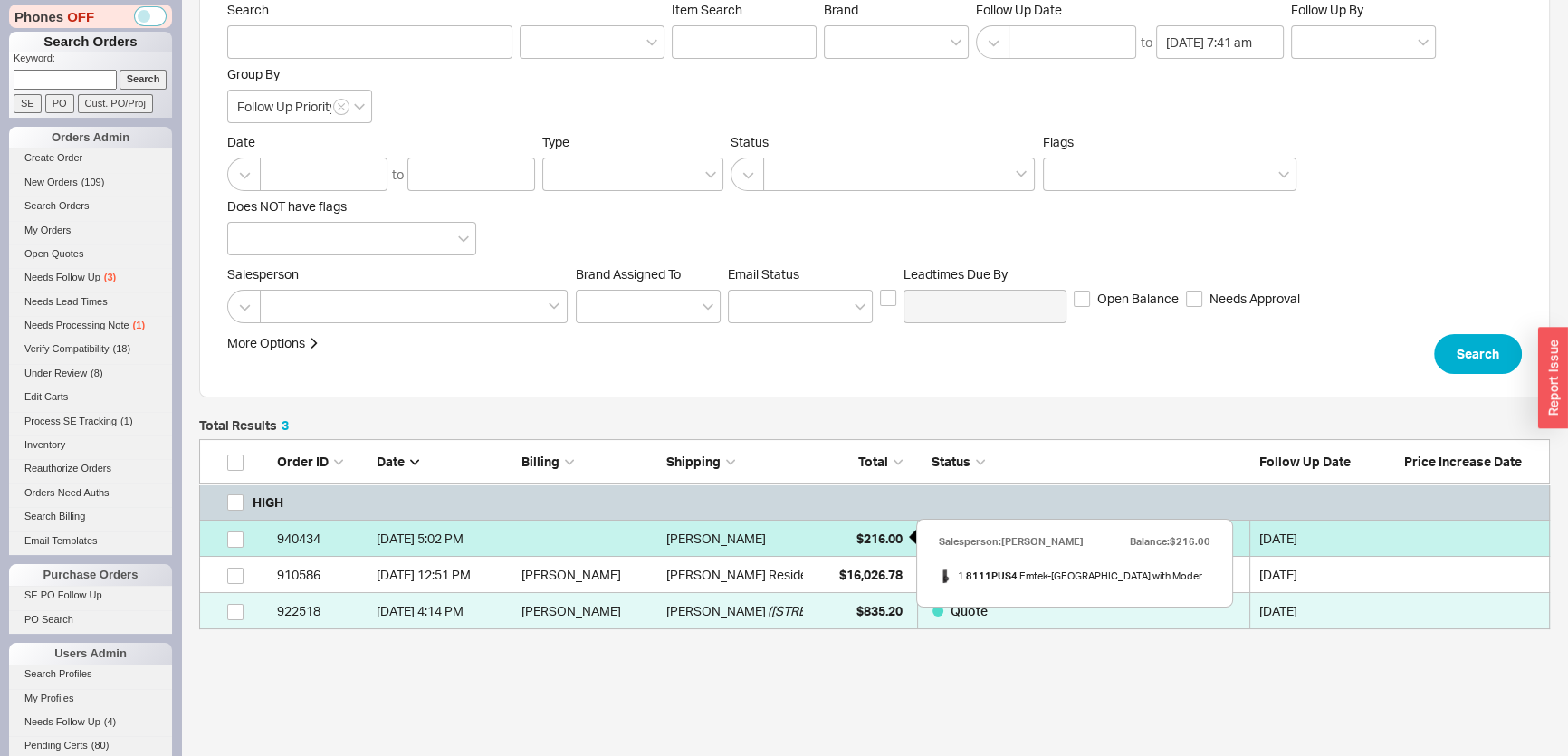
click at [858, 533] on span "$216.00" at bounding box center [879, 538] width 46 height 15
select select "*"
select select "LOW"
select select "3"
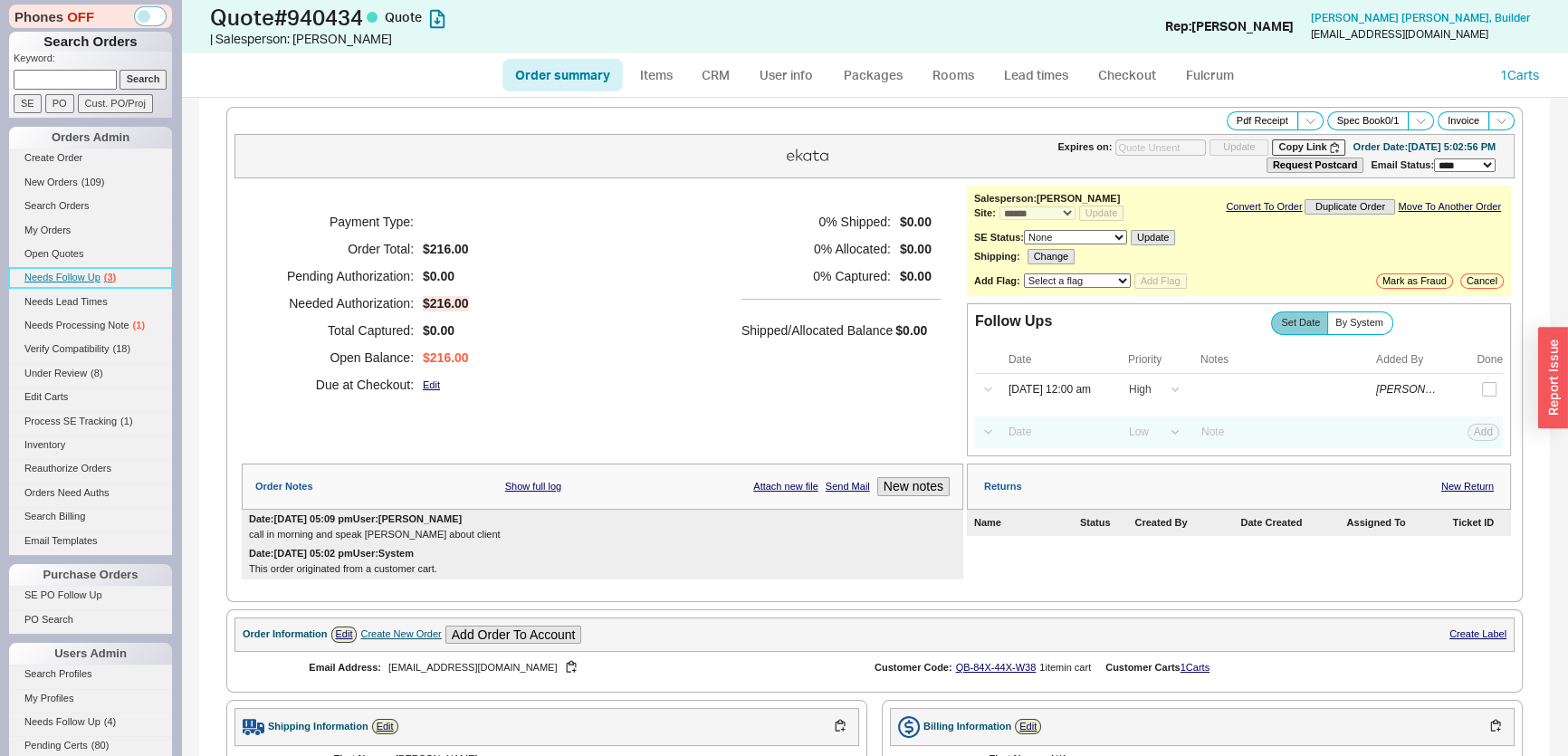
click at [89, 270] on link "Needs Follow Up ( 3 )" at bounding box center [90, 278] width 163 height 19
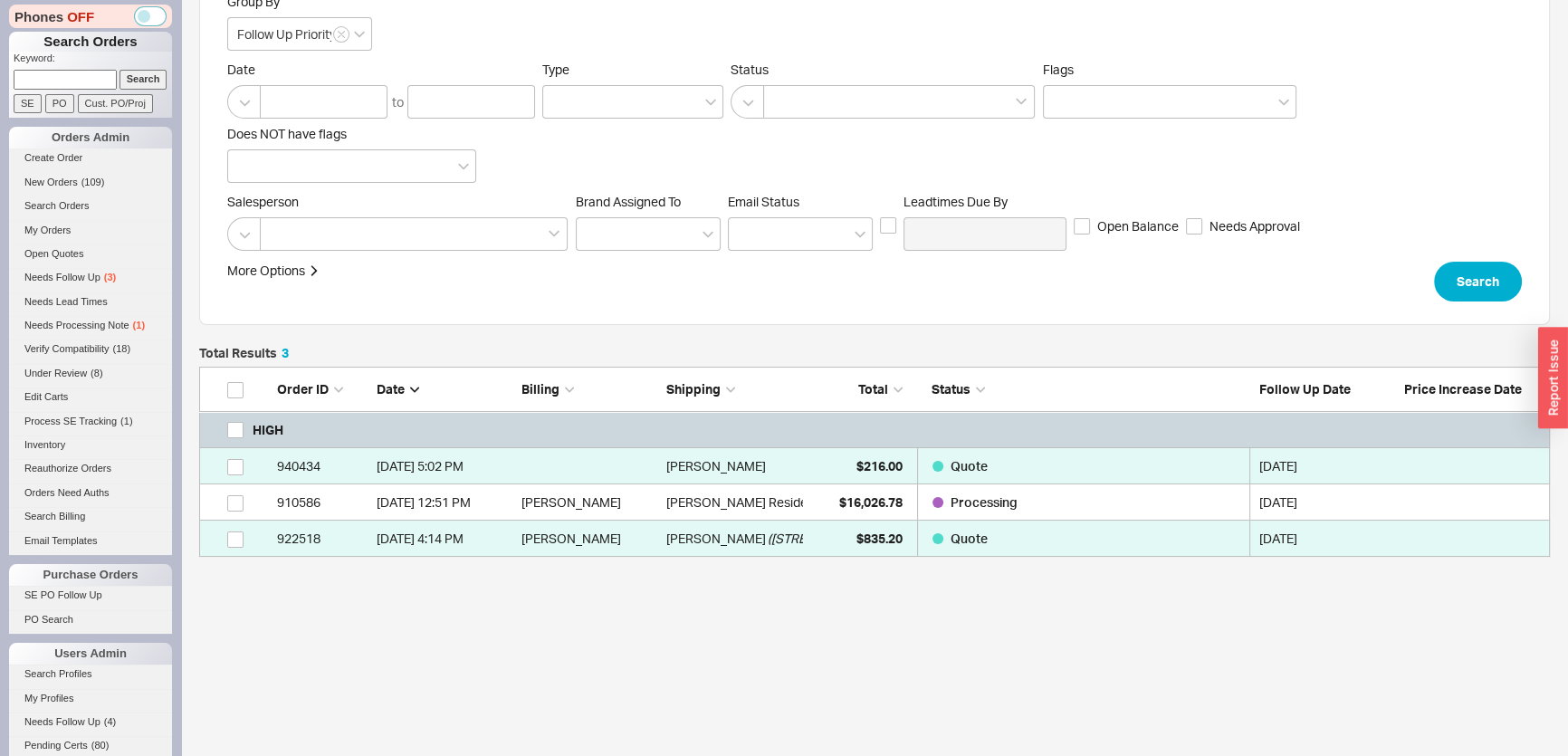
scroll to position [163, 0]
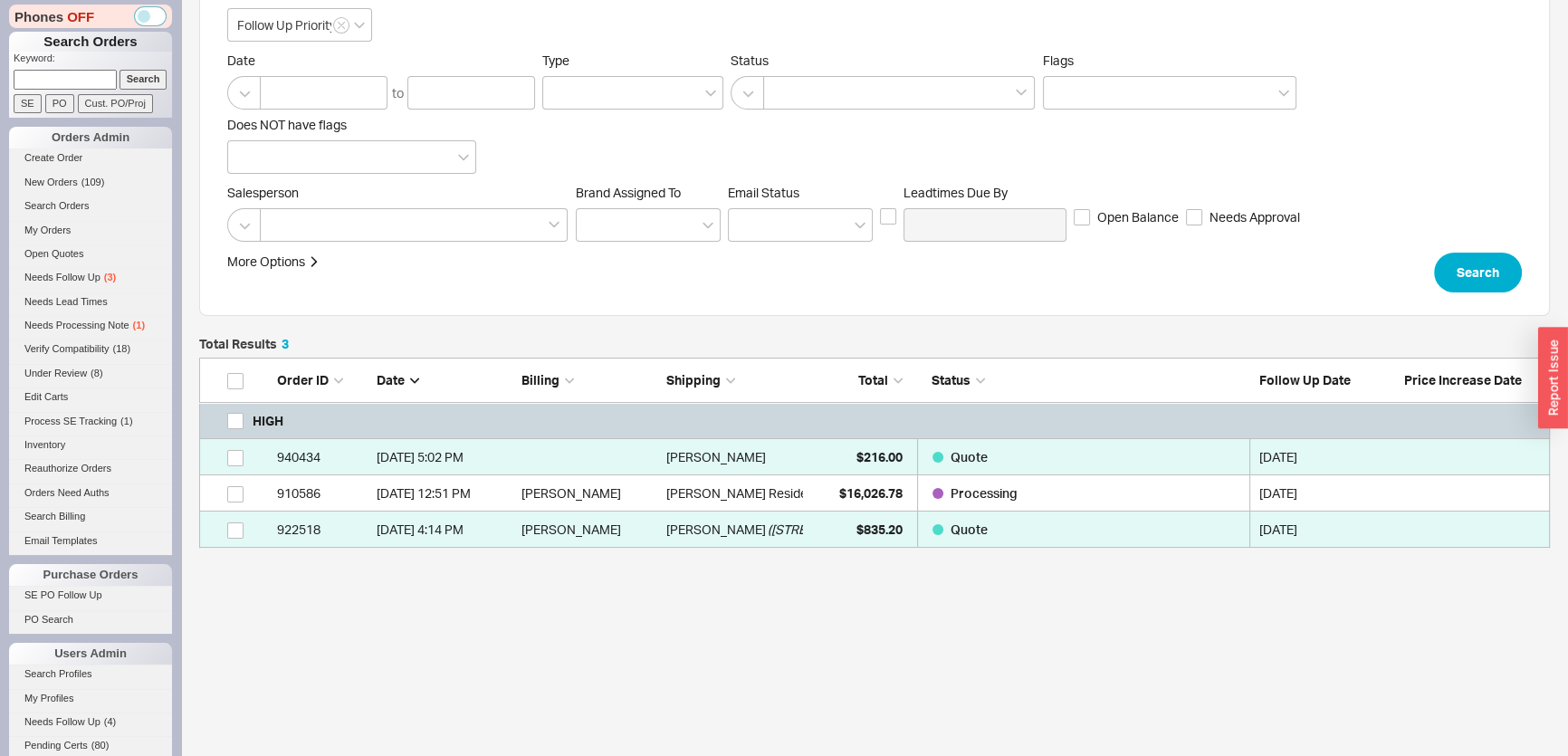
click at [75, 83] on input at bounding box center [65, 79] width 103 height 19
paste input "[PERSON_NAME][EMAIL_ADDRESS][DOMAIN_NAME]"
type input "[PERSON_NAME][EMAIL_ADDRESS][DOMAIN_NAME]"
click at [128, 83] on input "Search" at bounding box center [143, 79] width 48 height 19
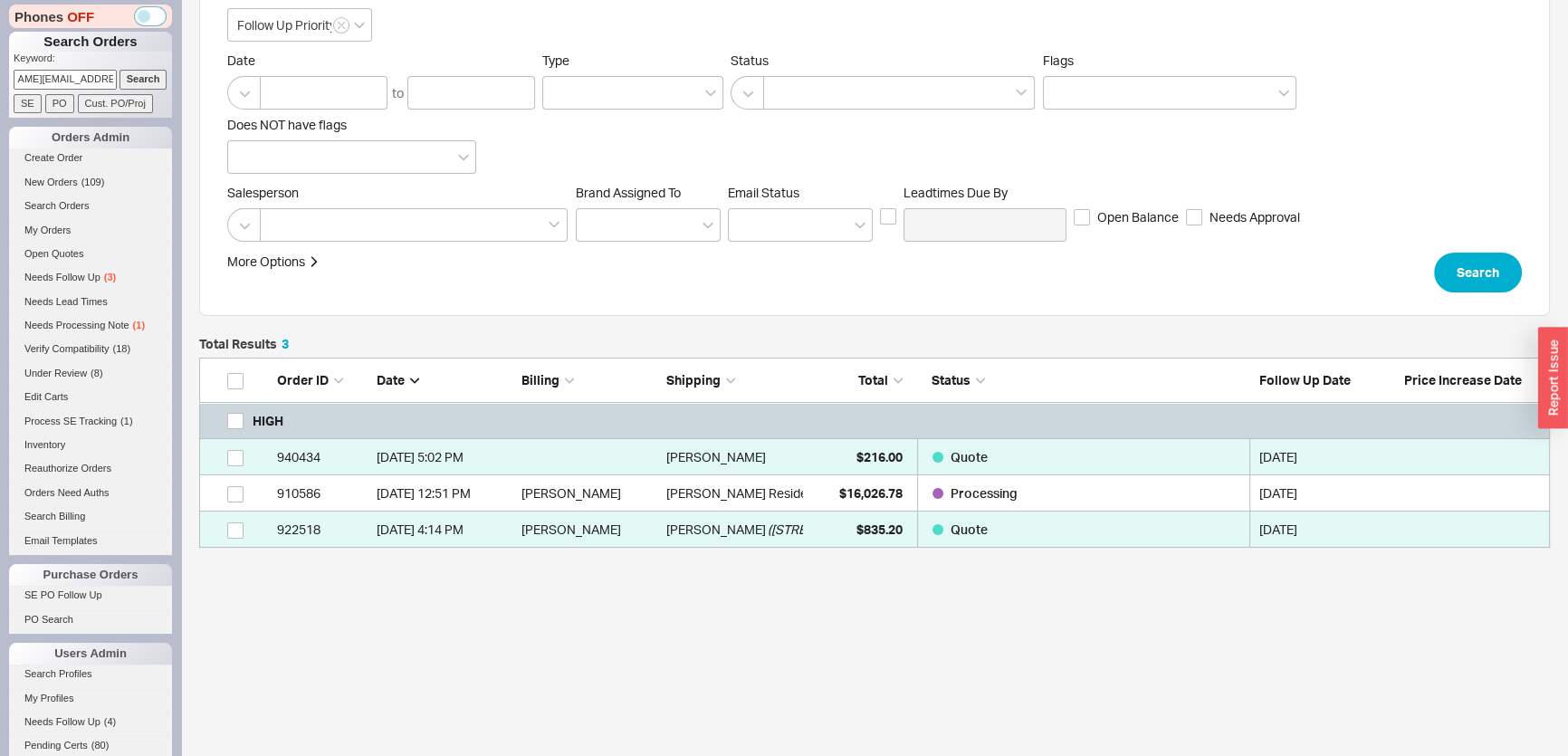
type input "[PERSON_NAME][EMAIL_ADDRESS][DOMAIN_NAME]"
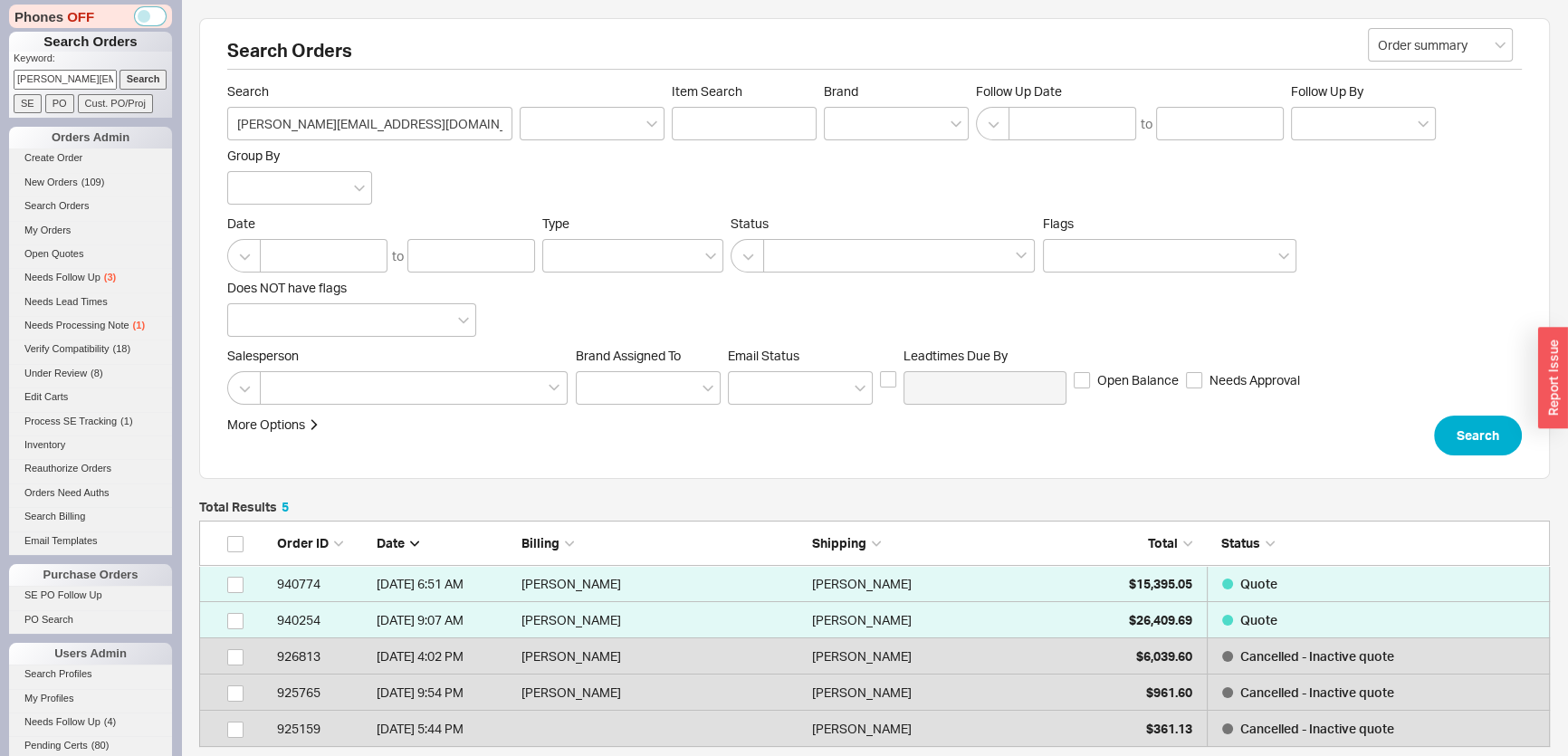
scroll to position [214, 1338]
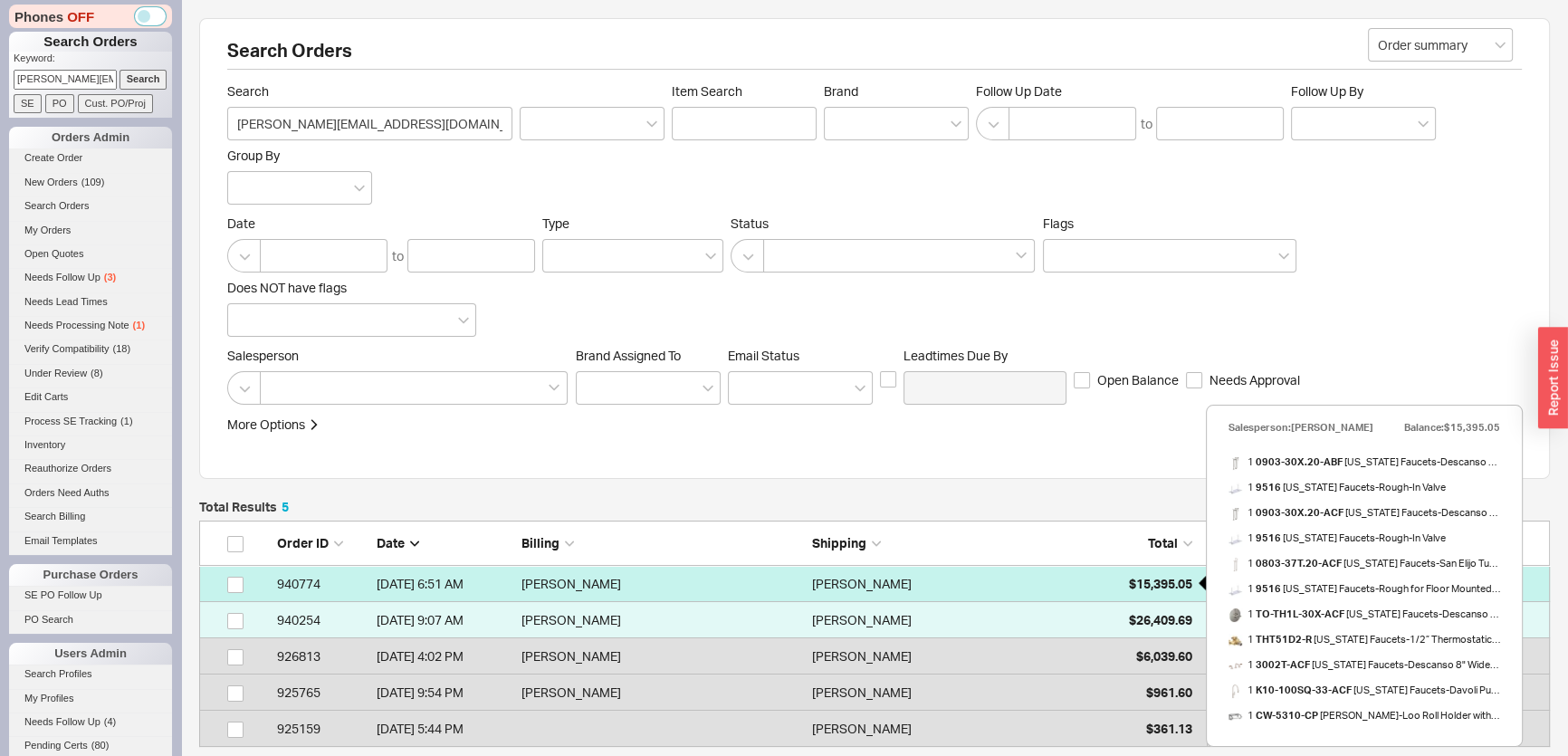
click at [1158, 582] on span "$15,395.05" at bounding box center [1160, 583] width 63 height 15
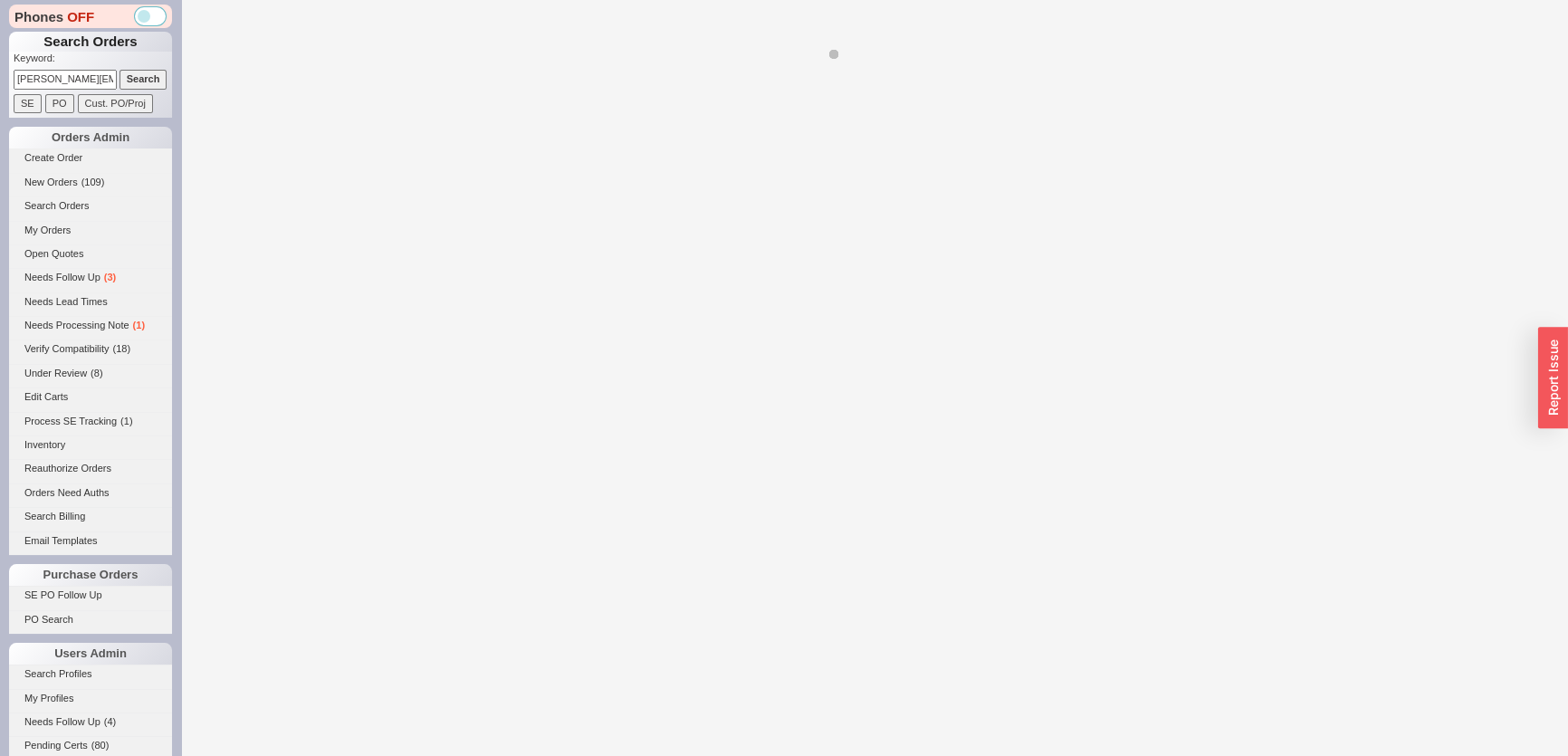
select select "*"
select select "LOW"
select select "3"
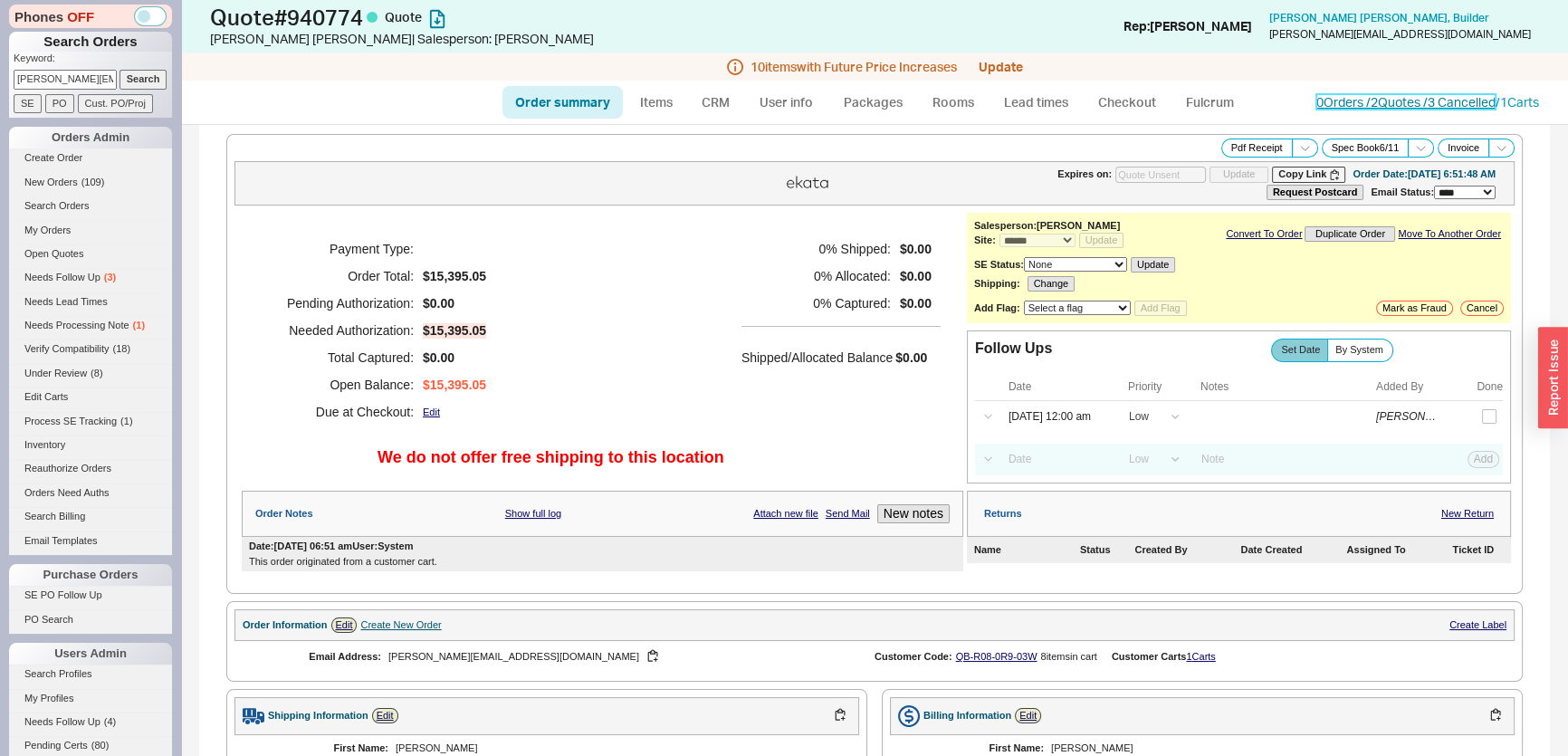
click at [1409, 97] on link "0 Orders / 2 Quotes / 3 Cancelled" at bounding box center [1406, 102] width 179 height 15
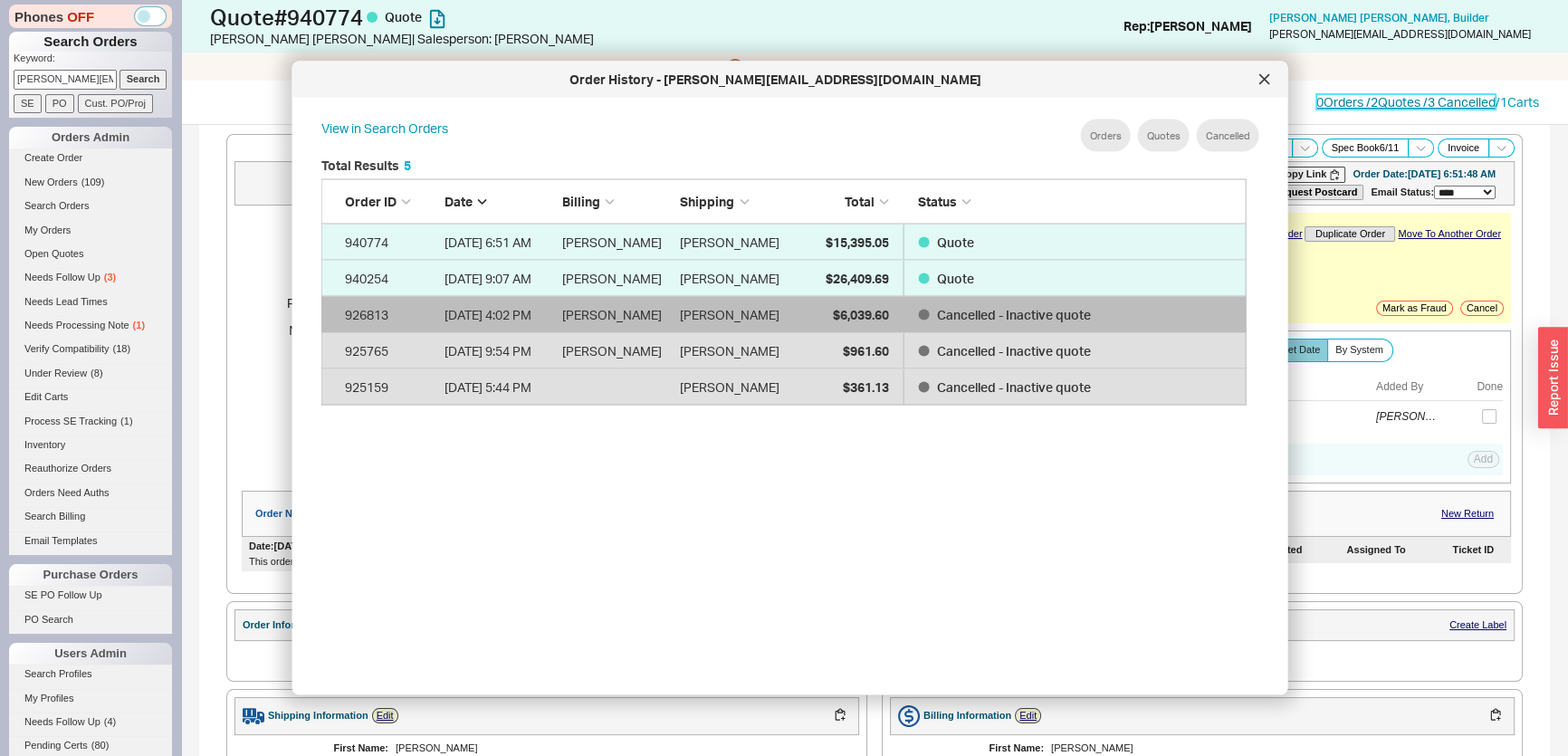
scroll to position [541, 941]
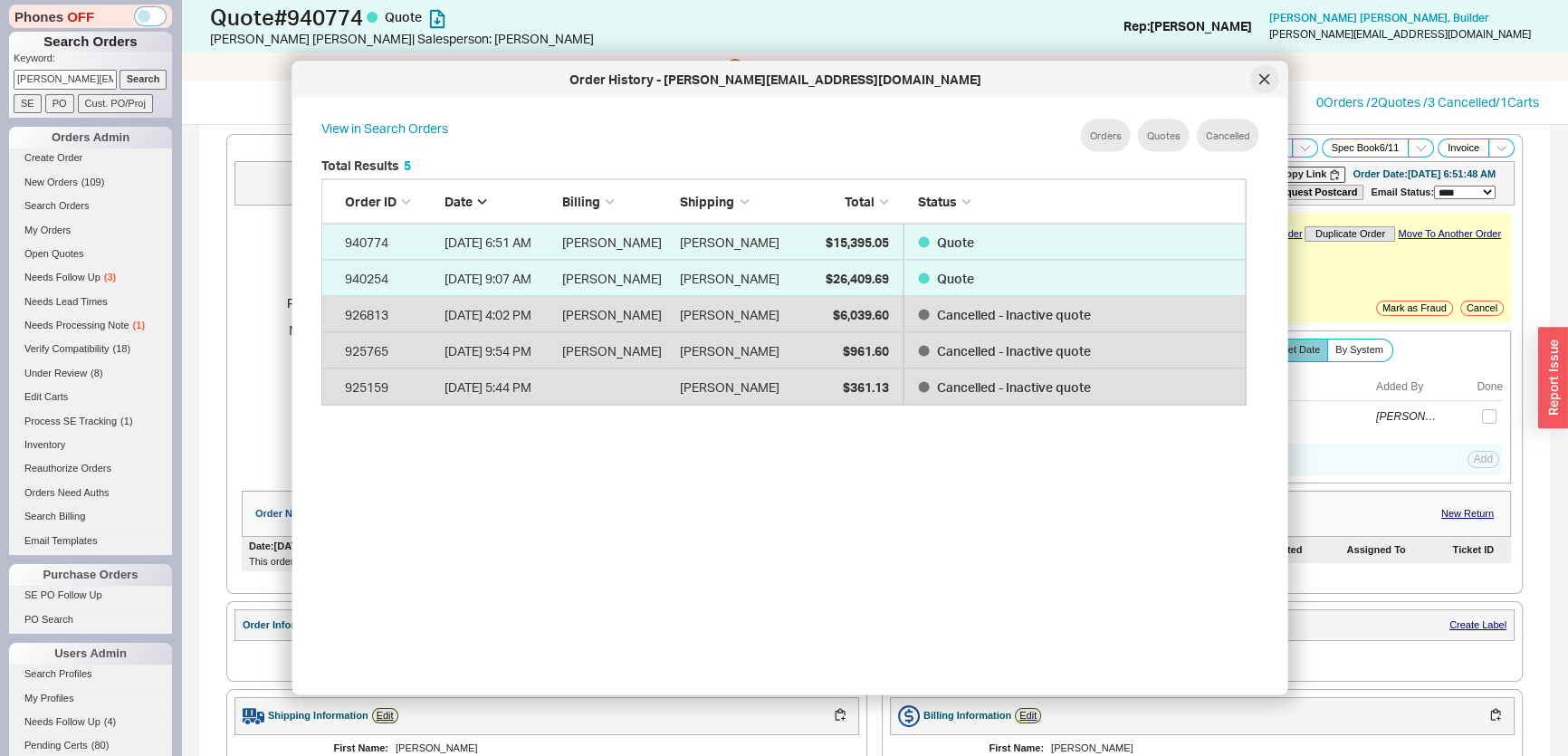
click at [1271, 91] on div at bounding box center [1265, 79] width 29 height 29
